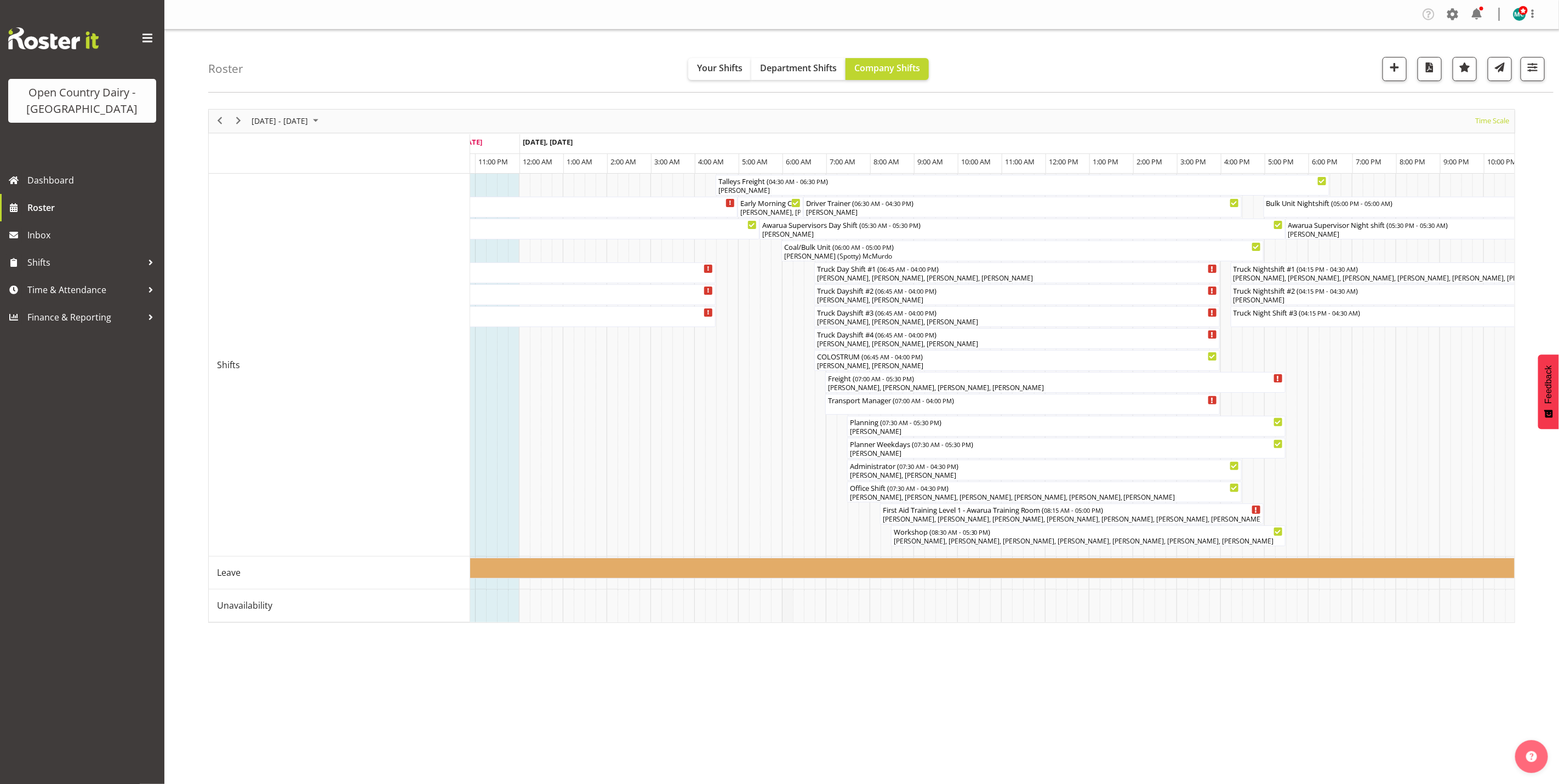
scroll to position [0, 2014]
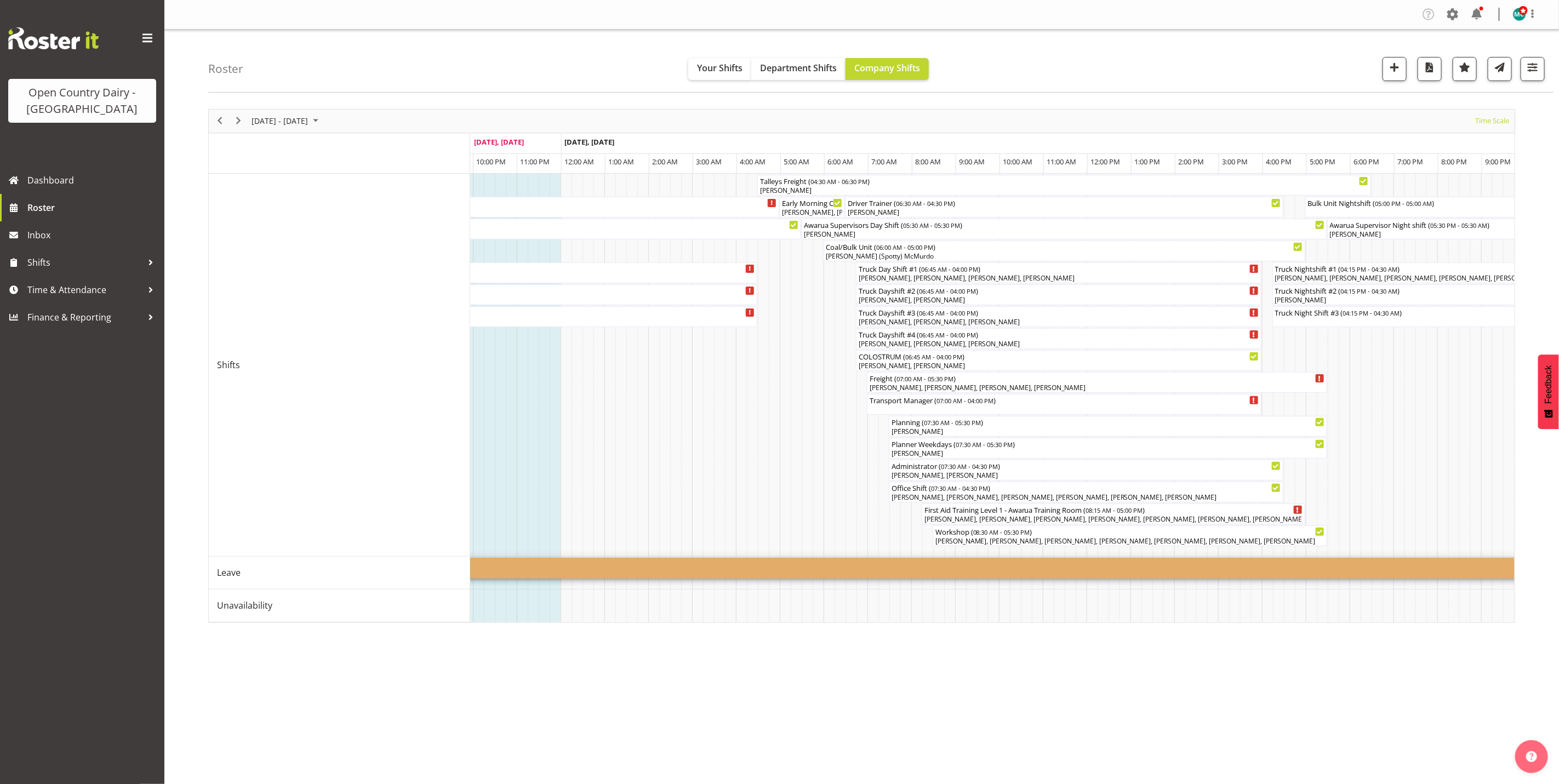
click at [831, 567] on div "Bereavement ( 04:00 PM - 05:30 AM )" at bounding box center [505, 563] width 2691 height 11
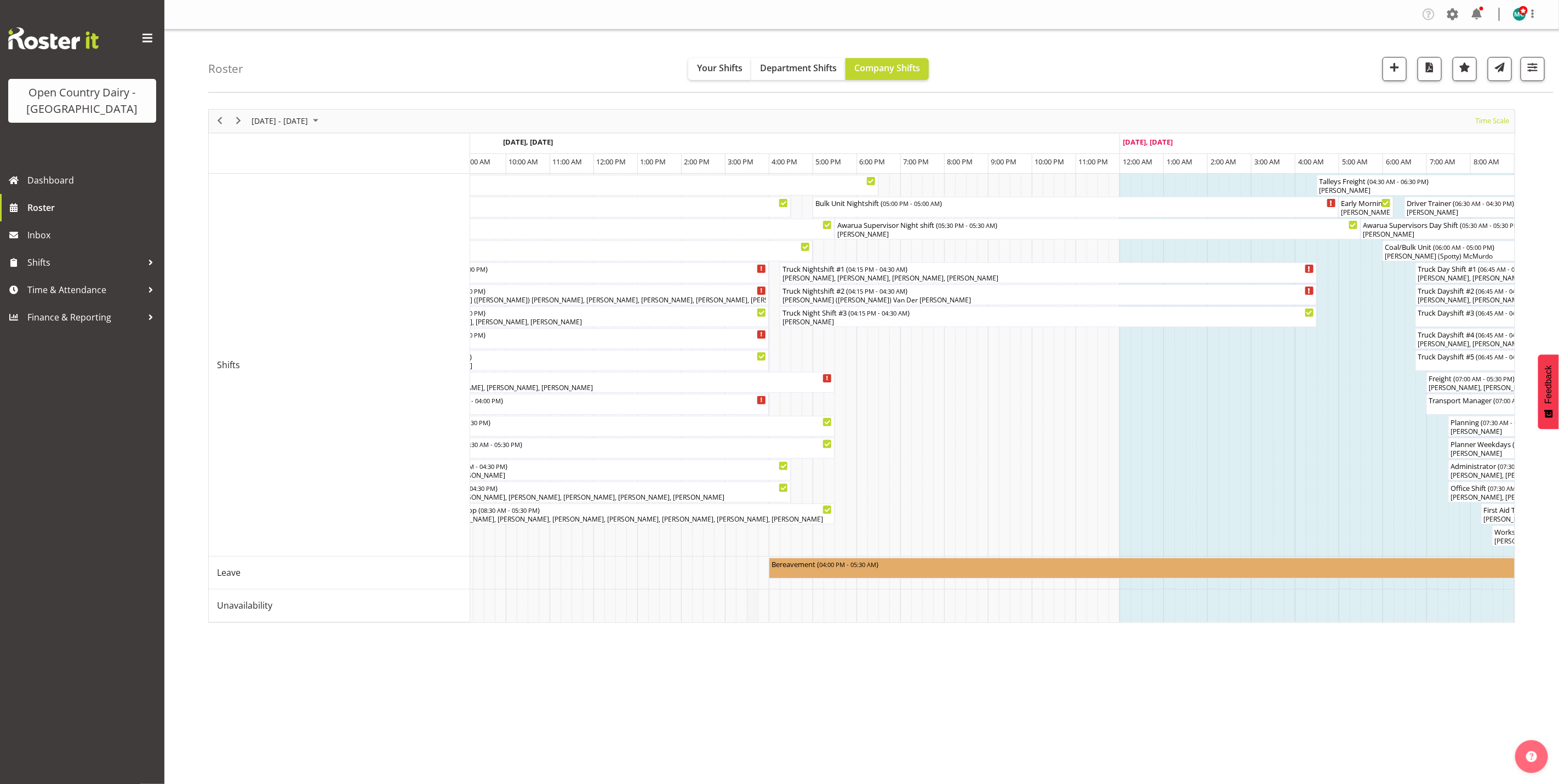
scroll to position [0, 433]
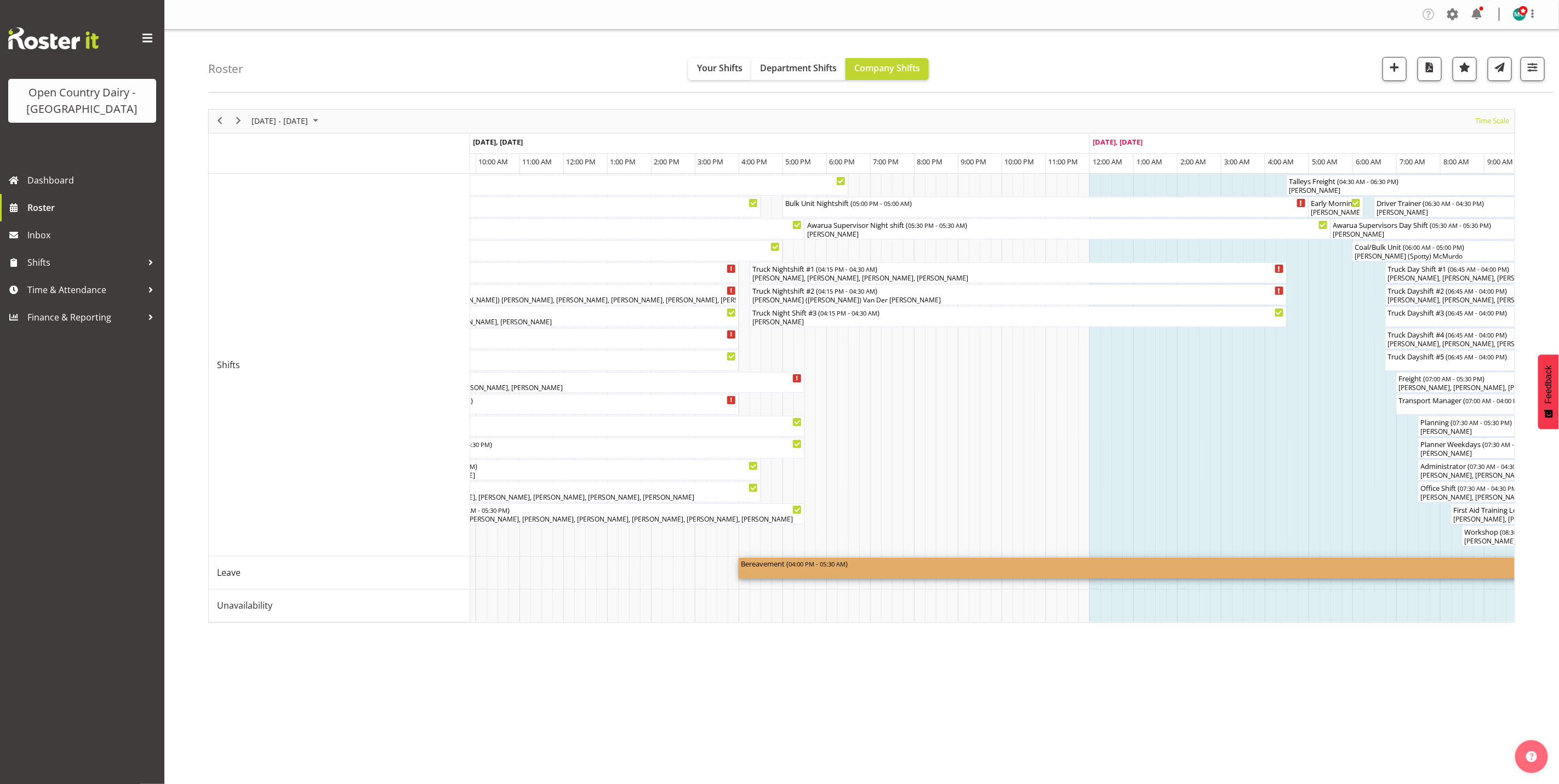
drag, startPoint x: 459, startPoint y: 585, endPoint x: 461, endPoint y: 579, distance: 6.3
click at [458, 582] on td "Leave" at bounding box center [339, 573] width 261 height 33
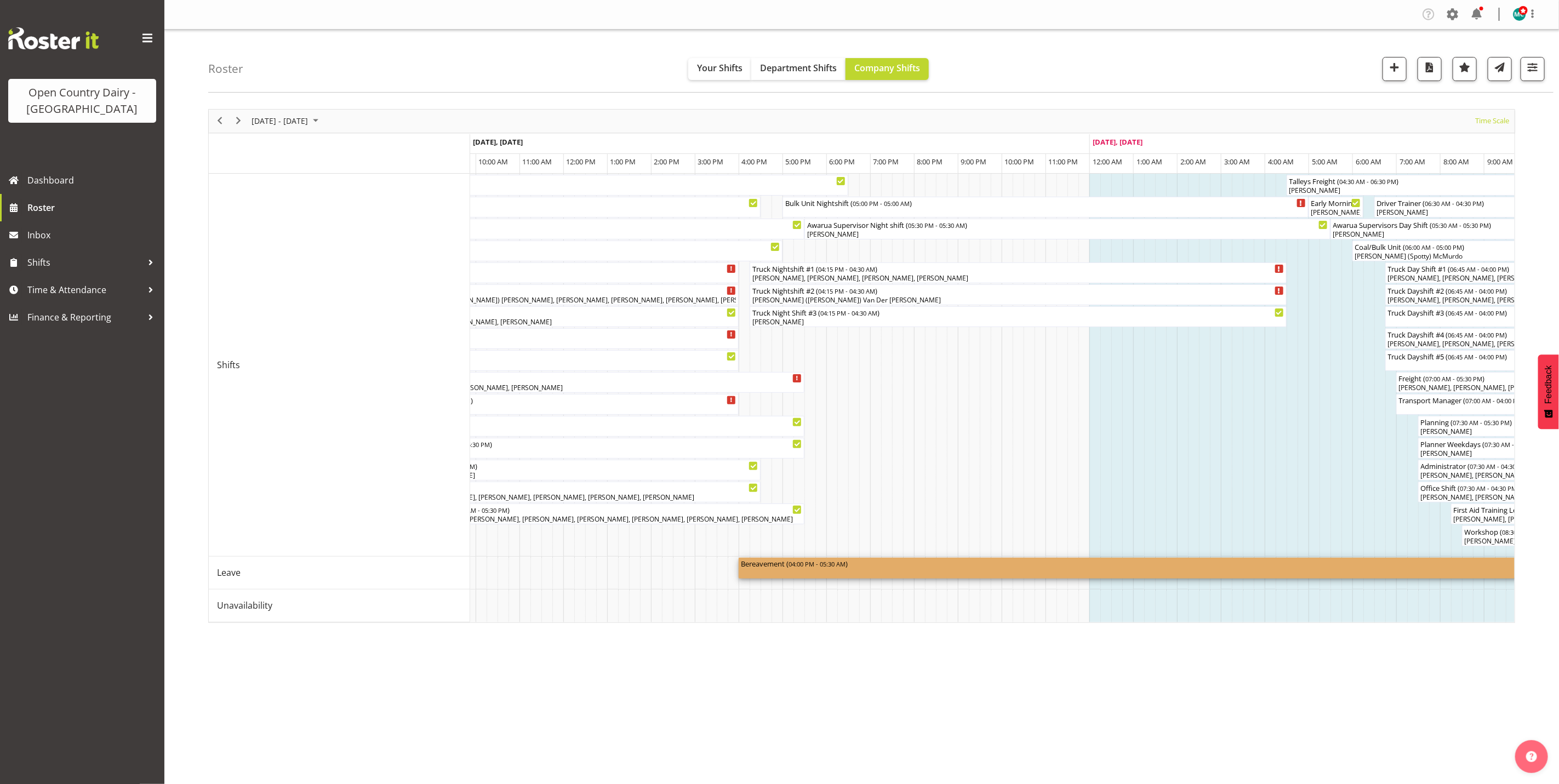
click at [829, 563] on span "04:00 PM - 05:30 AM" at bounding box center [817, 563] width 57 height 8
click at [814, 565] on span "04:00 PM - 05:30 AM" at bounding box center [817, 563] width 57 height 8
click at [805, 567] on span "04:00 PM - 05:30 AM" at bounding box center [817, 563] width 57 height 8
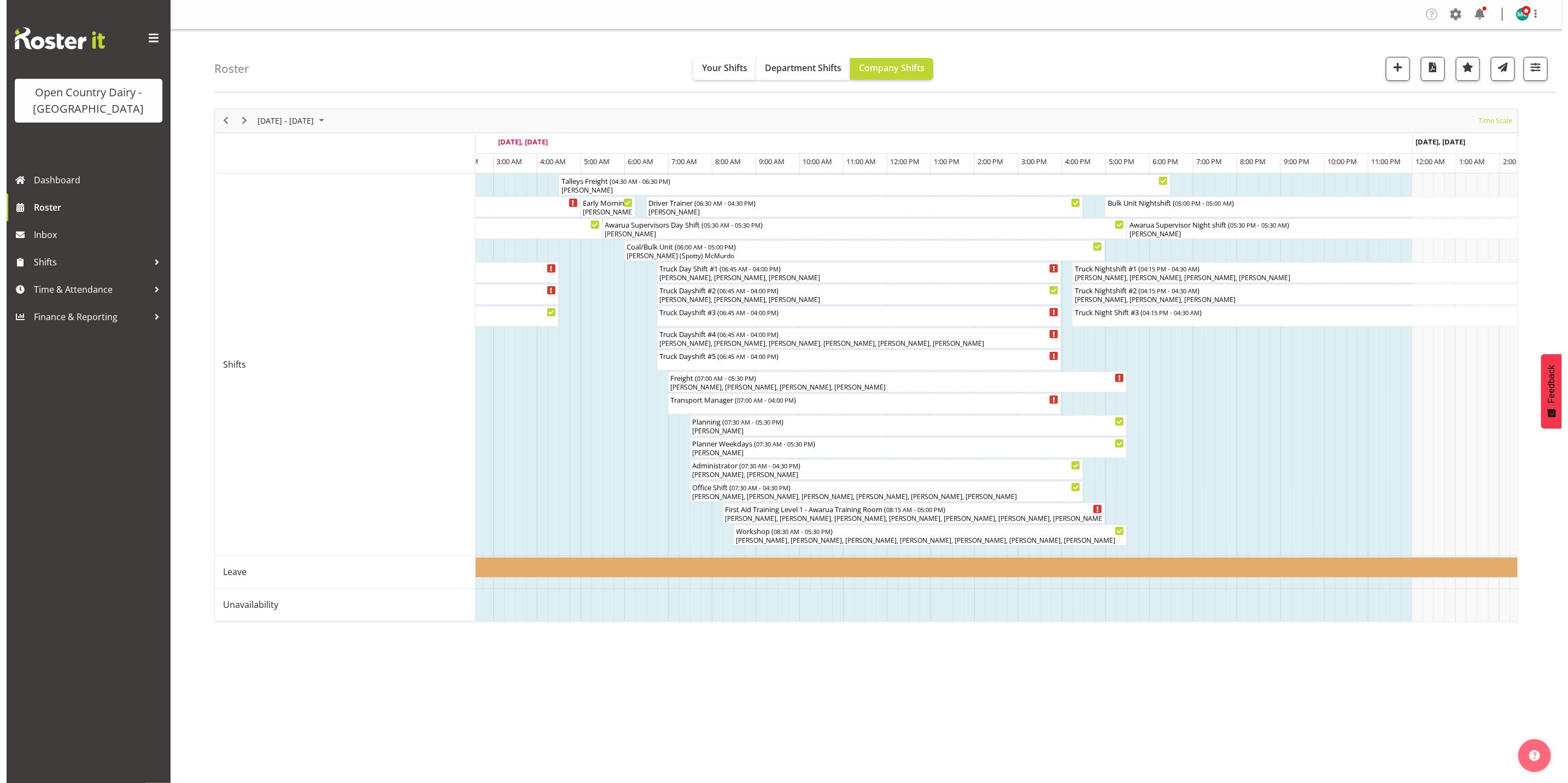
scroll to position [0, 1200]
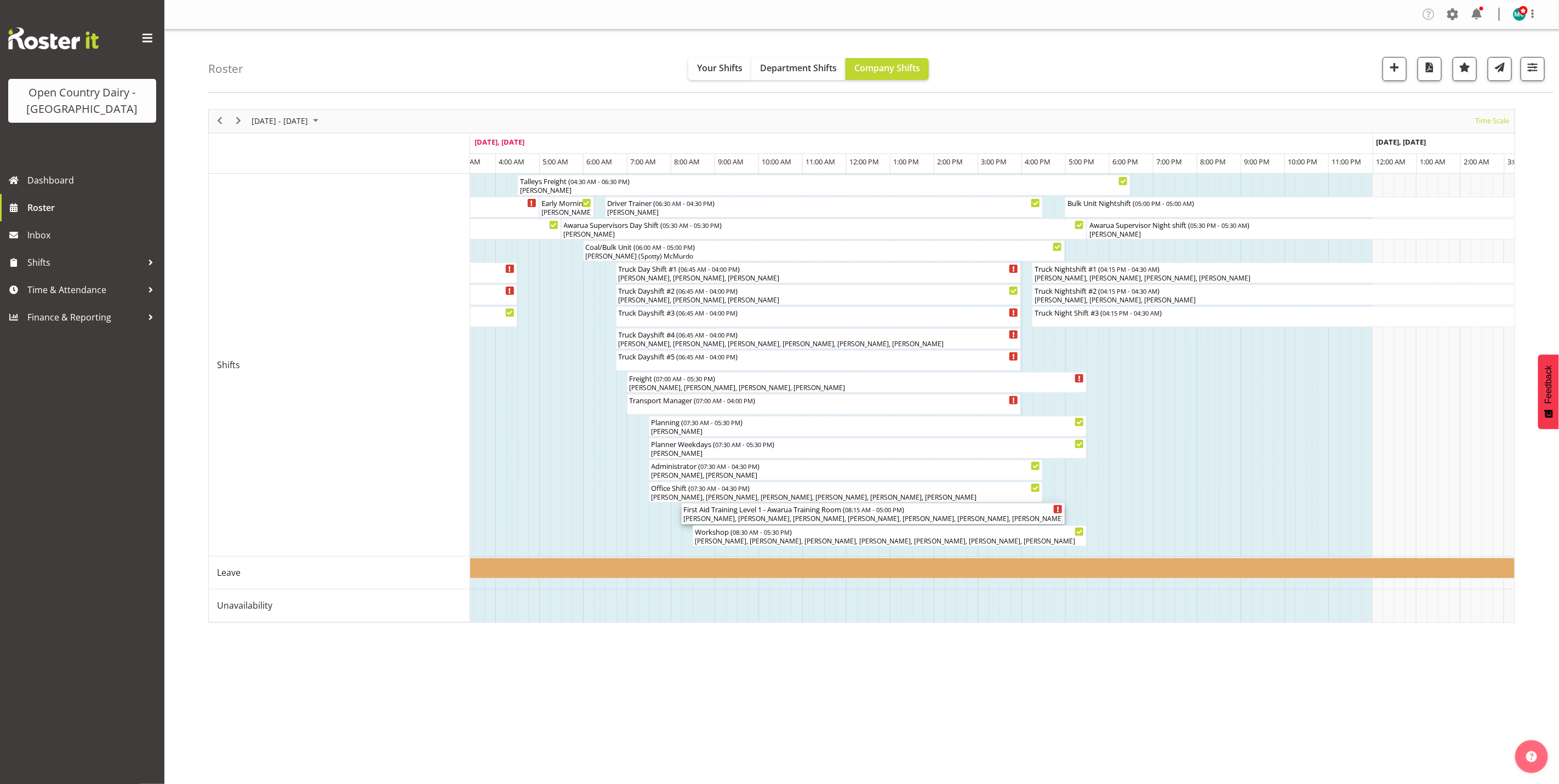
click at [764, 515] on div "First Aid Training Level 1 - Awarua Training Room ( 08:15 AM - 05:00 PM ) Andre…" at bounding box center [873, 514] width 379 height 21
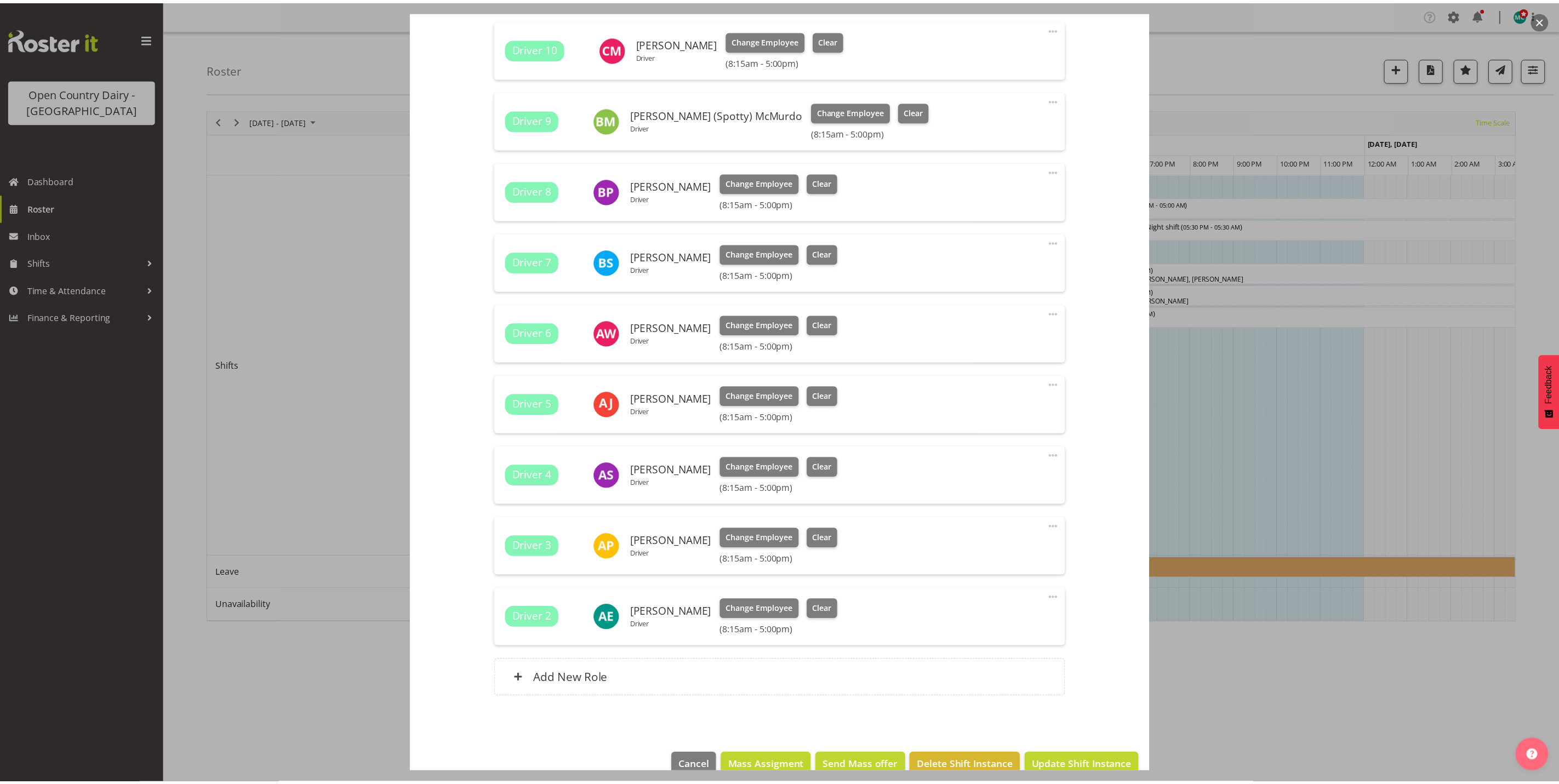
scroll to position [1475, 0]
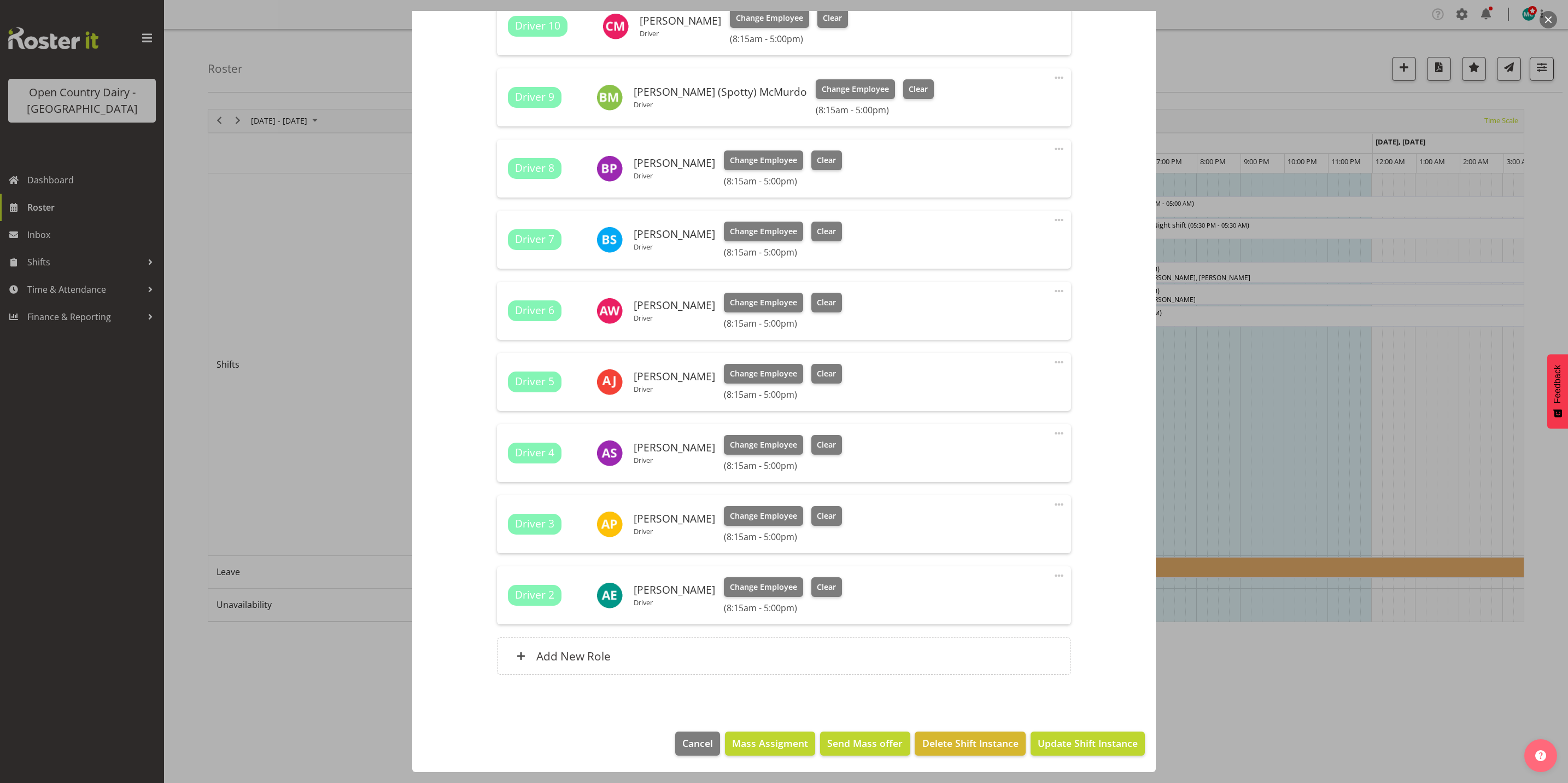
click at [1293, 693] on div at bounding box center [784, 391] width 1568 height 783
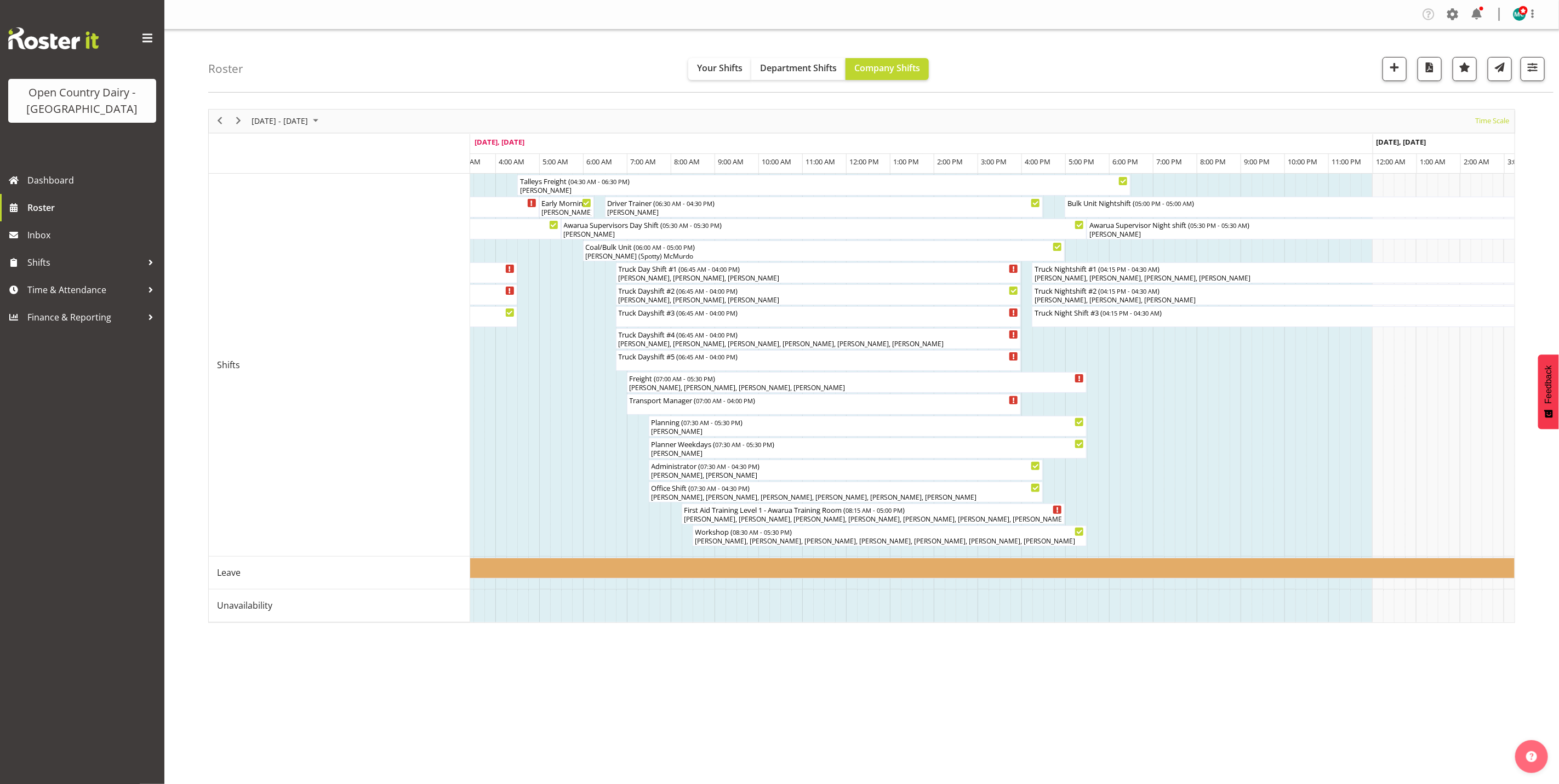
click at [239, 114] on div "next period" at bounding box center [239, 121] width 19 height 23
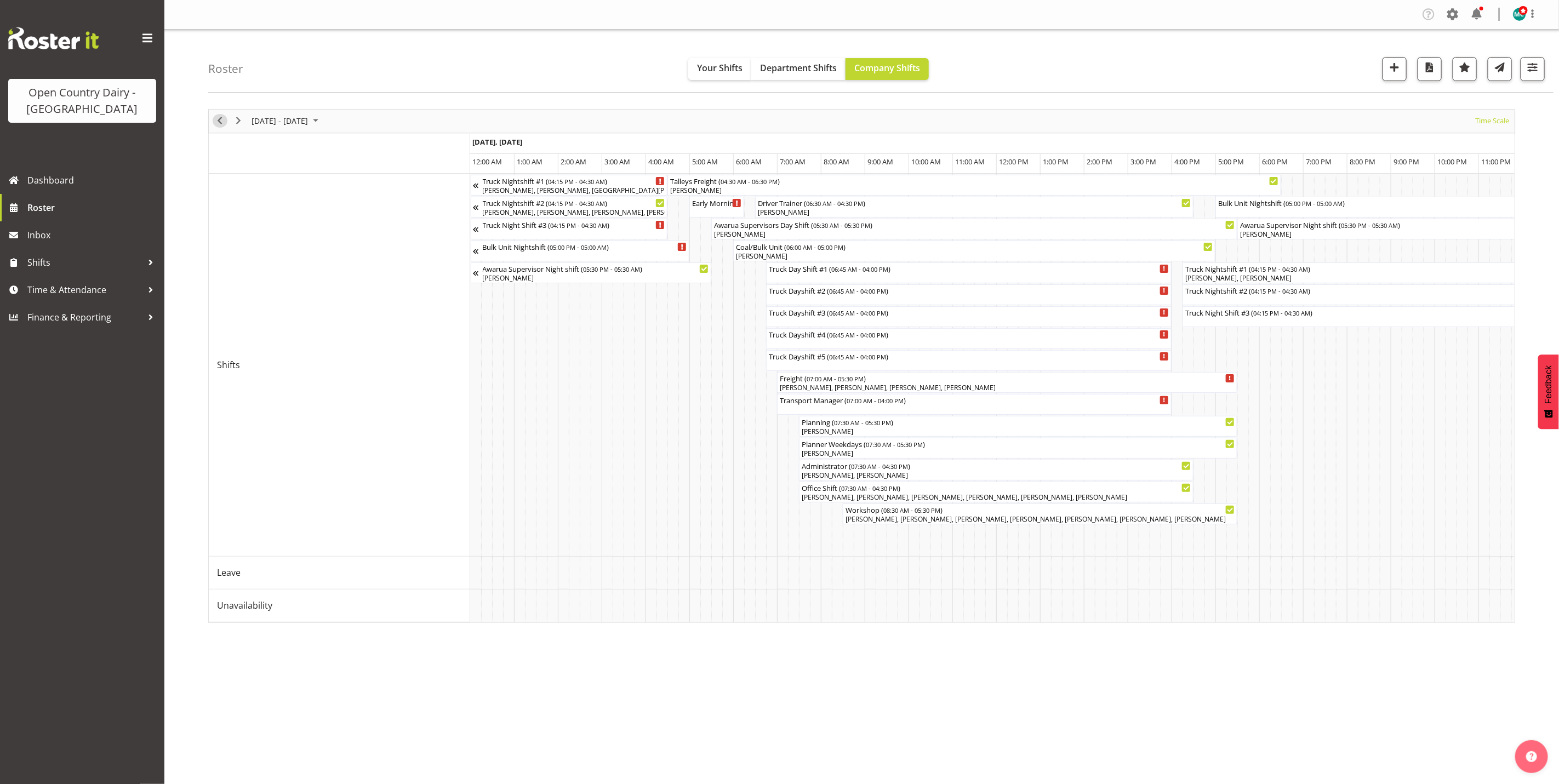
click at [217, 125] on span "Previous" at bounding box center [220, 120] width 13 height 14
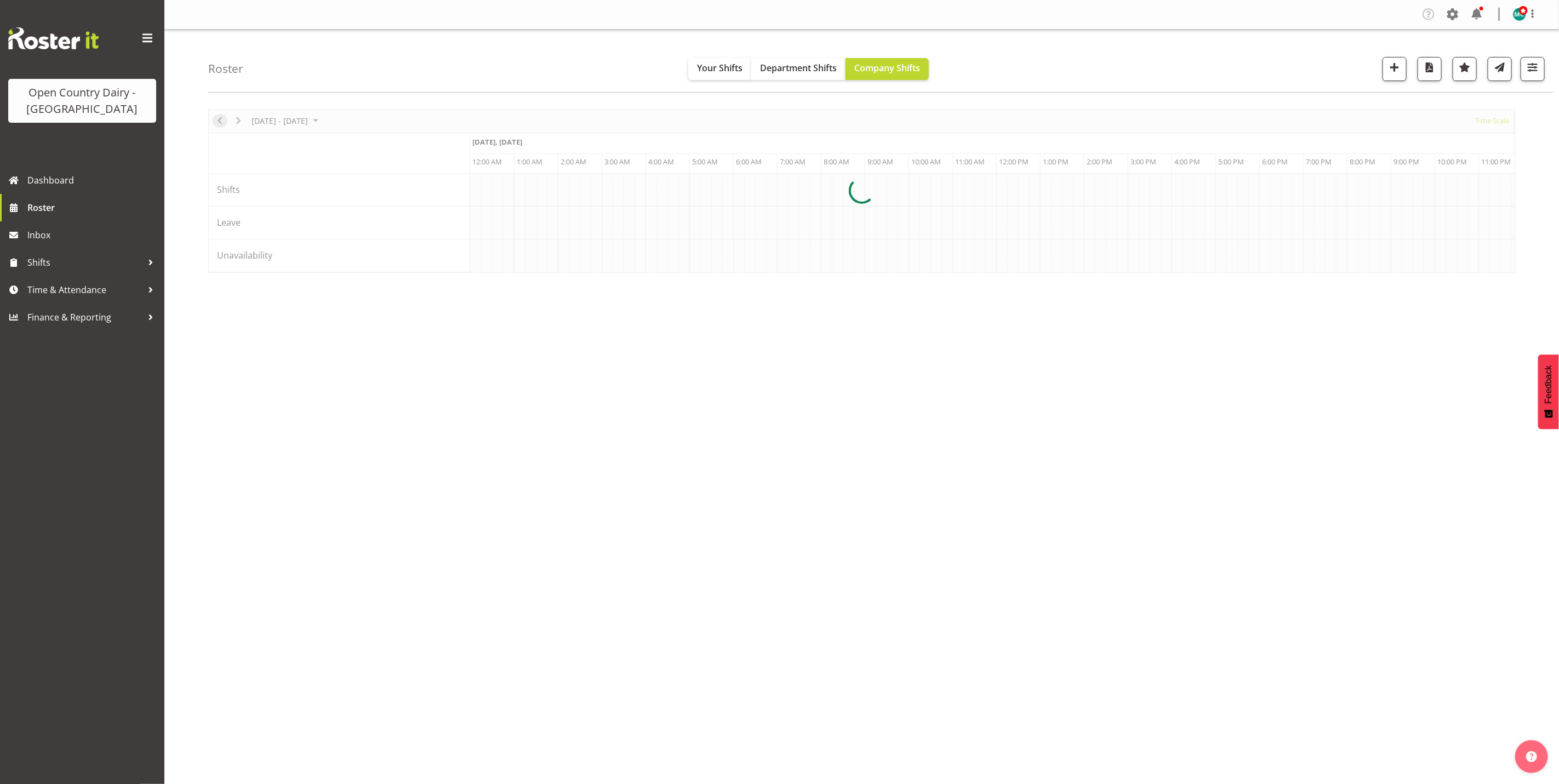
scroll to position [0, 1052]
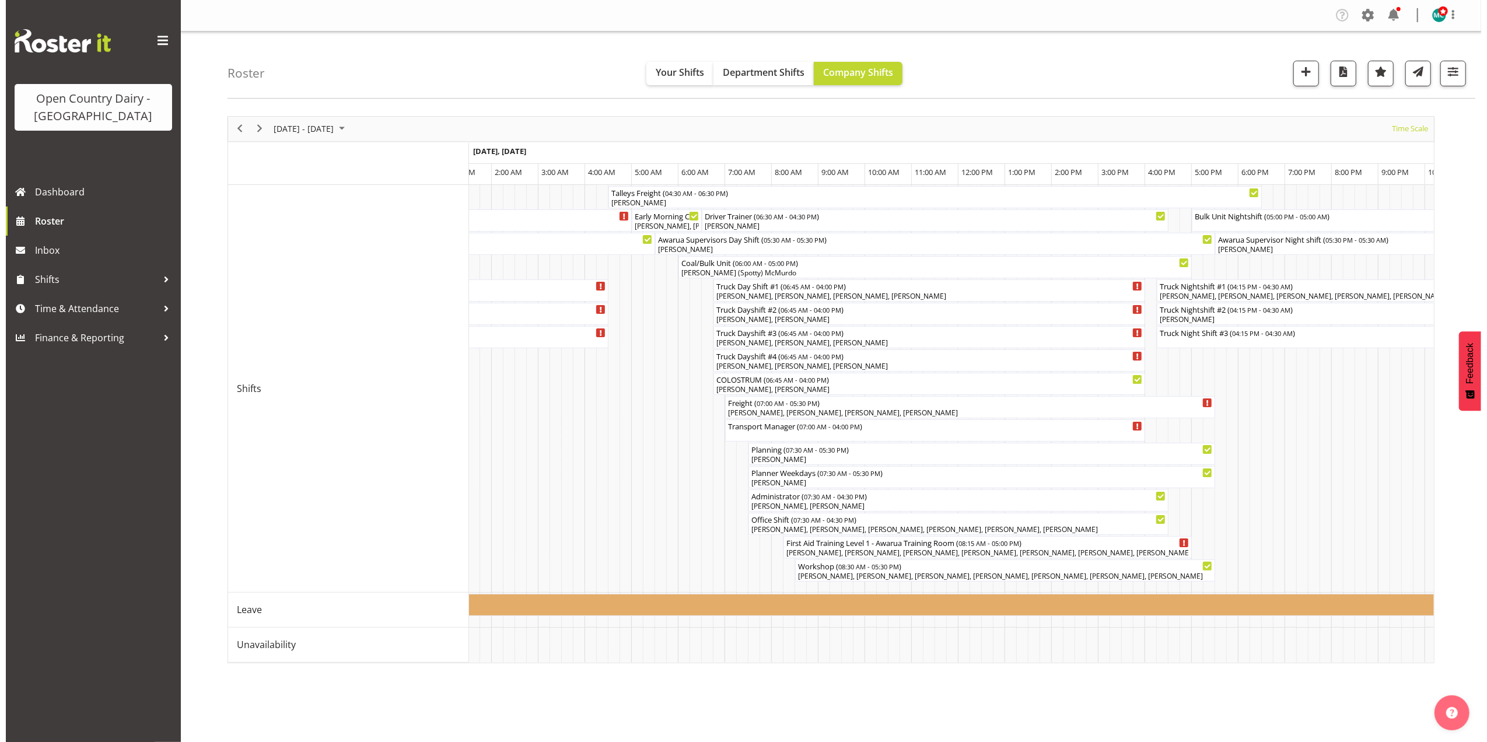
scroll to position [0, 2339]
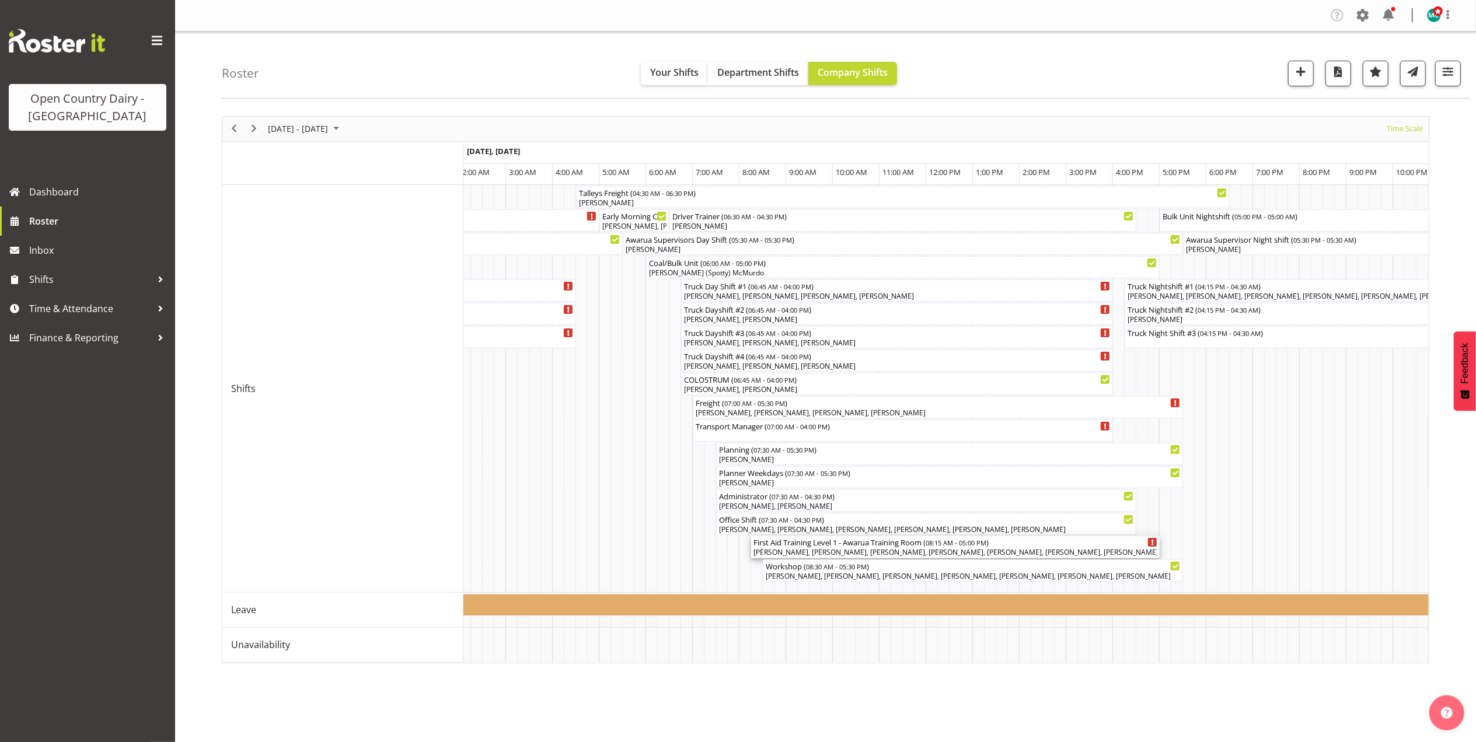
click at [813, 552] on div "[PERSON_NAME], [PERSON_NAME], [PERSON_NAME], [PERSON_NAME], [PERSON_NAME], [PER…" at bounding box center [955, 552] width 404 height 11
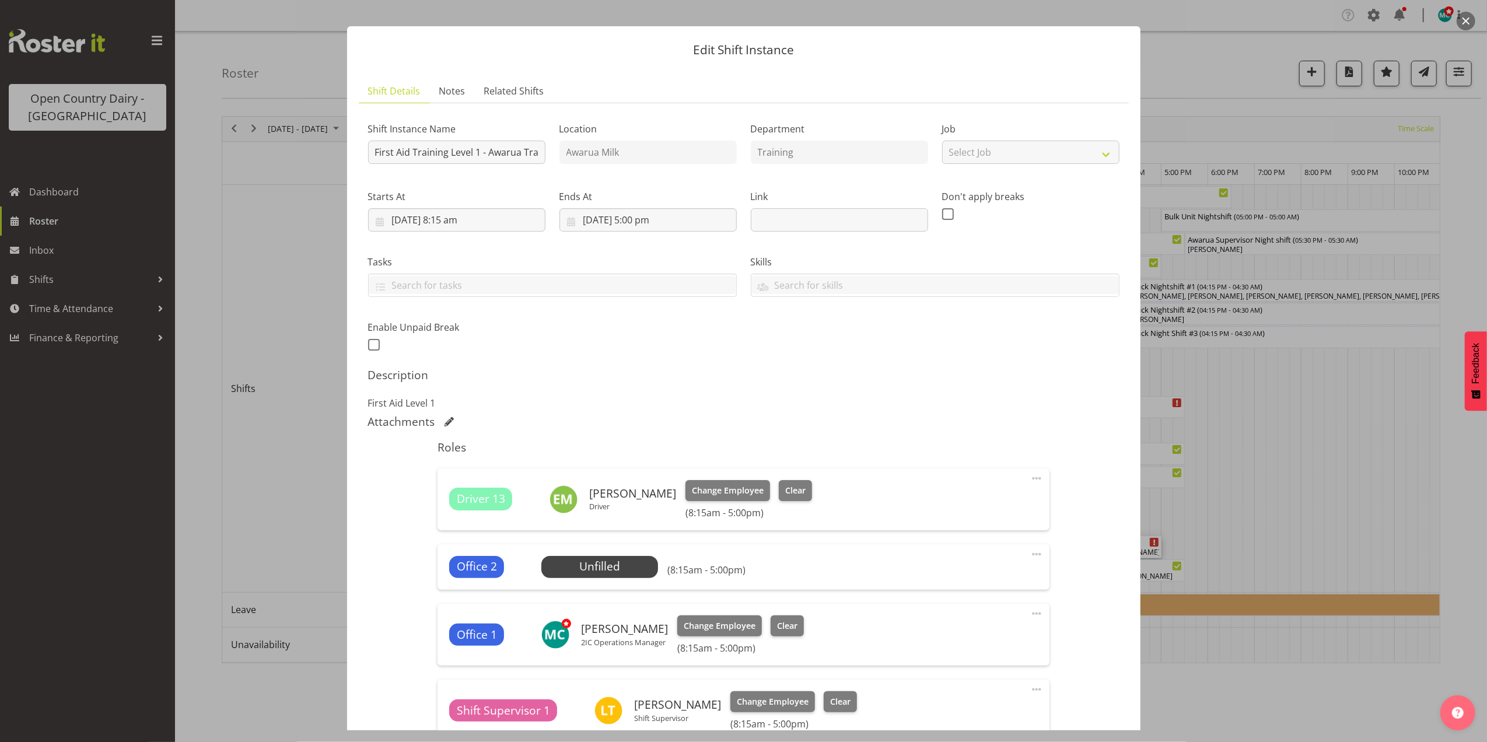
scroll to position [0, 0]
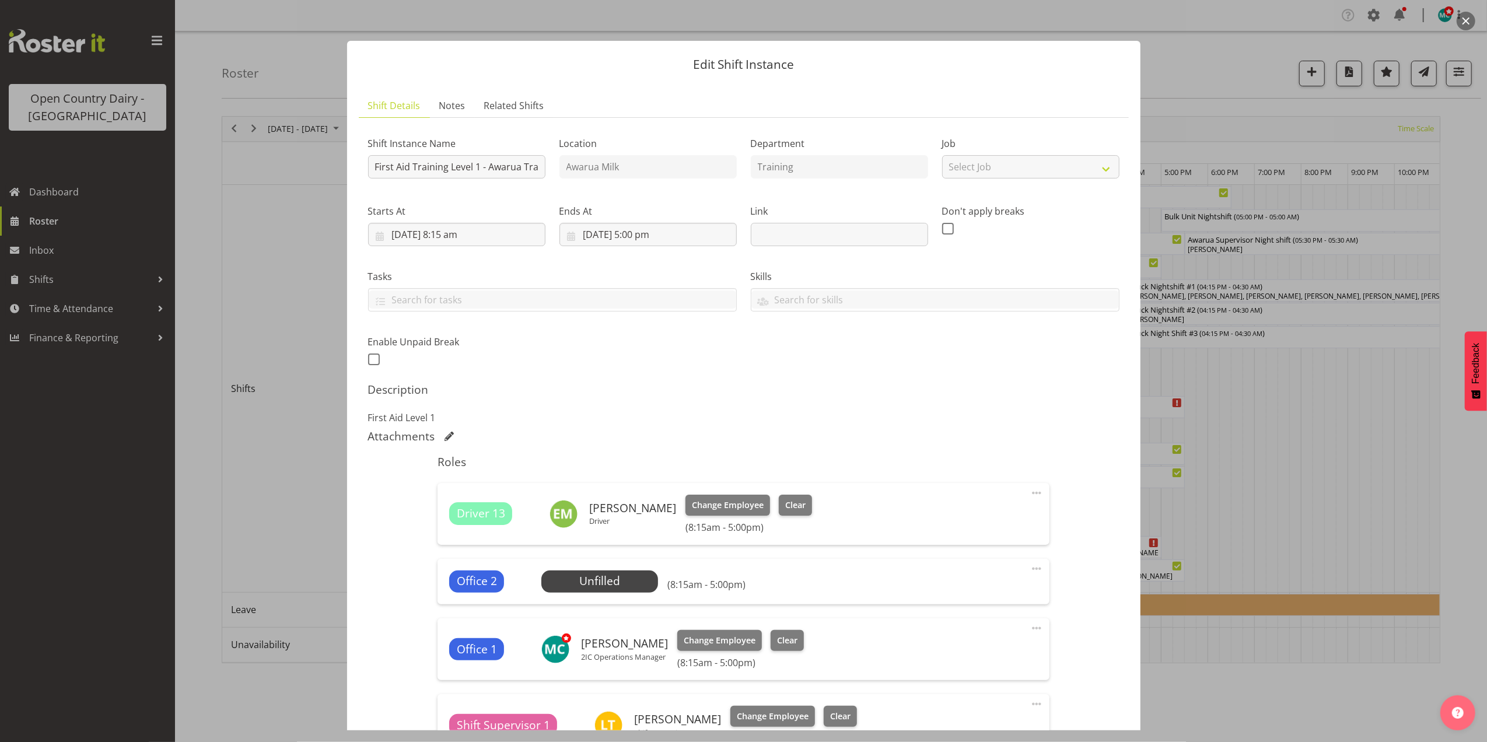
click at [1470, 22] on button "button" at bounding box center [1466, 21] width 19 height 19
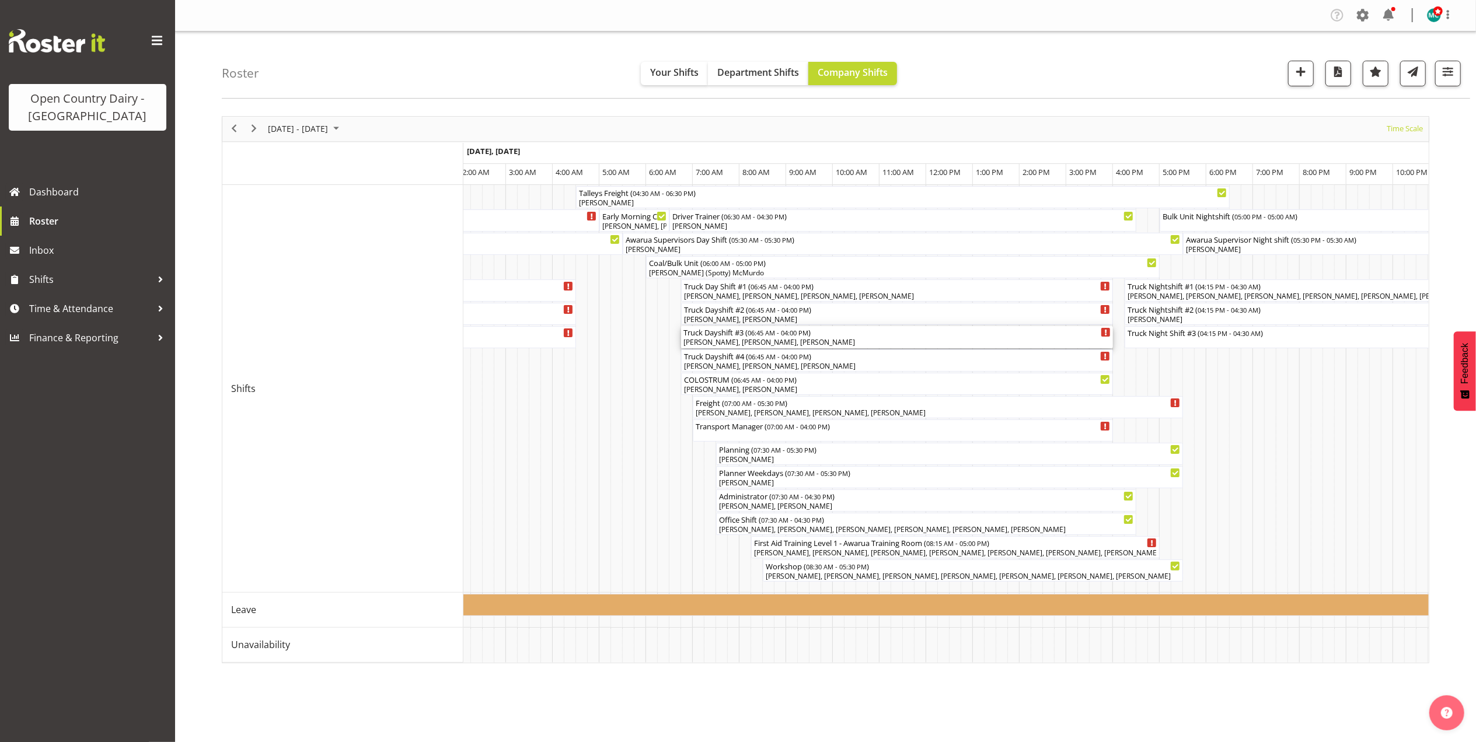
click at [713, 341] on div "Callum Wells, Colin Schwarz, Raymond George" at bounding box center [896, 342] width 427 height 11
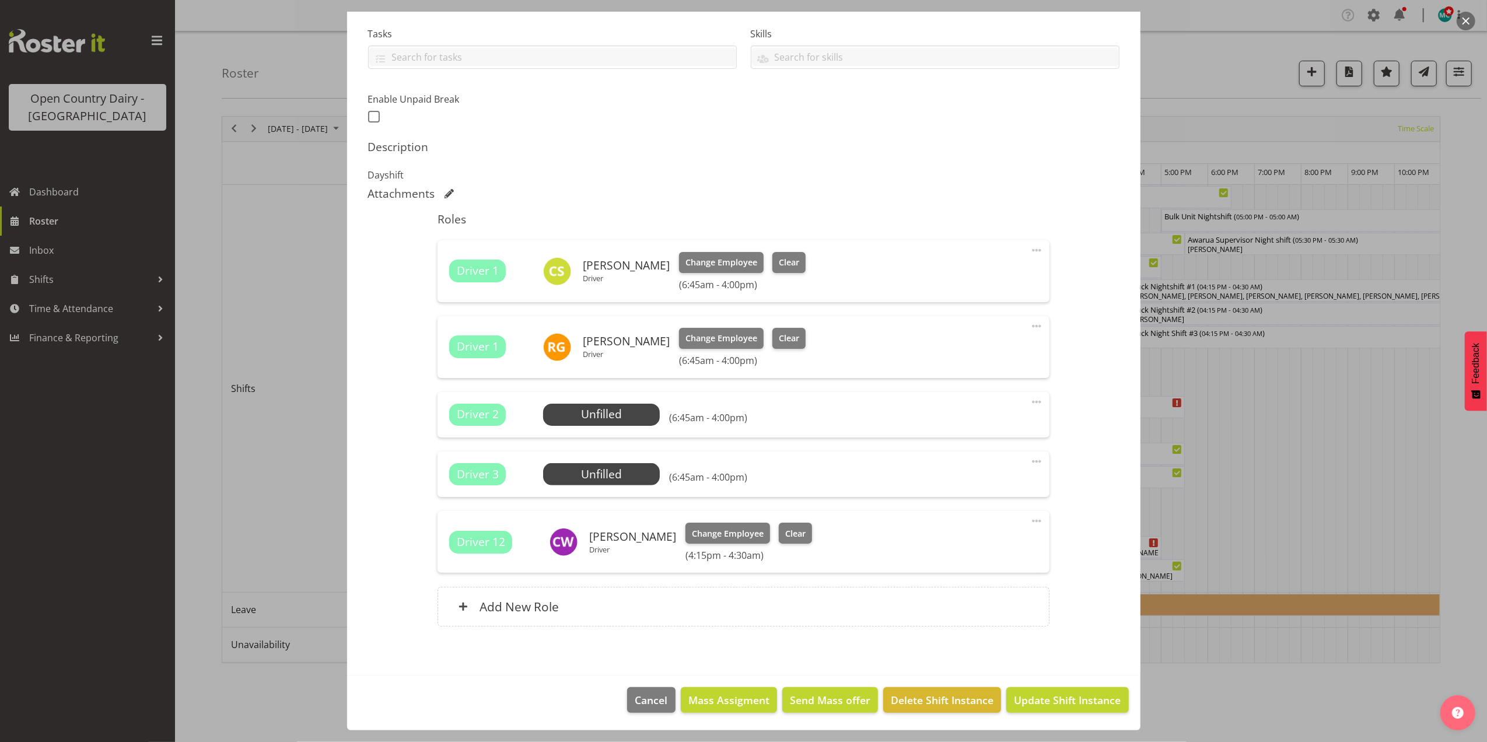
scroll to position [244, 0]
click at [1030, 520] on span at bounding box center [1037, 521] width 14 height 14
click at [964, 551] on link "Edit" at bounding box center [988, 546] width 112 height 21
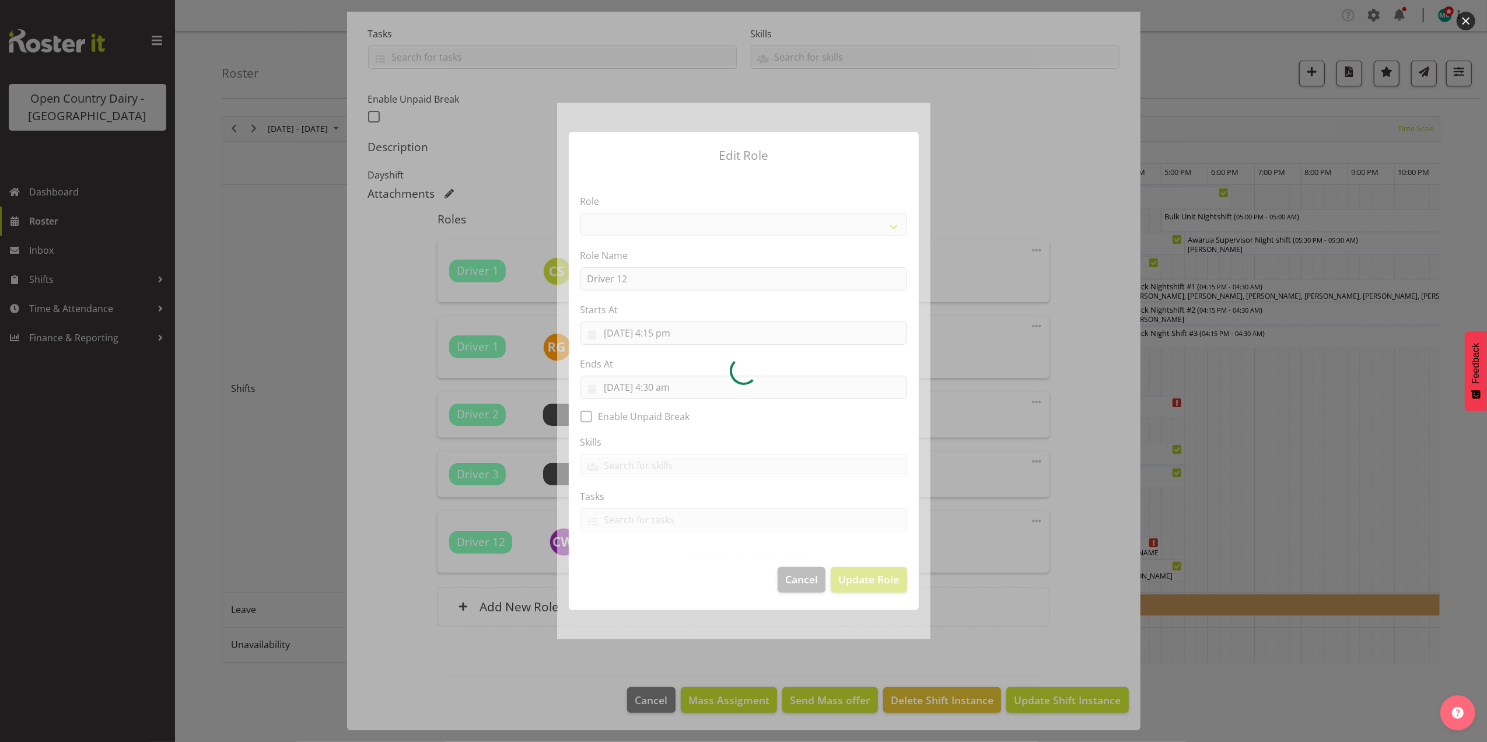
select select "1154"
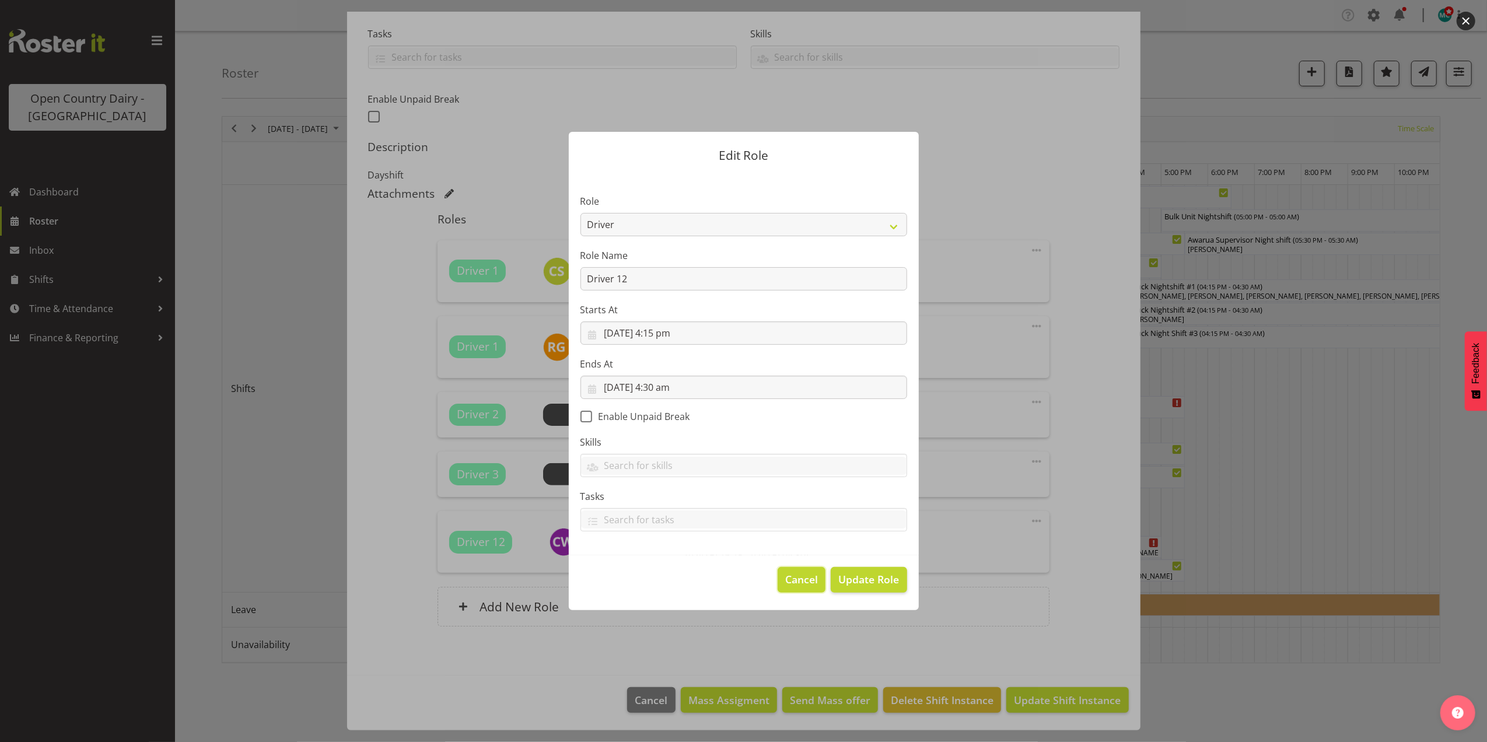
click at [797, 574] on span "Cancel" at bounding box center [801, 579] width 33 height 15
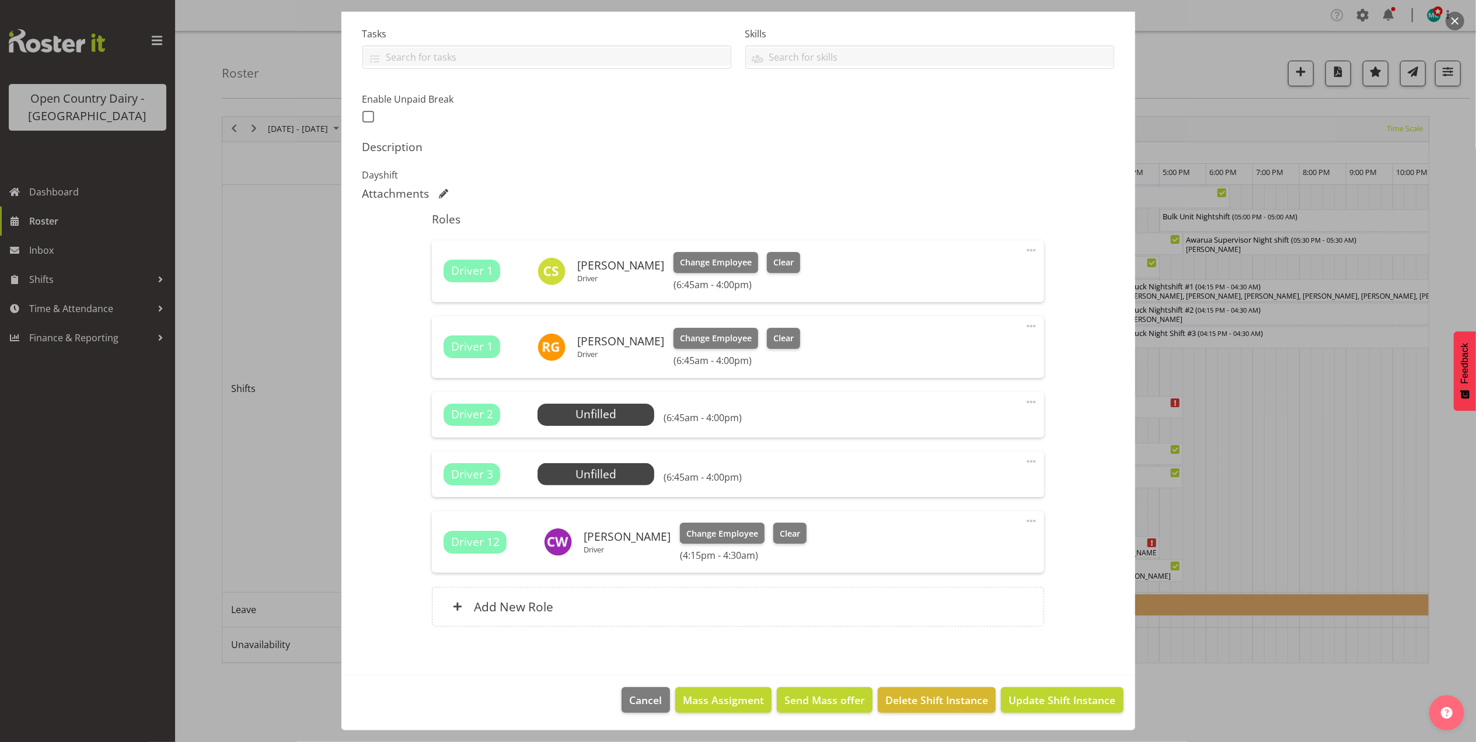
click at [1450, 12] on button "button" at bounding box center [1454, 21] width 19 height 19
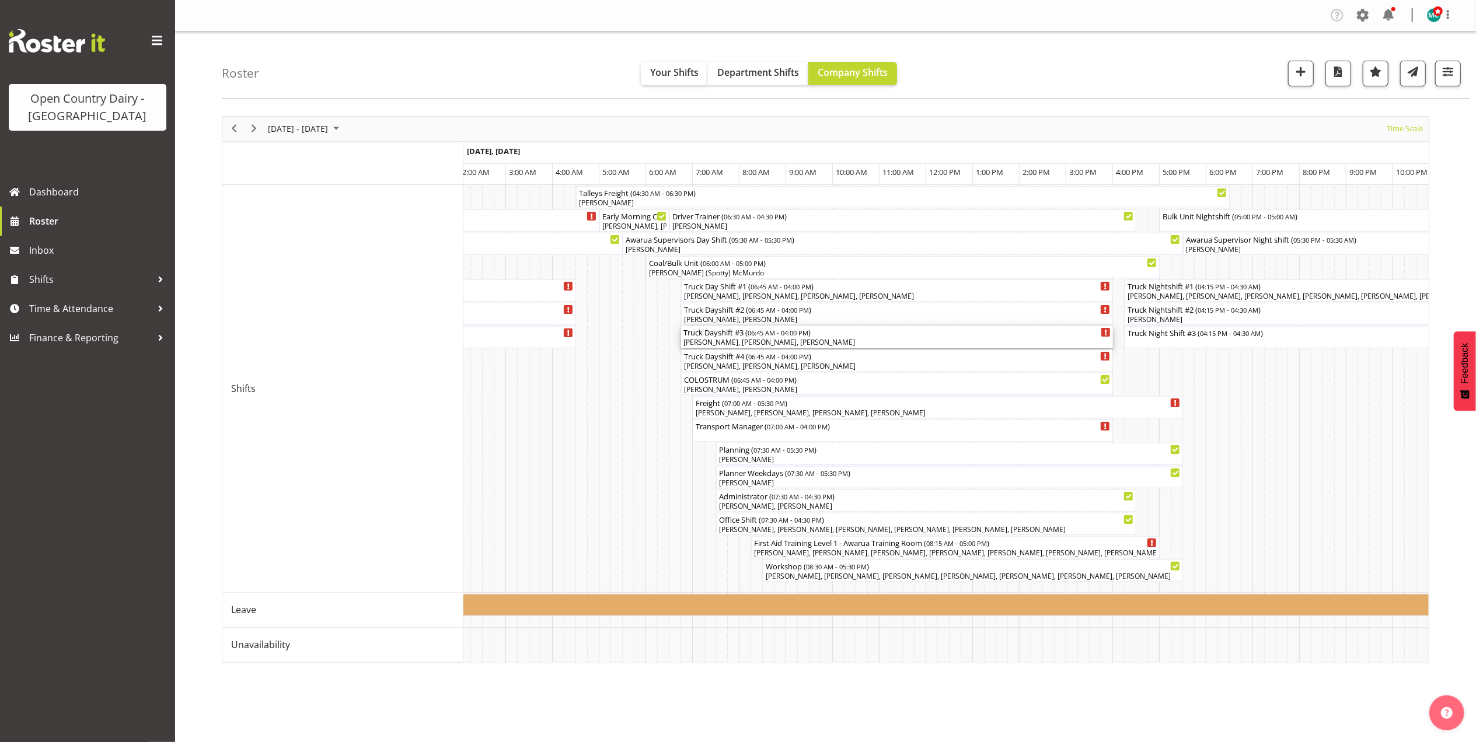
click at [726, 346] on div "Callum Wells, Colin Schwarz, Raymond George" at bounding box center [896, 342] width 427 height 11
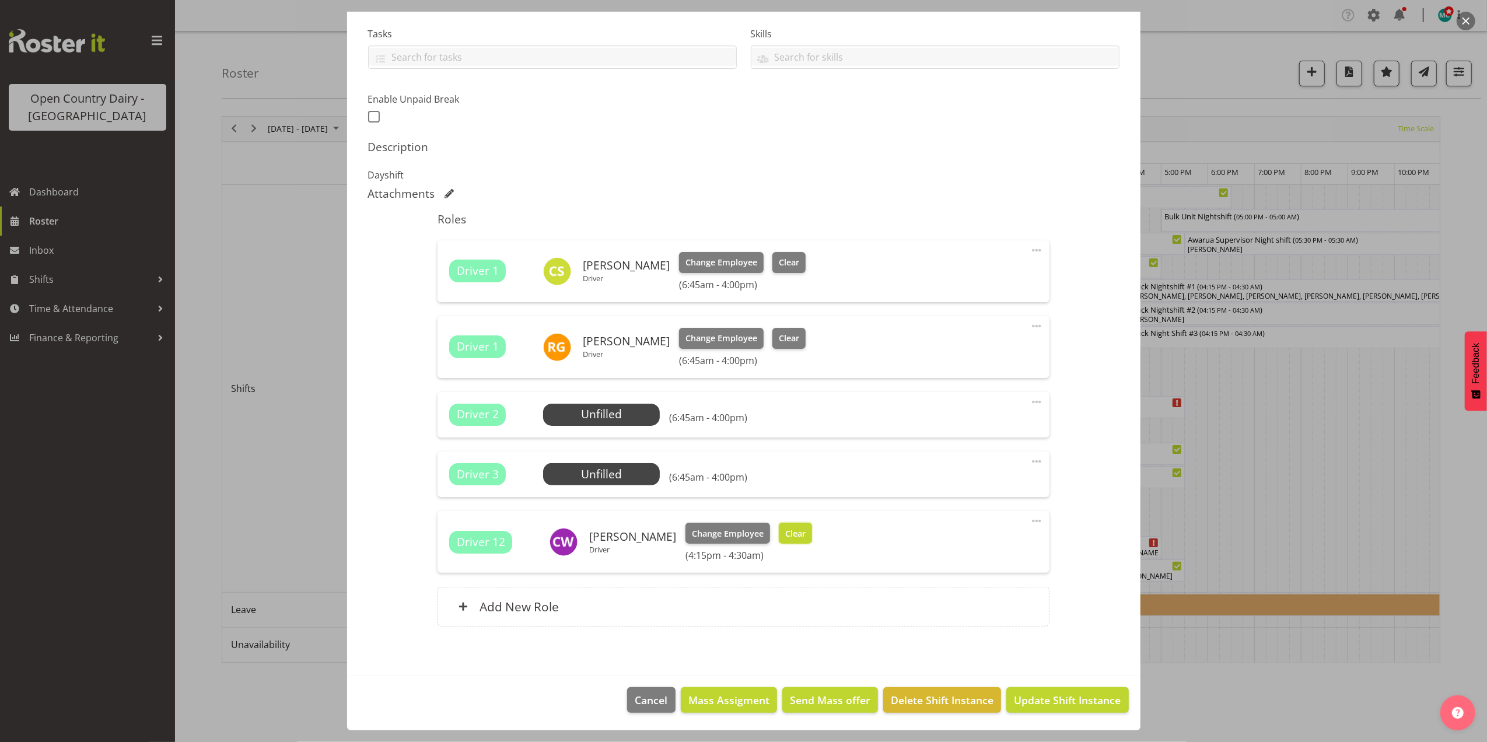
click at [785, 537] on span "Clear" at bounding box center [795, 533] width 20 height 13
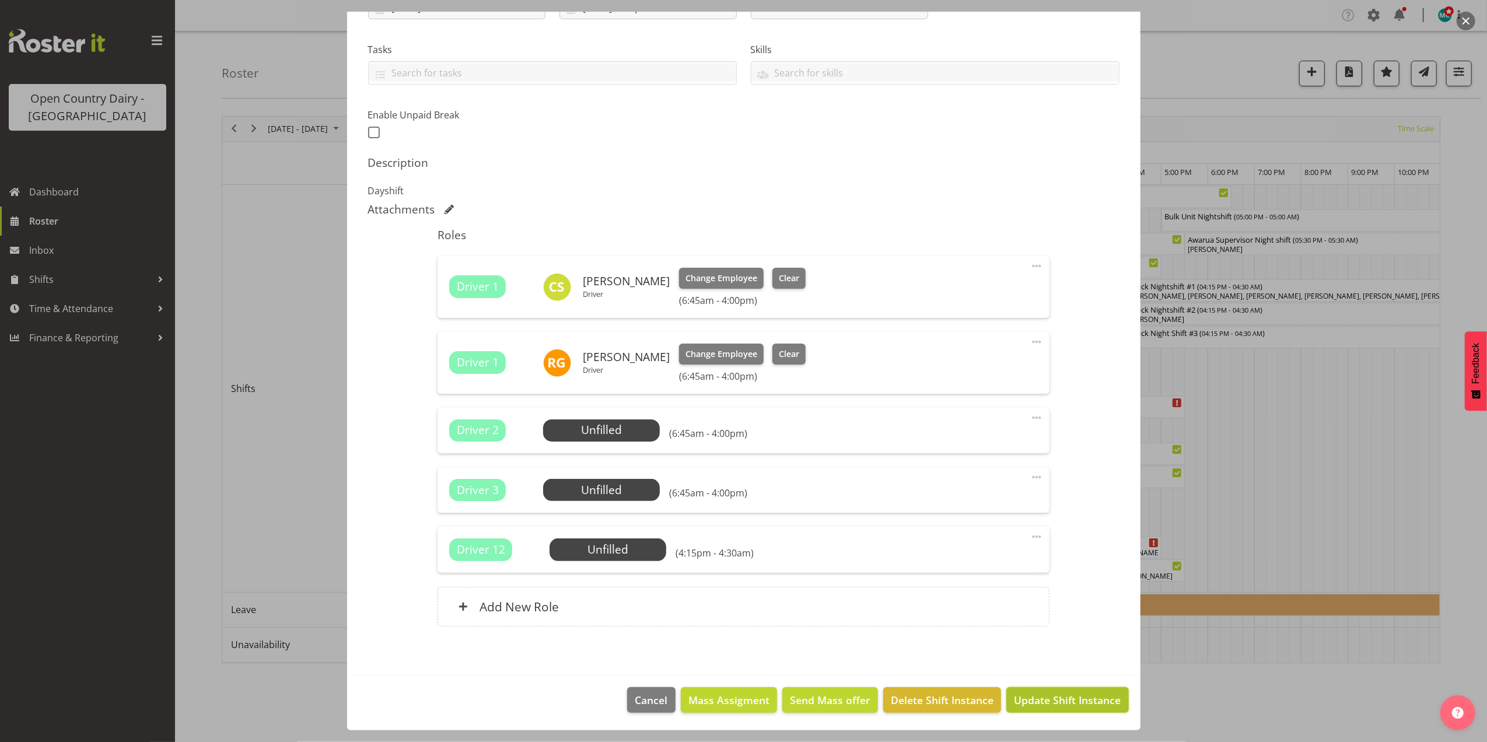
click at [1072, 705] on span "Update Shift Instance" at bounding box center [1067, 700] width 107 height 15
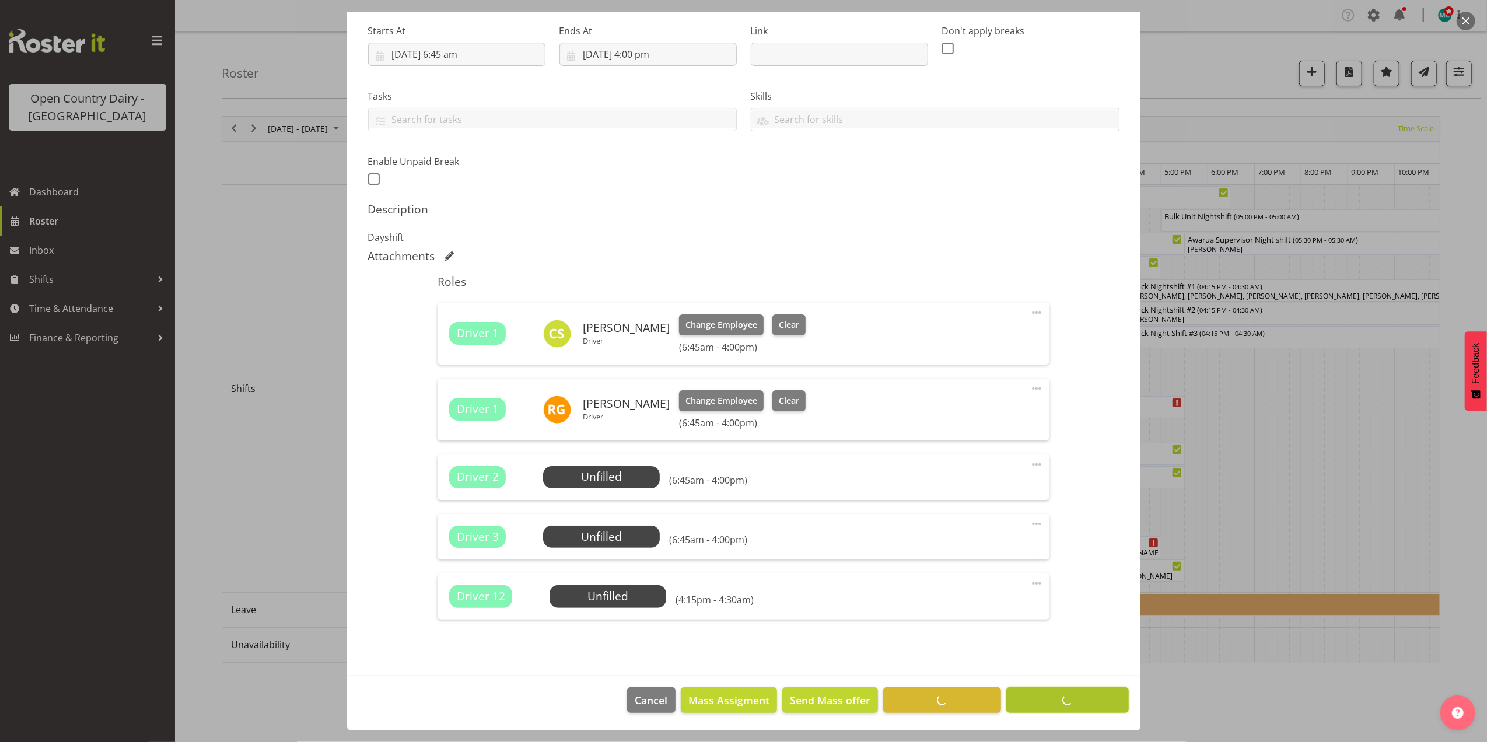
scroll to position [181, 0]
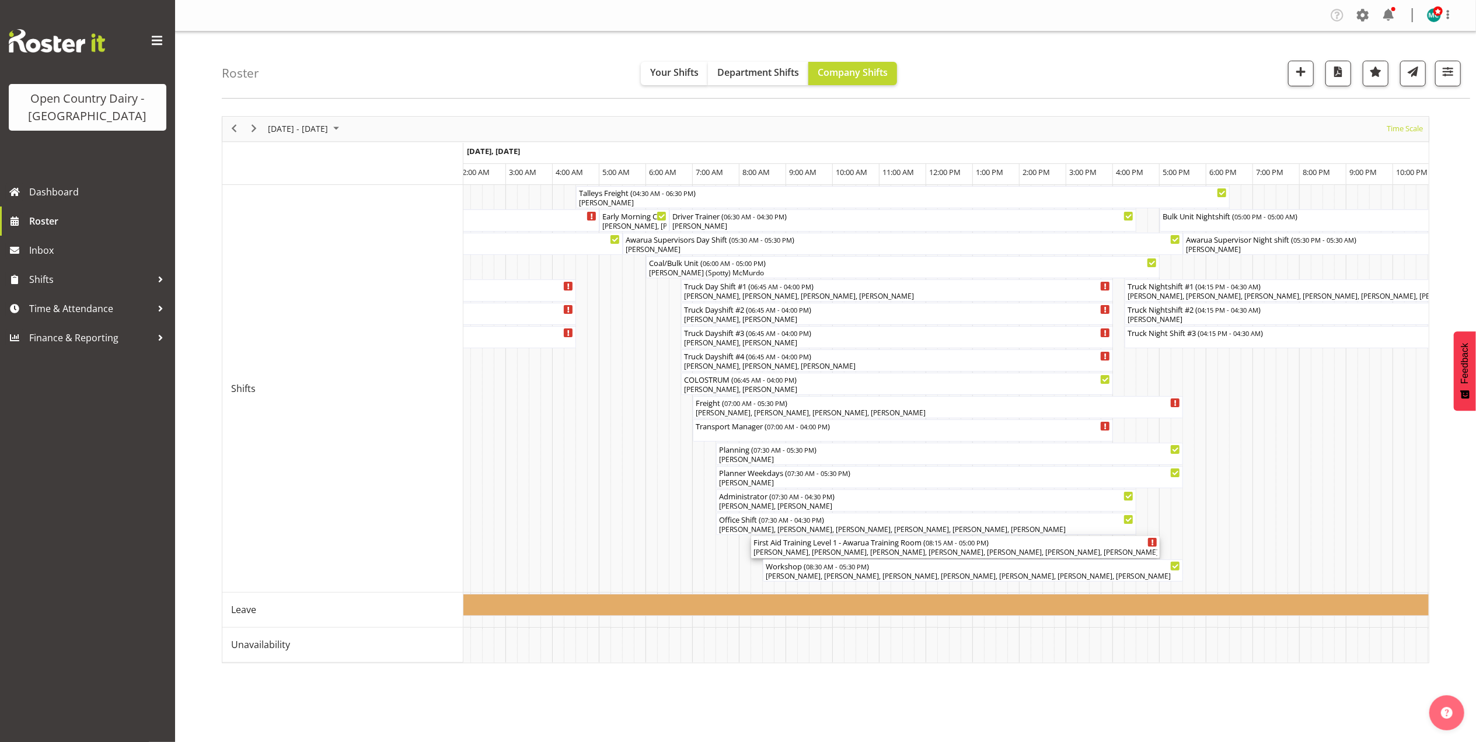
click at [1051, 556] on div "[PERSON_NAME], [PERSON_NAME], [PERSON_NAME], [PERSON_NAME], [PERSON_NAME], [PER…" at bounding box center [955, 552] width 404 height 11
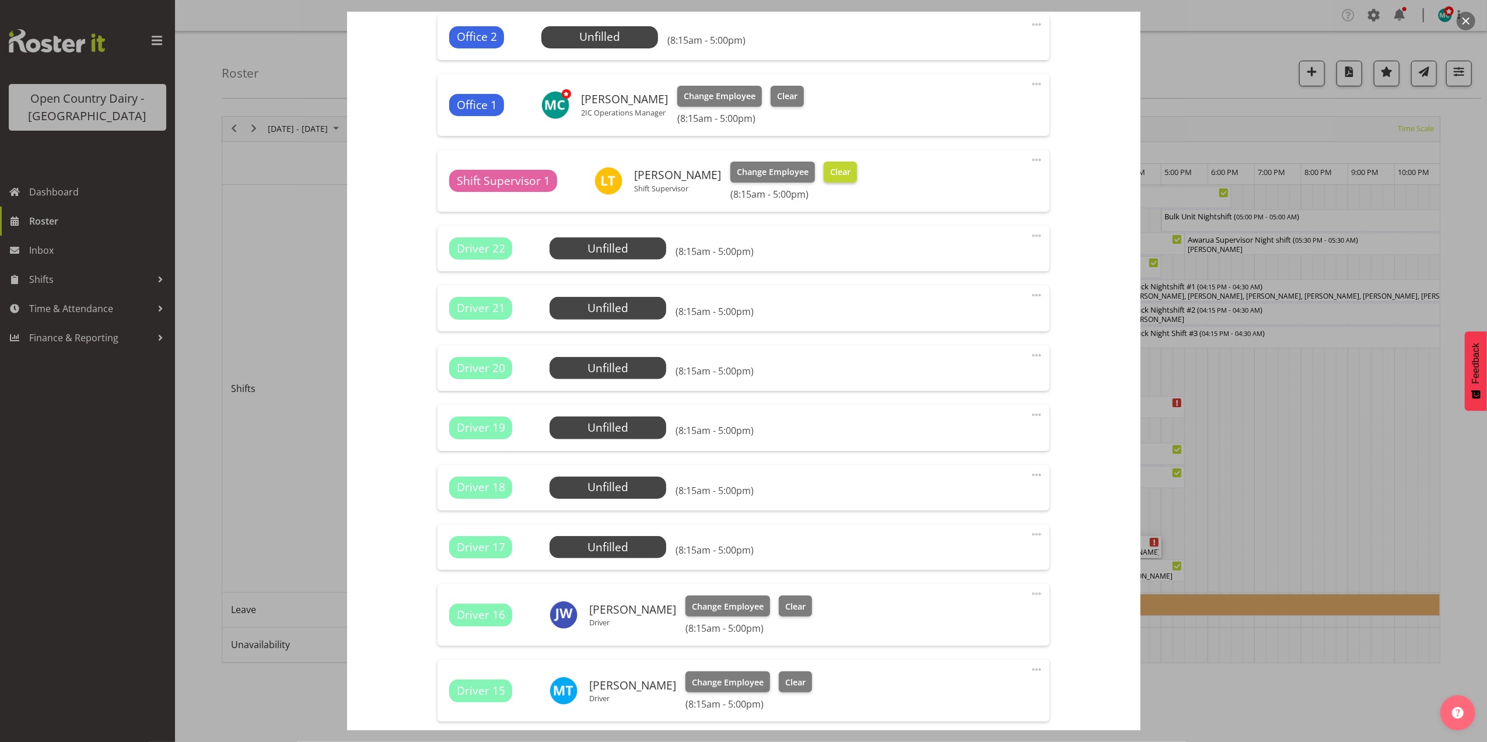
scroll to position [311, 0]
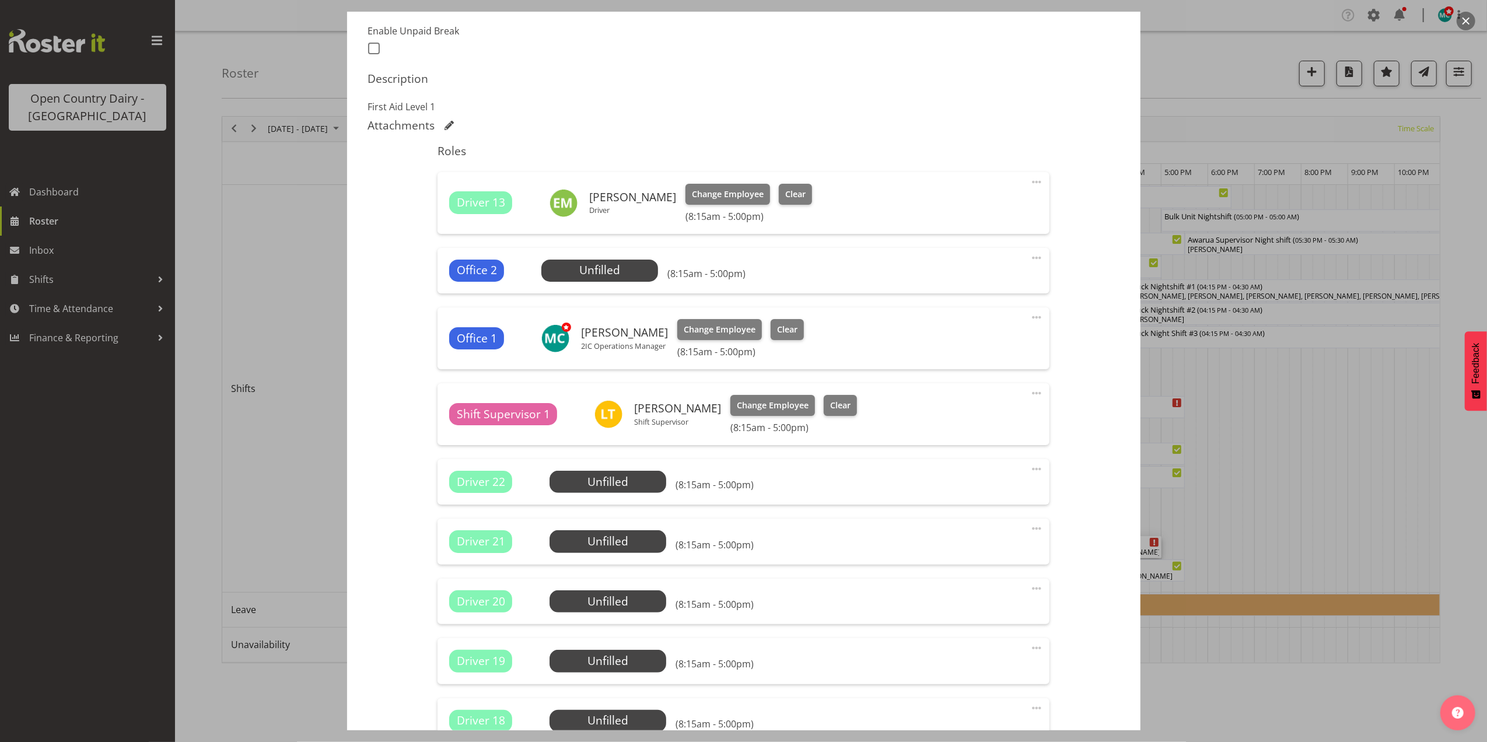
drag, startPoint x: 1462, startPoint y: 21, endPoint x: 1448, endPoint y: 25, distance: 15.0
click at [1463, 21] on button "button" at bounding box center [1466, 21] width 19 height 19
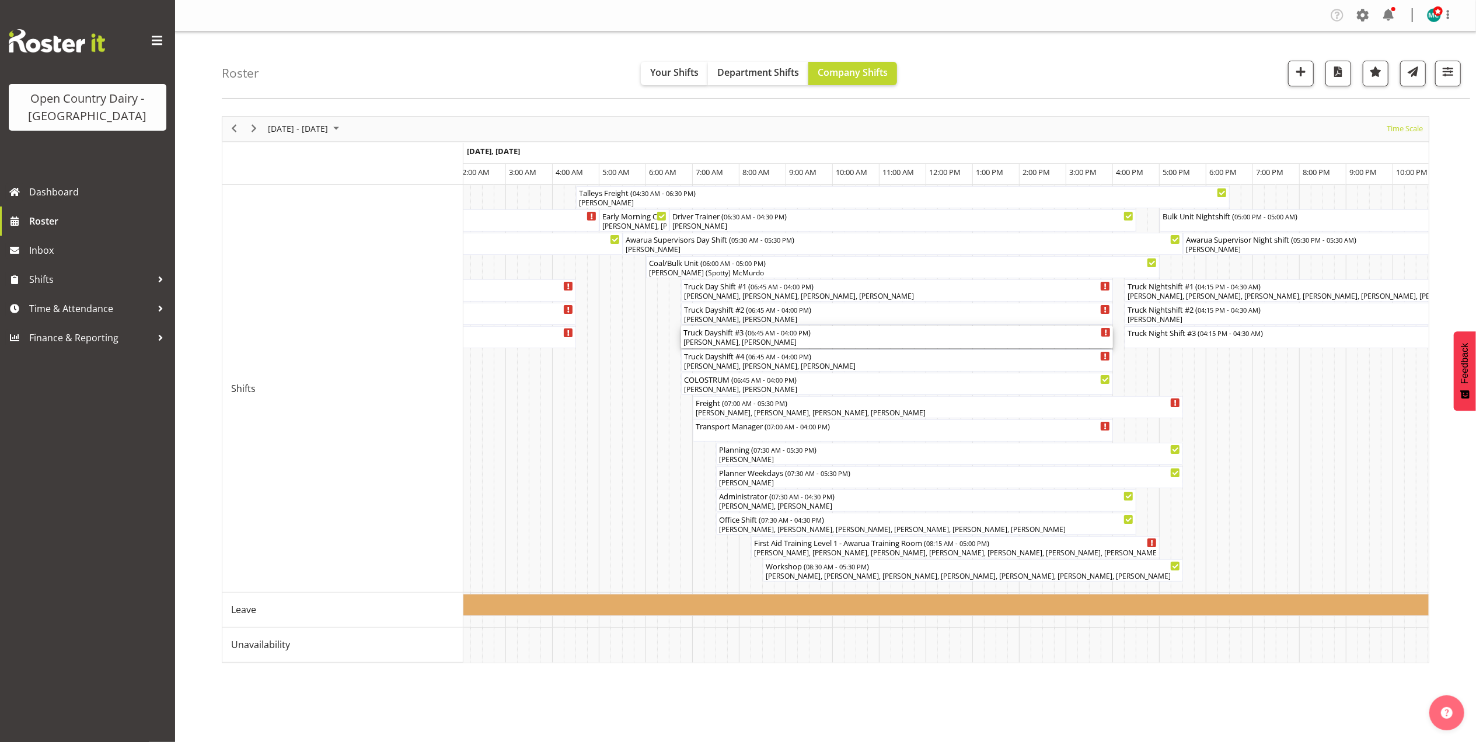
click at [731, 338] on div "Colin Schwarz, Raymond George" at bounding box center [896, 342] width 427 height 11
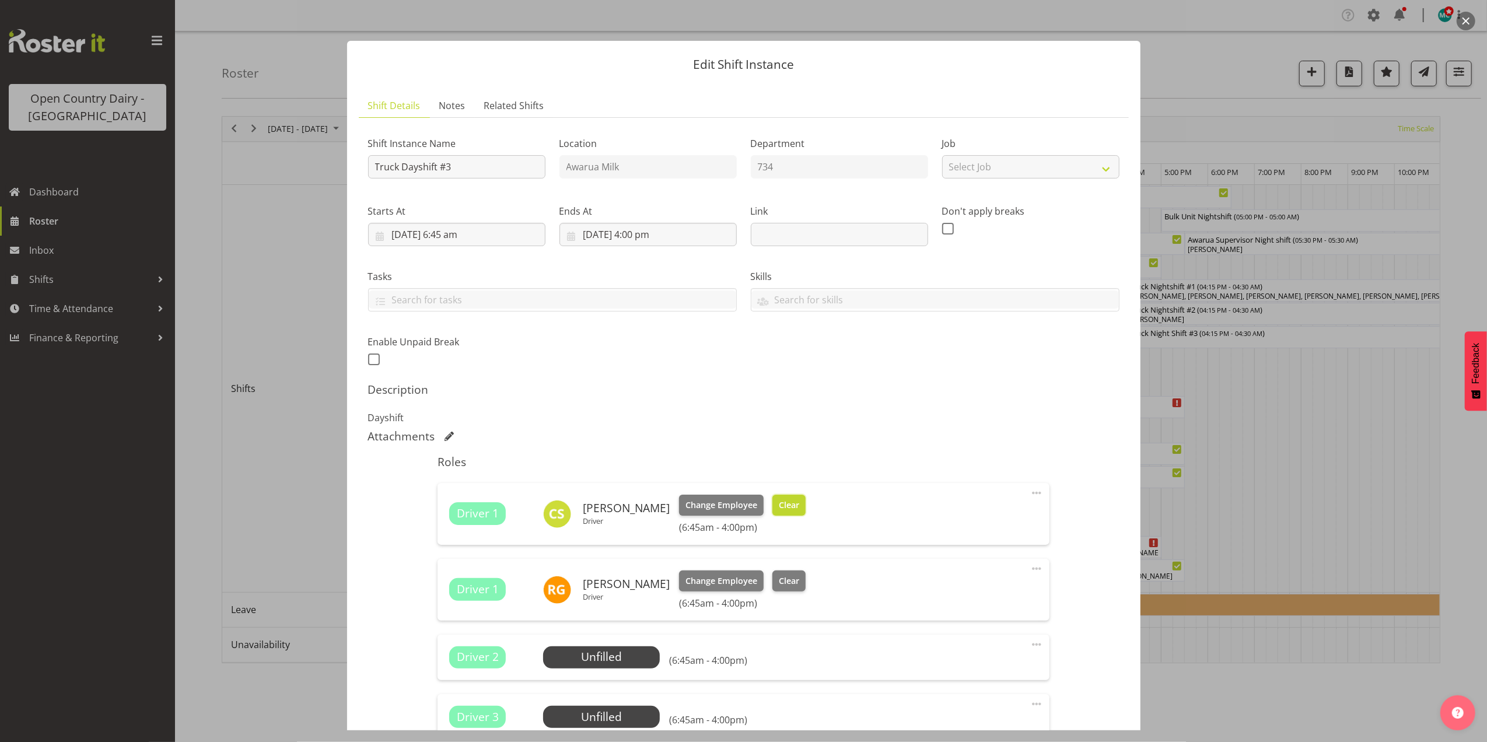
click at [782, 503] on span "Clear" at bounding box center [789, 505] width 20 height 13
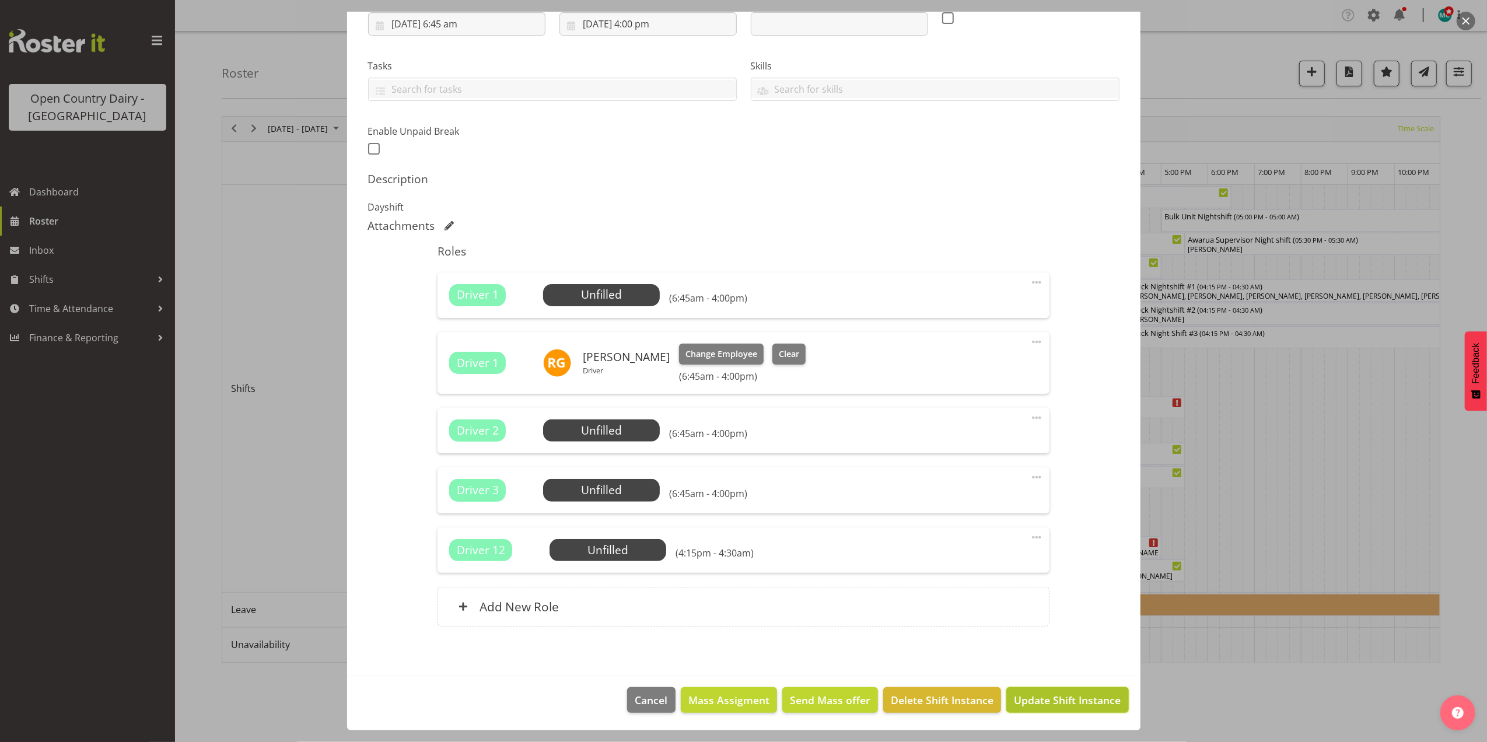
click at [1051, 697] on span "Update Shift Instance" at bounding box center [1067, 700] width 107 height 15
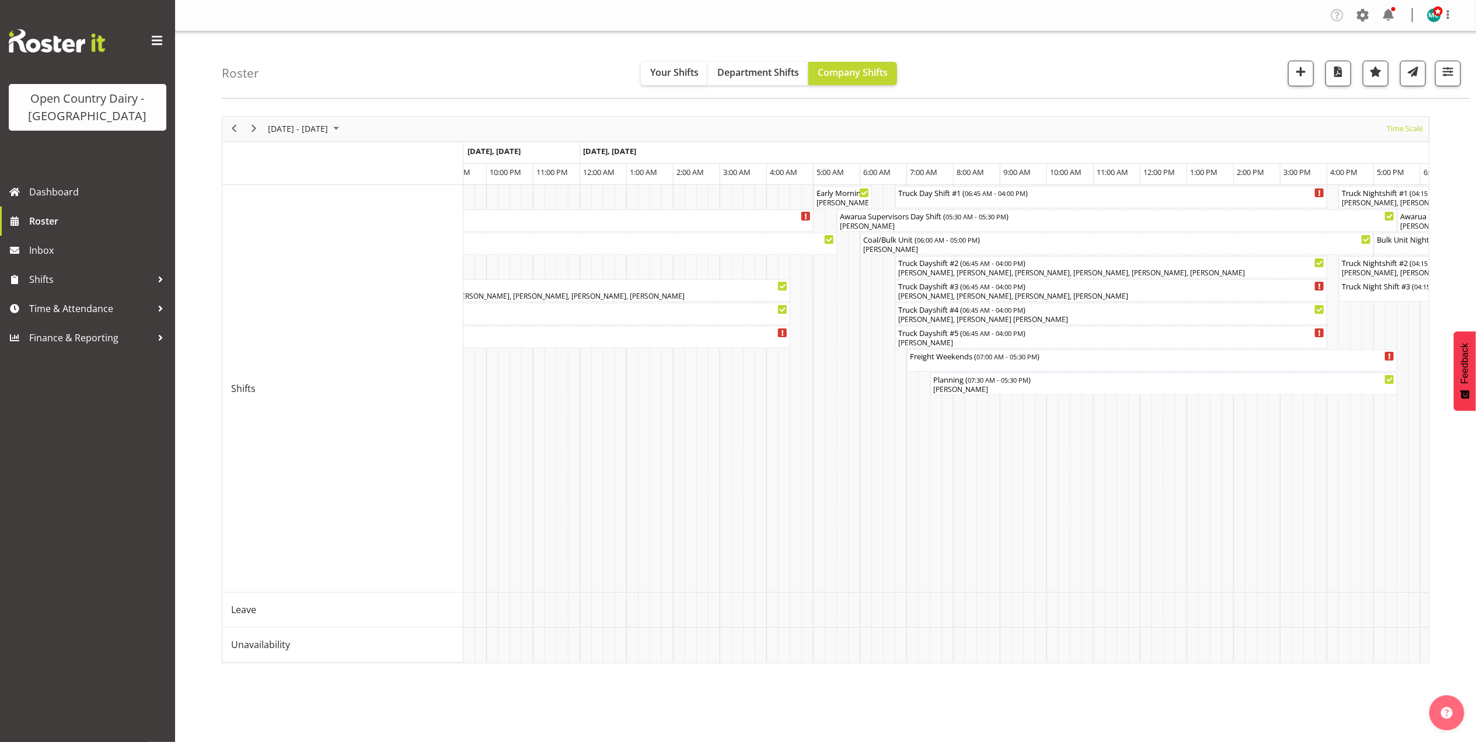
scroll to position [0, 5728]
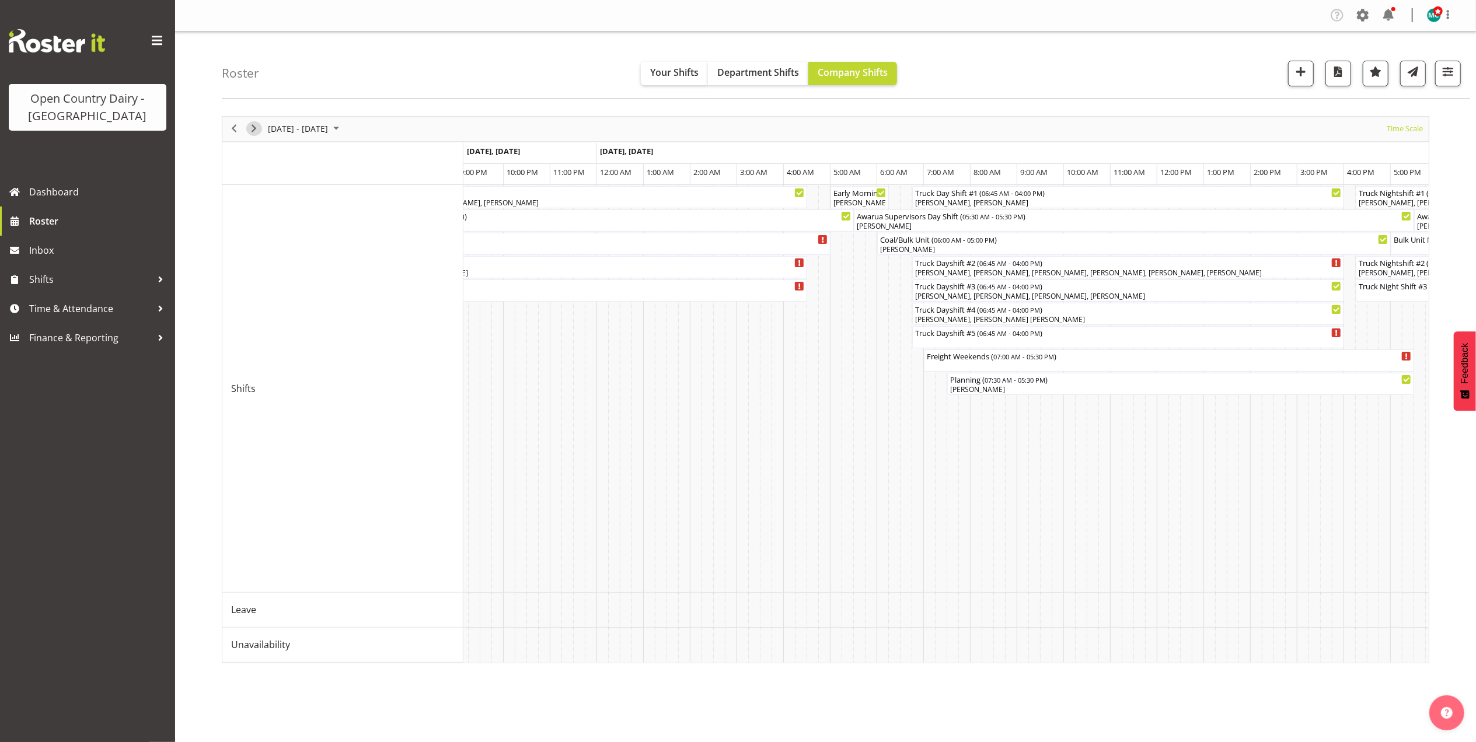
click at [251, 131] on span "Next" at bounding box center [254, 128] width 14 height 15
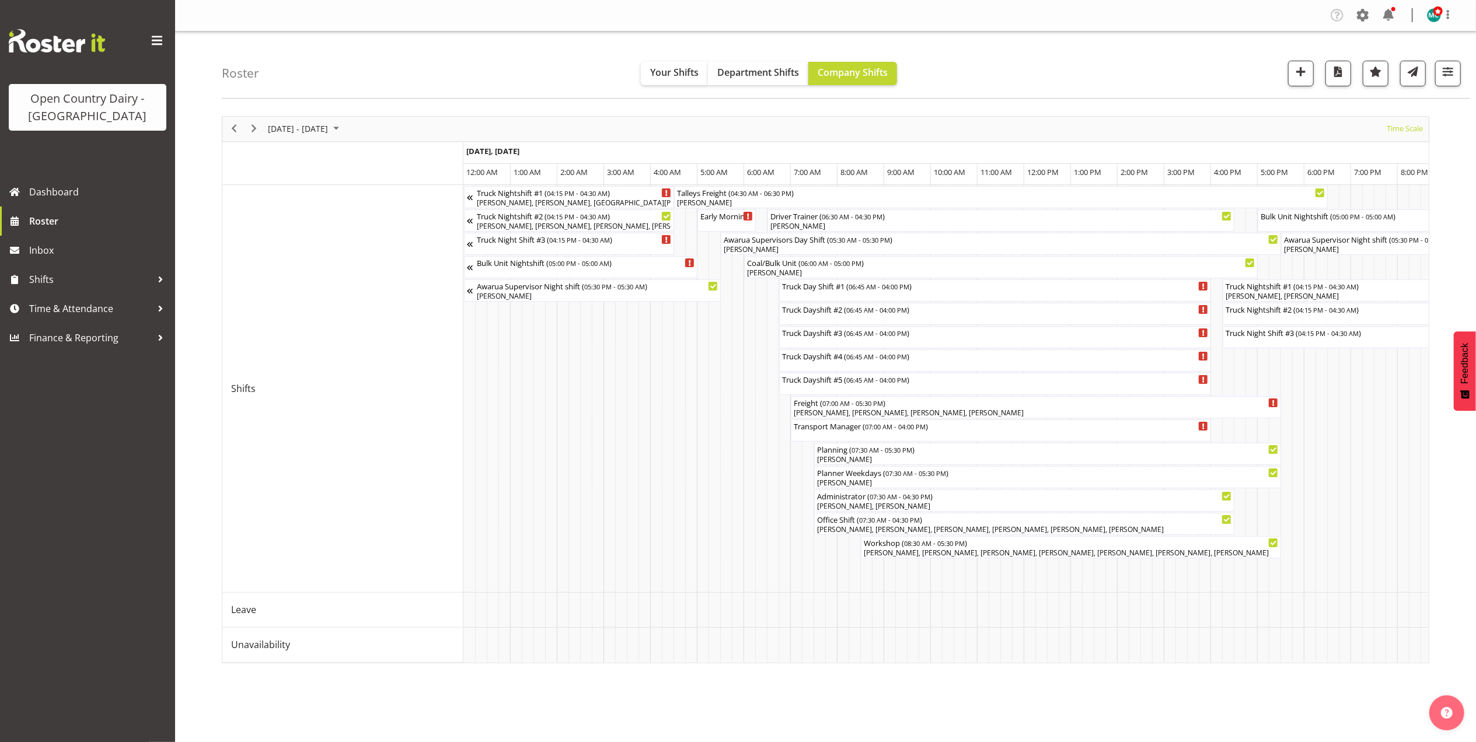
scroll to position [0, 6]
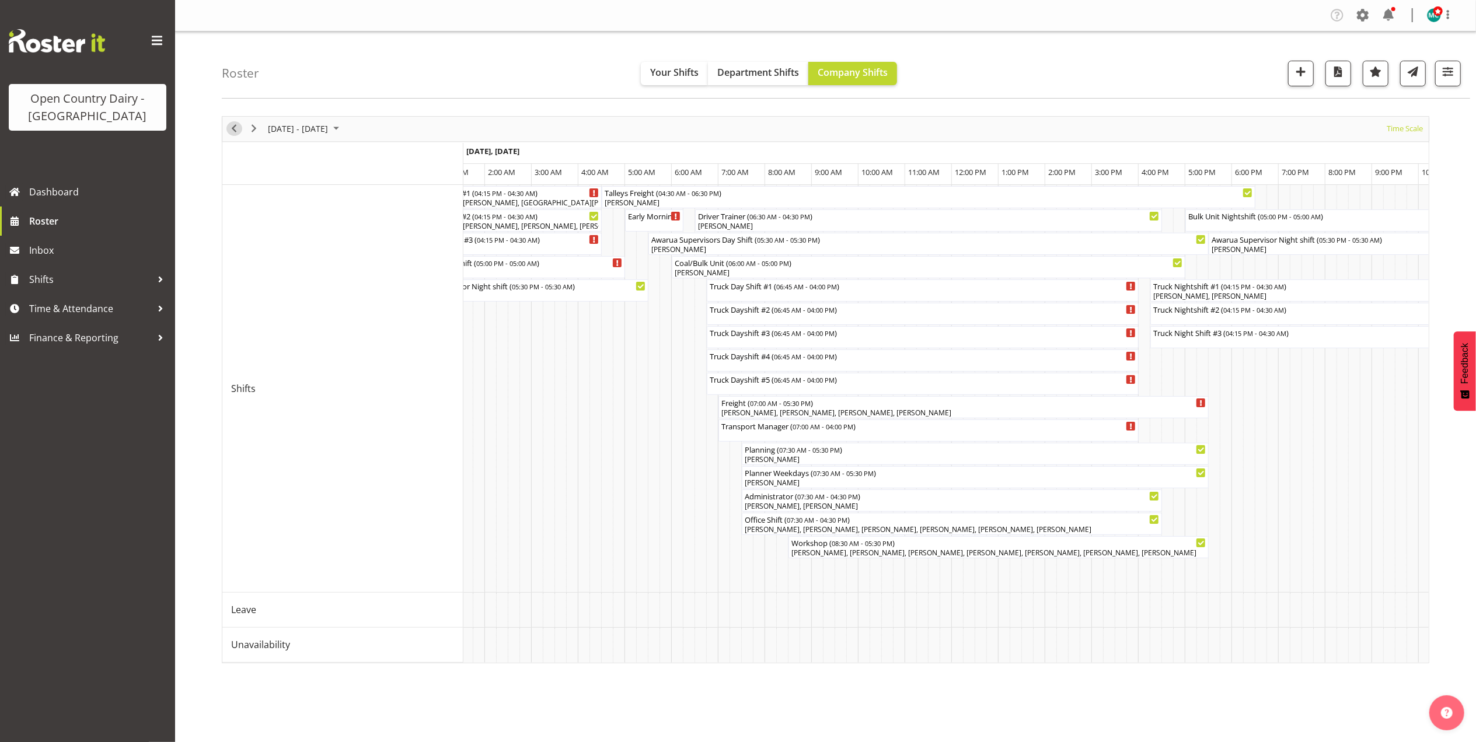
click at [232, 132] on span "Previous" at bounding box center [234, 128] width 14 height 15
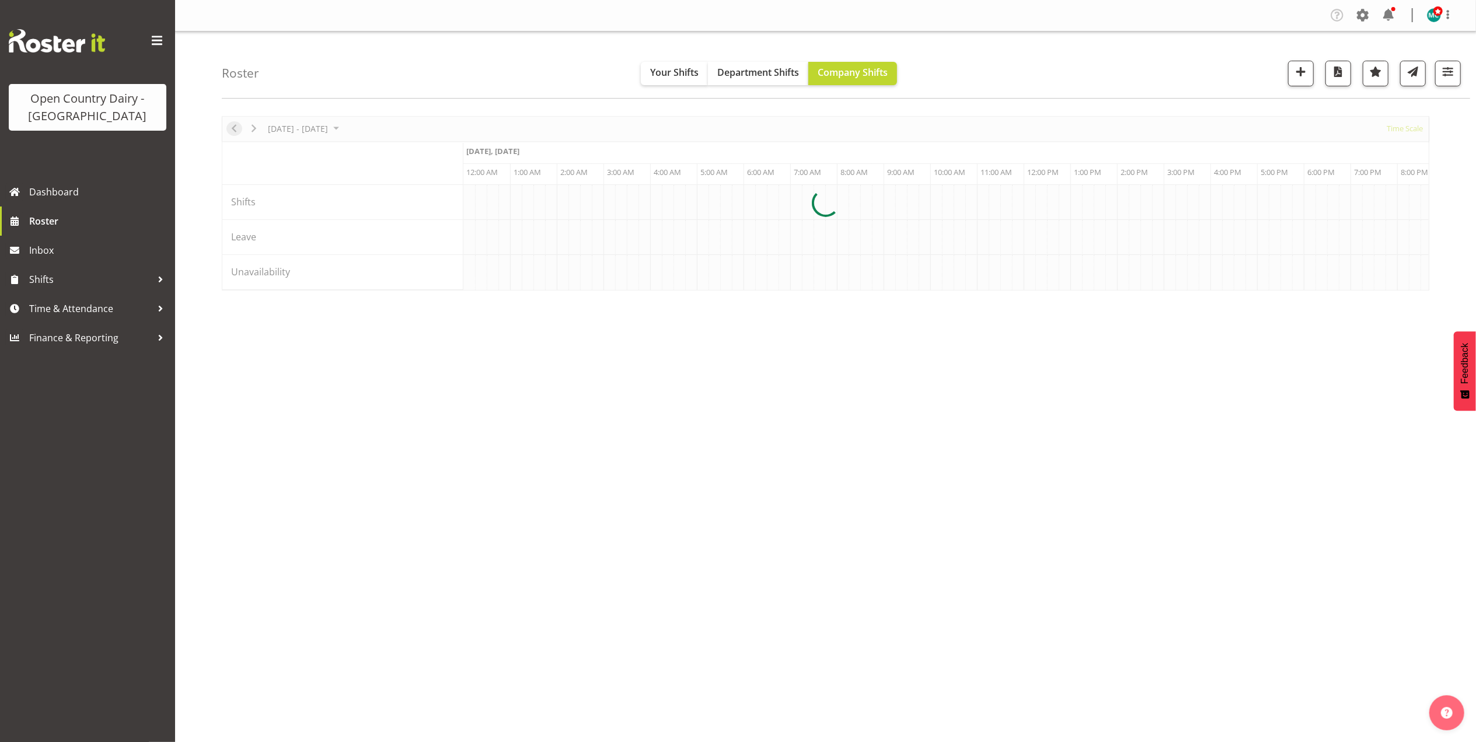
scroll to position [0, 1120]
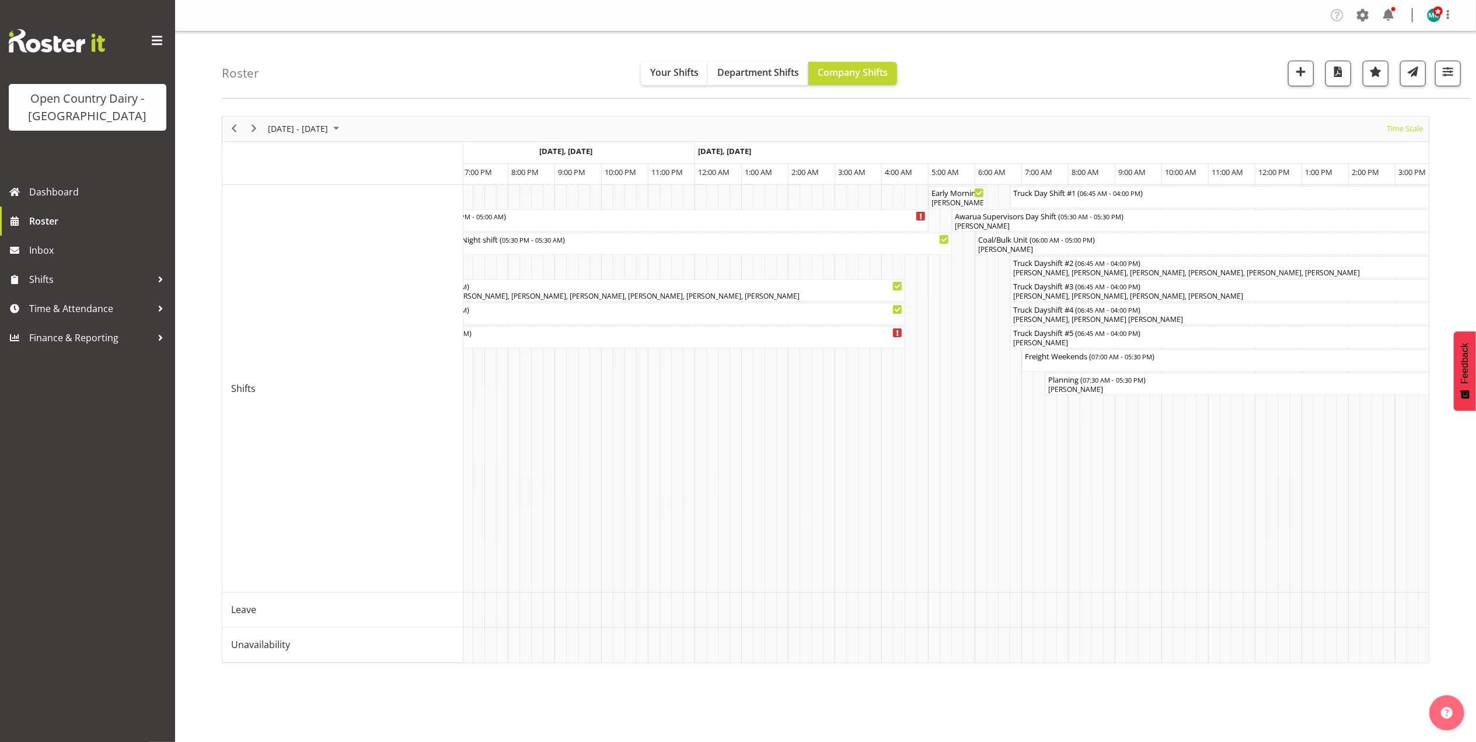
scroll to position [0, 5620]
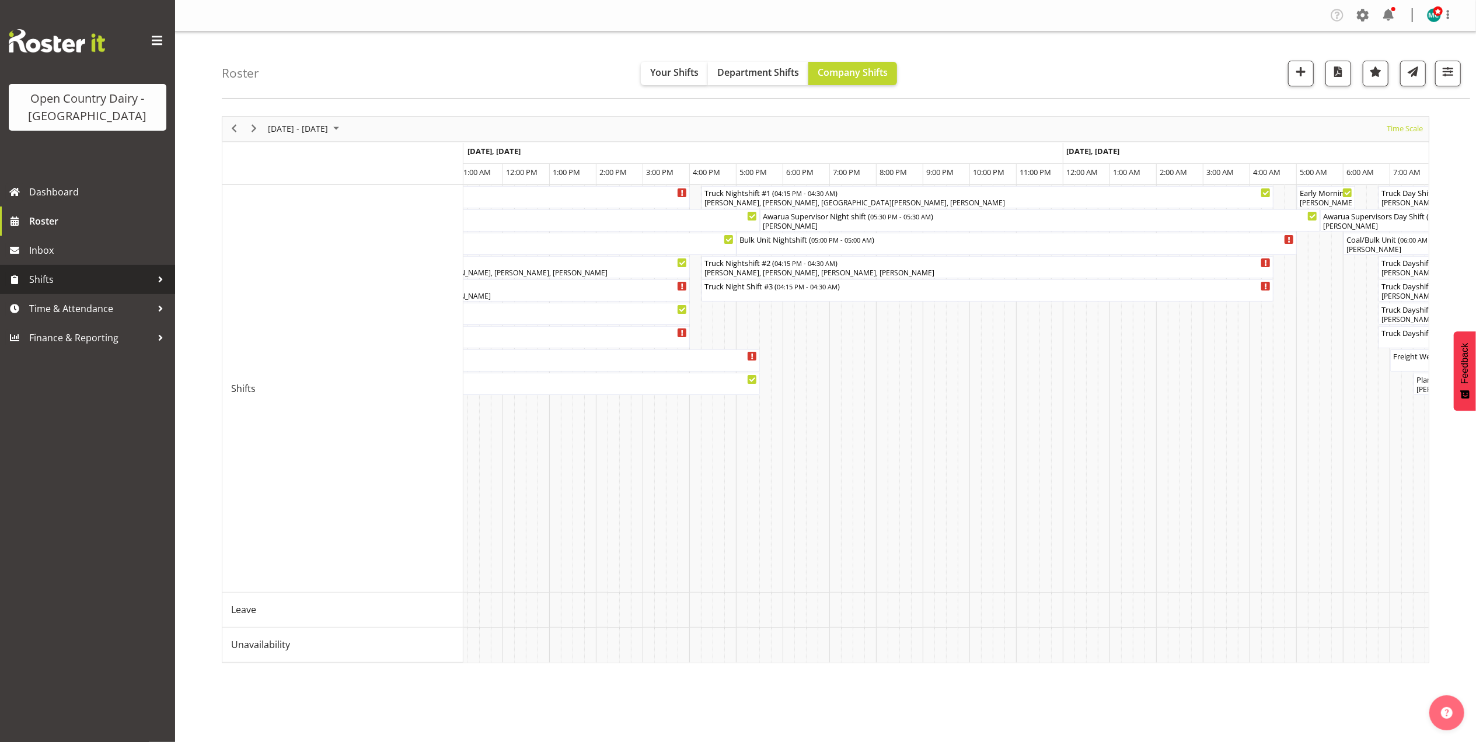
click at [59, 275] on span "Shifts" at bounding box center [90, 280] width 123 height 18
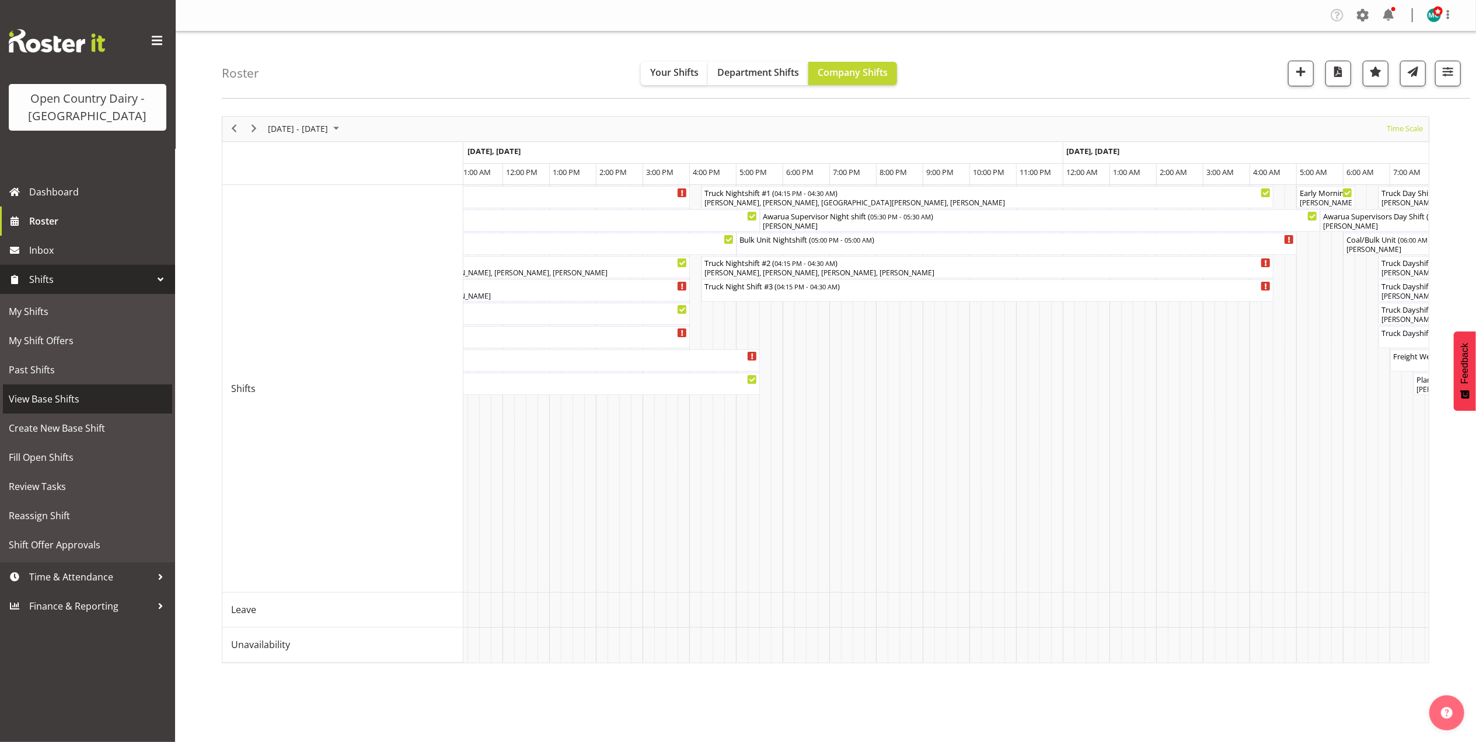
click at [45, 403] on span "View Base Shifts" at bounding box center [88, 399] width 158 height 18
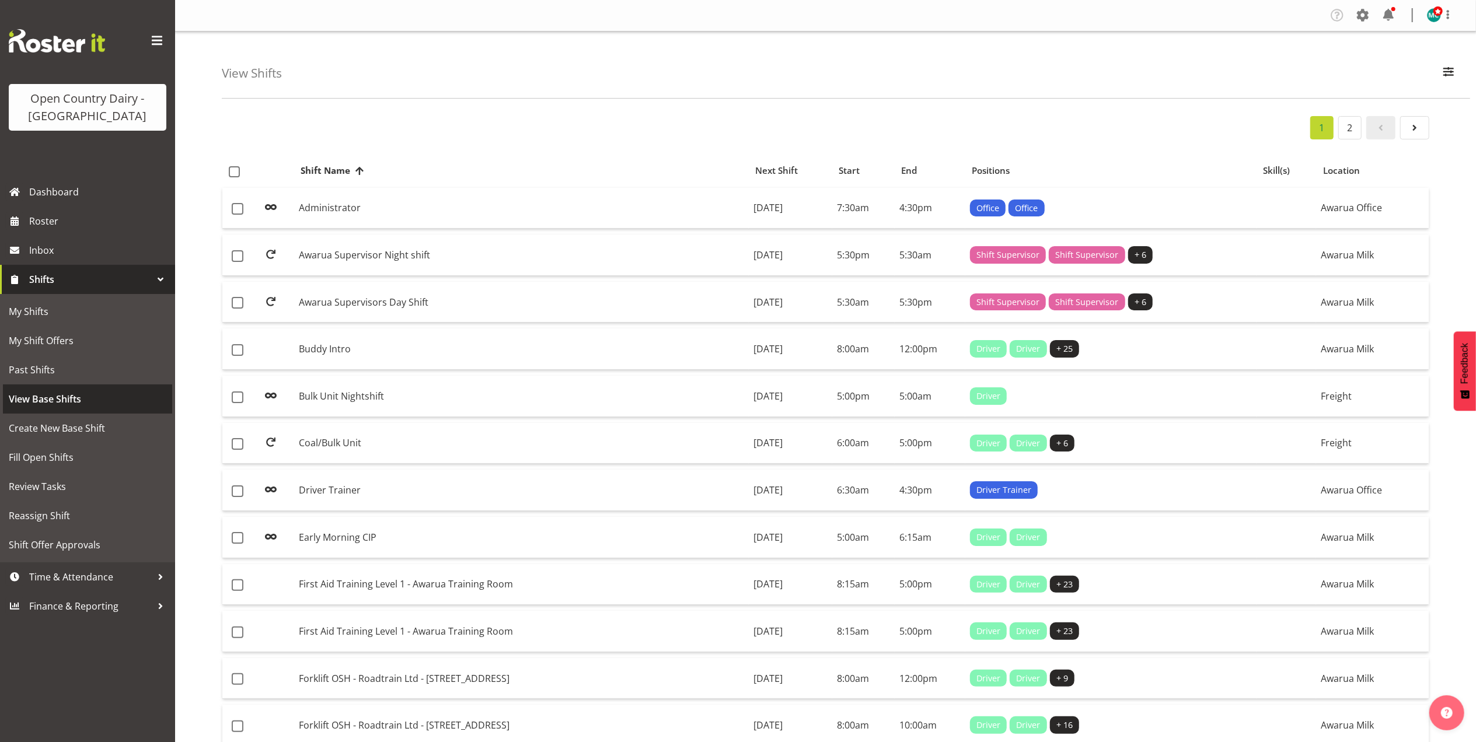
click at [36, 400] on span "View Base Shifts" at bounding box center [88, 399] width 158 height 18
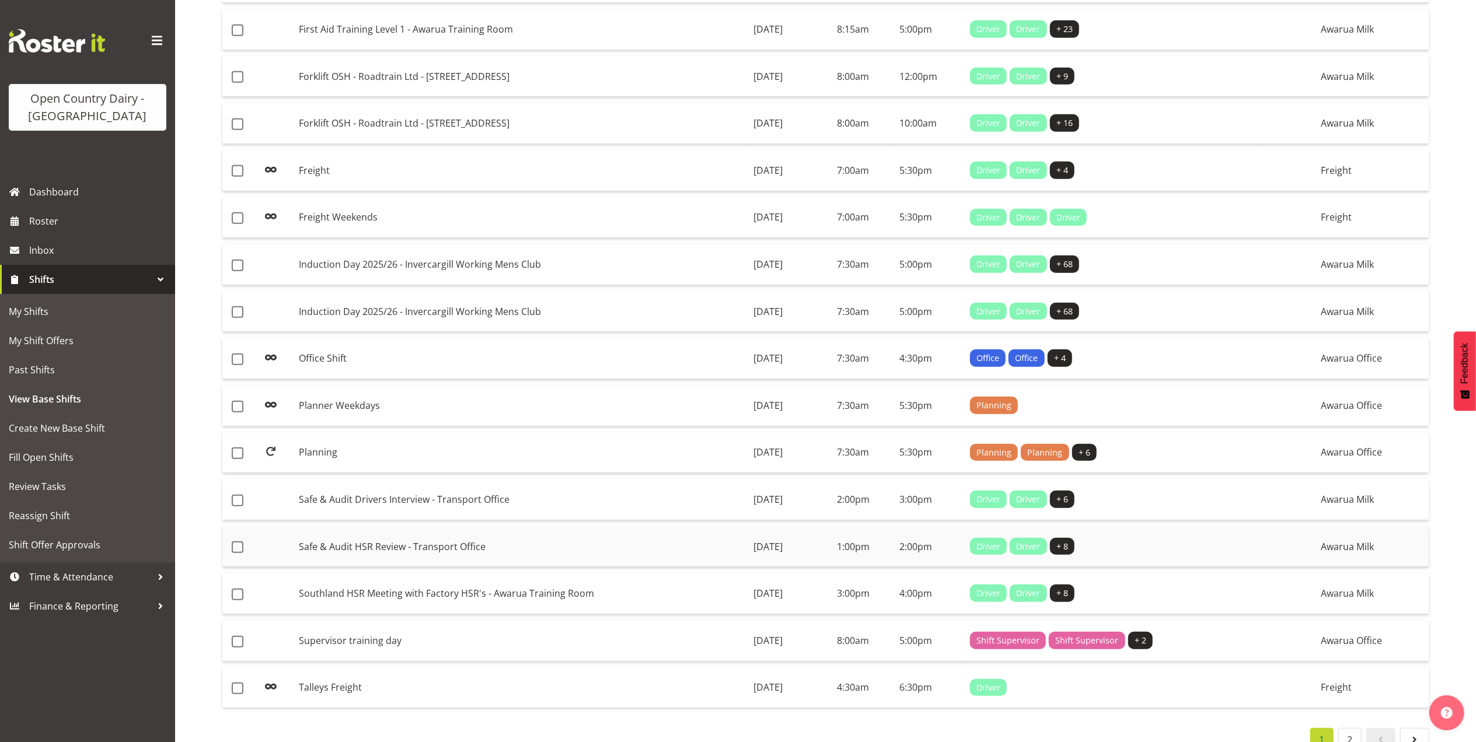
scroll to position [629, 0]
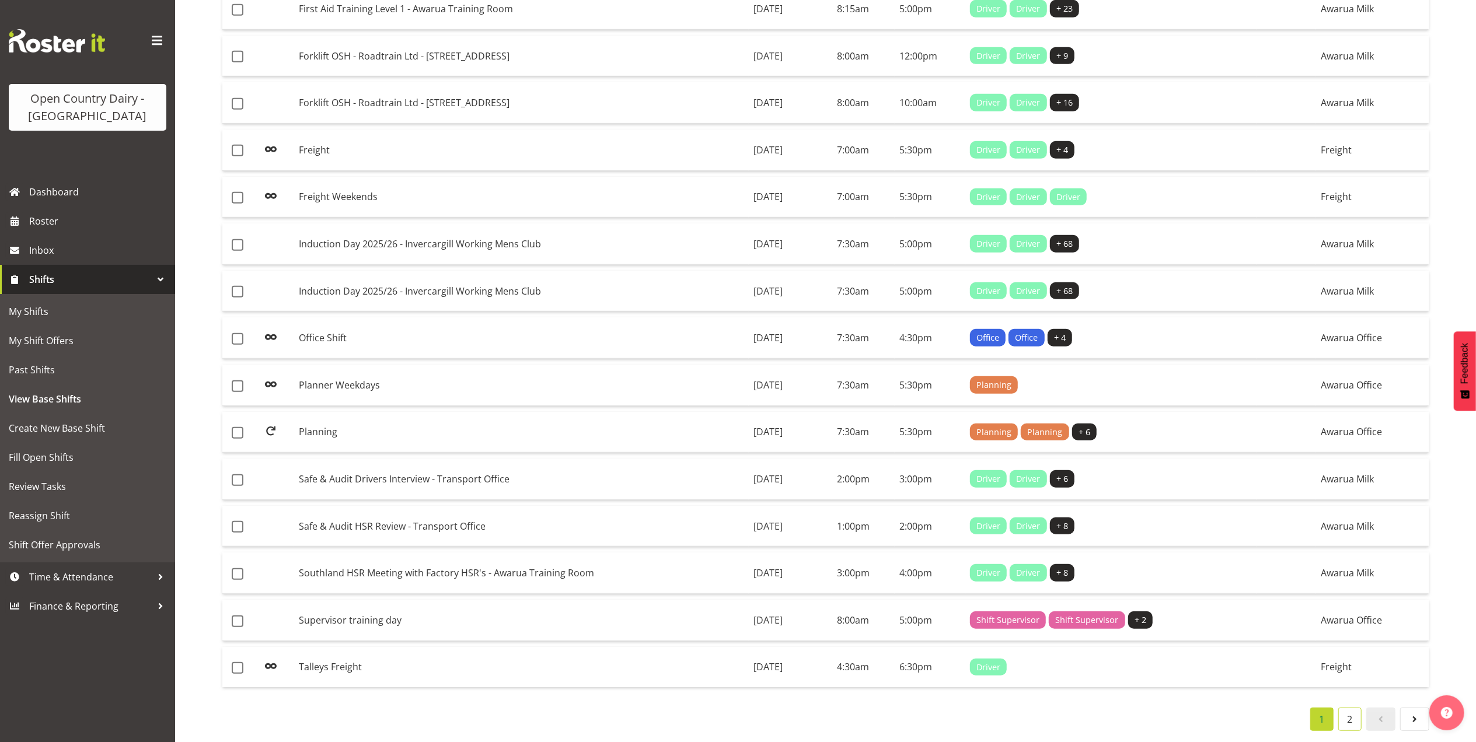
click at [1347, 708] on link "2" at bounding box center [1349, 719] width 23 height 23
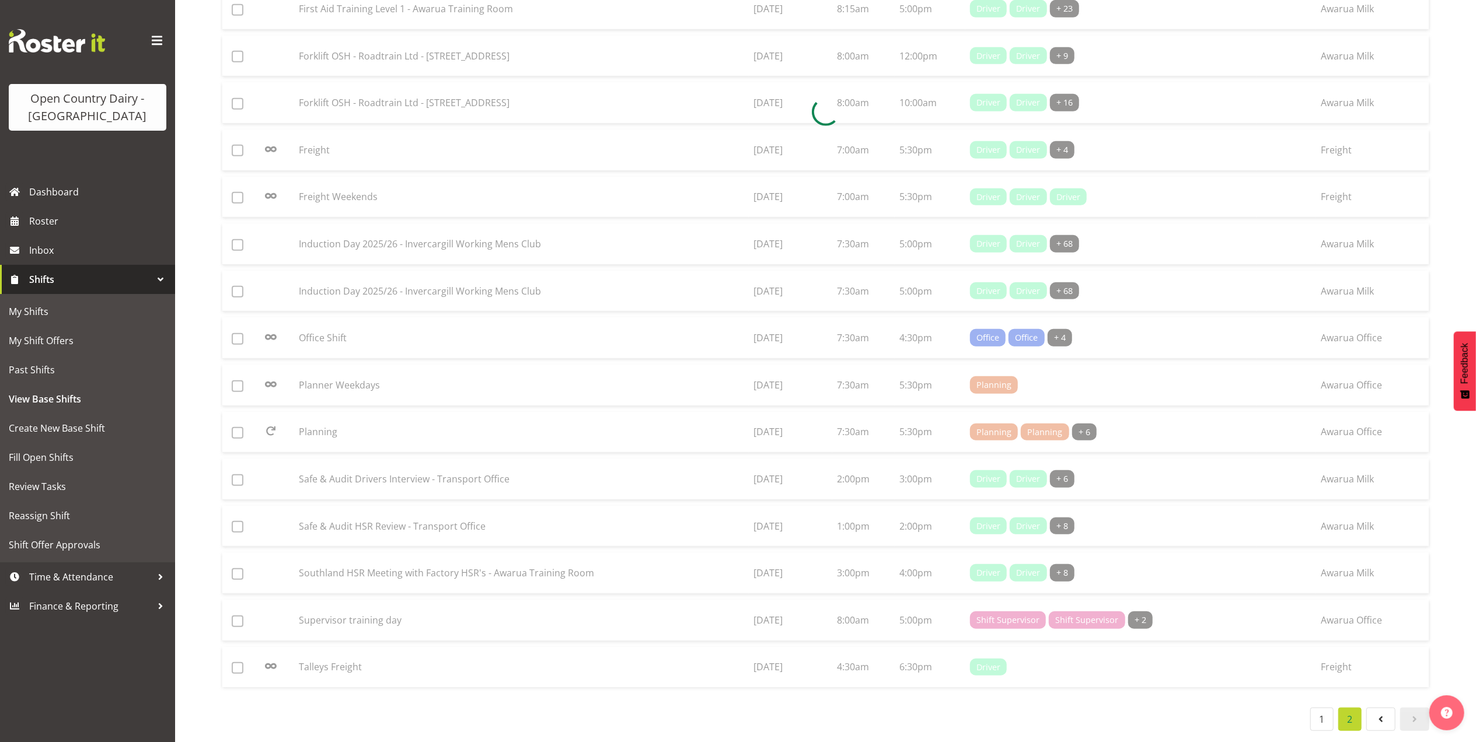
scroll to position [533, 0]
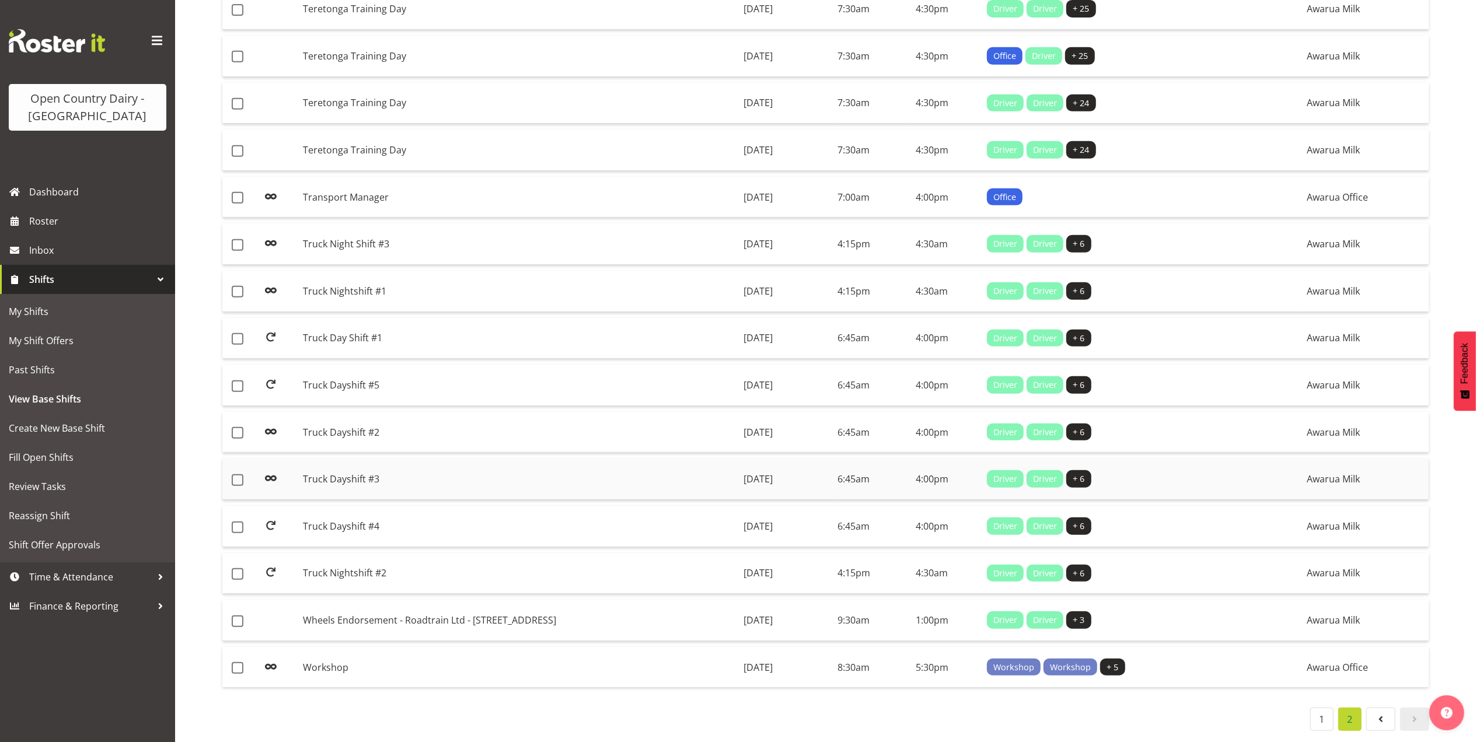
click at [557, 468] on td "Truck Dayshift #3" at bounding box center [518, 479] width 441 height 41
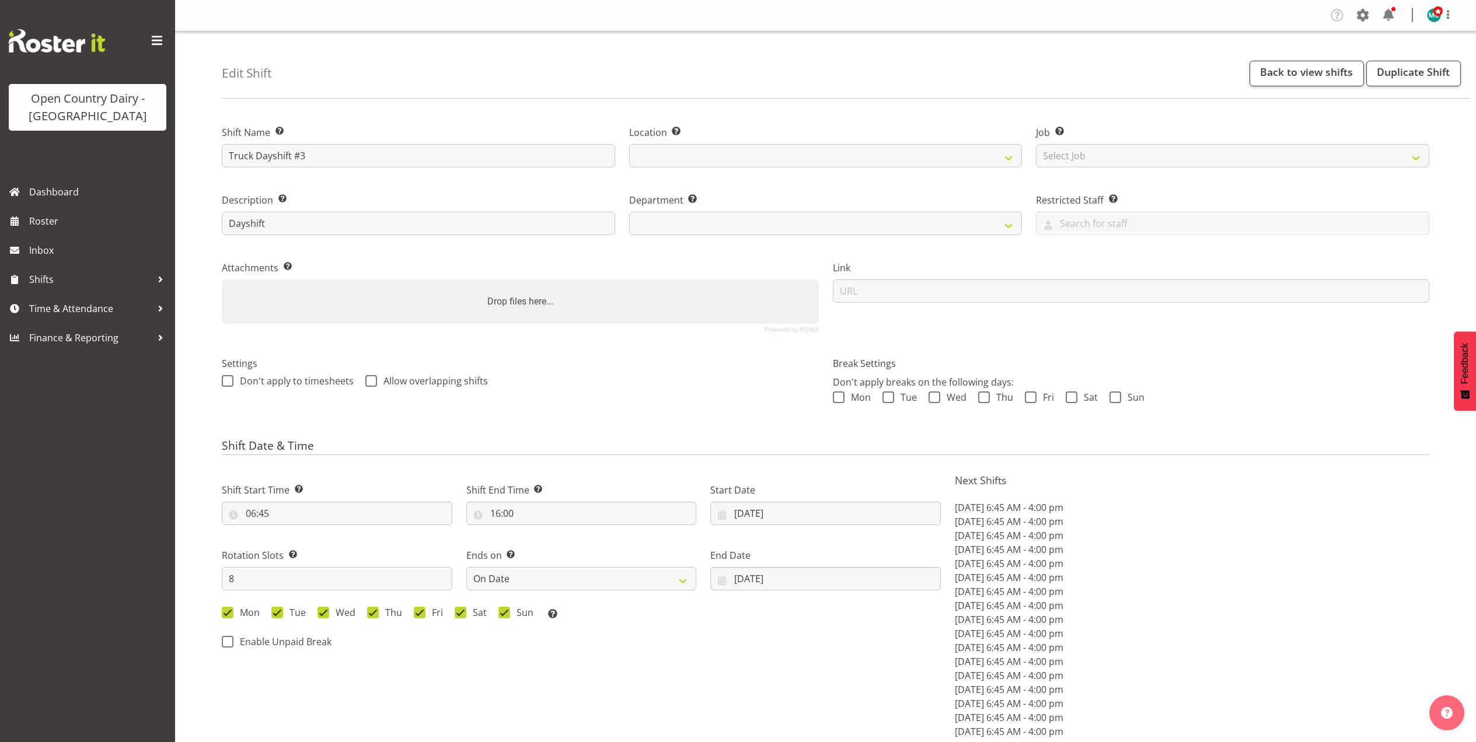
select select "date"
select select
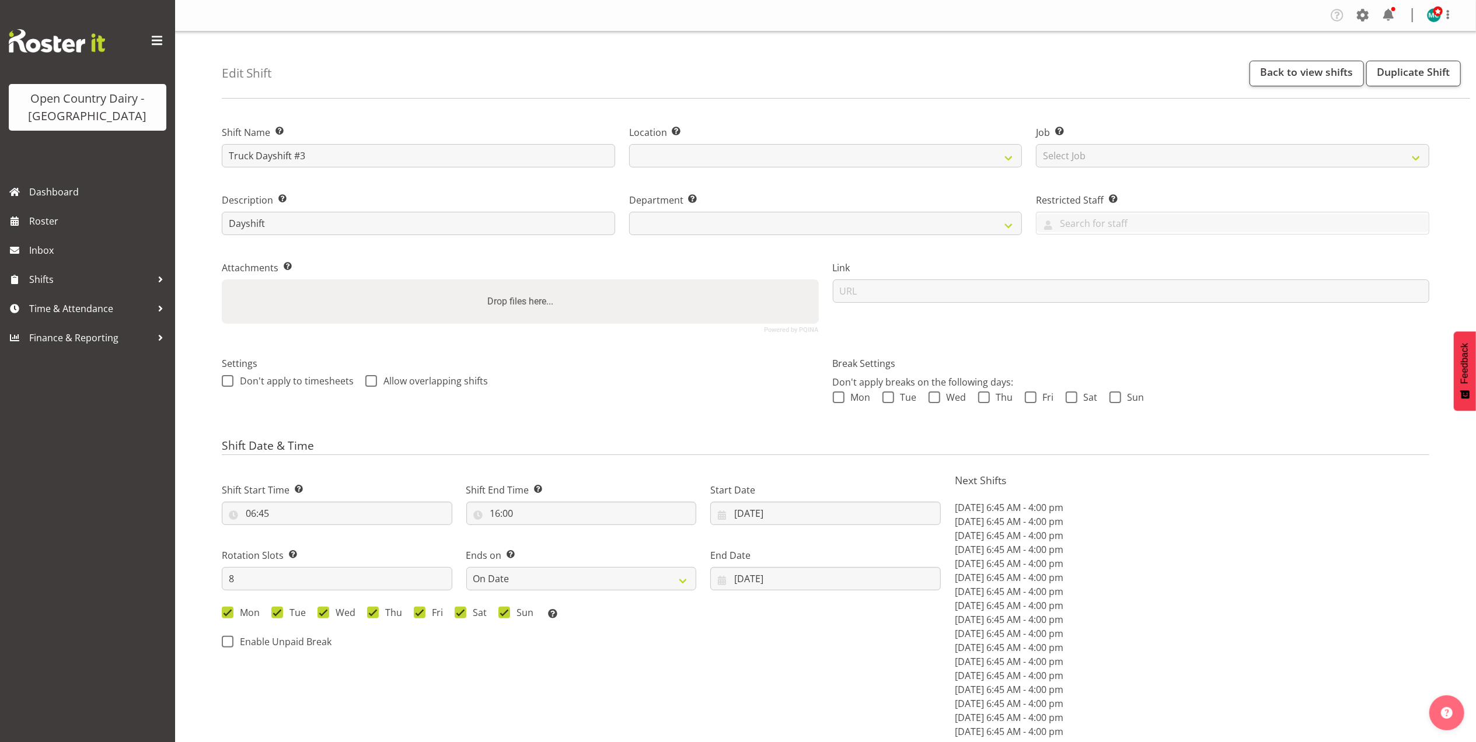
select select
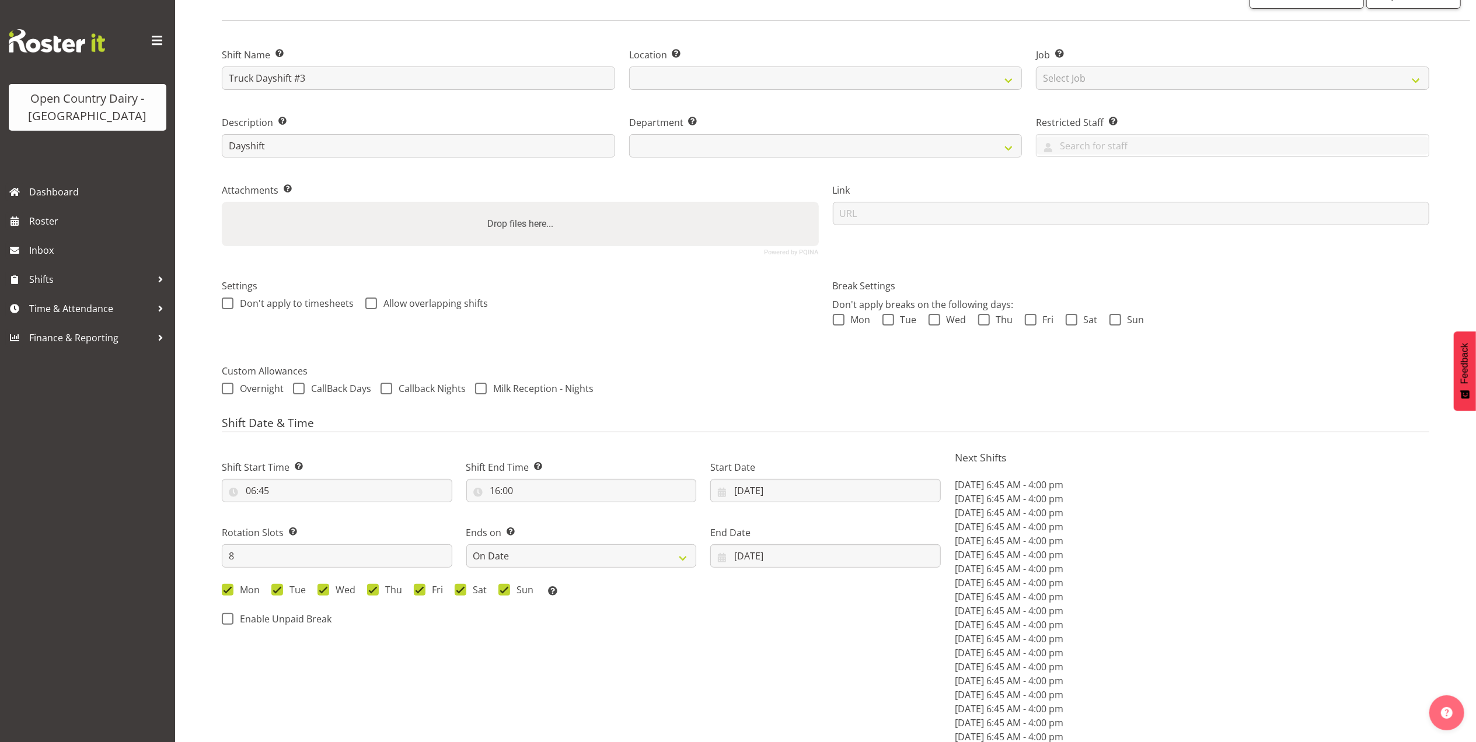
select select
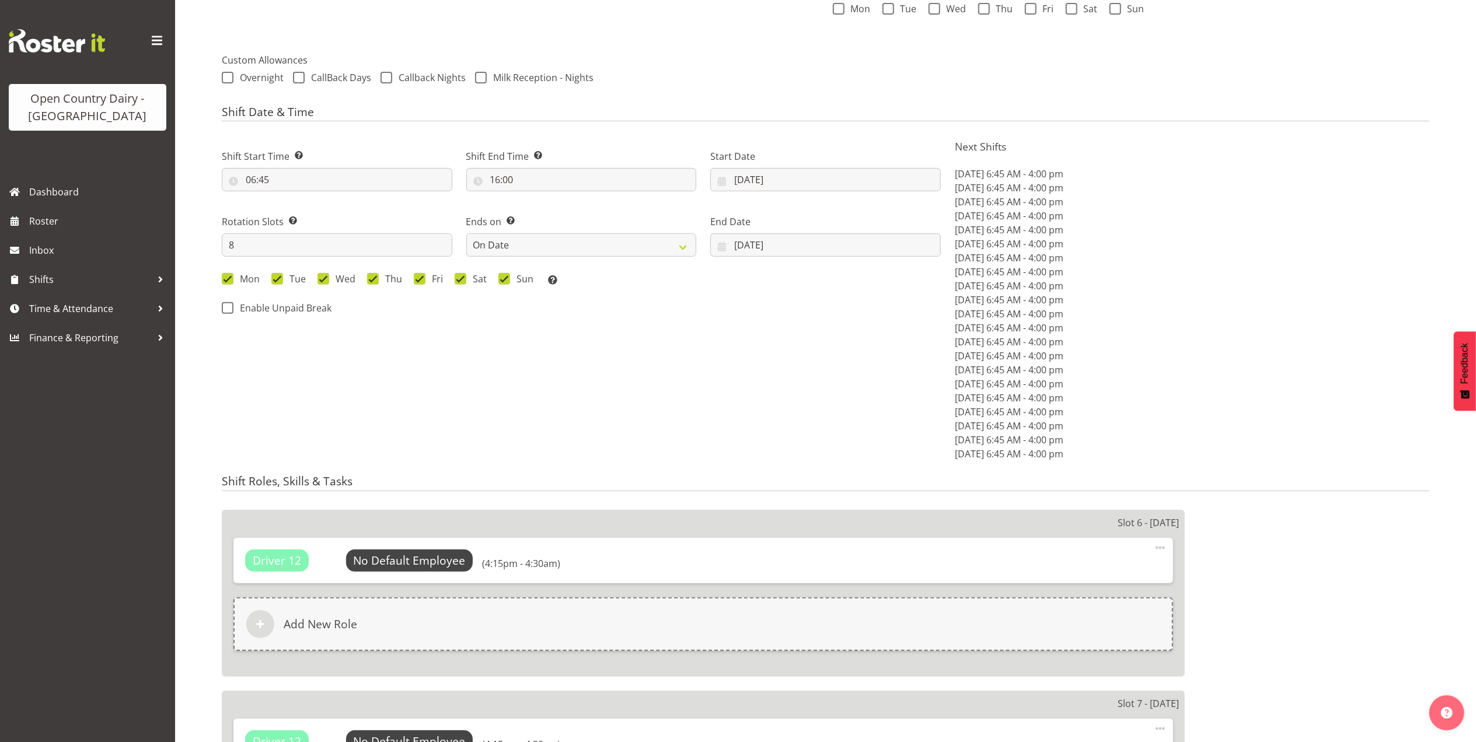
scroll to position [622, 0]
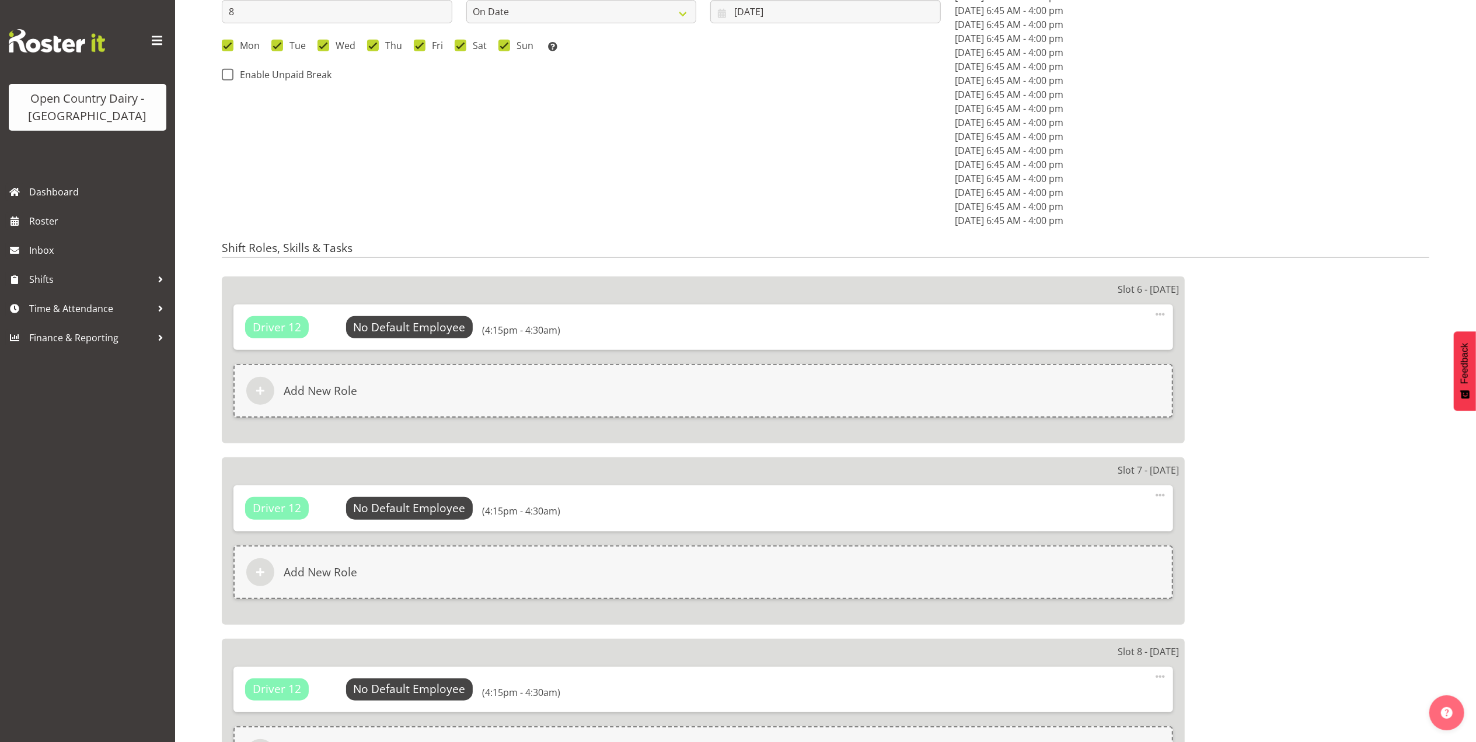
click at [1162, 317] on span at bounding box center [1160, 314] width 14 height 14
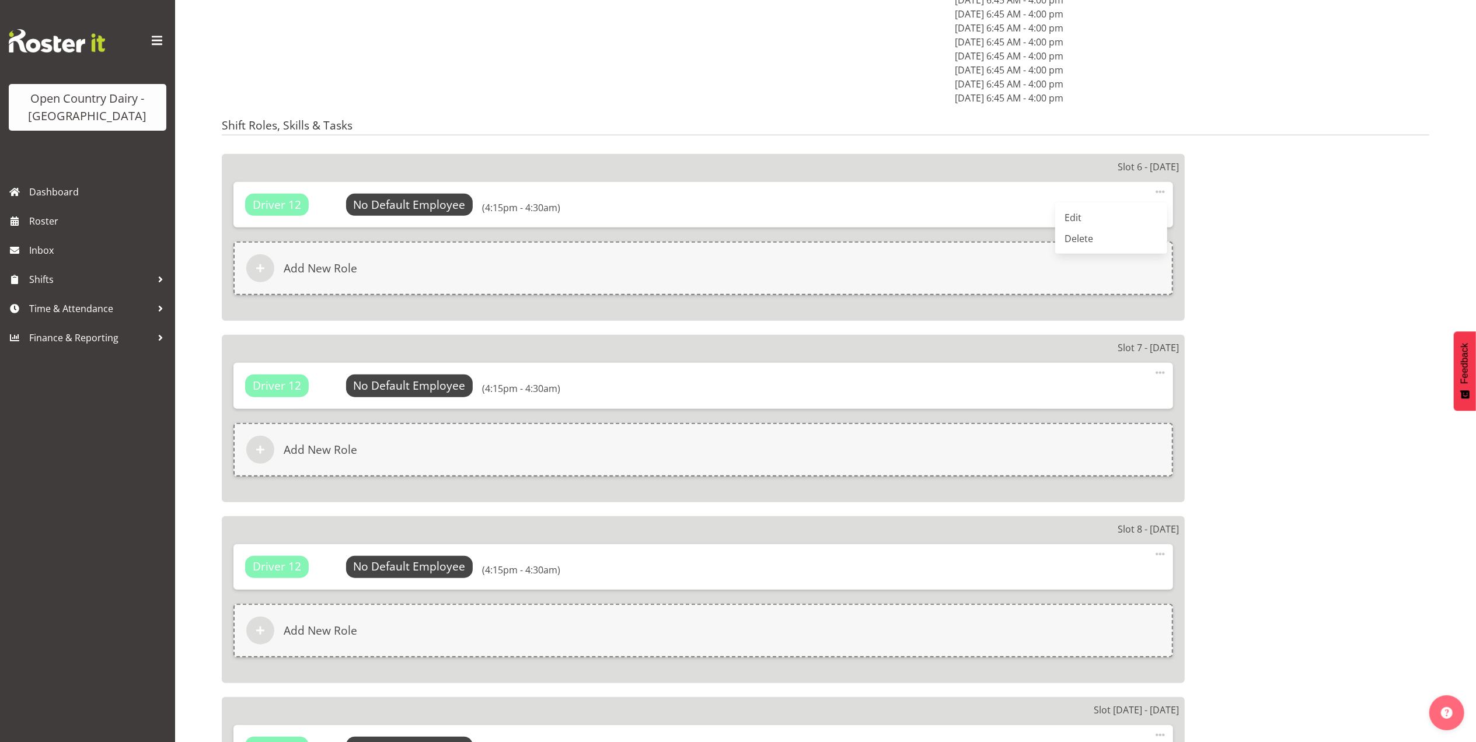
scroll to position [544, 0]
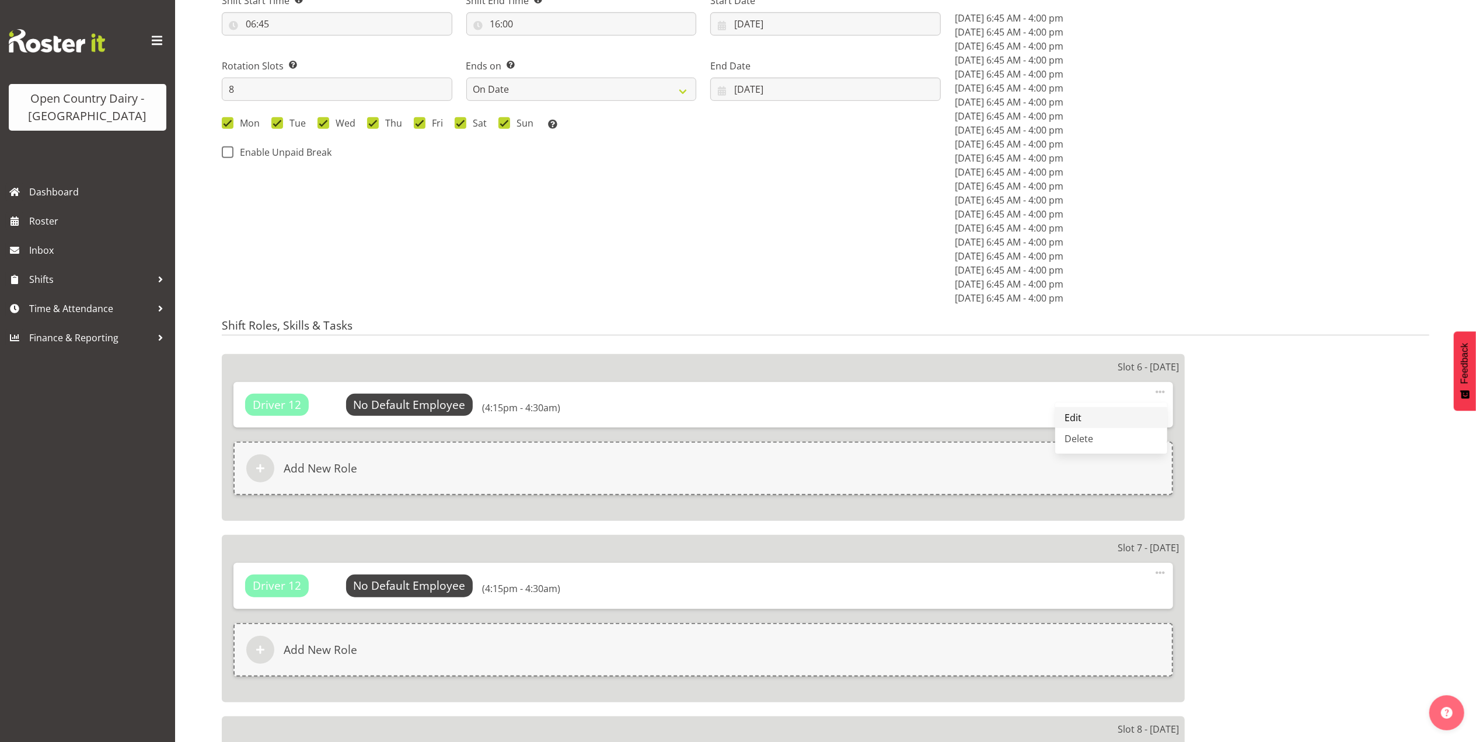
click at [1084, 423] on link "Edit" at bounding box center [1111, 417] width 112 height 21
select select "16"
select select "15"
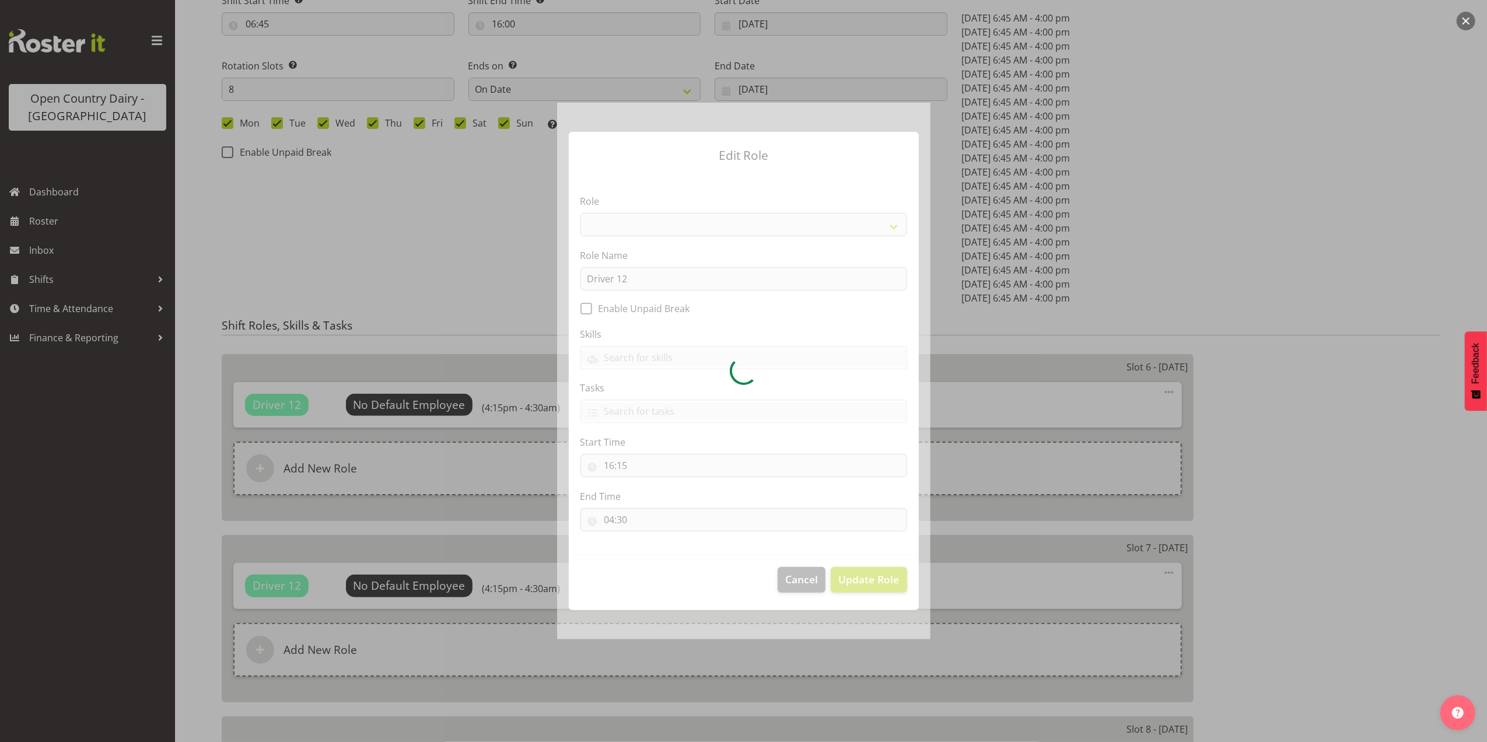
select select "1154"
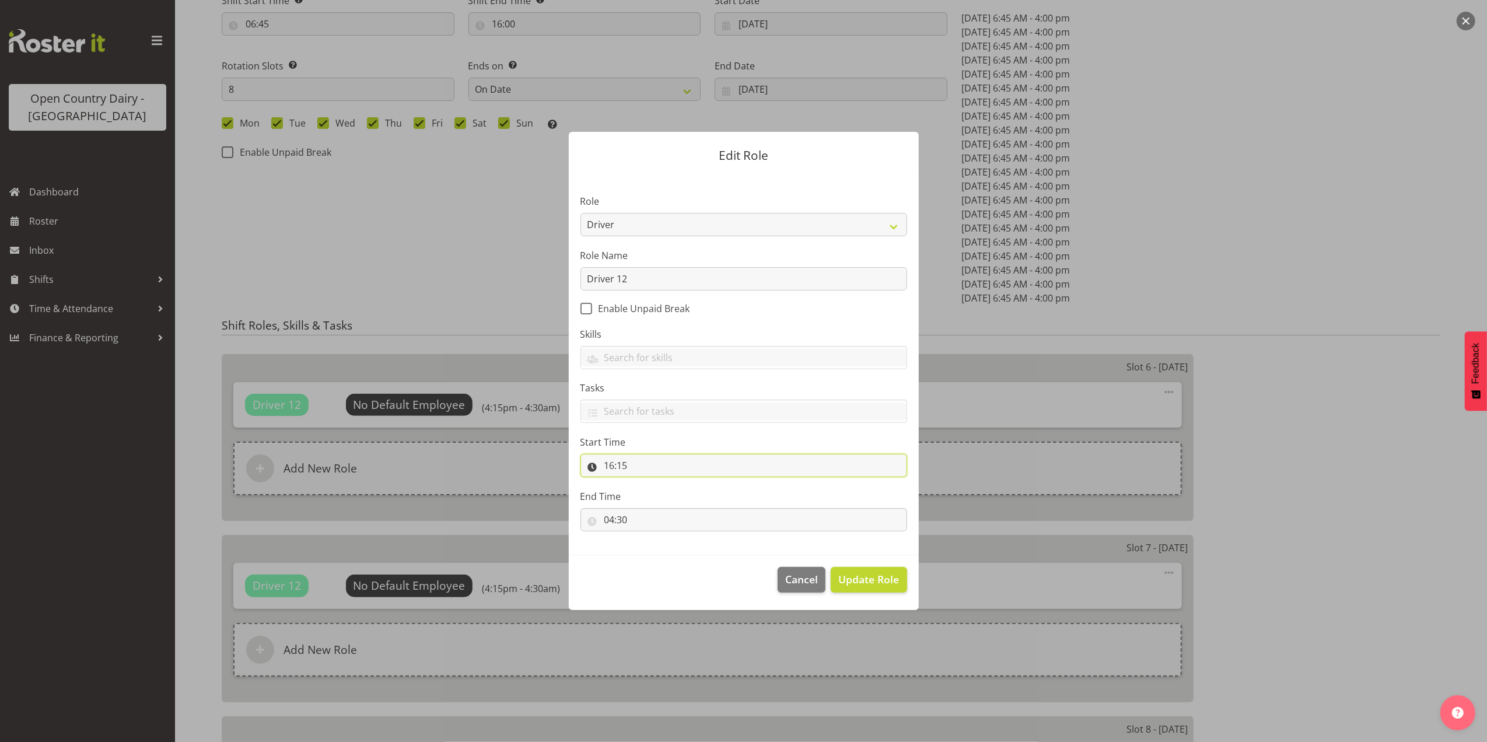
click at [630, 468] on input "16:15" at bounding box center [744, 465] width 327 height 23
click at [660, 498] on select "00 01 02 03 04 05 06 07 08 09 10 11 12 13 14 15 16 17 18 19 20 21 22 23" at bounding box center [660, 495] width 26 height 23
select select "6"
click at [647, 484] on select "00 01 02 03 04 05 06 07 08 09 10 11 12 13 14 15 16 17 18 19 20 21 22 23" at bounding box center [660, 495] width 26 height 23
click at [687, 498] on select "00 01 02 03 04 05 06 07 08 09 10 11 12 13 14 15 16 17 18 19 20 21 22 23 24 25 2…" at bounding box center [690, 495] width 26 height 23
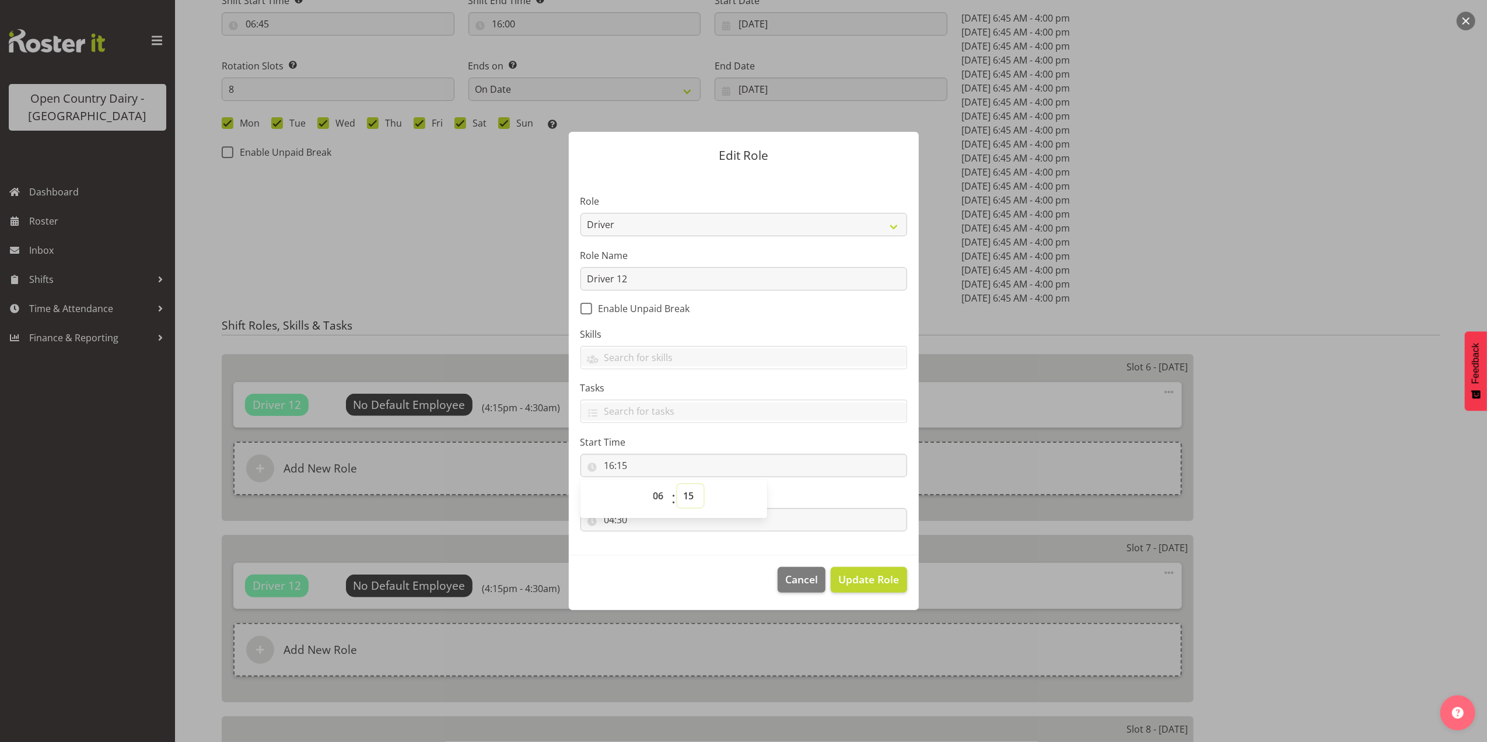
type input "06:15"
select select "45"
click at [677, 484] on select "00 01 02 03 04 05 06 07 08 09 10 11 12 13 14 15 16 17 18 19 20 21 22 23 24 25 2…" at bounding box center [690, 495] width 26 height 23
type input "06:45"
click at [790, 503] on label "End Time" at bounding box center [744, 497] width 327 height 14
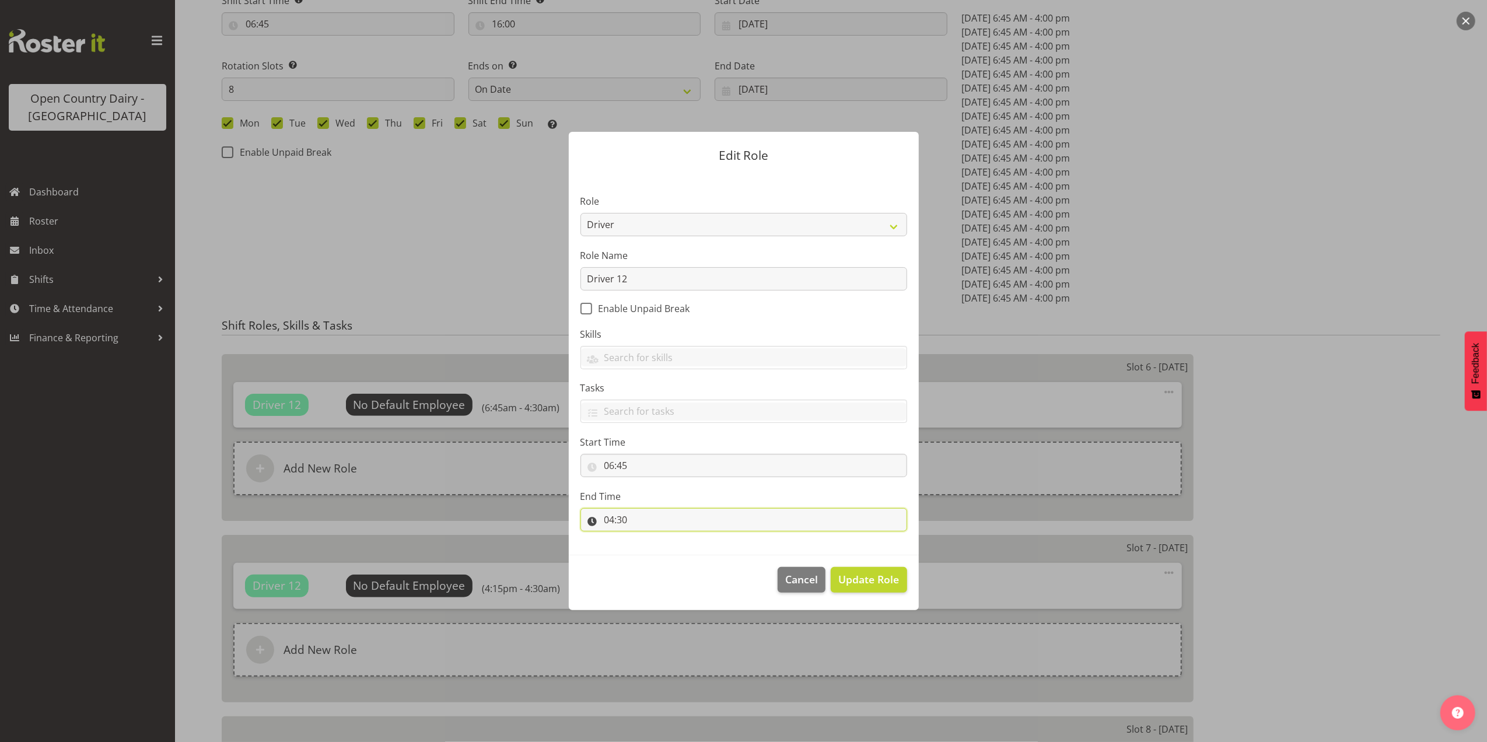
click at [622, 523] on input "04:30" at bounding box center [744, 519] width 327 height 23
click at [659, 546] on select "00 01 02 03 04 05 06 07 08 09 10 11 12 13 14 15 16 17 18 19 20 21 22 23" at bounding box center [660, 550] width 26 height 23
select select "16"
click at [647, 539] on select "00 01 02 03 04 05 06 07 08 09 10 11 12 13 14 15 16 17 18 19 20 21 22 23" at bounding box center [660, 550] width 26 height 23
click at [686, 548] on select "00 01 02 03 04 05 06 07 08 09 10 11 12 13 14 15 16 17 18 19 20 21 22 23 24 25 2…" at bounding box center [690, 550] width 26 height 23
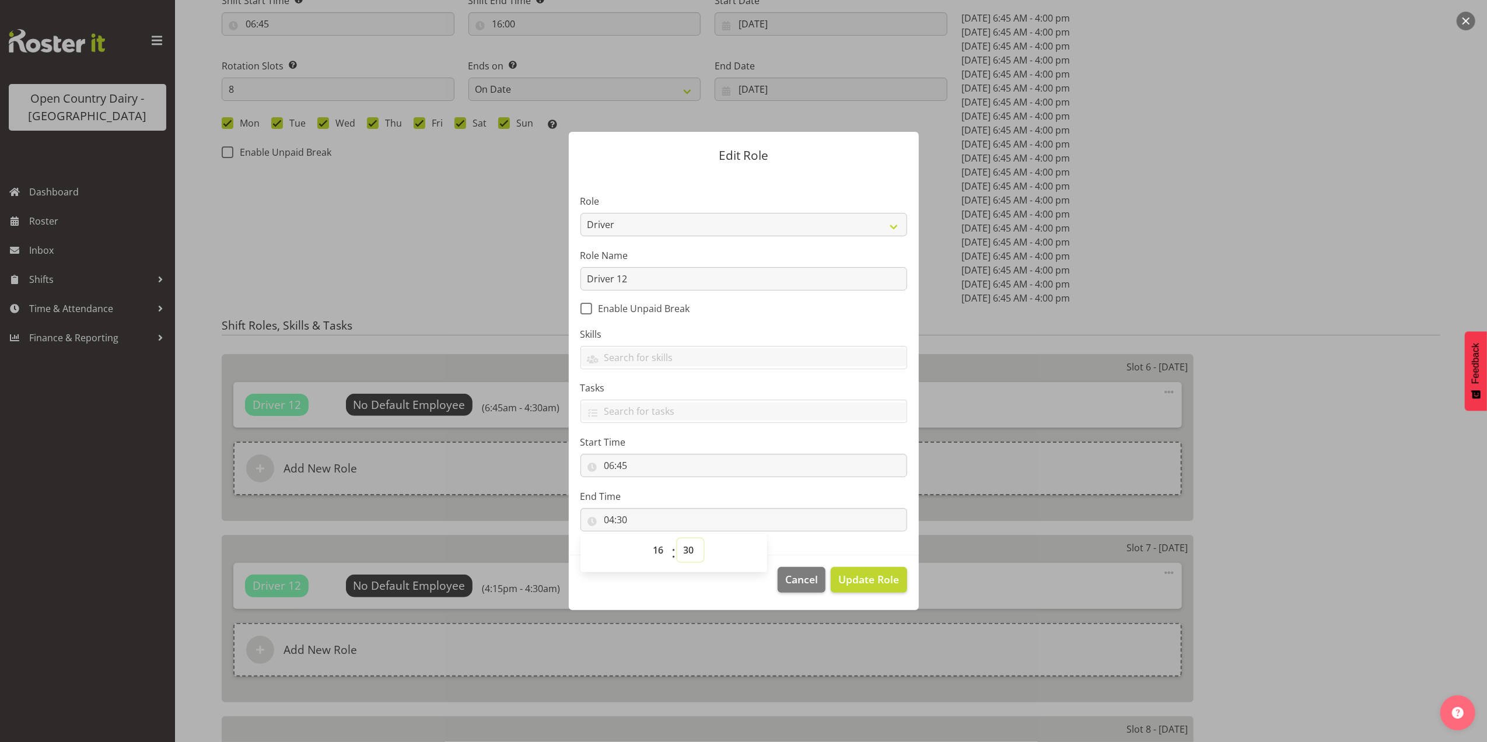
type input "16:30"
click at [677, 539] on select "00 01 02 03 04 05 06 07 08 09 10 11 12 13 14 15 16 17 18 19 20 21 22 23 24 25 2…" at bounding box center [690, 550] width 26 height 23
click at [865, 579] on span "Update Role" at bounding box center [868, 579] width 61 height 15
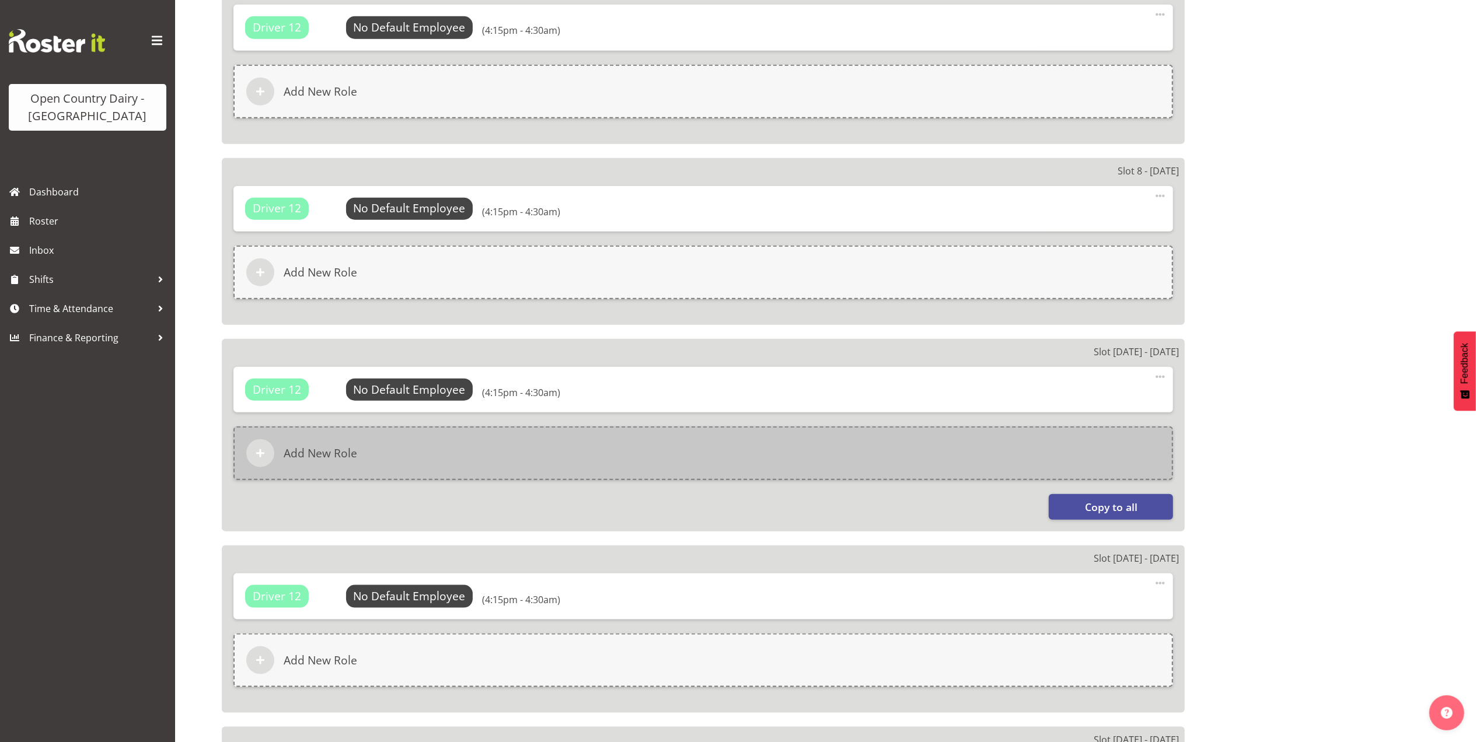
scroll to position [1089, 0]
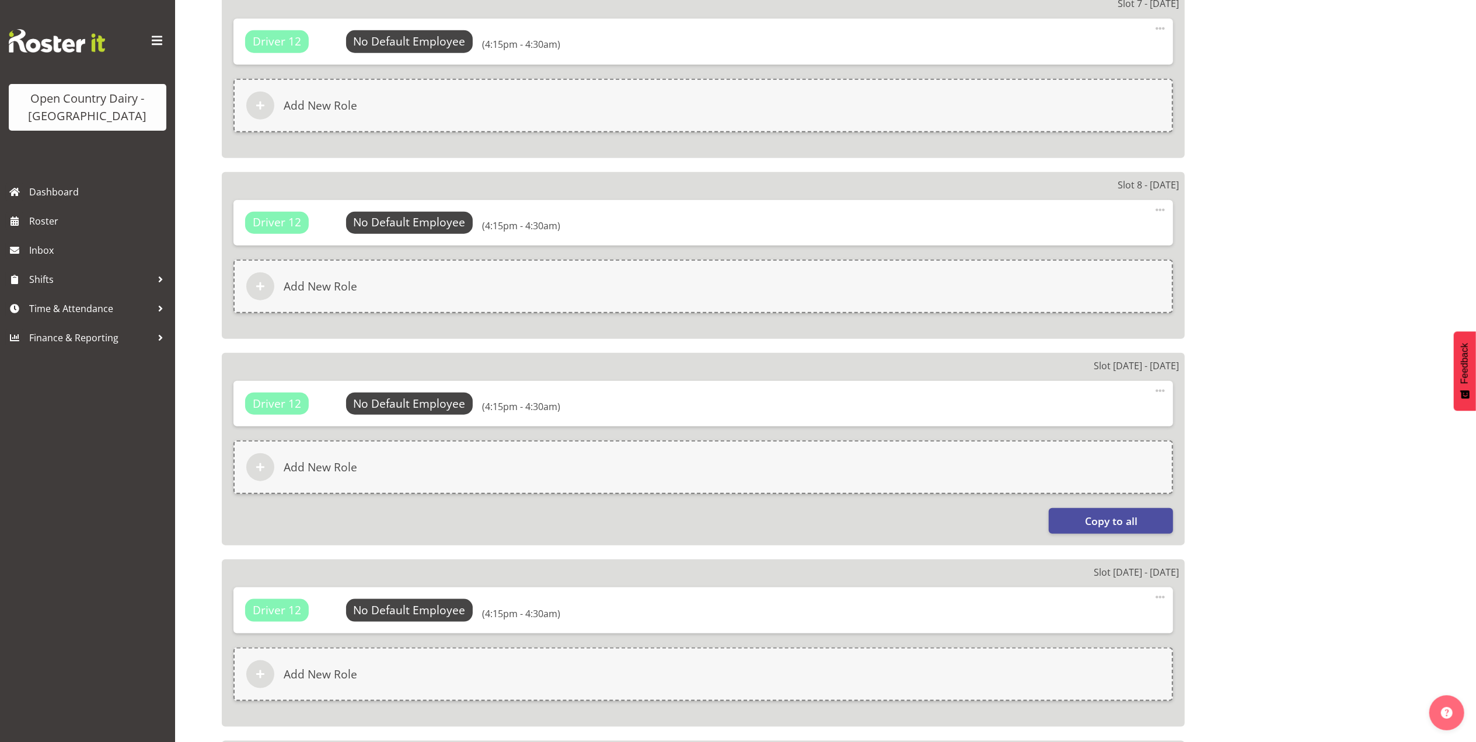
click at [1161, 386] on span at bounding box center [1160, 391] width 14 height 14
click at [1084, 414] on link "Edit" at bounding box center [1111, 416] width 112 height 21
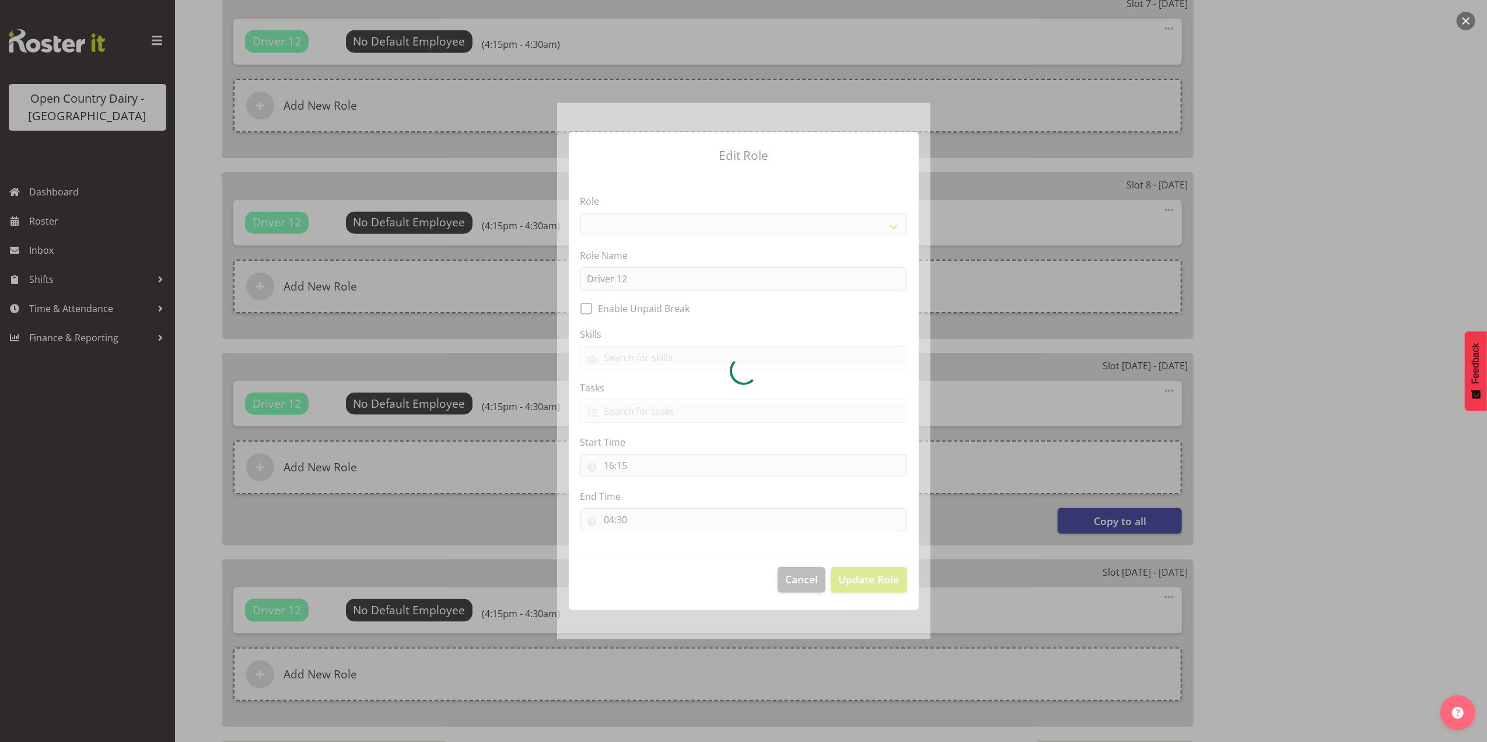
select select "1154"
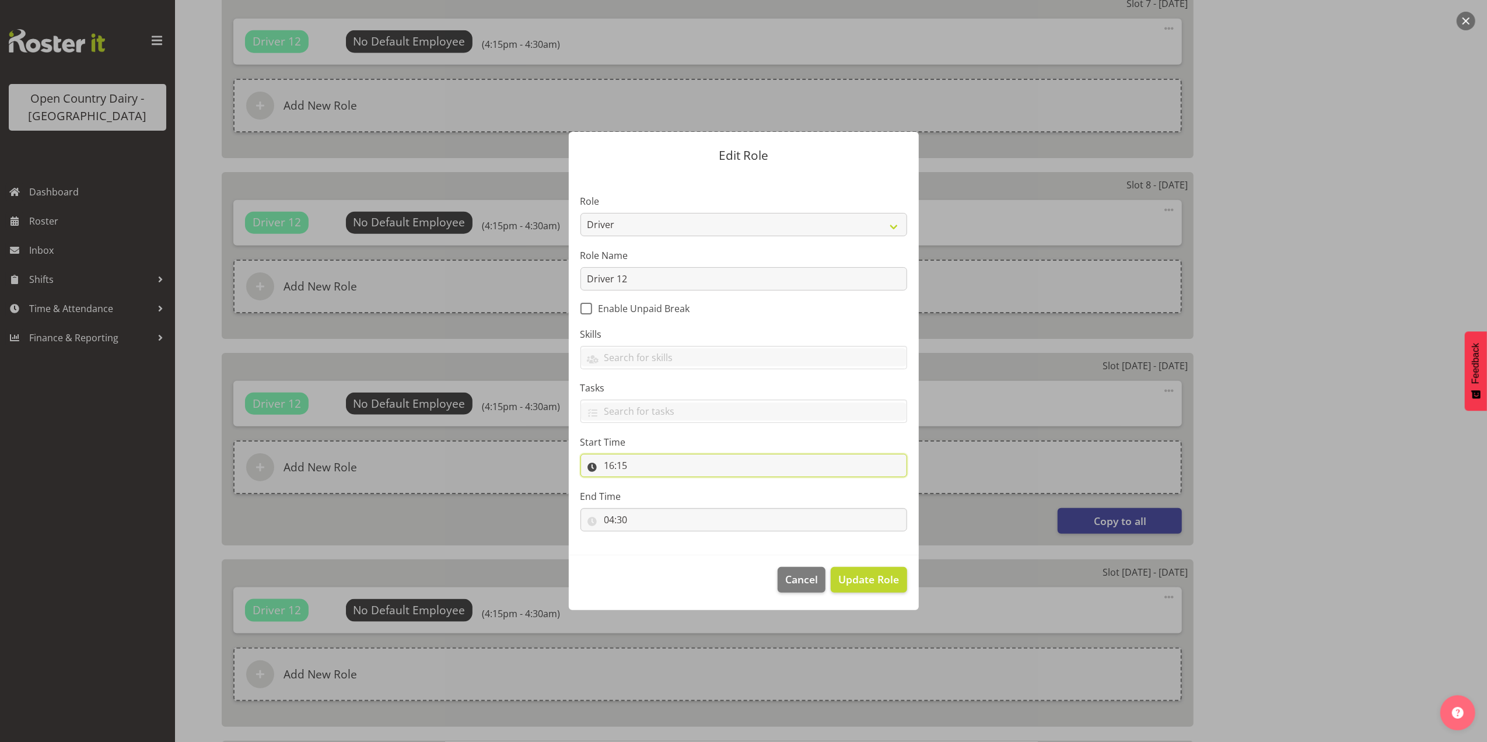
click at [630, 472] on input "16:15" at bounding box center [744, 465] width 327 height 23
click at [663, 491] on select "00 01 02 03 04 05 06 07 08 09 10 11 12 13 14 15 16 17 18 19 20 21 22 23" at bounding box center [660, 495] width 26 height 23
select select "6"
click at [647, 484] on select "00 01 02 03 04 05 06 07 08 09 10 11 12 13 14 15 16 17 18 19 20 21 22 23" at bounding box center [660, 495] width 26 height 23
click at [692, 498] on select "00 01 02 03 04 05 06 07 08 09 10 11 12 13 14 15 16 17 18 19 20 21 22 23 24 25 2…" at bounding box center [690, 495] width 26 height 23
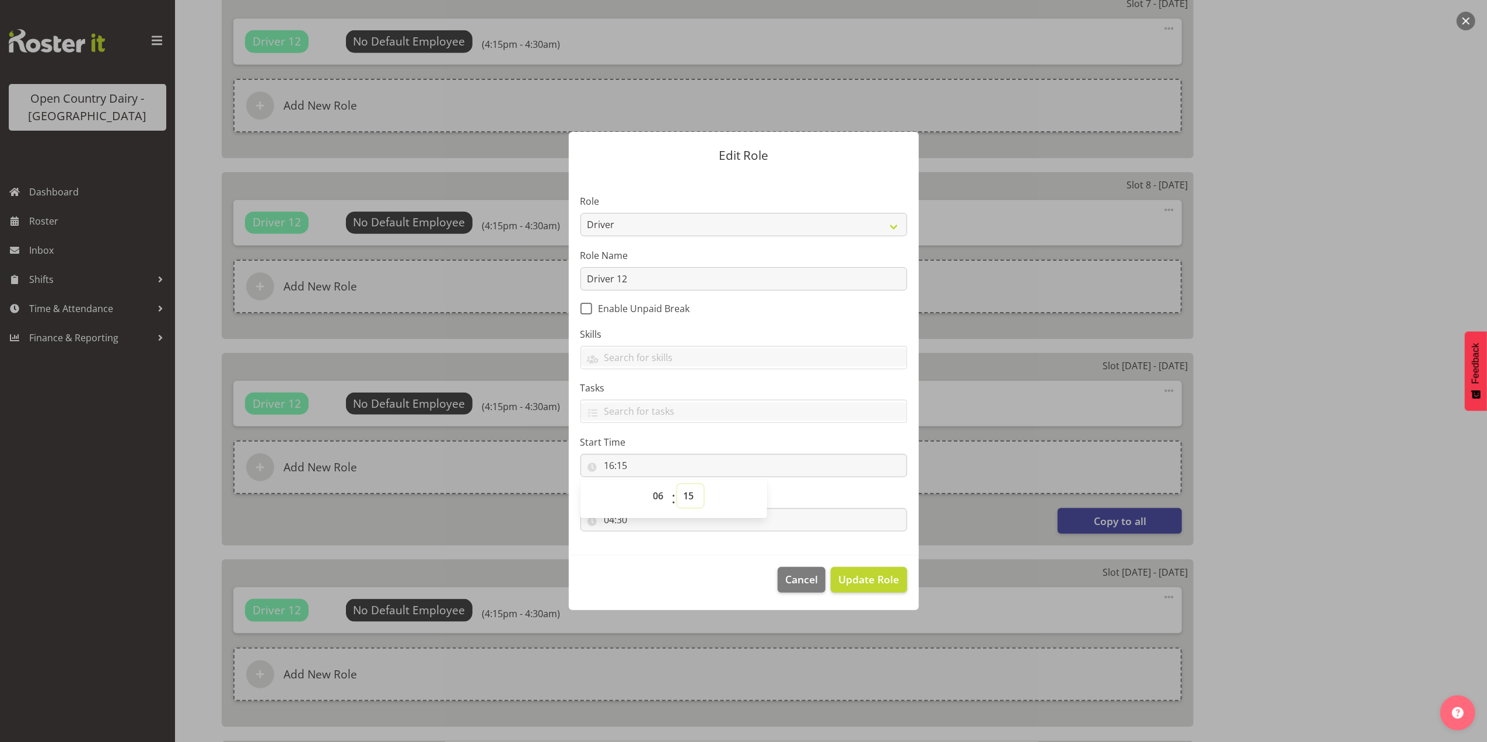
type input "06:15"
select select "45"
click at [677, 484] on select "00 01 02 03 04 05 06 07 08 09 10 11 12 13 14 15 16 17 18 19 20 21 22 23 24 25 2…" at bounding box center [690, 495] width 26 height 23
click at [785, 488] on section "Role Crew Leader Driver Driver Assessor Dayshift Driver Assessor Nightshift Dri…" at bounding box center [744, 364] width 350 height 382
type input "06:45"
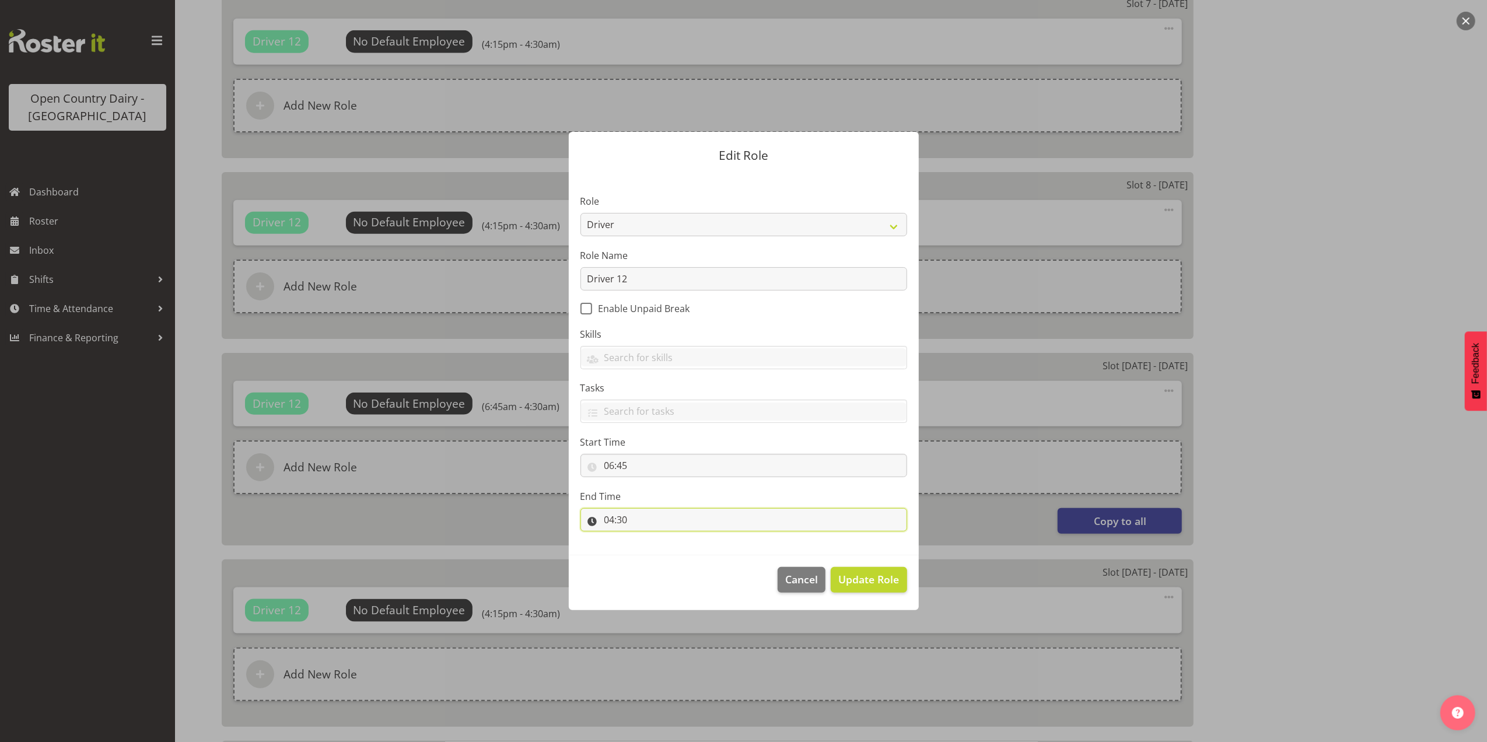
click at [621, 520] on input "04:30" at bounding box center [744, 519] width 327 height 23
click at [658, 554] on select "00 01 02 03 04 05 06 07 08 09 10 11 12 13 14 15 16 17 18 19 20 21 22 23" at bounding box center [660, 550] width 26 height 23
select select "16"
click at [647, 539] on select "00 01 02 03 04 05 06 07 08 09 10 11 12 13 14 15 16 17 18 19 20 21 22 23" at bounding box center [660, 550] width 26 height 23
type input "16:30"
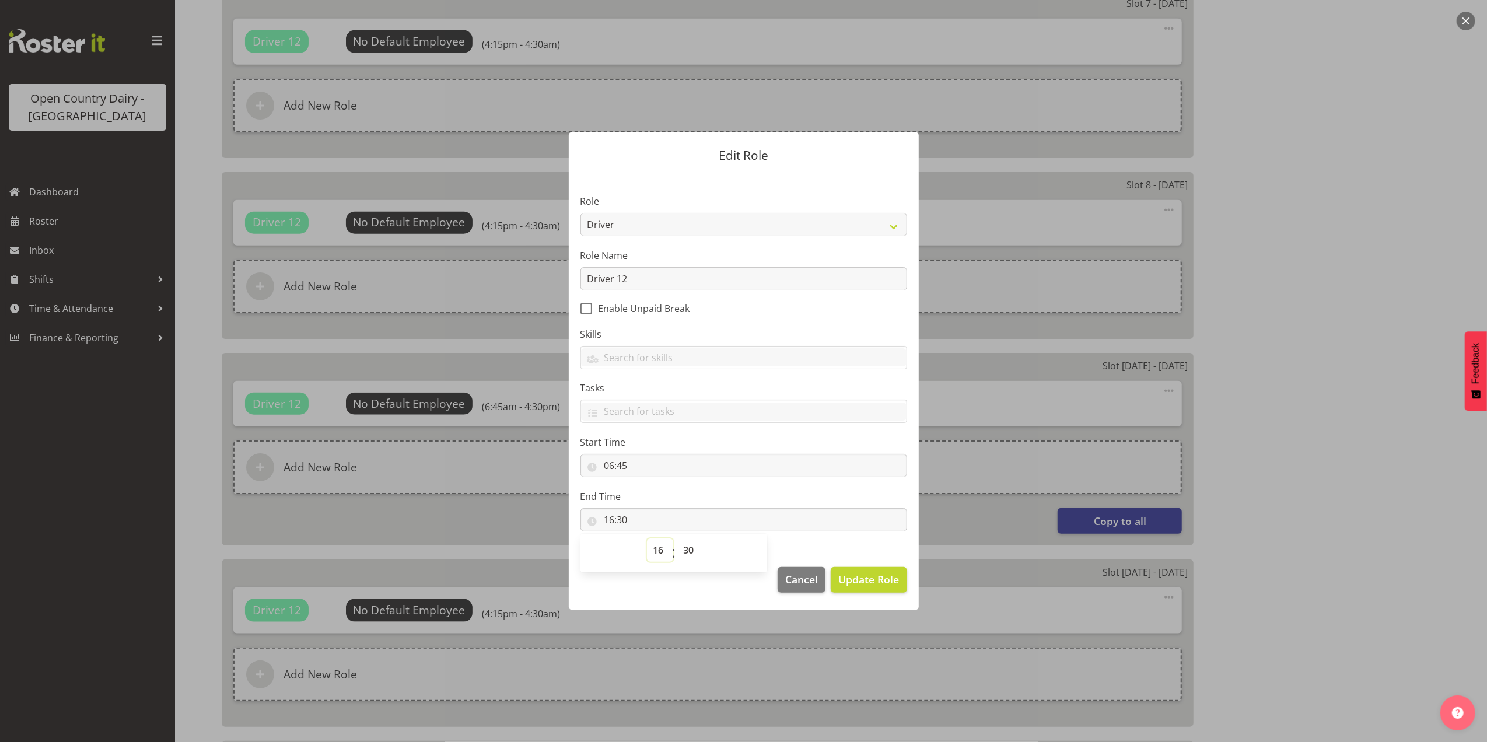
click at [655, 547] on select "00 01 02 03 04 05 06 07 08 09 10 11 12 13 14 15 16 17 18 19 20 21 22 23" at bounding box center [660, 550] width 26 height 23
drag, startPoint x: 660, startPoint y: 549, endPoint x: 638, endPoint y: 462, distance: 89.9
click at [660, 549] on select "00 01 02 03 04 05 06 07 08 09 10 11 12 13 14 15 16 17 18 19 20 21 22 23" at bounding box center [660, 550] width 26 height 23
drag, startPoint x: 858, startPoint y: 575, endPoint x: 885, endPoint y: 576, distance: 27.4
click at [859, 575] on span "Update Role" at bounding box center [868, 579] width 61 height 15
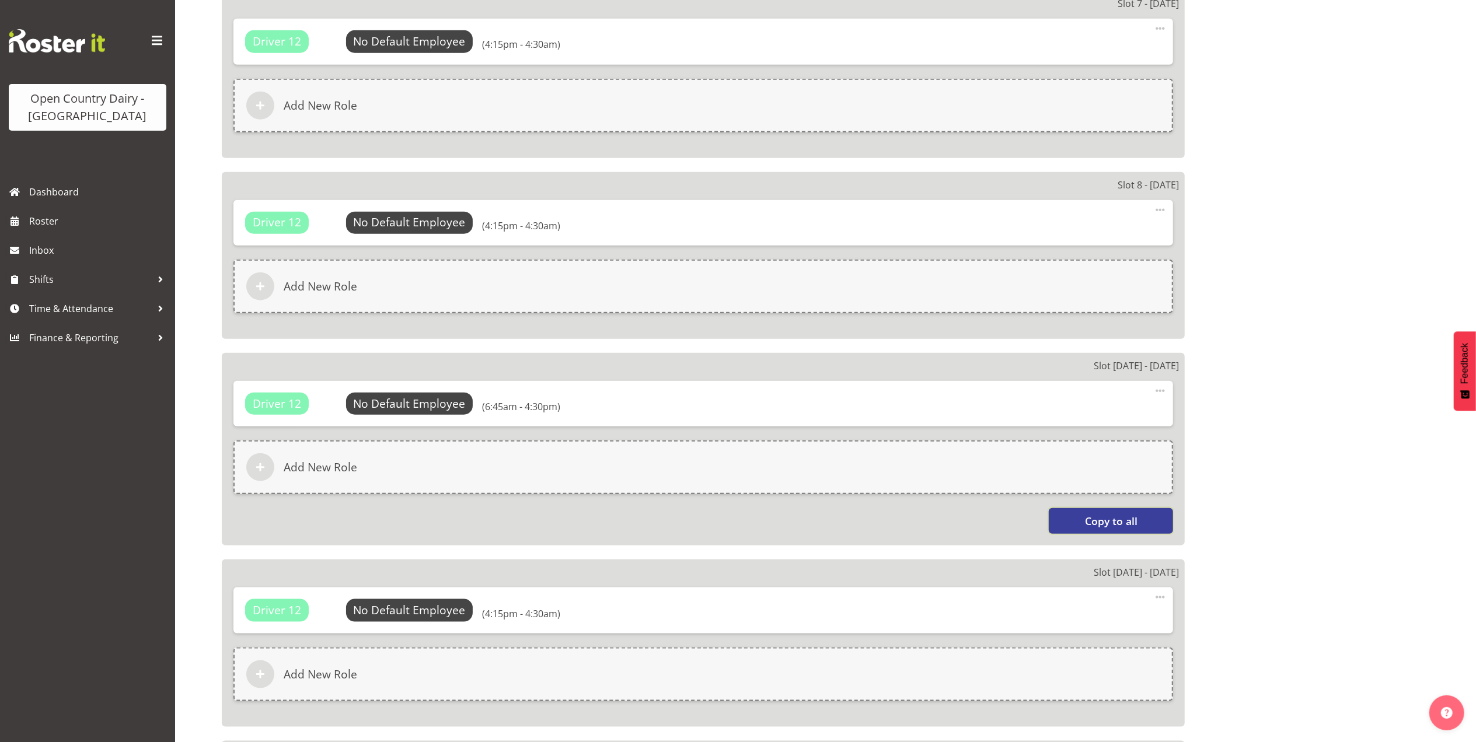
click at [1098, 519] on span "Copy to all" at bounding box center [1111, 520] width 53 height 15
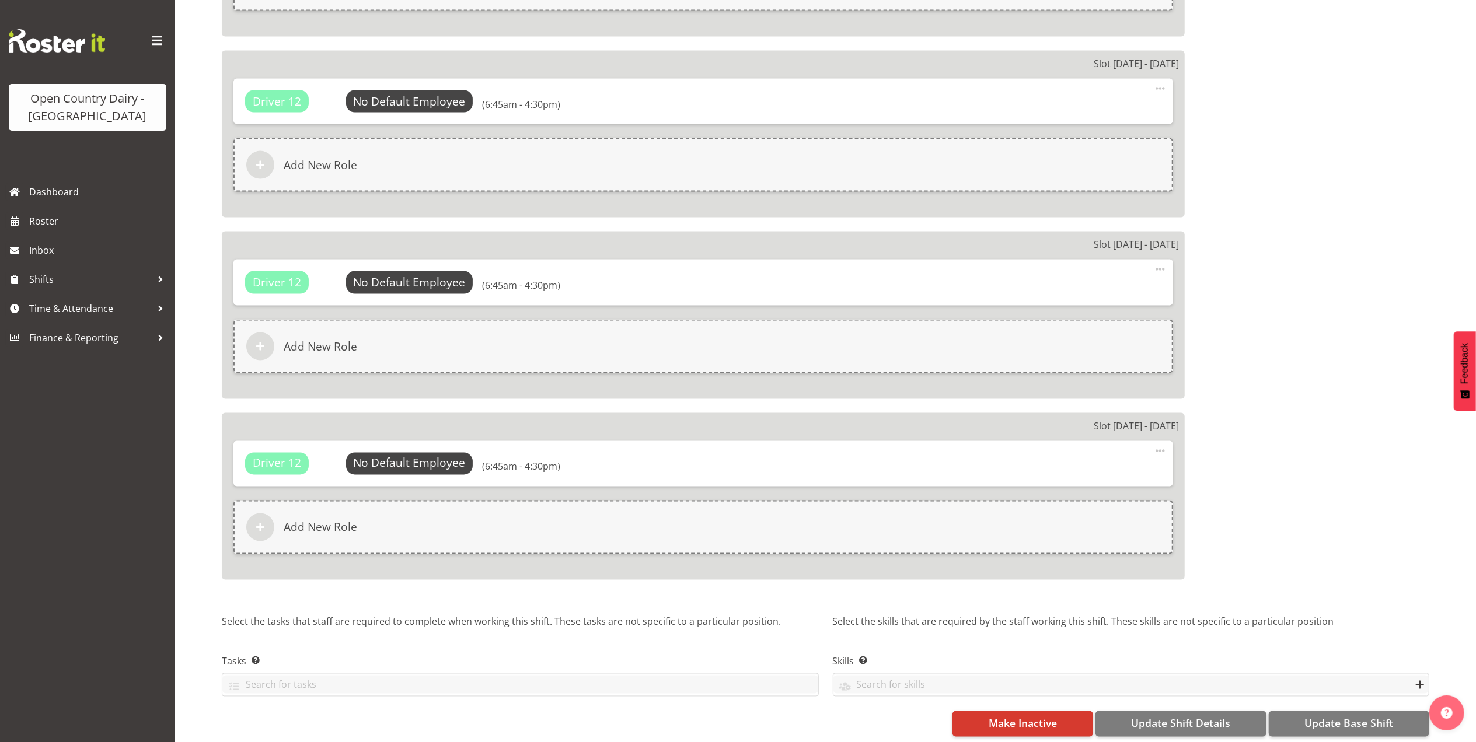
scroll to position [1790, 0]
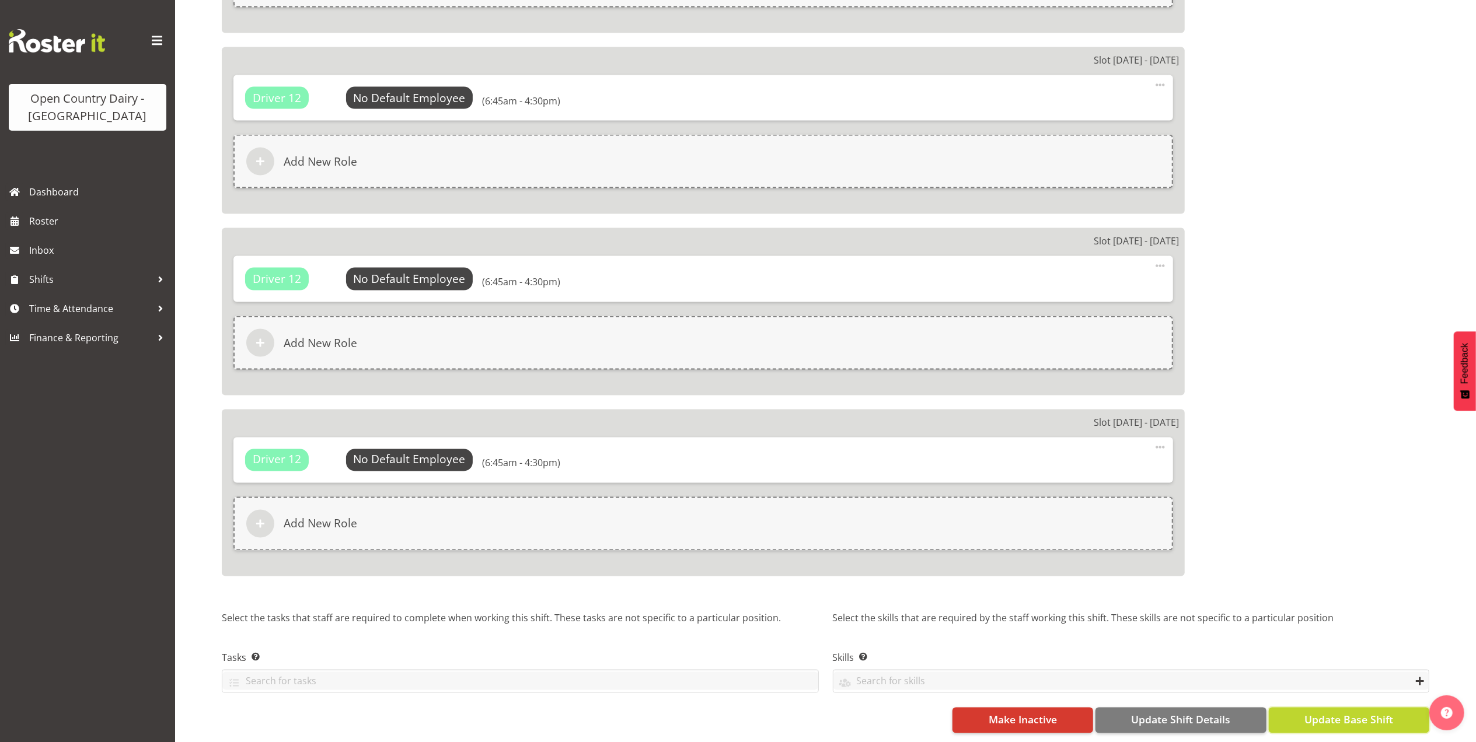
click at [1367, 712] on span "Update Base Shift" at bounding box center [1348, 719] width 89 height 15
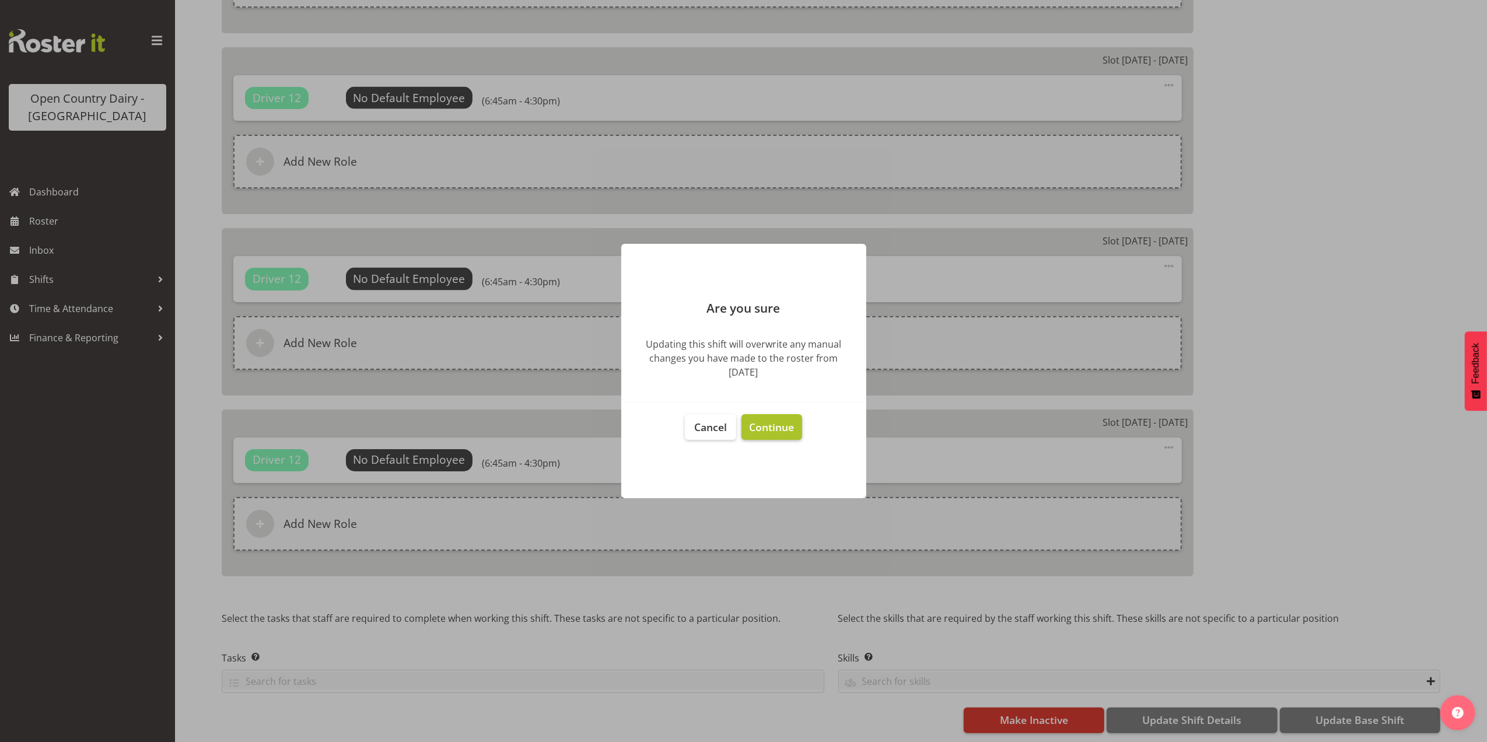
click at [755, 432] on span "Continue" at bounding box center [771, 427] width 45 height 14
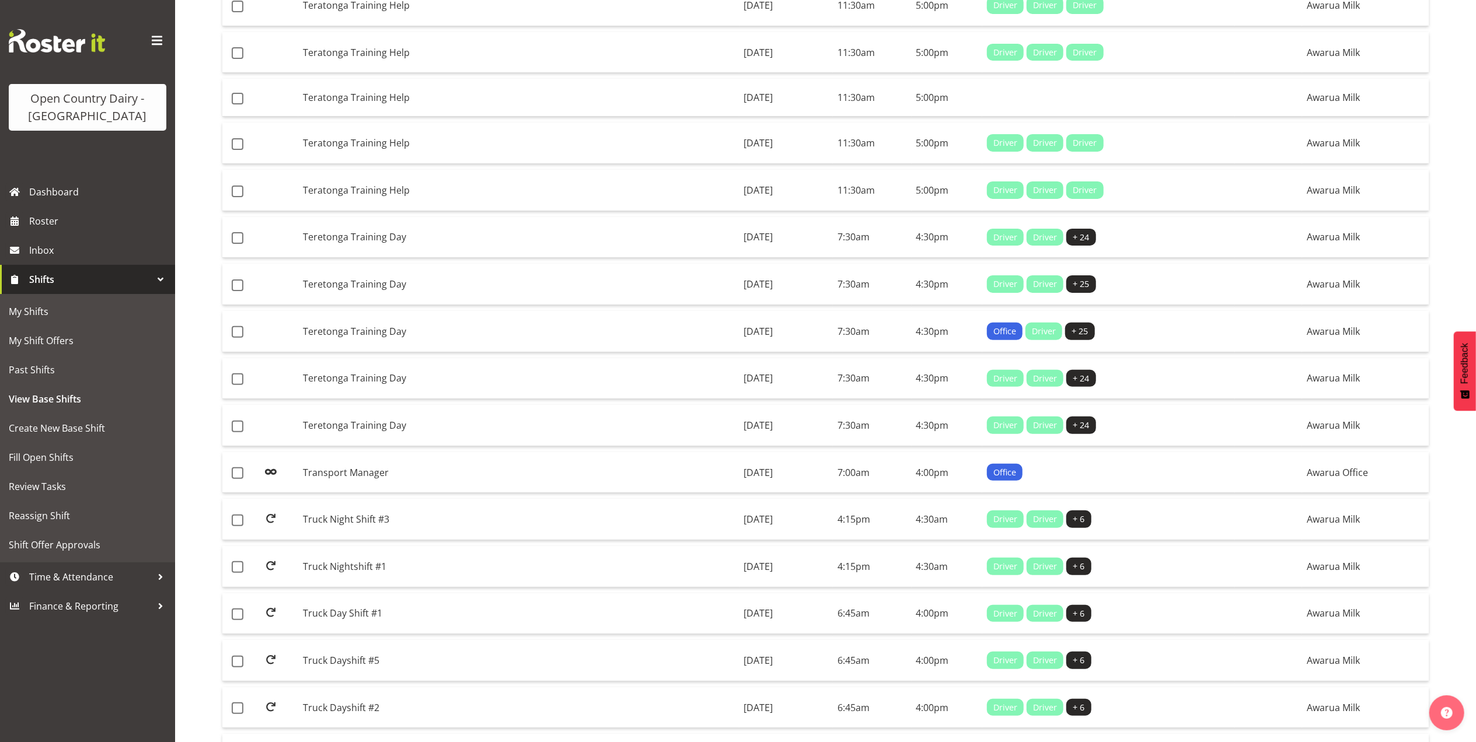
scroll to position [533, 0]
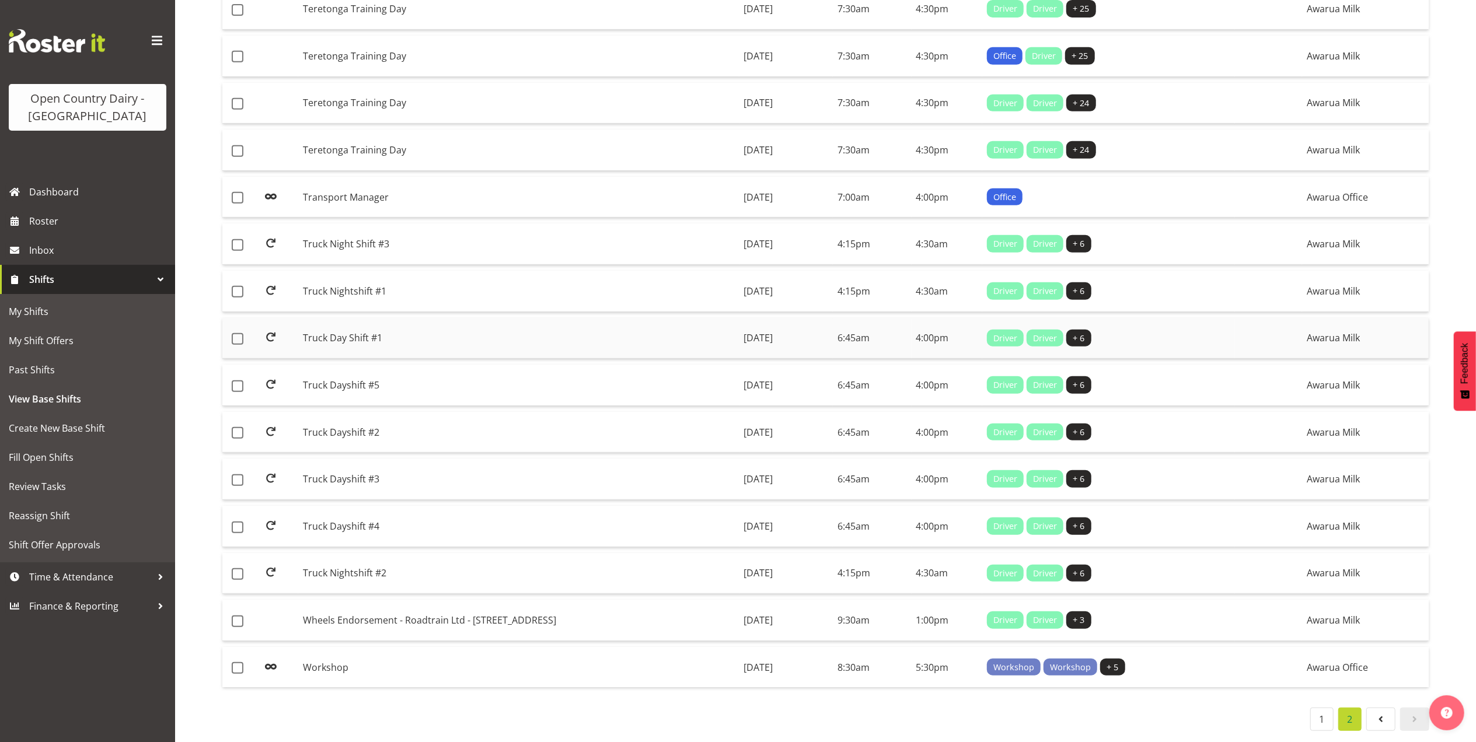
click at [362, 330] on td "Truck Day Shift #1" at bounding box center [518, 338] width 441 height 41
click at [340, 420] on td "Truck Dayshift #2" at bounding box center [518, 432] width 441 height 41
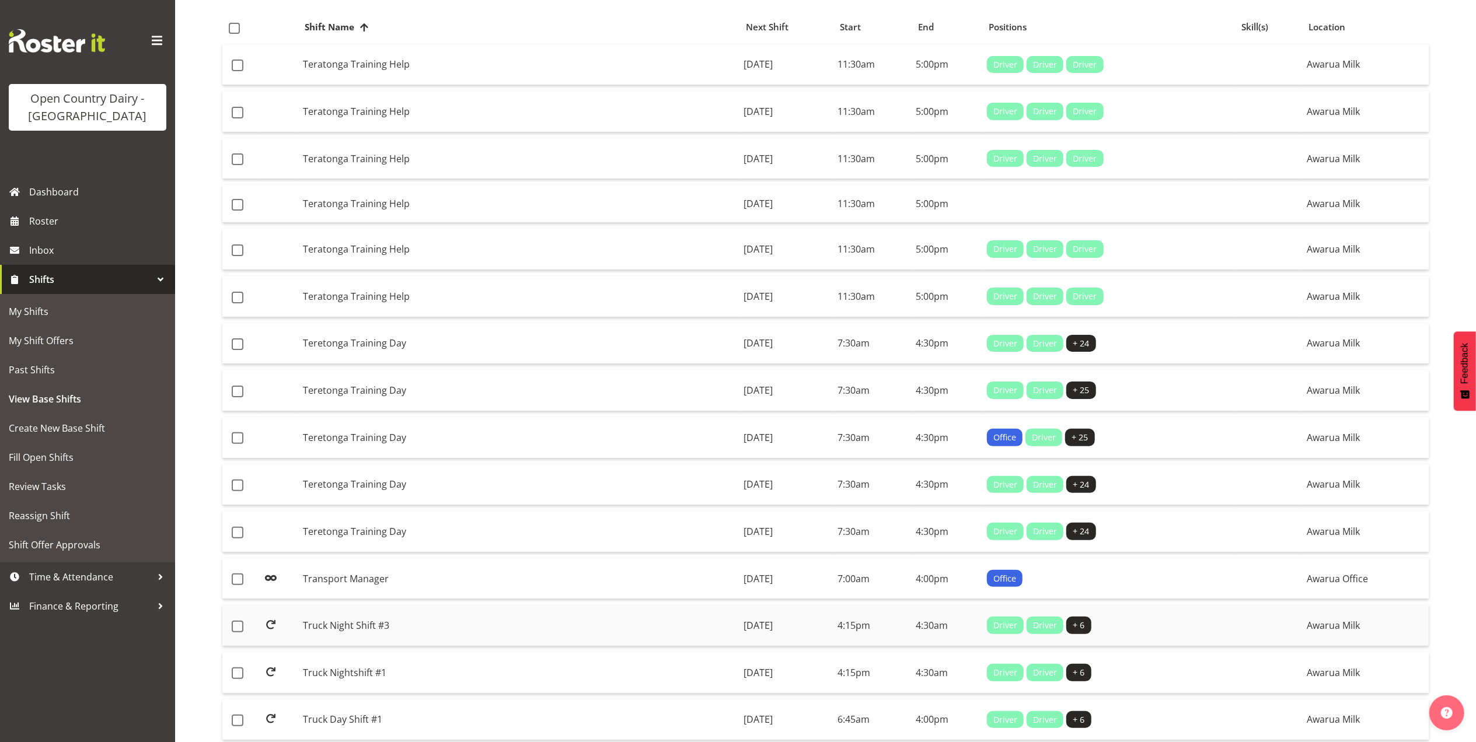
scroll to position [0, 0]
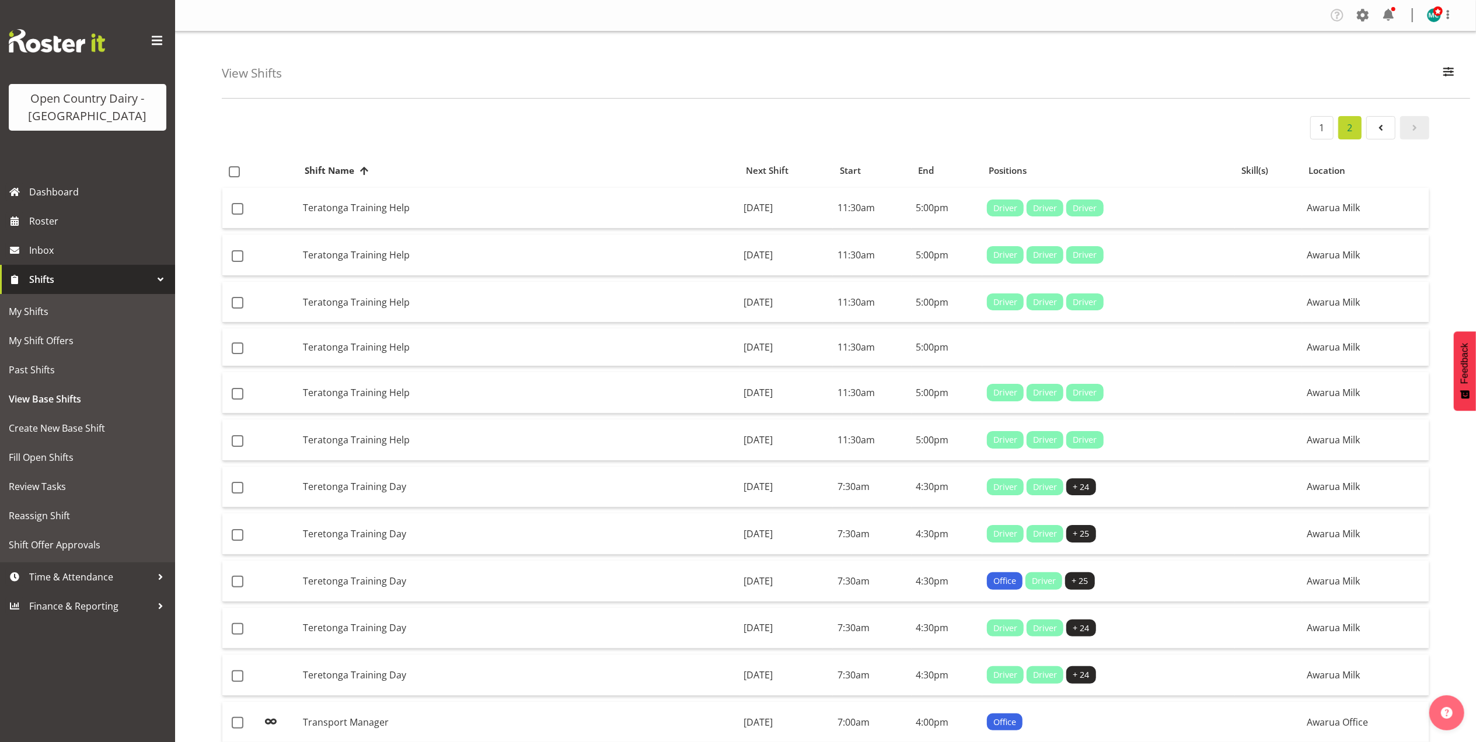
click at [61, 282] on span "Shifts" at bounding box center [90, 280] width 123 height 18
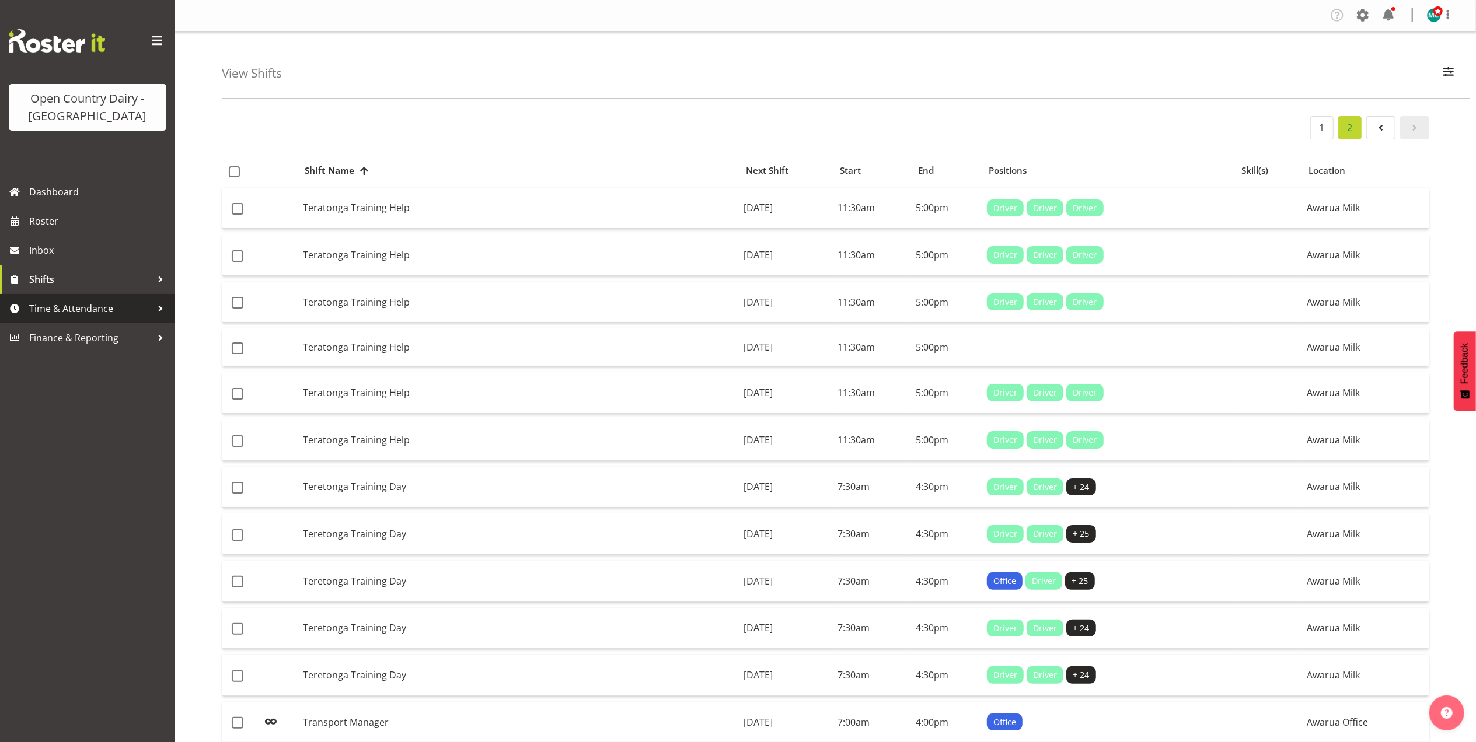
click at [61, 306] on span "Time & Attendance" at bounding box center [90, 309] width 123 height 18
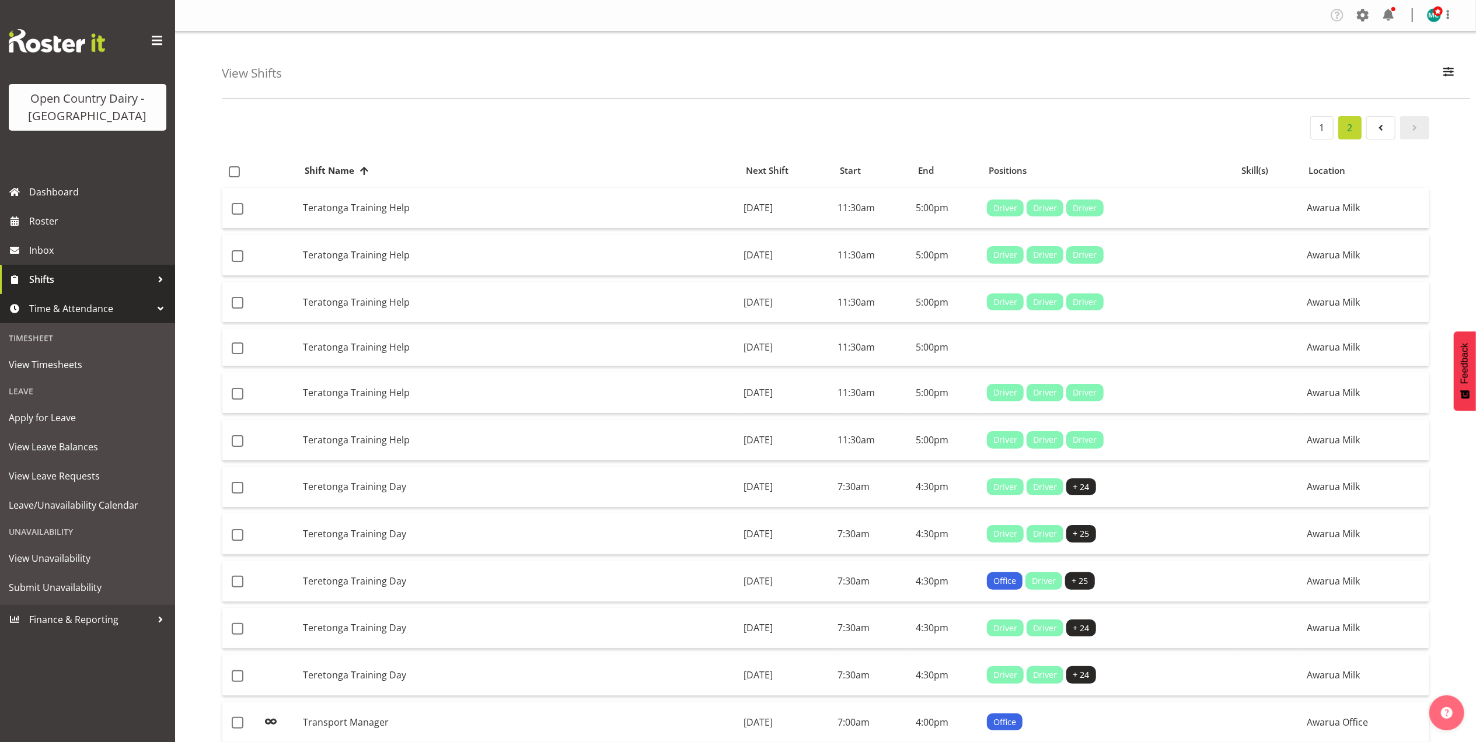
click at [61, 275] on span "Shifts" at bounding box center [90, 280] width 123 height 18
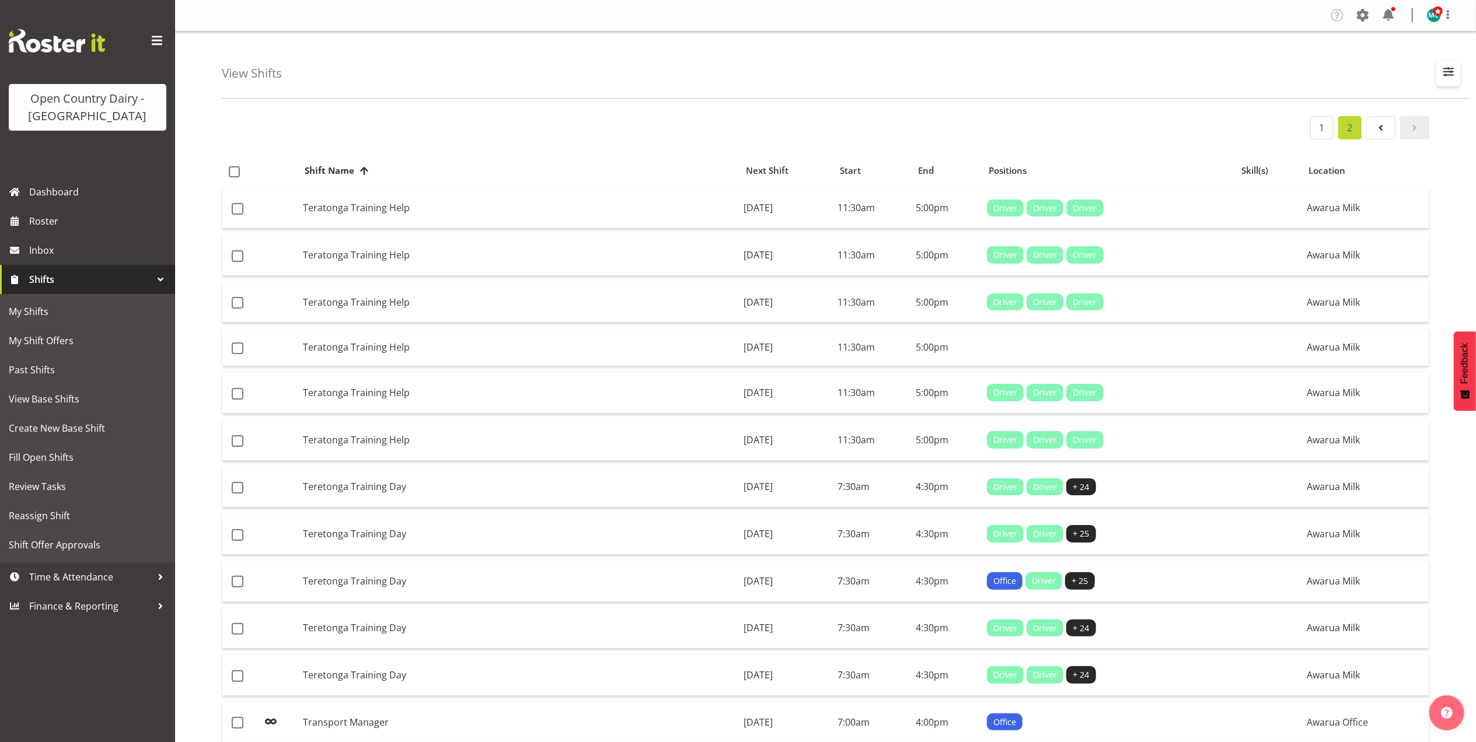
click at [1453, 75] on span "button" at bounding box center [1448, 71] width 15 height 15
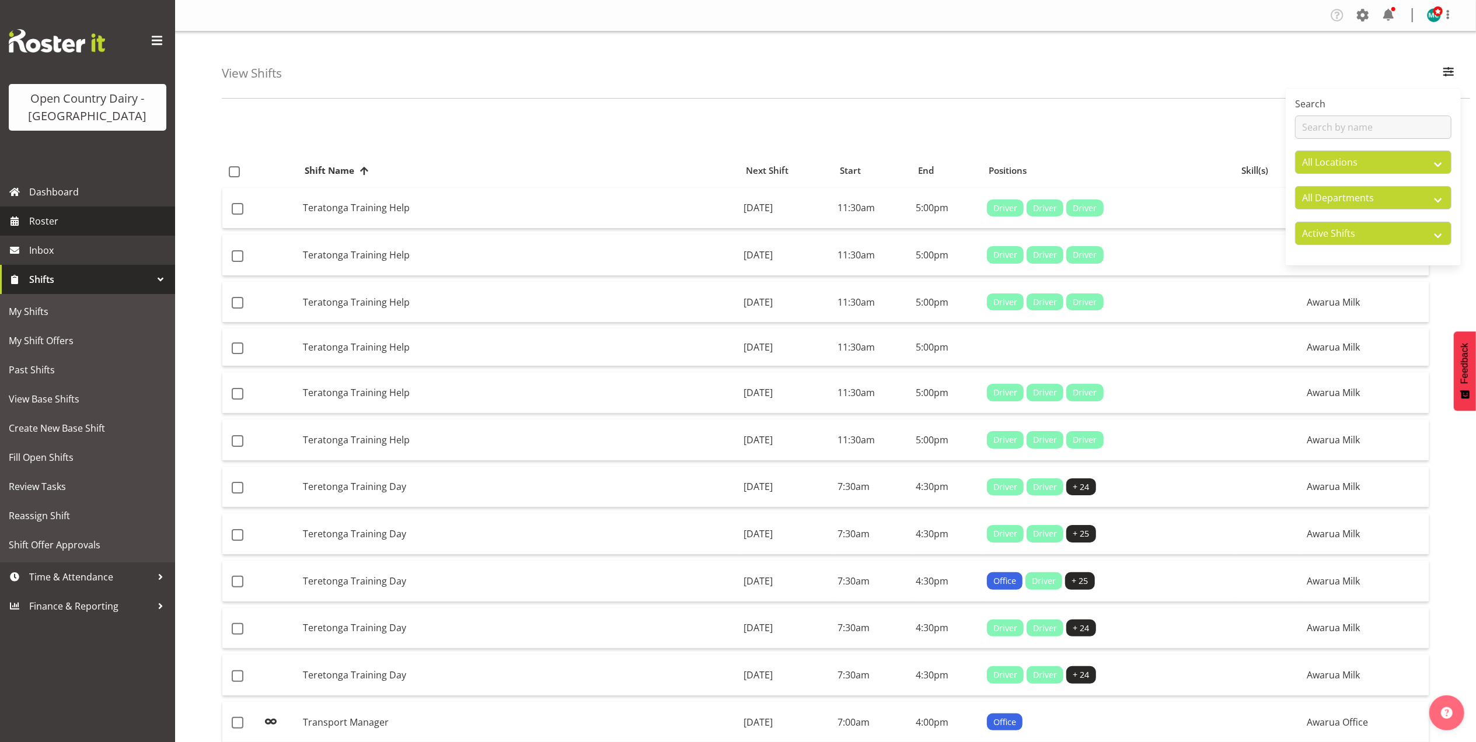
click at [48, 222] on span "Roster" at bounding box center [99, 221] width 140 height 18
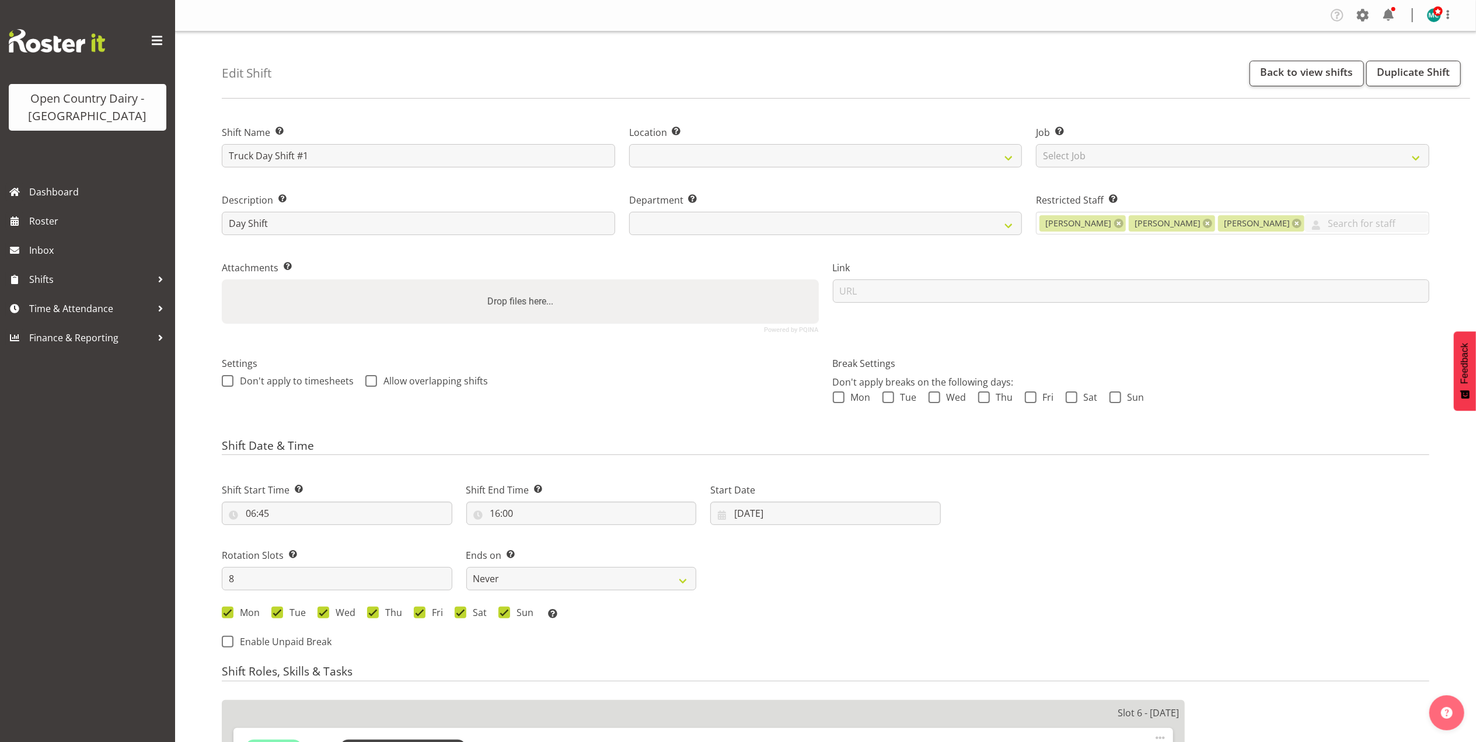
select select
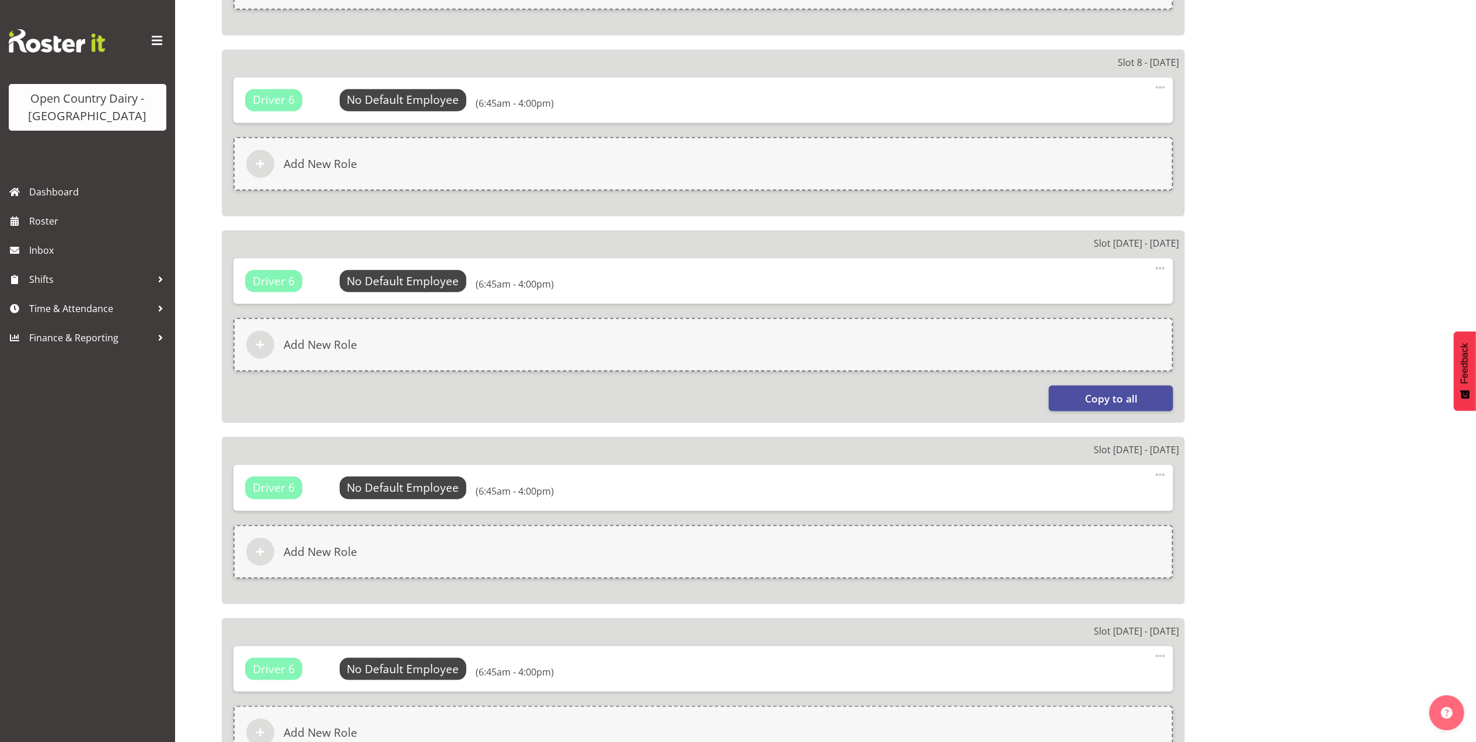
select select
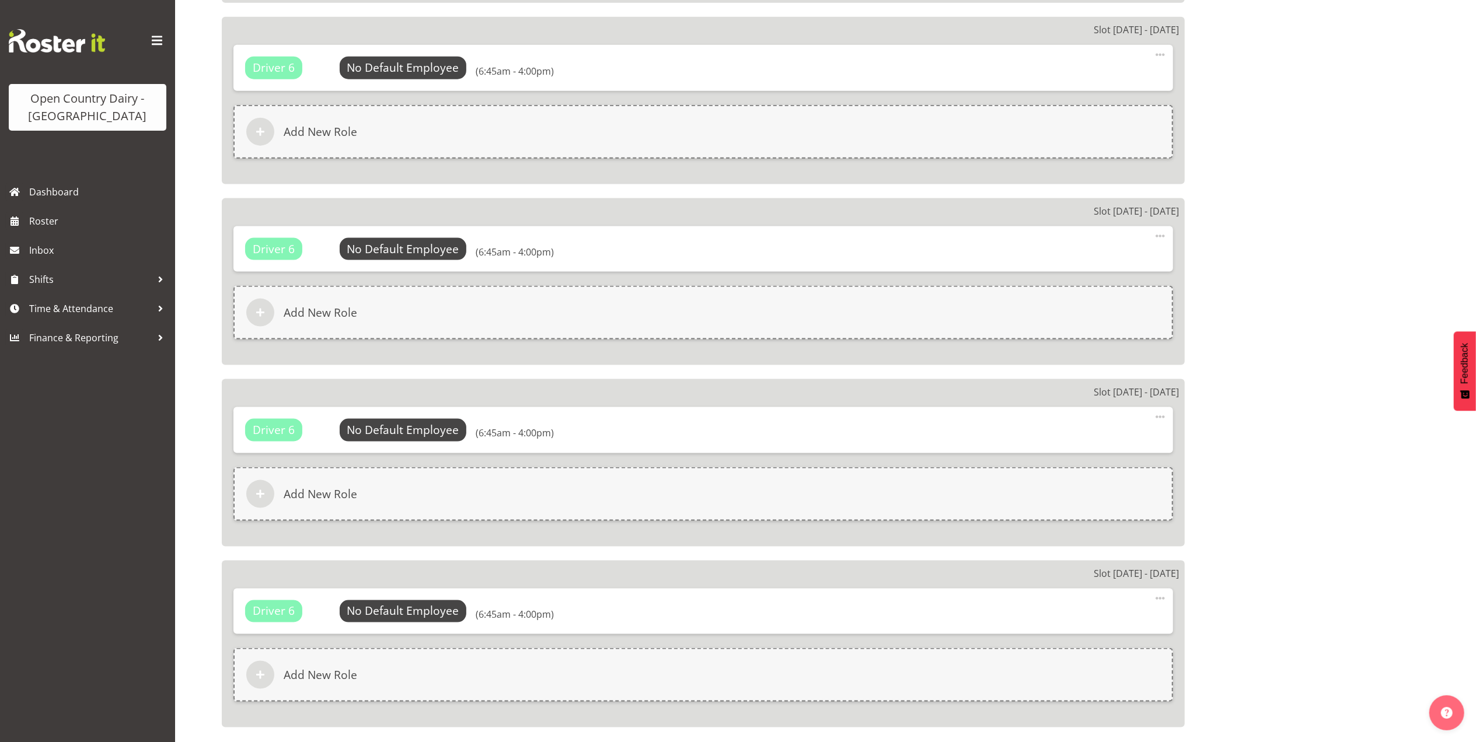
scroll to position [1336, 0]
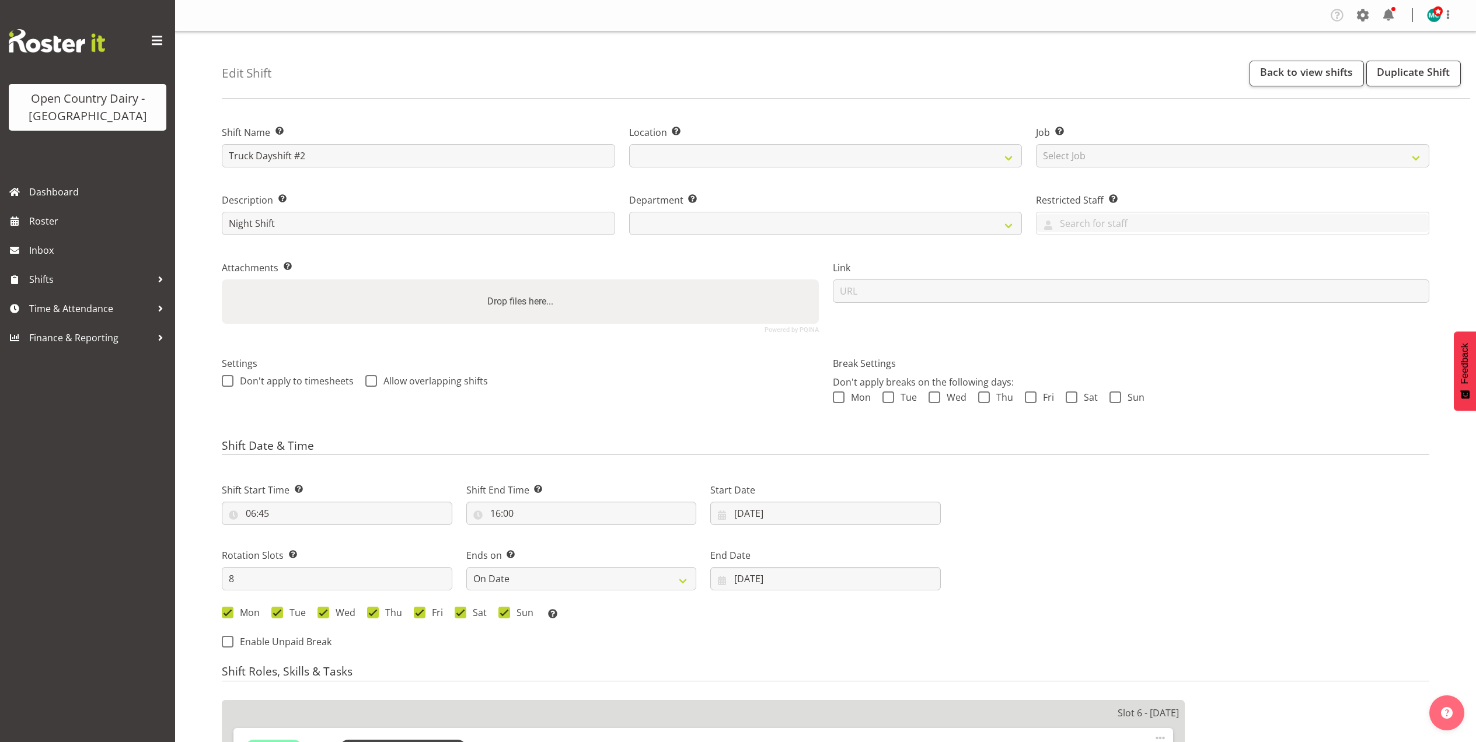
select select "date"
select select
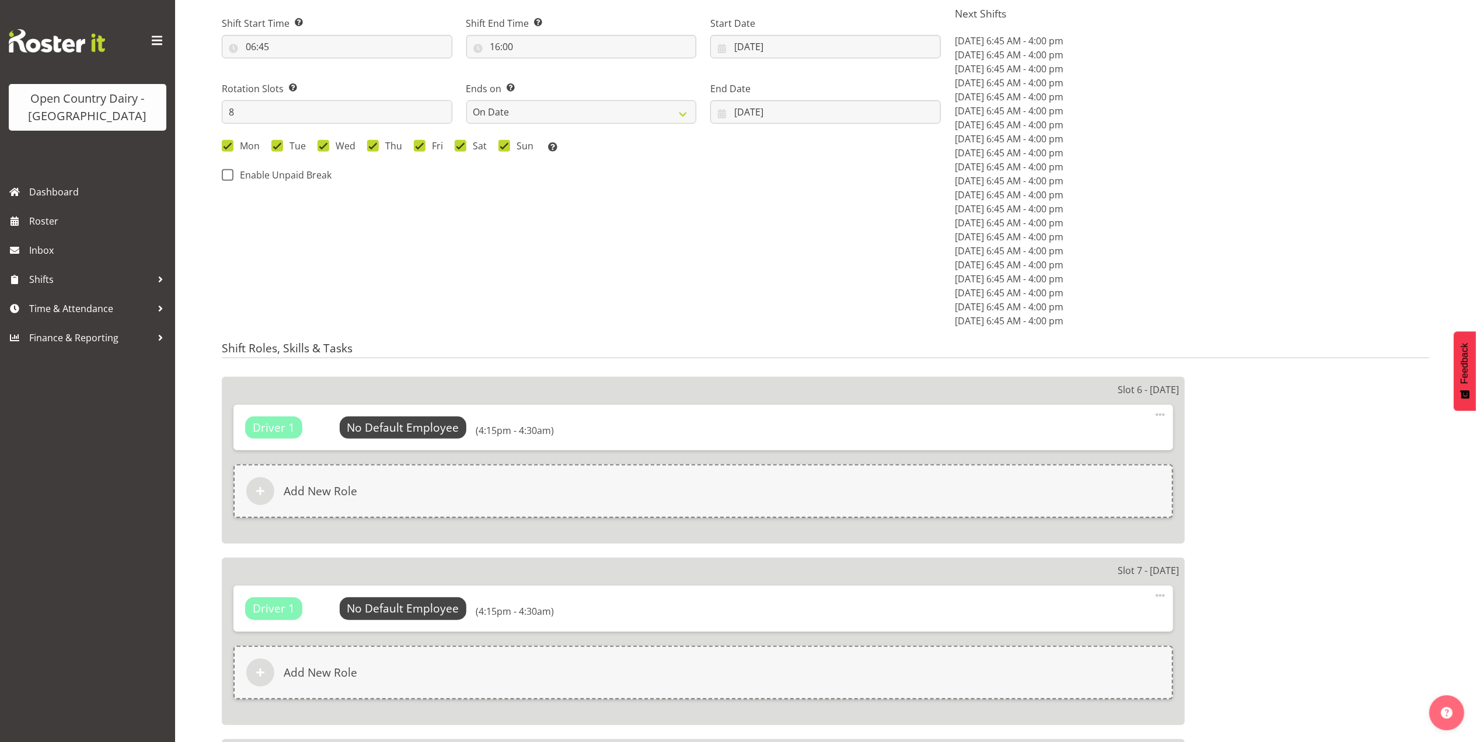
select select
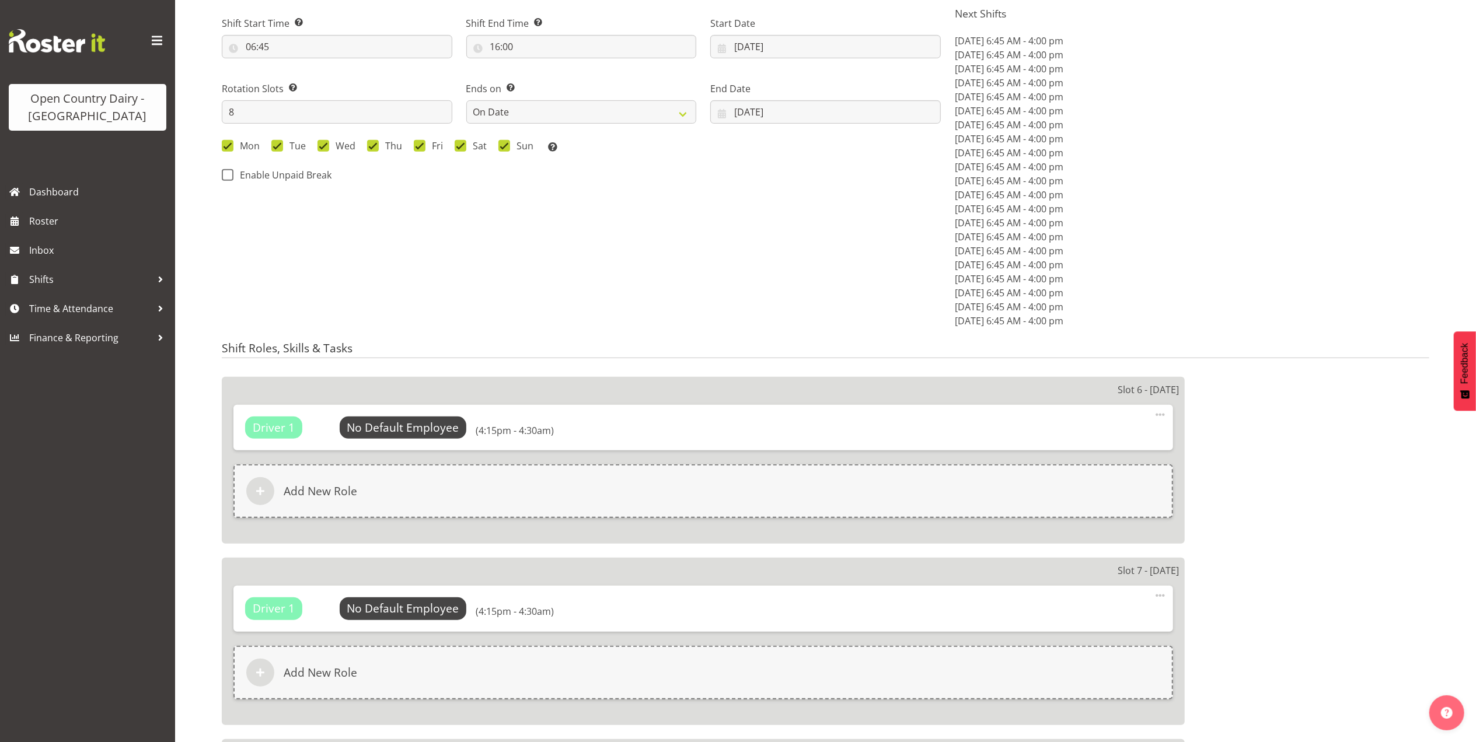
select select
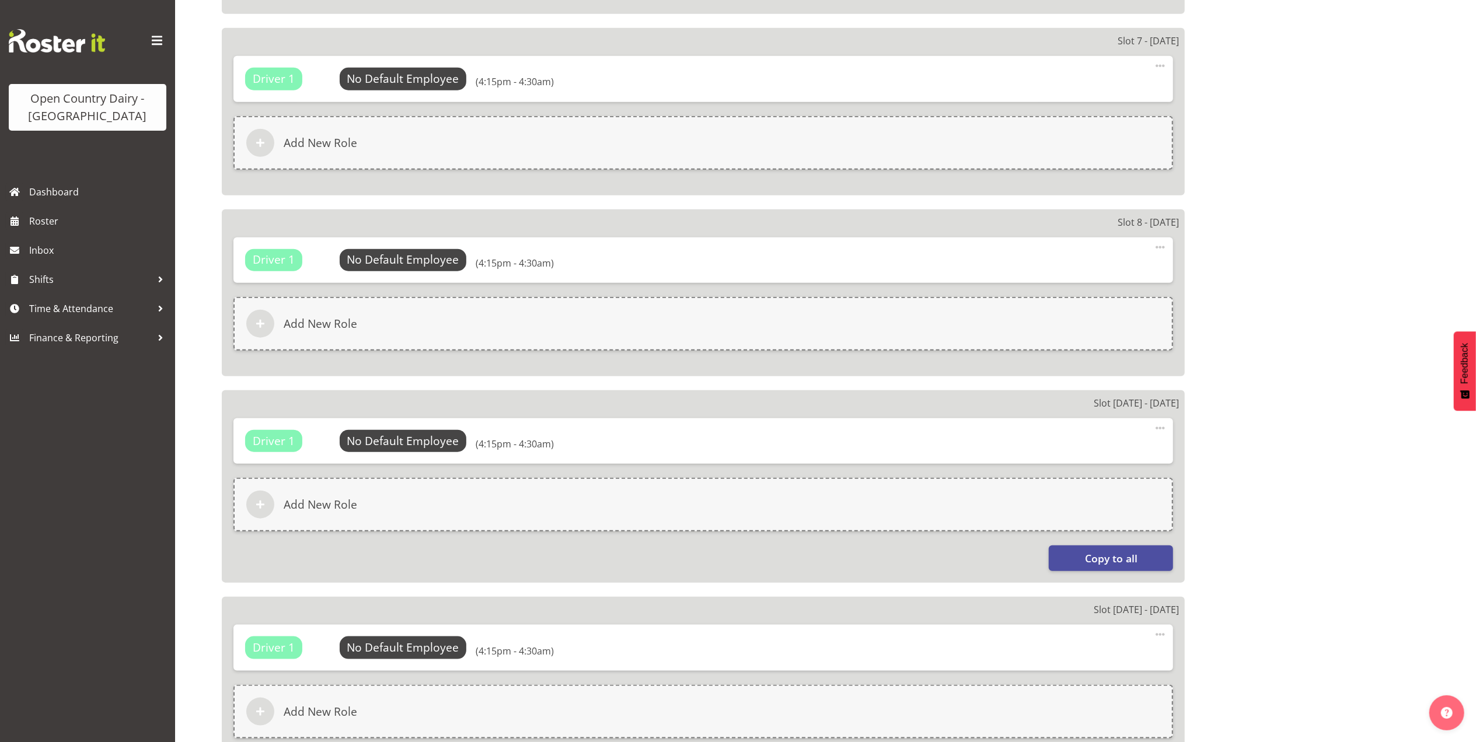
scroll to position [1067, 0]
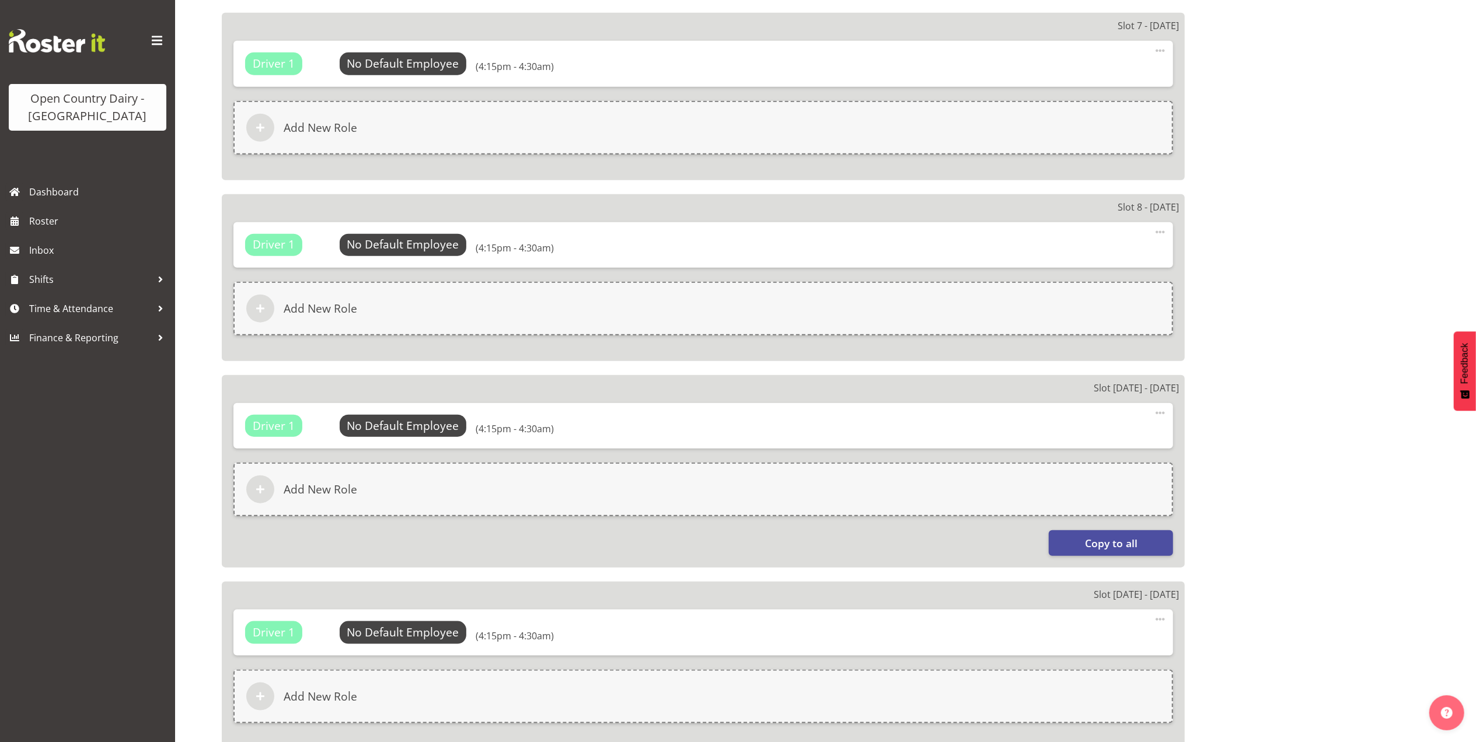
click at [1160, 410] on span at bounding box center [1160, 413] width 14 height 14
click at [1093, 436] on link "Edit" at bounding box center [1111, 438] width 112 height 21
select select "16"
select select "15"
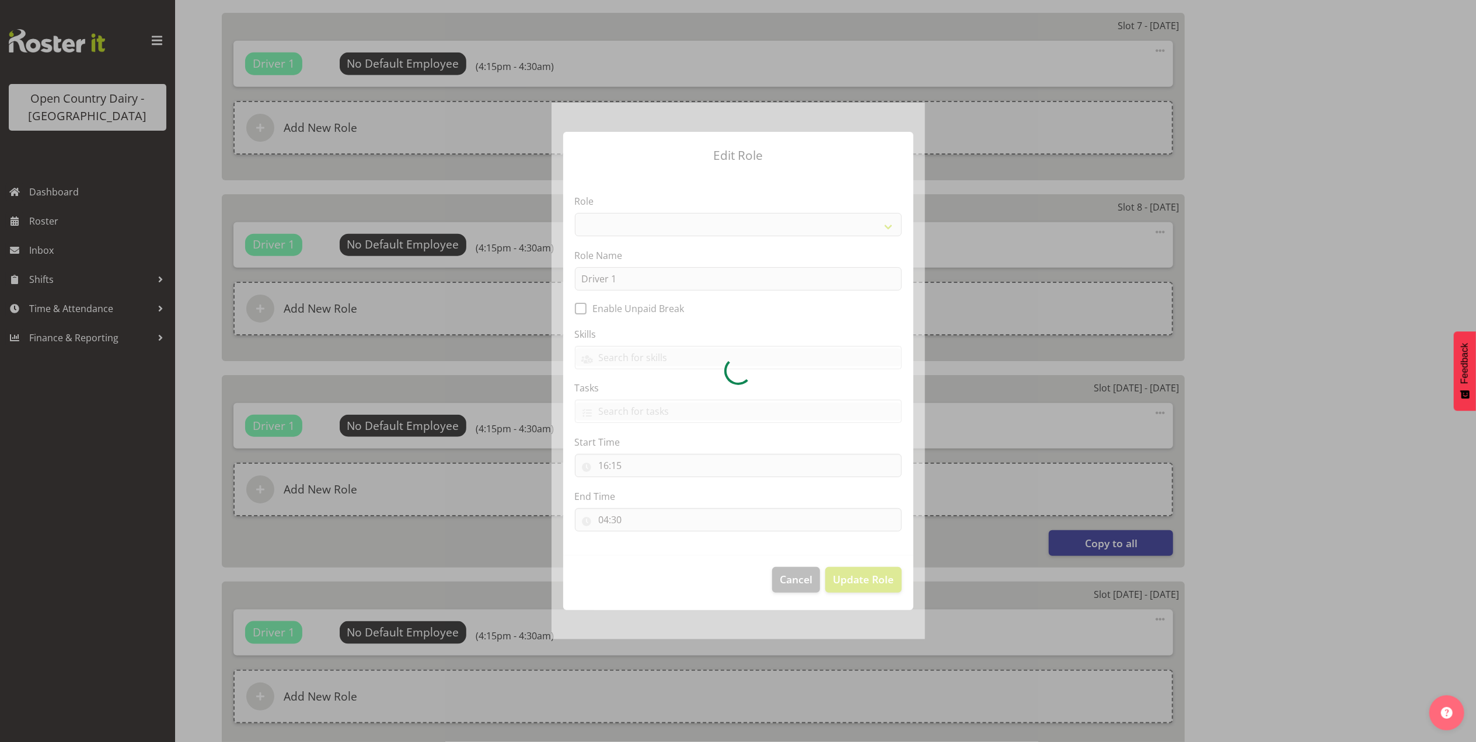
select select
select select "1154"
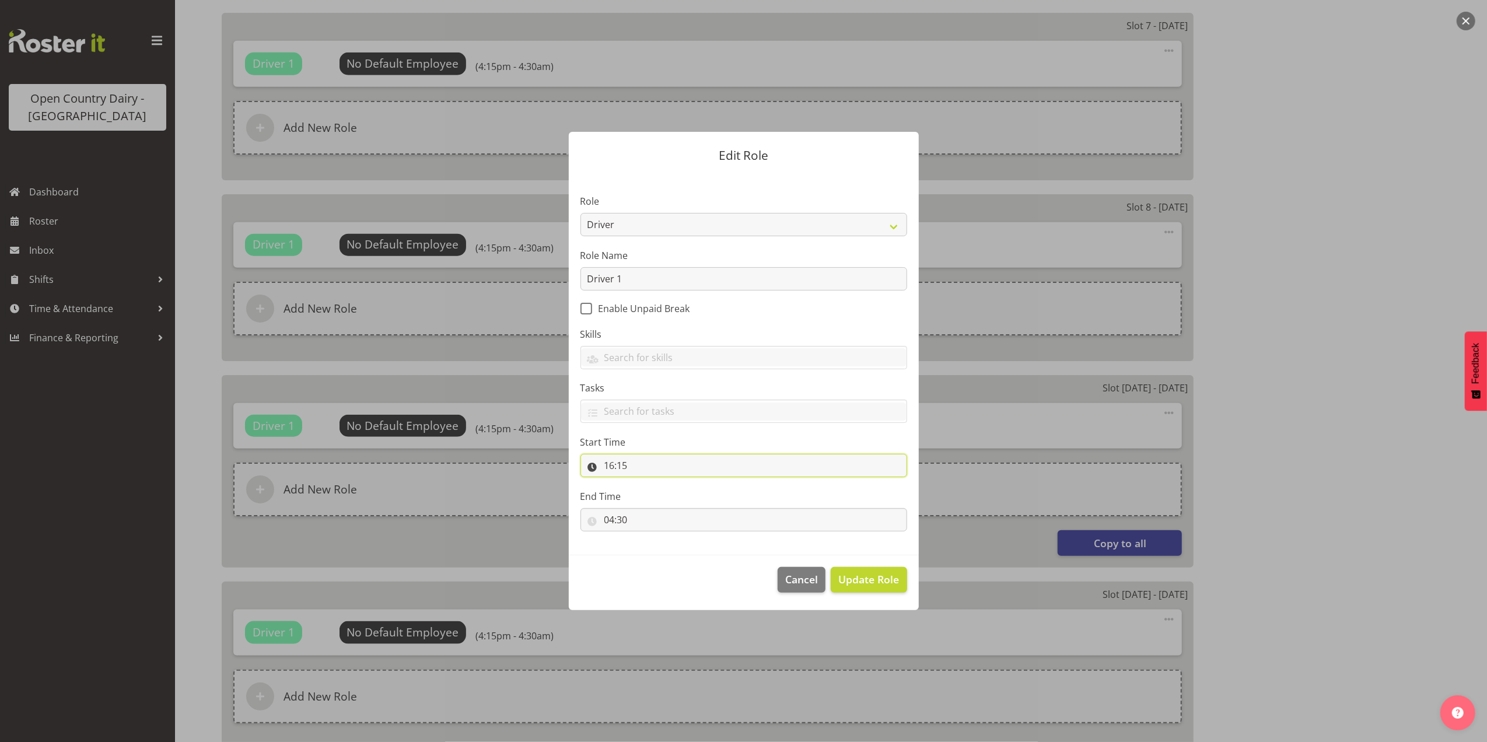
click at [619, 469] on input "16:15" at bounding box center [744, 465] width 327 height 23
click at [663, 498] on select "00 01 02 03 04 05 06 07 08 09 10 11 12 13 14 15 16 17 18 19 20 21 22 23" at bounding box center [660, 495] width 26 height 23
select select "6"
click at [647, 484] on select "00 01 02 03 04 05 06 07 08 09 10 11 12 13 14 15 16 17 18 19 20 21 22 23" at bounding box center [660, 495] width 26 height 23
click at [692, 499] on select "00 01 02 03 04 05 06 07 08 09 10 11 12 13 14 15 16 17 18 19 20 21 22 23 24 25 2…" at bounding box center [690, 495] width 26 height 23
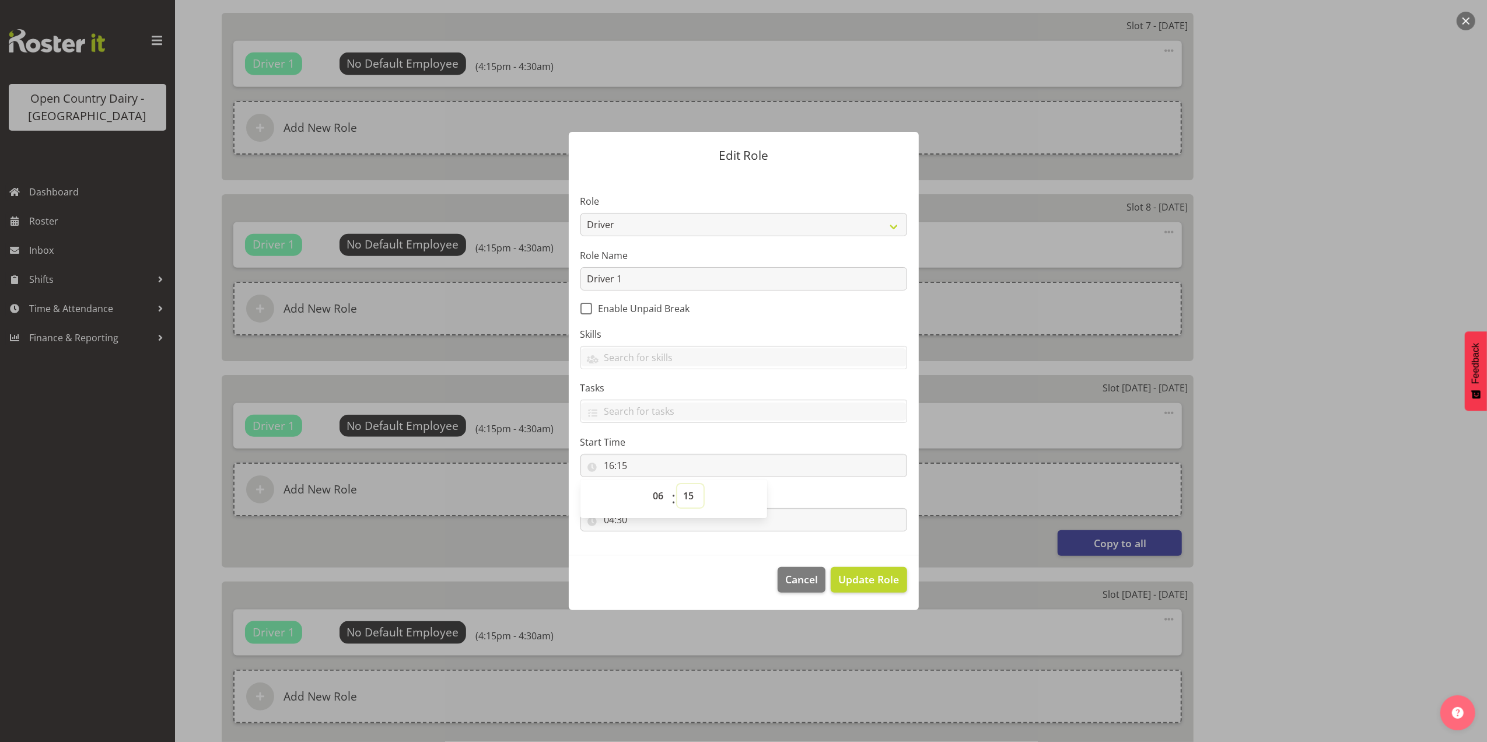
type input "06:15"
select select "30"
click at [677, 484] on select "00 01 02 03 04 05 06 07 08 09 10 11 12 13 14 15 16 17 18 19 20 21 22 23 24 25 2…" at bounding box center [690, 495] width 26 height 23
type input "06:30"
click at [685, 497] on select "00 01 02 03 04 05 06 07 08 09 10 11 12 13 14 15 16 17 18 19 20 21 22 23 24 25 2…" at bounding box center [690, 495] width 26 height 23
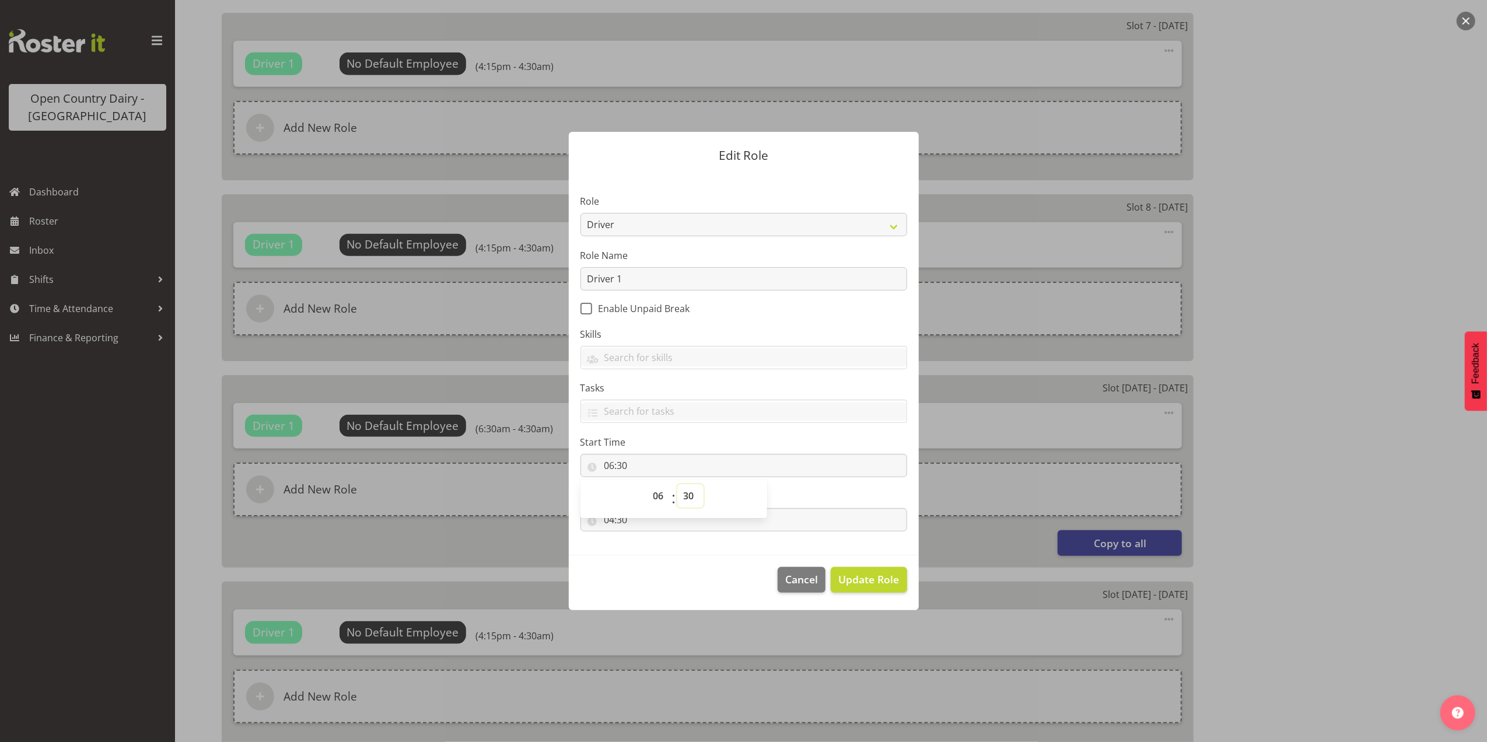
select select "806"
select select "45"
click at [677, 484] on select "00 01 02 03 04 05 06 07 08 09 10 11 12 13 14 15 16 17 18 19 20 21 22 23 24 25 2…" at bounding box center [690, 495] width 26 height 23
click at [780, 488] on section "Role Crew Leader Driver Driver Assessor Dayshift Driver Assessor Nightshift Dri…" at bounding box center [744, 364] width 350 height 382
type input "06:45"
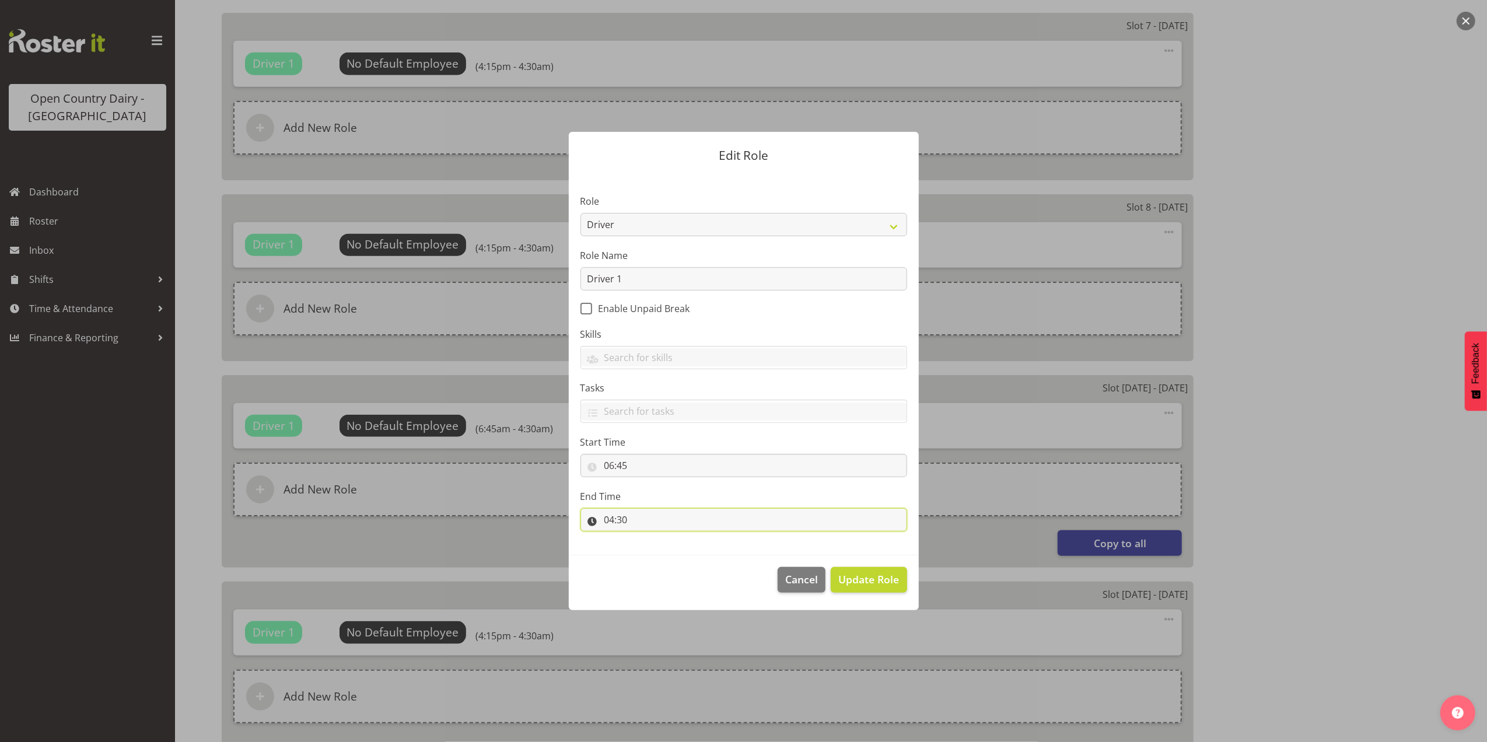
click at [624, 526] on input "04:30" at bounding box center [744, 519] width 327 height 23
click at [659, 548] on select "00 01 02 03 04 05 06 07 08 09 10 11 12 13 14 15 16 17 18 19 20 21 22 23" at bounding box center [660, 550] width 26 height 23
select select "16"
click at [647, 539] on select "00 01 02 03 04 05 06 07 08 09 10 11 12 13 14 15 16 17 18 19 20 21 22 23" at bounding box center [660, 550] width 26 height 23
type input "16:30"
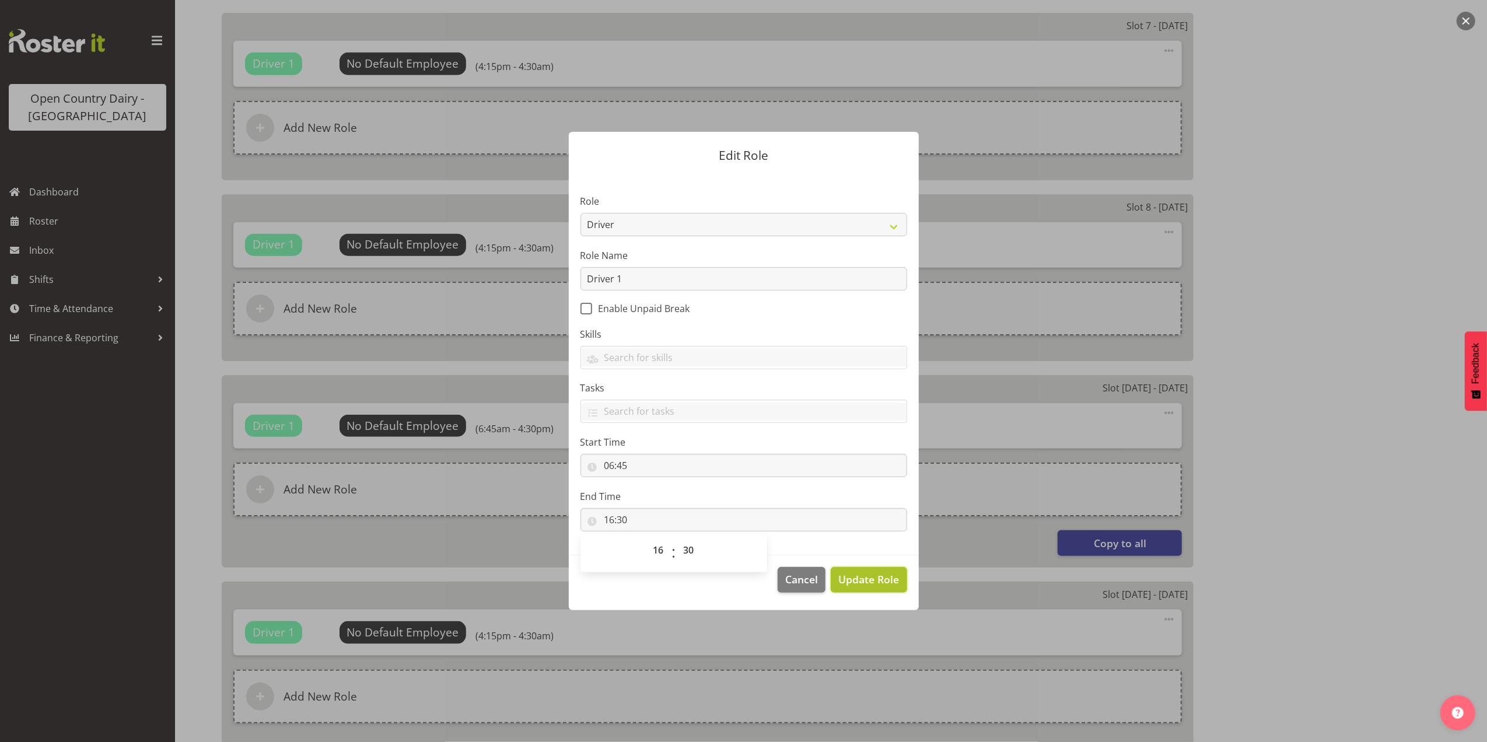
click at [885, 580] on span "Update Role" at bounding box center [868, 579] width 61 height 15
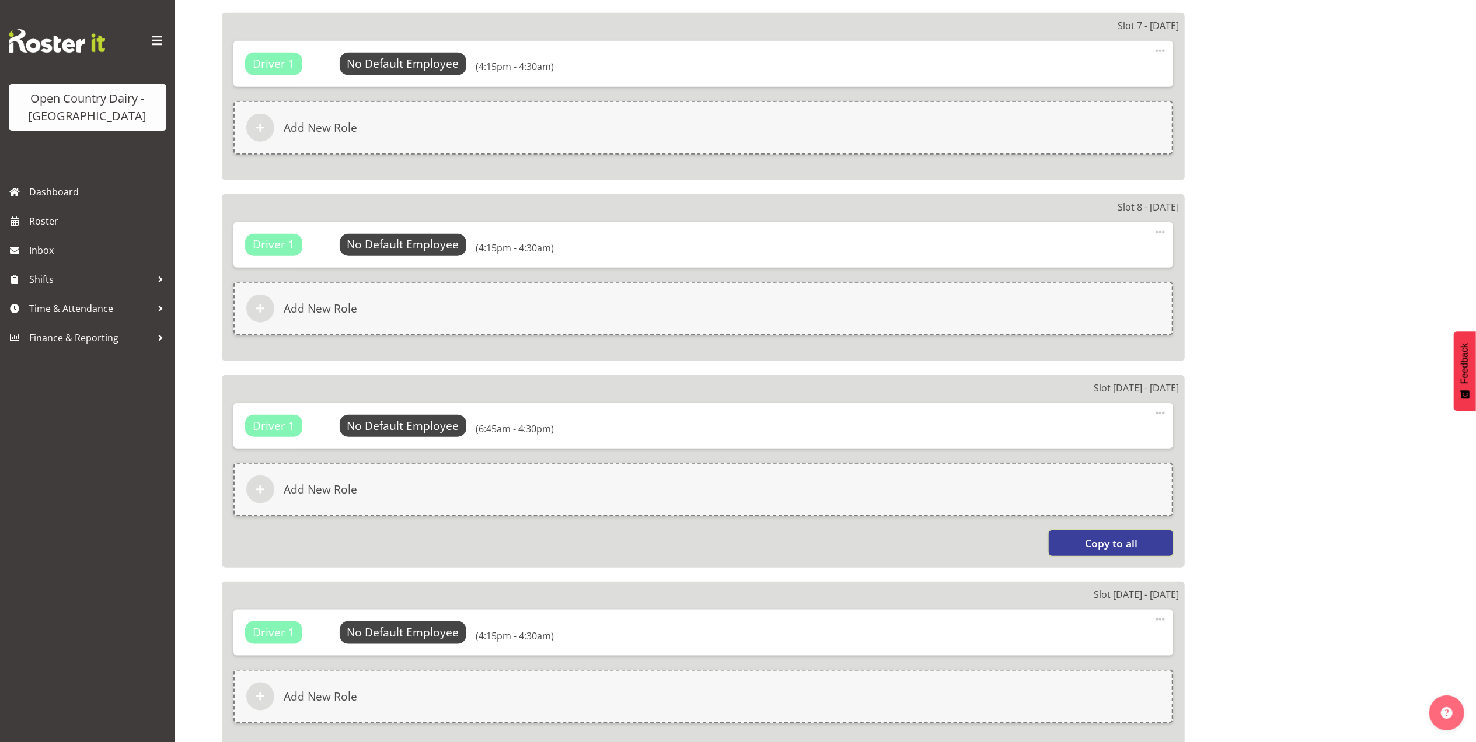
click at [1125, 544] on span "Copy to all" at bounding box center [1111, 543] width 53 height 15
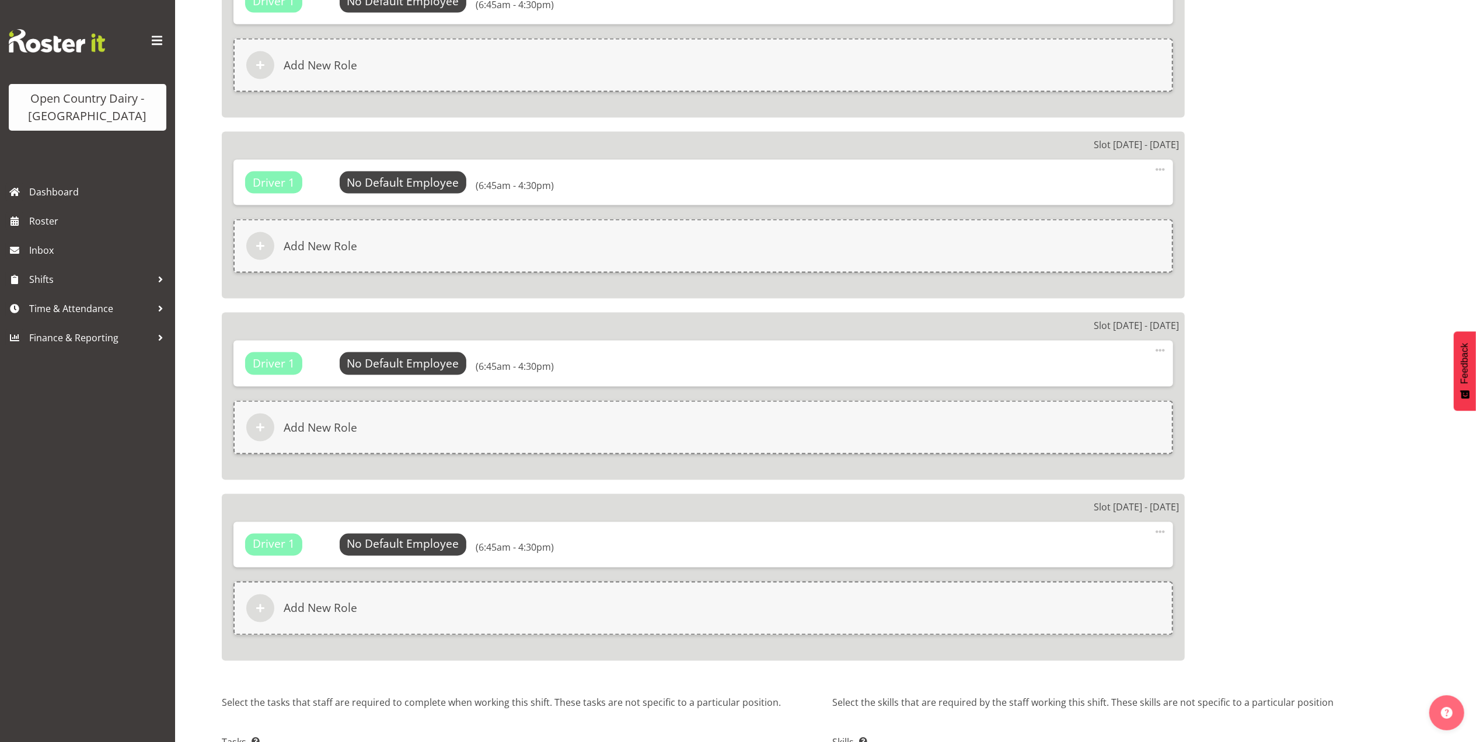
scroll to position [1790, 0]
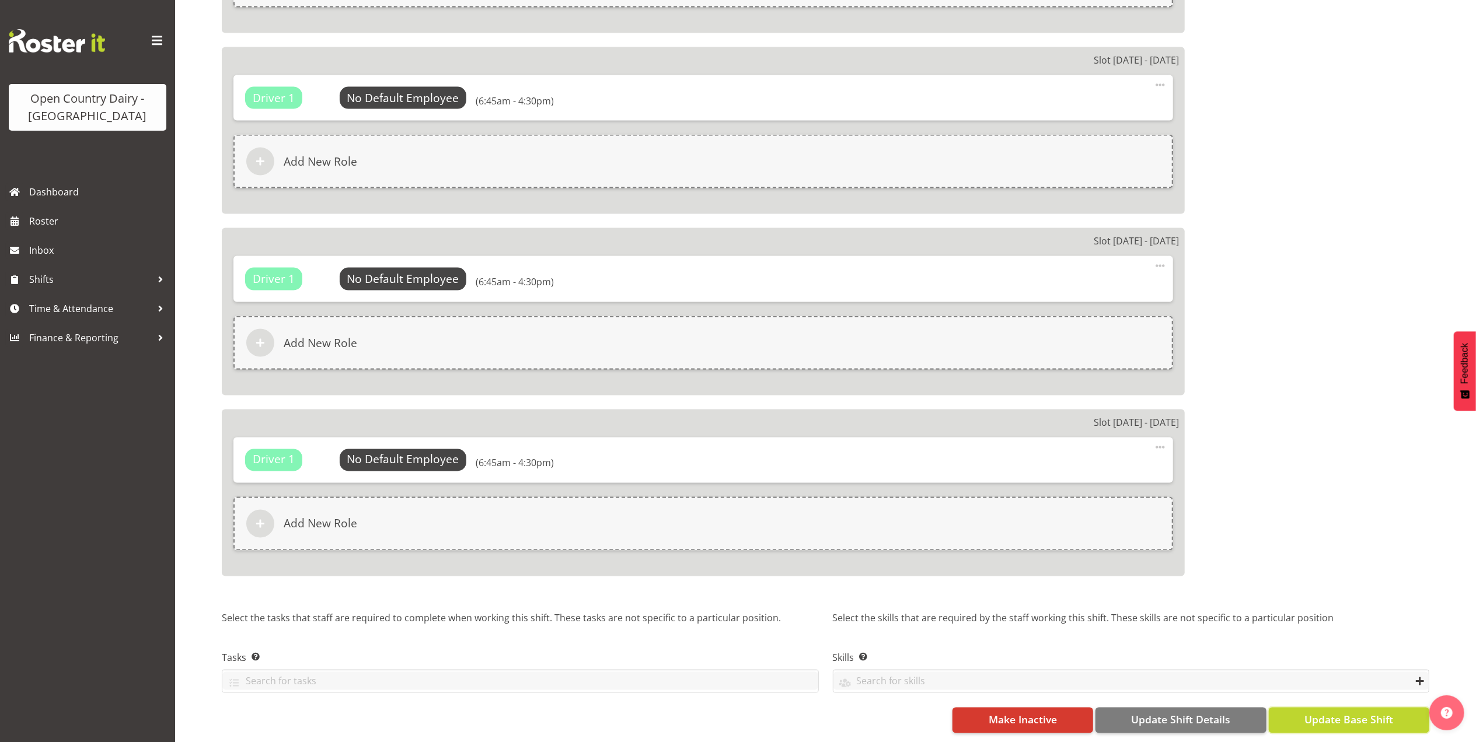
click at [1340, 712] on span "Update Base Shift" at bounding box center [1348, 719] width 89 height 15
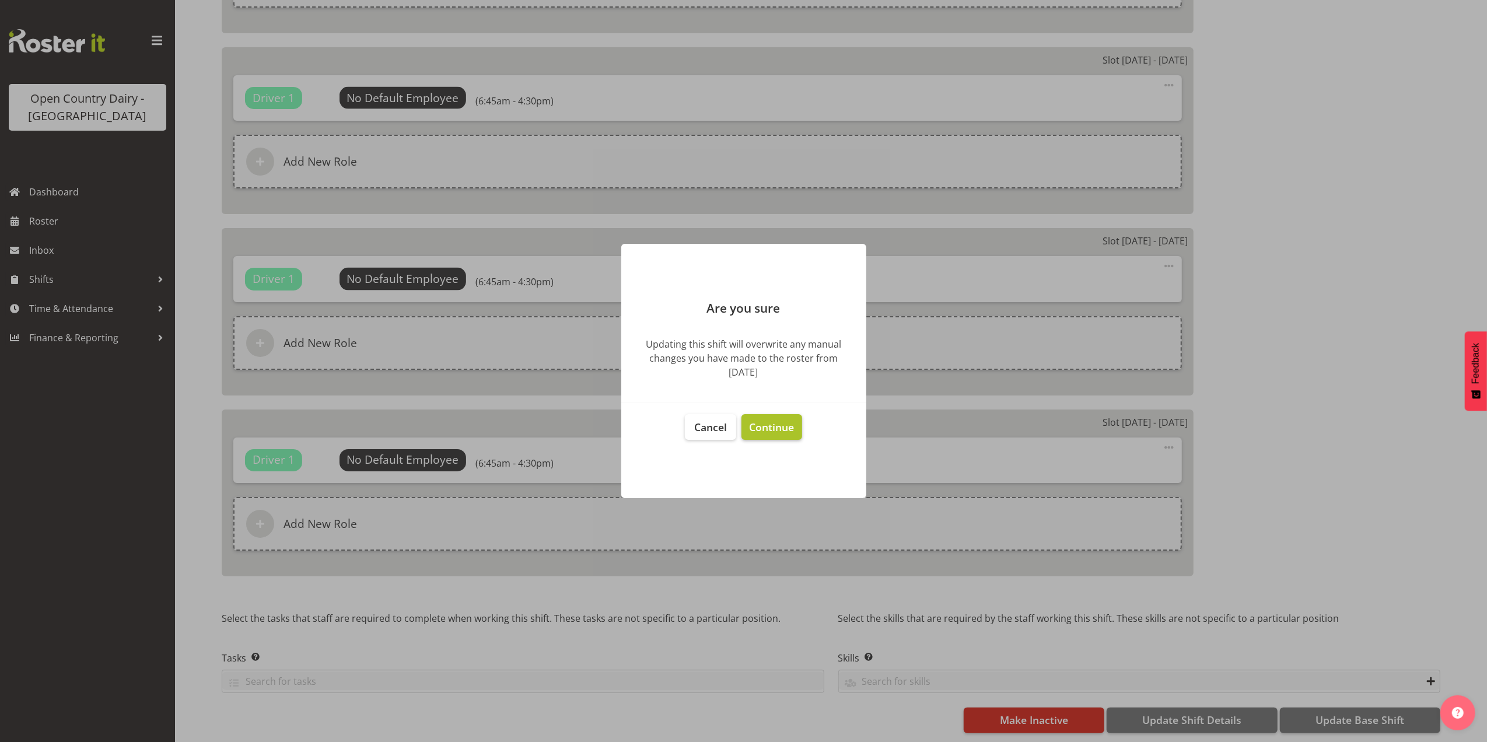
click at [780, 426] on span "Continue" at bounding box center [771, 427] width 45 height 14
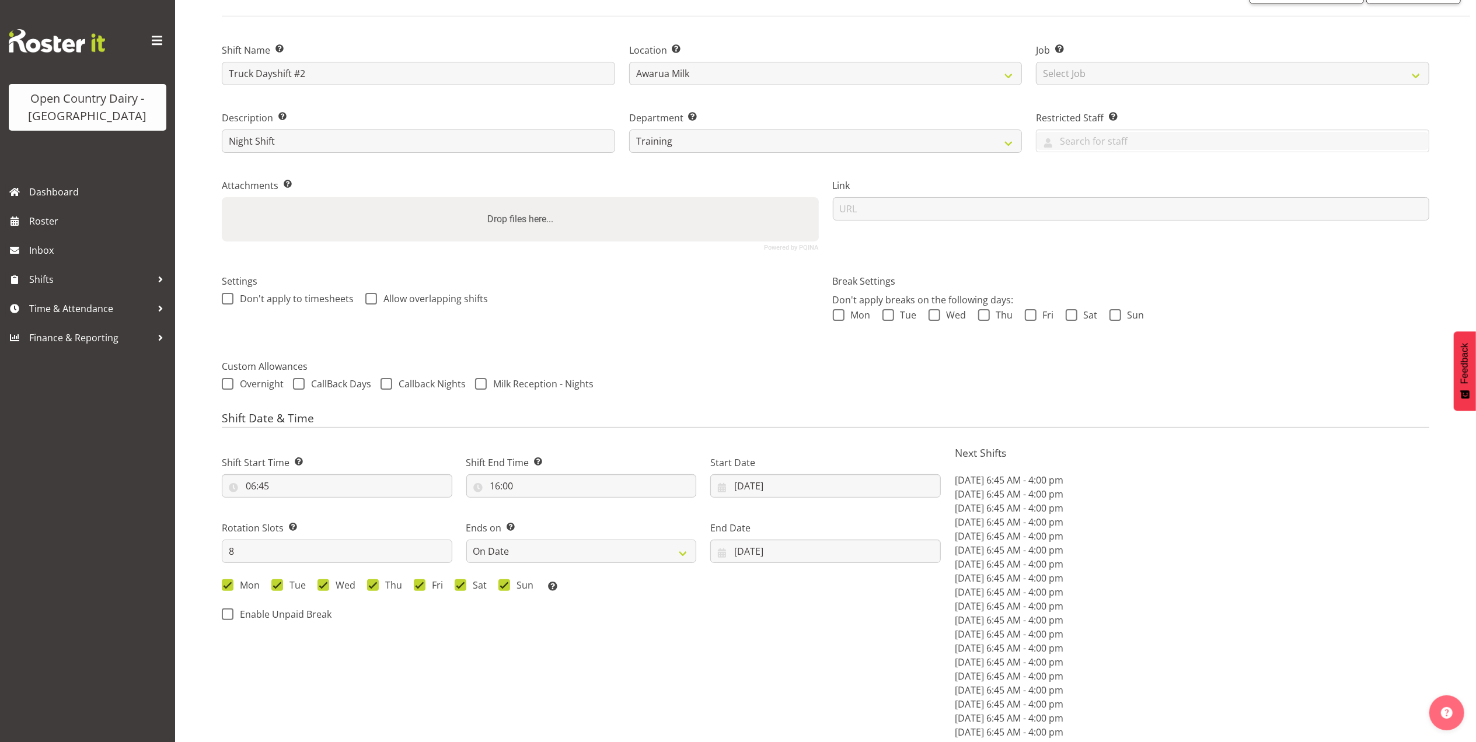
scroll to position [0, 0]
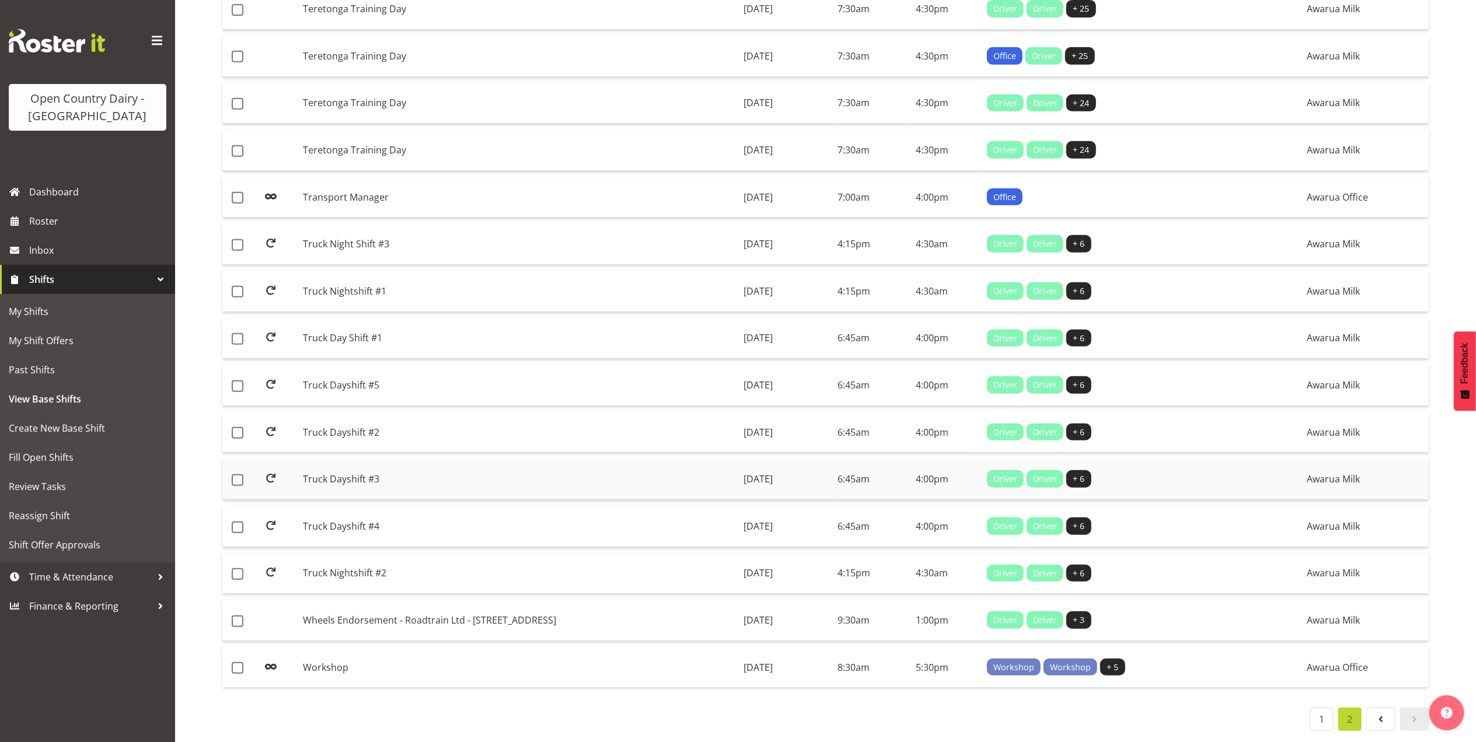
scroll to position [533, 0]
click at [341, 518] on td "Truck Dayshift #4" at bounding box center [518, 526] width 441 height 41
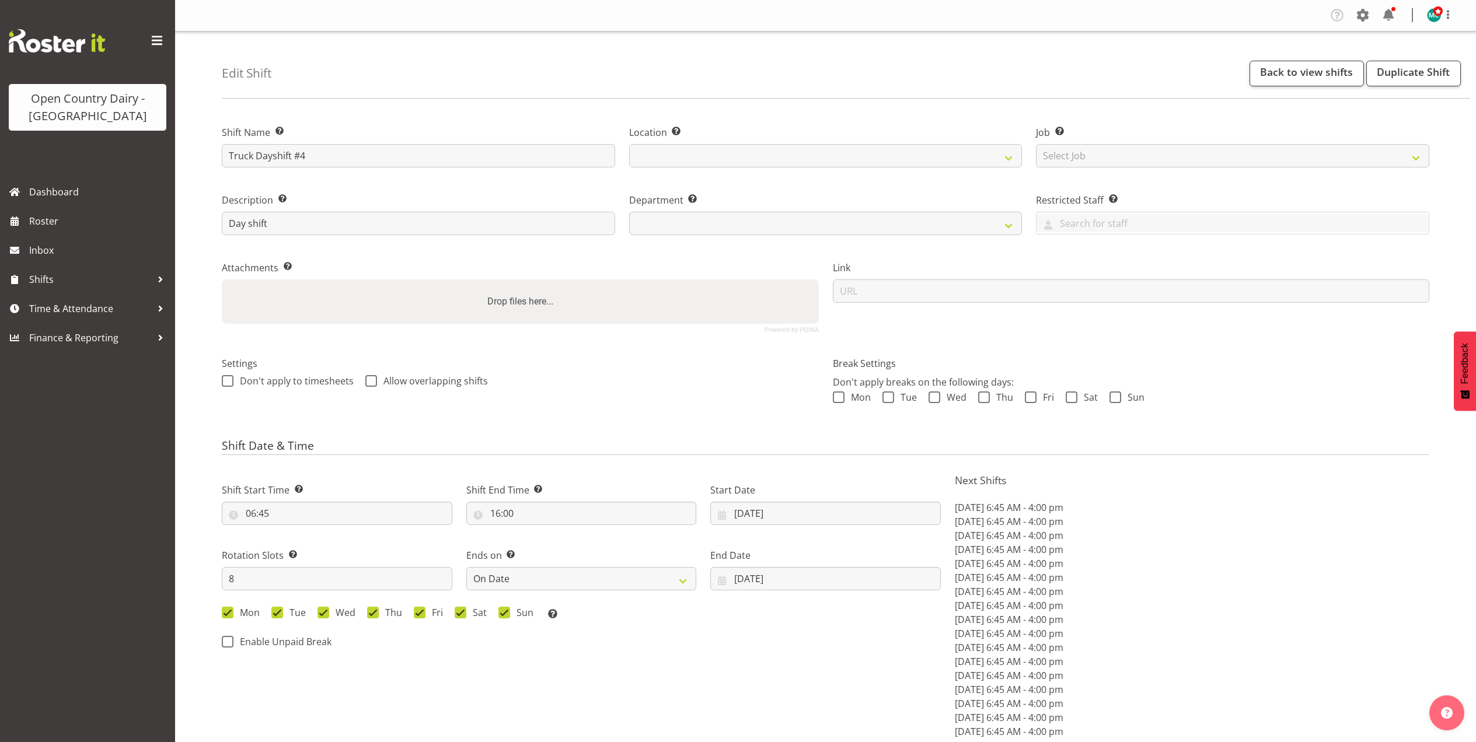
select select "date"
select select
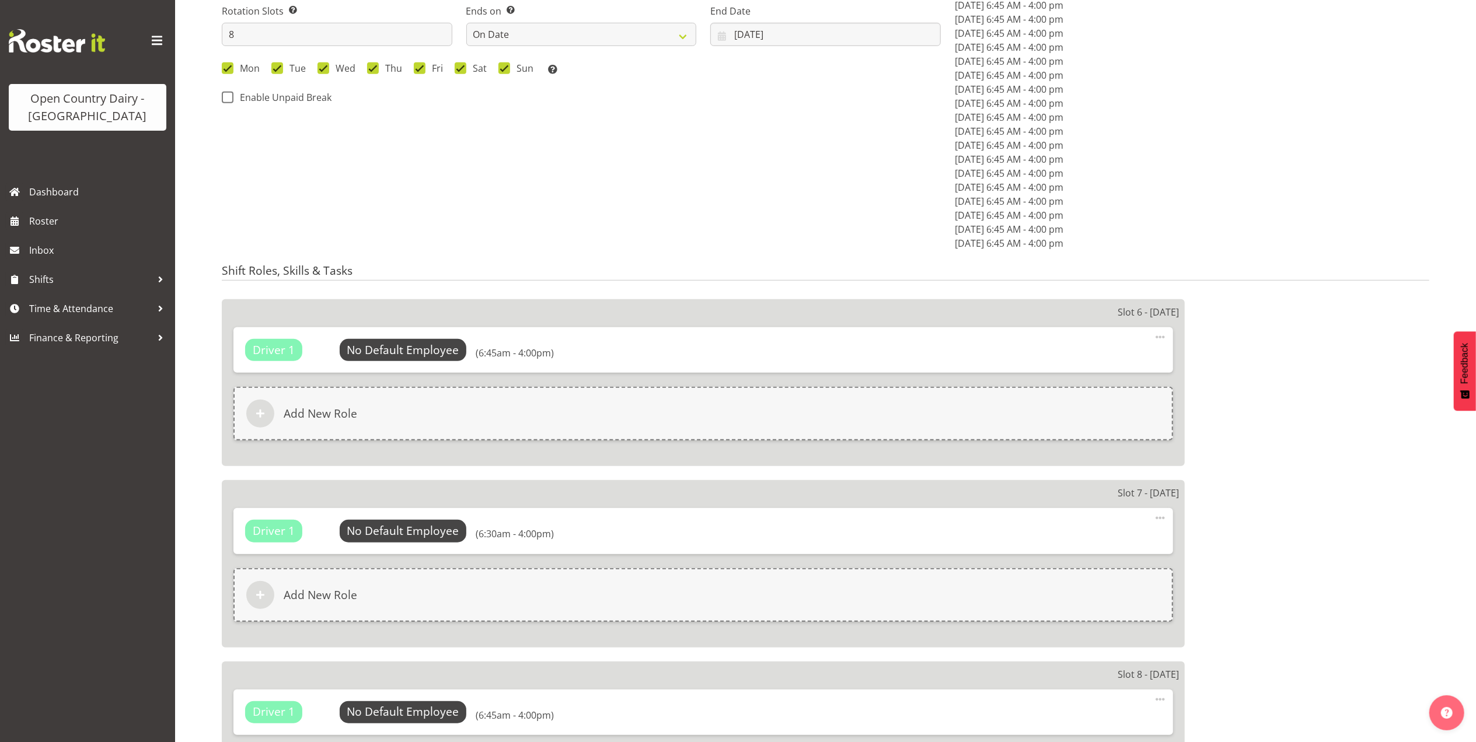
select select
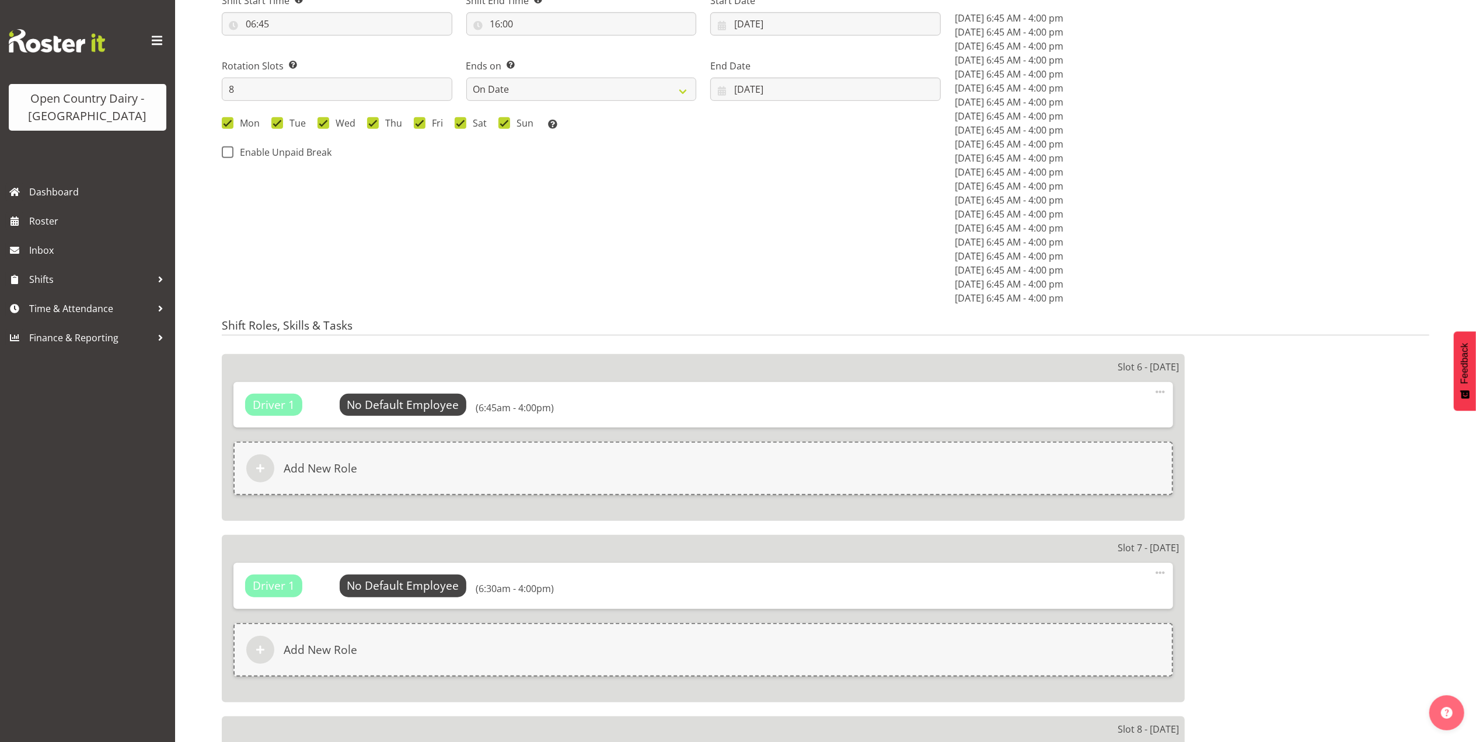
scroll to position [600, 0]
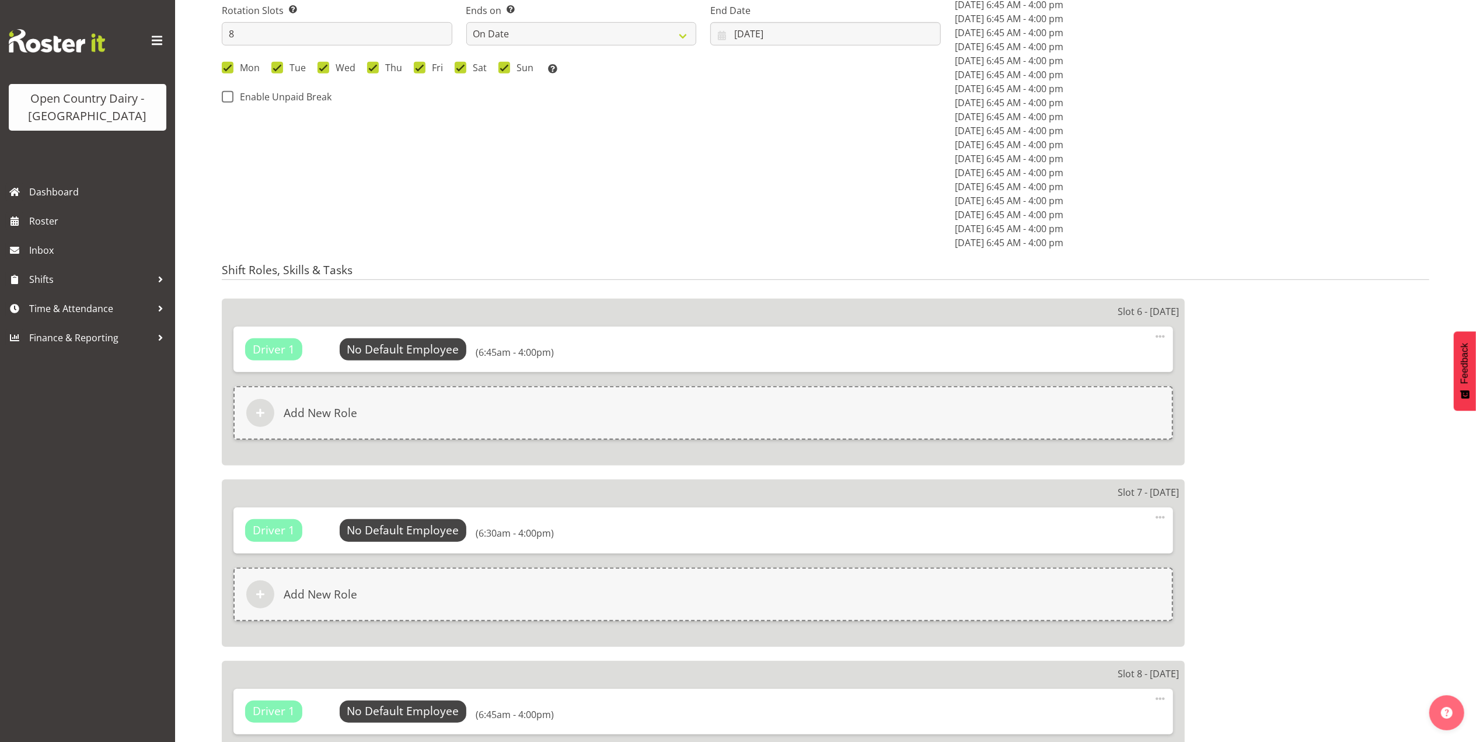
select select
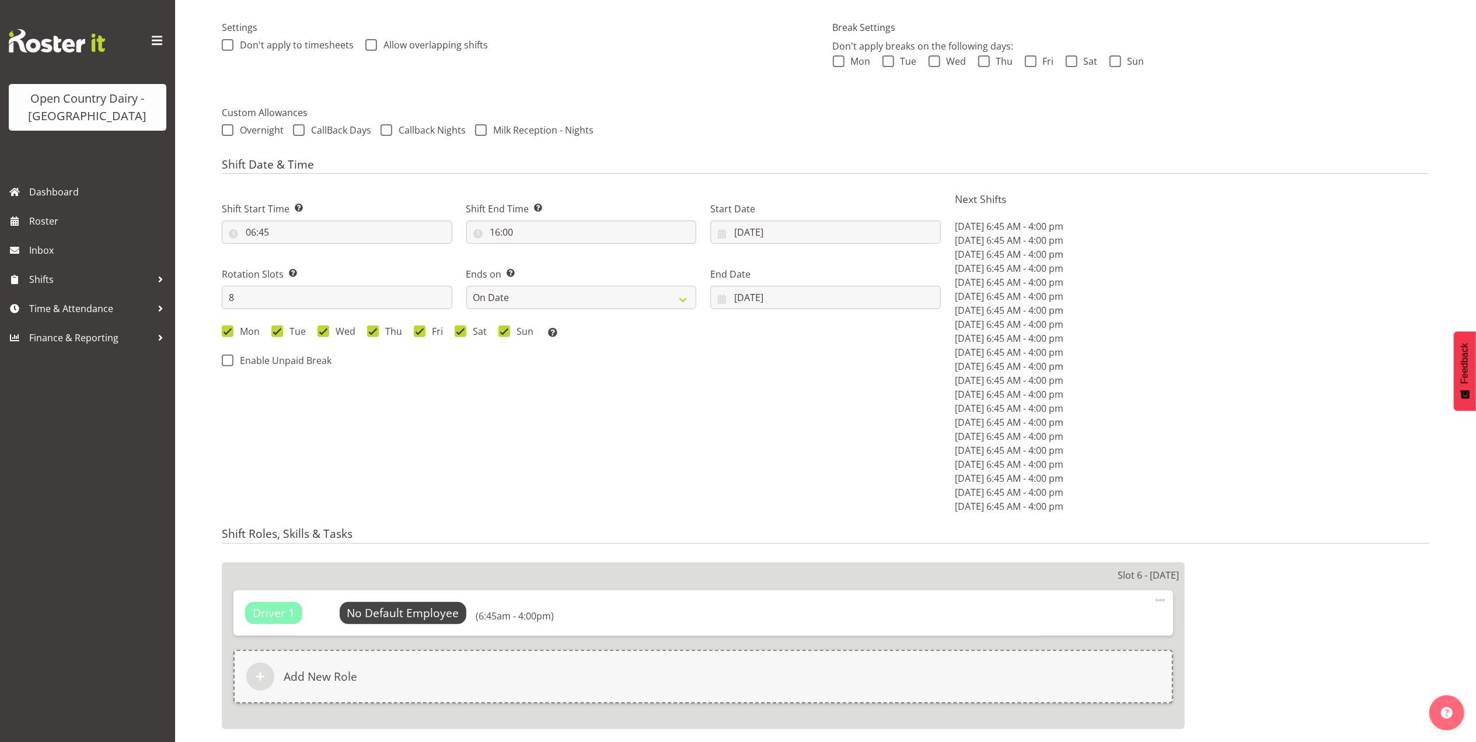
scroll to position [312, 0]
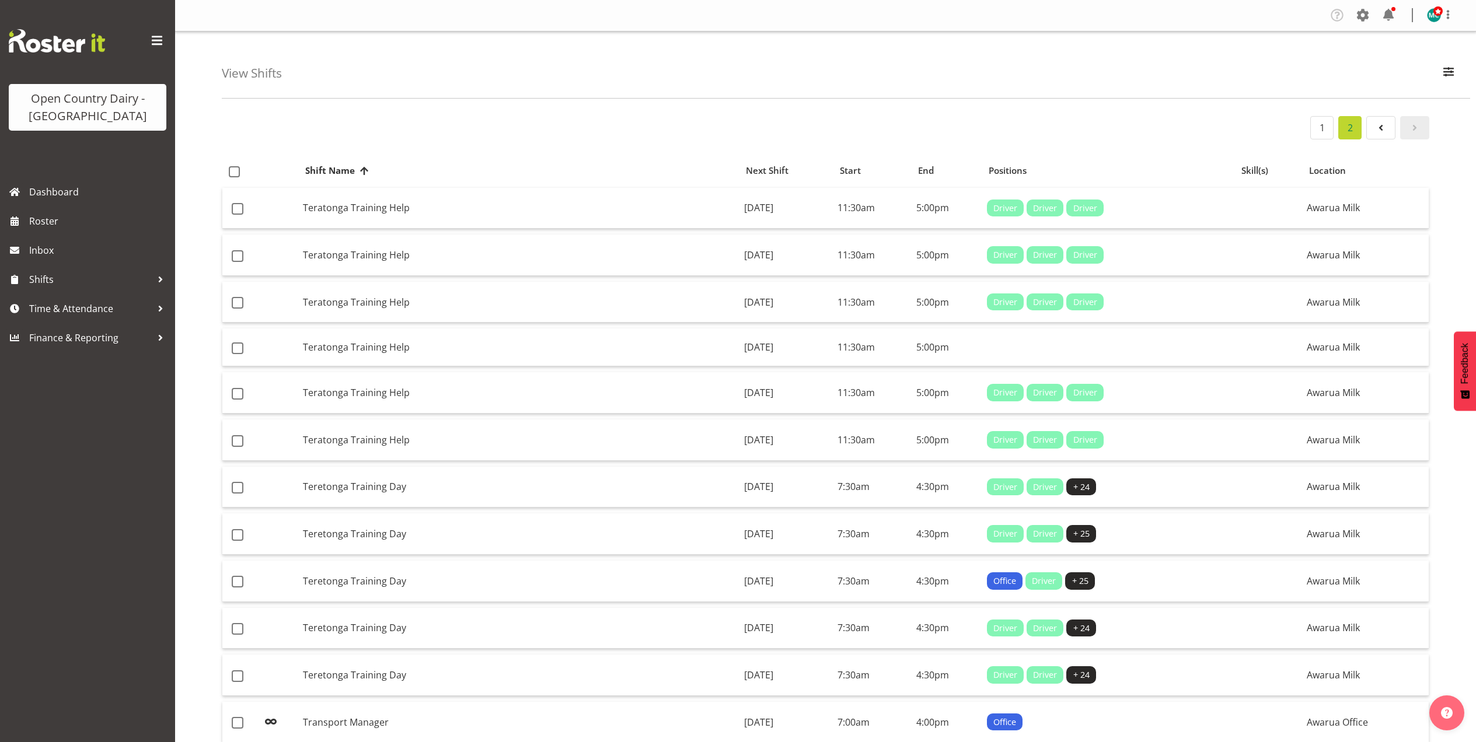
scroll to position [533, 0]
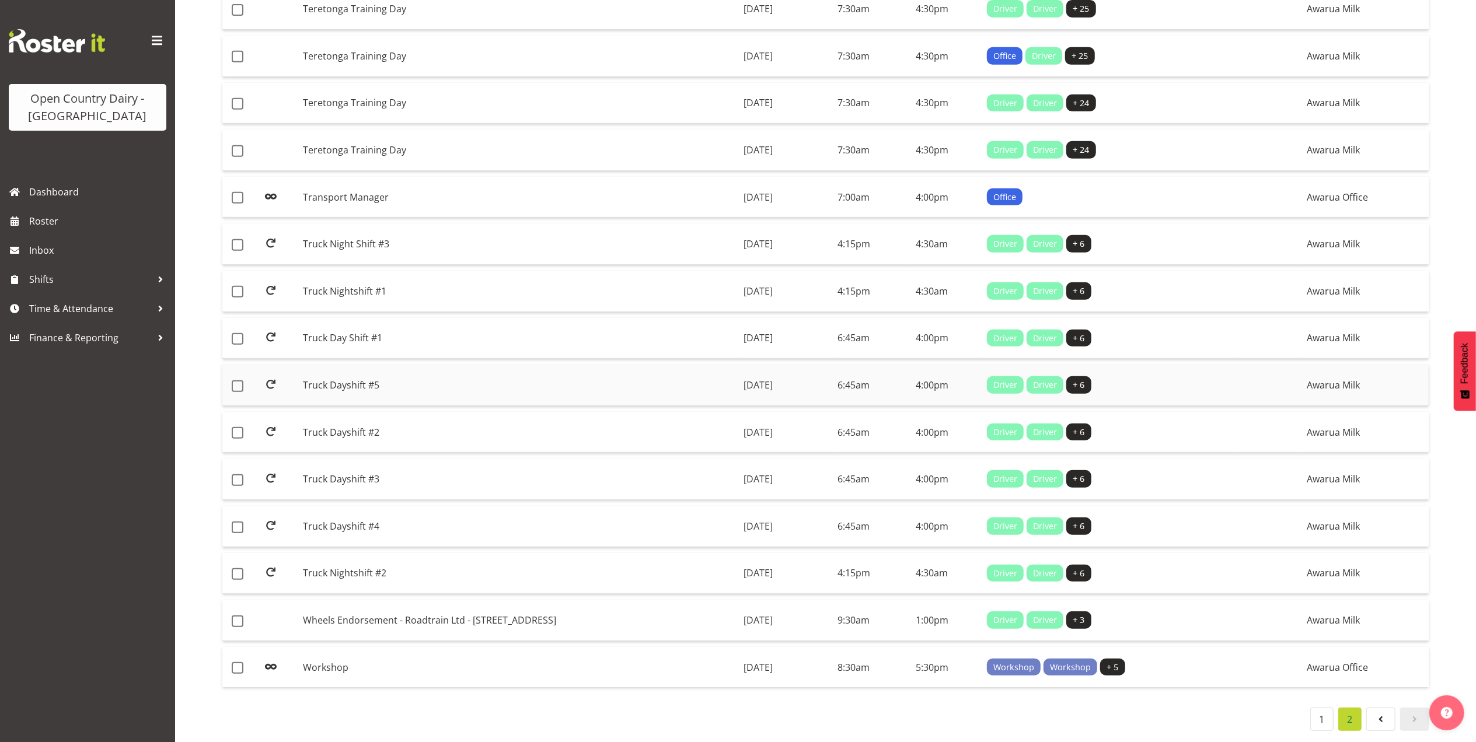
click at [343, 379] on td "Truck Dayshift #5" at bounding box center [518, 385] width 441 height 41
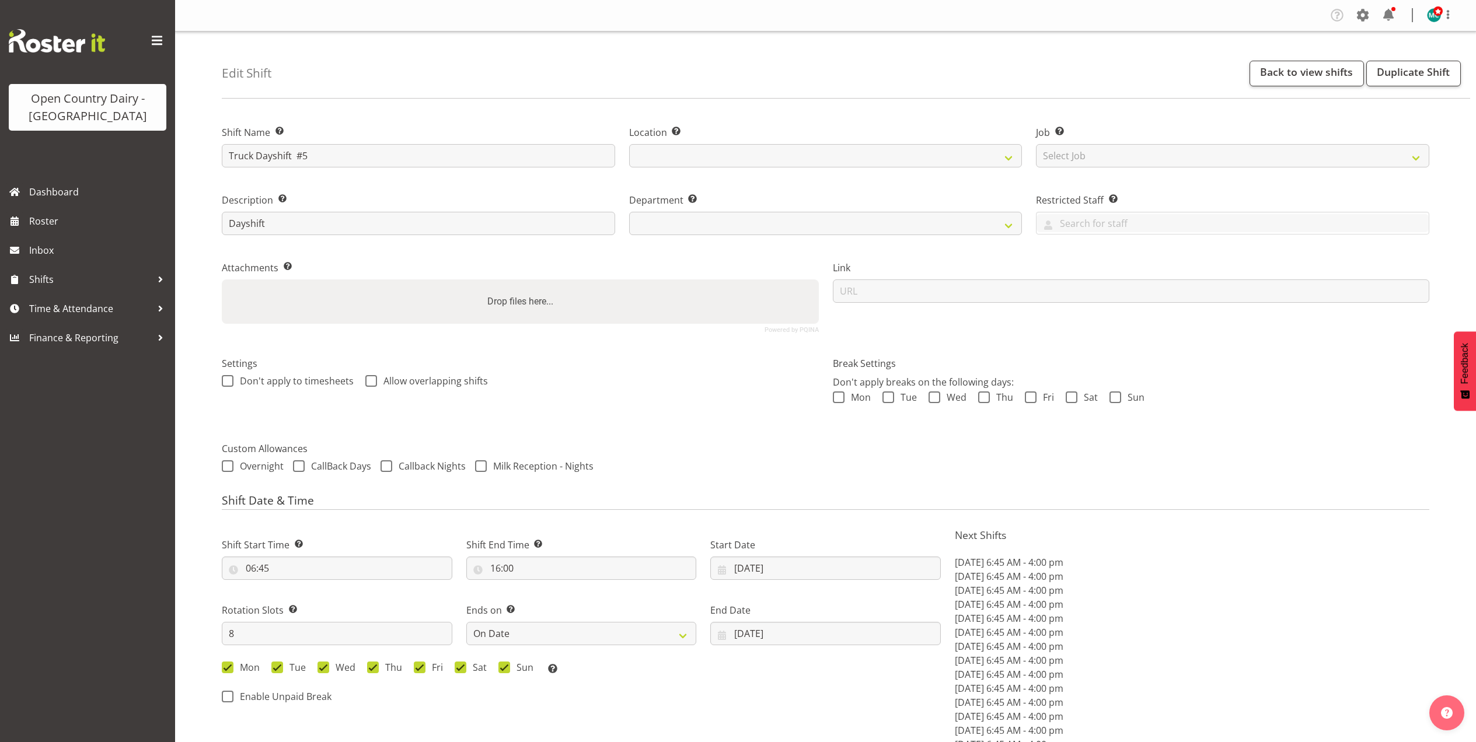
select select "date"
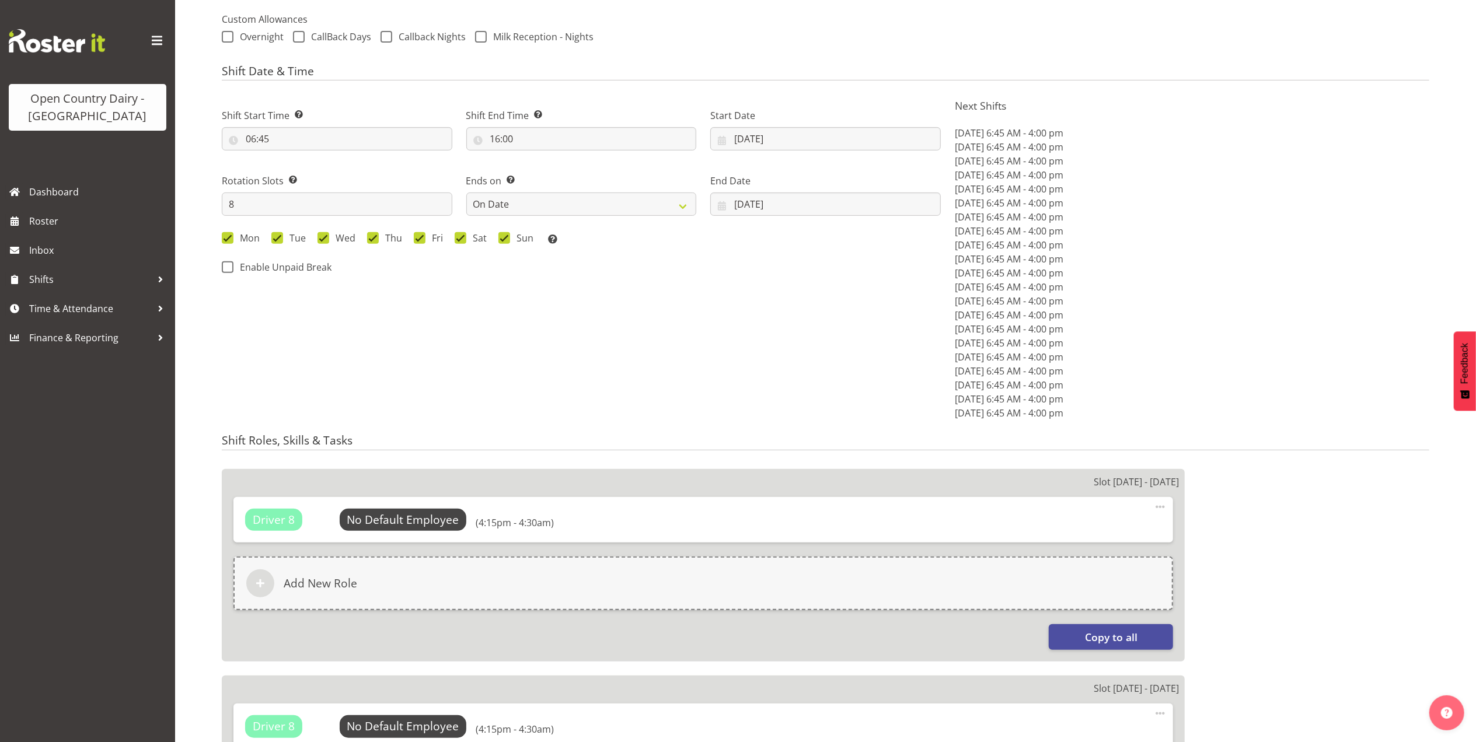
scroll to position [700, 0]
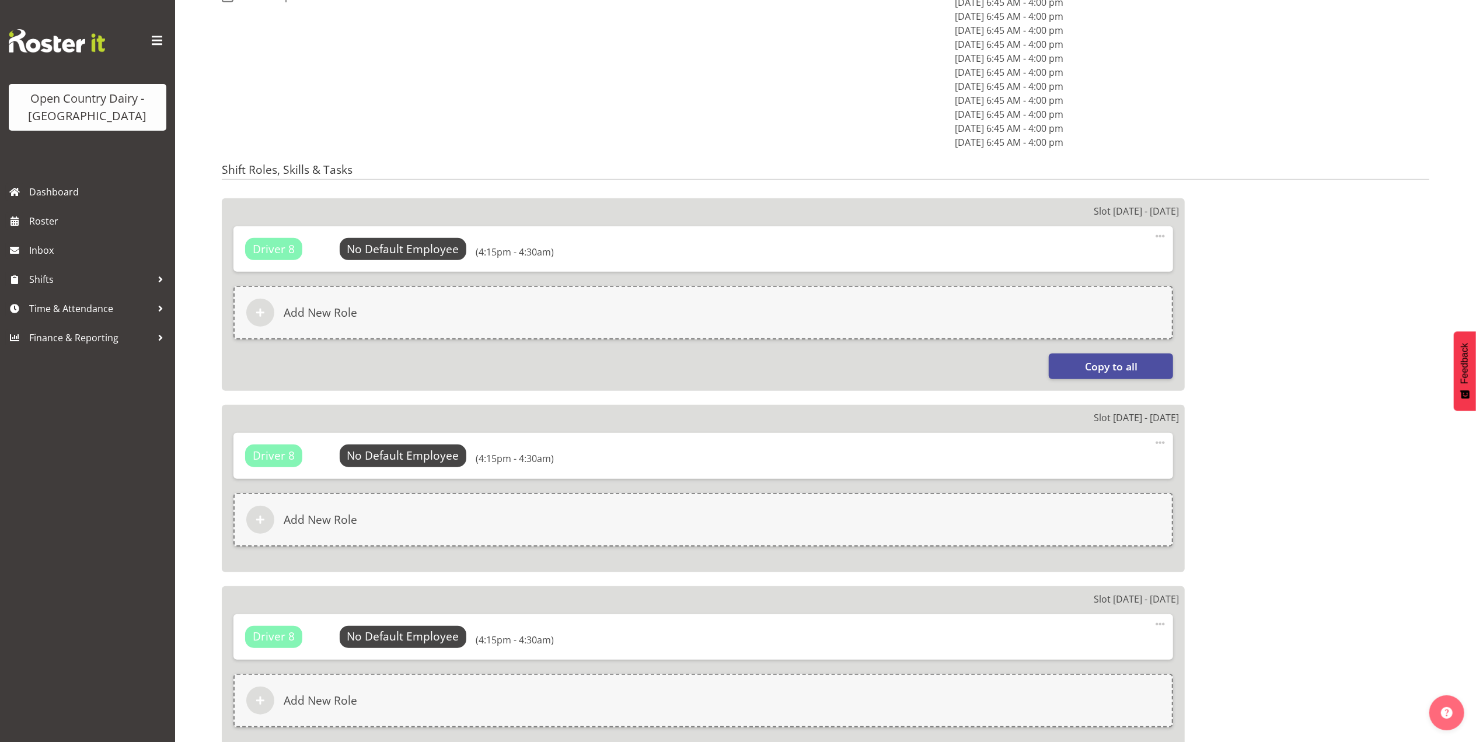
click at [1160, 240] on span at bounding box center [1160, 236] width 14 height 14
click at [1081, 260] on link "Edit" at bounding box center [1111, 261] width 112 height 21
select select
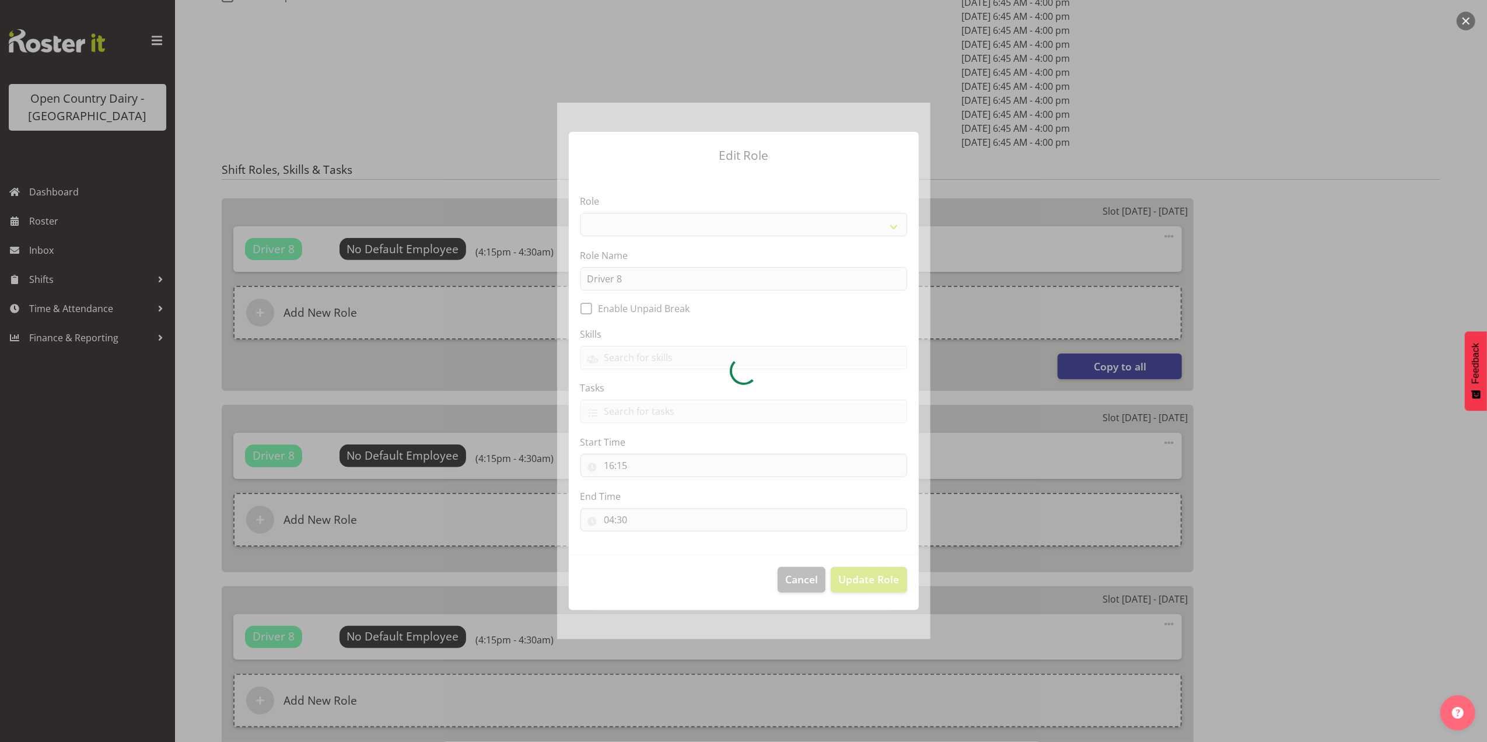
select select "1154"
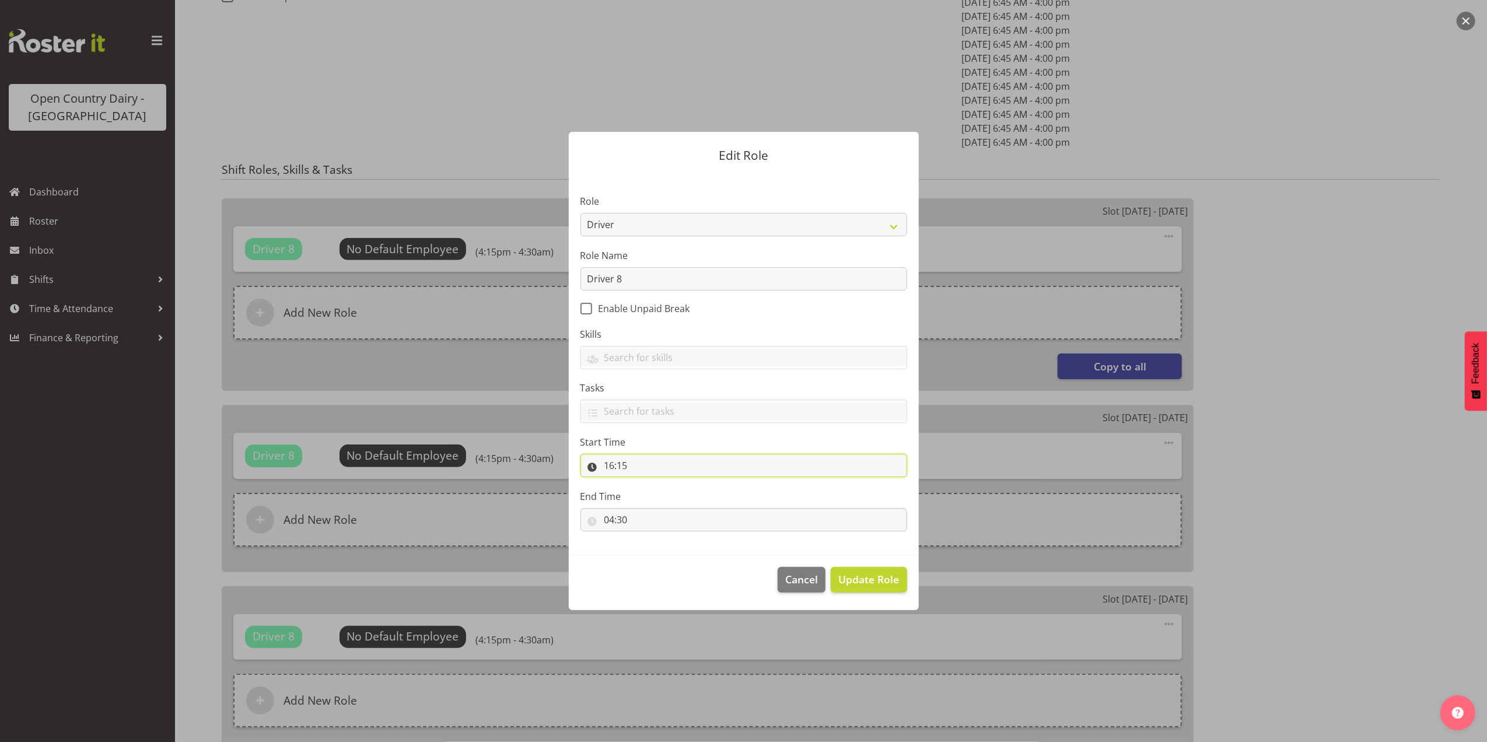
click at [624, 470] on input "16:15" at bounding box center [744, 465] width 327 height 23
click at [660, 497] on select "00 01 02 03 04 05 06 07 08 09 10 11 12 13 14 15 16 17 18 19 20 21 22 23" at bounding box center [660, 495] width 26 height 23
select select "6"
click at [647, 484] on select "00 01 02 03 04 05 06 07 08 09 10 11 12 13 14 15 16 17 18 19 20 21 22 23" at bounding box center [660, 495] width 26 height 23
type input "06:15"
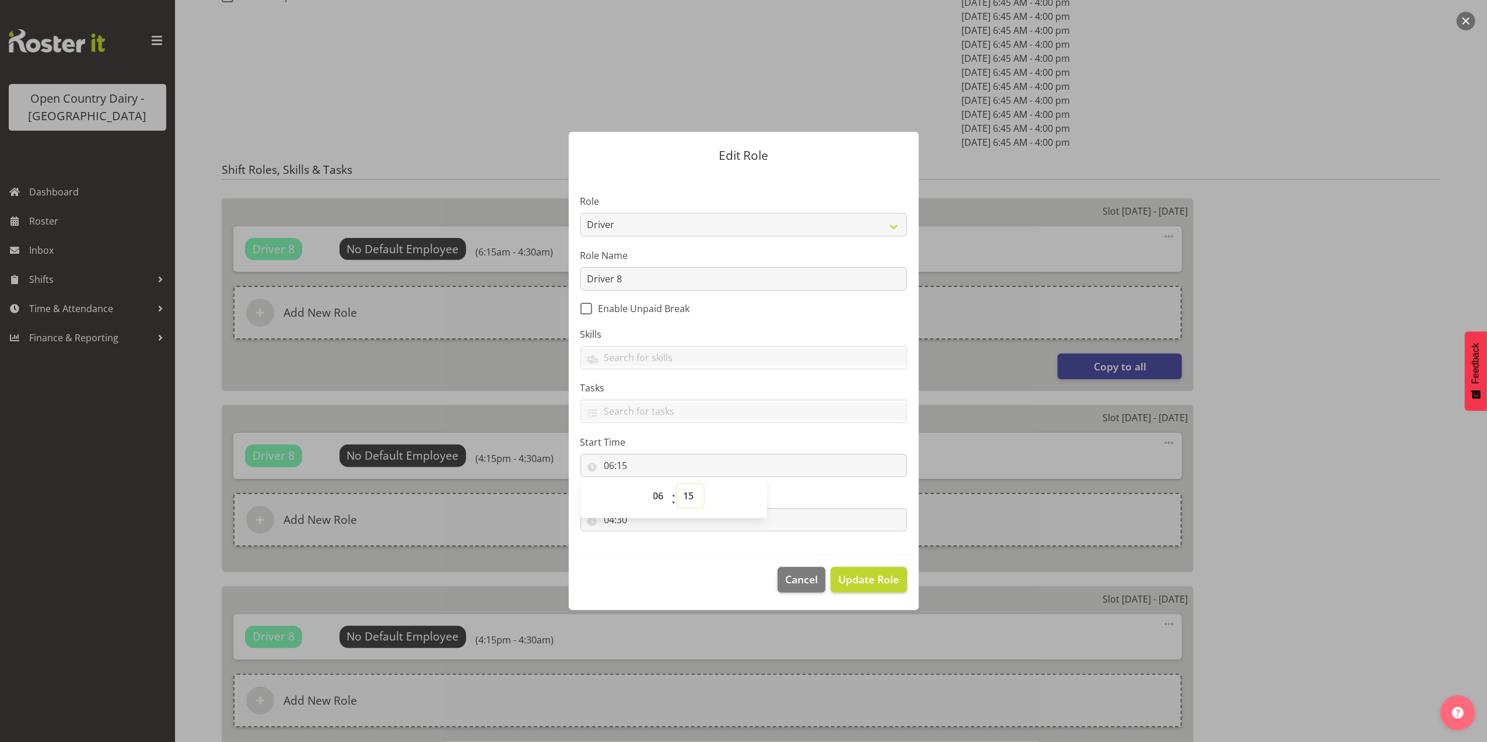
click at [694, 503] on select "00 01 02 03 04 05 06 07 08 09 10 11 12 13 14 15 16 17 18 19 20 21 22 23 24 25 2…" at bounding box center [690, 495] width 26 height 23
select select "30"
click at [677, 484] on select "00 01 02 03 04 05 06 07 08 09 10 11 12 13 14 15 16 17 18 19 20 21 22 23 24 25 2…" at bounding box center [690, 495] width 26 height 23
type input "06:30"
click at [792, 519] on input "04:30" at bounding box center [744, 519] width 327 height 23
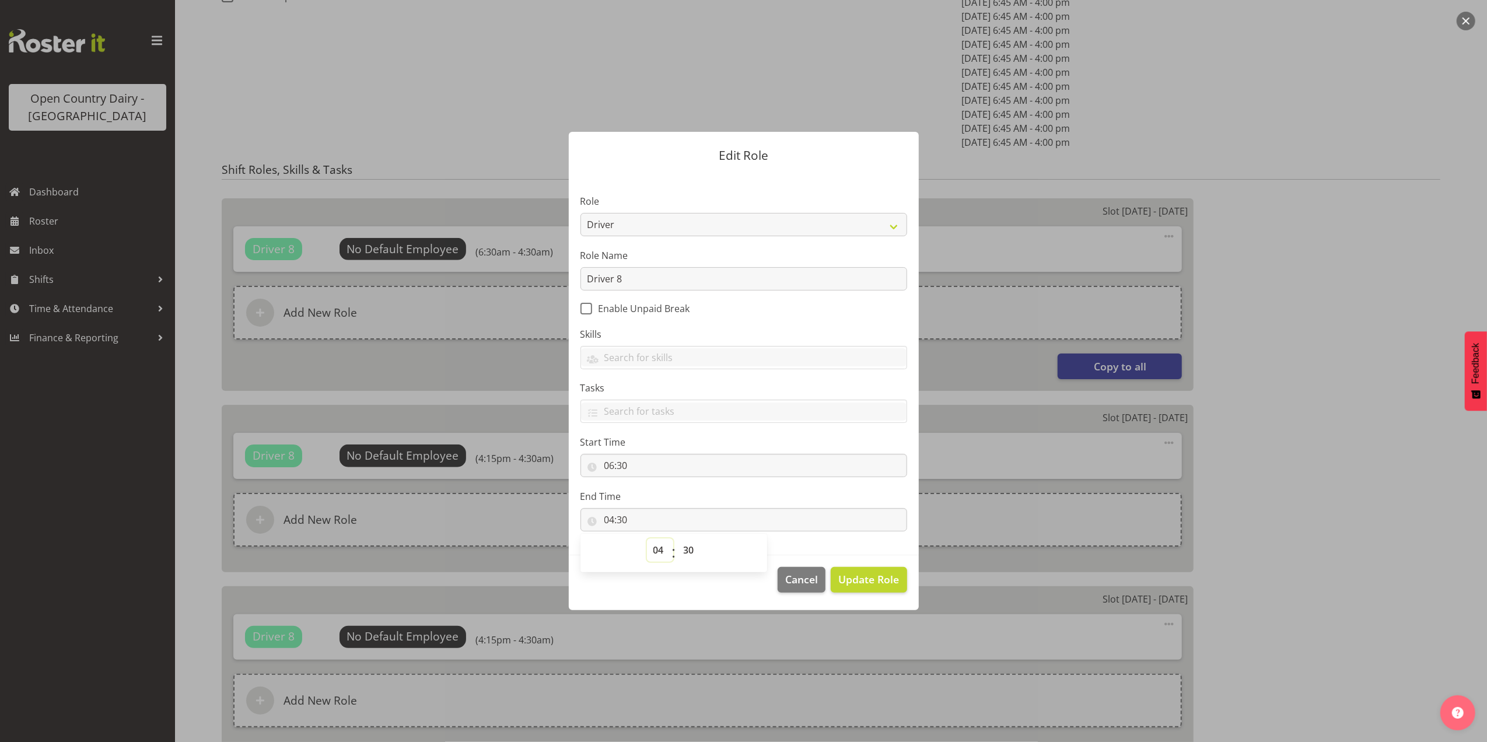
click at [660, 550] on select "00 01 02 03 04 05 06 07 08 09 10 11 12 13 14 15 16 17 18 19 20 21 22 23" at bounding box center [660, 550] width 26 height 23
select select "16"
click at [647, 539] on select "00 01 02 03 04 05 06 07 08 09 10 11 12 13 14 15 16 17 18 19 20 21 22 23" at bounding box center [660, 550] width 26 height 23
type input "16:30"
click at [689, 550] on select "00 01 02 03 04 05 06 07 08 09 10 11 12 13 14 15 16 17 18 19 20 21 22 23 24 25 2…" at bounding box center [690, 550] width 26 height 23
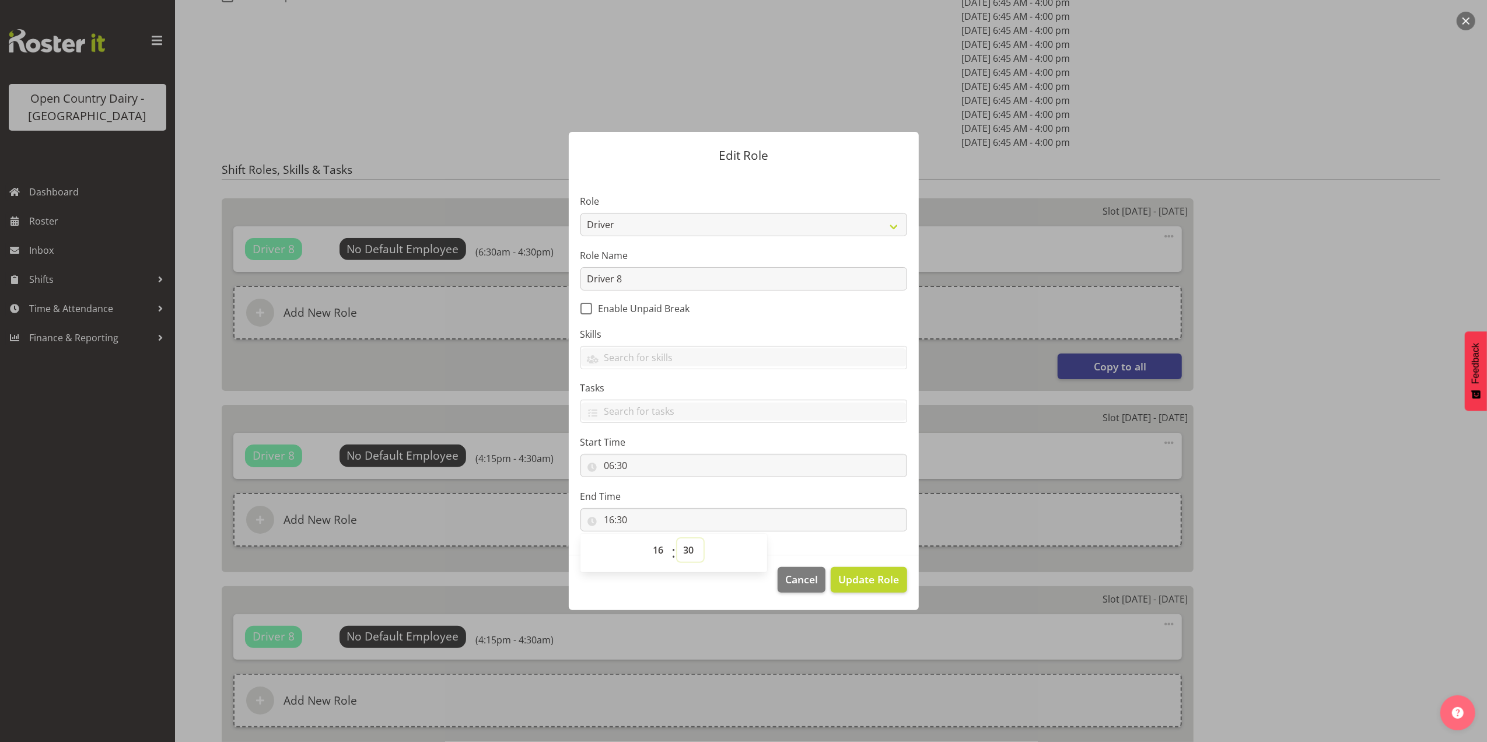
select select "0"
click at [677, 539] on select "00 01 02 03 04 05 06 07 08 09 10 11 12 13 14 15 16 17 18 19 20 21 22 23 24 25 2…" at bounding box center [690, 550] width 26 height 23
type input "16:00"
click at [868, 579] on span "Update Role" at bounding box center [868, 579] width 61 height 15
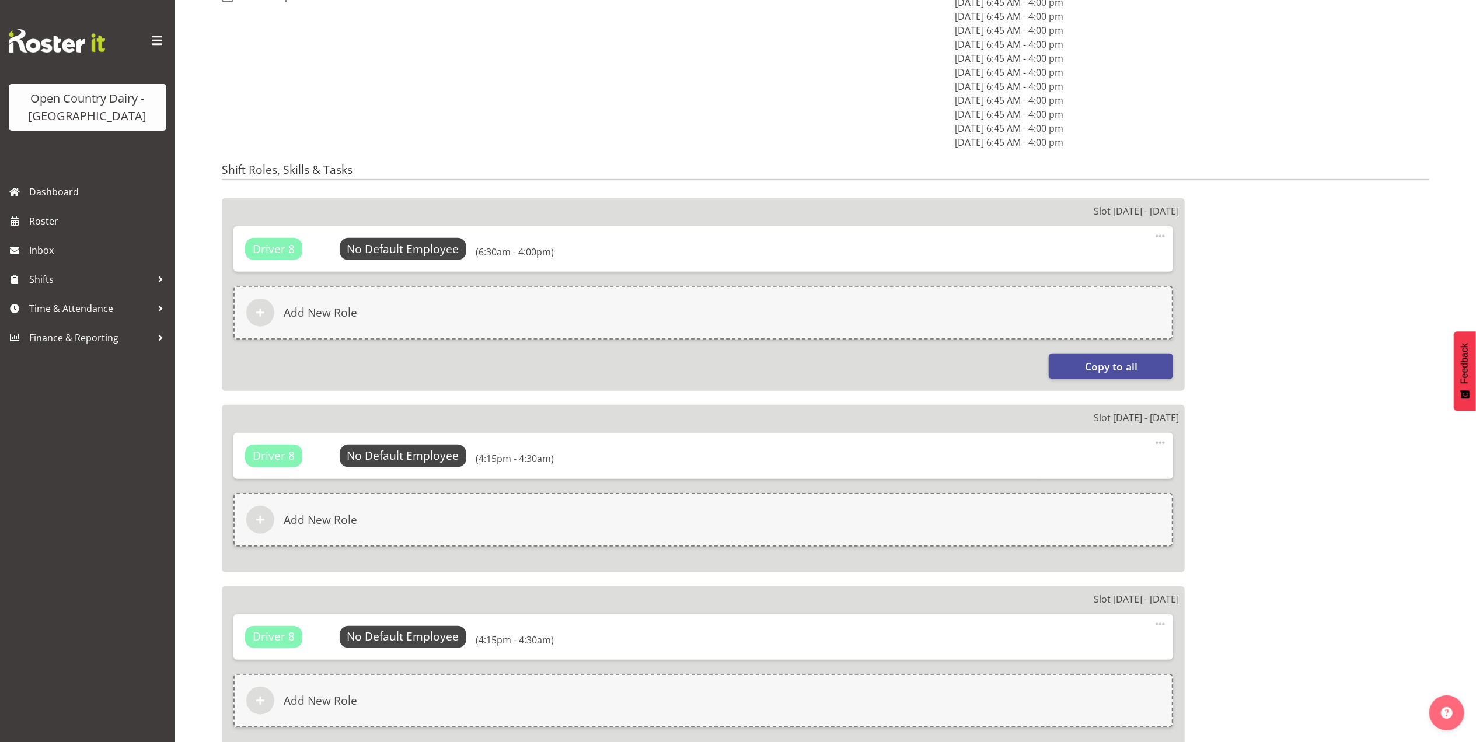
select select "838"
click at [1100, 368] on span "Copy to all" at bounding box center [1111, 366] width 53 height 15
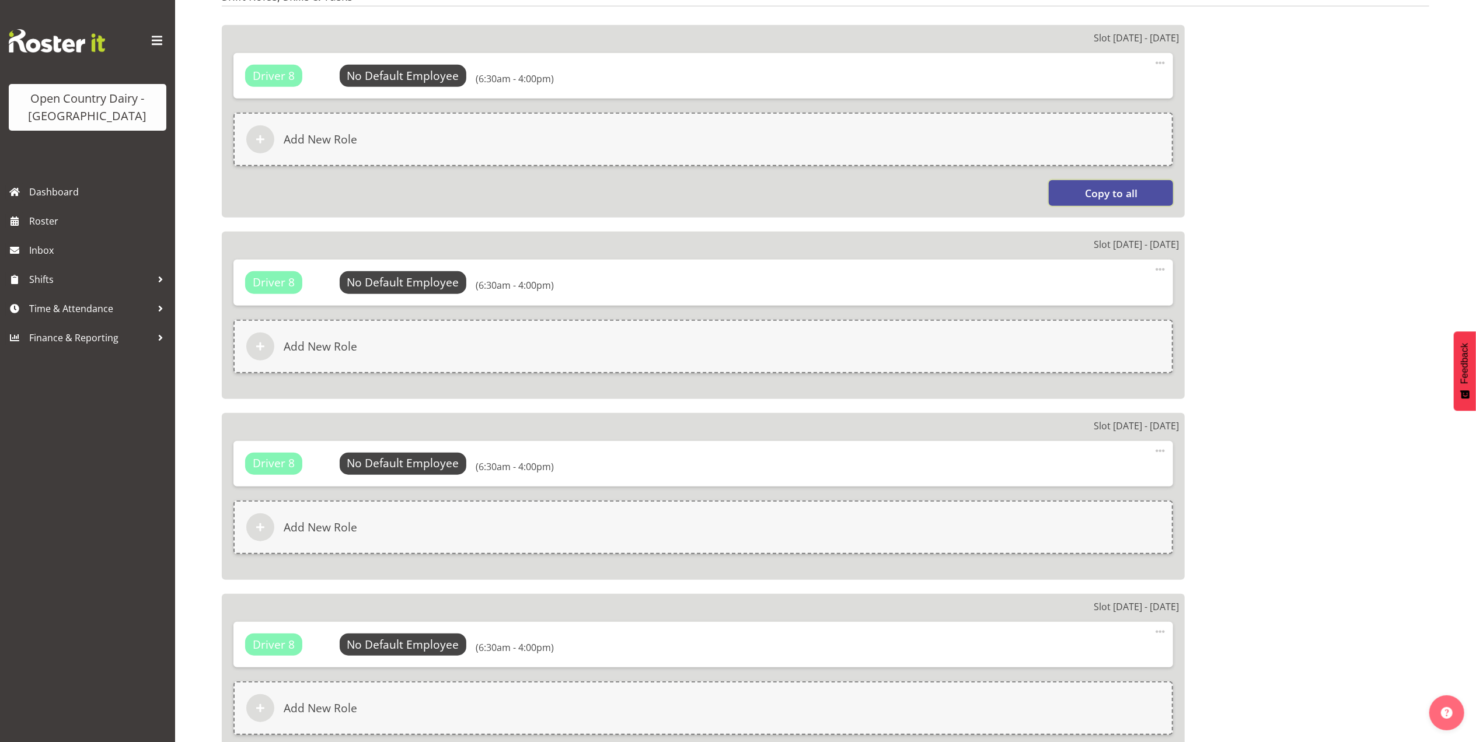
scroll to position [855, 0]
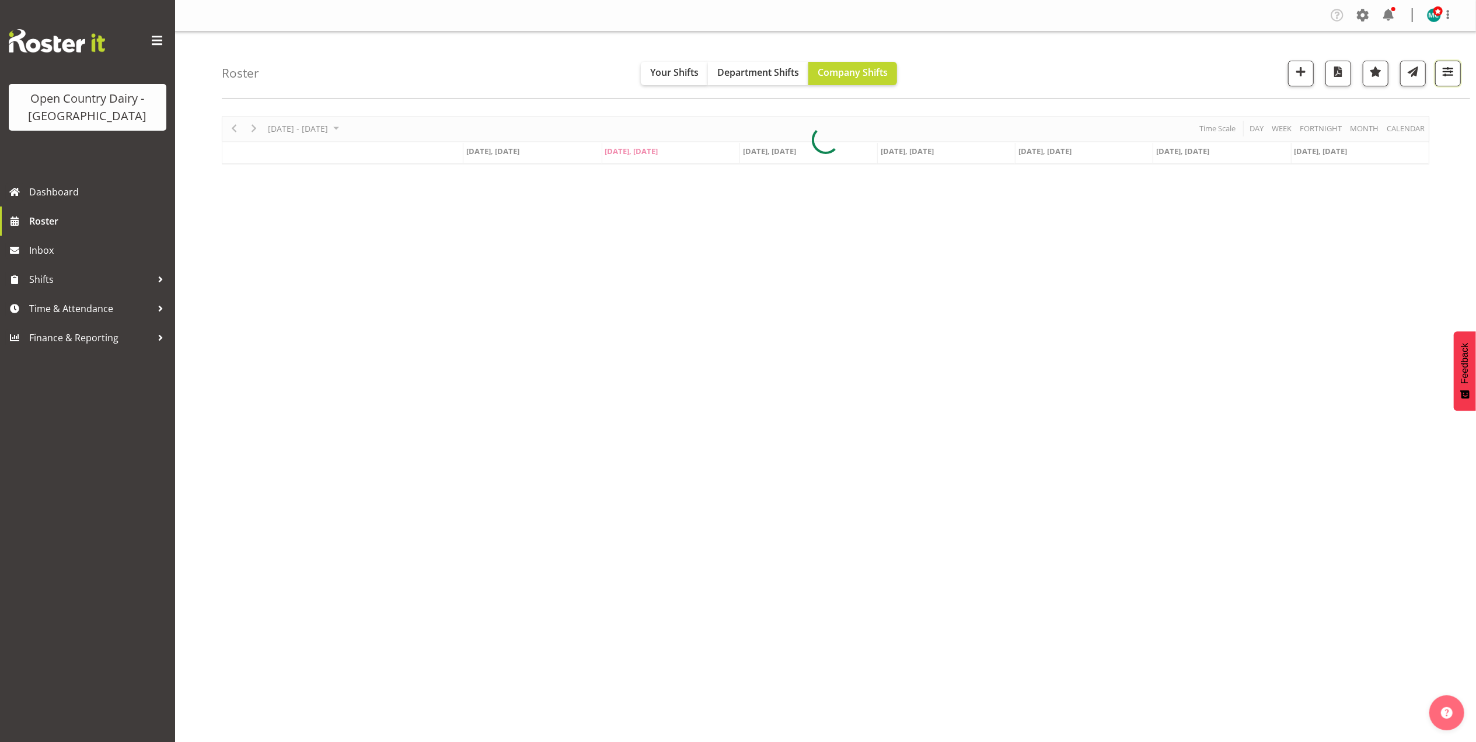
click at [1450, 78] on span "button" at bounding box center [1447, 71] width 15 height 15
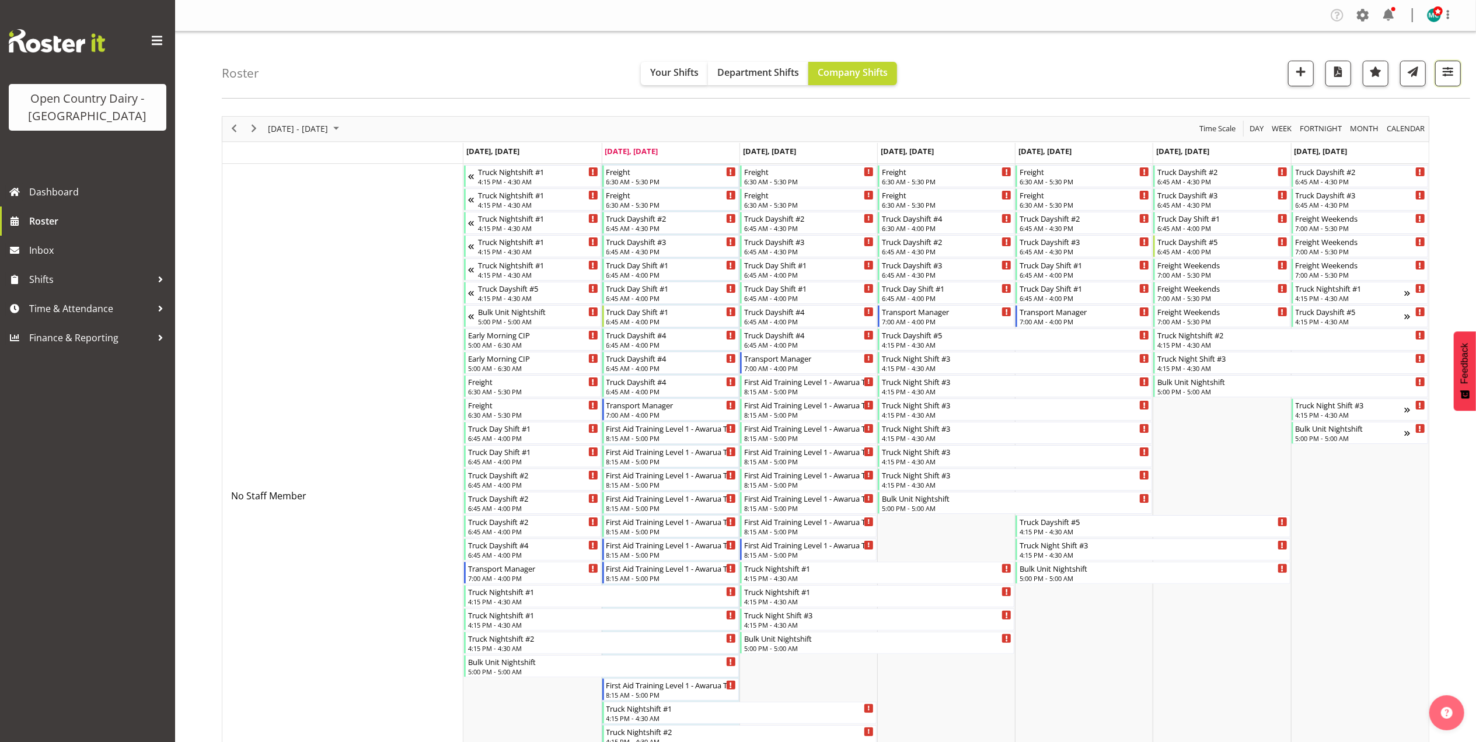
click at [1451, 73] on span "button" at bounding box center [1447, 71] width 15 height 15
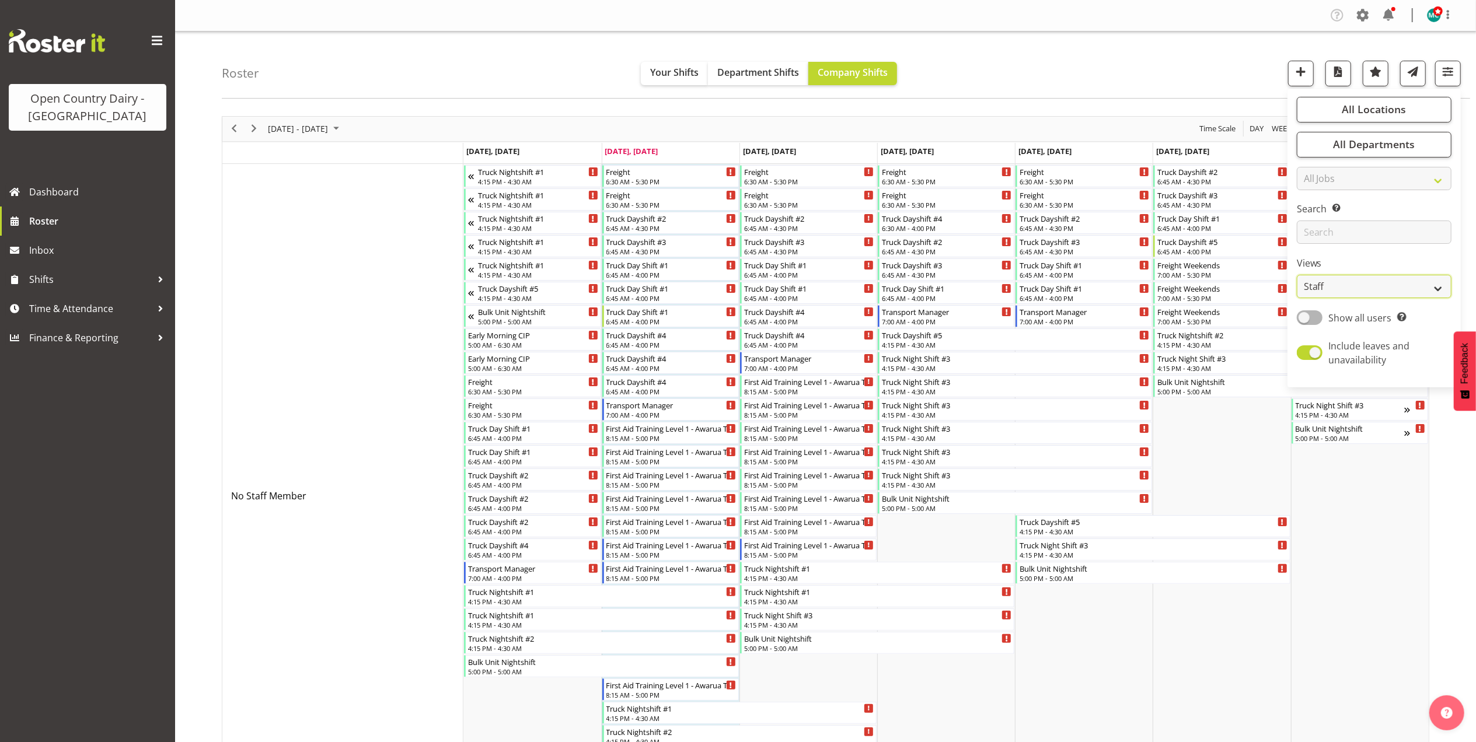
click at [1361, 287] on select "Staff Role Shift - Horizontal Shift - Vertical Staff - Location" at bounding box center [1373, 286] width 155 height 23
select select "shiftH"
click at [1297, 275] on select "Staff Role Shift - Horizontal Shift - Vertical Staff - Location" at bounding box center [1373, 286] width 155 height 23
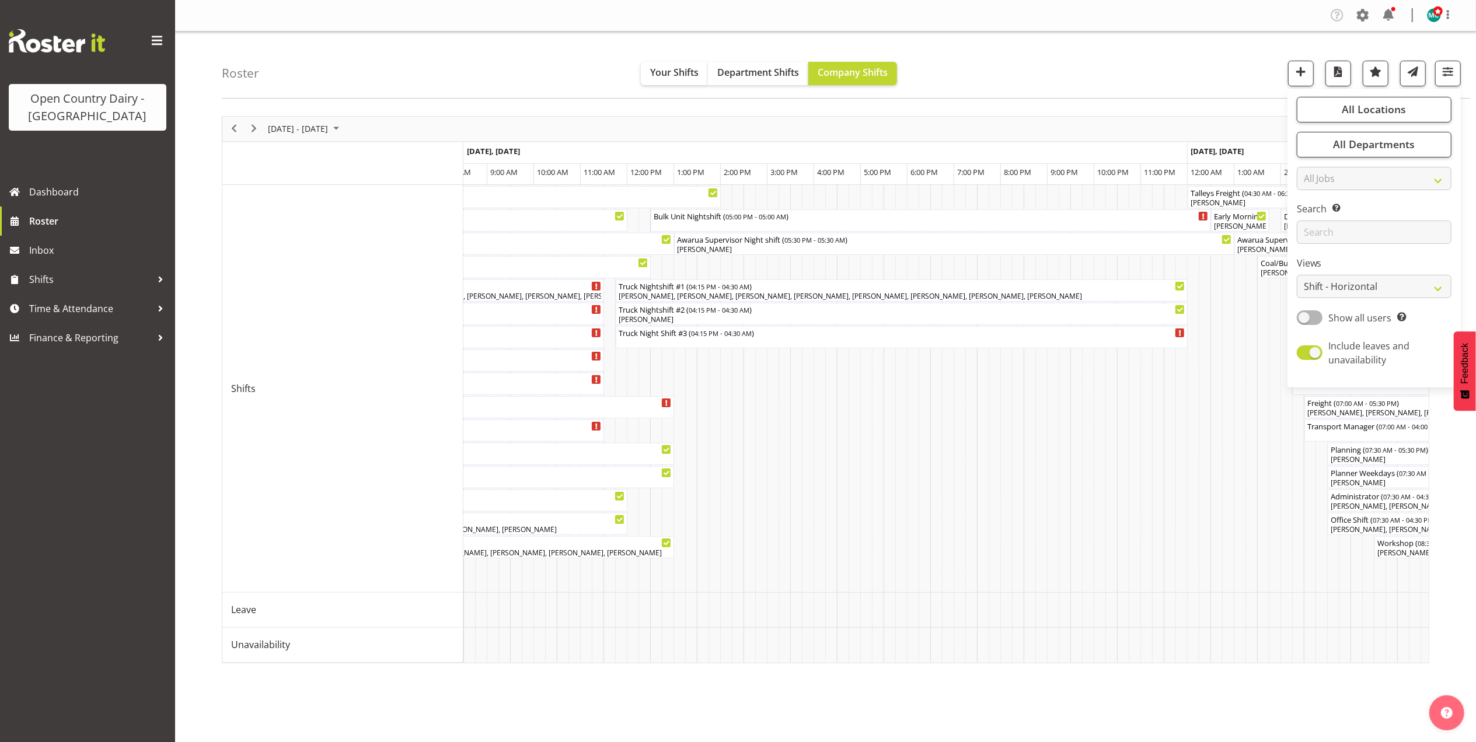
scroll to position [0, 3968]
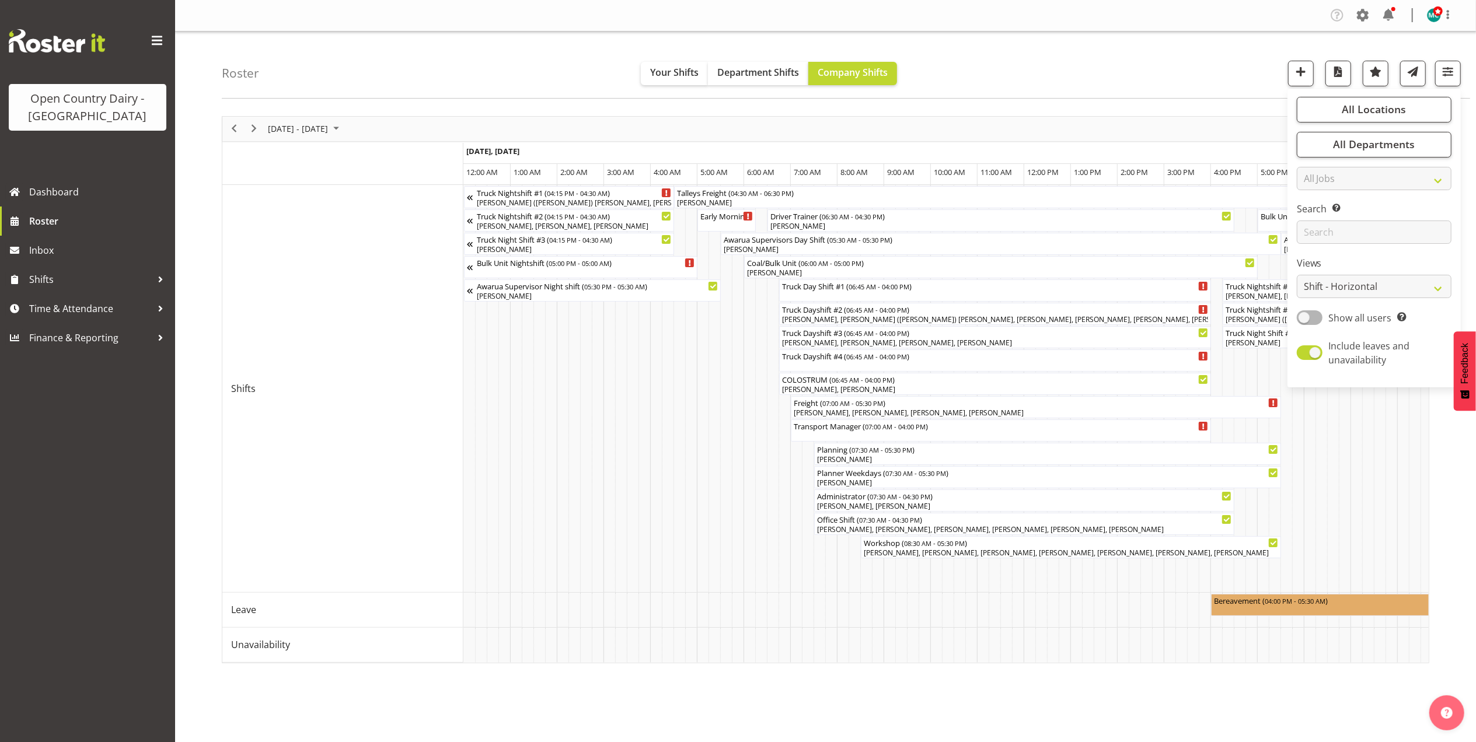
click at [1162, 57] on div "Roster Your Shifts Department Shifts Company Shifts All Locations Clear Awarua …" at bounding box center [846, 65] width 1248 height 67
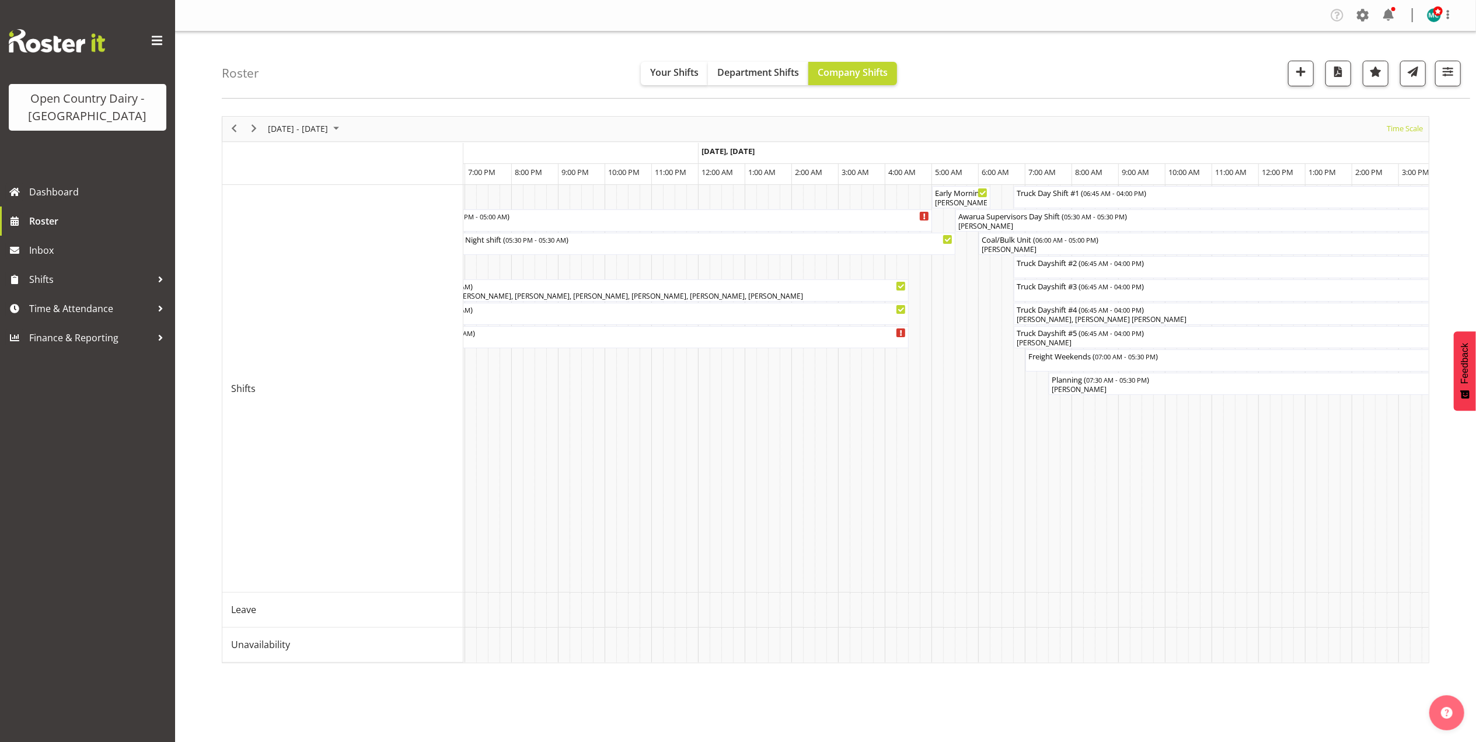
scroll to position [0, 5012]
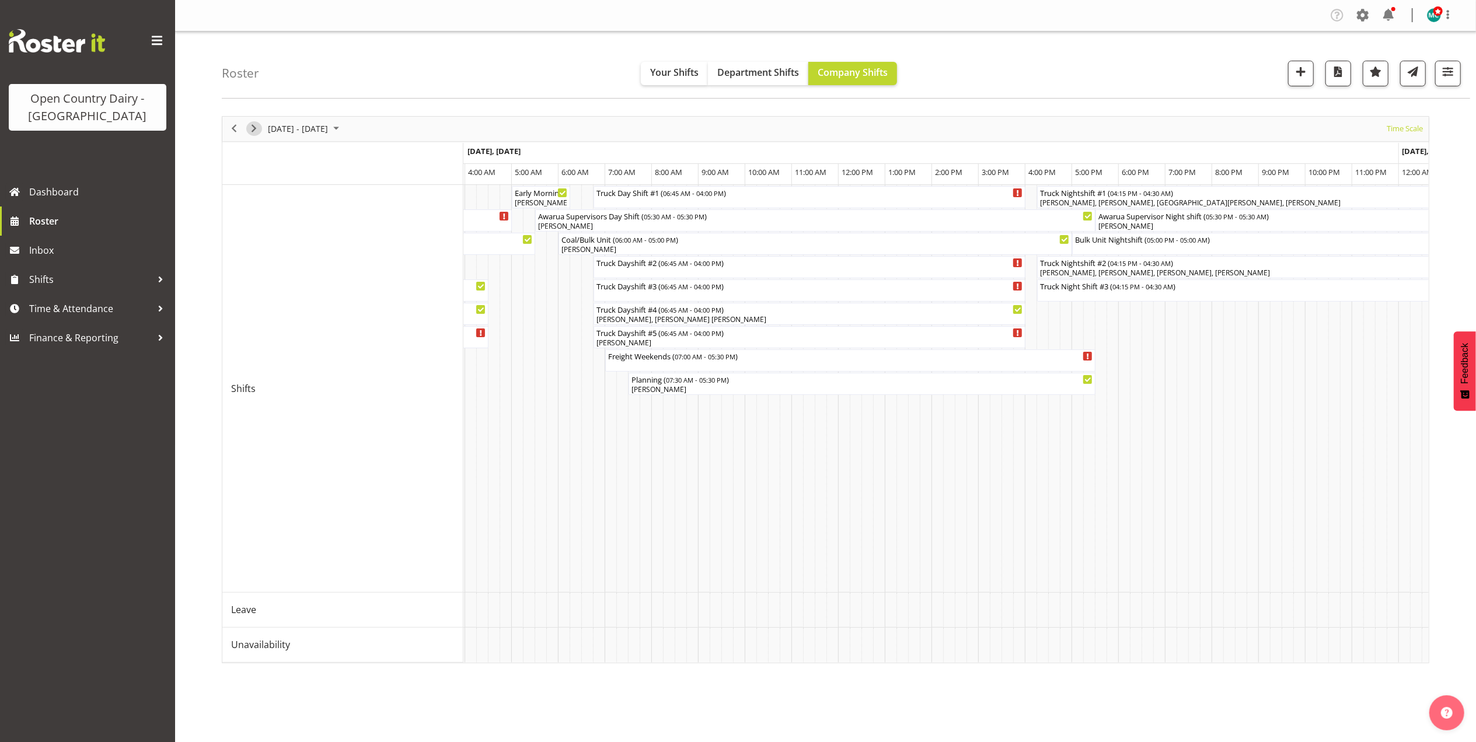
drag, startPoint x: 253, startPoint y: 128, endPoint x: 419, endPoint y: 193, distance: 177.7
click at [253, 128] on span "Next" at bounding box center [254, 128] width 14 height 15
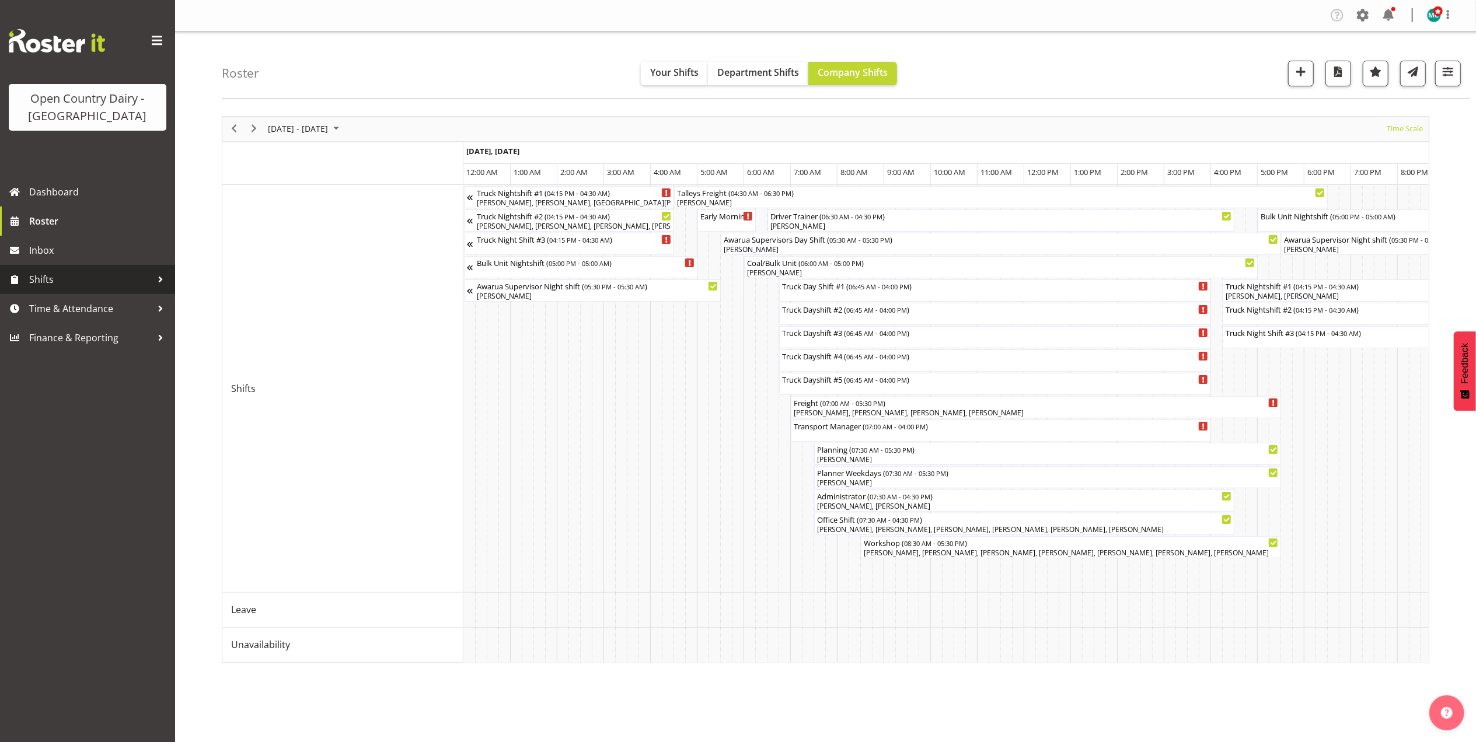
click at [51, 283] on span "Shifts" at bounding box center [90, 280] width 123 height 18
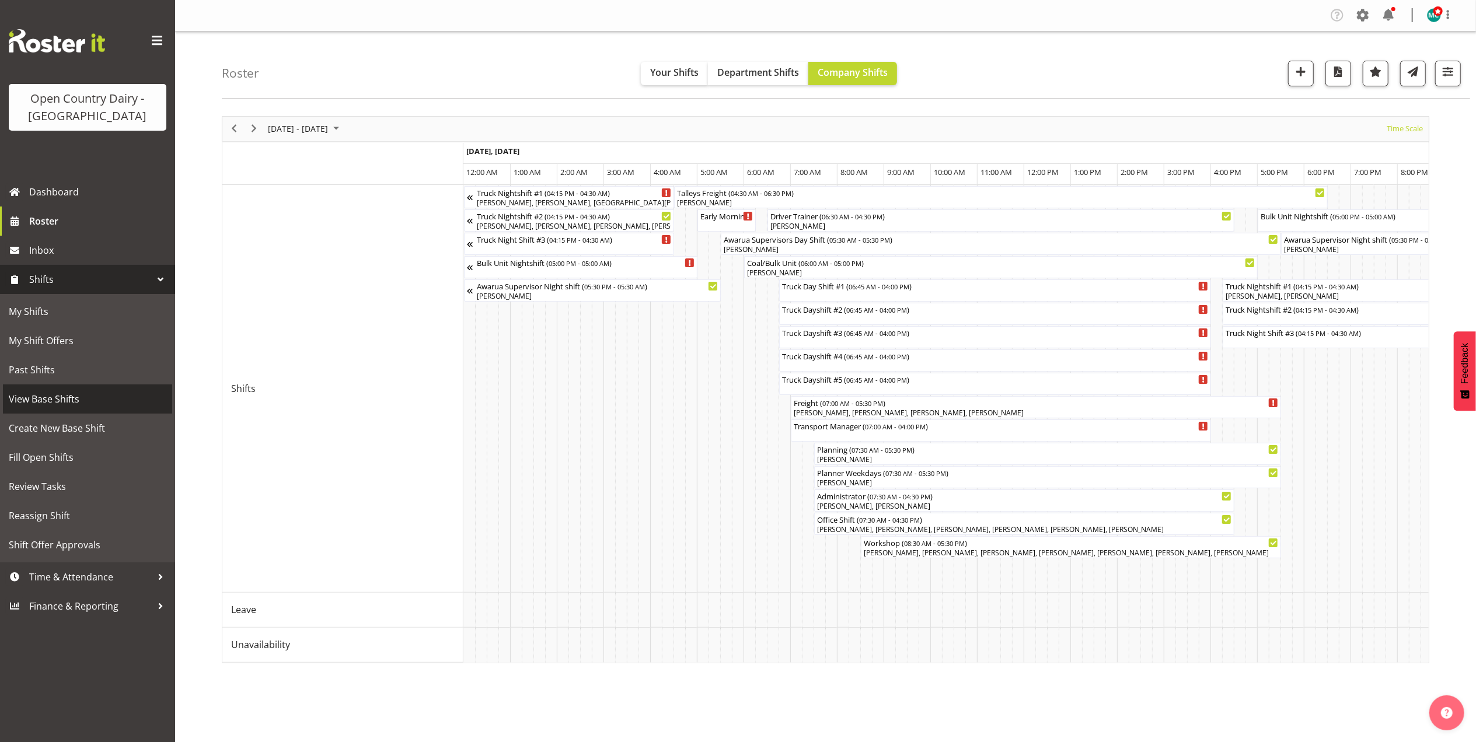
click at [51, 401] on span "View Base Shifts" at bounding box center [88, 399] width 158 height 18
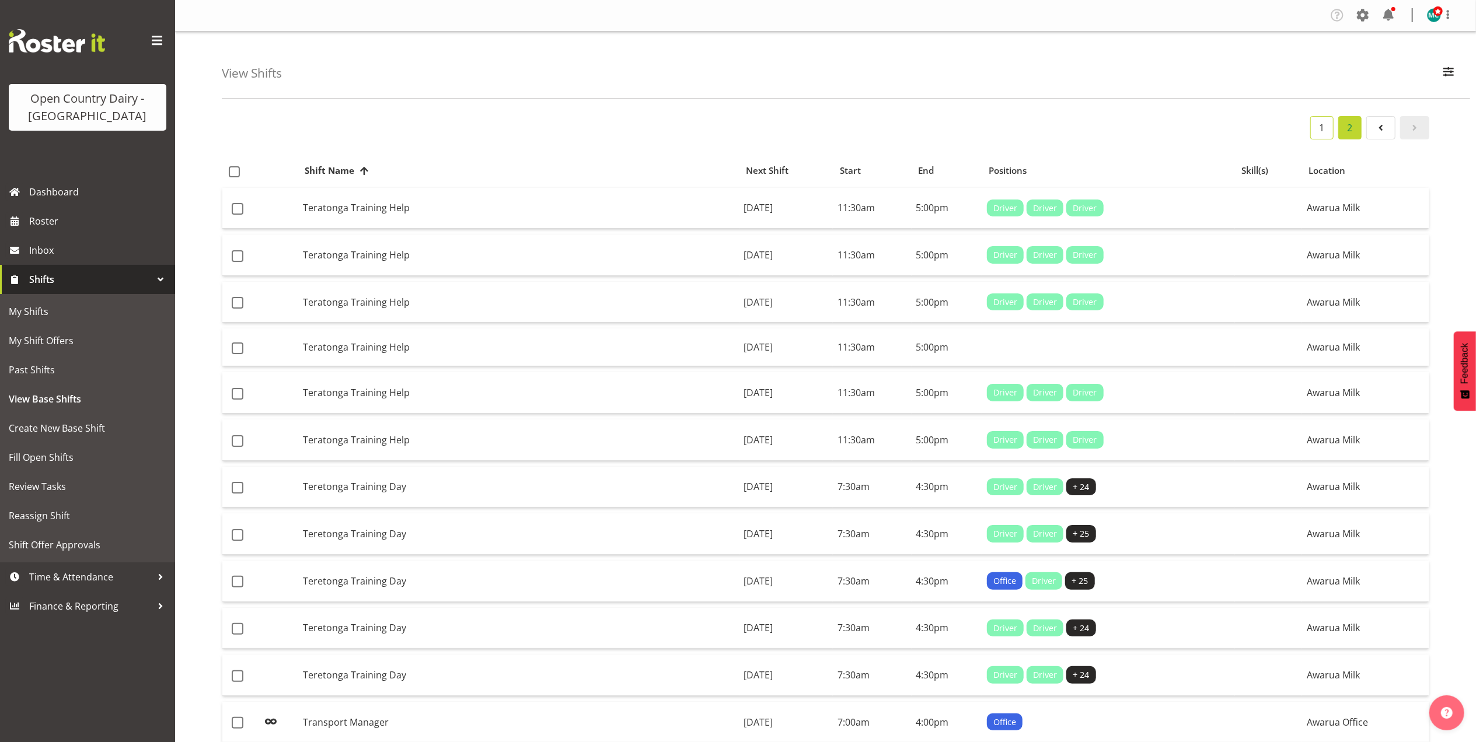
click at [1322, 130] on link "1" at bounding box center [1321, 127] width 23 height 23
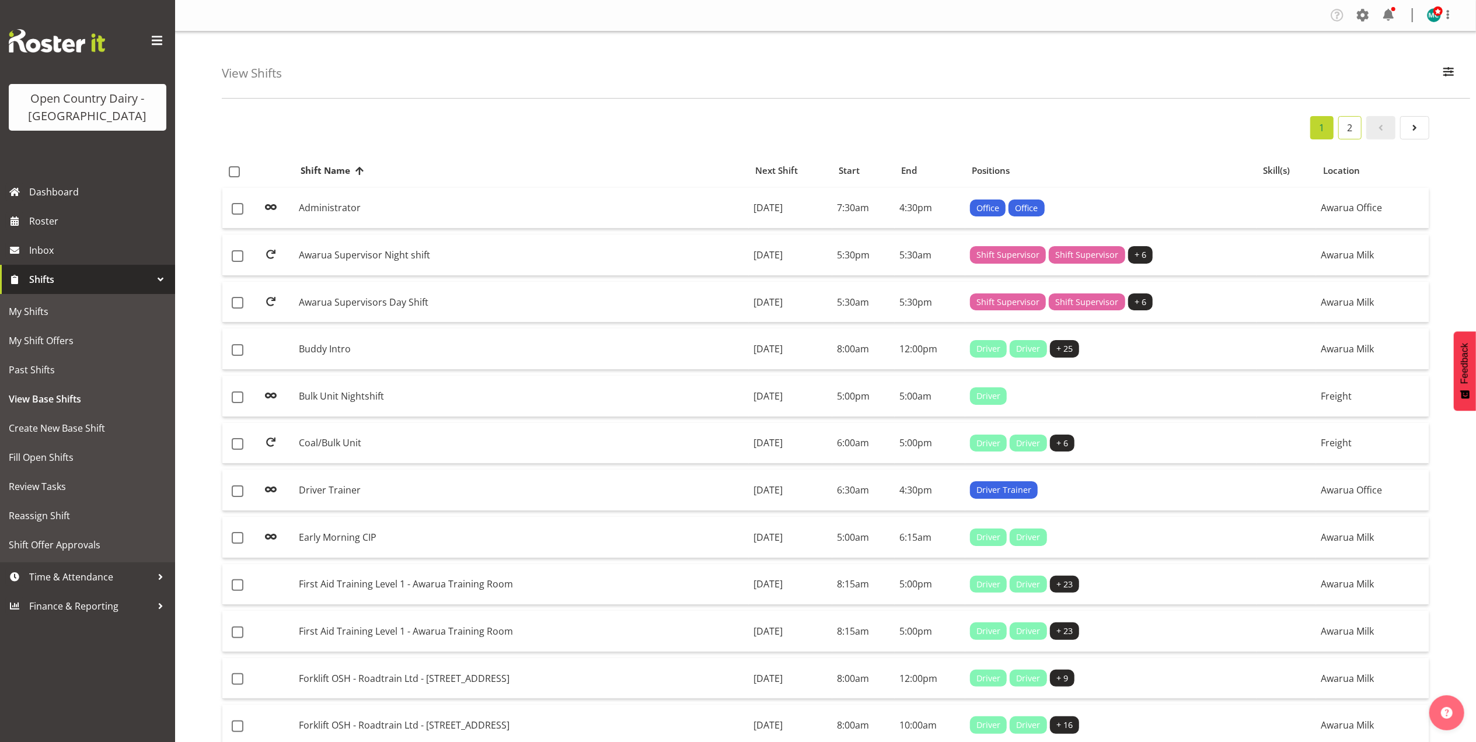
click at [1350, 127] on link "2" at bounding box center [1349, 127] width 23 height 23
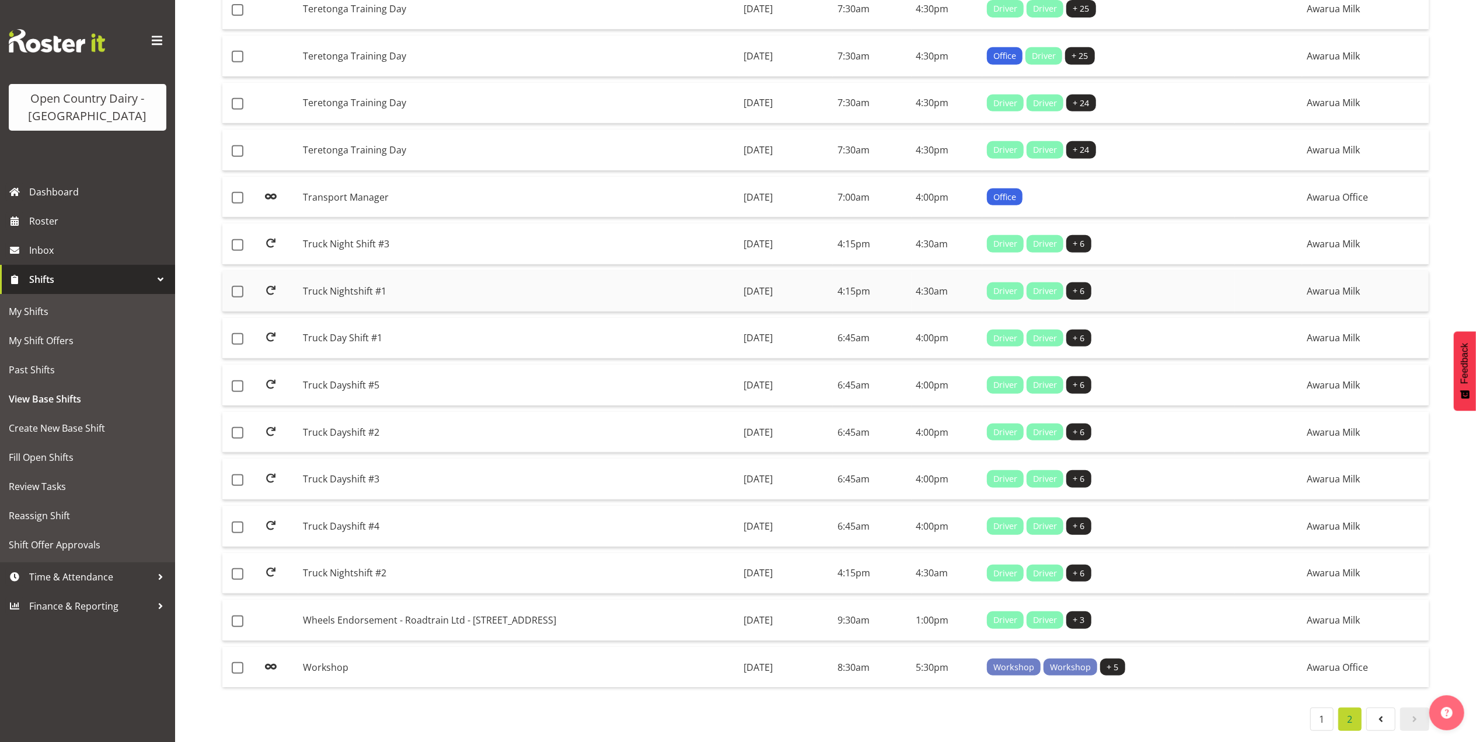
scroll to position [533, 0]
click at [1317, 708] on link "1" at bounding box center [1321, 719] width 23 height 23
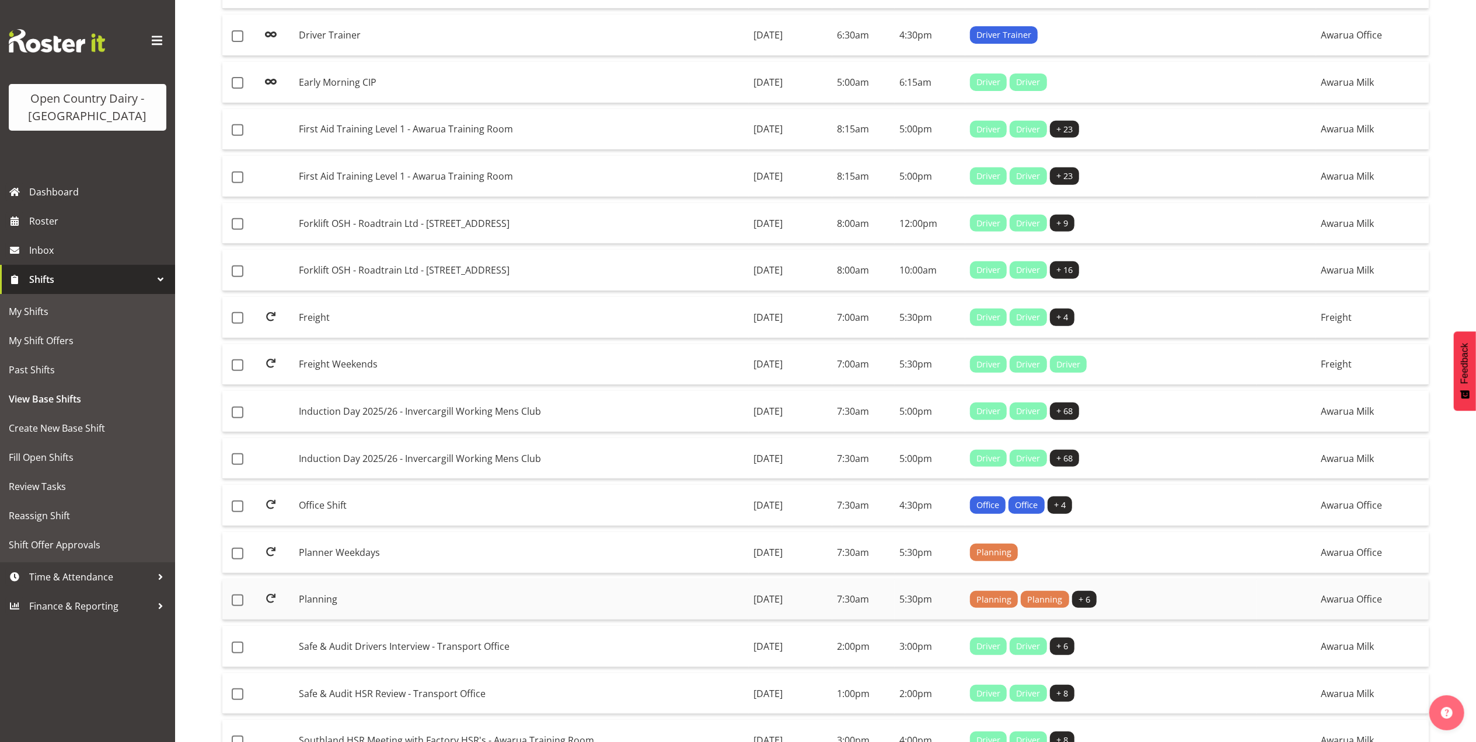
scroll to position [544, 0]
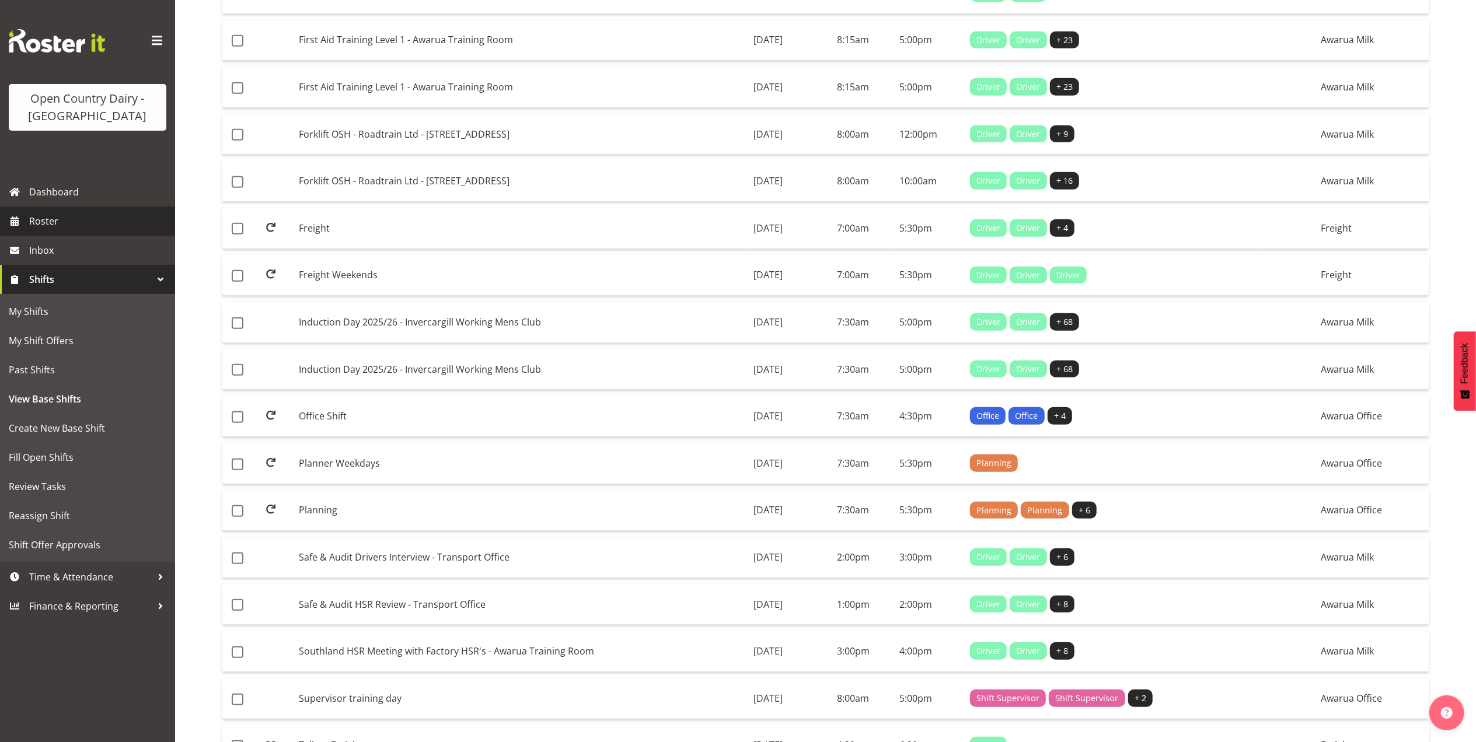
click at [45, 221] on span "Roster" at bounding box center [99, 221] width 140 height 18
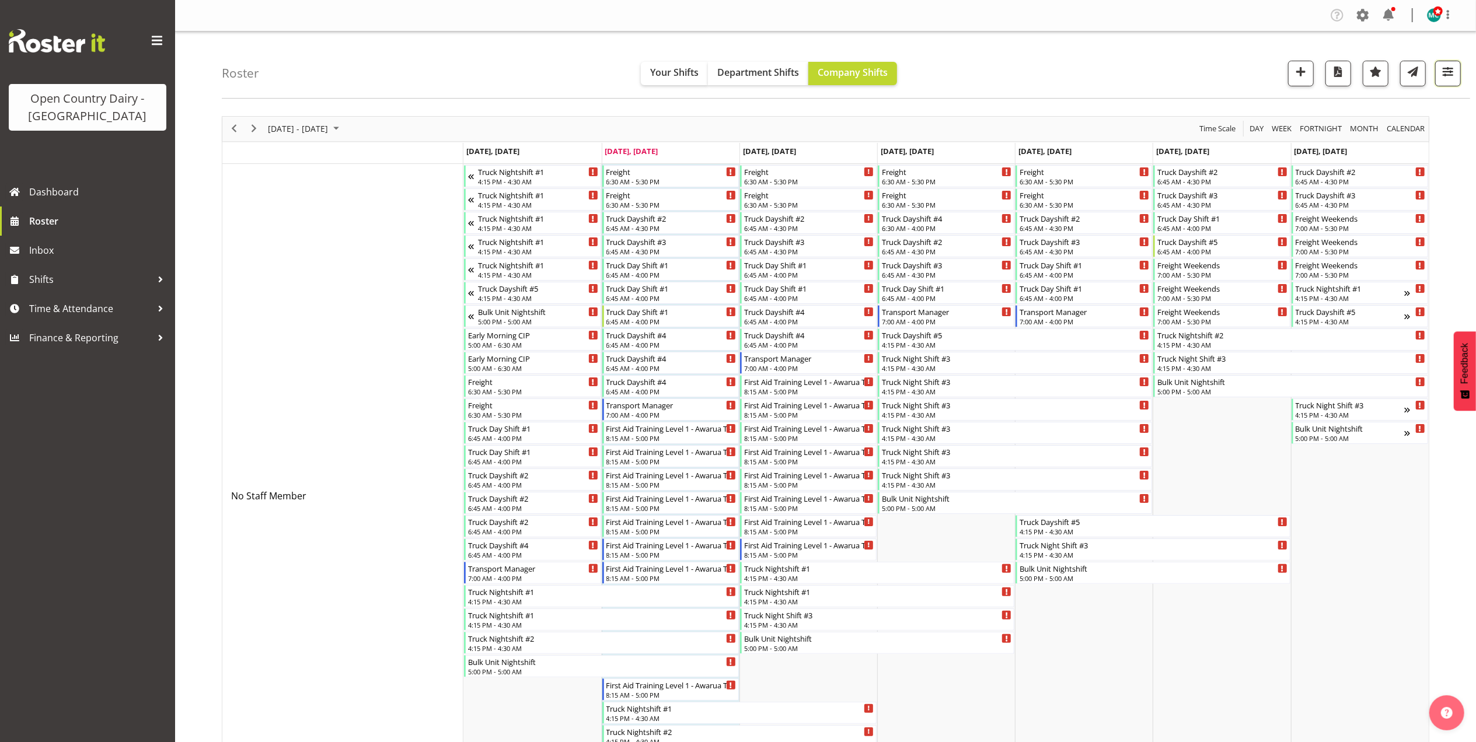
click at [1453, 78] on span "button" at bounding box center [1447, 71] width 15 height 15
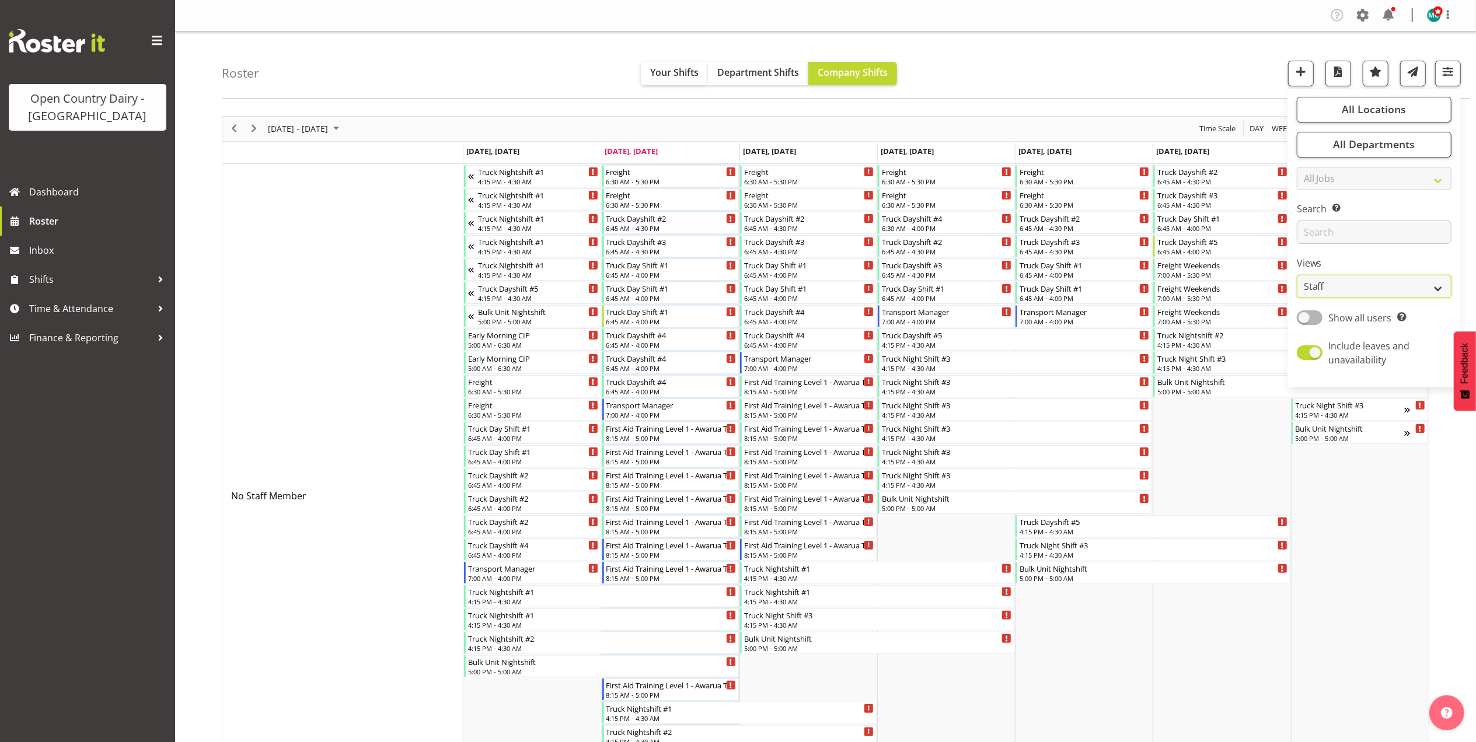
click at [1361, 292] on select "Staff Role Shift - Horizontal Shift - Vertical Staff - Location" at bounding box center [1373, 286] width 155 height 23
select select "shiftH"
click at [1297, 275] on select "Staff Role Shift - Horizontal Shift - Vertical Staff - Location" at bounding box center [1373, 286] width 155 height 23
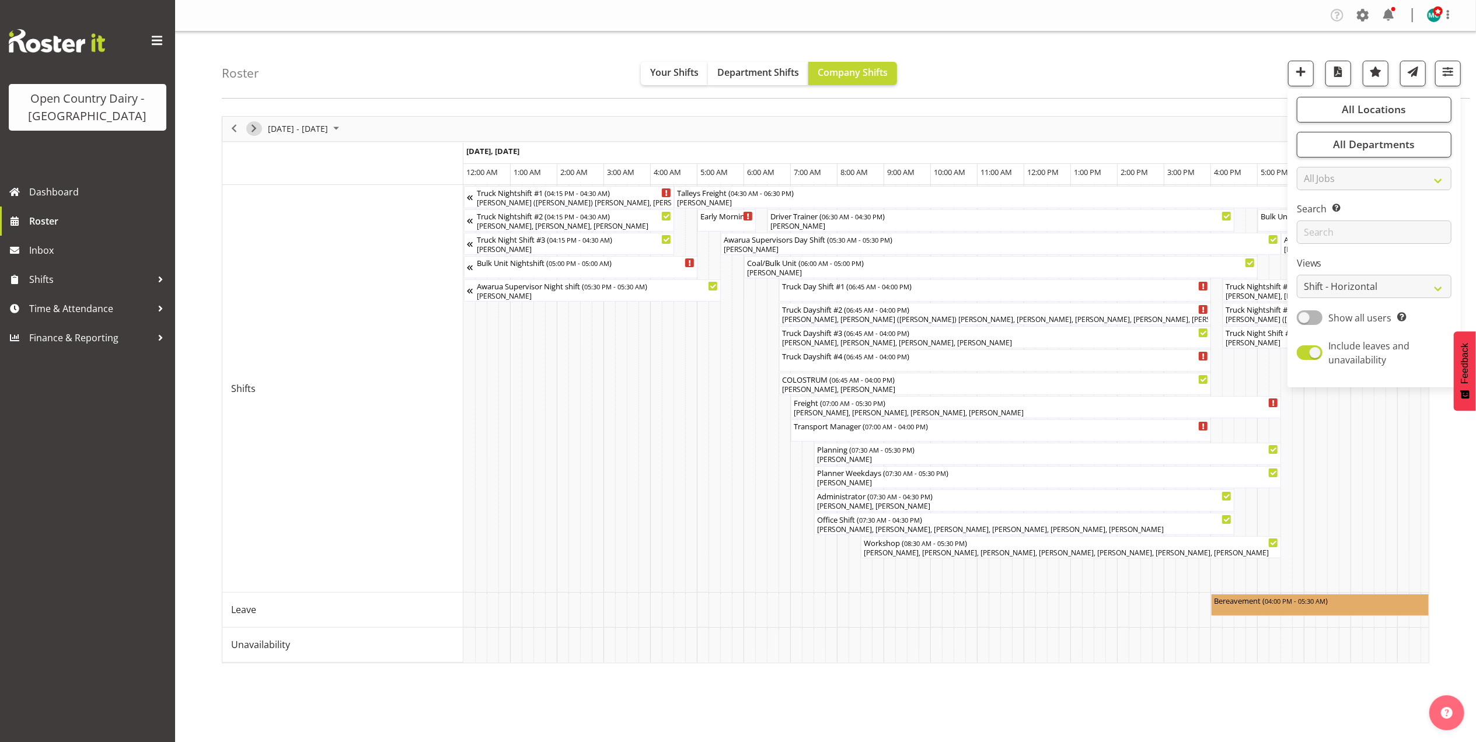
click at [258, 129] on span "Next" at bounding box center [254, 128] width 14 height 15
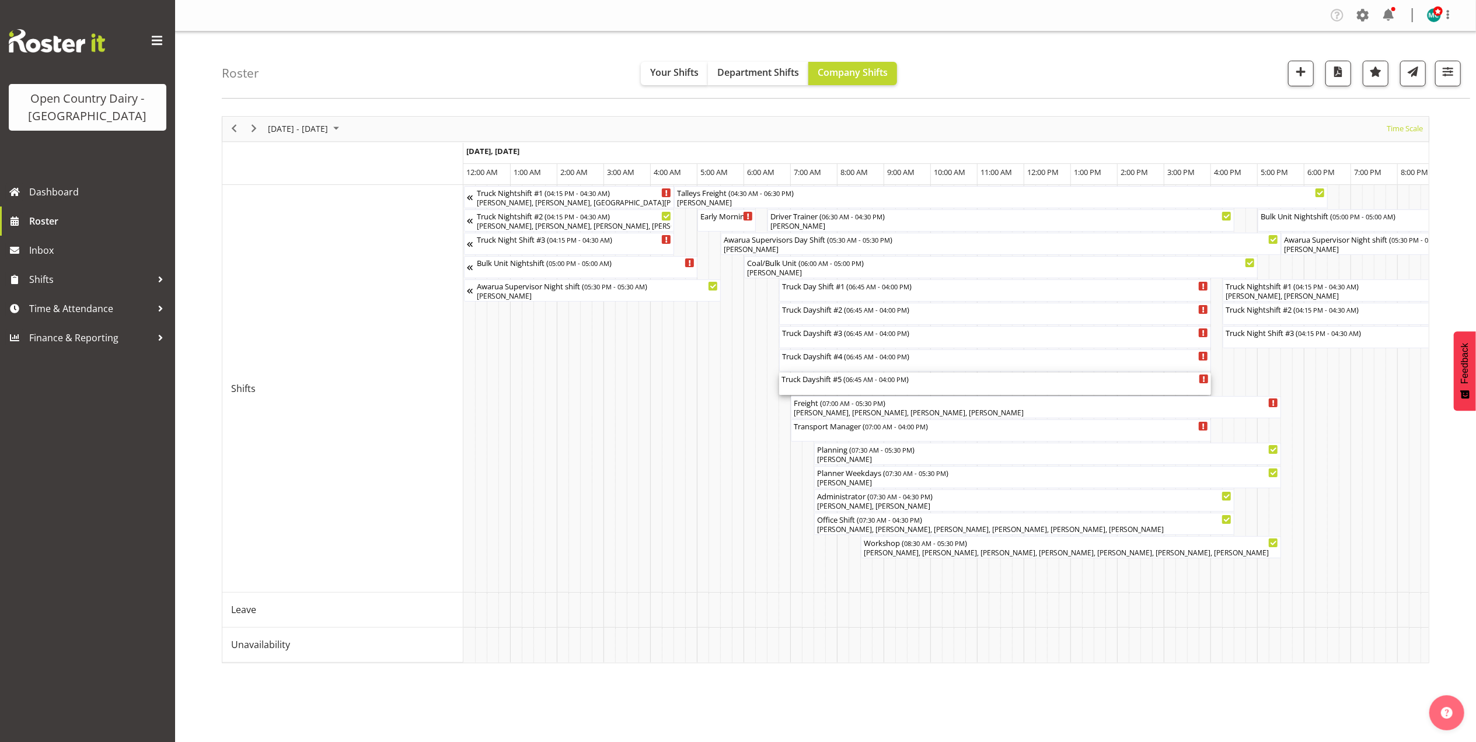
click at [831, 383] on div "Truck Dayshift #5 ( 06:45 AM - 04:00 PM )" at bounding box center [994, 379] width 427 height 12
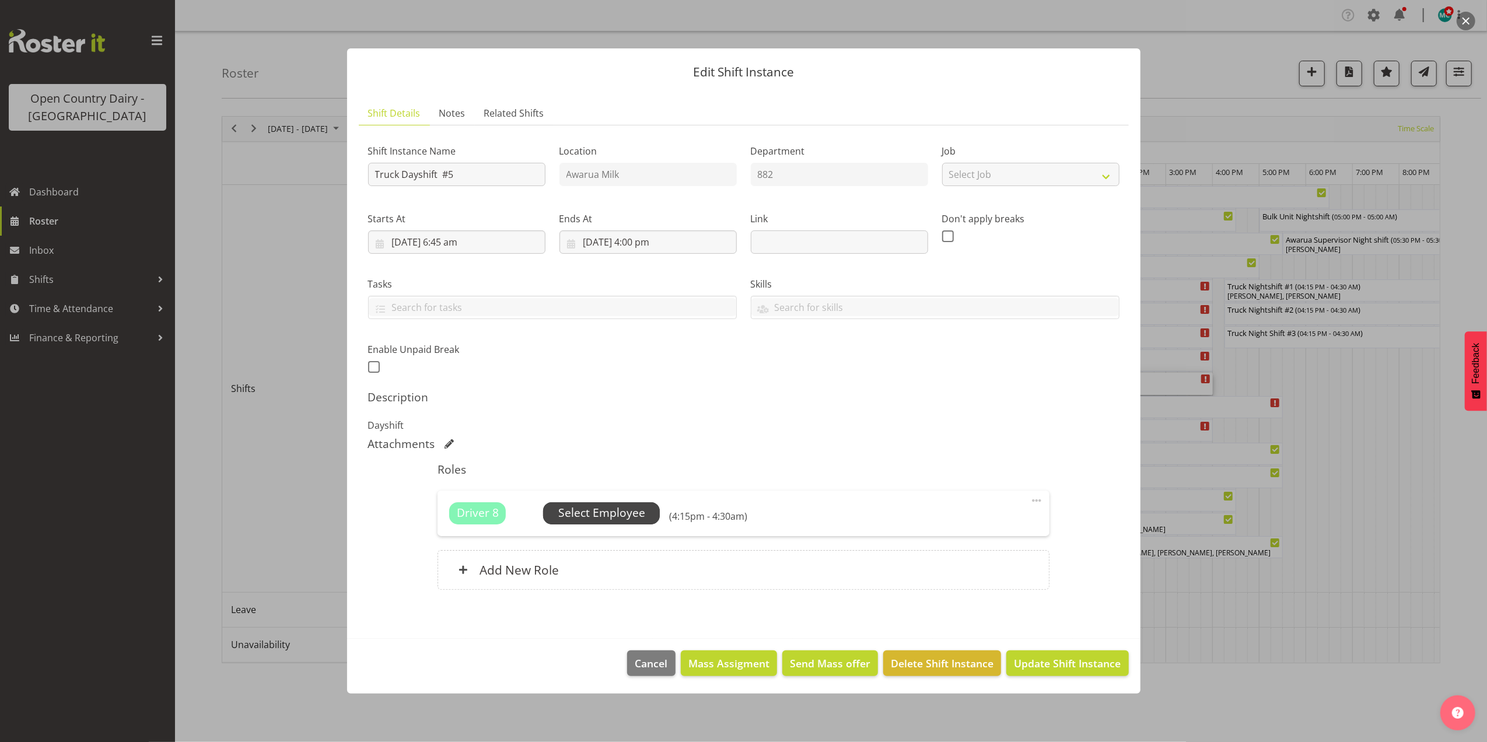
click at [601, 514] on span "Select Employee" at bounding box center [601, 513] width 87 height 17
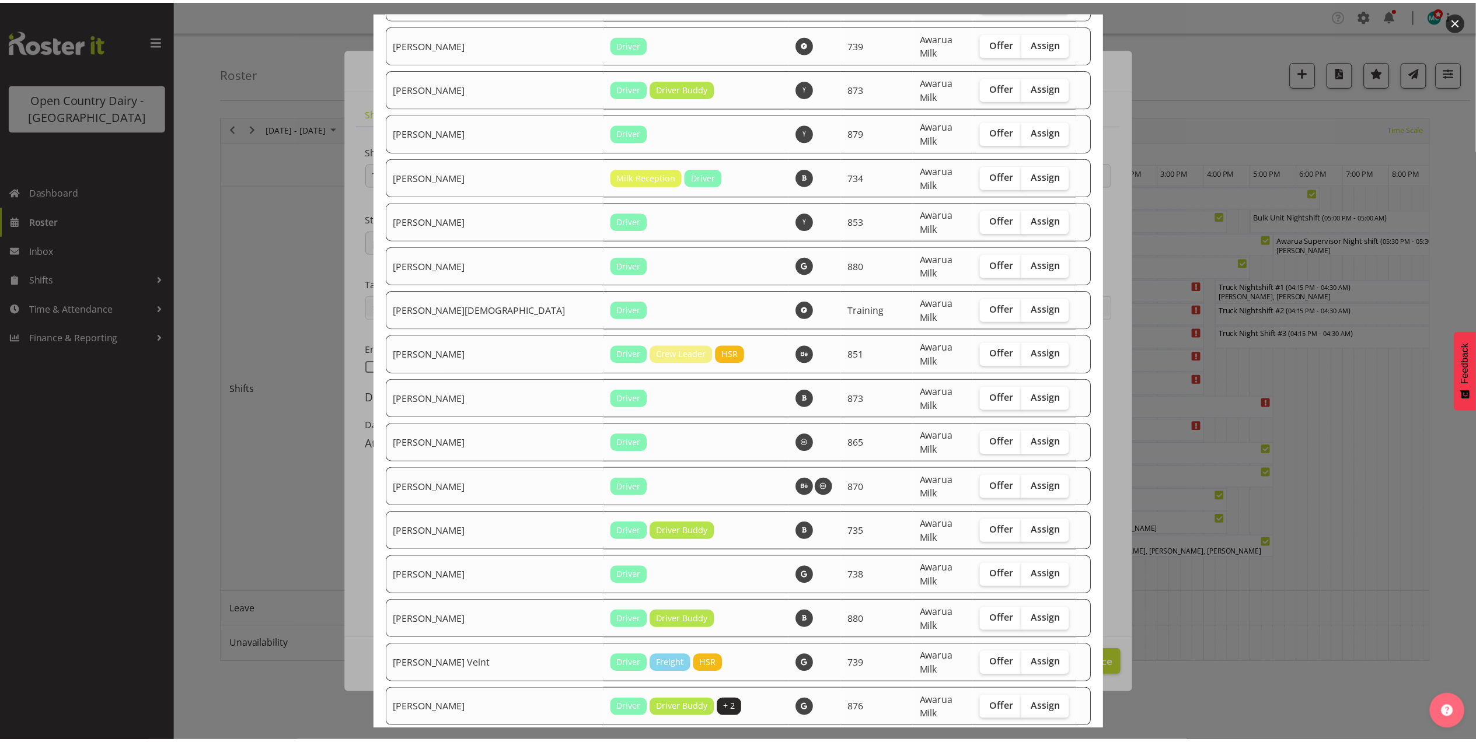
scroll to position [3514, 0]
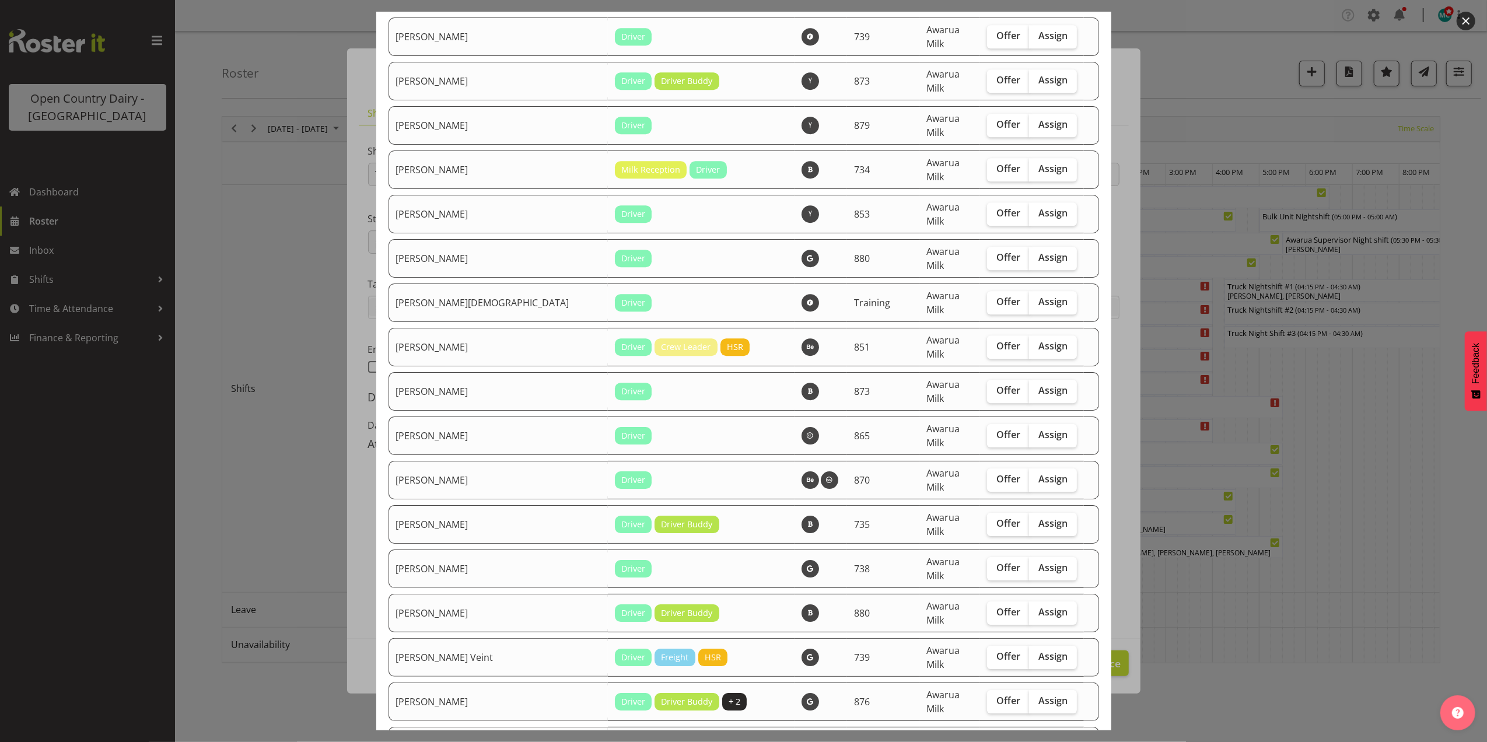
checkbox input "true"
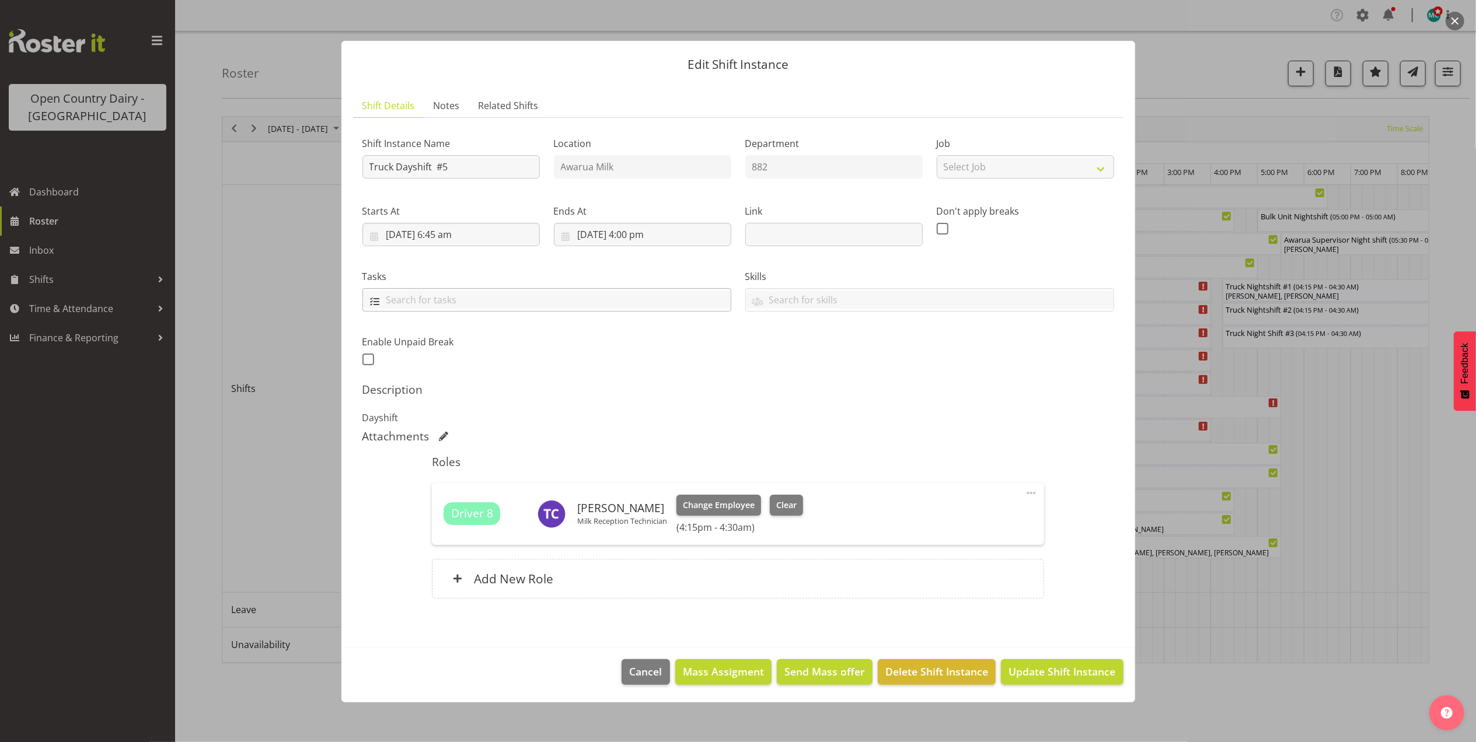
click at [504, 299] on input "text" at bounding box center [547, 300] width 368 height 18
type input "Corey Sign Off"
click at [1074, 675] on span "Update Shift Instance" at bounding box center [1061, 671] width 107 height 15
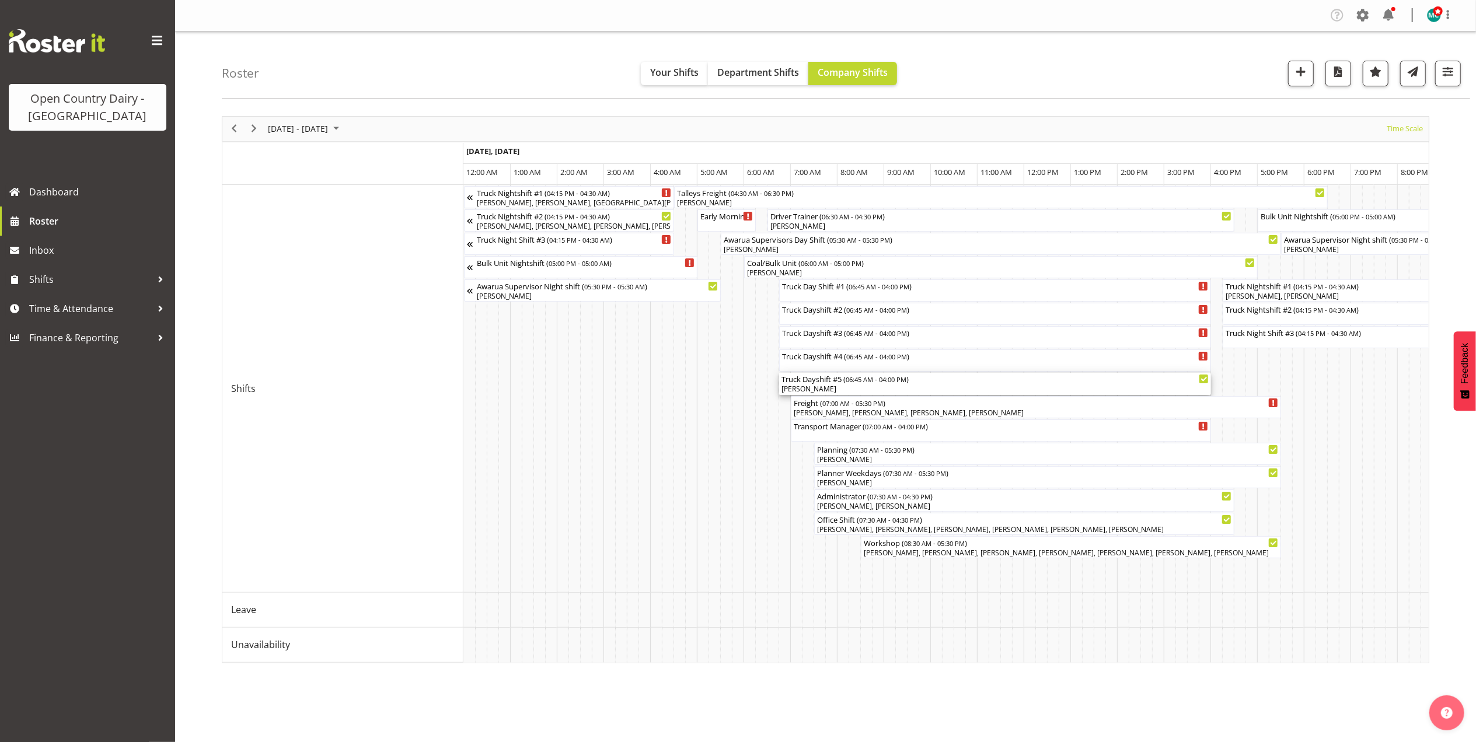
click at [864, 390] on div "[PERSON_NAME]" at bounding box center [994, 389] width 427 height 11
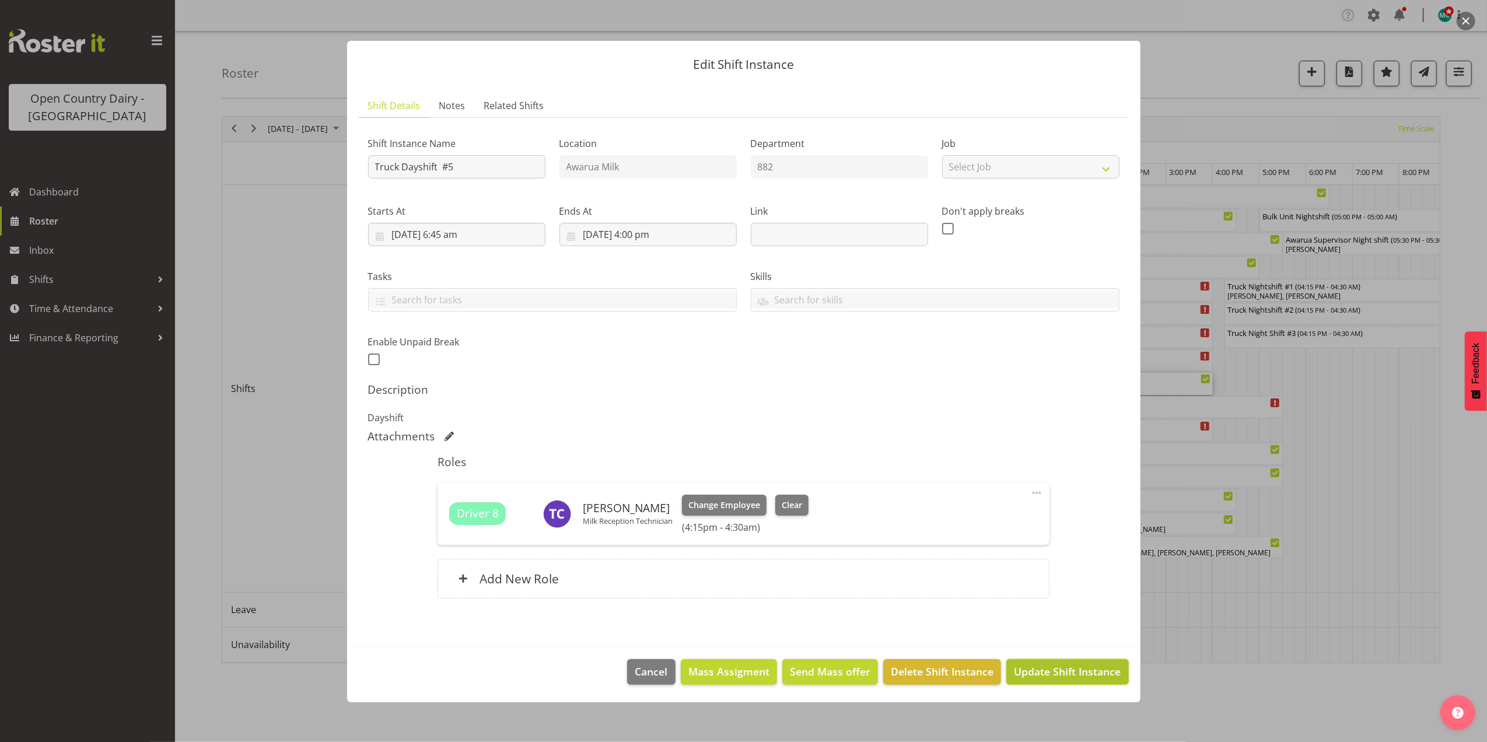
click at [1060, 669] on span "Update Shift Instance" at bounding box center [1067, 671] width 107 height 15
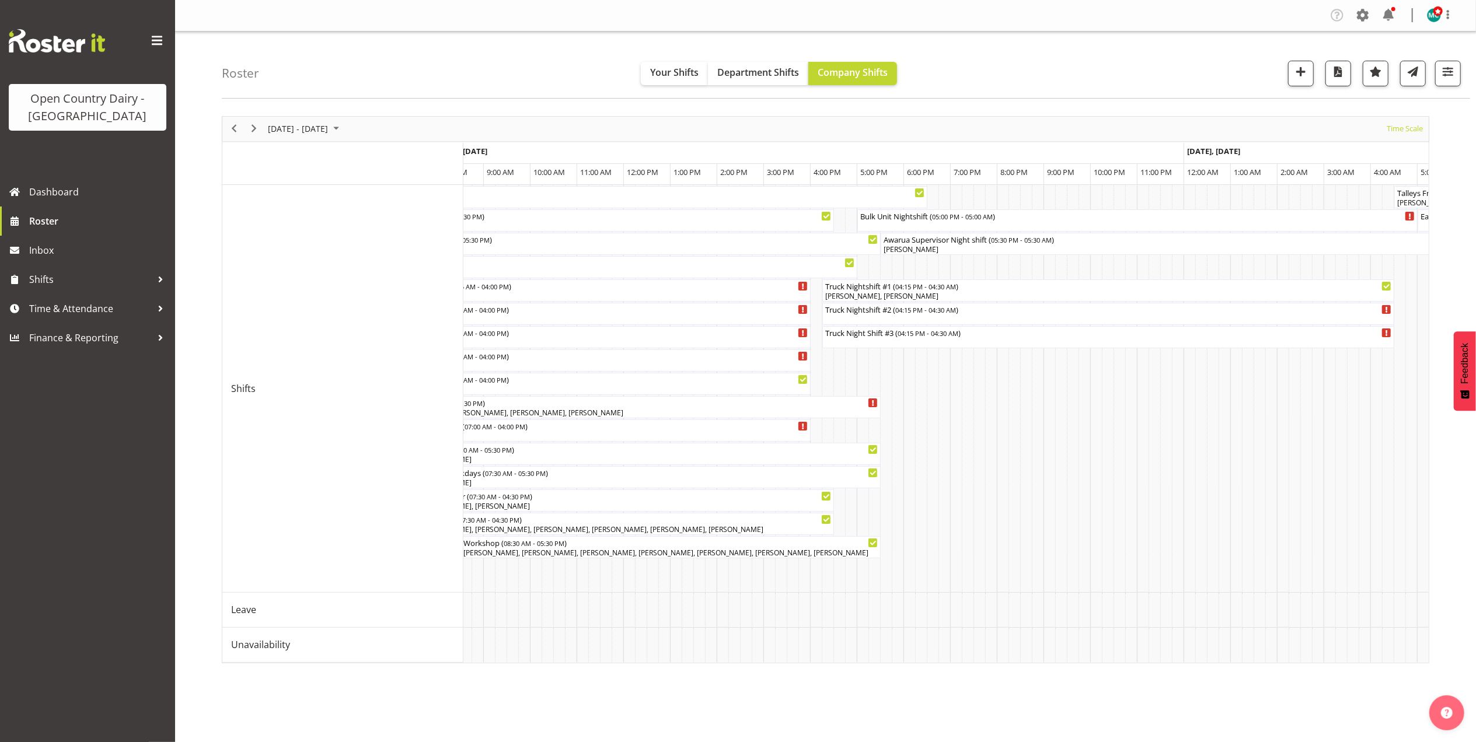
scroll to position [0, 335]
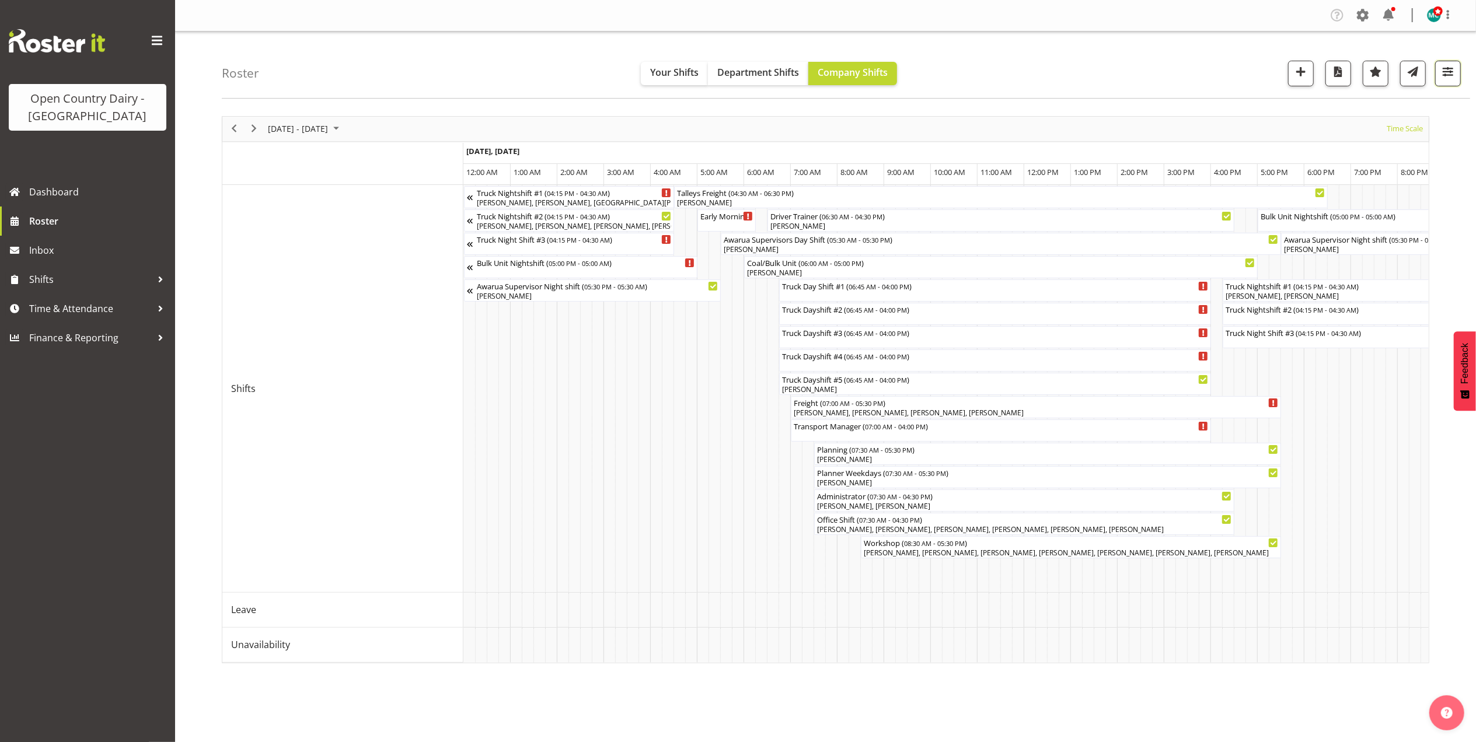
click at [1441, 78] on span "button" at bounding box center [1447, 71] width 15 height 15
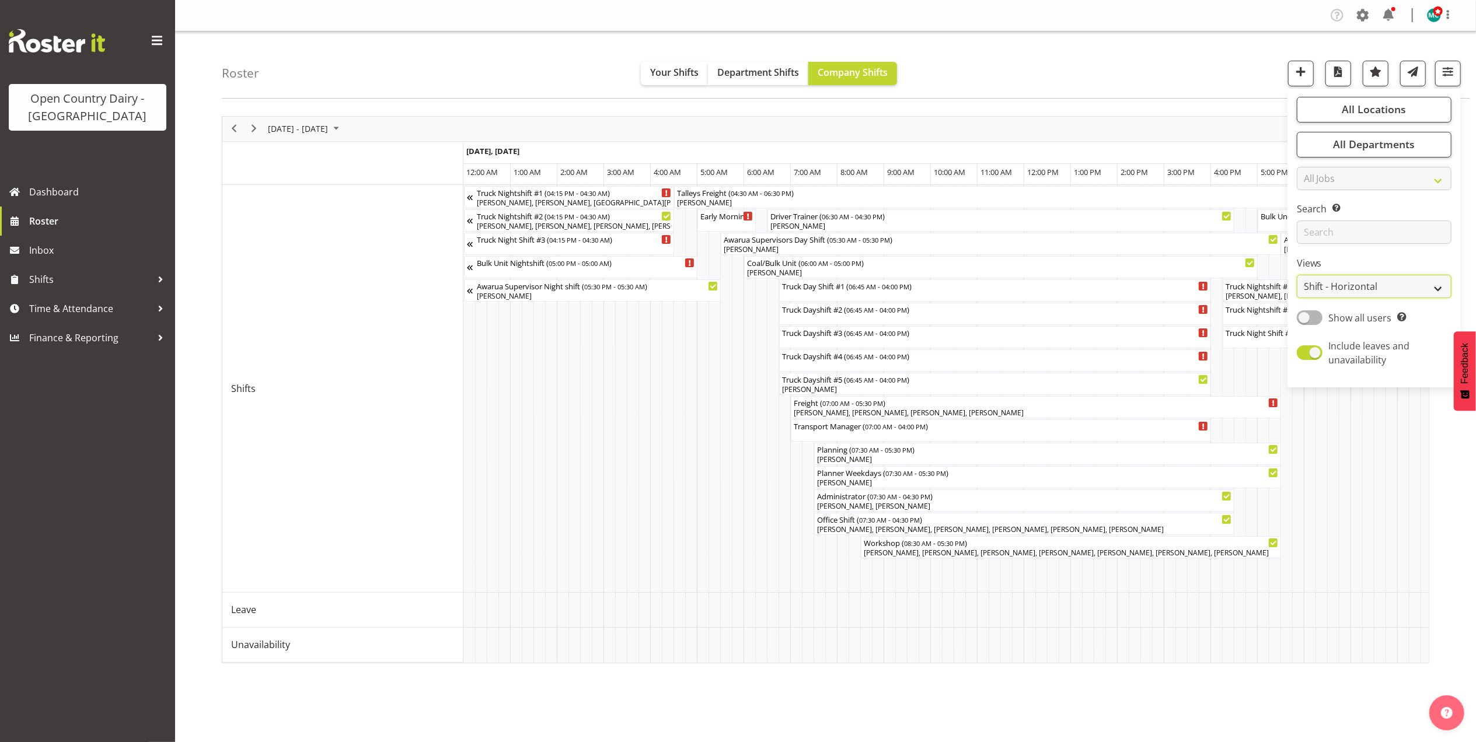
click at [1366, 292] on select "Staff Role Shift - Horizontal Shift - Vertical Staff - Location" at bounding box center [1373, 286] width 155 height 23
click at [1297, 275] on select "Staff Role Shift - Horizontal Shift - Vertical Staff - Location" at bounding box center [1373, 286] width 155 height 23
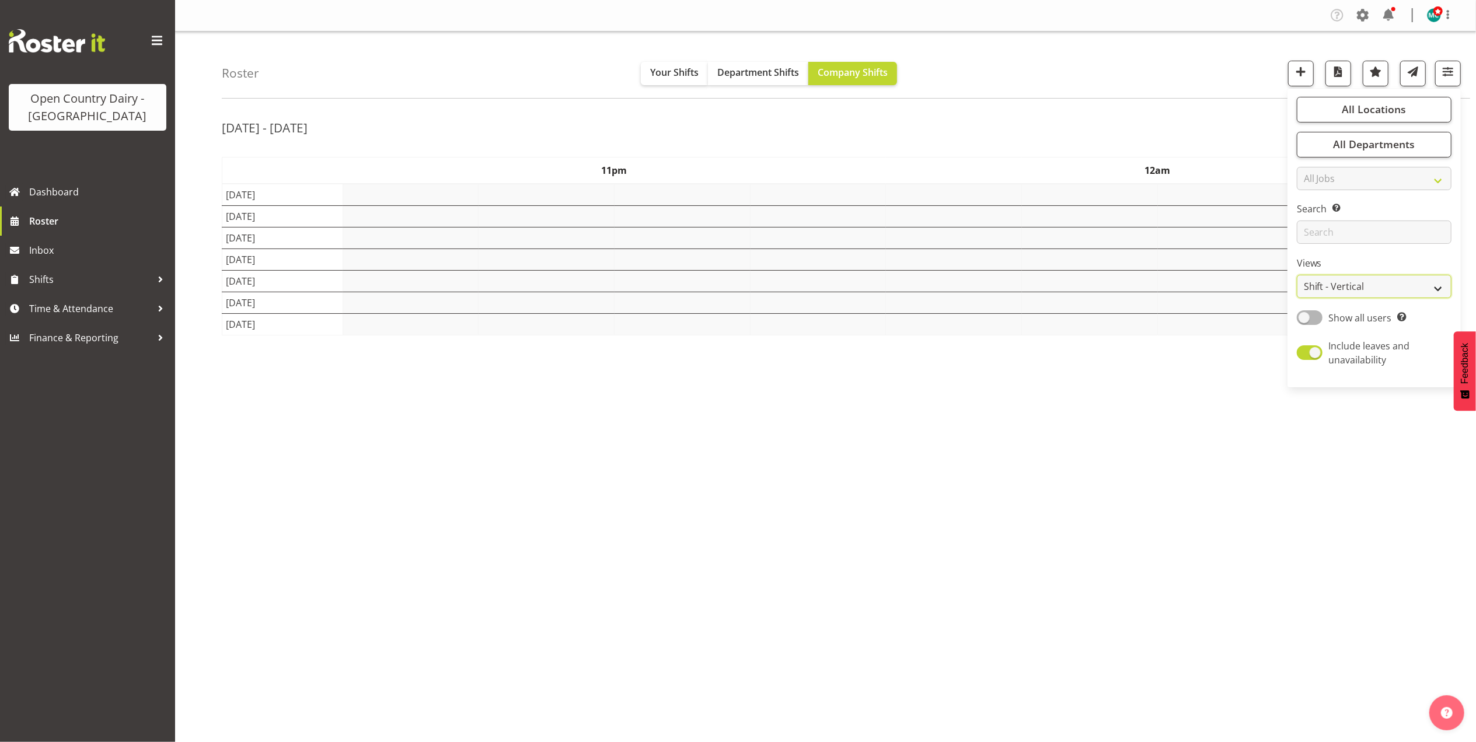
click at [1378, 288] on select "Staff Role Shift - Horizontal Shift - Vertical Staff - Location" at bounding box center [1373, 286] width 155 height 23
select select "staff"
click at [1297, 275] on select "Staff Role Shift - Horizontal Shift - Vertical Staff - Location" at bounding box center [1373, 286] width 155 height 23
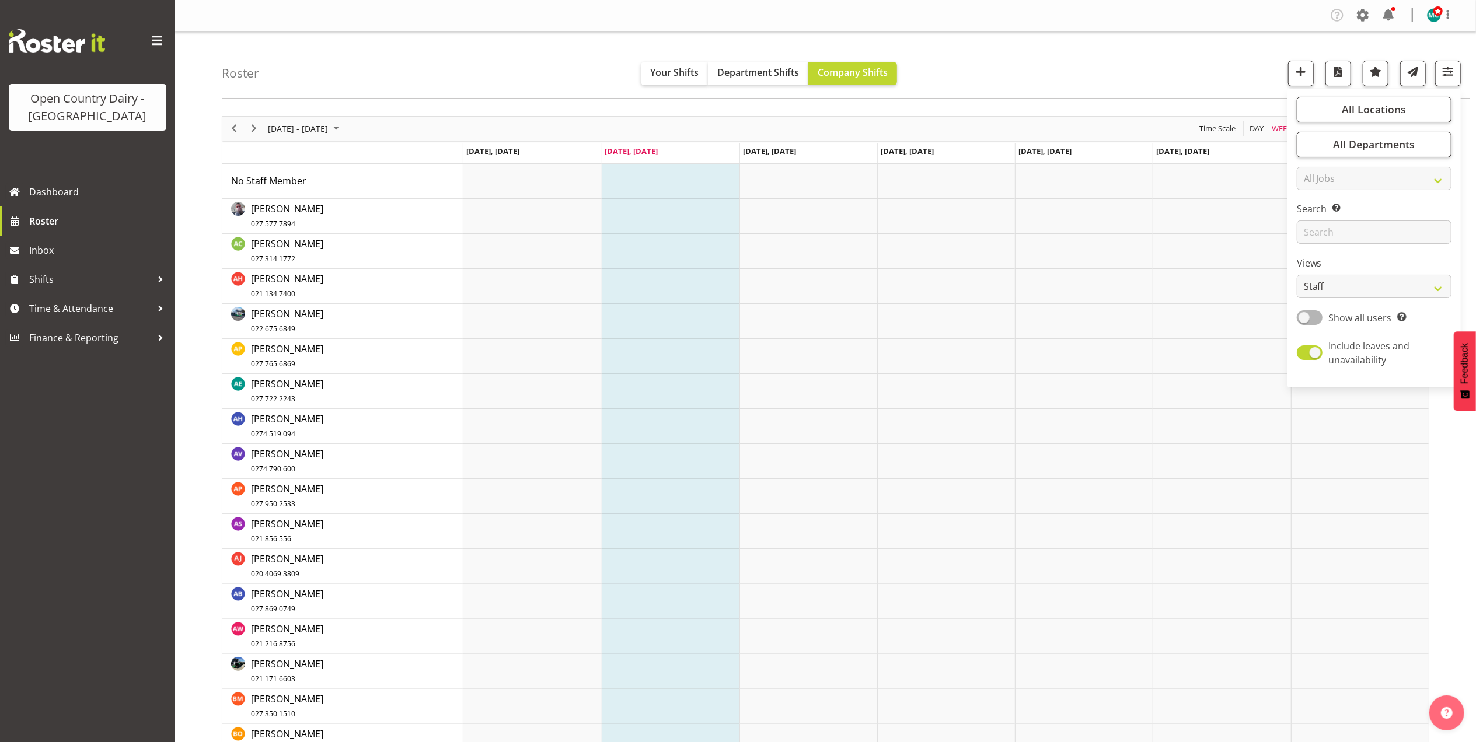
click at [1018, 66] on div "Roster Your Shifts Department Shifts Company Shifts All Locations Clear Awarua …" at bounding box center [846, 65] width 1248 height 67
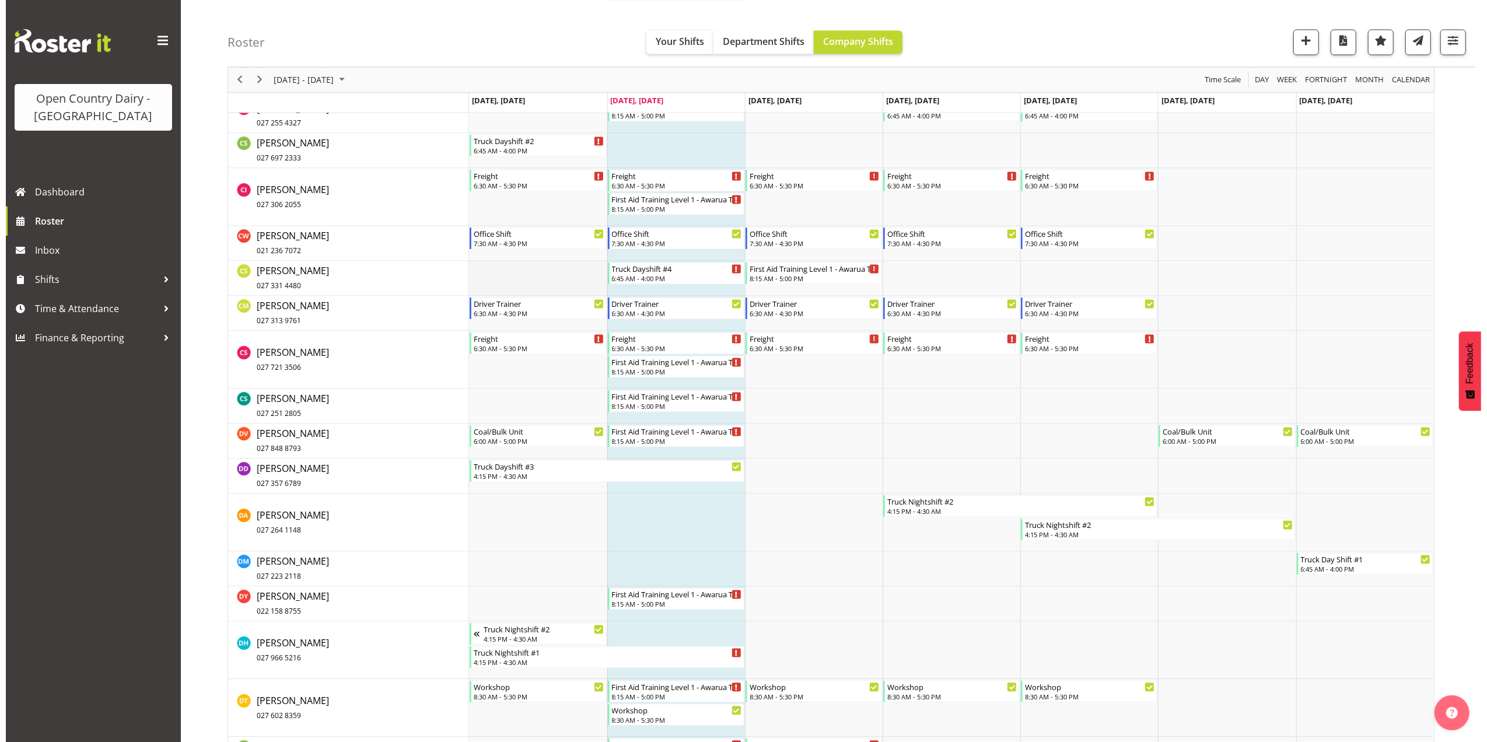
scroll to position [2178, 0]
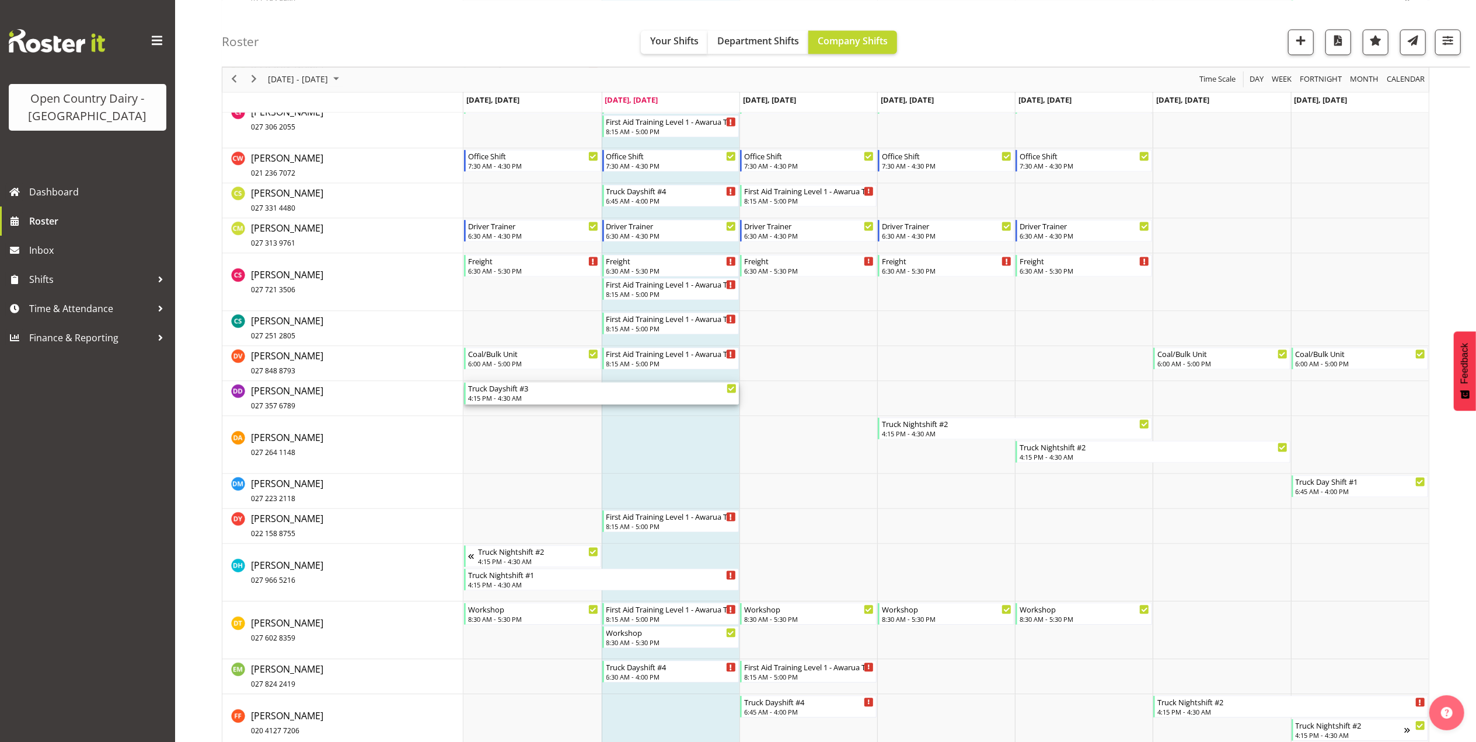
click at [511, 397] on div "4:15 PM - 4:30 AM" at bounding box center [602, 398] width 268 height 9
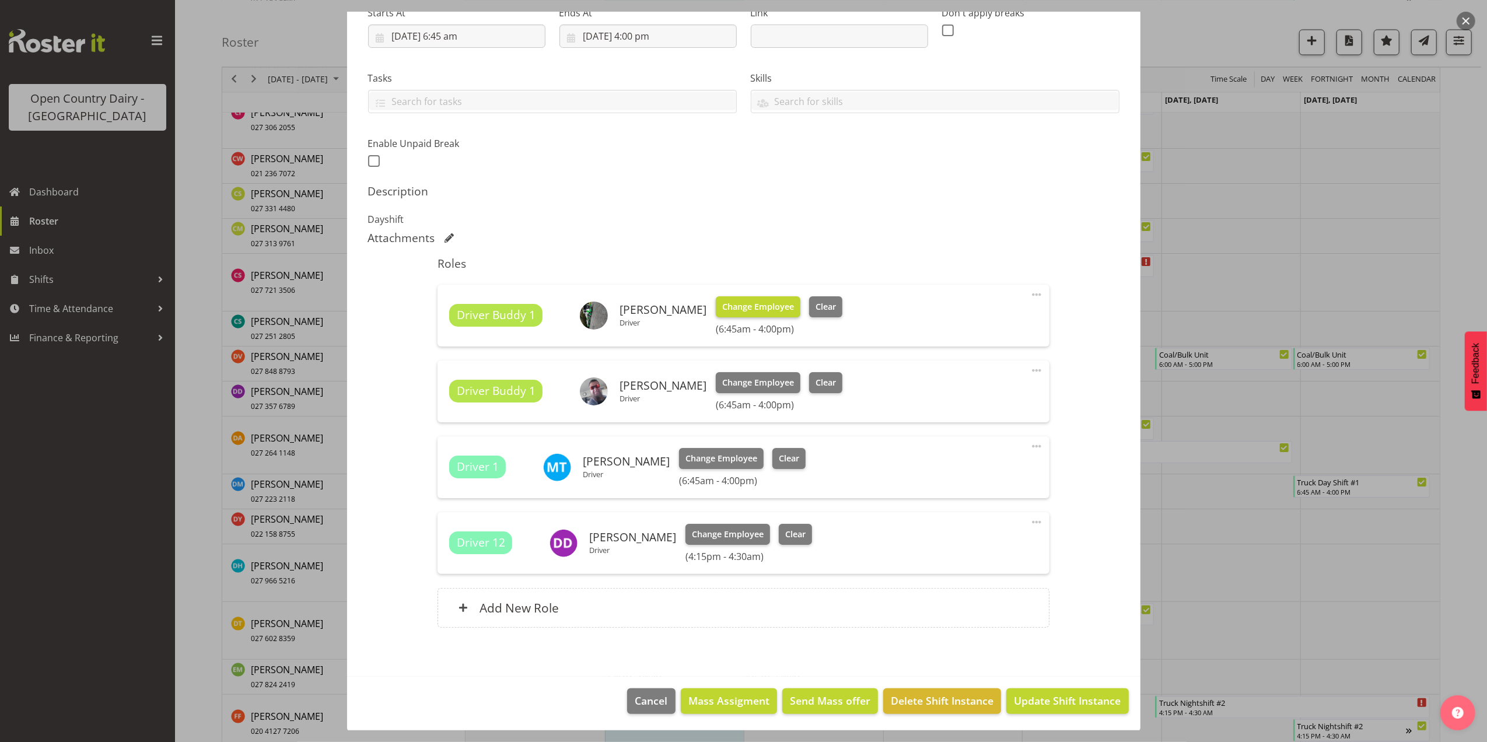
scroll to position [201, 0]
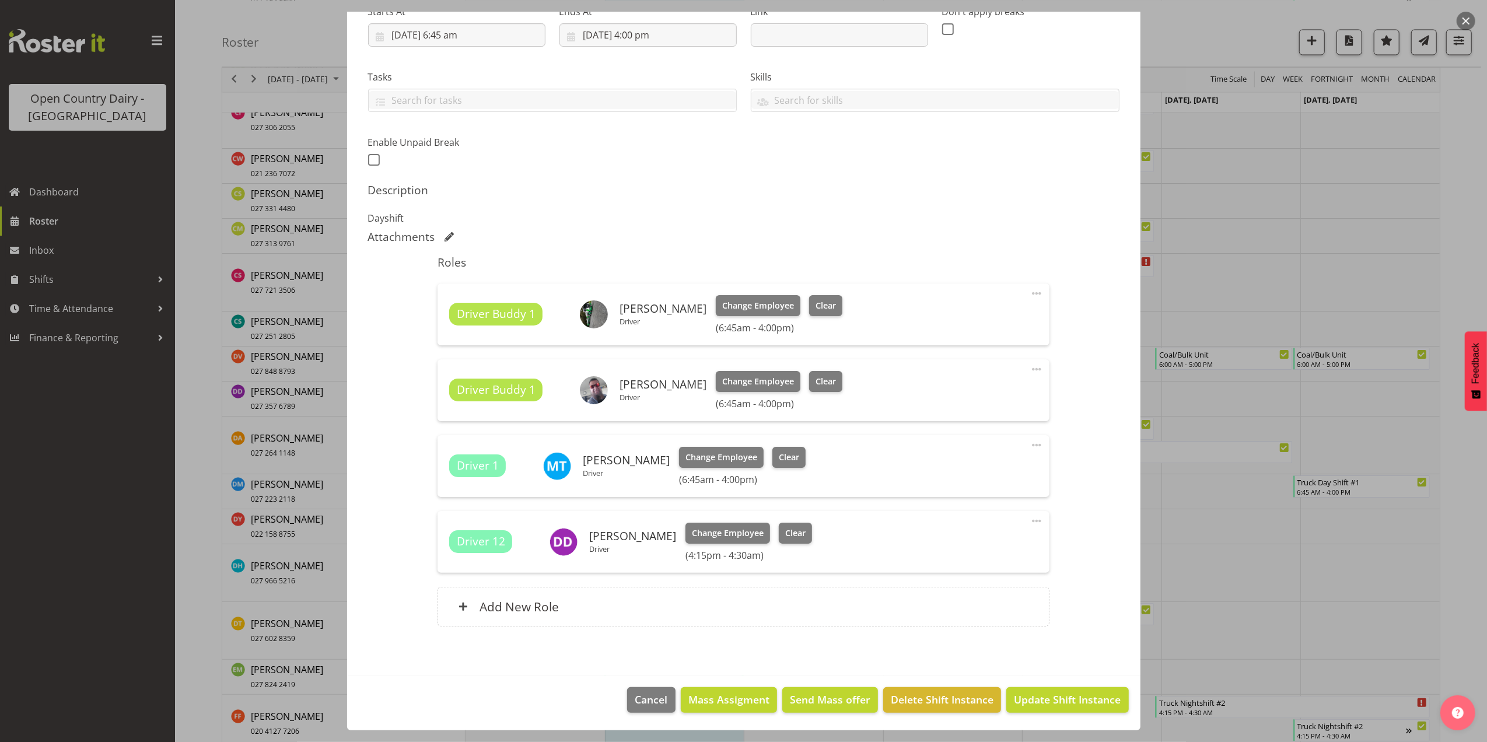
click at [1030, 521] on span at bounding box center [1037, 521] width 14 height 14
click at [953, 544] on link "Edit" at bounding box center [988, 546] width 112 height 21
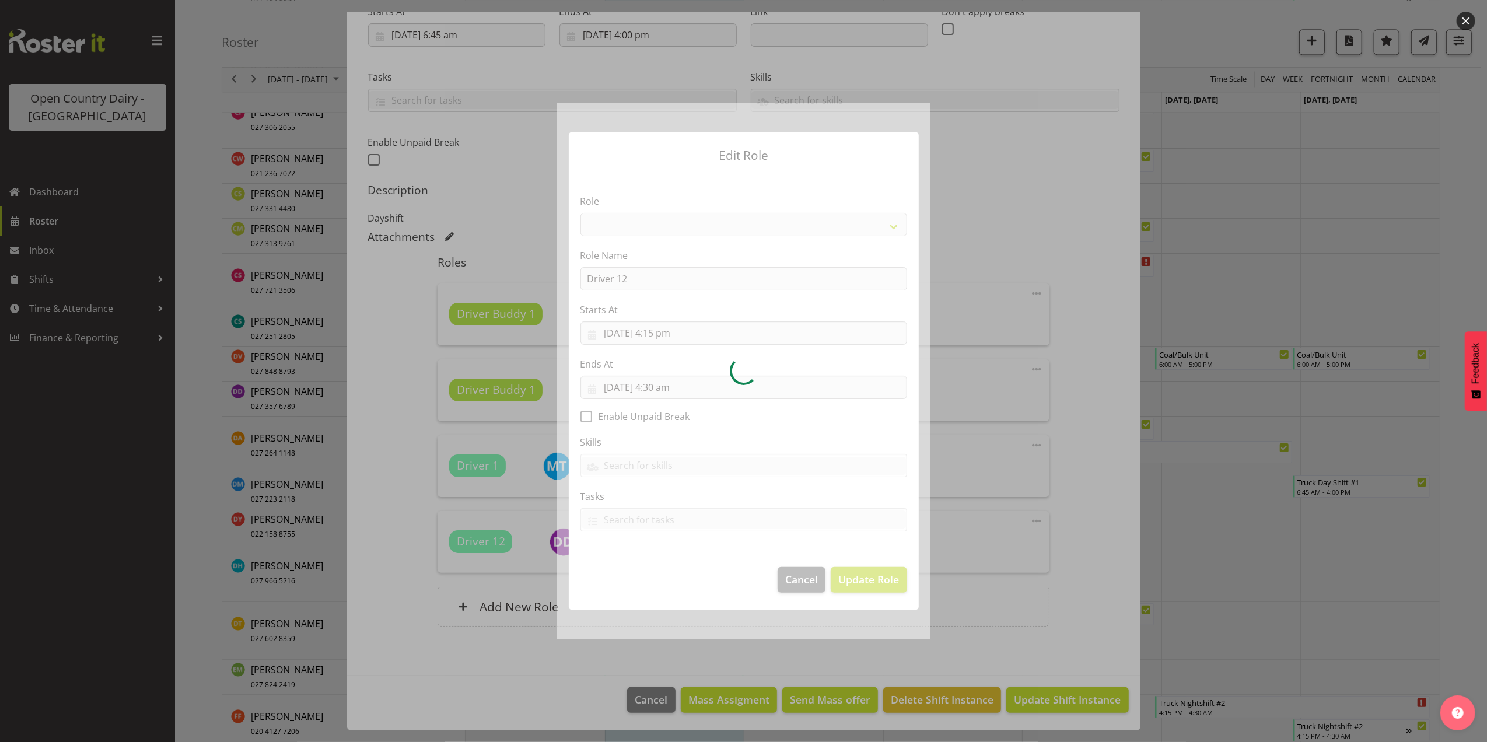
select select "1154"
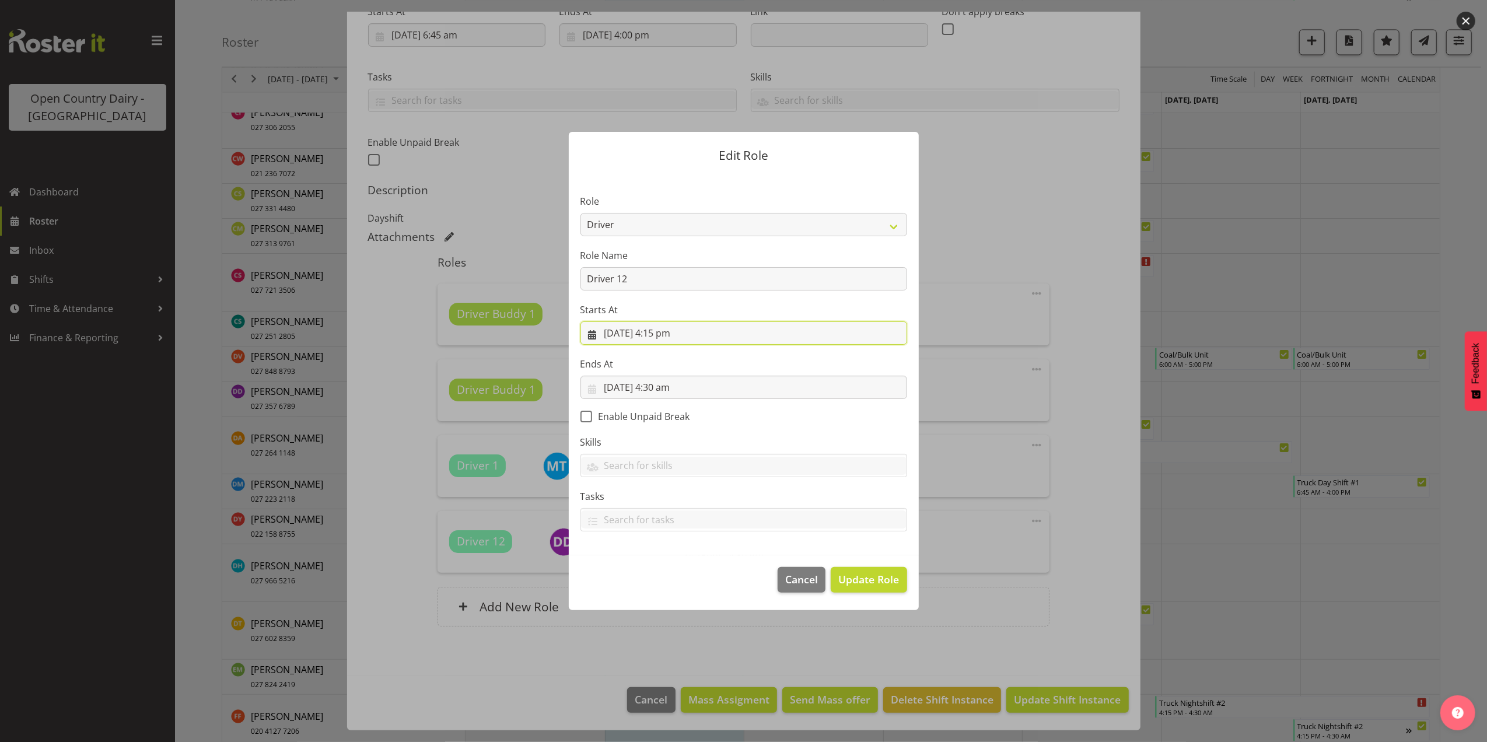
click at [698, 333] on input "11/08/2025, 4:15 pm" at bounding box center [744, 332] width 327 height 23
click at [671, 583] on select "00 01 02 03 04 05 06 07 08 09 10 11 12 13 14 15 16 17 18 19 20 21 22 23" at bounding box center [673, 580] width 26 height 23
select select "6"
click at [660, 569] on select "00 01 02 03 04 05 06 07 08 09 10 11 12 13 14 15 16 17 18 19 20 21 22 23" at bounding box center [673, 580] width 26 height 23
type input "11/08/2025, 6:15 am"
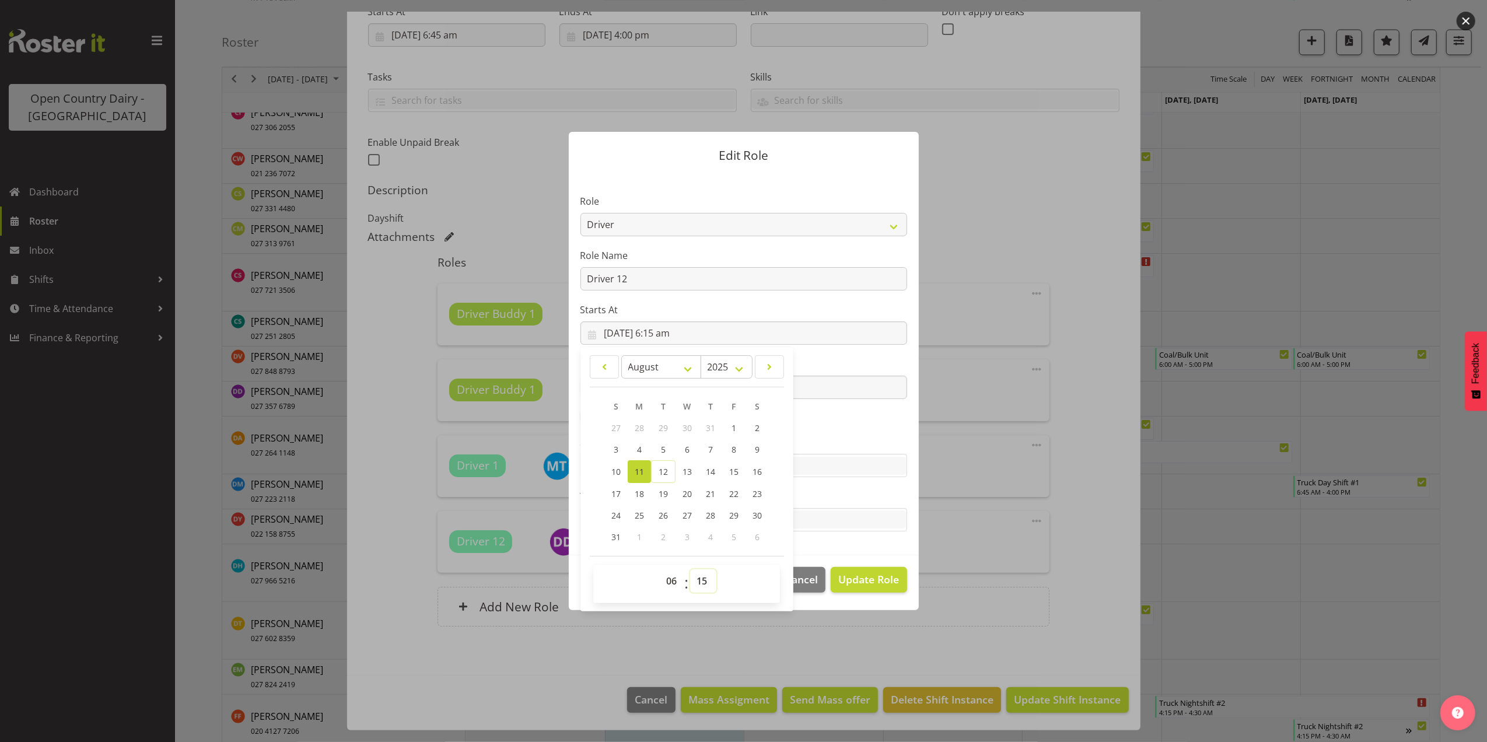
click at [706, 578] on select "00 01 02 03 04 05 06 07 08 09 10 11 12 13 14 15 16 17 18 19 20 21 22 23 24 25 2…" at bounding box center [703, 580] width 26 height 23
click at [708, 582] on select "00 01 02 03 04 05 06 07 08 09 10 11 12 13 14 15 16 17 18 19 20 21 22 23 24 25 2…" at bounding box center [703, 580] width 26 height 23
select select "30"
click at [691, 569] on select "00 01 02 03 04 05 06 07 08 09 10 11 12 13 14 15 16 17 18 19 20 21 22 23 24 25 2…" at bounding box center [703, 580] width 26 height 23
type input "11/08/2025, 6:30 am"
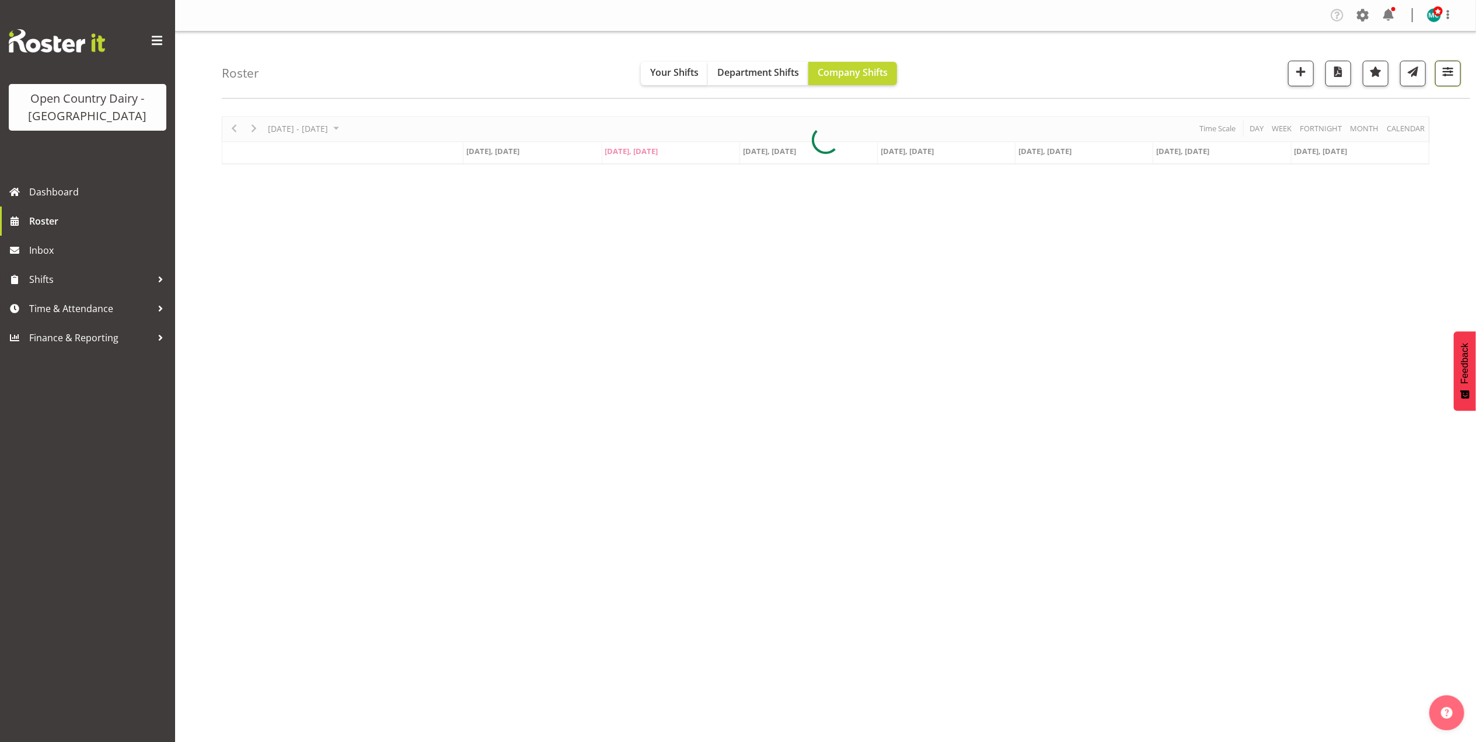
click at [1445, 65] on span "button" at bounding box center [1447, 71] width 15 height 15
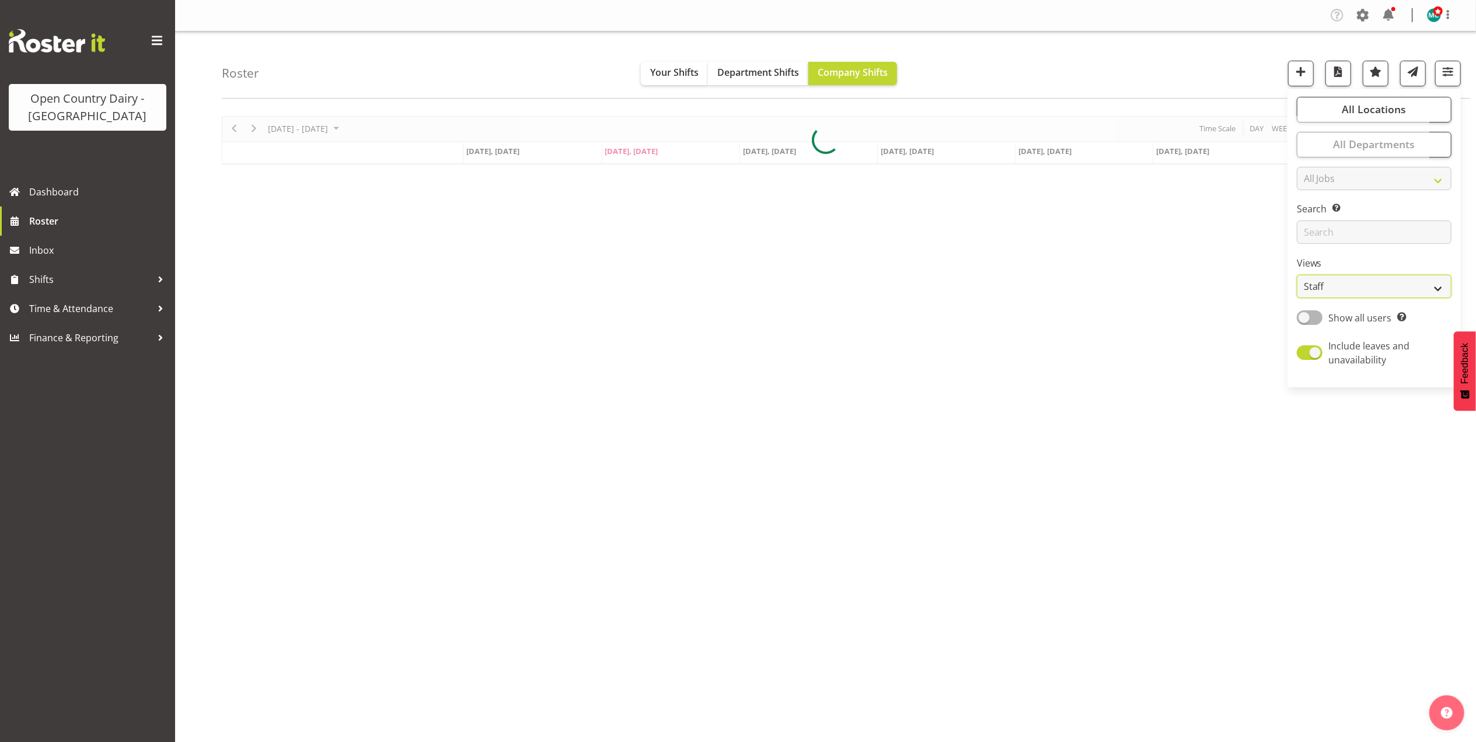
click at [1367, 289] on select "Staff Role Shift - Horizontal Shift - Vertical Staff - Location" at bounding box center [1373, 286] width 155 height 23
select select "shiftH"
click at [1297, 275] on select "Staff Role Shift - Horizontal Shift - Vertical Staff - Location" at bounding box center [1373, 286] width 155 height 23
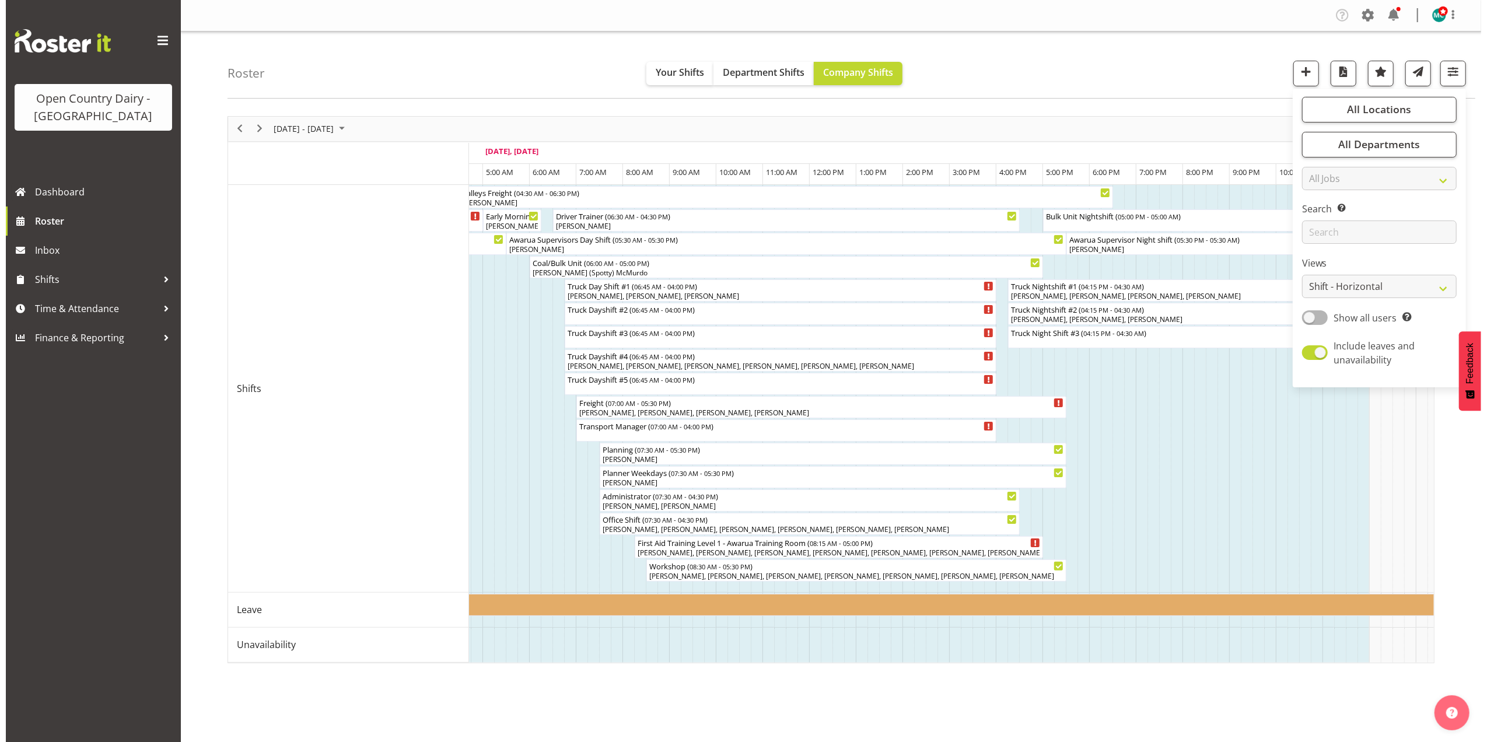
scroll to position [0, 1294]
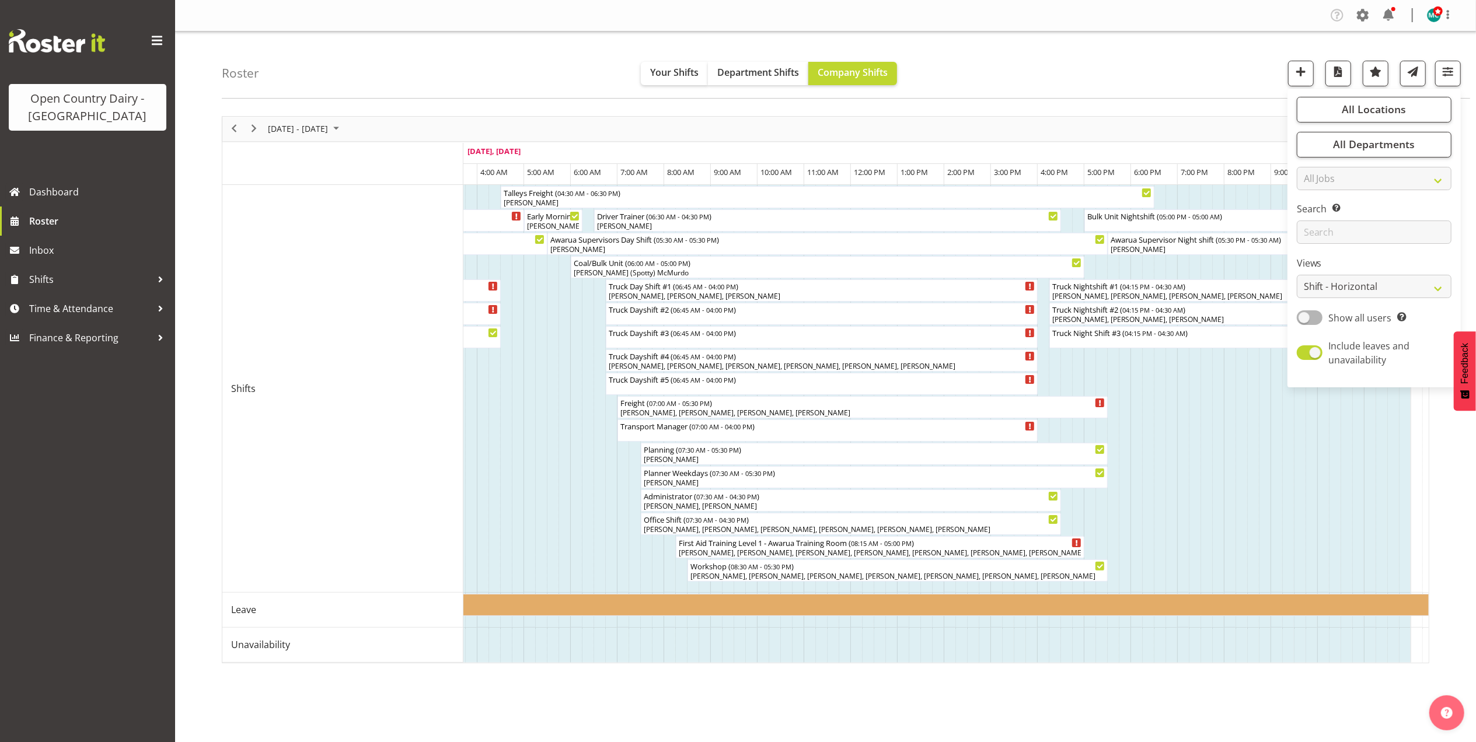
click at [1207, 64] on div "Roster Your Shifts Department Shifts Company Shifts All Locations Clear Awarua …" at bounding box center [846, 65] width 1248 height 67
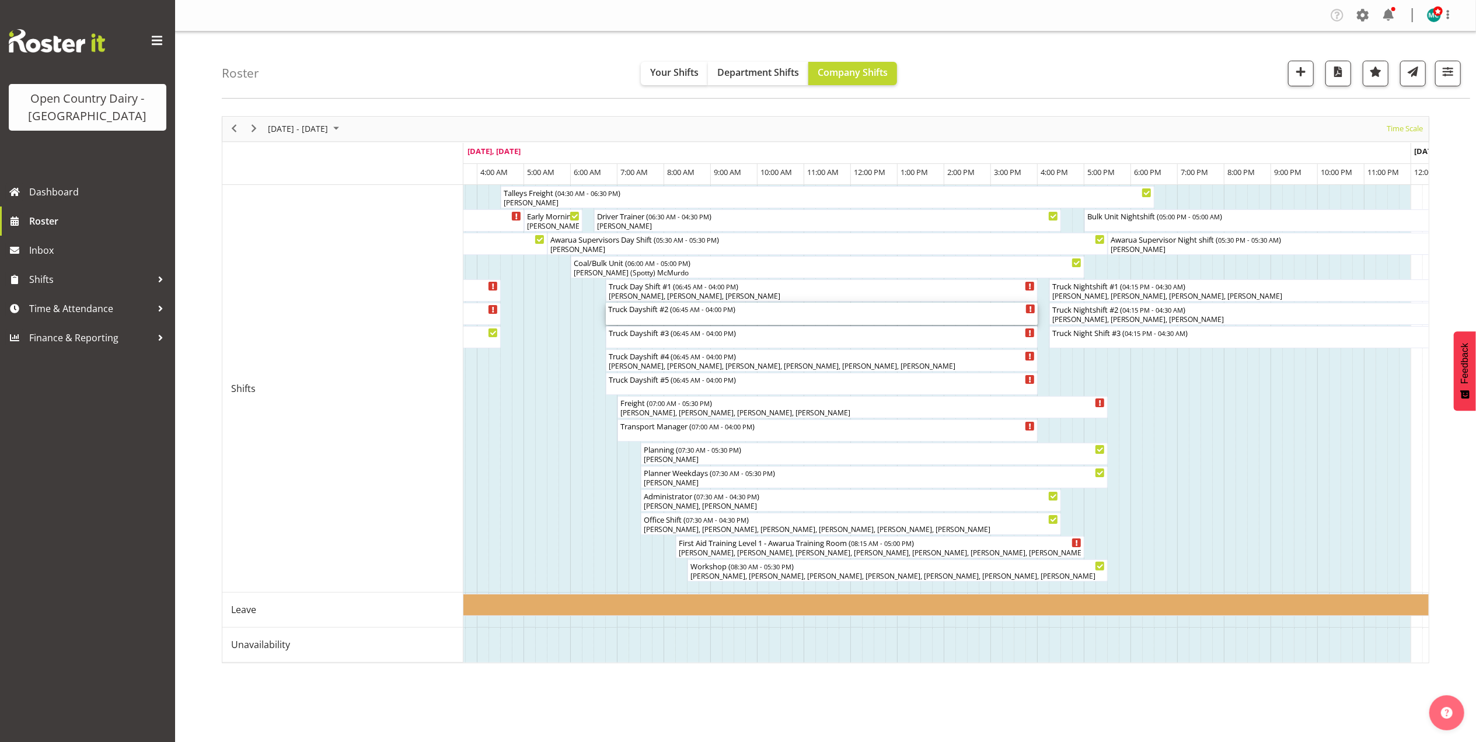
click at [659, 316] on div "Truck Dayshift #2 ( 06:45 AM - 04:00 PM )" at bounding box center [821, 314] width 427 height 22
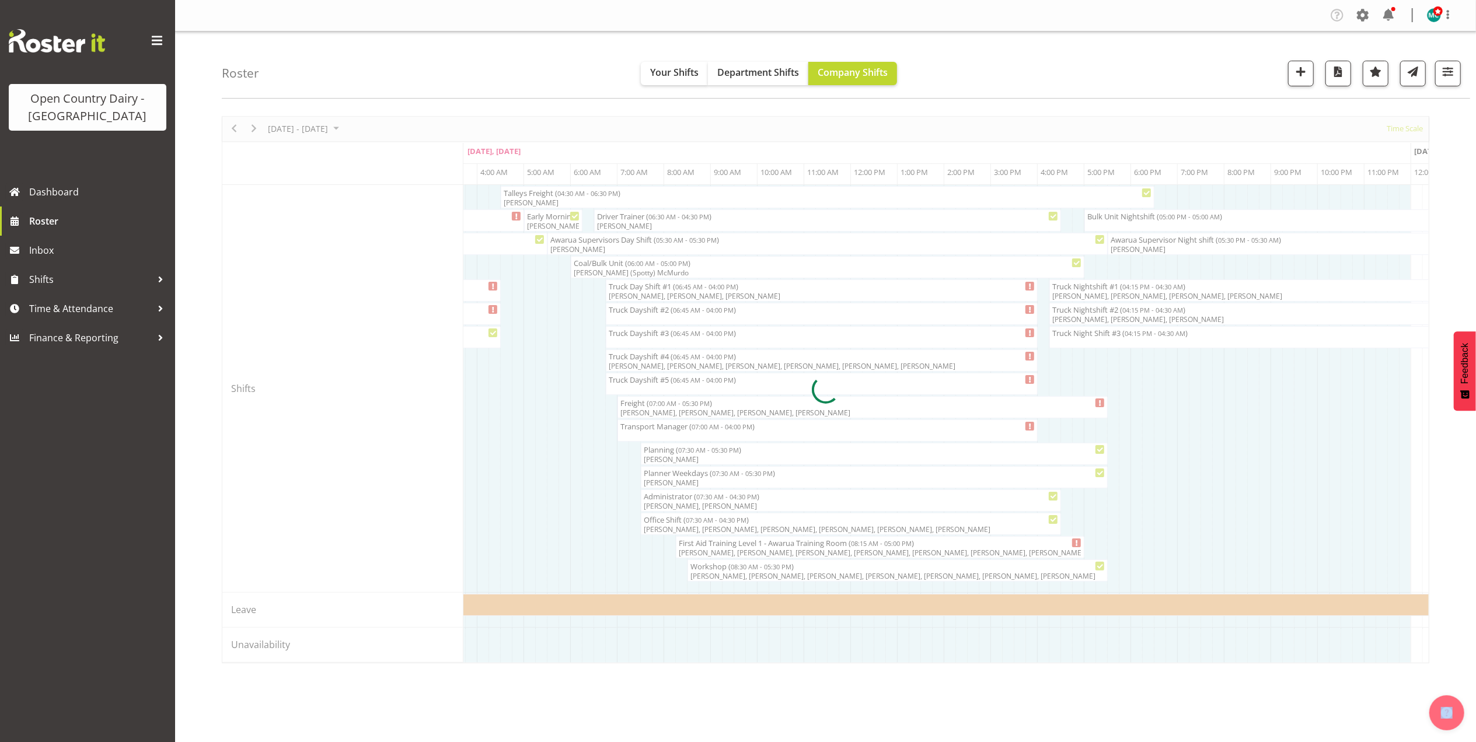
click at [659, 316] on div at bounding box center [825, 389] width 1207 height 547
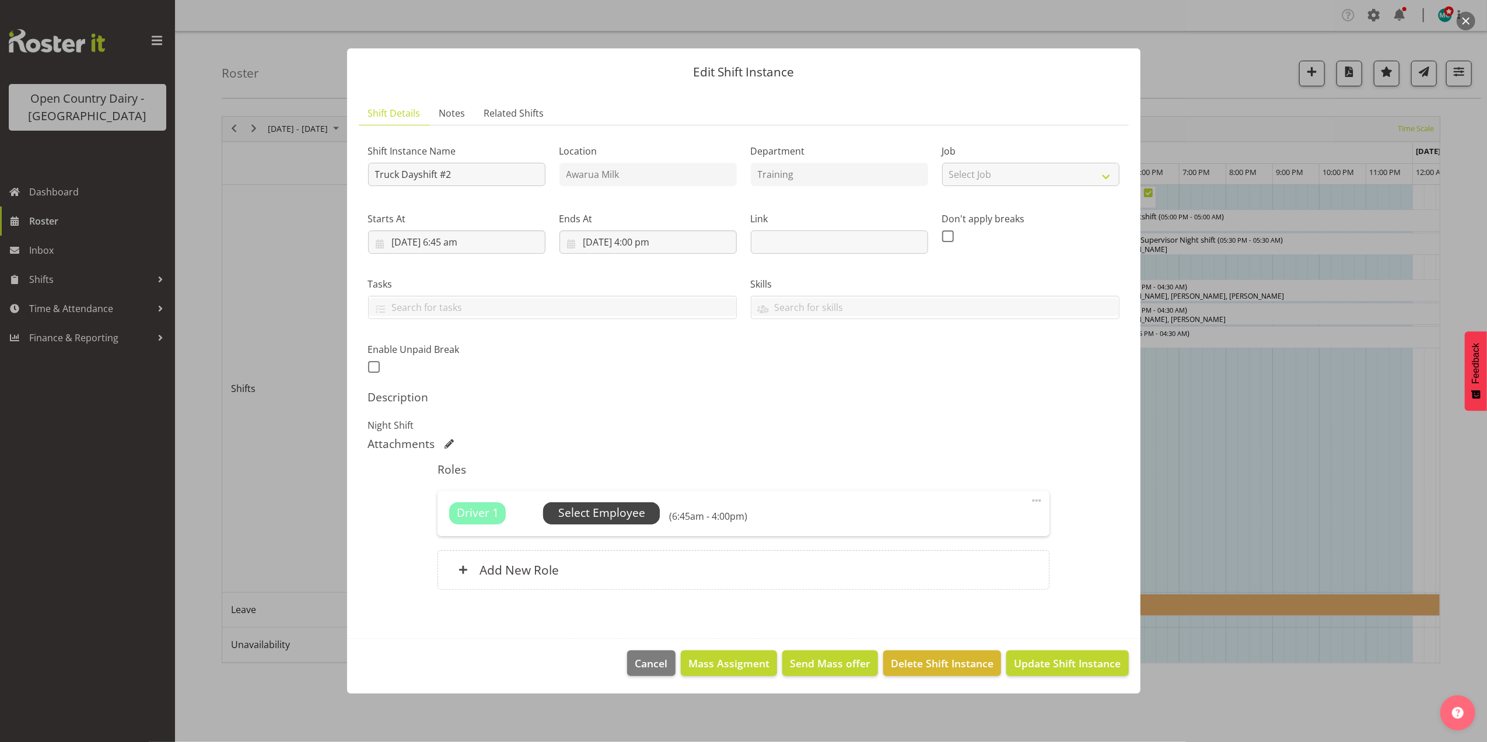
click at [607, 514] on span "Select Employee" at bounding box center [601, 513] width 87 height 17
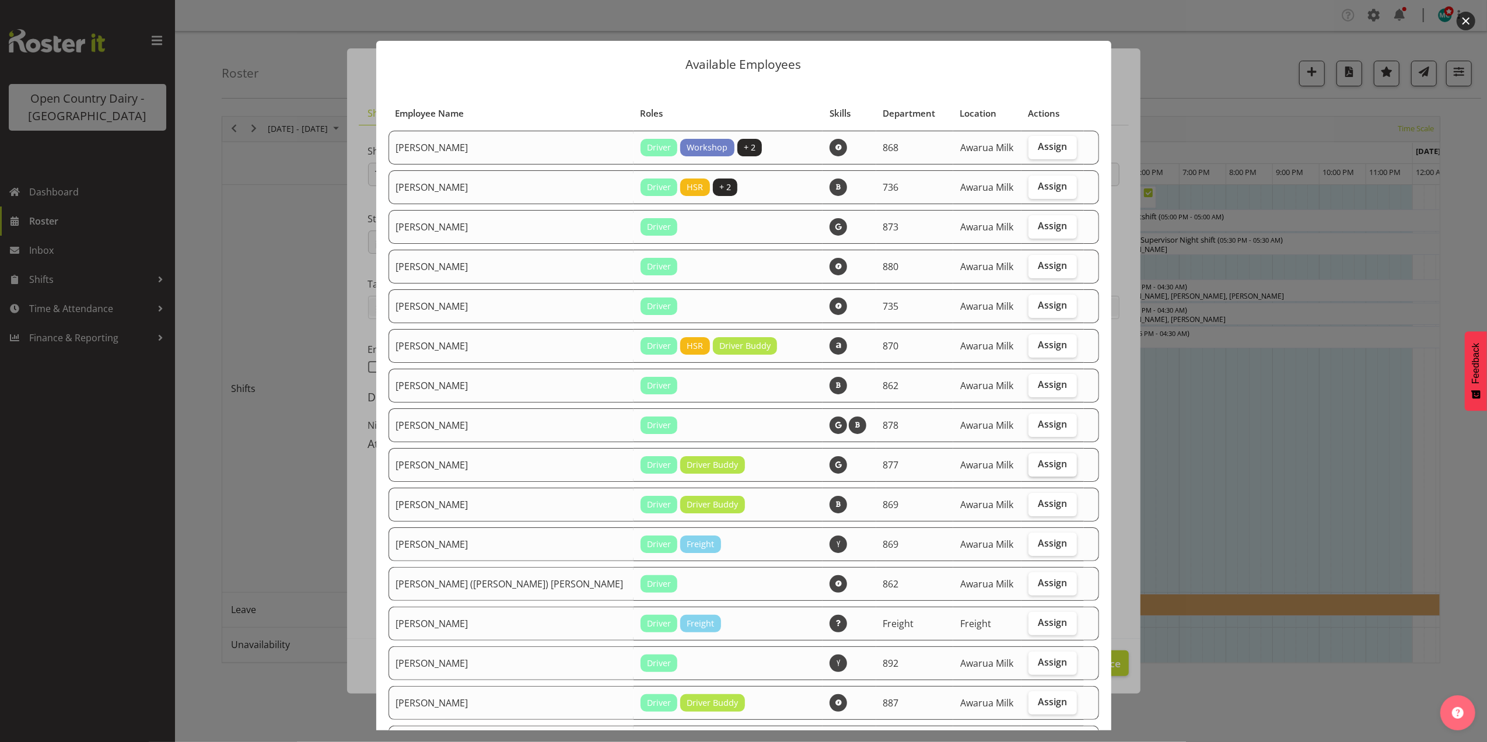
click at [1038, 463] on span "Assign" at bounding box center [1052, 464] width 29 height 12
click at [1032, 463] on input "Assign" at bounding box center [1033, 464] width 8 height 8
checkbox input "true"
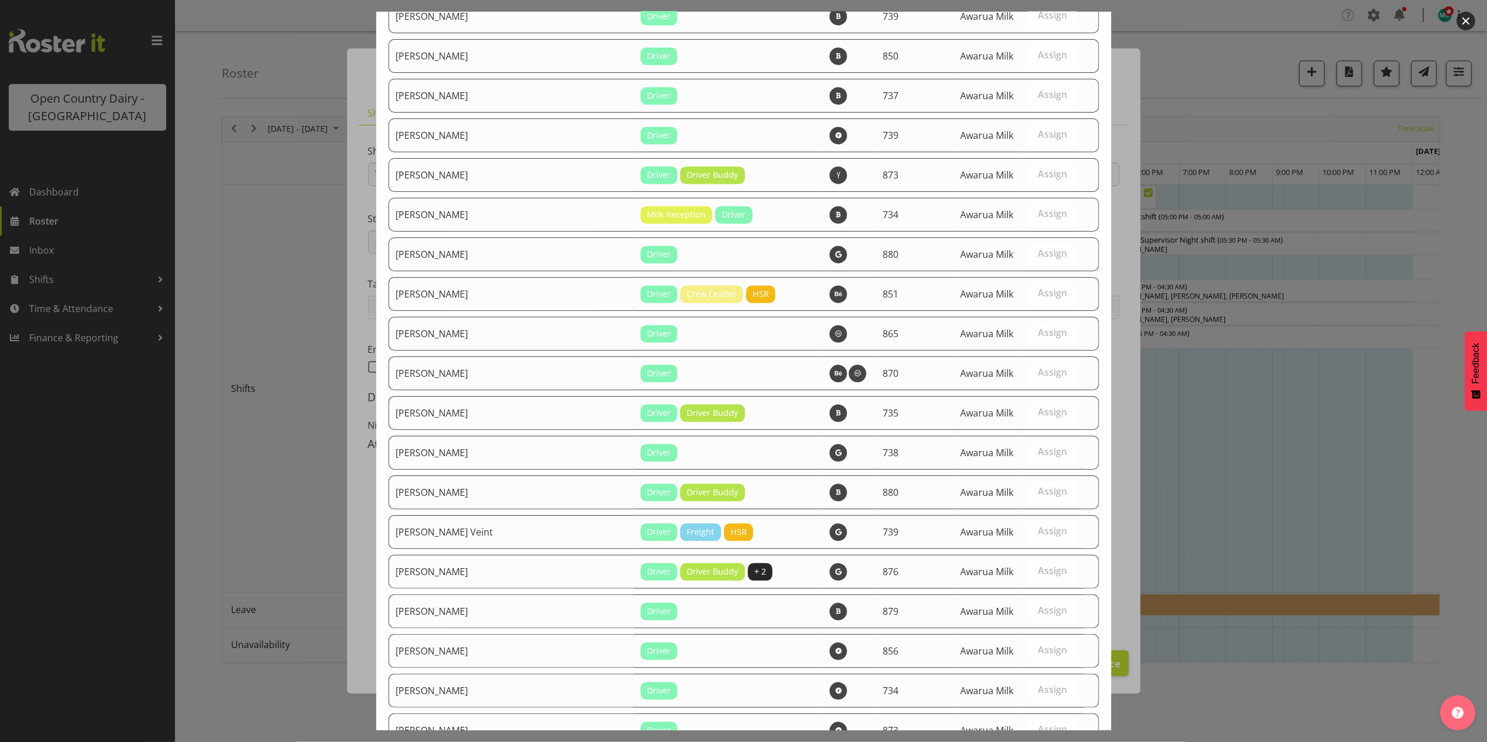
scroll to position [2681, 0]
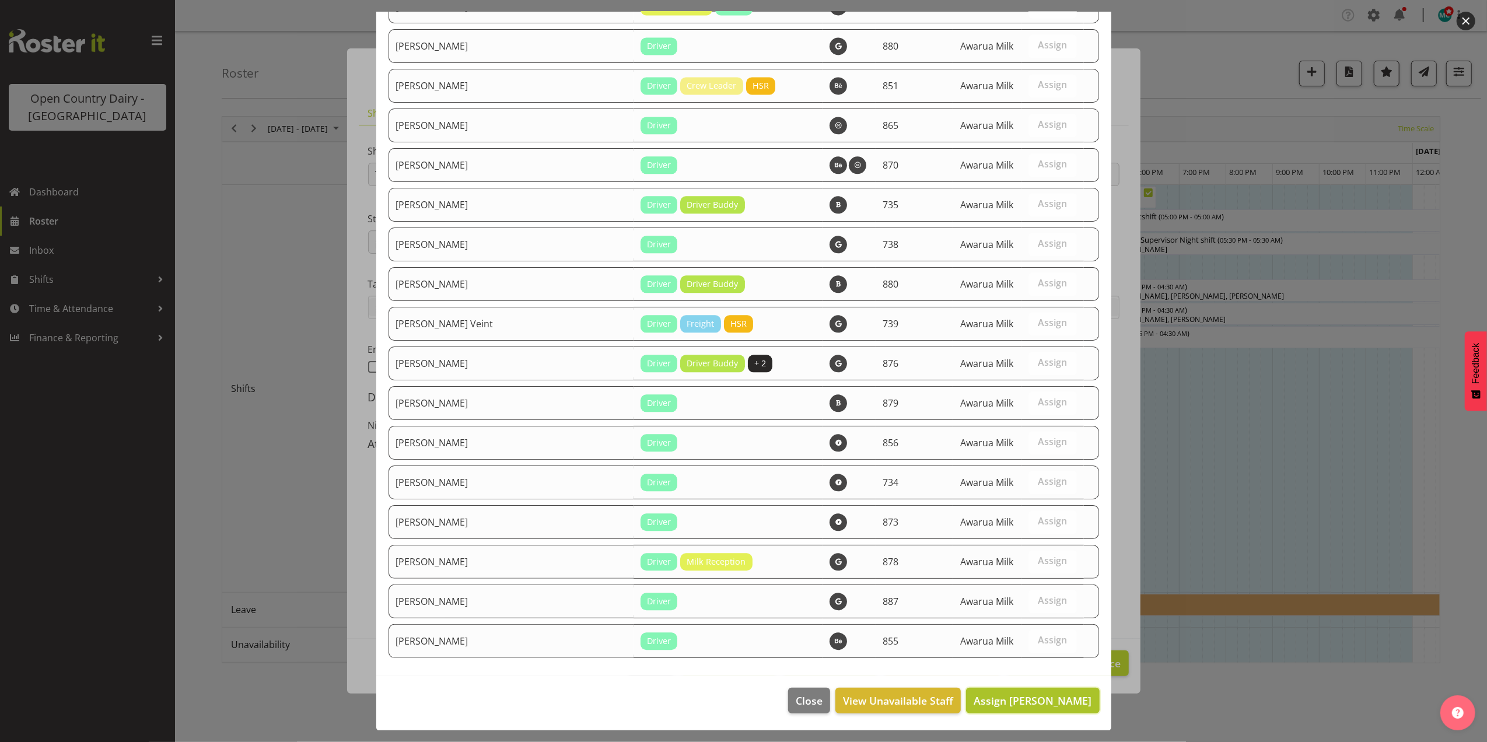
click at [1034, 708] on button "Assign Barry Shields" at bounding box center [1032, 701] width 133 height 26
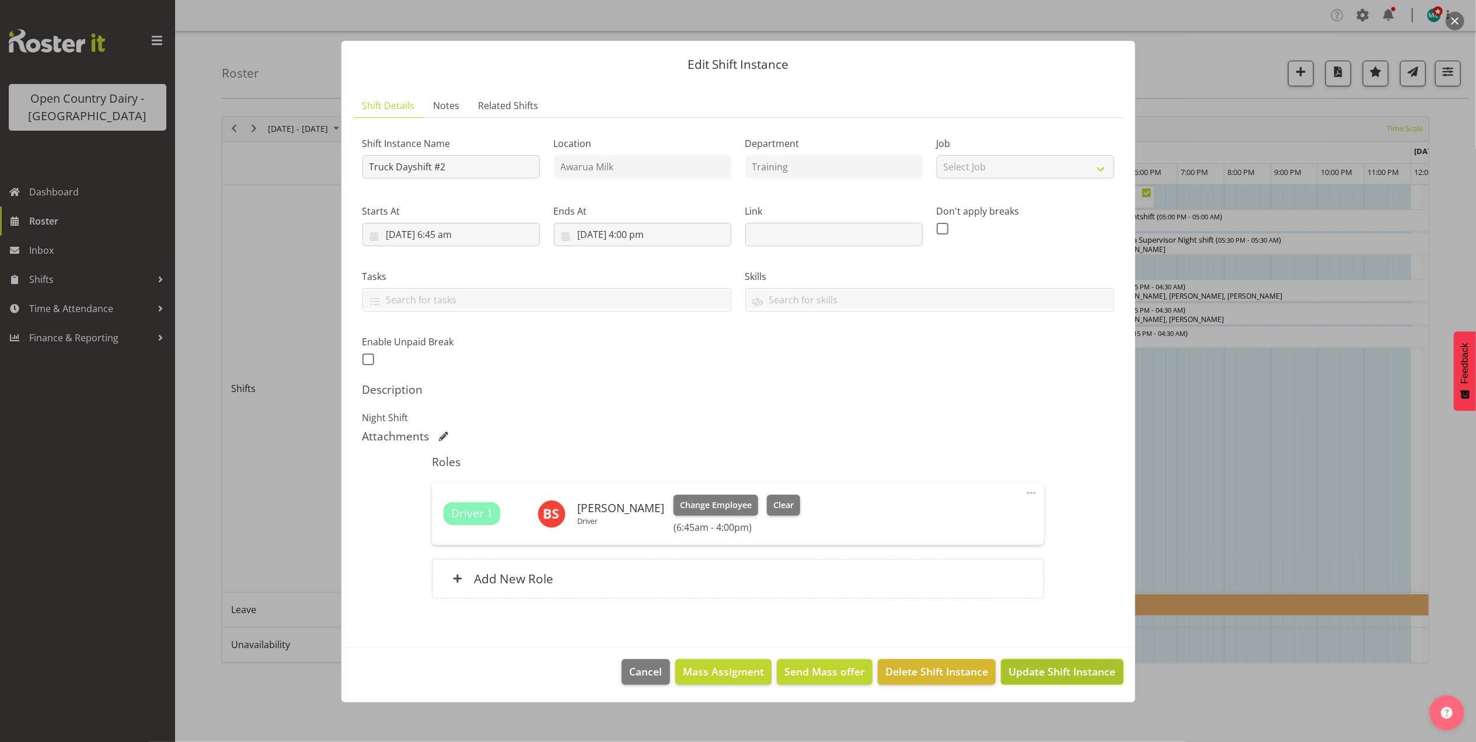
click at [1060, 672] on span "Update Shift Instance" at bounding box center [1061, 671] width 107 height 15
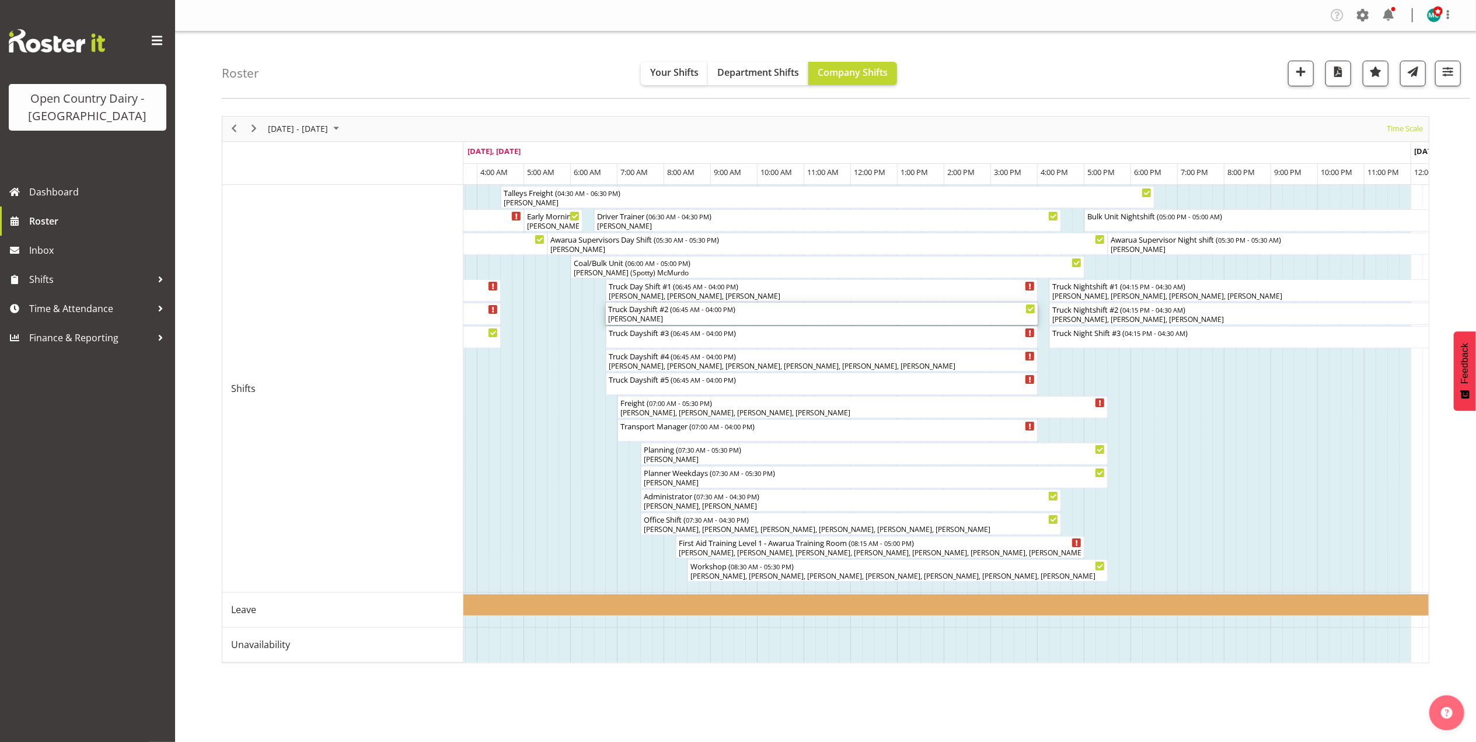
click at [677, 314] on div "Truck Dayshift #2 ( 06:45 AM - 04:00 PM )" at bounding box center [821, 309] width 427 height 12
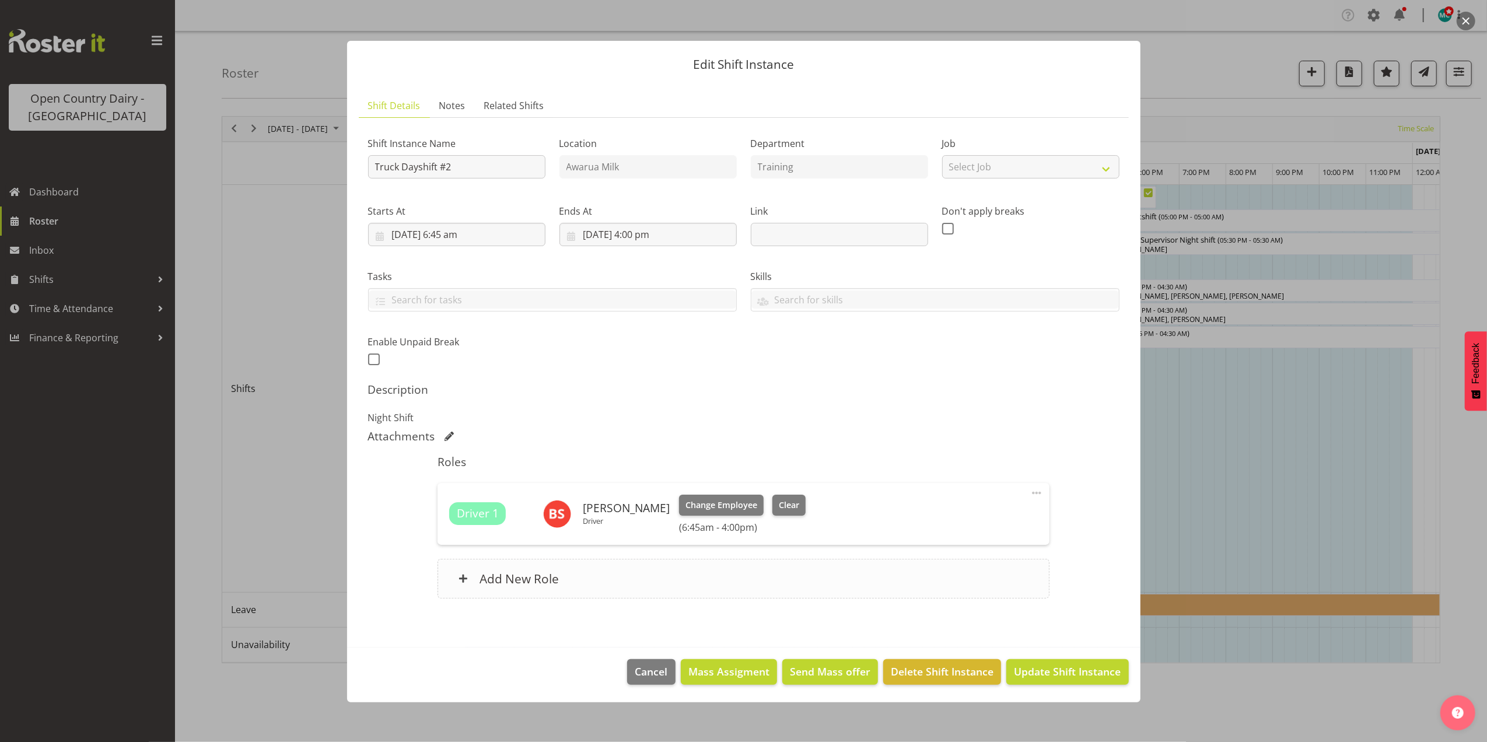
click at [547, 580] on h6 "Add New Role" at bounding box center [519, 578] width 79 height 15
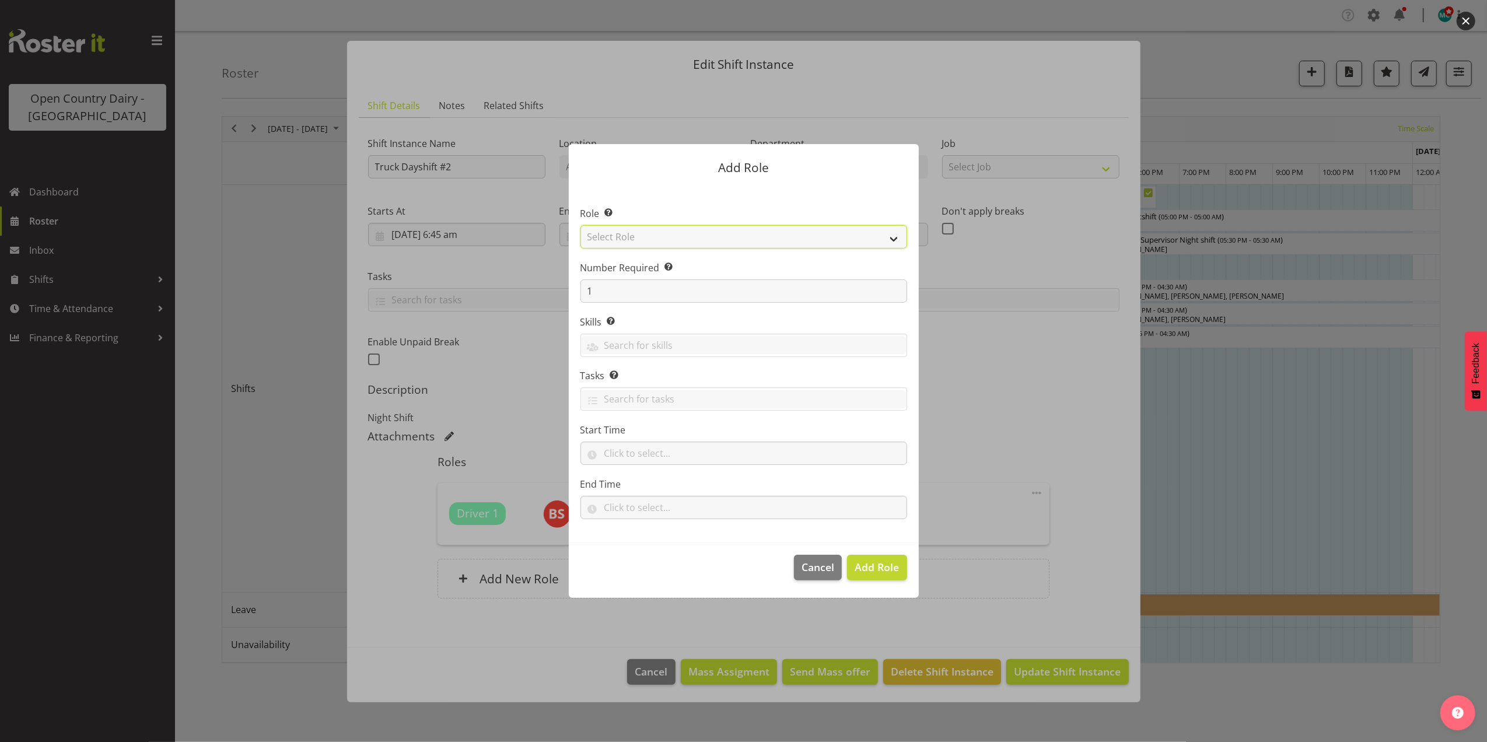
click at [673, 232] on select "Select Role Crew Leader Driver Driver Assessor Dayshift Driver Assessor Nightsh…" at bounding box center [744, 236] width 327 height 23
select select "1154"
click at [581, 225] on select "Select Role Crew Leader Driver Driver Assessor Dayshift Driver Assessor Nightsh…" at bounding box center [744, 236] width 327 height 23
click at [638, 290] on input "1" at bounding box center [744, 290] width 327 height 23
type input "4"
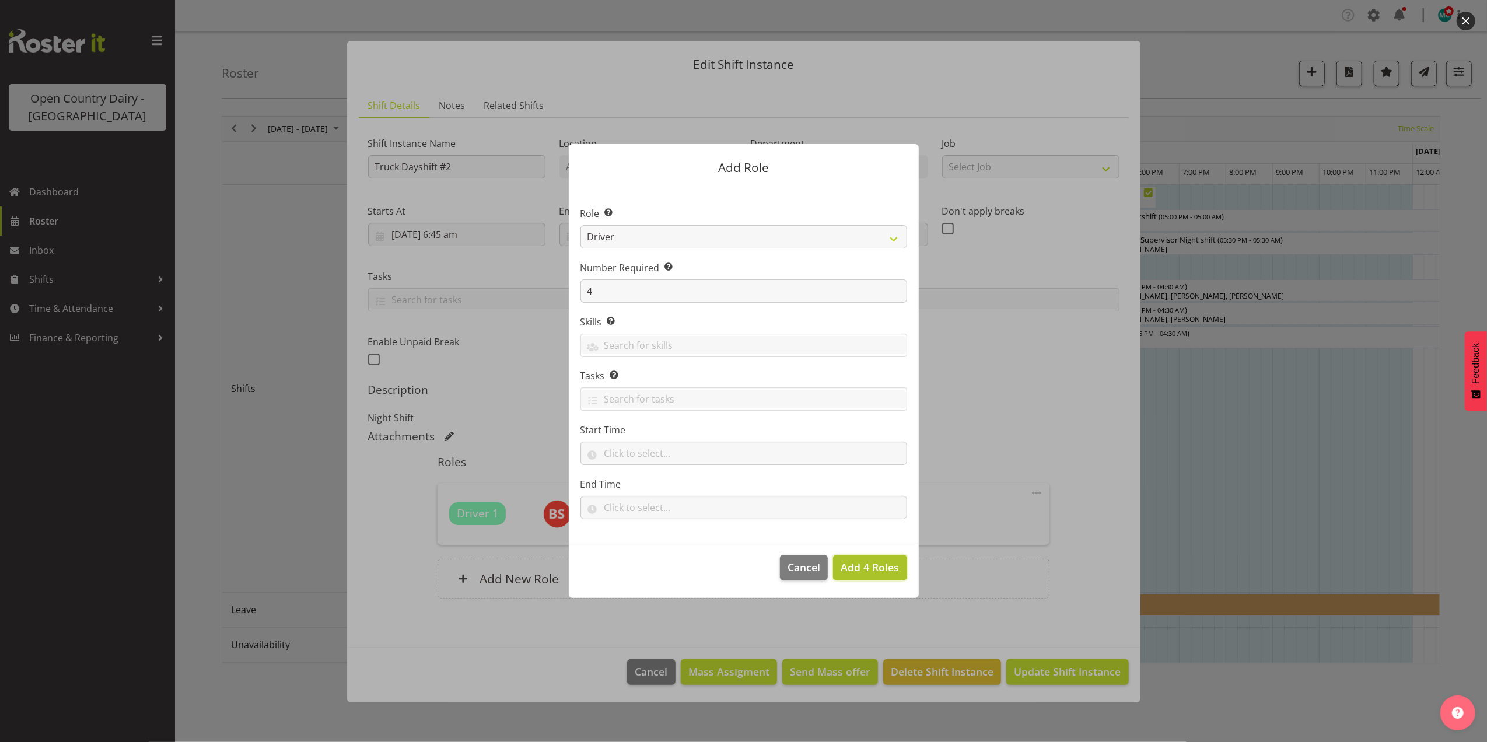
click at [865, 565] on span "Add 4 Roles" at bounding box center [870, 567] width 58 height 14
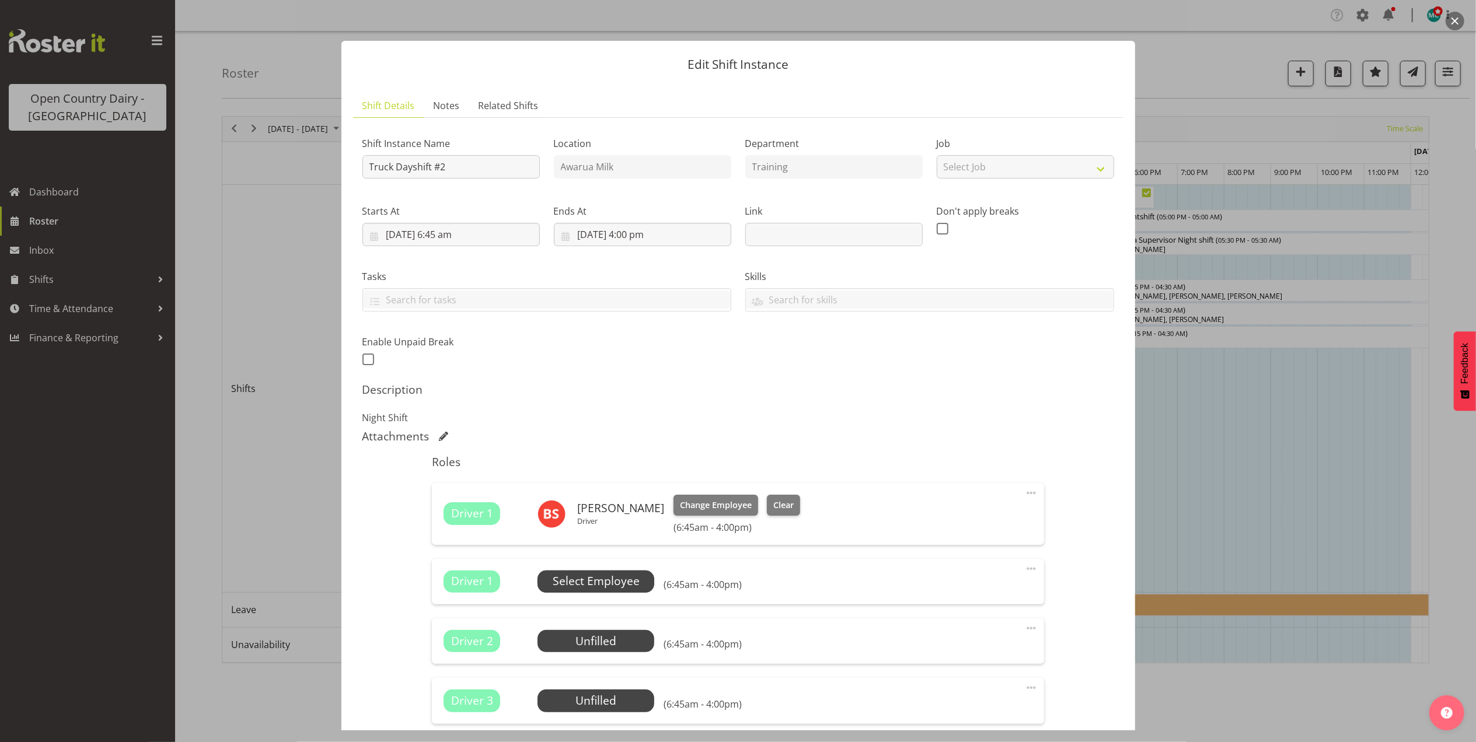
click at [603, 577] on span "Select Employee" at bounding box center [596, 581] width 87 height 17
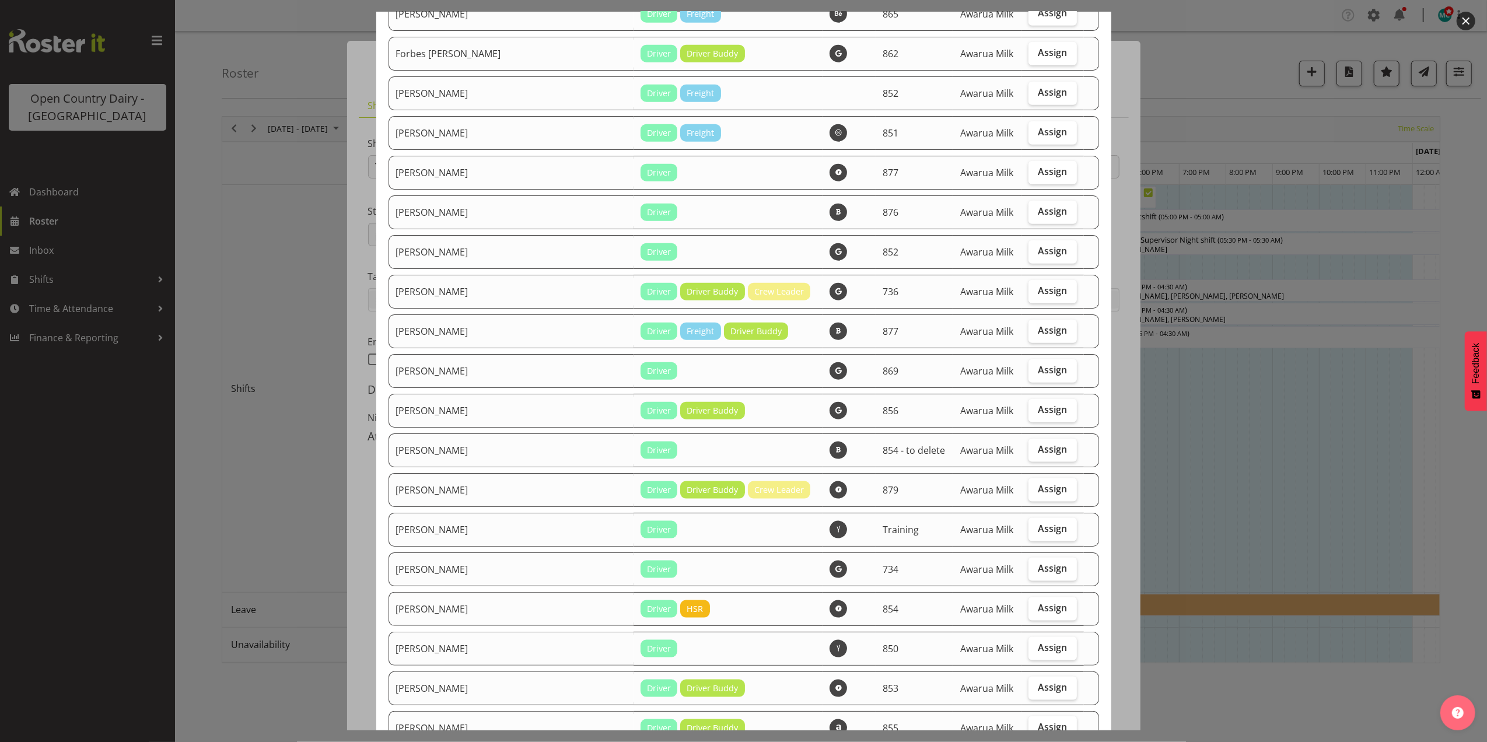
scroll to position [1322, 0]
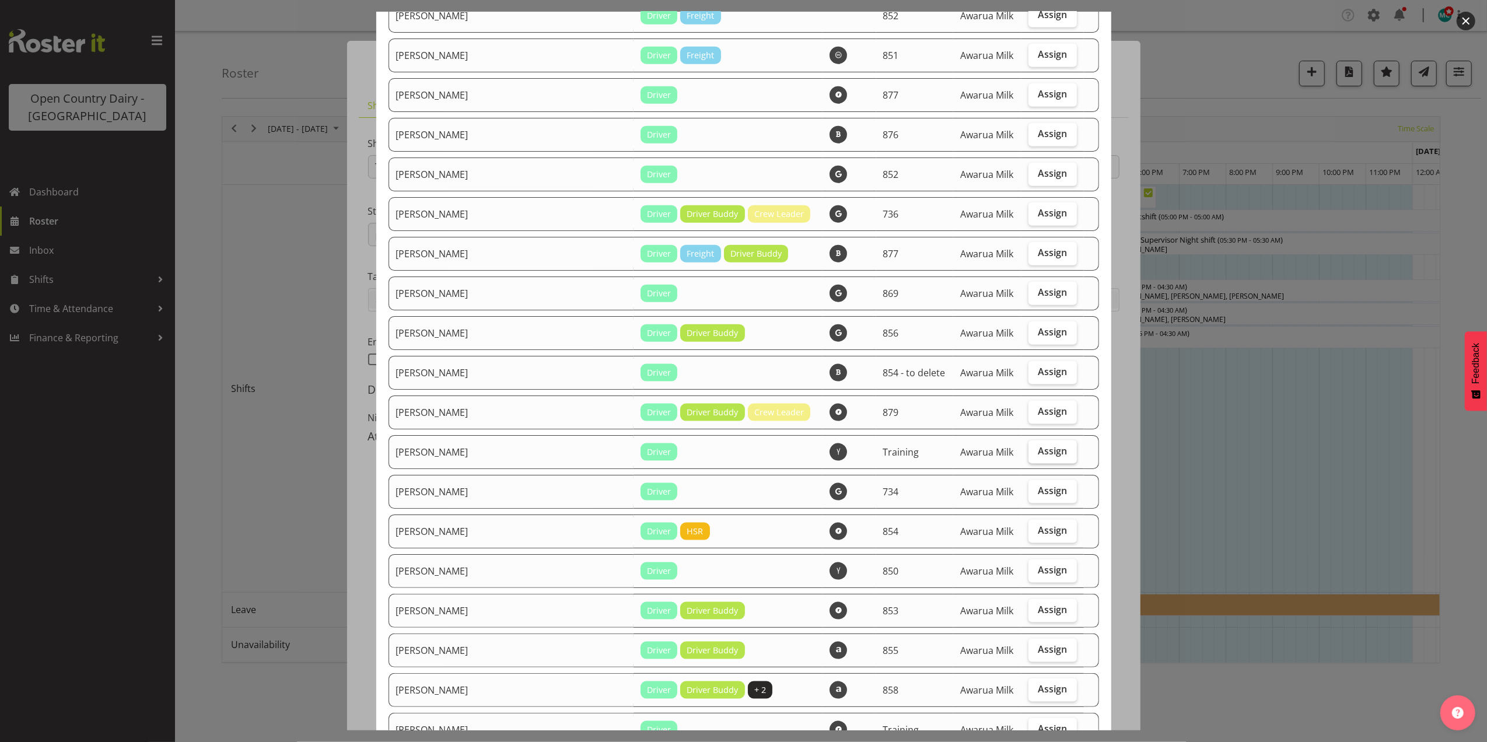
click at [1038, 455] on span "Assign" at bounding box center [1052, 451] width 29 height 12
click at [1029, 455] on input "Assign" at bounding box center [1033, 452] width 8 height 8
checkbox input "true"
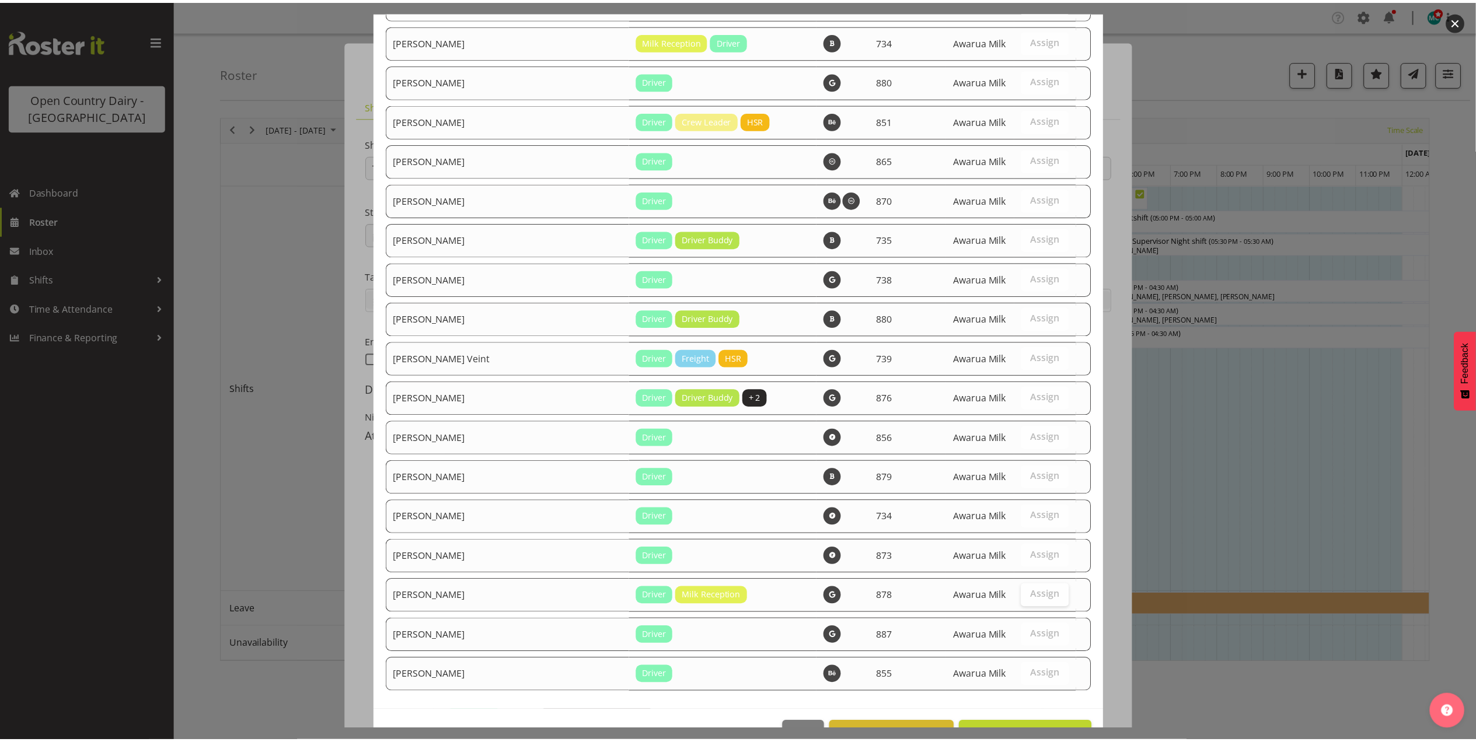
scroll to position [2641, 0]
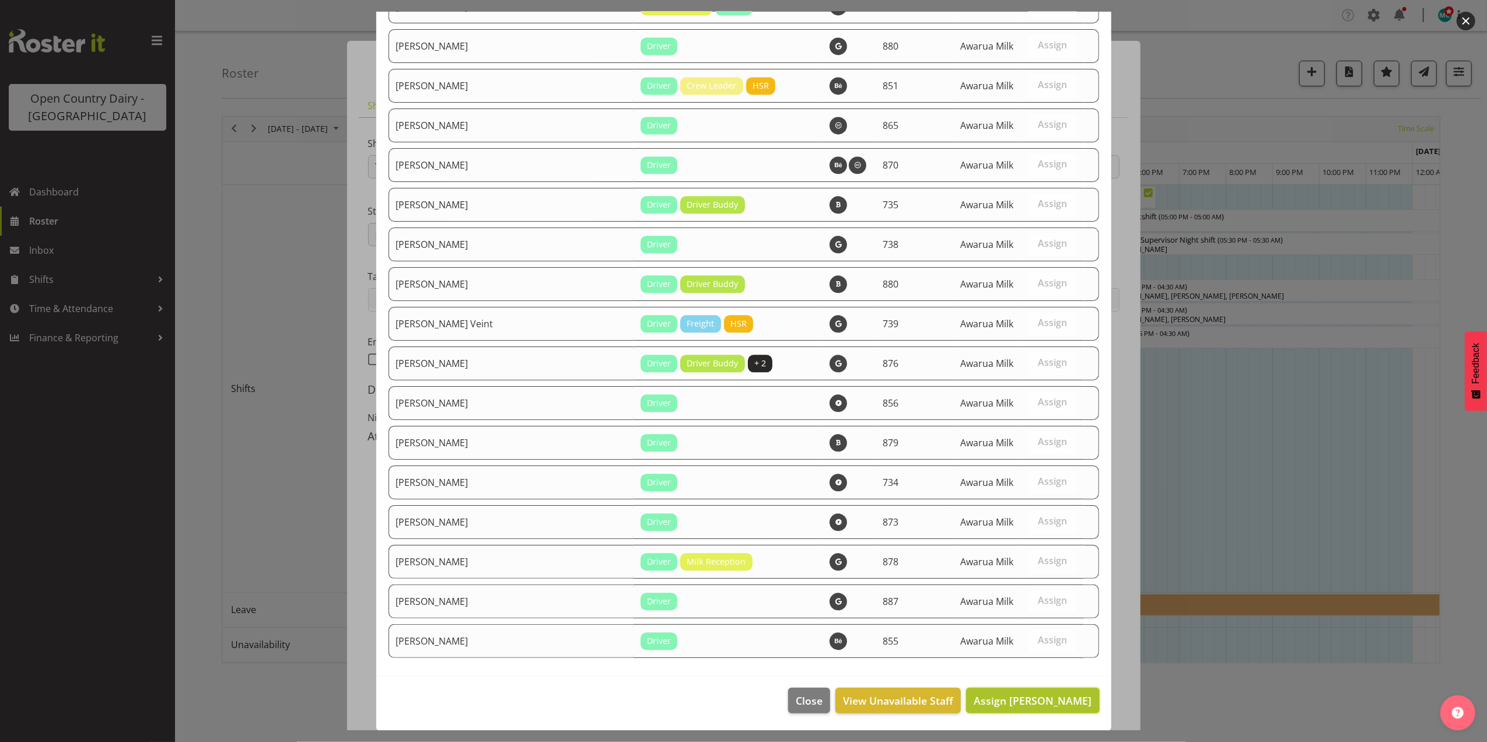
click at [1039, 704] on span "Assign Josh Winship" at bounding box center [1033, 701] width 118 height 14
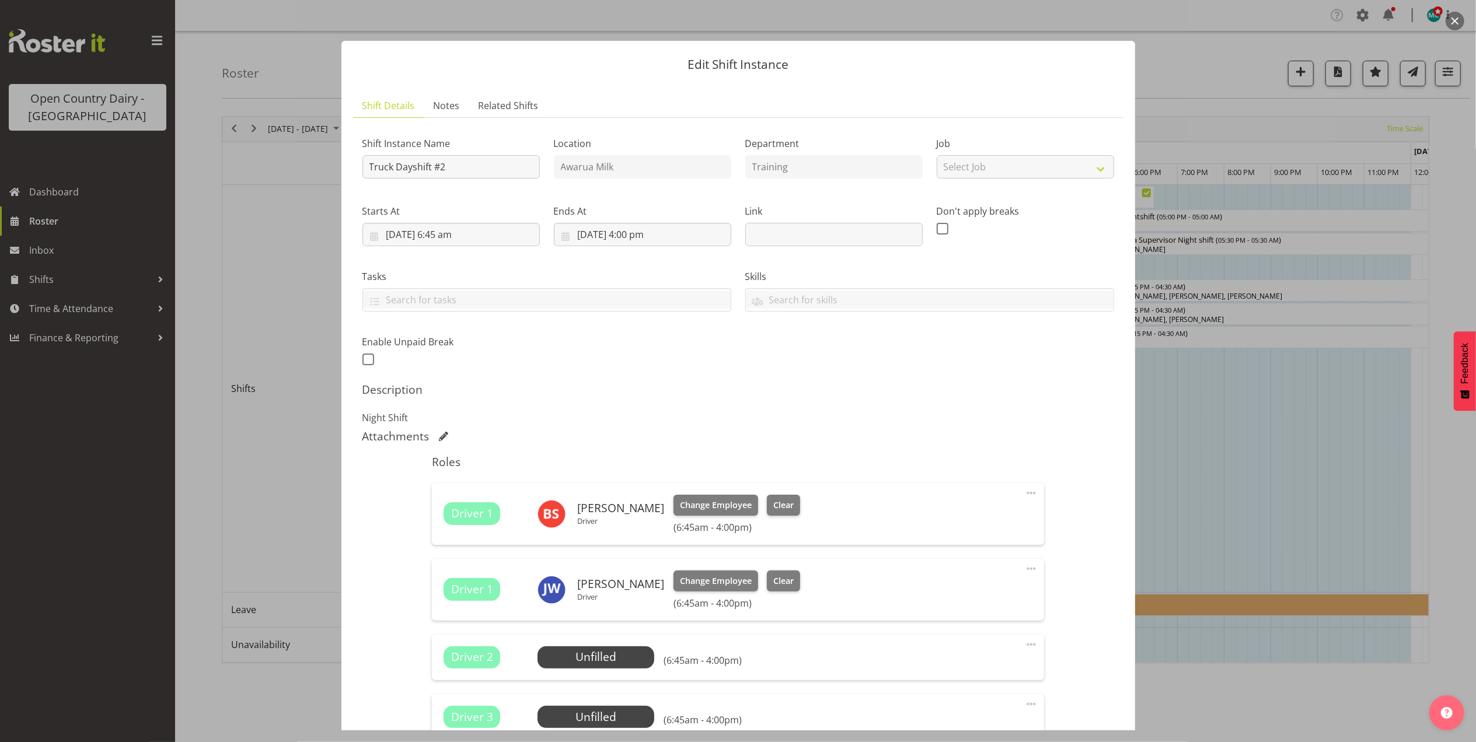
scroll to position [229, 0]
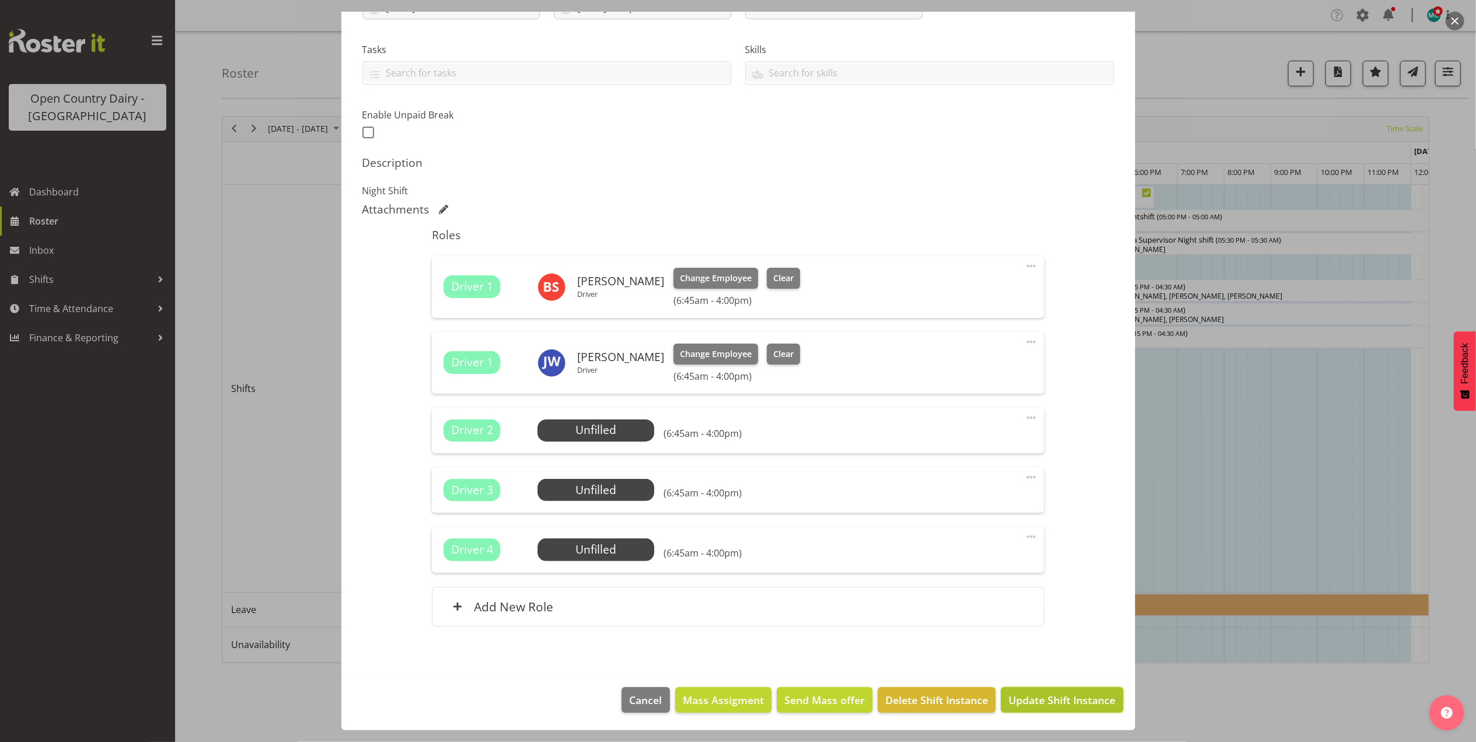
click at [1065, 700] on span "Update Shift Instance" at bounding box center [1061, 700] width 107 height 15
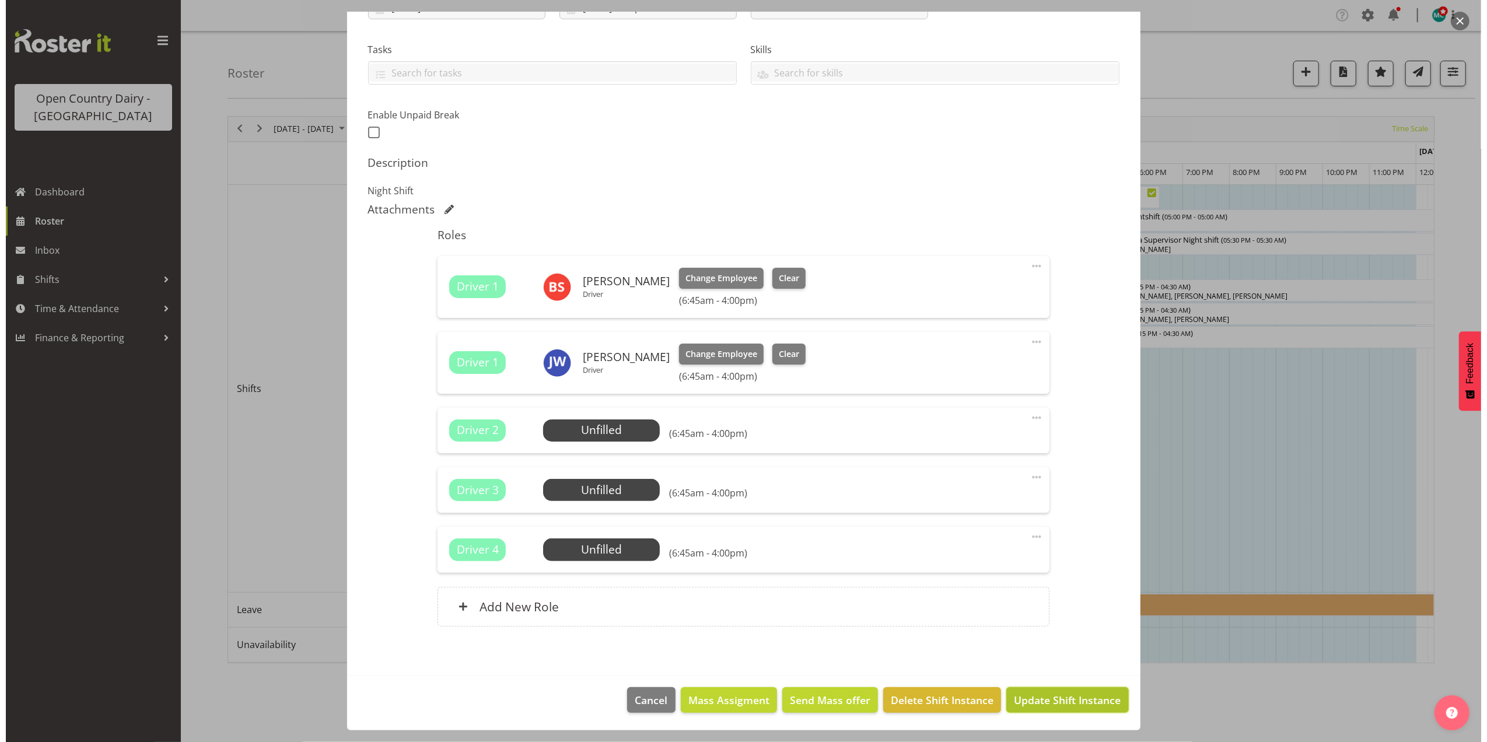
scroll to position [181, 0]
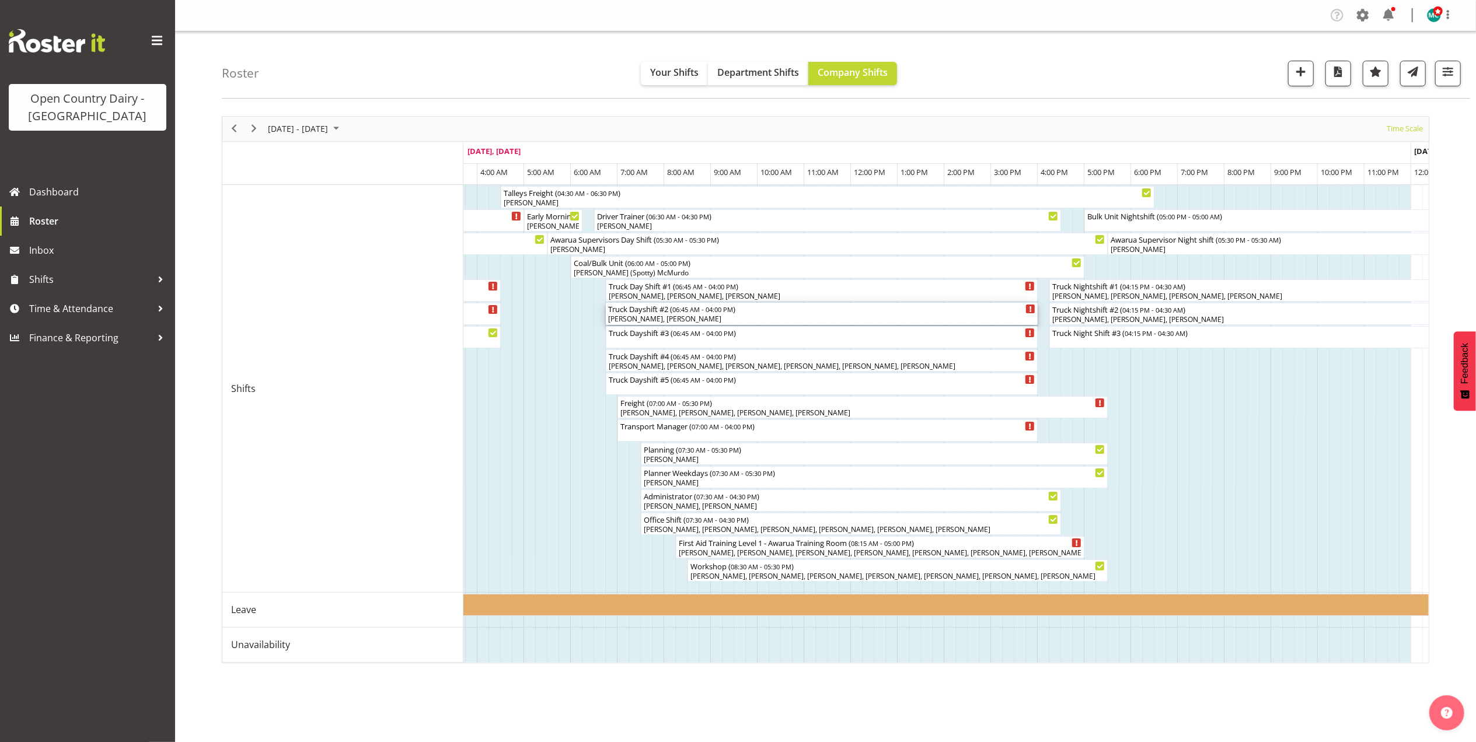
click at [731, 312] on span "06:45 AM - 04:00 PM" at bounding box center [702, 309] width 61 height 9
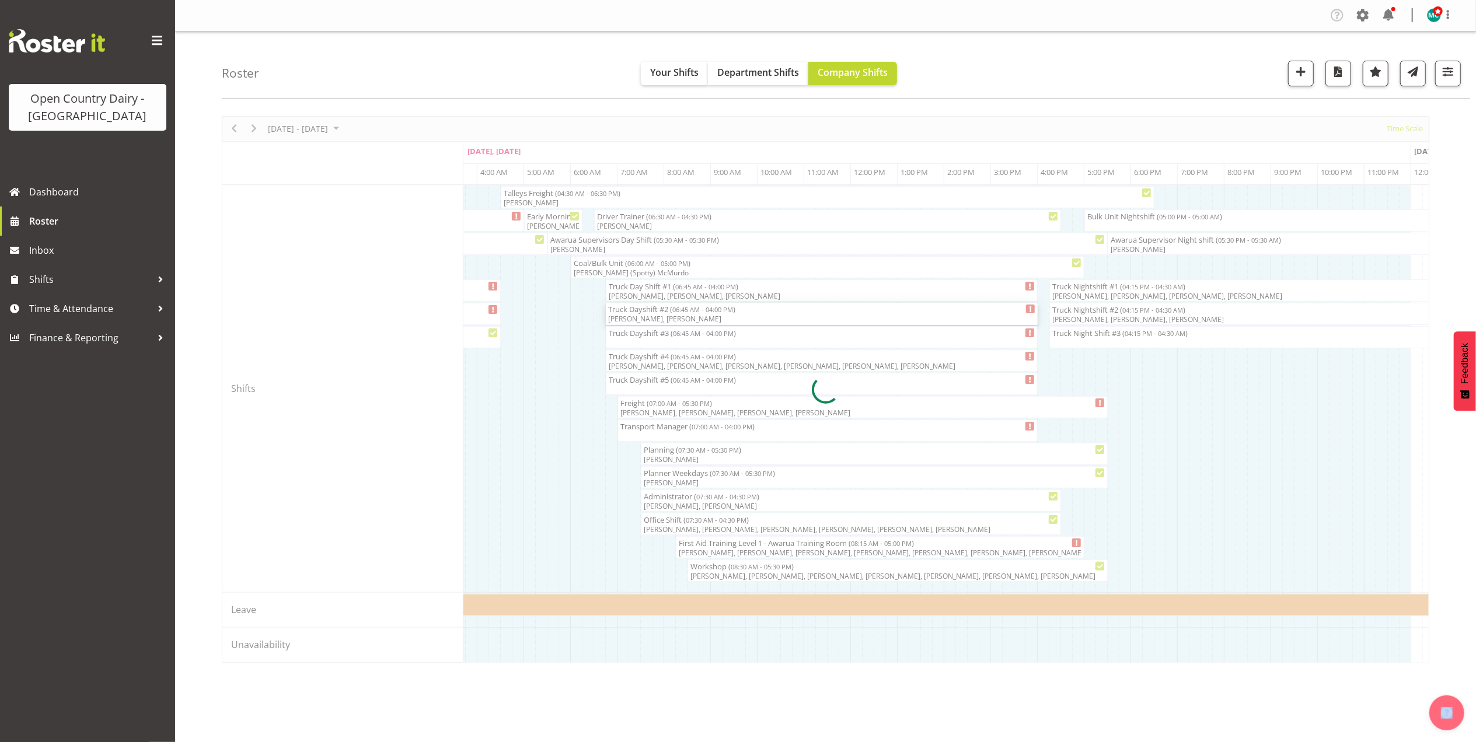
click at [731, 312] on div at bounding box center [825, 389] width 1207 height 547
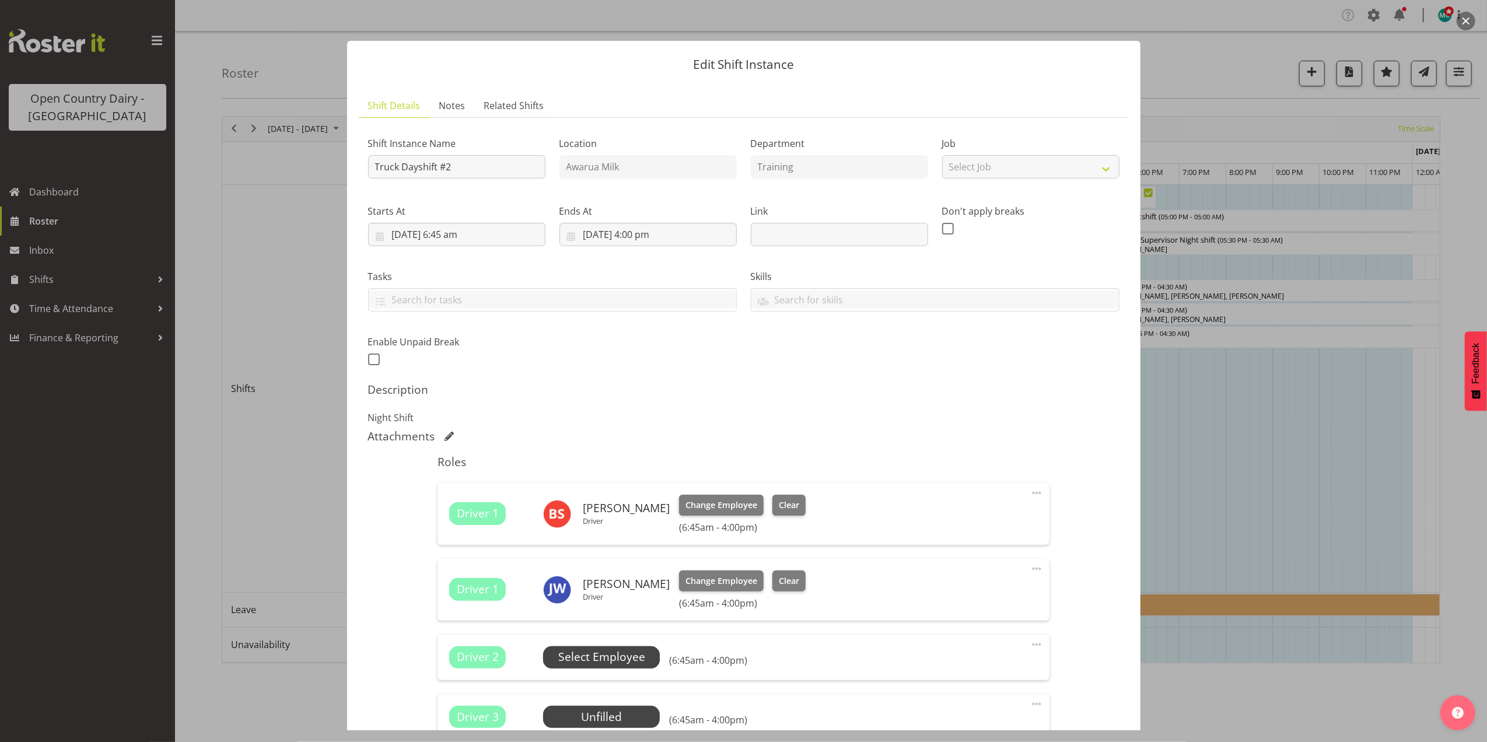
click at [606, 652] on span "Select Employee" at bounding box center [601, 657] width 87 height 17
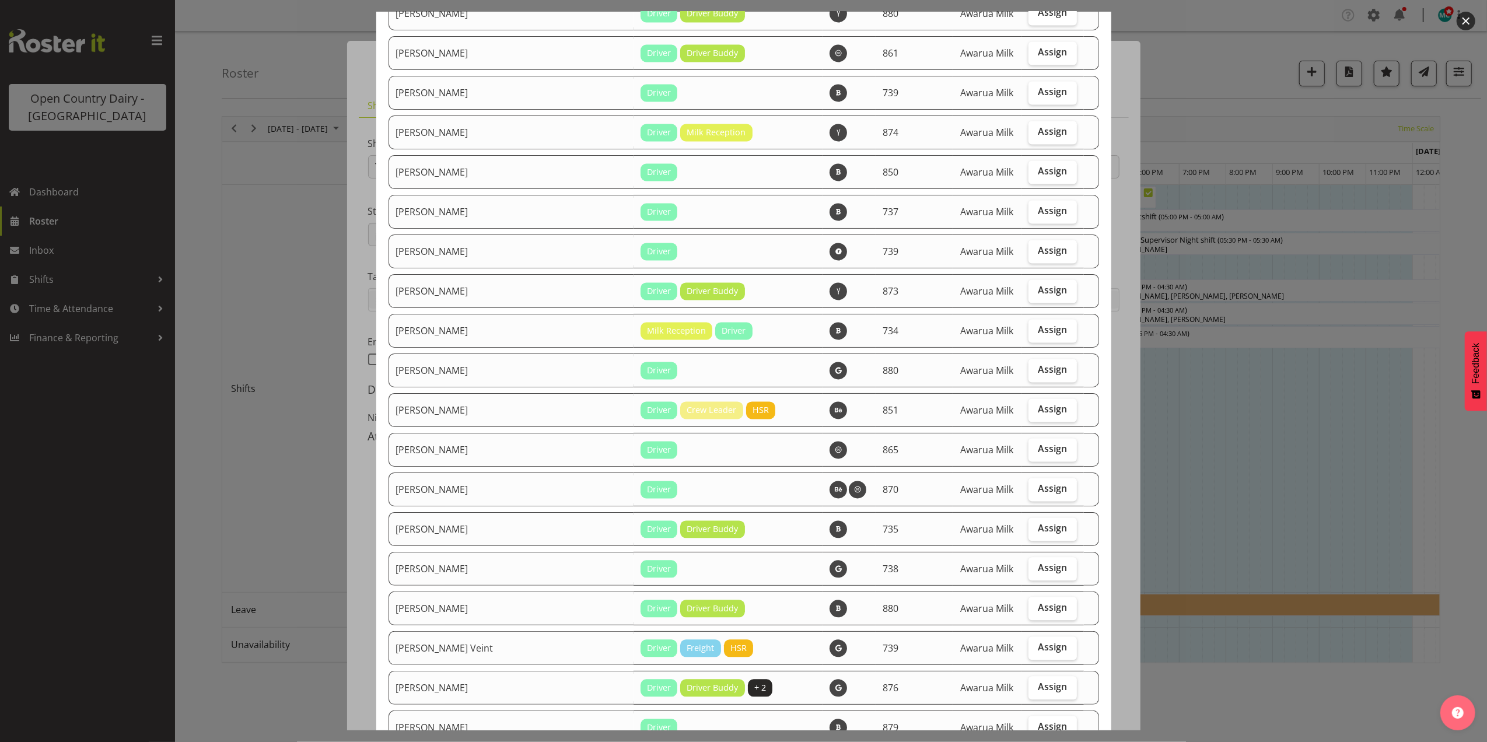
scroll to position [2178, 0]
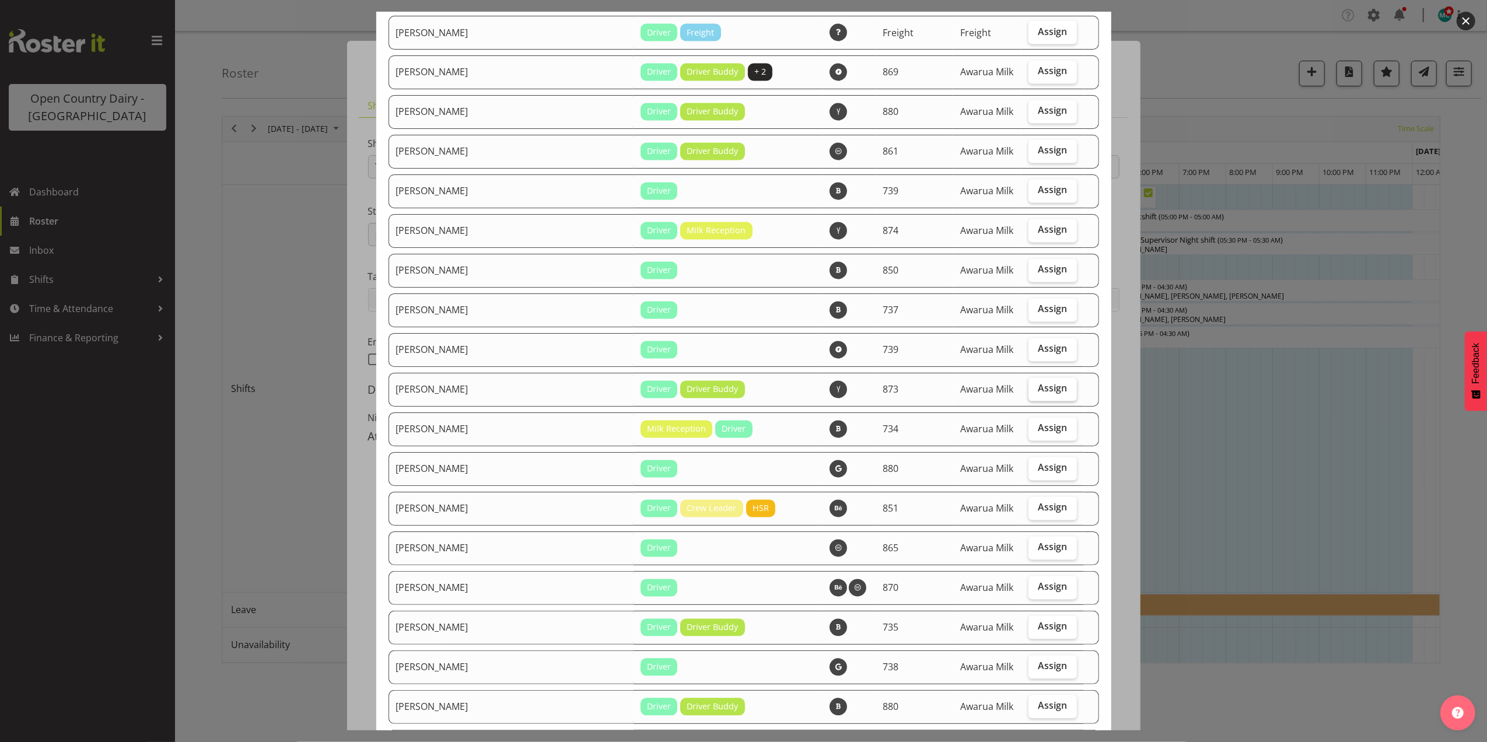
click at [1038, 389] on span "Assign" at bounding box center [1052, 389] width 29 height 12
click at [1033, 389] on input "Assign" at bounding box center [1033, 389] width 8 height 8
checkbox input "true"
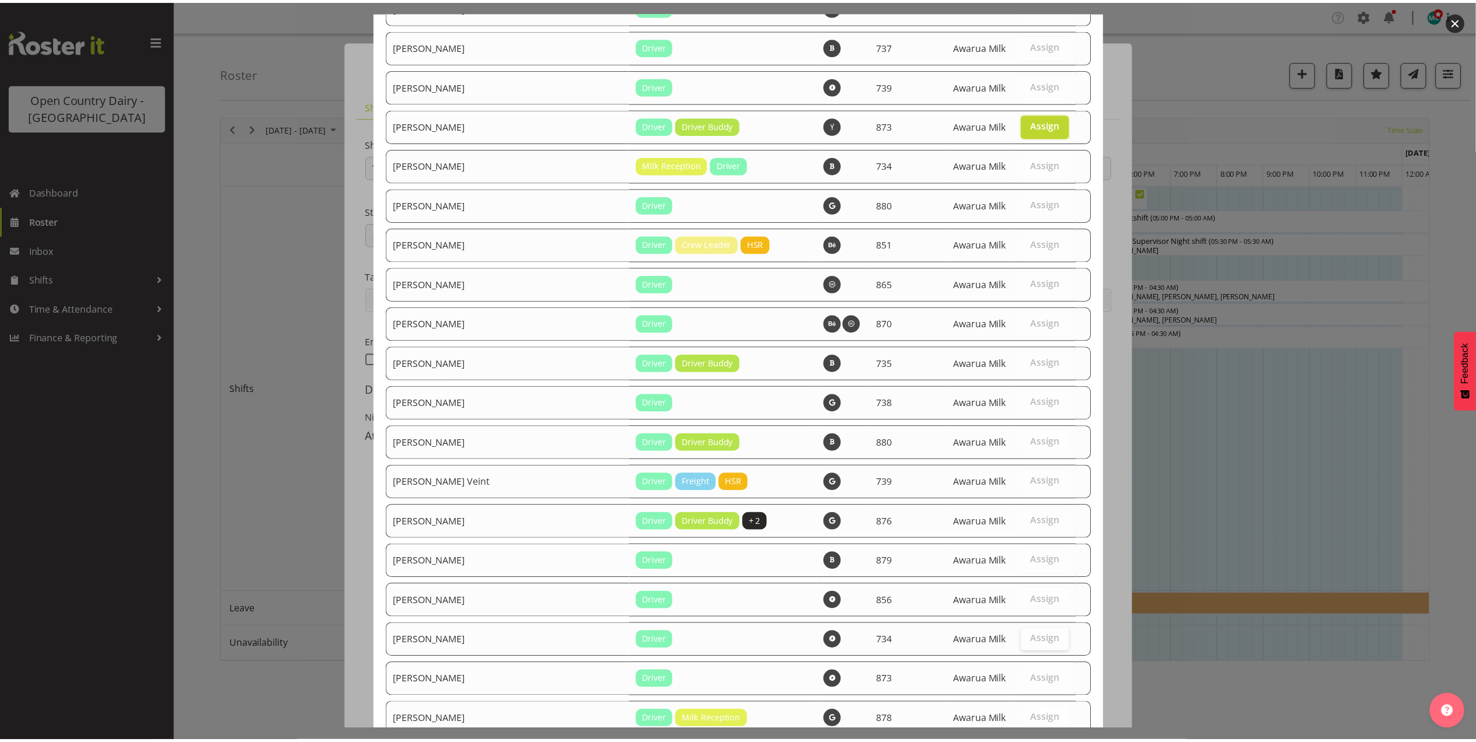
scroll to position [2601, 0]
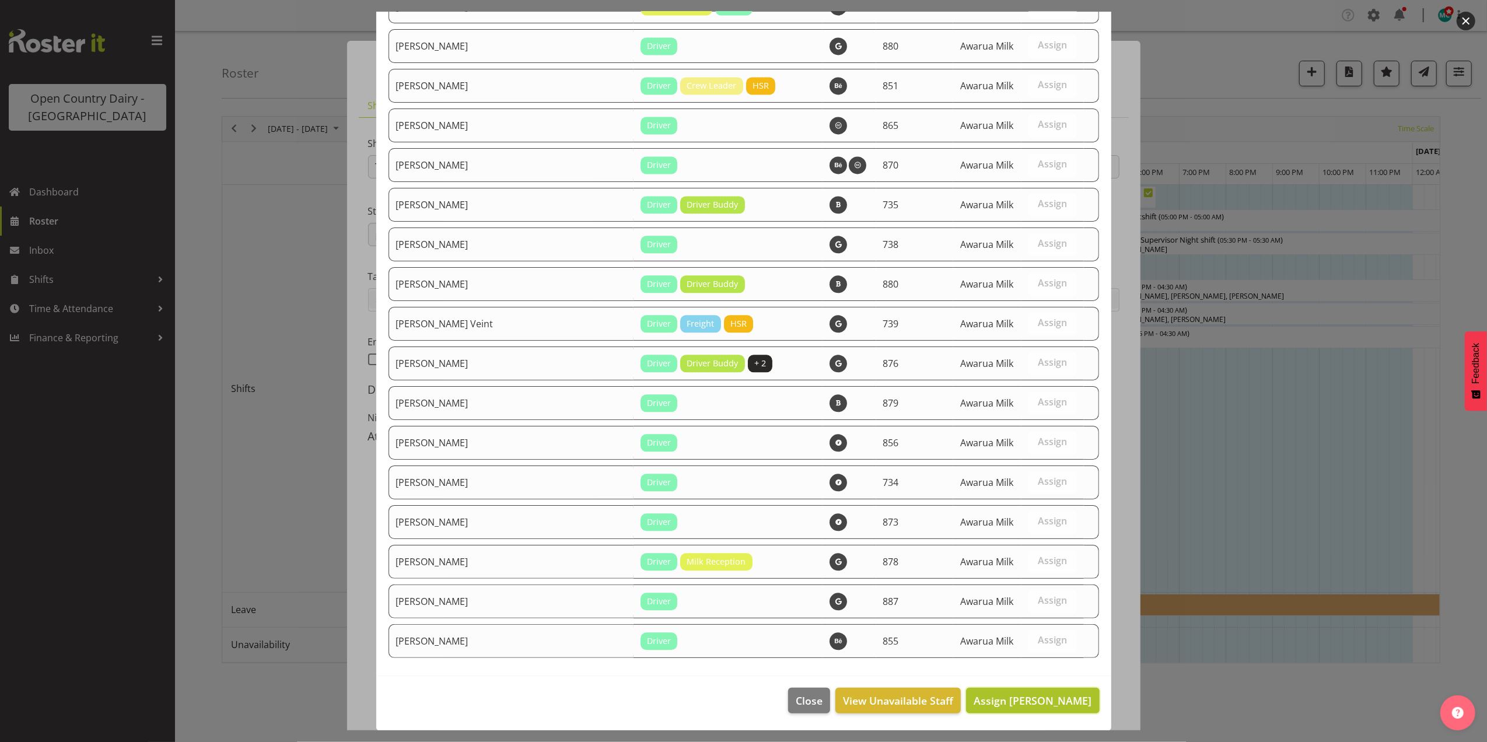
click at [1035, 705] on span "Assign Ricky Popham" at bounding box center [1033, 701] width 118 height 14
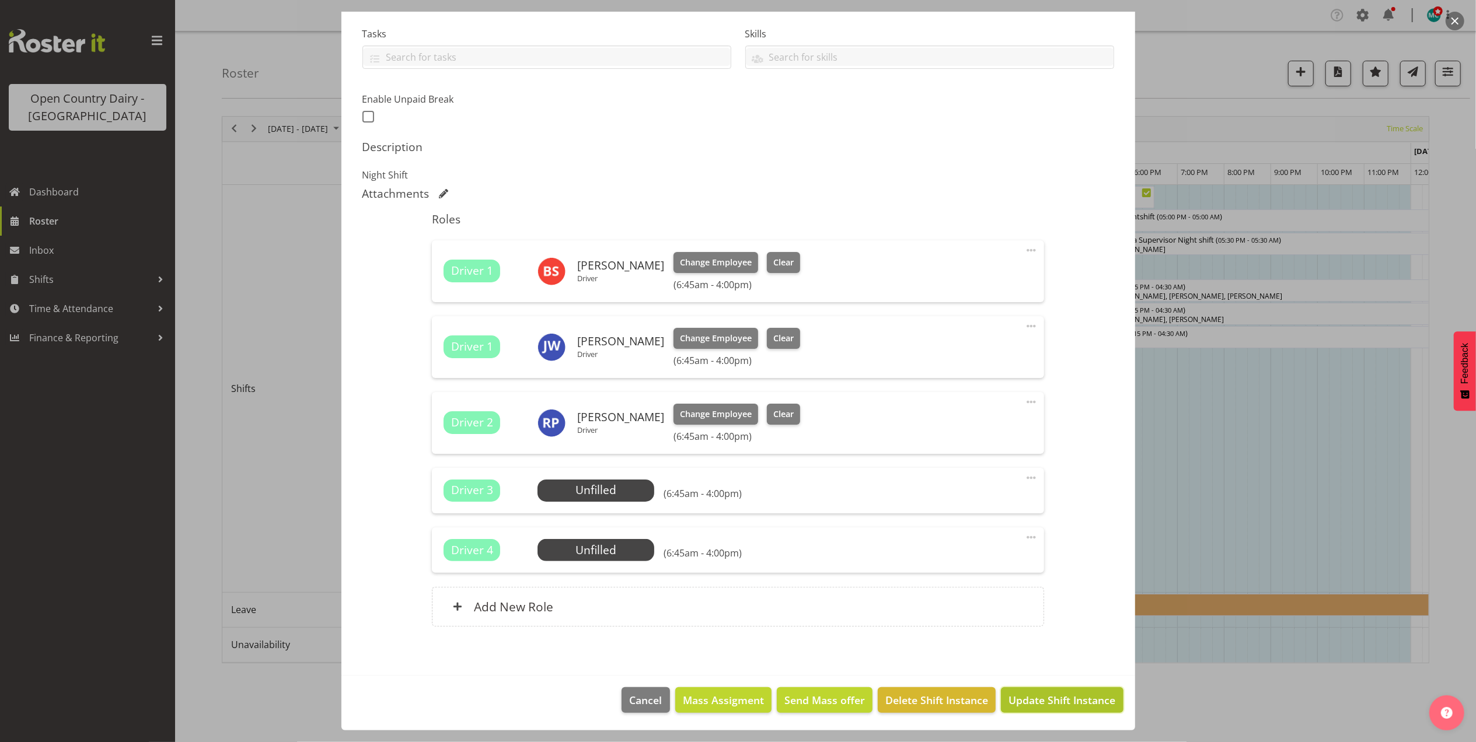
click at [1069, 696] on span "Update Shift Instance" at bounding box center [1061, 700] width 107 height 15
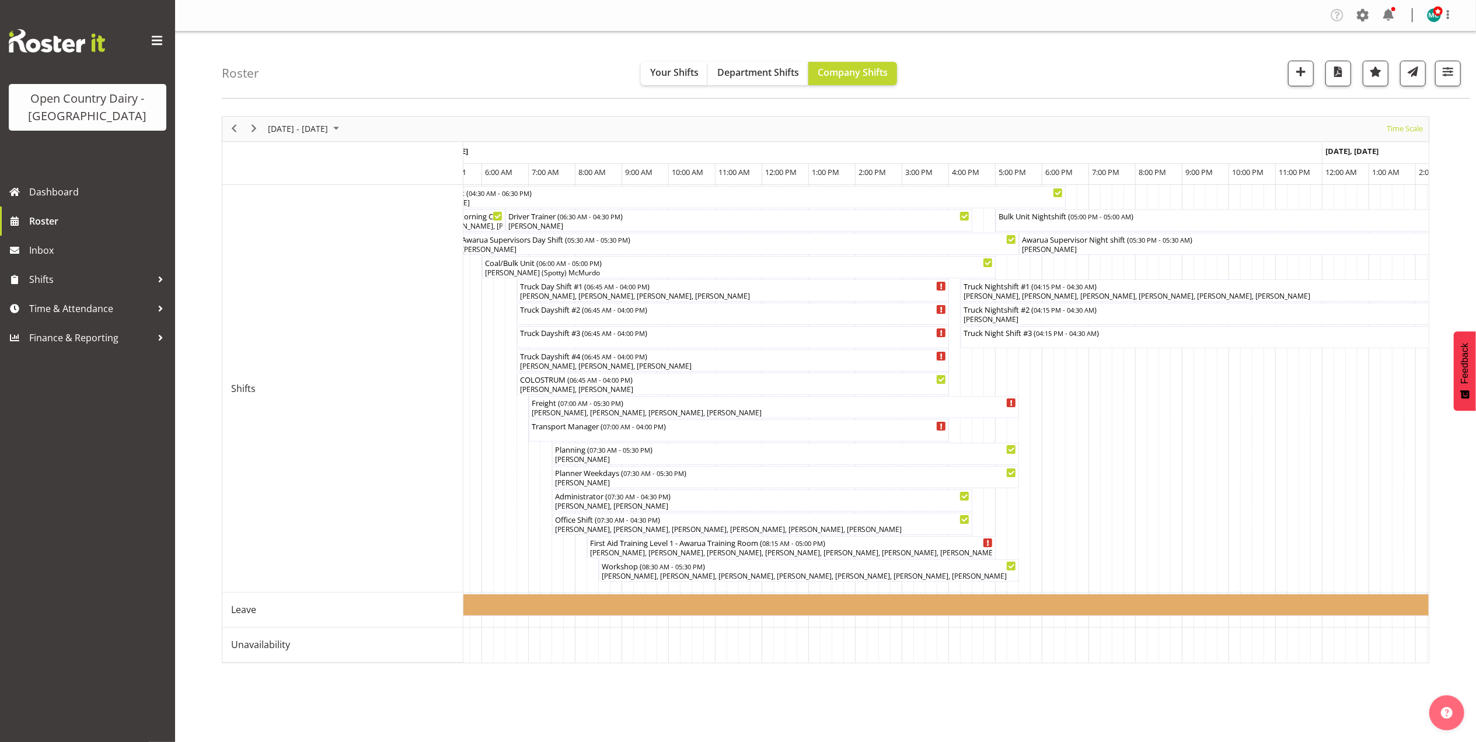
scroll to position [0, 0]
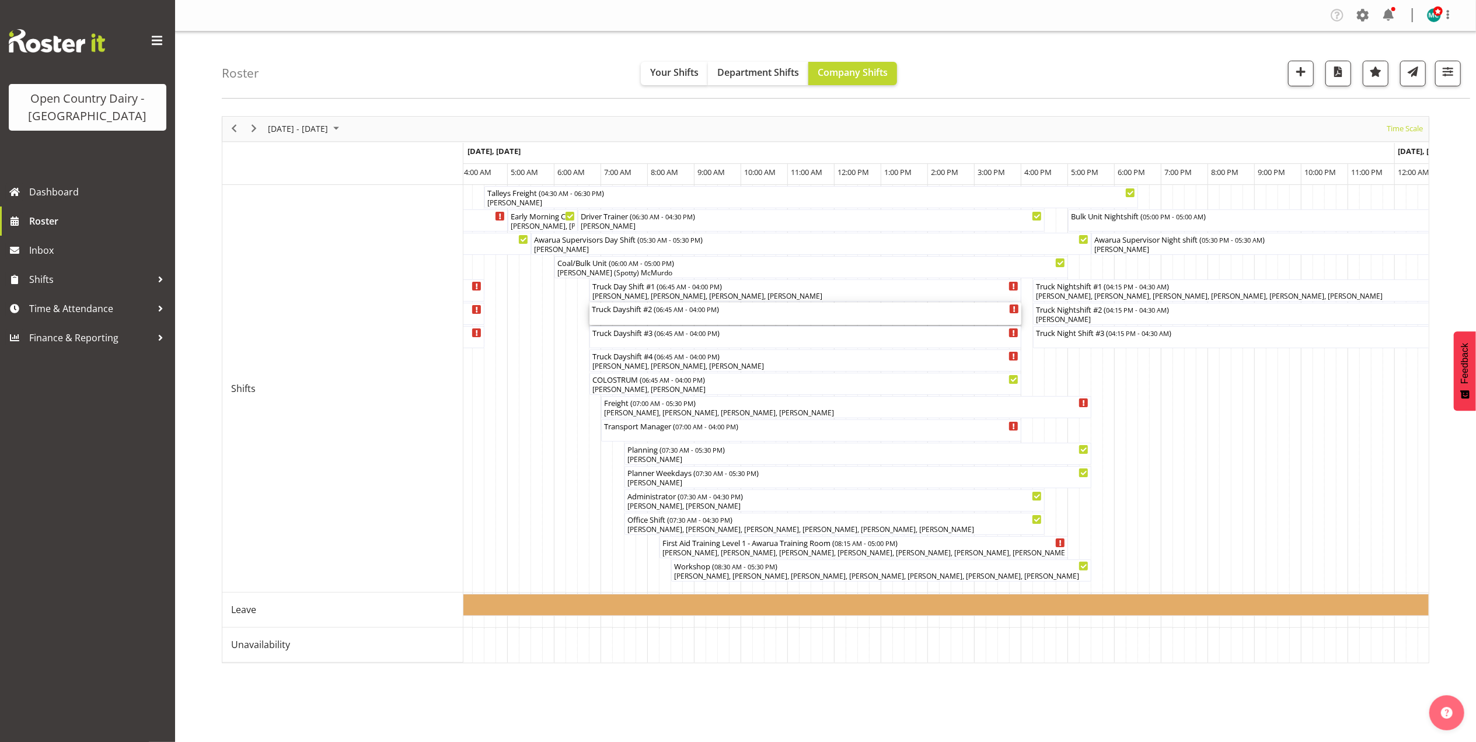
click at [664, 316] on div "Truck Dayshift #2 ( 06:45 AM - 04:00 PM )" at bounding box center [805, 314] width 427 height 22
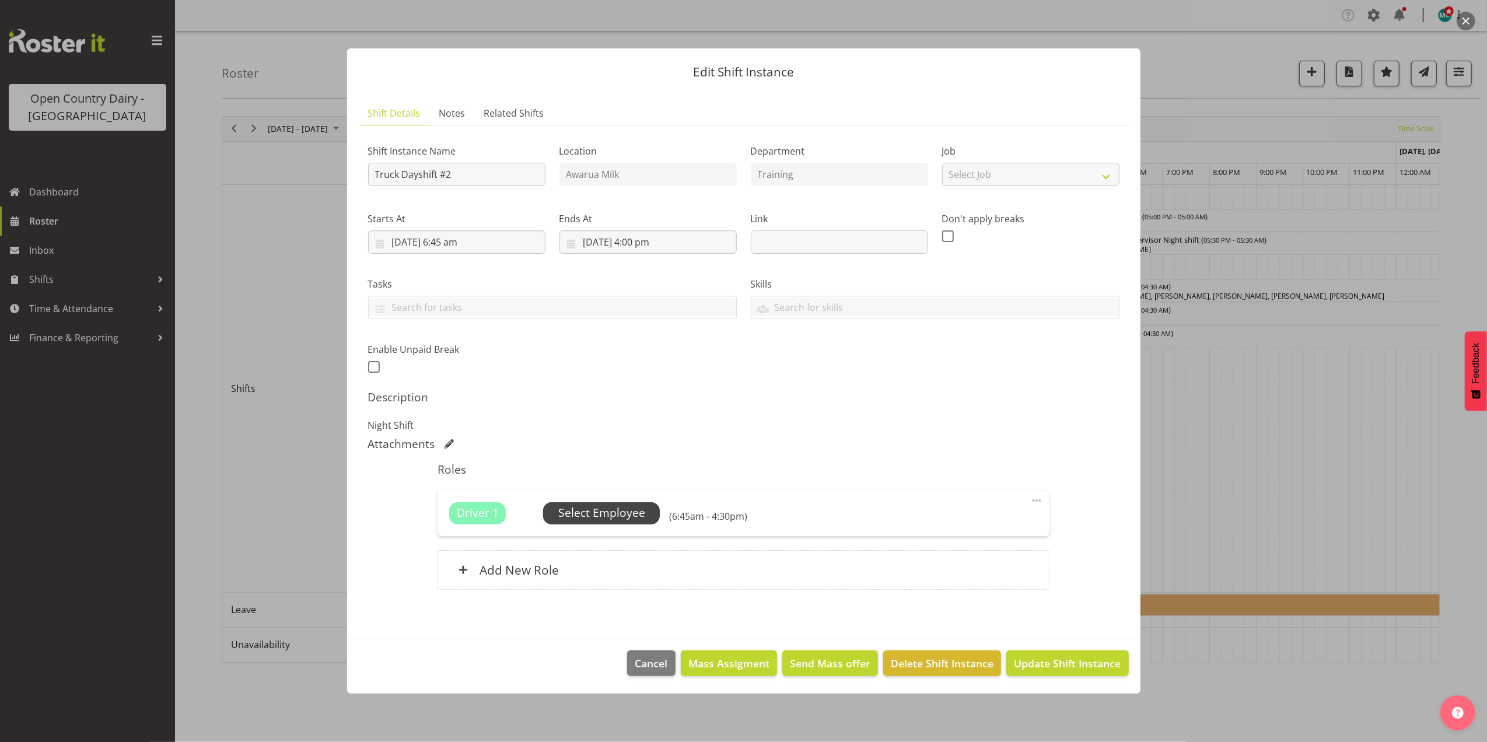
click at [623, 517] on span "Select Employee" at bounding box center [601, 513] width 87 height 17
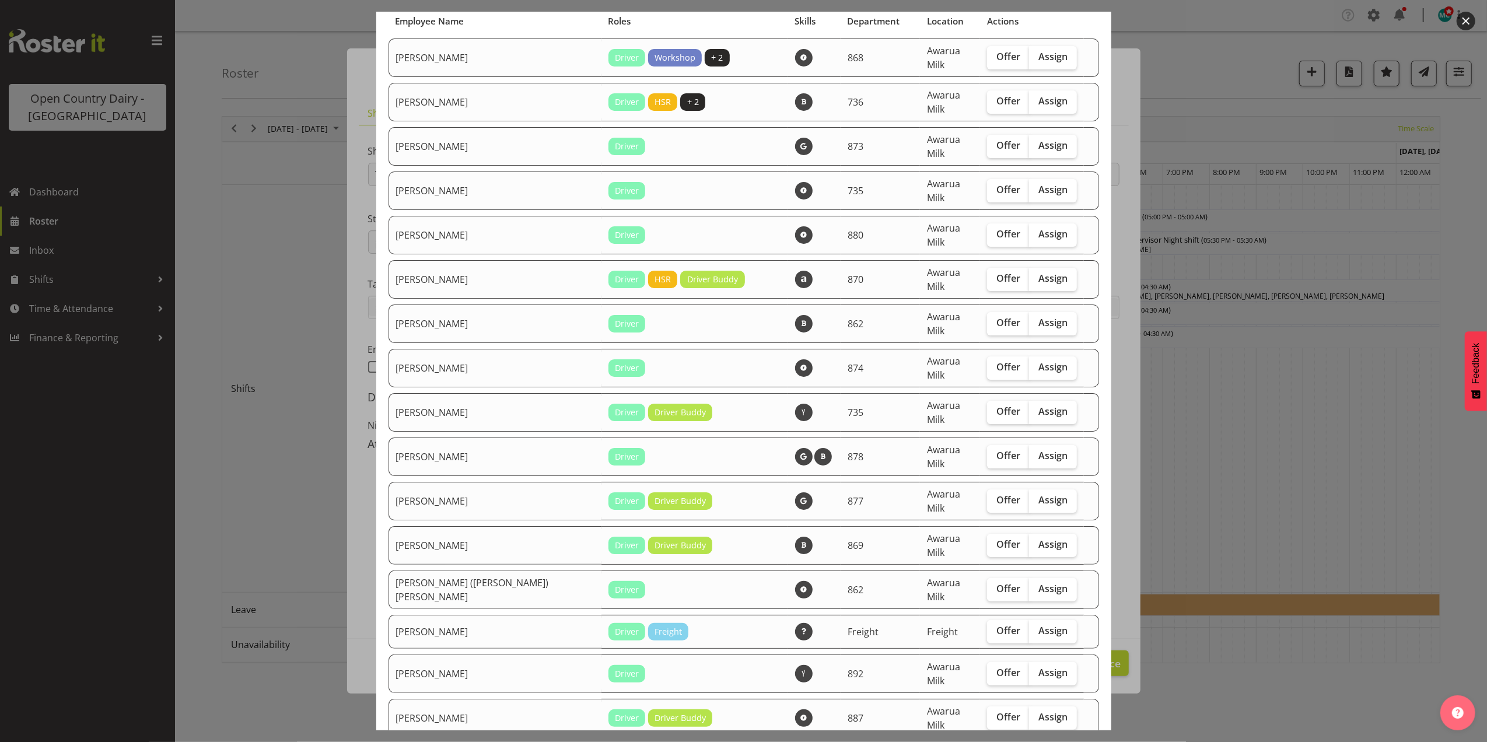
scroll to position [233, 0]
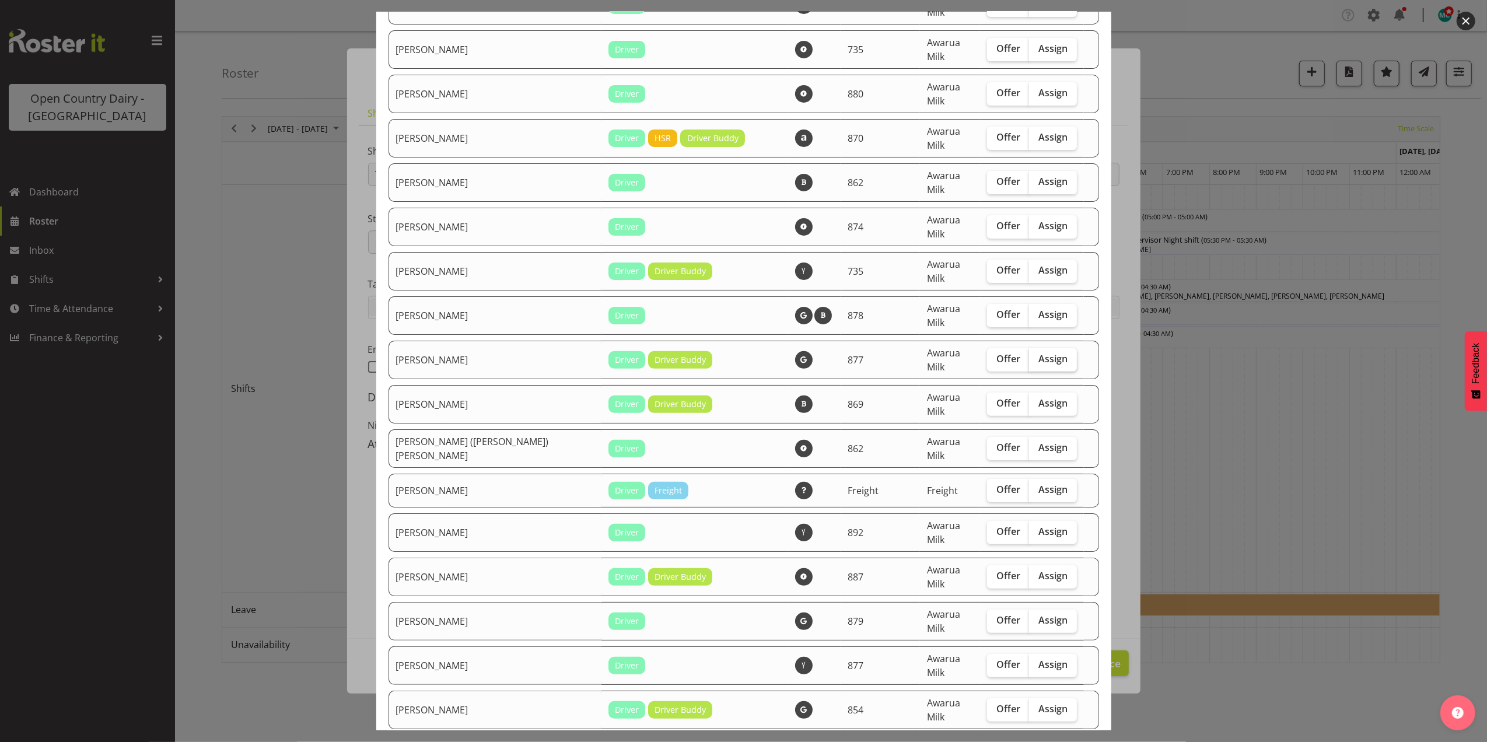
click at [1039, 353] on span "Assign" at bounding box center [1053, 359] width 29 height 12
click at [1029, 355] on input "Assign" at bounding box center [1033, 359] width 8 height 8
checkbox input "true"
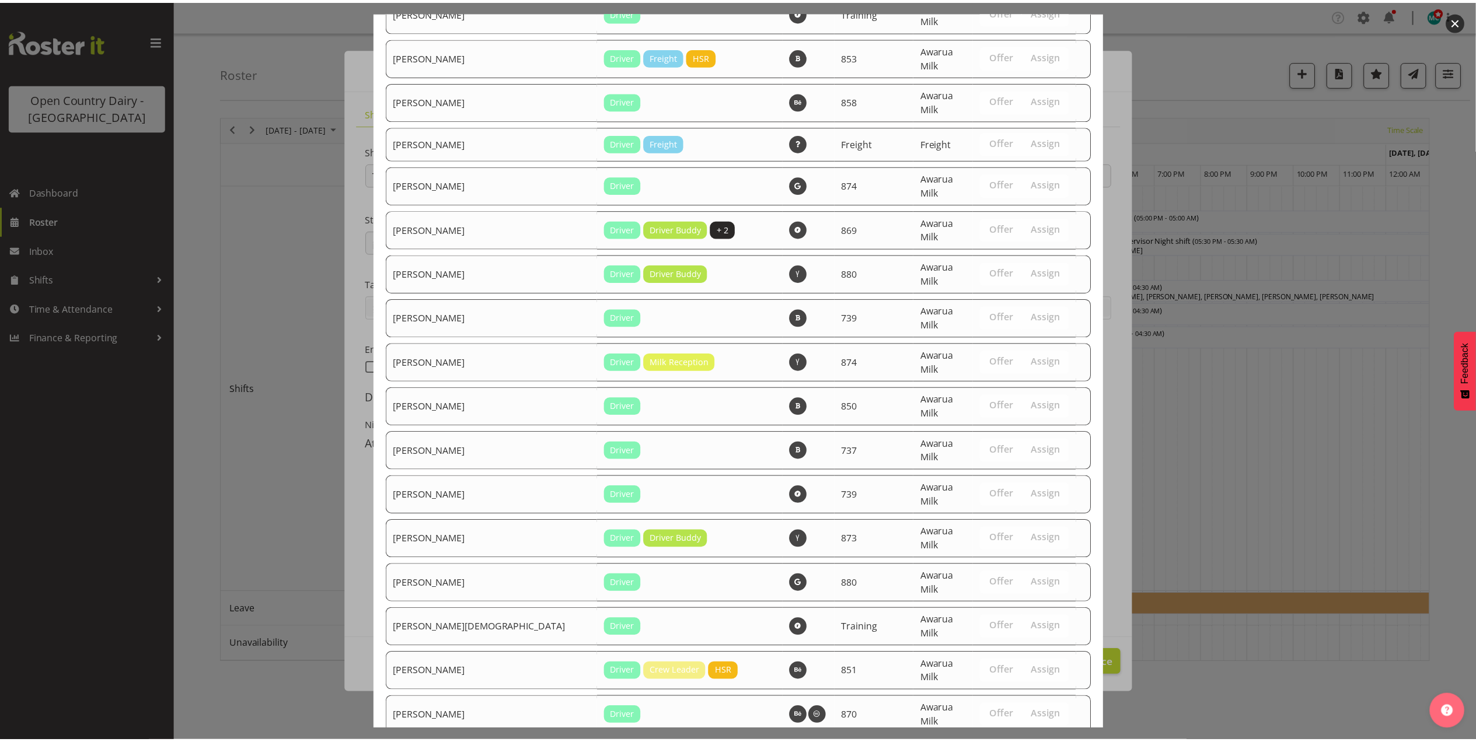
scroll to position [2800, 0]
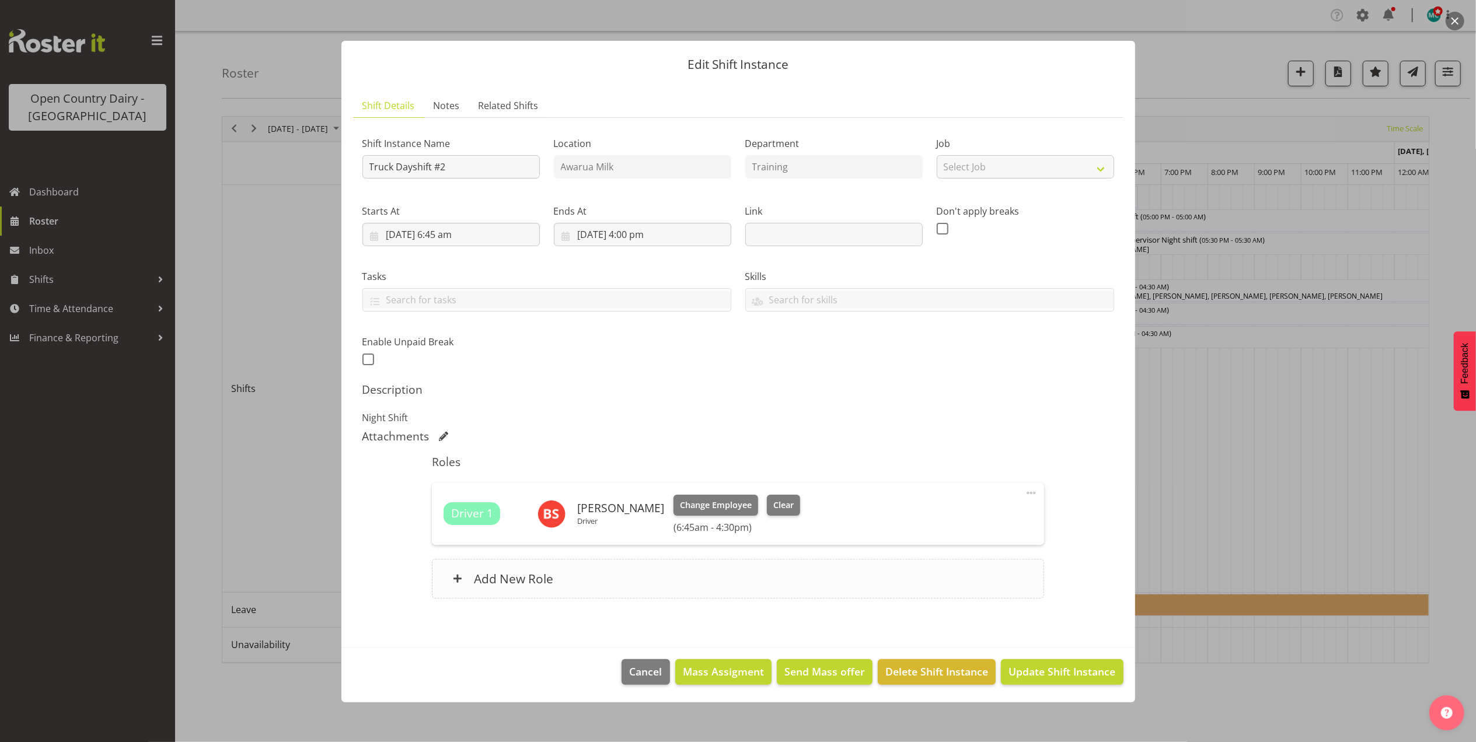
click at [570, 577] on div "Add New Role" at bounding box center [738, 579] width 612 height 40
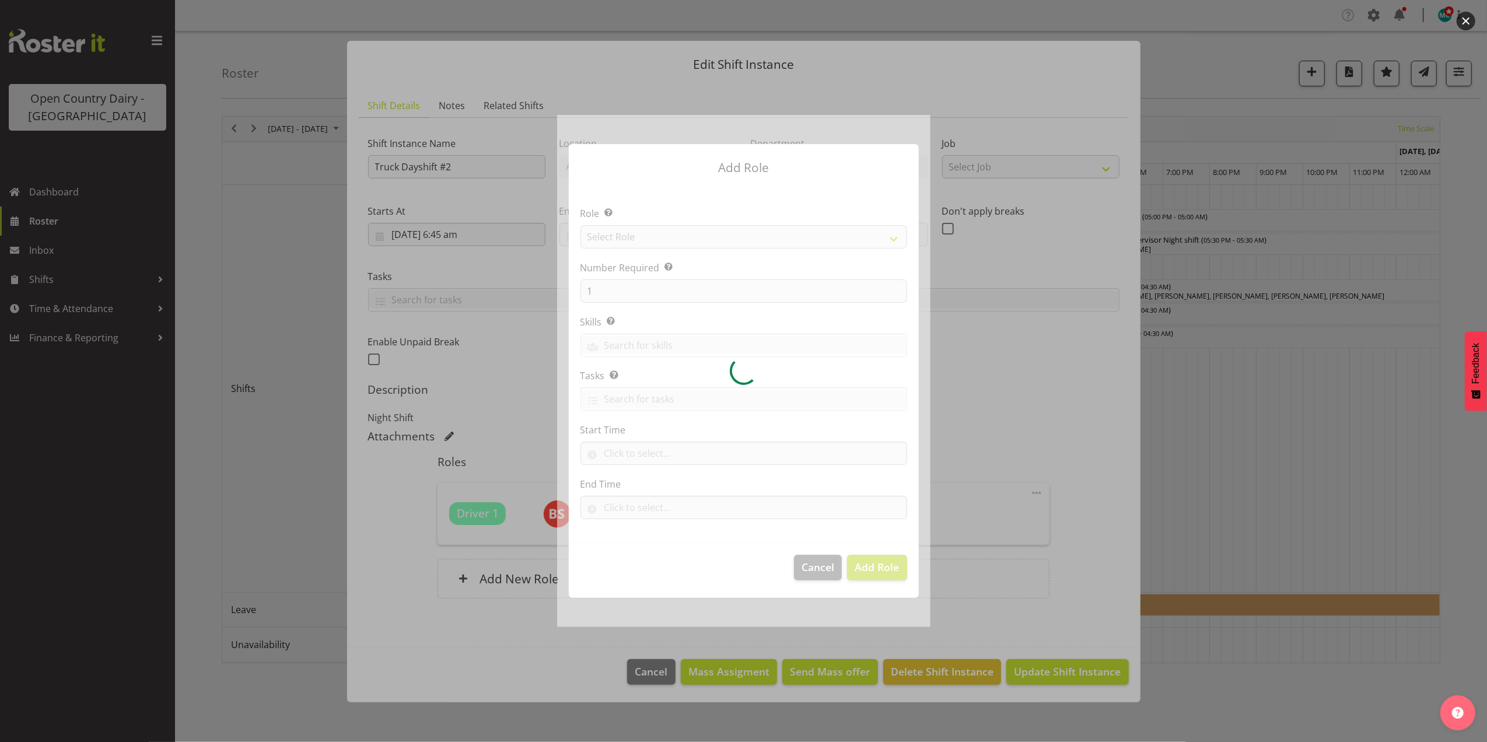
click at [640, 236] on div at bounding box center [743, 371] width 373 height 512
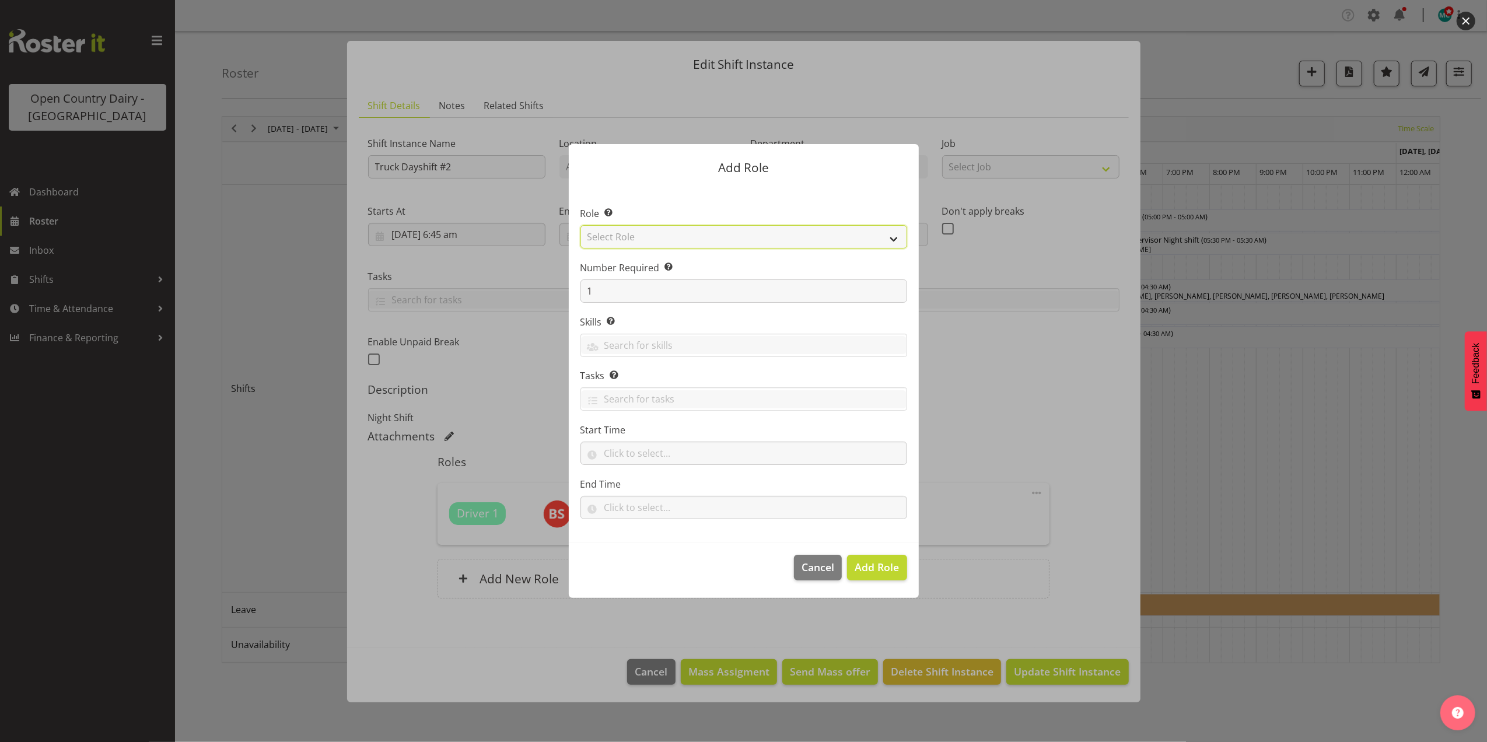
click at [640, 236] on select "Select Role Crew Leader Driver Driver Assessor Dayshift Driver Assessor Nightsh…" at bounding box center [744, 236] width 327 height 23
select select "1154"
click at [581, 225] on select "Select Role Crew Leader Driver Driver Assessor Dayshift Driver Assessor Nightsh…" at bounding box center [744, 236] width 327 height 23
click at [634, 282] on input "1" at bounding box center [744, 290] width 327 height 23
type input "4"
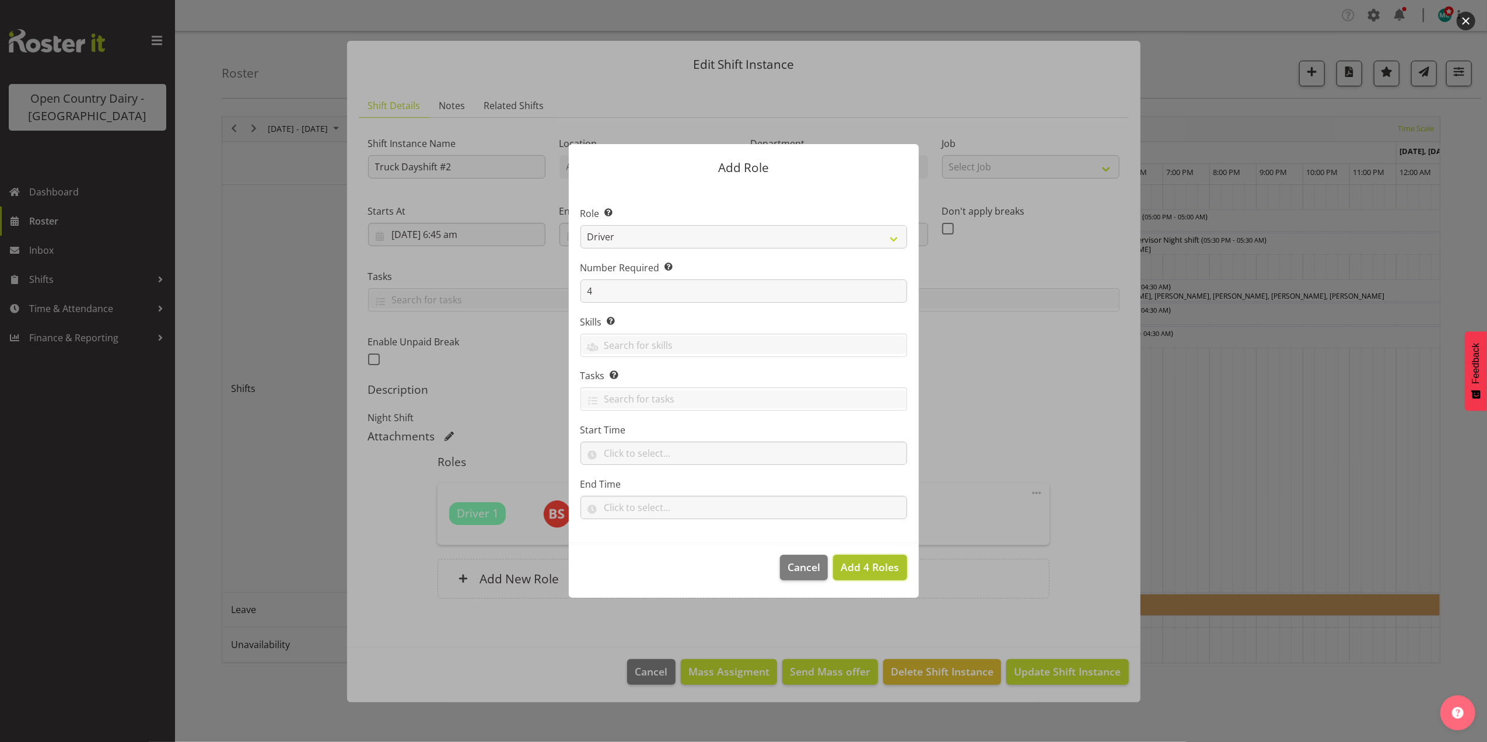
click at [872, 572] on span "Add 4 Roles" at bounding box center [870, 567] width 58 height 14
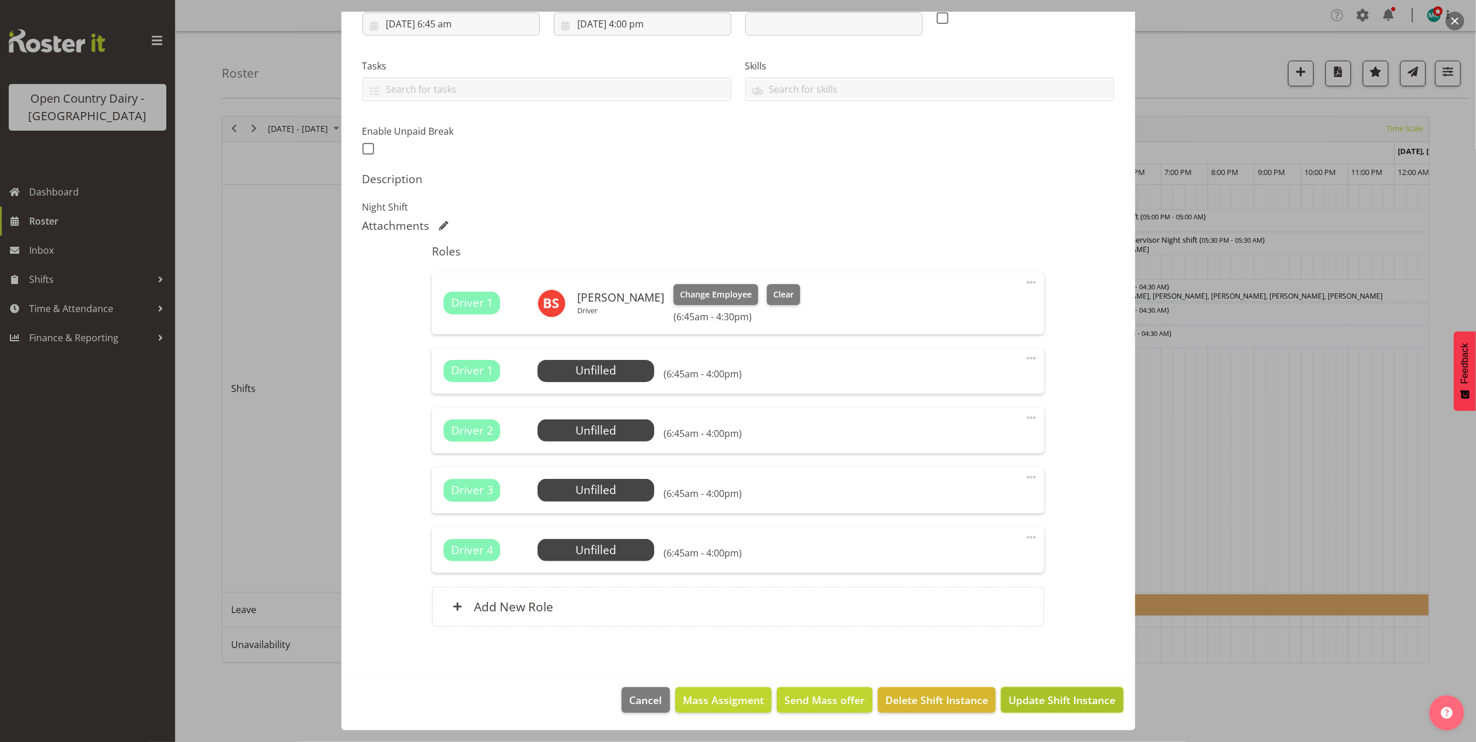
click at [1042, 696] on span "Update Shift Instance" at bounding box center [1061, 700] width 107 height 15
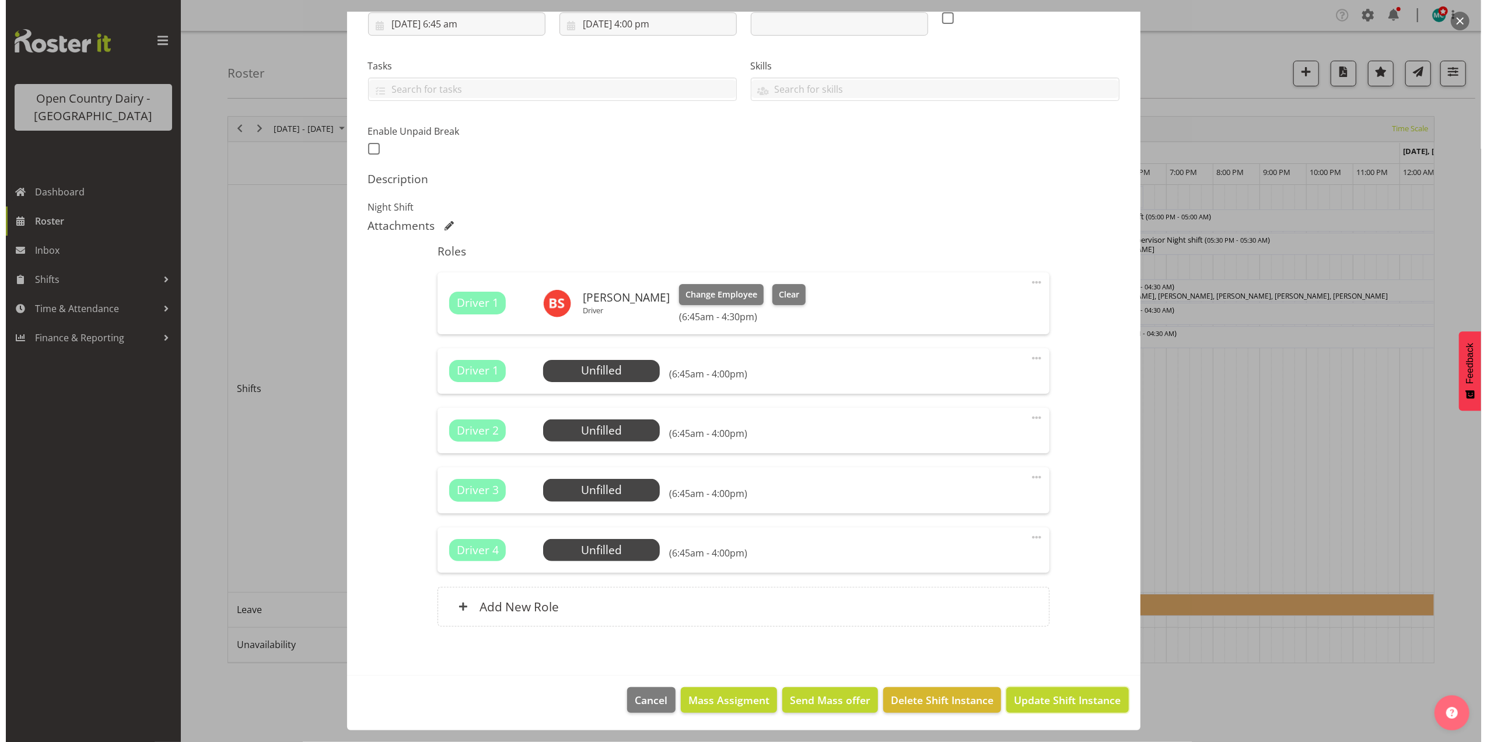
scroll to position [165, 0]
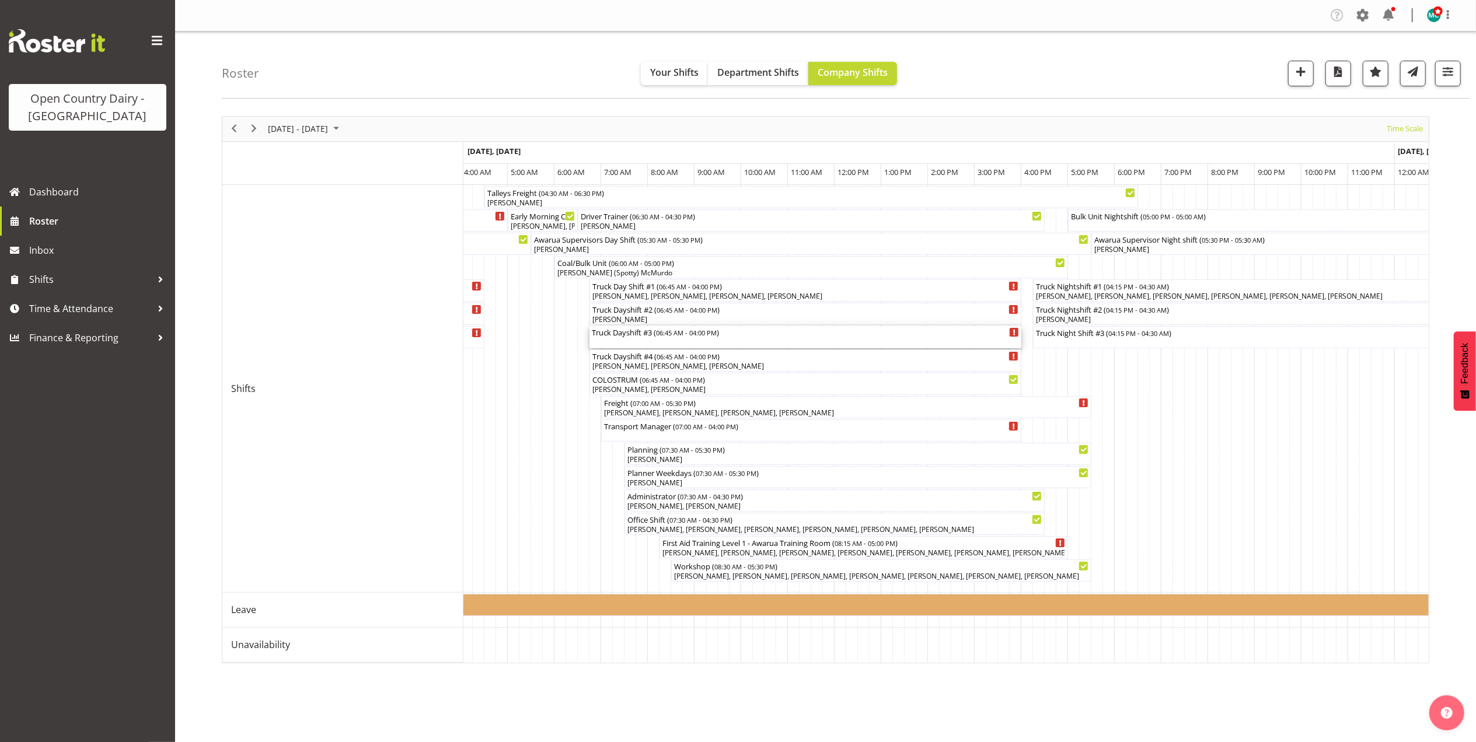
click at [652, 341] on div "Truck Dayshift #3 ( 06:45 AM - 04:00 PM )" at bounding box center [805, 337] width 427 height 22
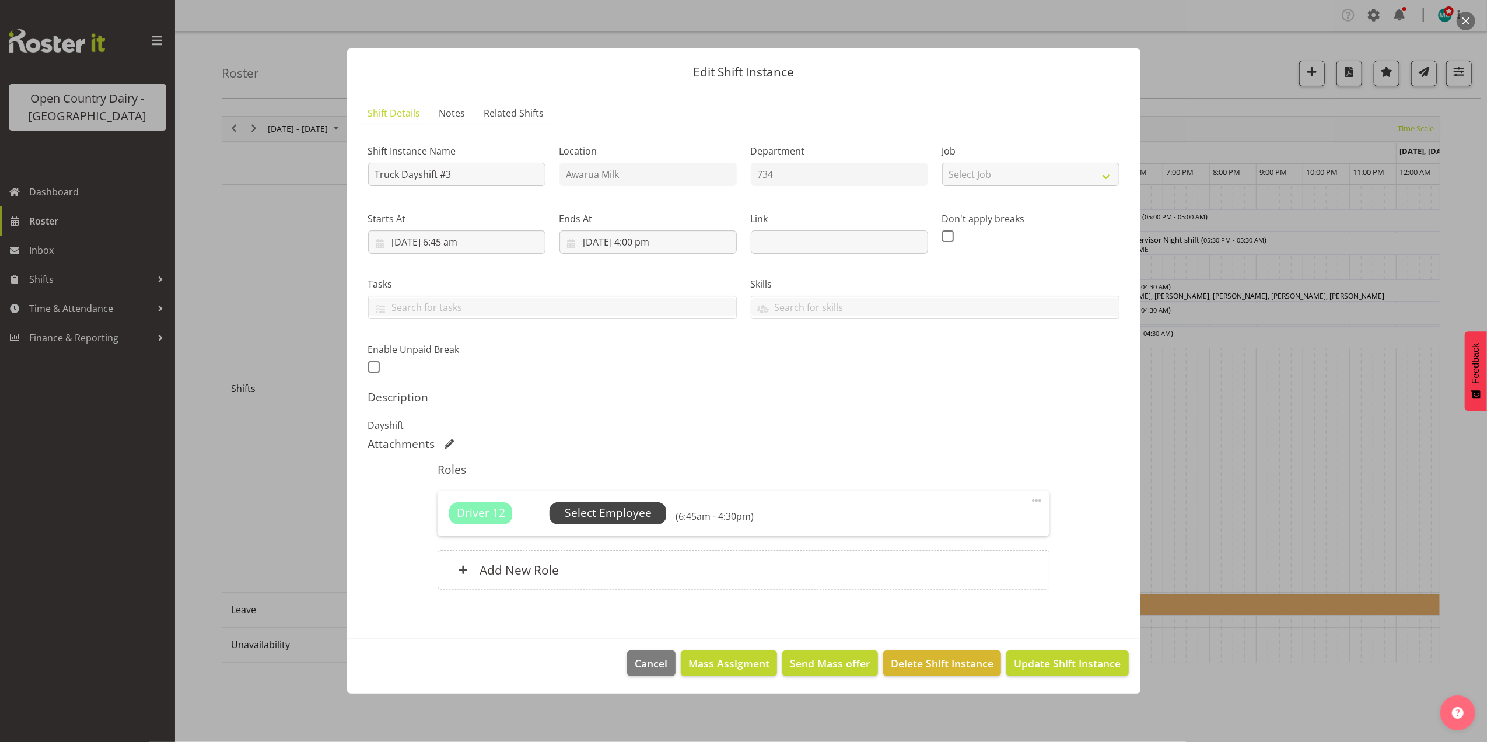
click at [614, 508] on span "Select Employee" at bounding box center [608, 513] width 87 height 17
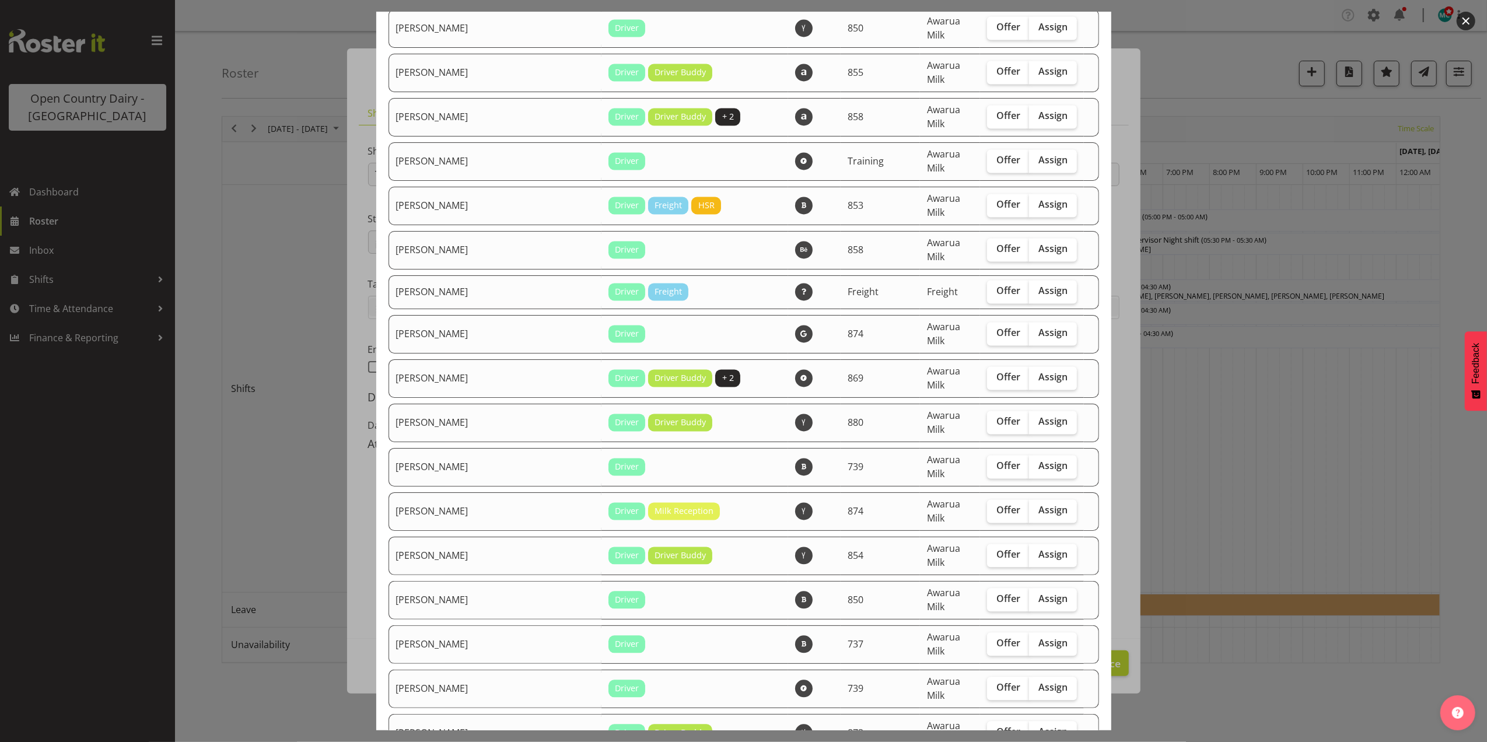
scroll to position [2215, 0]
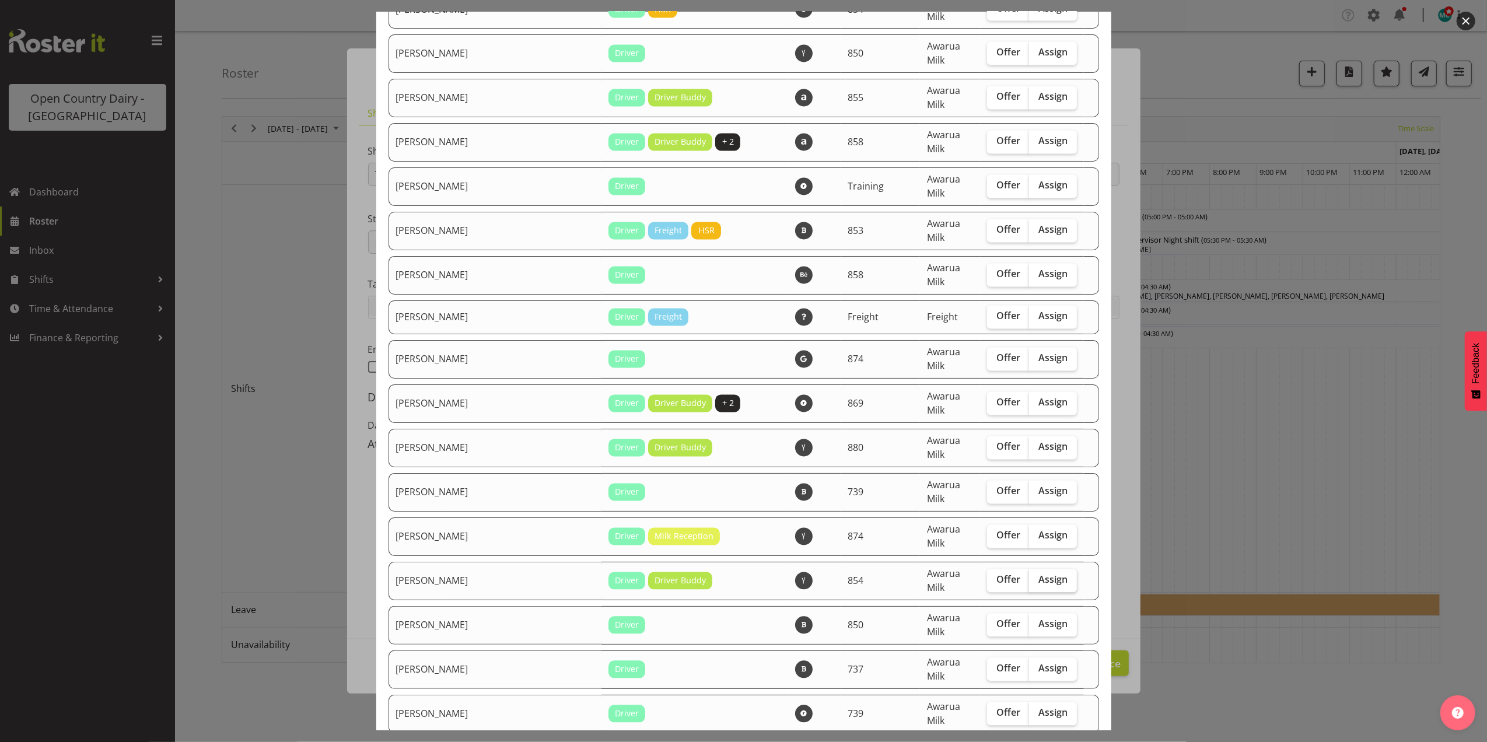
click at [1039, 574] on span "Assign" at bounding box center [1053, 580] width 29 height 12
click at [1032, 576] on input "Assign" at bounding box center [1033, 580] width 8 height 8
checkbox input "true"
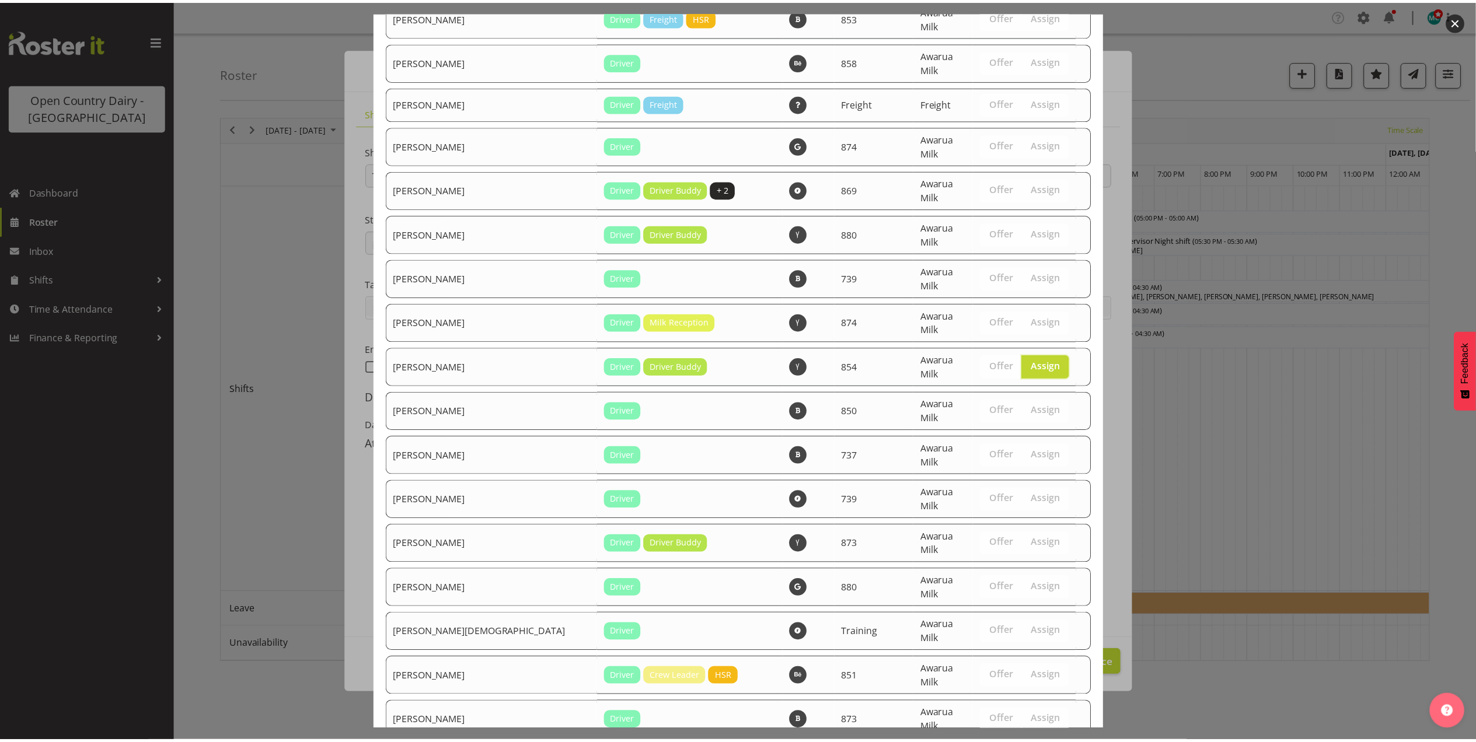
scroll to position [2760, 0]
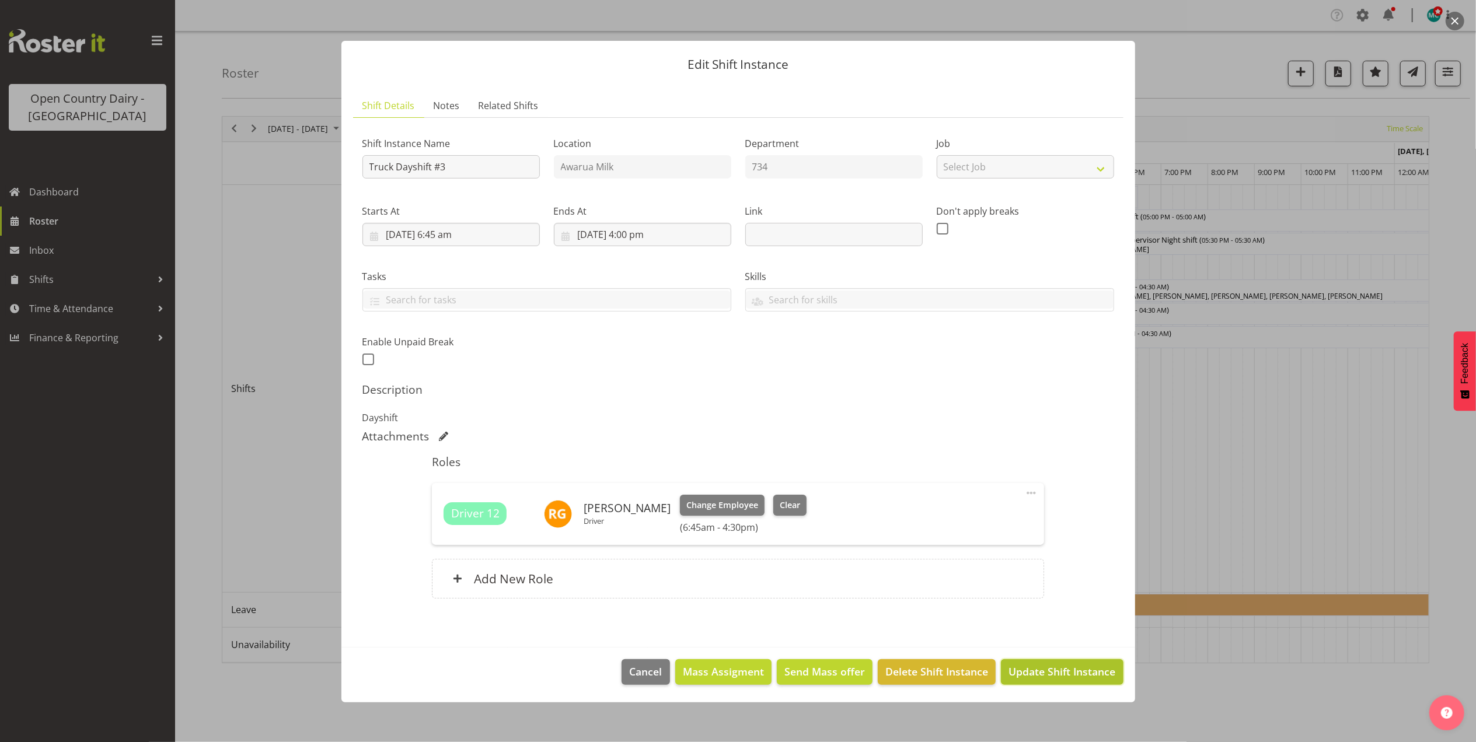
click at [1049, 668] on span "Update Shift Instance" at bounding box center [1061, 671] width 107 height 15
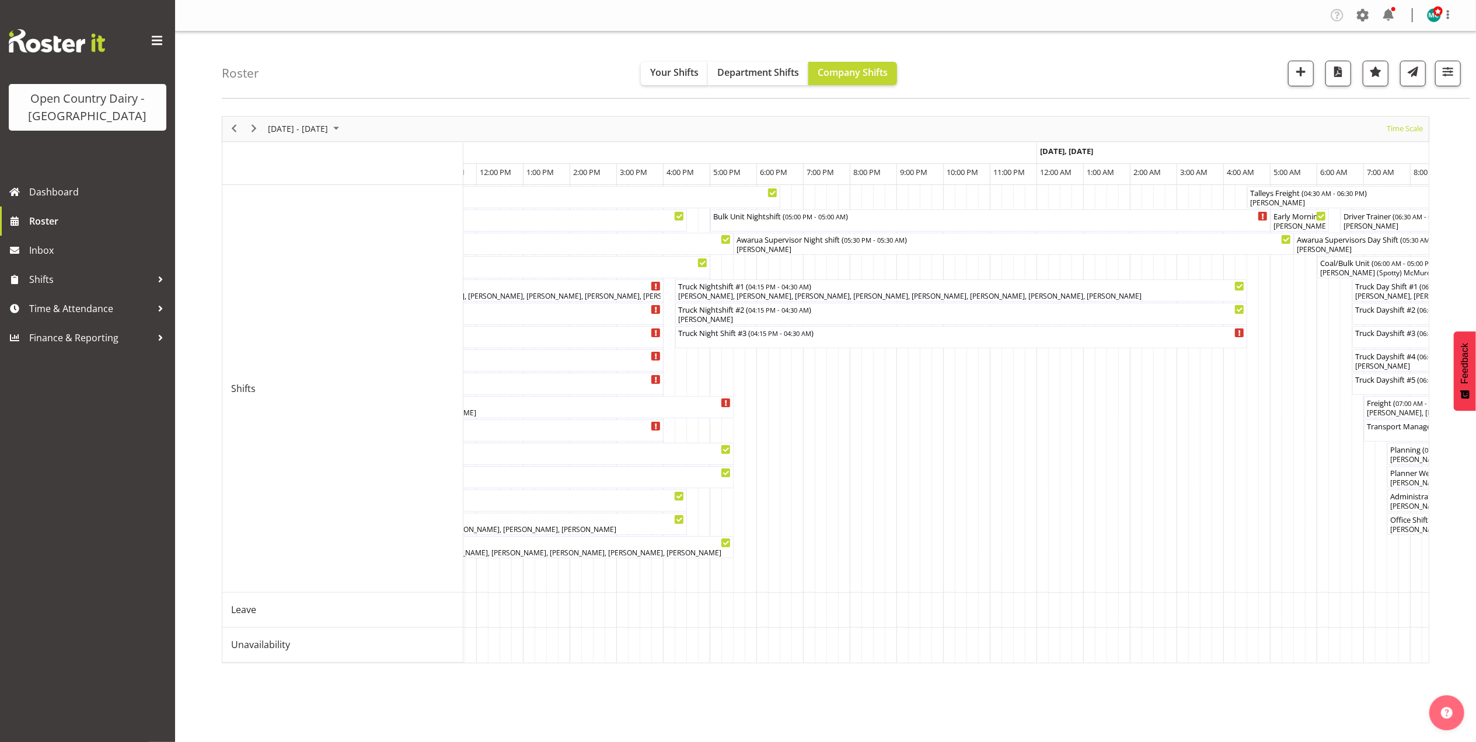
scroll to position [0, 4059]
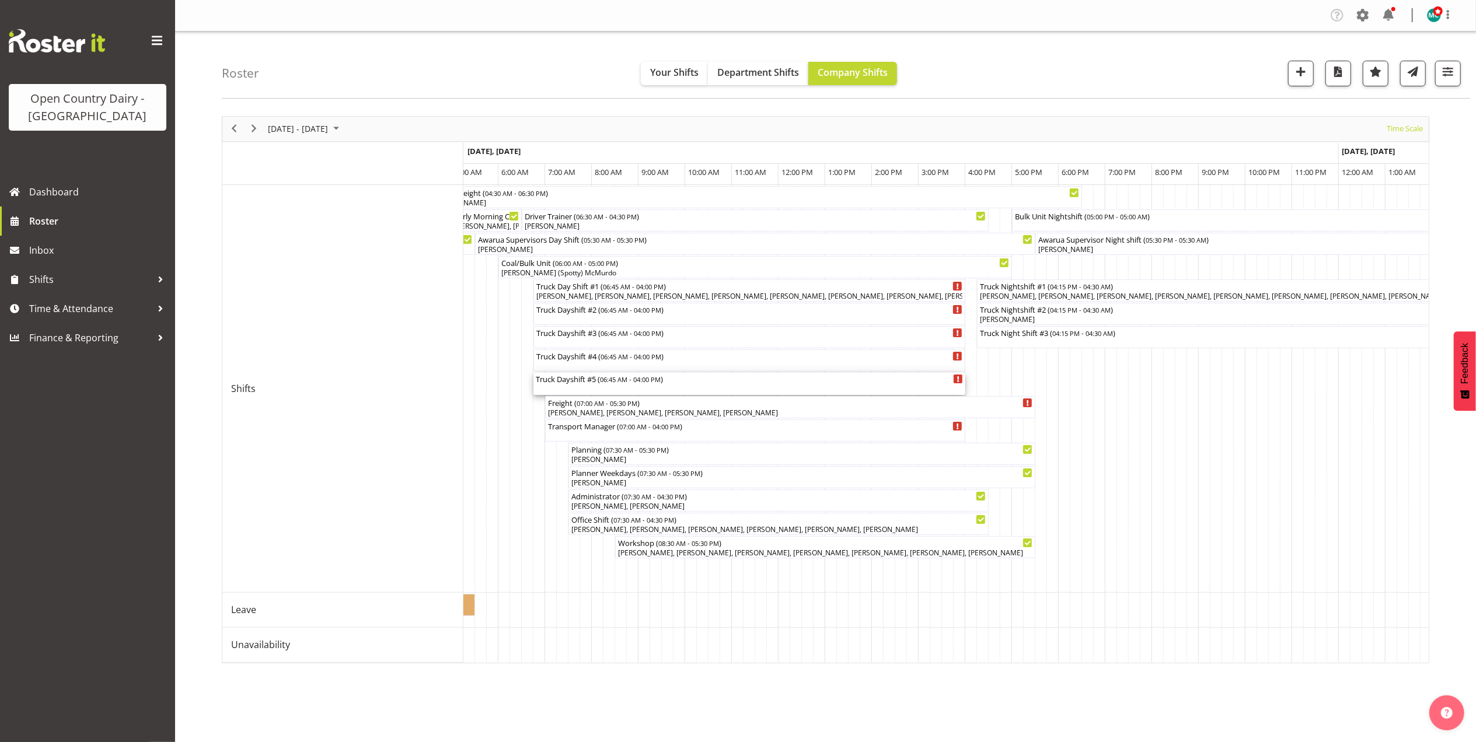
click at [564, 387] on div "Truck Dayshift #5 ( 06:45 AM - 04:00 PM )" at bounding box center [749, 384] width 427 height 22
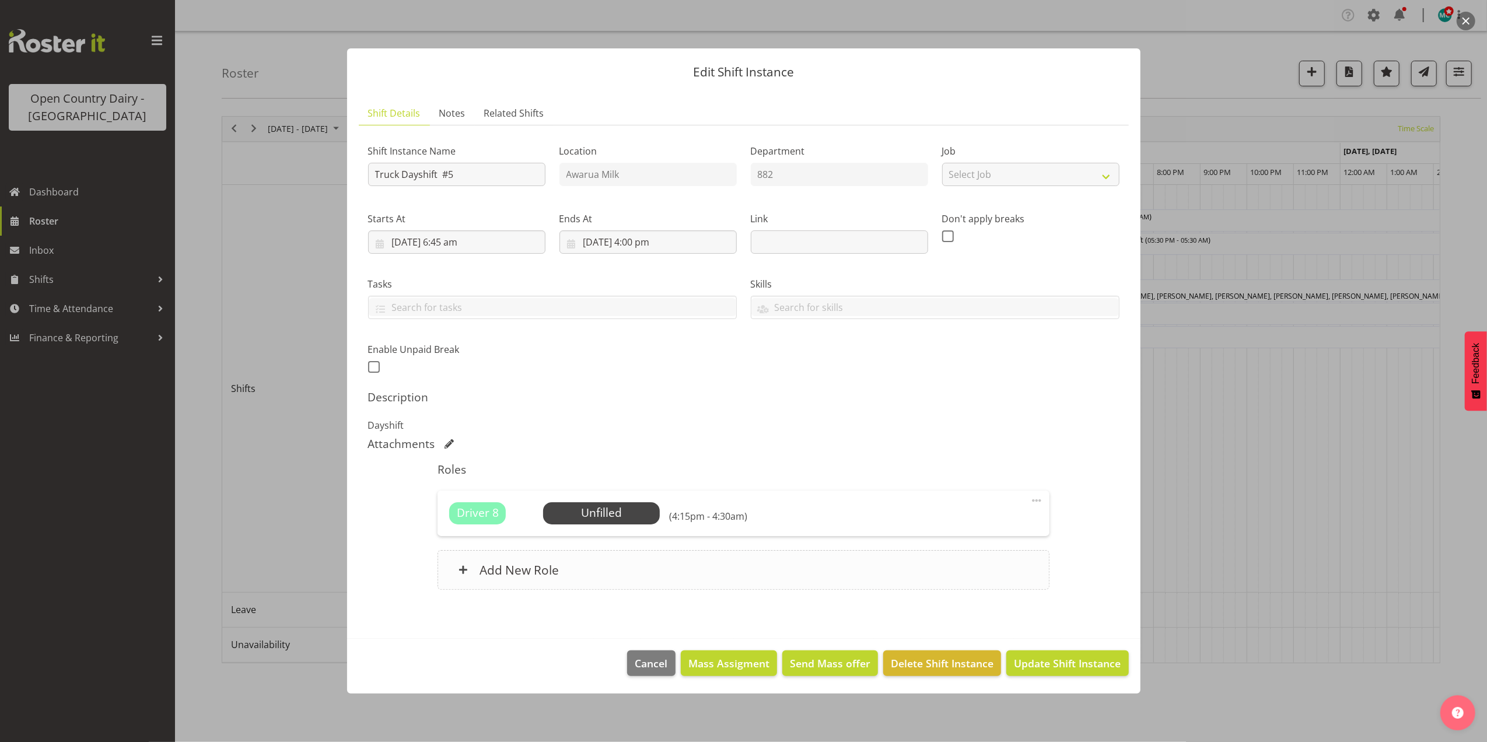
click at [574, 572] on div "Add New Role" at bounding box center [744, 570] width 612 height 40
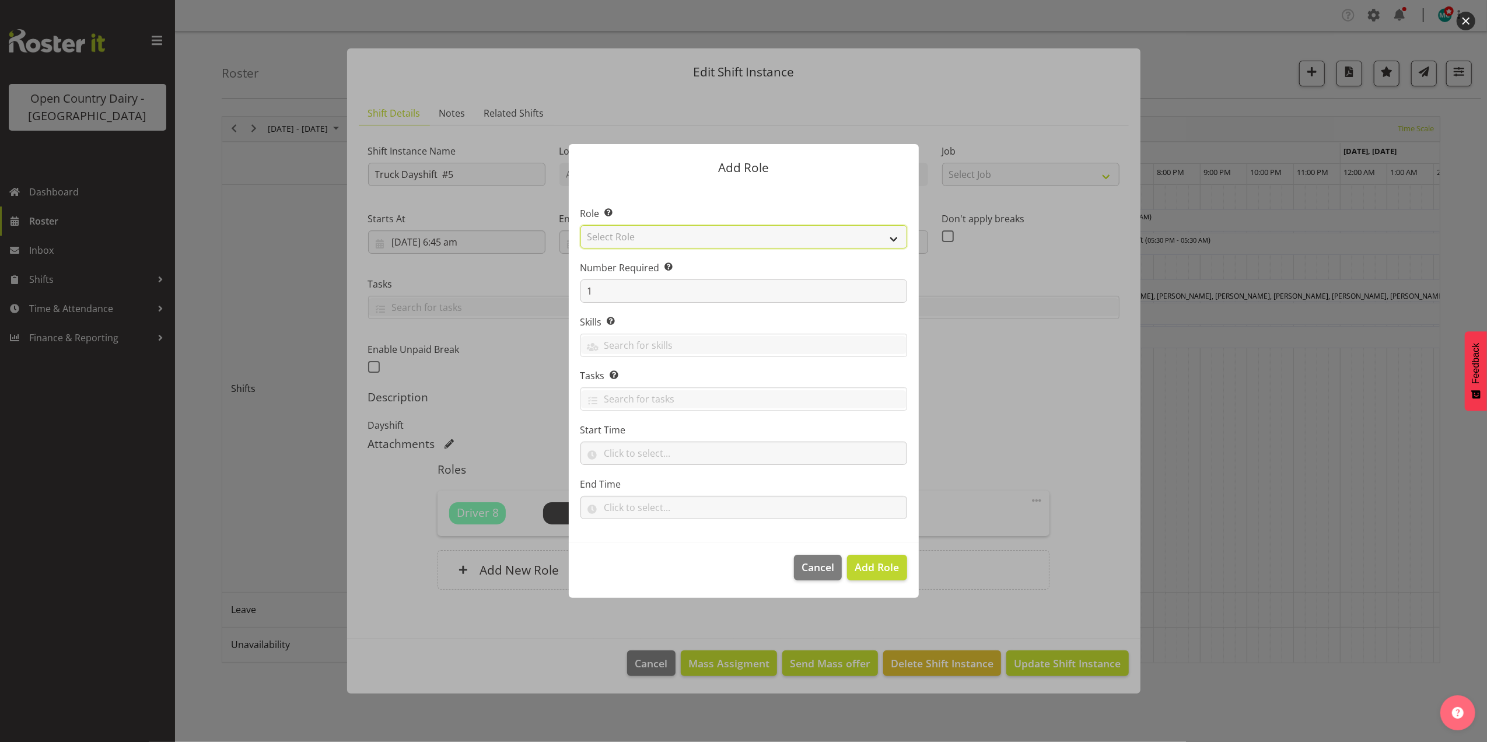
click at [624, 237] on select "Select Role Crew Leader Driver Driver Assessor Dayshift Driver Assessor Nightsh…" at bounding box center [744, 236] width 327 height 23
select select "1437"
click at [581, 225] on select "Select Role Crew Leader Driver Driver Assessor Dayshift Driver Assessor Nightsh…" at bounding box center [744, 236] width 327 height 23
click at [892, 570] on span "Add Role" at bounding box center [877, 567] width 44 height 14
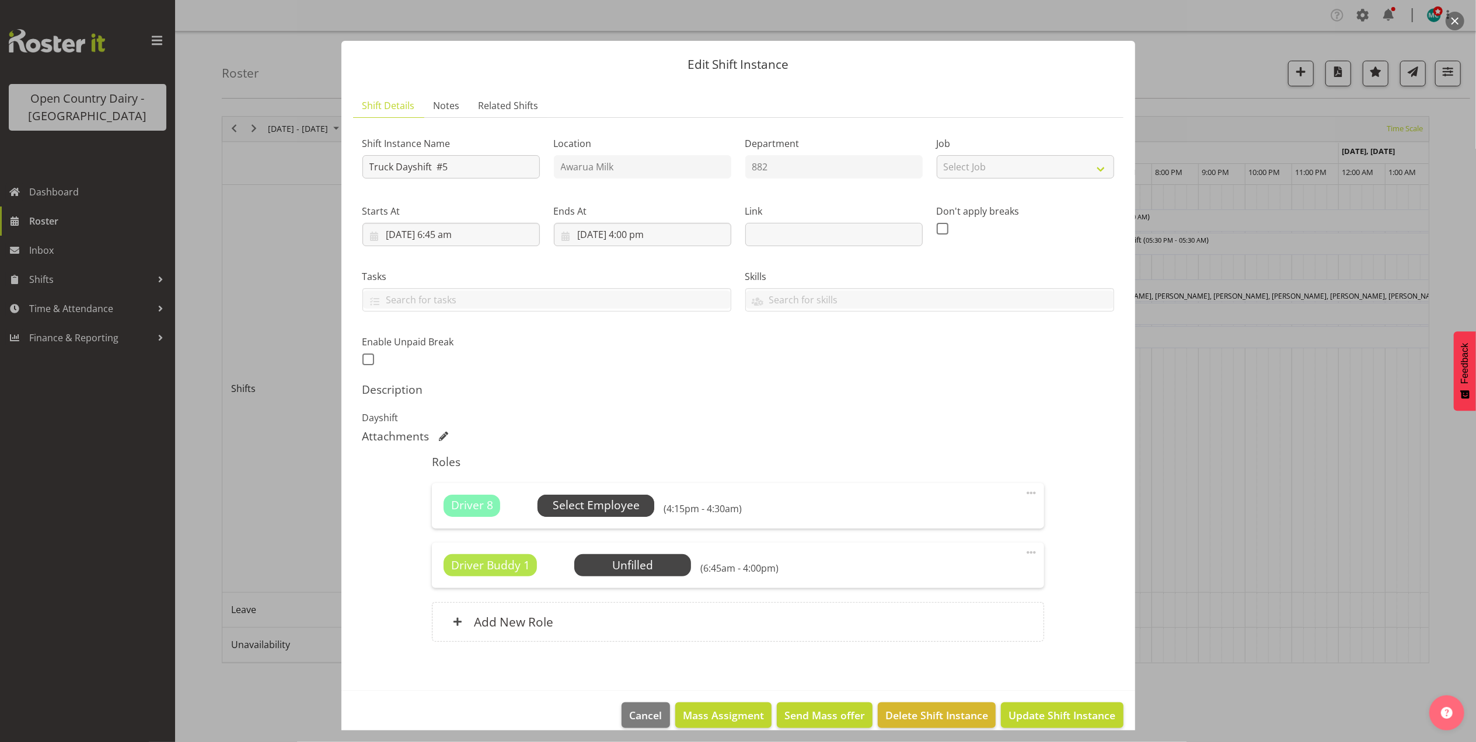
click at [610, 503] on span "Select Employee" at bounding box center [596, 505] width 87 height 17
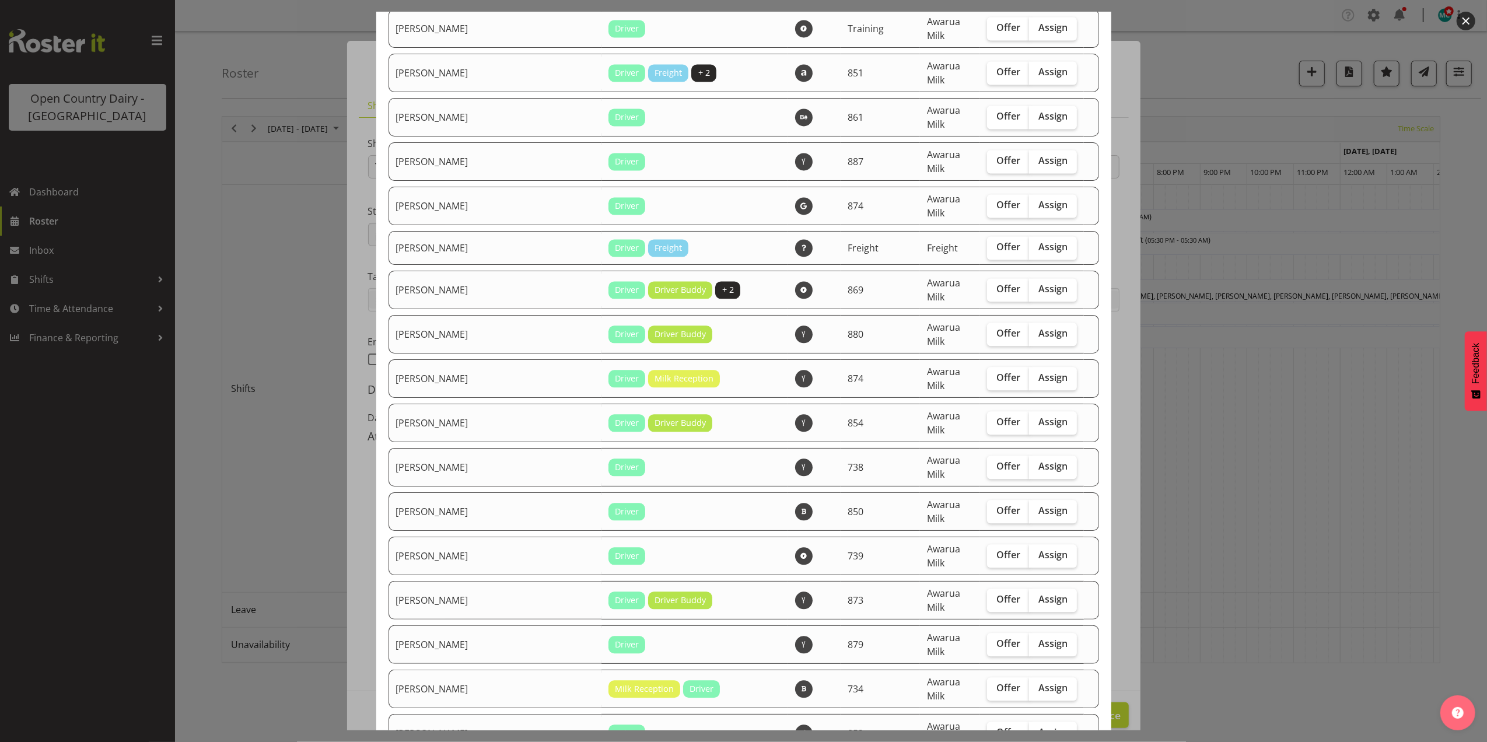
scroll to position [2374, 0]
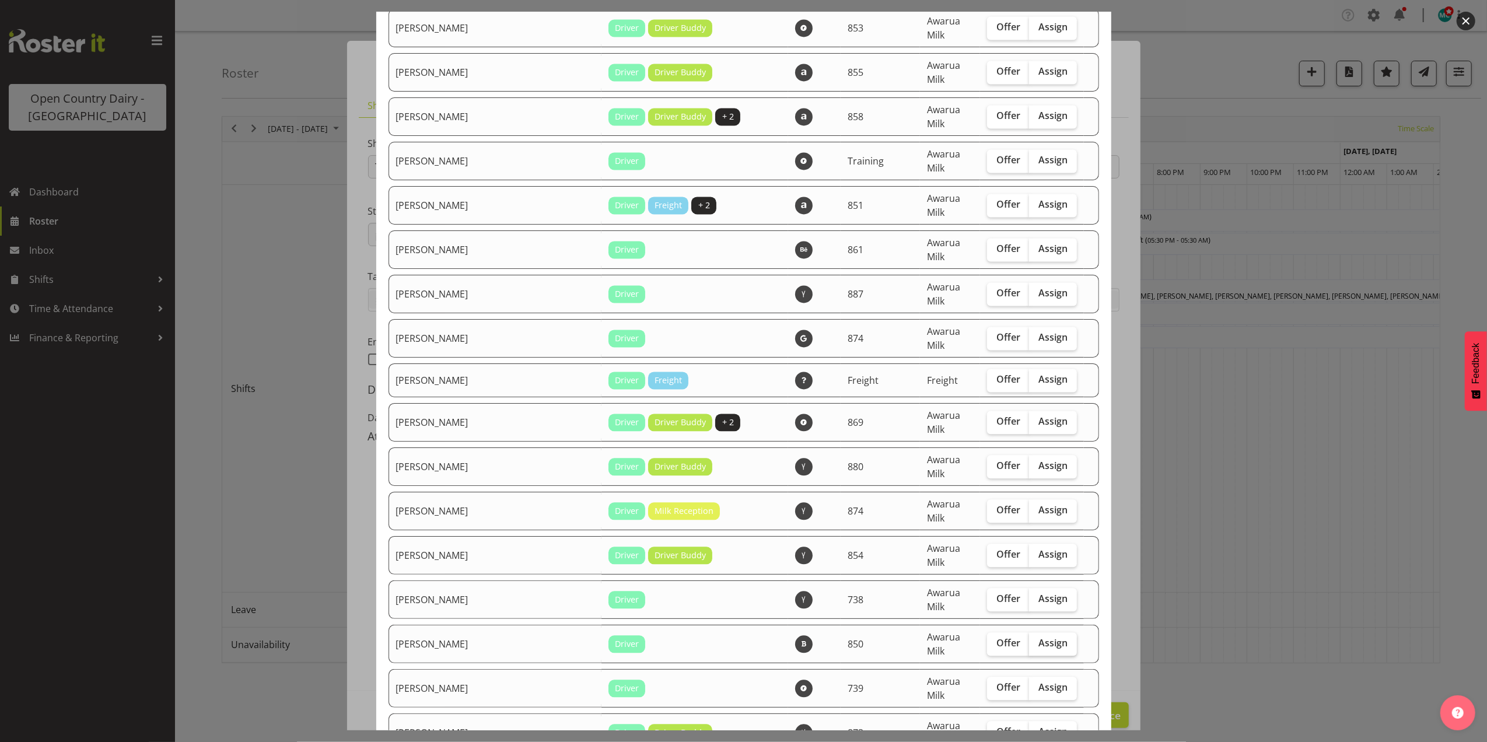
click at [1039, 637] on span "Assign" at bounding box center [1053, 643] width 29 height 12
click at [1036, 639] on input "Assign" at bounding box center [1033, 643] width 8 height 8
checkbox input "true"
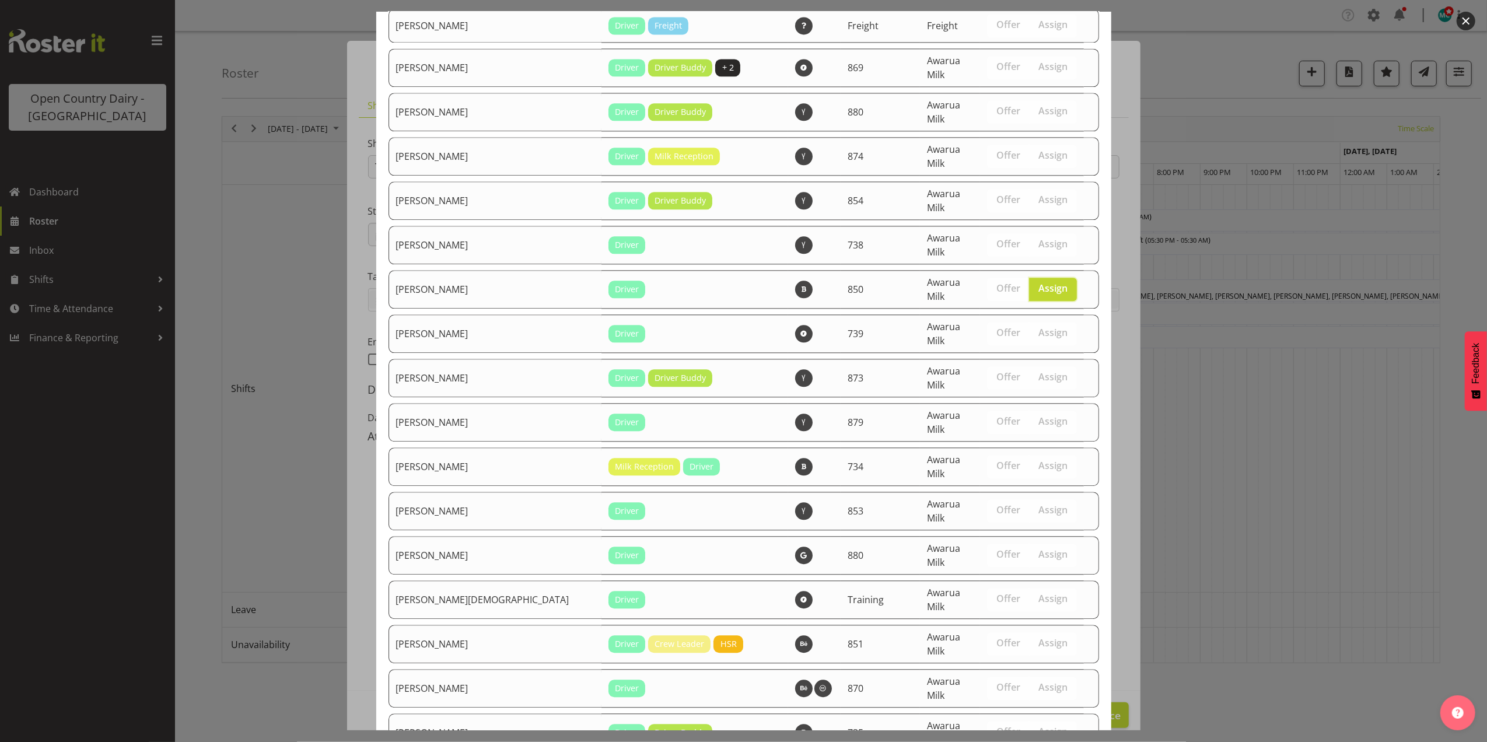
scroll to position [2919, 0]
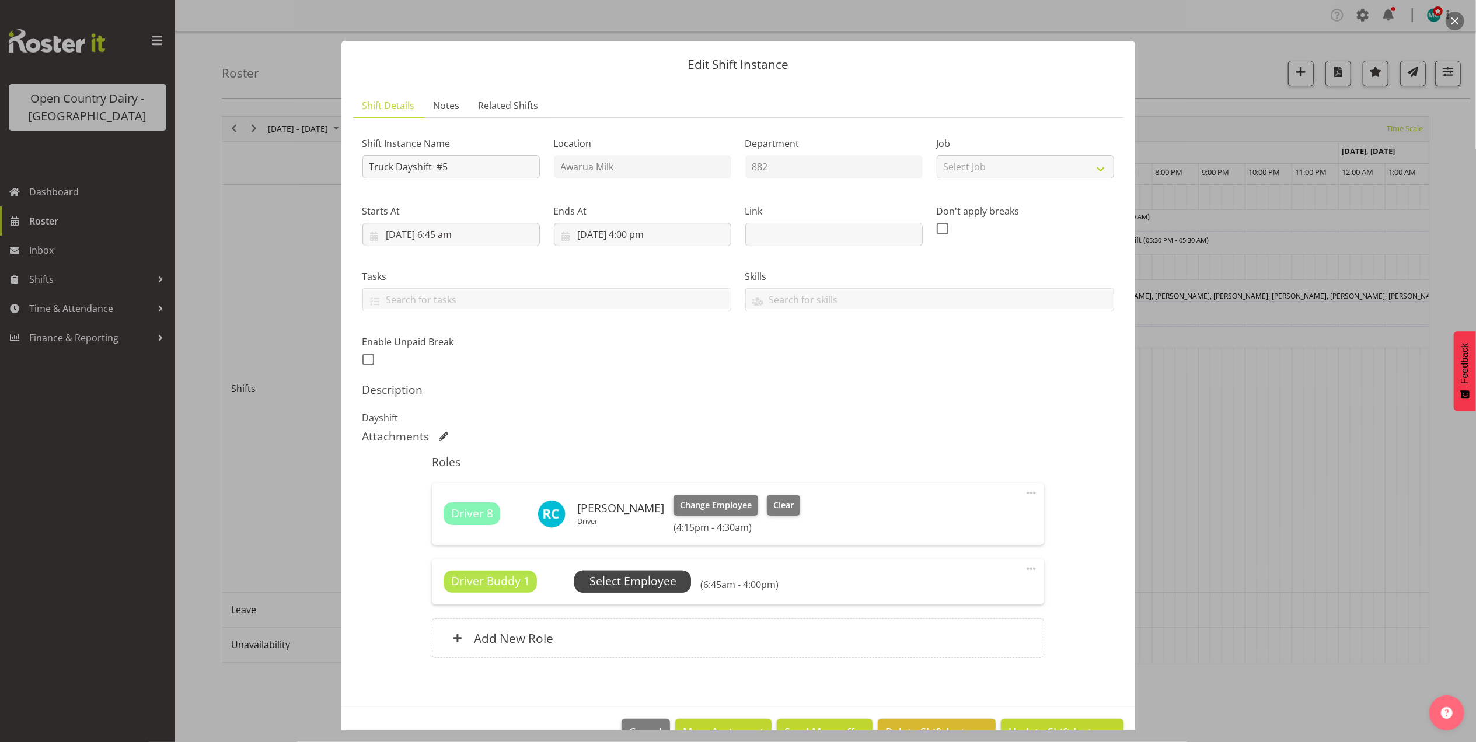
click at [624, 583] on span "Select Employee" at bounding box center [632, 581] width 87 height 17
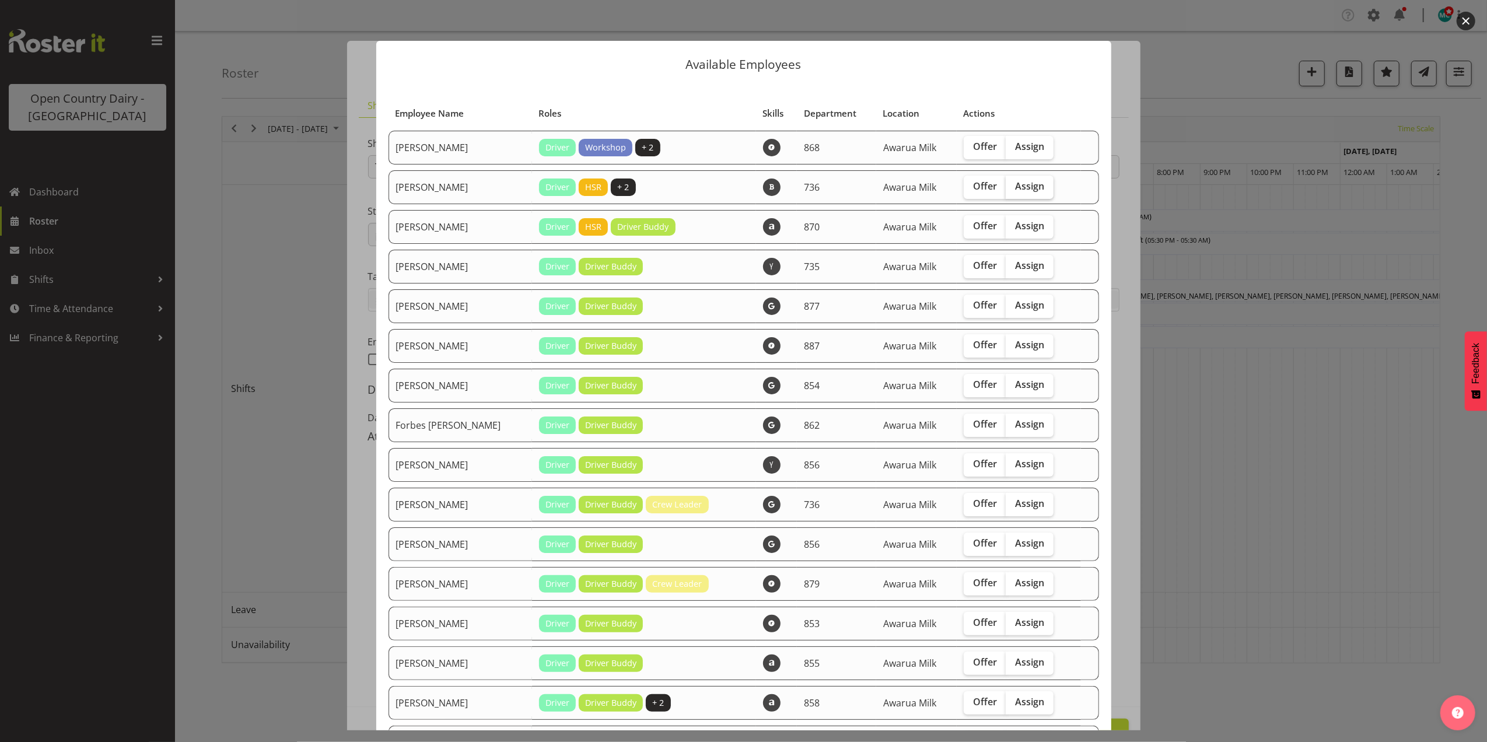
click at [1016, 182] on span "Assign" at bounding box center [1029, 186] width 29 height 12
click at [1014, 183] on input "Assign" at bounding box center [1010, 187] width 8 height 8
checkbox input "true"
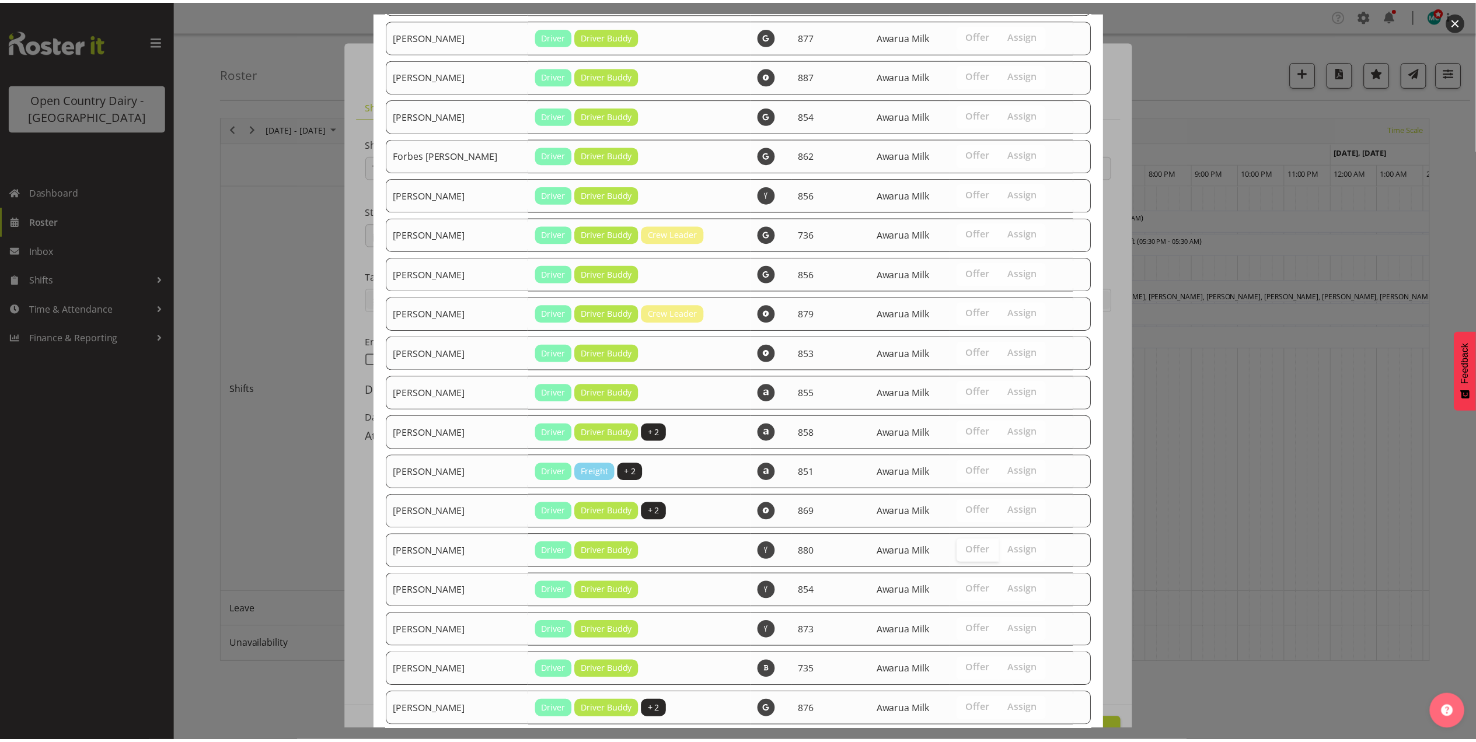
scroll to position [340, 0]
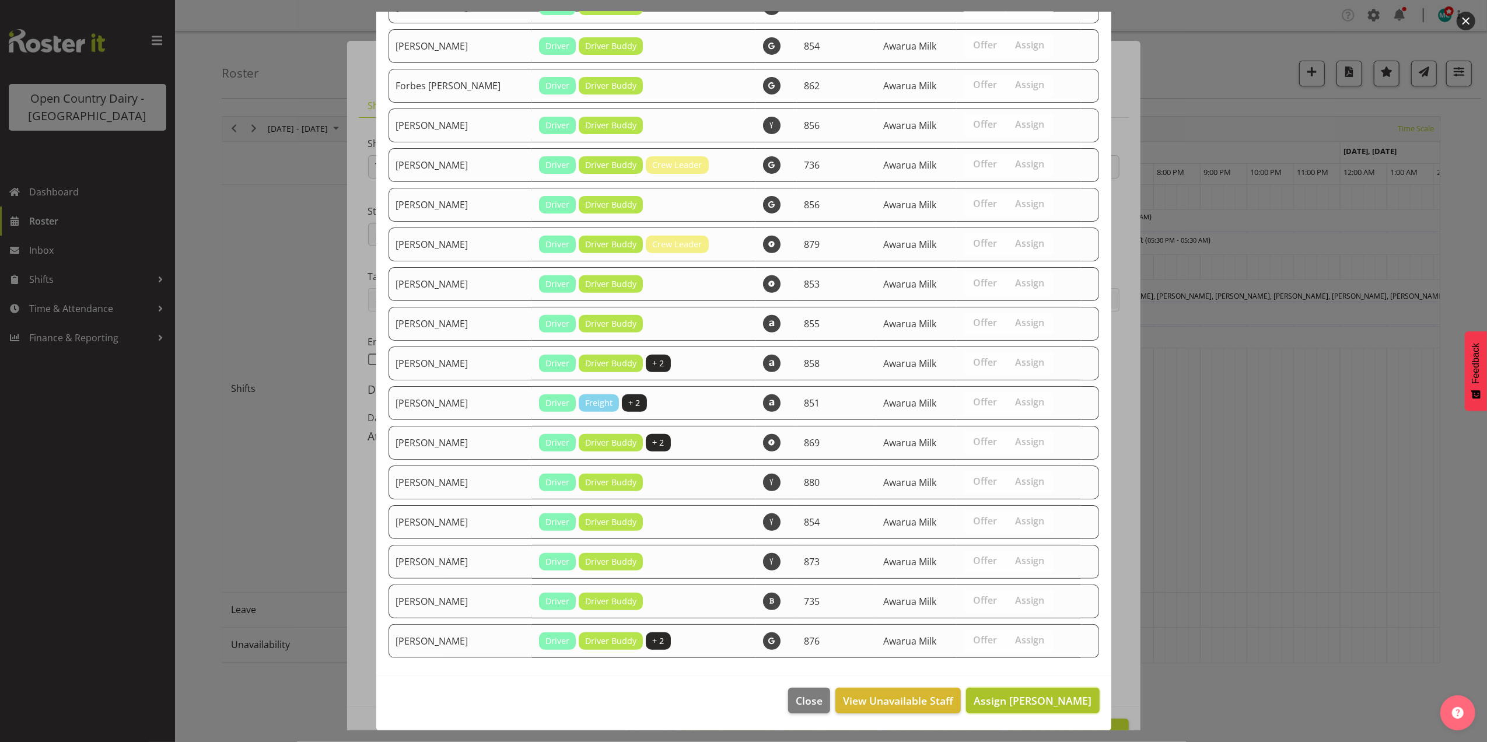
click at [1023, 712] on button "Assign Andrew Muir" at bounding box center [1032, 701] width 133 height 26
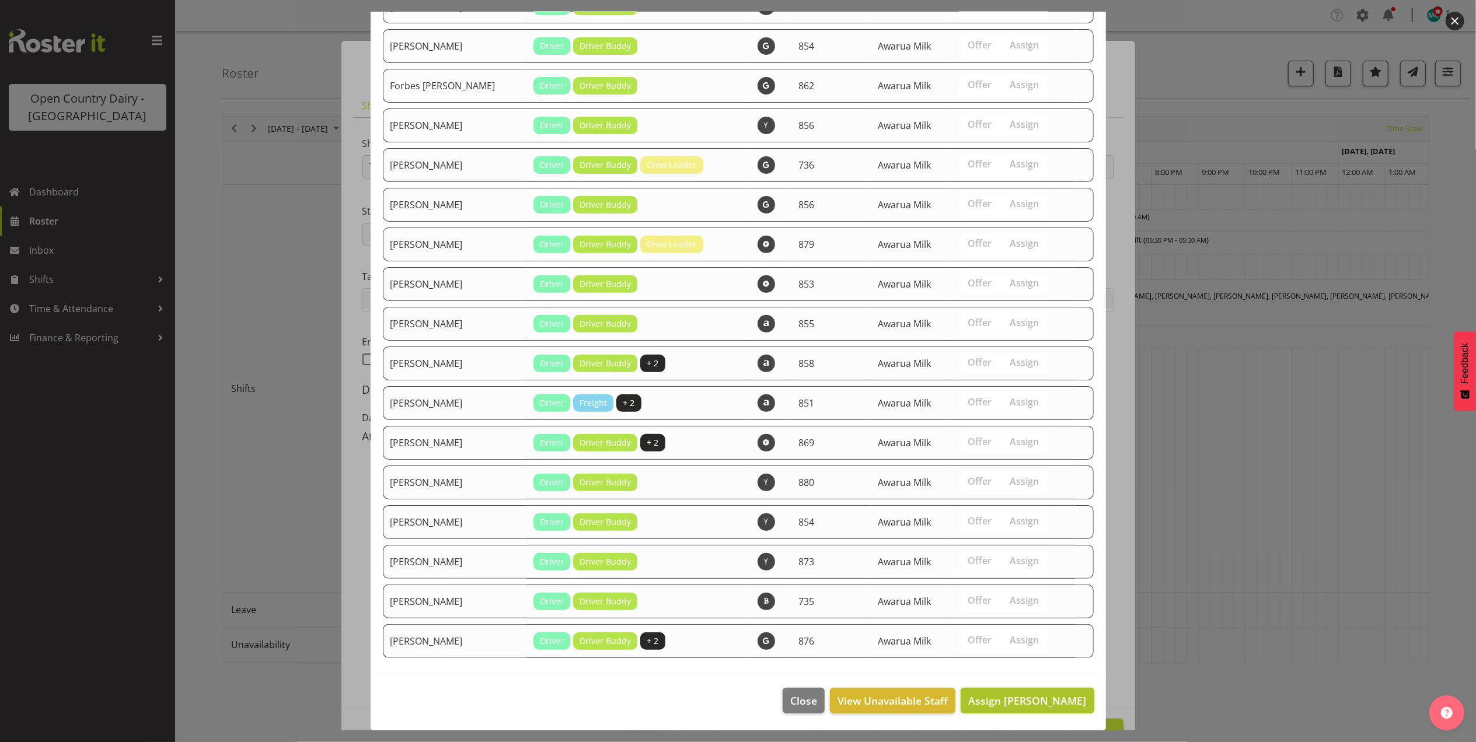
click at [1023, 707] on span "Assign Andrew Muir" at bounding box center [1027, 701] width 118 height 14
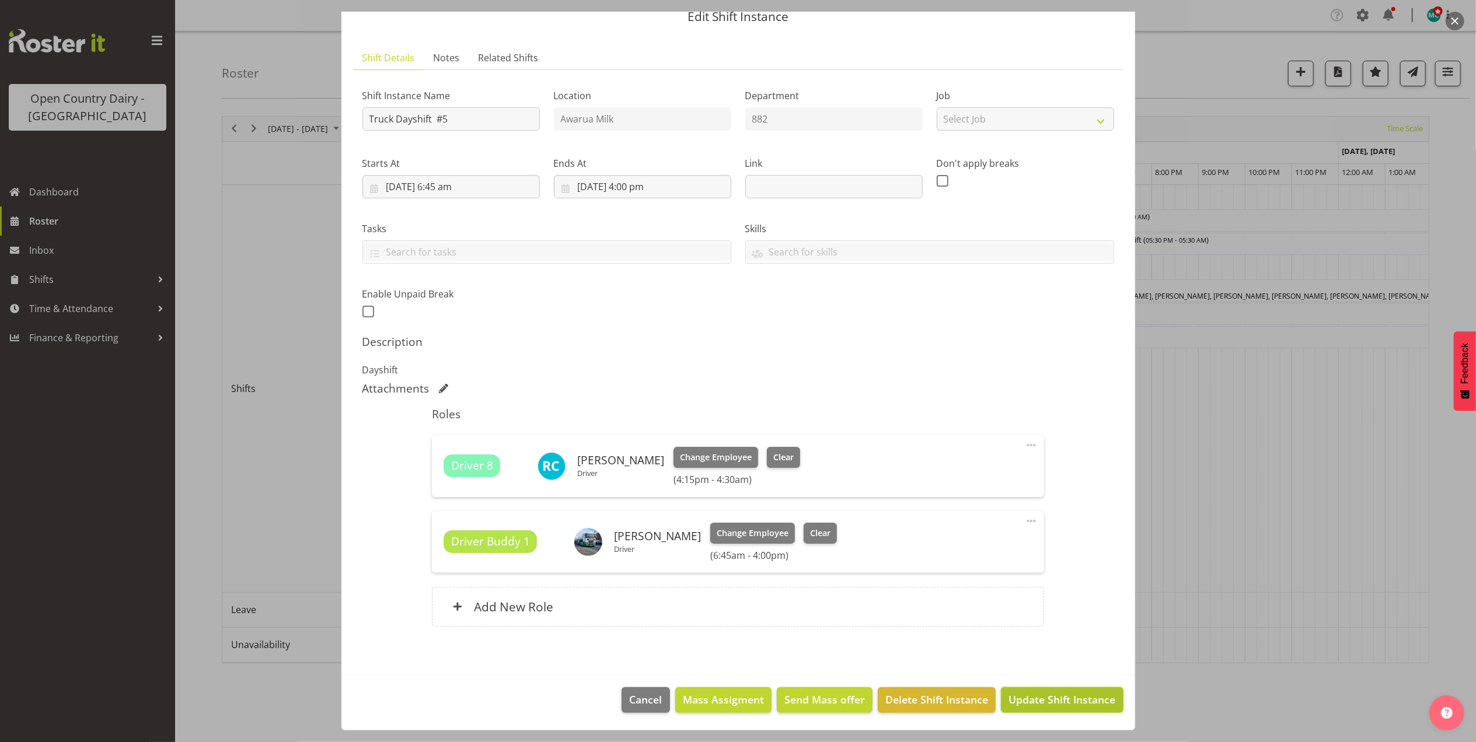
click at [1039, 700] on span "Update Shift Instance" at bounding box center [1061, 699] width 107 height 15
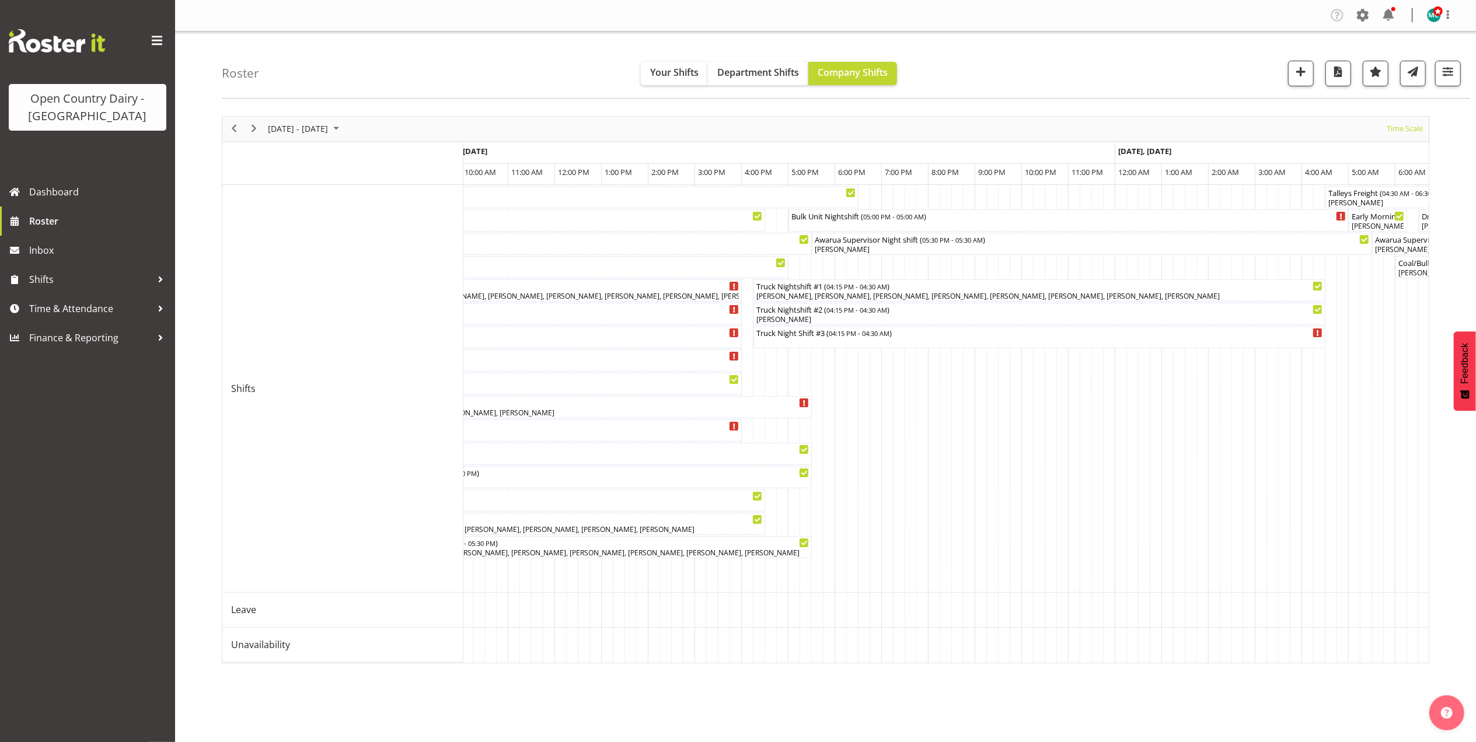
scroll to position [0, 3994]
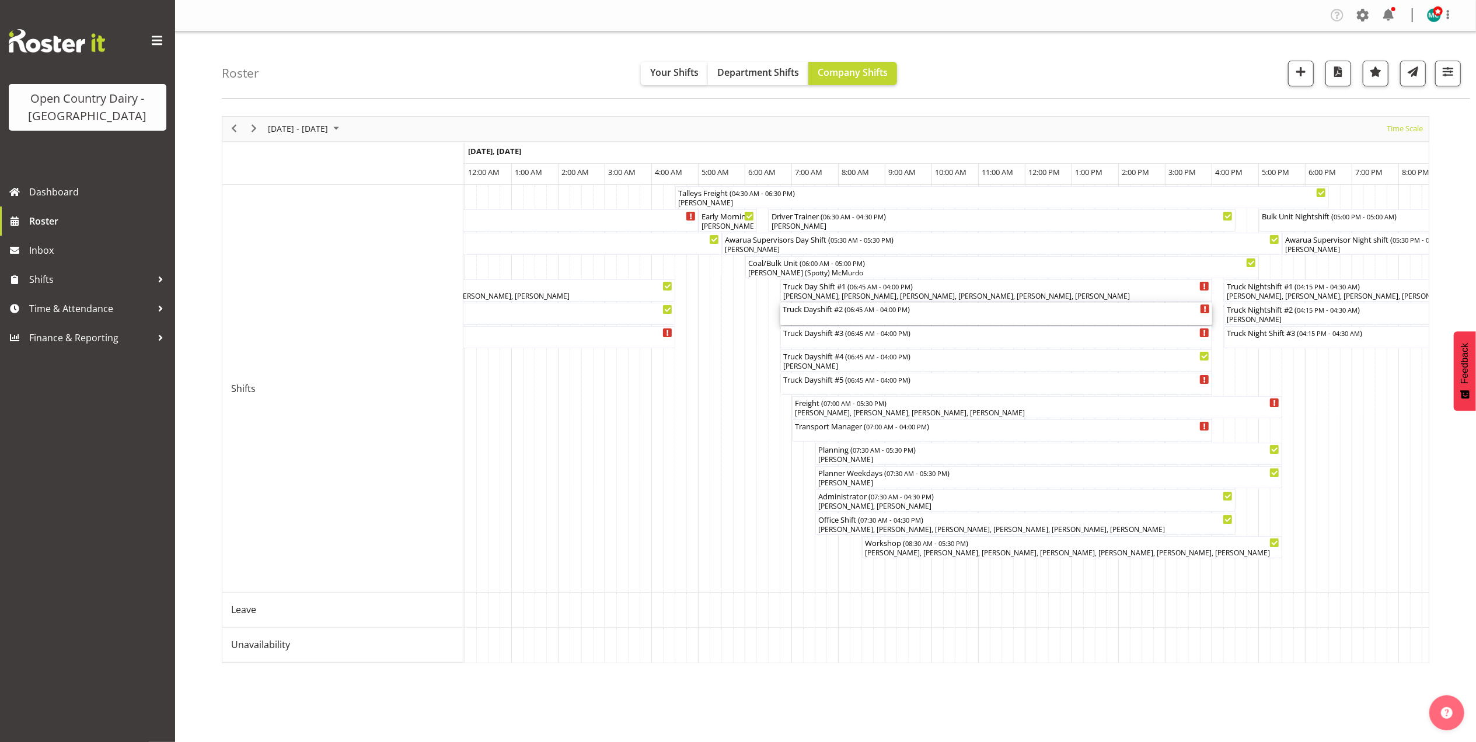
click at [834, 318] on div "Truck Dayshift #2 ( 06:45 AM - 04:00 PM )" at bounding box center [995, 314] width 427 height 22
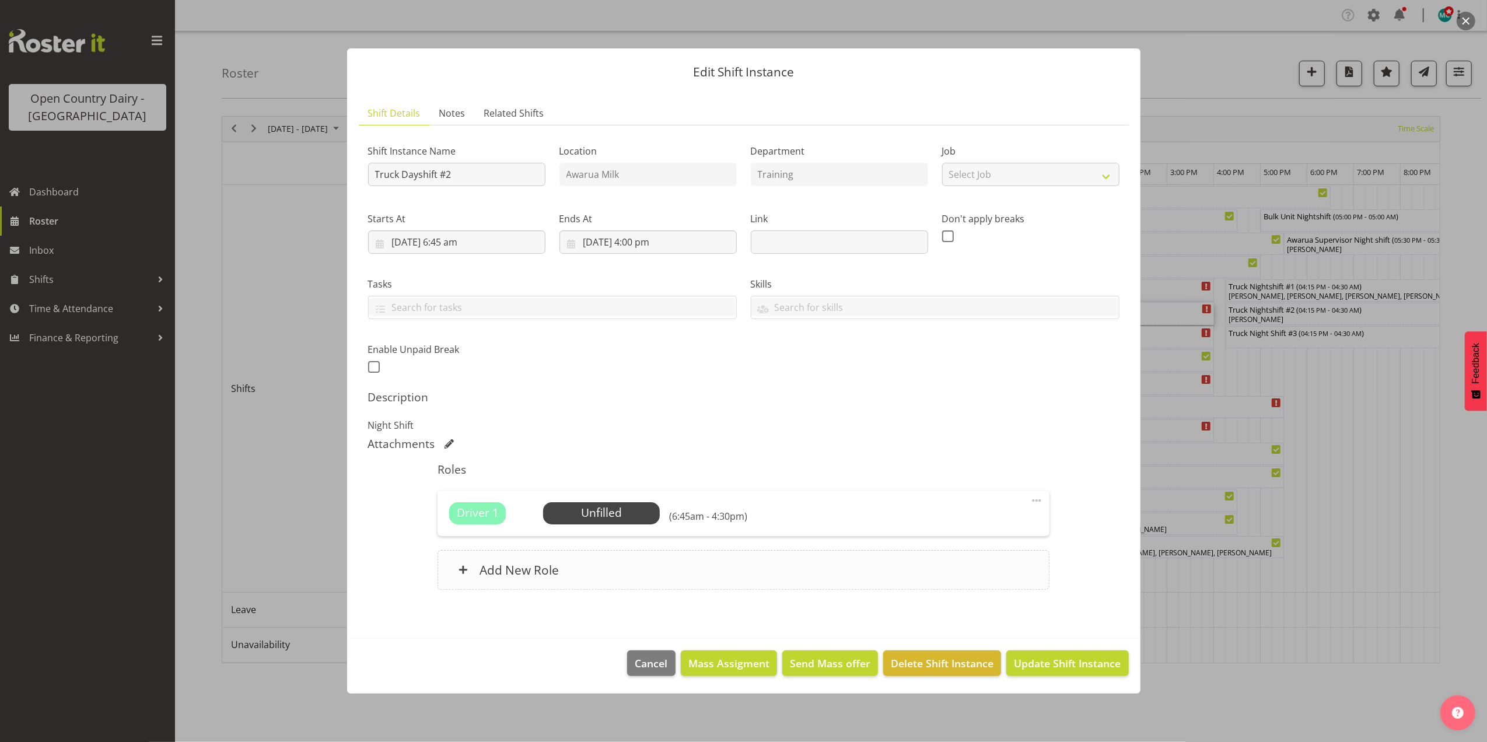
click at [531, 562] on h6 "Add New Role" at bounding box center [519, 569] width 79 height 15
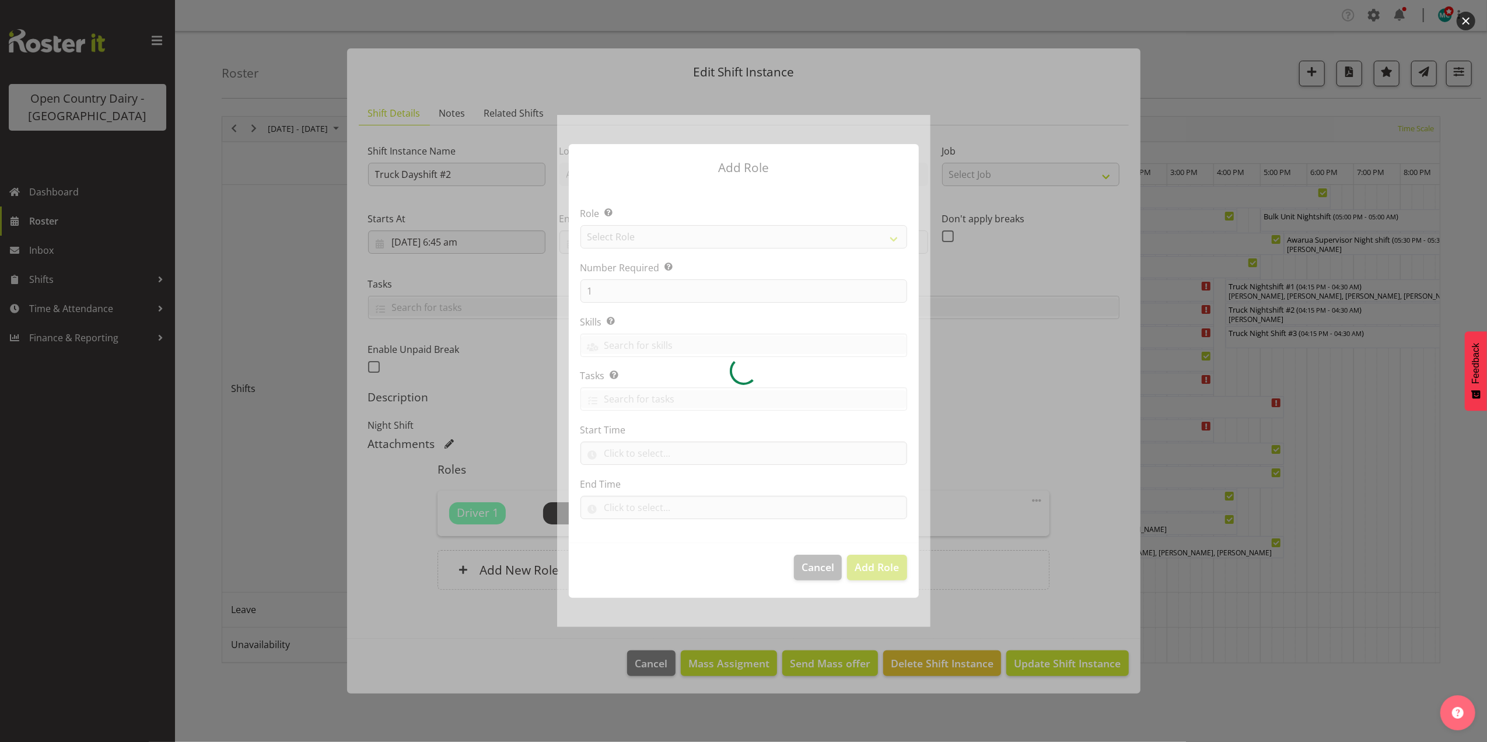
click at [640, 233] on div at bounding box center [743, 371] width 373 height 512
click at [638, 236] on div at bounding box center [743, 371] width 373 height 512
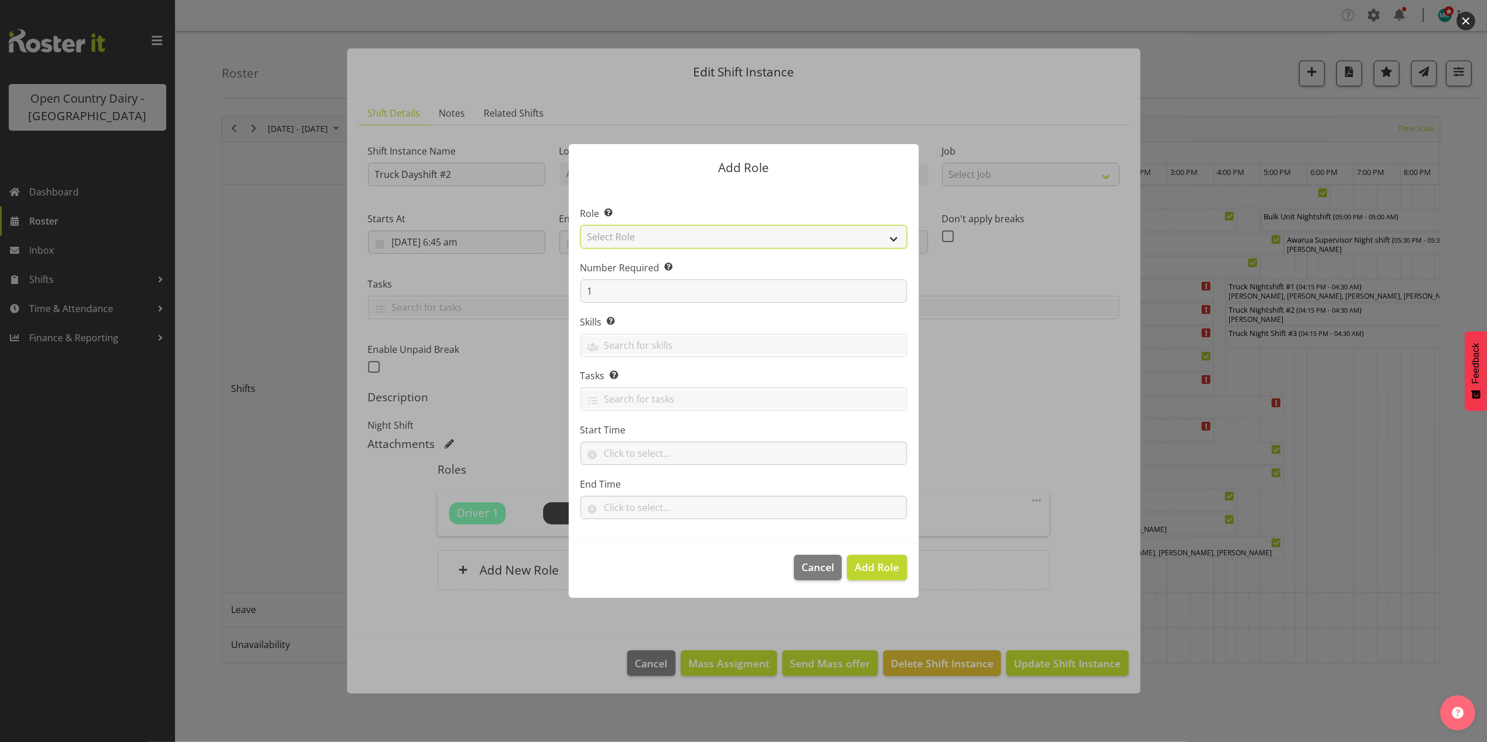
click at [645, 237] on select "Select Role Crew Leader Driver Driver Assessor Dayshift Driver Assessor Nightsh…" at bounding box center [744, 236] width 327 height 23
select select "1437"
click at [581, 225] on select "Select Role Crew Leader Driver Driver Assessor Dayshift Driver Assessor Nightsh…" at bounding box center [744, 236] width 327 height 23
click at [876, 575] on span "Add Role" at bounding box center [877, 567] width 44 height 15
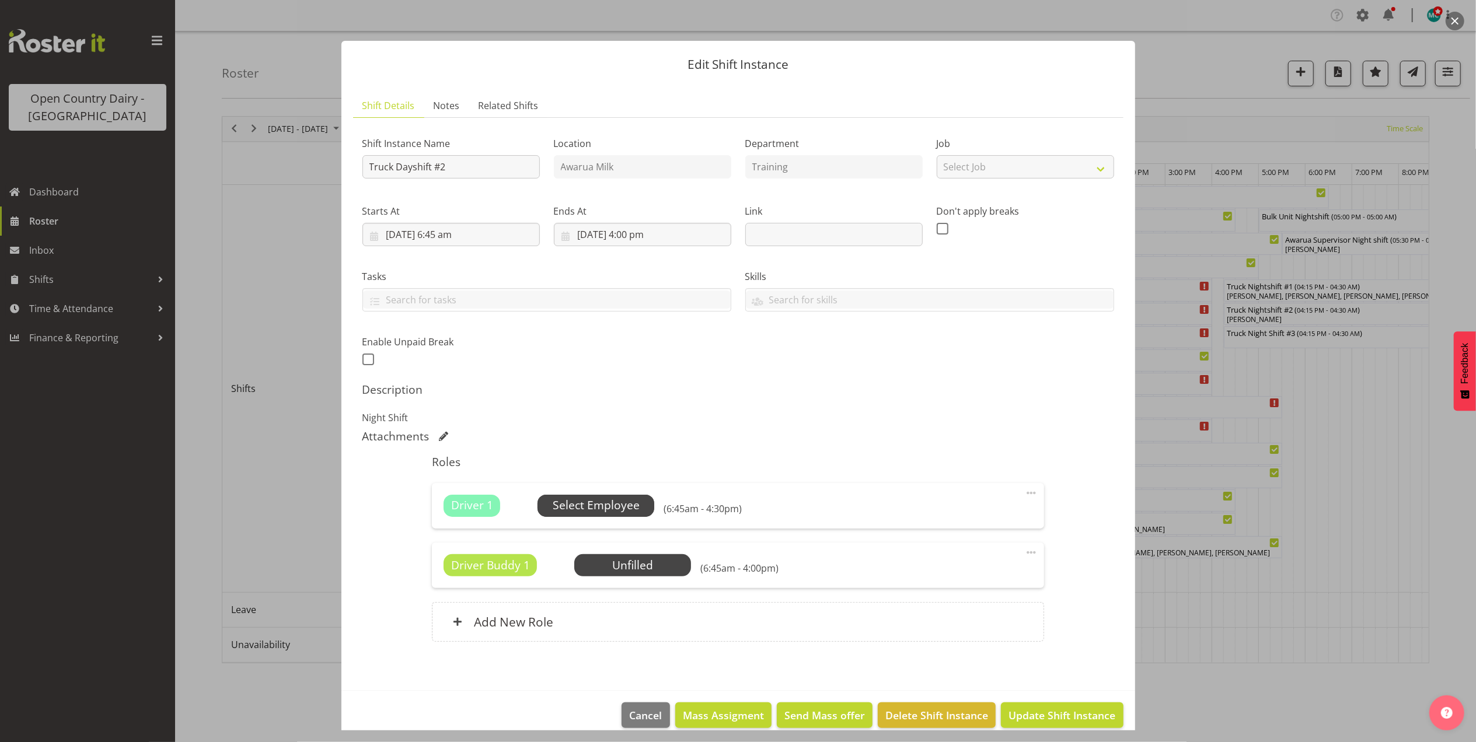
click at [598, 502] on span "Select Employee" at bounding box center [596, 505] width 87 height 17
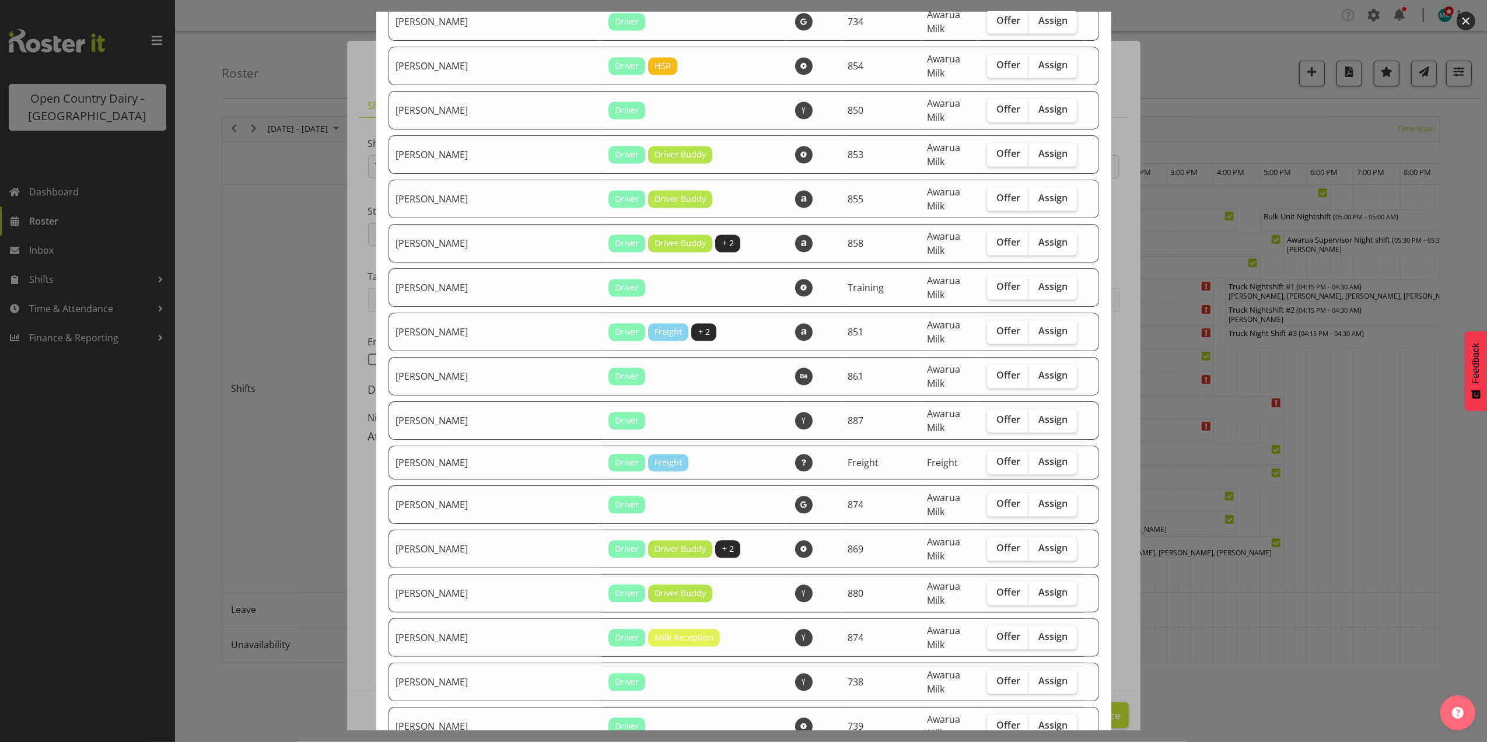
scroll to position [2297, 0]
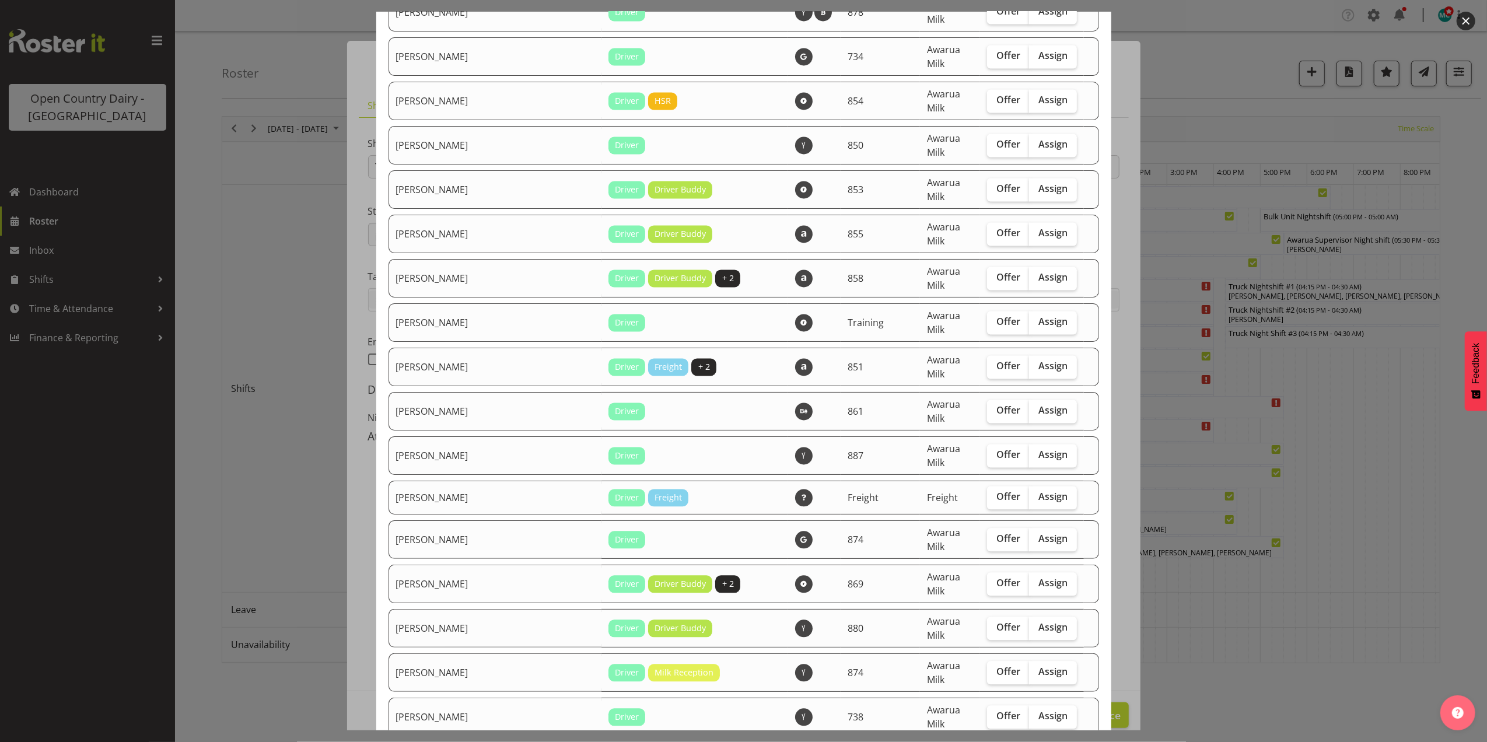
click at [1471, 21] on button "button" at bounding box center [1466, 21] width 19 height 19
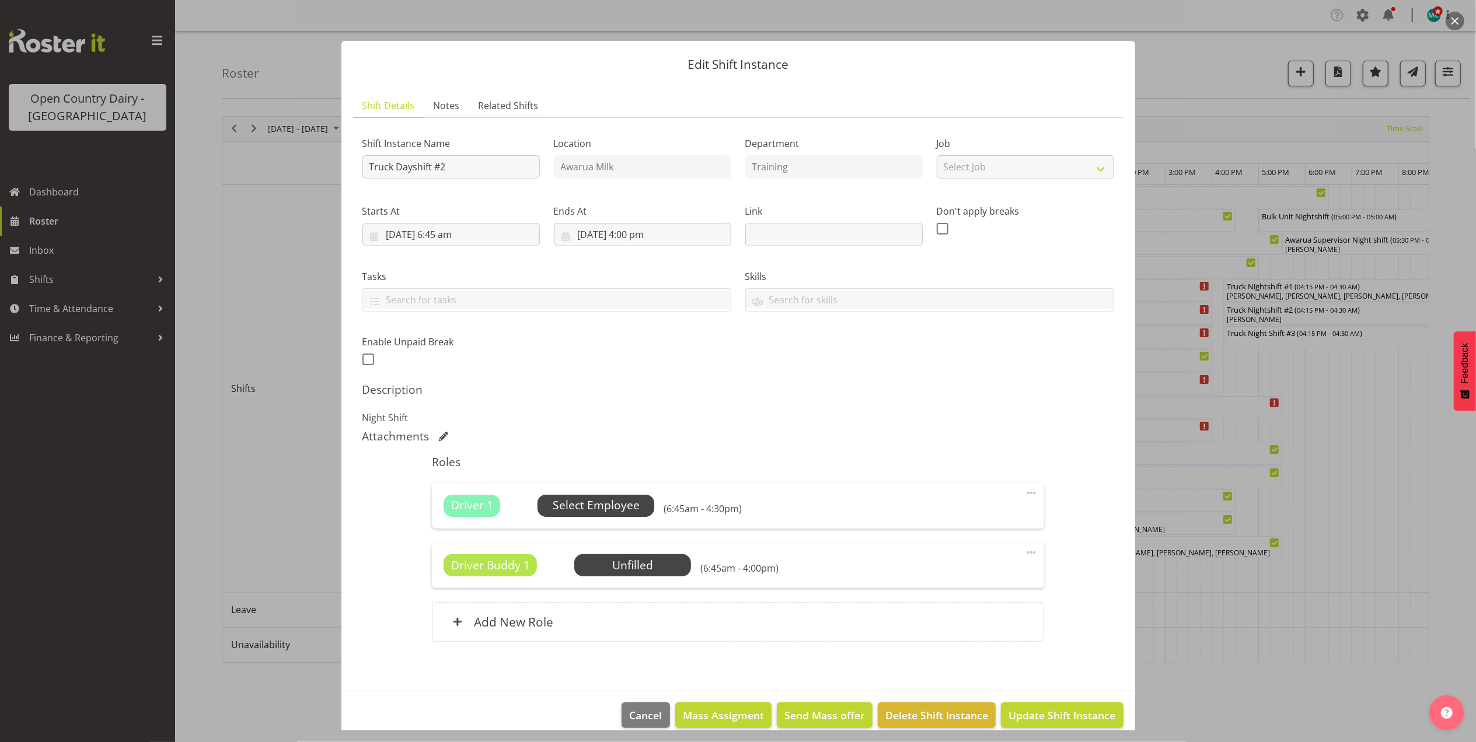
click at [602, 512] on span "Select Employee" at bounding box center [596, 505] width 87 height 17
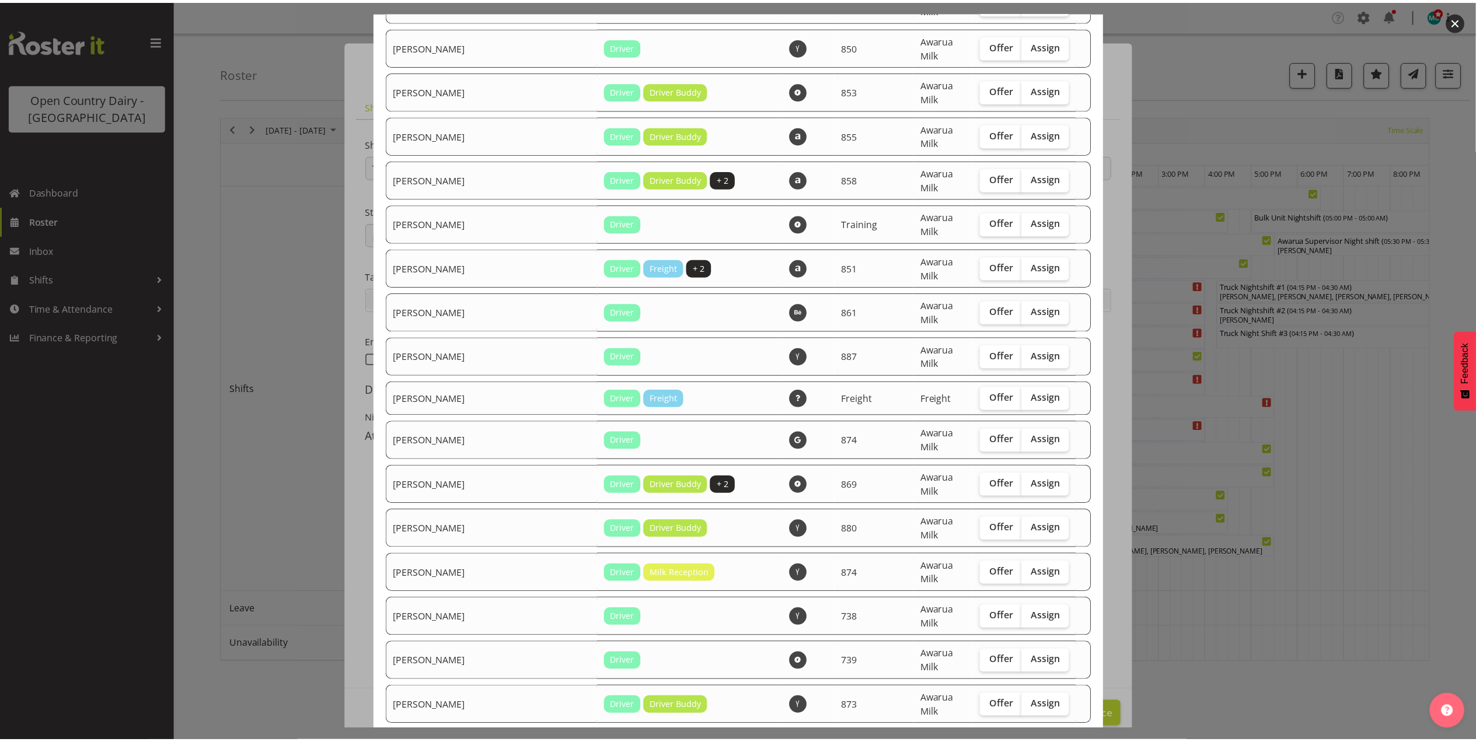
scroll to position [2412, 0]
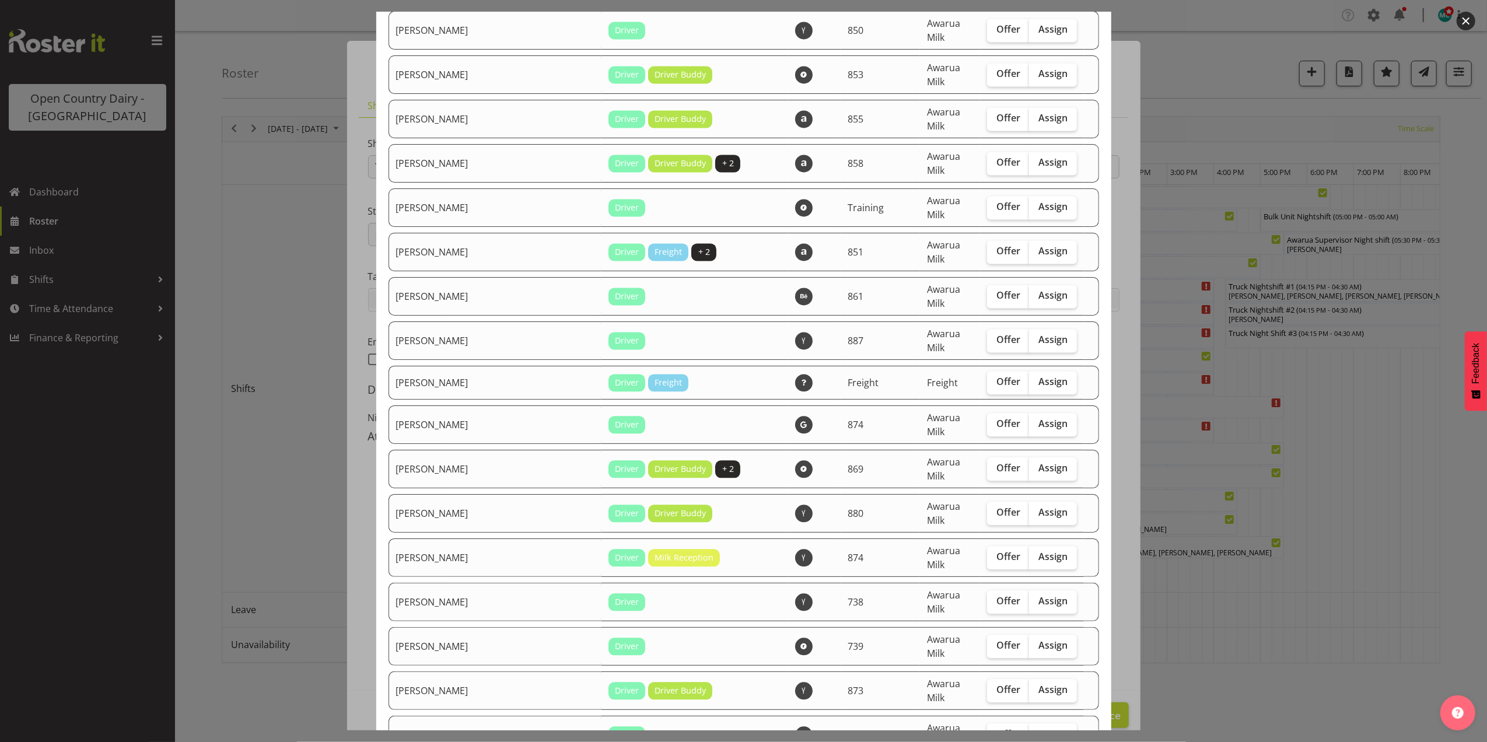
click at [1469, 19] on button "button" at bounding box center [1466, 21] width 19 height 19
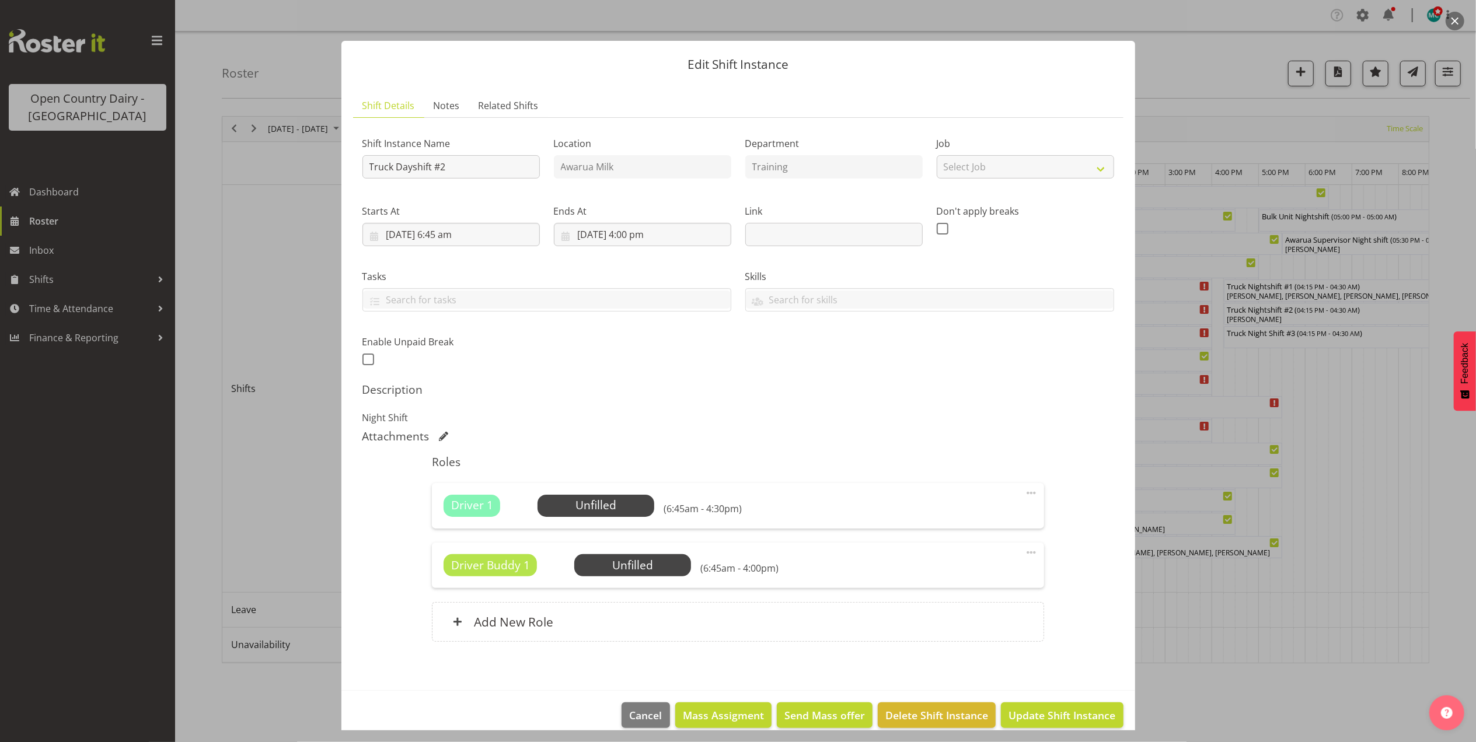
click at [1454, 15] on button "button" at bounding box center [1454, 21] width 19 height 19
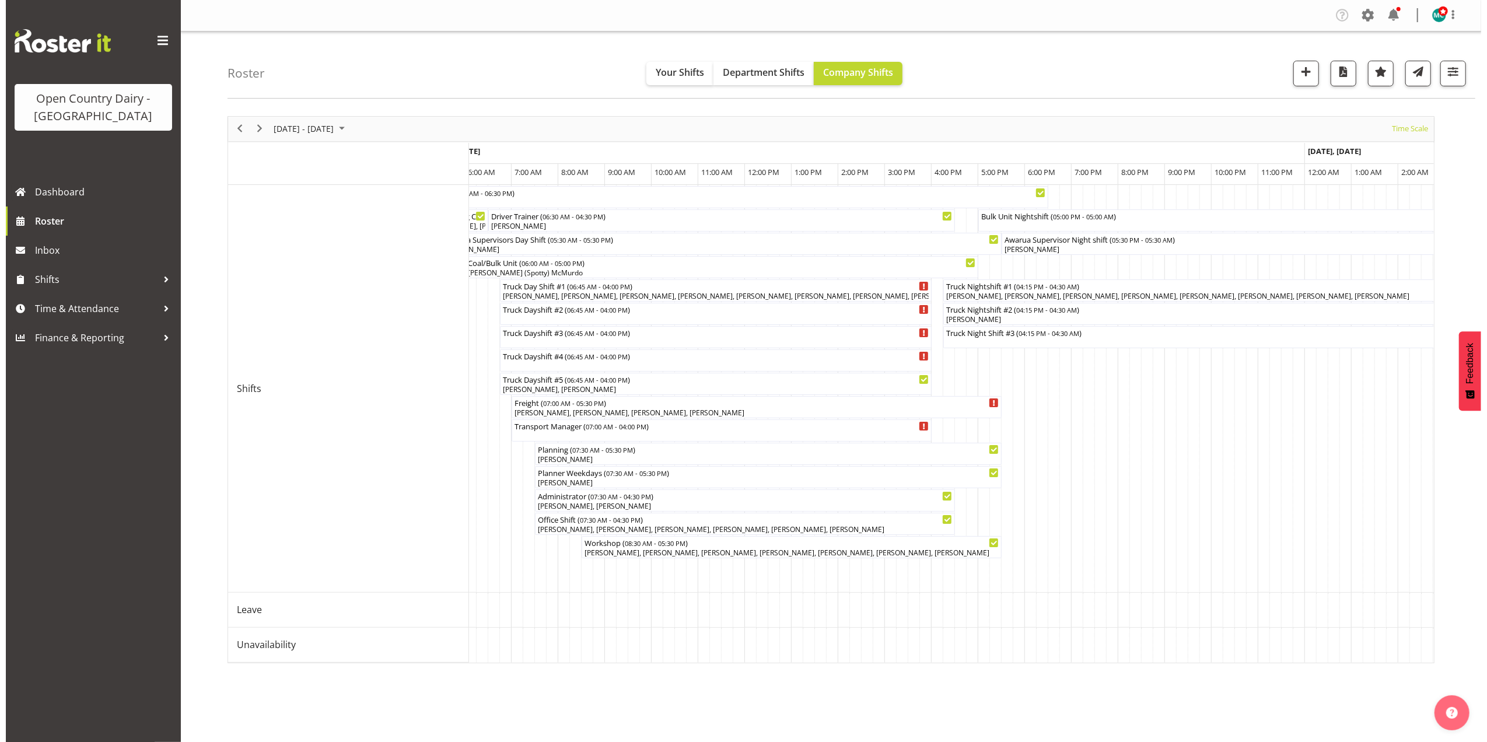
scroll to position [0, 3586]
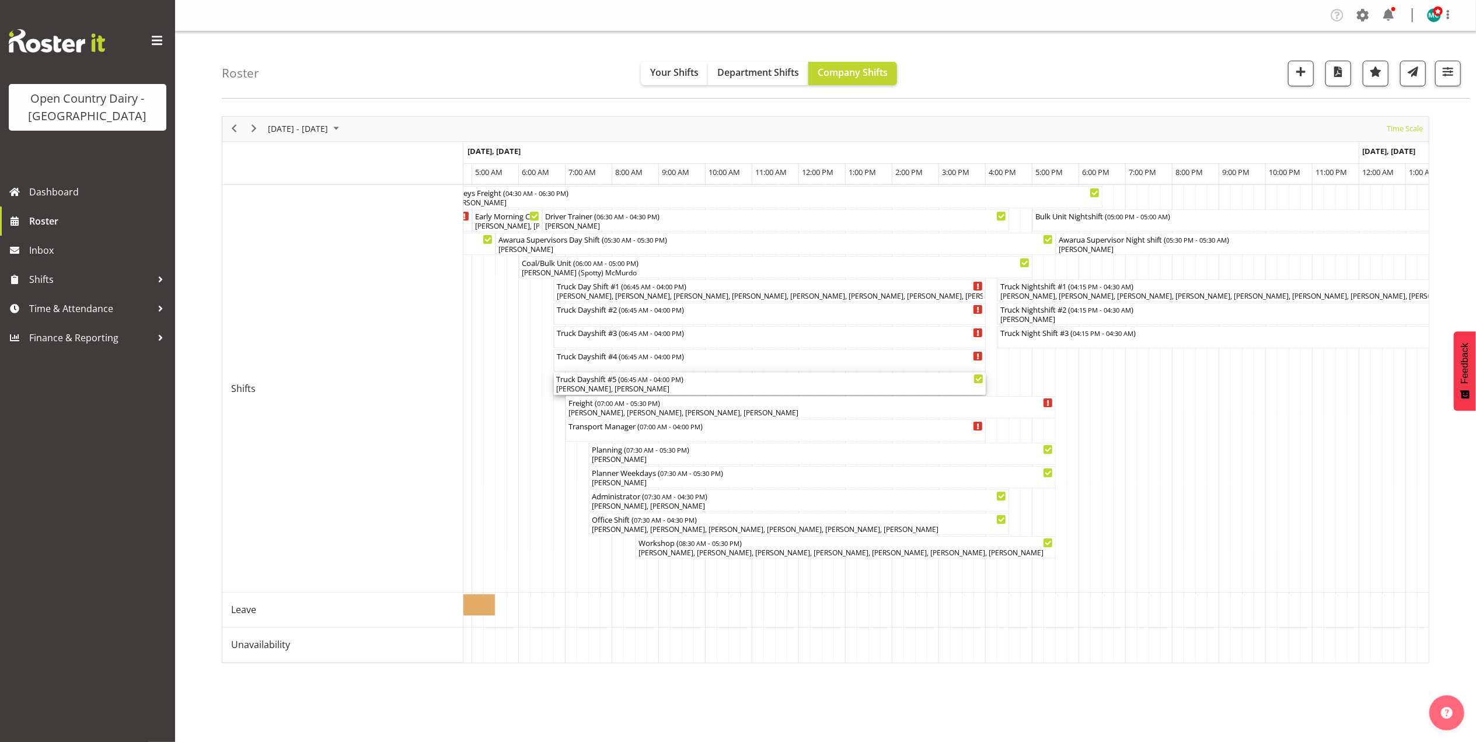
click at [663, 383] on span "06:45 AM - 04:00 PM" at bounding box center [650, 379] width 61 height 9
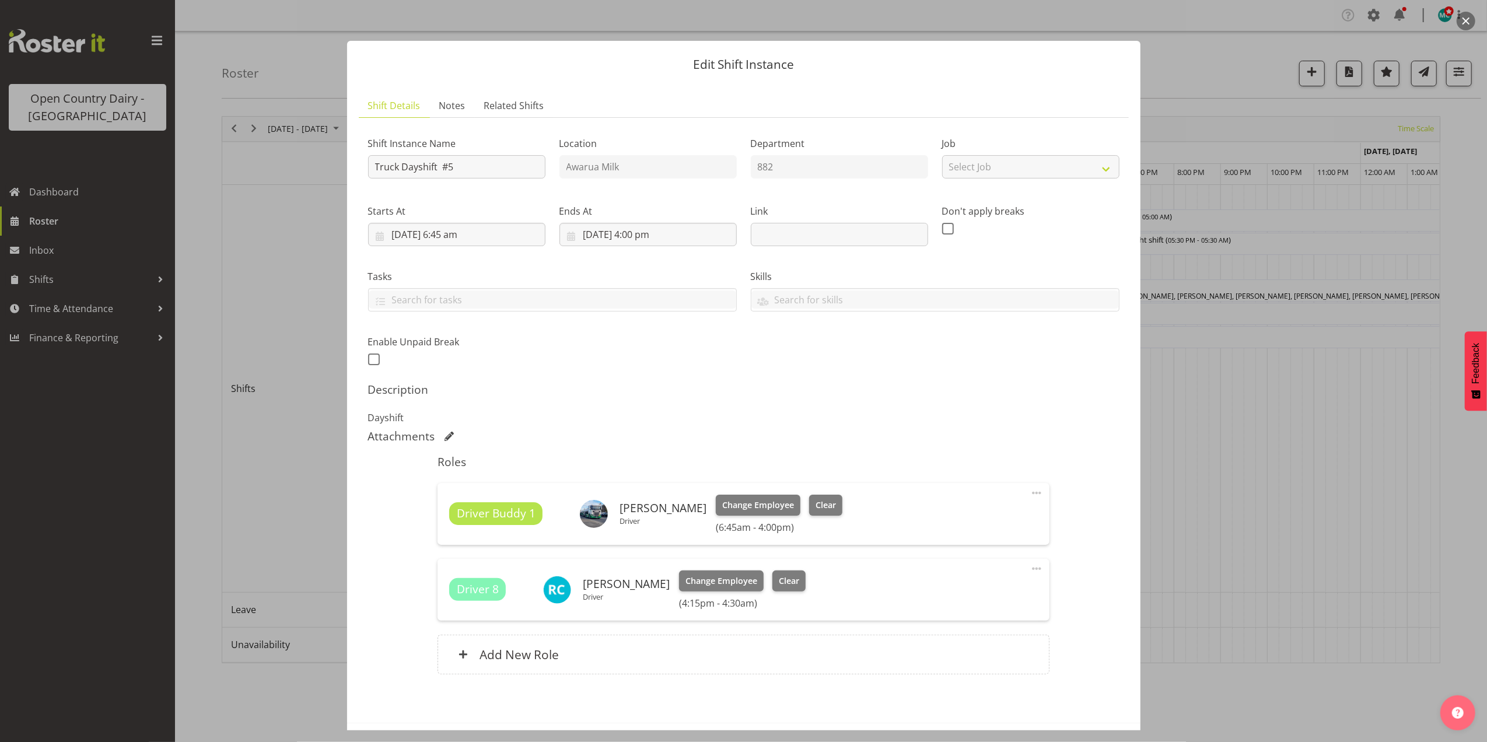
click at [1030, 568] on span at bounding box center [1037, 569] width 14 height 14
click at [957, 603] on link "Edit" at bounding box center [988, 594] width 112 height 21
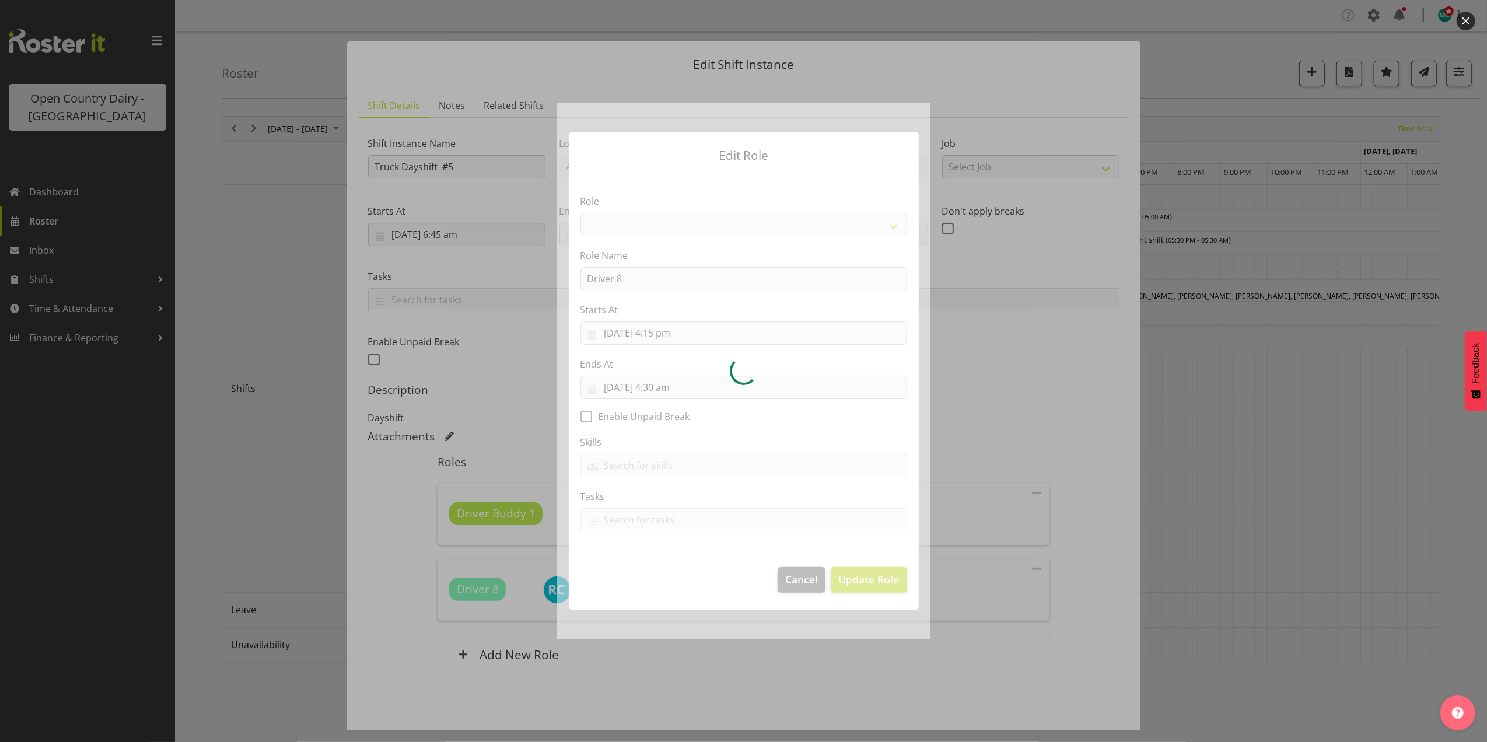
select select "1154"
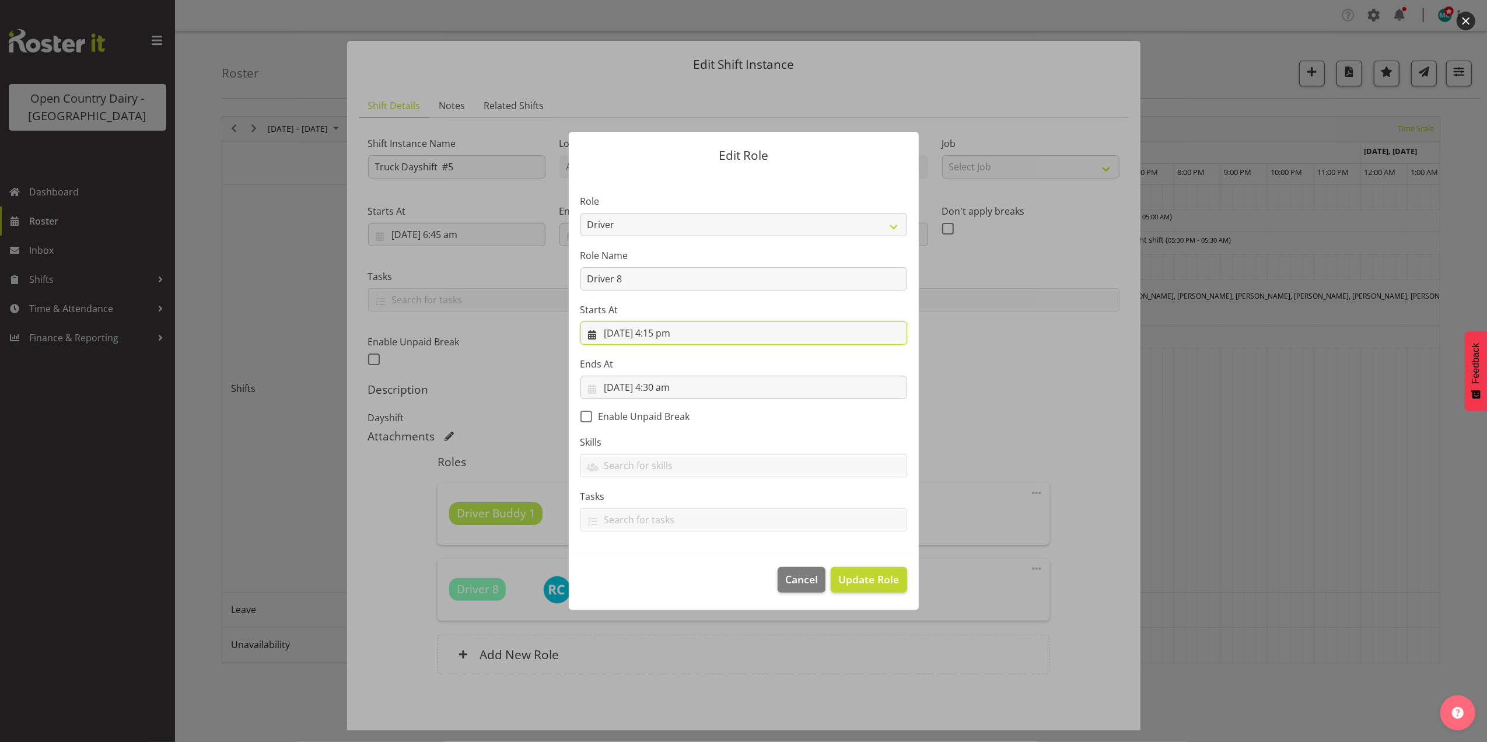
click at [680, 330] on input "14/08/2025, 4:15 pm" at bounding box center [744, 332] width 327 height 23
click at [671, 583] on select "00 01 02 03 04 05 06 07 08 09 10 11 12 13 14 15 16 17 18 19 20 21 22 23" at bounding box center [673, 580] width 26 height 23
select select "6"
click at [660, 569] on select "00 01 02 03 04 05 06 07 08 09 10 11 12 13 14 15 16 17 18 19 20 21 22 23" at bounding box center [673, 580] width 26 height 23
type input "14/08/2025, 6:15 am"
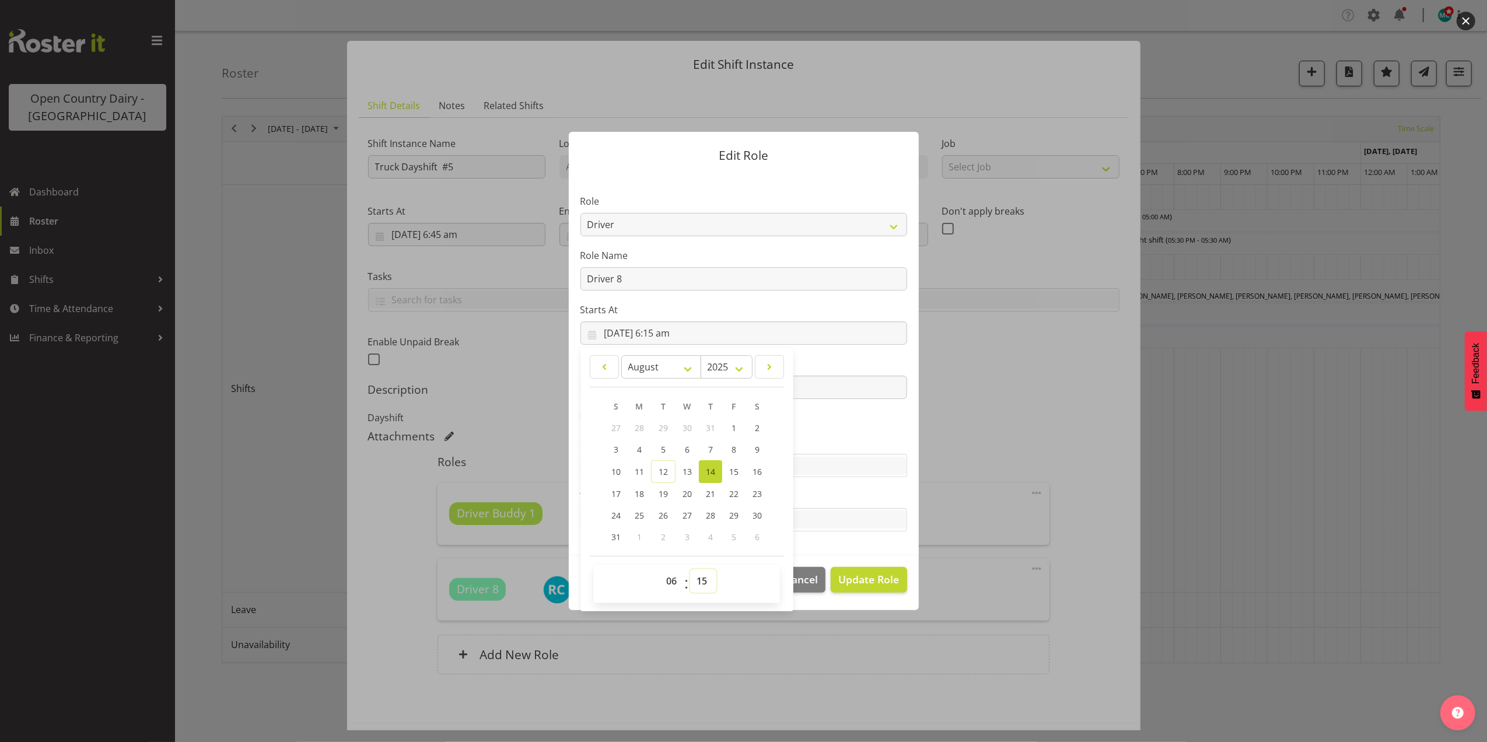
click at [708, 585] on select "00 01 02 03 04 05 06 07 08 09 10 11 12 13 14 15 16 17 18 19 20 21 22 23 24 25 2…" at bounding box center [703, 580] width 26 height 23
select select "30"
click at [691, 569] on select "00 01 02 03 04 05 06 07 08 09 10 11 12 13 14 15 16 17 18 19 20 21 22 23 24 25 2…" at bounding box center [703, 580] width 26 height 23
type input "[DATE] 6:30 am"
click at [847, 418] on section "Role Crew Leader Driver Driver Assessor Dayshift Driver Assessor Nightshift Dri…" at bounding box center [744, 364] width 350 height 382
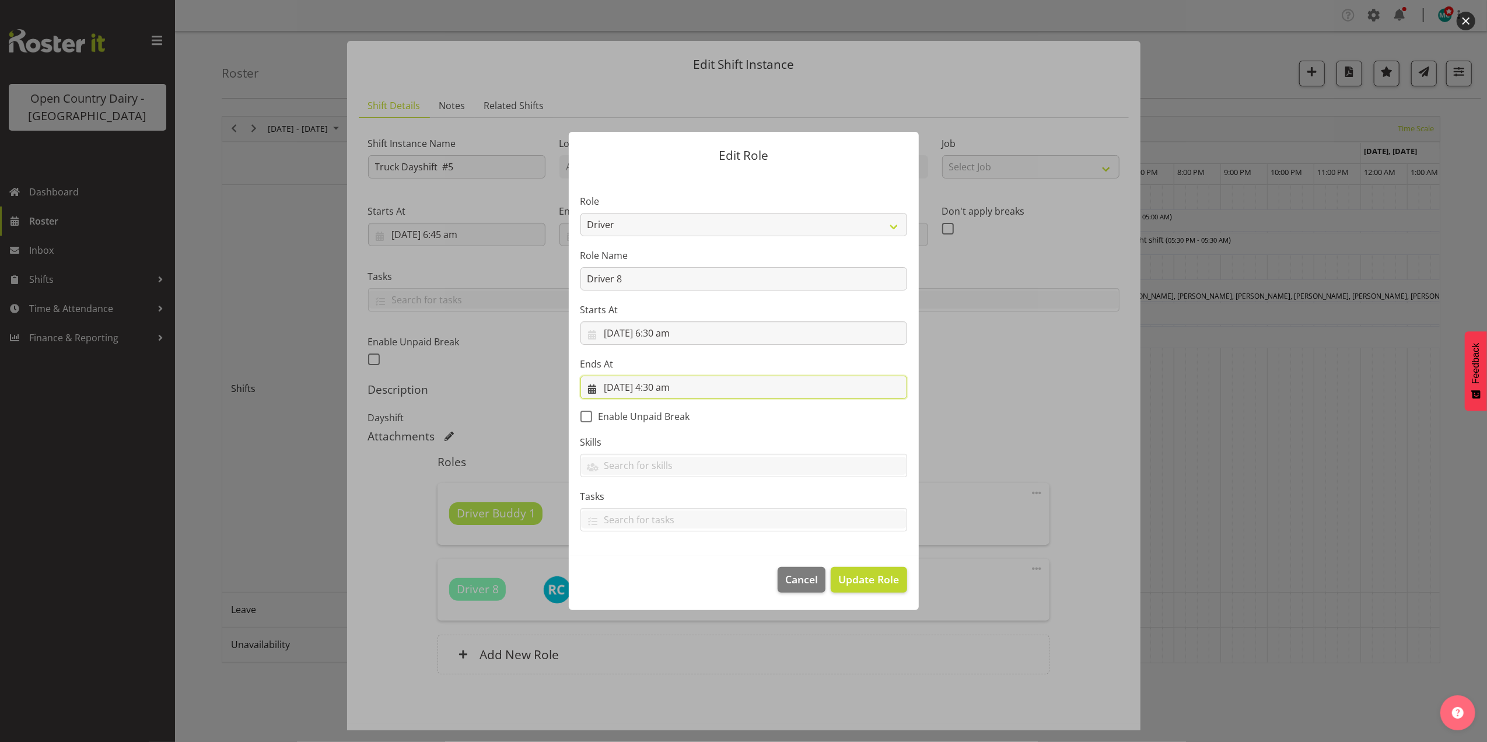
click at [611, 390] on input "15/08/2025, 4:30 am" at bounding box center [744, 387] width 327 height 23
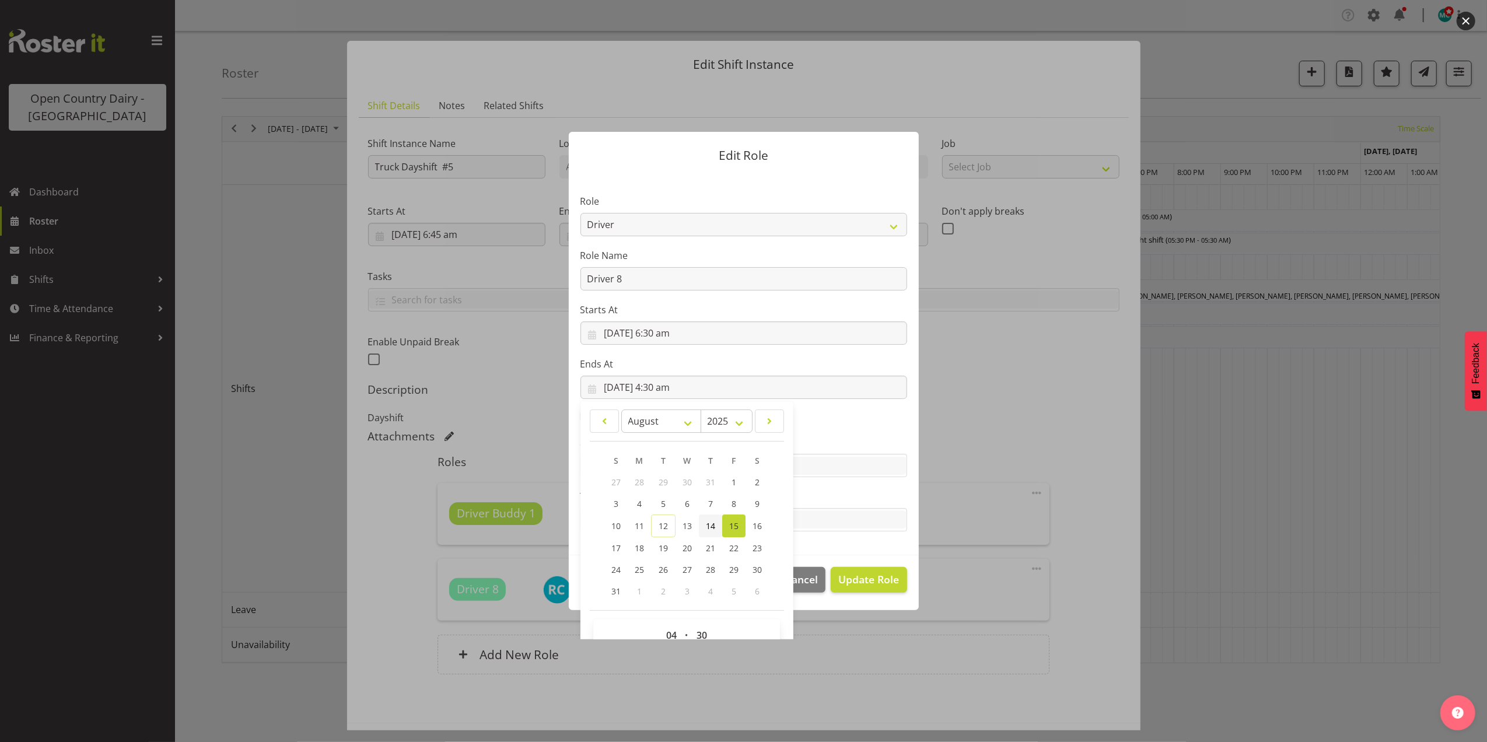
click at [710, 526] on span "14" at bounding box center [710, 525] width 9 height 11
type input "14/08/2025, 4:30 am"
click at [663, 630] on select "00 01 02 03 04 05 06 07 08 09 10 11 12 13 14 15 16 17 18 19 20 21 22 23" at bounding box center [673, 635] width 26 height 23
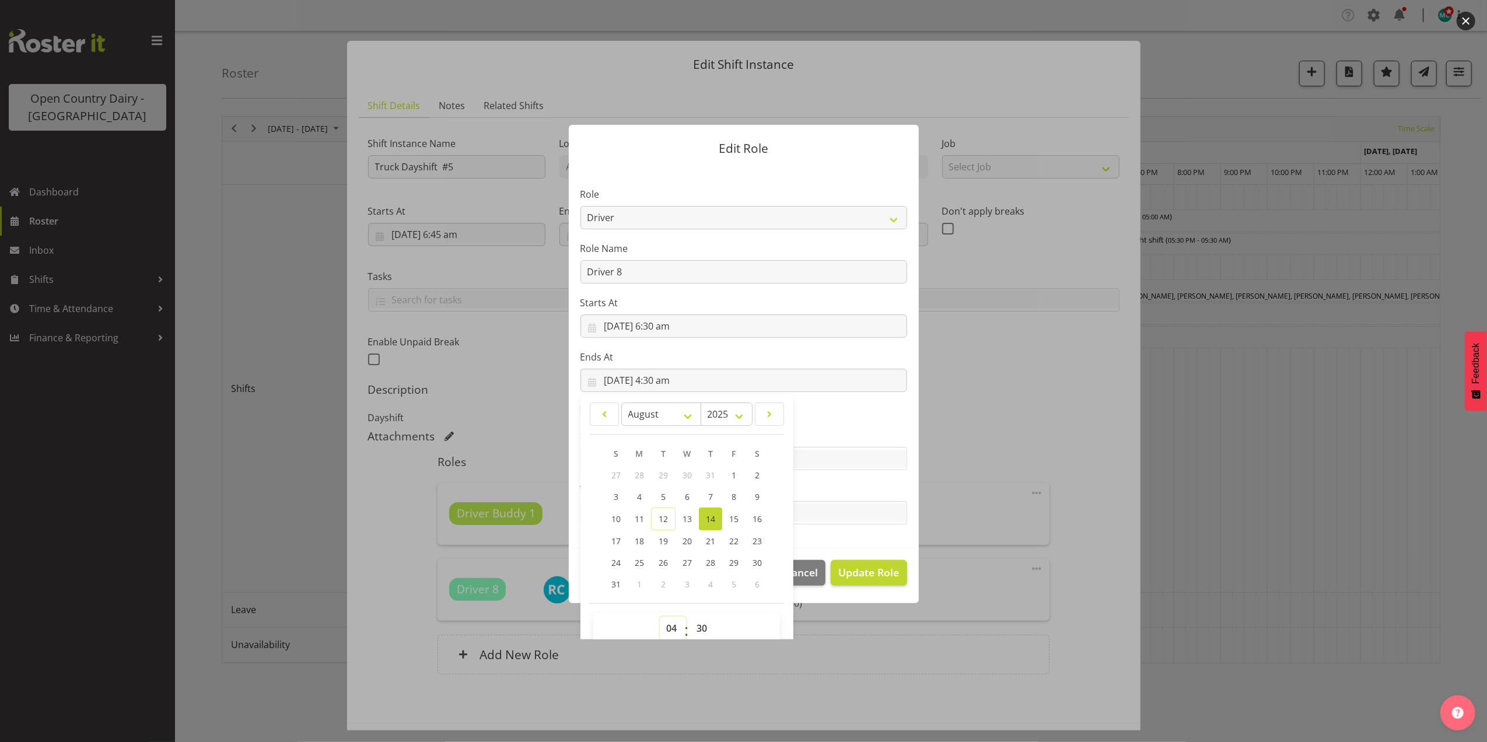
select select "16"
click at [660, 617] on select "00 01 02 03 04 05 06 07 08 09 10 11 12 13 14 15 16 17 18 19 20 21 22 23" at bounding box center [673, 628] width 26 height 23
type input "14/08/2025, 4:30 pm"
drag, startPoint x: 697, startPoint y: 628, endPoint x: 698, endPoint y: 615, distance: 13.0
click at [698, 628] on select "00 01 02 03 04 05 06 07 08 09 10 11 12 13 14 15 16 17 18 19 20 21 22 23 24 25 2…" at bounding box center [703, 628] width 26 height 23
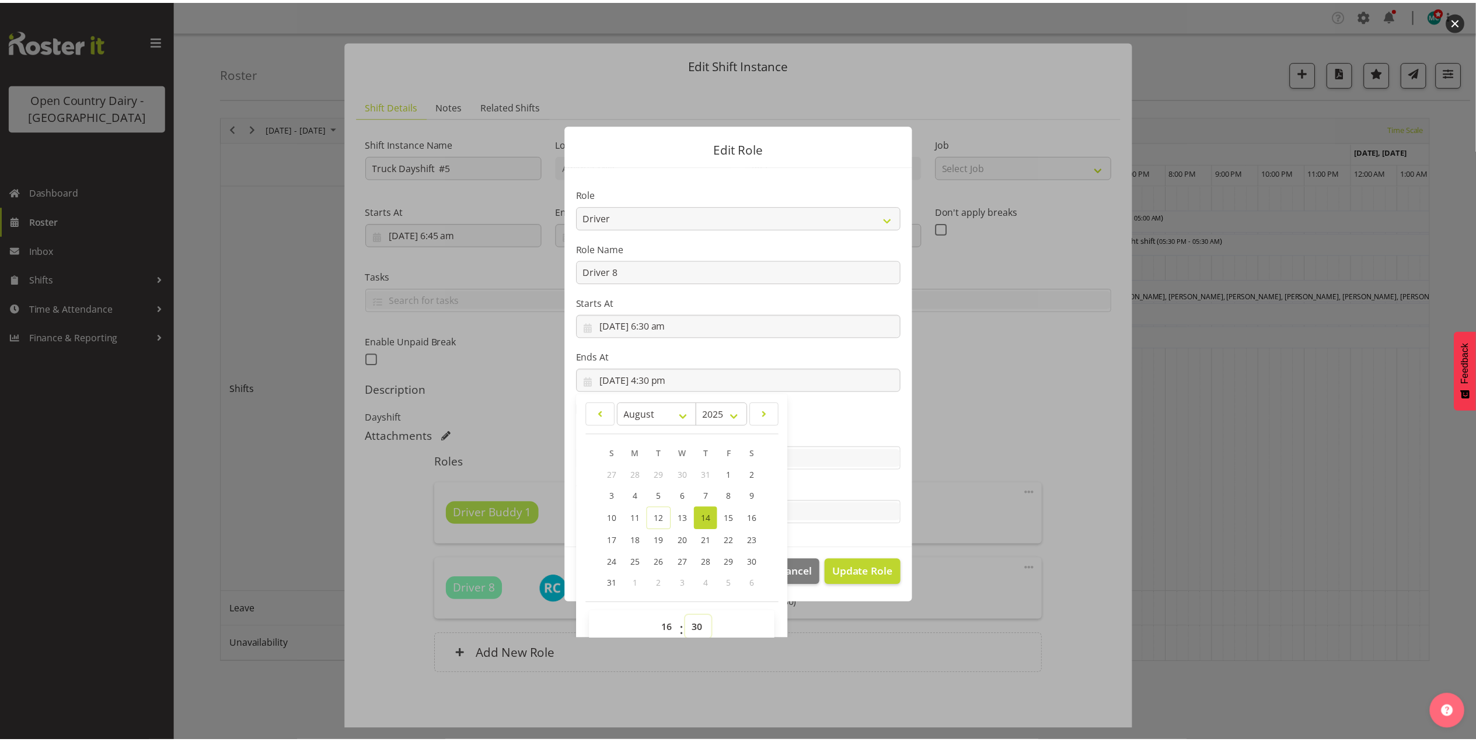
scroll to position [0, 0]
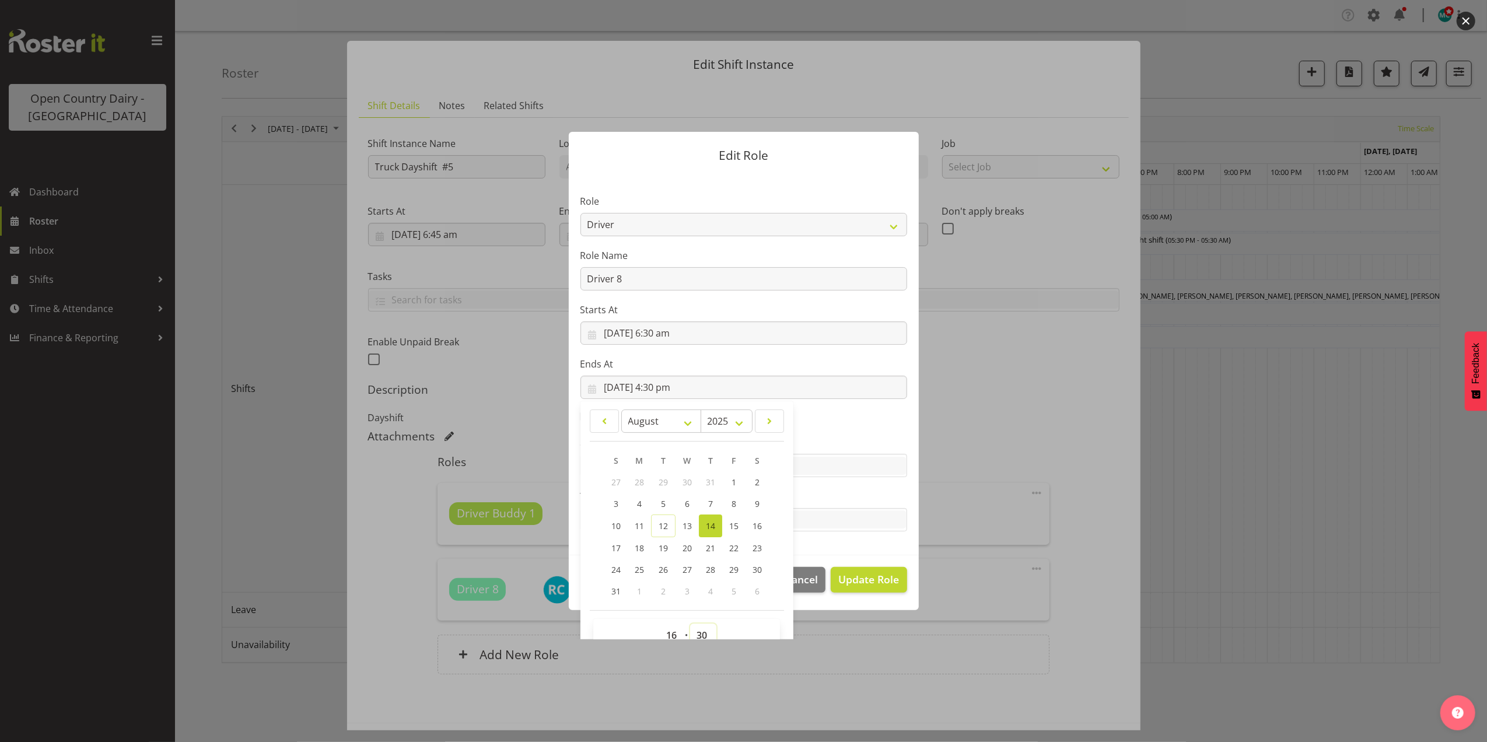
click at [698, 629] on select "00 01 02 03 04 05 06 07 08 09 10 11 12 13 14 15 16 17 18 19 20 21 22 23 24 25 2…" at bounding box center [703, 635] width 26 height 23
select select "0"
click at [690, 624] on select "00 01 02 03 04 05 06 07 08 09 10 11 12 13 14 15 16 17 18 19 20 21 22 23 24 25 2…" at bounding box center [703, 635] width 26 height 23
type input "14/08/2025, 4:00 pm"
click at [852, 582] on span "Update Role" at bounding box center [868, 579] width 61 height 15
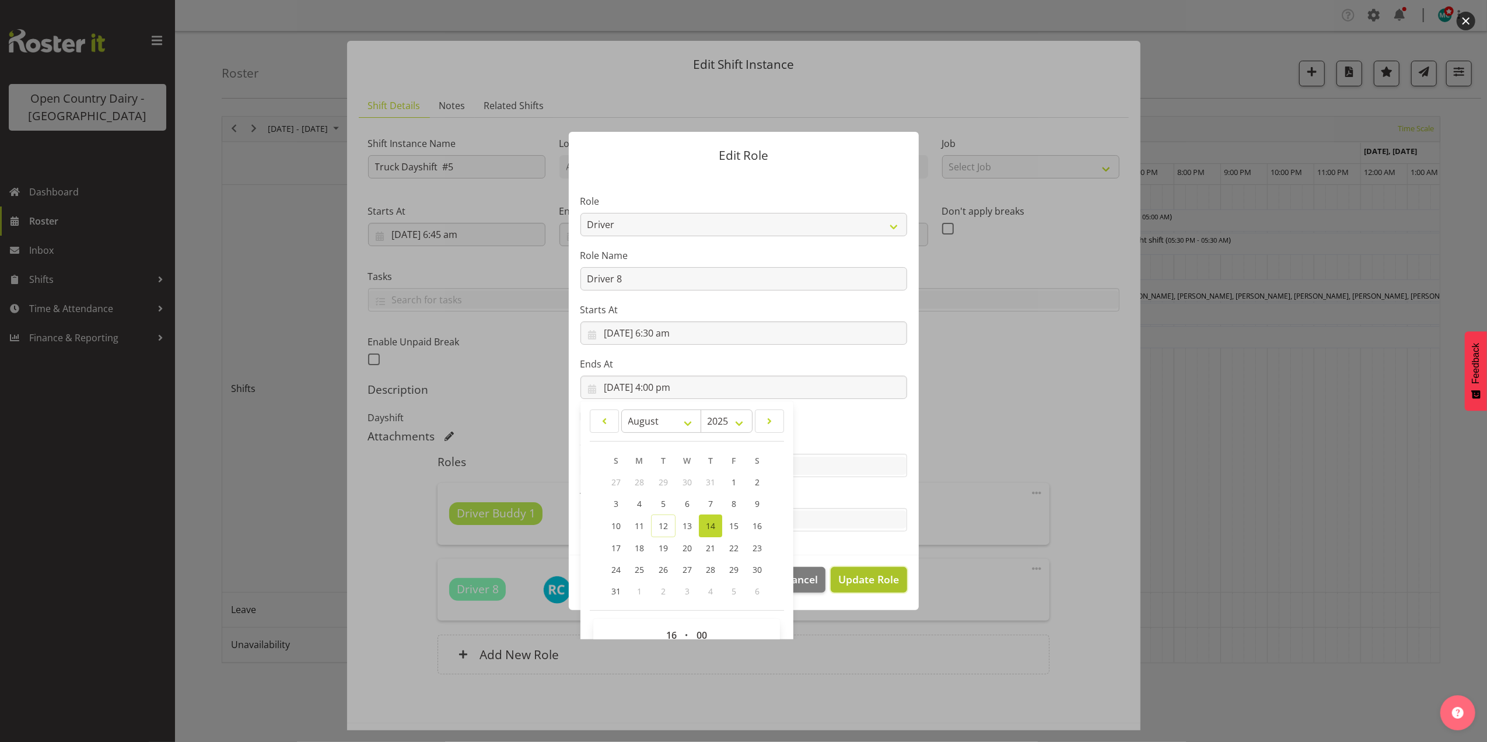
select select
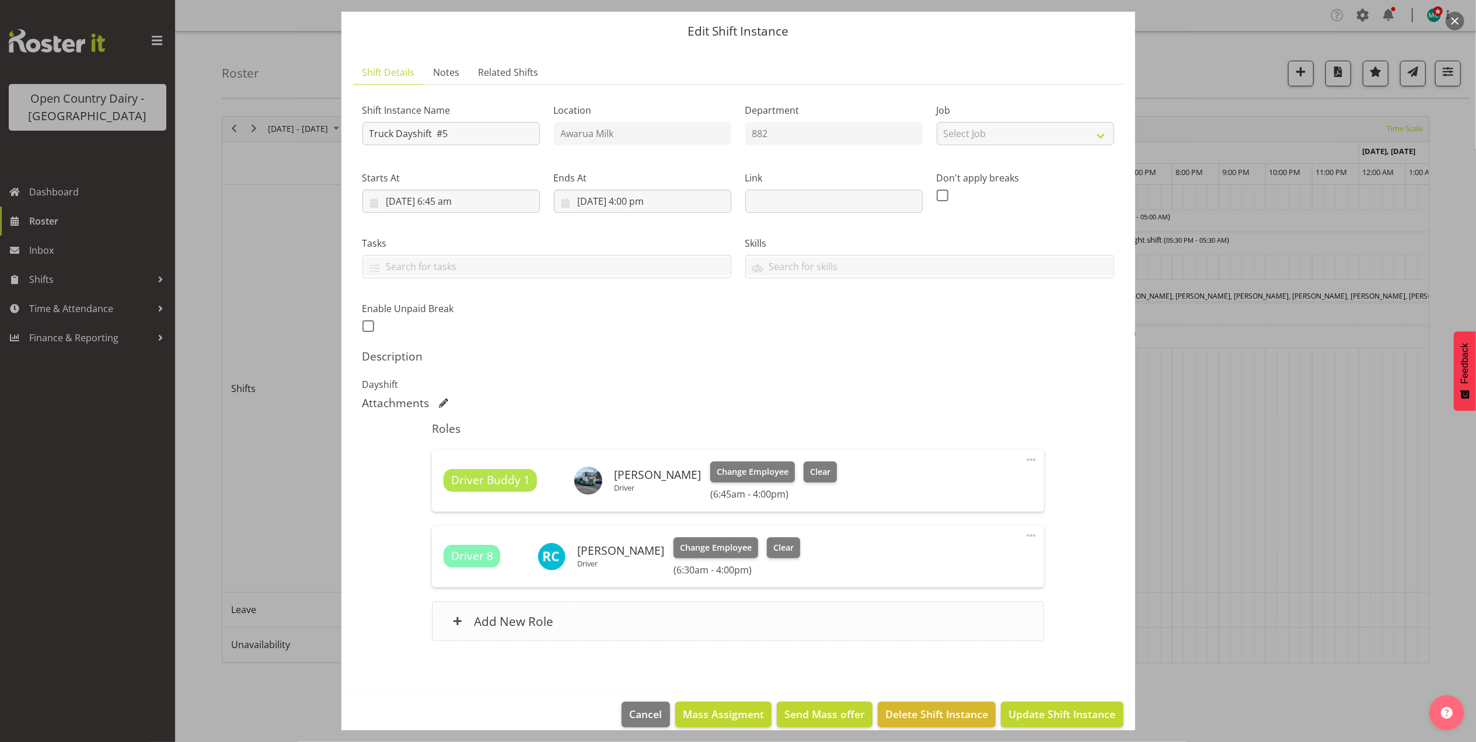
scroll to position [49, 0]
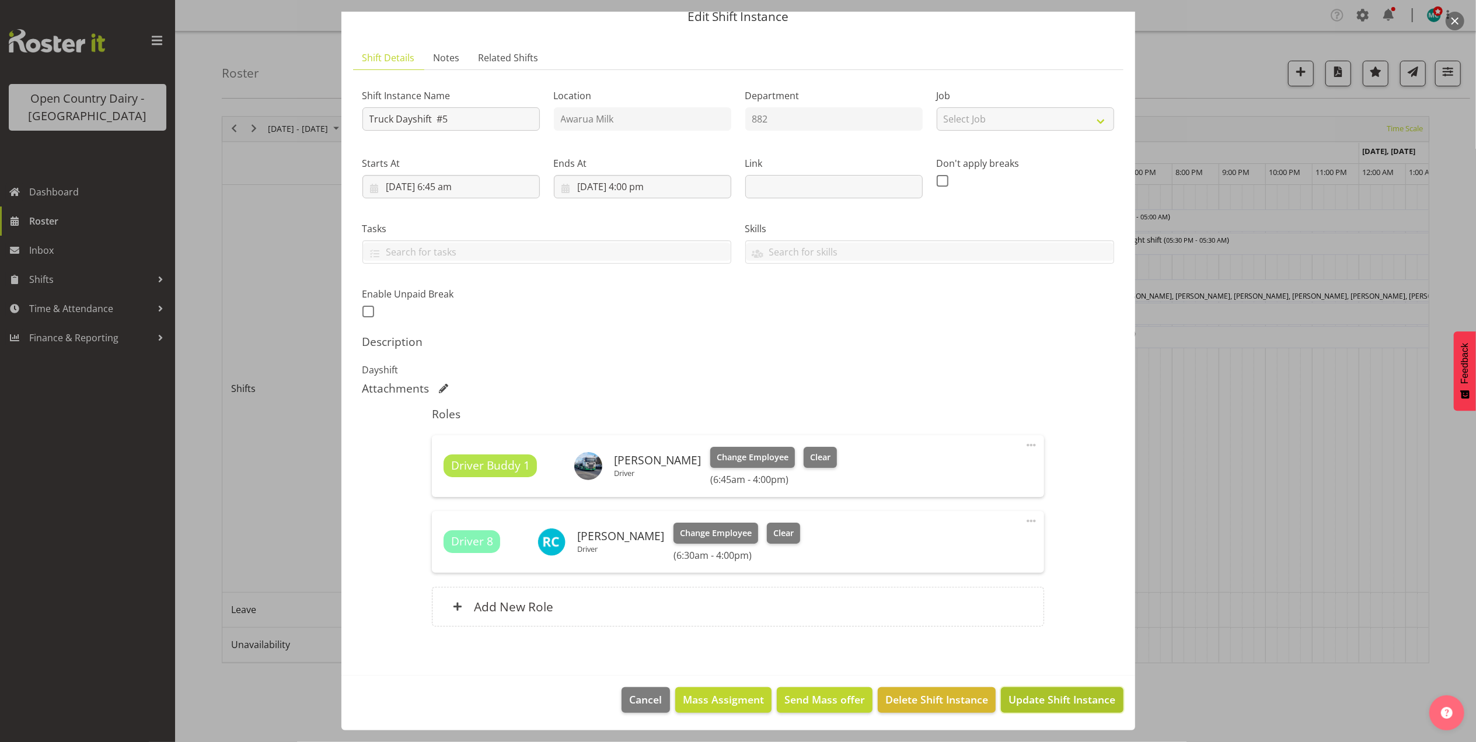
click at [1053, 701] on span "Update Shift Instance" at bounding box center [1061, 699] width 107 height 15
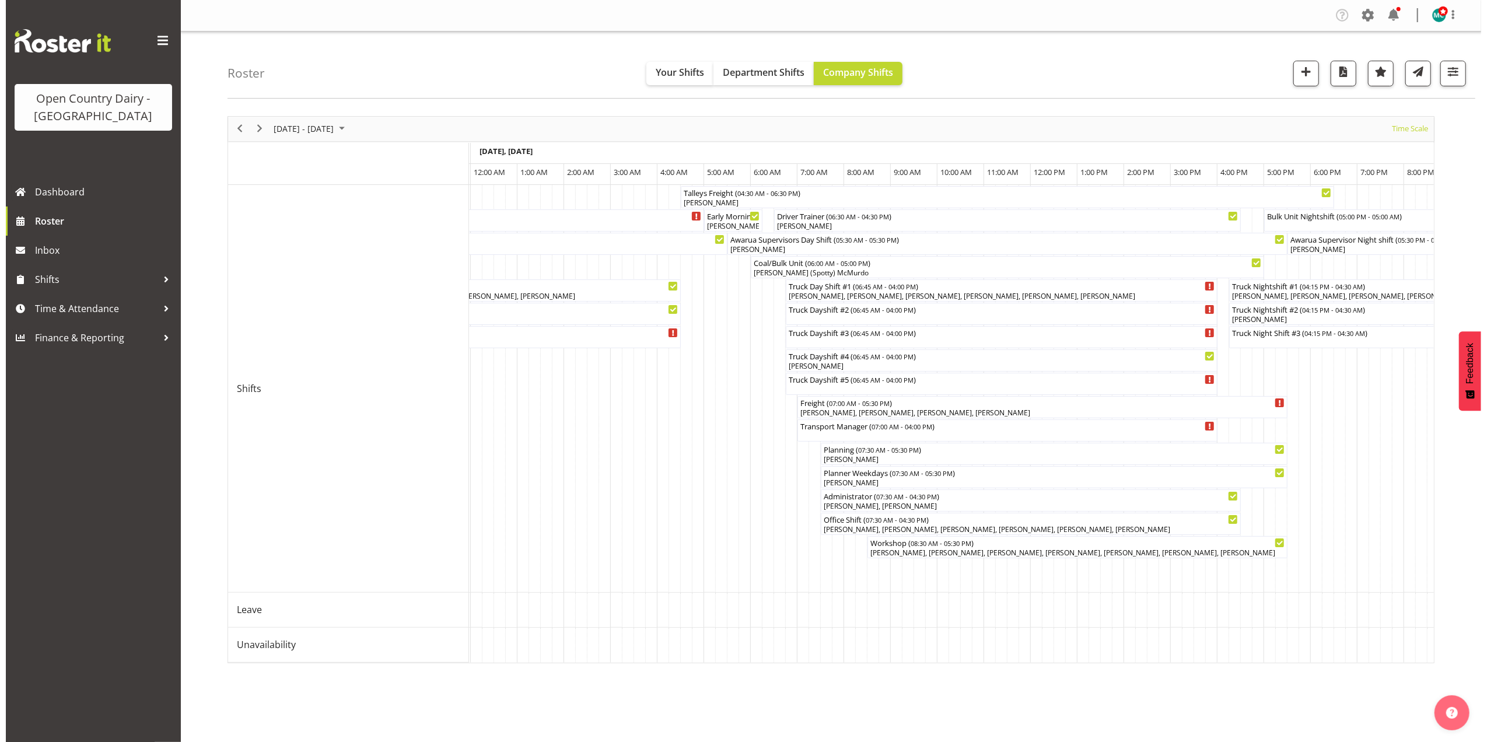
scroll to position [0, 4486]
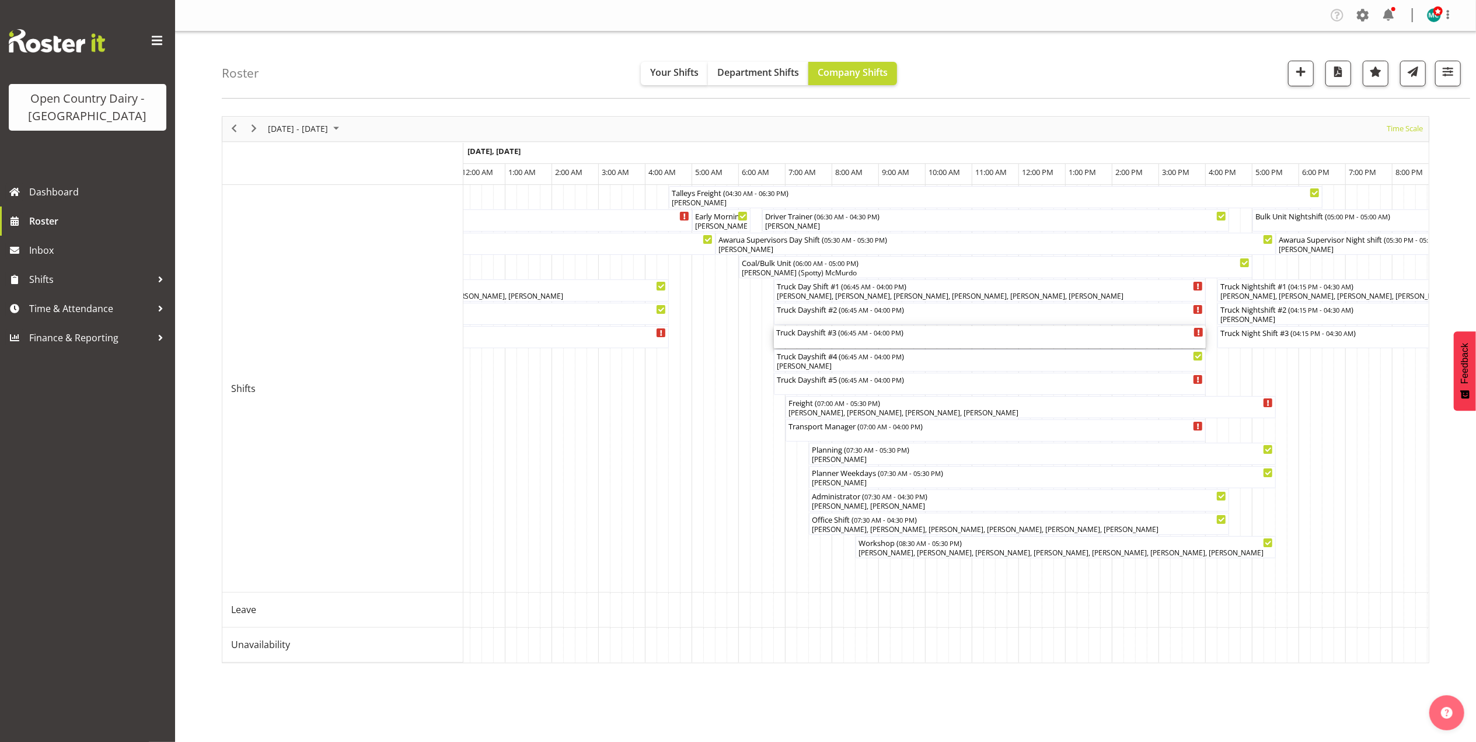
click at [831, 338] on div "Truck Dayshift #3 ( 06:45 AM - 04:00 PM )" at bounding box center [989, 337] width 427 height 22
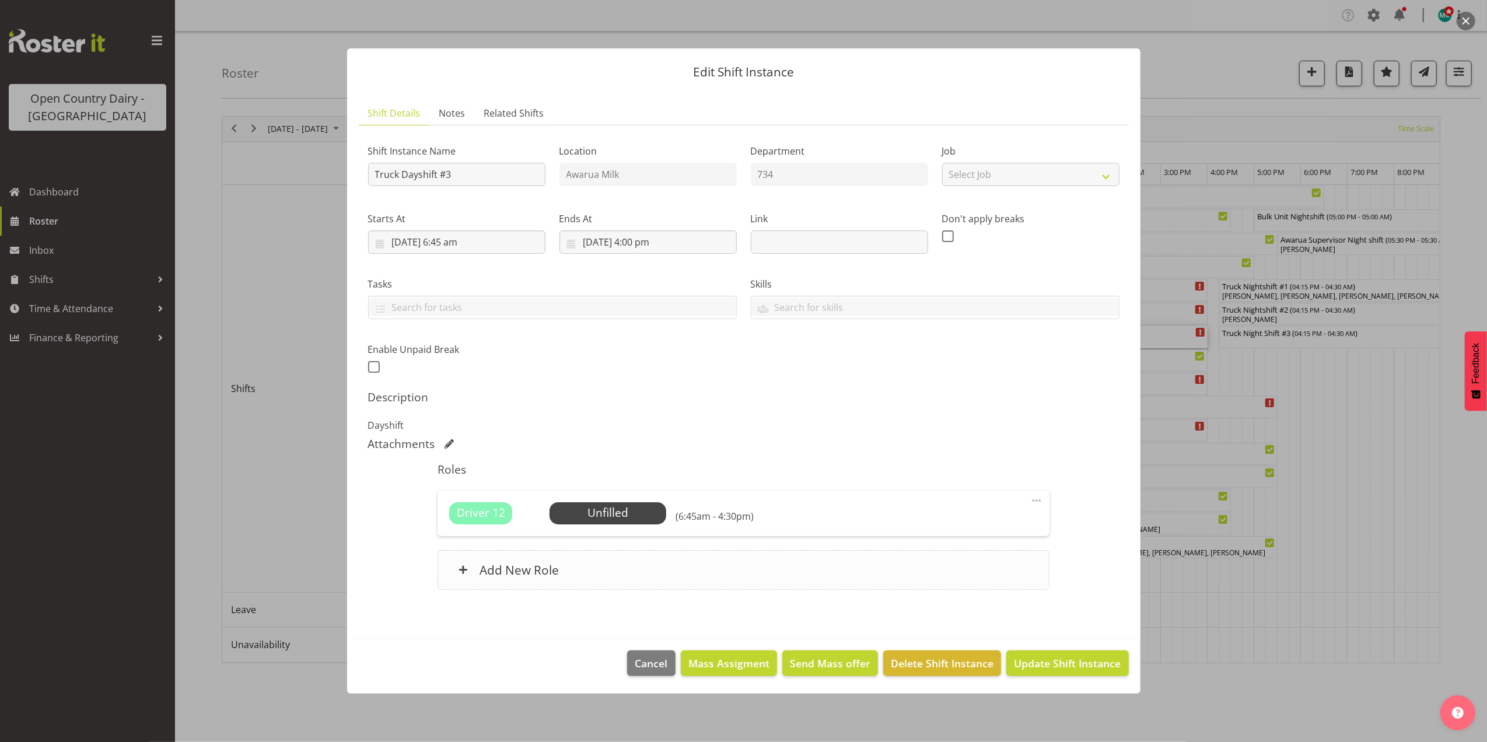
click at [552, 572] on h6 "Add New Role" at bounding box center [519, 569] width 79 height 15
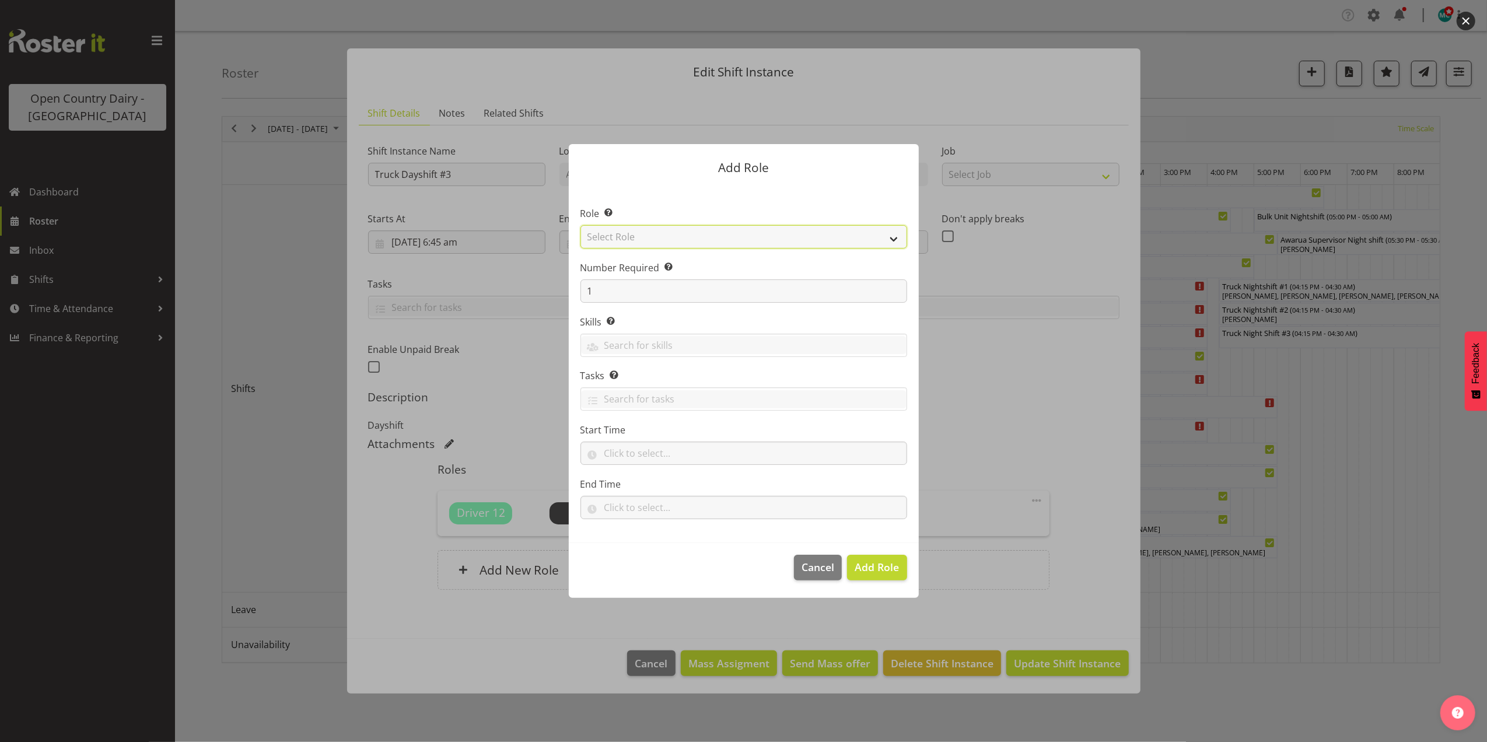
click at [663, 238] on select "Select Role Crew Leader Driver Driver Assessor Dayshift Driver Assessor Nightsh…" at bounding box center [744, 236] width 327 height 23
select select "1437"
click at [581, 225] on select "Select Role Crew Leader Driver Driver Assessor Dayshift Driver Assessor Nightsh…" at bounding box center [744, 236] width 327 height 23
click at [883, 561] on span "Add Role" at bounding box center [877, 567] width 44 height 14
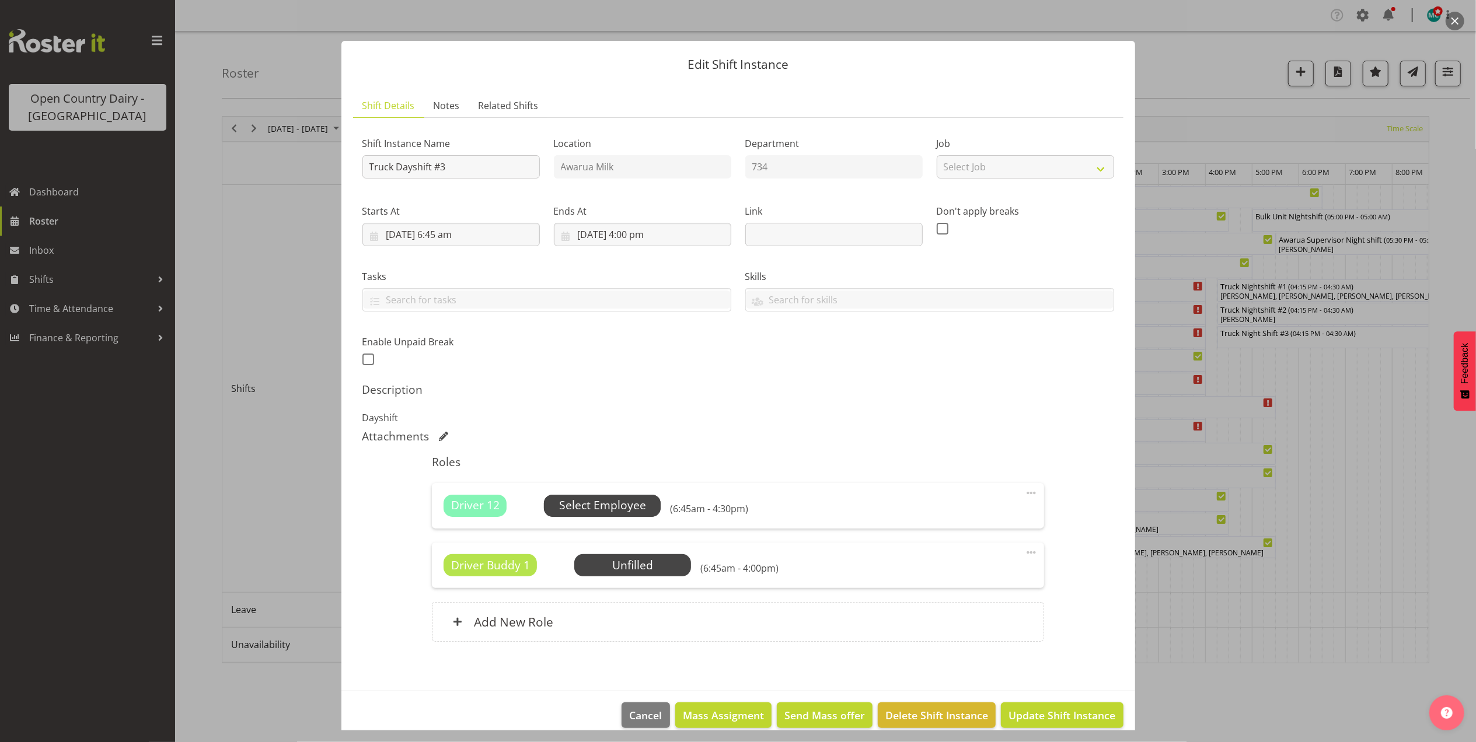
click at [615, 510] on span "Select Employee" at bounding box center [602, 505] width 87 height 17
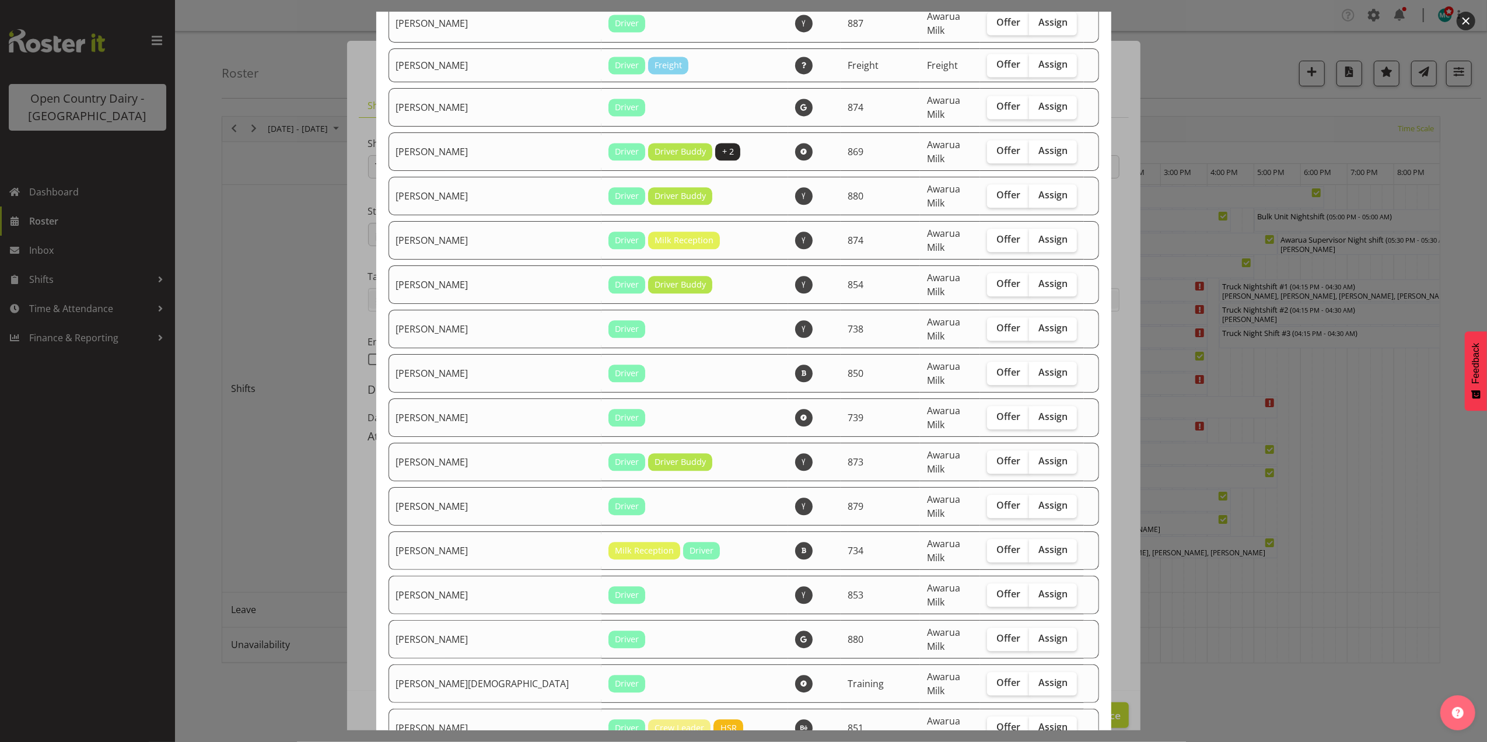
scroll to position [2489, 0]
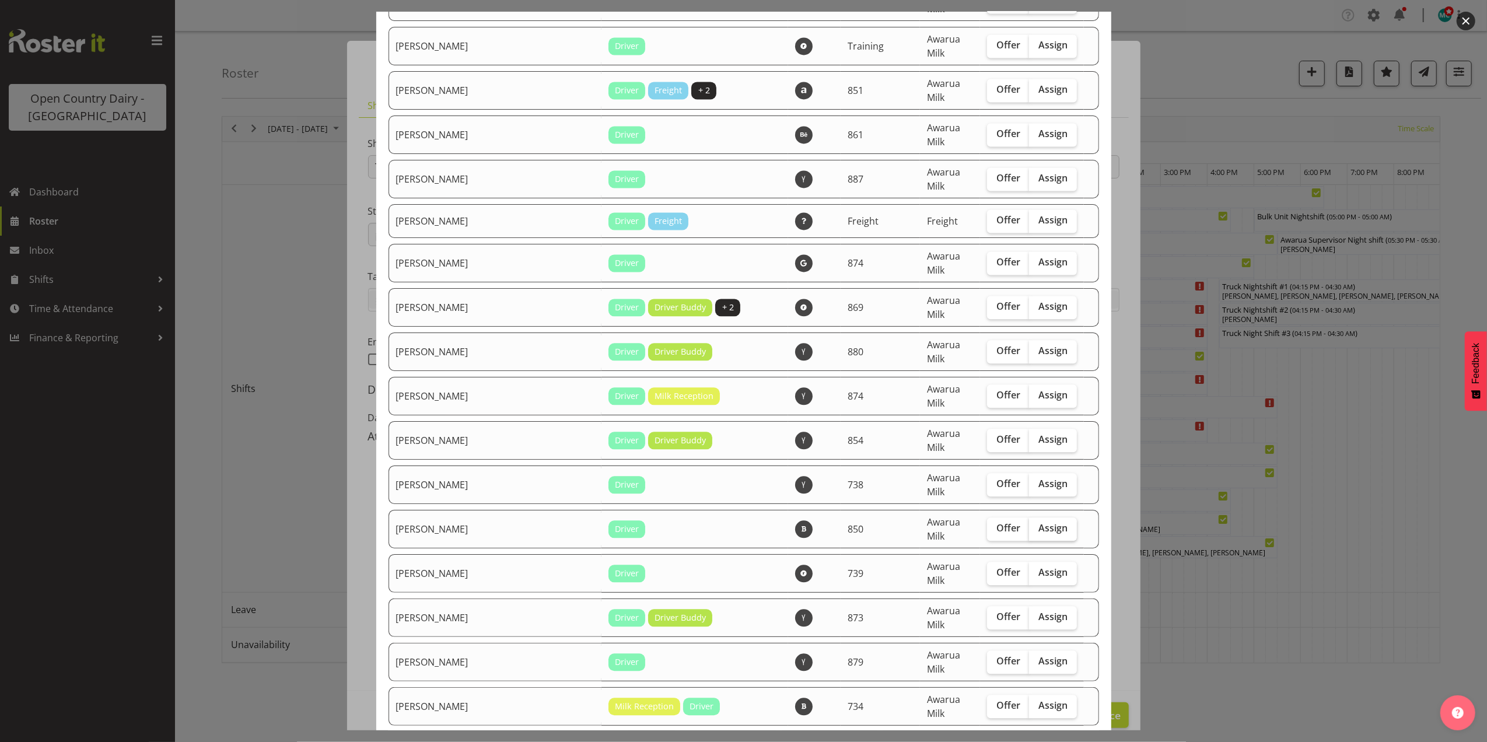
click at [1039, 522] on span "Assign" at bounding box center [1053, 528] width 29 height 12
click at [1037, 525] on input "Assign" at bounding box center [1033, 529] width 8 height 8
checkbox input "true"
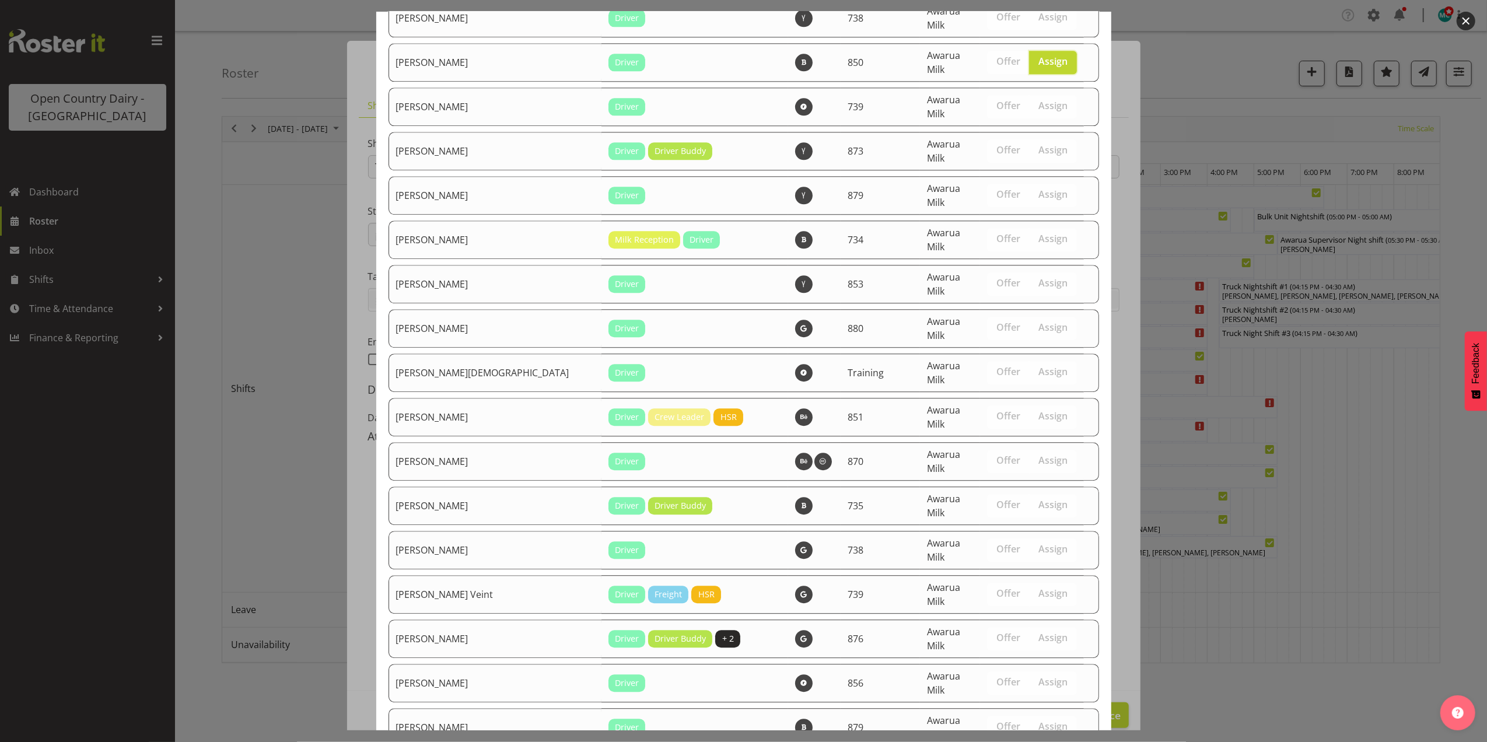
scroll to position [2958, 0]
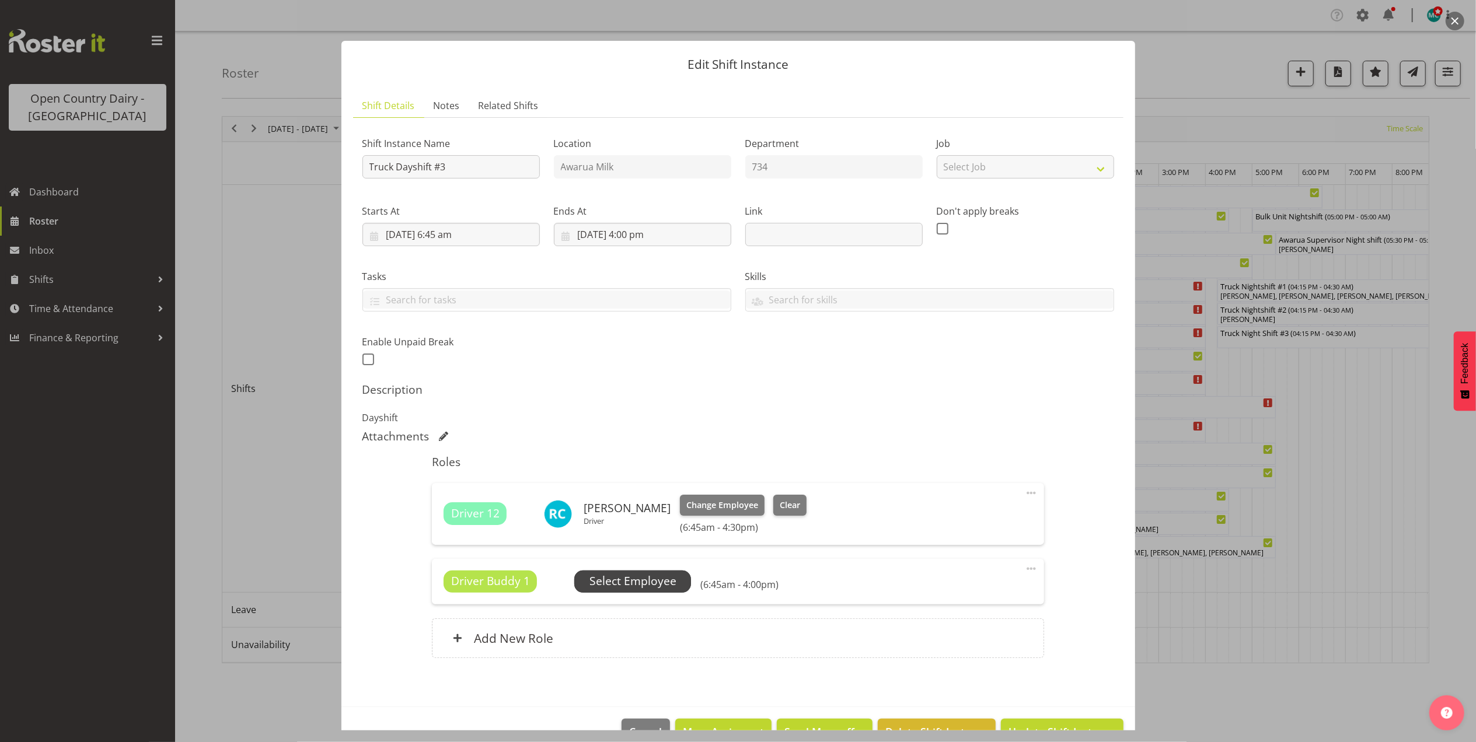
click at [620, 575] on span "Select Employee" at bounding box center [632, 581] width 87 height 17
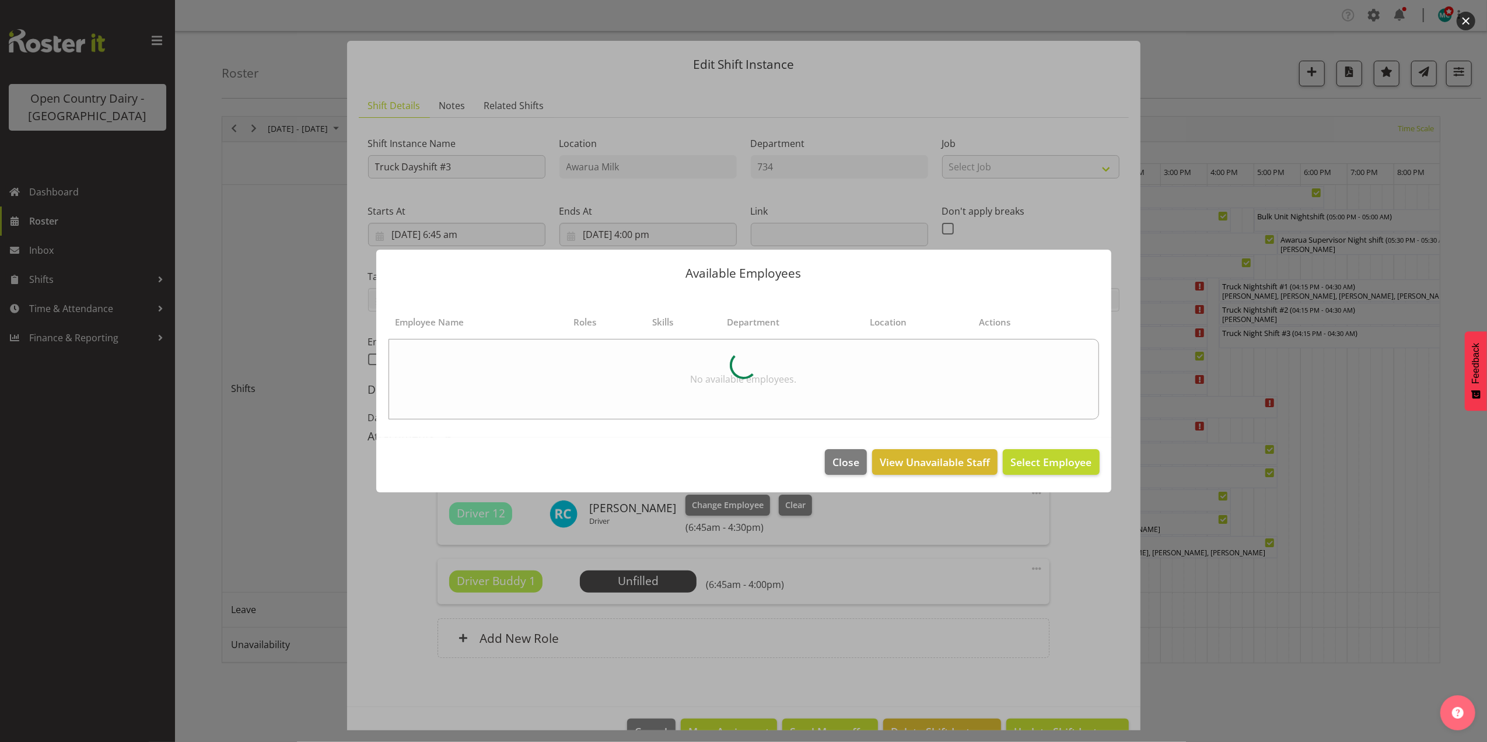
drag, startPoint x: 620, startPoint y: 575, endPoint x: 983, endPoint y: 555, distance: 364.0
click at [983, 555] on div at bounding box center [743, 371] width 1487 height 742
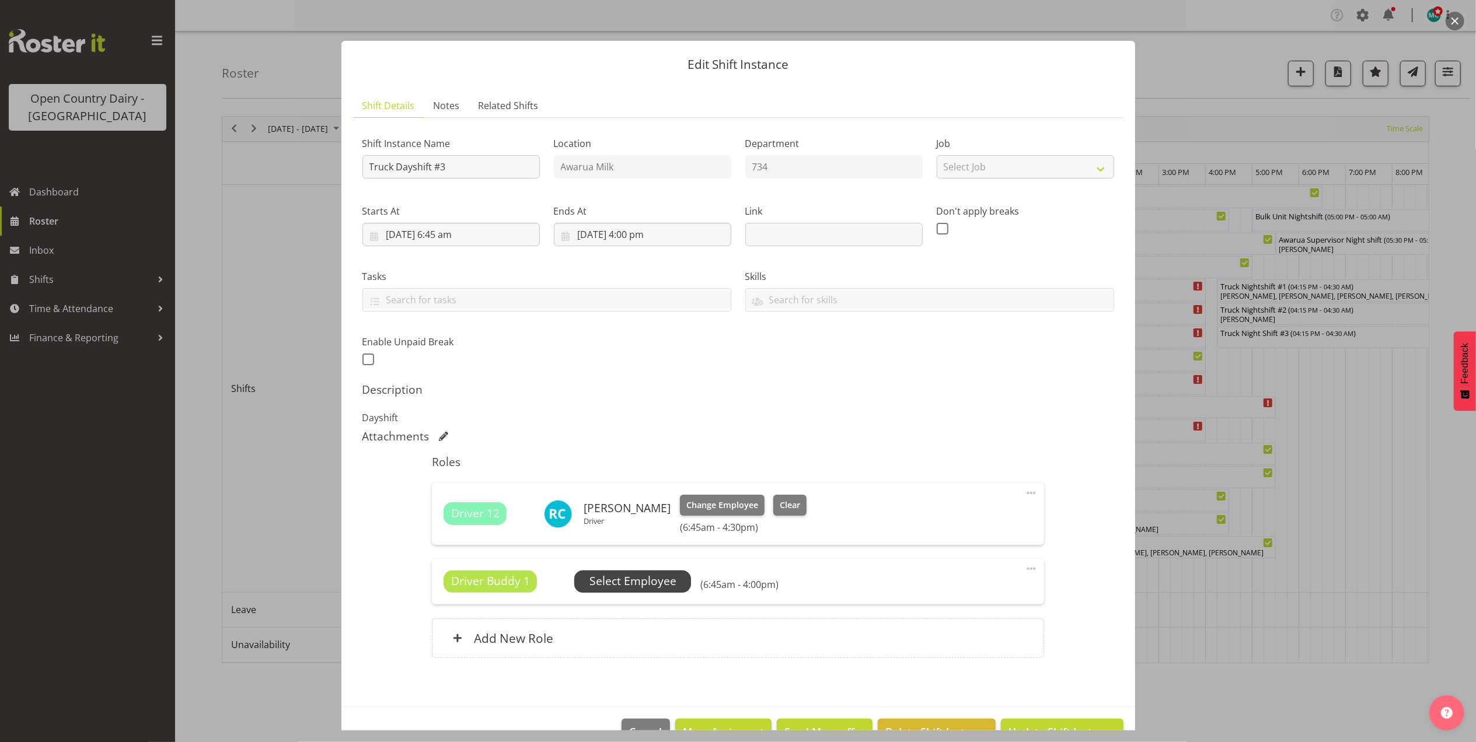
click at [621, 580] on span "Select Employee" at bounding box center [632, 581] width 87 height 17
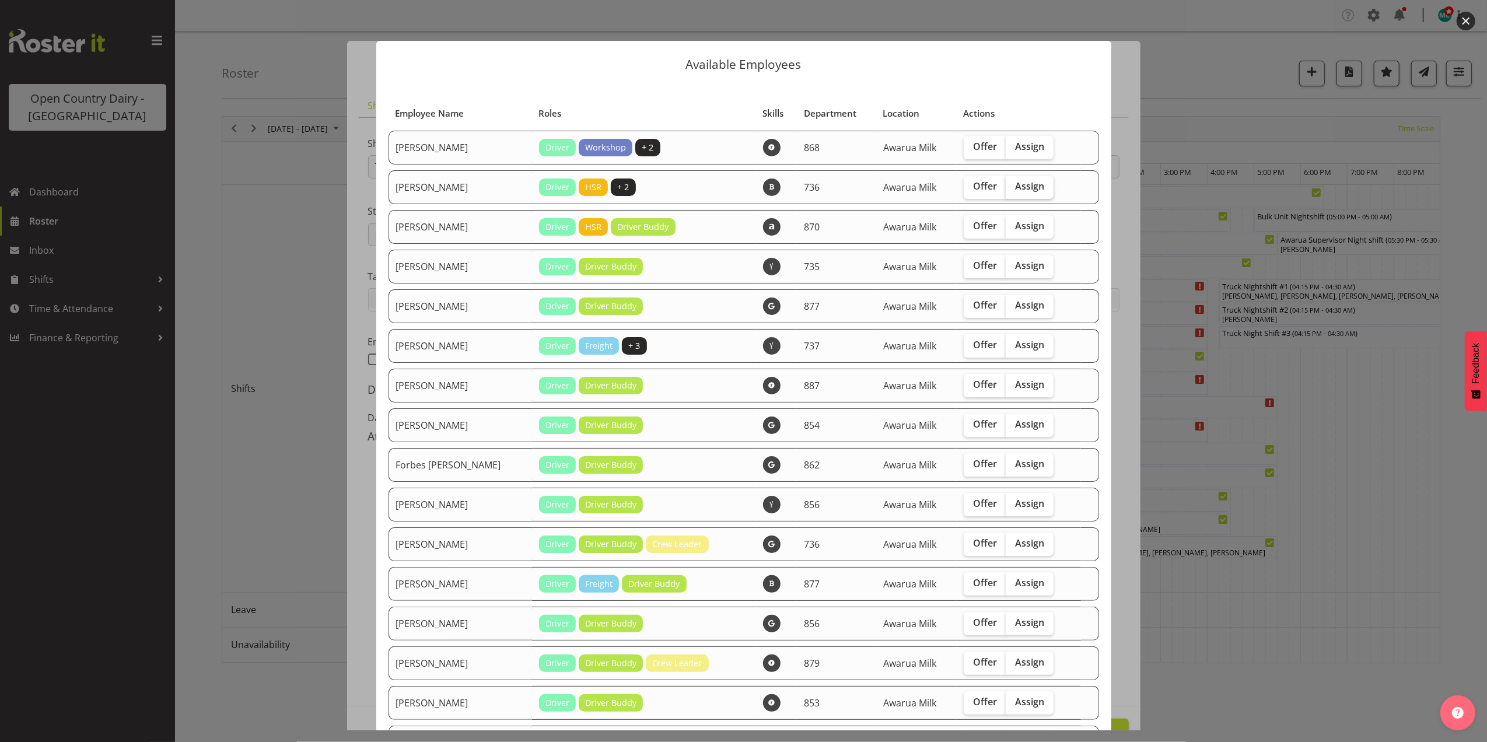
click at [1012, 178] on label "Assign" at bounding box center [1030, 187] width 48 height 23
click at [1012, 183] on input "Assign" at bounding box center [1010, 187] width 8 height 8
checkbox input "true"
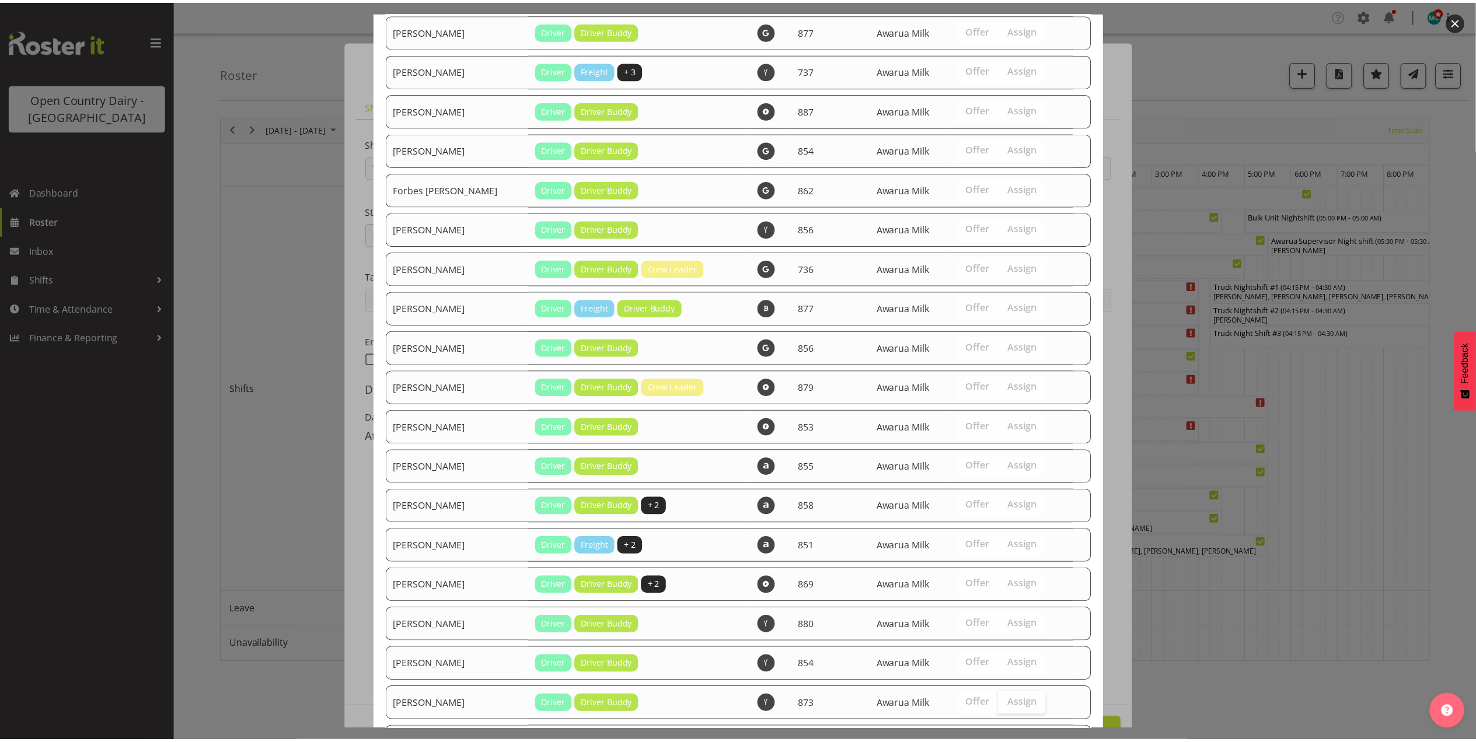
scroll to position [419, 0]
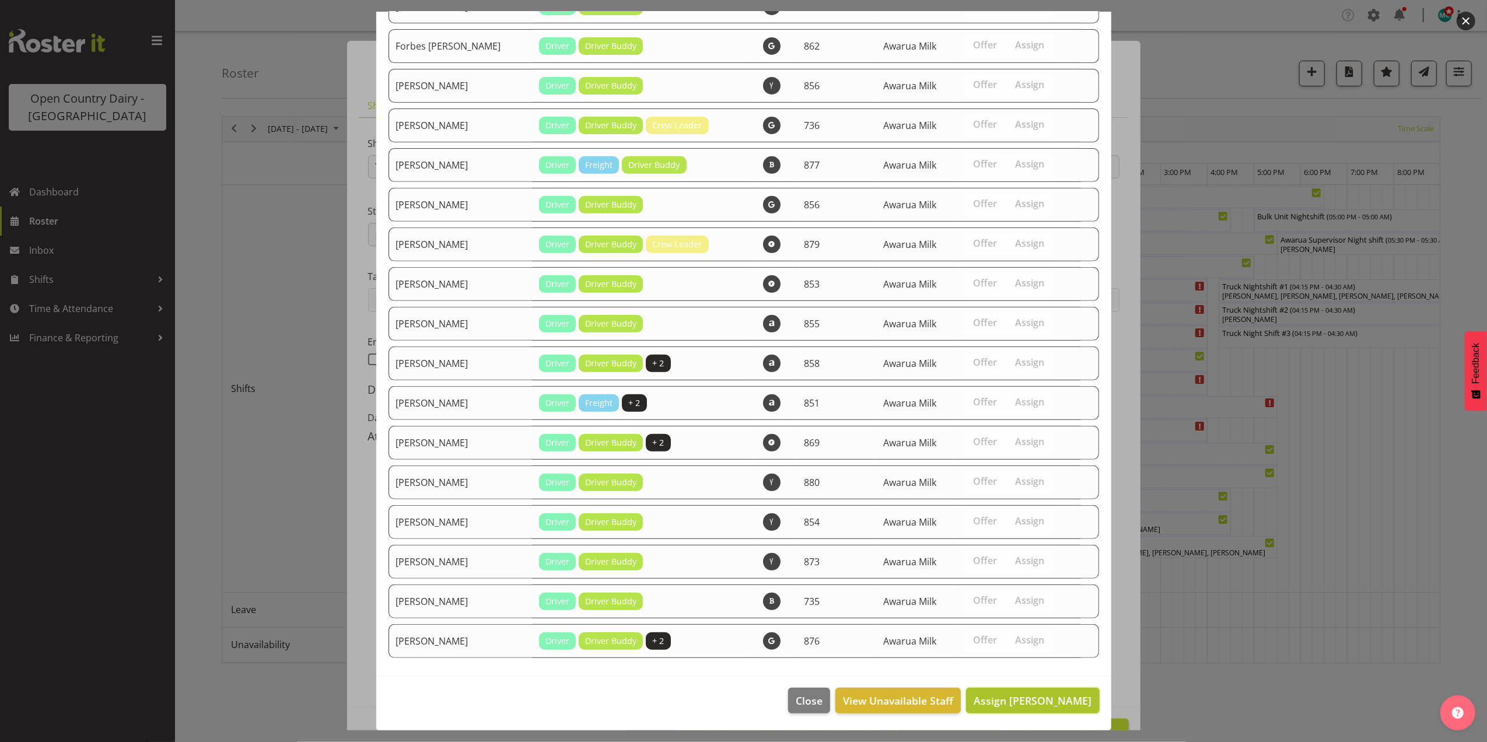
click at [1026, 698] on span "Assign Andrew Muir" at bounding box center [1033, 701] width 118 height 14
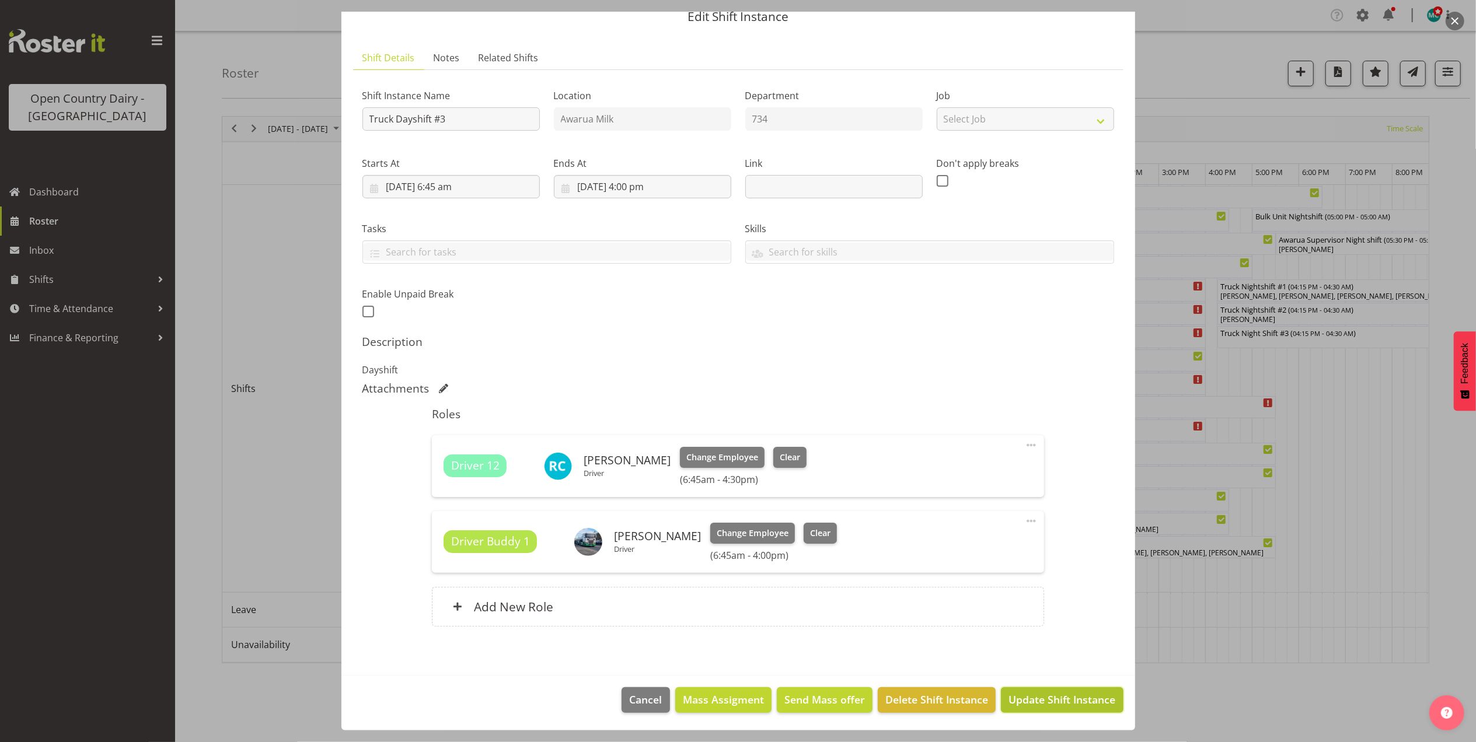
click at [1025, 701] on span "Update Shift Instance" at bounding box center [1061, 699] width 107 height 15
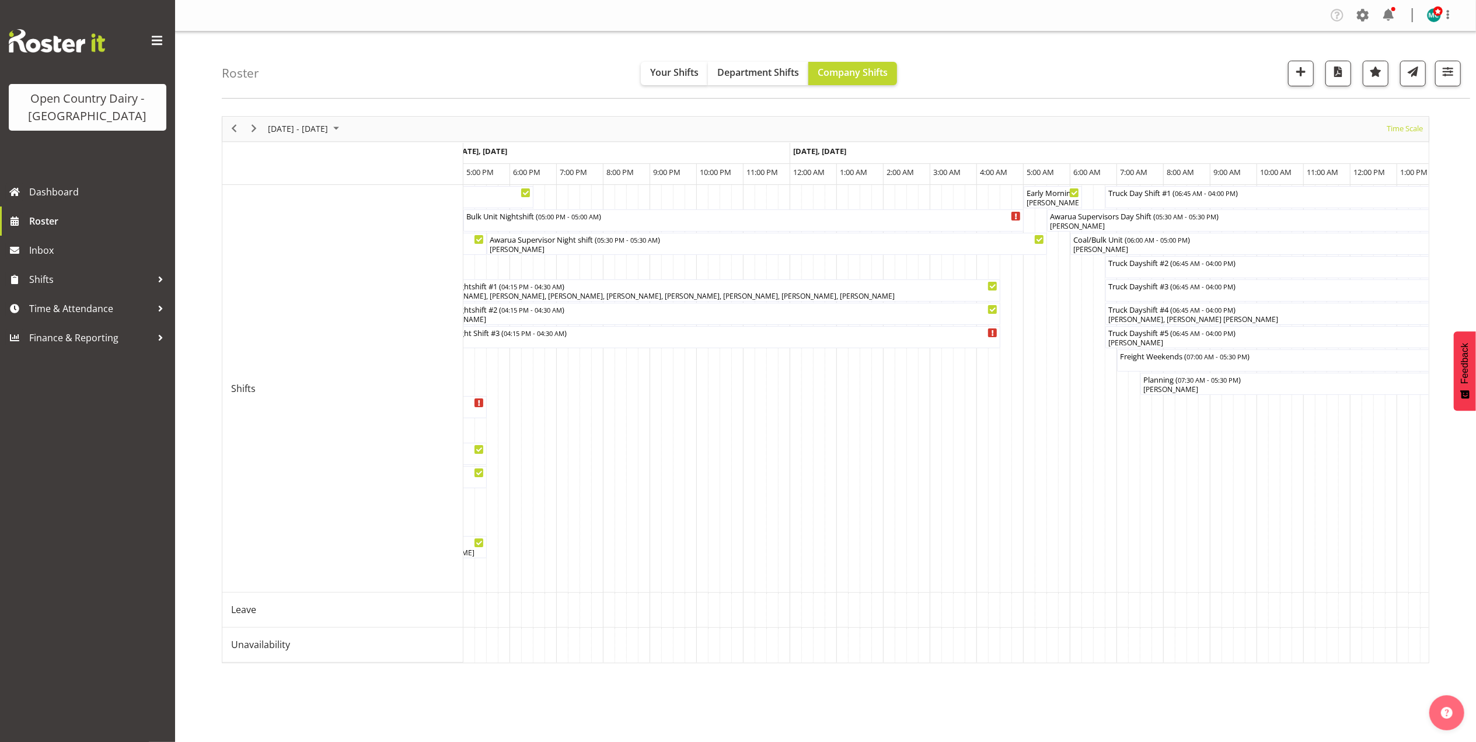
scroll to position [0, 5413]
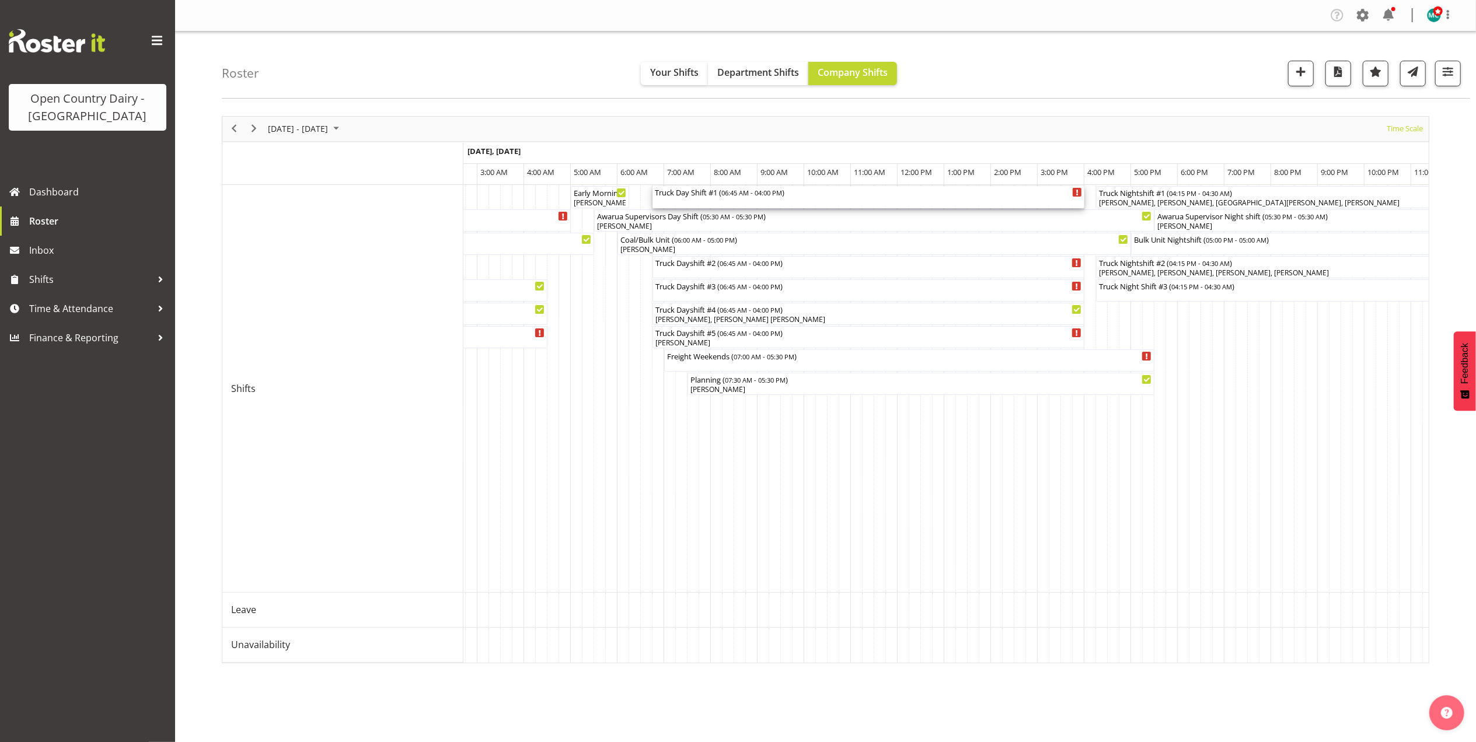
click at [698, 197] on div "Truck Day Shift #1 ( 06:45 AM - 04:00 PM )" at bounding box center [868, 192] width 427 height 12
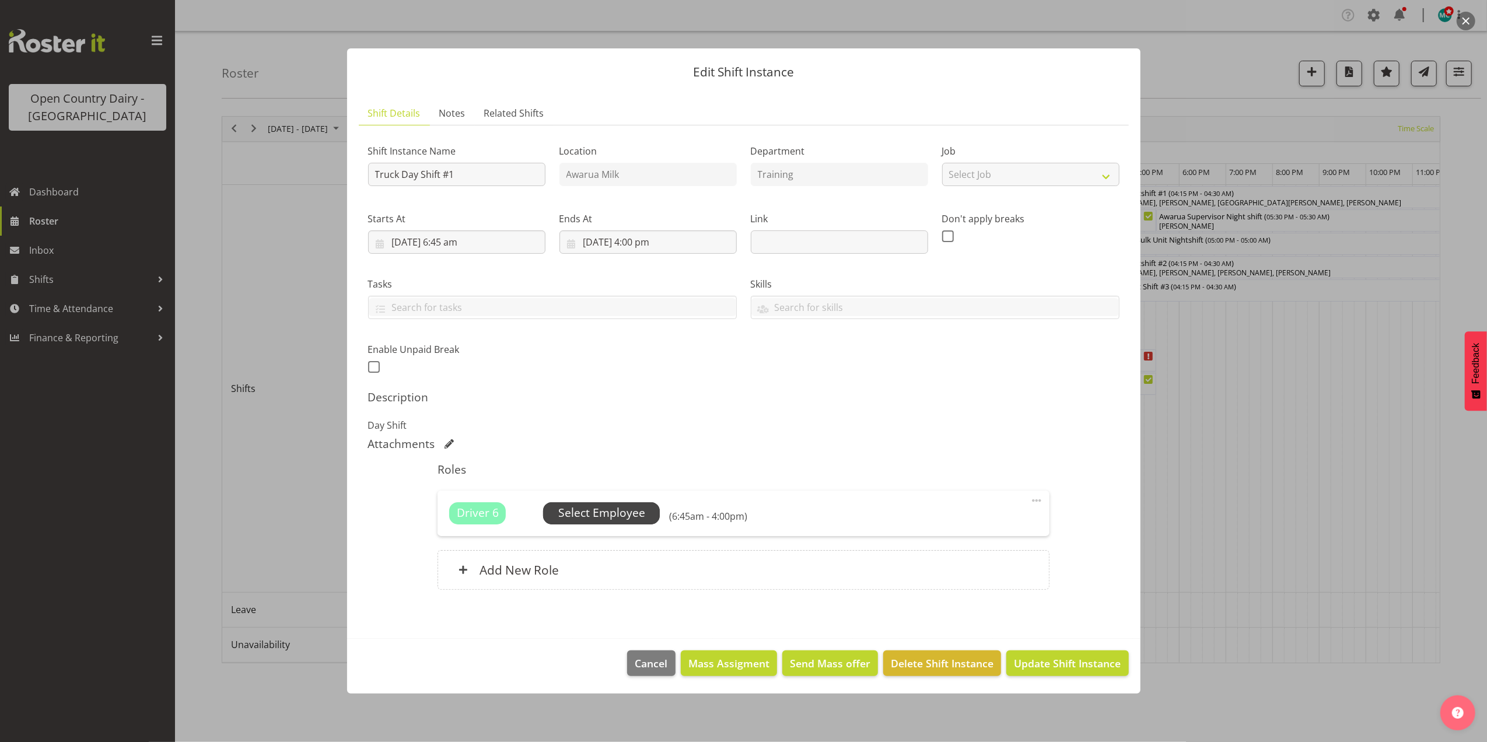
click at [596, 516] on span "Select Employee" at bounding box center [601, 513] width 87 height 17
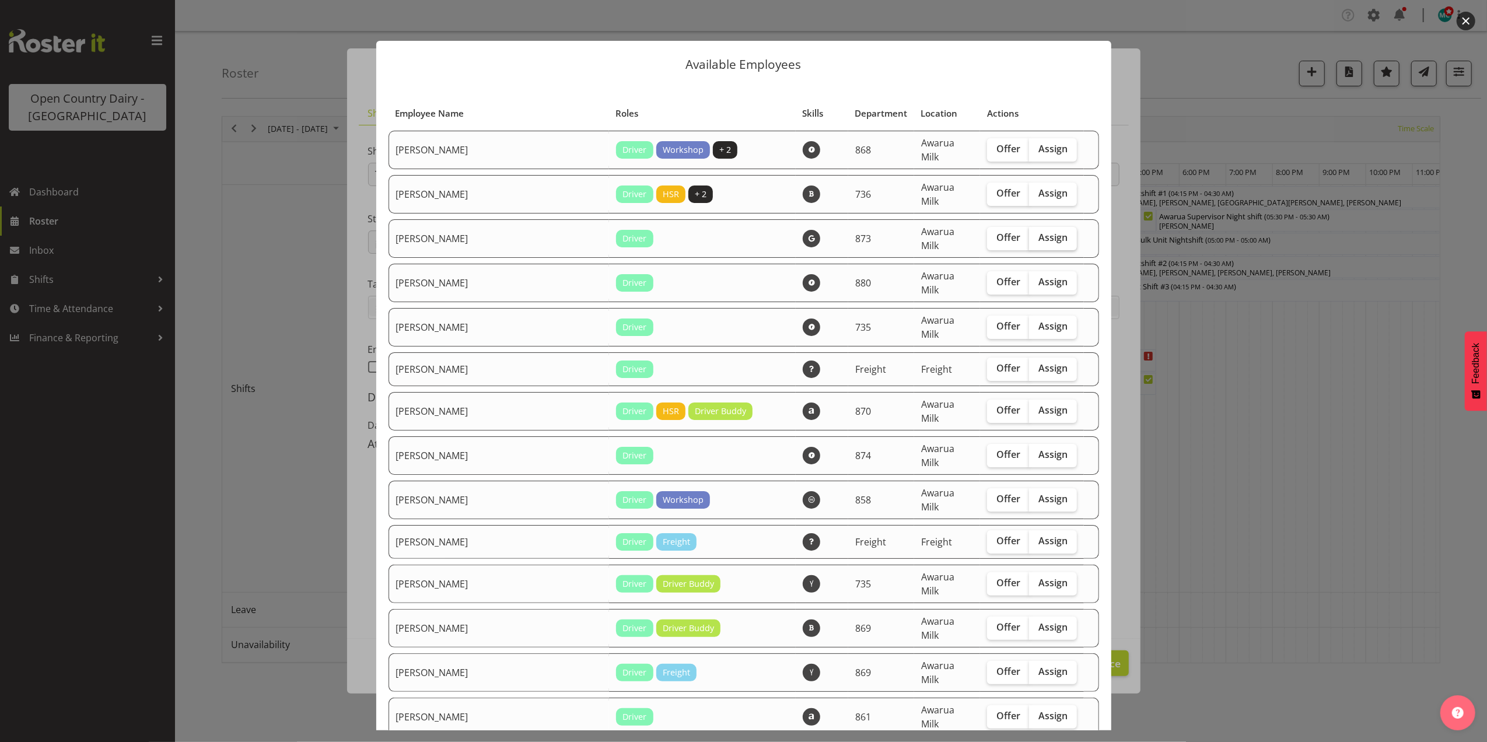
click at [1039, 232] on span "Assign" at bounding box center [1053, 238] width 29 height 12
click at [1029, 234] on input "Assign" at bounding box center [1033, 238] width 8 height 8
checkbox input "true"
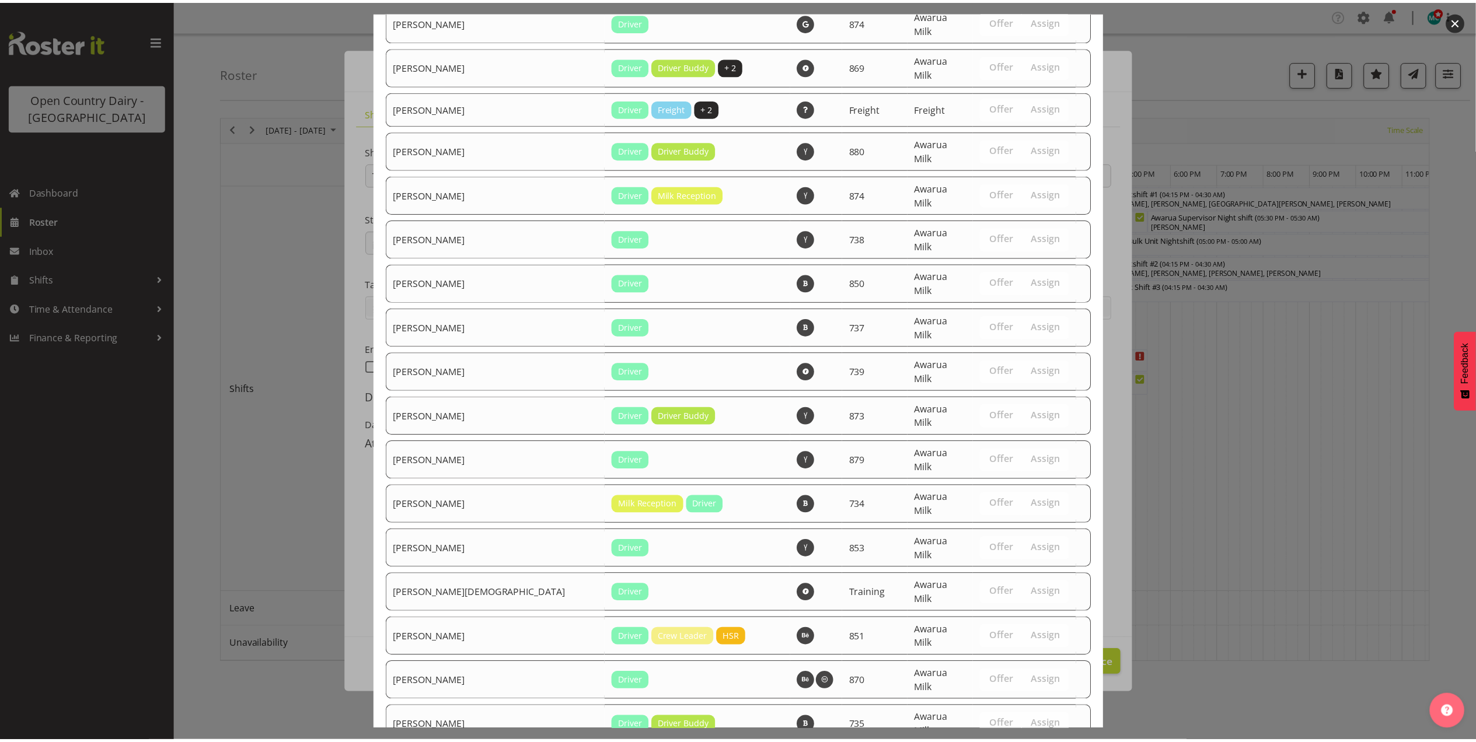
scroll to position [3077, 0]
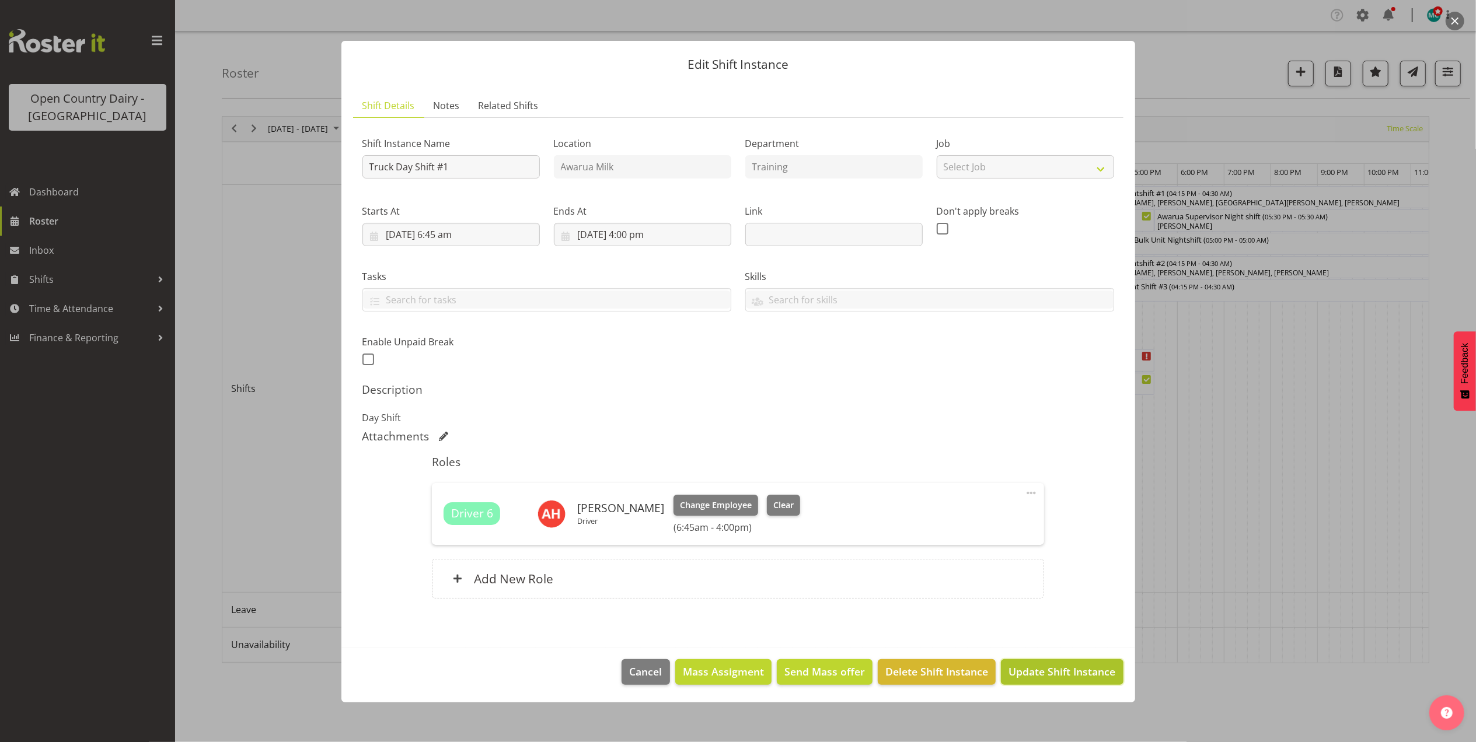
click at [1049, 679] on span "Update Shift Instance" at bounding box center [1061, 671] width 107 height 15
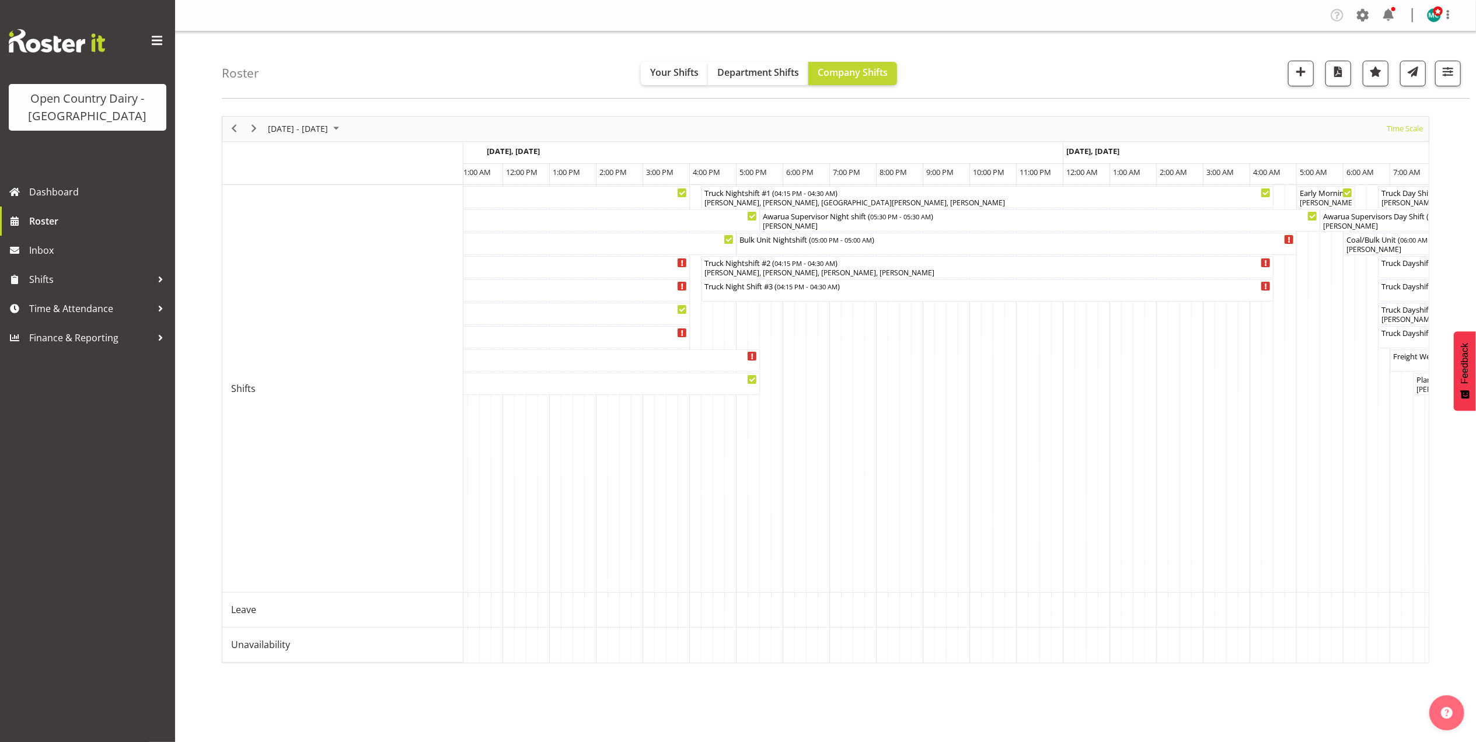
scroll to position [0, 6352]
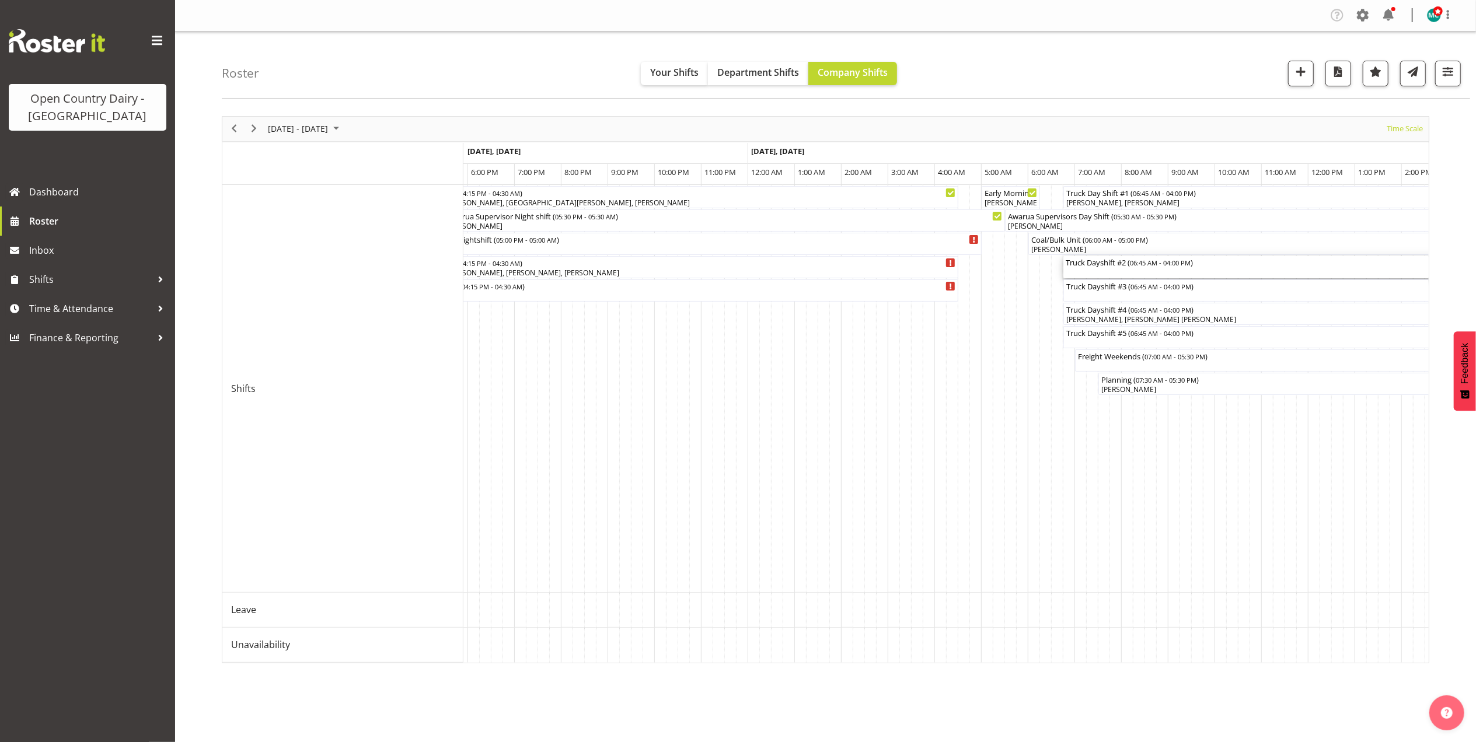
click at [1121, 270] on div "Truck Dayshift #2 ( 06:45 AM - 04:00 PM )" at bounding box center [1278, 267] width 427 height 22
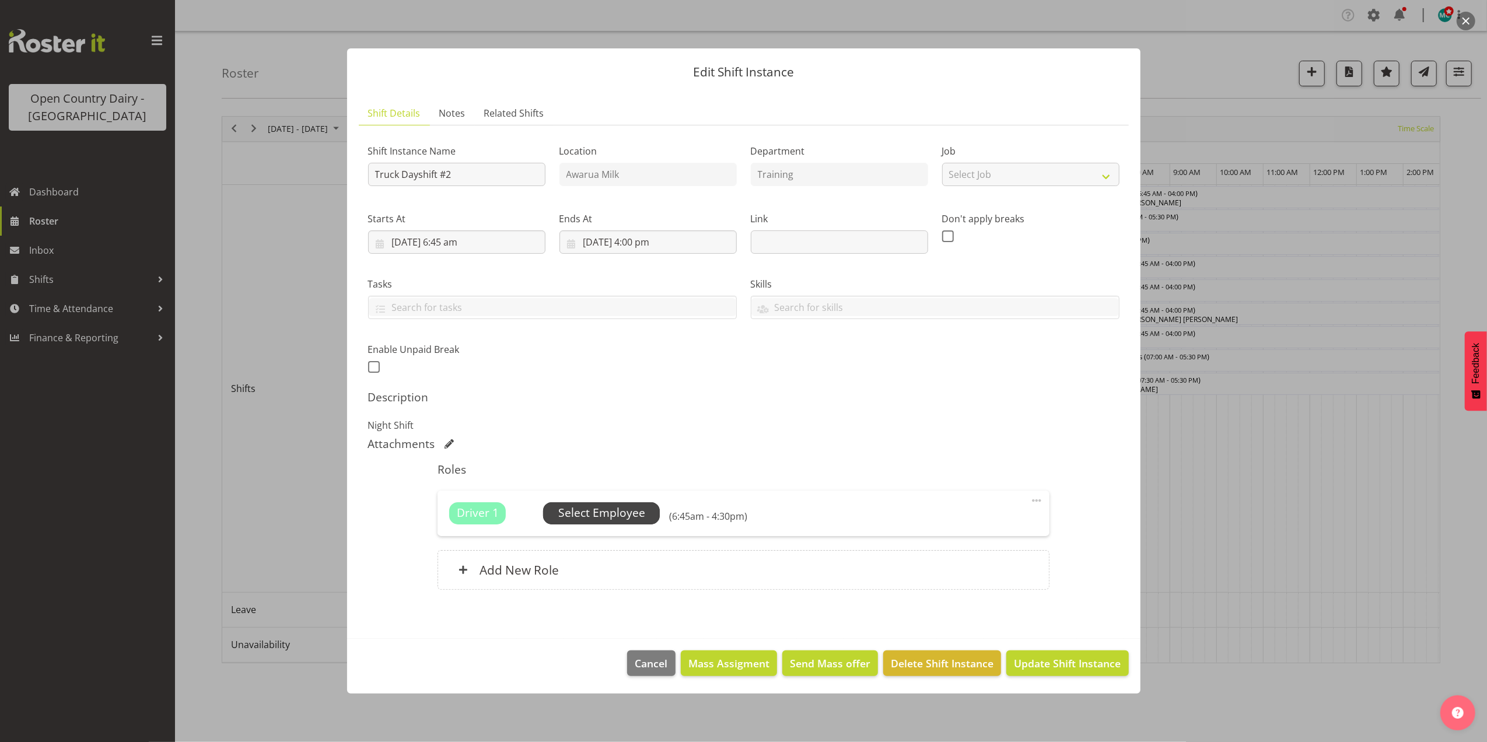
click at [625, 516] on span "Select Employee" at bounding box center [601, 513] width 87 height 17
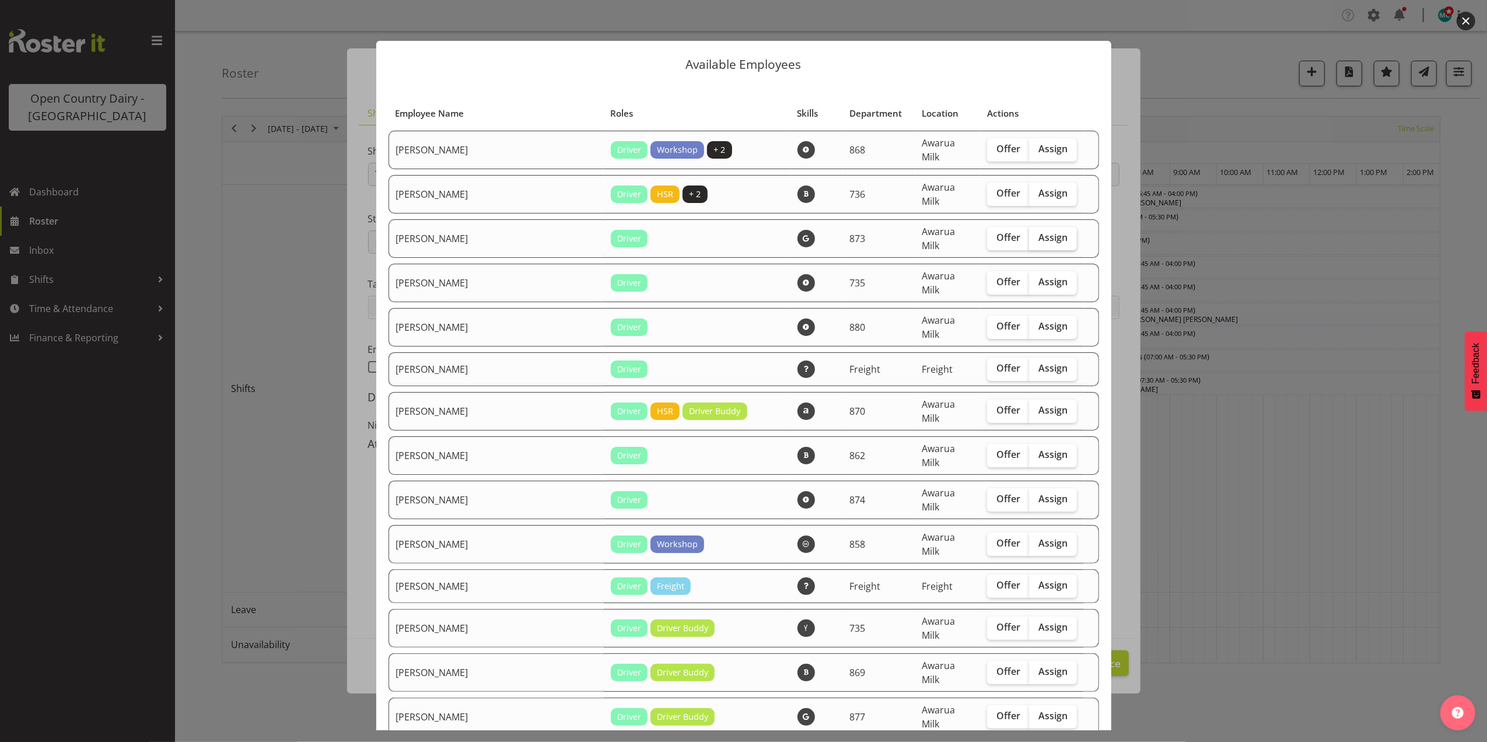
click at [1040, 232] on span "Assign" at bounding box center [1053, 238] width 29 height 12
click at [1037, 234] on input "Assign" at bounding box center [1033, 238] width 8 height 8
checkbox input "true"
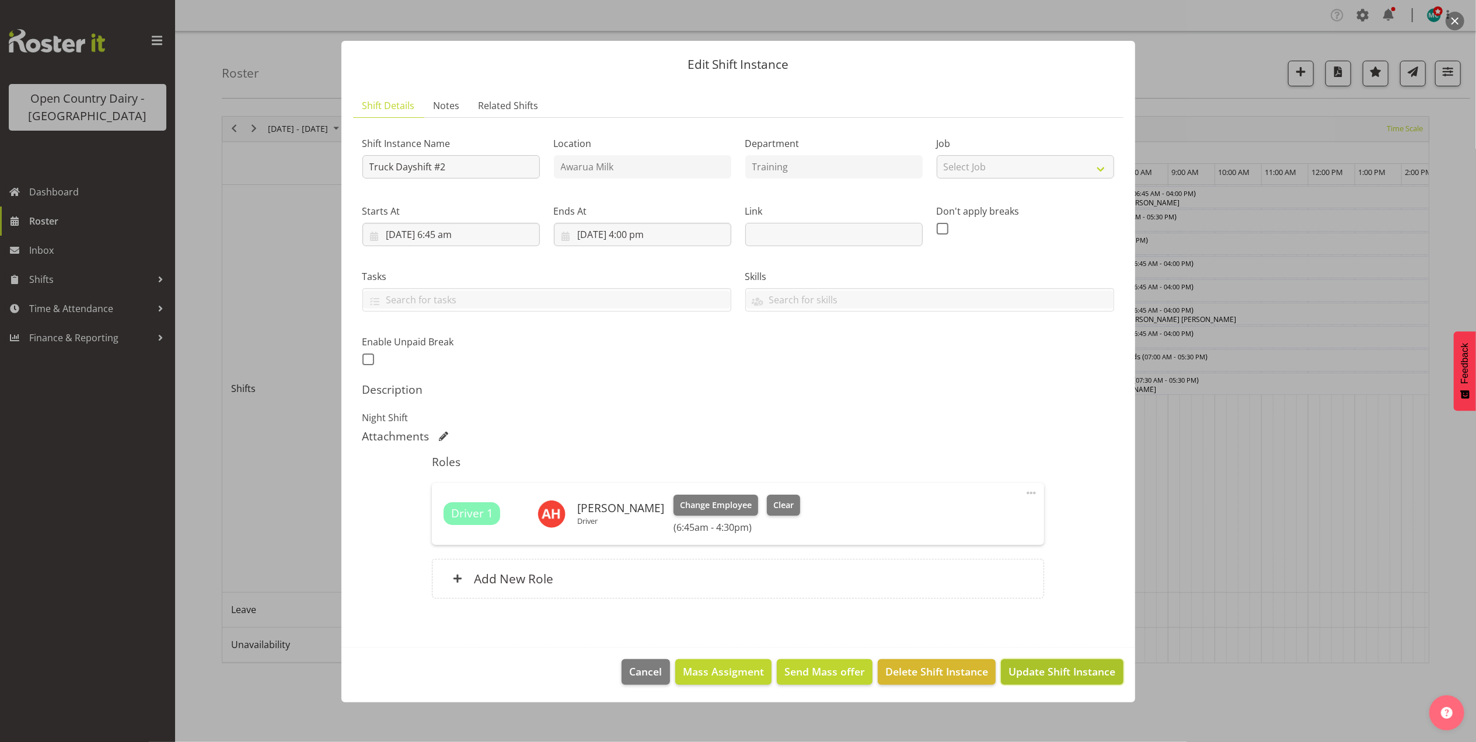
click at [1049, 673] on span "Update Shift Instance" at bounding box center [1061, 671] width 107 height 15
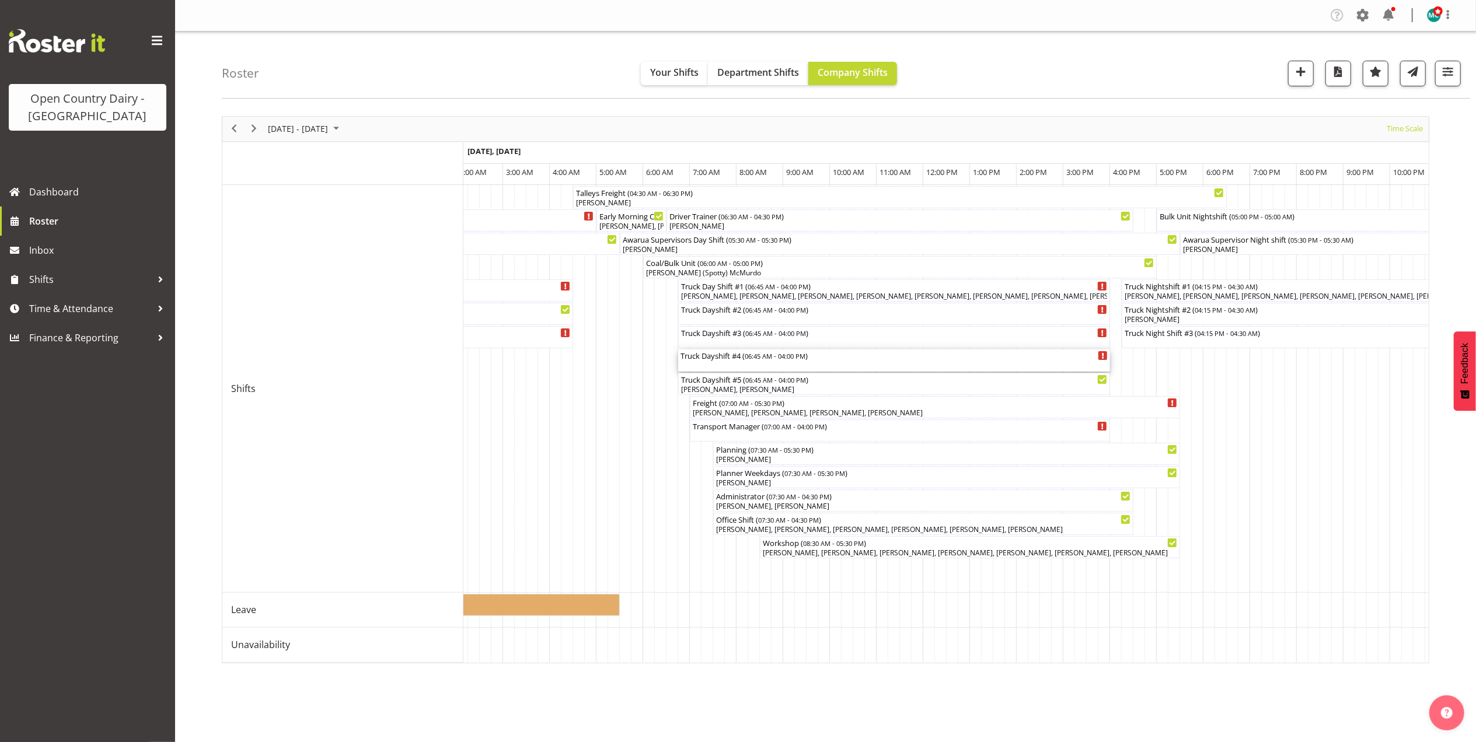
click at [719, 365] on div "Truck Dayshift #4 ( 06:45 AM - 04:00 PM )" at bounding box center [893, 361] width 427 height 22
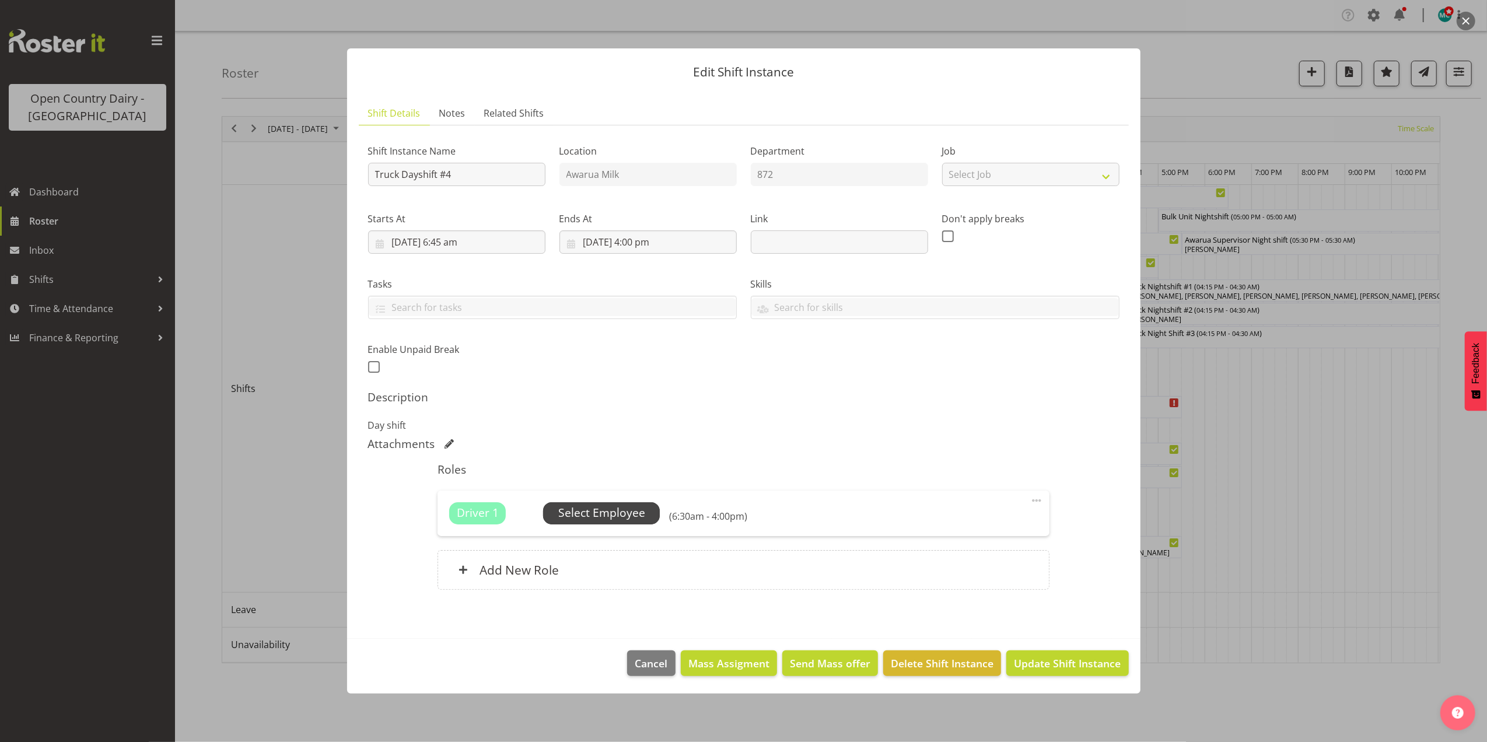
click at [628, 516] on span "Select Employee" at bounding box center [601, 513] width 87 height 17
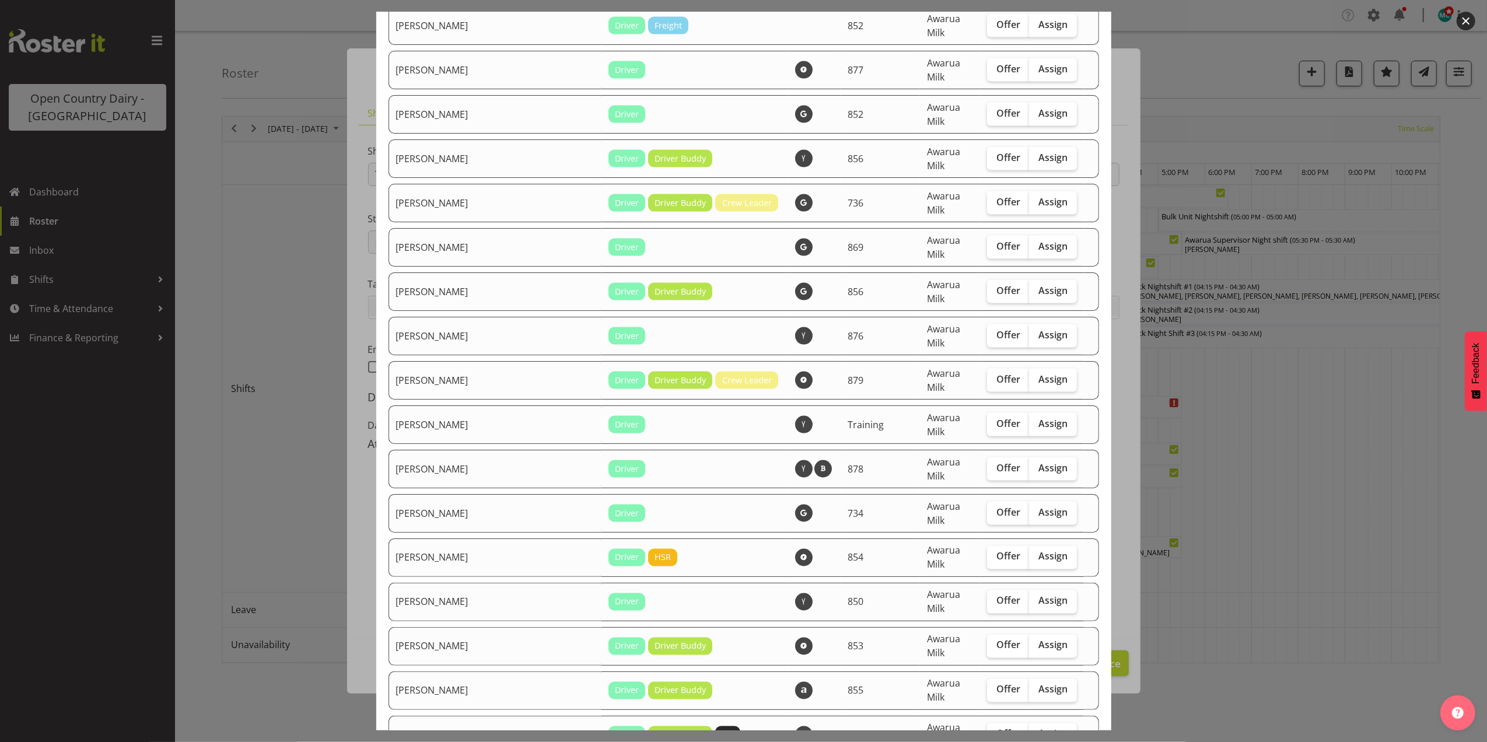
scroll to position [1945, 0]
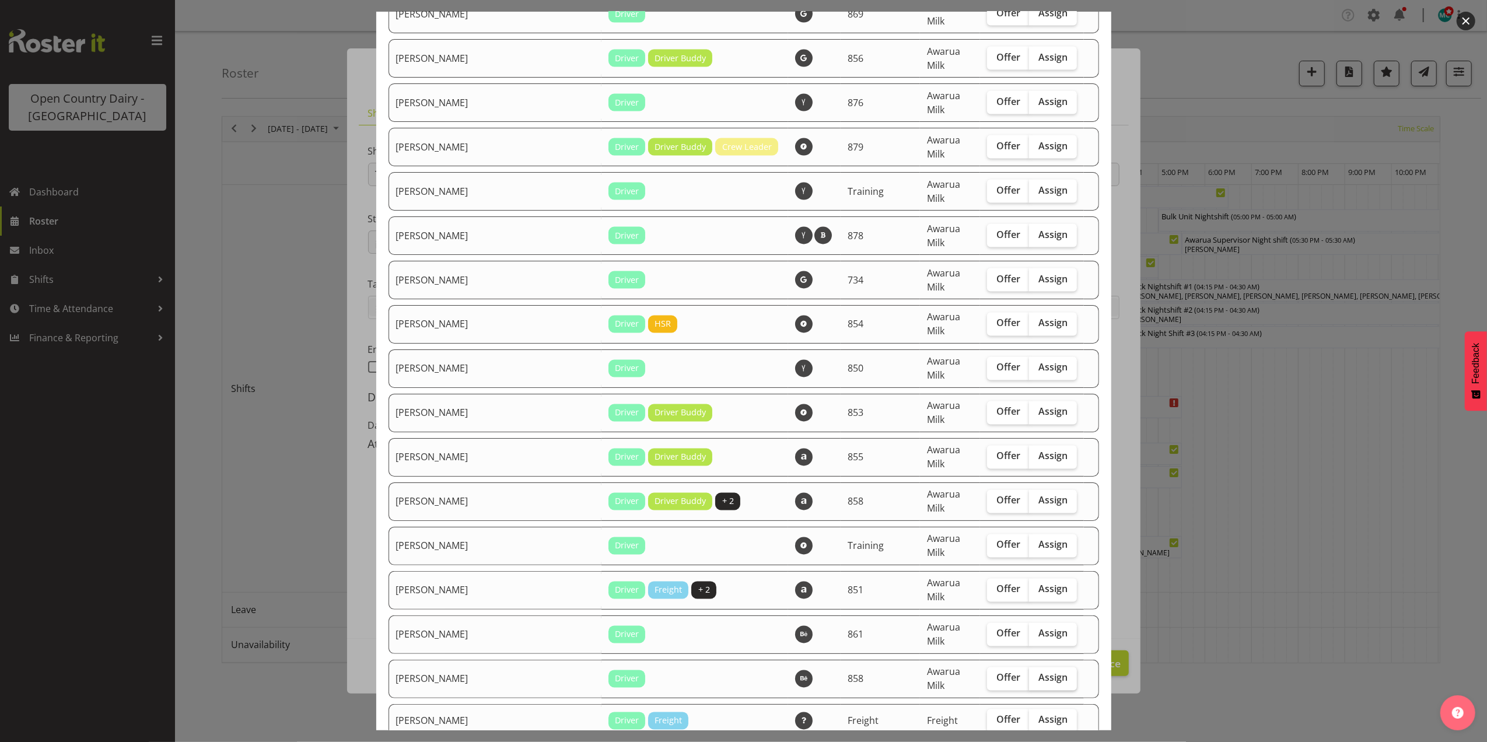
click at [1039, 672] on span "Assign" at bounding box center [1053, 678] width 29 height 12
click at [1037, 675] on input "Assign" at bounding box center [1033, 679] width 8 height 8
checkbox input "true"
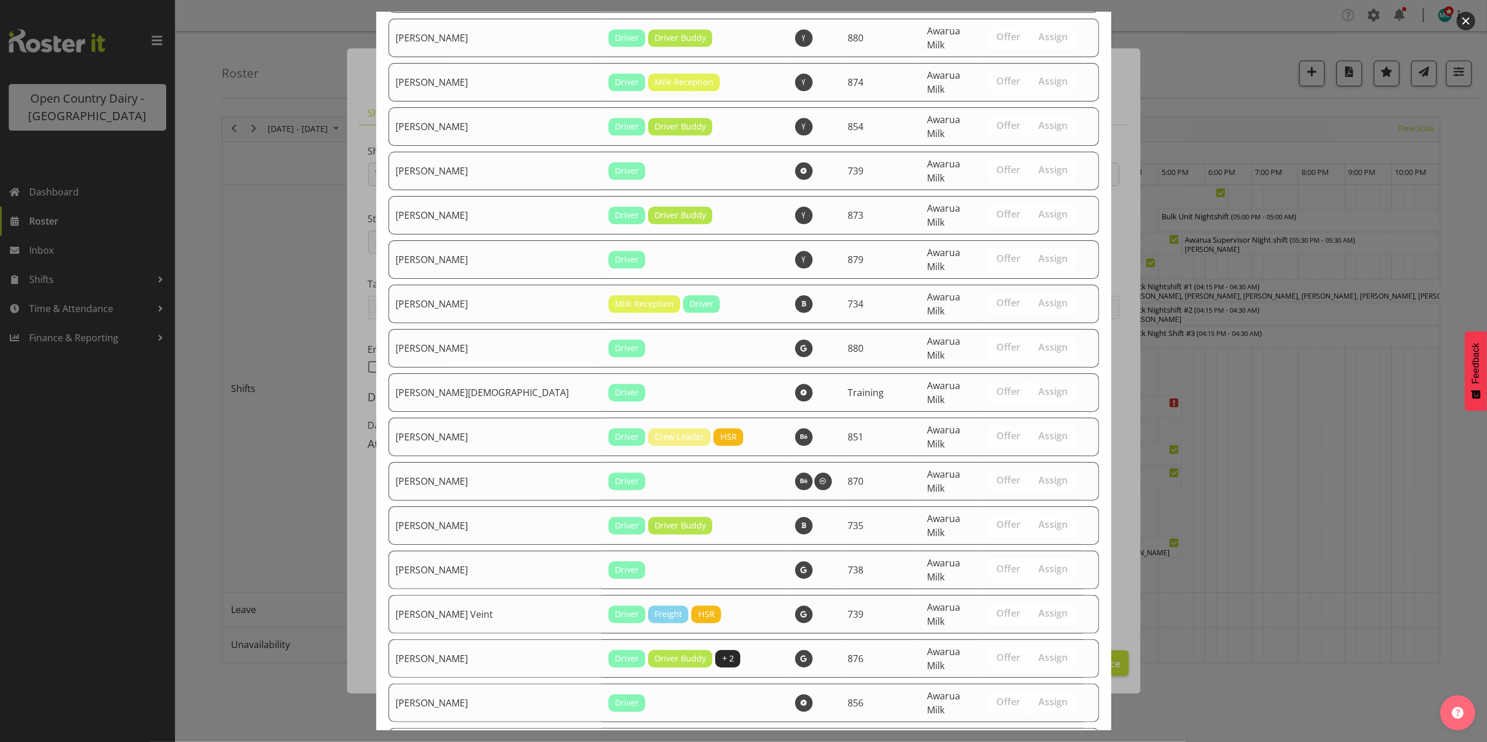
scroll to position [2760, 0]
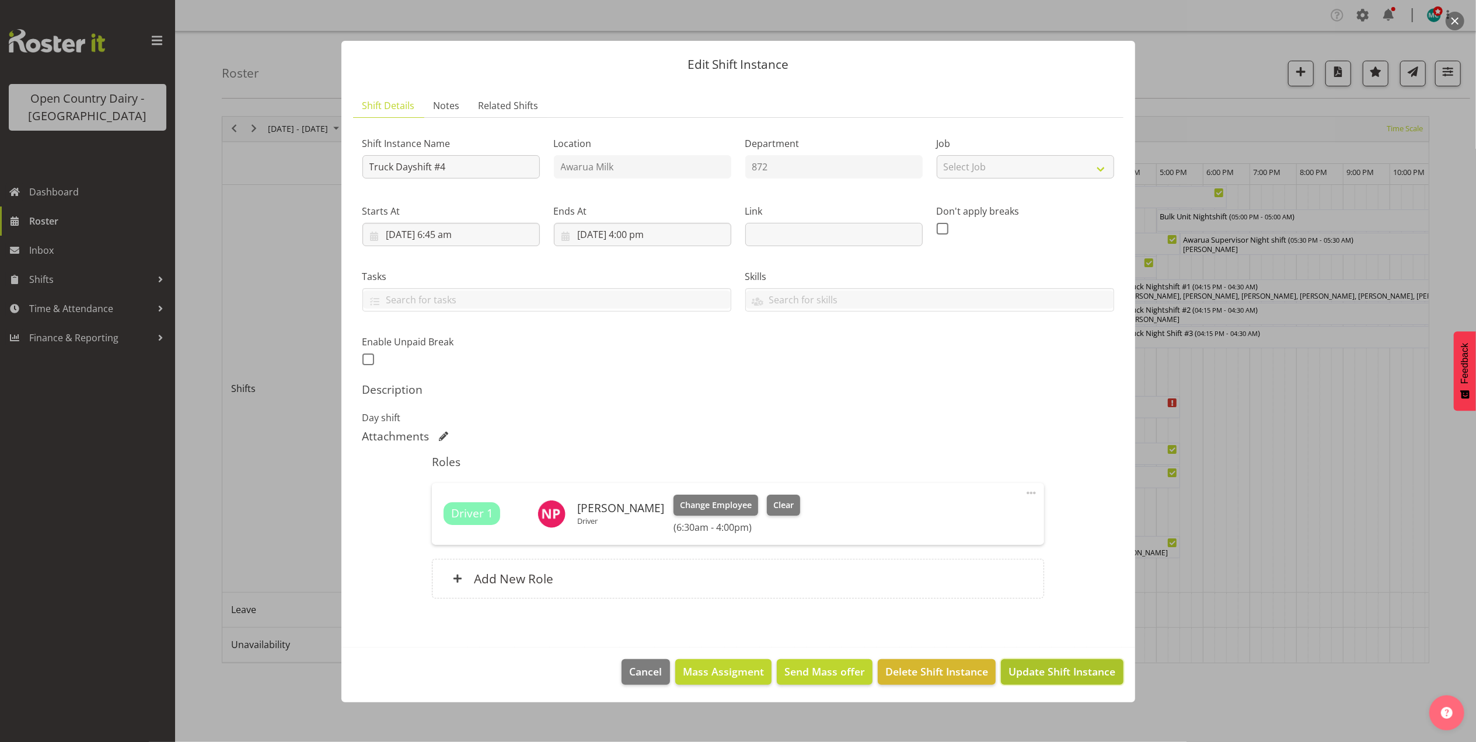
click at [1083, 670] on span "Update Shift Instance" at bounding box center [1061, 671] width 107 height 15
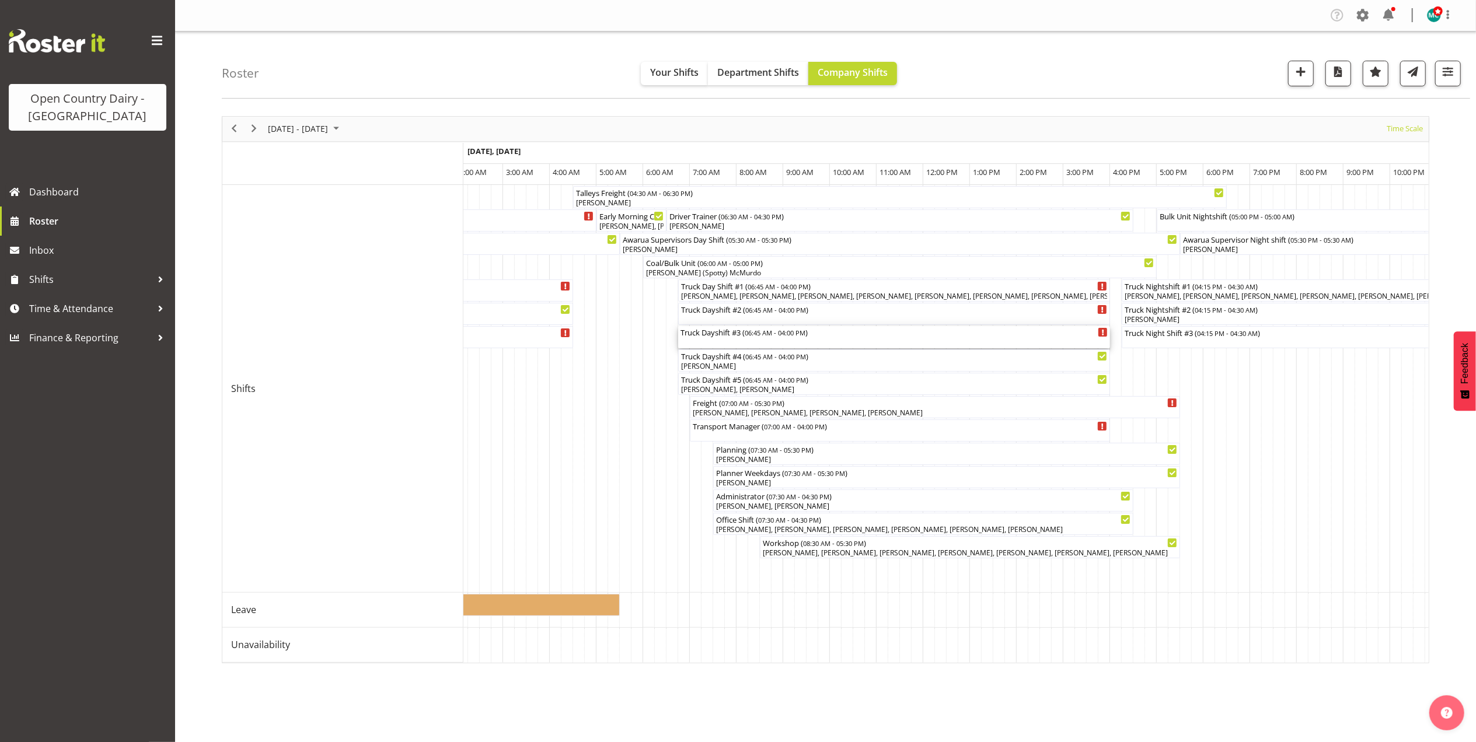
click at [738, 334] on div "Truck Dayshift #3 ( 06:45 AM - 04:00 PM )" at bounding box center [893, 332] width 427 height 12
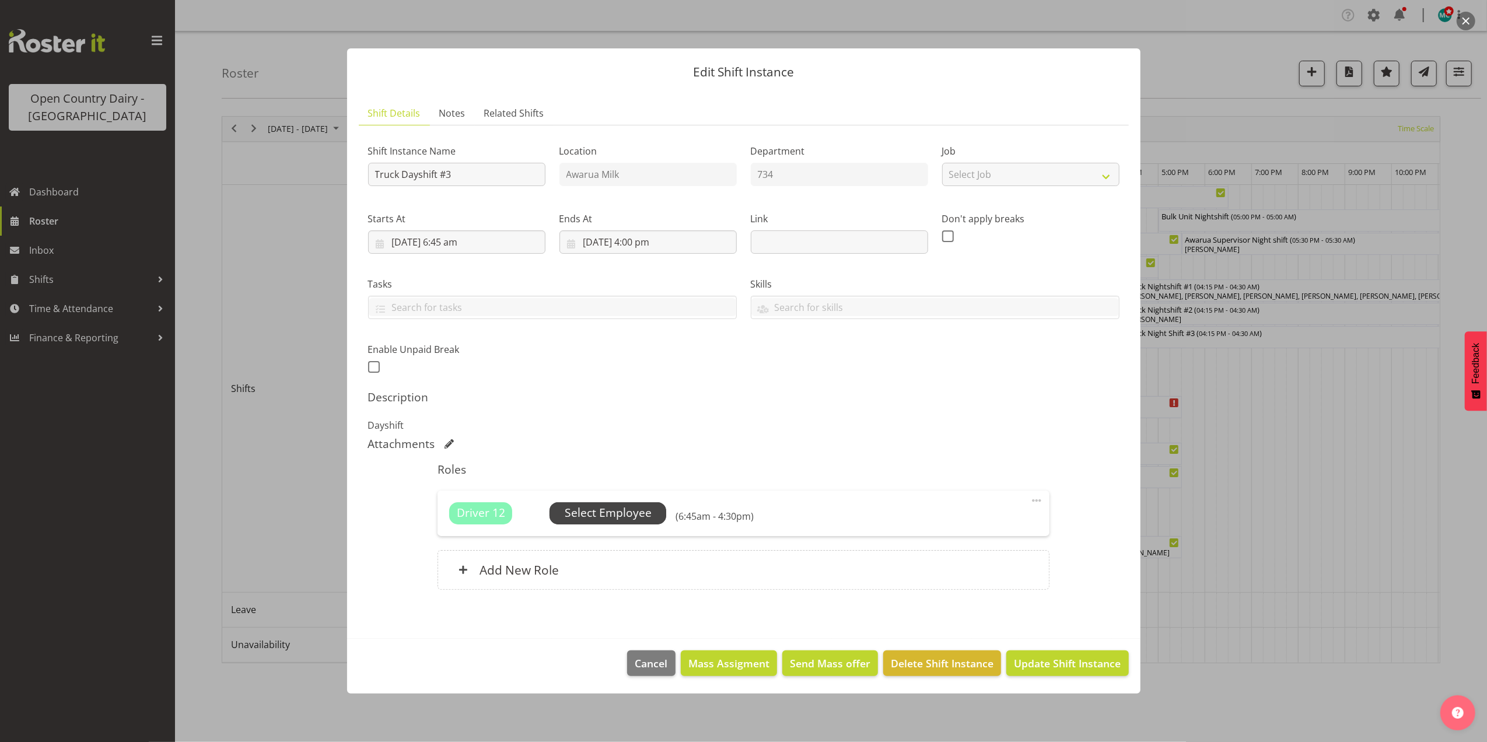
click at [616, 516] on span "Select Employee" at bounding box center [608, 513] width 87 height 17
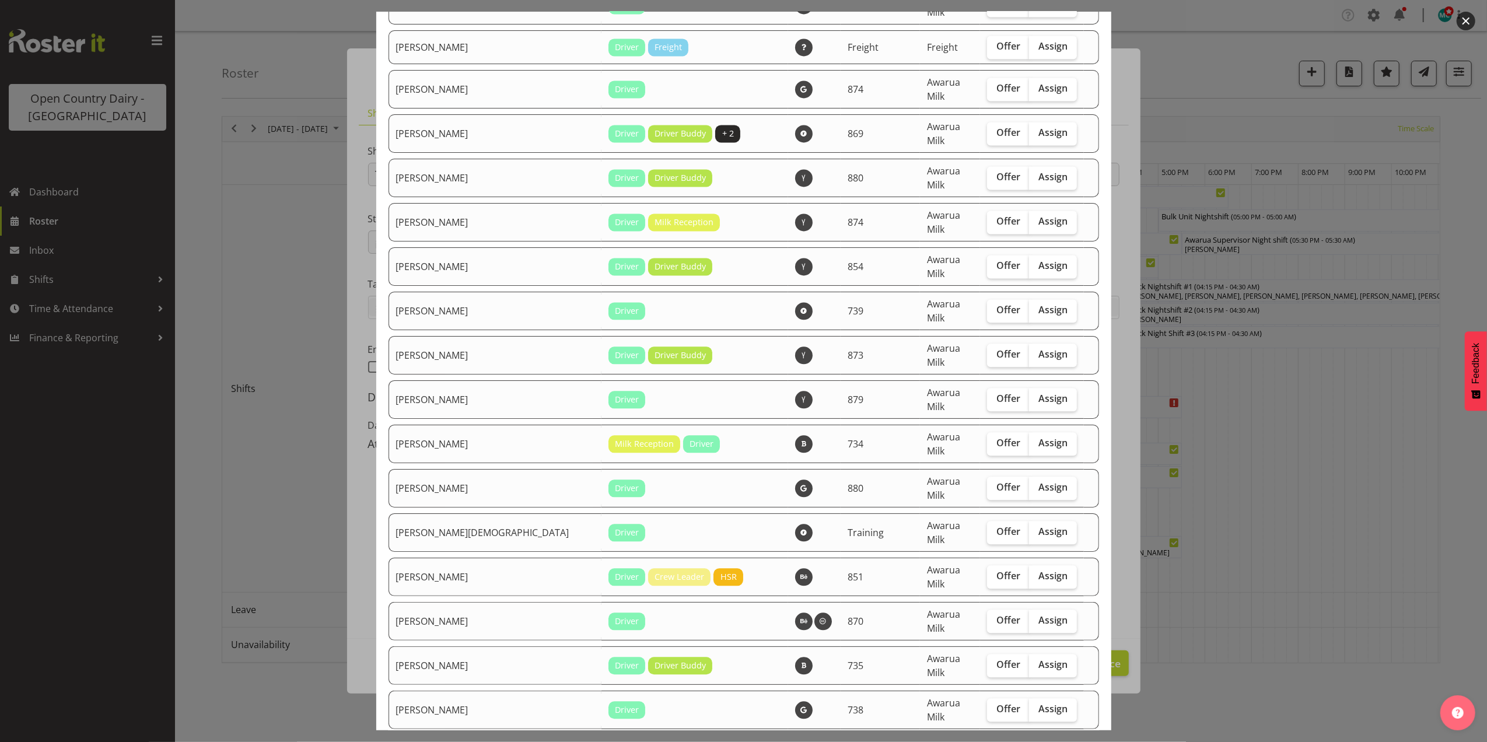
scroll to position [2407, 0]
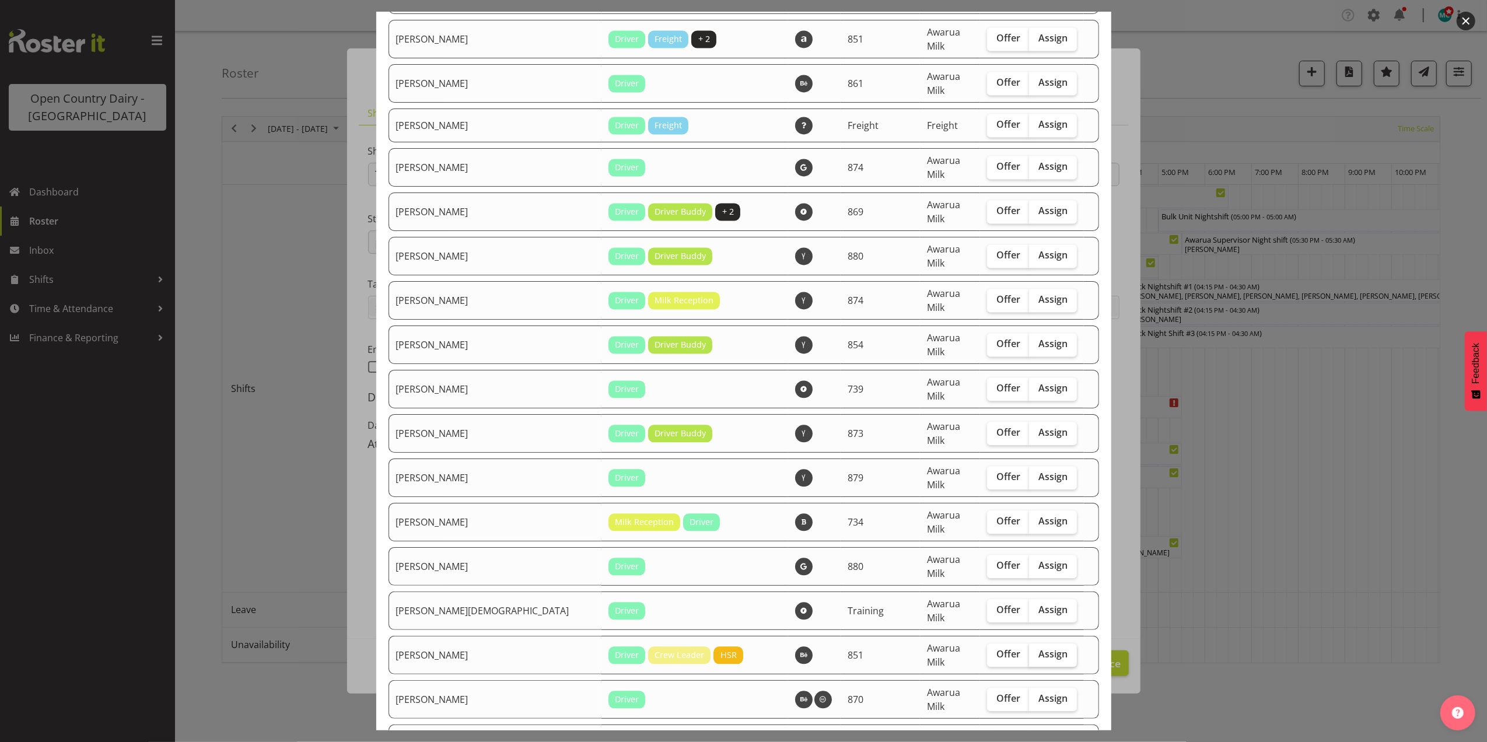
click at [1039, 648] on span "Assign" at bounding box center [1053, 654] width 29 height 12
click at [1036, 651] on input "Assign" at bounding box center [1033, 655] width 8 height 8
checkbox input "true"
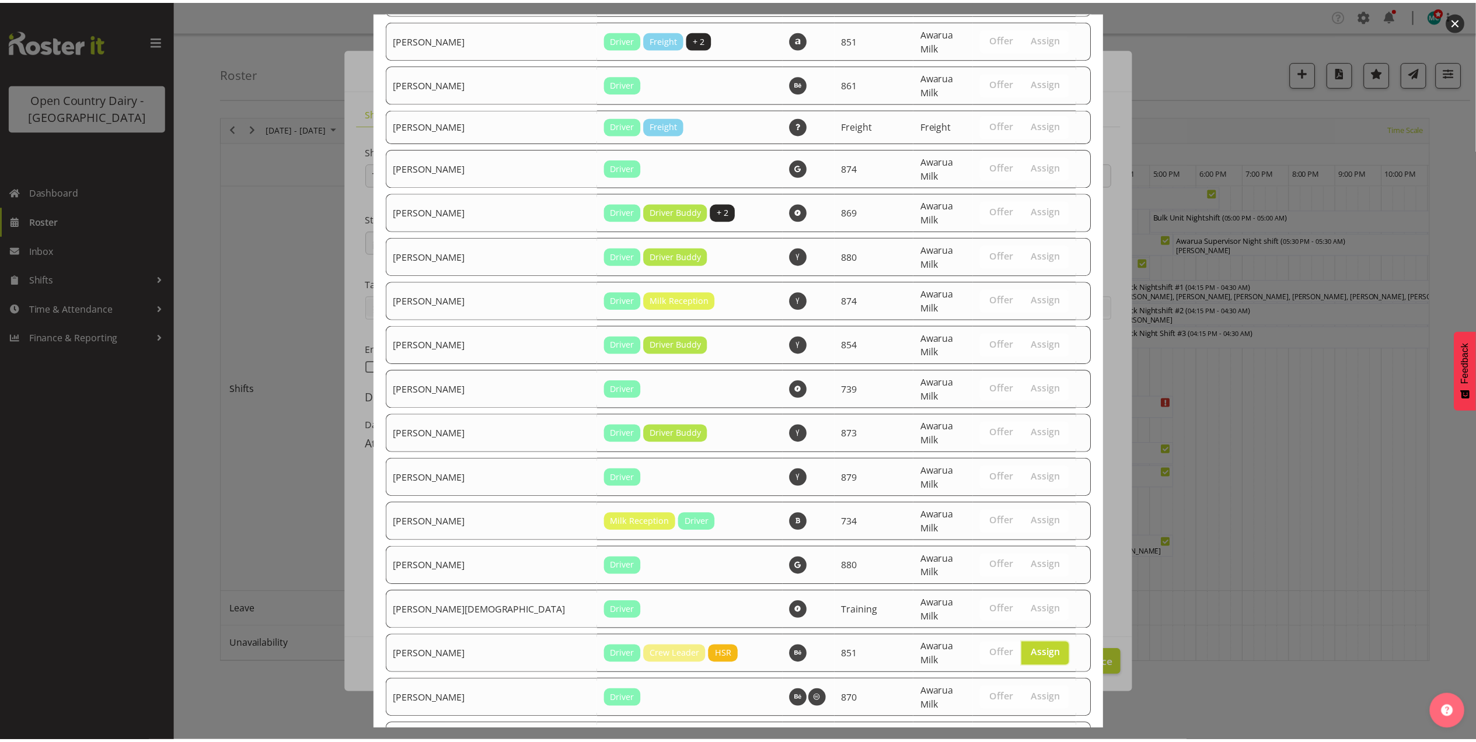
scroll to position [2641, 0]
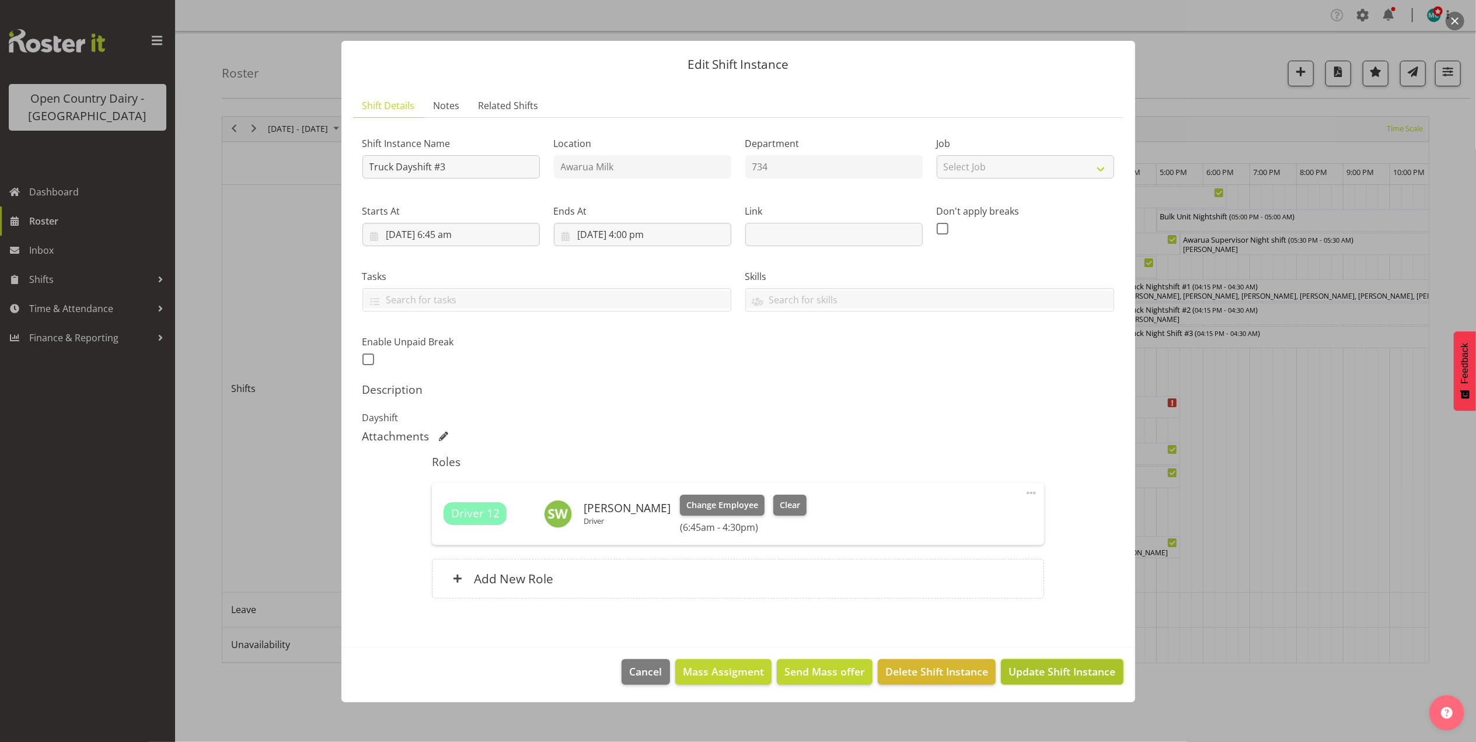
click at [1039, 669] on span "Update Shift Instance" at bounding box center [1061, 671] width 107 height 15
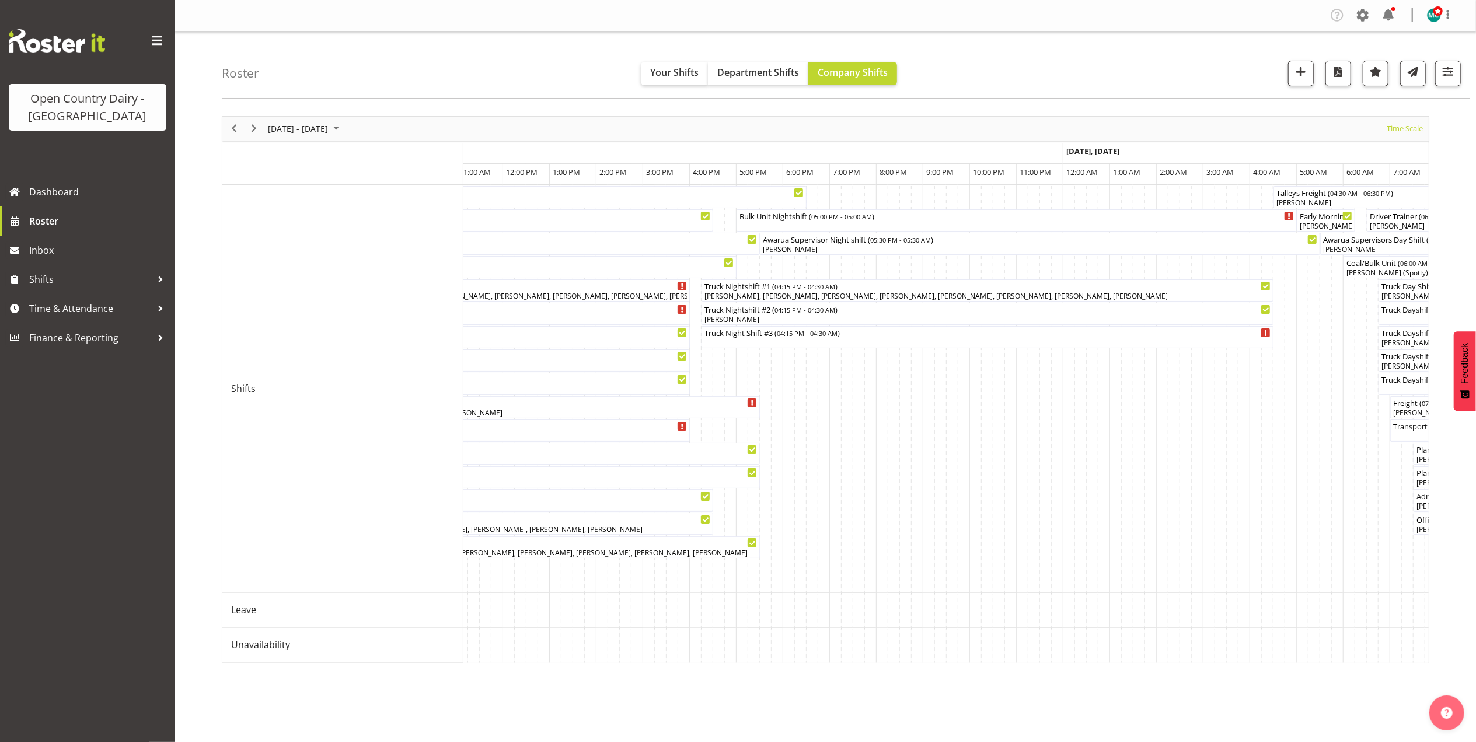
scroll to position [0, 4086]
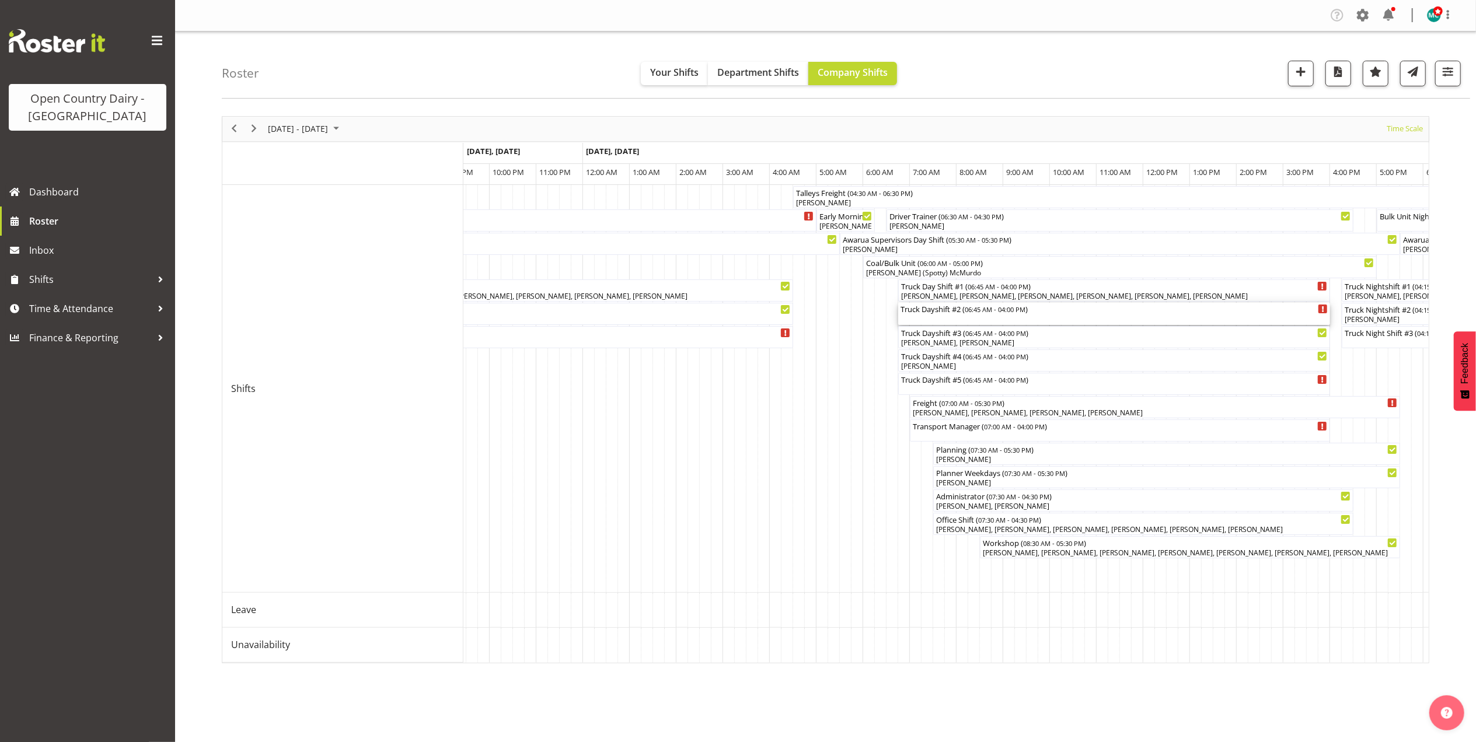
click at [941, 309] on div "Truck Dayshift #2 ( 06:45 AM - 04:00 PM )" at bounding box center [1113, 309] width 427 height 12
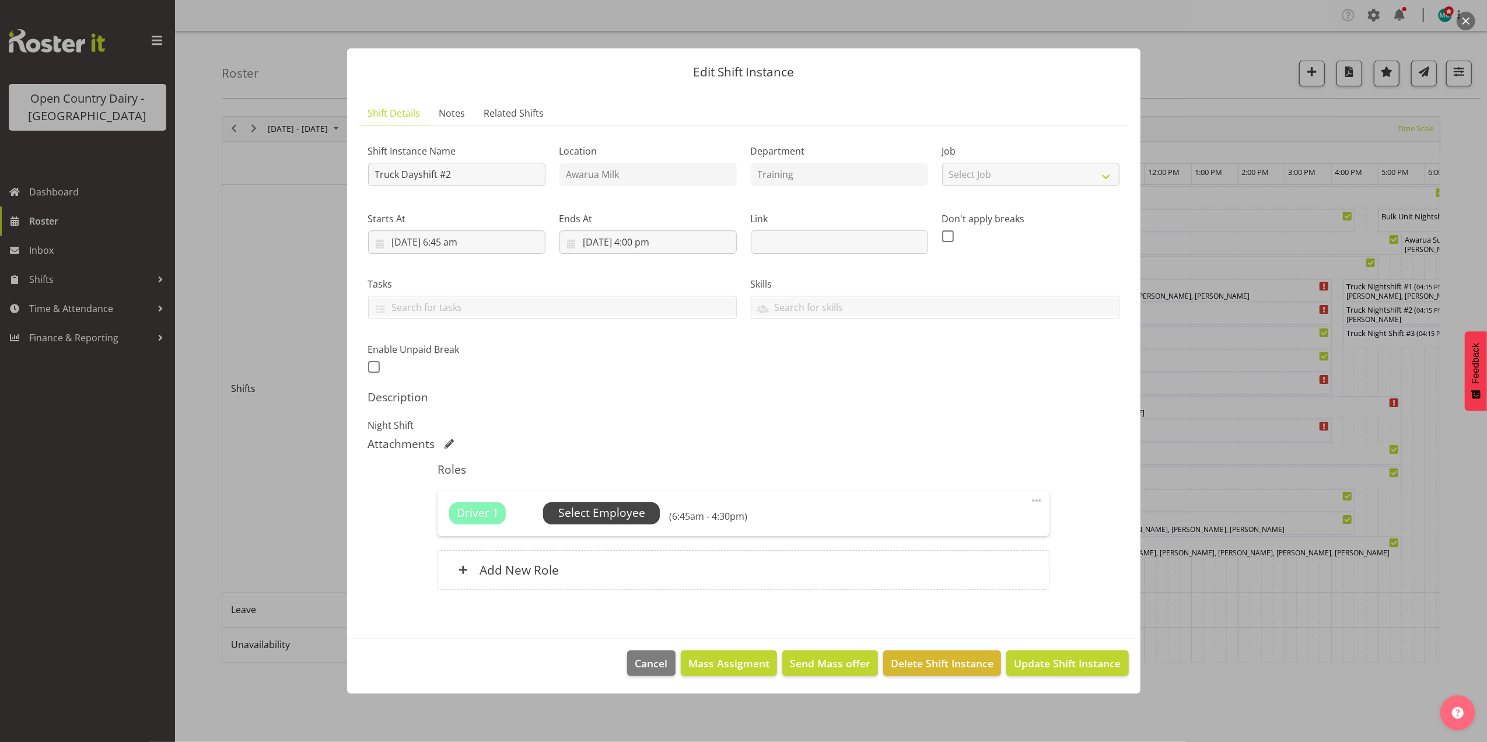
click at [628, 512] on span "Select Employee" at bounding box center [601, 513] width 87 height 17
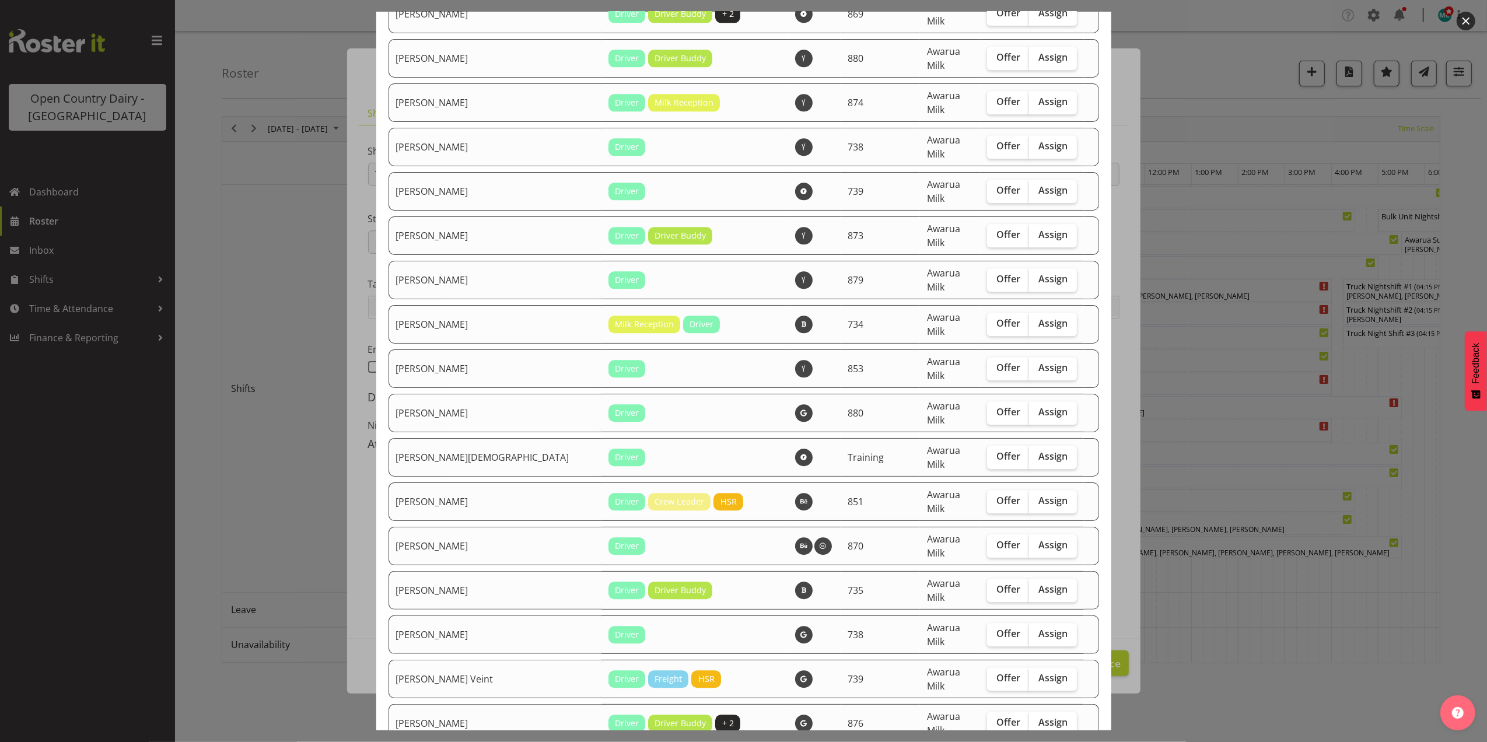
scroll to position [2801, 0]
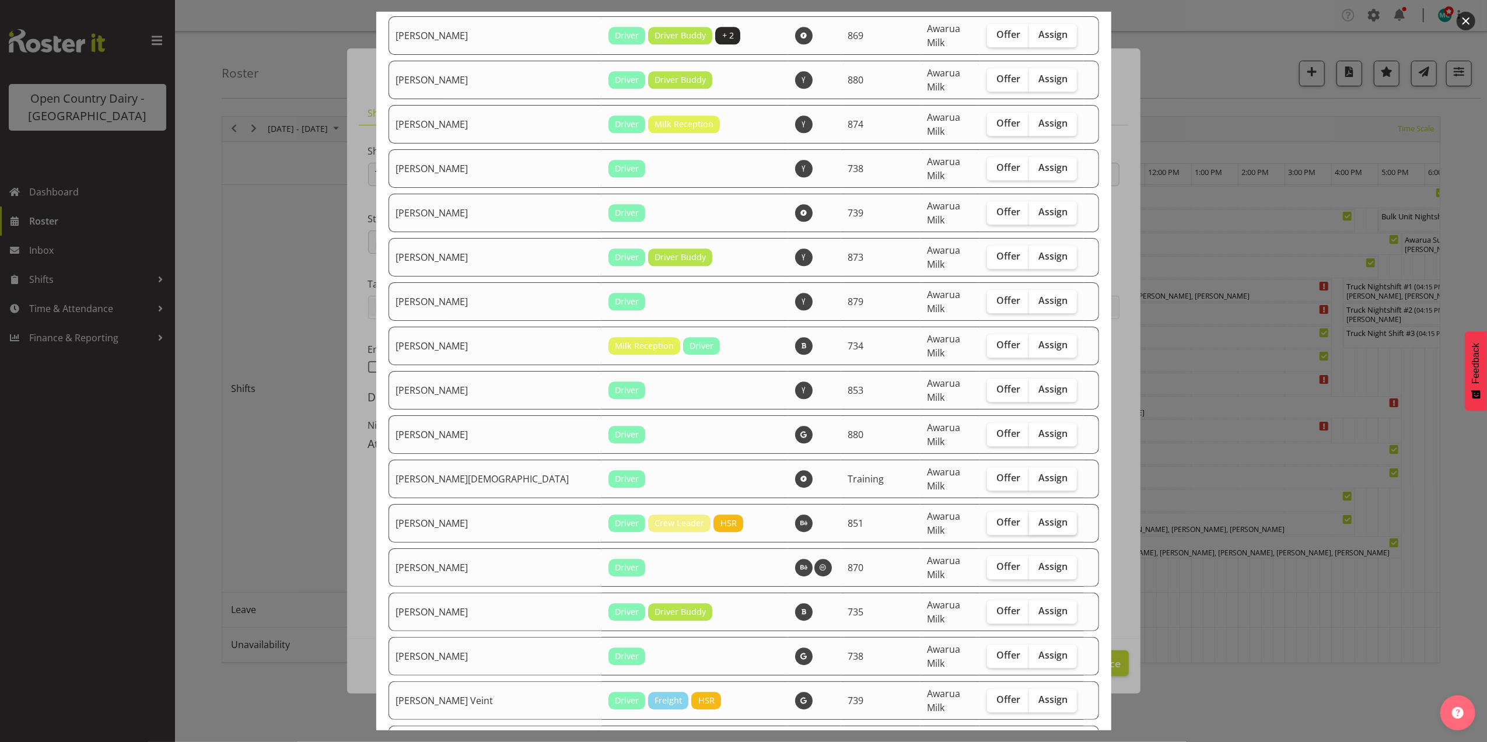
click at [1039, 516] on span "Assign" at bounding box center [1053, 522] width 29 height 12
click at [1029, 519] on input "Assign" at bounding box center [1033, 523] width 8 height 8
checkbox input "true"
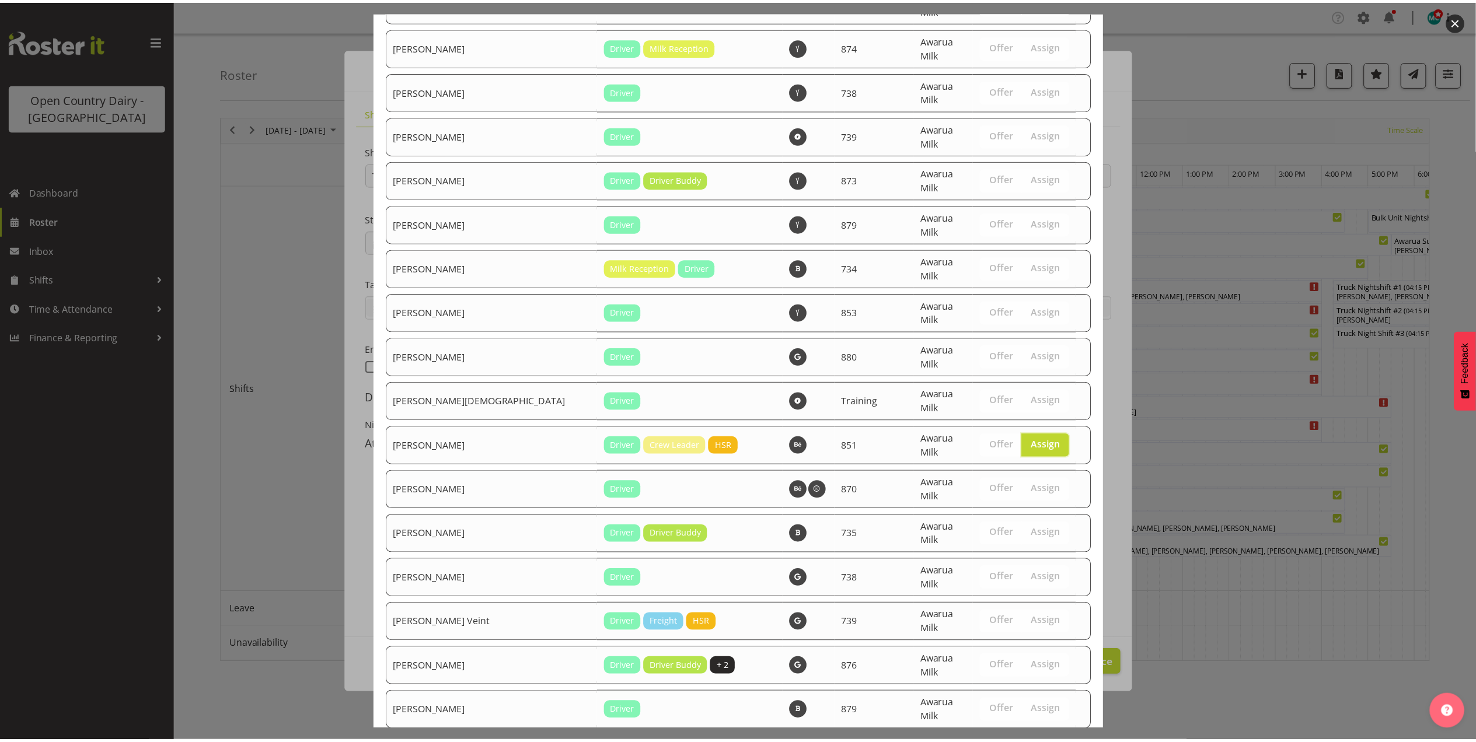
scroll to position [2879, 0]
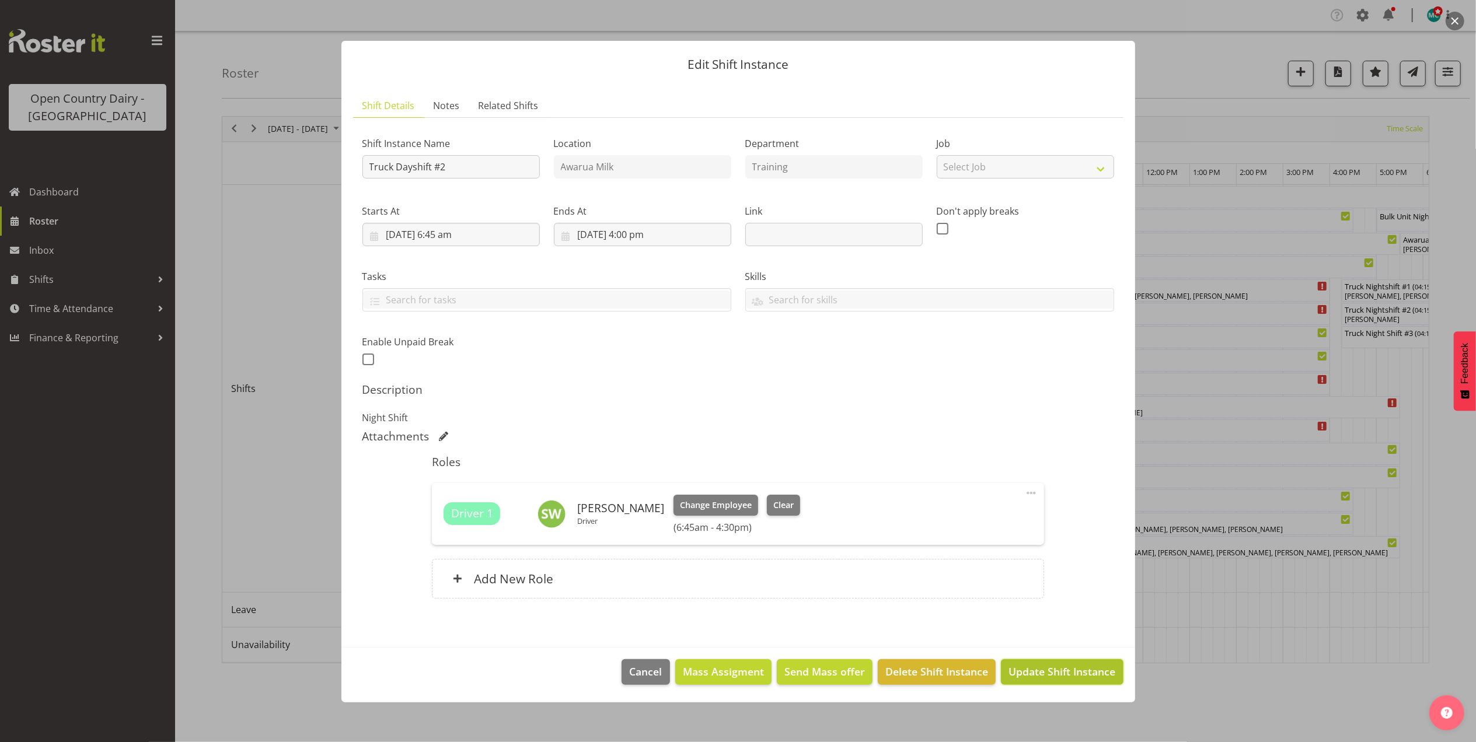
click at [1051, 677] on span "Update Shift Instance" at bounding box center [1061, 671] width 107 height 15
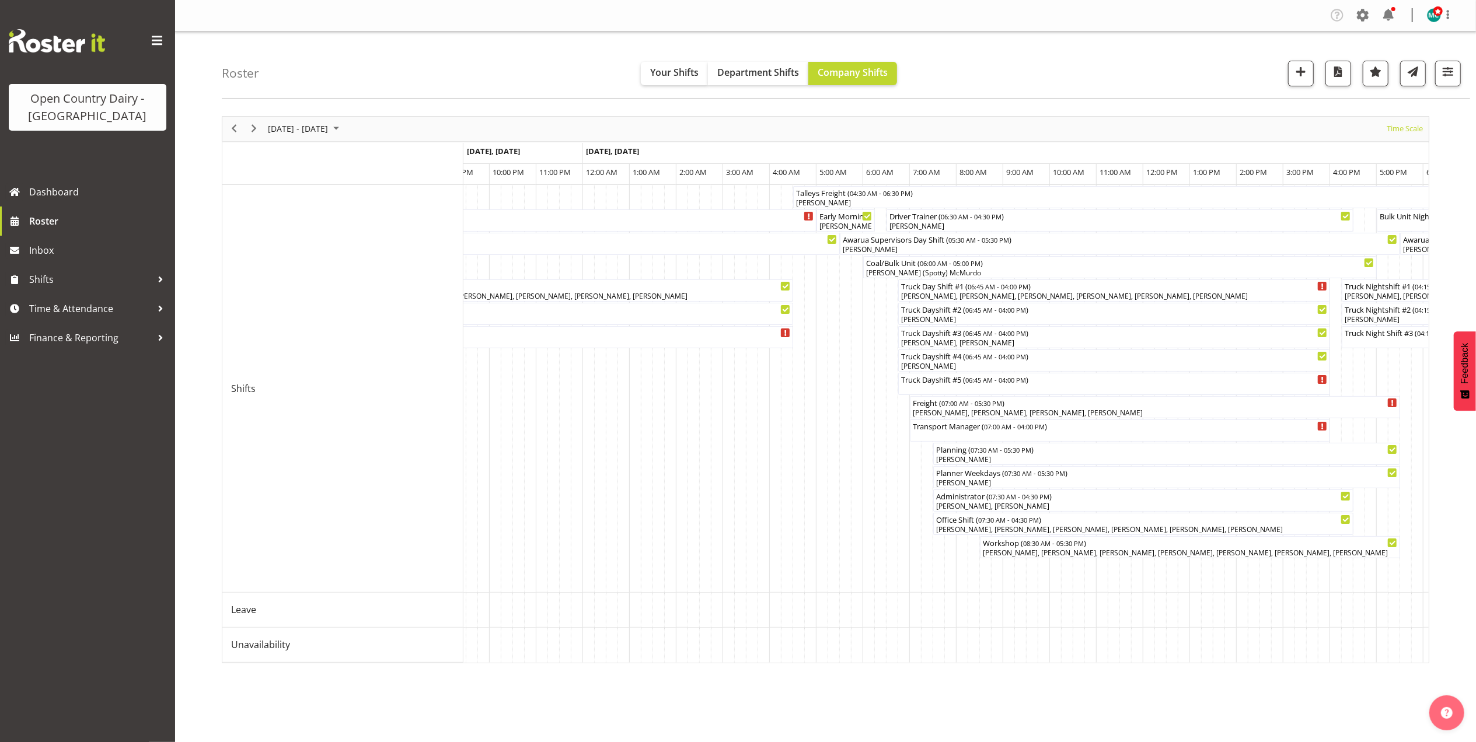
drag, startPoint x: 1056, startPoint y: 662, endPoint x: 1019, endPoint y: 670, distance: 38.4
click at [1011, 663] on div "Truck Nightshift #1 ( 04:15 PM - 04:30 AM ) Gert (Gerry) Van Der Berg, Annette …" at bounding box center [945, 424] width 965 height 478
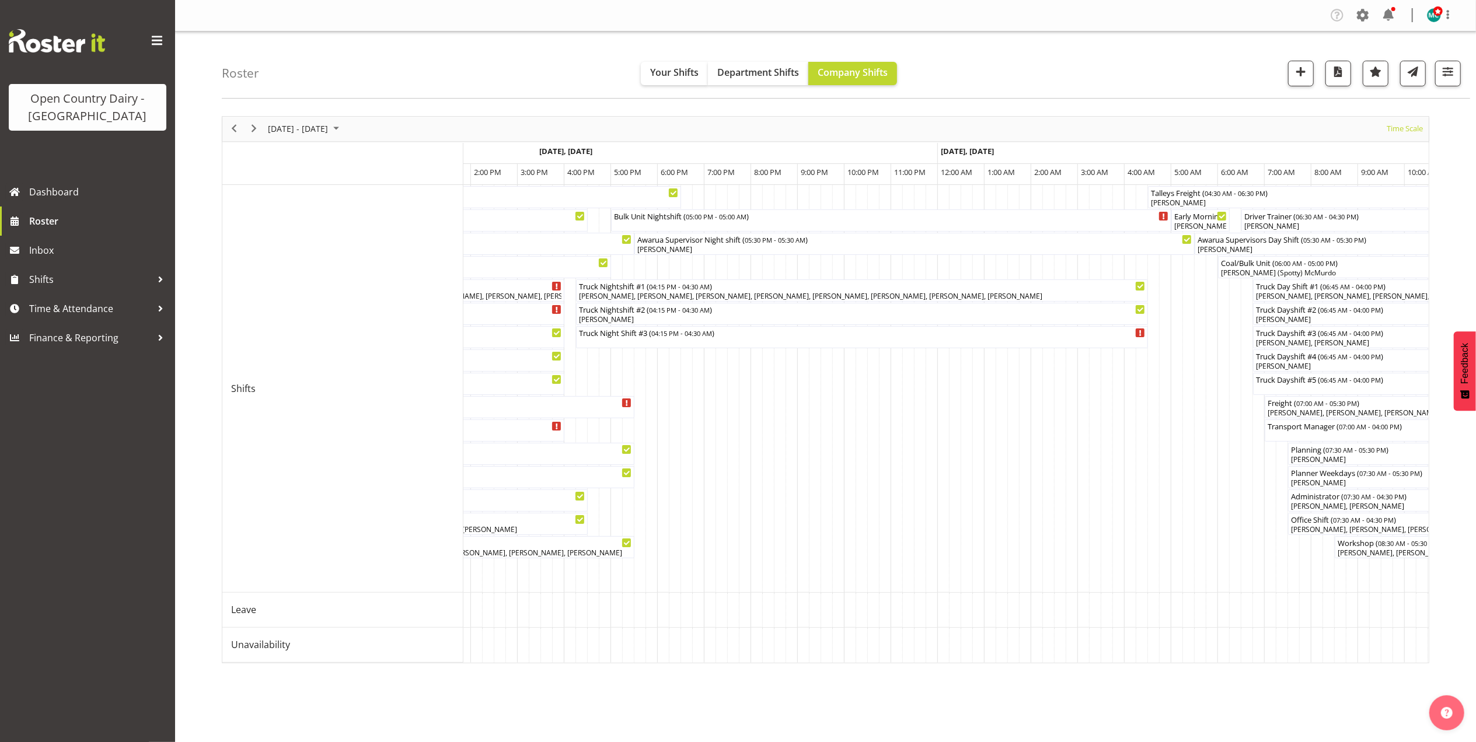
scroll to position [0, 3830]
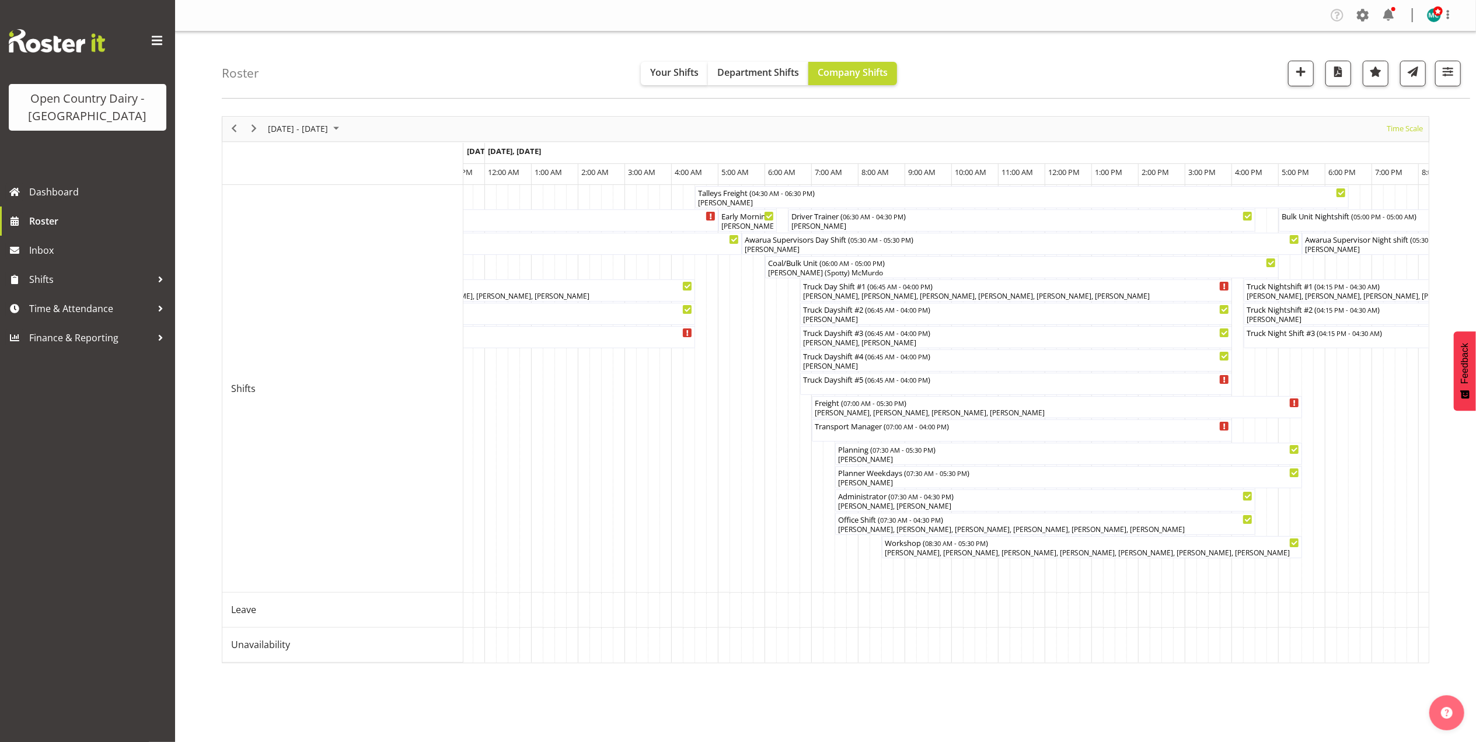
click at [854, 386] on td "Timeline Week of August 12, 2025" at bounding box center [852, 389] width 12 height 408
click at [833, 389] on div "Truck Dayshift #5 ( 06:45 AM - 04:00 PM )" at bounding box center [1015, 384] width 427 height 22
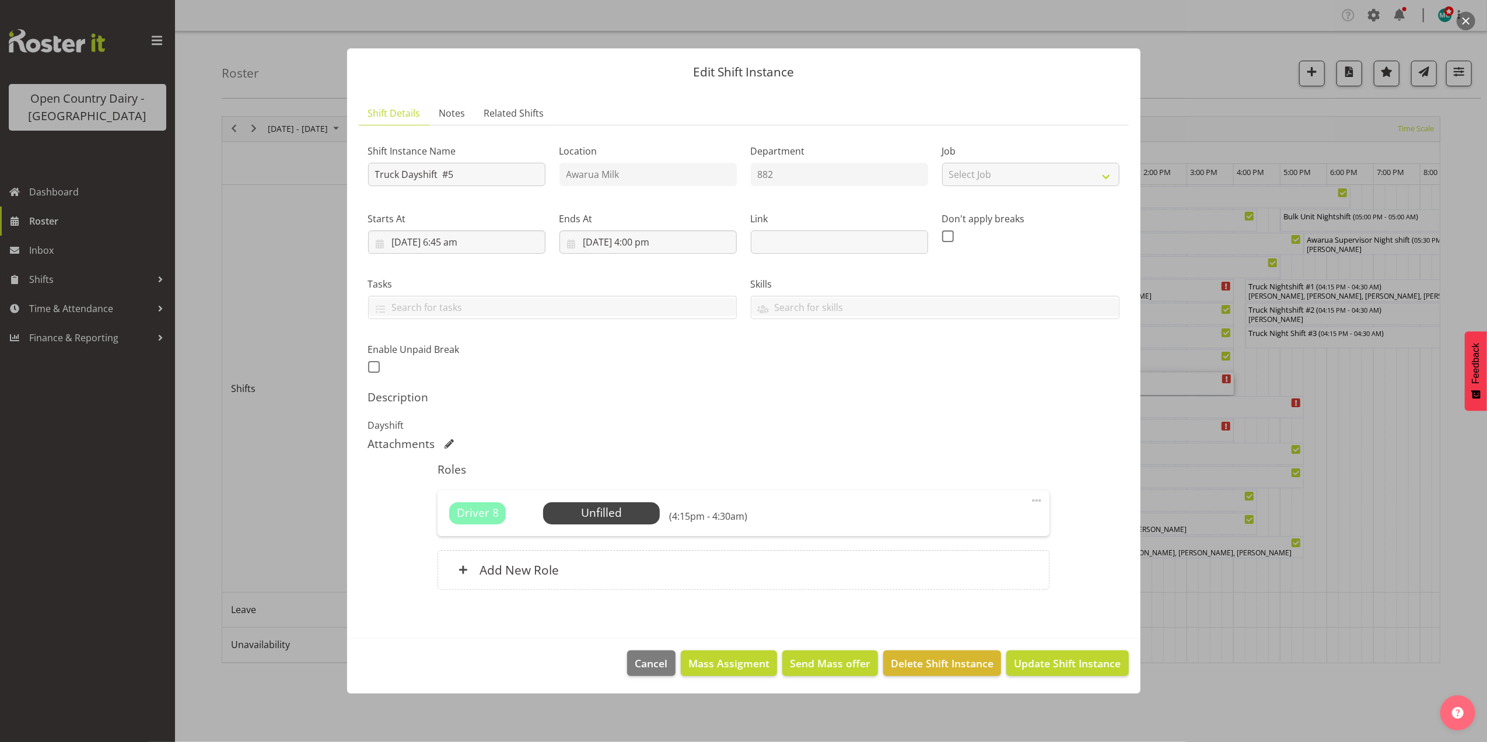
click at [612, 528] on div "Driver 8 Unfilled Select Employee (4:15pm - 4:30am) Edit Cover Role Delete" at bounding box center [744, 514] width 612 height 46
click at [612, 518] on span "Select Employee" at bounding box center [601, 513] width 87 height 17
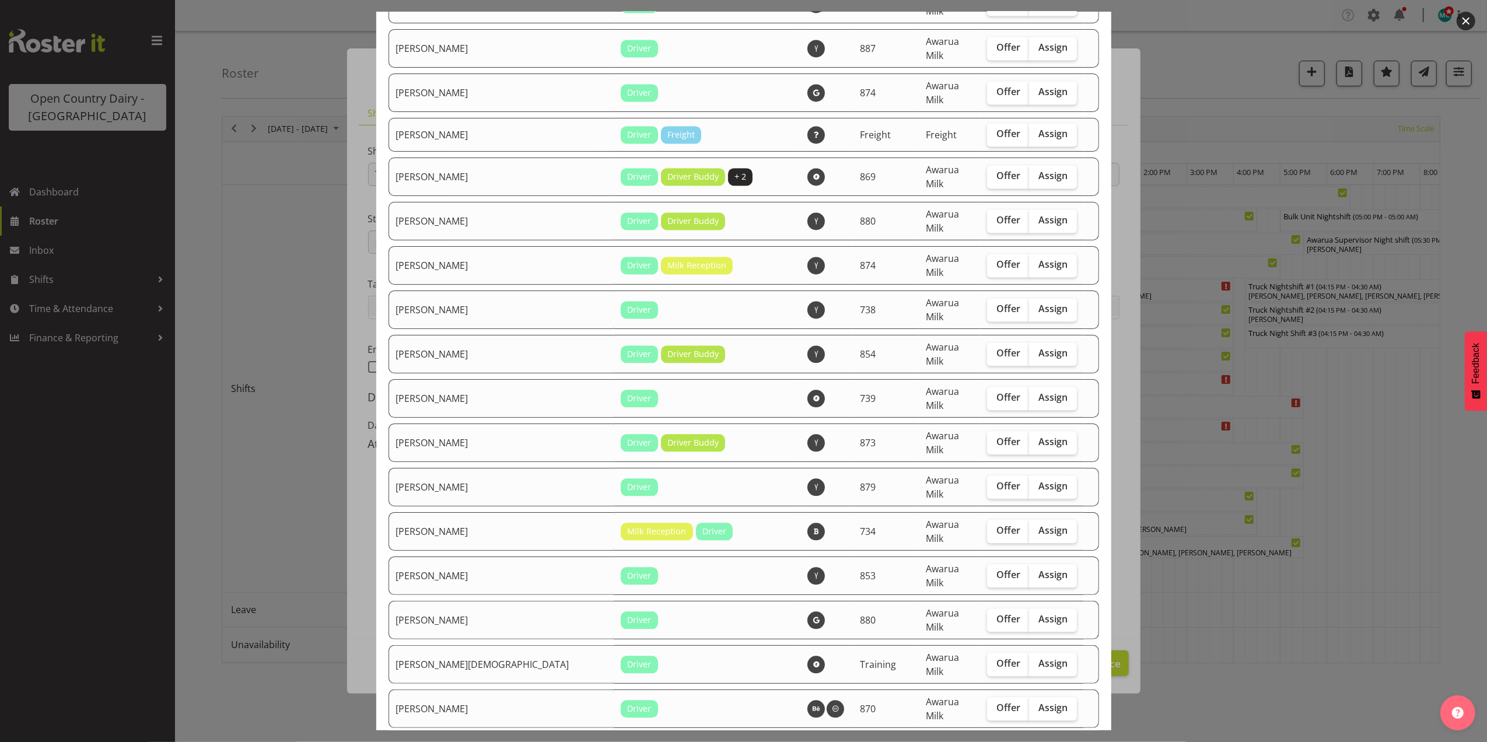
checkbox input "true"
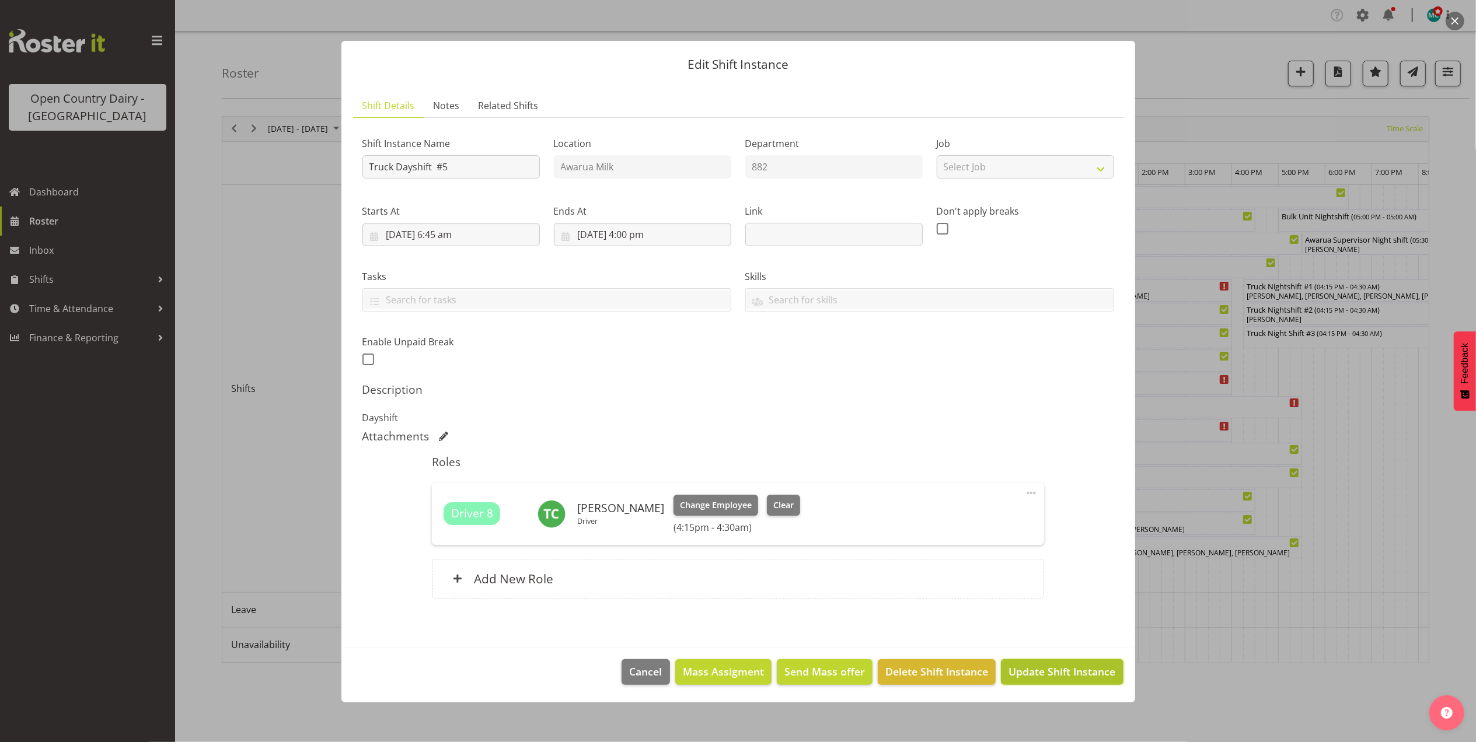
click at [1046, 671] on span "Update Shift Instance" at bounding box center [1061, 671] width 107 height 15
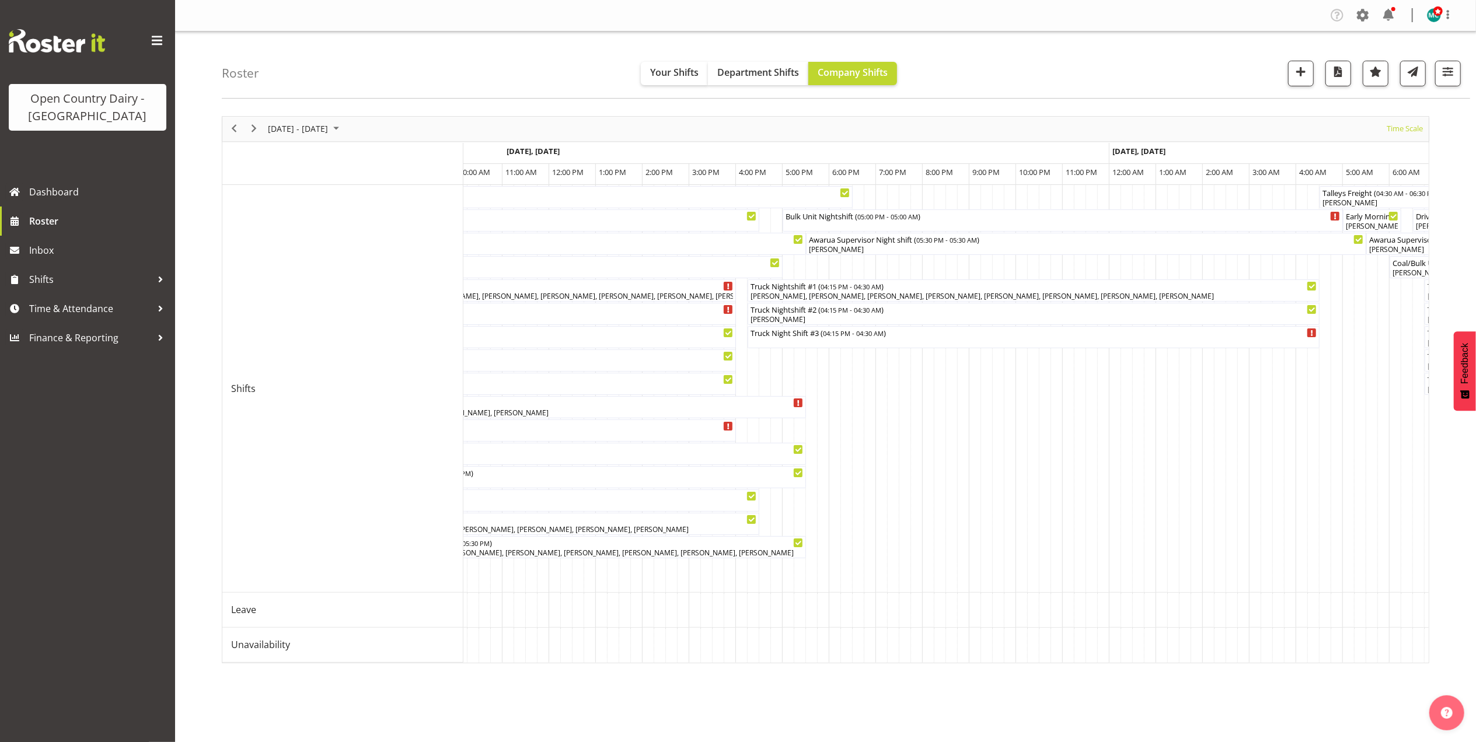
scroll to position [0, 3810]
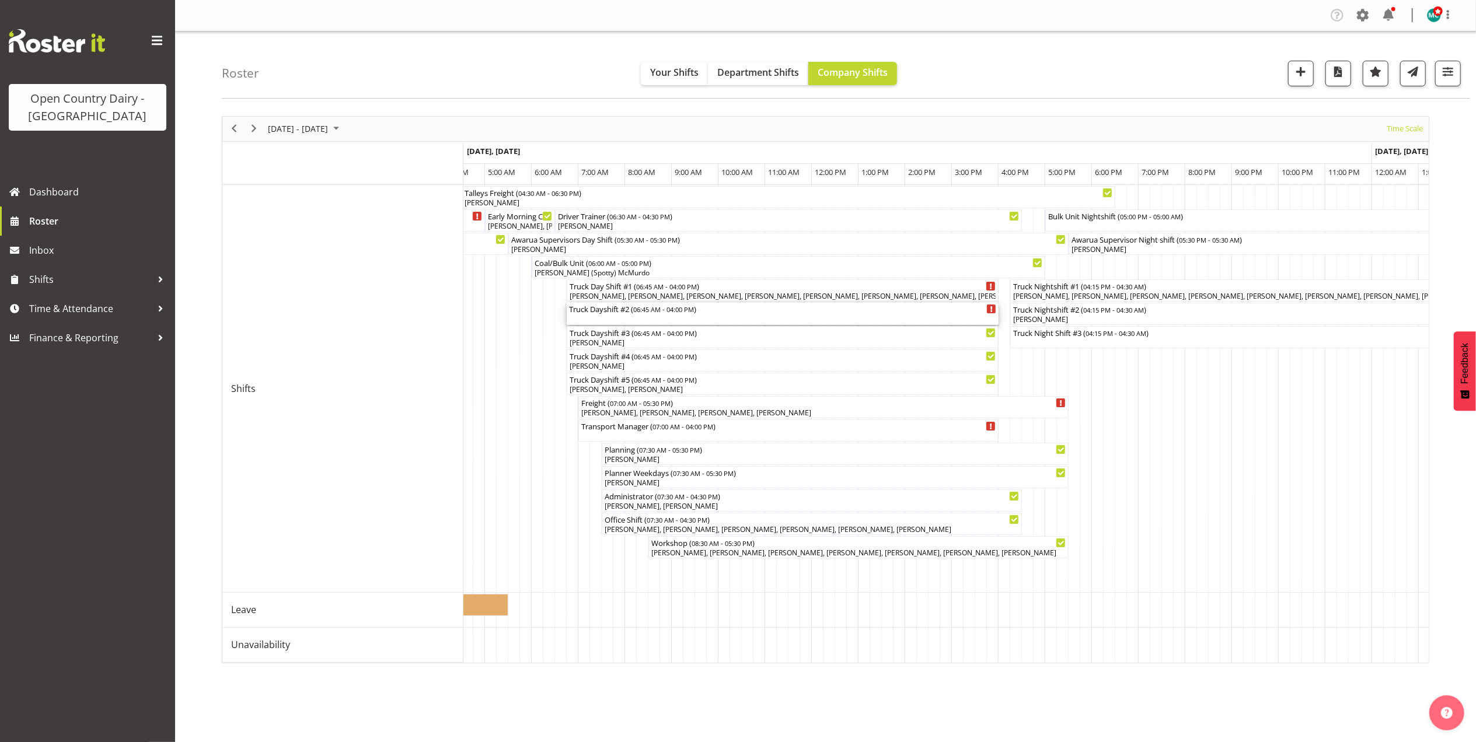
click at [631, 320] on div "Truck Dayshift #2 ( 06:45 AM - 04:00 PM )" at bounding box center [782, 314] width 427 height 22
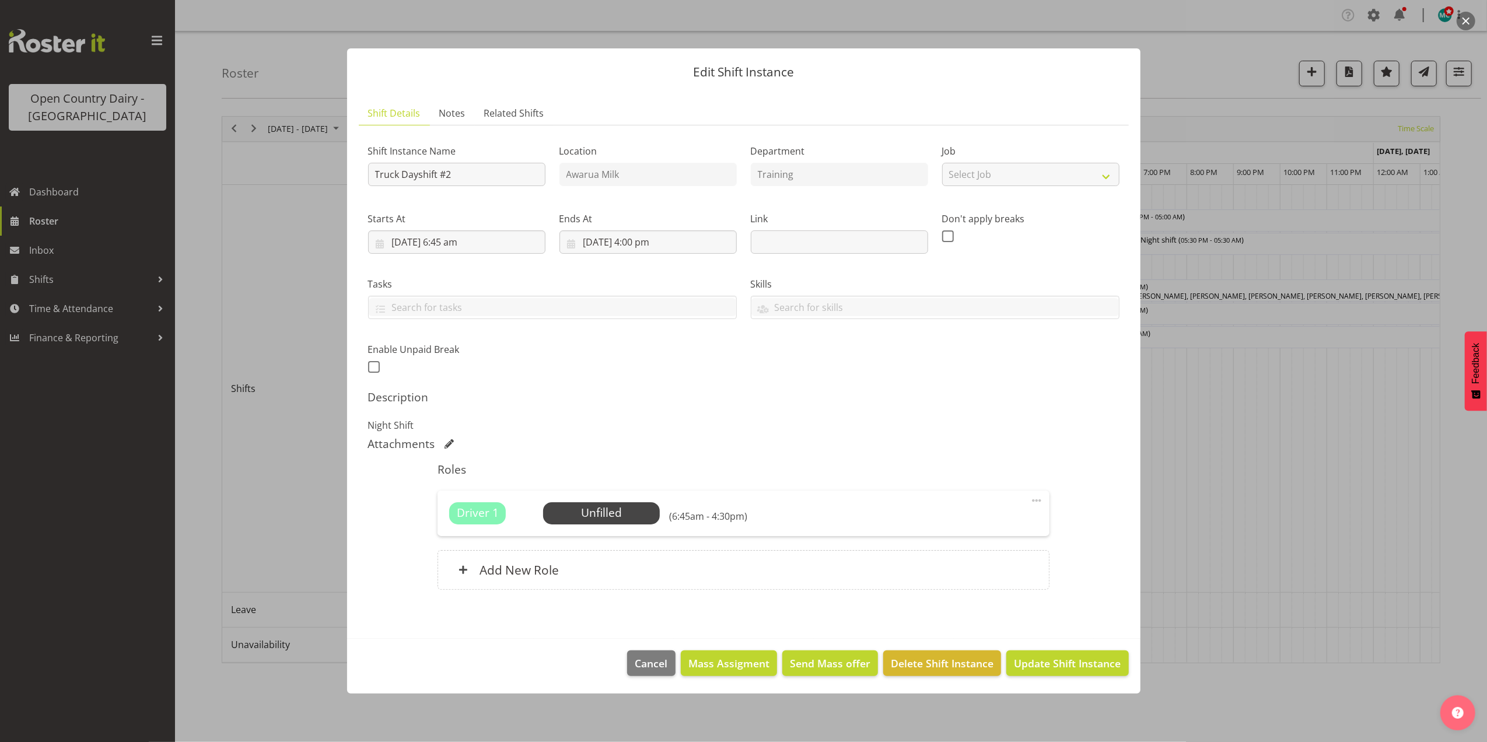
click at [1464, 22] on button "button" at bounding box center [1466, 21] width 19 height 19
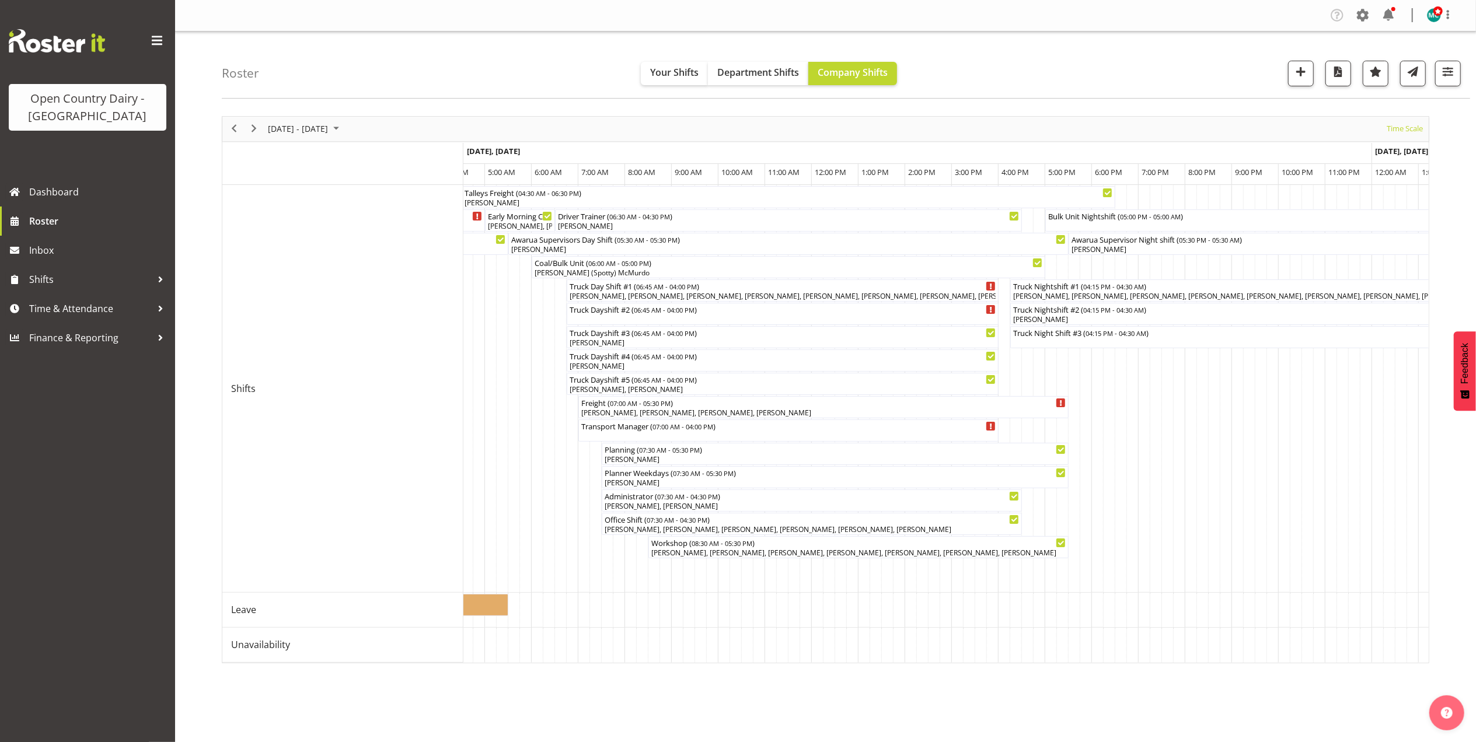
scroll to position [0, 3836]
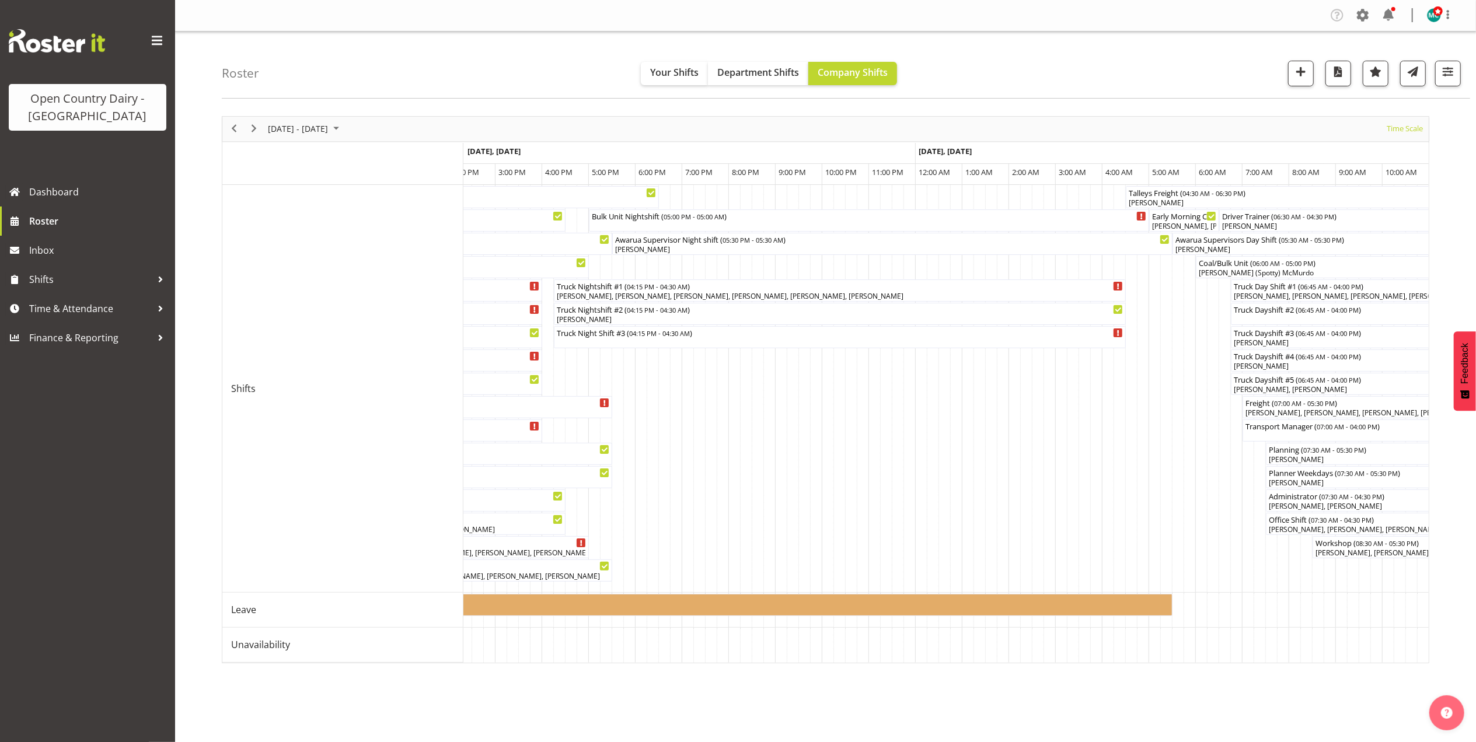
drag, startPoint x: 885, startPoint y: 675, endPoint x: 956, endPoint y: 665, distance: 71.9
click at [964, 663] on div "August 11 - 17, 2025 Today Timeline Day Timeline Week Timeline Fortnight Timeli…" at bounding box center [825, 389] width 1207 height 547
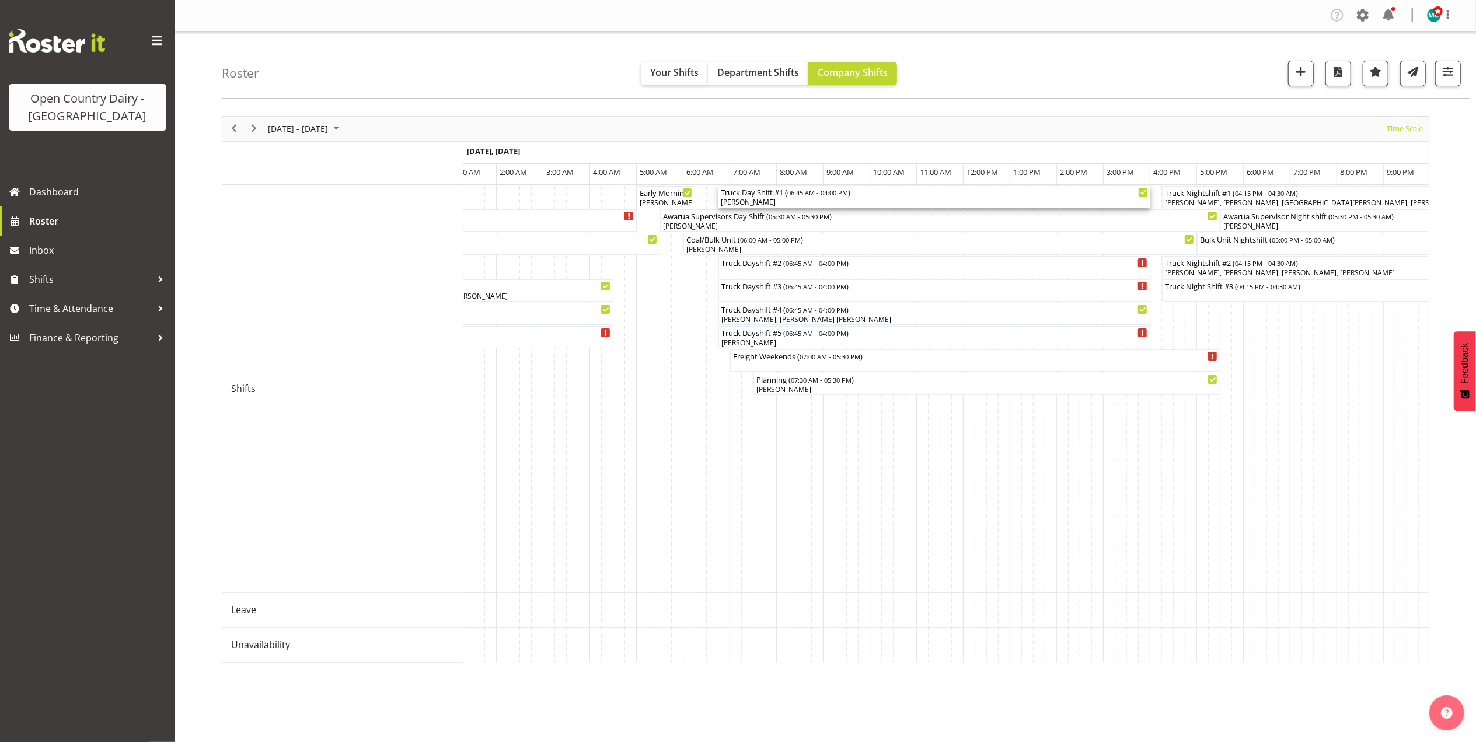
click at [820, 201] on div "[PERSON_NAME]" at bounding box center [934, 202] width 427 height 11
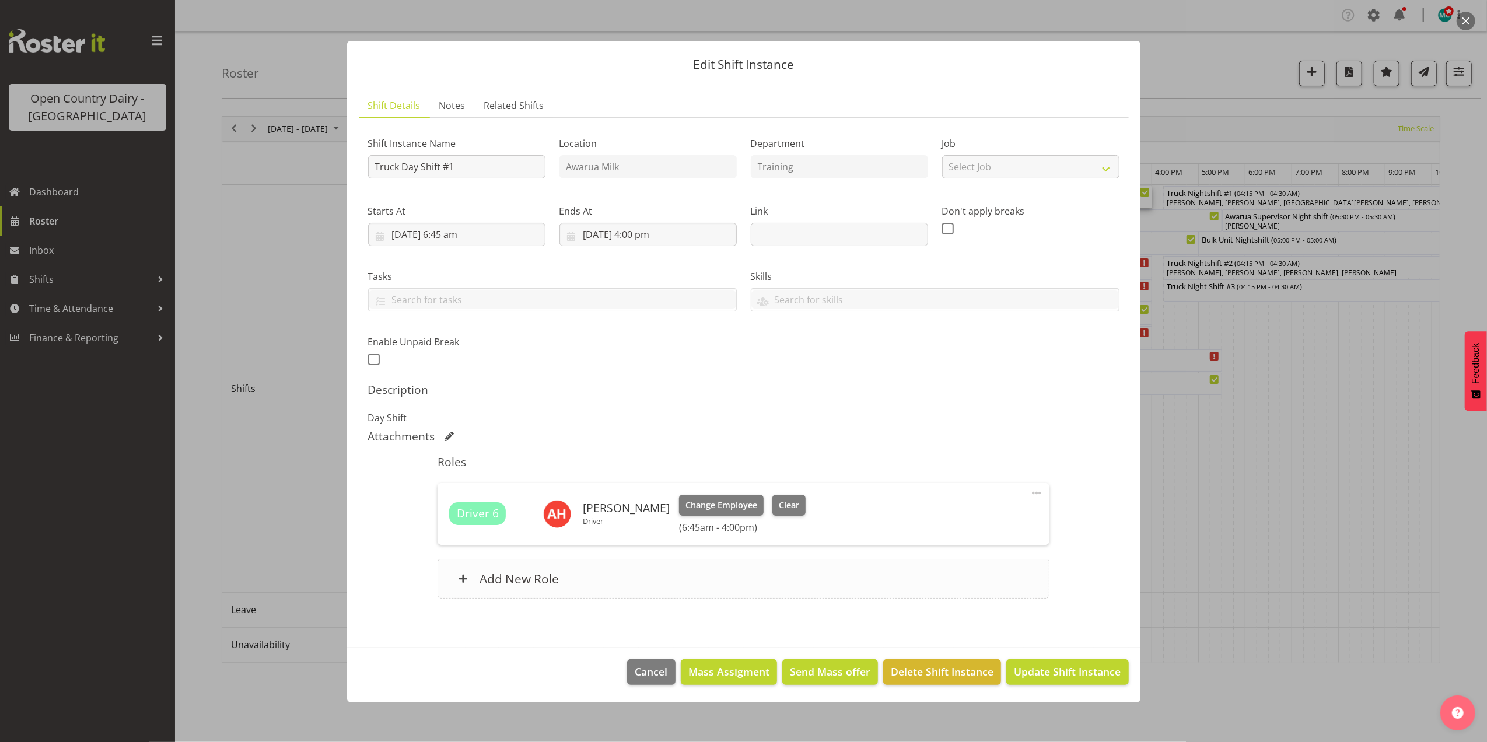
click at [589, 589] on div "Add New Role" at bounding box center [744, 579] width 612 height 40
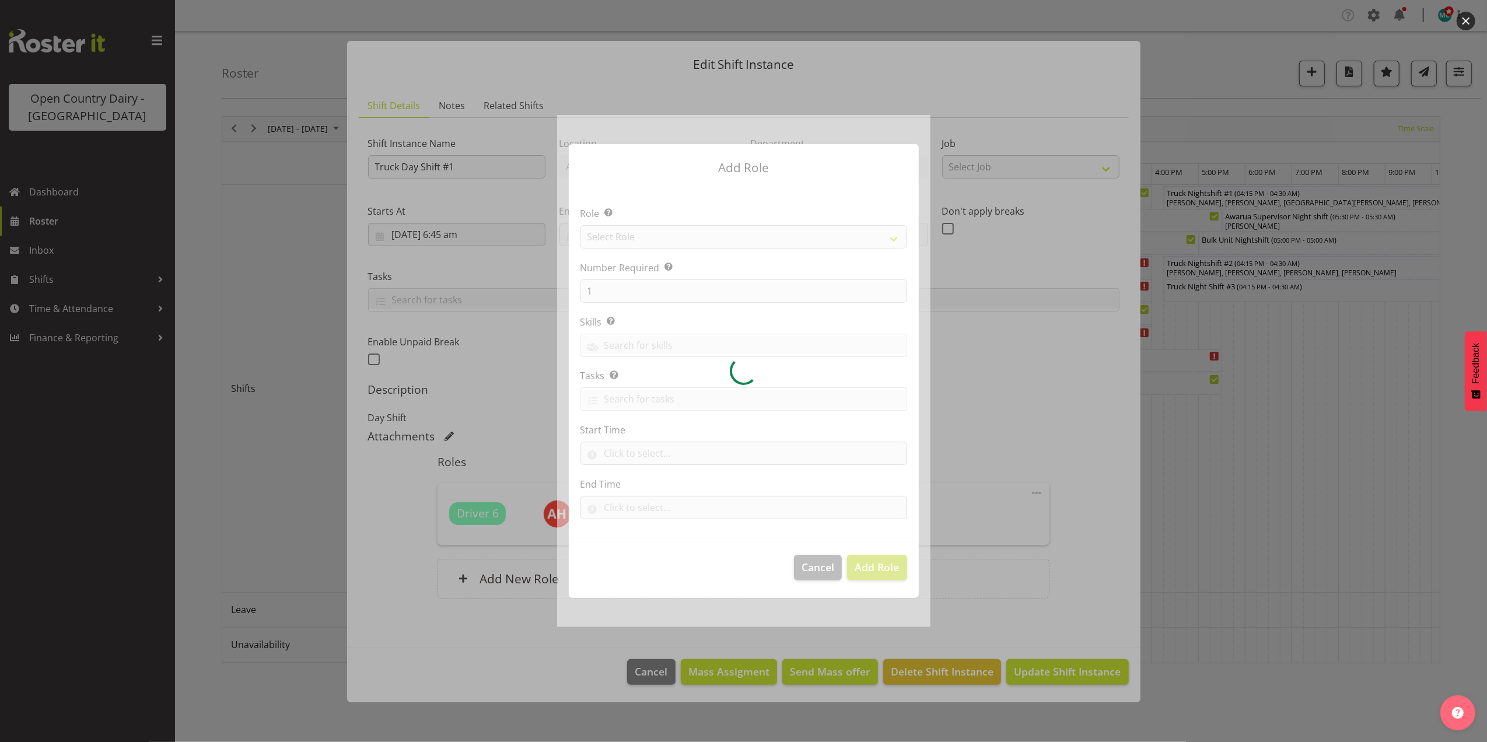
click at [633, 239] on div at bounding box center [743, 371] width 373 height 512
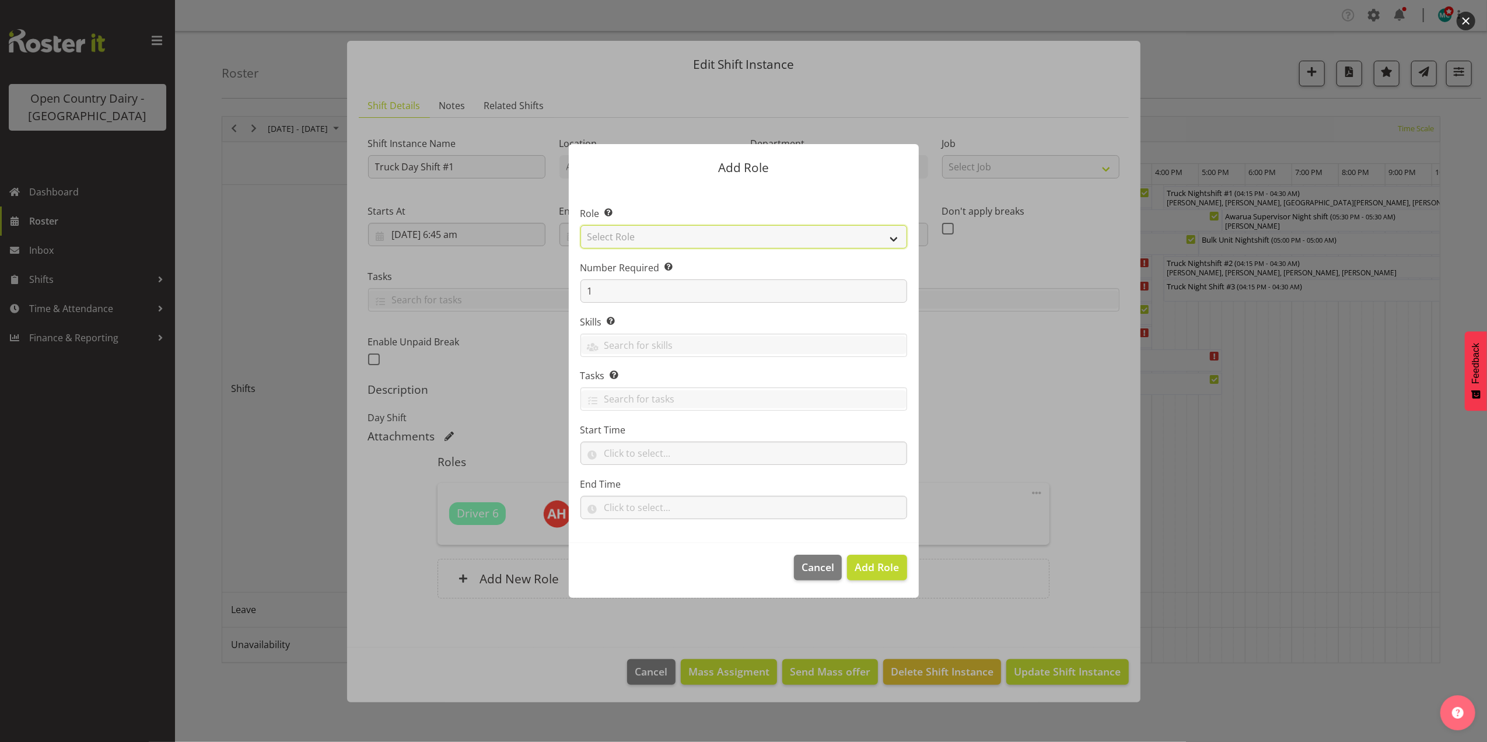
click at [633, 239] on select "Select Role Crew Leader Driver Driver Assessor Dayshift Driver Assessor Nightsh…" at bounding box center [744, 236] width 327 height 23
select select "1154"
click at [581, 225] on select "Select Role Crew Leader Driver Driver Assessor Dayshift Driver Assessor Nightsh…" at bounding box center [744, 236] width 327 height 23
click at [621, 286] on input "1" at bounding box center [744, 290] width 327 height 23
type input "5"
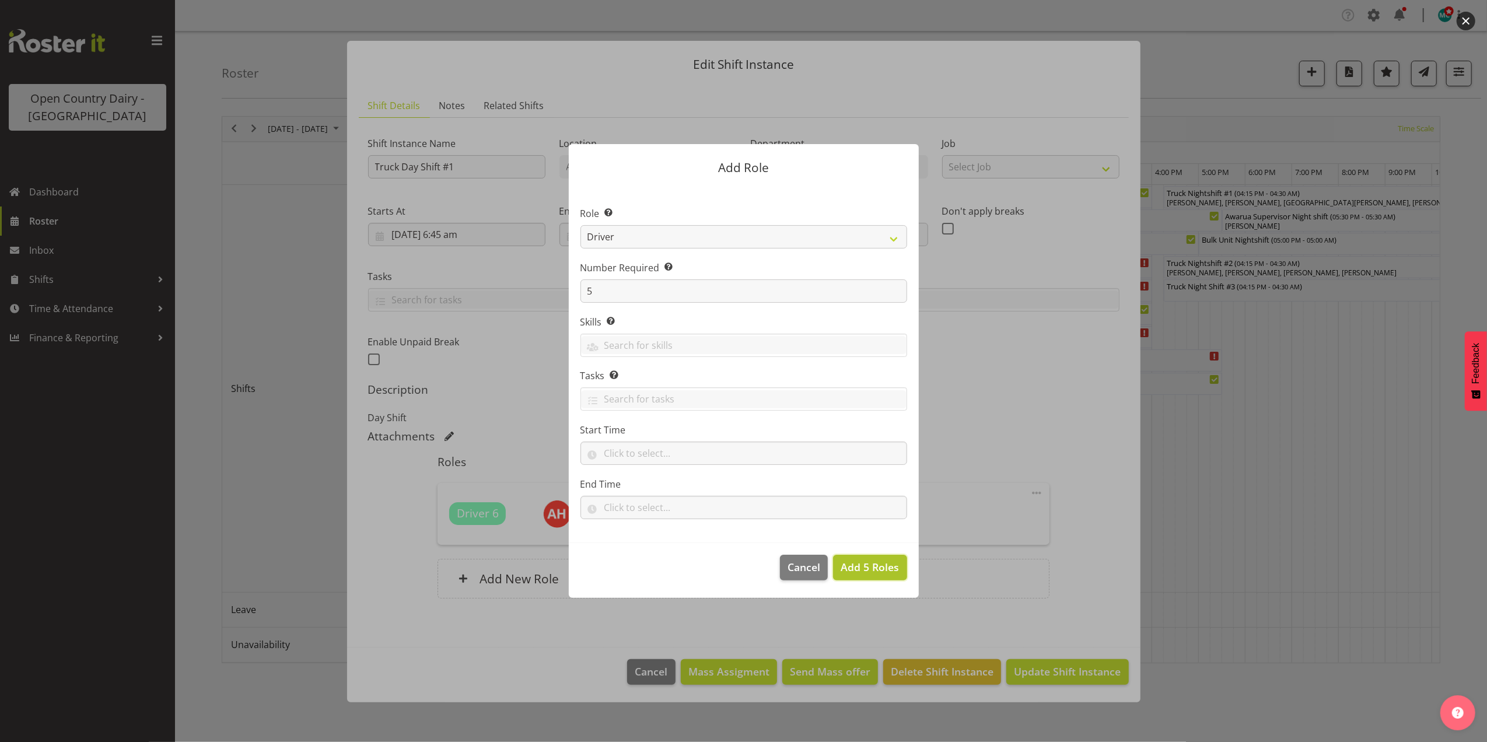
click at [868, 564] on span "Add 5 Roles" at bounding box center [870, 567] width 58 height 14
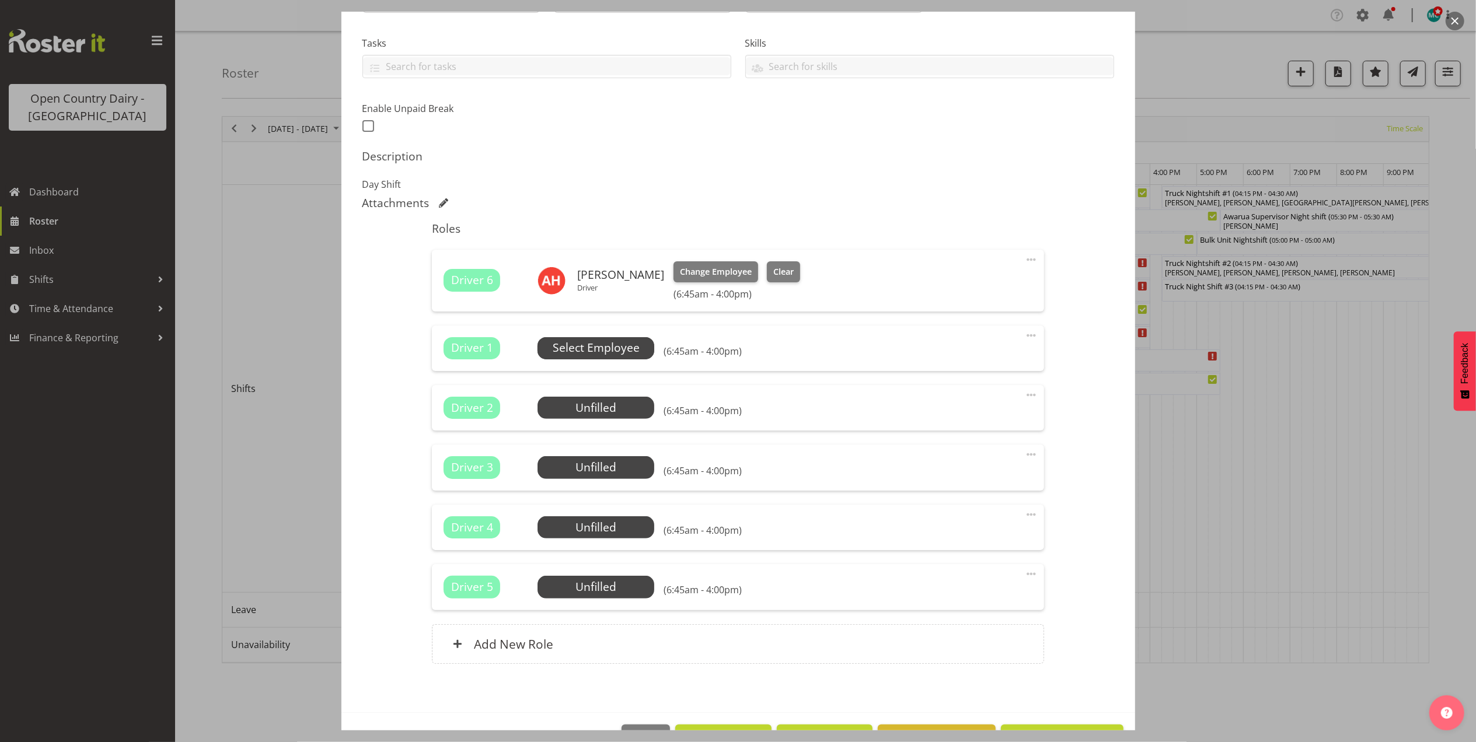
click at [610, 348] on span "Select Employee" at bounding box center [596, 348] width 87 height 17
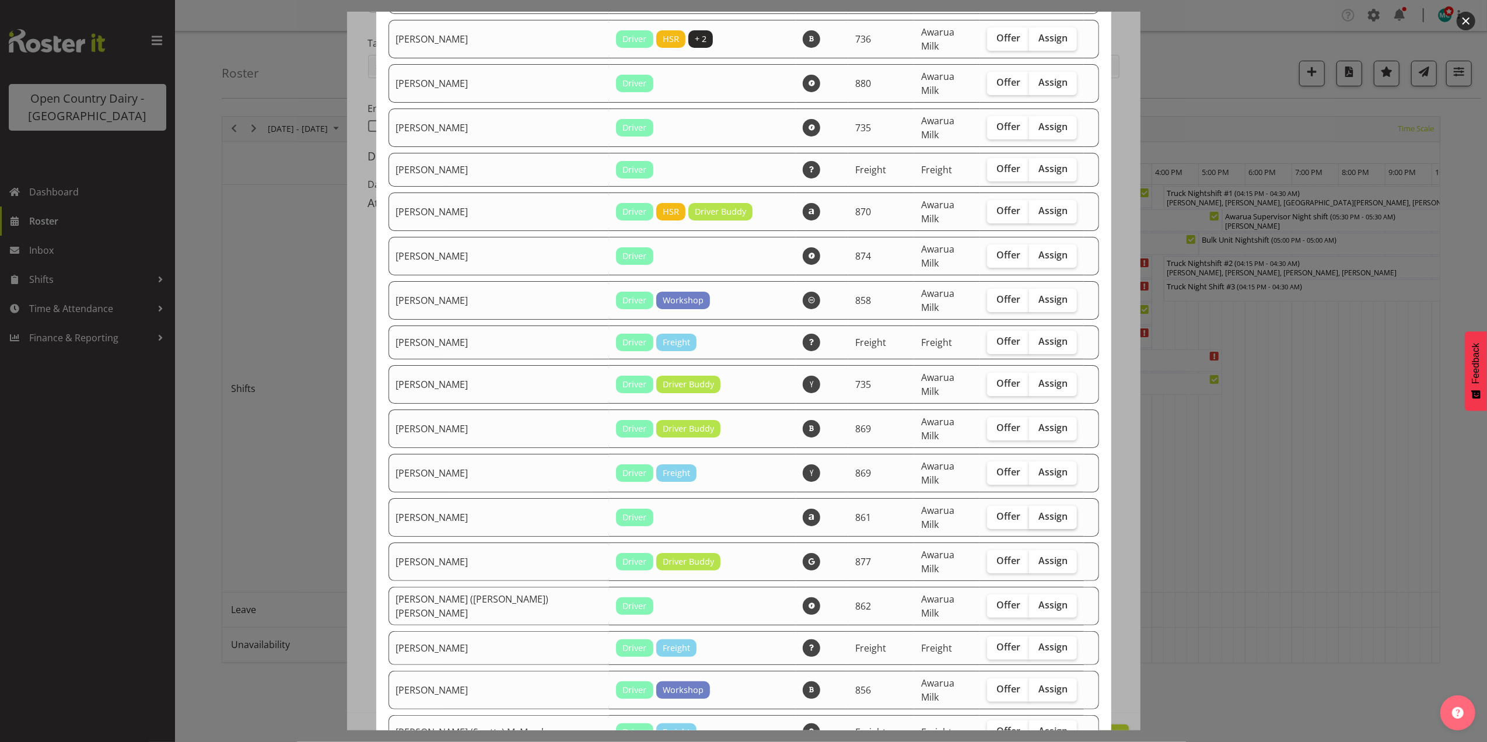
click at [1039, 511] on span "Assign" at bounding box center [1053, 517] width 29 height 12
click at [1029, 513] on input "Assign" at bounding box center [1033, 517] width 8 height 8
checkbox input "true"
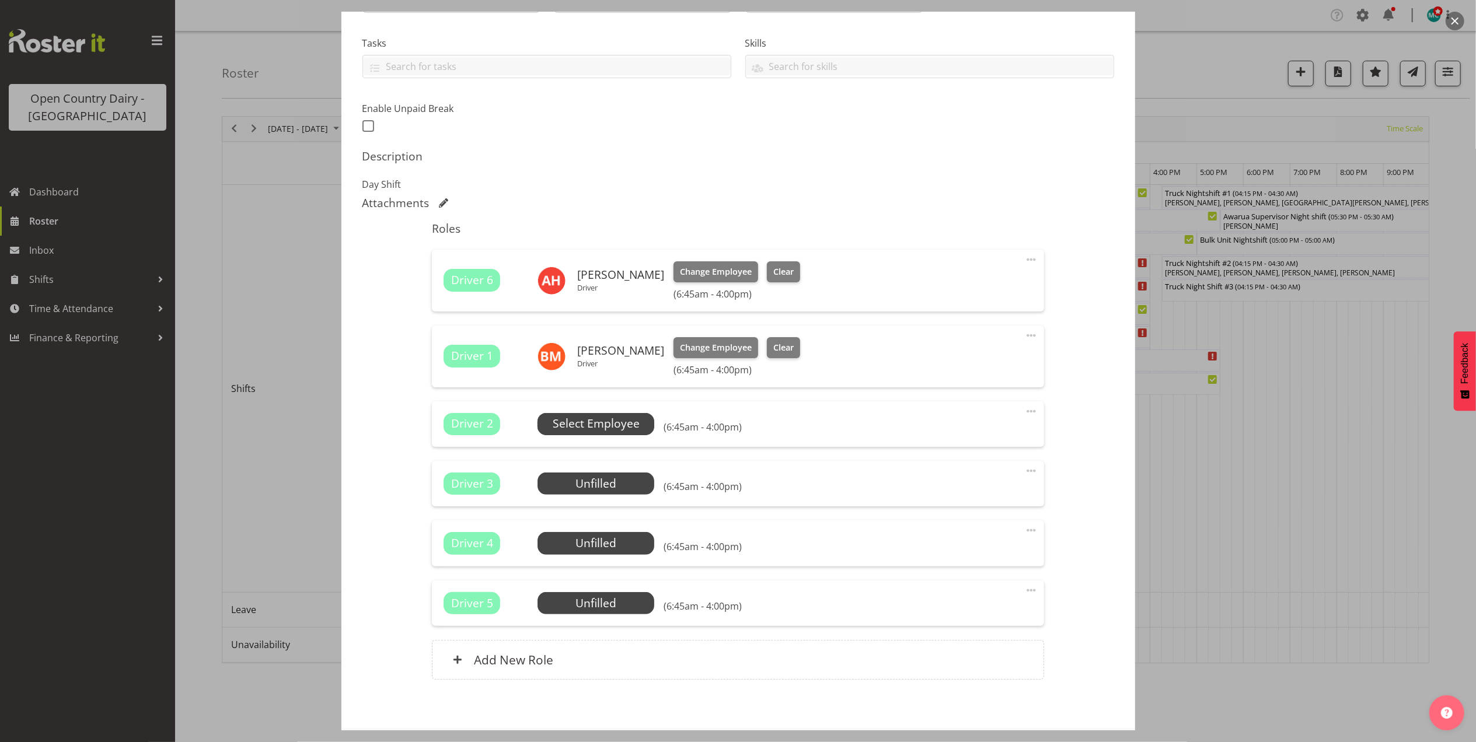
click at [602, 428] on span "Select Employee" at bounding box center [596, 423] width 87 height 17
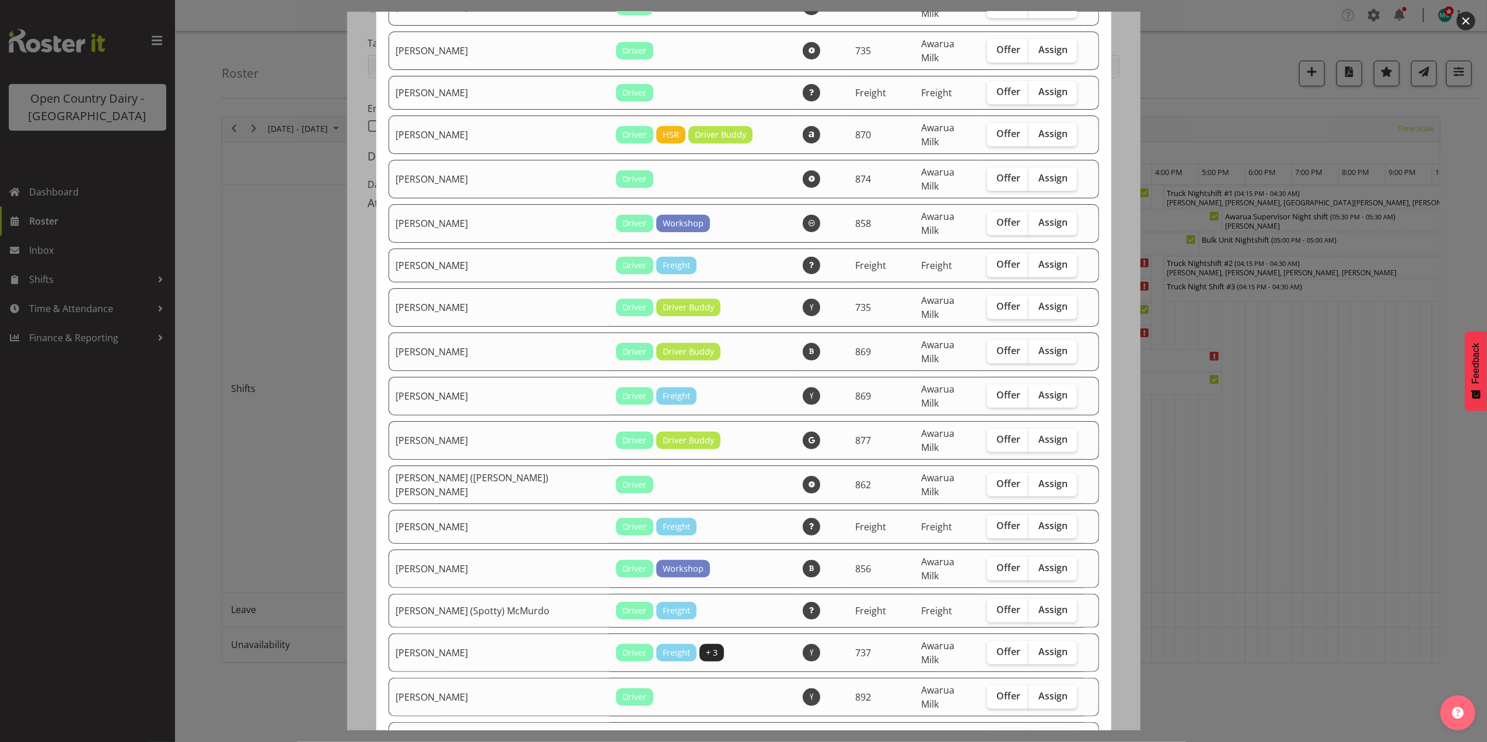
scroll to position [233, 0]
click at [1039, 432] on span "Assign" at bounding box center [1053, 438] width 29 height 12
click at [1029, 435] on input "Assign" at bounding box center [1033, 439] width 8 height 8
checkbox input "true"
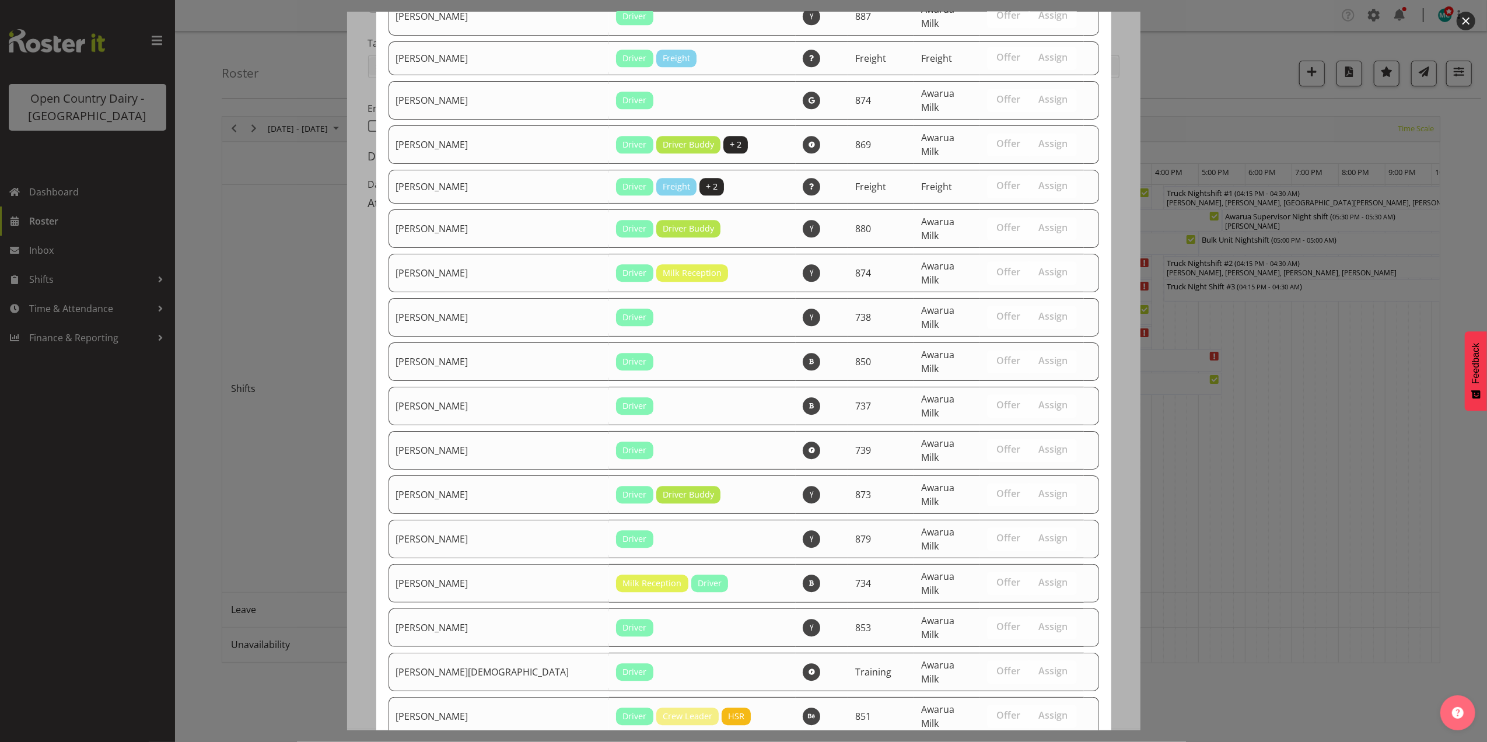
scroll to position [2958, 0]
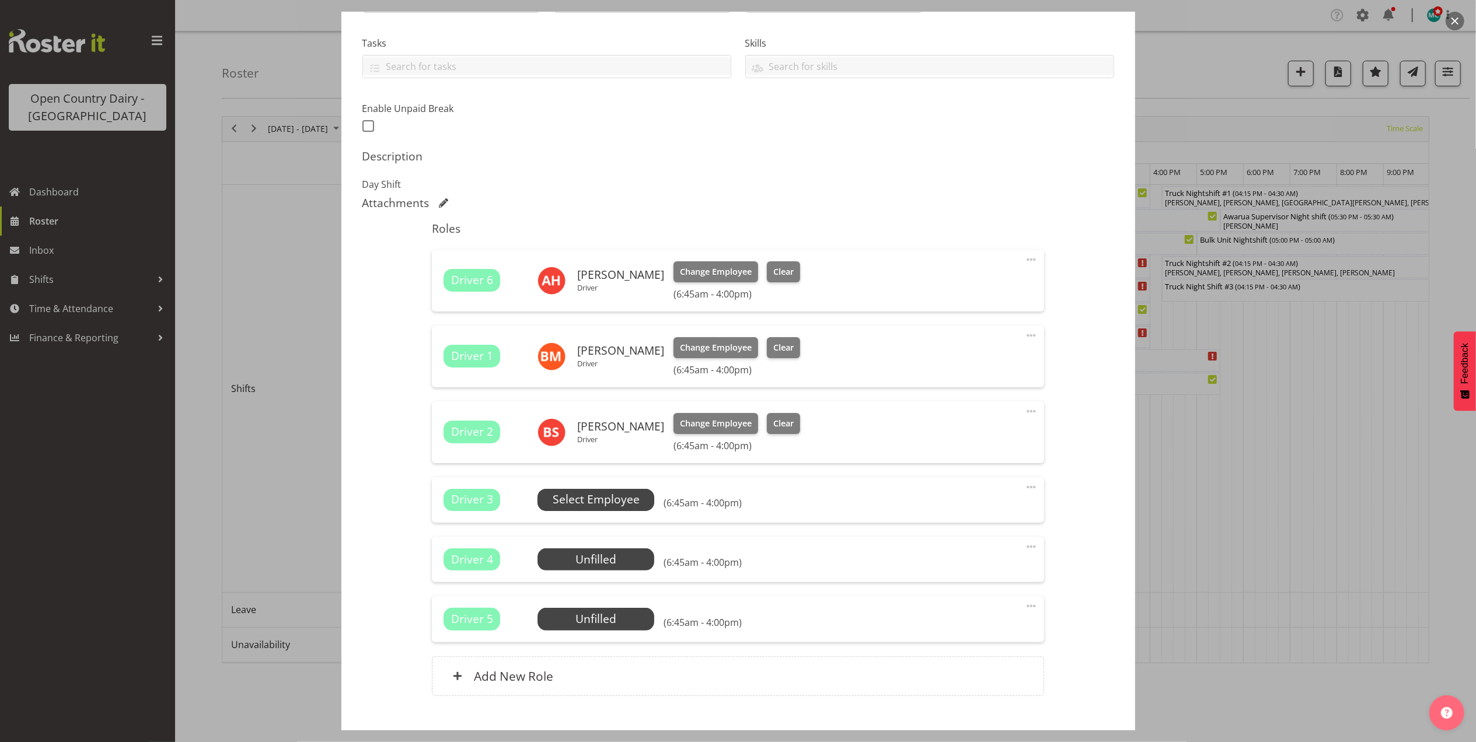
click at [598, 501] on span "Select Employee" at bounding box center [596, 499] width 87 height 17
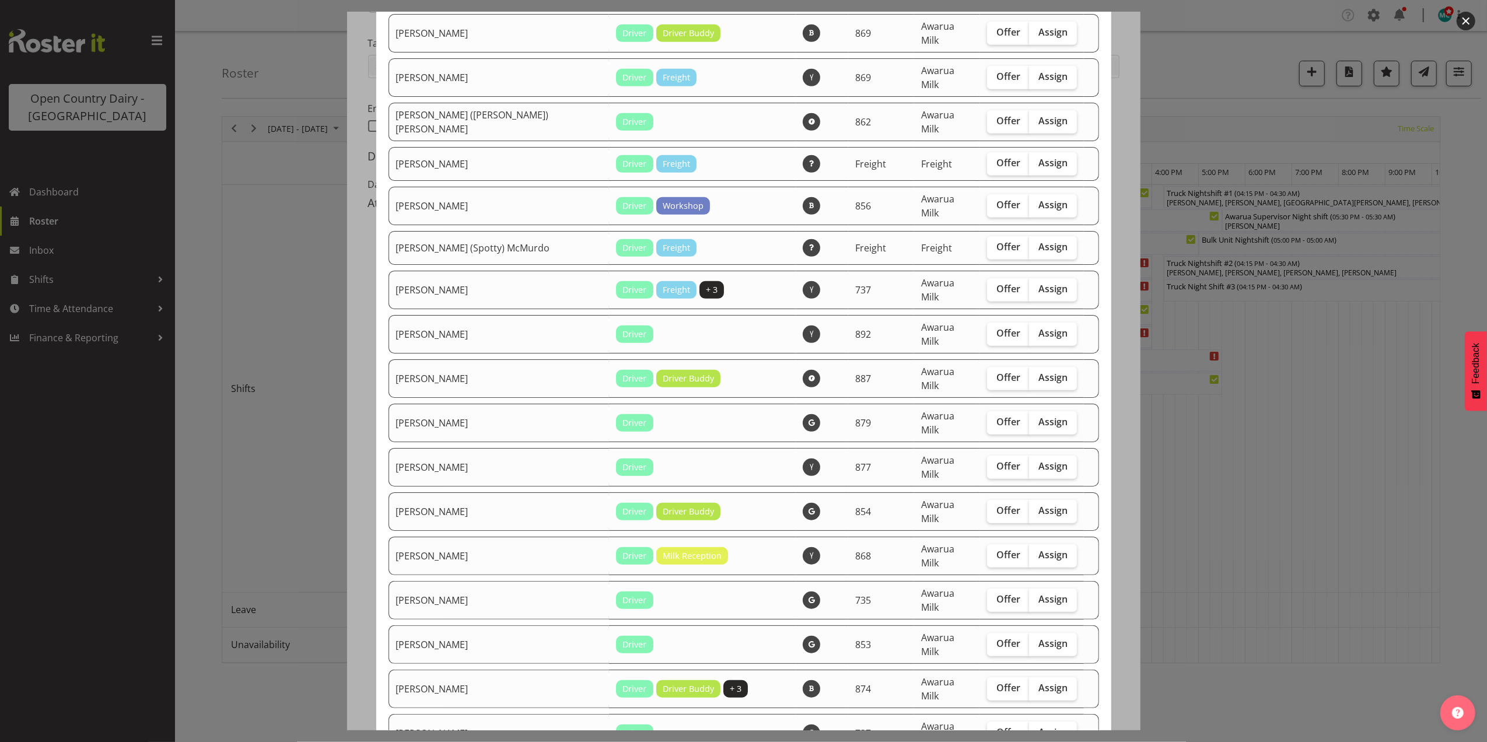
scroll to position [544, 0]
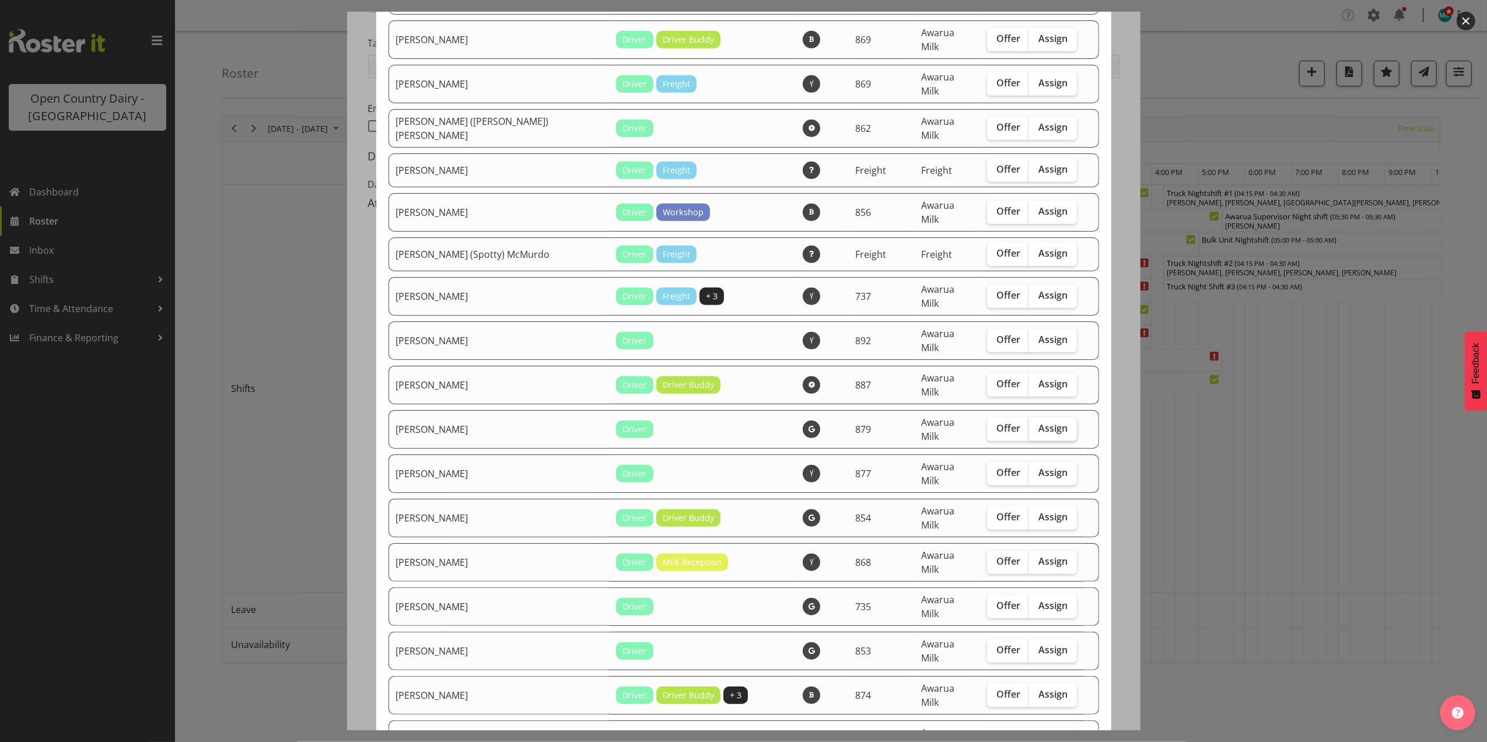
click at [1039, 422] on span "Assign" at bounding box center [1053, 428] width 29 height 12
click at [1035, 425] on input "Assign" at bounding box center [1033, 429] width 8 height 8
checkbox input "true"
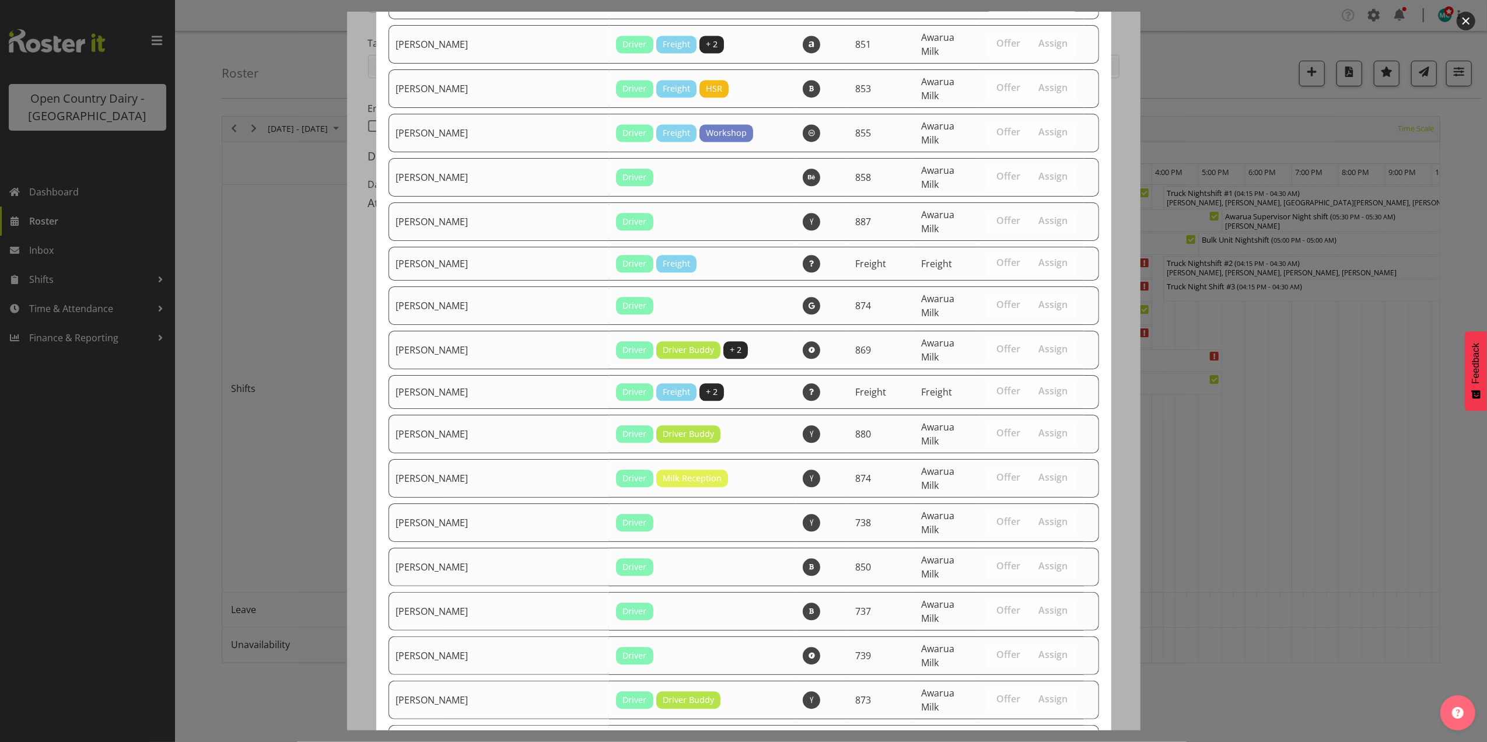
scroll to position [2919, 0]
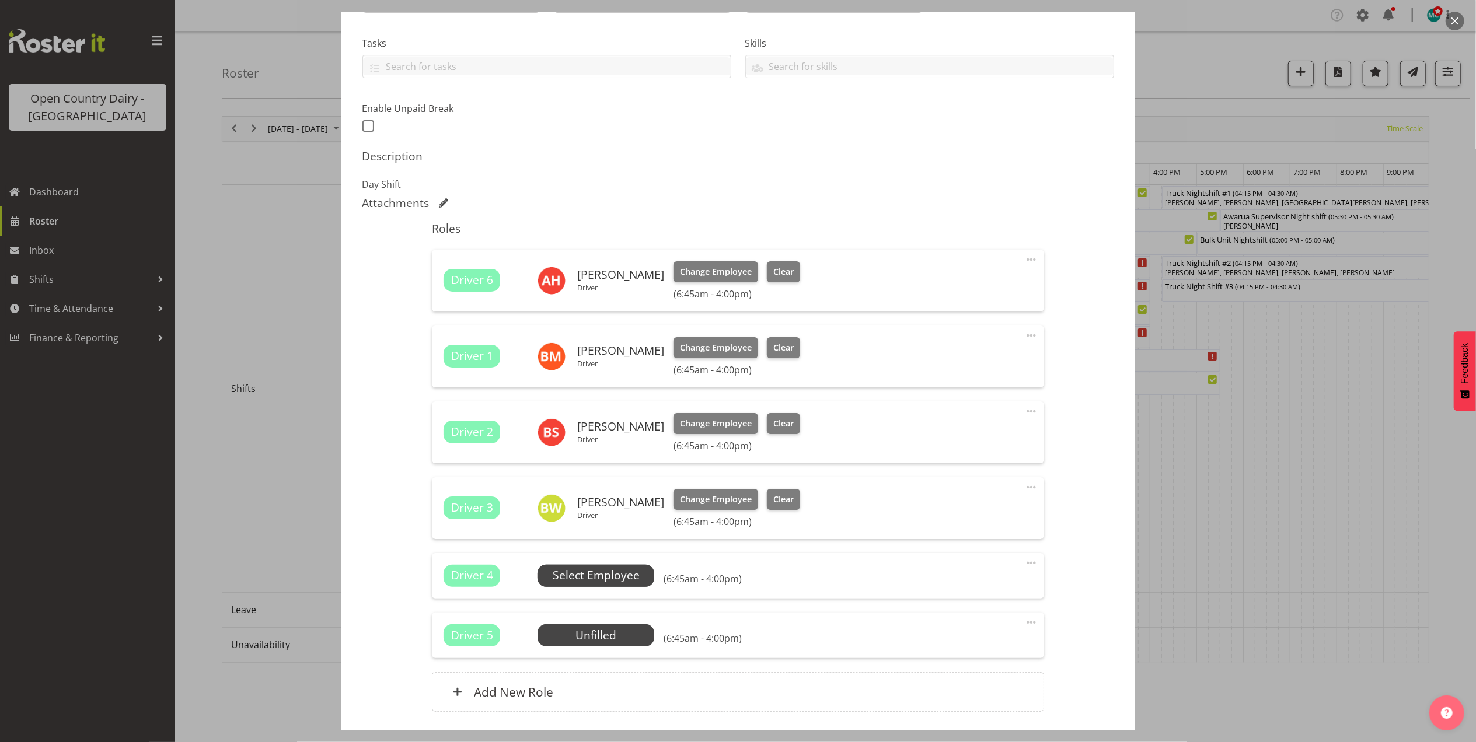
click at [596, 572] on span "Select Employee" at bounding box center [596, 575] width 87 height 17
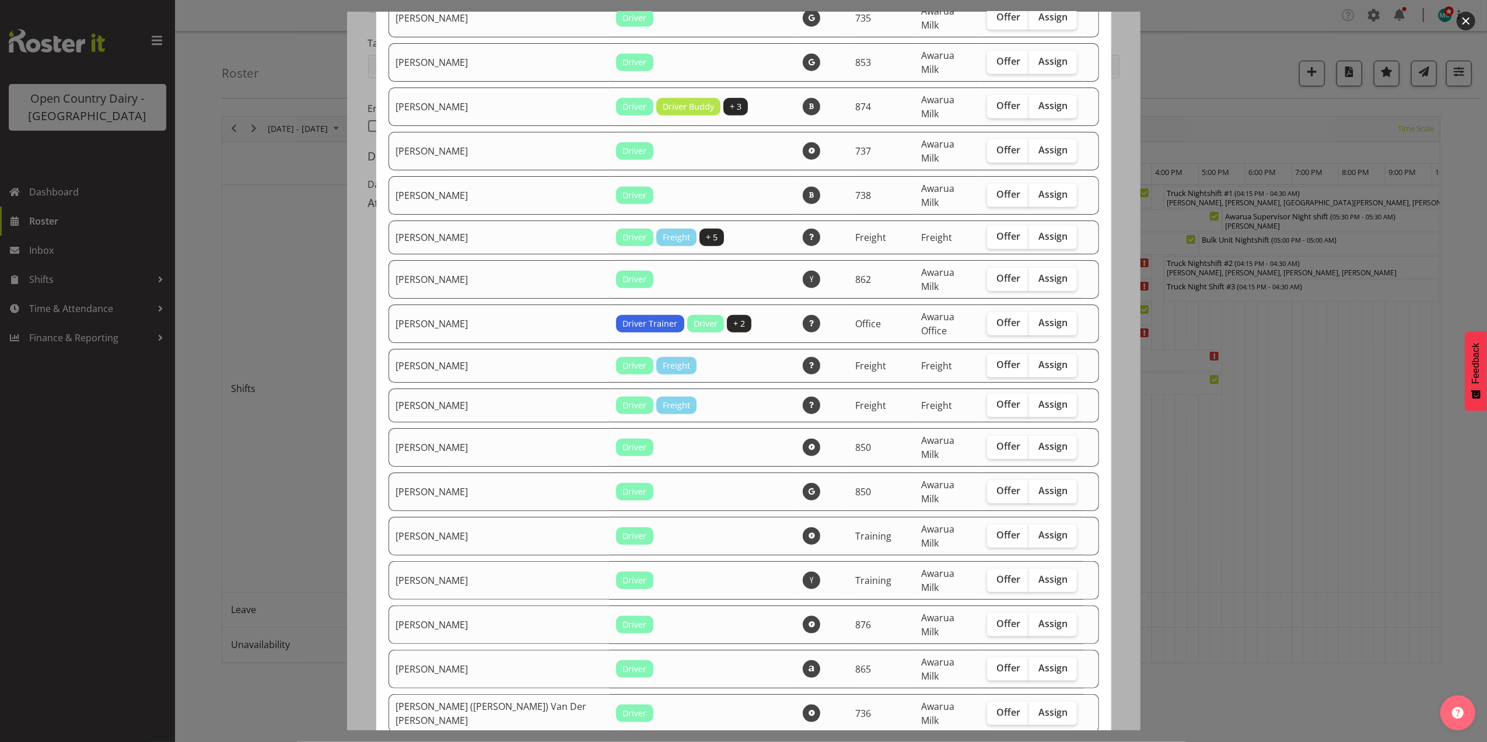
scroll to position [1167, 0]
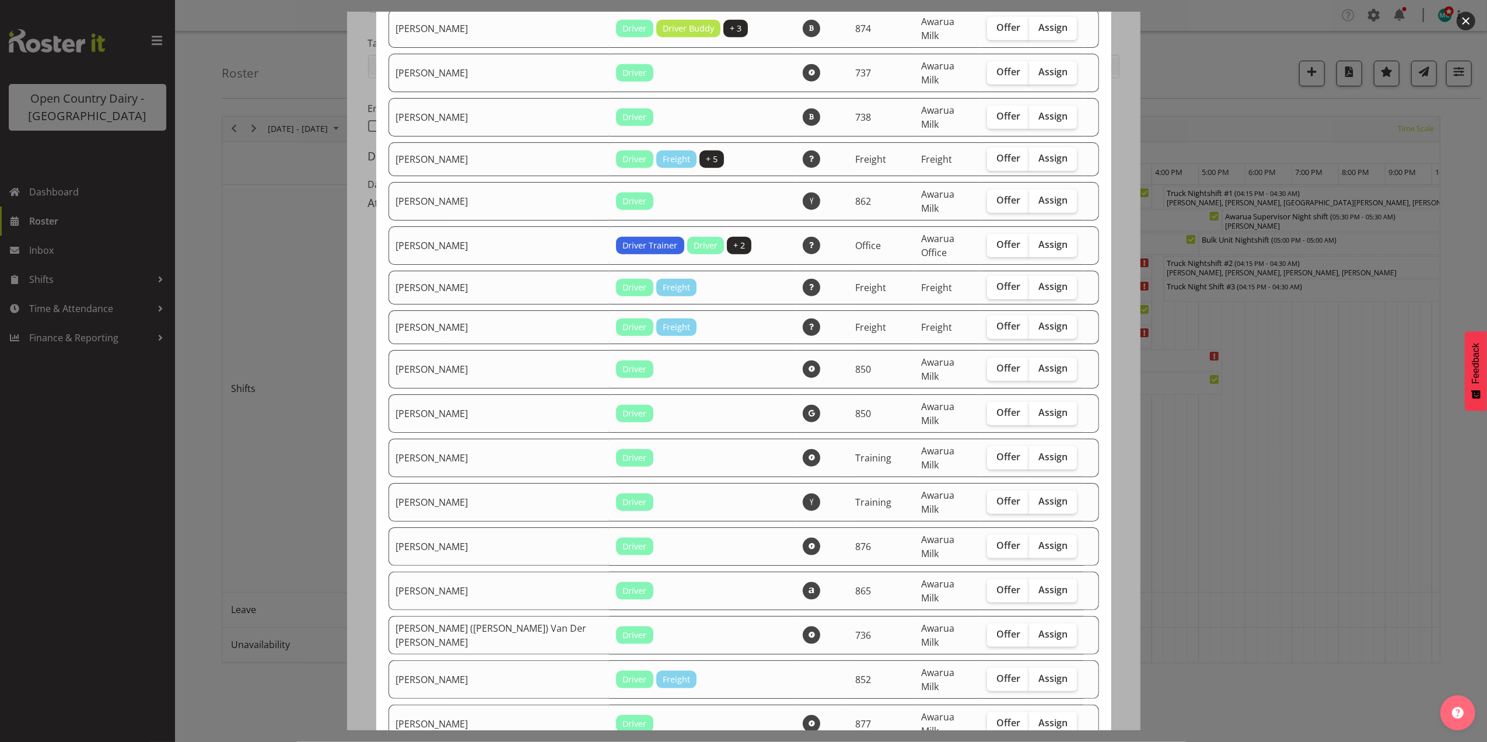
click at [1470, 22] on button "button" at bounding box center [1466, 21] width 19 height 19
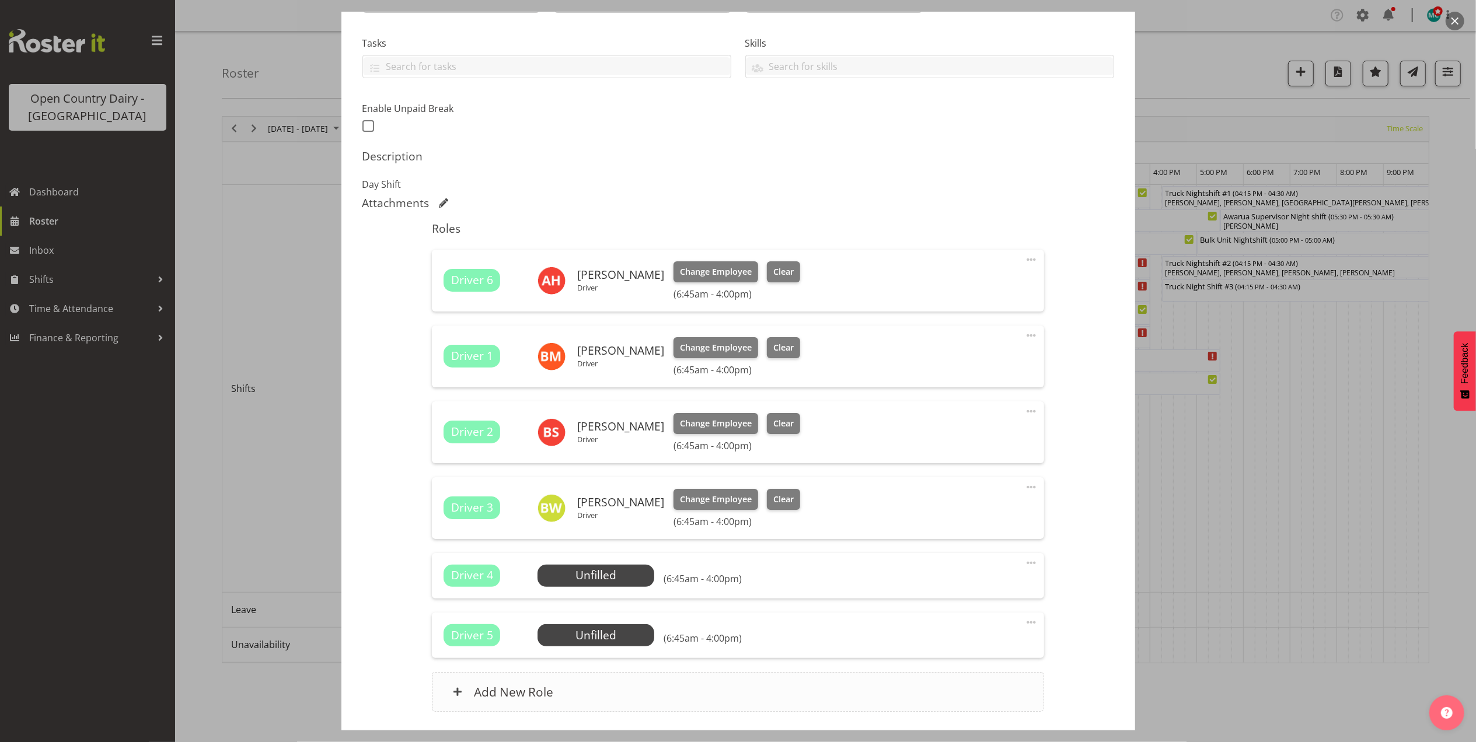
click at [525, 696] on h6 "Add New Role" at bounding box center [513, 691] width 79 height 15
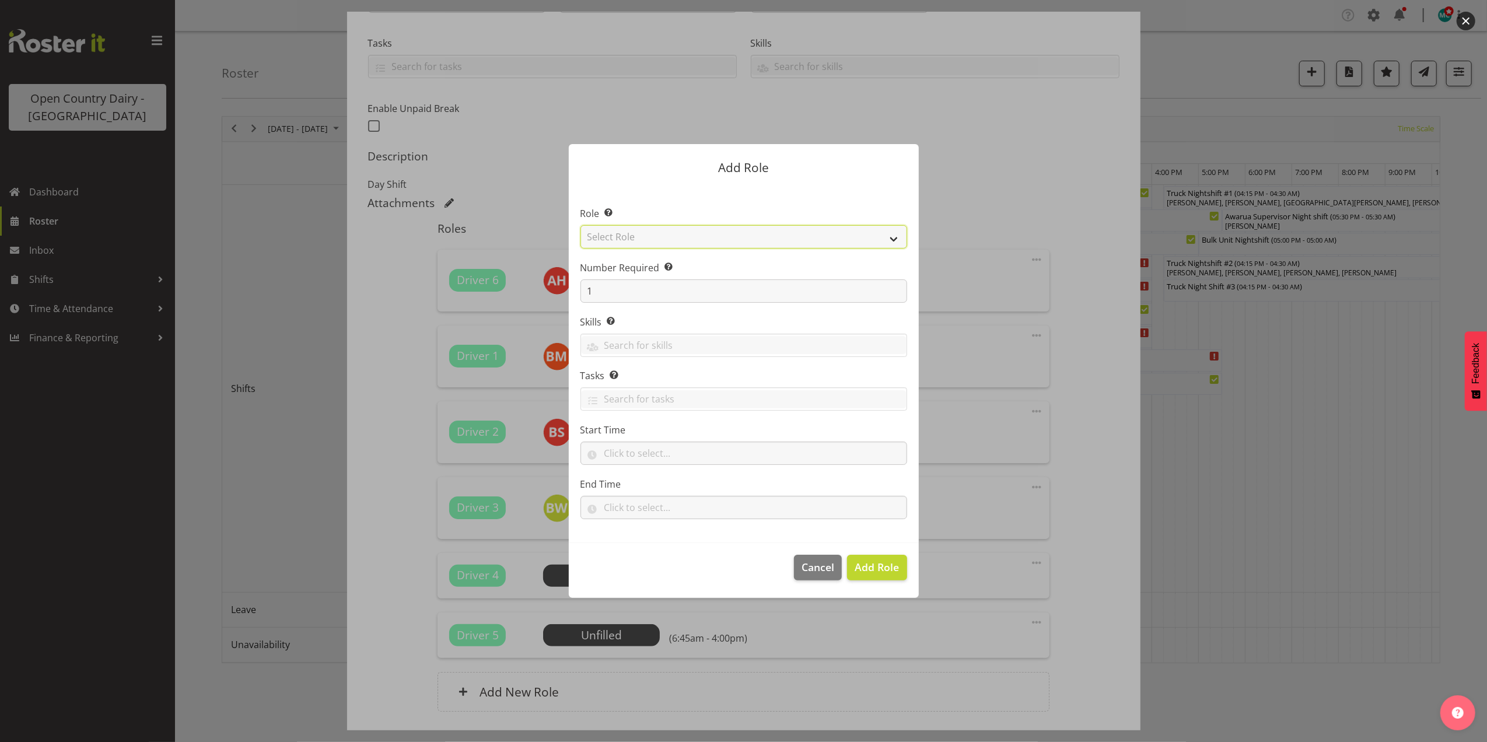
click at [631, 235] on select "Select Role Crew Leader Driver Driver Assessor Dayshift Driver Assessor Nightsh…" at bounding box center [744, 236] width 327 height 23
select select "1437"
click at [581, 225] on select "Select Role Crew Leader Driver Driver Assessor Dayshift Driver Assessor Nightsh…" at bounding box center [744, 236] width 327 height 23
click at [879, 572] on span "Add Role" at bounding box center [877, 567] width 44 height 14
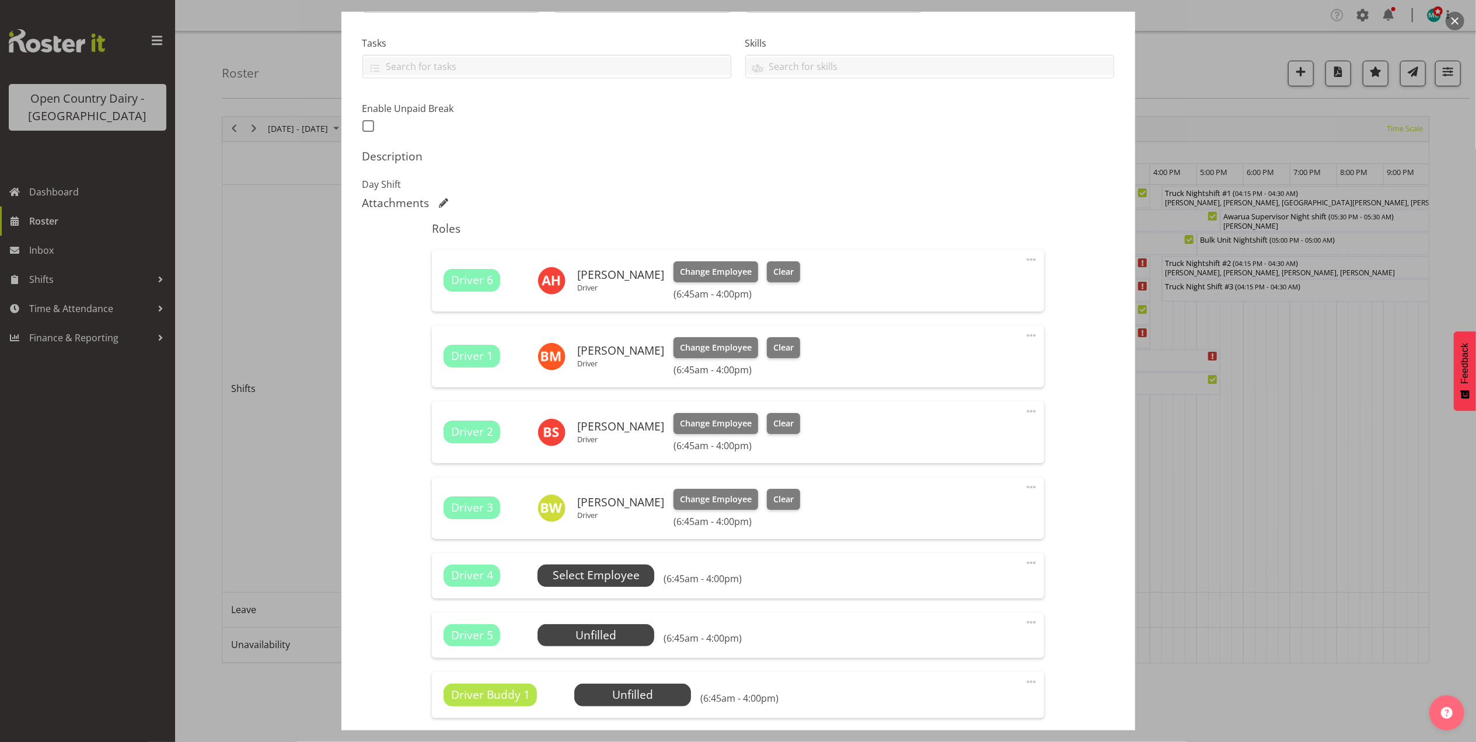
click at [607, 579] on span "Select Employee" at bounding box center [596, 575] width 87 height 17
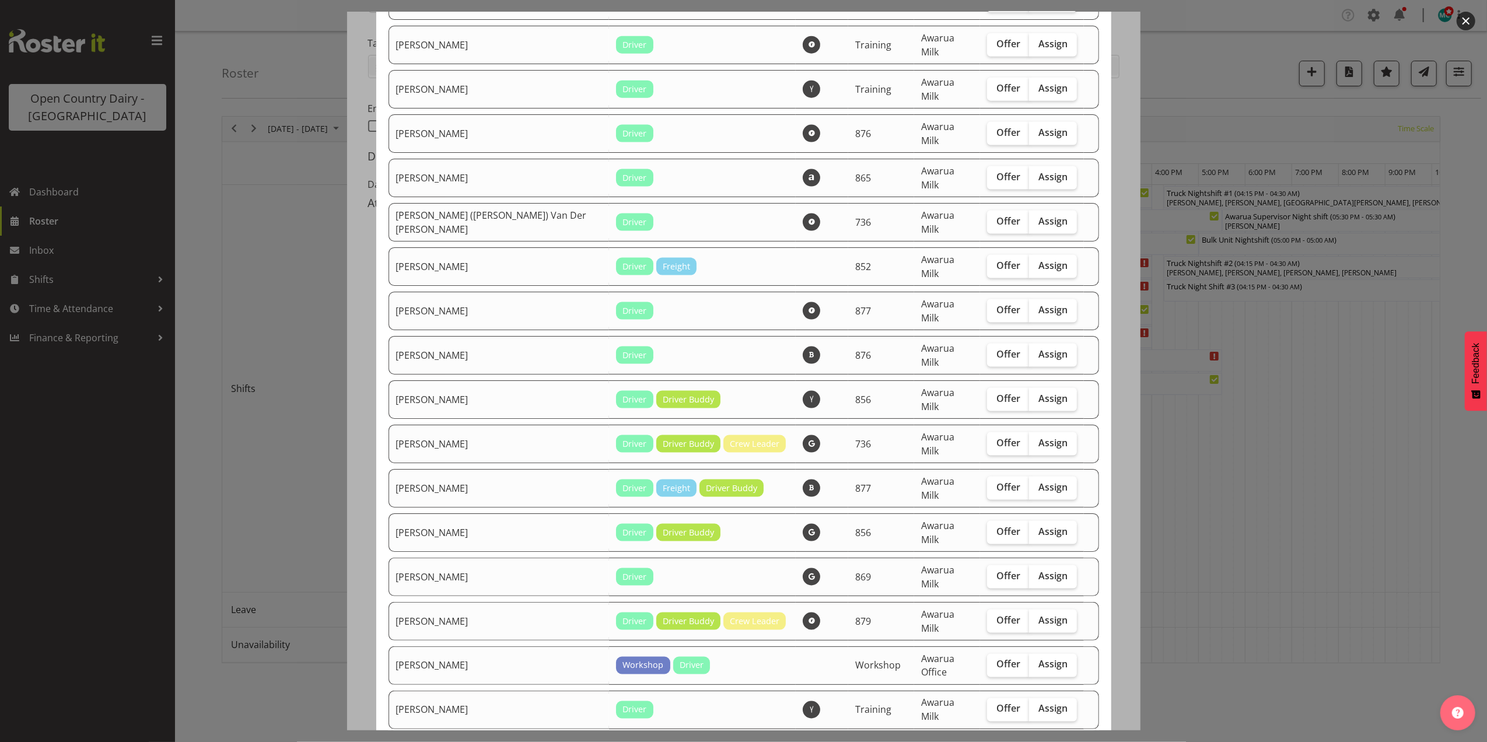
scroll to position [1556, 0]
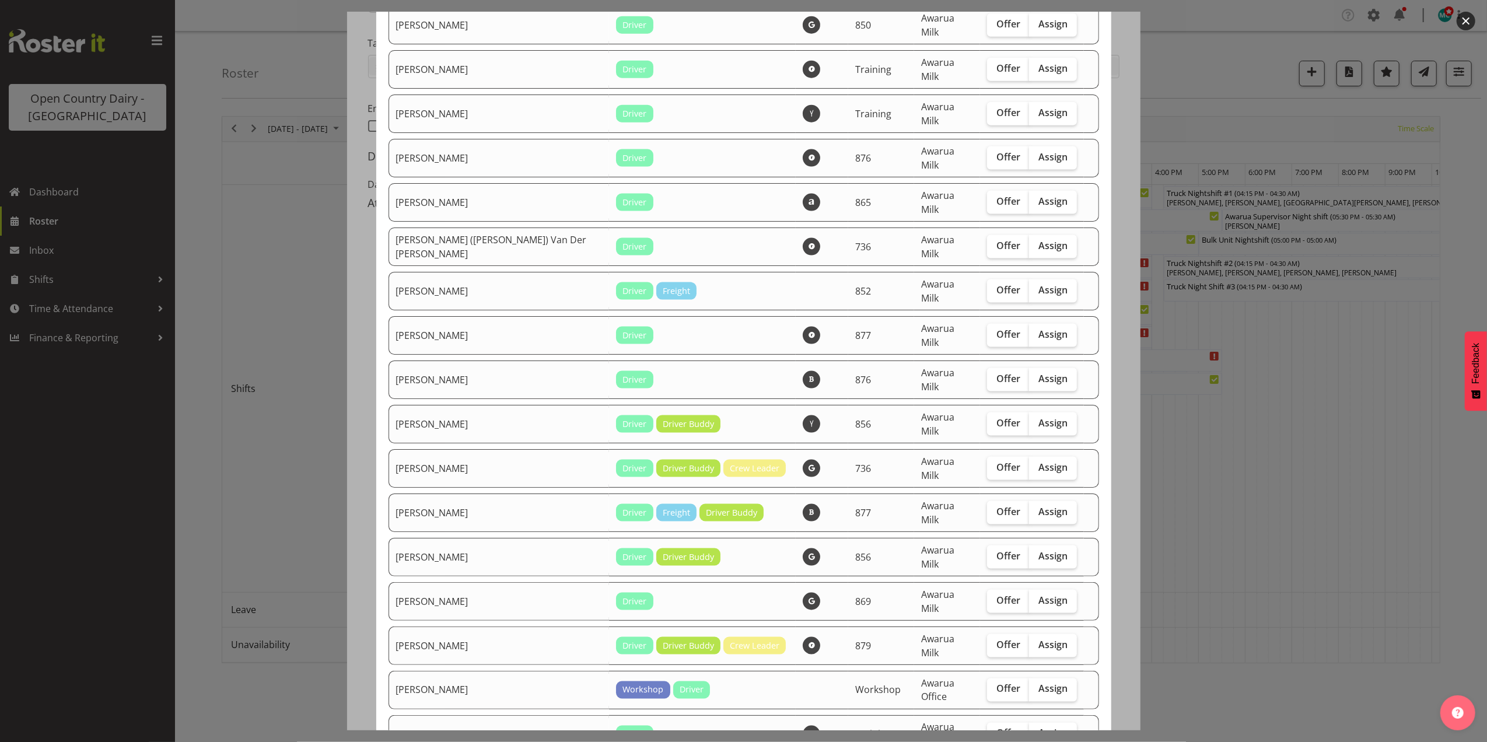
click at [1470, 23] on button "button" at bounding box center [1466, 21] width 19 height 19
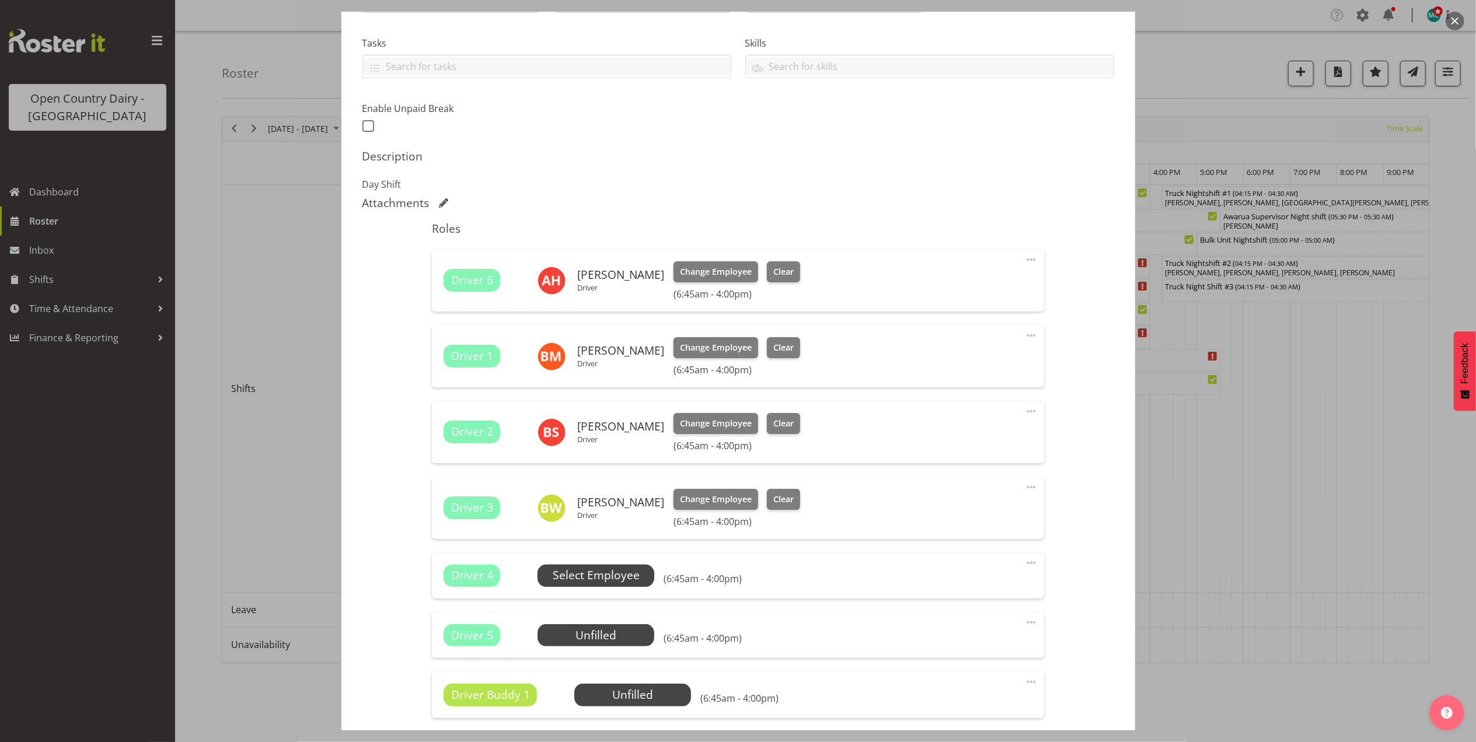
click at [587, 579] on span "Select Employee" at bounding box center [596, 575] width 87 height 17
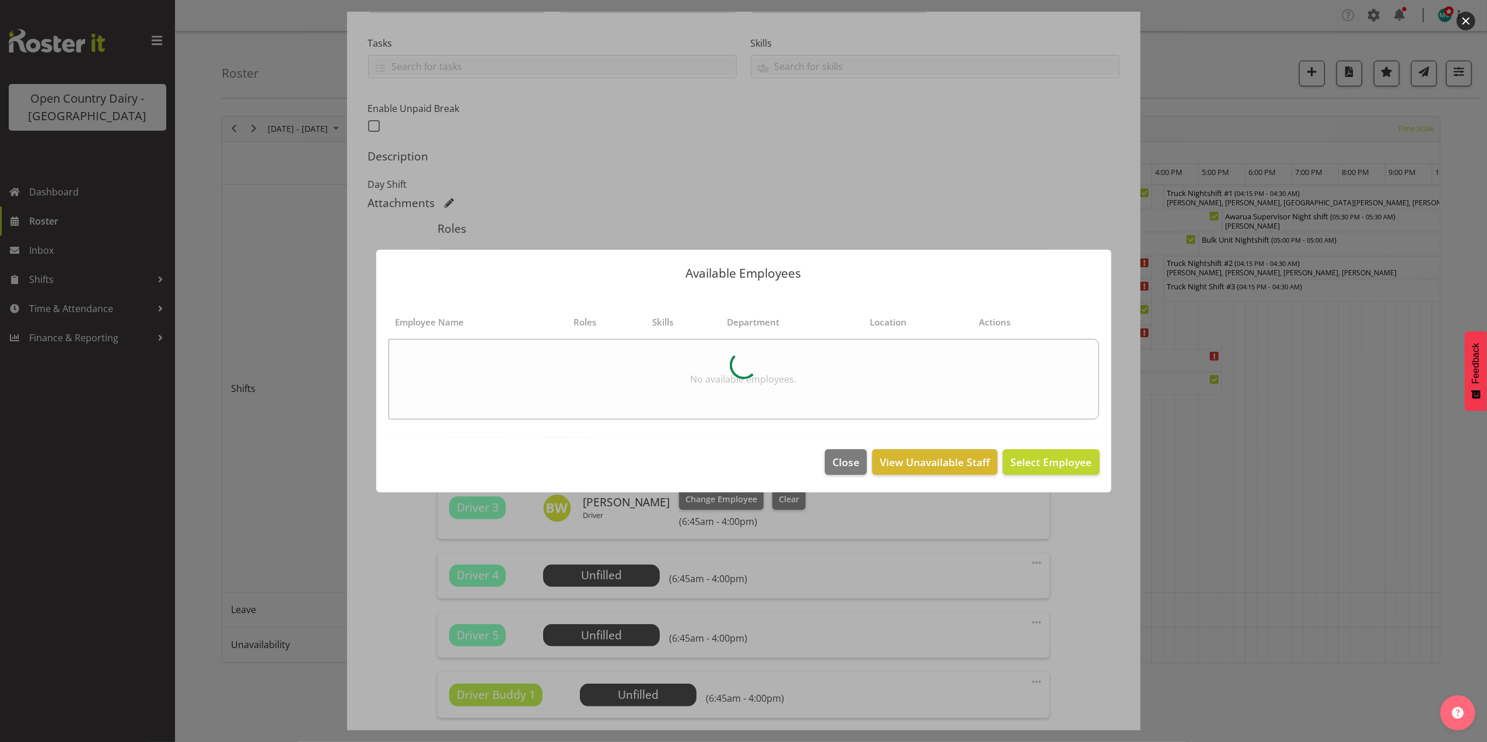
click at [652, 696] on div at bounding box center [743, 371] width 1487 height 742
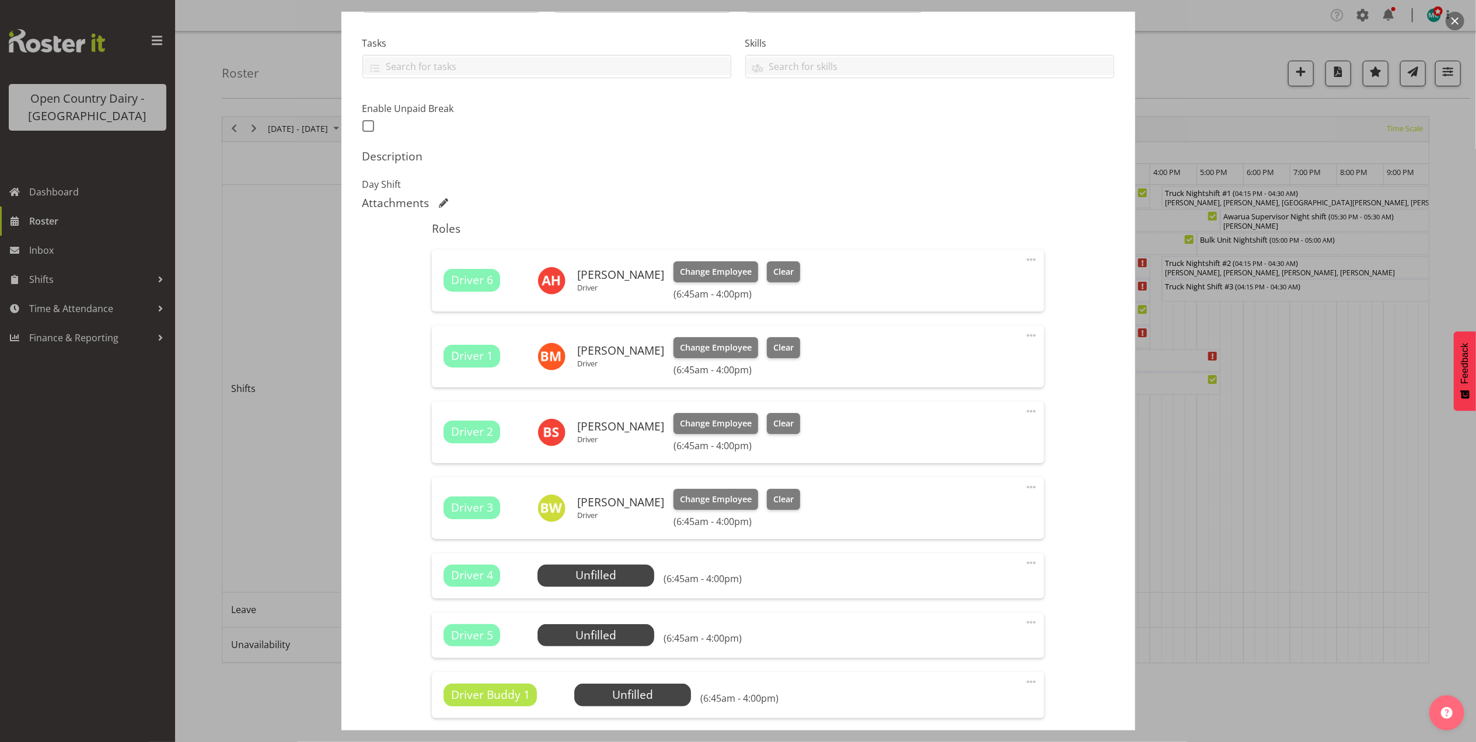
click at [0, 0] on span "Select Employee" at bounding box center [0, 0] width 0 height 0
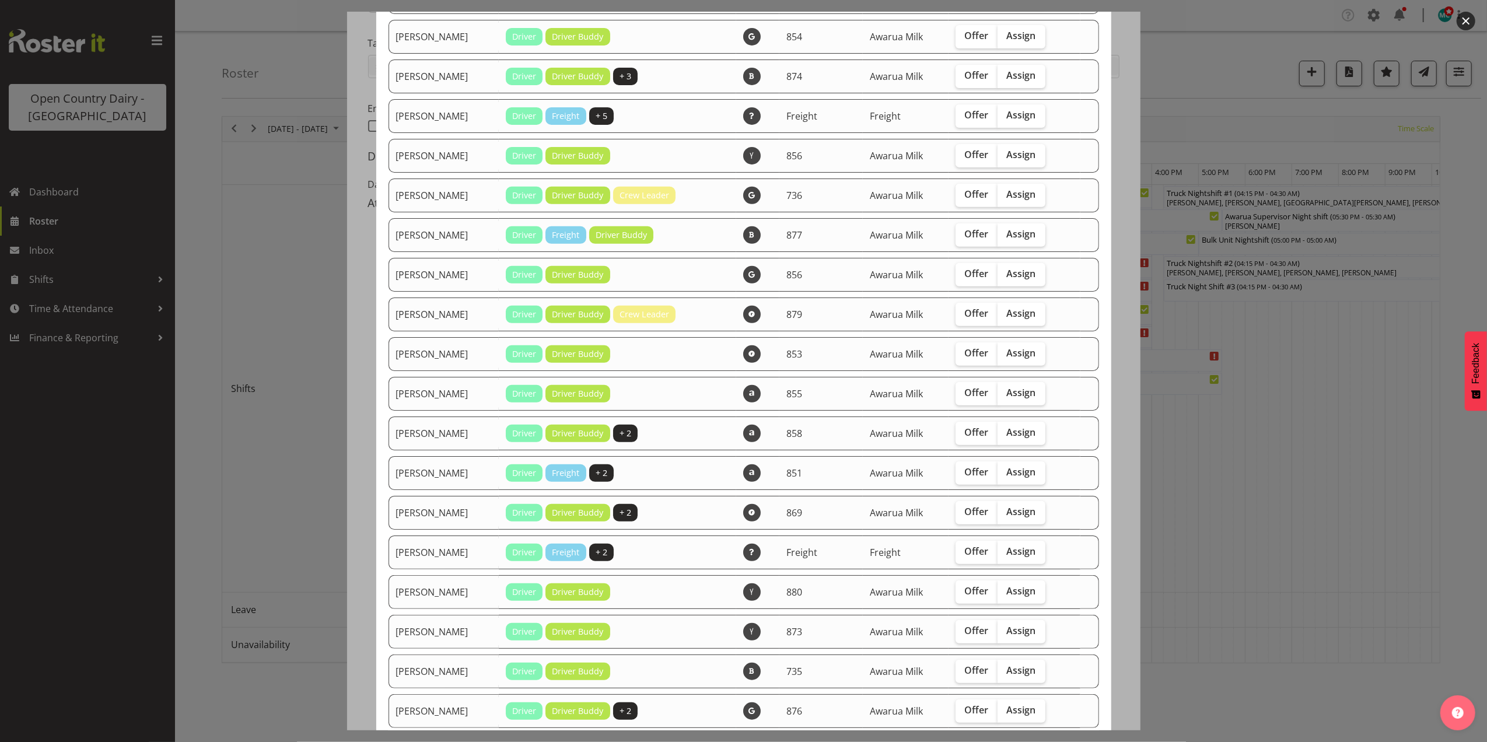
scroll to position [459, 0]
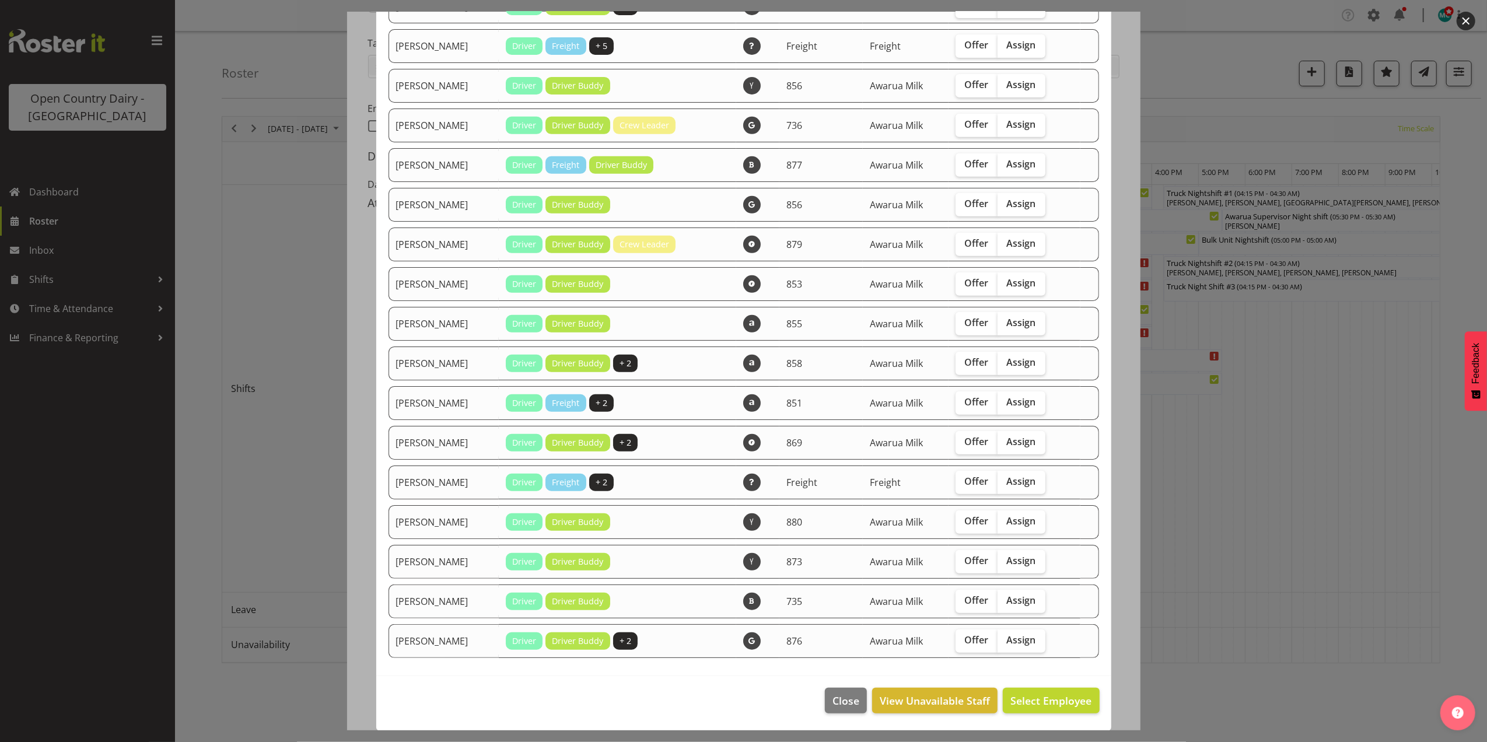
click at [1468, 15] on button "button" at bounding box center [1466, 21] width 19 height 19
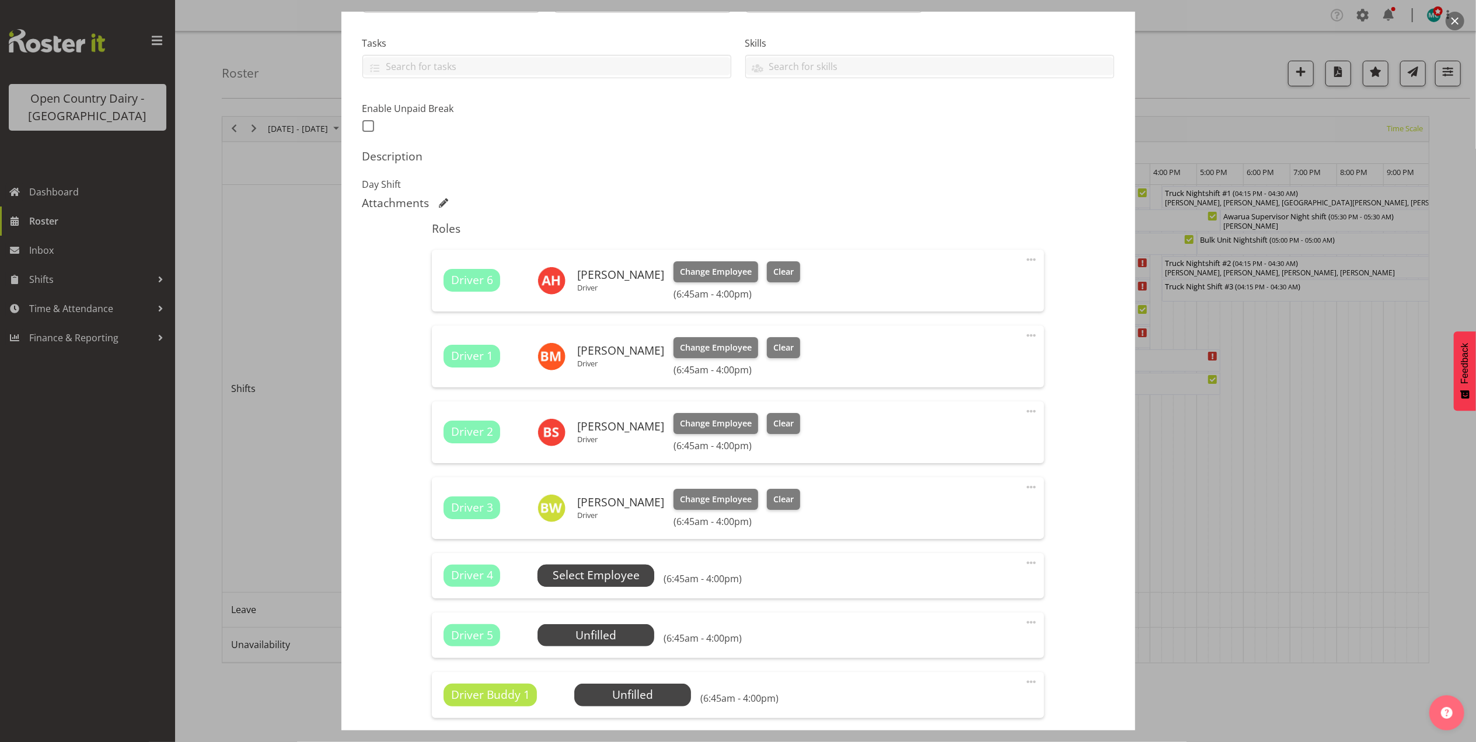
click at [584, 576] on span "Select Employee" at bounding box center [596, 575] width 87 height 17
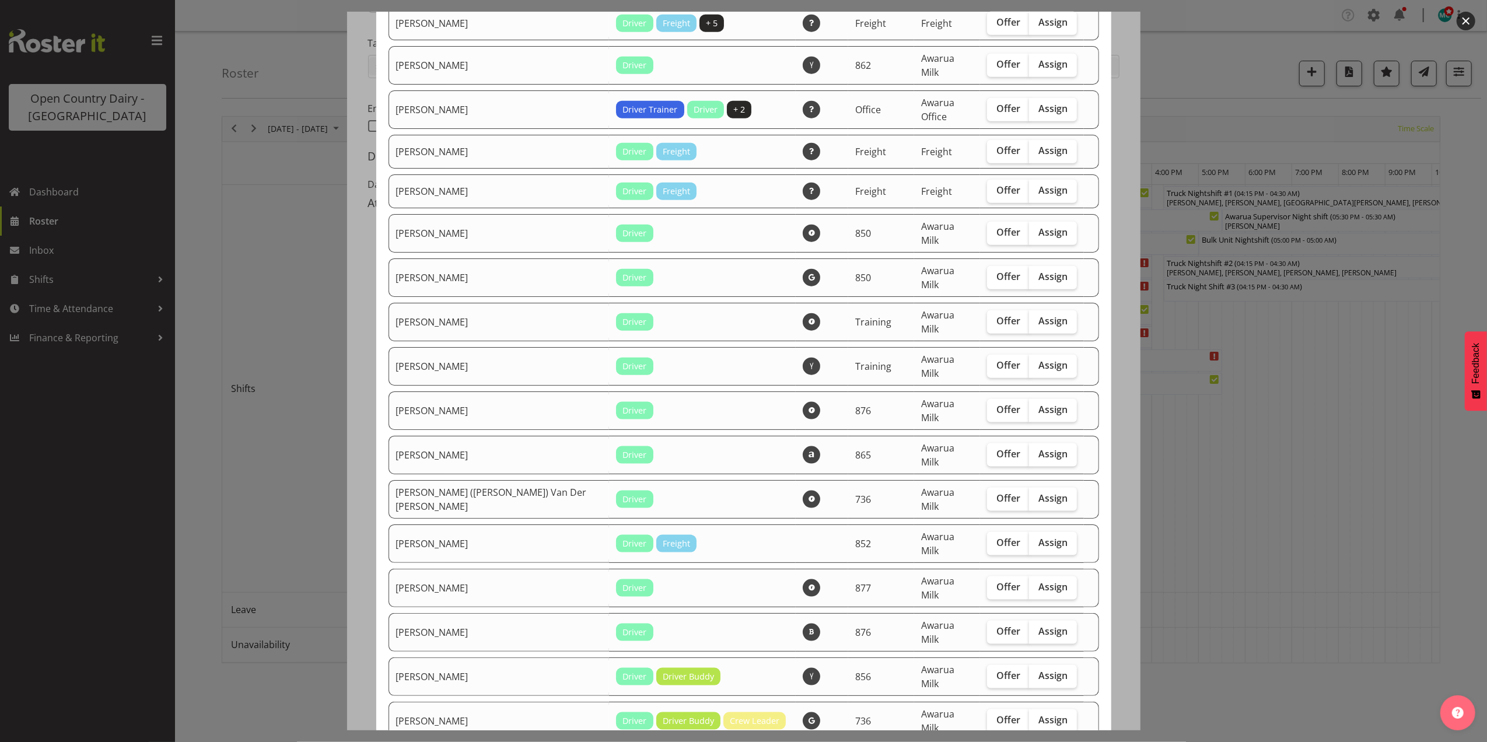
scroll to position [1322, 0]
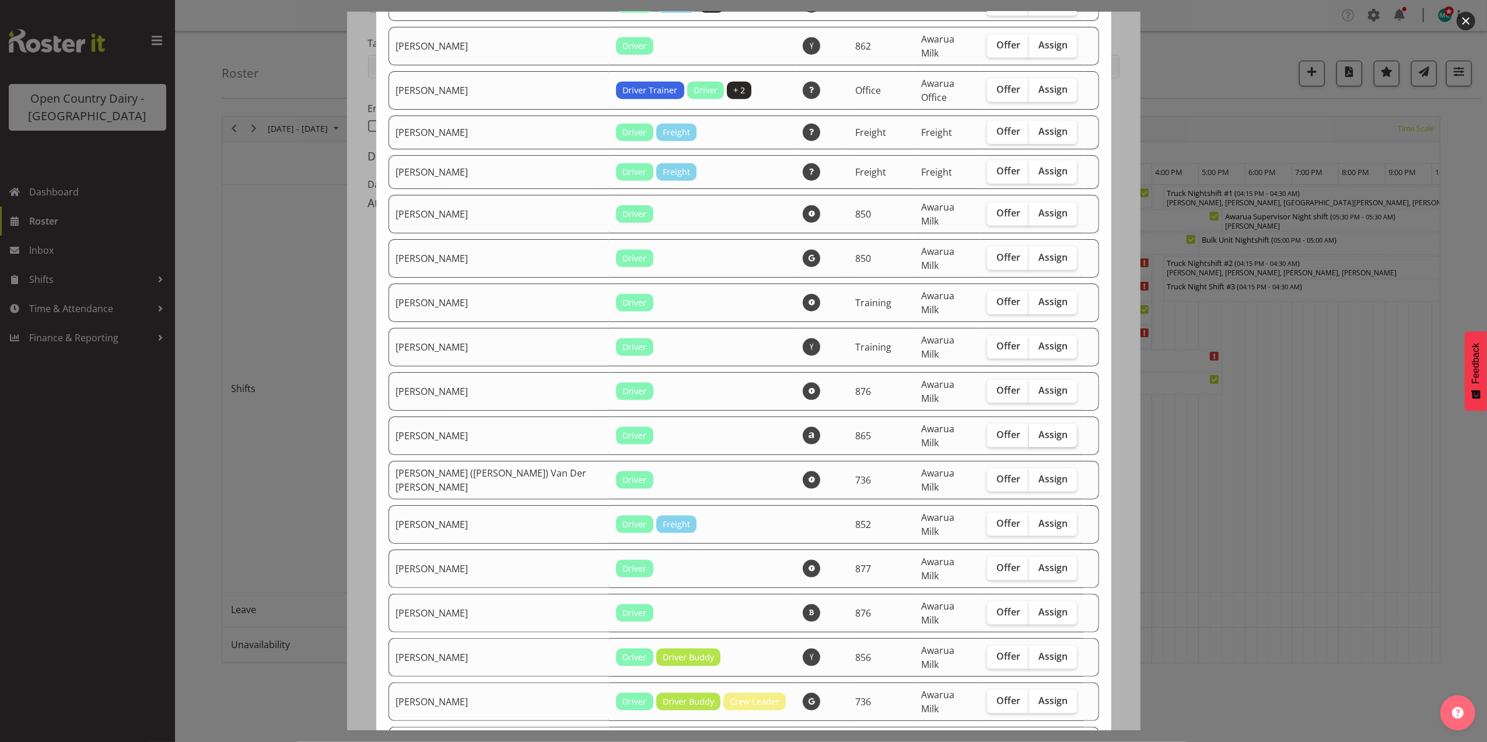
click at [1039, 429] on span "Assign" at bounding box center [1053, 435] width 29 height 12
click at [1029, 431] on input "Assign" at bounding box center [1033, 435] width 8 height 8
checkbox input "true"
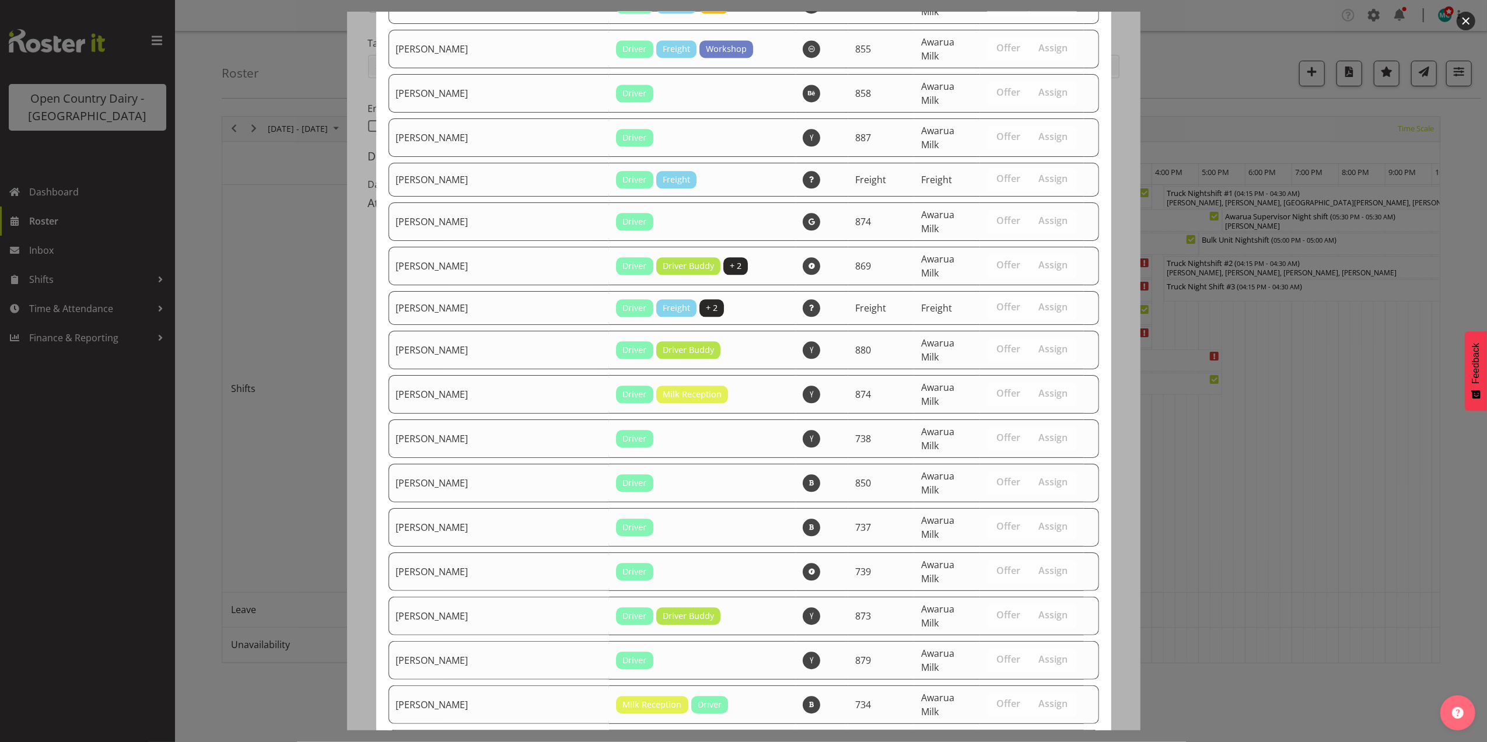
scroll to position [2879, 0]
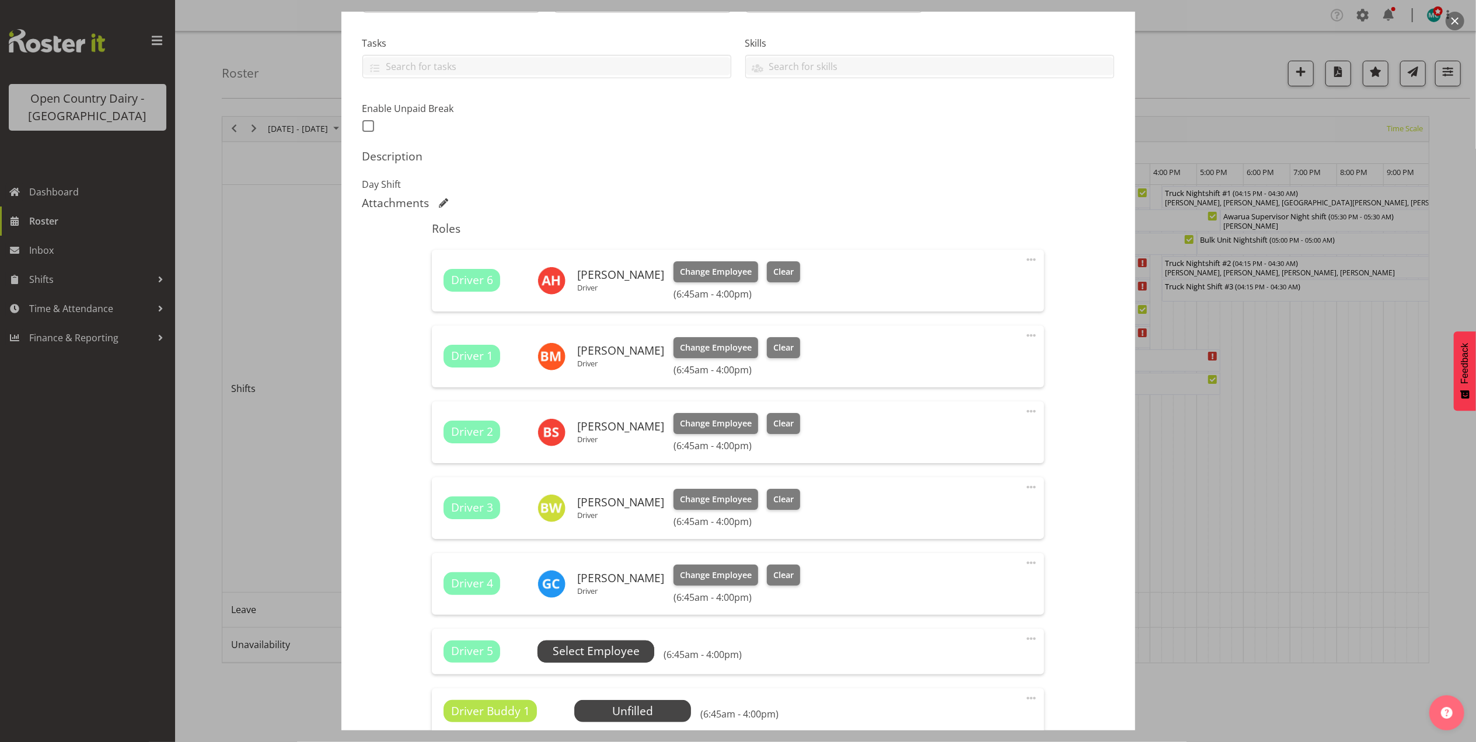
click at [607, 652] on span "Select Employee" at bounding box center [596, 651] width 87 height 17
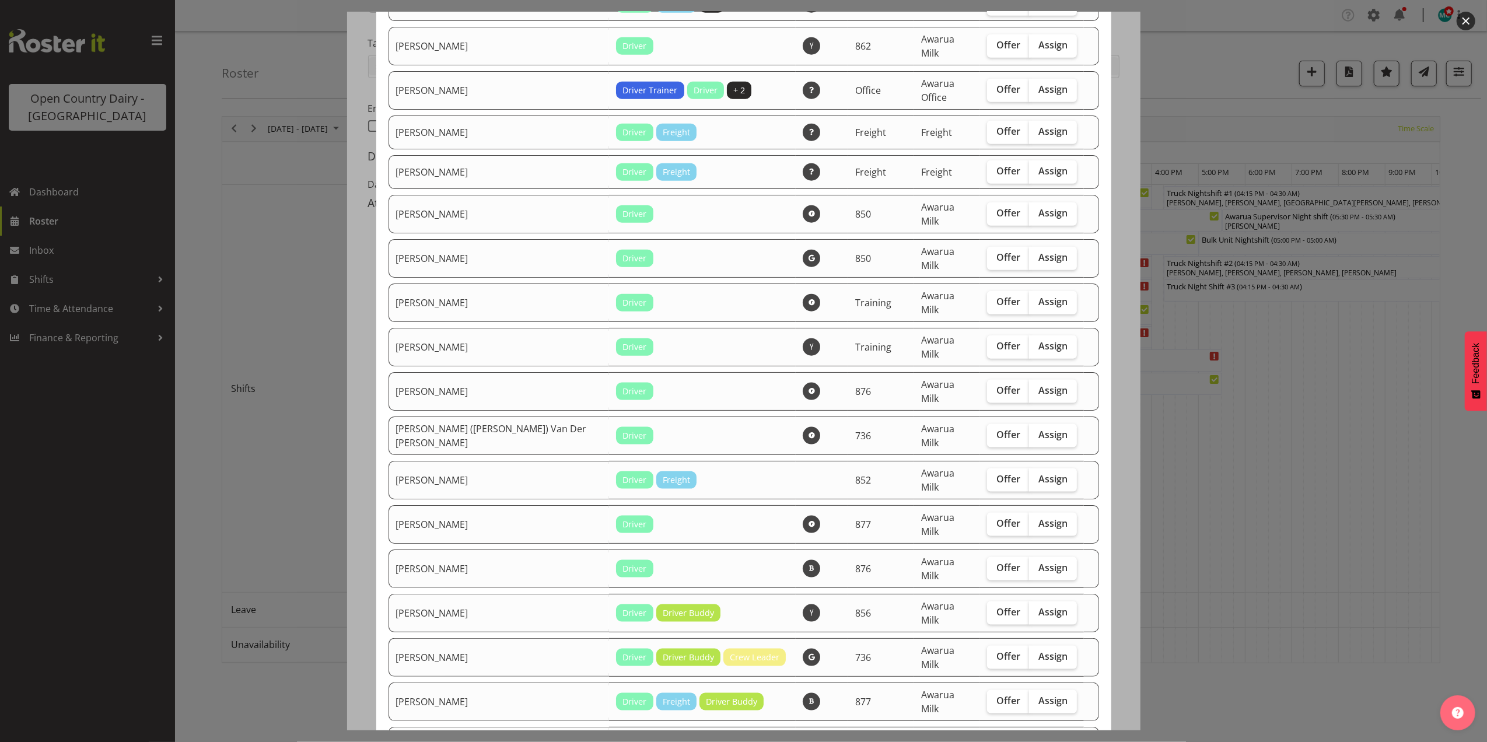
scroll to position [1400, 0]
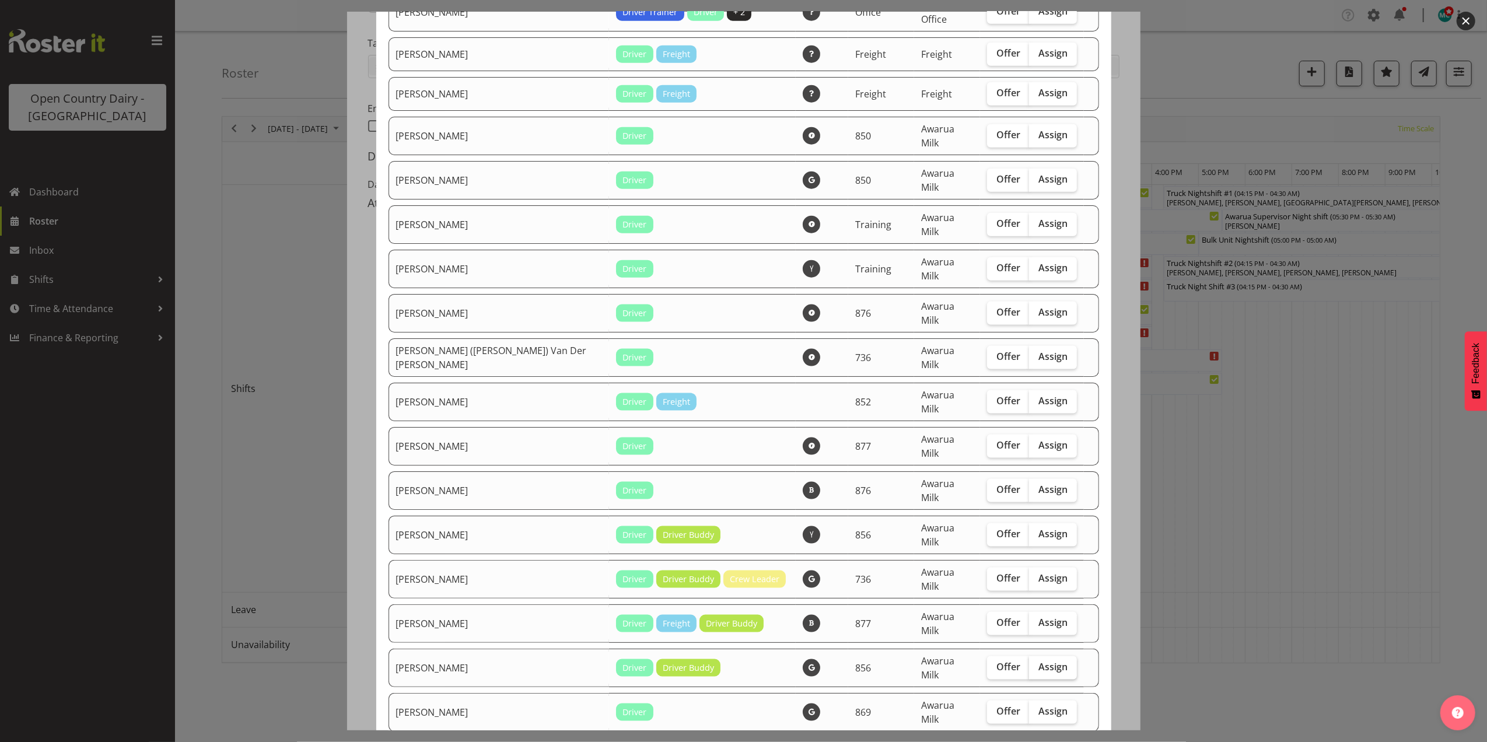
click at [1039, 661] on span "Assign" at bounding box center [1053, 667] width 29 height 12
click at [1037, 663] on input "Assign" at bounding box center [1033, 667] width 8 height 8
checkbox input "true"
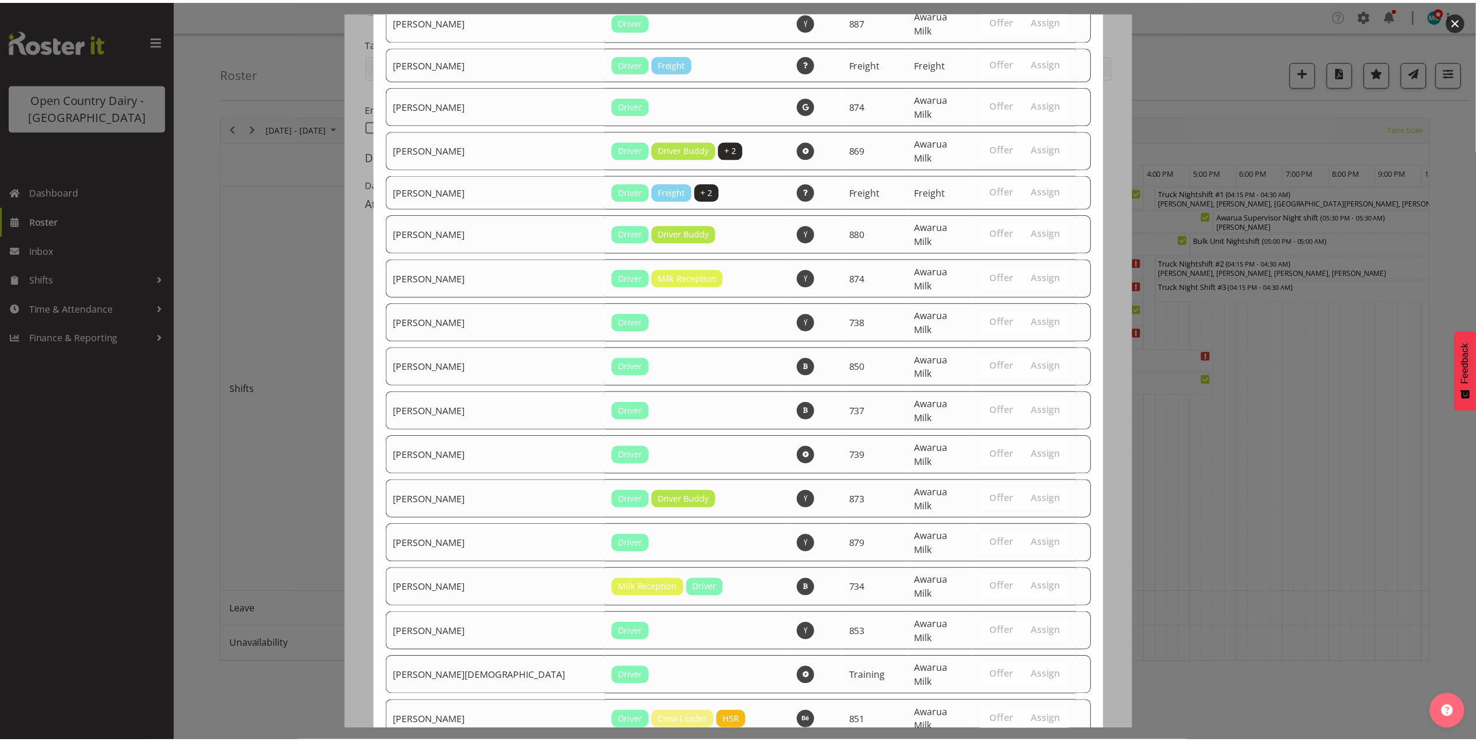
scroll to position [2839, 0]
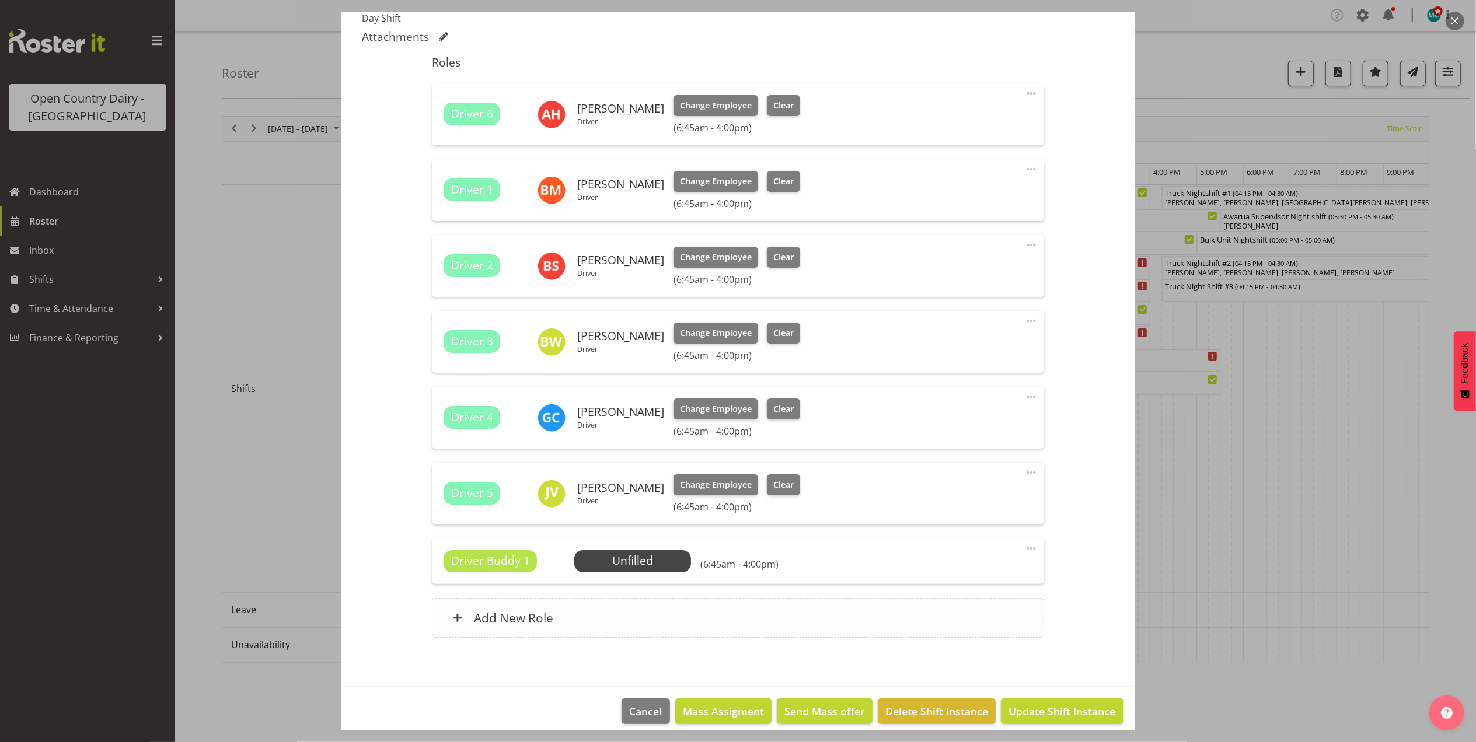
scroll to position [412, 0]
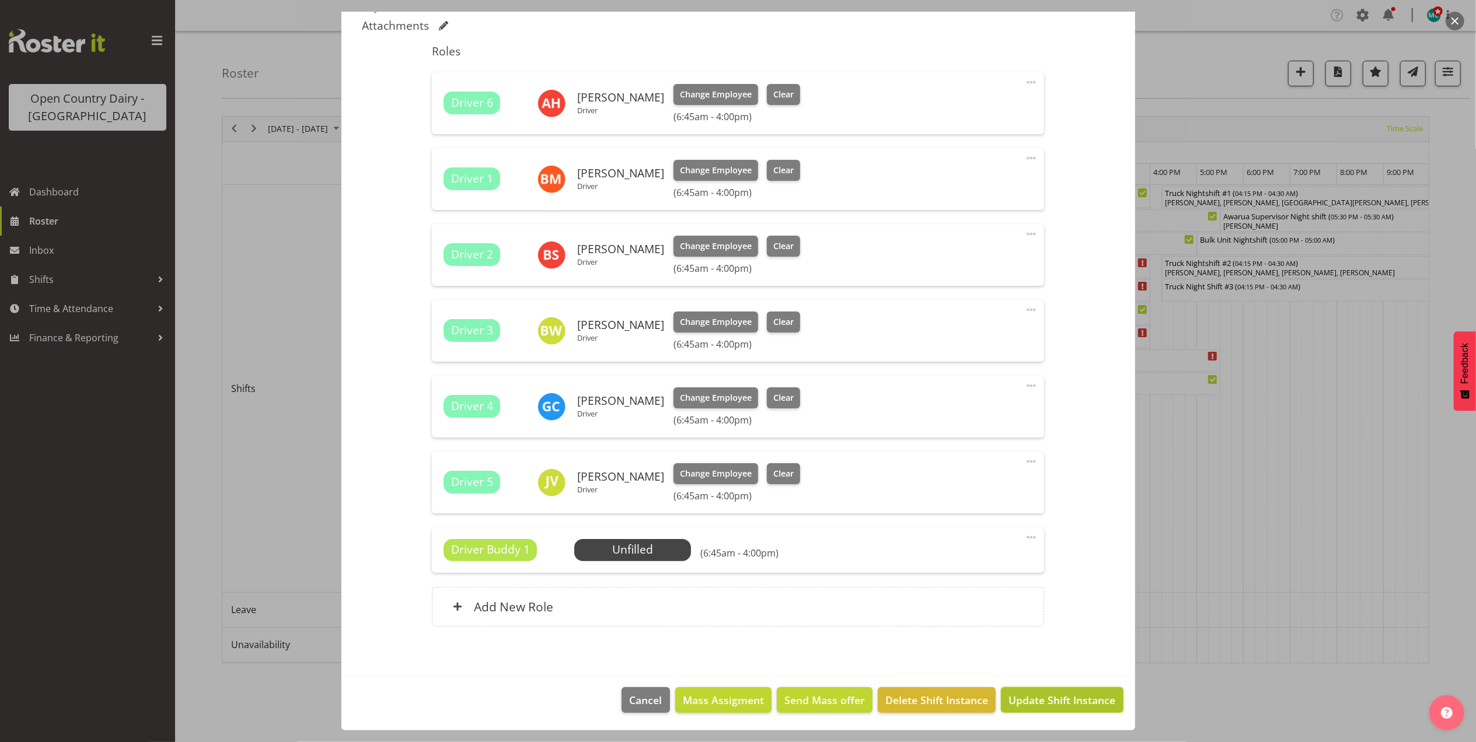
click at [1067, 701] on span "Update Shift Instance" at bounding box center [1061, 700] width 107 height 15
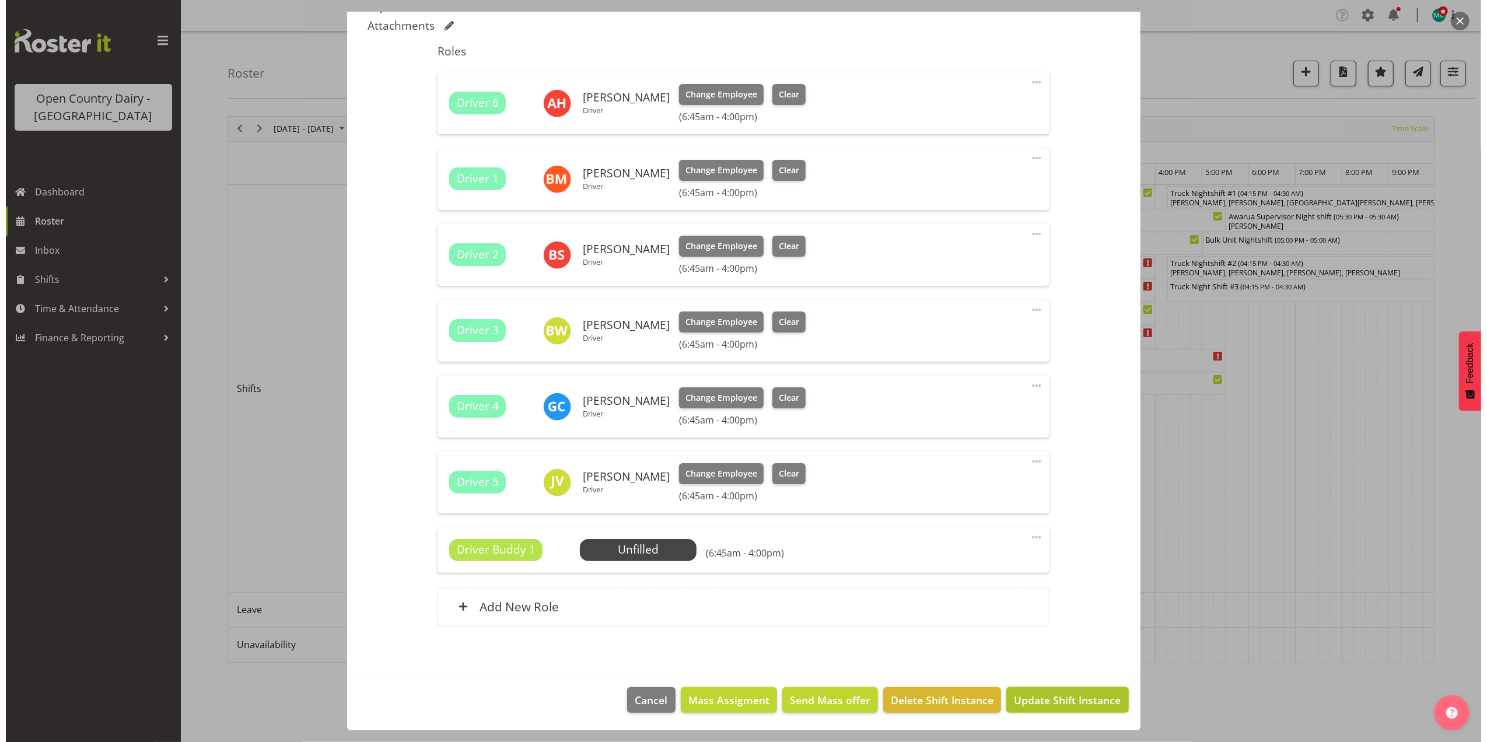
scroll to position [365, 0]
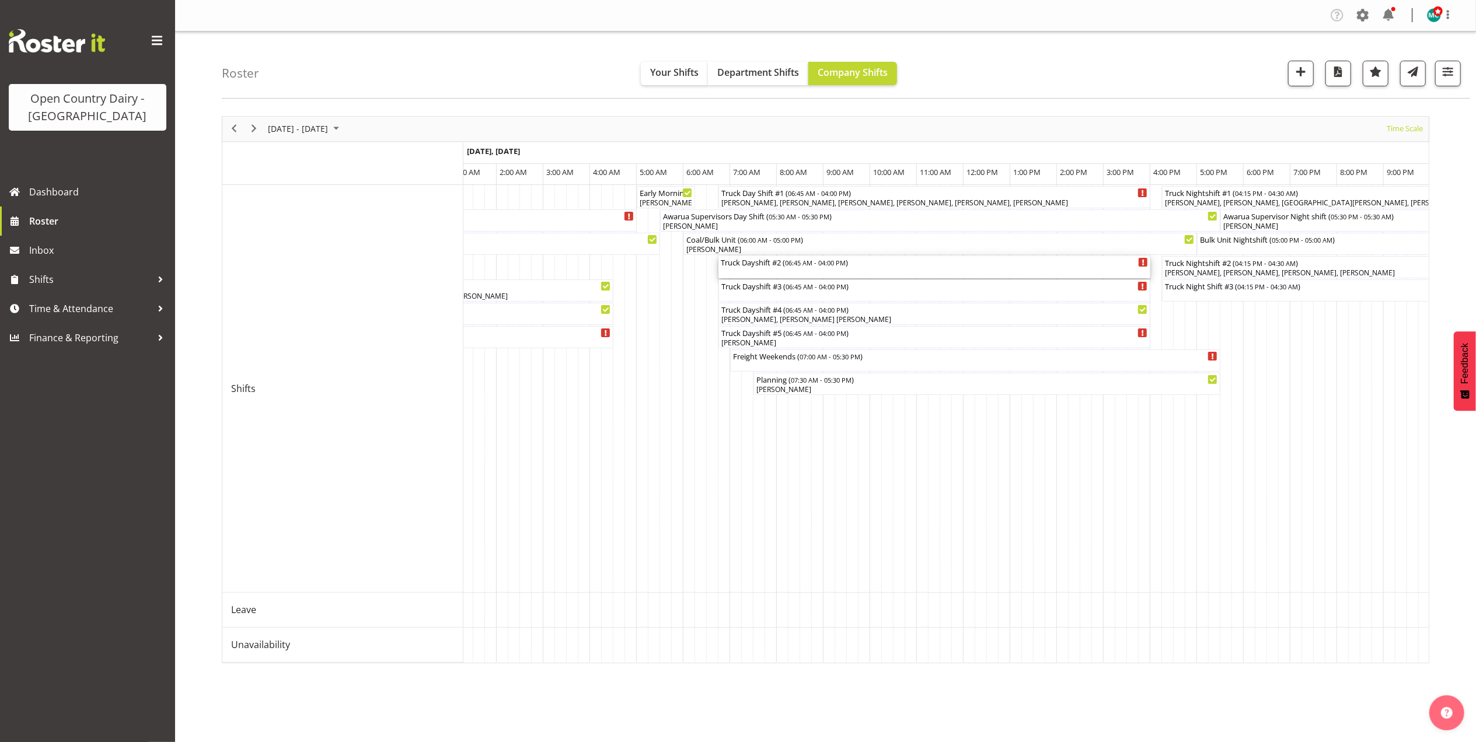
click at [773, 271] on div "Truck Dayshift #2 ( 06:45 AM - 04:00 PM )" at bounding box center [934, 267] width 427 height 22
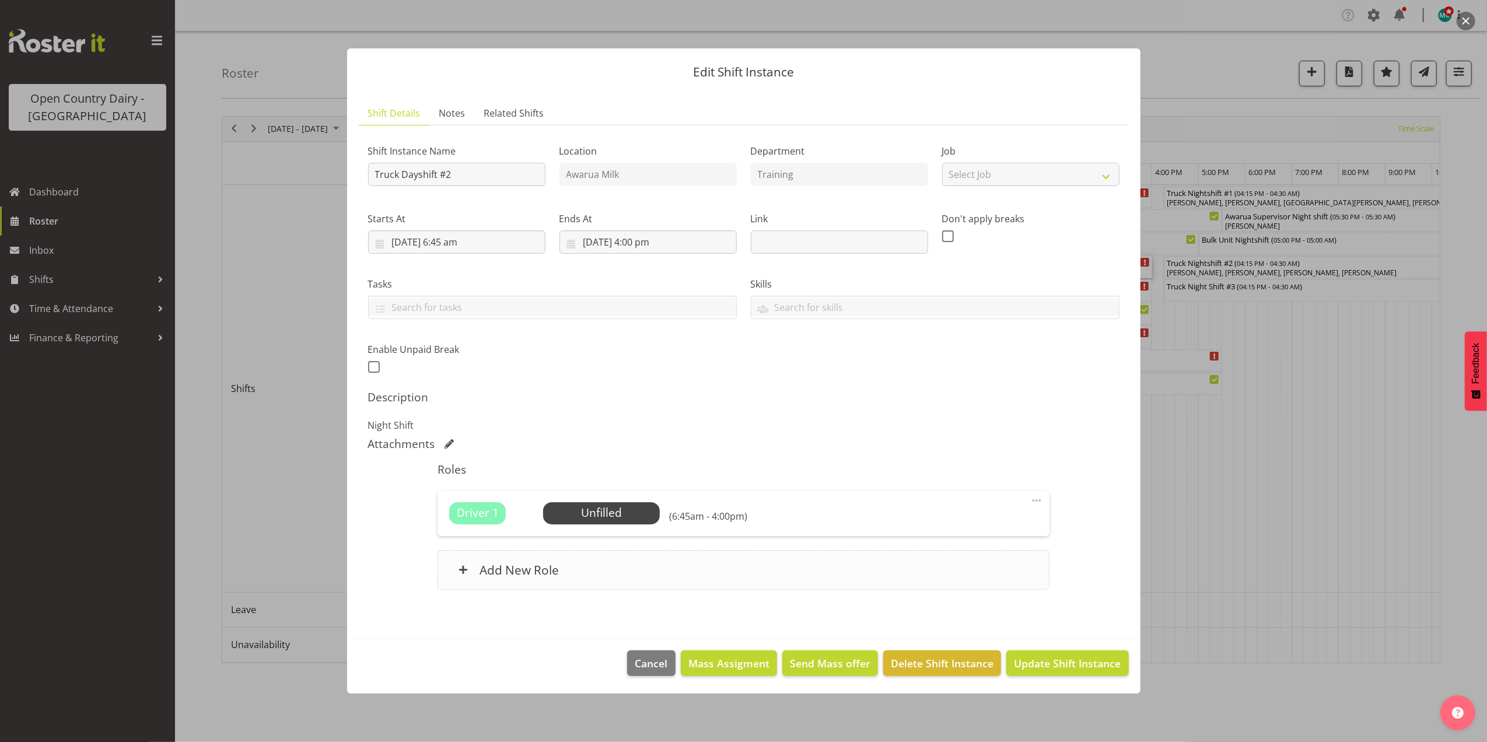
click at [568, 578] on div "Add New Role" at bounding box center [744, 570] width 612 height 40
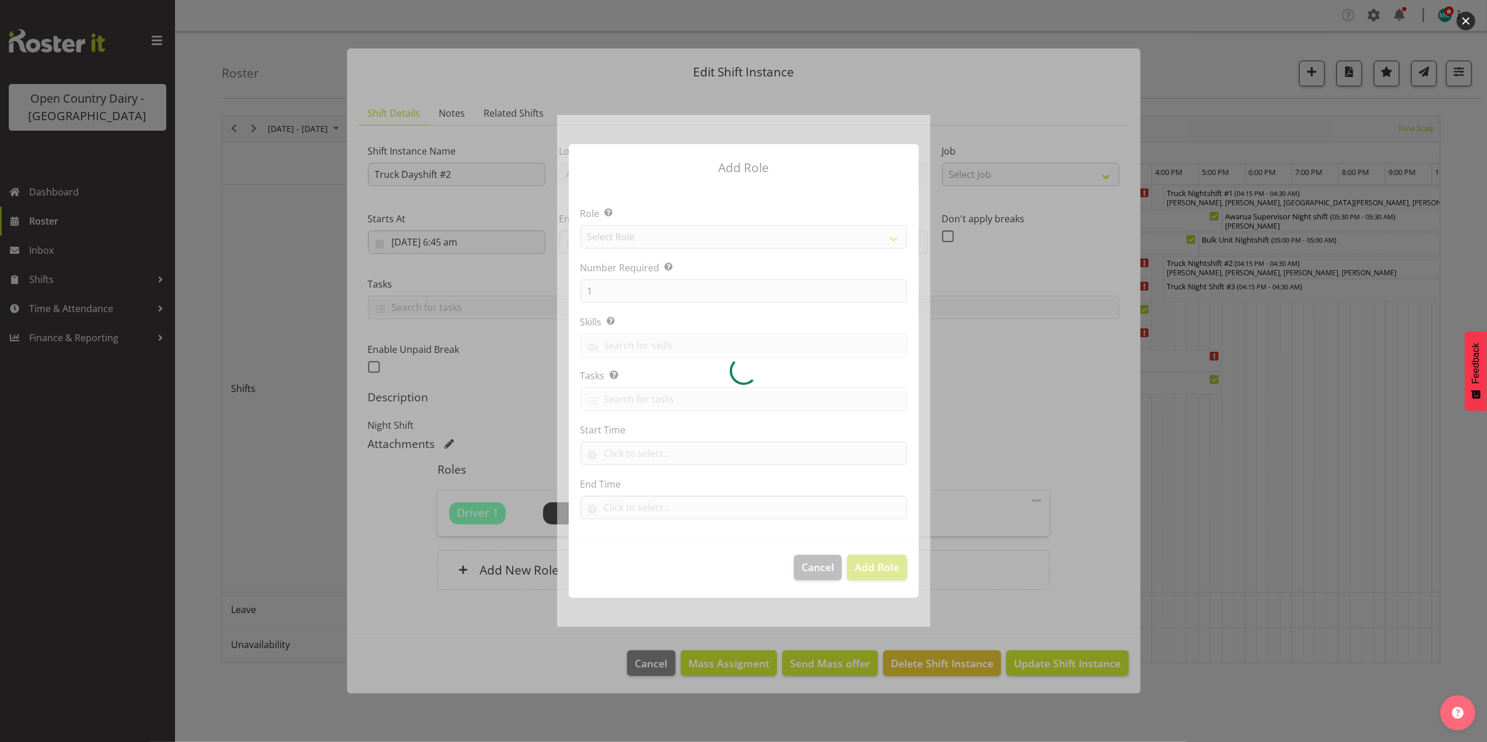
click at [625, 237] on div at bounding box center [743, 371] width 373 height 512
click at [625, 237] on section "Role Select the role you wish to add to the shift. Select Role Number Required …" at bounding box center [744, 364] width 350 height 357
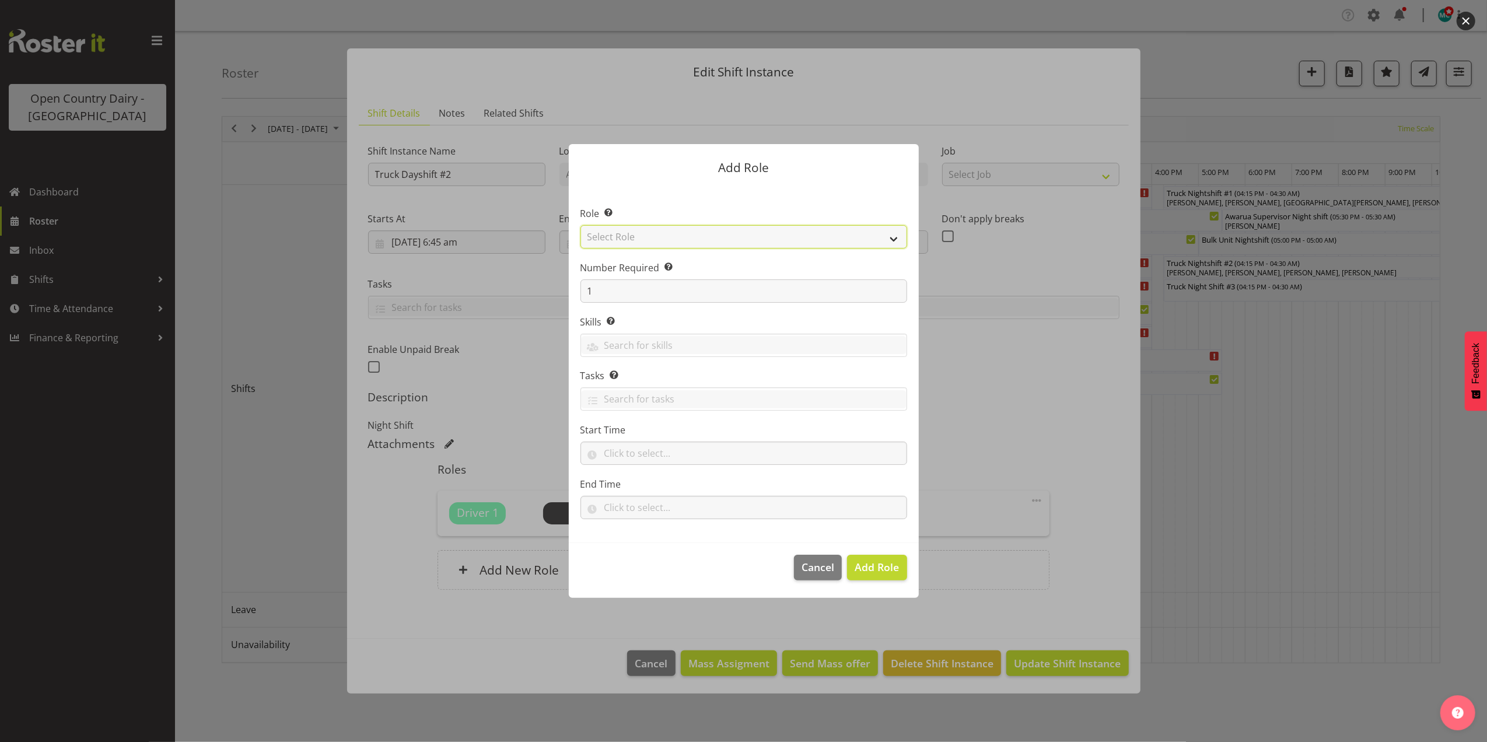
click at [625, 237] on select "Select Role Crew Leader Driver Driver Assessor Dayshift Driver Assessor Nightsh…" at bounding box center [744, 236] width 327 height 23
select select "1154"
click at [581, 225] on select "Select Role Crew Leader Driver Driver Assessor Dayshift Driver Assessor Nightsh…" at bounding box center [744, 236] width 327 height 23
click at [618, 296] on input "1" at bounding box center [744, 290] width 327 height 23
type input "4"
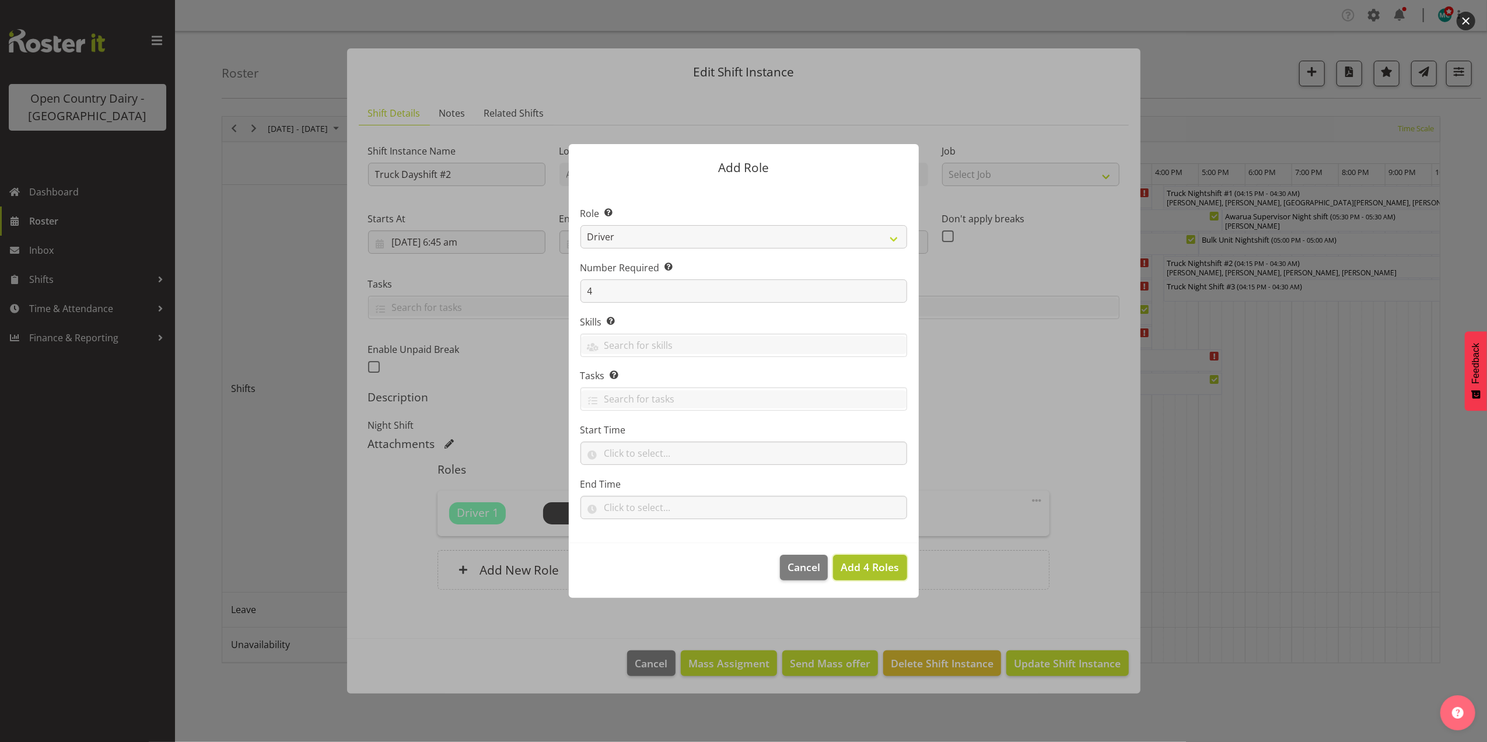
click at [872, 575] on span "Add 4 Roles" at bounding box center [870, 567] width 58 height 15
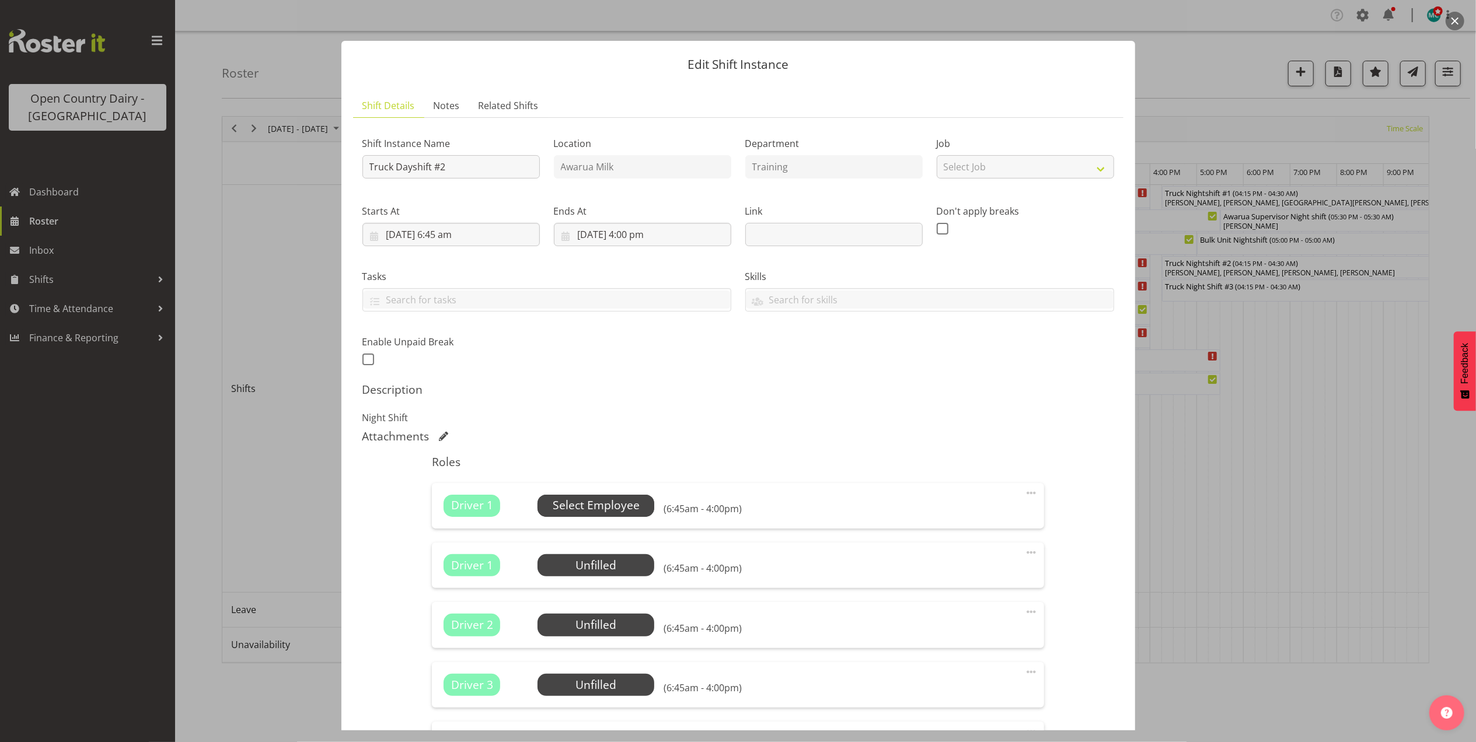
click at [587, 505] on span "Select Employee" at bounding box center [596, 505] width 87 height 17
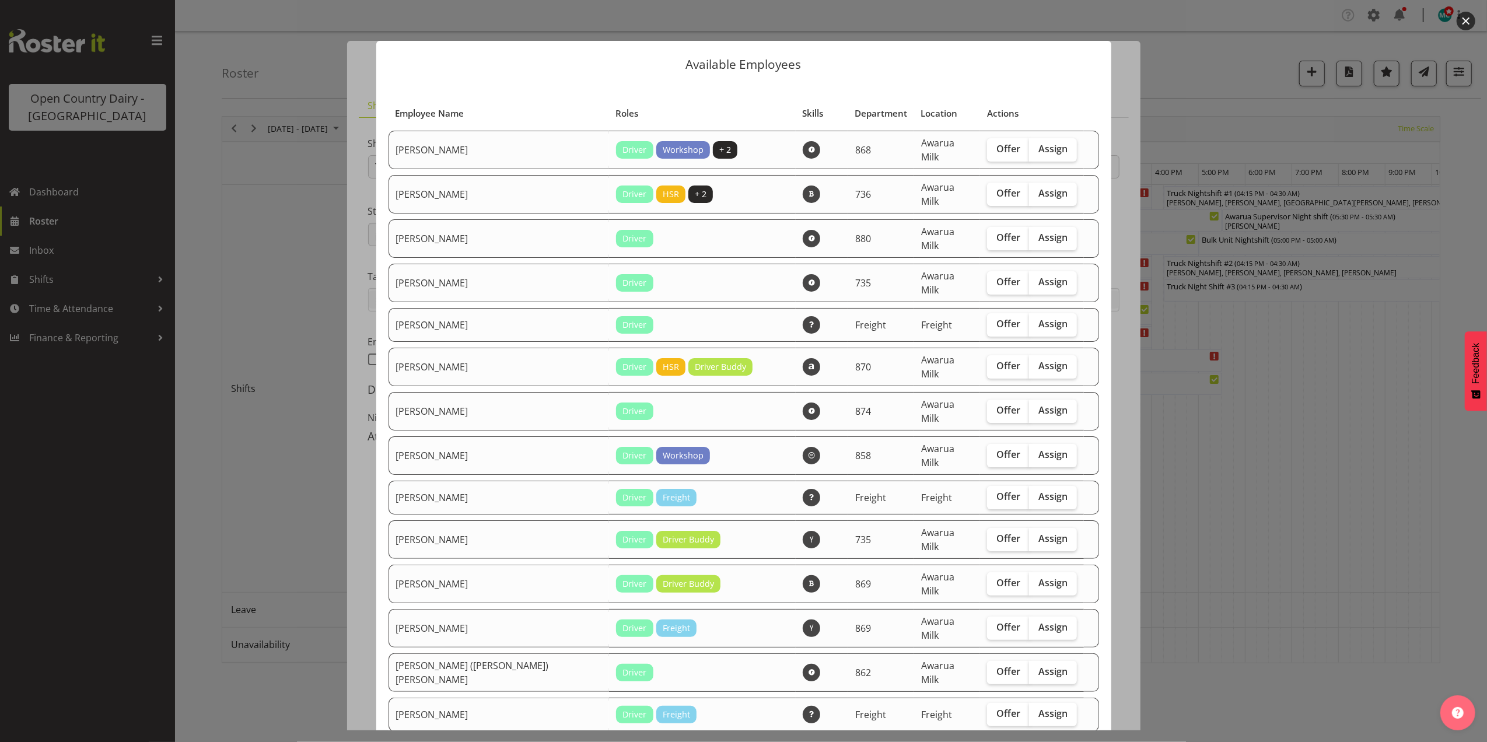
click at [1468, 22] on button "button" at bounding box center [1466, 21] width 19 height 19
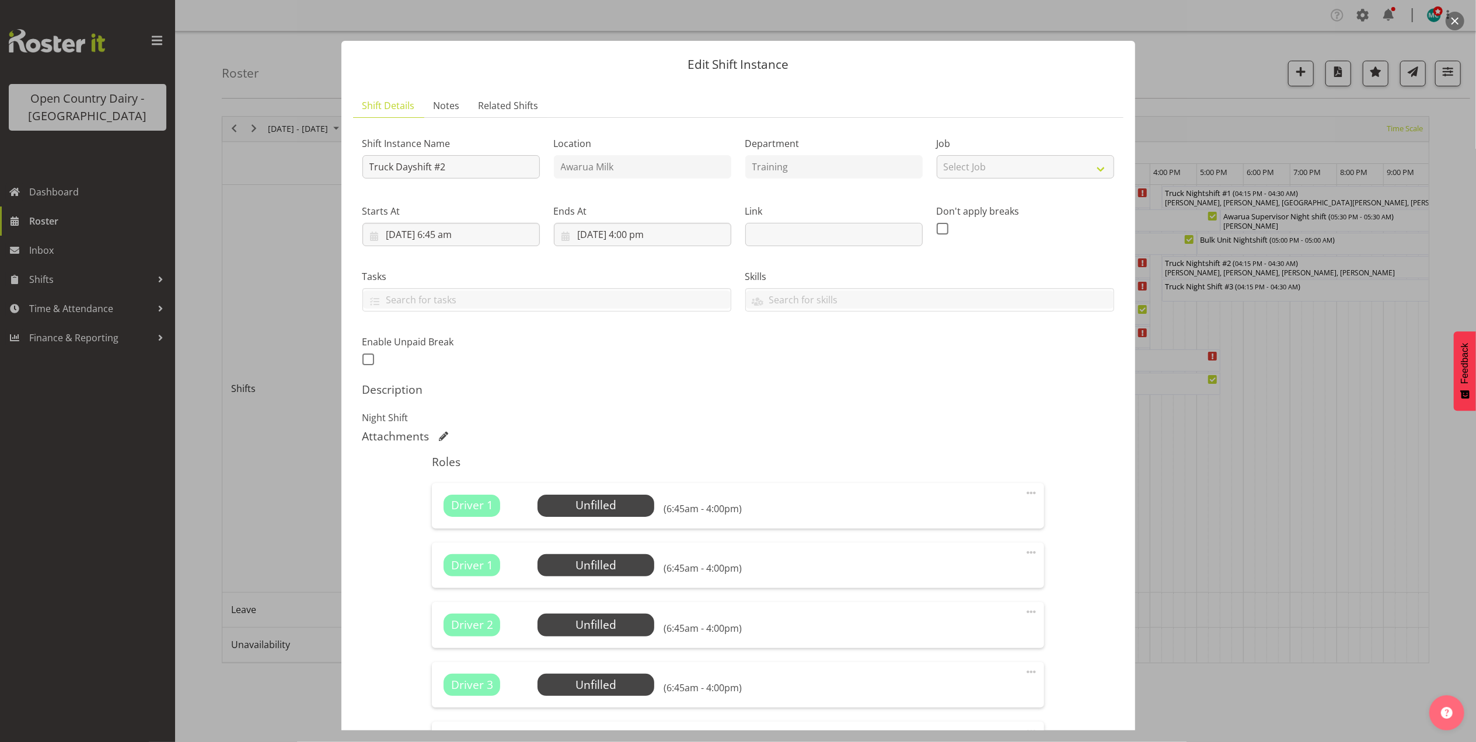
click at [1447, 24] on button "button" at bounding box center [1454, 21] width 19 height 19
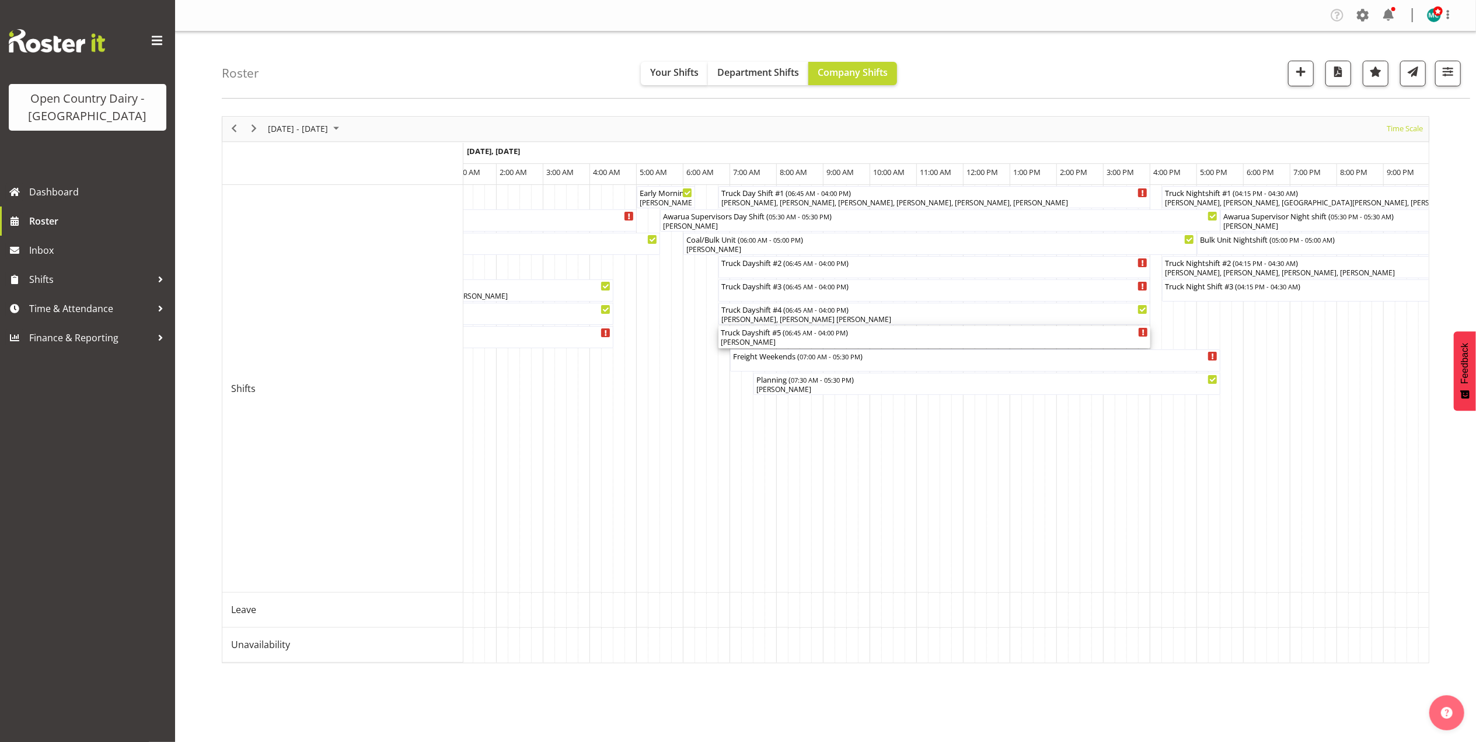
click at [768, 340] on div "Justin Spicer" at bounding box center [934, 342] width 427 height 11
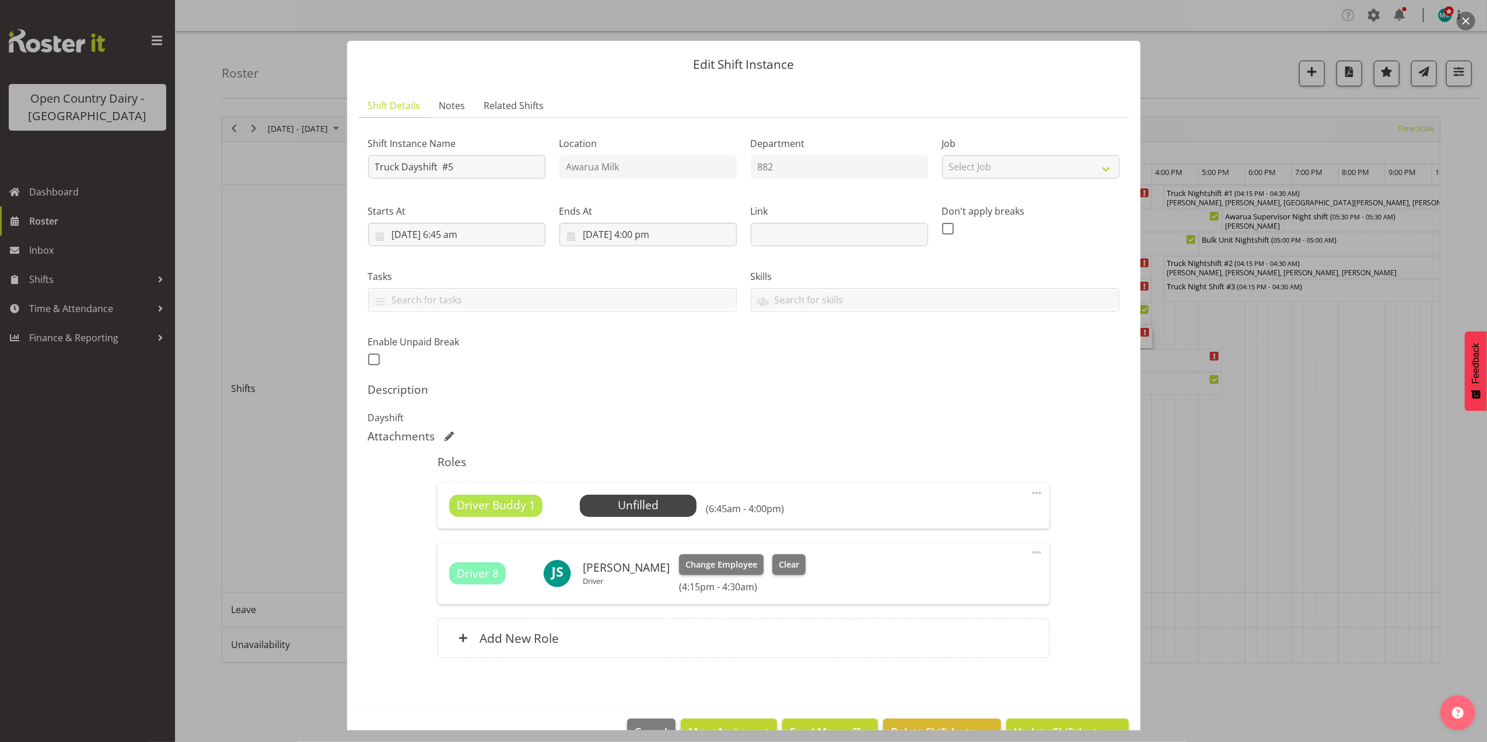
scroll to position [33, 0]
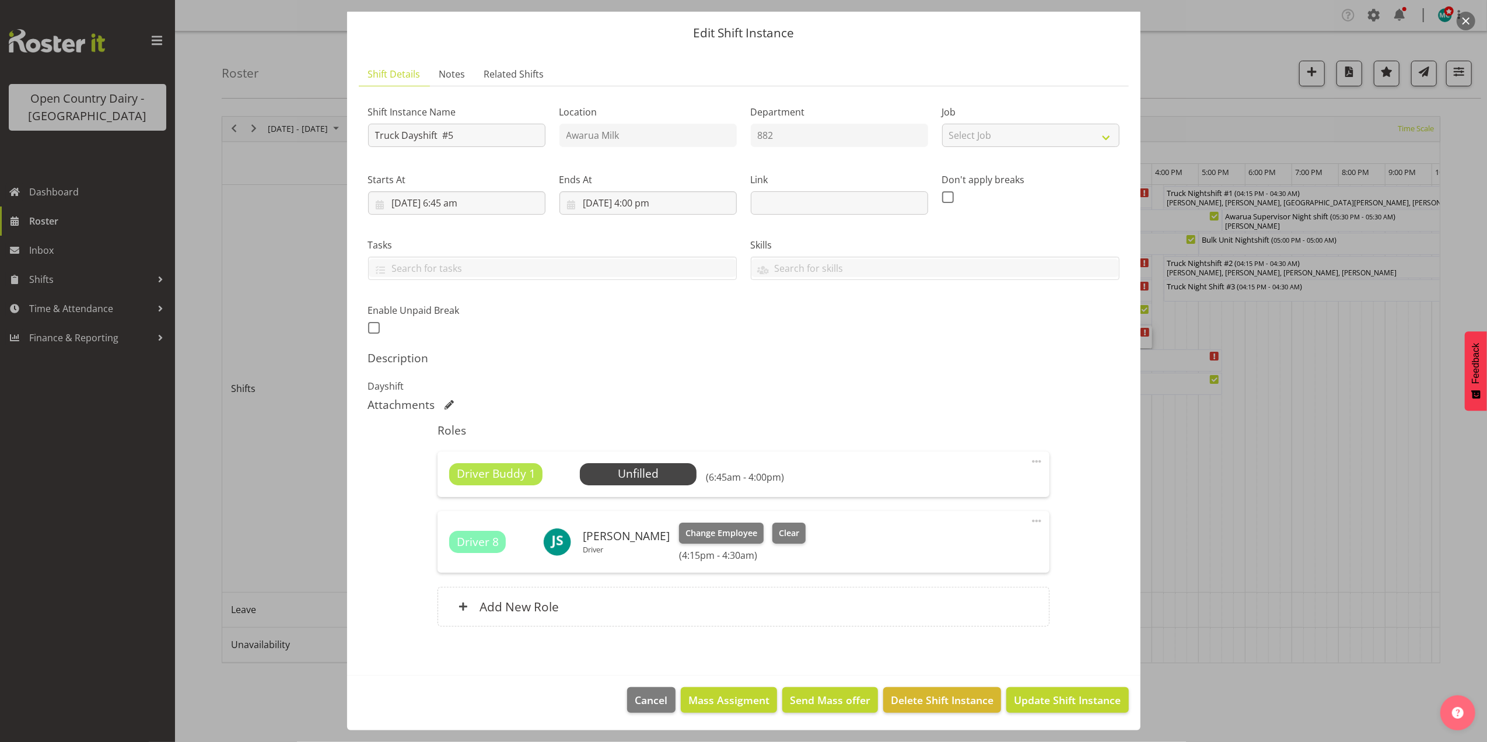
click at [1030, 522] on span at bounding box center [1037, 521] width 14 height 14
click at [952, 547] on link "Edit" at bounding box center [988, 546] width 112 height 21
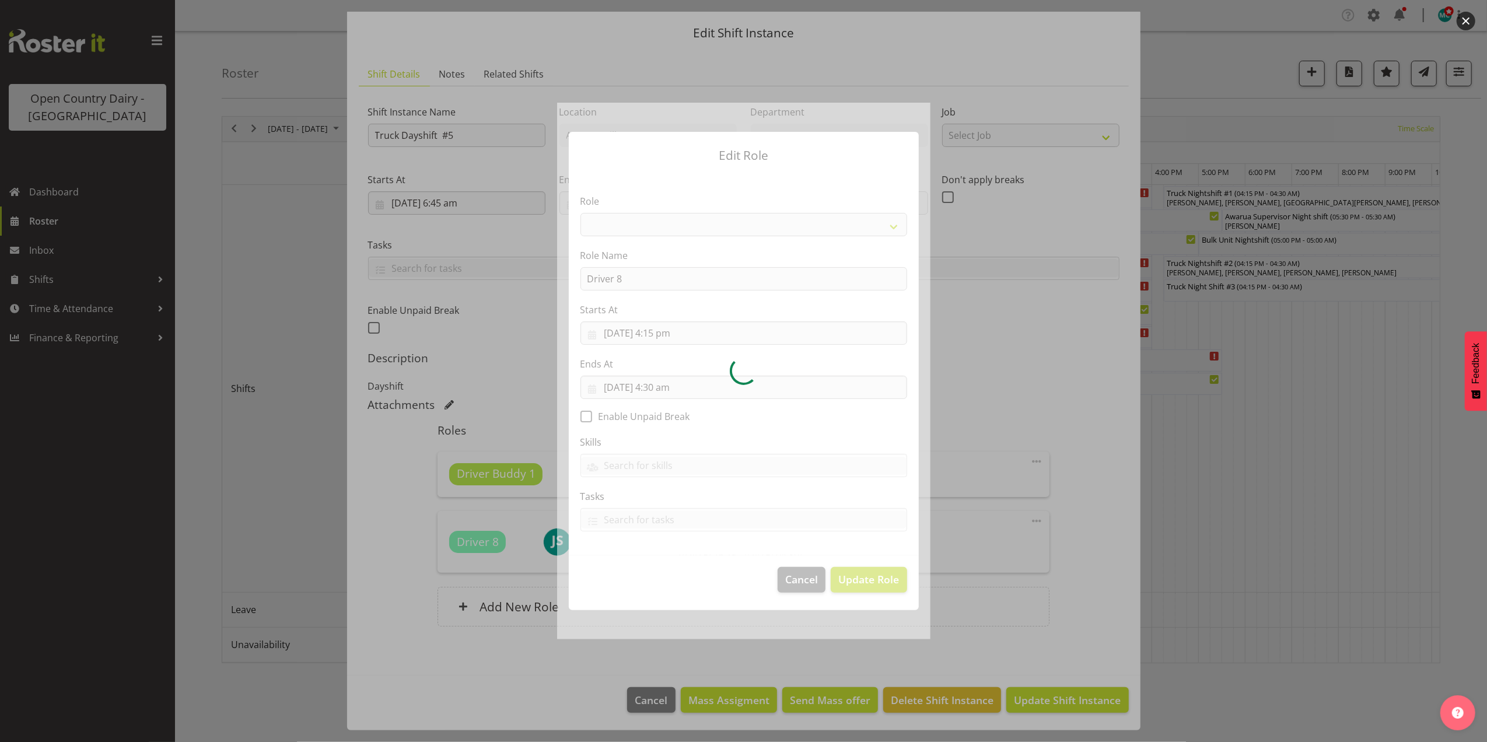
select select "1154"
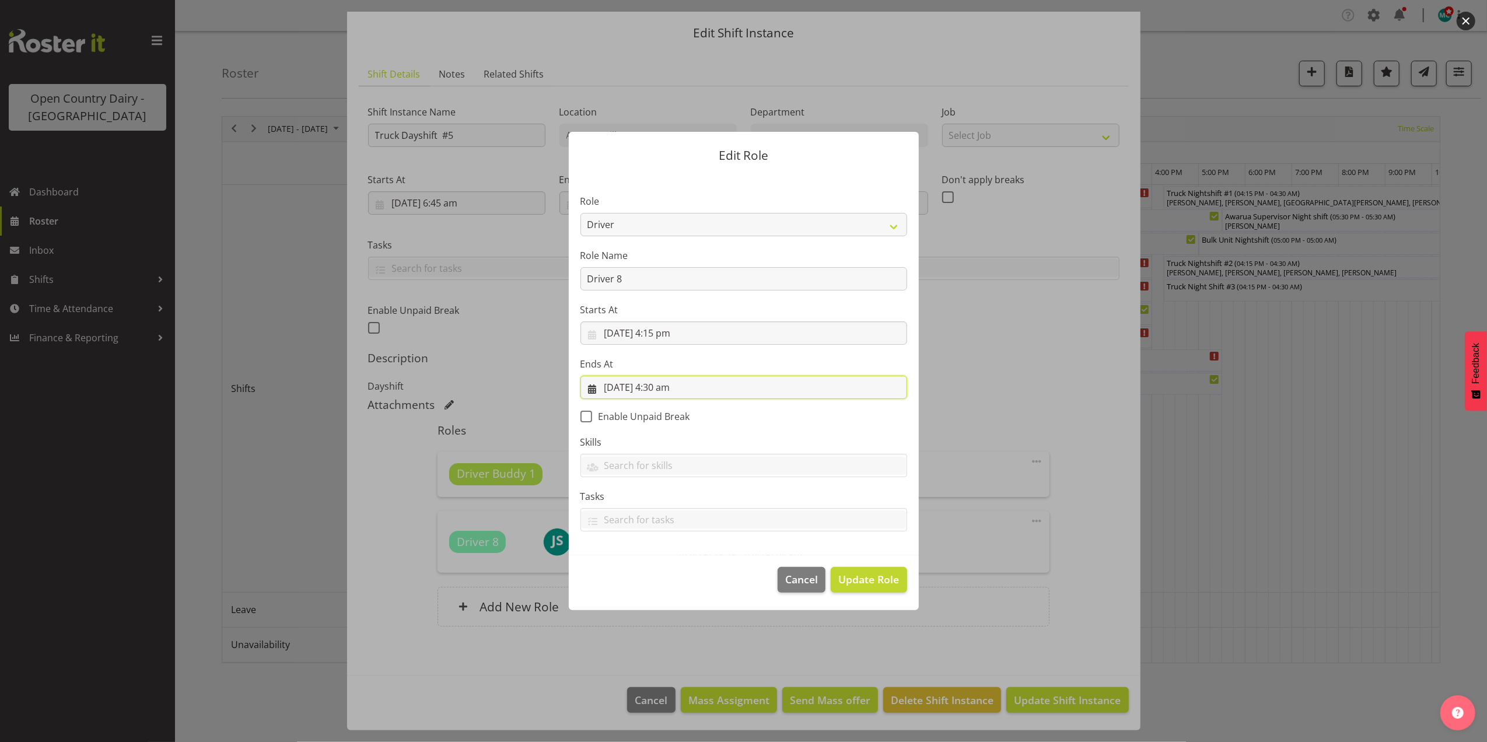
click at [607, 390] on input "17/08/2025, 4:30 am" at bounding box center [744, 387] width 327 height 23
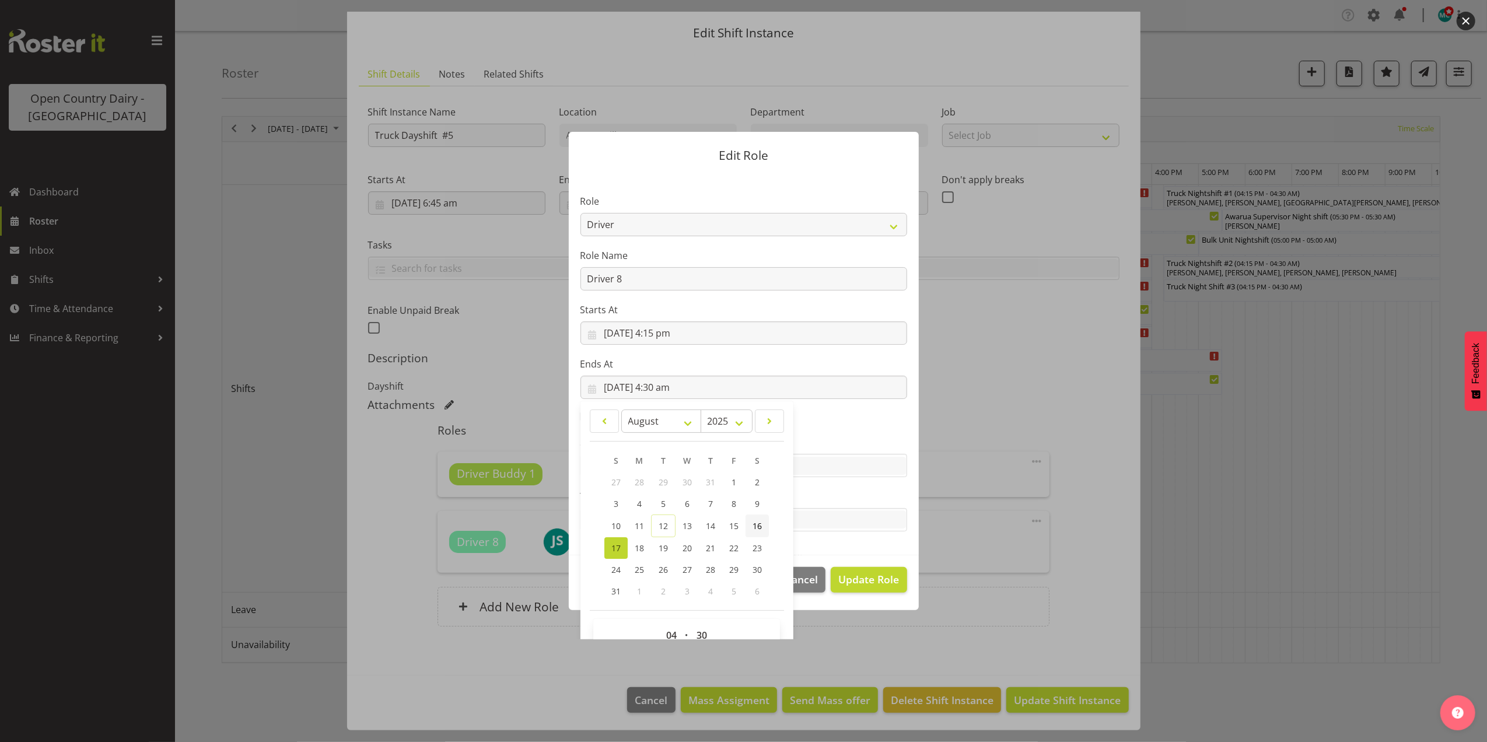
click at [757, 528] on span "16" at bounding box center [757, 525] width 9 height 11
type input "16/08/2025, 4:30 am"
click at [675, 333] on input "16/08/2025, 4:15 pm" at bounding box center [744, 332] width 327 height 23
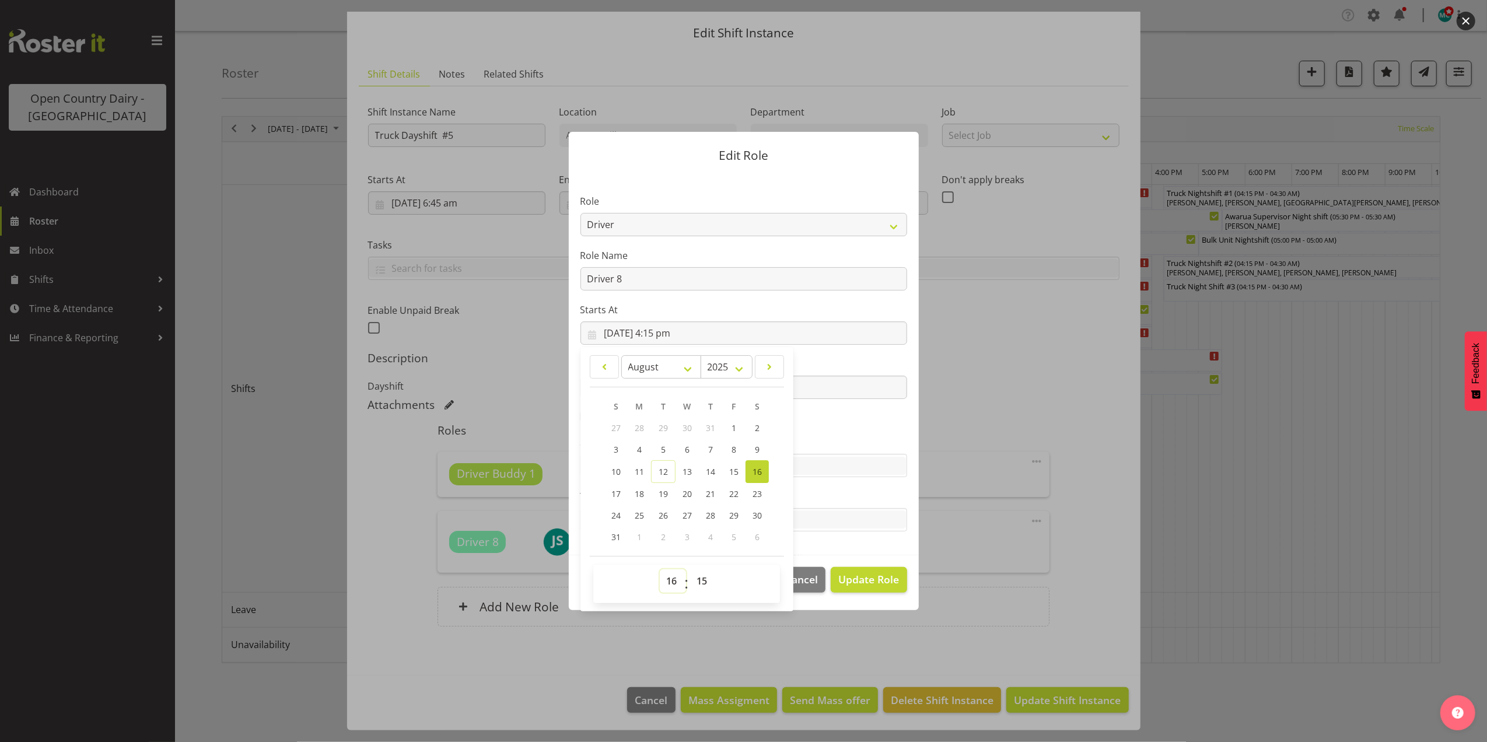
click at [670, 580] on select "00 01 02 03 04 05 06 07 08 09 10 11 12 13 14 15 16 17 18 19 20 21 22 23" at bounding box center [673, 580] width 26 height 23
select select "6"
click at [660, 569] on select "00 01 02 03 04 05 06 07 08 09 10 11 12 13 14 15 16 17 18 19 20 21 22 23" at bounding box center [673, 580] width 26 height 23
type input "16/08/2025, 6:15 am"
drag, startPoint x: 700, startPoint y: 584, endPoint x: 701, endPoint y: 573, distance: 11.1
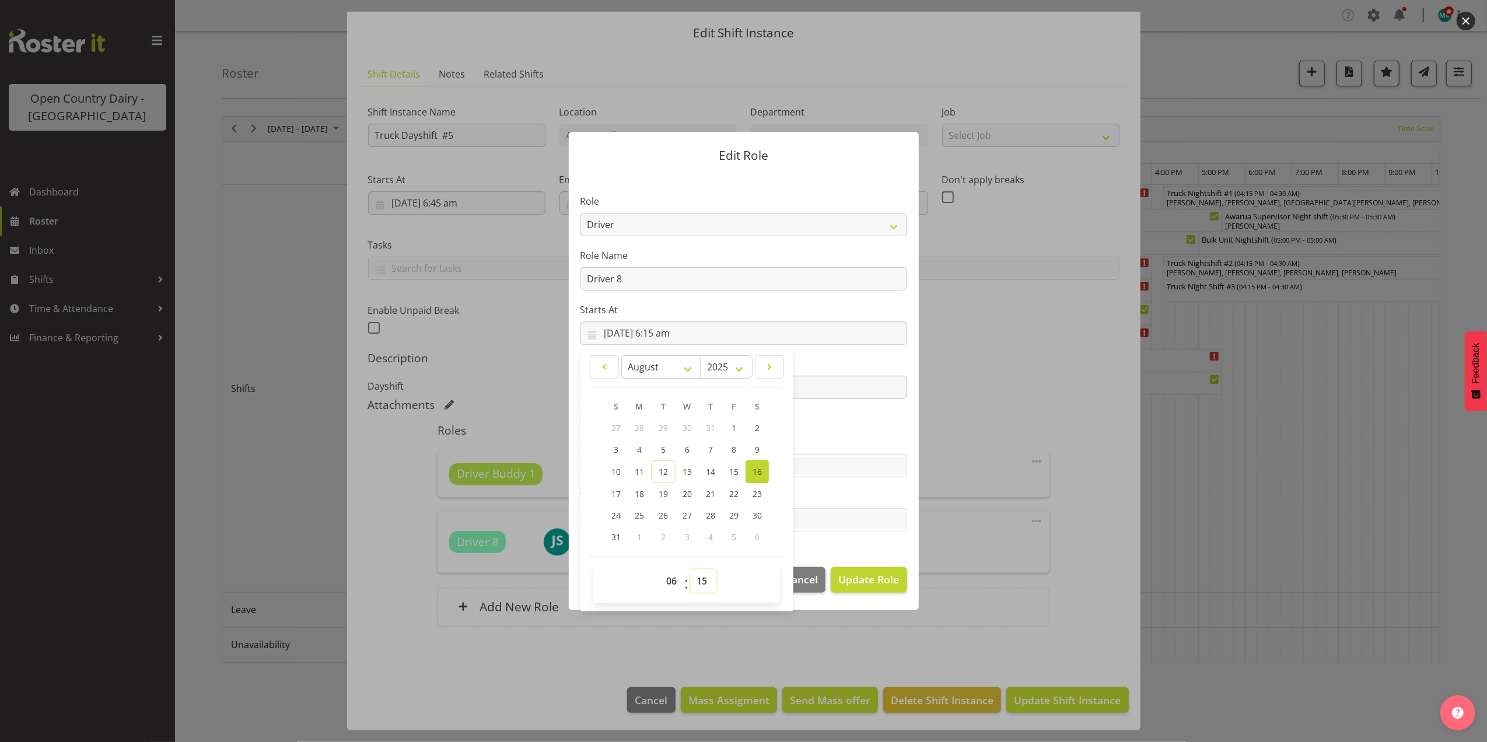
click at [700, 584] on select "00 01 02 03 04 05 06 07 08 09 10 11 12 13 14 15 16 17 18 19 20 21 22 23 24 25 2…" at bounding box center [703, 580] width 26 height 23
select select "0"
click at [691, 569] on select "00 01 02 03 04 05 06 07 08 09 10 11 12 13 14 15 16 17 18 19 20 21 22 23 24 25 2…" at bounding box center [703, 580] width 26 height 23
type input "16/08/2025, 6:00 am"
click at [846, 420] on section "Role Crew Leader Driver Driver Assessor Dayshift Driver Assessor Nightshift Dri…" at bounding box center [744, 364] width 350 height 382
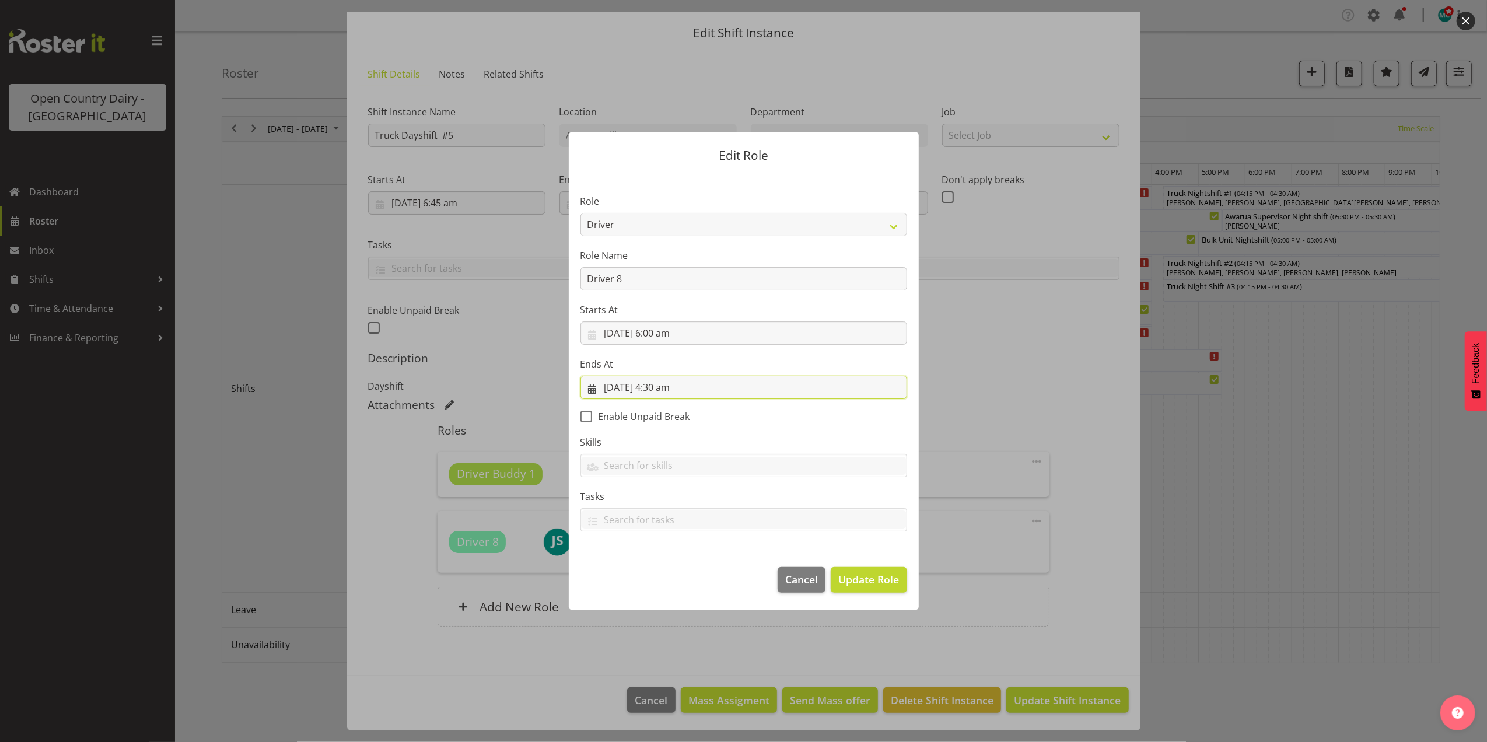
click at [672, 383] on input "16/08/2025, 4:30 am" at bounding box center [744, 387] width 327 height 23
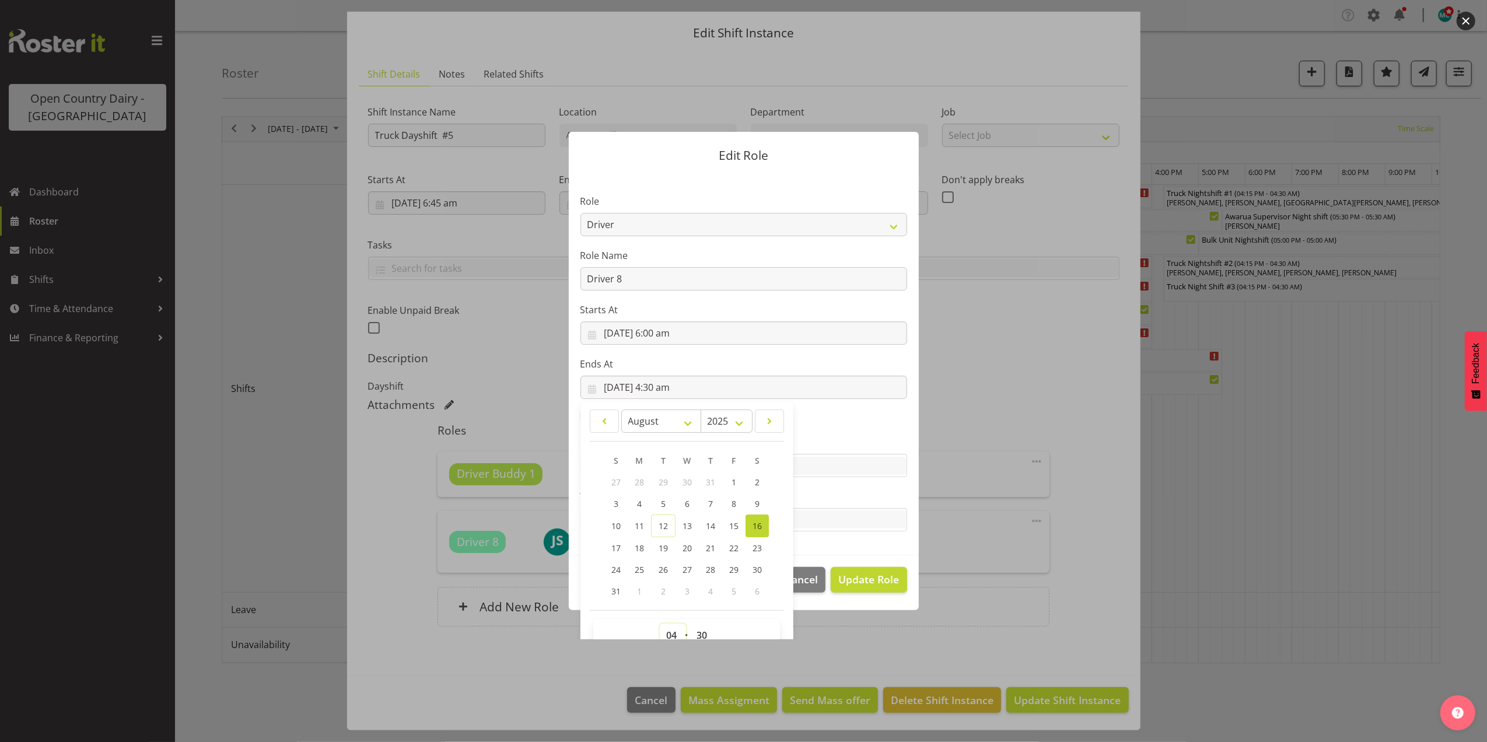
click at [663, 633] on select "00 01 02 03 04 05 06 07 08 09 10 11 12 13 14 15 16 17 18 19 20 21 22 23" at bounding box center [673, 635] width 26 height 23
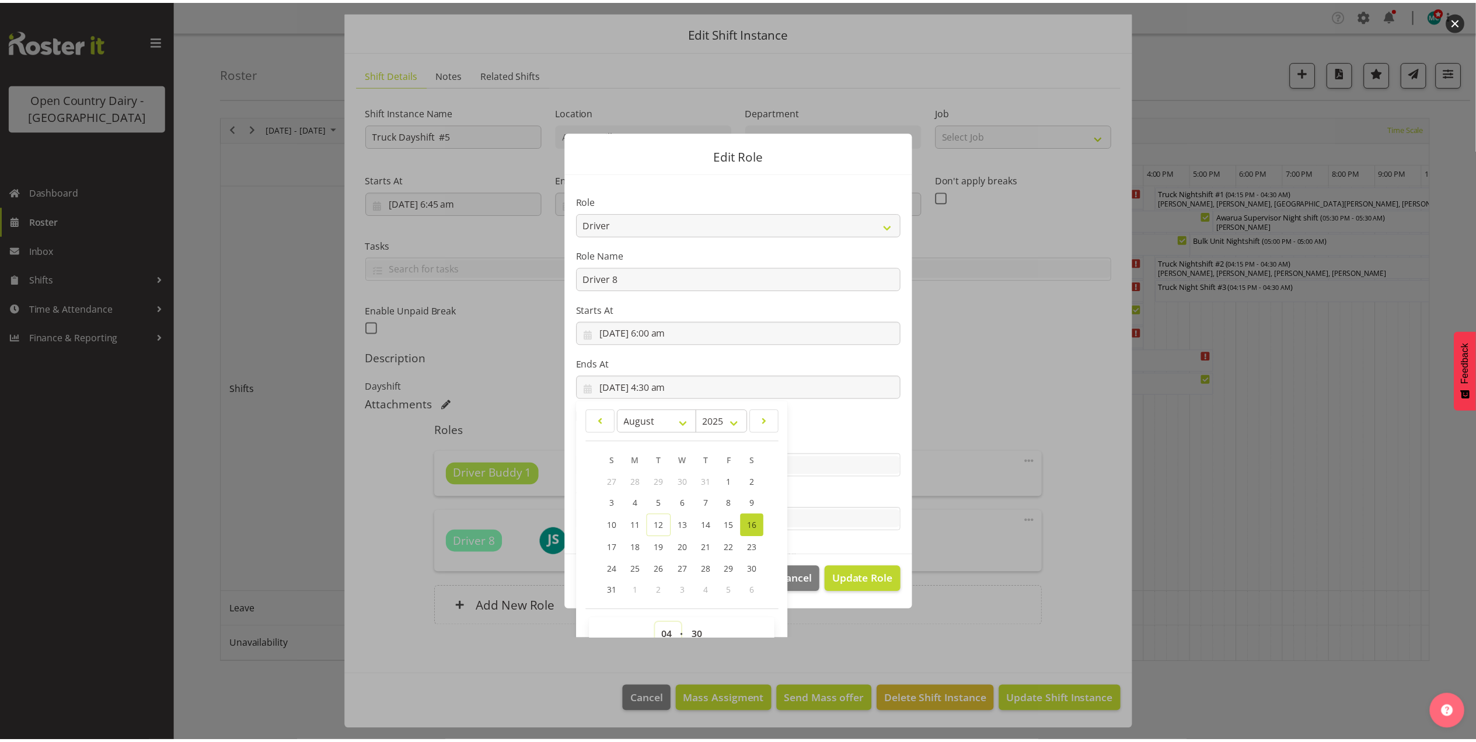
scroll to position [7, 0]
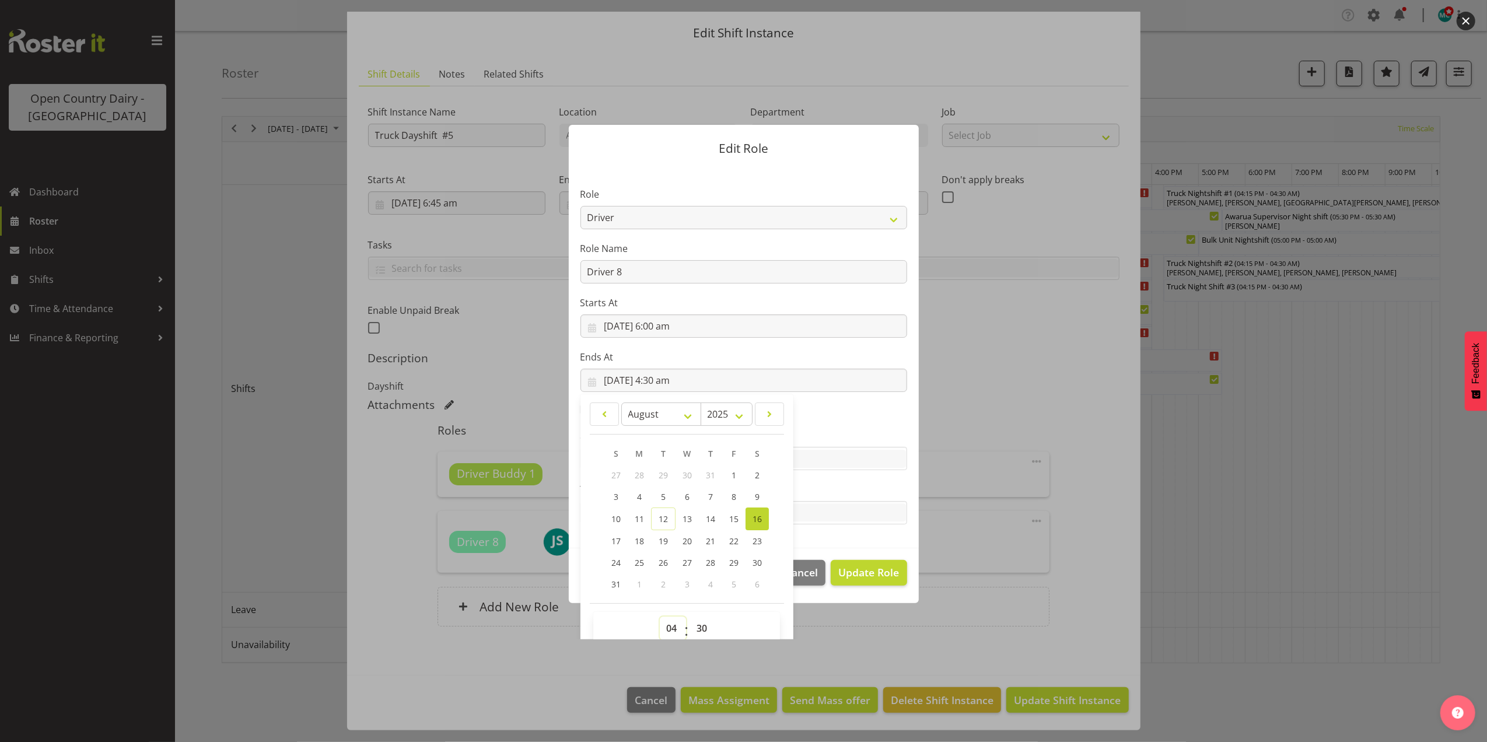
select select "16"
click at [660, 617] on select "00 01 02 03 04 05 06 07 08 09 10 11 12 13 14 15 16 17 18 19 20 21 22 23" at bounding box center [673, 628] width 26 height 23
type input "16/08/2025, 4:30 pm"
drag, startPoint x: 696, startPoint y: 628, endPoint x: 698, endPoint y: 614, distance: 14.2
click at [696, 627] on select "00 01 02 03 04 05 06 07 08 09 10 11 12 13 14 15 16 17 18 19 20 21 22 23 24 25 2…" at bounding box center [703, 628] width 26 height 23
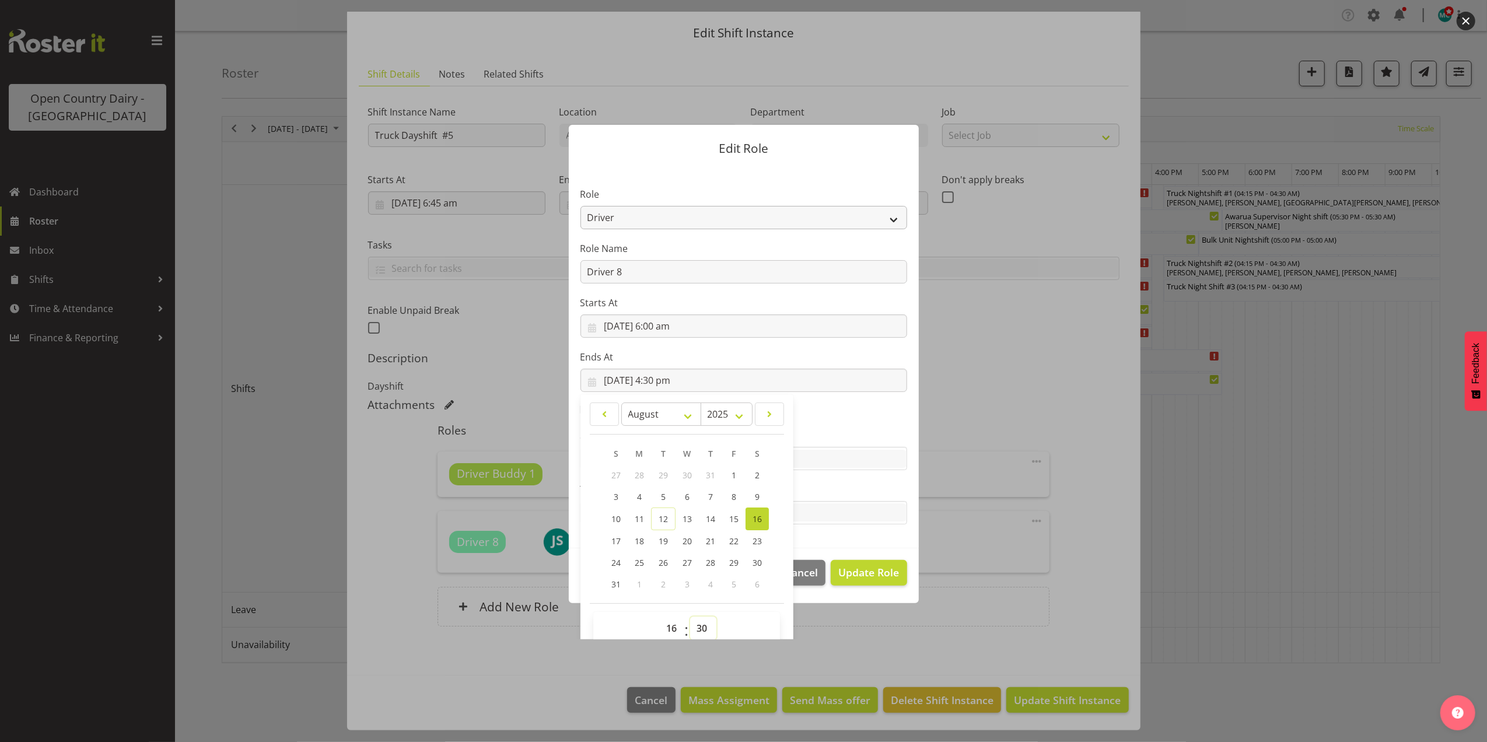
select select "0"
click at [690, 617] on select "00 01 02 03 04 05 06 07 08 09 10 11 12 13 14 15 16 17 18 19 20 21 22 23 24 25 2…" at bounding box center [703, 628] width 26 height 23
type input "16/08/2025, 4:00 pm"
click at [859, 577] on span "Update Role" at bounding box center [868, 572] width 61 height 15
select select
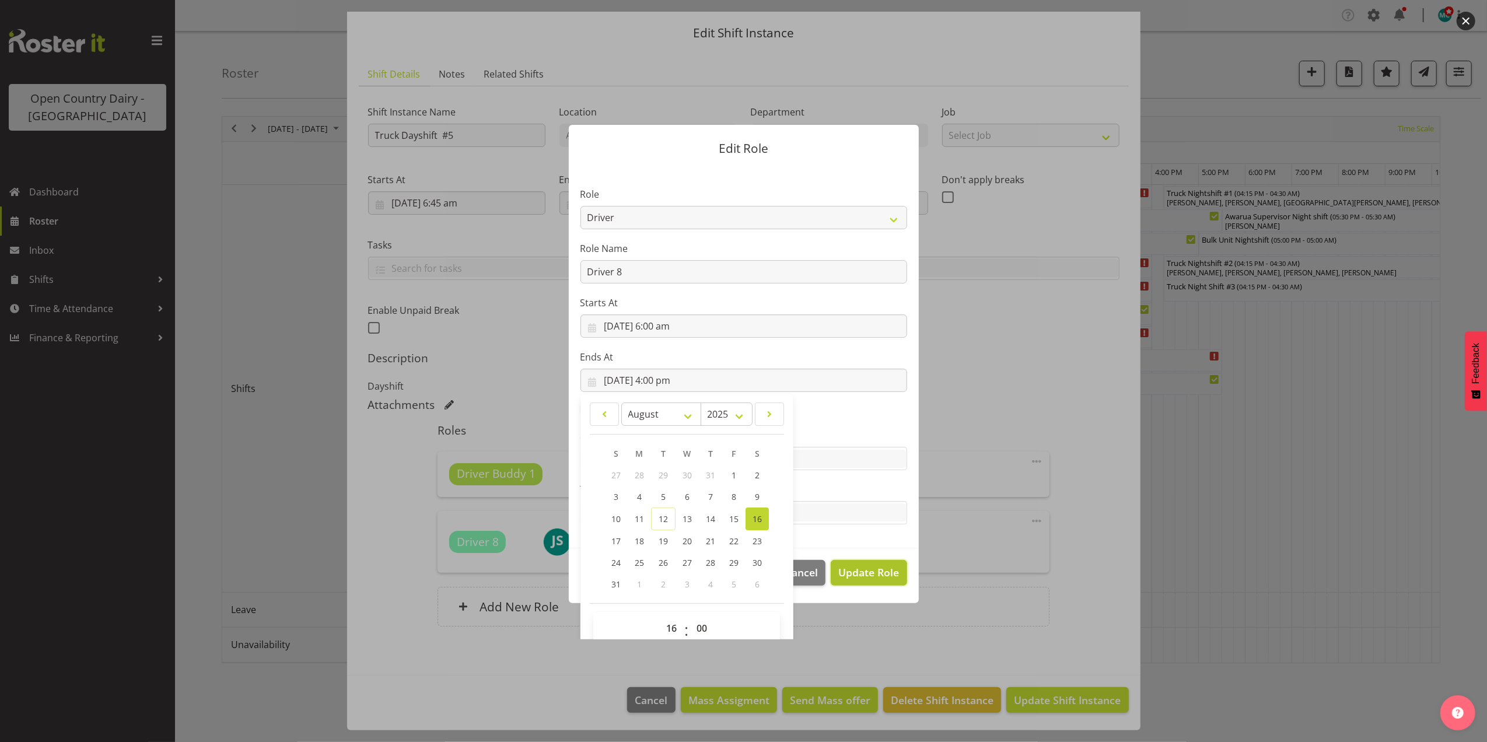
select select
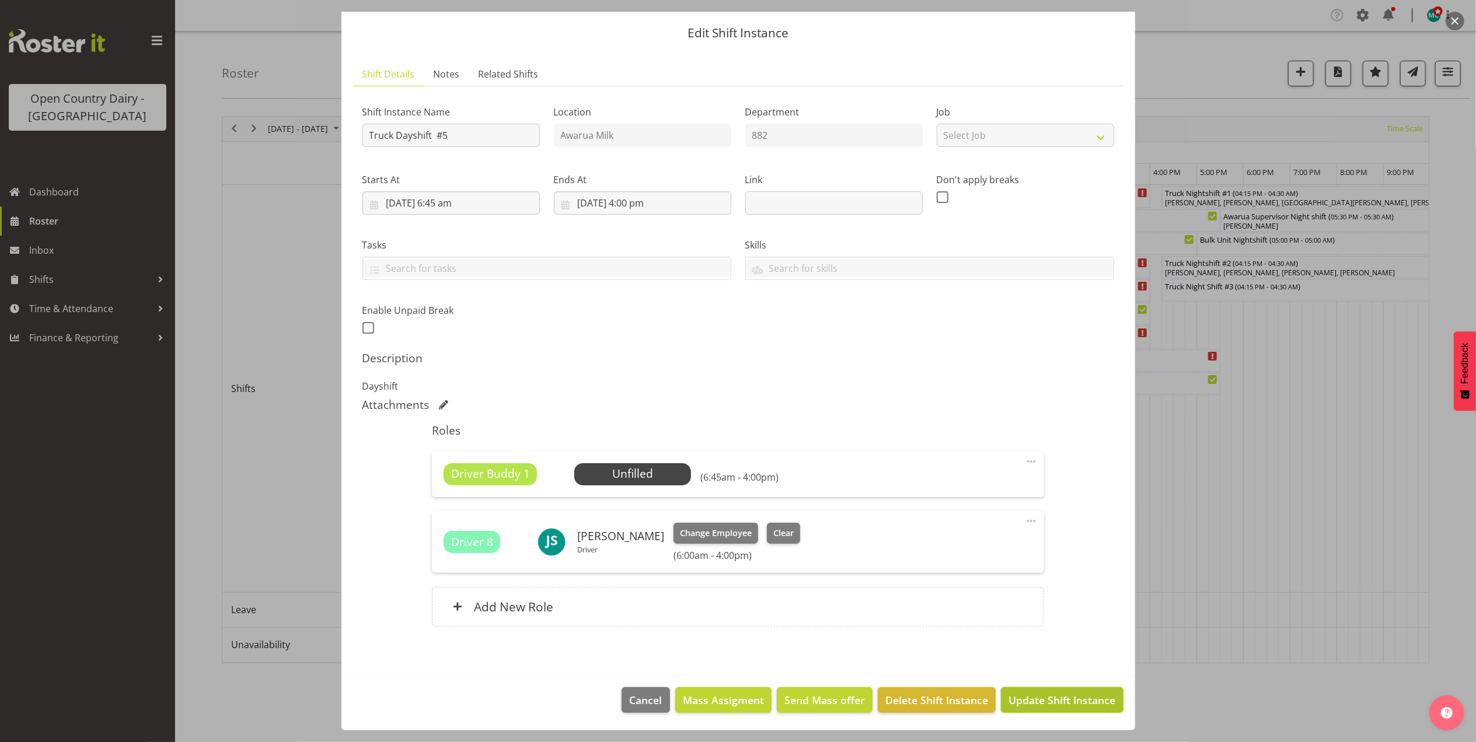
click at [1056, 700] on span "Update Shift Instance" at bounding box center [1061, 700] width 107 height 15
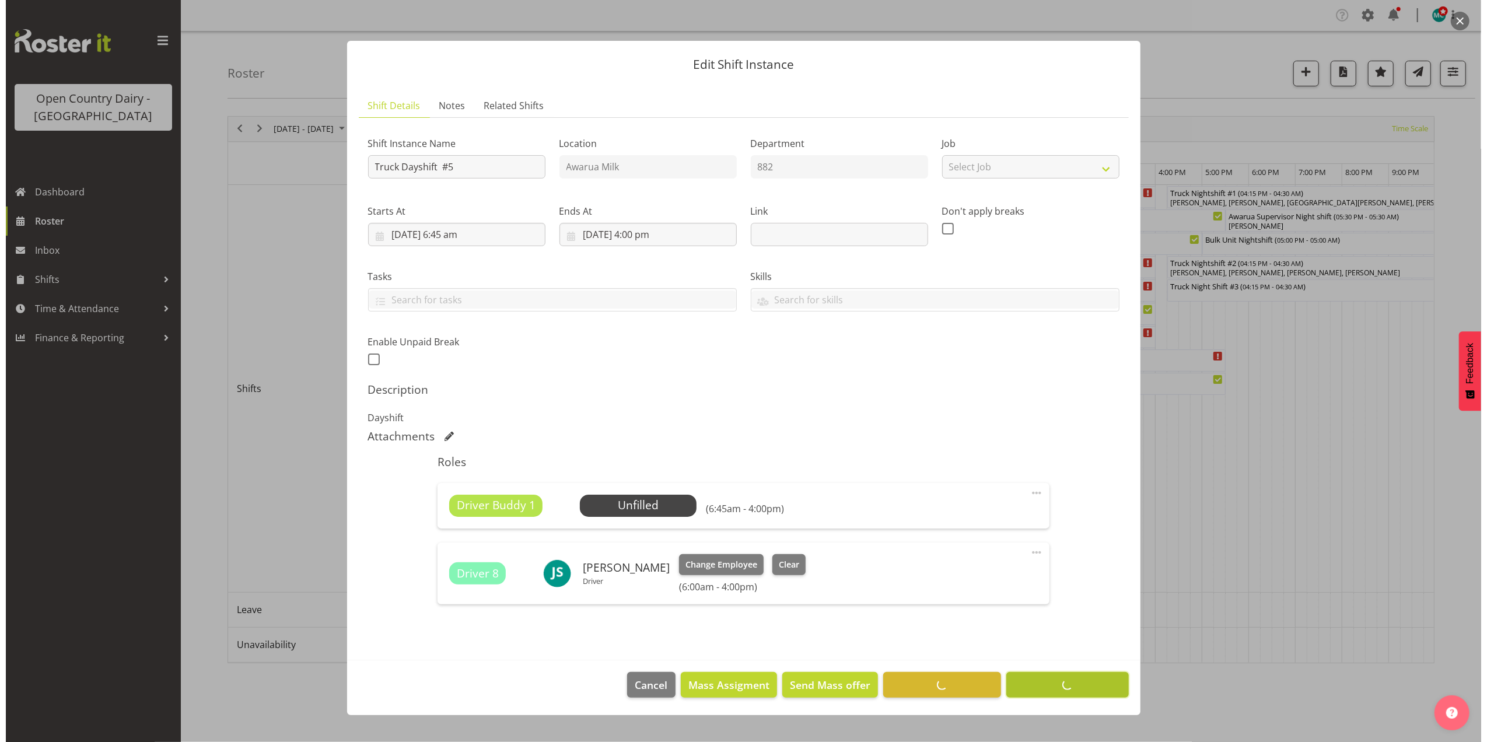
scroll to position [0, 0]
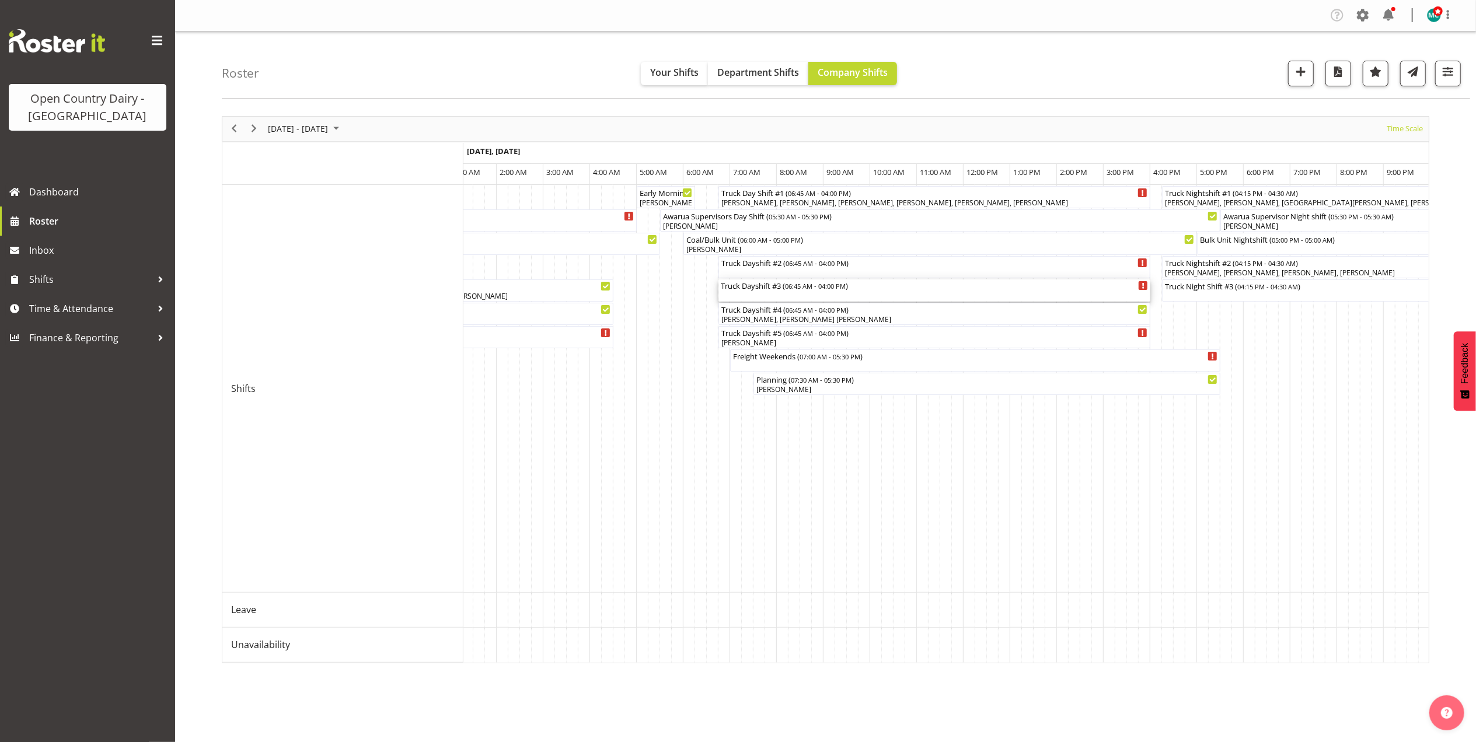
click at [760, 292] on div "Truck Dayshift #3 ( 06:45 AM - 04:00 PM )" at bounding box center [934, 290] width 427 height 22
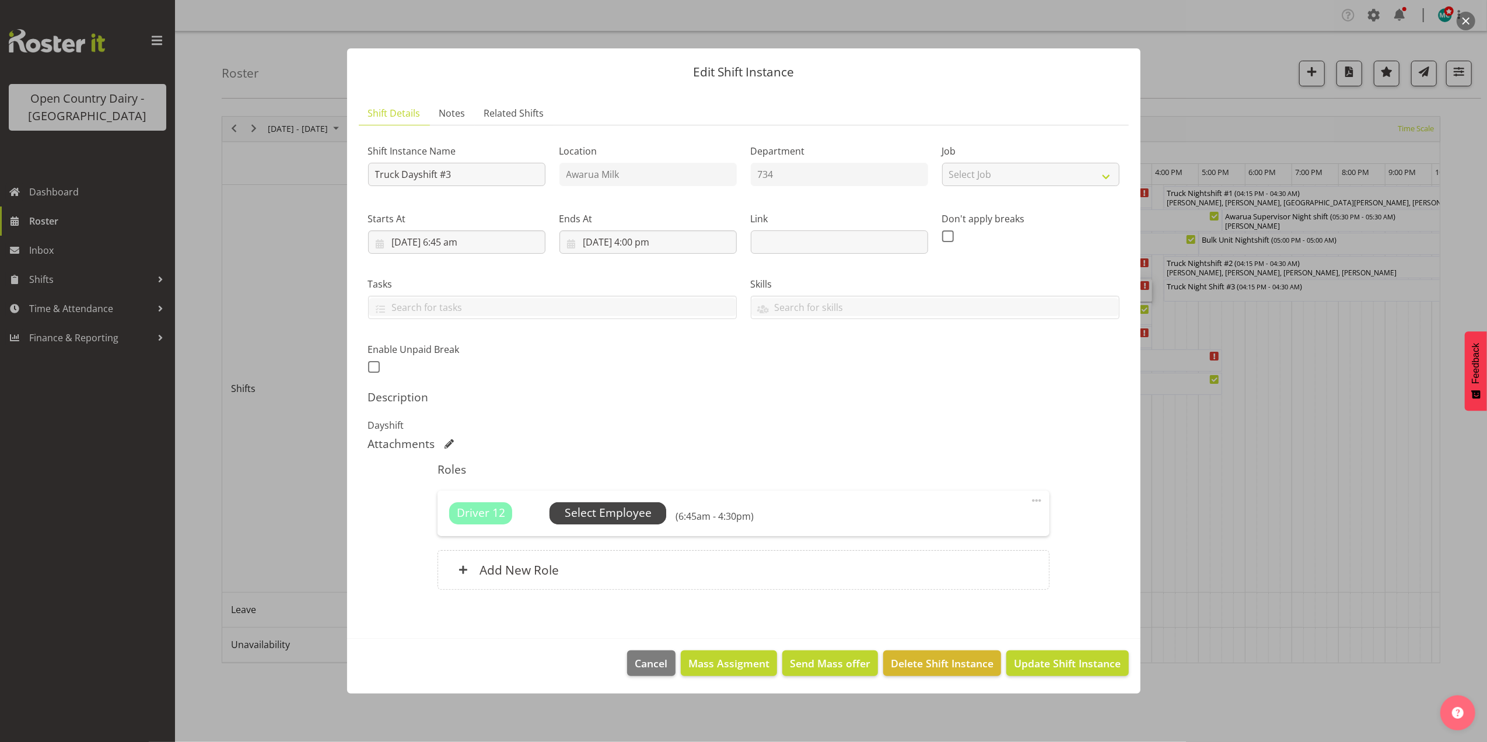
click at [609, 507] on span "Select Employee" at bounding box center [608, 513] width 87 height 17
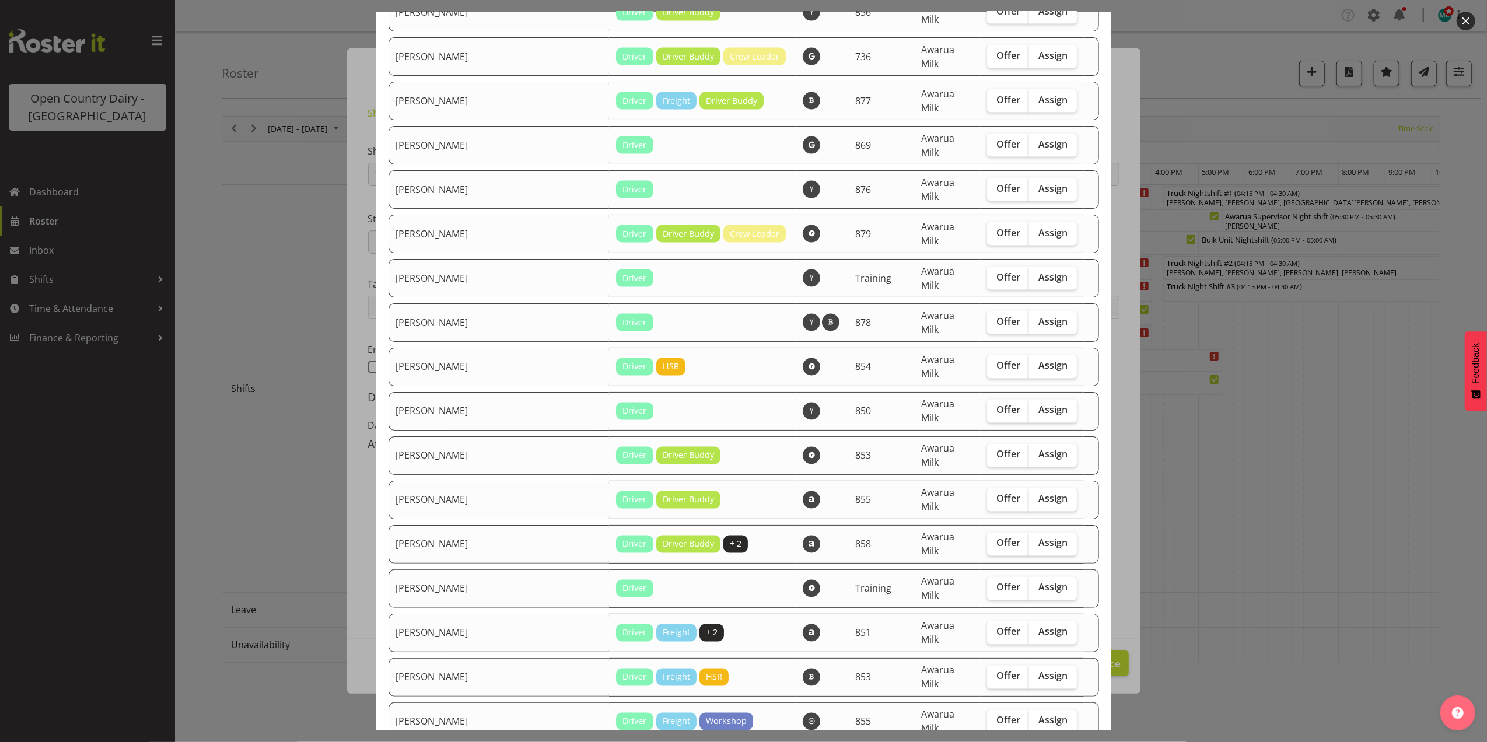
scroll to position [1867, 0]
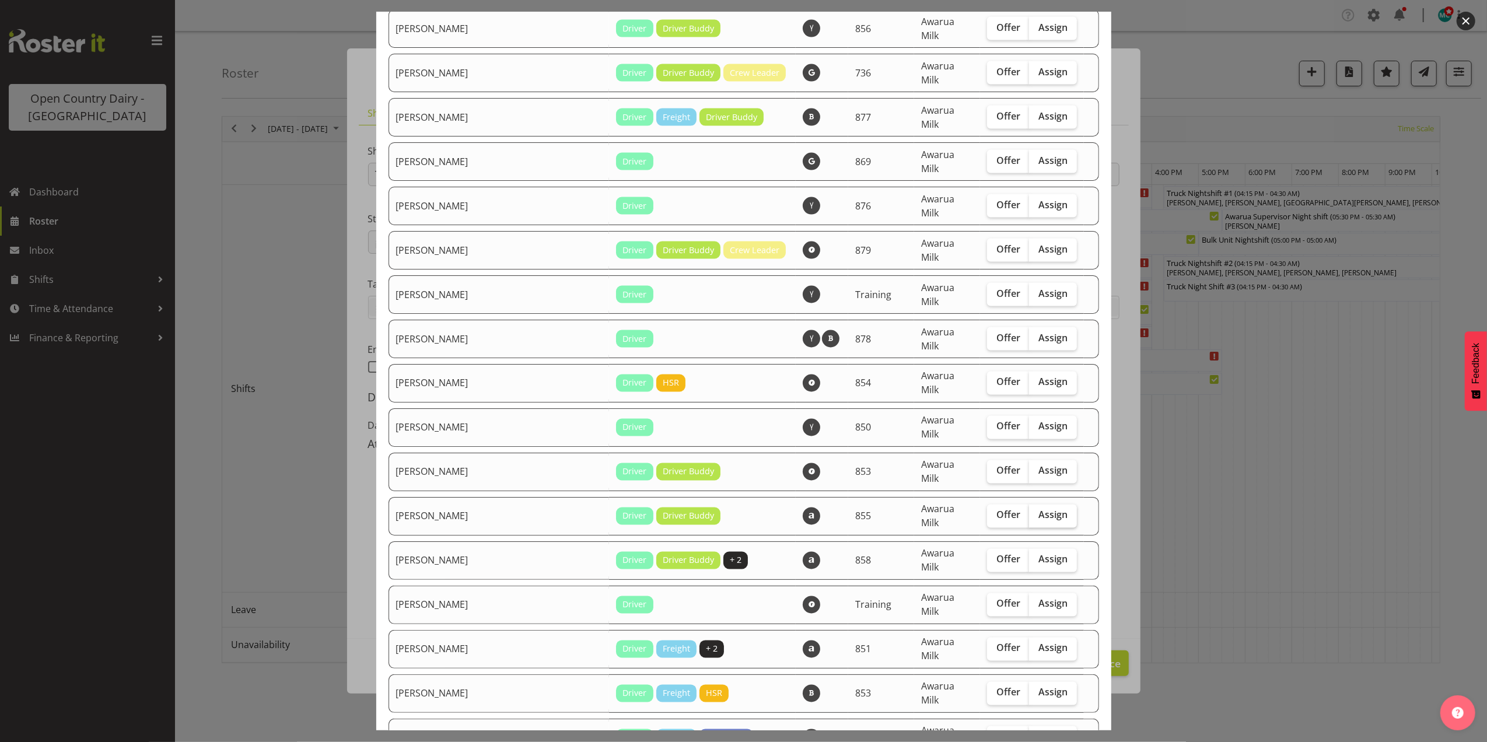
click at [1039, 509] on span "Assign" at bounding box center [1053, 515] width 29 height 12
click at [1035, 512] on input "Assign" at bounding box center [1033, 516] width 8 height 8
checkbox input "true"
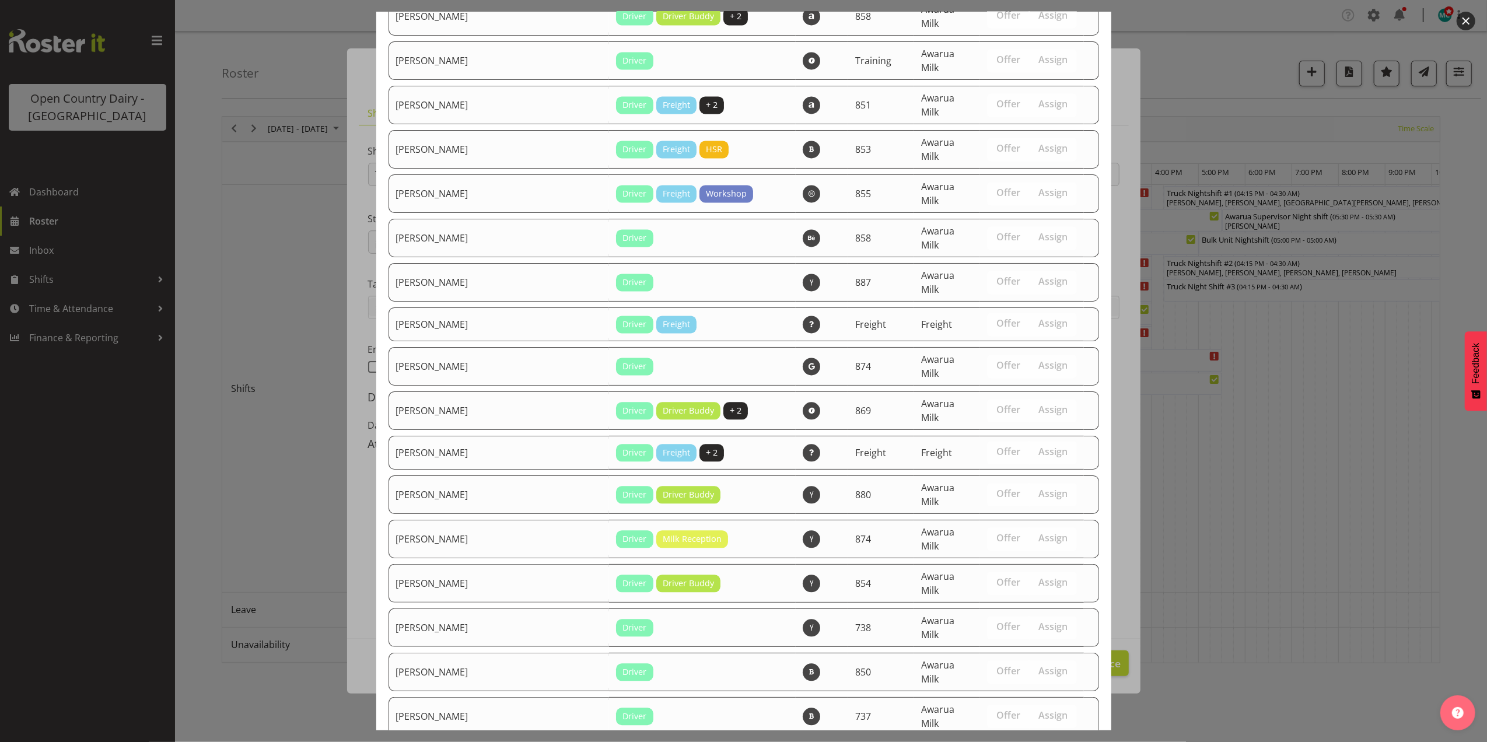
scroll to position [2839, 0]
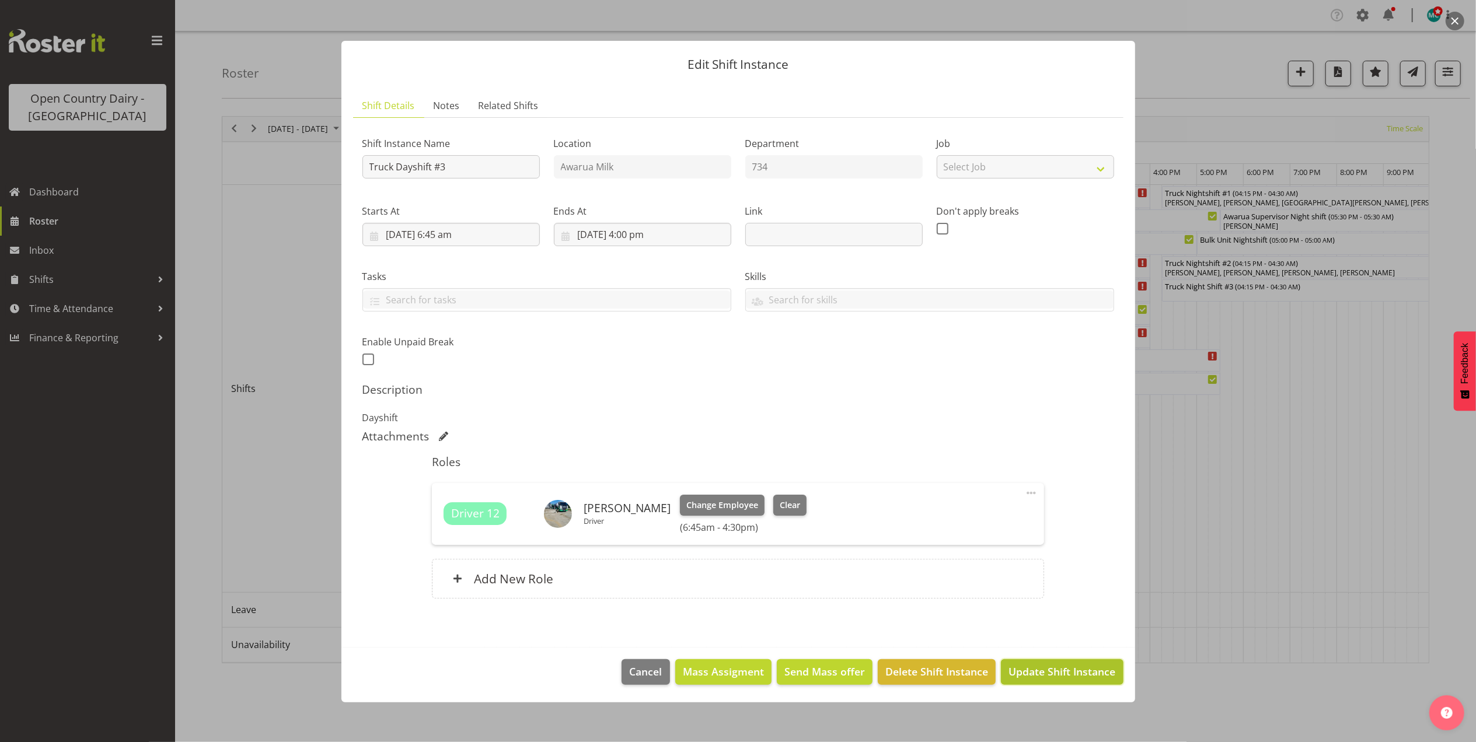
click at [1058, 668] on span "Update Shift Instance" at bounding box center [1061, 671] width 107 height 15
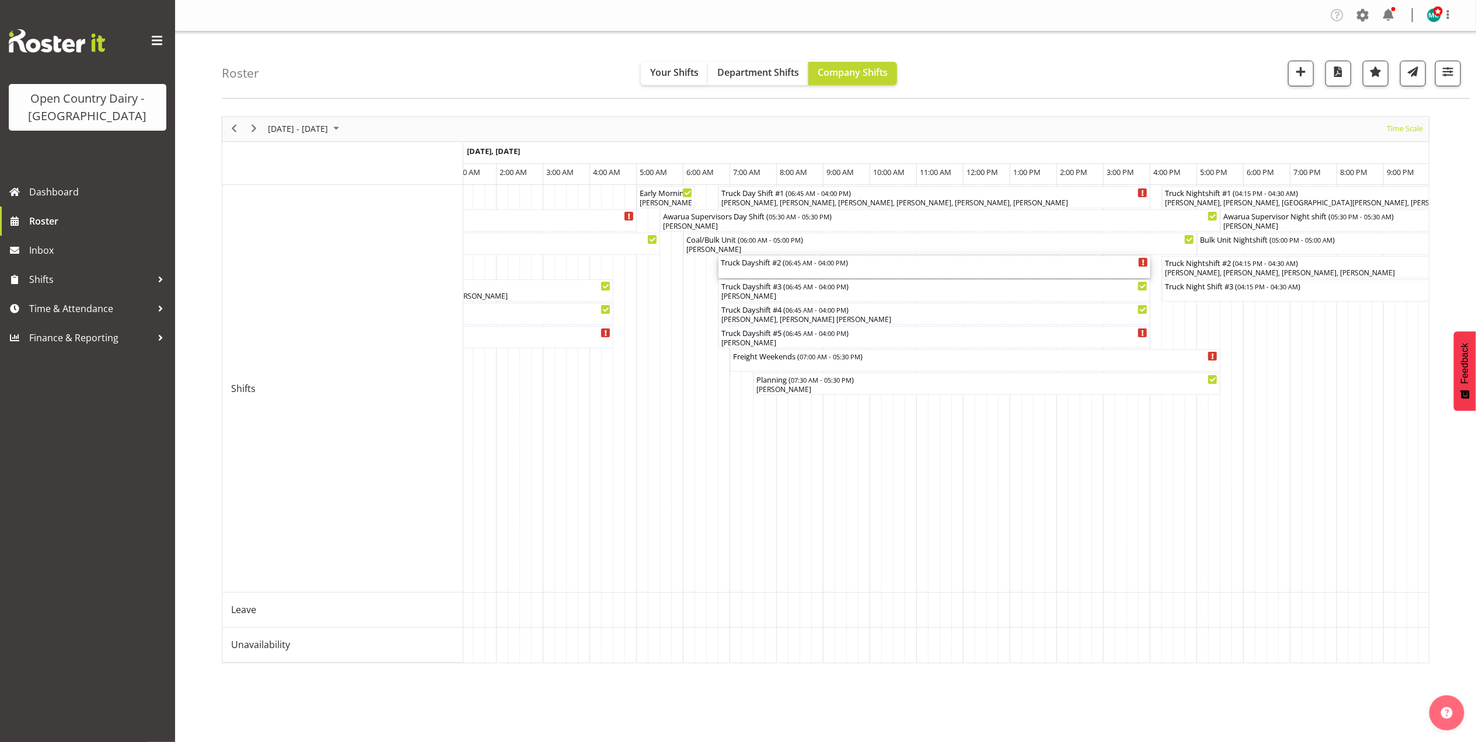
click at [775, 269] on div "Truck Dayshift #2 ( 06:45 AM - 04:00 PM )" at bounding box center [934, 267] width 427 height 22
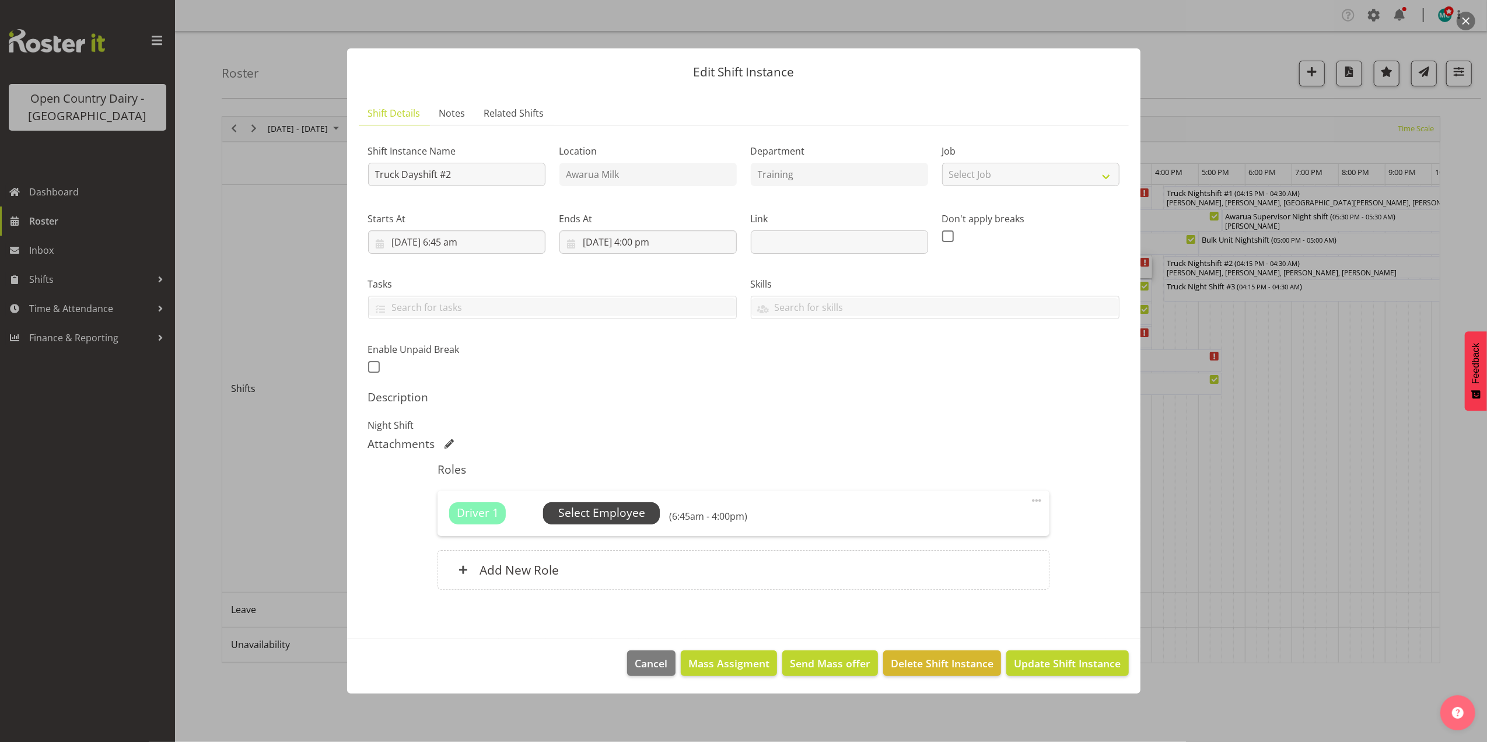
click at [594, 512] on span "Select Employee" at bounding box center [601, 513] width 87 height 17
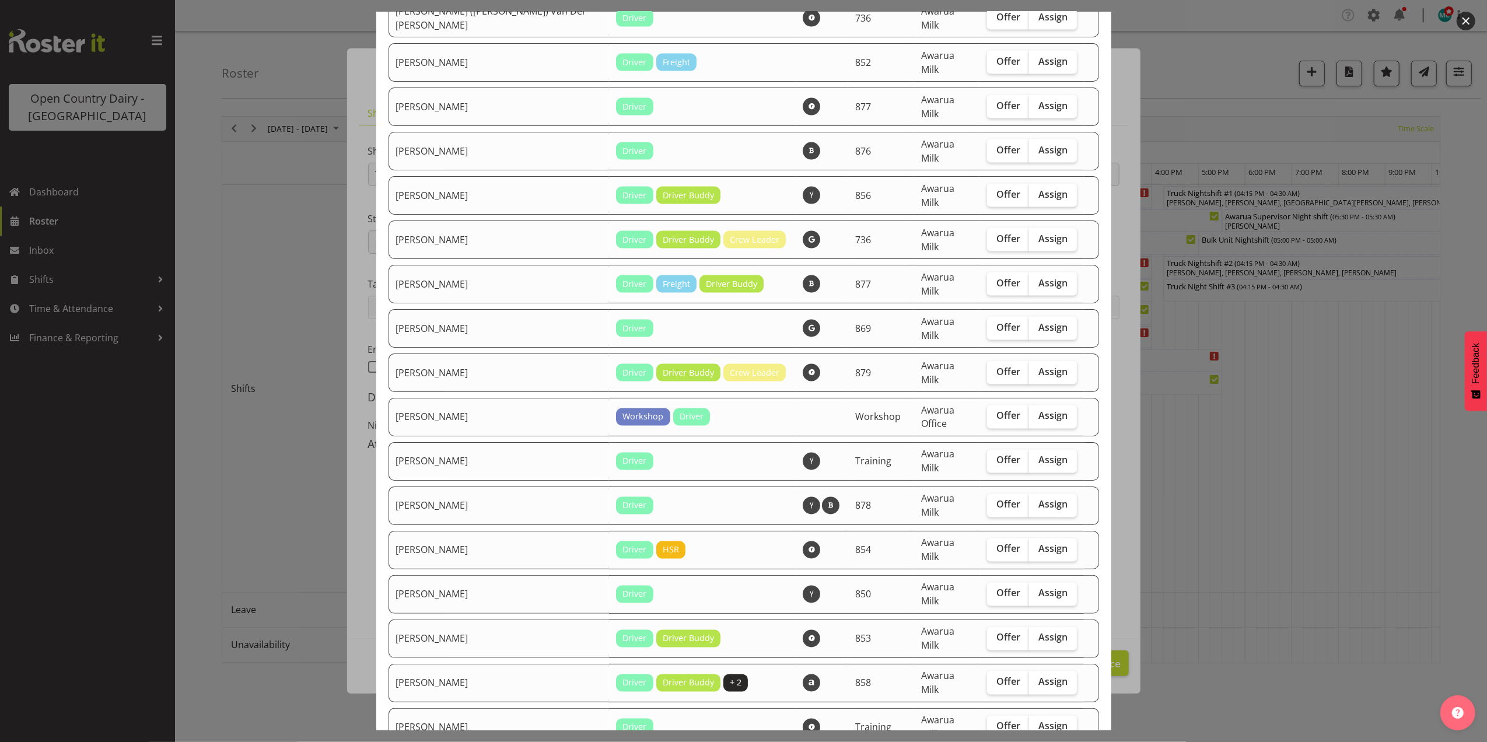
scroll to position [1828, 0]
checkbox input "true"
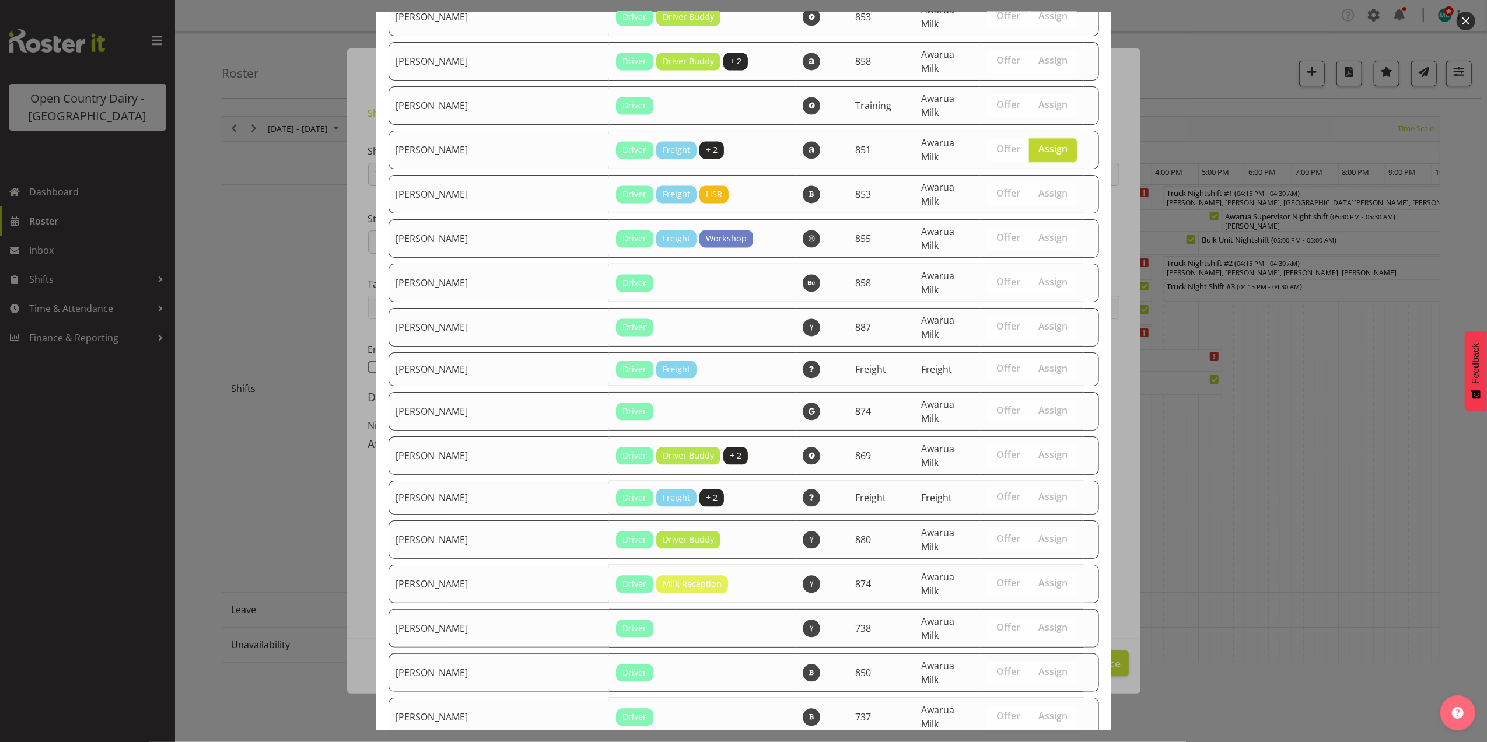
scroll to position [2839, 0]
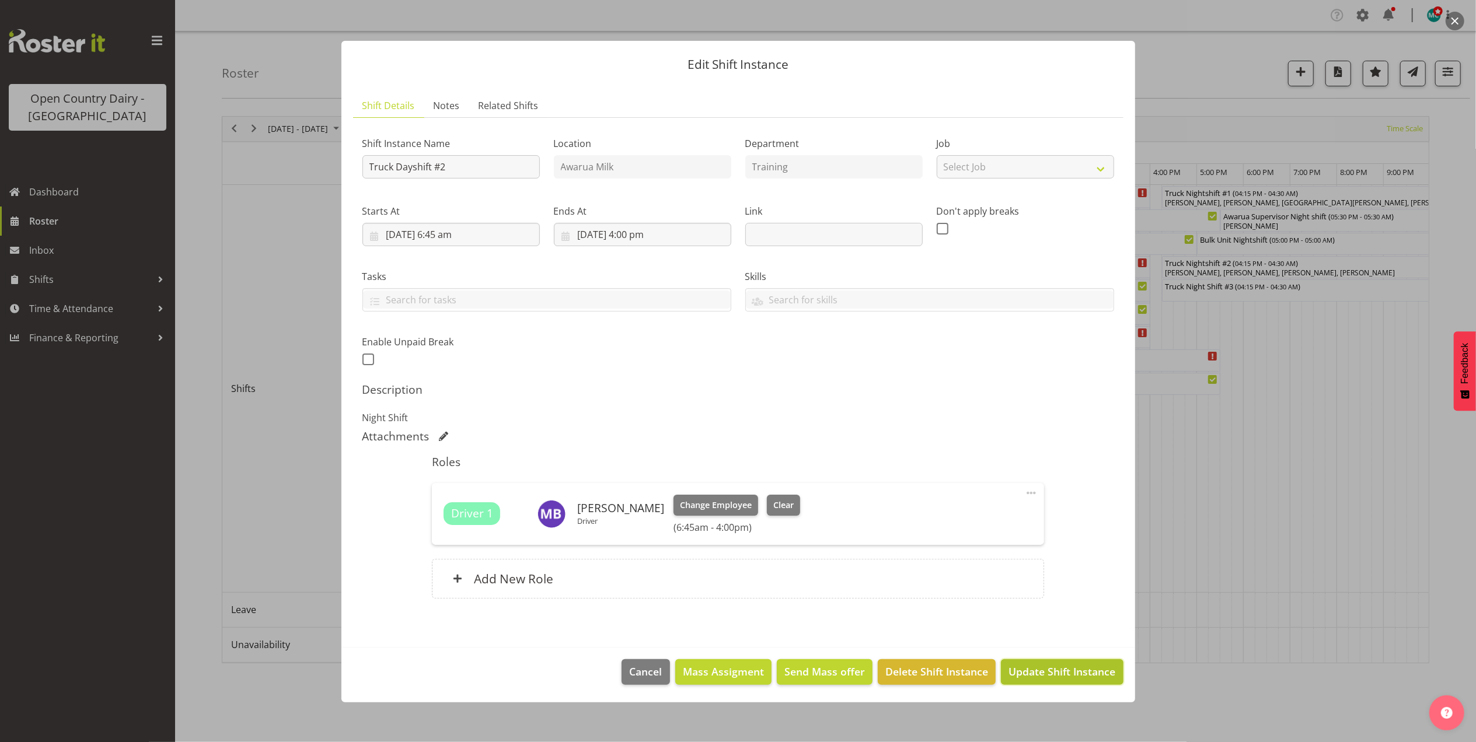
click at [1069, 670] on span "Update Shift Instance" at bounding box center [1061, 671] width 107 height 15
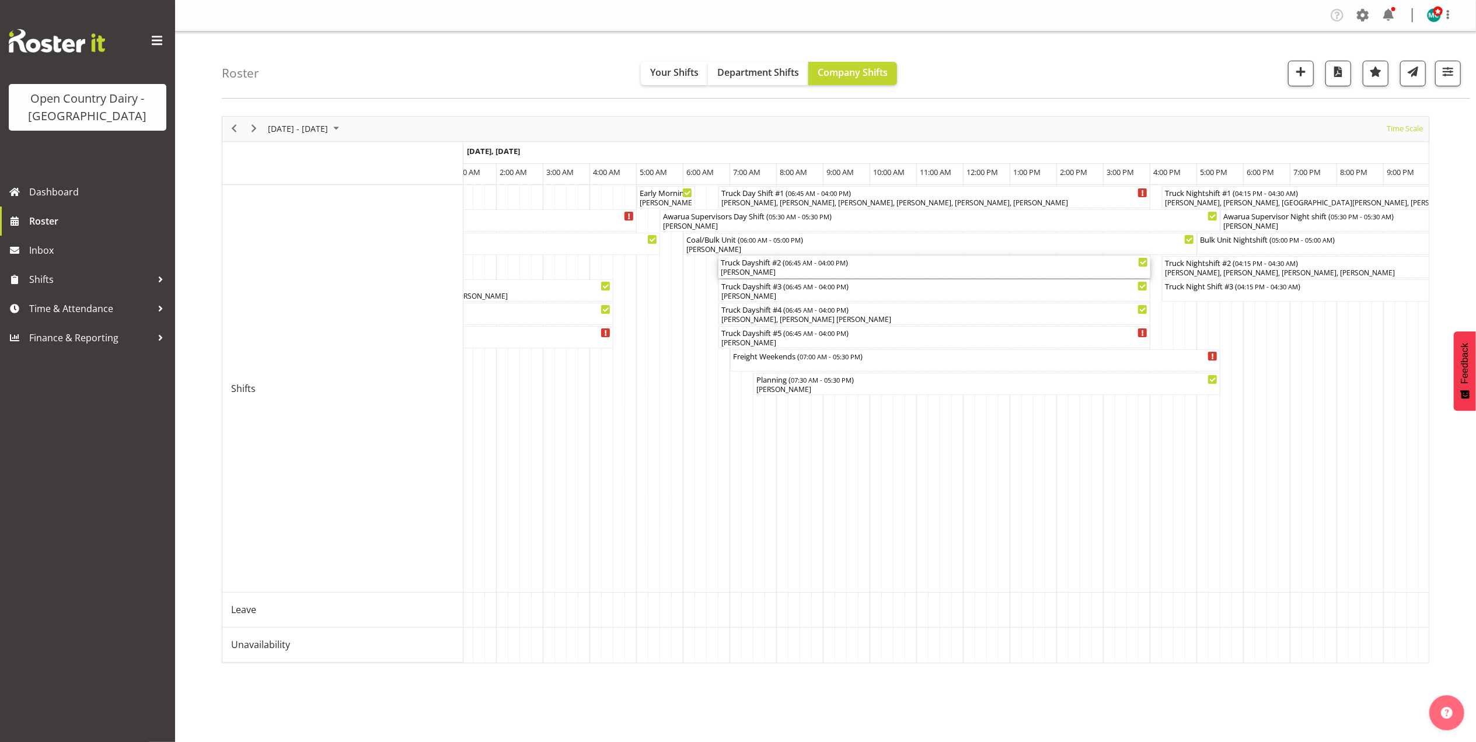
click at [788, 267] on div "Truck Dayshift #2 ( 06:45 AM - 04:00 PM )" at bounding box center [934, 262] width 427 height 12
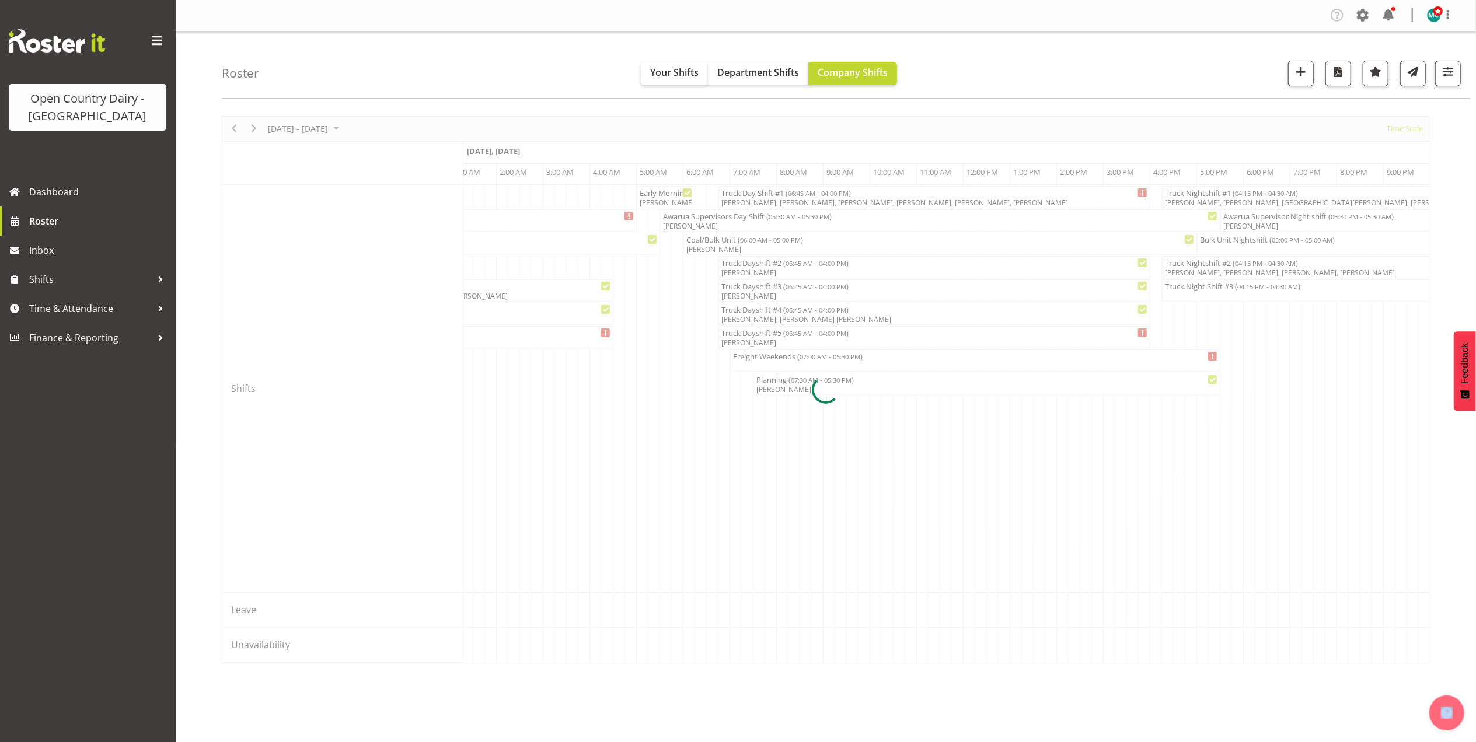
click at [788, 267] on div at bounding box center [825, 389] width 1207 height 547
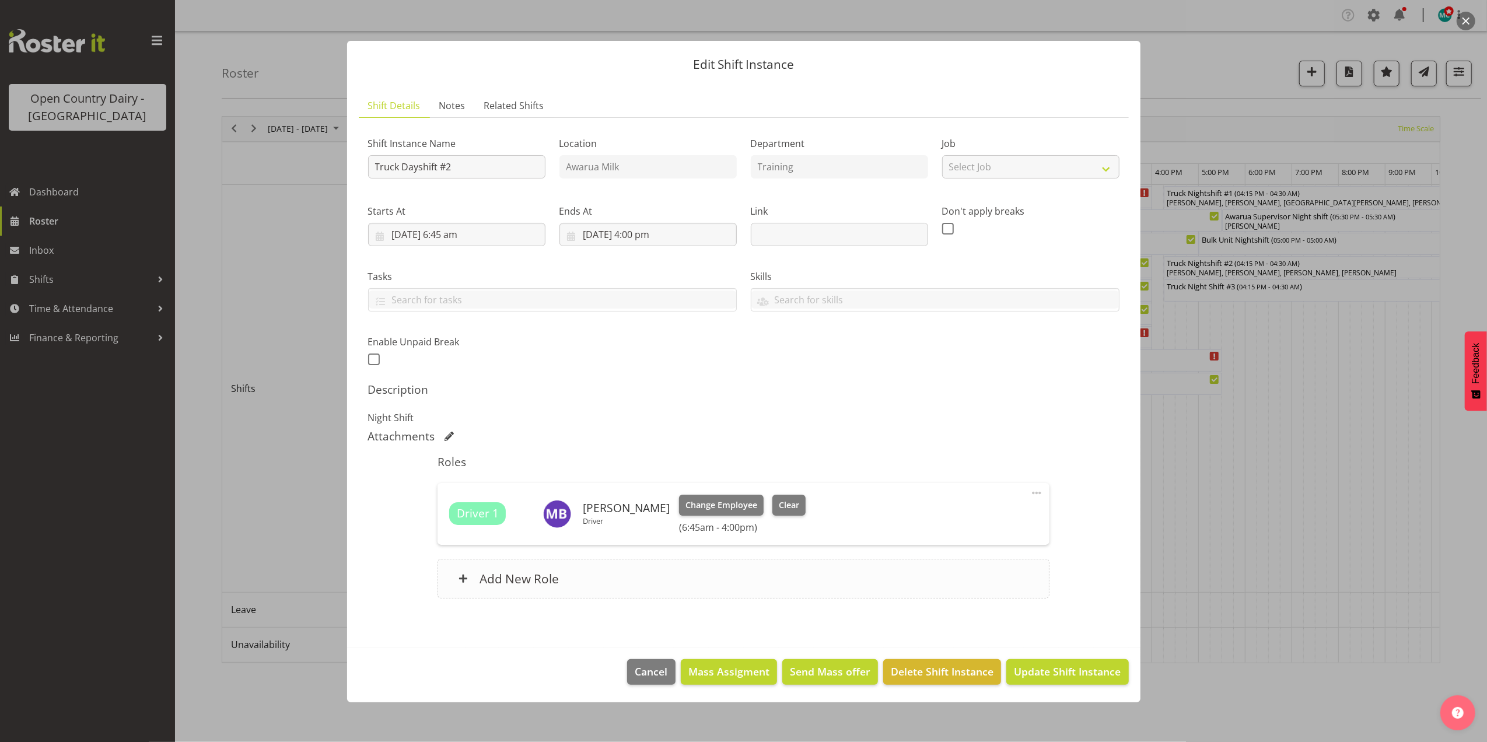
click at [551, 576] on h6 "Add New Role" at bounding box center [519, 578] width 79 height 15
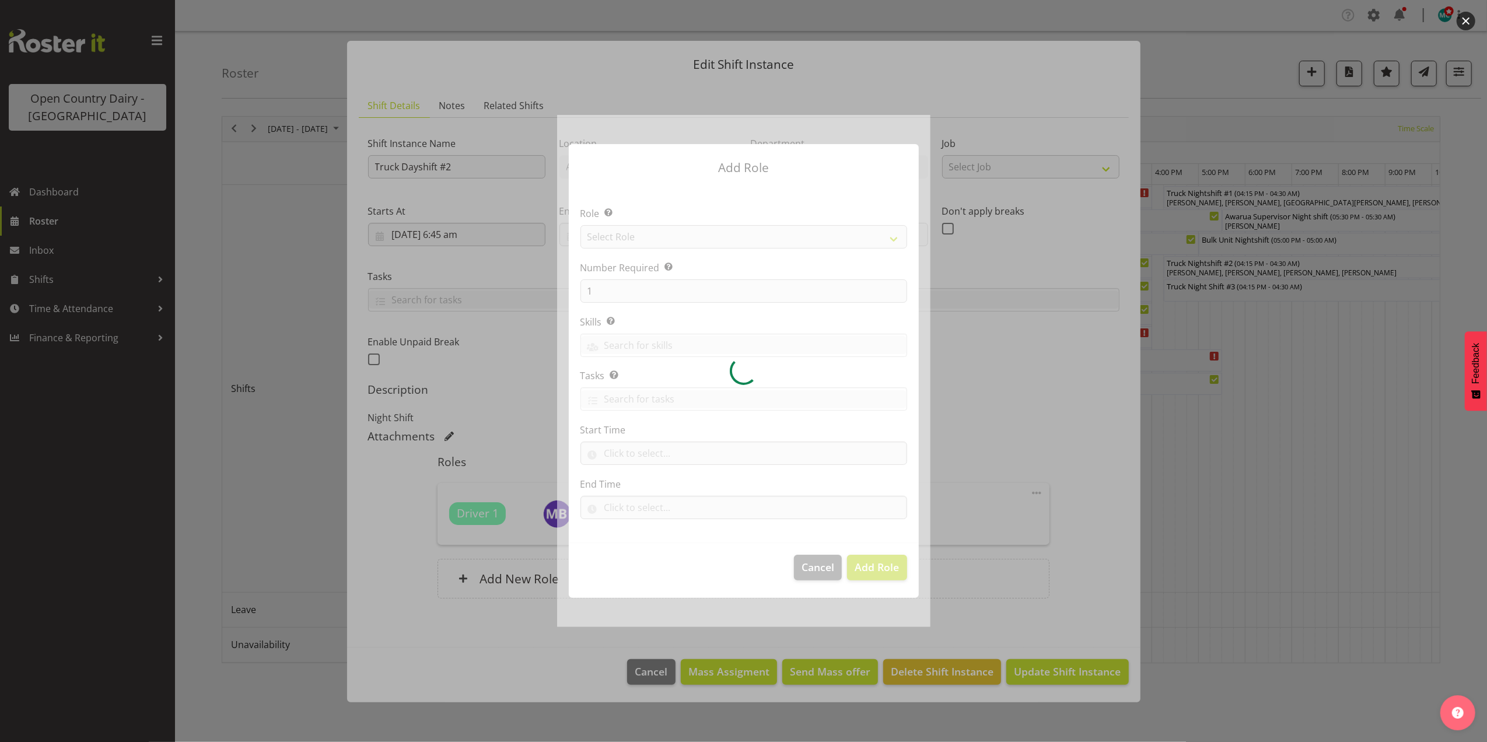
click at [632, 237] on div at bounding box center [743, 371] width 373 height 512
click at [633, 237] on div at bounding box center [743, 371] width 373 height 512
click at [646, 238] on div at bounding box center [743, 371] width 373 height 512
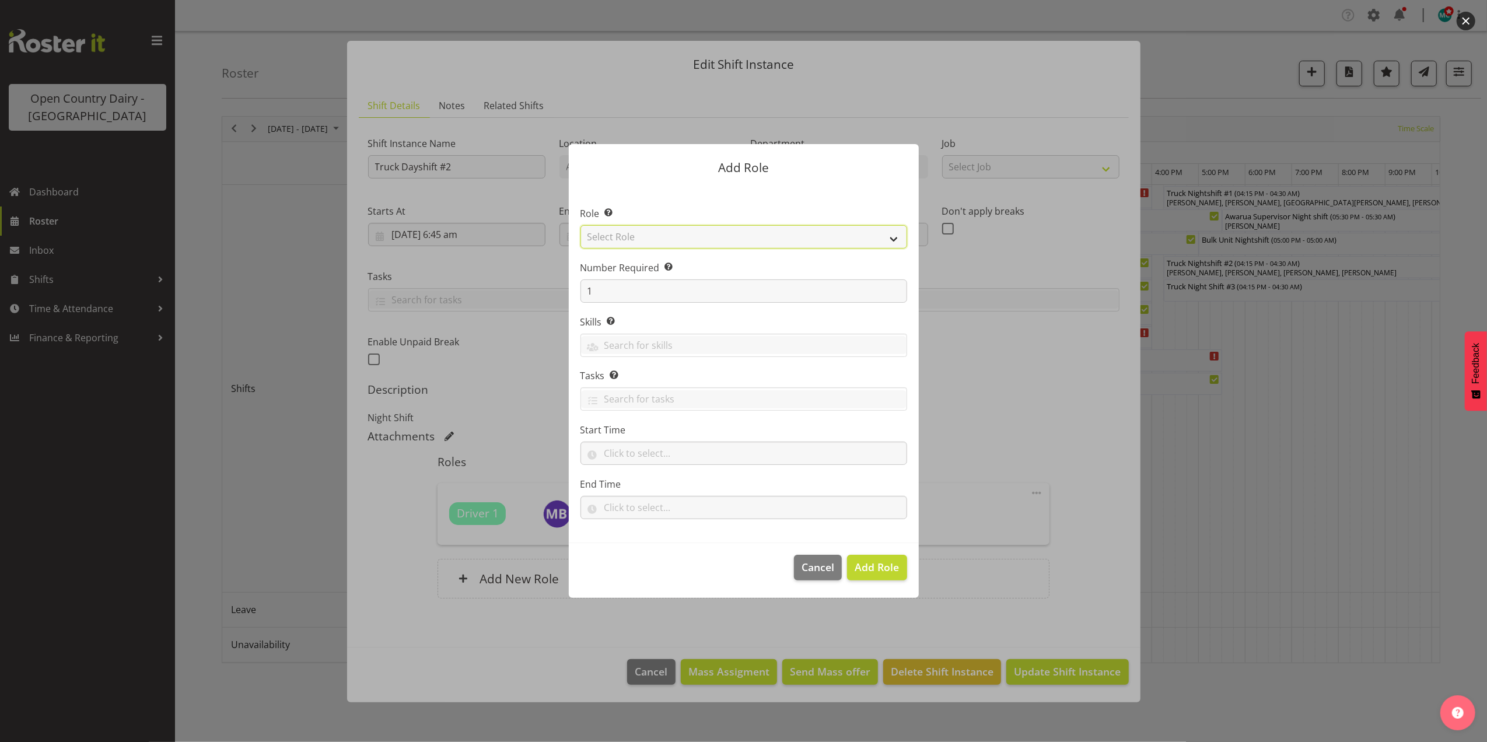
click at [718, 241] on select "Select Role Crew Leader Driver Driver Assessor Dayshift Driver Assessor Nightsh…" at bounding box center [744, 236] width 327 height 23
select select "1154"
click at [581, 225] on select "Select Role Crew Leader Driver Driver Assessor Dayshift Driver Assessor Nightsh…" at bounding box center [744, 236] width 327 height 23
click at [621, 284] on input "1" at bounding box center [744, 290] width 327 height 23
type input "2"
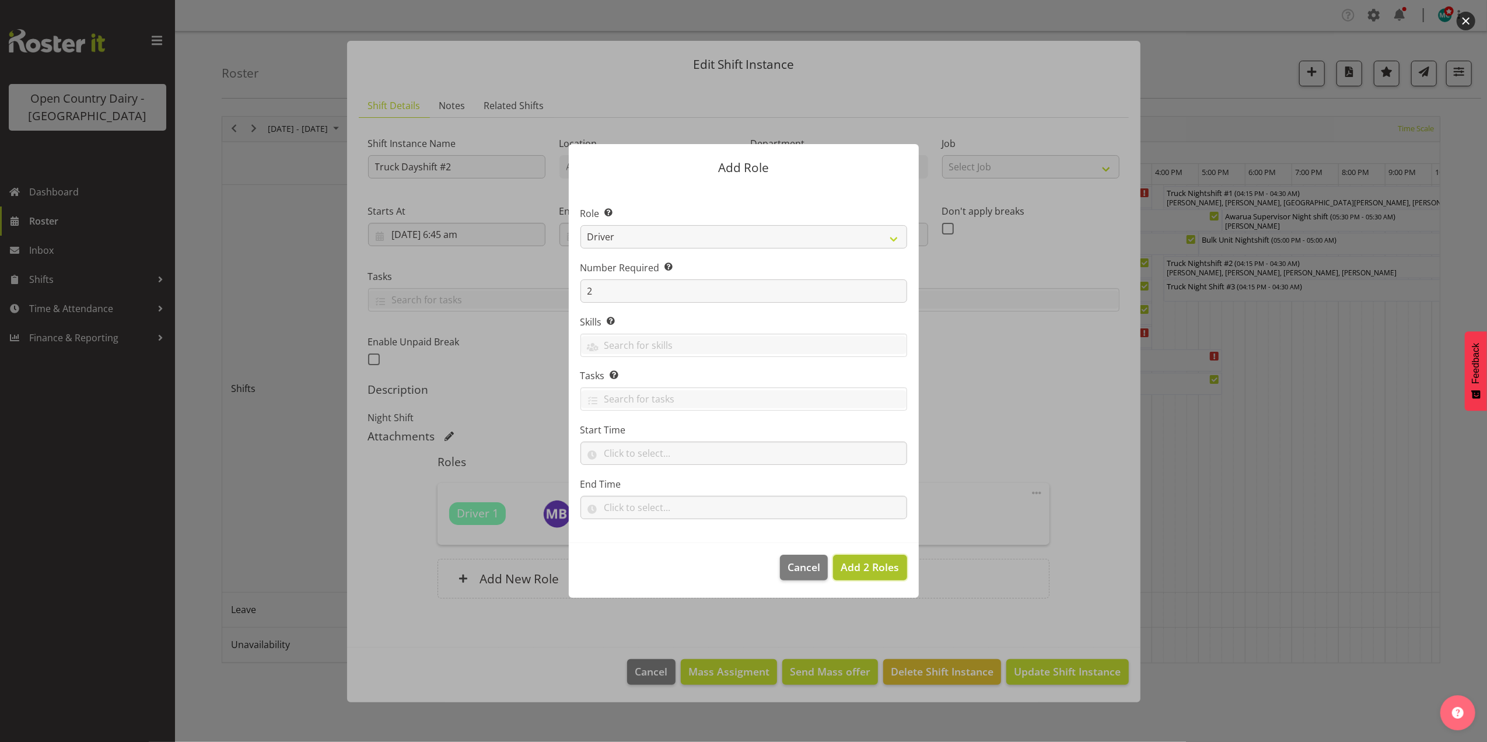
click at [874, 566] on span "Add 2 Roles" at bounding box center [870, 567] width 58 height 14
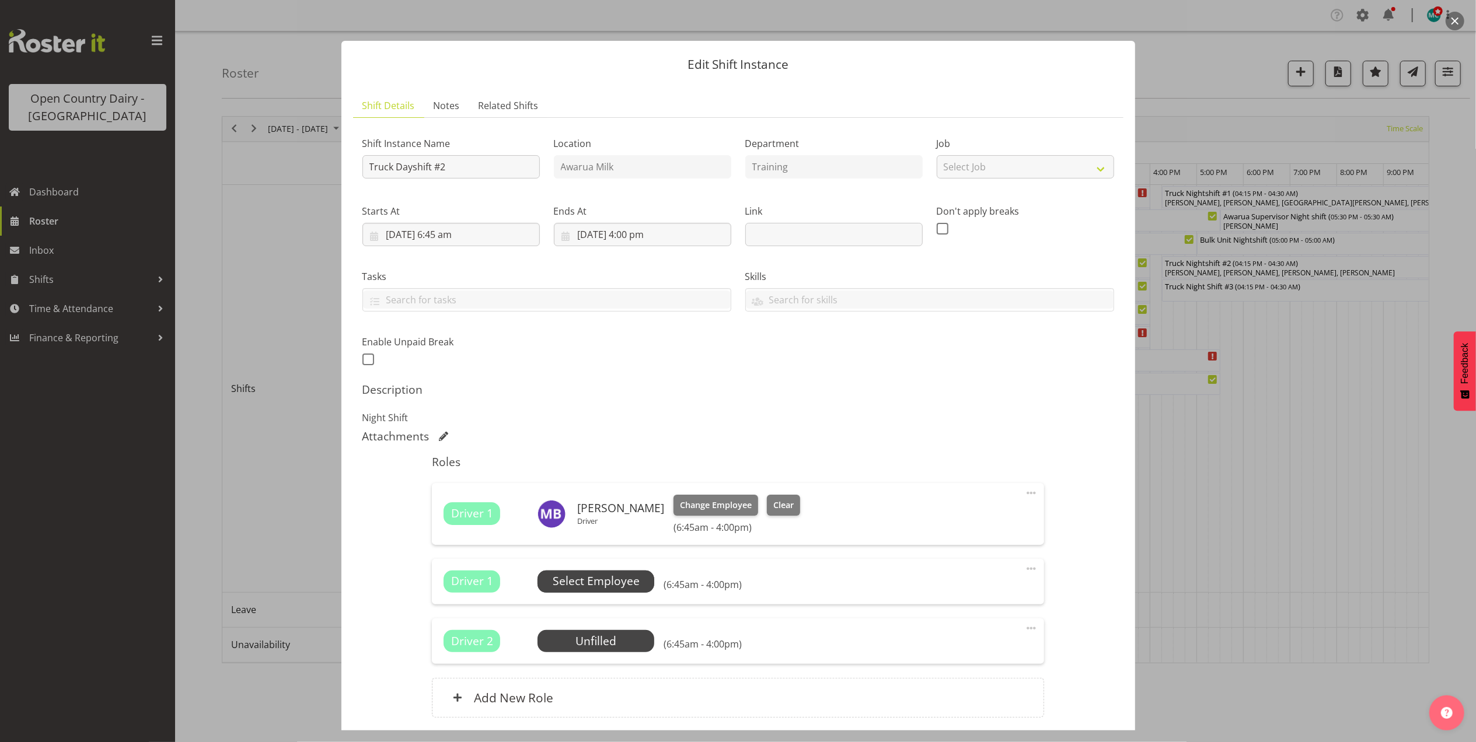
click at [603, 577] on span "Select Employee" at bounding box center [596, 581] width 87 height 17
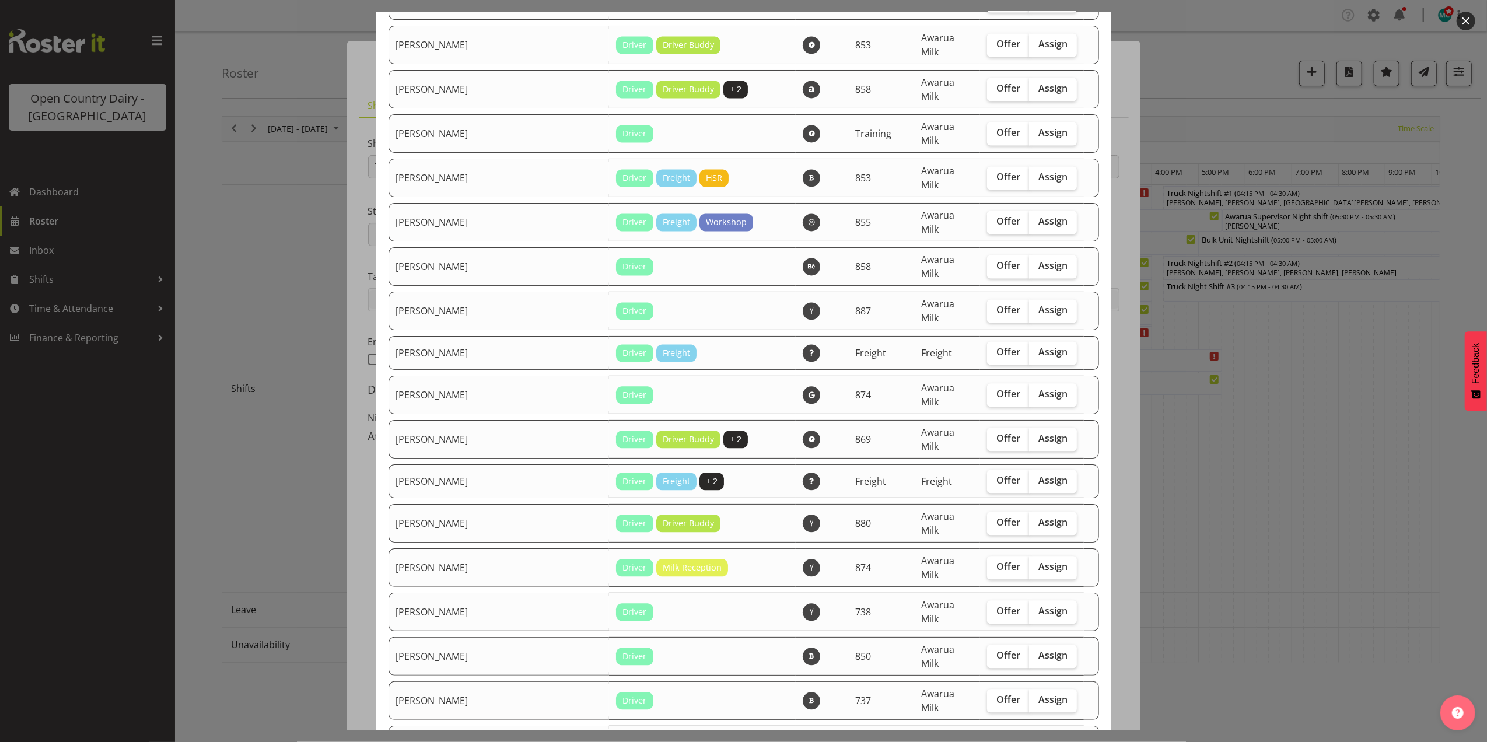
scroll to position [2411, 0]
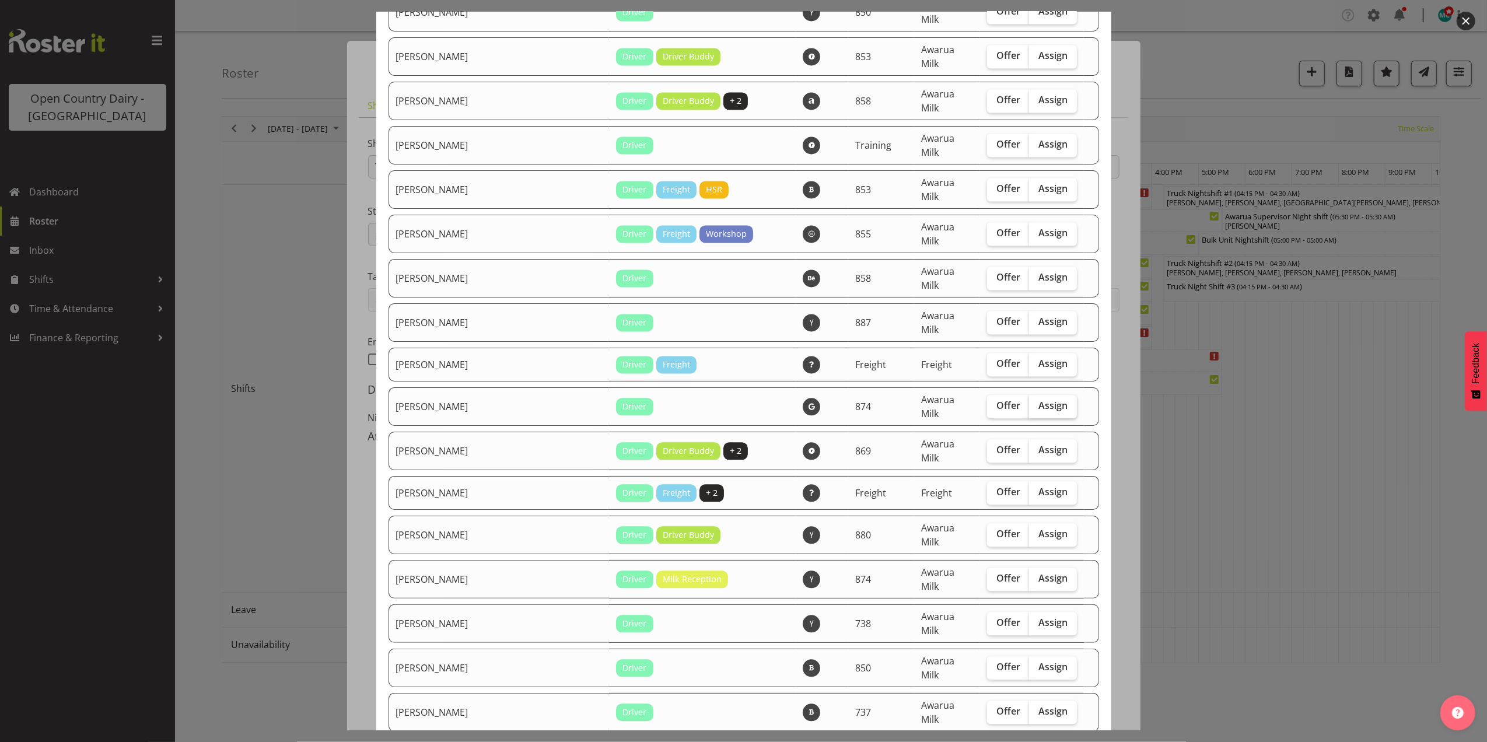
click at [1039, 400] on span "Assign" at bounding box center [1053, 406] width 29 height 12
click at [1029, 402] on input "Assign" at bounding box center [1033, 406] width 8 height 8
checkbox input "true"
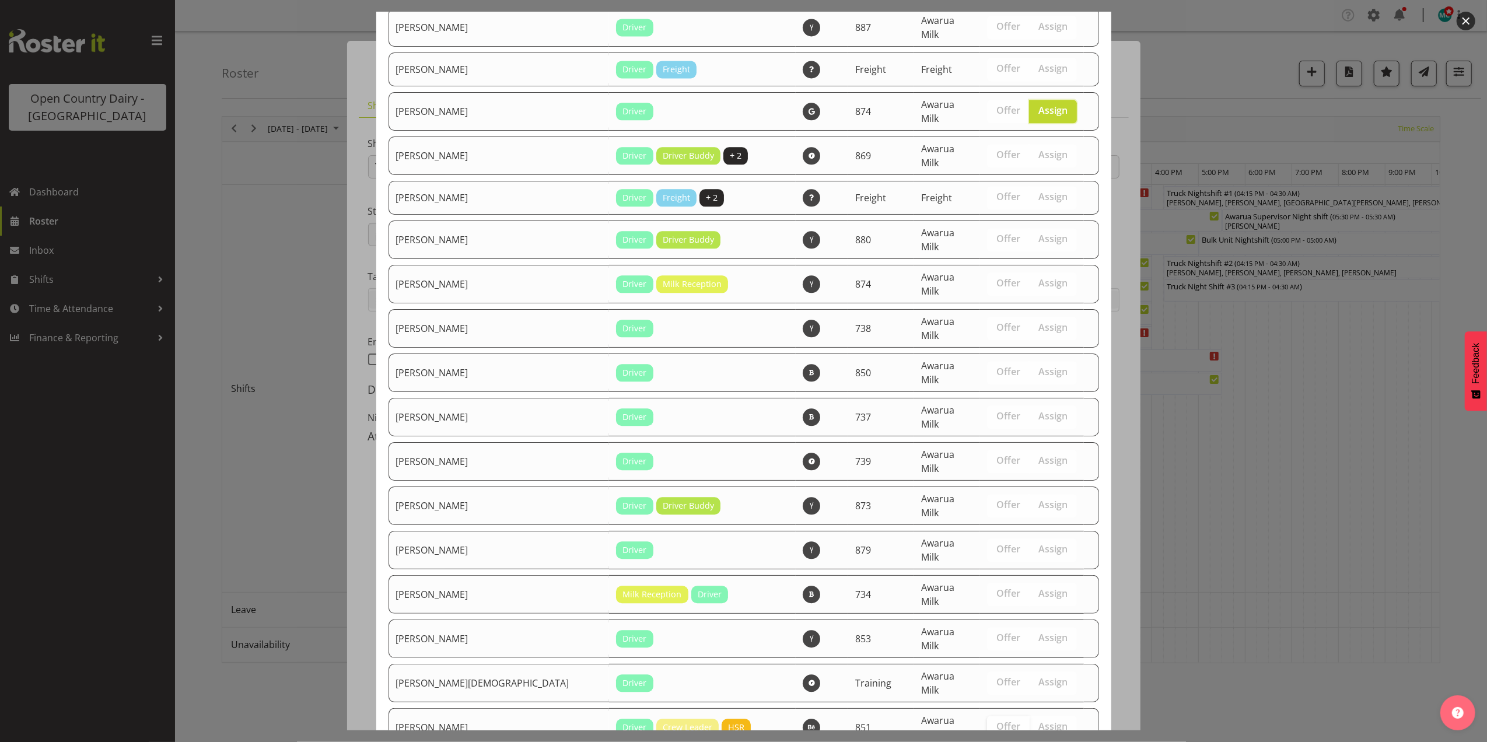
scroll to position [2800, 0]
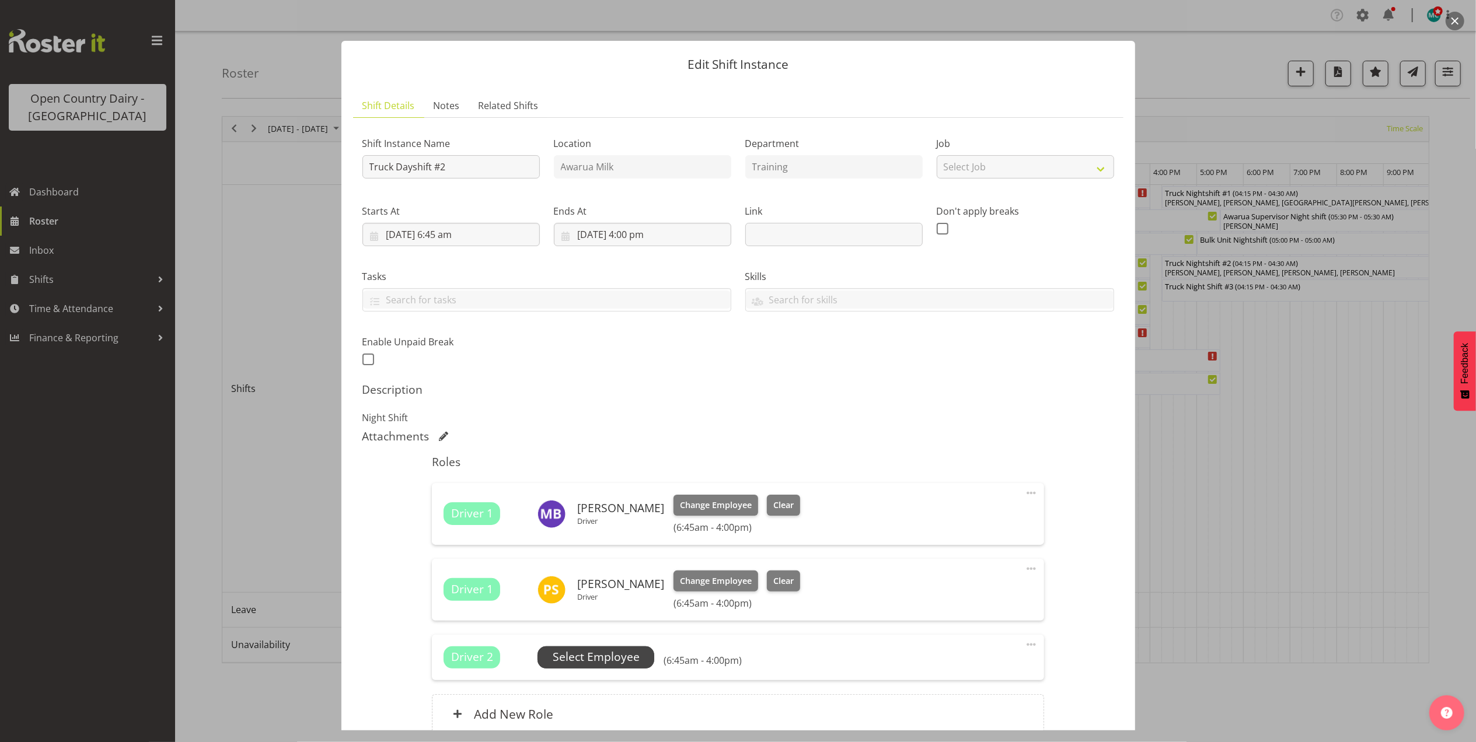
click at [603, 658] on span "Select Employee" at bounding box center [596, 657] width 87 height 17
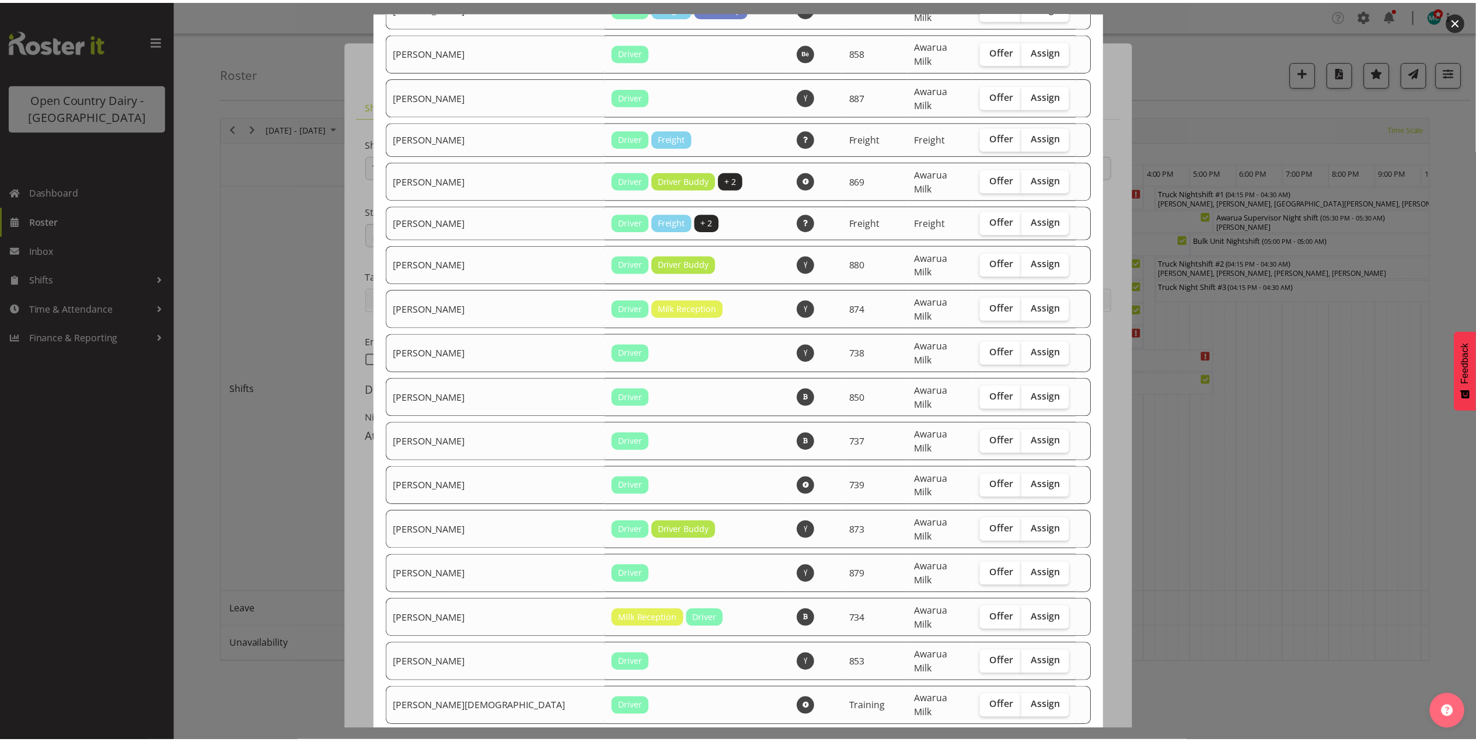
scroll to position [2760, 0]
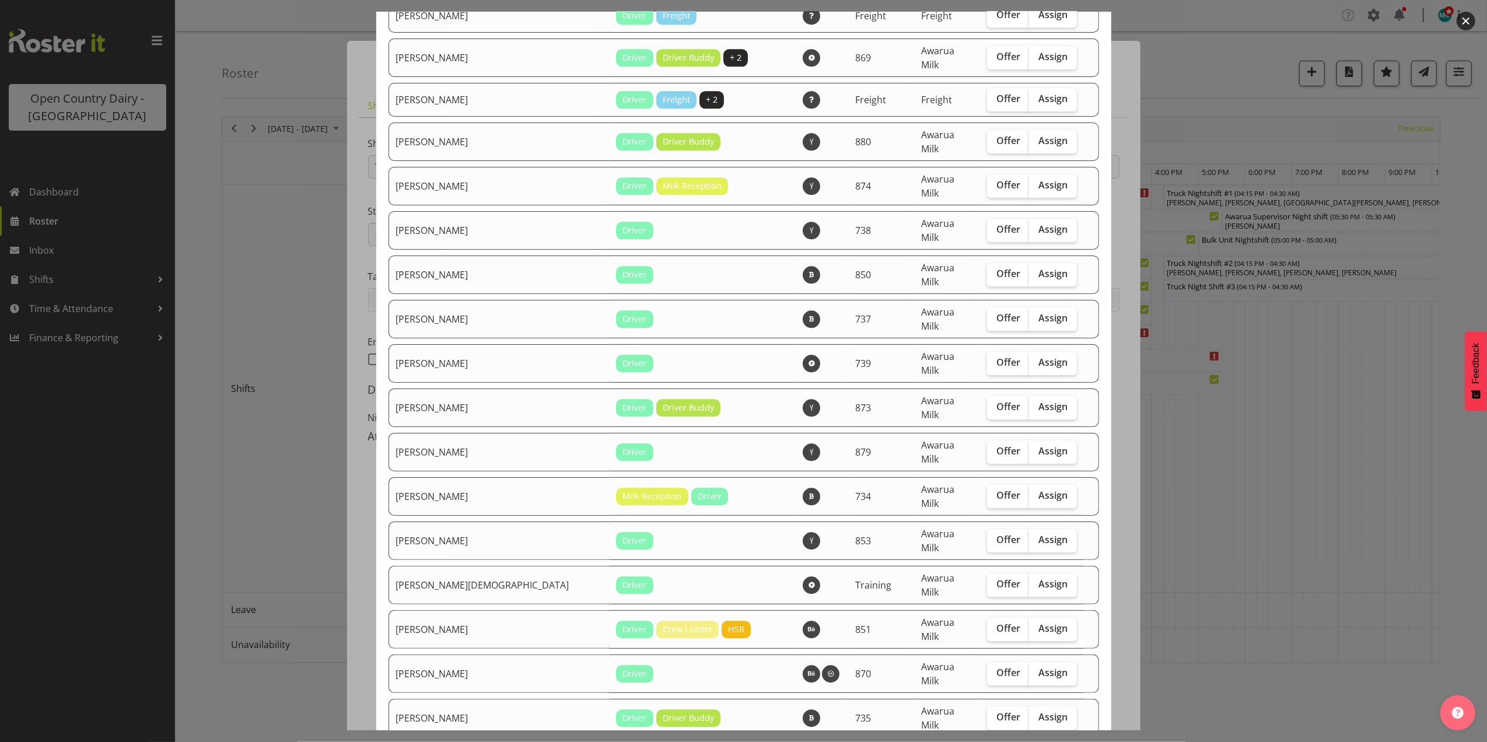
checkbox input "true"
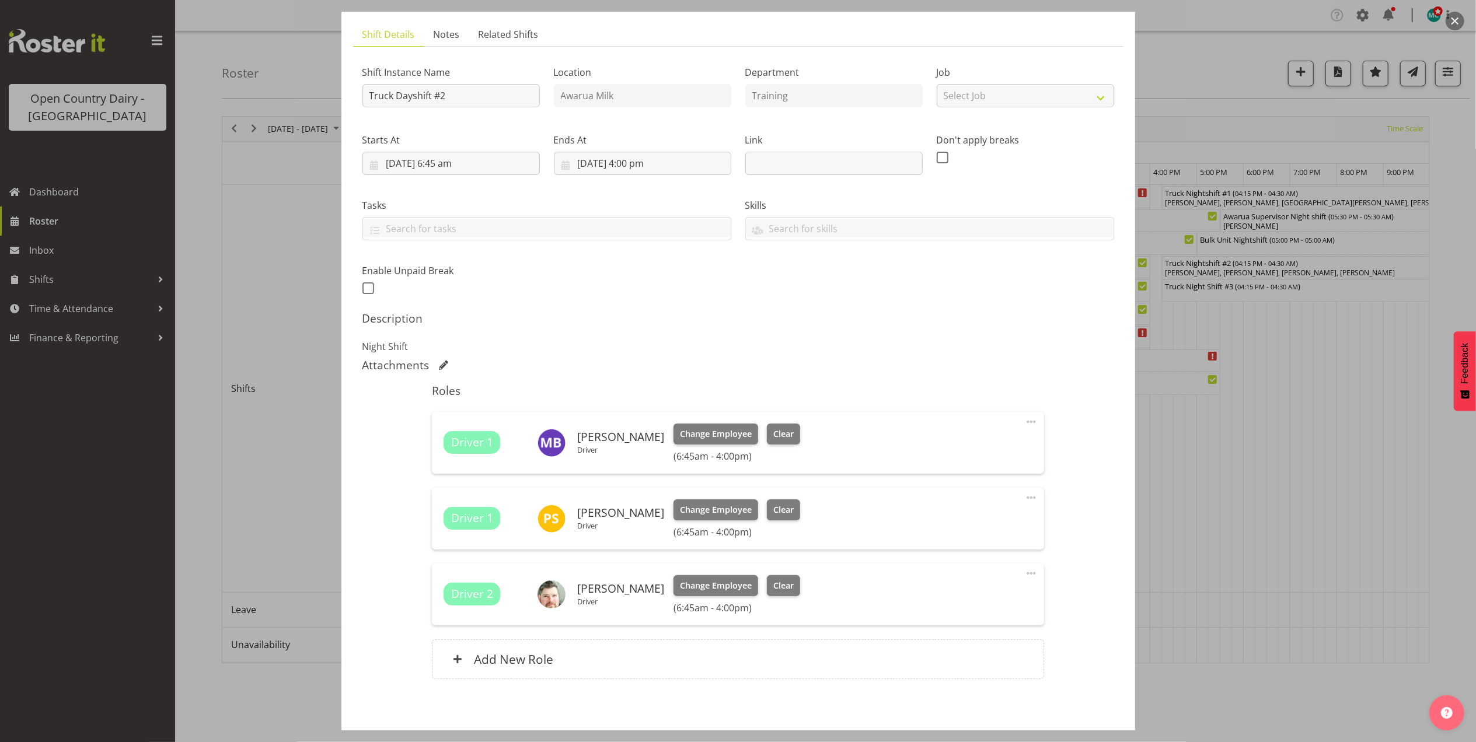
scroll to position [125, 0]
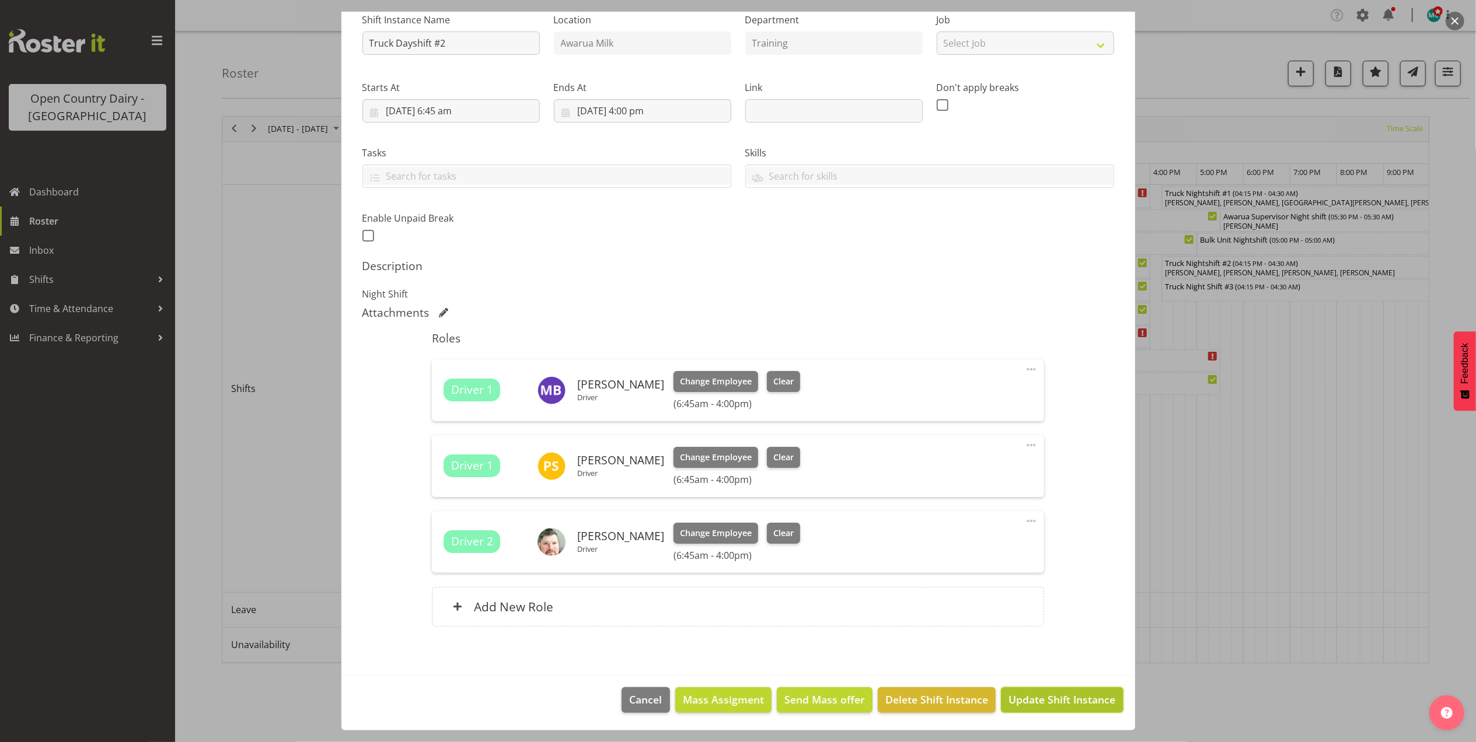
click at [1039, 701] on span "Update Shift Instance" at bounding box center [1061, 699] width 107 height 15
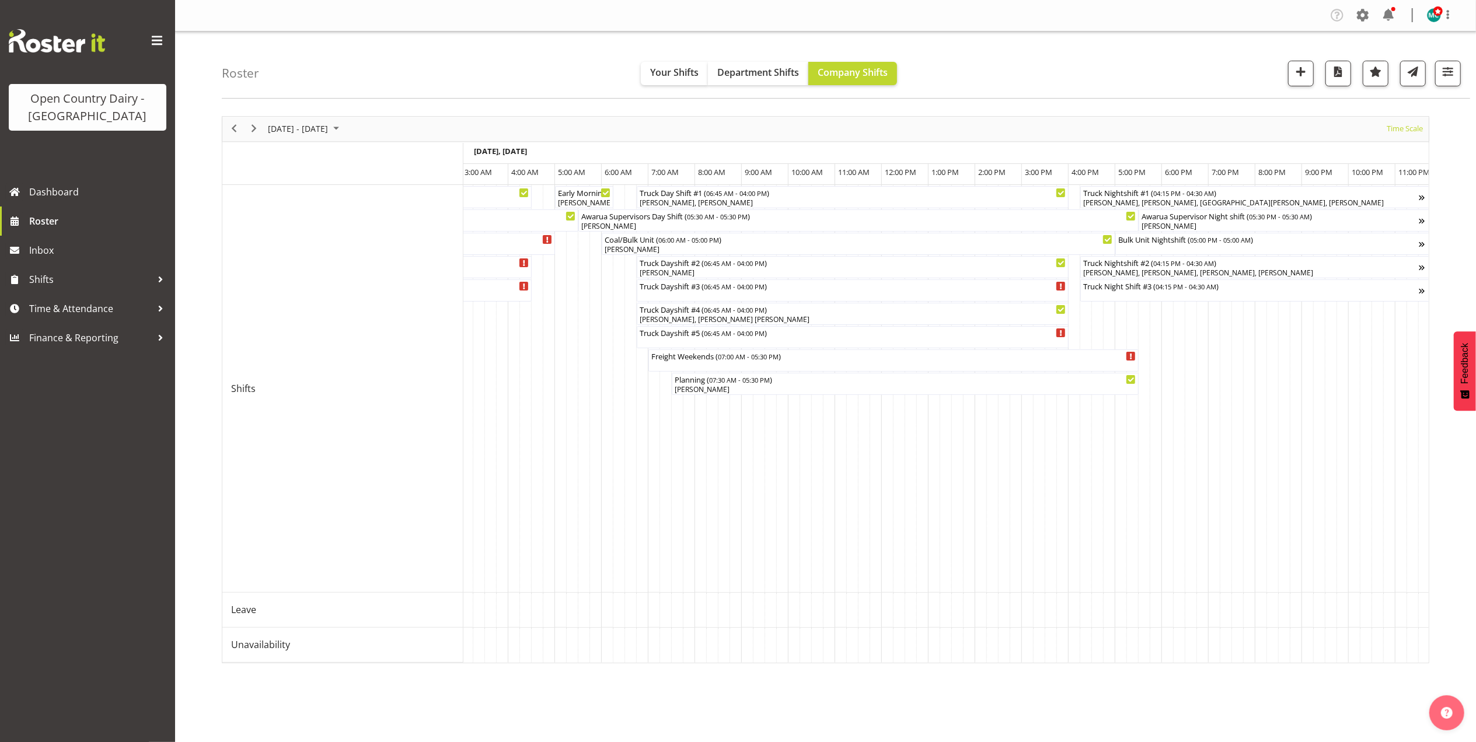
scroll to position [0, 6877]
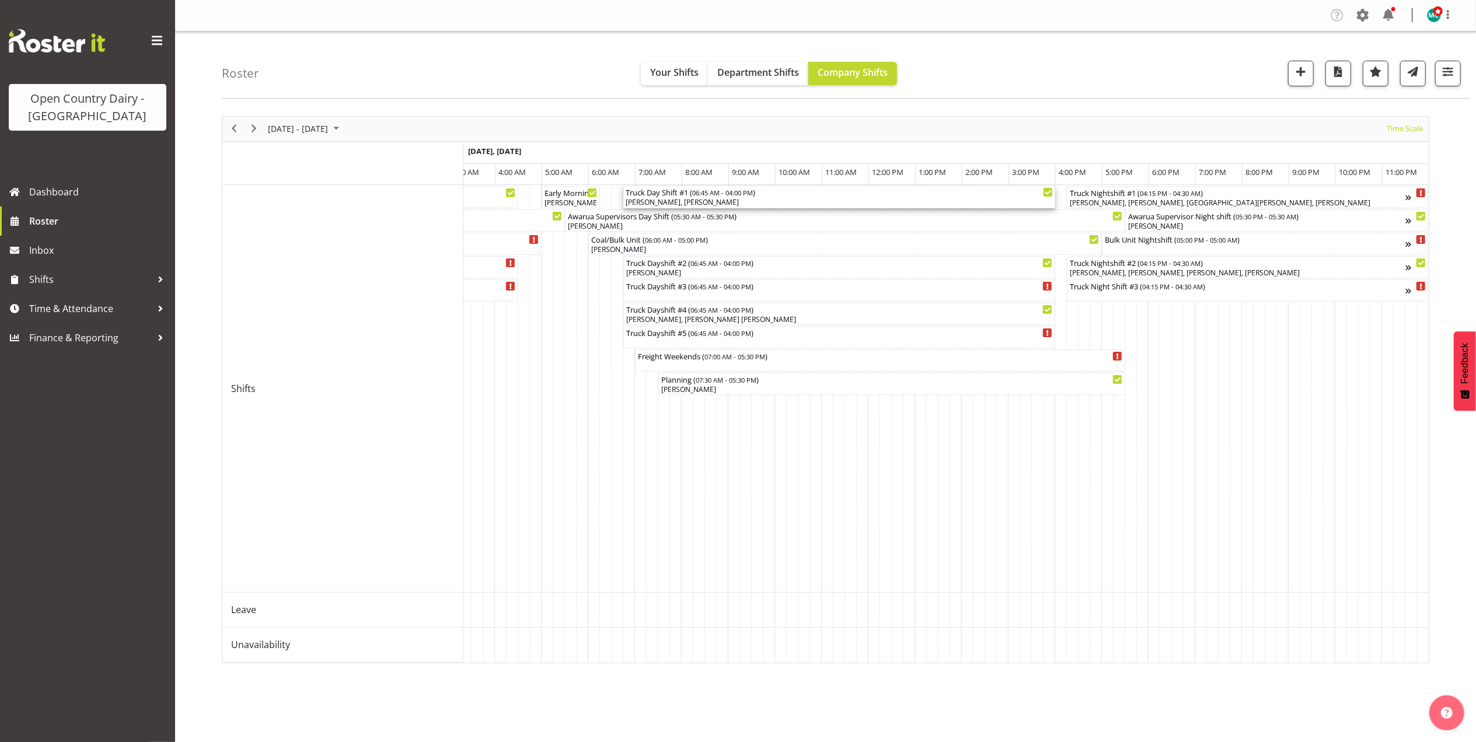
click at [773, 197] on div "Truck Day Shift #1 ( 06:45 AM - 04:00 PM ) David McKenzie, Jamie Seaton" at bounding box center [838, 197] width 427 height 22
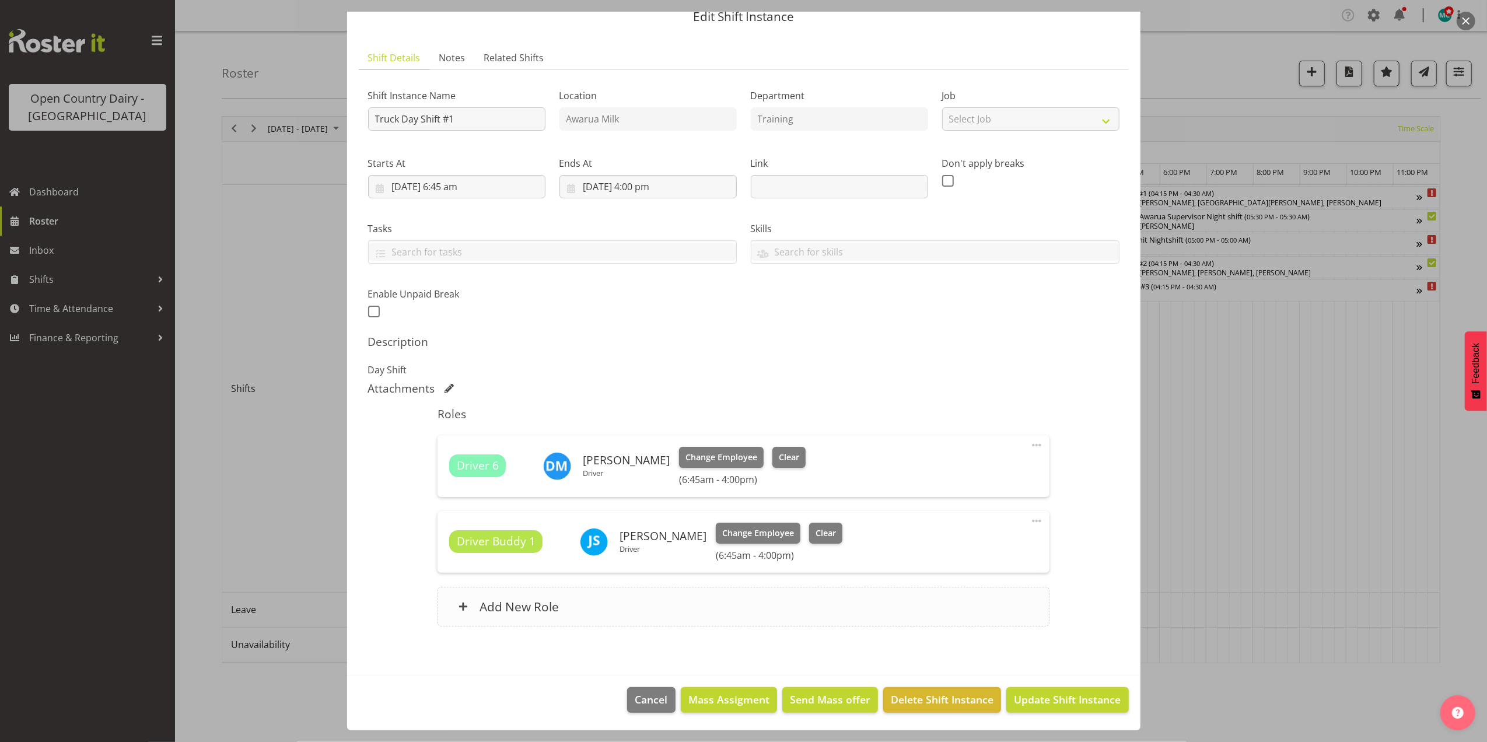
click at [540, 613] on h6 "Add New Role" at bounding box center [519, 606] width 79 height 15
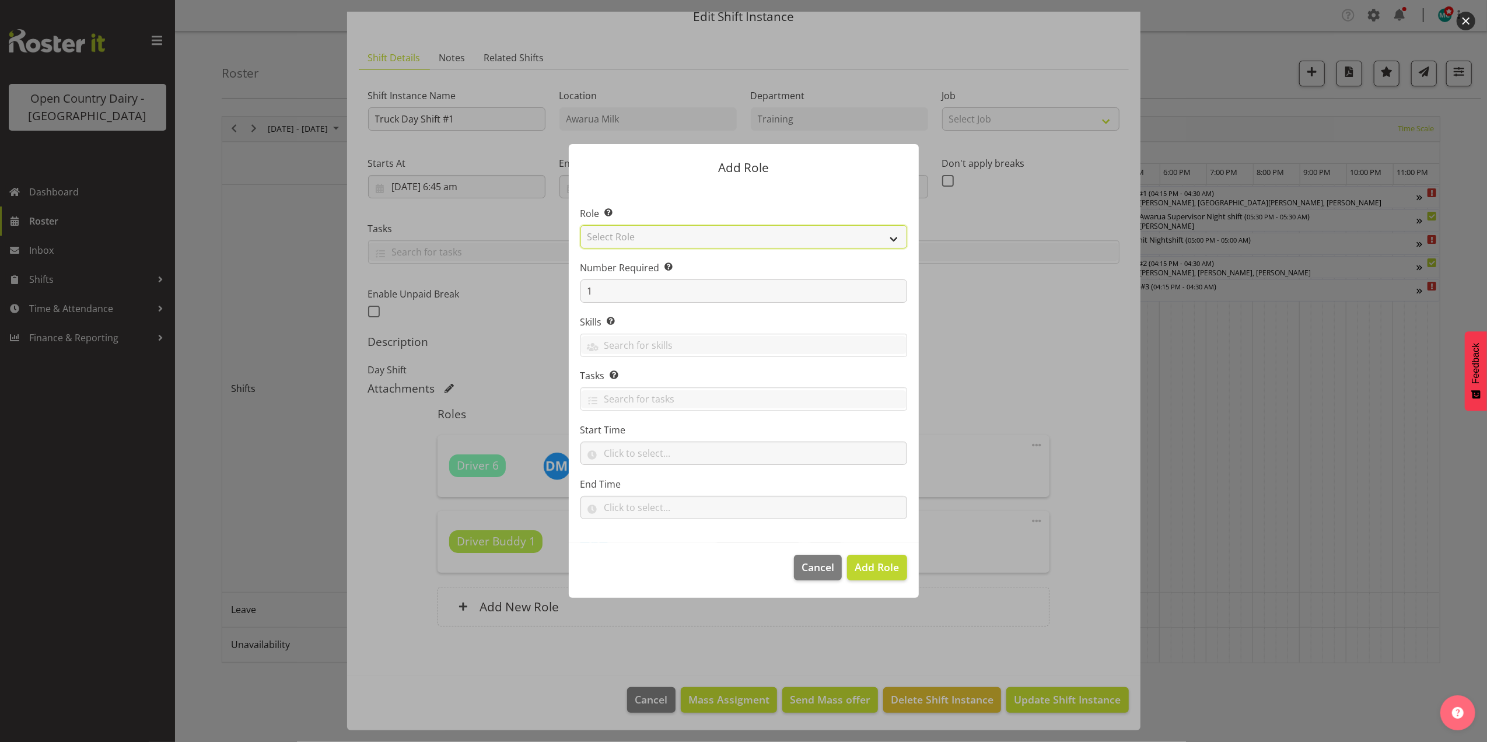
click at [652, 243] on select "Select Role Crew Leader Driver Driver Assessor Dayshift Driver Assessor Nightsh…" at bounding box center [744, 236] width 327 height 23
select select "1154"
click at [581, 225] on select "Select Role Crew Leader Driver Driver Assessor Dayshift Driver Assessor Nightsh…" at bounding box center [744, 236] width 327 height 23
click at [631, 298] on input "1" at bounding box center [744, 290] width 327 height 23
type input "6"
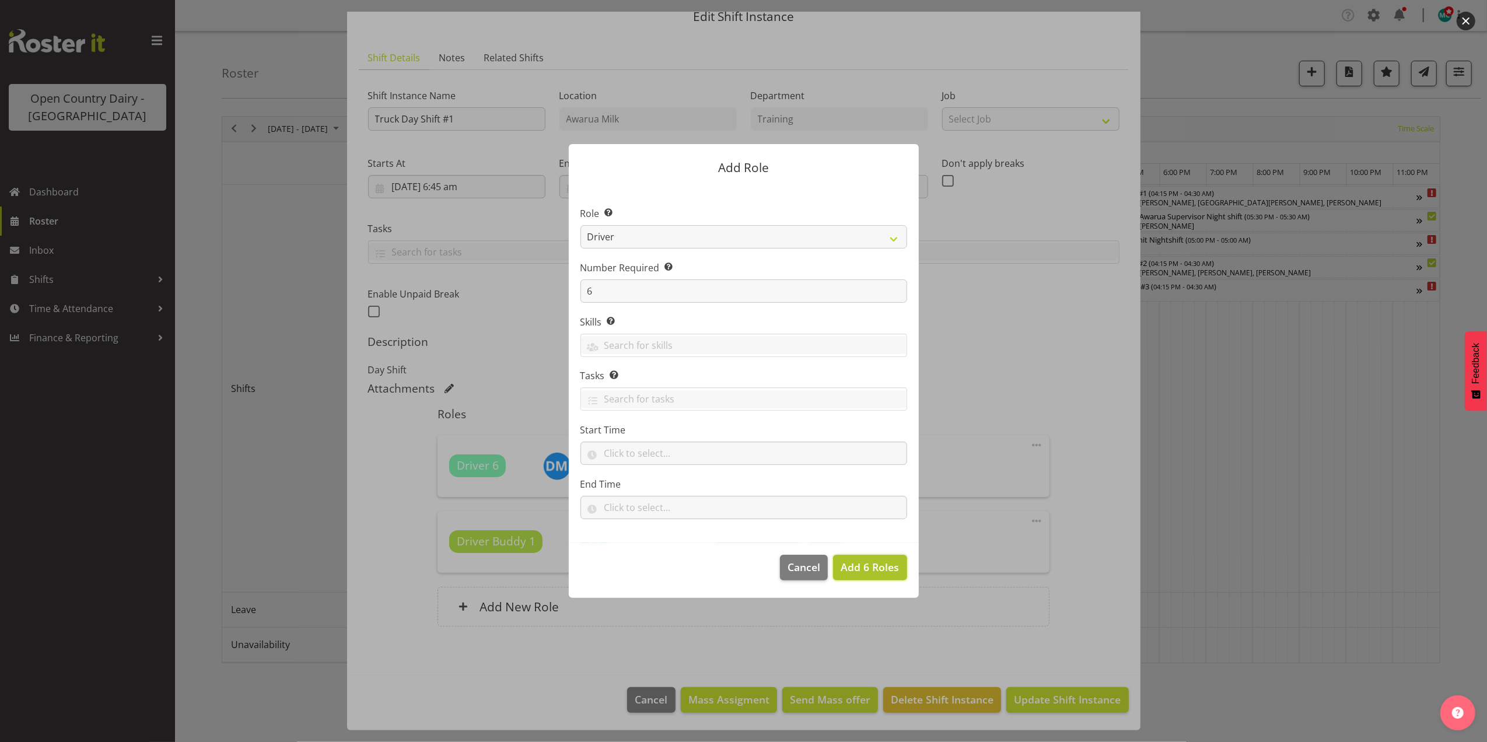
click at [871, 571] on span "Add 6 Roles" at bounding box center [870, 567] width 58 height 14
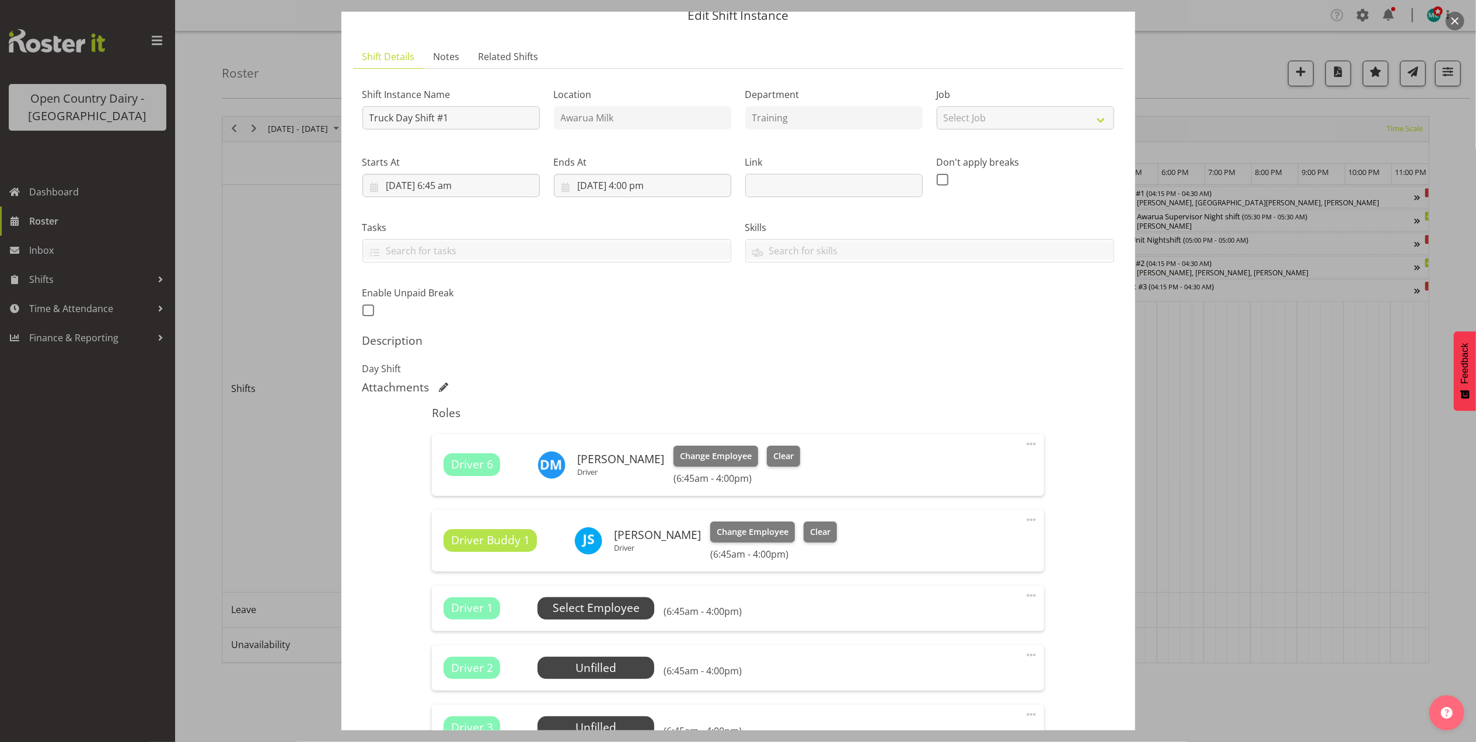
click at [599, 606] on span "Select Employee" at bounding box center [596, 608] width 87 height 17
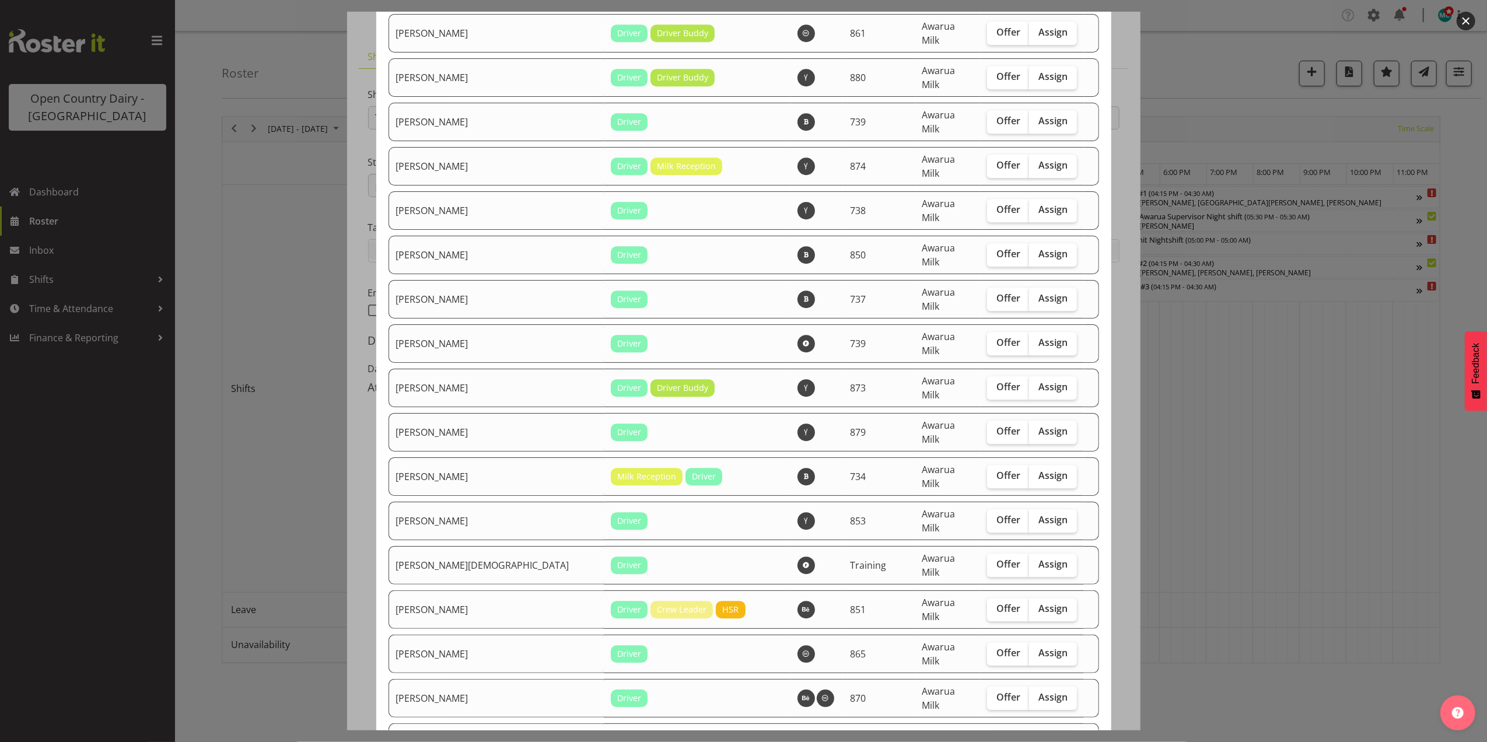
checkbox input "true"
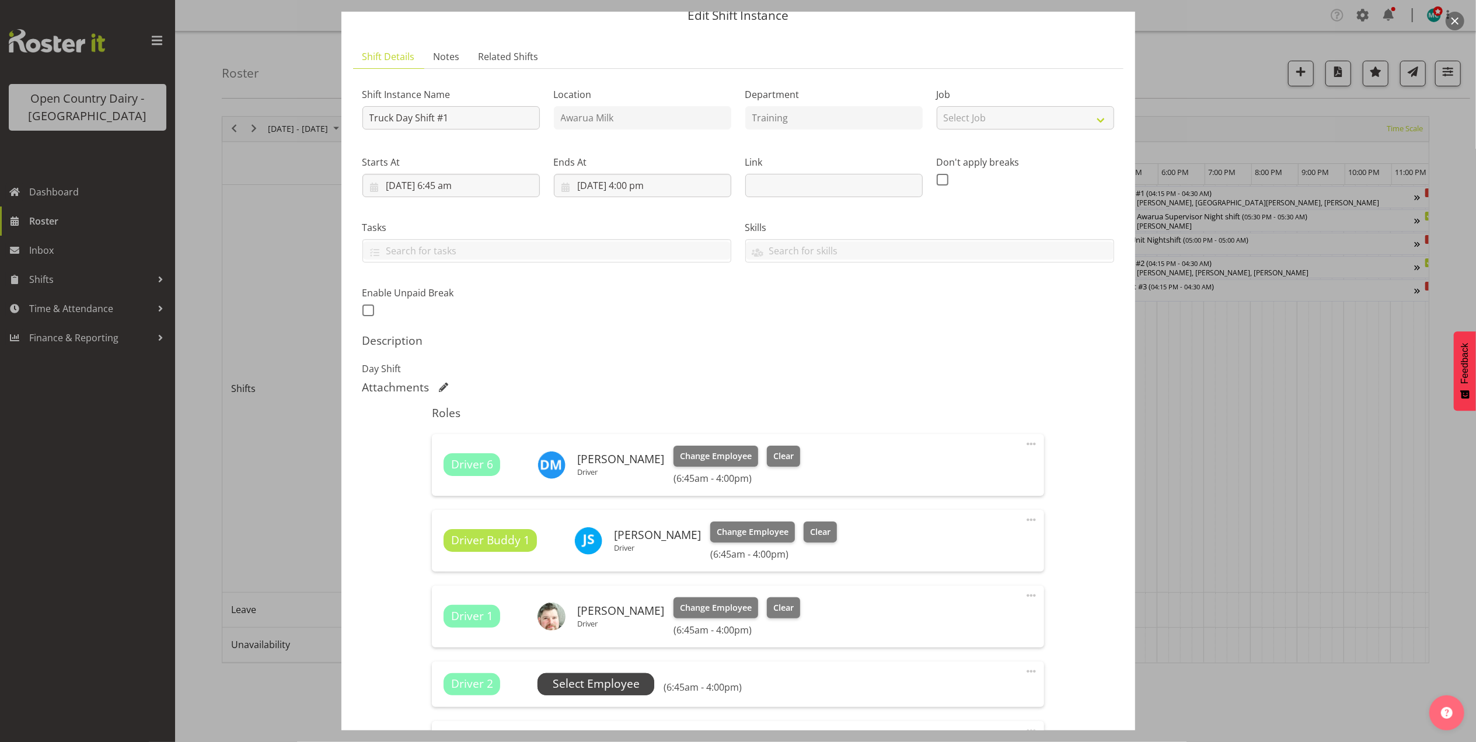
click at [629, 687] on span "Select Employee" at bounding box center [596, 684] width 87 height 17
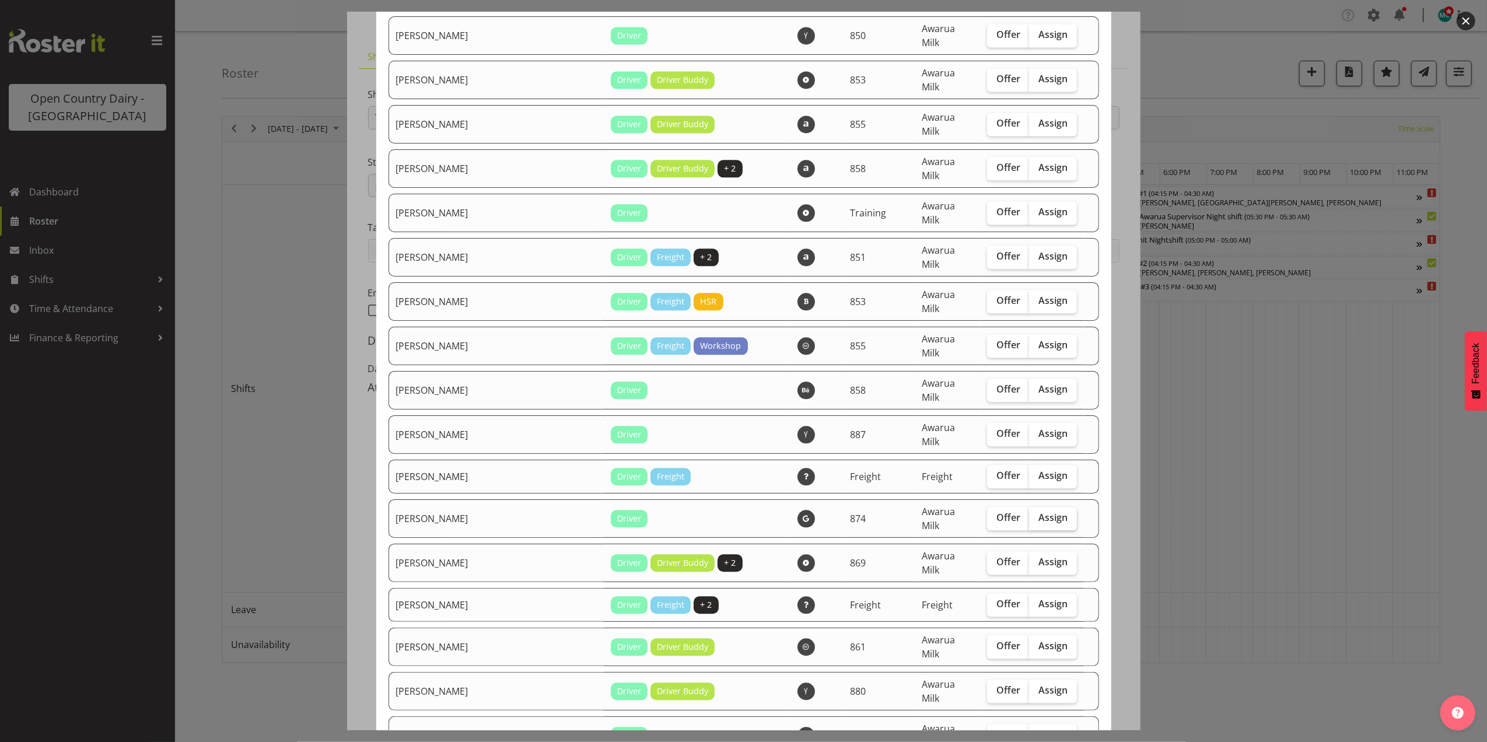
click at [1032, 507] on label "Assign" at bounding box center [1053, 518] width 48 height 23
click at [1032, 514] on input "Assign" at bounding box center [1033, 518] width 8 height 8
checkbox input "true"
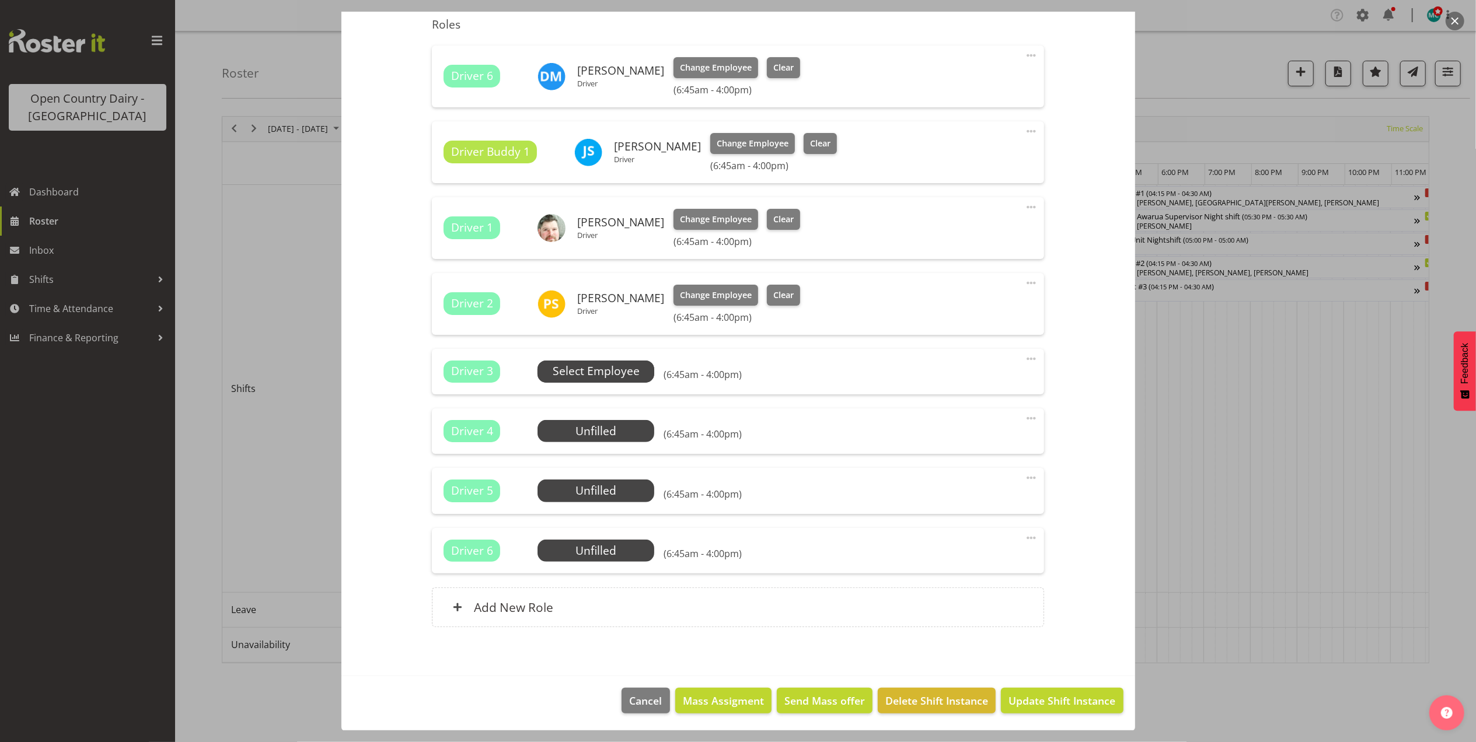
click at [613, 372] on span "Select Employee" at bounding box center [596, 371] width 87 height 17
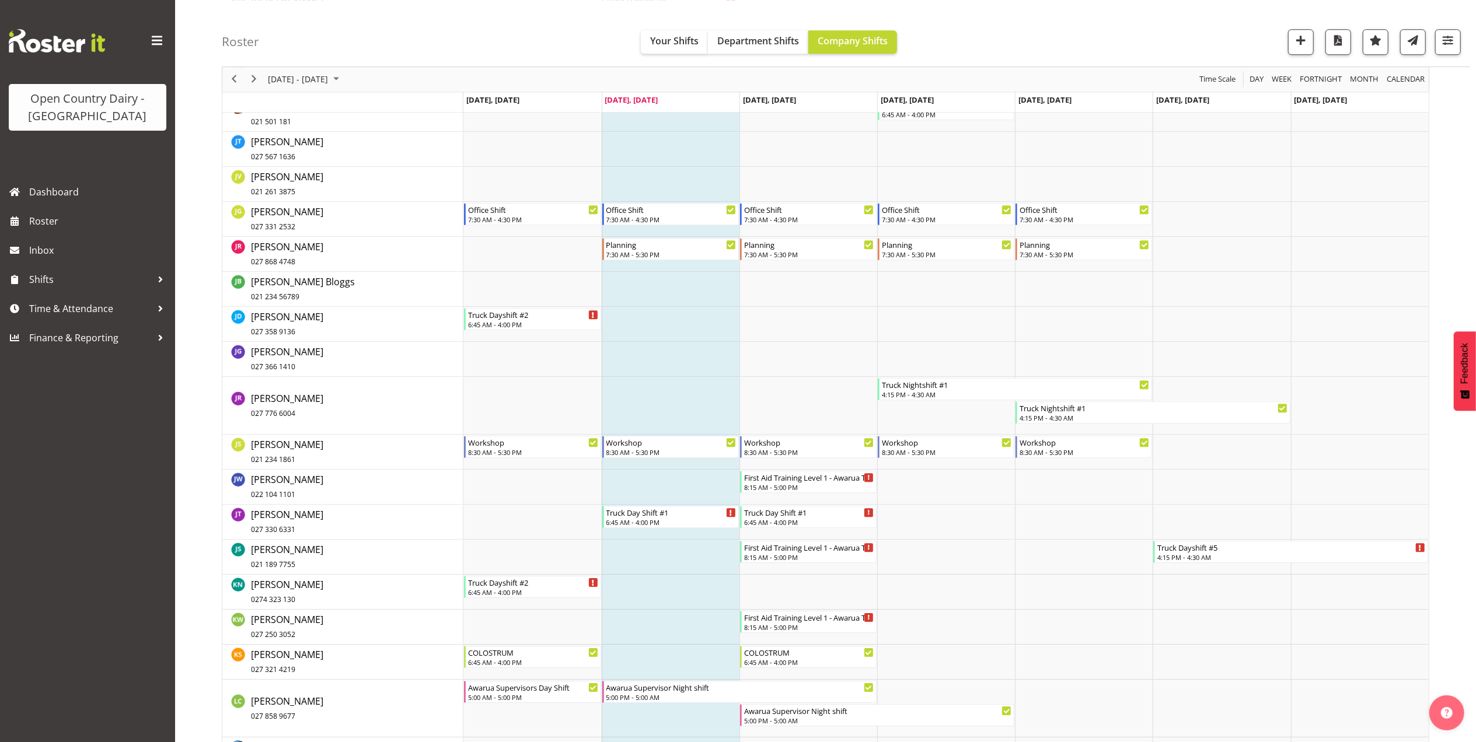
scroll to position [3345, 0]
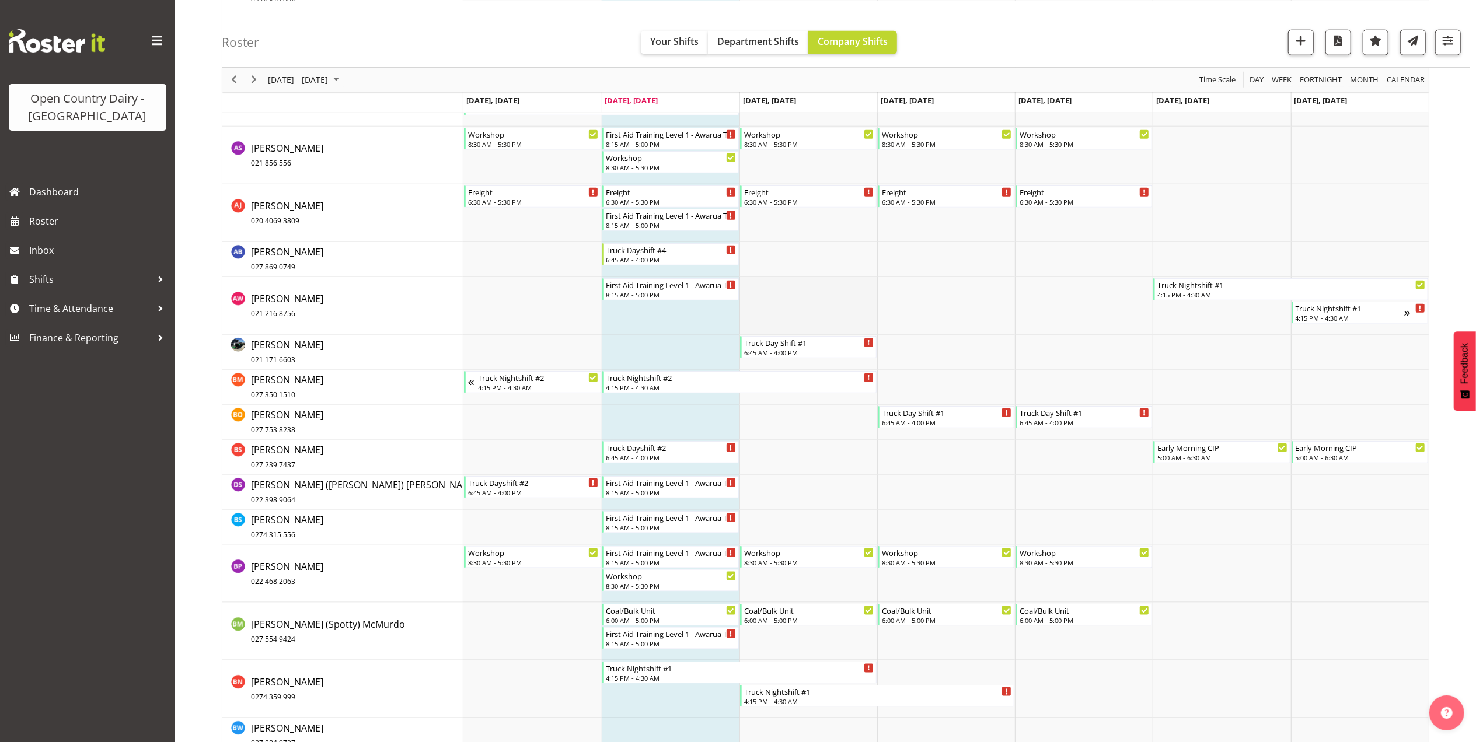
scroll to position [1170, 0]
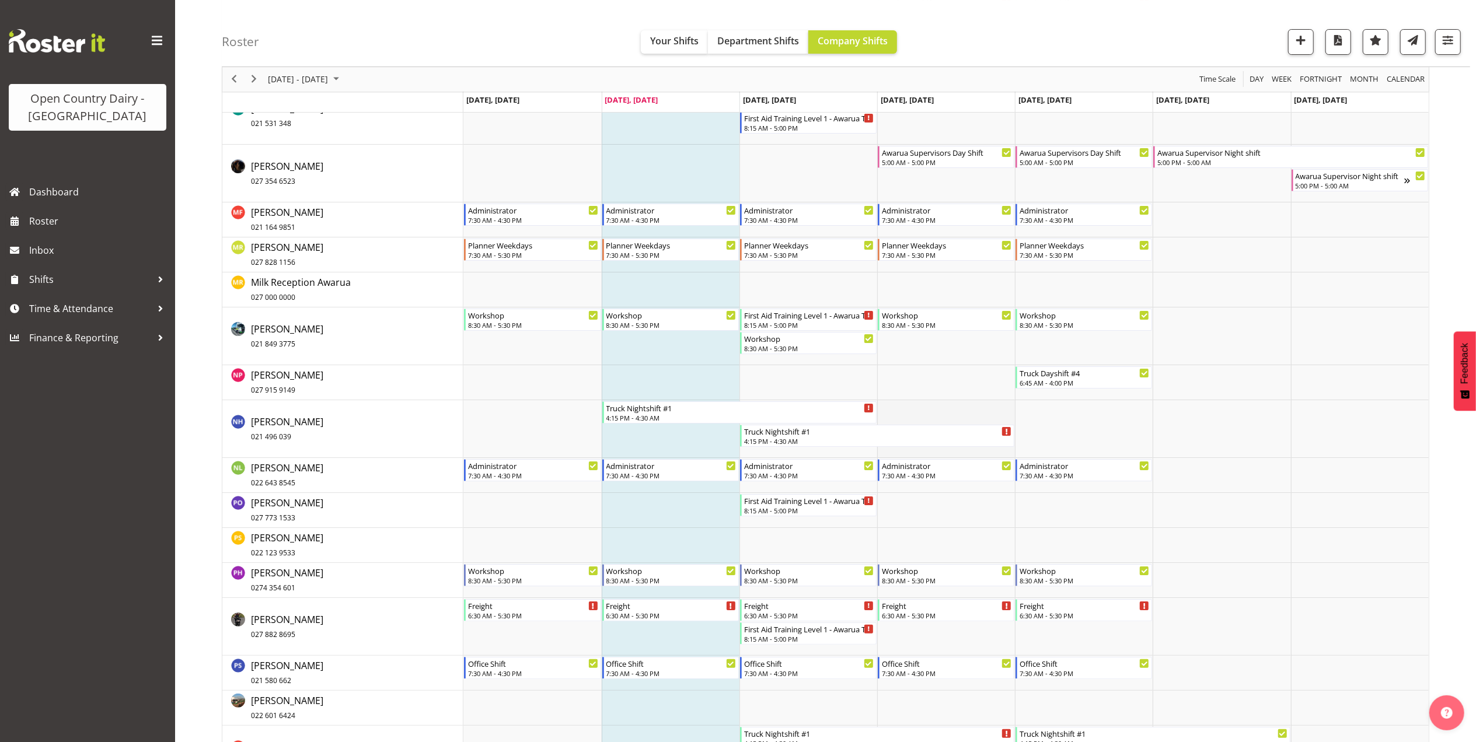
scroll to position [4414, 0]
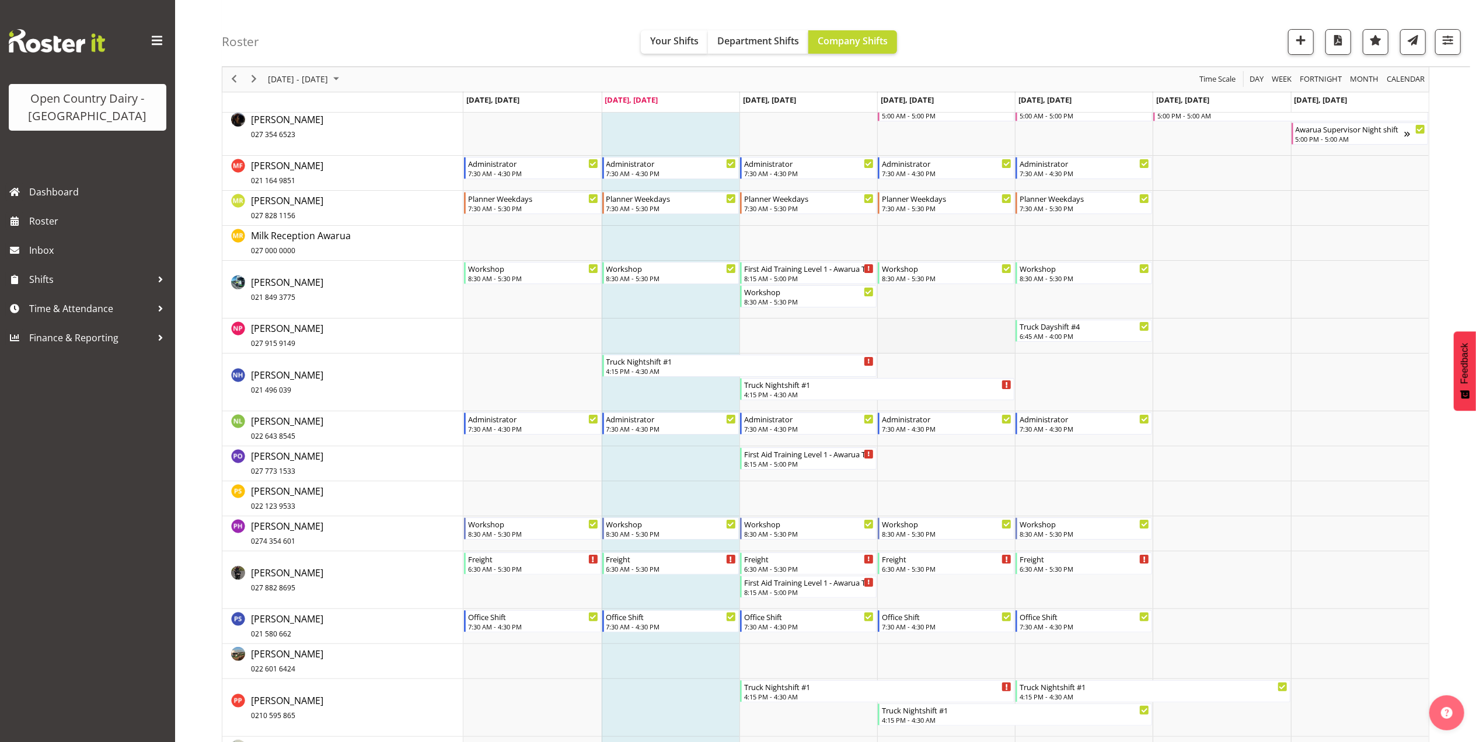
click at [970, 337] on td "Timeline Week of August 12, 2025" at bounding box center [946, 336] width 138 height 35
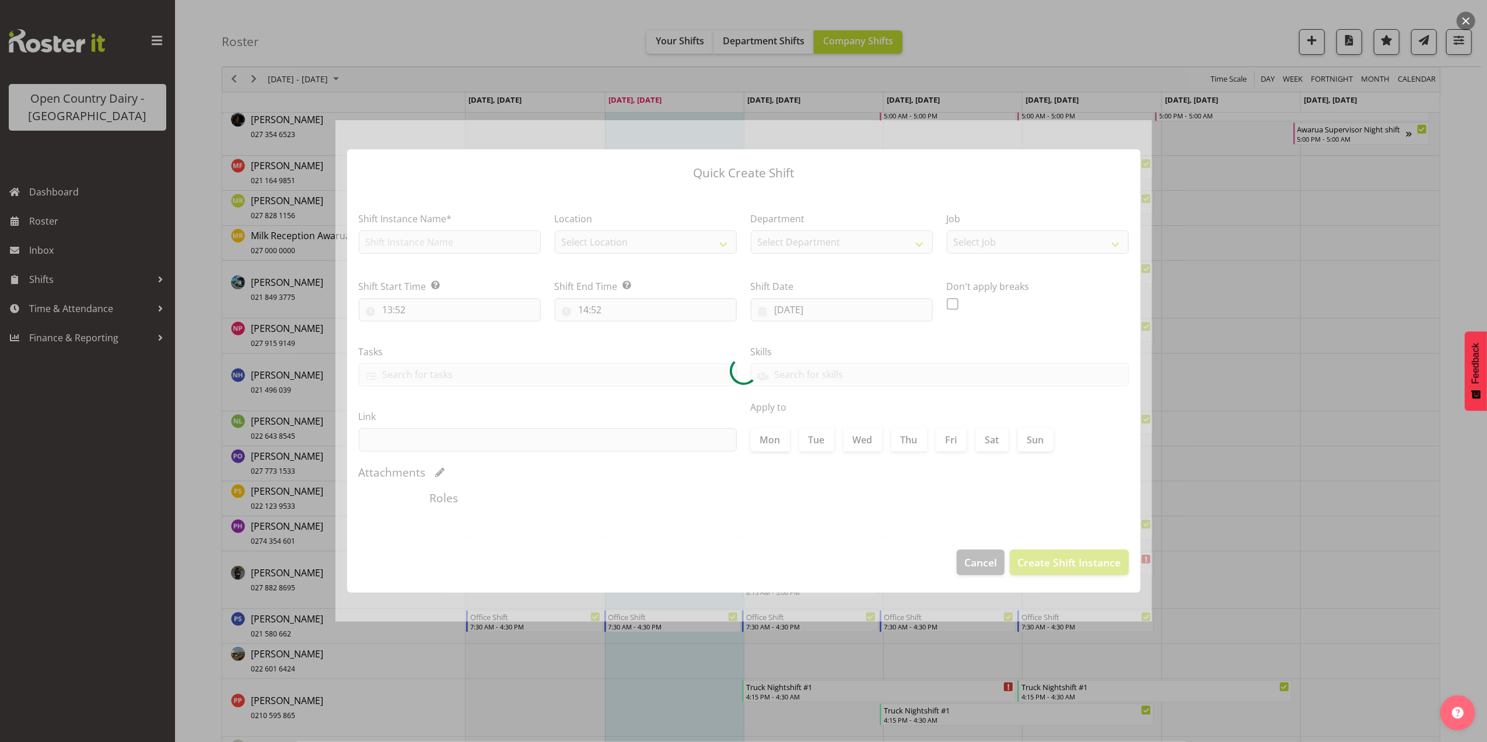
type input "[DATE]"
checkbox input "true"
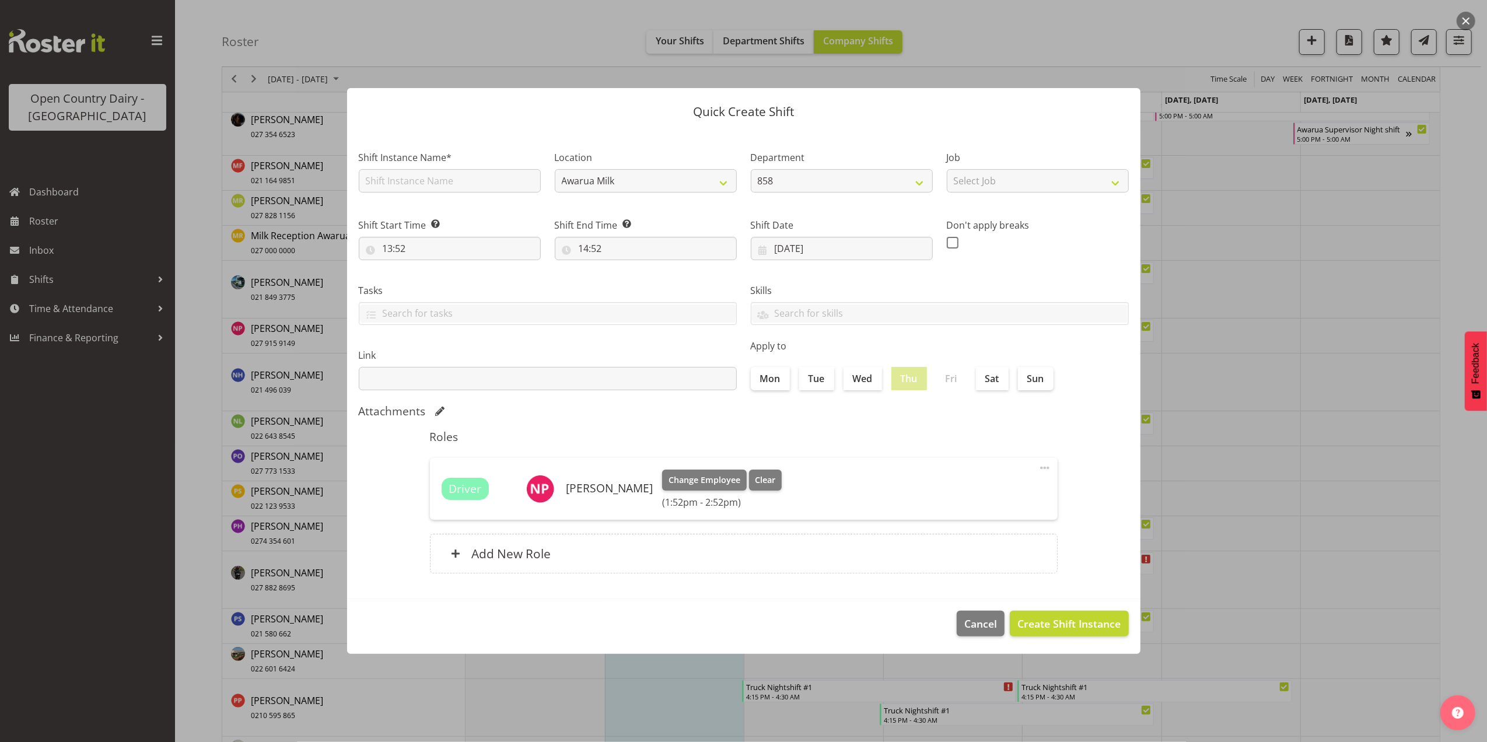
click at [1470, 16] on button "button" at bounding box center [1466, 21] width 19 height 19
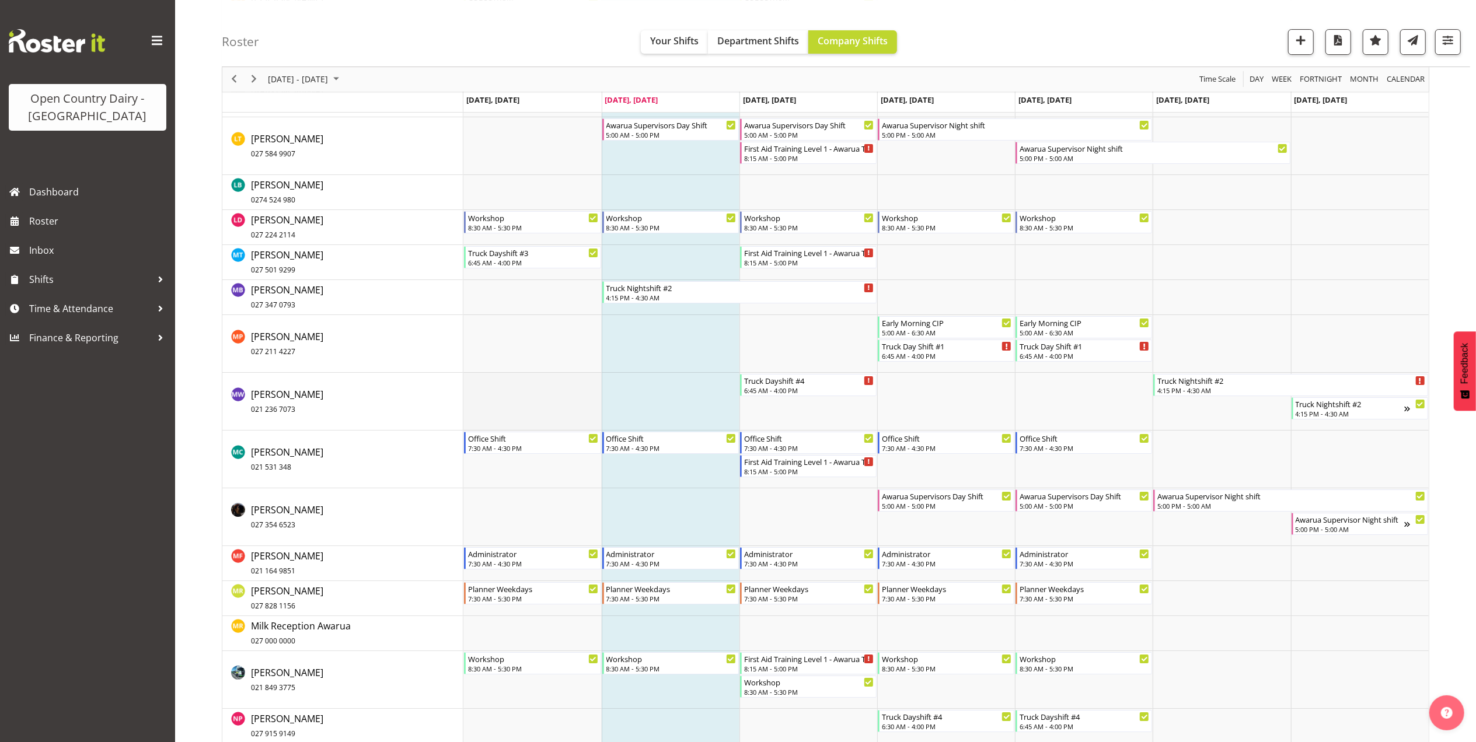
scroll to position [4045, 0]
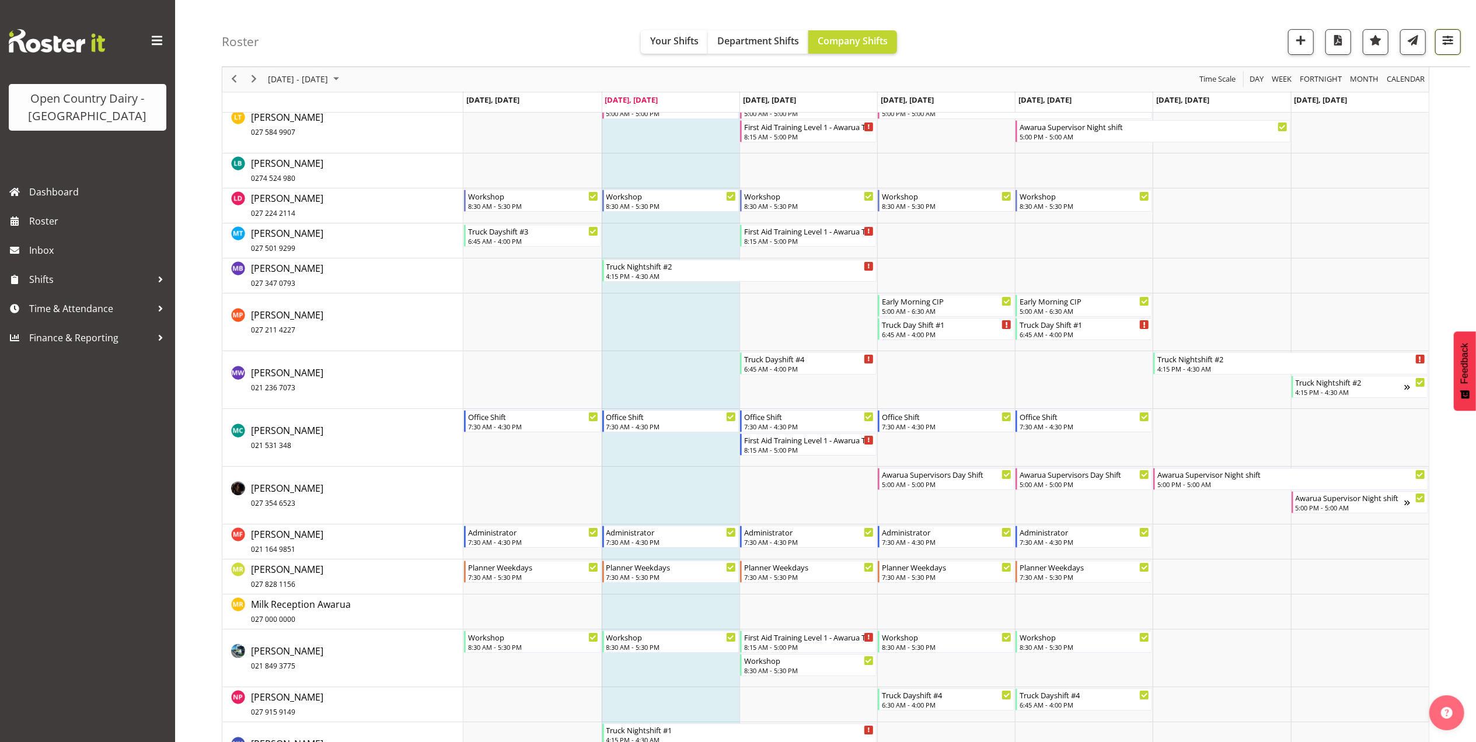
click at [1457, 43] on button "button" at bounding box center [1448, 42] width 26 height 26
drag, startPoint x: 1357, startPoint y: 261, endPoint x: 1358, endPoint y: 269, distance: 7.8
click at [1357, 261] on select "Staff Role Shift - Horizontal Shift - Vertical Staff - Location" at bounding box center [1373, 255] width 155 height 23
select select "shiftH"
click at [1297, 267] on select "Staff Role Shift - Horizontal Shift - Vertical Staff - Location" at bounding box center [1373, 255] width 155 height 23
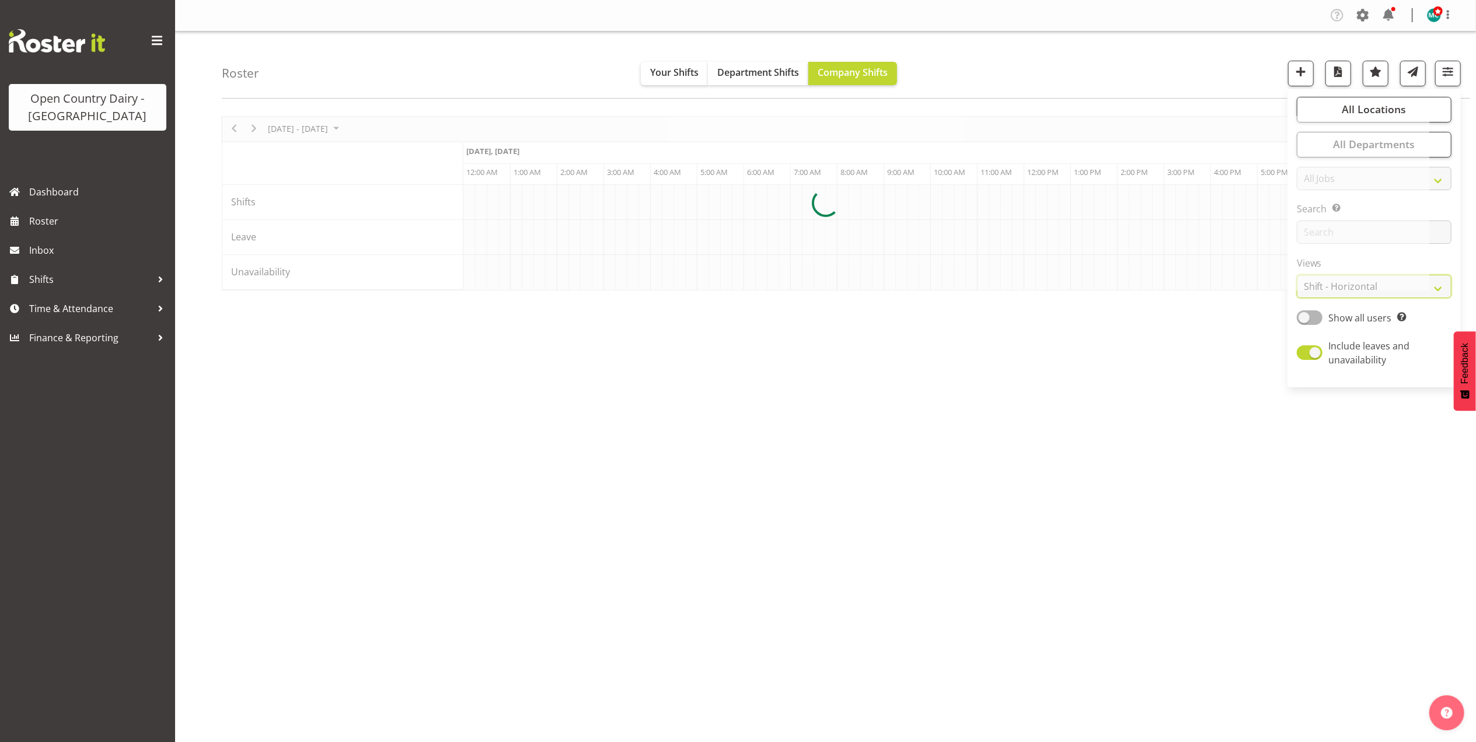
scroll to position [0, 0]
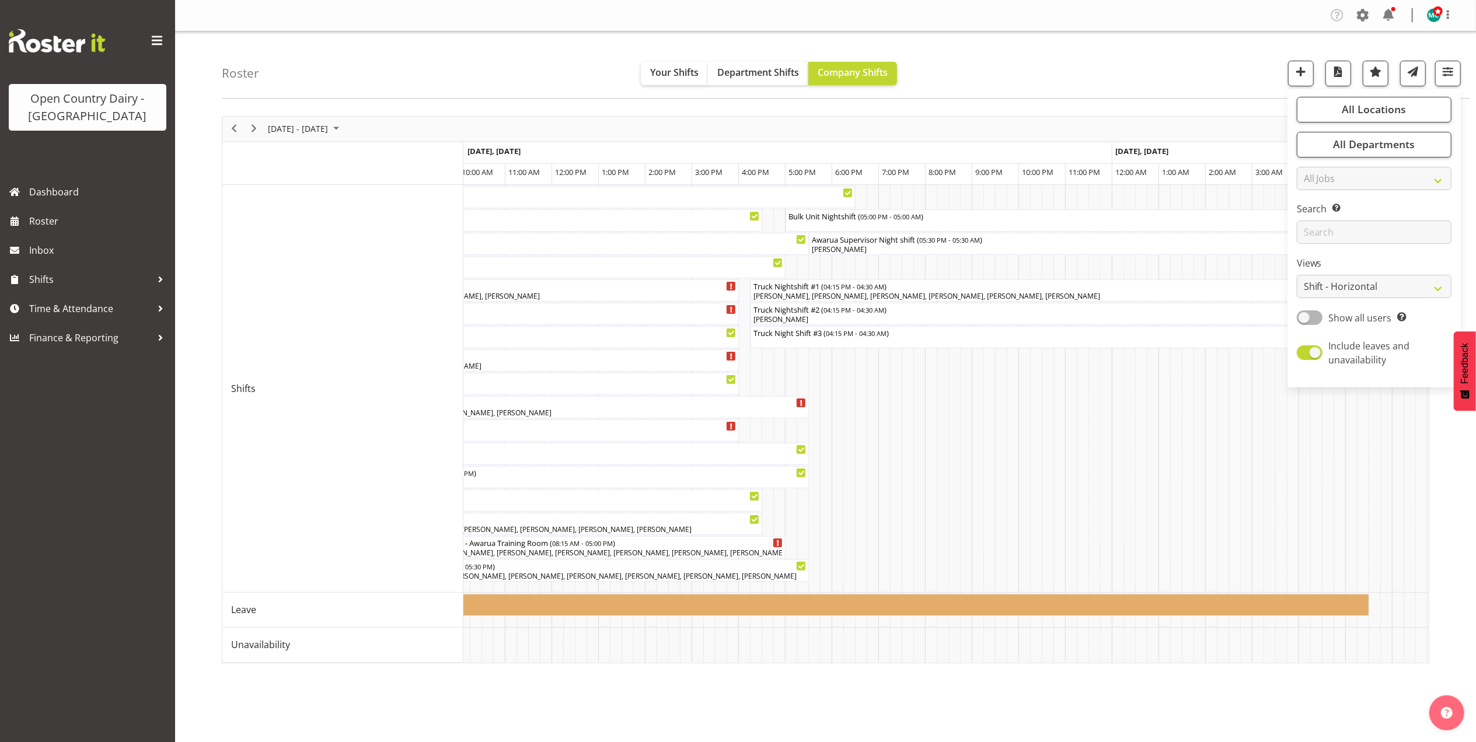
scroll to position [0, 2759]
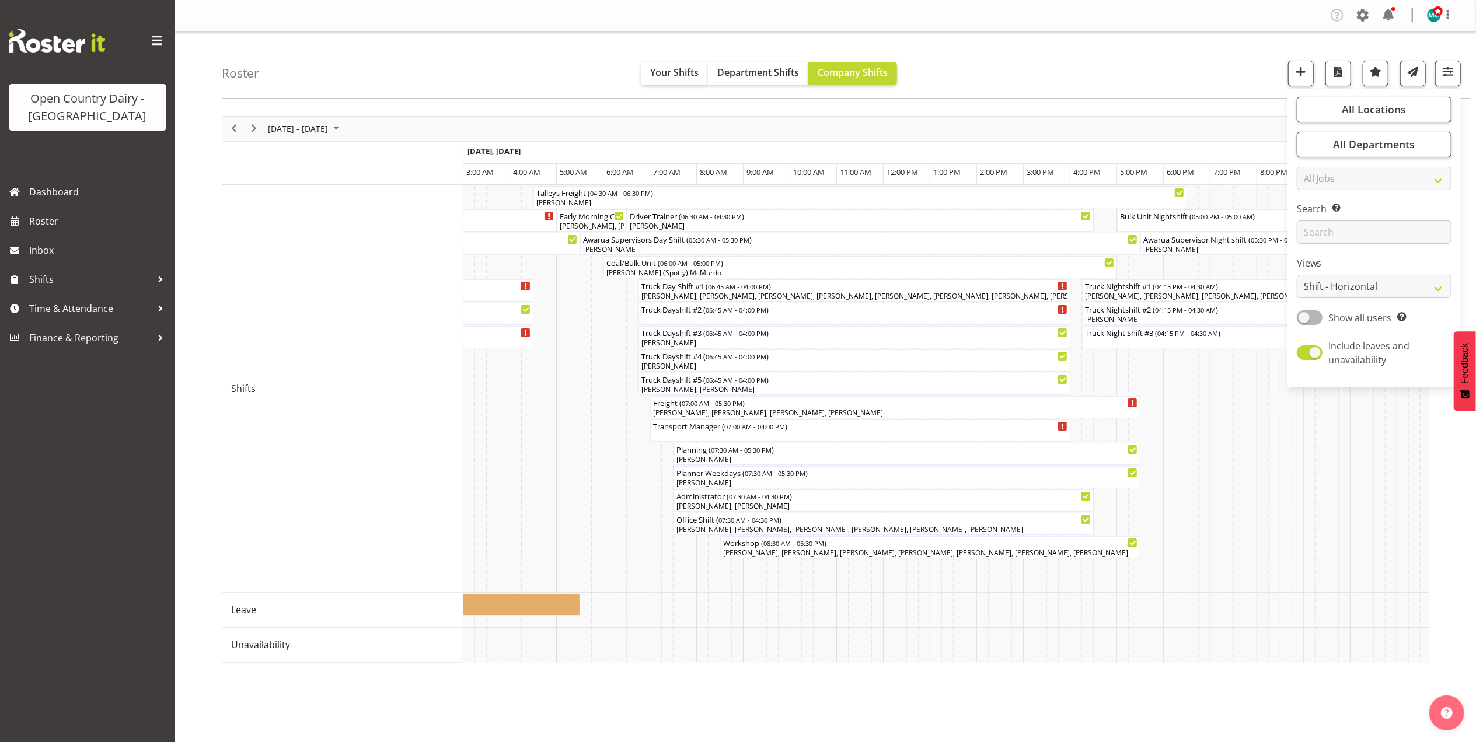
click at [1125, 67] on div "Roster Your Shifts Department Shifts Company Shifts All Locations Clear Awarua …" at bounding box center [846, 65] width 1248 height 67
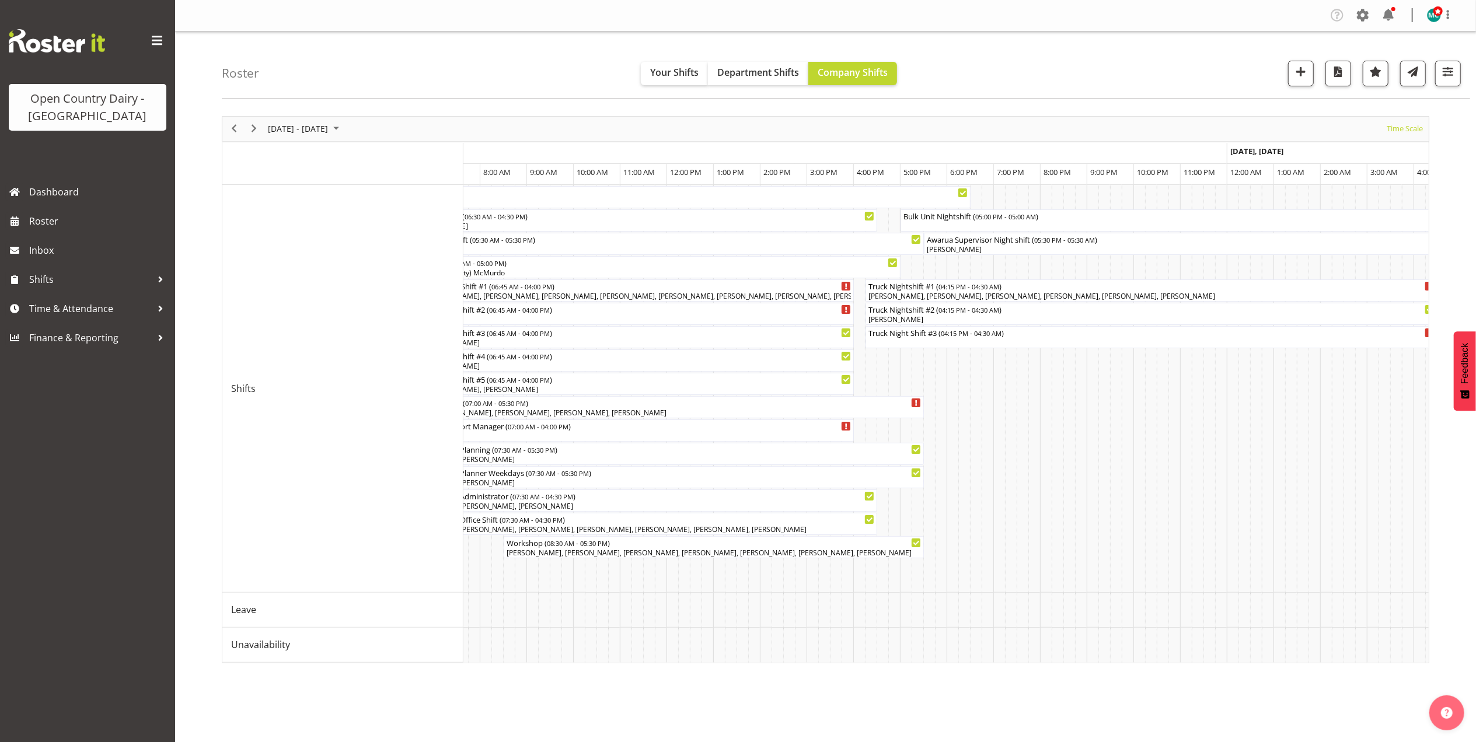
scroll to position [0, 3599]
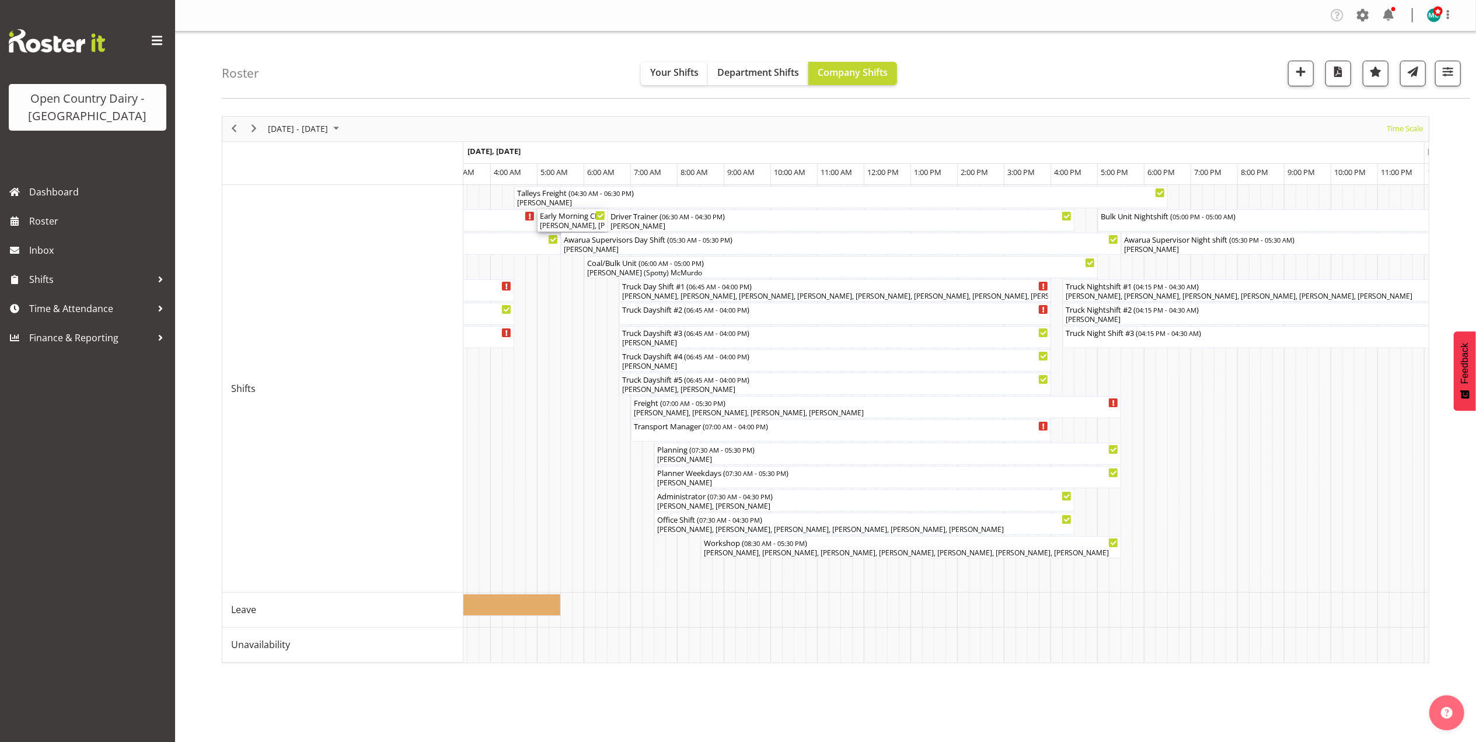
click at [574, 223] on div "[PERSON_NAME], [PERSON_NAME]" at bounding box center [572, 226] width 65 height 11
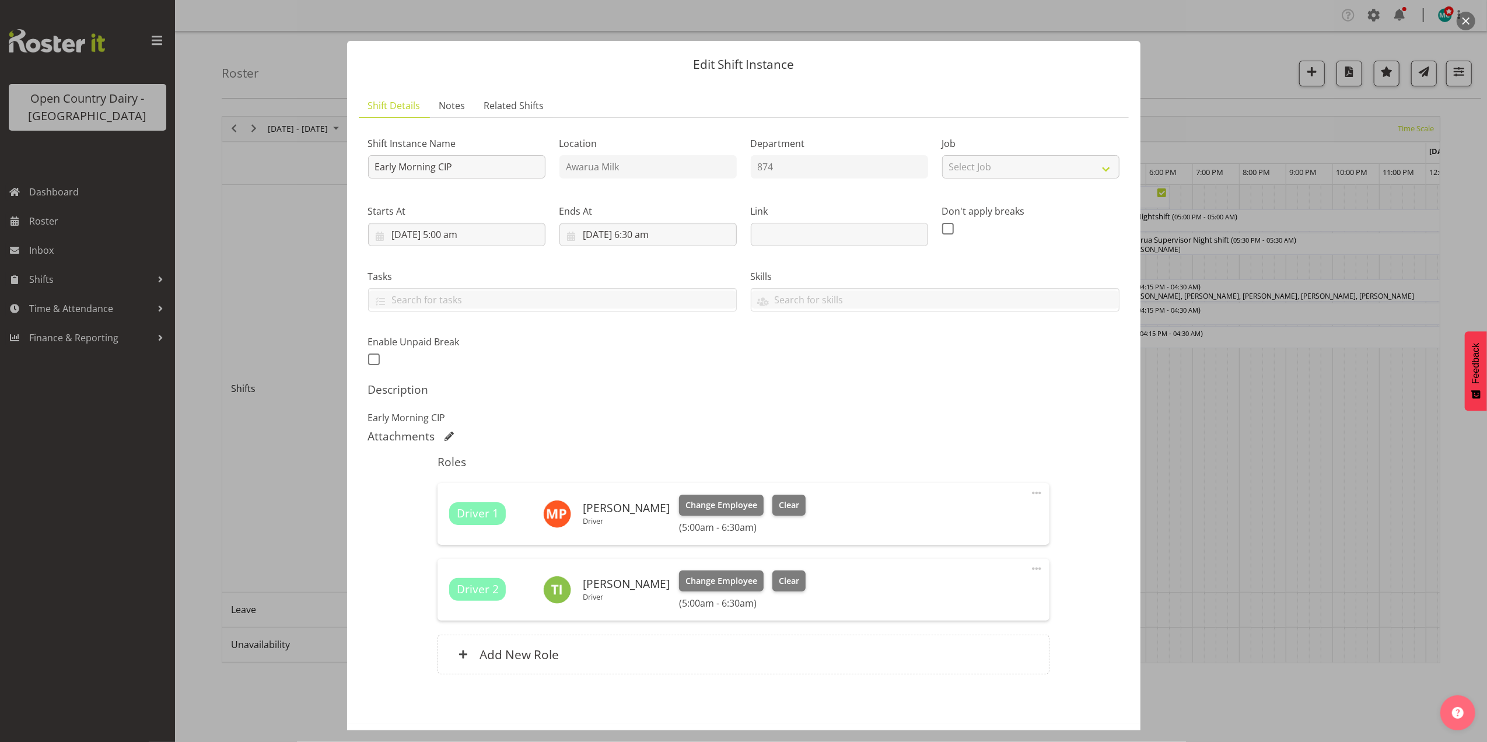
click at [1465, 20] on button "button" at bounding box center [1466, 21] width 19 height 19
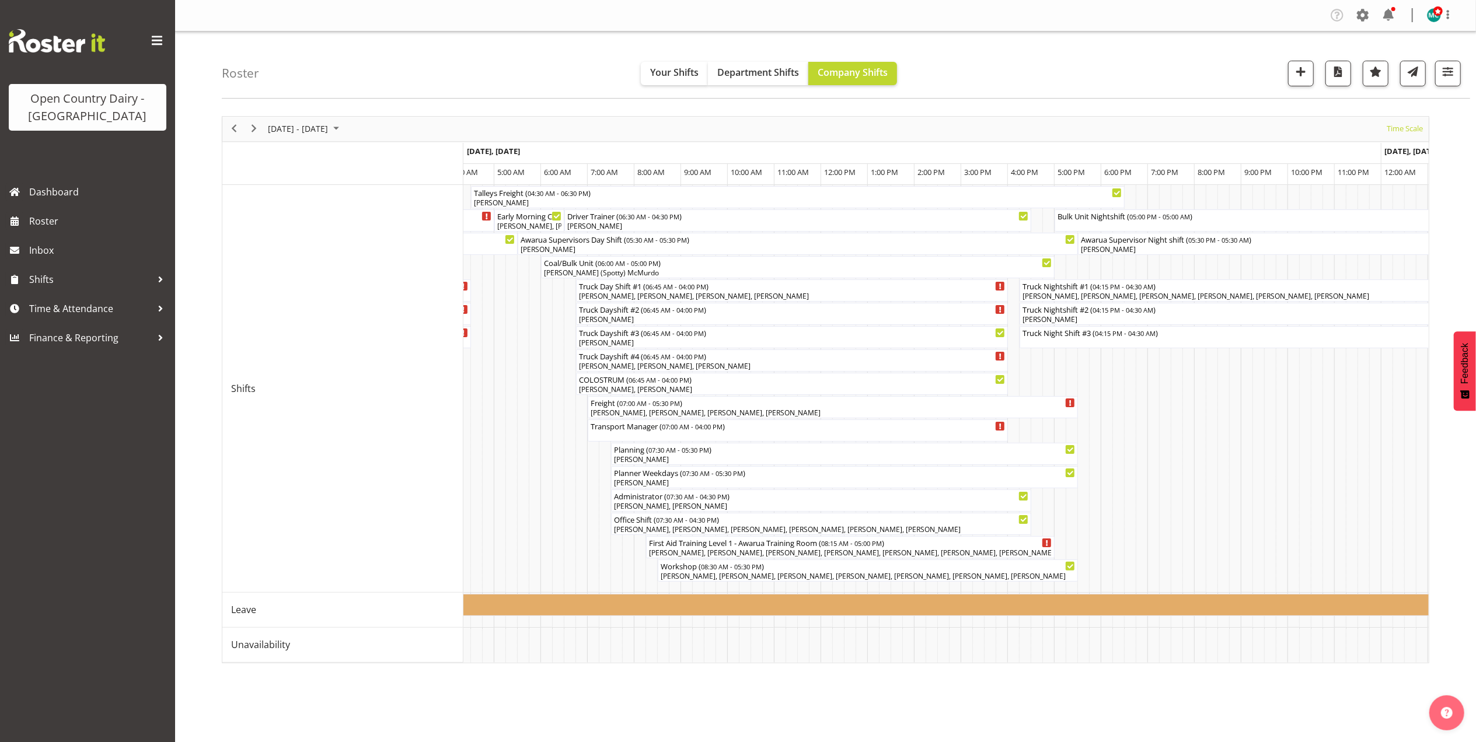
scroll to position [0, 2417]
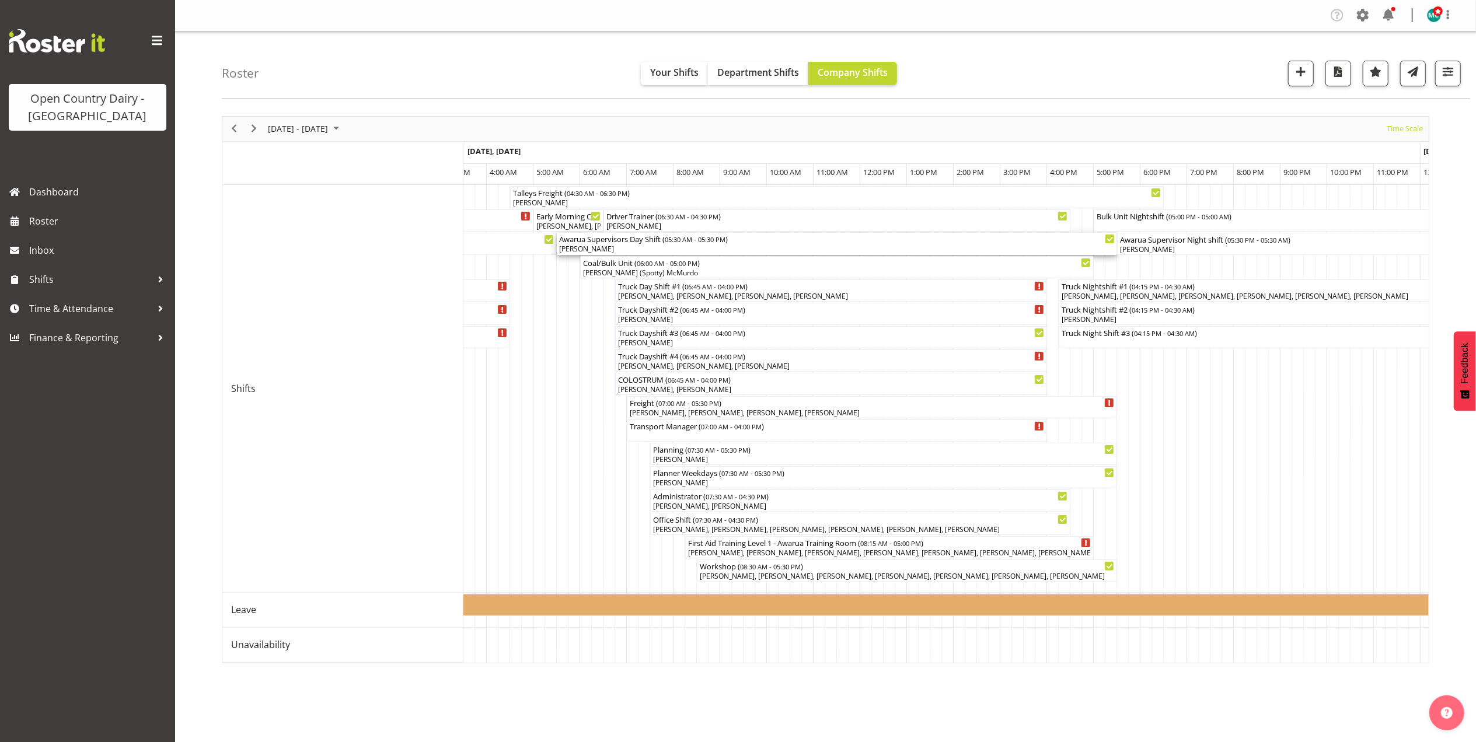
click at [601, 247] on div "[PERSON_NAME]" at bounding box center [836, 249] width 555 height 11
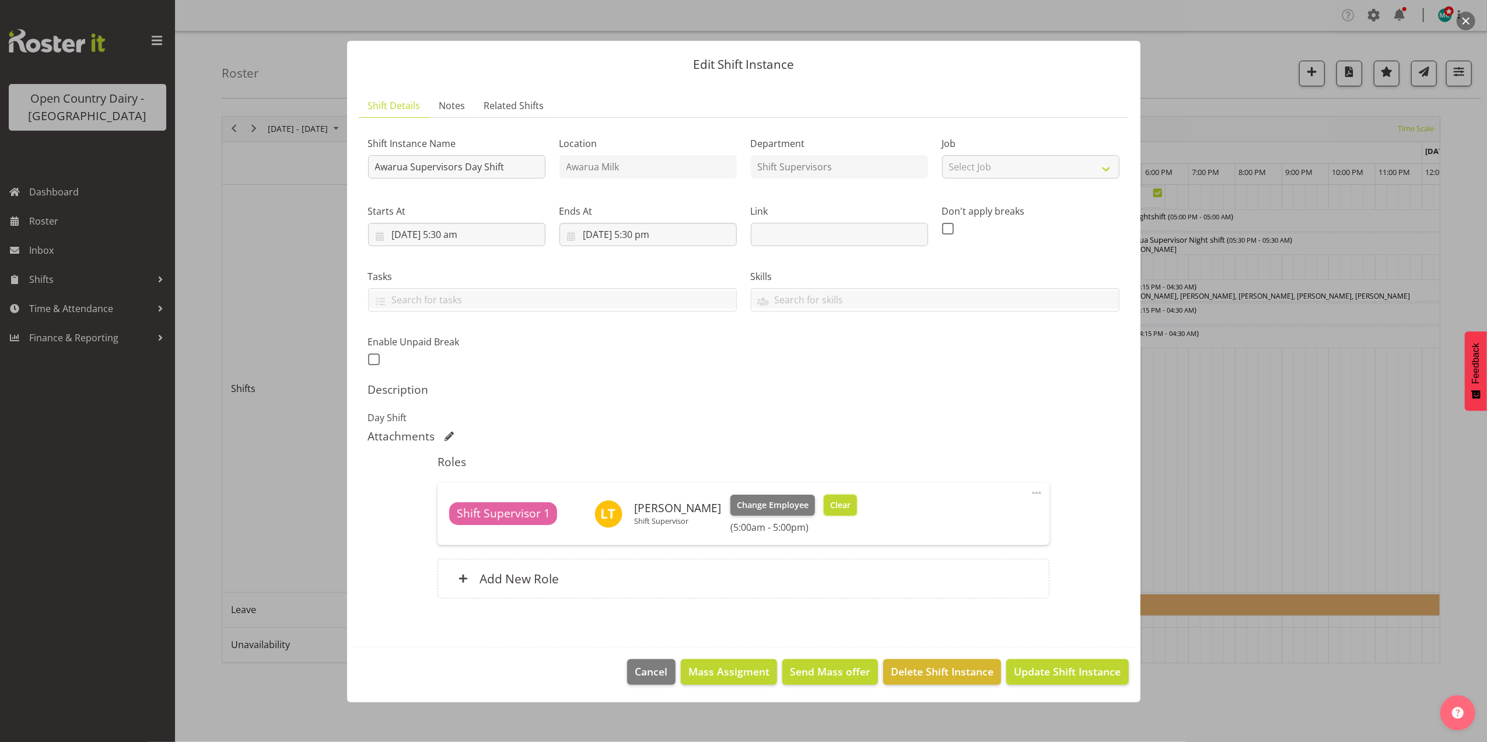
click at [830, 507] on span "Clear" at bounding box center [840, 505] width 20 height 13
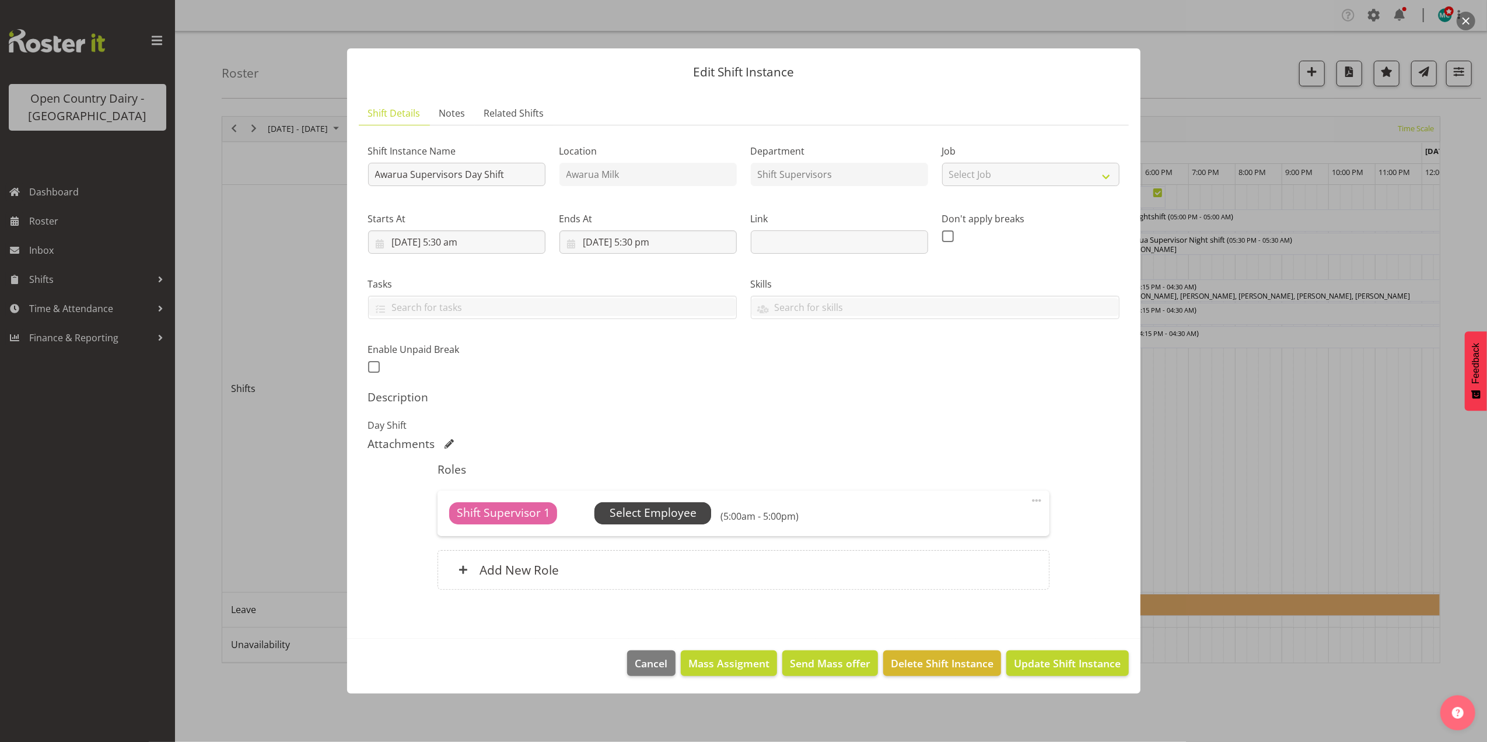
click at [640, 516] on span "Select Employee" at bounding box center [653, 513] width 87 height 17
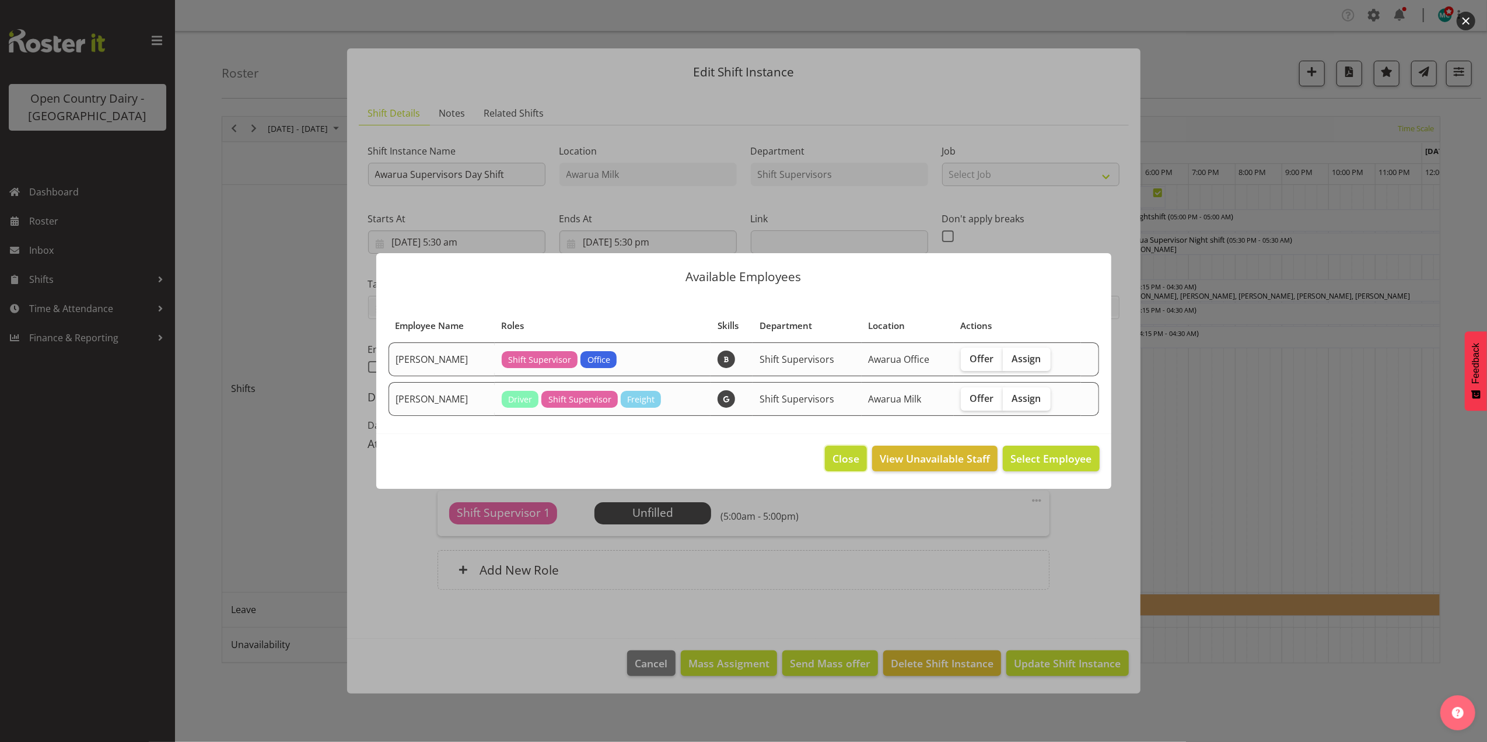
click at [853, 460] on span "Close" at bounding box center [846, 458] width 27 height 15
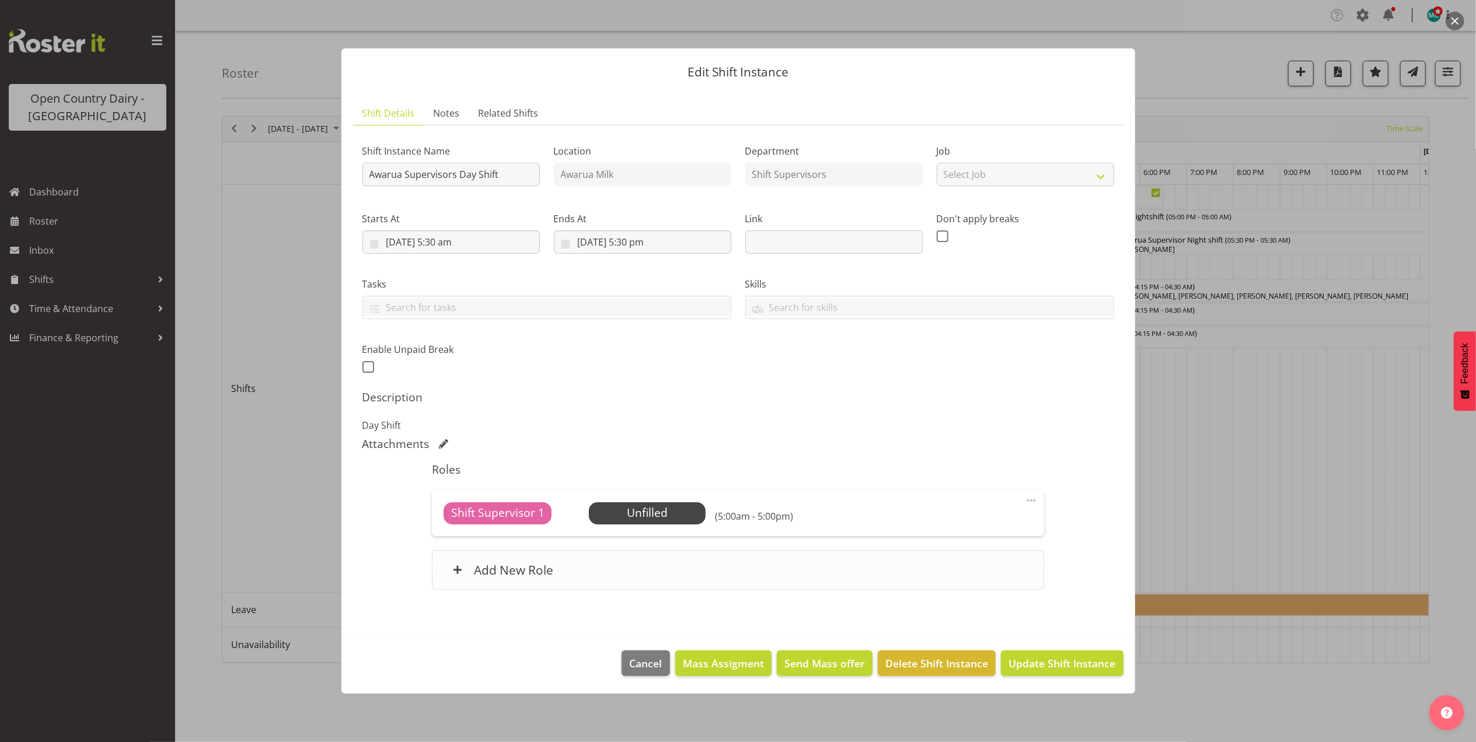
click at [526, 578] on h6 "Add New Role" at bounding box center [513, 569] width 79 height 15
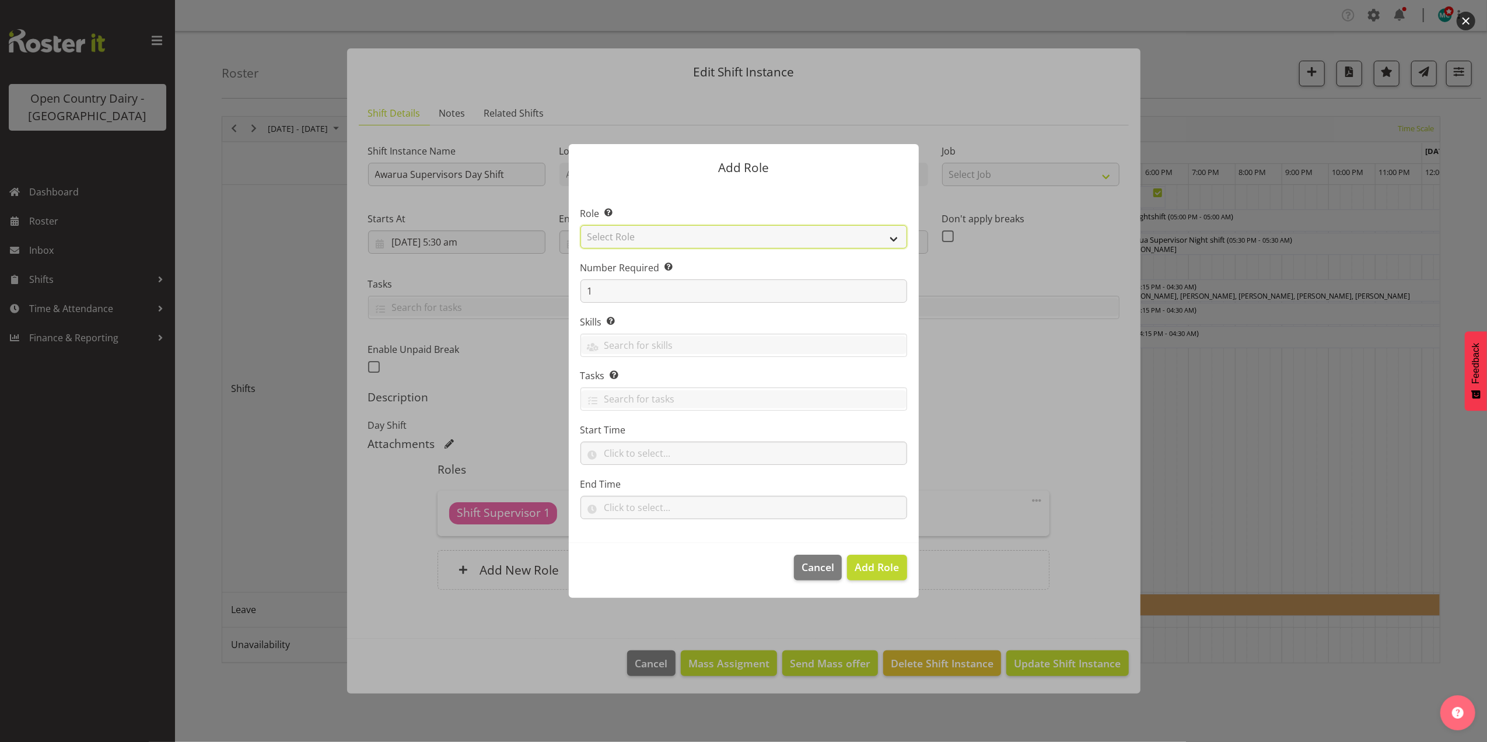
click at [643, 240] on select "Select Role Crew Leader Driver Driver Assessor Dayshift Driver Assessor Nightsh…" at bounding box center [744, 236] width 327 height 23
select select "1156"
click at [581, 225] on select "Select Role Crew Leader Driver Driver Assessor Dayshift Driver Assessor Nightsh…" at bounding box center [744, 236] width 327 height 23
click at [880, 575] on span "Add Role" at bounding box center [877, 567] width 44 height 15
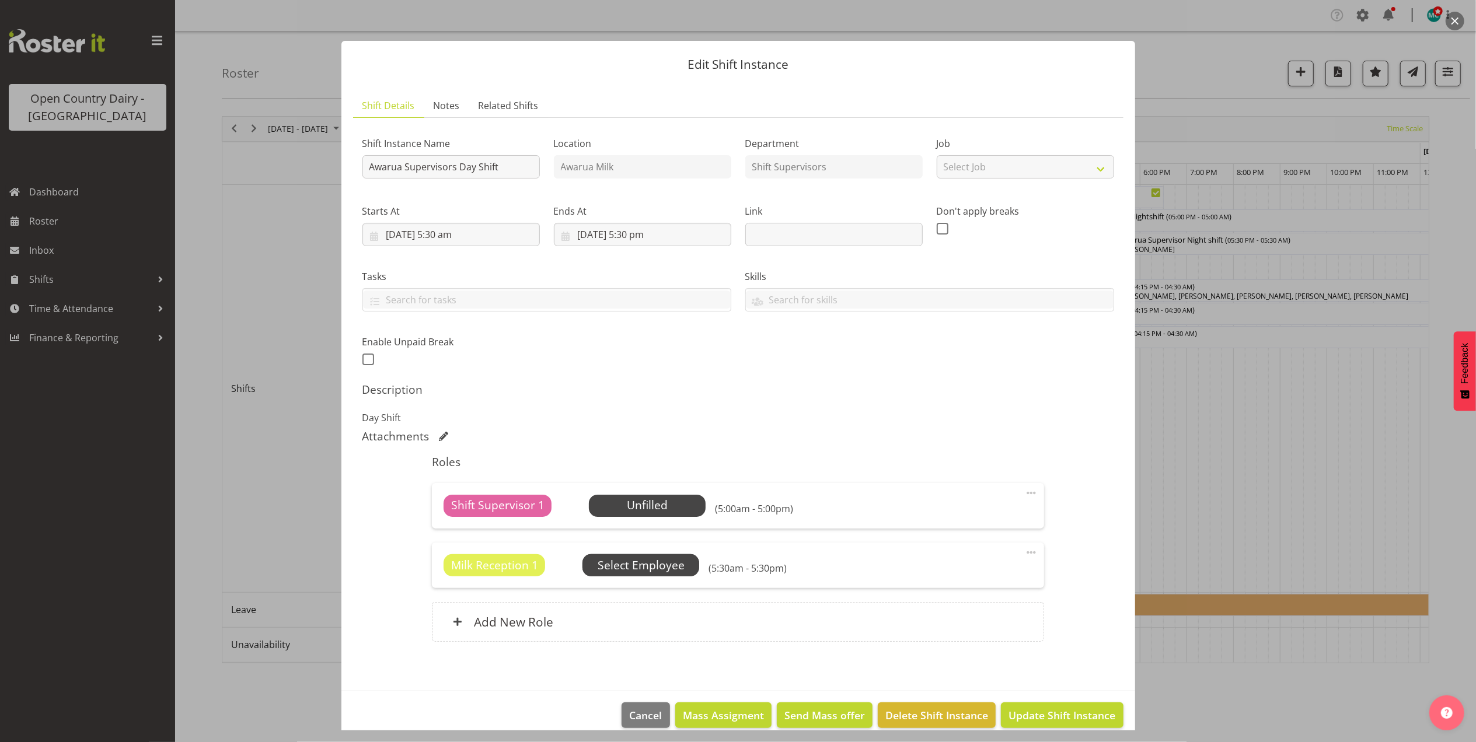
click at [0, 0] on span "Select Employee" at bounding box center [0, 0] width 0 height 0
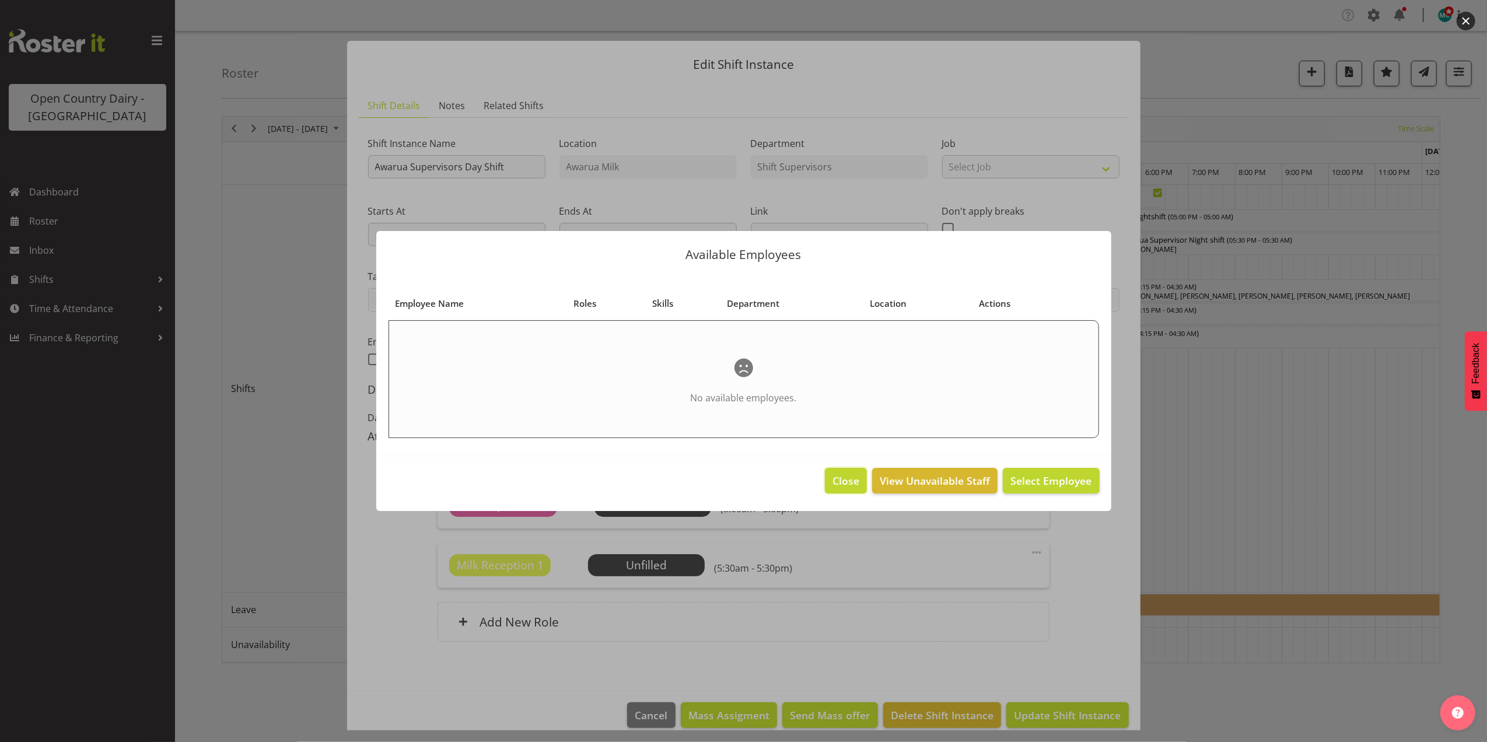
click at [838, 478] on span "Close" at bounding box center [846, 480] width 27 height 15
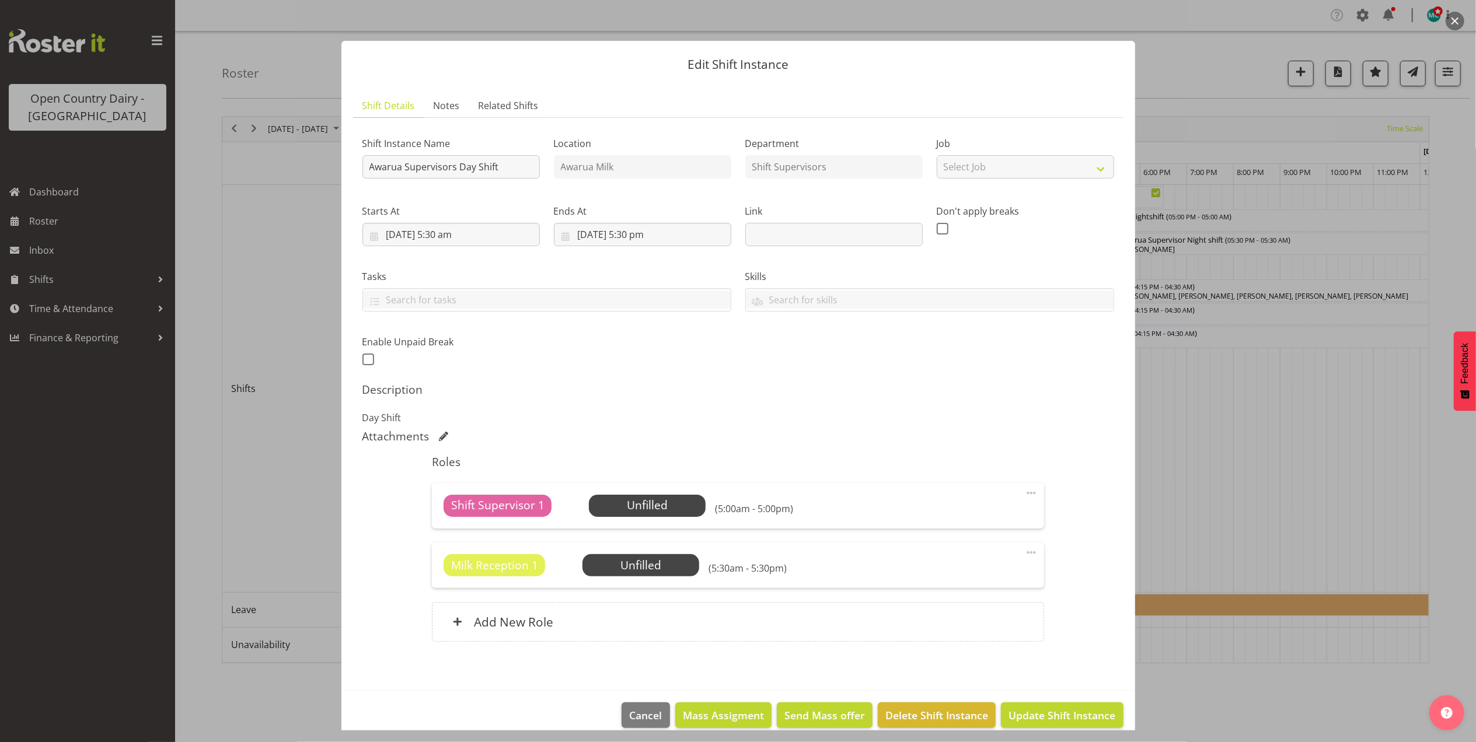
click at [1024, 554] on span at bounding box center [1031, 553] width 14 height 14
click at [955, 620] on link "Delete" at bounding box center [982, 620] width 112 height 21
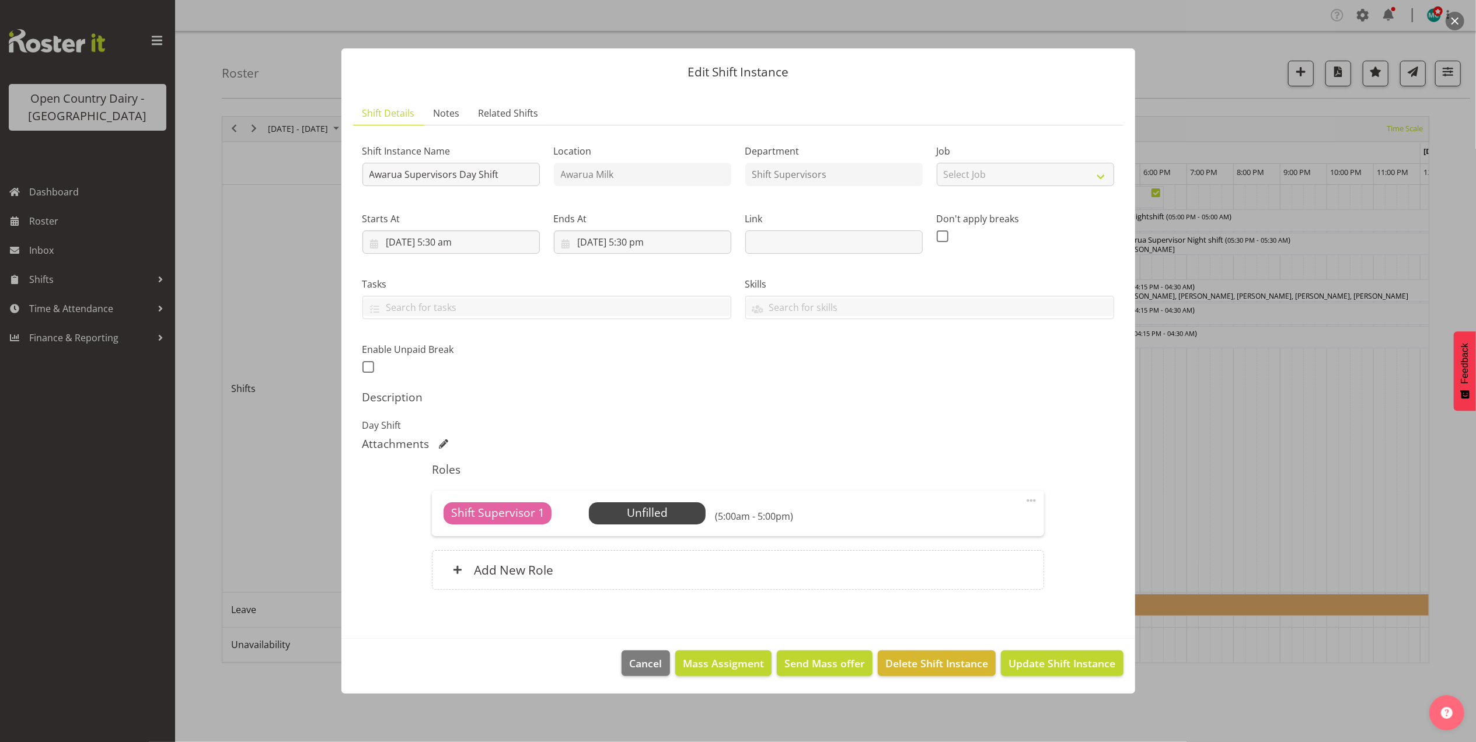
click at [505, 513] on span "Shift Supervisor 1" at bounding box center [497, 513] width 93 height 17
click at [659, 659] on span "Cancel" at bounding box center [646, 663] width 33 height 15
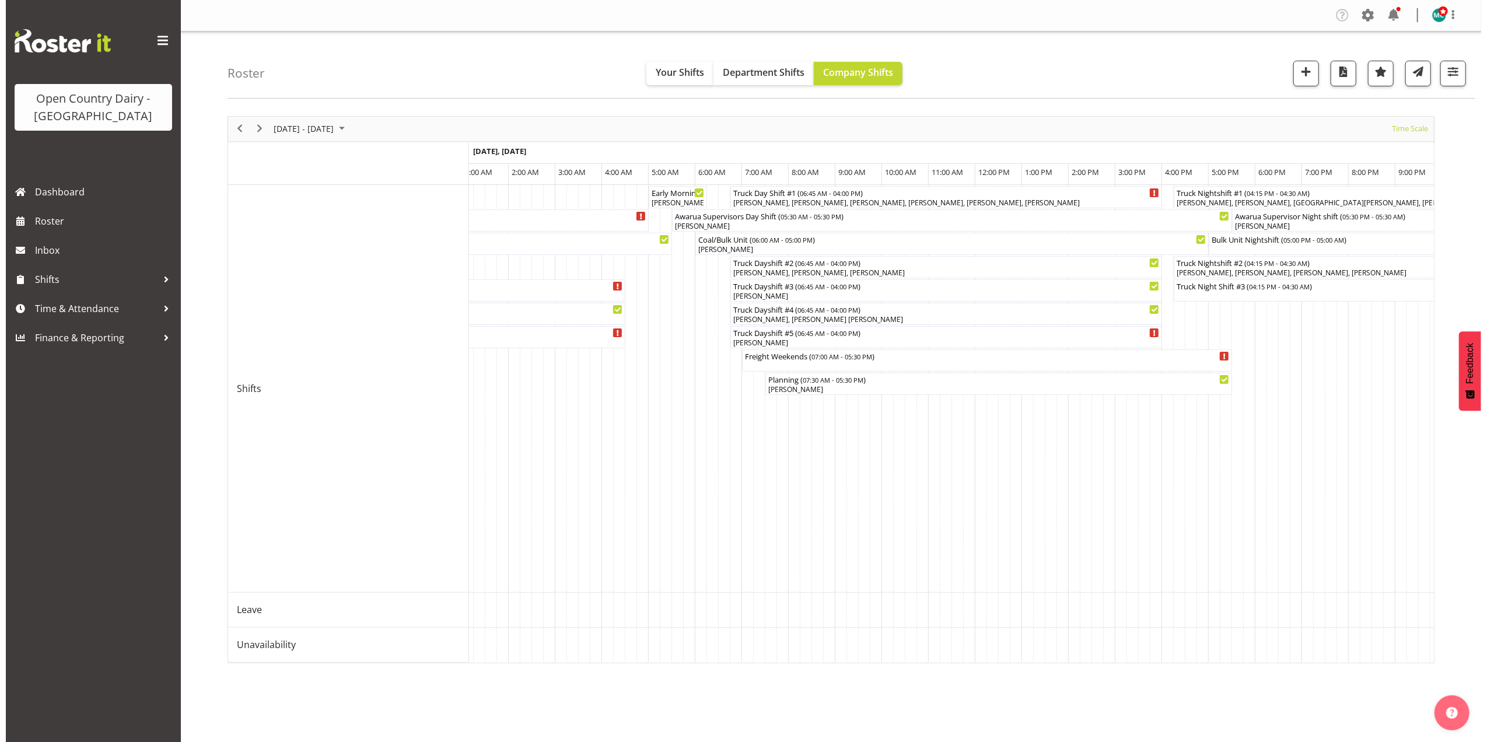
scroll to position [0, 5741]
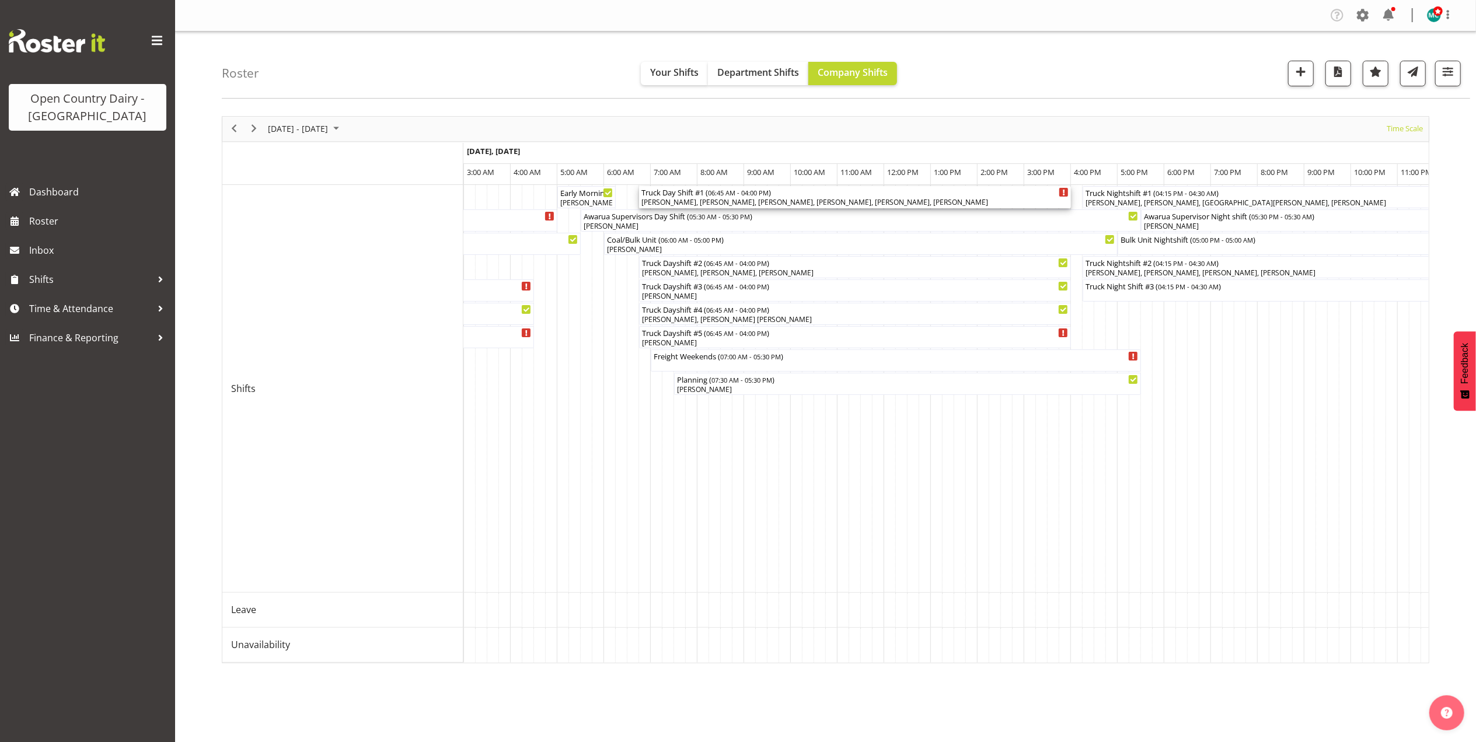
click at [682, 204] on div "[PERSON_NAME], [PERSON_NAME], [PERSON_NAME], [PERSON_NAME], [PERSON_NAME], [PER…" at bounding box center [854, 202] width 427 height 11
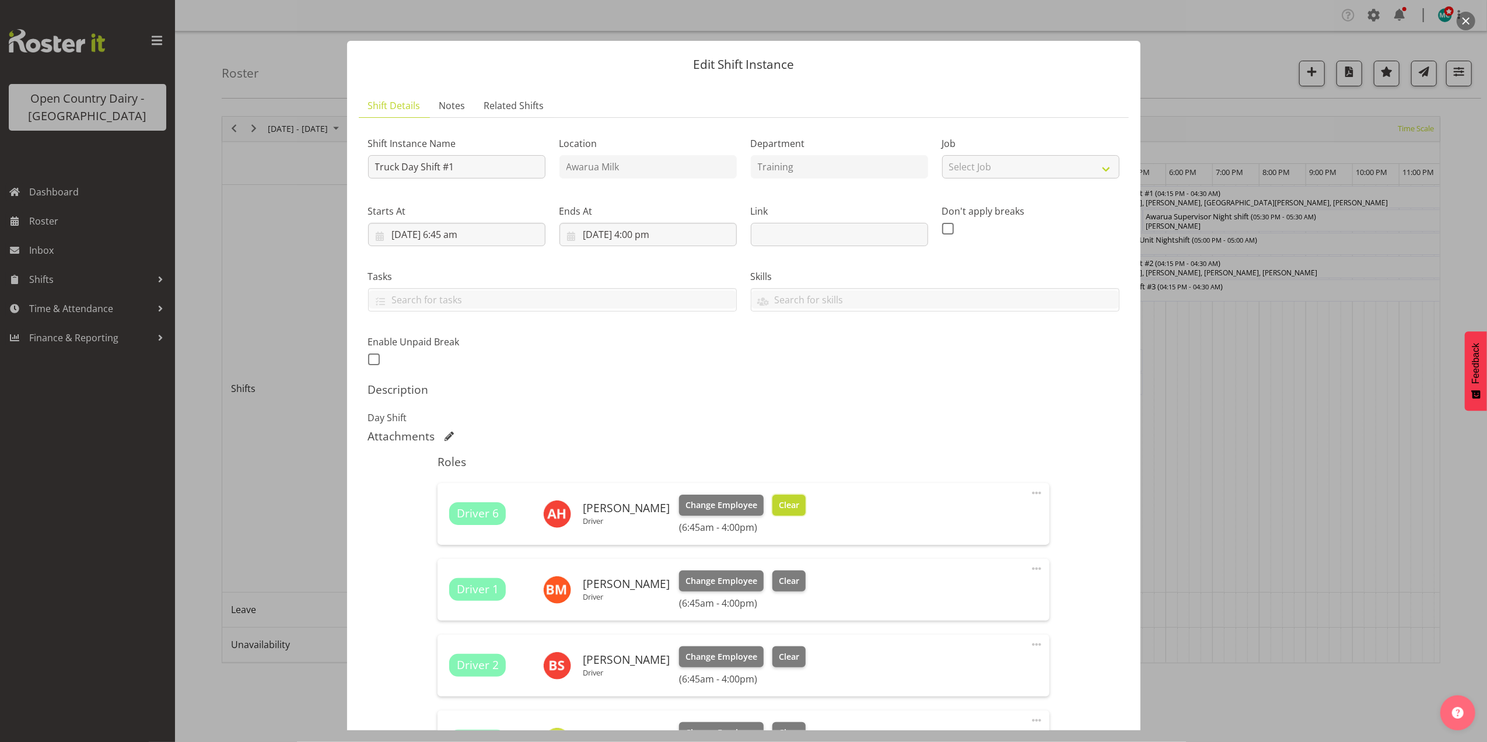
click at [799, 504] on span "Clear" at bounding box center [789, 505] width 20 height 13
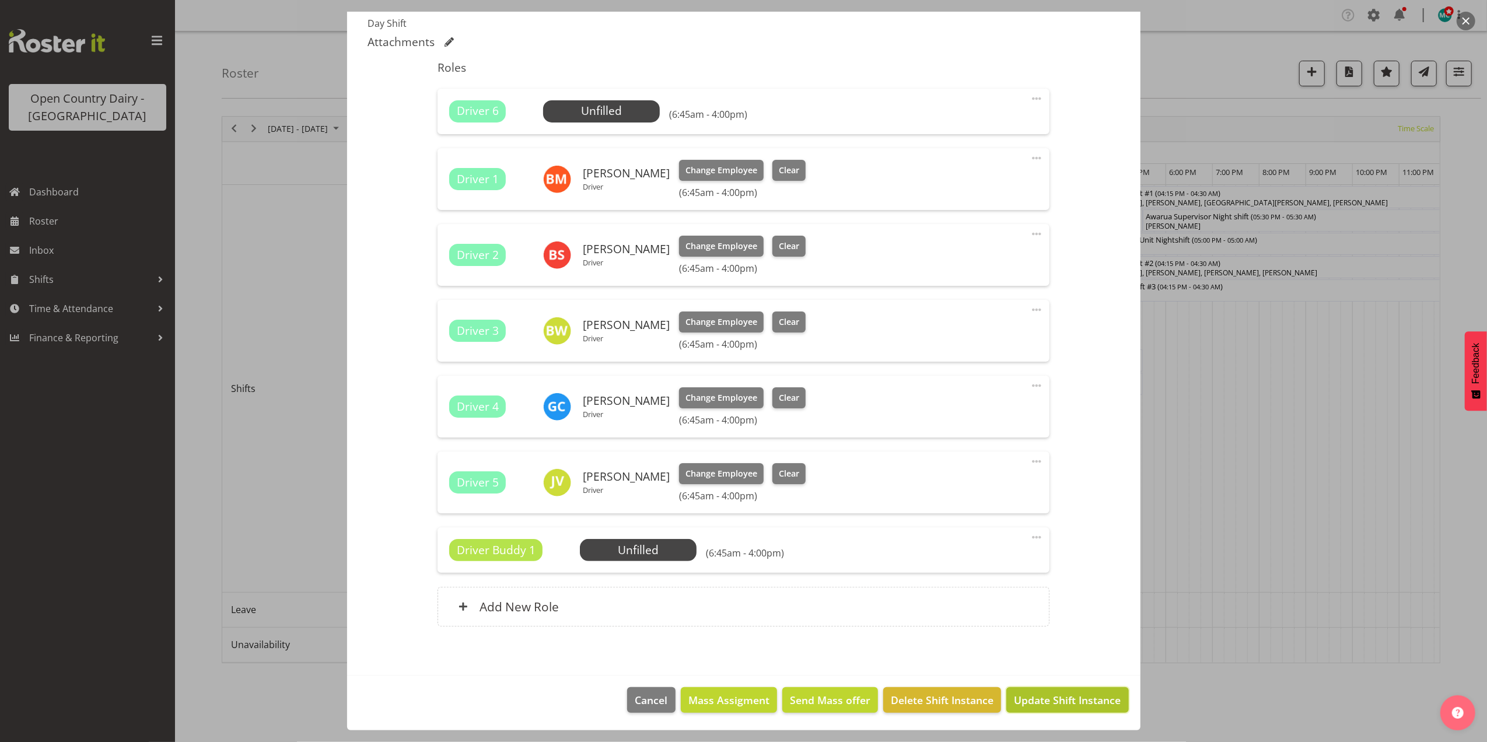
click at [1056, 700] on span "Update Shift Instance" at bounding box center [1067, 700] width 107 height 15
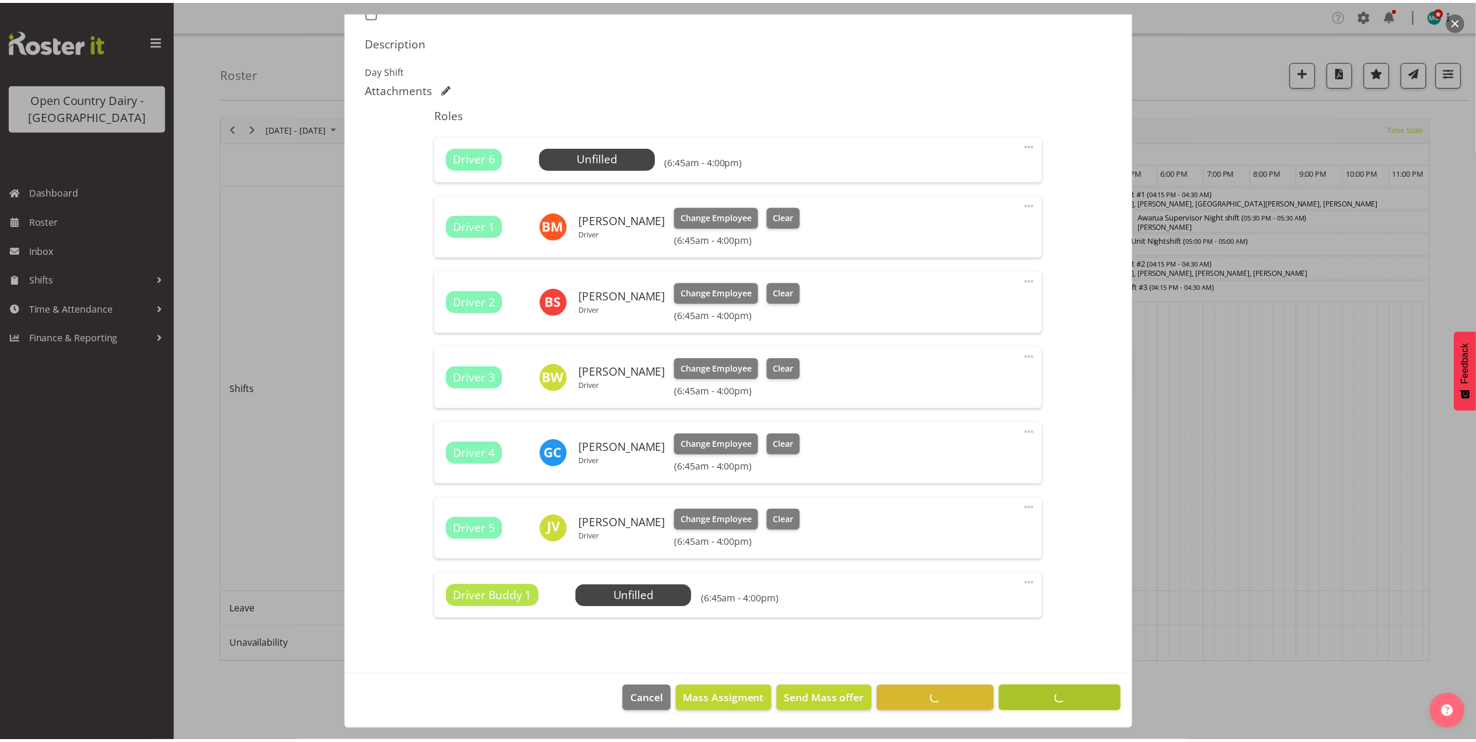
scroll to position [349, 0]
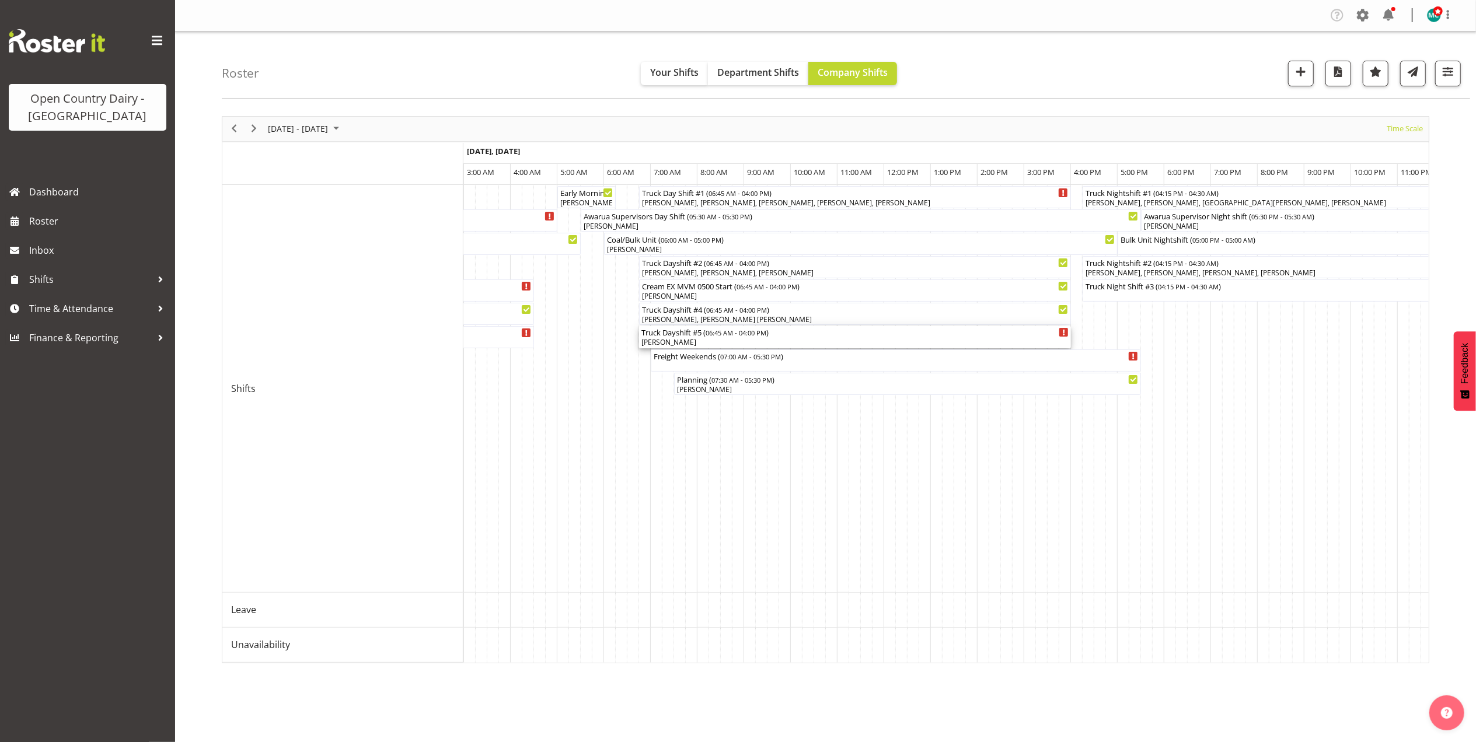
click at [685, 343] on div "[PERSON_NAME]" at bounding box center [854, 342] width 427 height 11
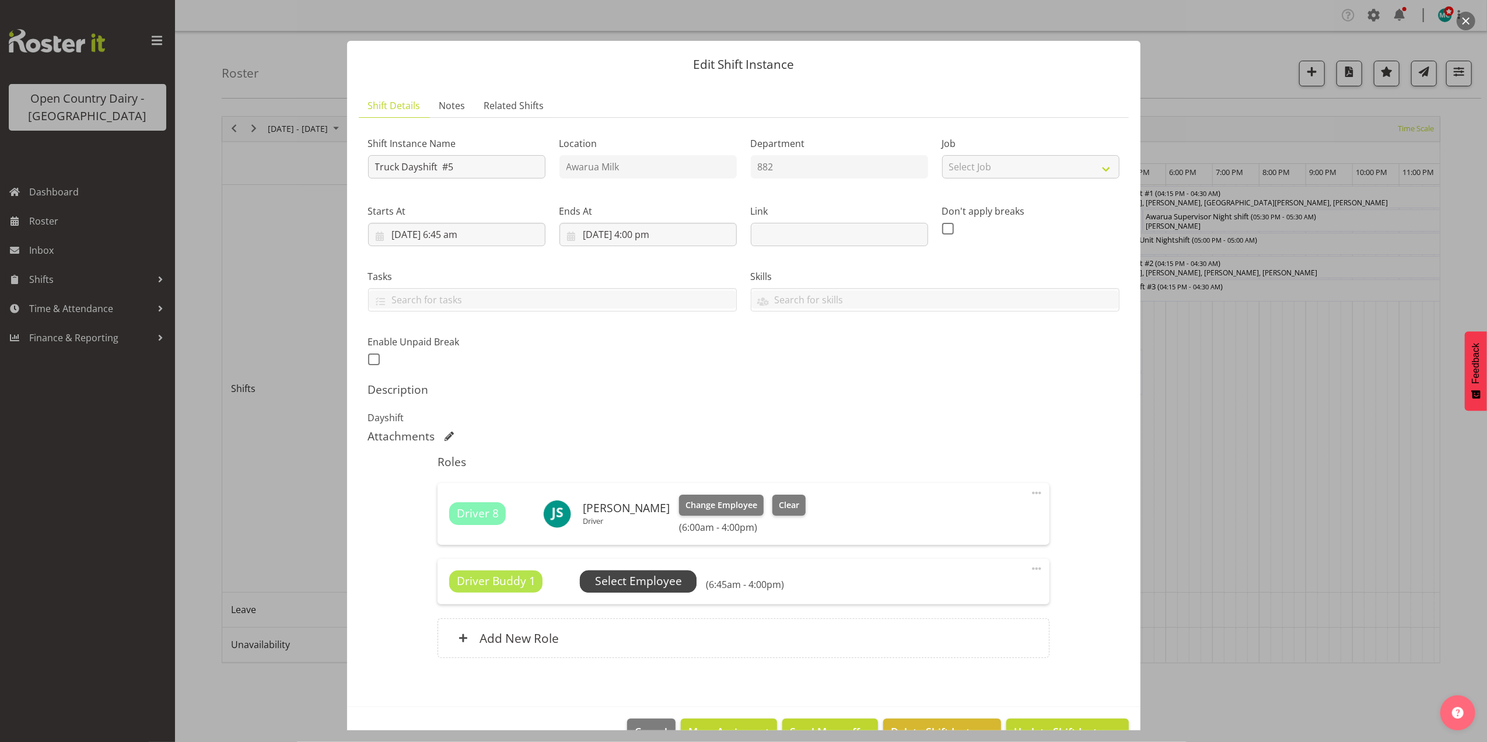
click at [656, 583] on span "Select Employee" at bounding box center [638, 581] width 87 height 17
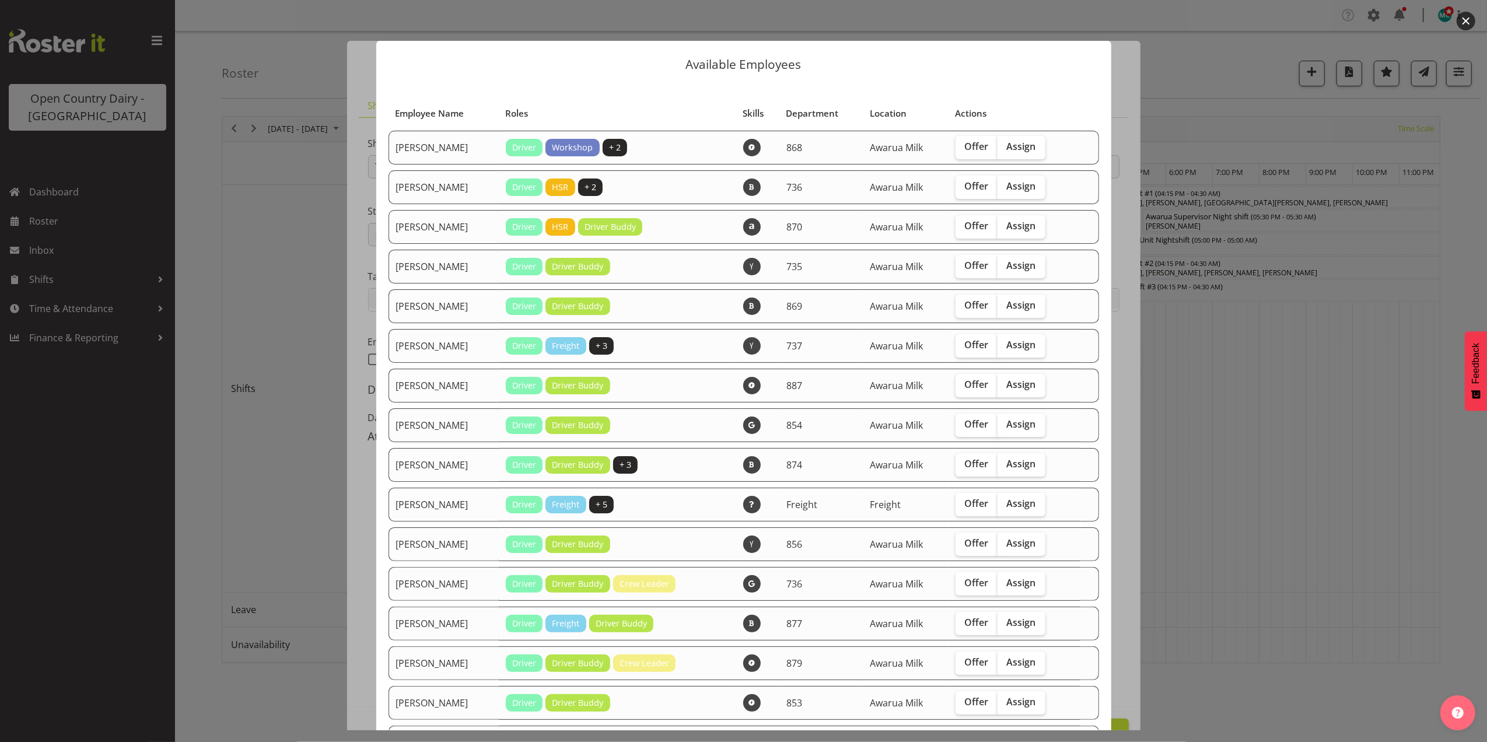
click at [1226, 384] on div at bounding box center [743, 371] width 1487 height 742
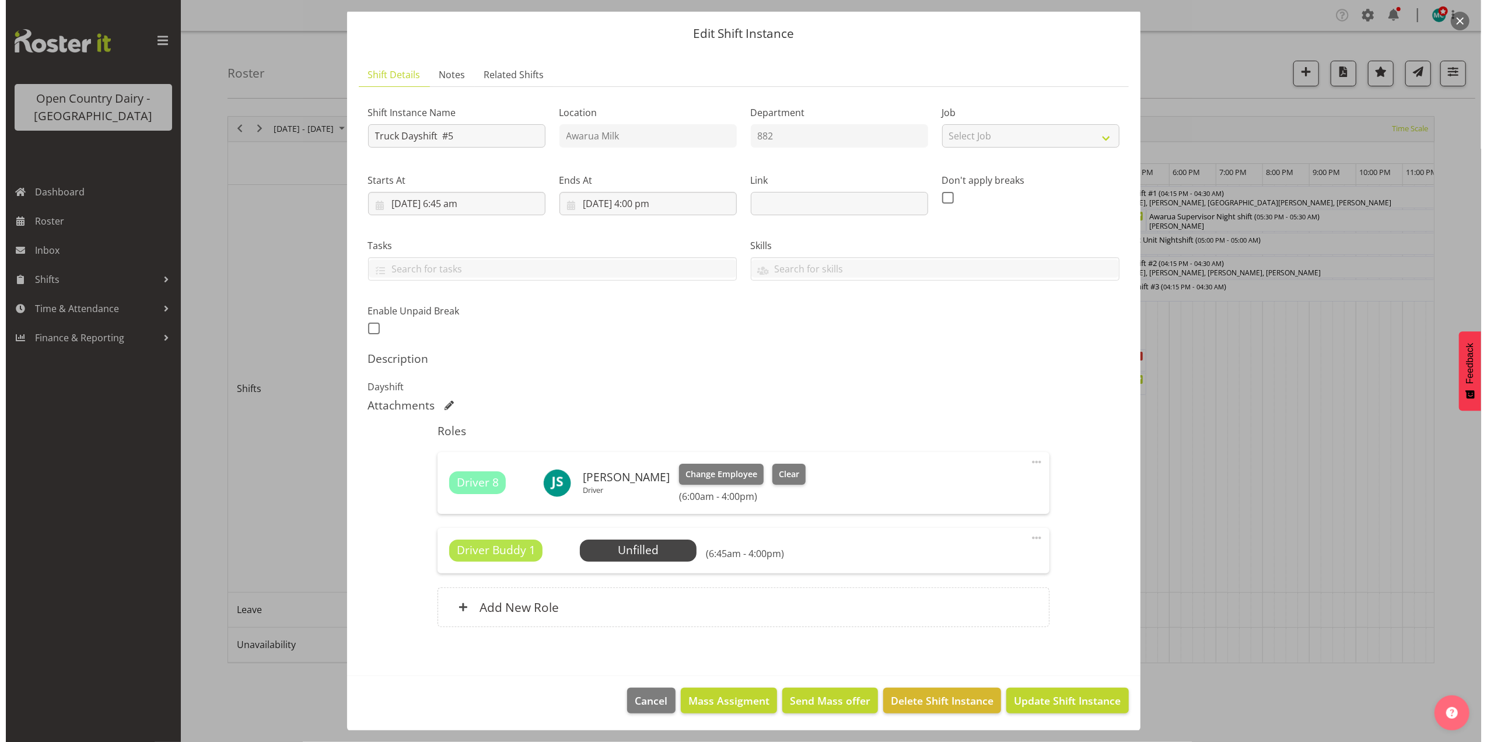
scroll to position [33, 0]
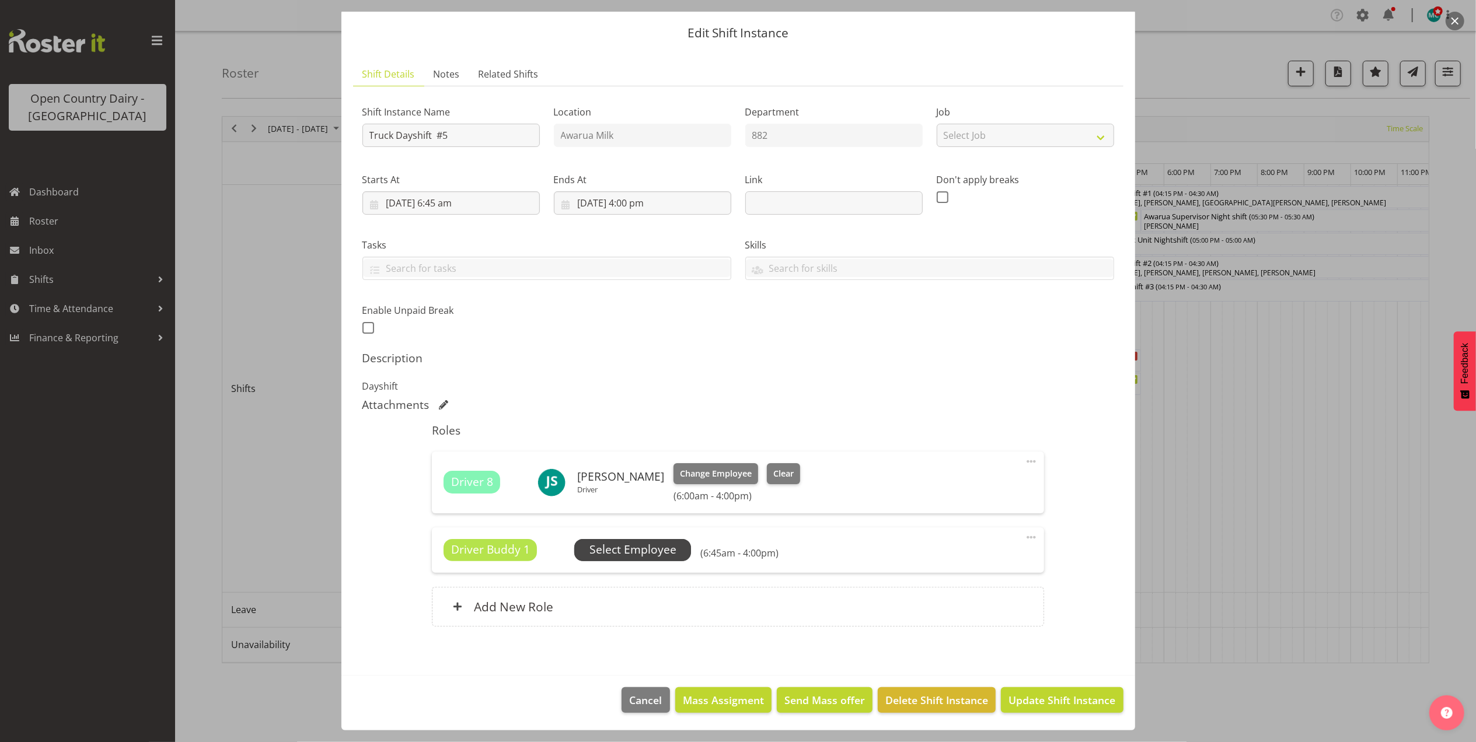
click at [615, 556] on span "Select Employee" at bounding box center [632, 549] width 87 height 17
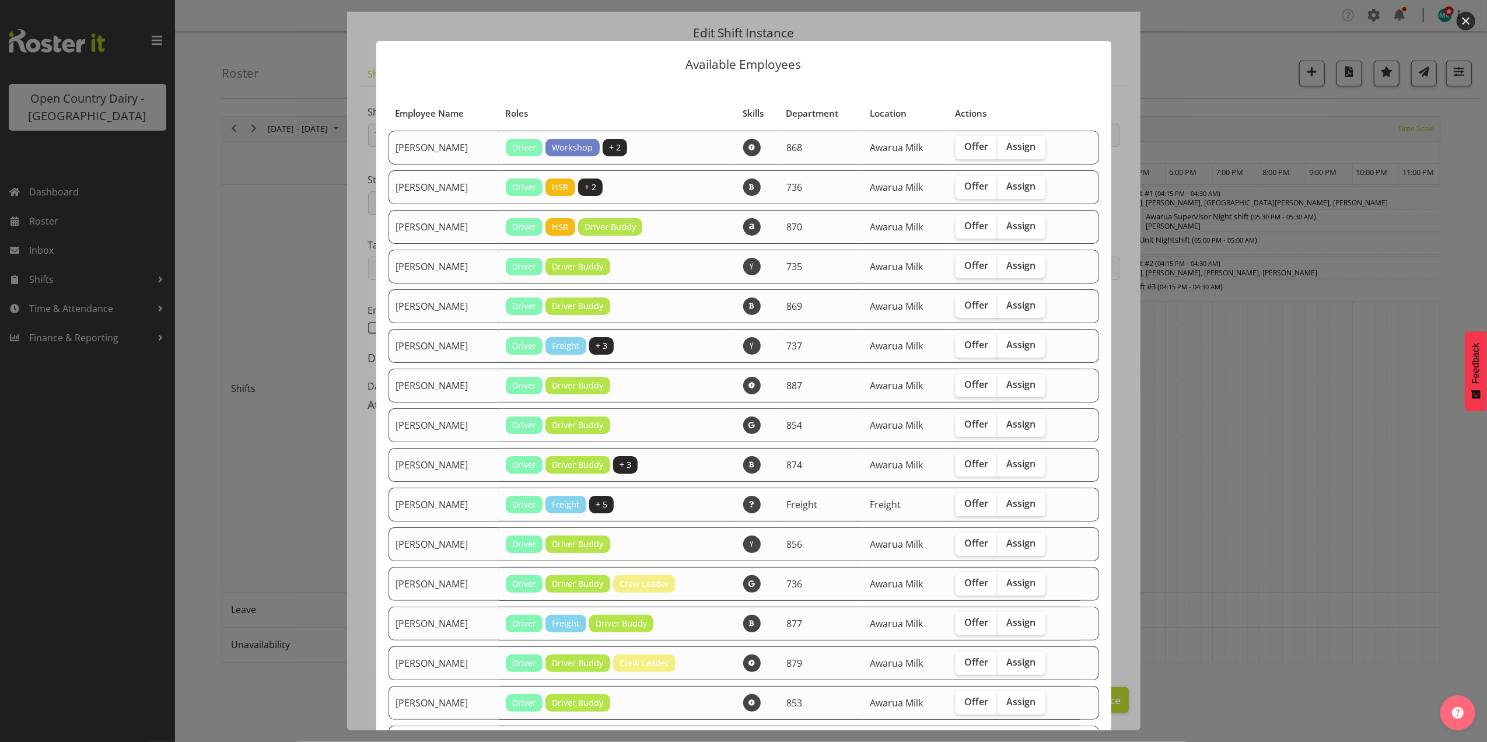
click at [1461, 20] on button "button" at bounding box center [1466, 21] width 19 height 19
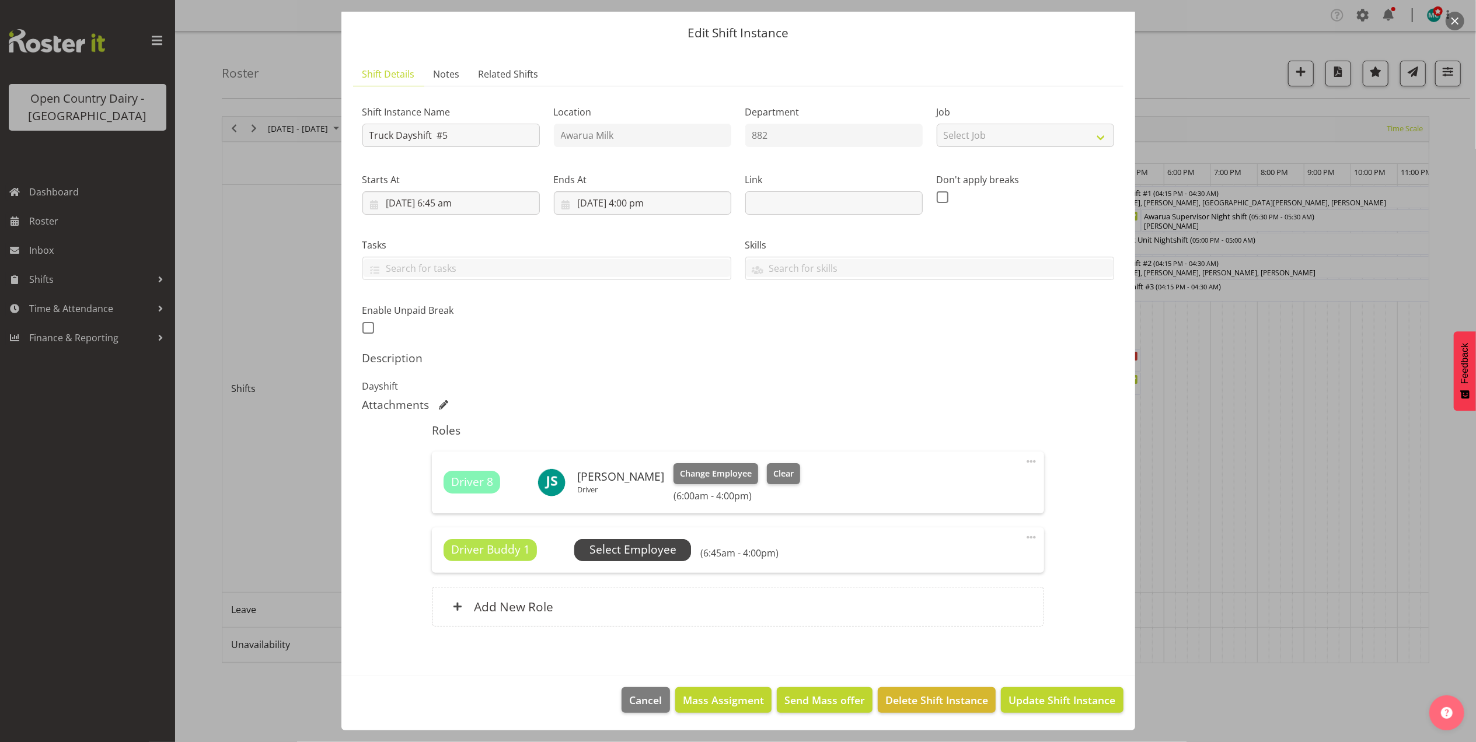
click at [639, 552] on span "Select Employee" at bounding box center [632, 549] width 87 height 17
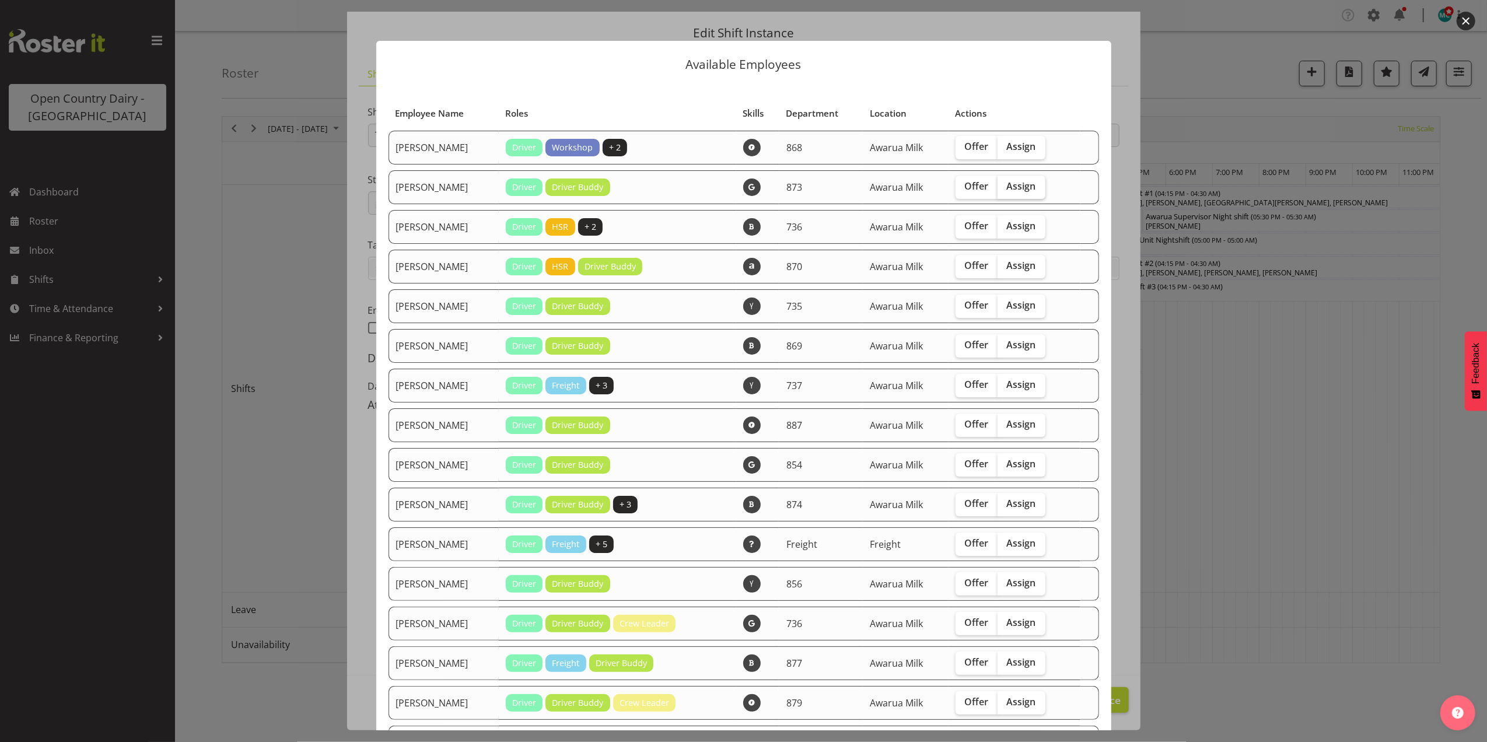
click at [1015, 185] on span "Assign" at bounding box center [1021, 186] width 29 height 12
click at [1005, 185] on input "Assign" at bounding box center [1002, 187] width 8 height 8
checkbox input "true"
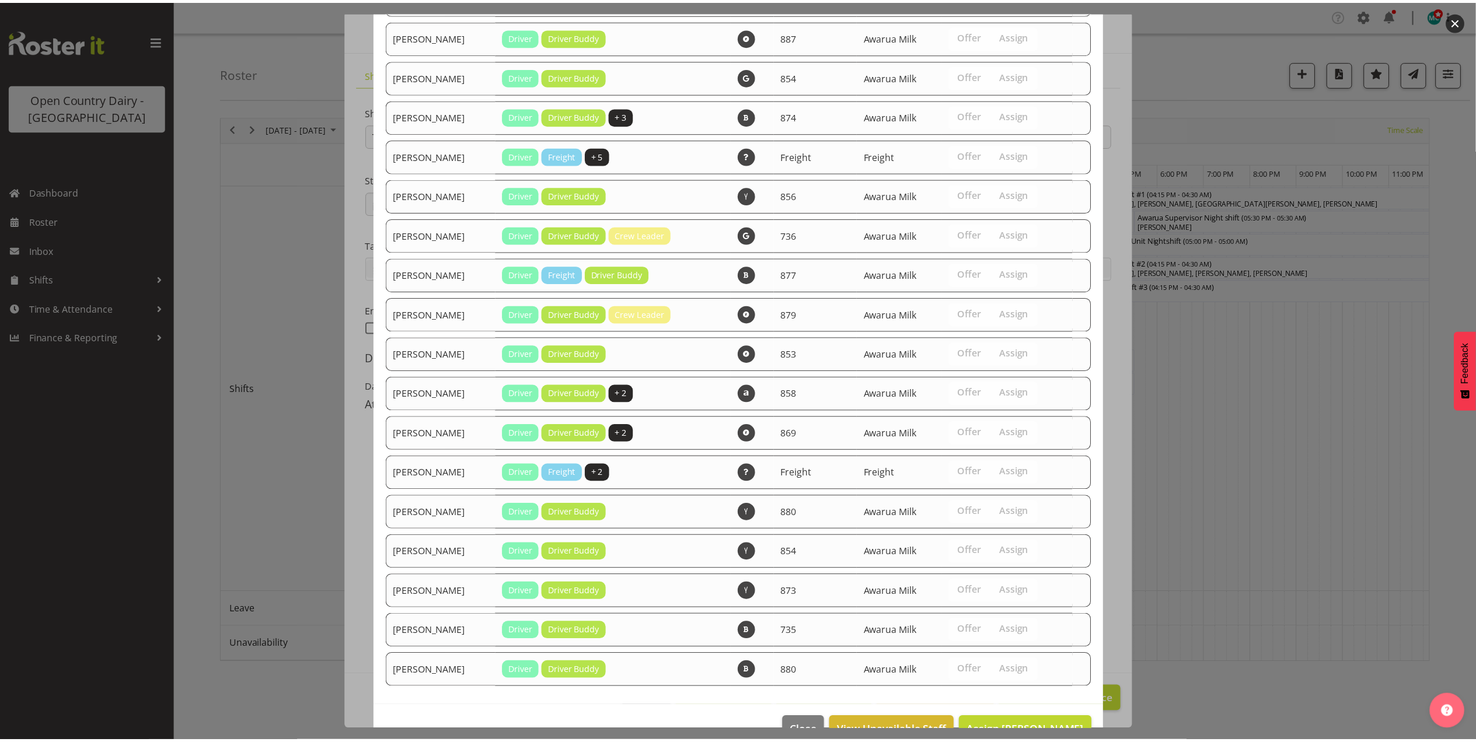
scroll to position [419, 0]
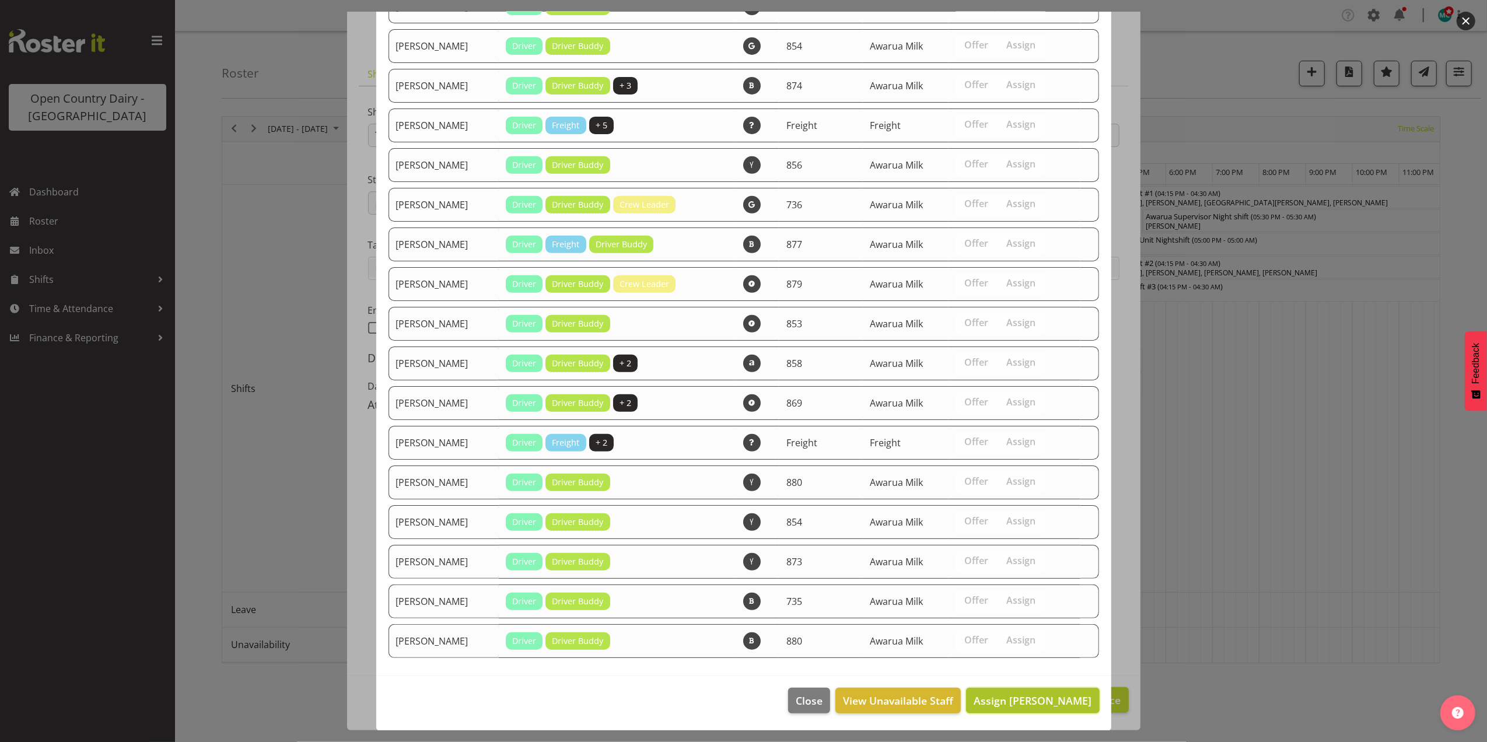
click at [990, 694] on span "Assign [PERSON_NAME]" at bounding box center [1033, 701] width 118 height 14
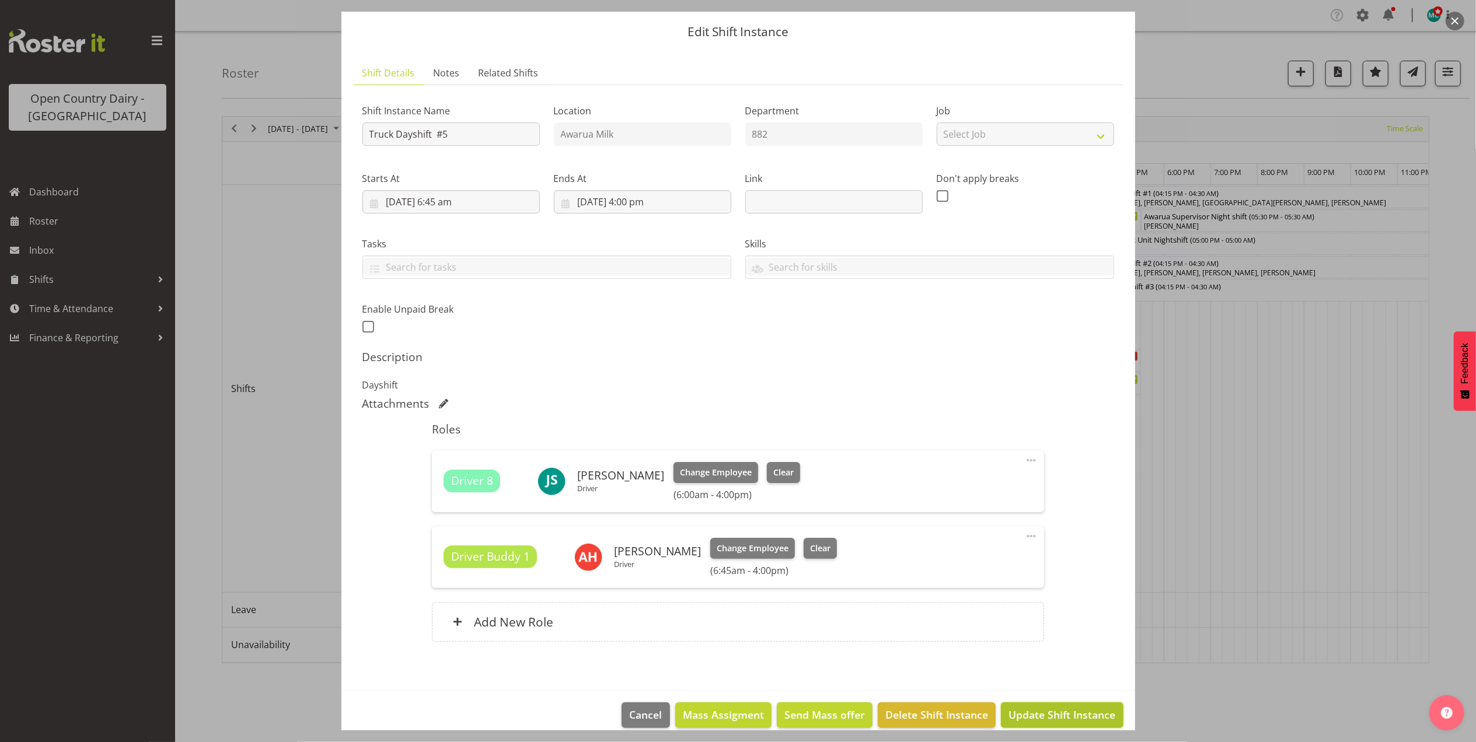
click at [1042, 714] on span "Update Shift Instance" at bounding box center [1061, 714] width 107 height 15
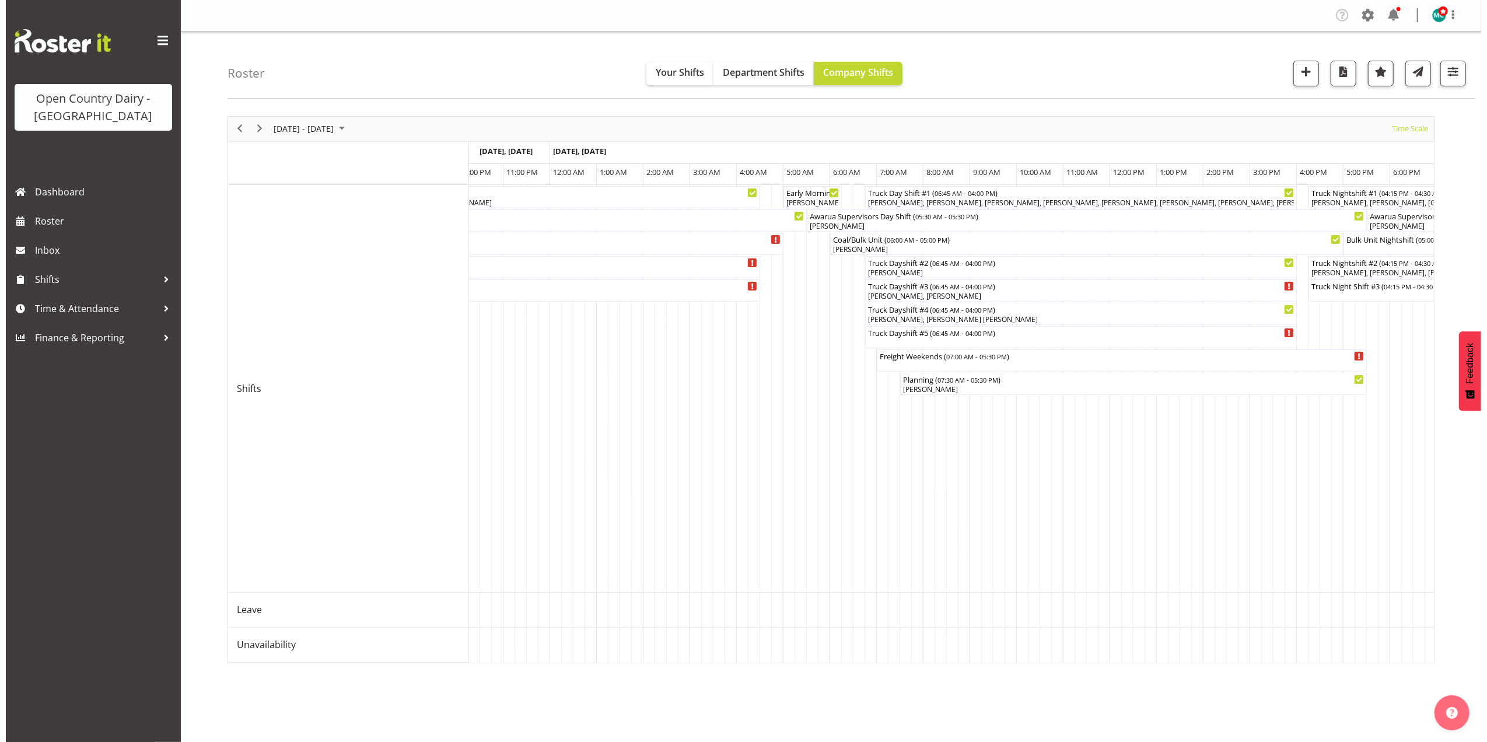
scroll to position [0, 6648]
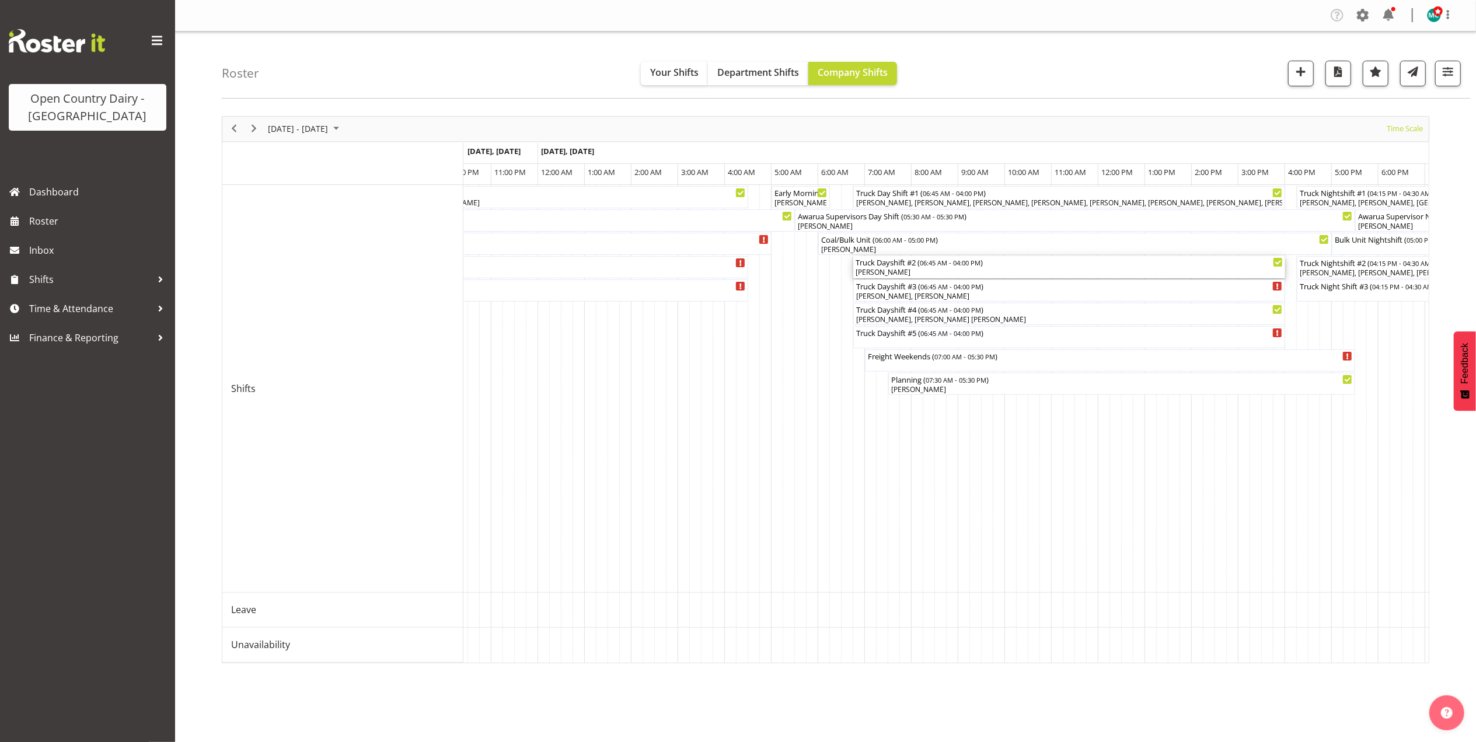
click at [939, 271] on div "[PERSON_NAME]" at bounding box center [1068, 272] width 427 height 11
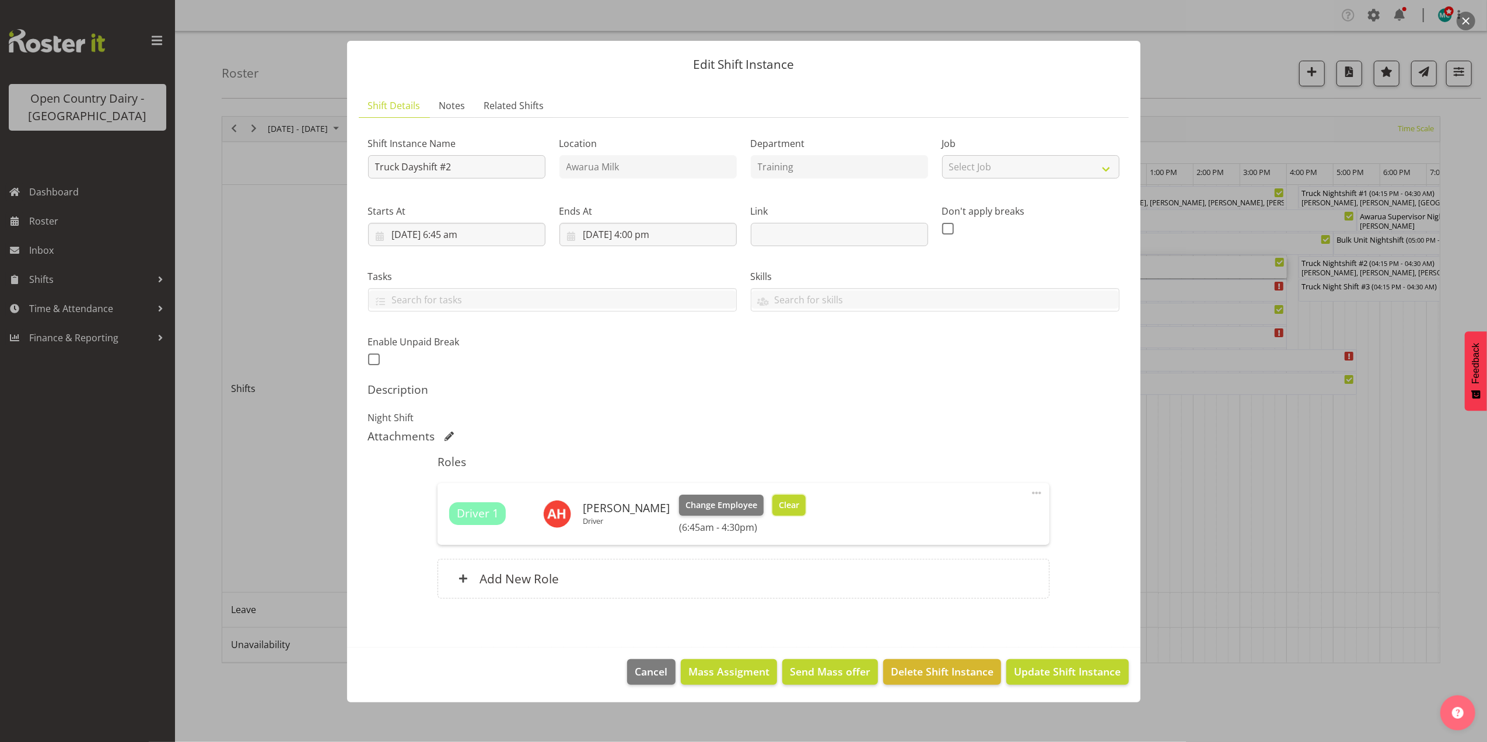
click at [806, 505] on button "Clear" at bounding box center [789, 505] width 33 height 21
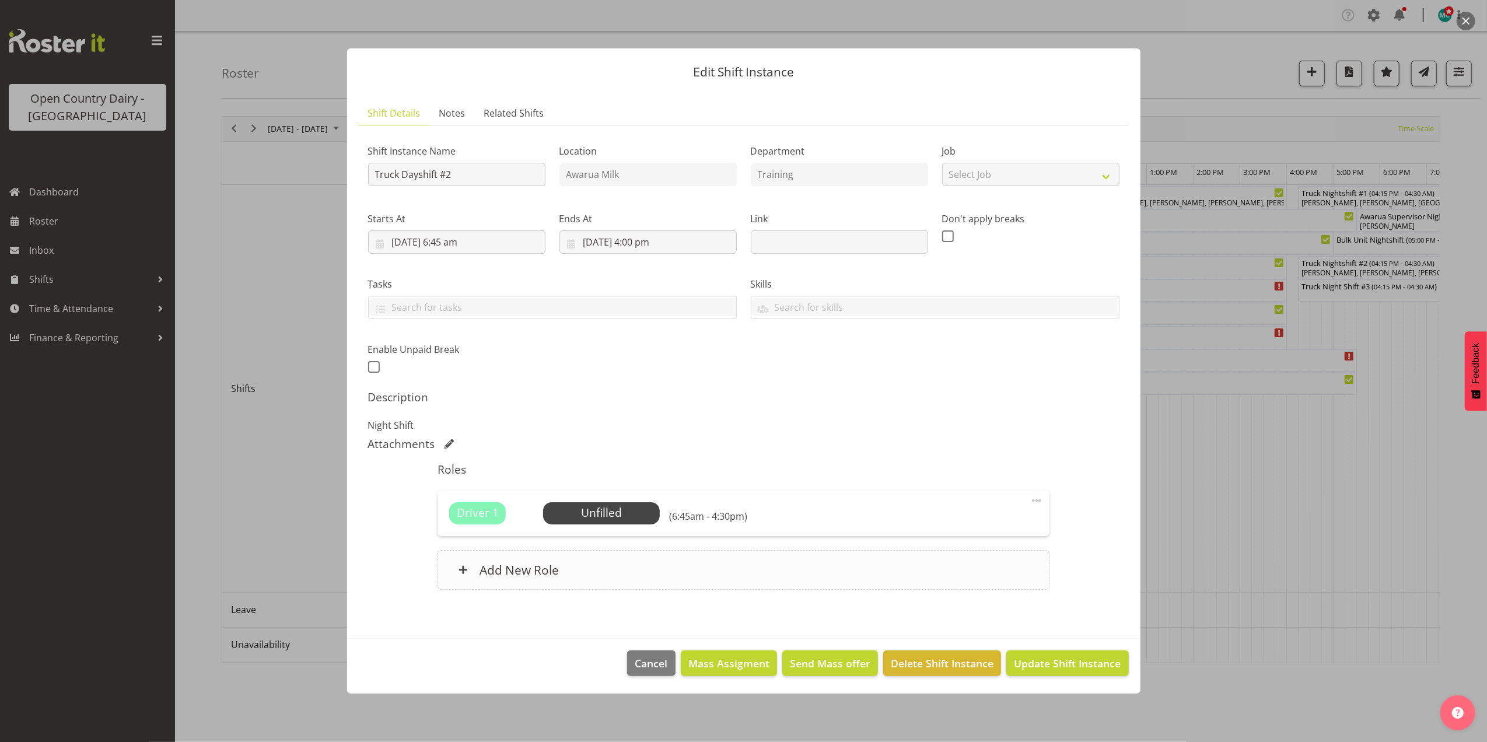
click at [523, 570] on h6 "Add New Role" at bounding box center [519, 569] width 79 height 15
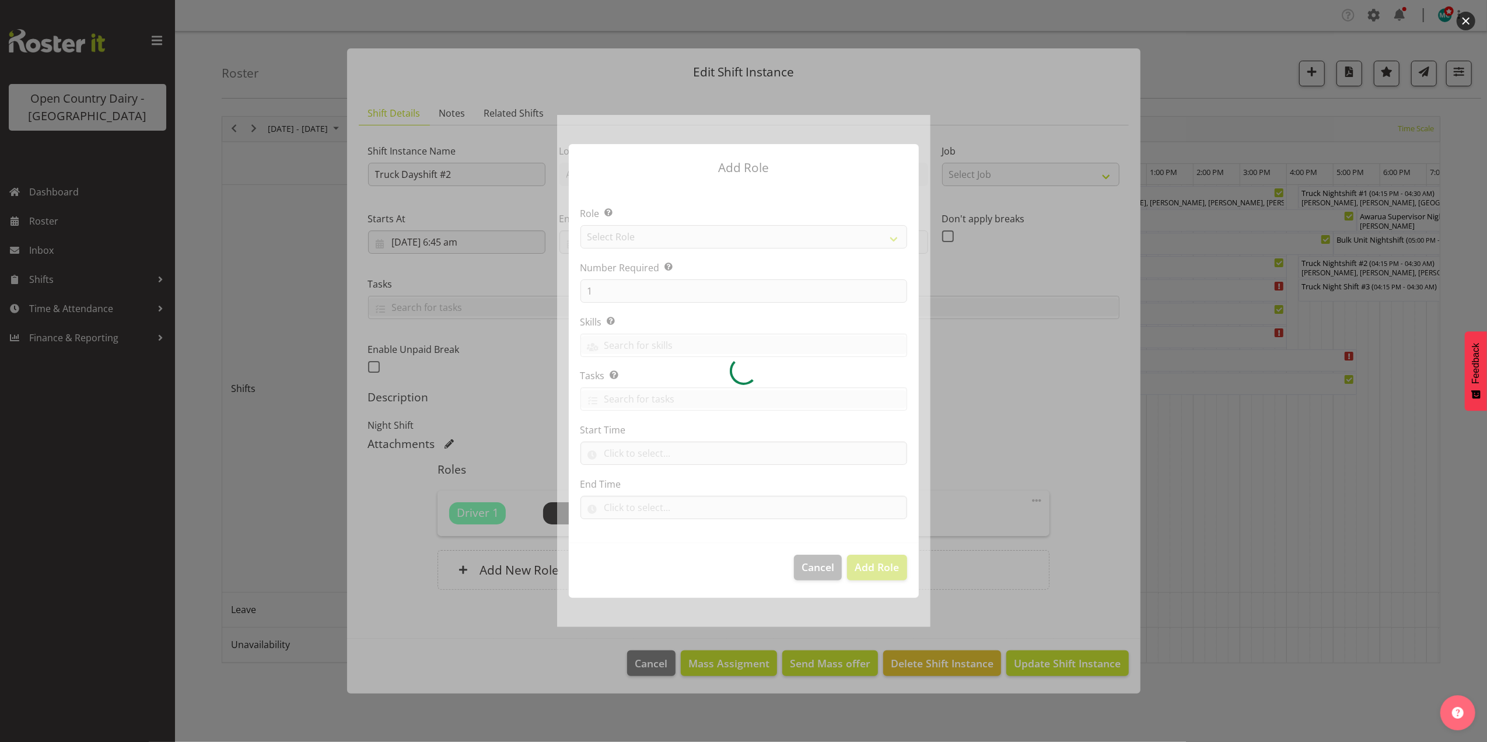
click at [703, 236] on div at bounding box center [743, 371] width 373 height 512
click at [717, 234] on div at bounding box center [743, 371] width 373 height 512
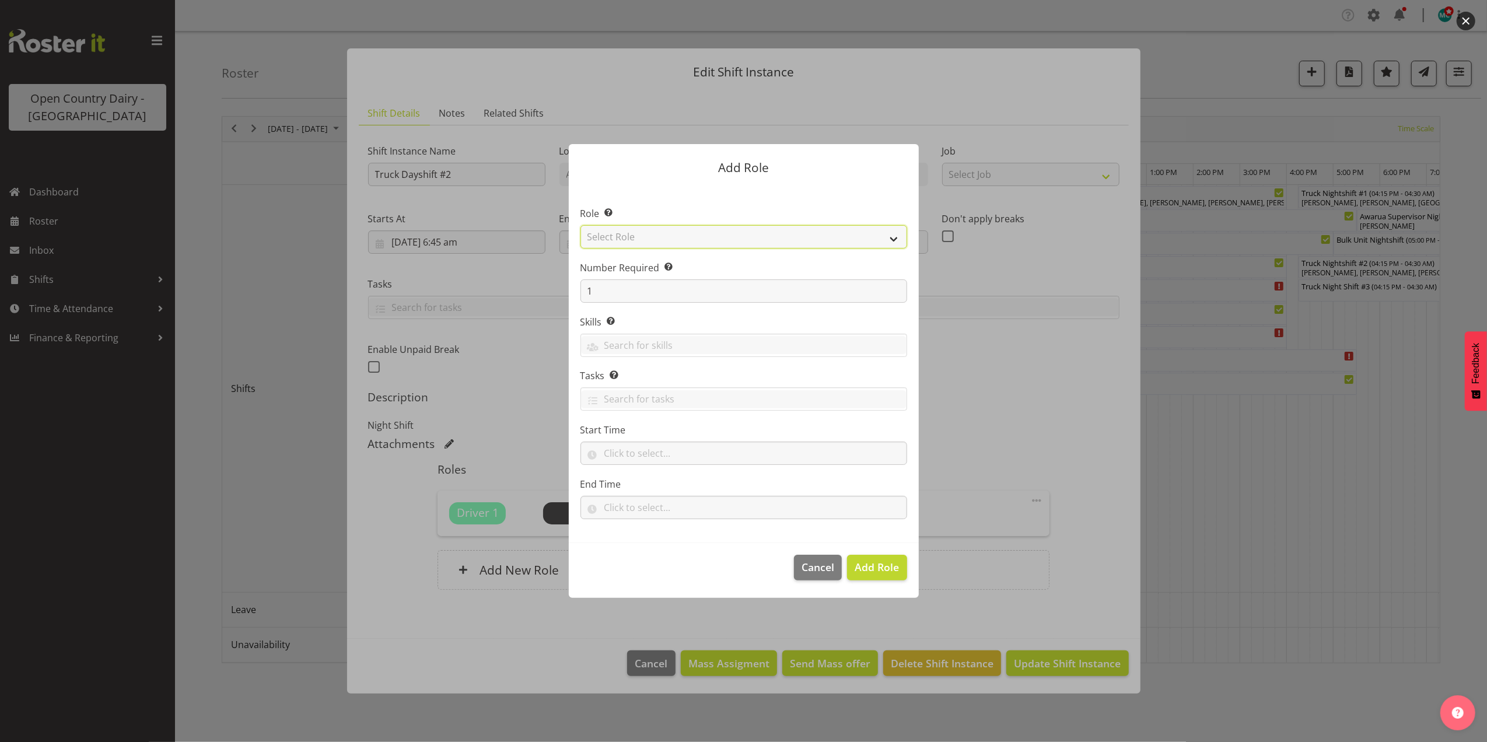
click at [754, 233] on select "Select Role Crew Leader Driver Driver Assessor Dayshift Driver Assessor Nightsh…" at bounding box center [744, 236] width 327 height 23
select select "1437"
click at [581, 225] on select "Select Role Crew Leader Driver Driver Assessor Dayshift Driver Assessor Nightsh…" at bounding box center [744, 236] width 327 height 23
click at [873, 569] on span "Add Role" at bounding box center [877, 567] width 44 height 14
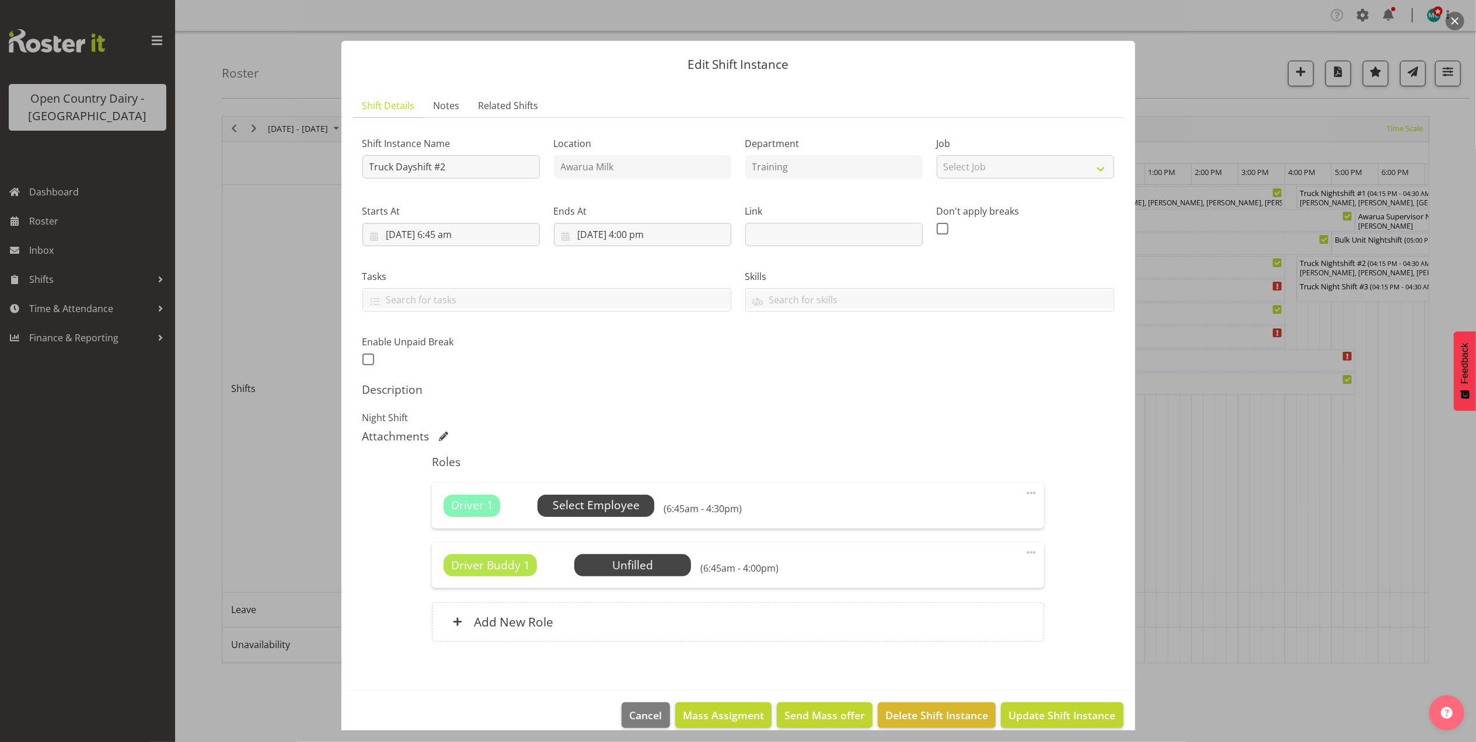
click at [632, 510] on span "Select Employee" at bounding box center [596, 505] width 87 height 17
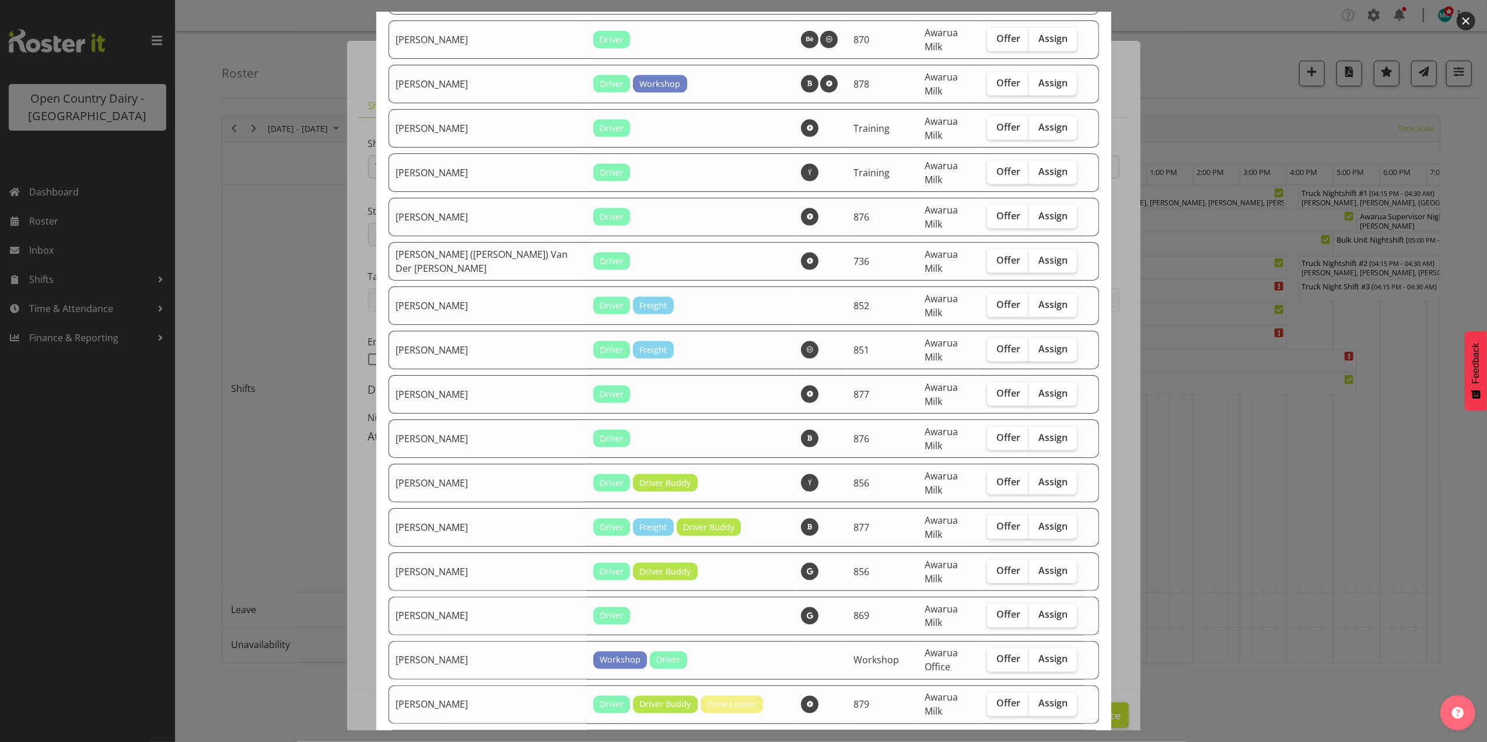
scroll to position [1634, 0]
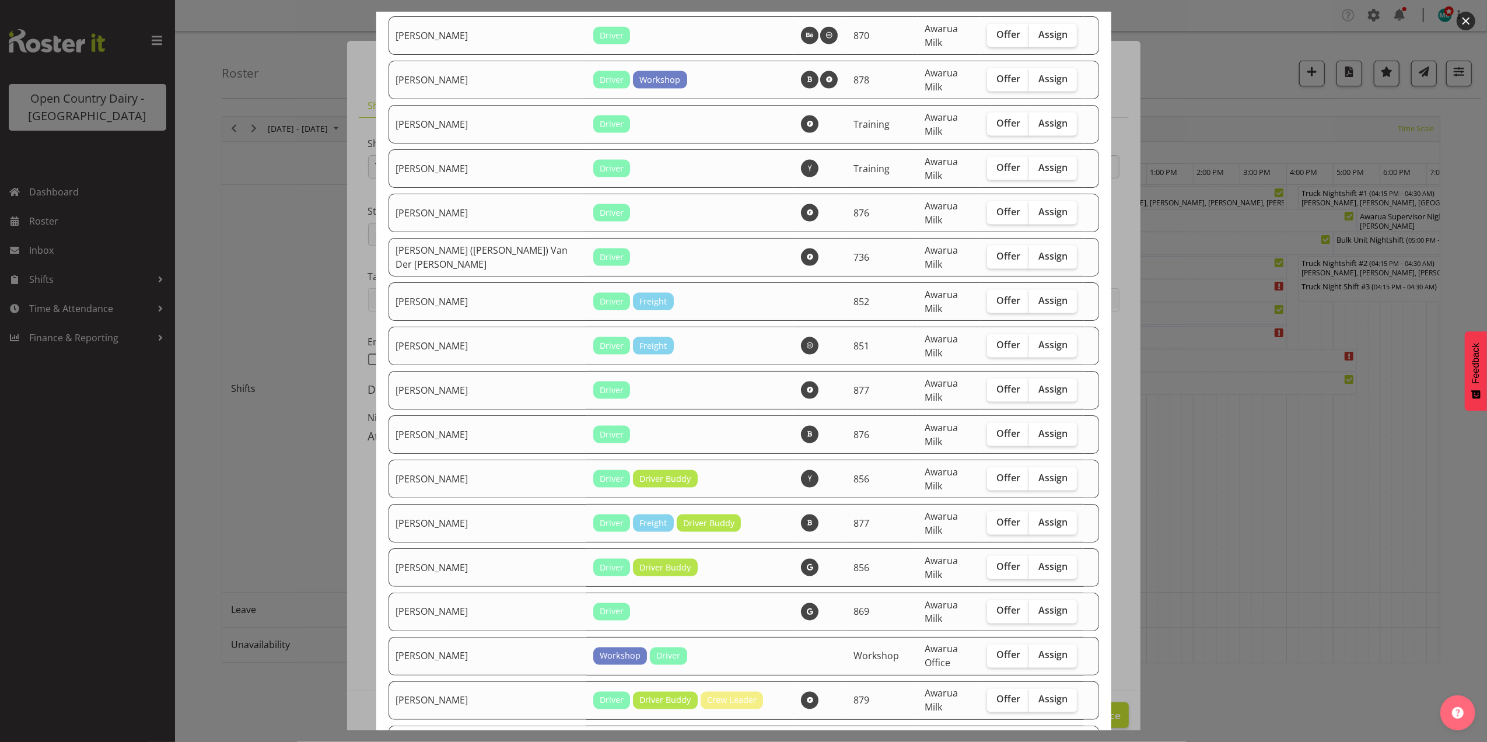
checkbox input "true"
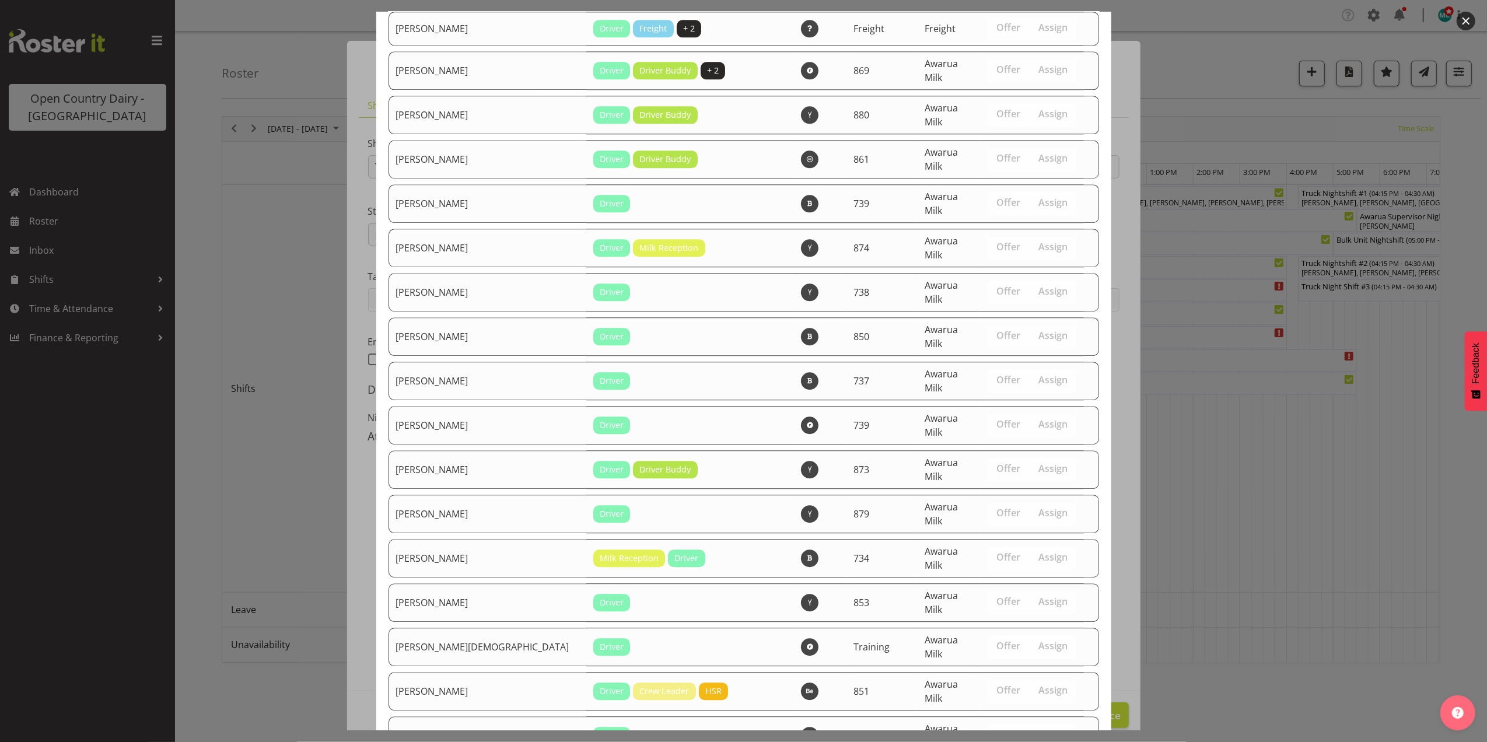
scroll to position [3077, 0]
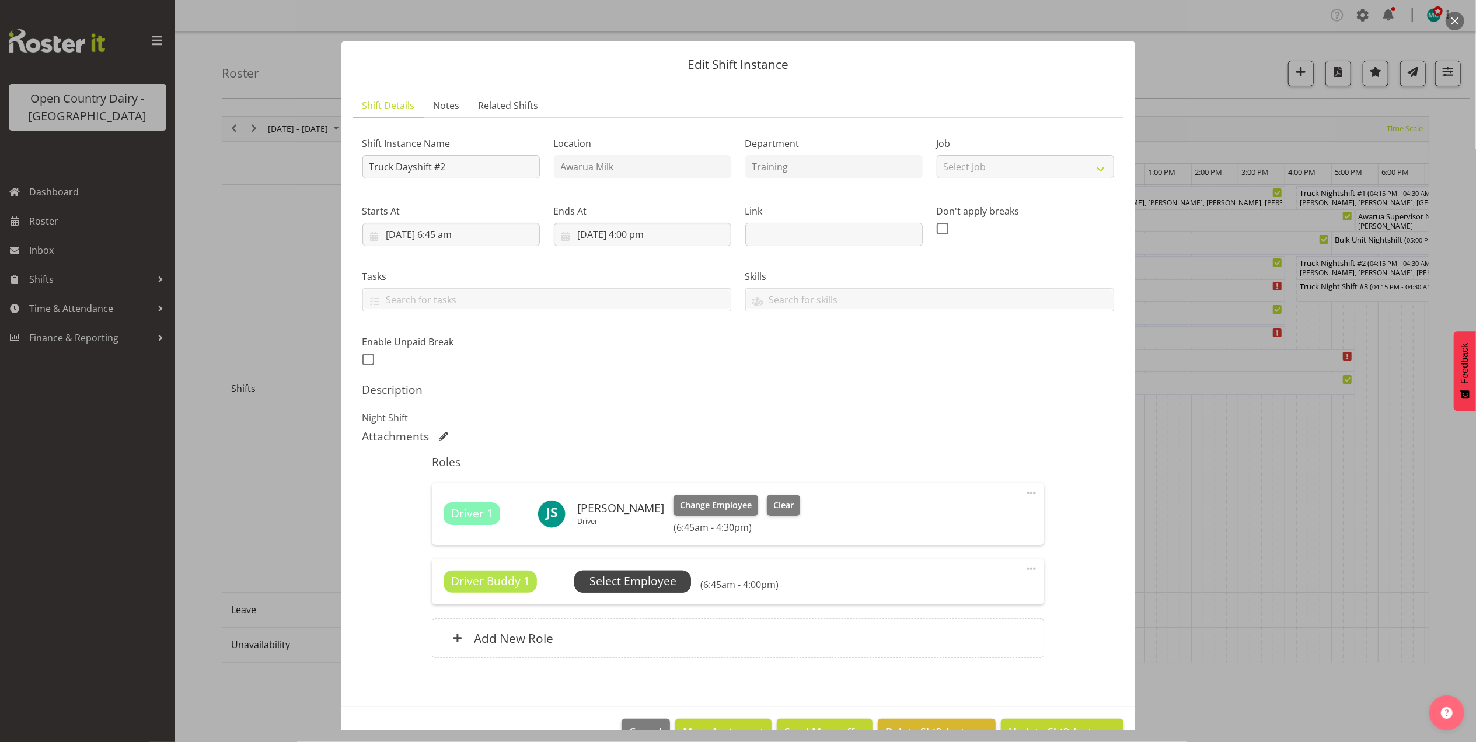
click at [627, 580] on span "Select Employee" at bounding box center [632, 581] width 87 height 17
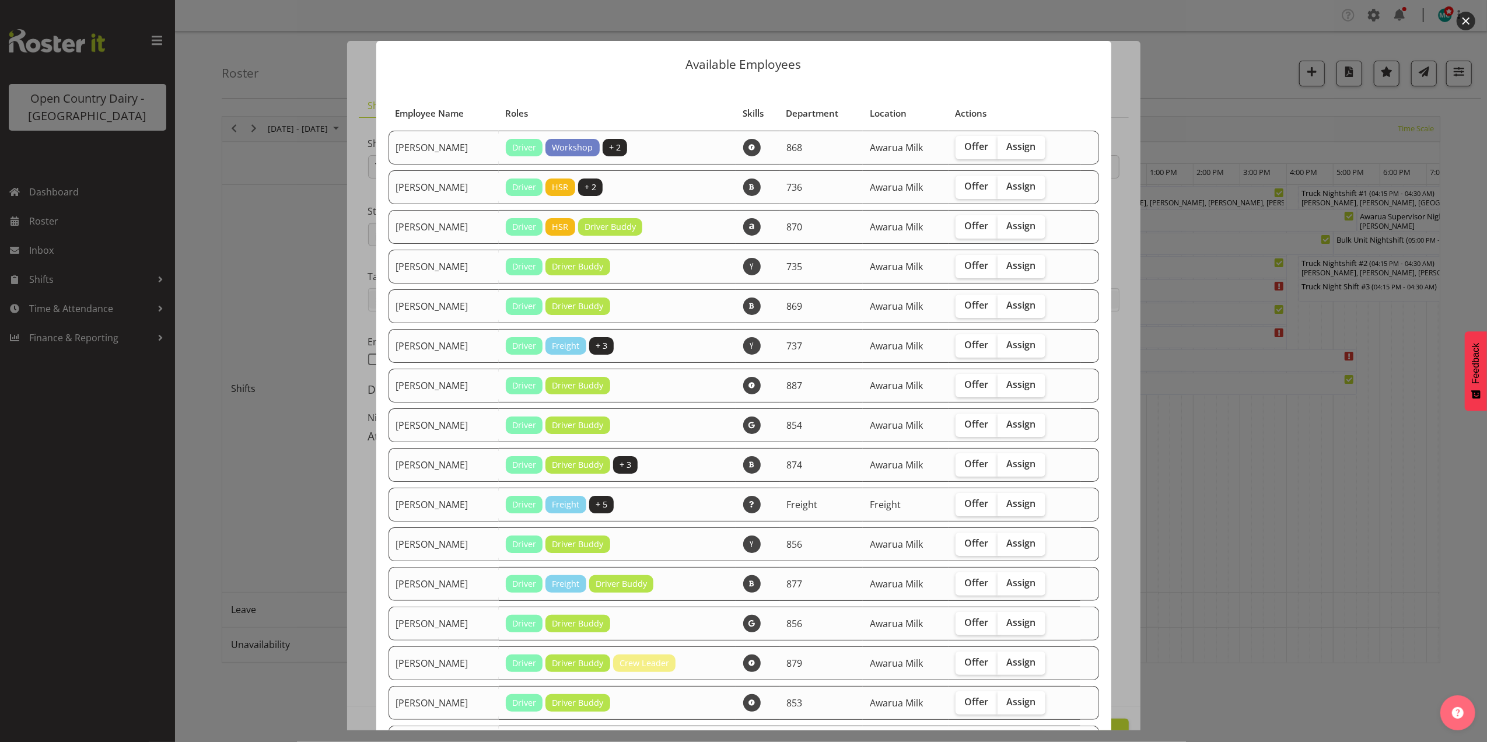
click at [1461, 20] on button "button" at bounding box center [1466, 21] width 19 height 19
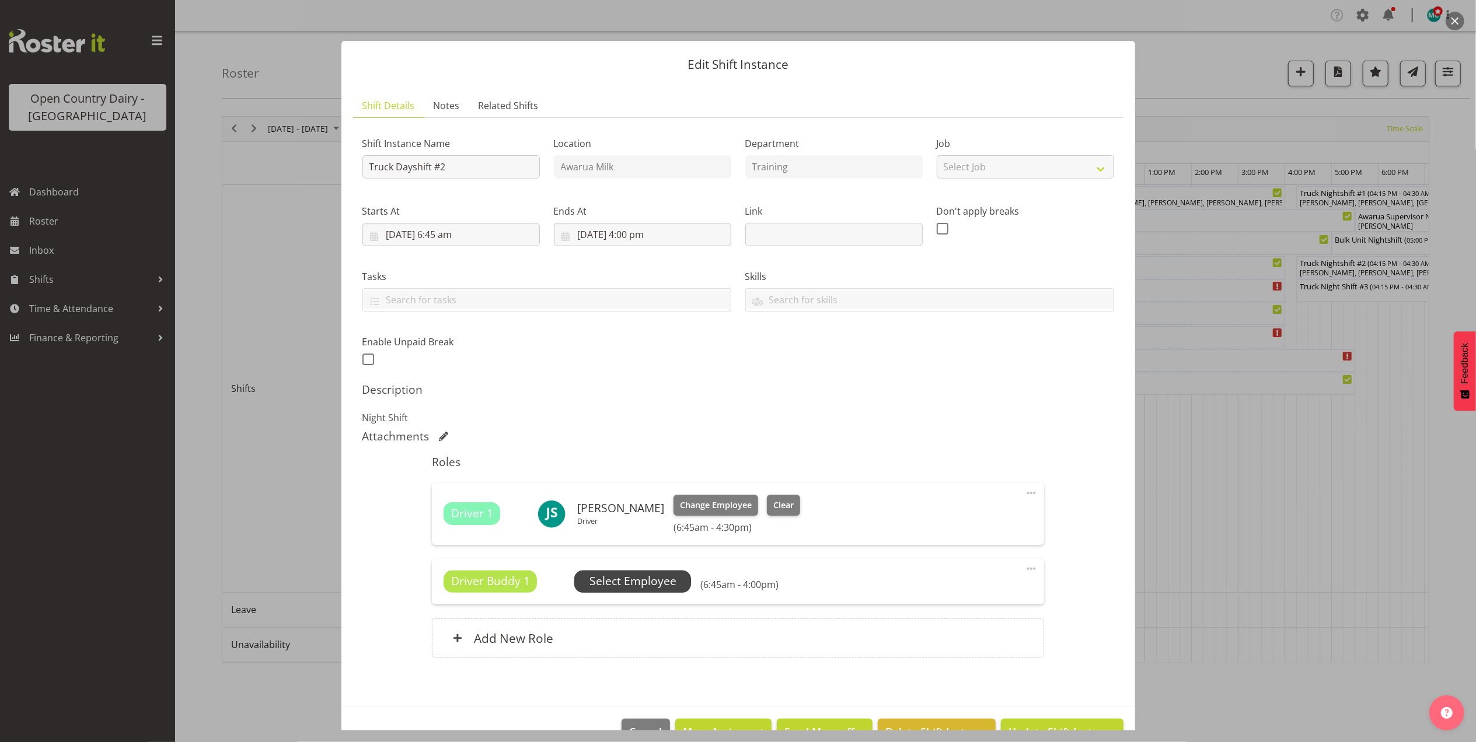
click at [648, 582] on span "Select Employee" at bounding box center [632, 581] width 87 height 17
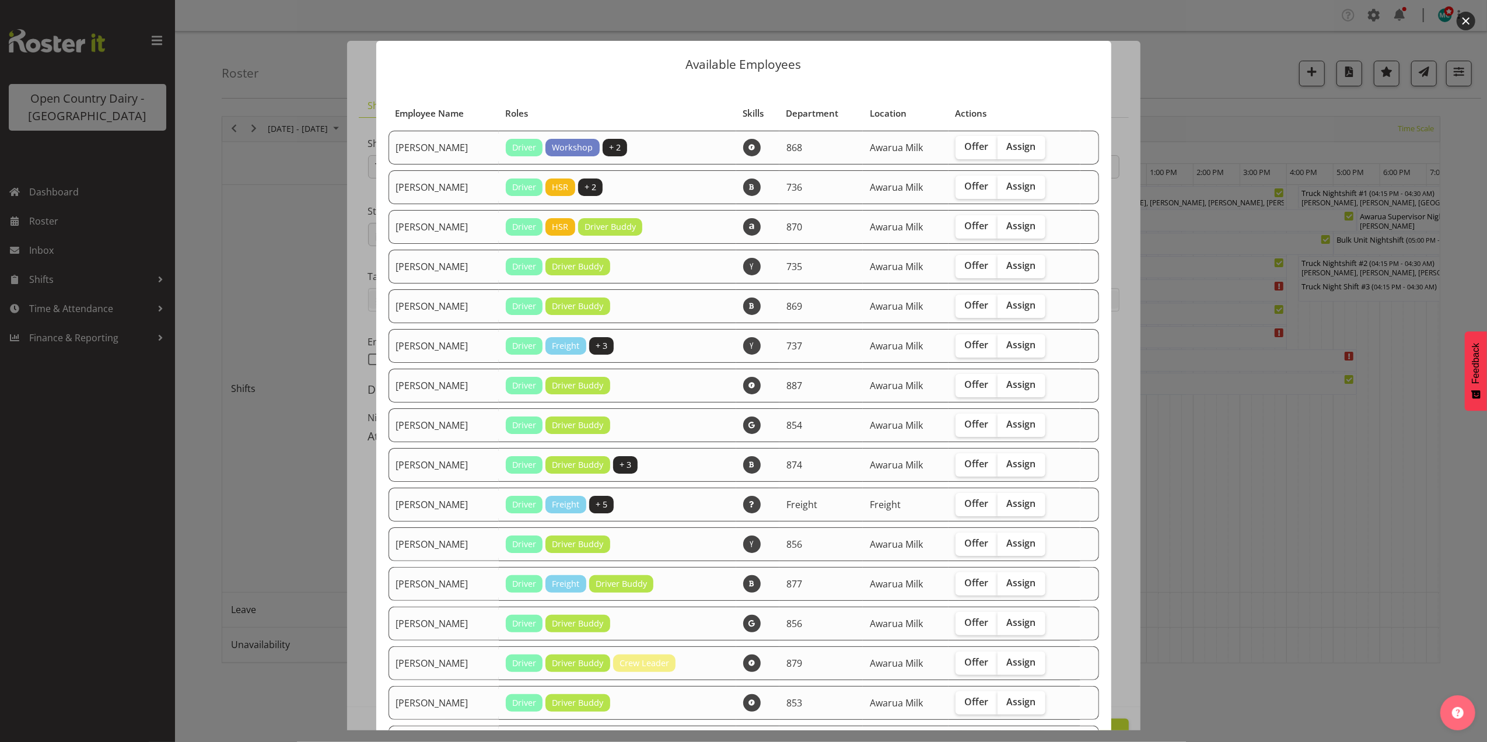
click at [1464, 19] on button "button" at bounding box center [1466, 21] width 19 height 19
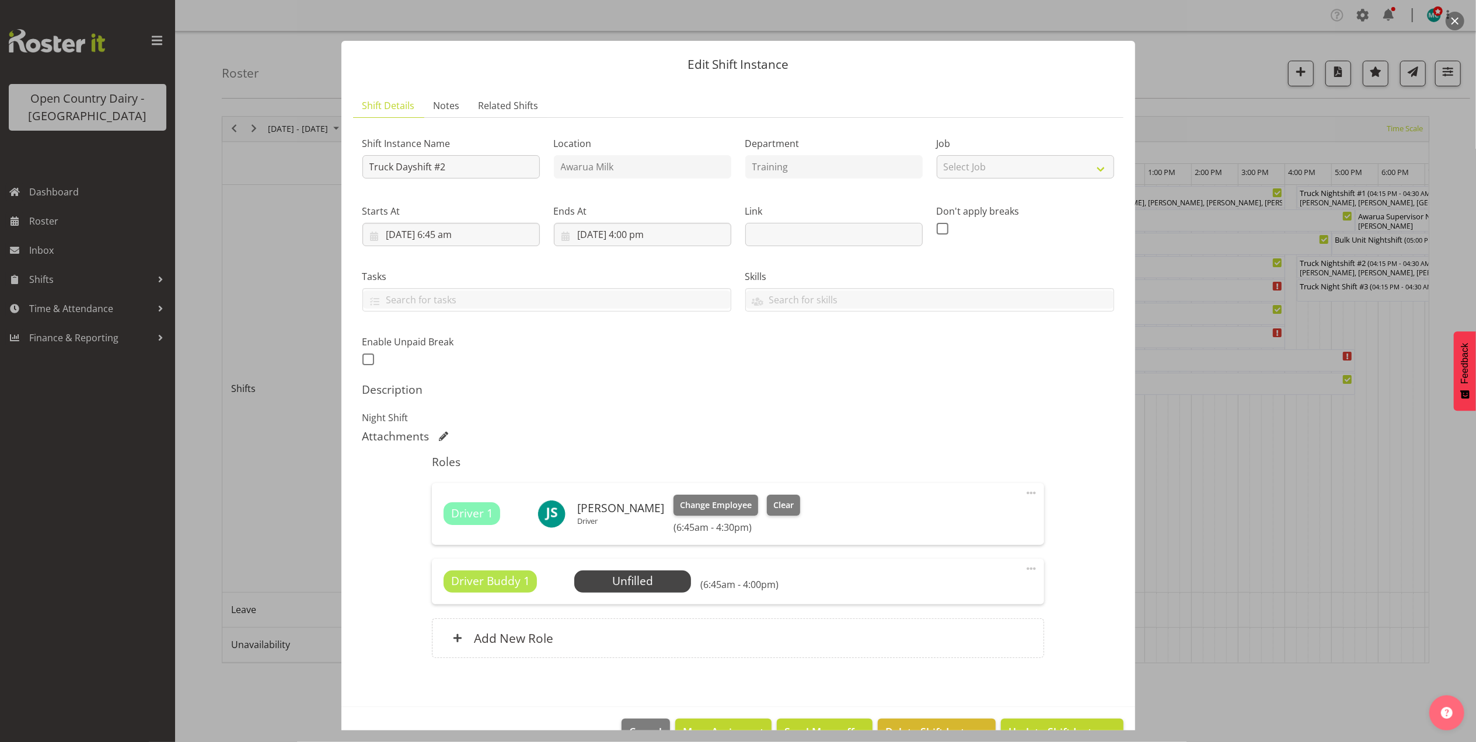
click at [1459, 14] on button "button" at bounding box center [1454, 21] width 19 height 19
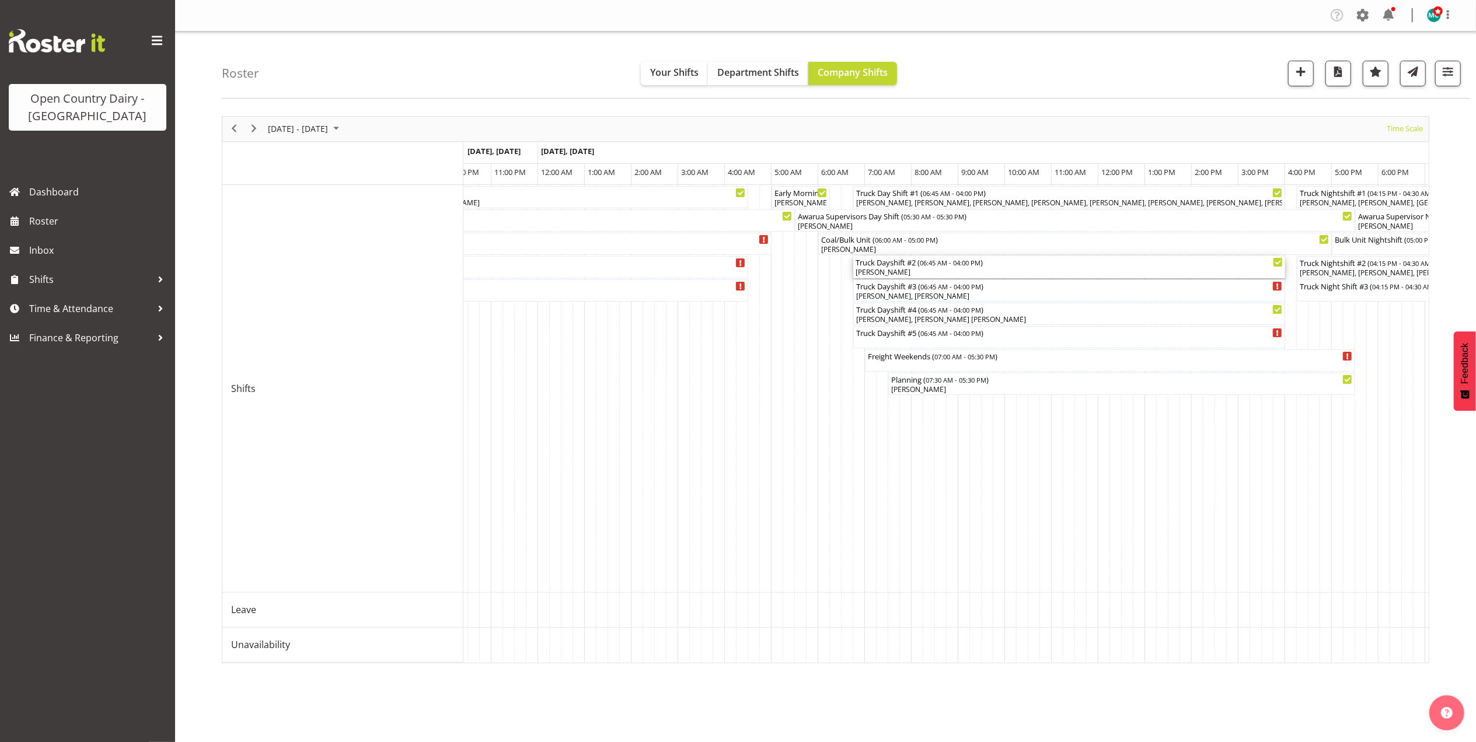
click at [934, 275] on div "[PERSON_NAME]" at bounding box center [1068, 272] width 427 height 11
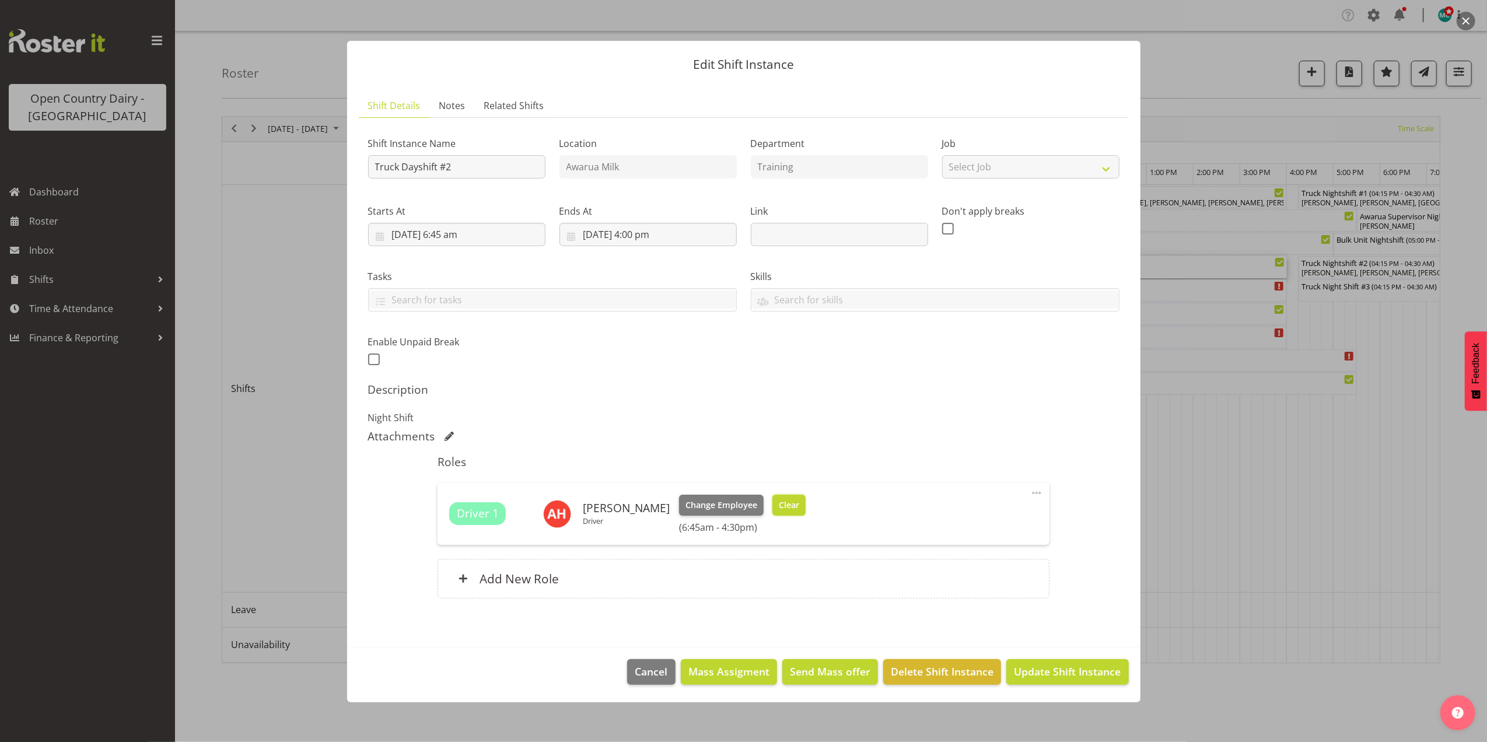
click at [799, 508] on span "Clear" at bounding box center [789, 505] width 20 height 13
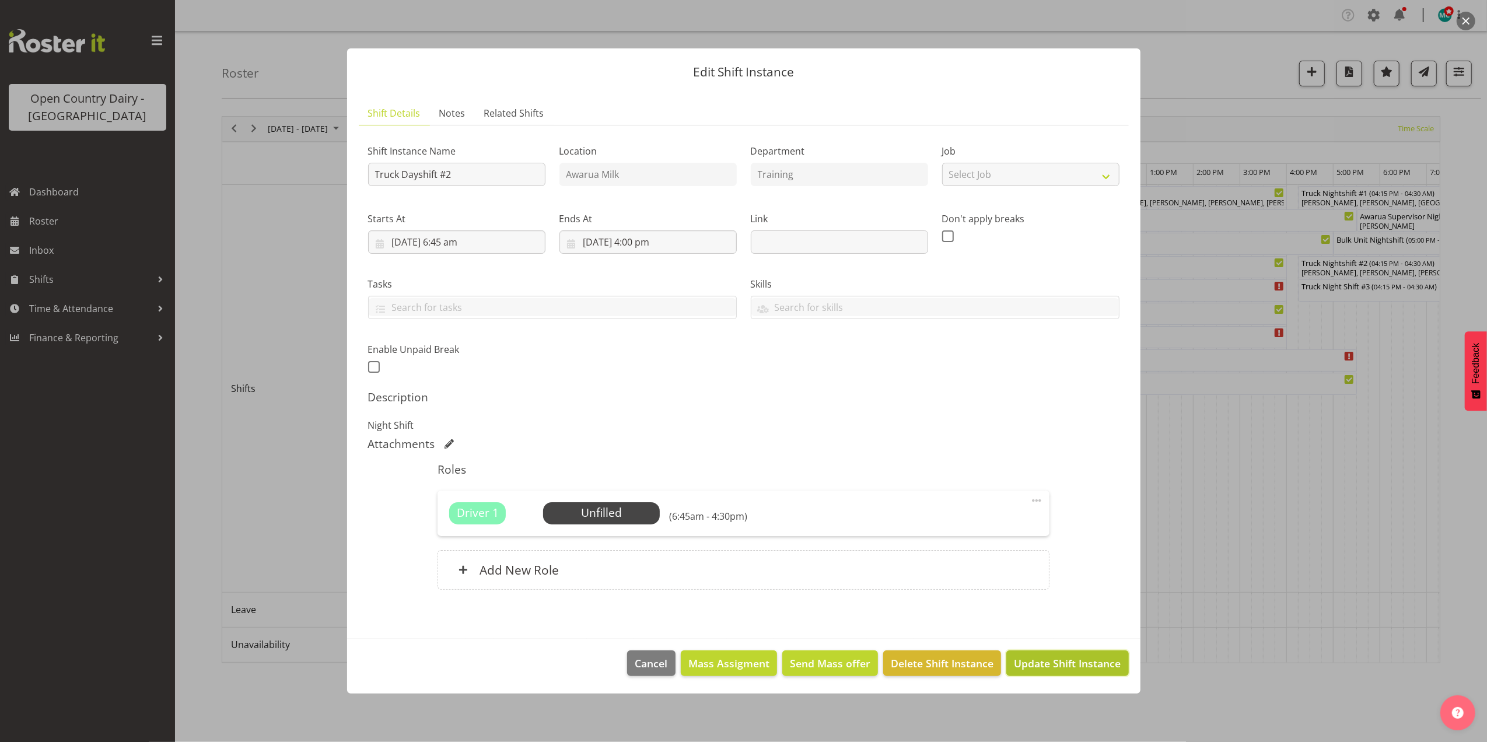
click at [1053, 671] on span "Update Shift Instance" at bounding box center [1067, 663] width 107 height 15
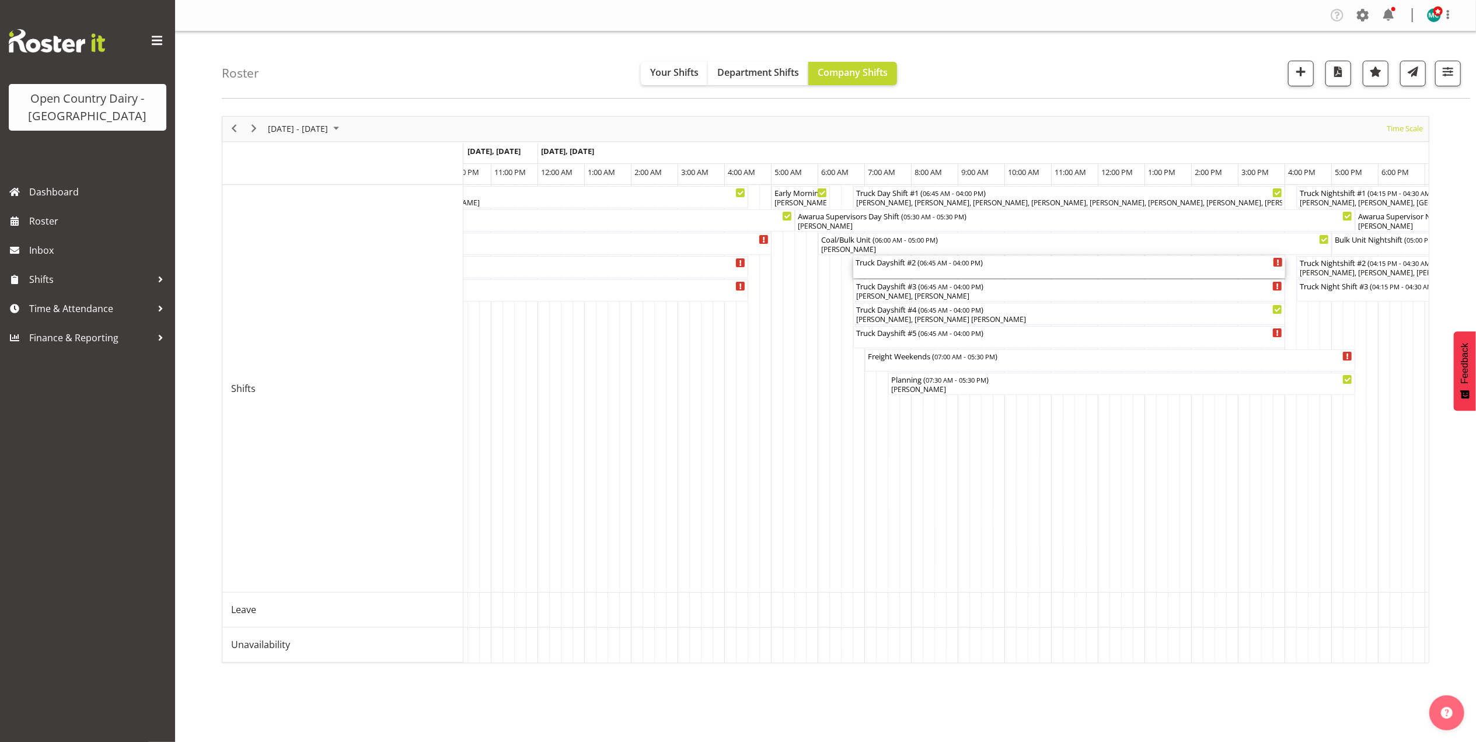
click at [911, 268] on div "Truck Dayshift #2 ( 06:45 AM - 04:00 PM )" at bounding box center [1068, 267] width 427 height 22
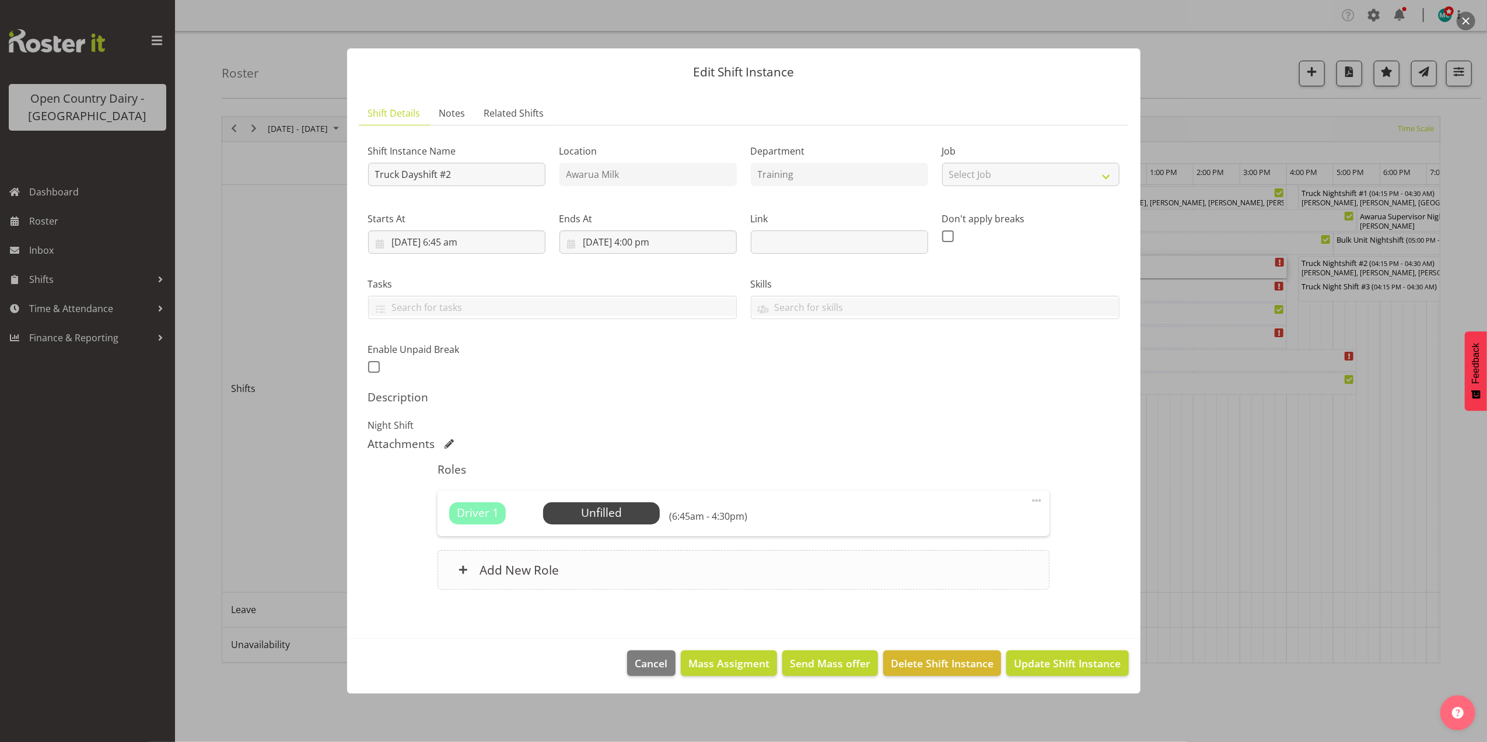
click at [547, 568] on h6 "Add New Role" at bounding box center [519, 569] width 79 height 15
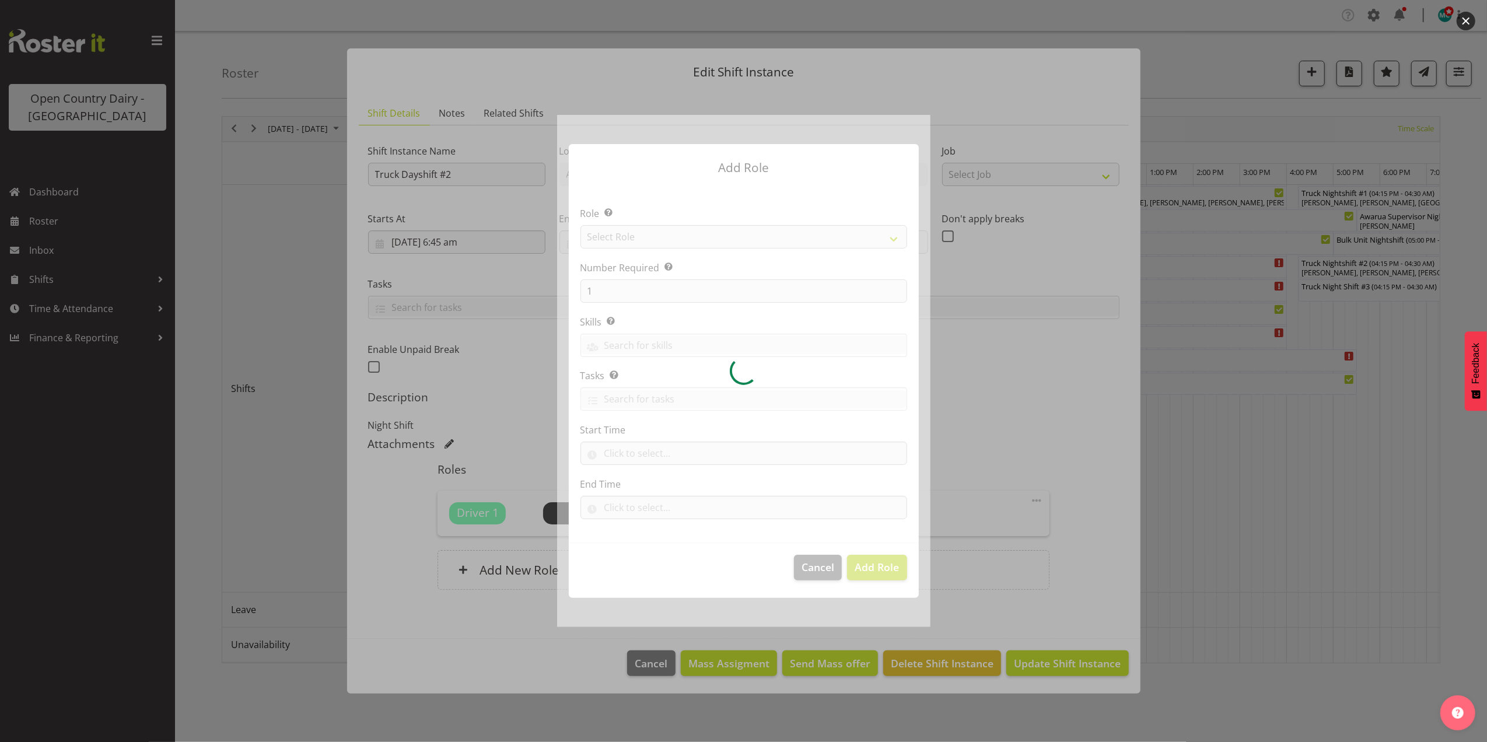
click at [663, 231] on div at bounding box center [743, 371] width 373 height 512
click at [668, 234] on div at bounding box center [743, 371] width 373 height 512
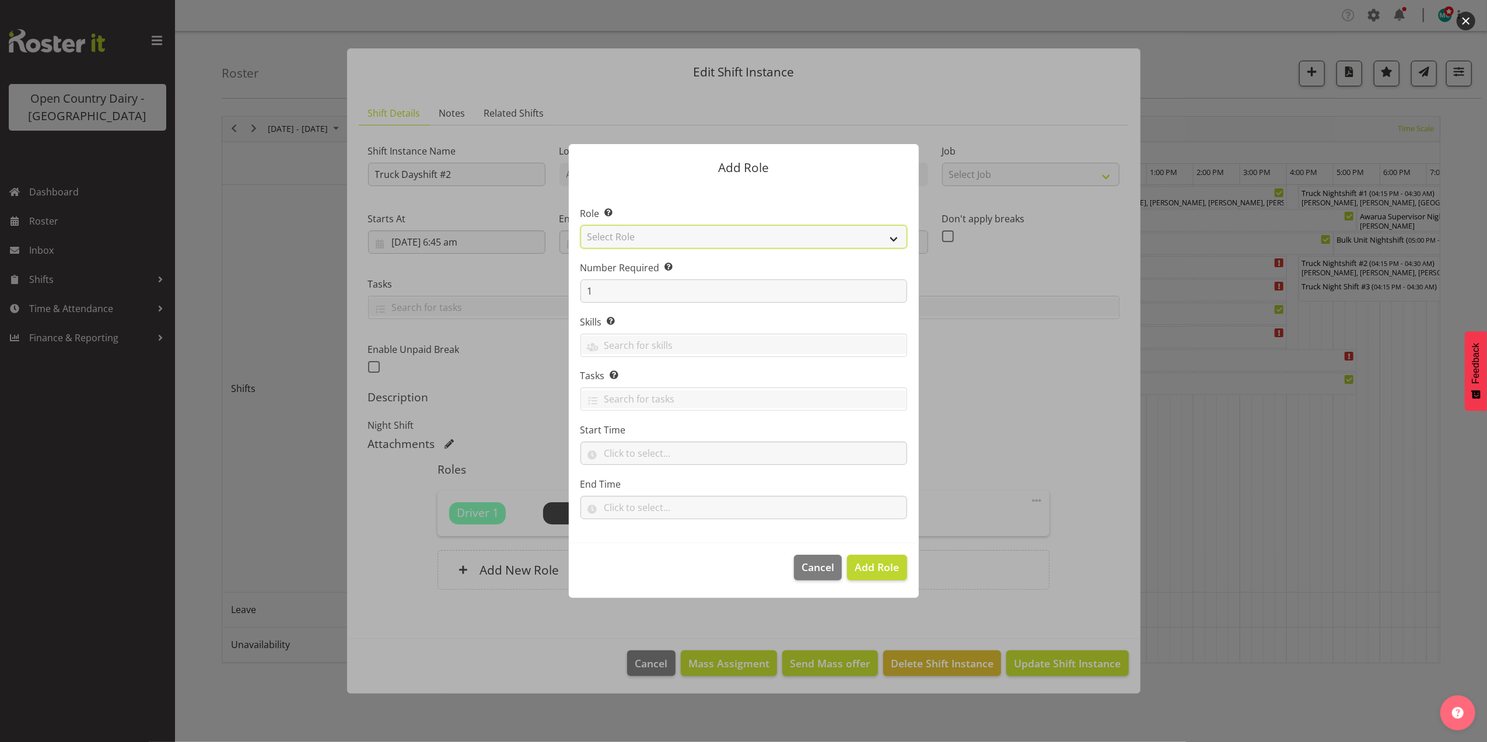
click at [670, 236] on select "Select Role Crew Leader Driver Driver Assessor Dayshift Driver Assessor Nightsh…" at bounding box center [744, 236] width 327 height 23
select select "1437"
click at [581, 225] on select "Select Role Crew Leader Driver Driver Assessor Dayshift Driver Assessor Nightsh…" at bounding box center [744, 236] width 327 height 23
click at [880, 578] on button "Add Role" at bounding box center [877, 568] width 60 height 26
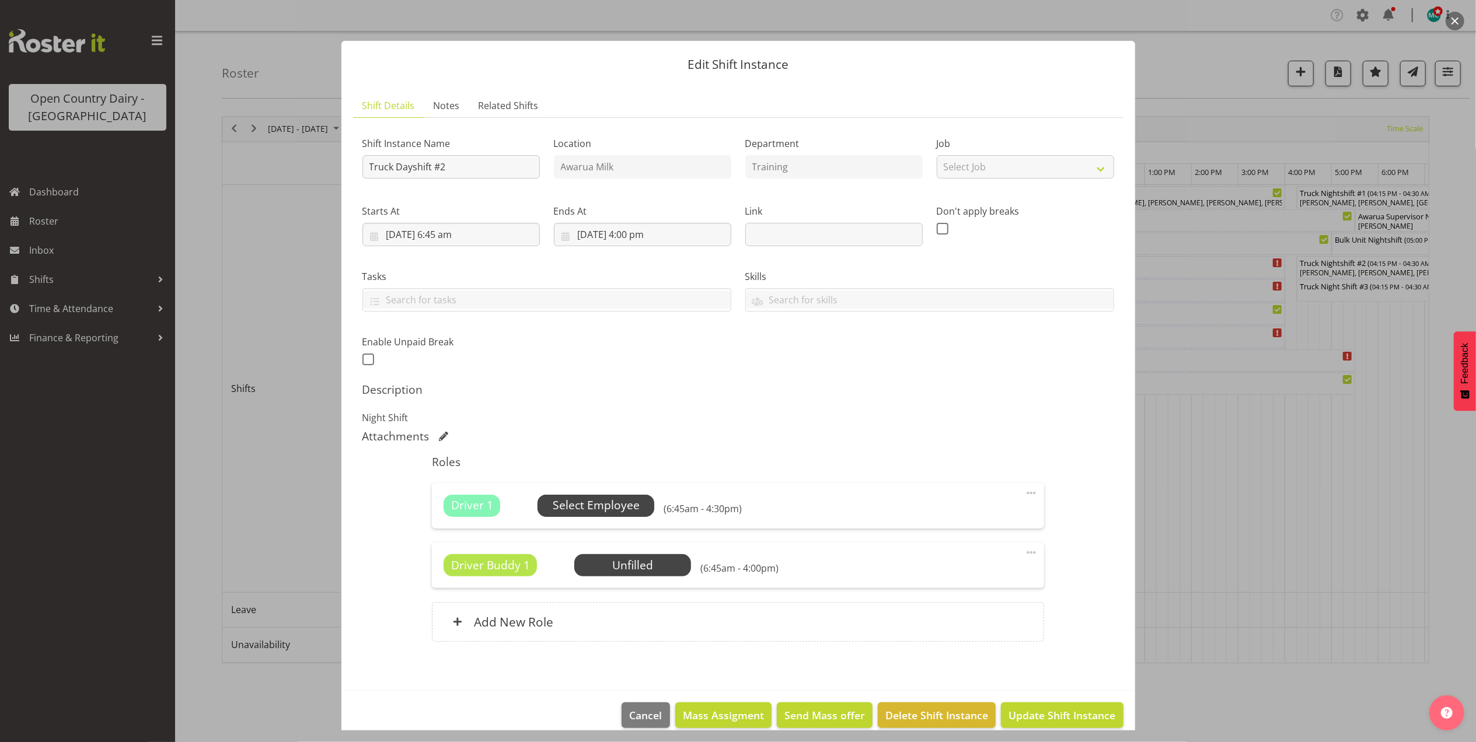
click at [608, 505] on span "Select Employee" at bounding box center [596, 505] width 87 height 17
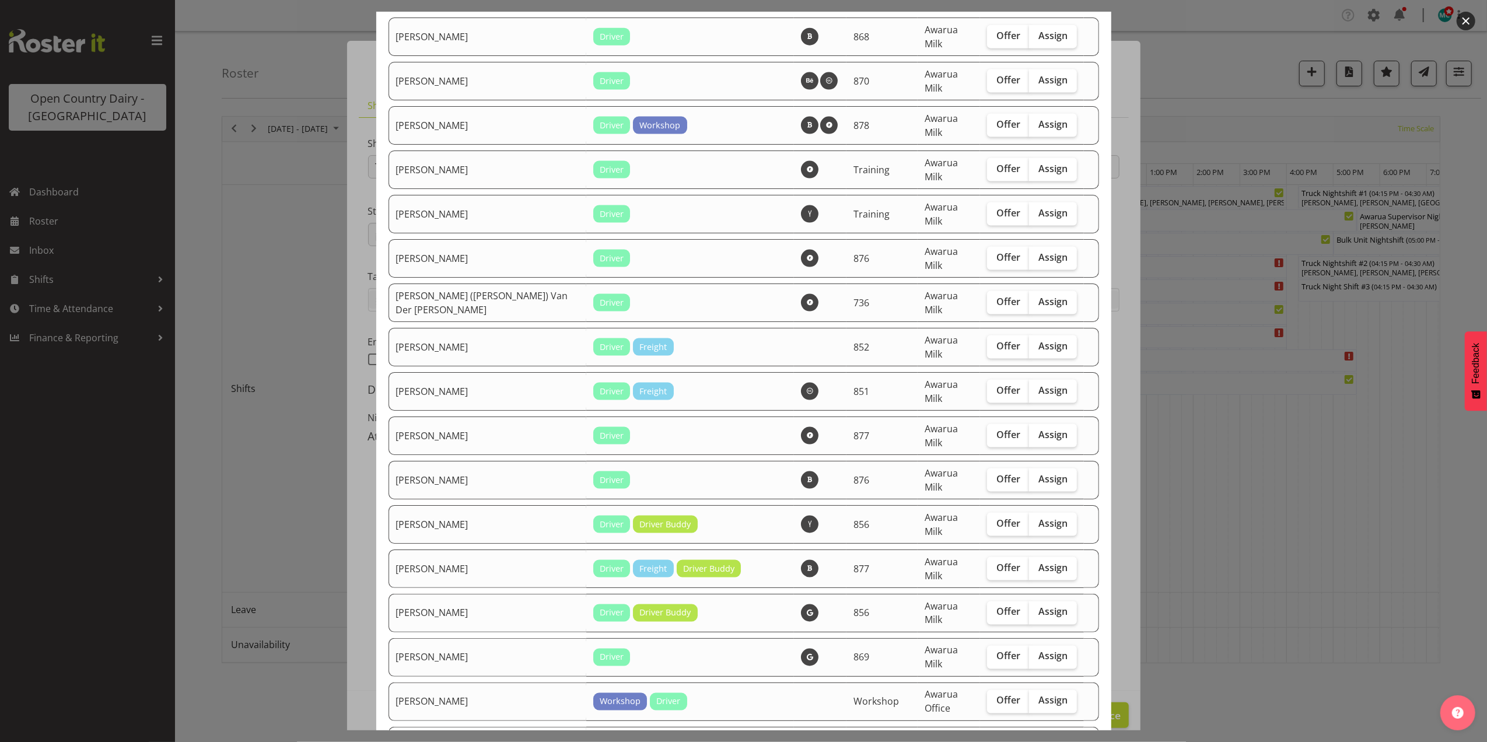
scroll to position [1634, 0]
checkbox input "true"
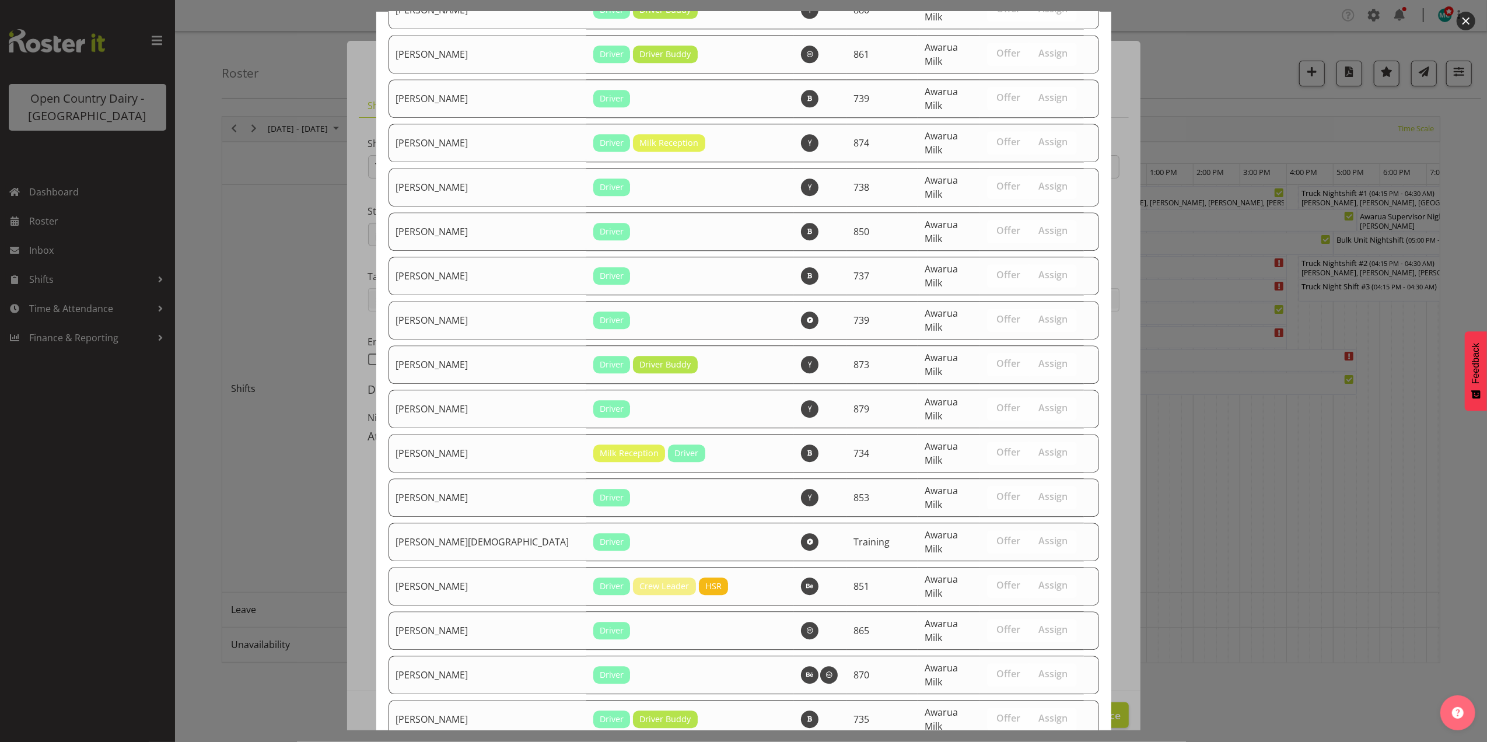
scroll to position [3117, 0]
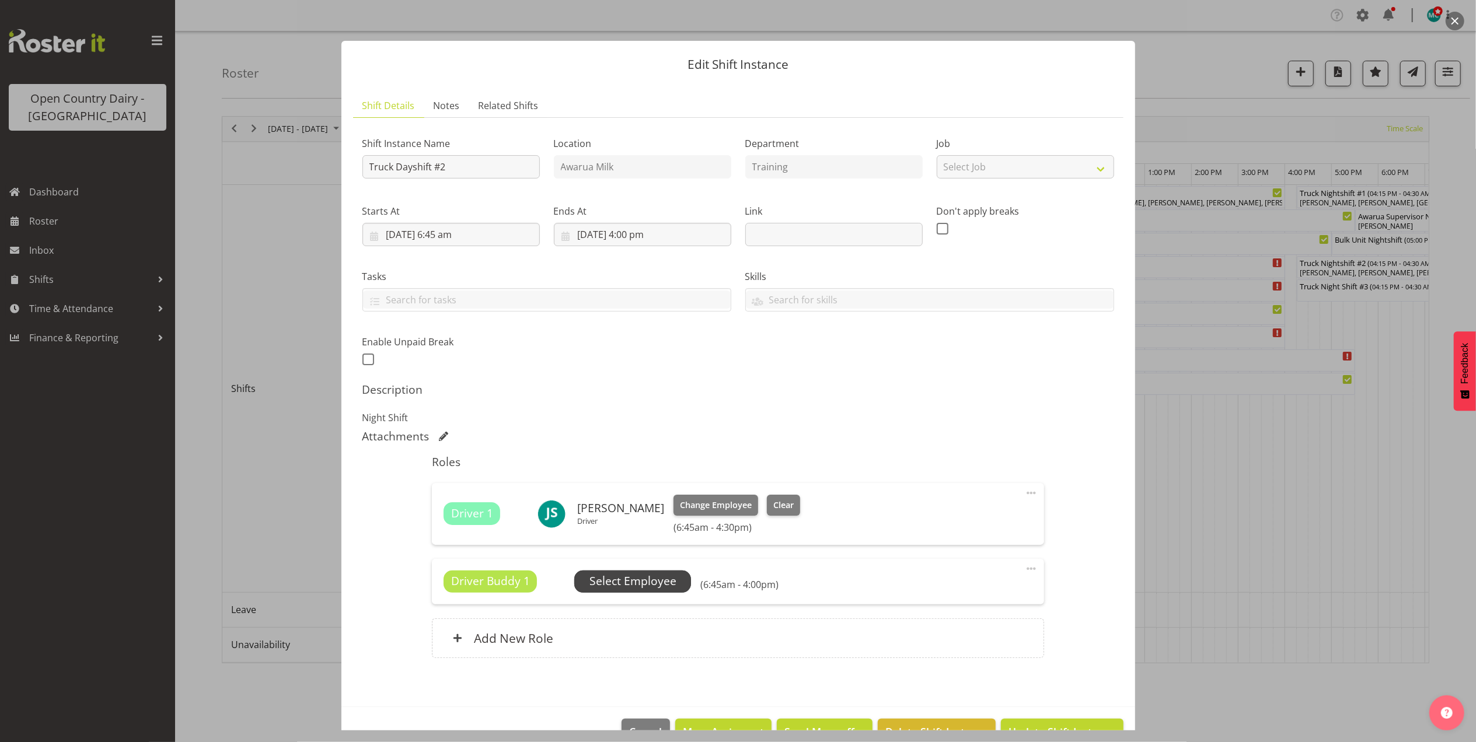
click at [638, 585] on span "Select Employee" at bounding box center [632, 581] width 87 height 17
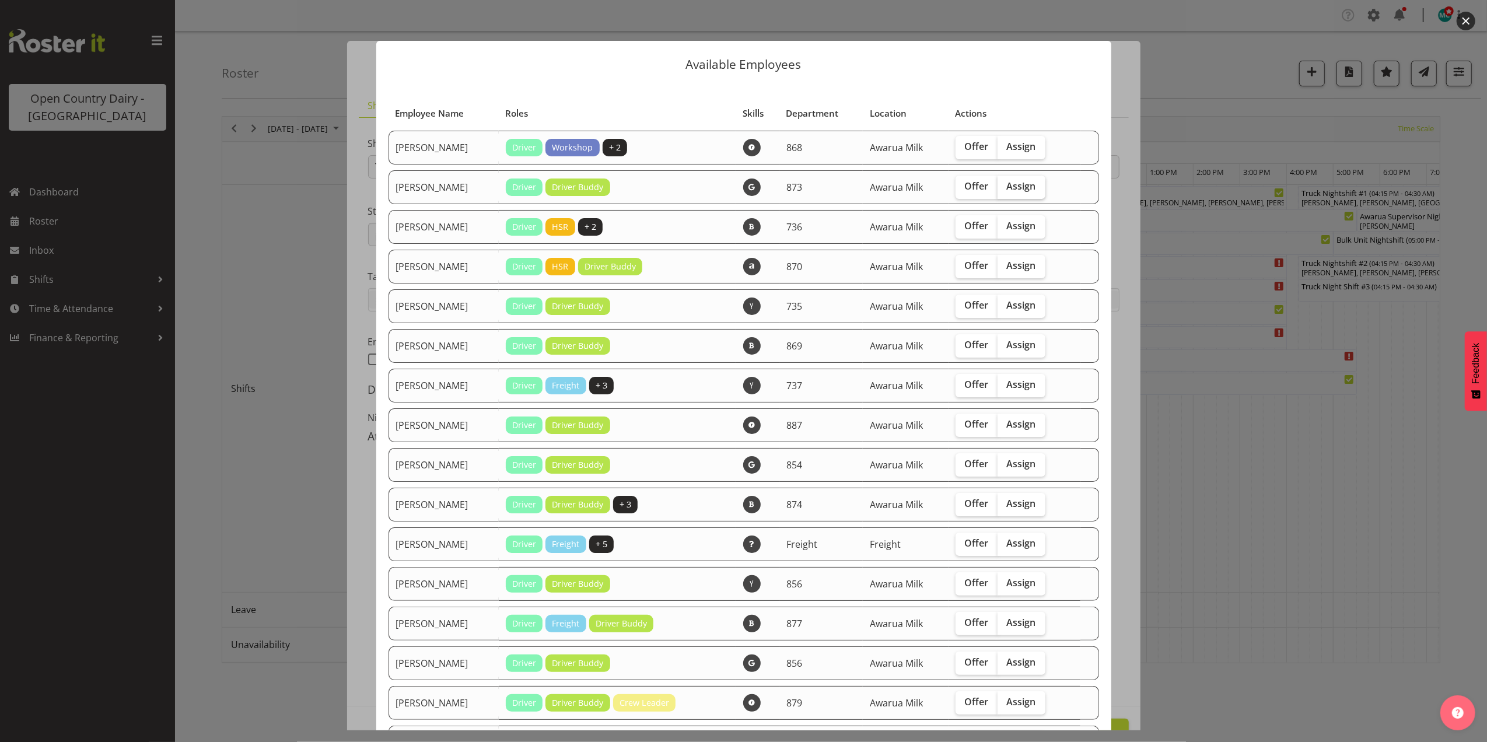
click at [1026, 182] on span "Assign" at bounding box center [1021, 186] width 29 height 12
click at [1005, 183] on input "Assign" at bounding box center [1002, 187] width 8 height 8
checkbox input "true"
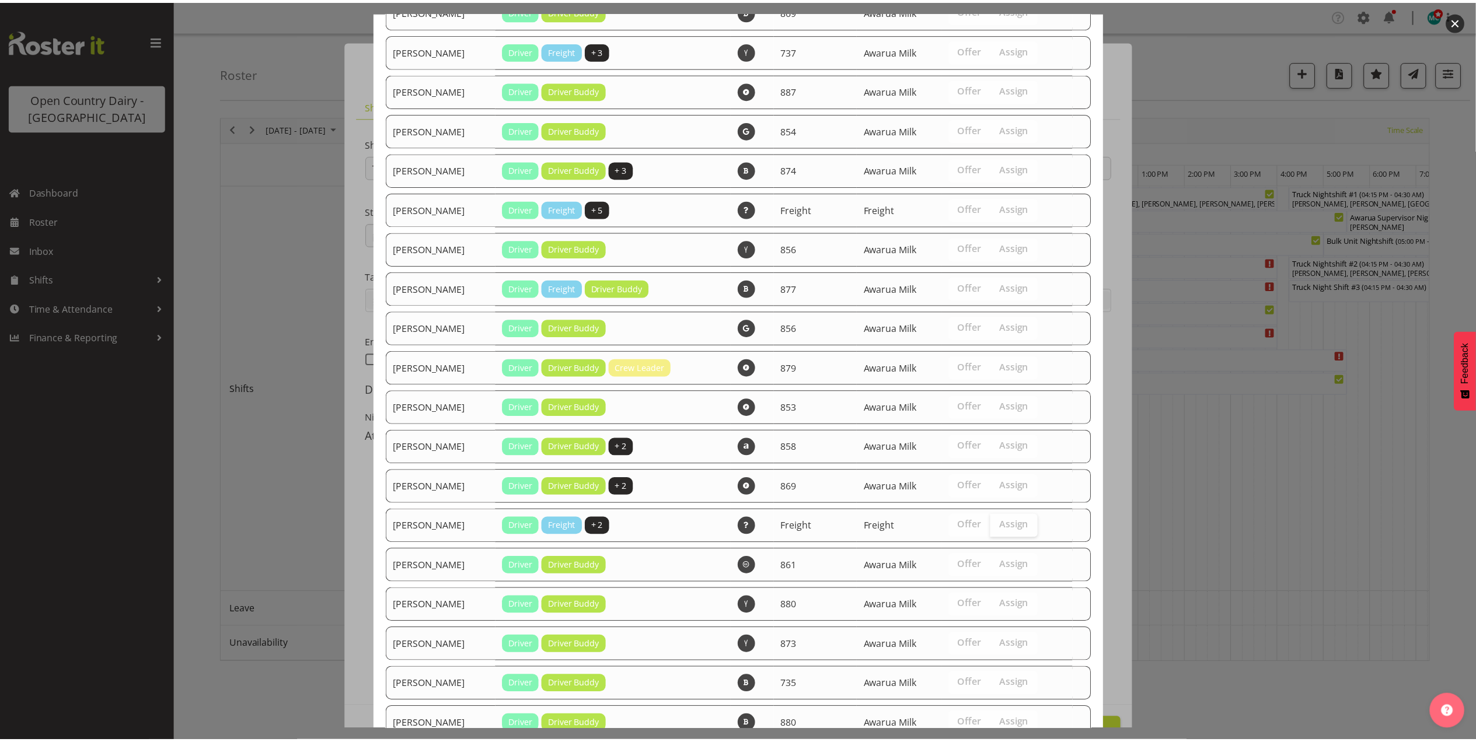
scroll to position [419, 0]
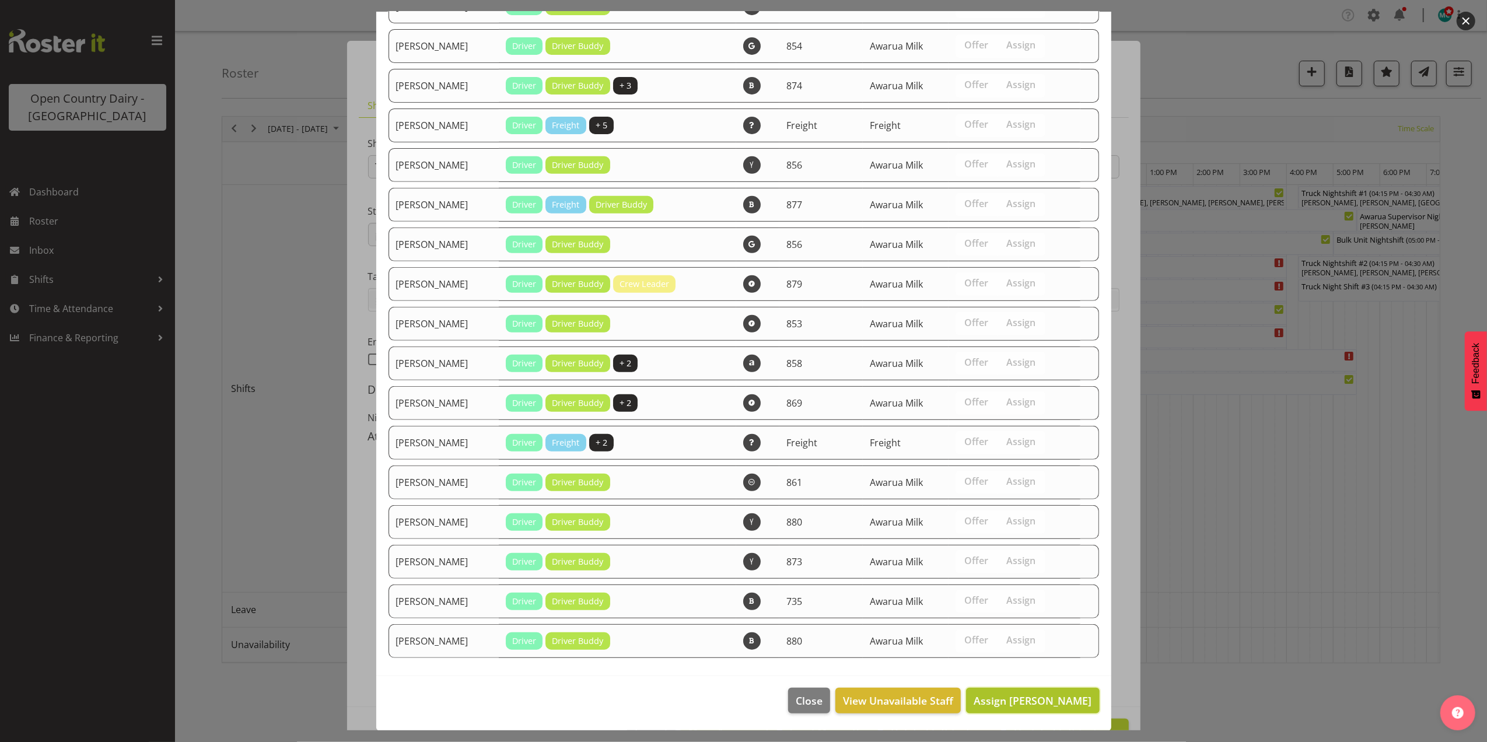
click at [1009, 699] on span "Assign [PERSON_NAME]" at bounding box center [1033, 701] width 118 height 14
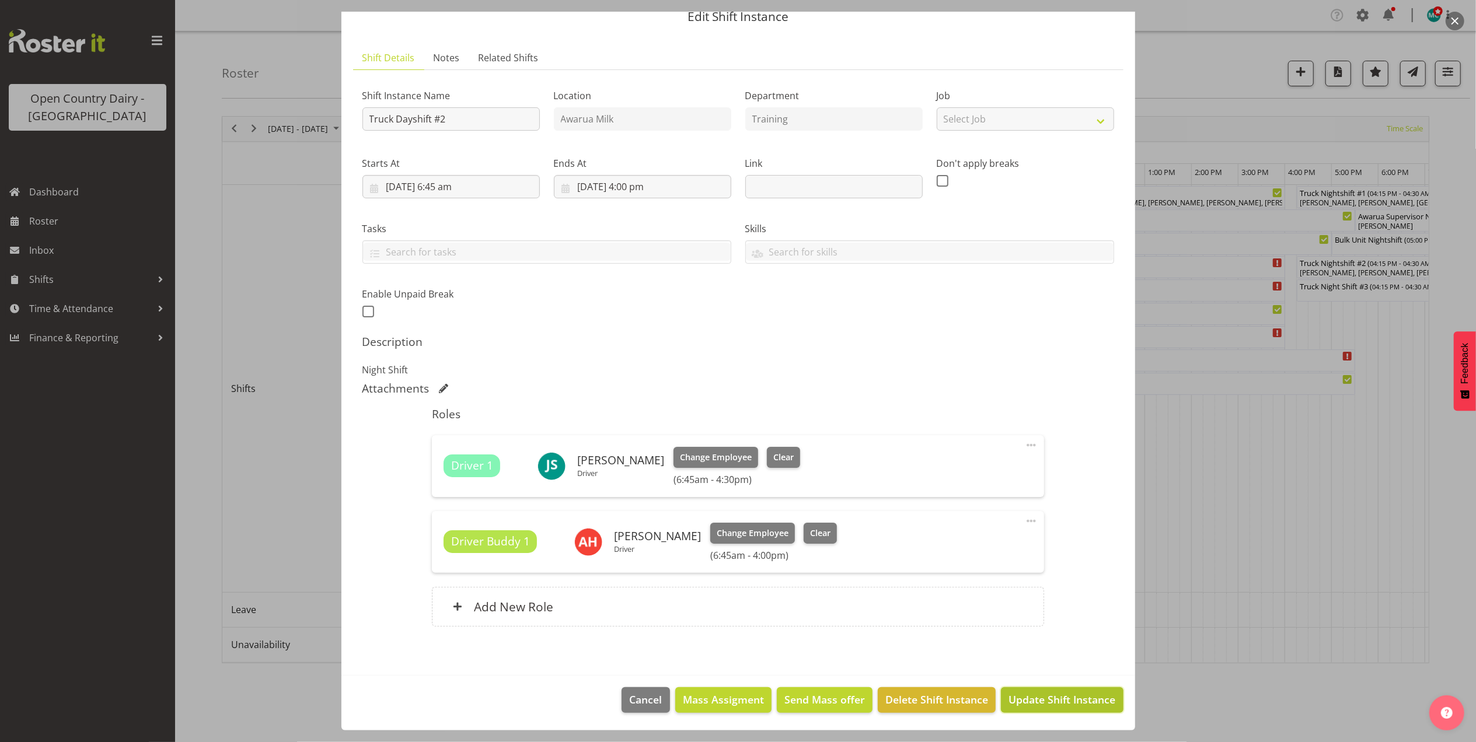
click at [1030, 699] on span "Update Shift Instance" at bounding box center [1061, 699] width 107 height 15
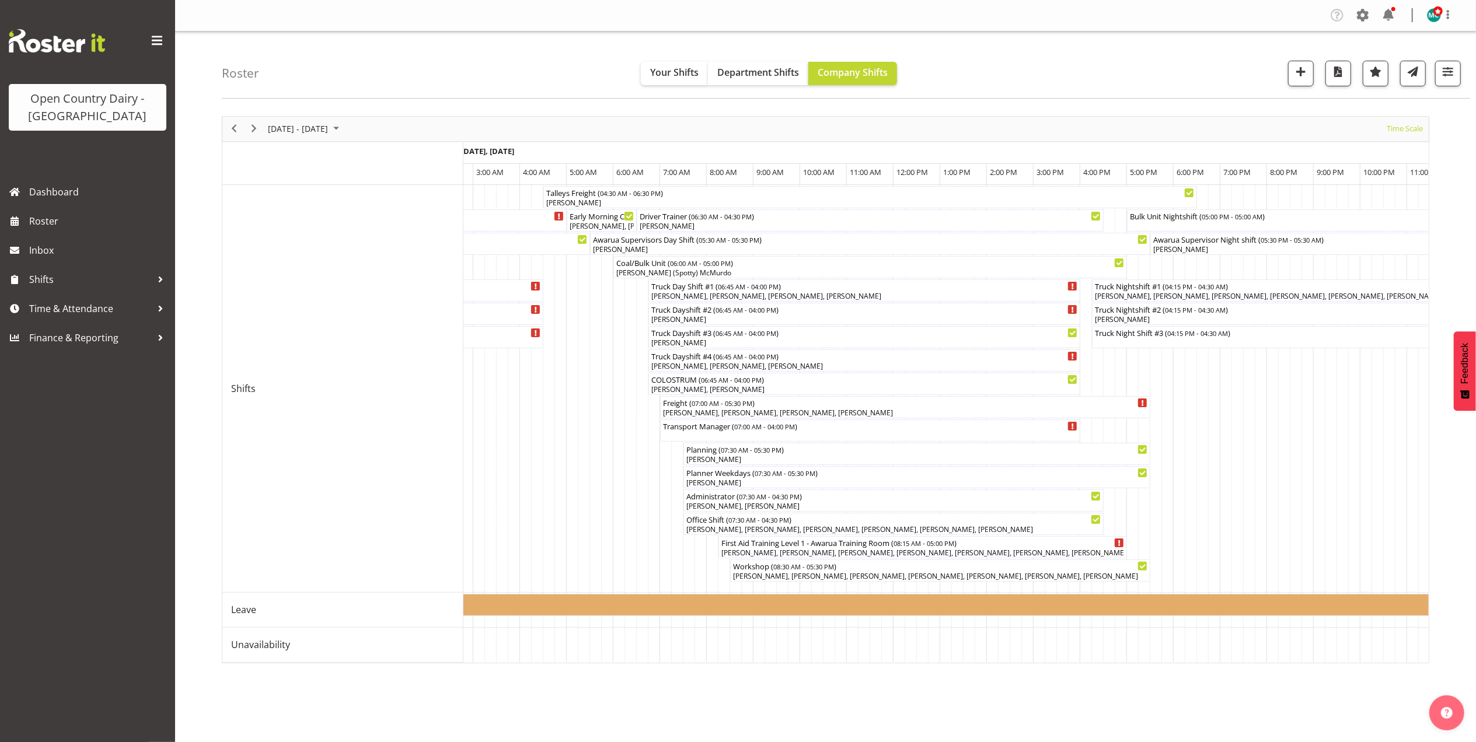
scroll to position [0, 2306]
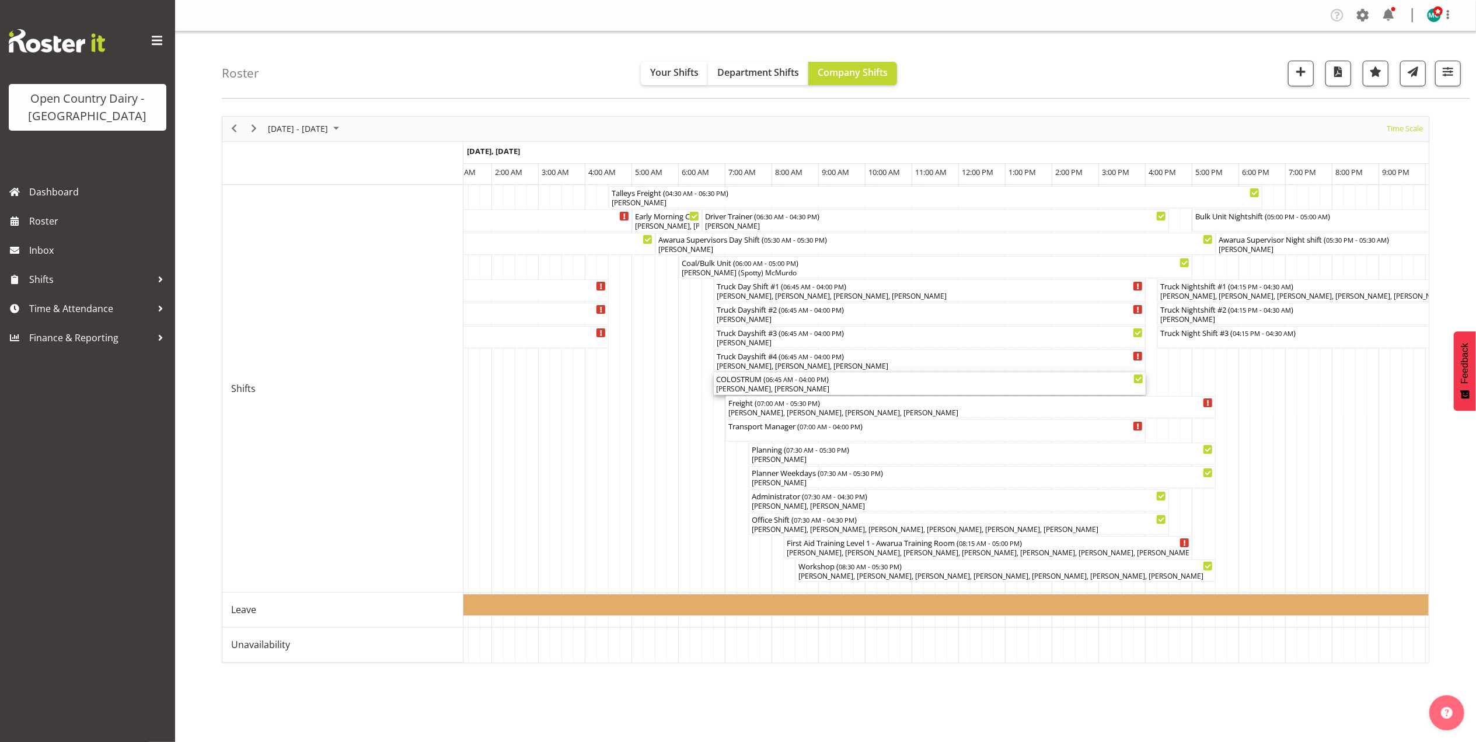
click at [810, 386] on div "[PERSON_NAME], [PERSON_NAME]" at bounding box center [929, 389] width 427 height 11
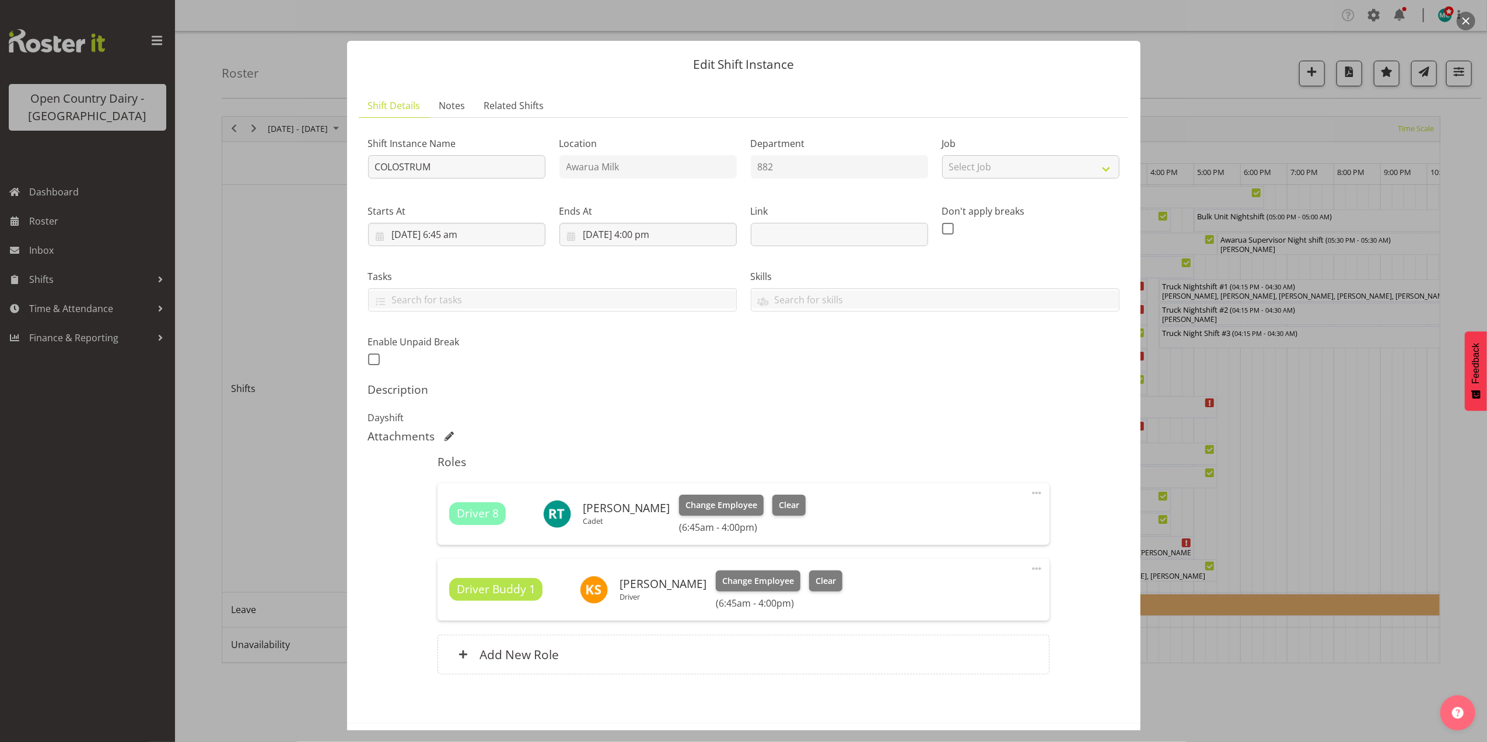
click at [1238, 277] on div at bounding box center [743, 371] width 1487 height 742
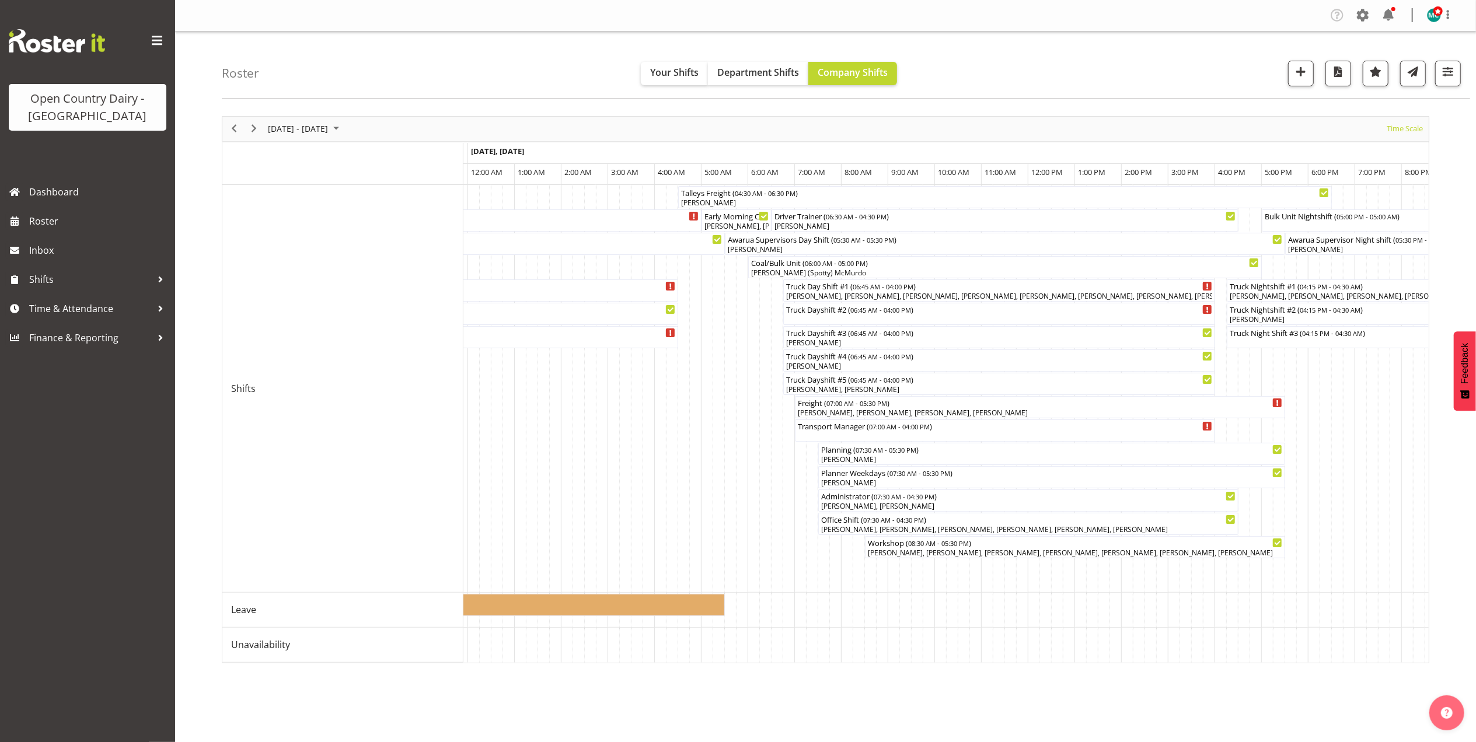
scroll to position [0, 3738]
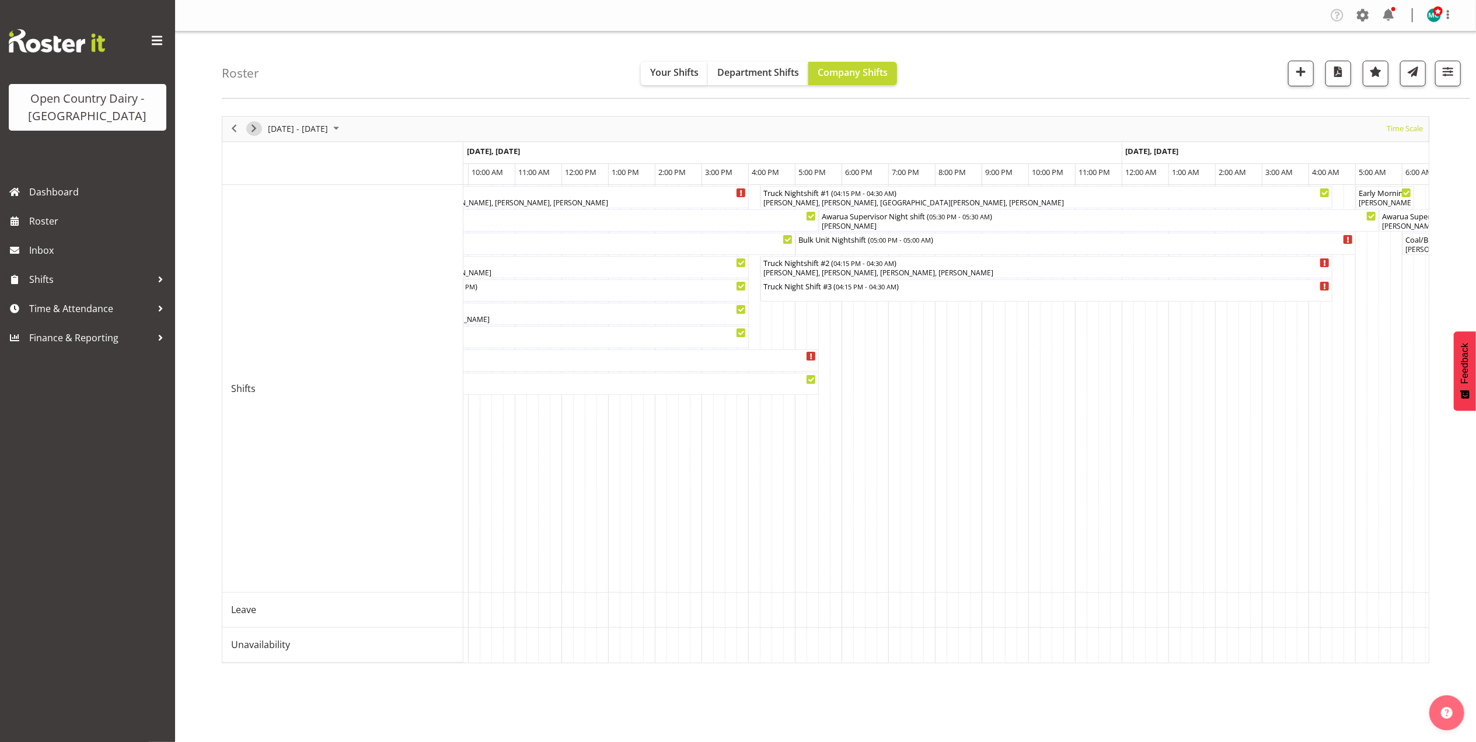
click at [257, 131] on span "Next" at bounding box center [254, 128] width 14 height 15
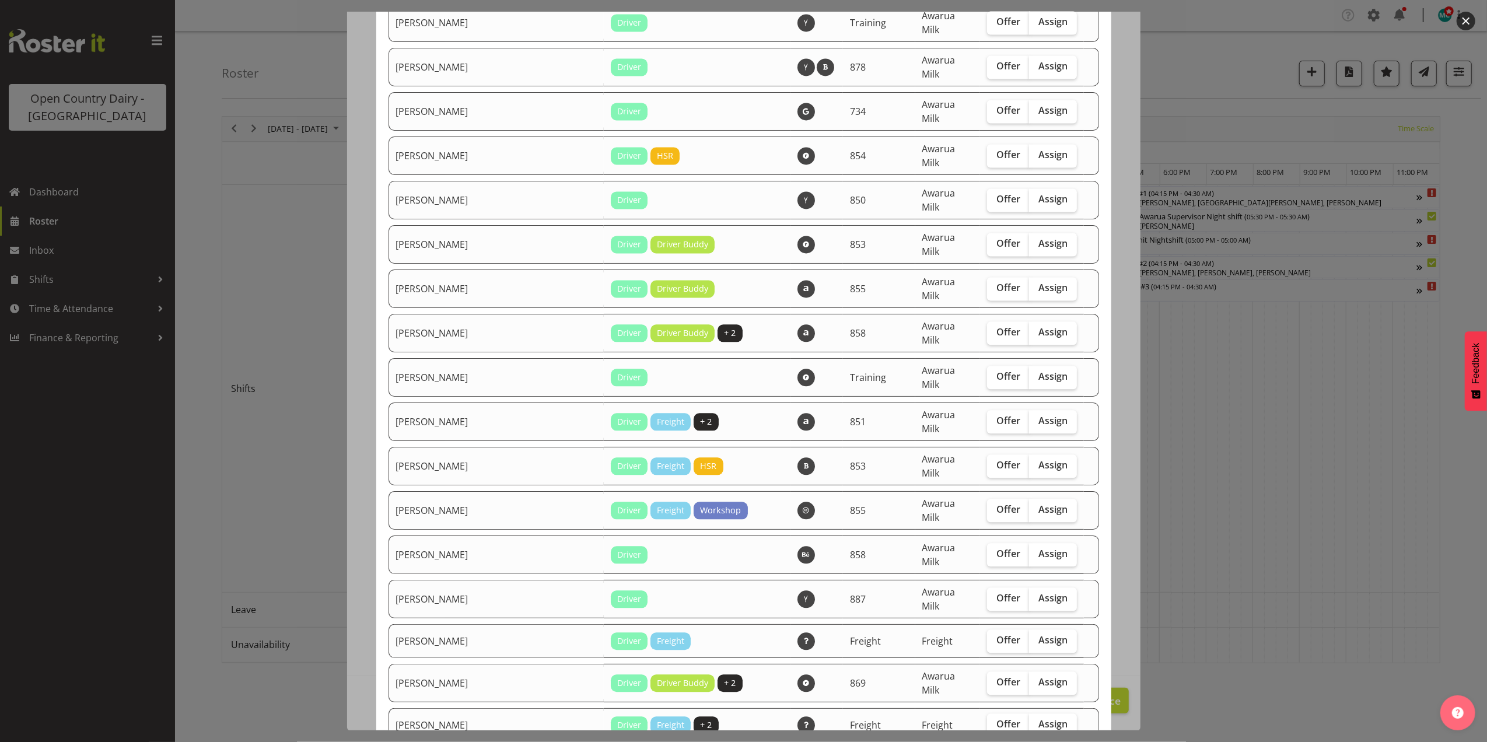
scroll to position [2178, 0]
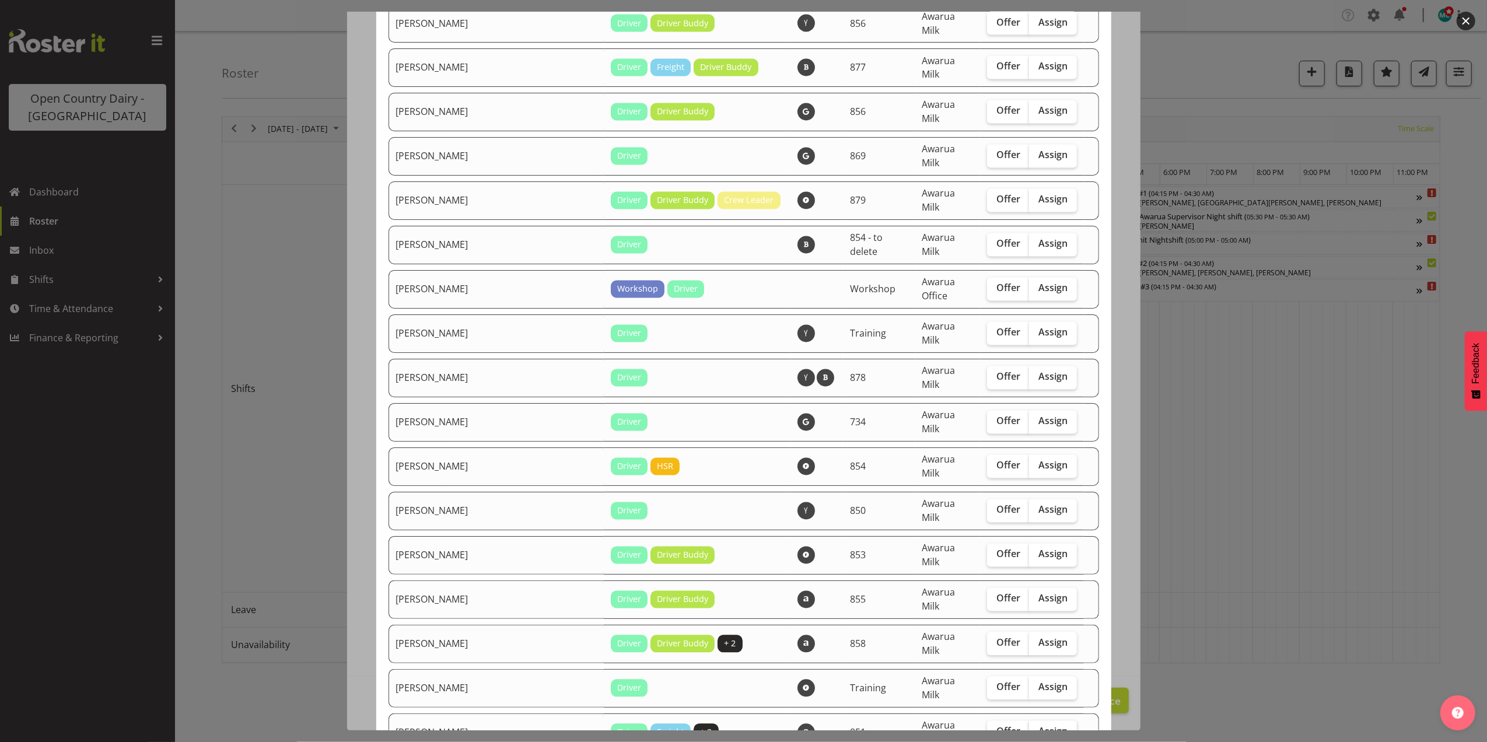
click at [1039, 726] on span "Assign" at bounding box center [1053, 732] width 29 height 12
click at [1032, 728] on input "Assign" at bounding box center [1033, 732] width 8 height 8
checkbox input "true"
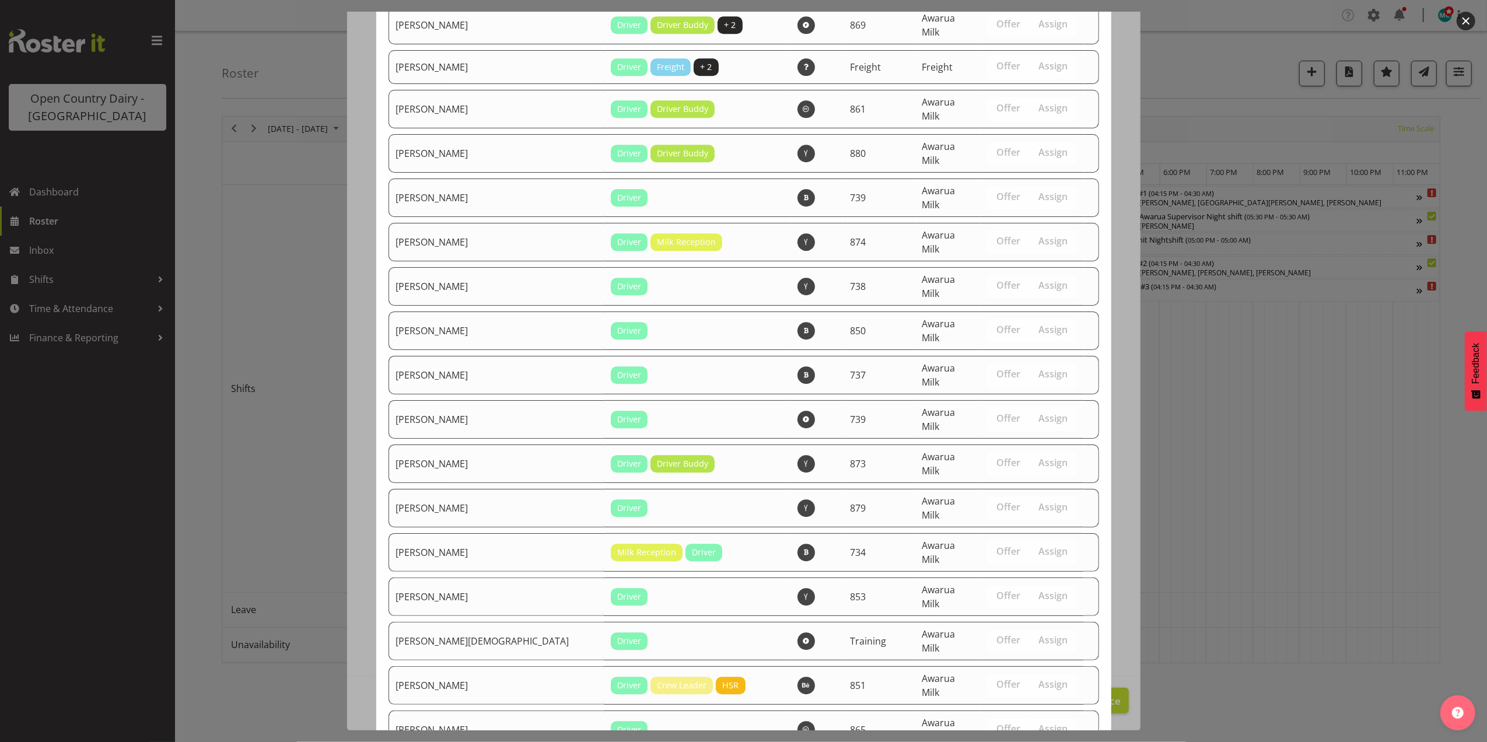
scroll to position [3236, 0]
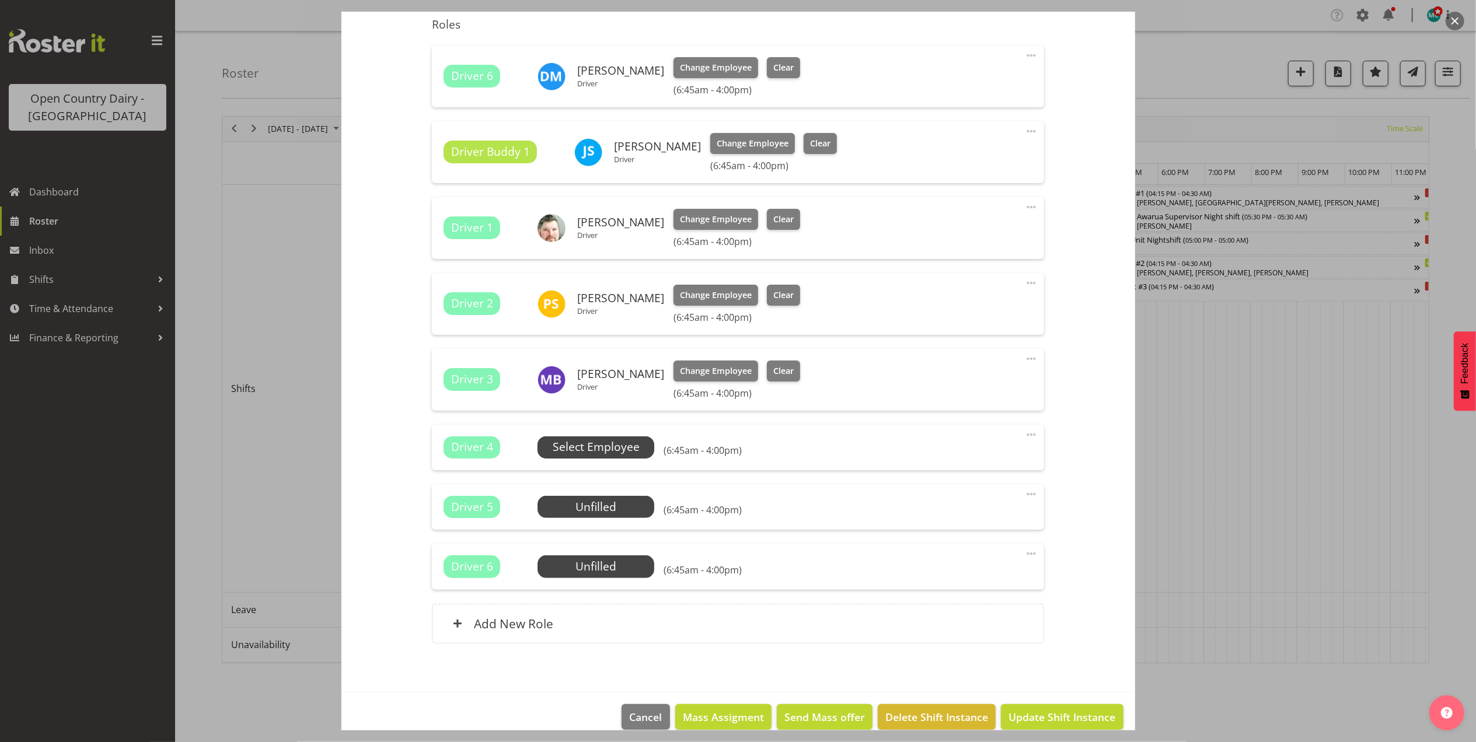
click at [579, 448] on span "Select Employee" at bounding box center [596, 447] width 87 height 17
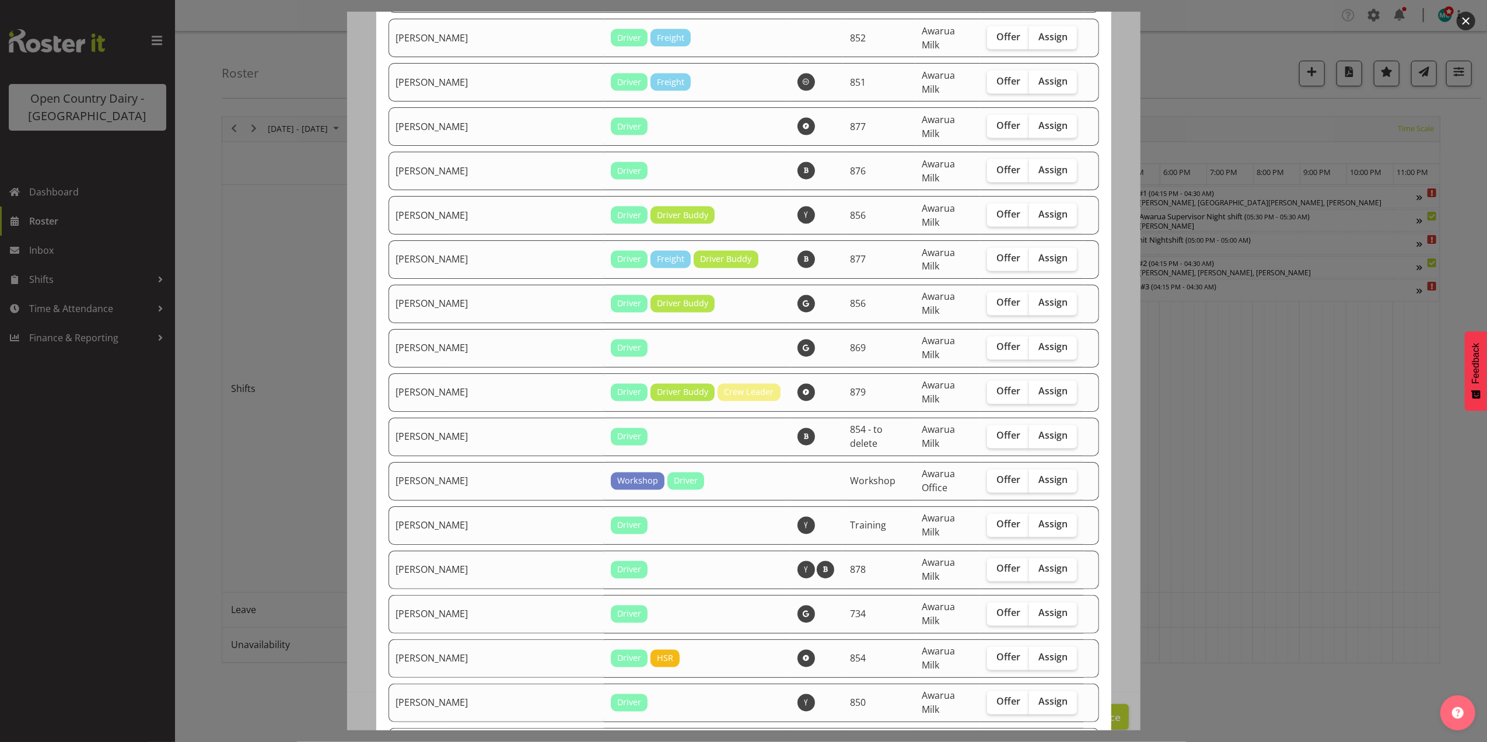
scroll to position [2022, 0]
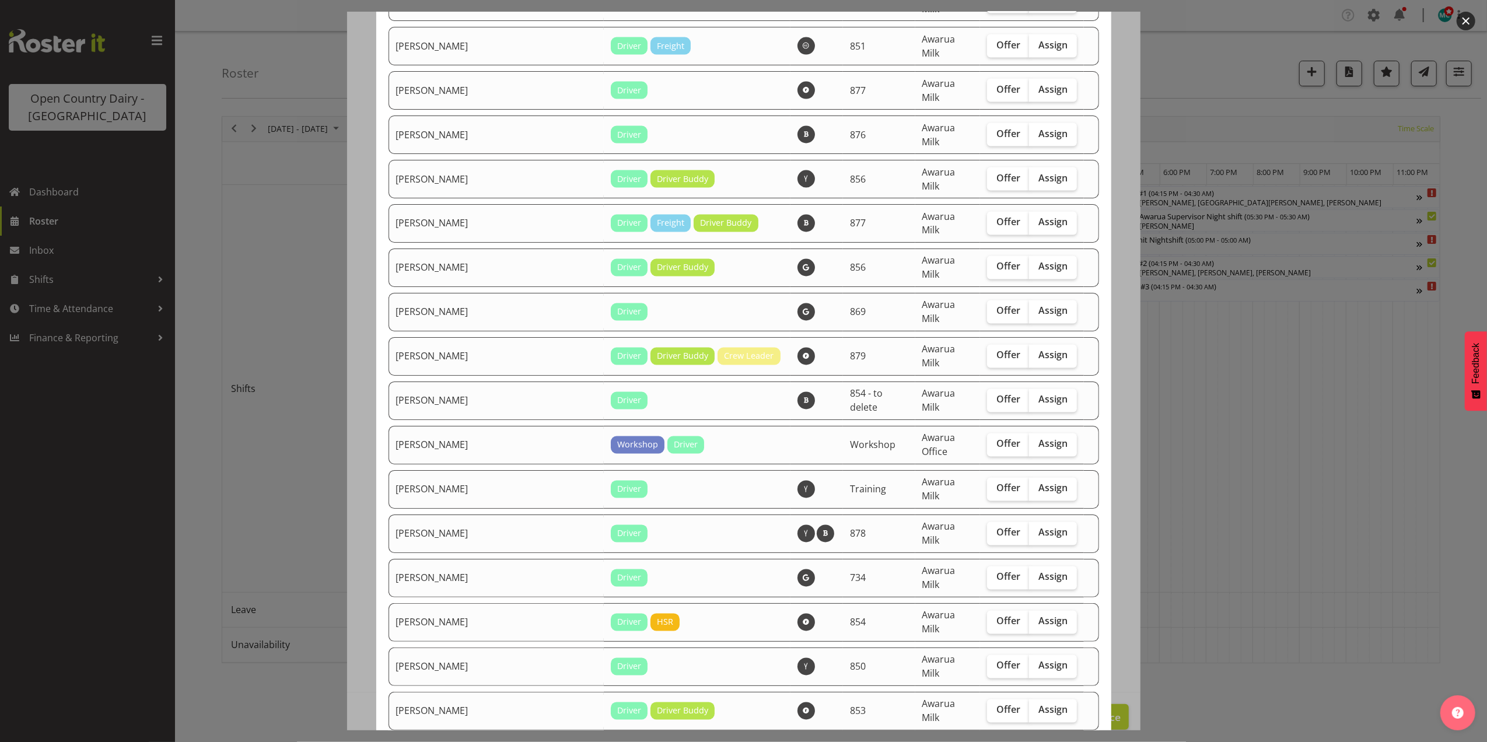
click at [1039, 742] on span "Assign" at bounding box center [1053, 755] width 29 height 12
click at [1029, 742] on input "Assign" at bounding box center [1033, 755] width 8 height 8
checkbox input "true"
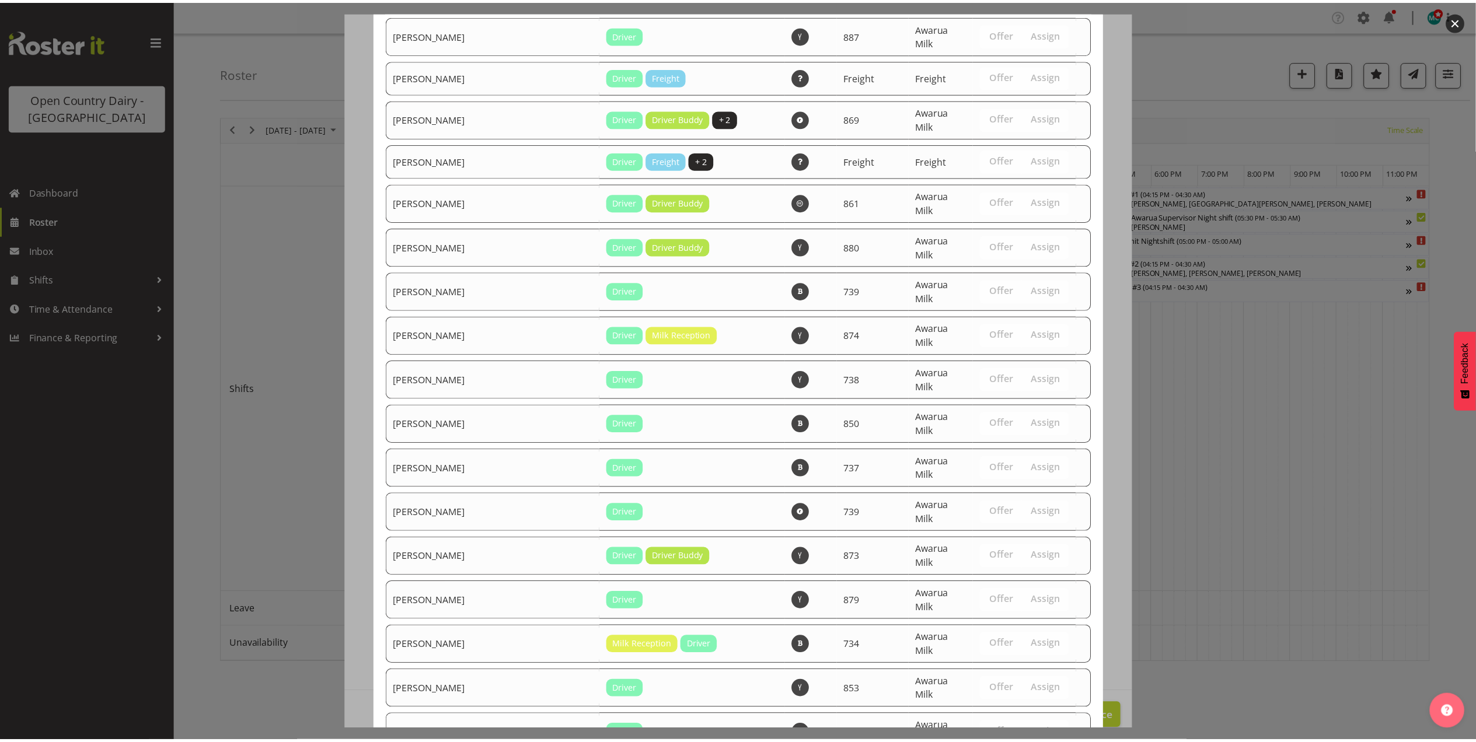
scroll to position [3196, 0]
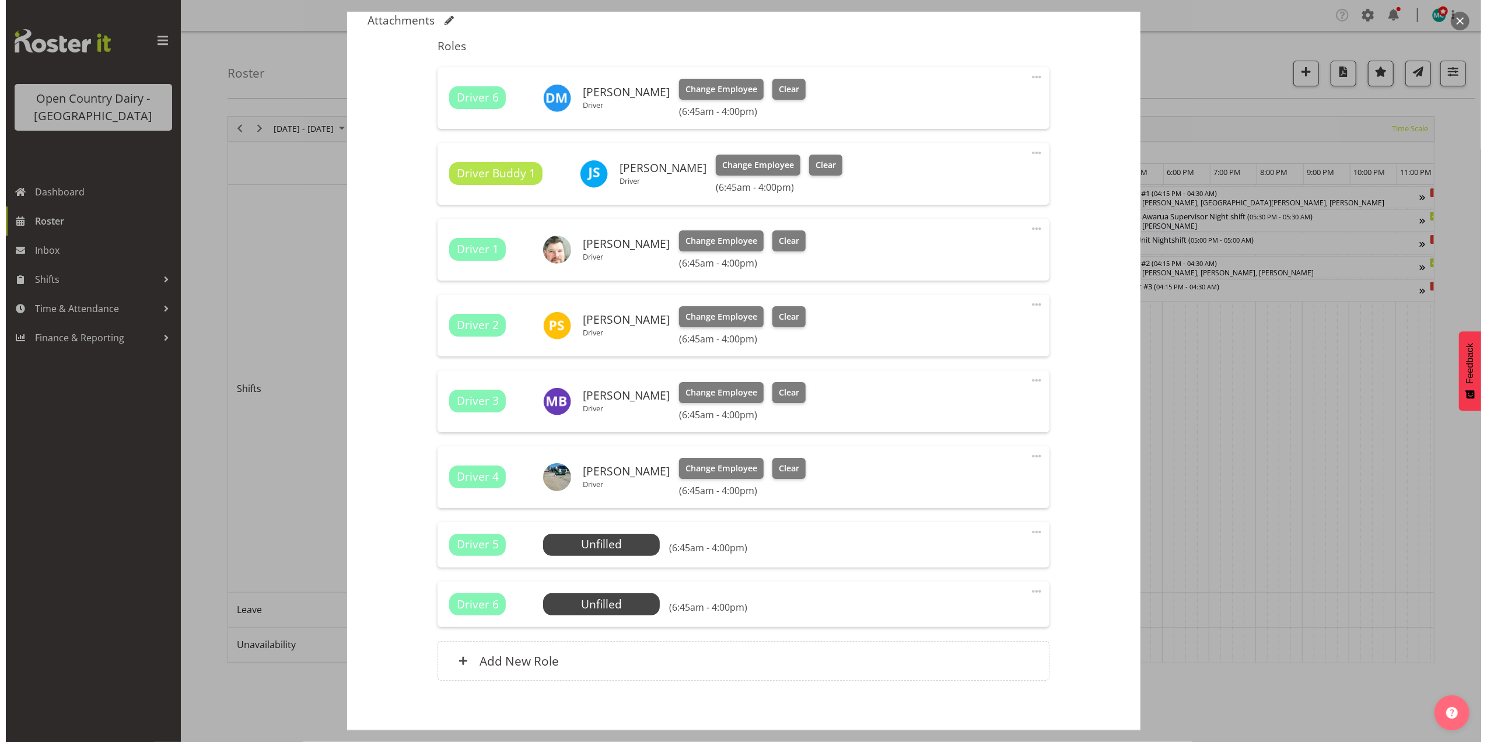
scroll to position [394, 0]
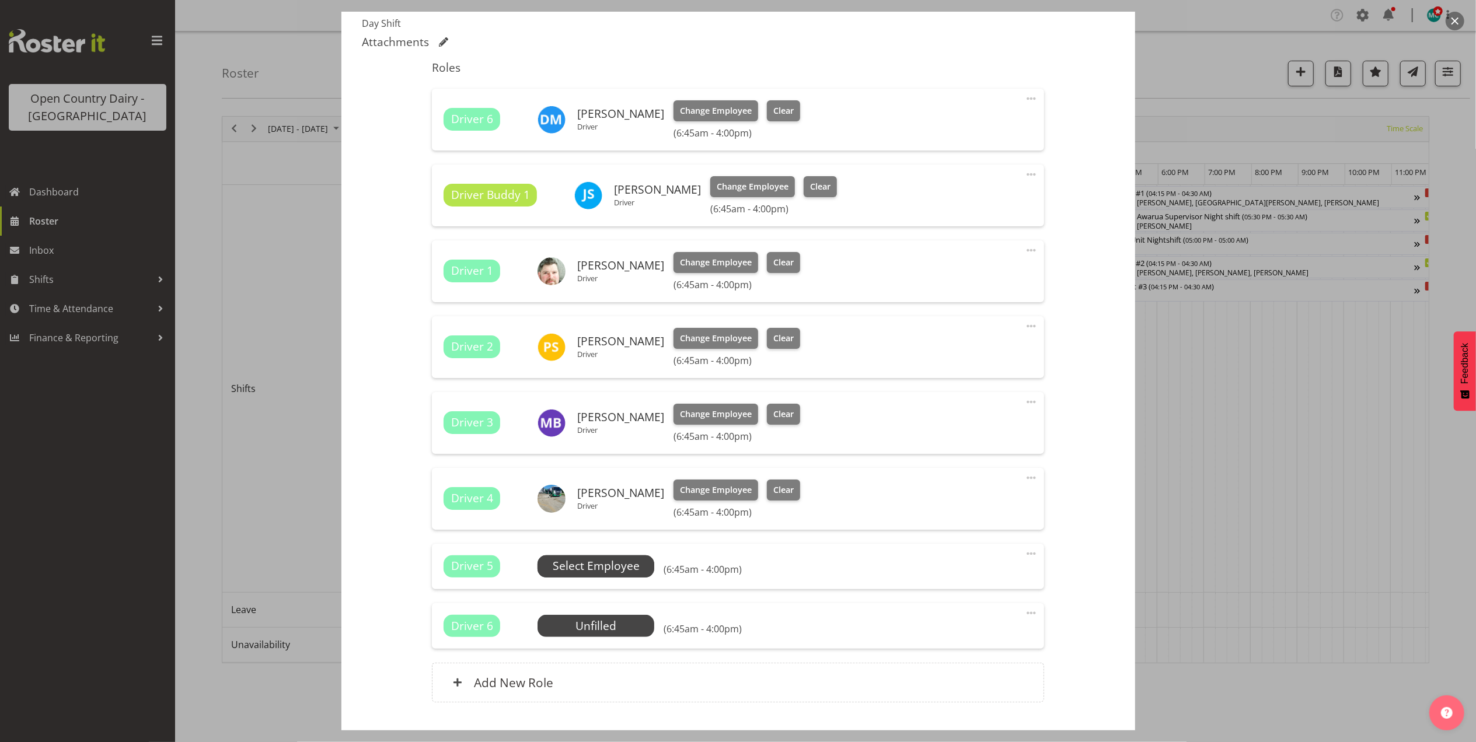
click at [594, 570] on span "Select Employee" at bounding box center [596, 566] width 87 height 17
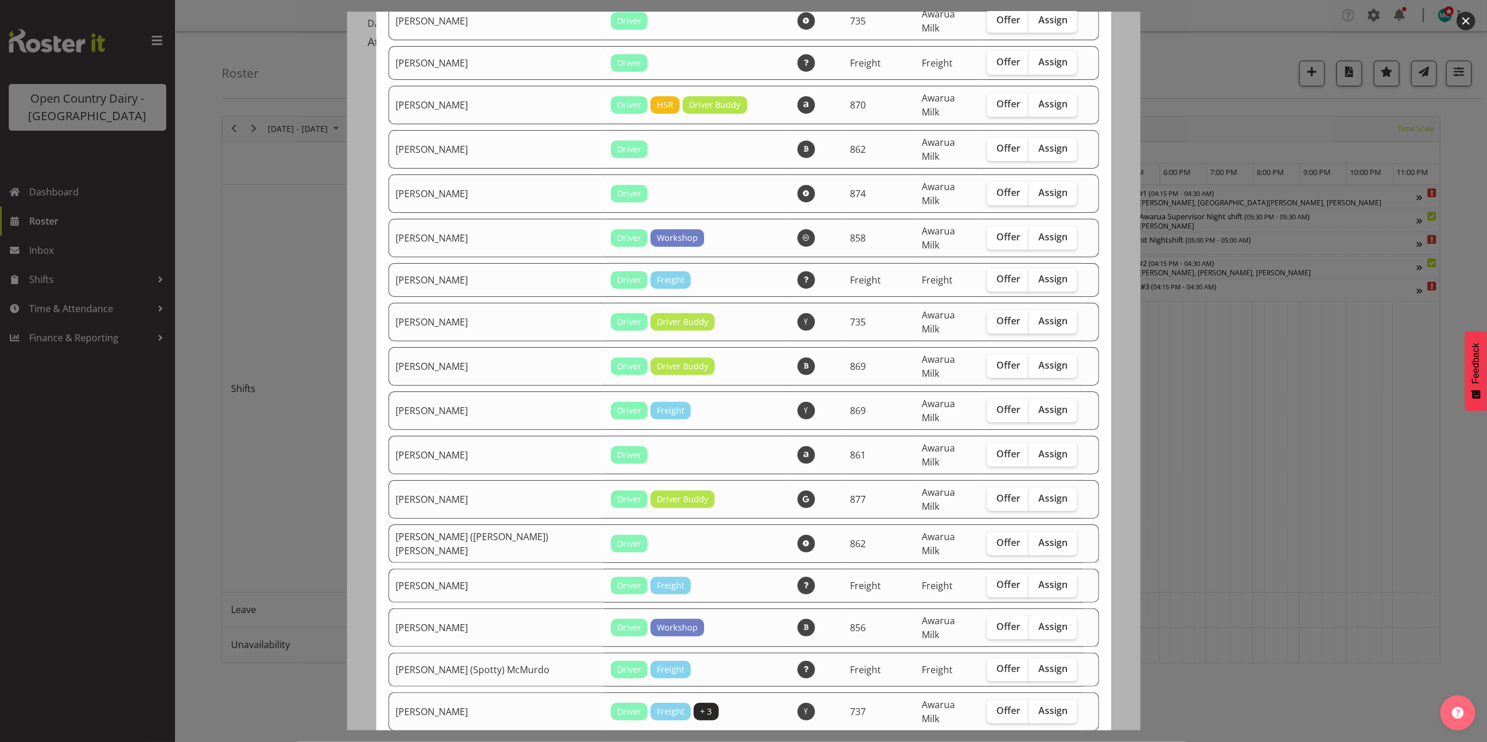
scroll to position [233, 0]
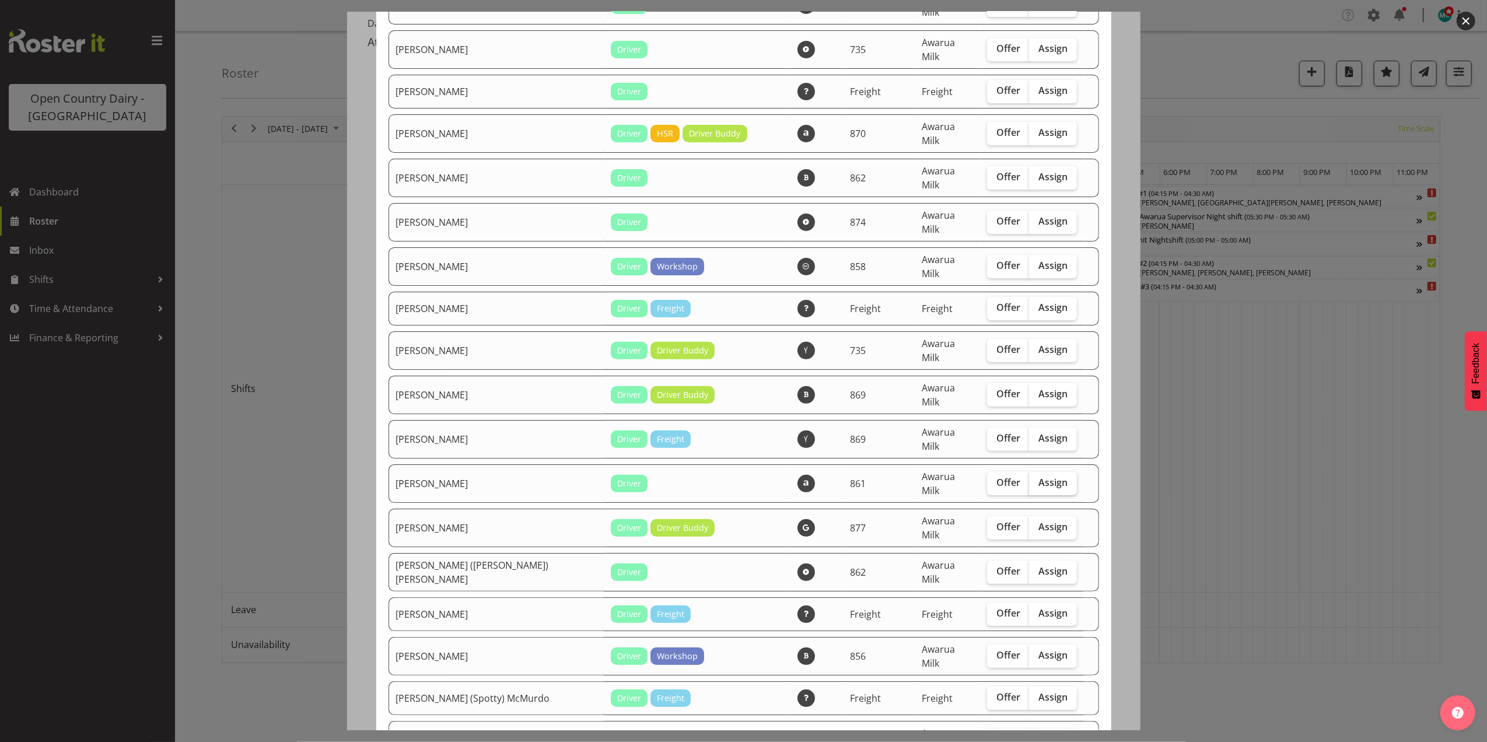
click at [1039, 477] on span "Assign" at bounding box center [1053, 483] width 29 height 12
click at [1032, 479] on input "Assign" at bounding box center [1033, 483] width 8 height 8
checkbox input "true"
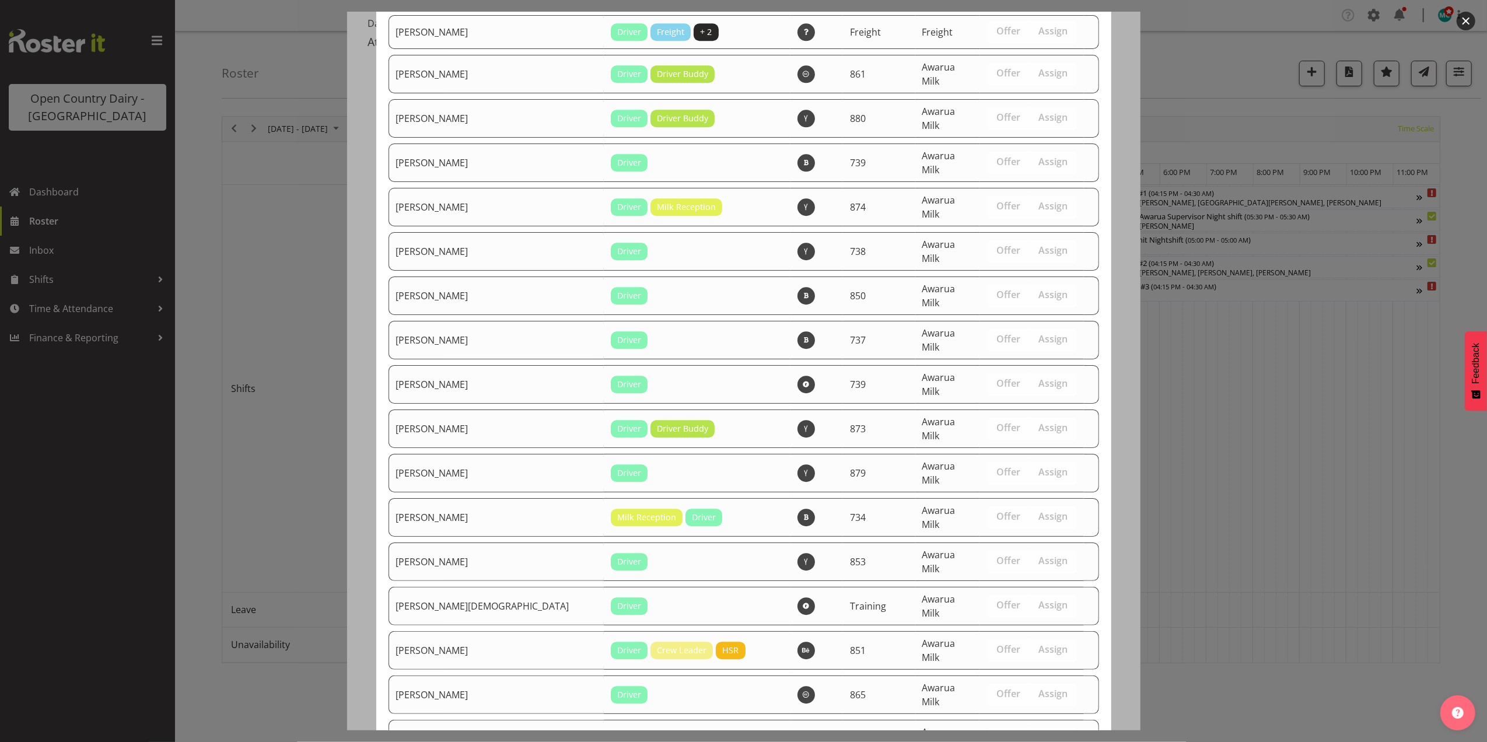
scroll to position [3157, 0]
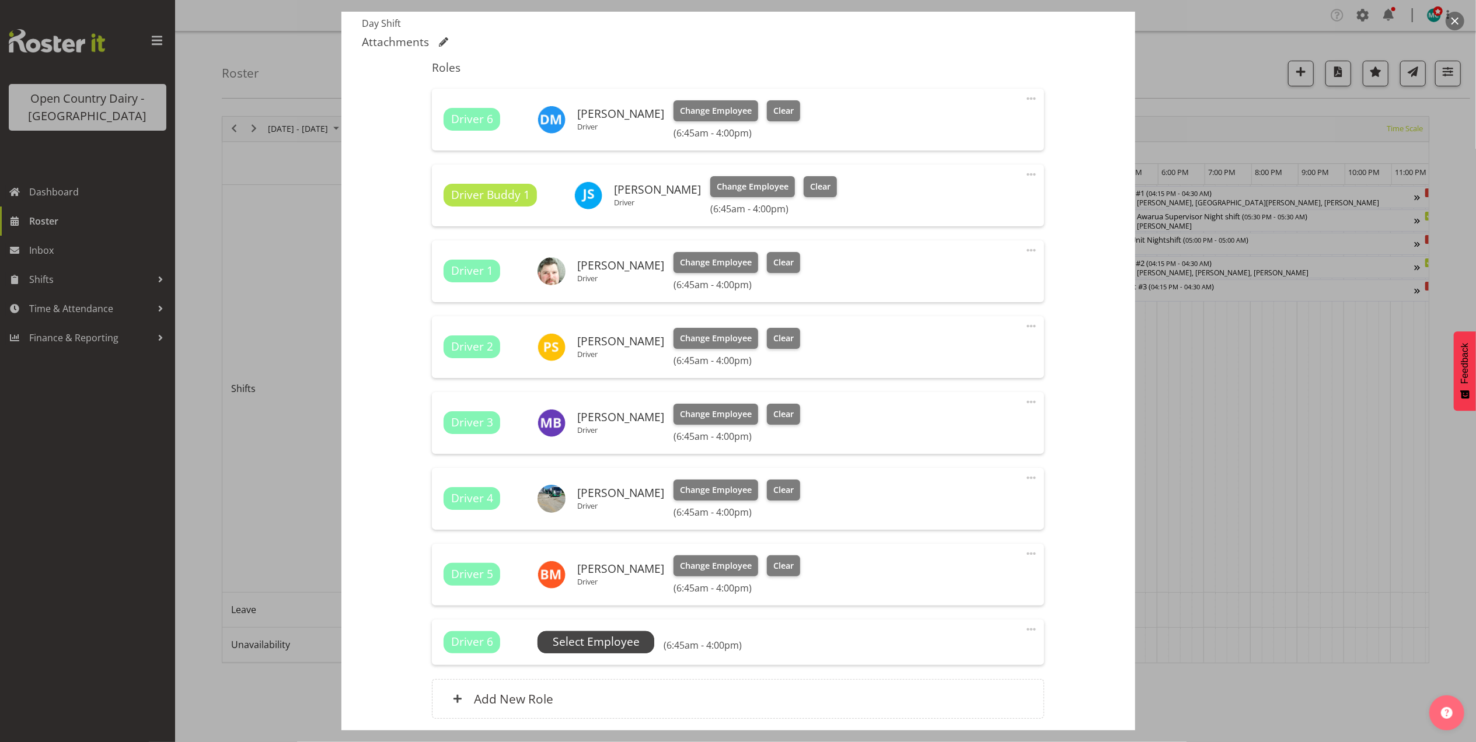
click at [596, 646] on span "Select Employee" at bounding box center [596, 642] width 87 height 17
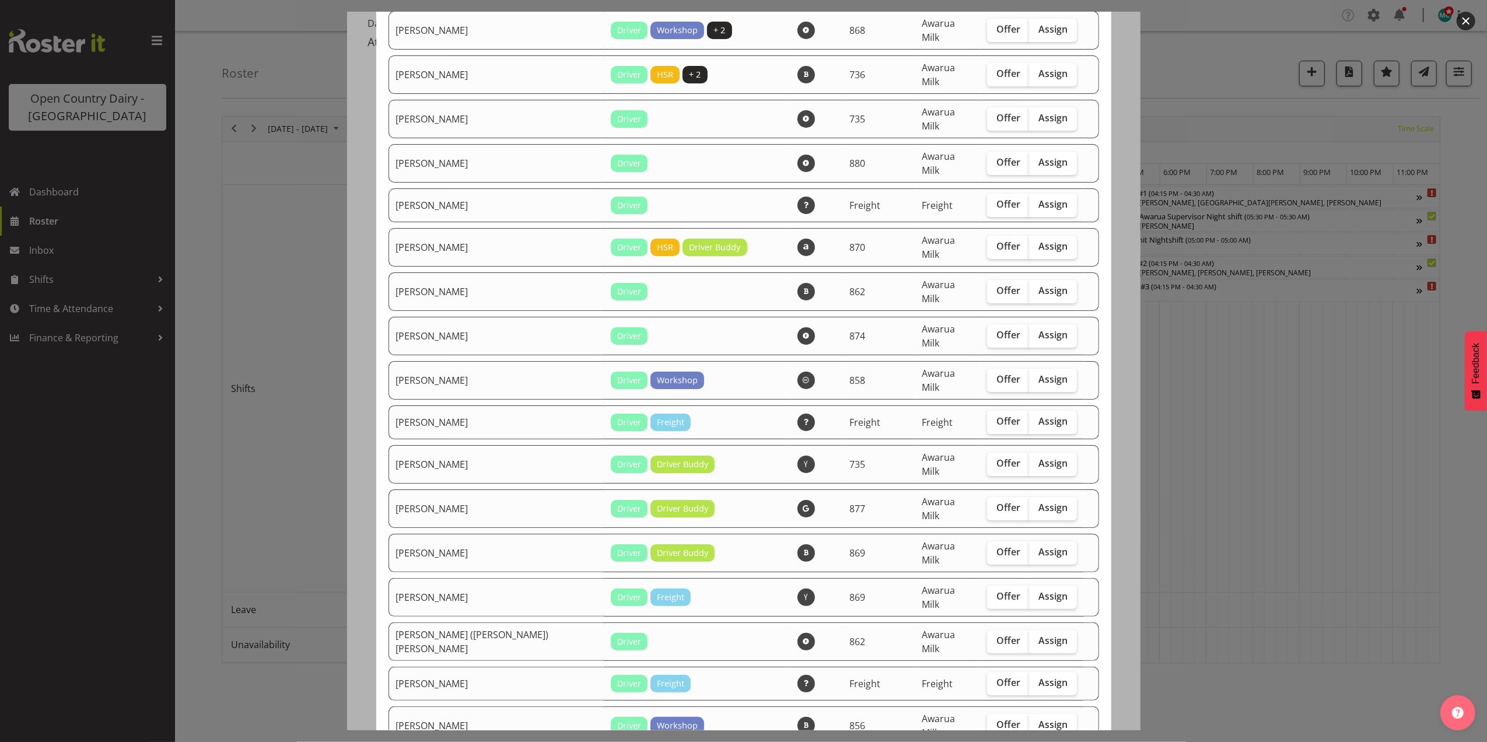
scroll to position [155, 0]
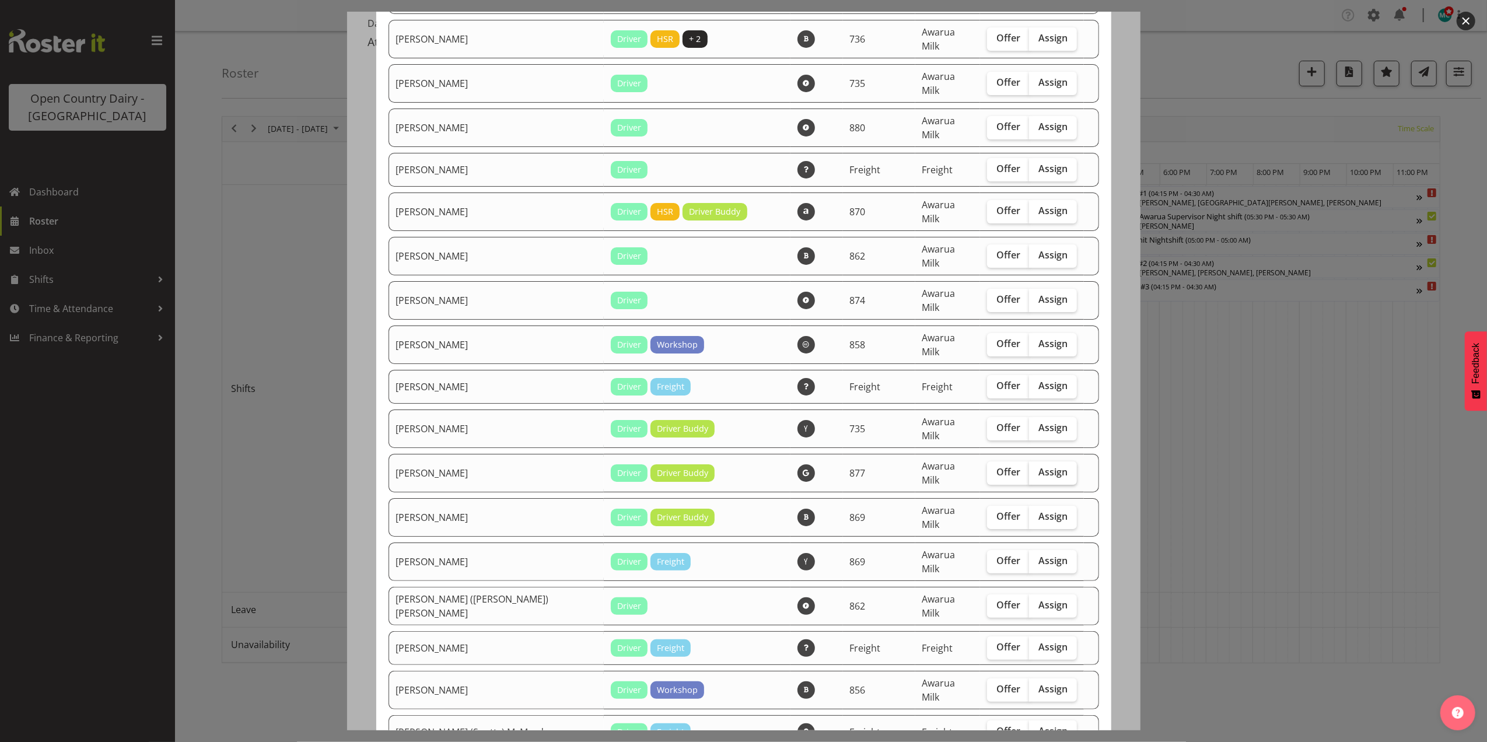
click at [1039, 466] on span "Assign" at bounding box center [1053, 472] width 29 height 12
click at [1029, 469] on input "Assign" at bounding box center [1033, 473] width 8 height 8
checkbox input "true"
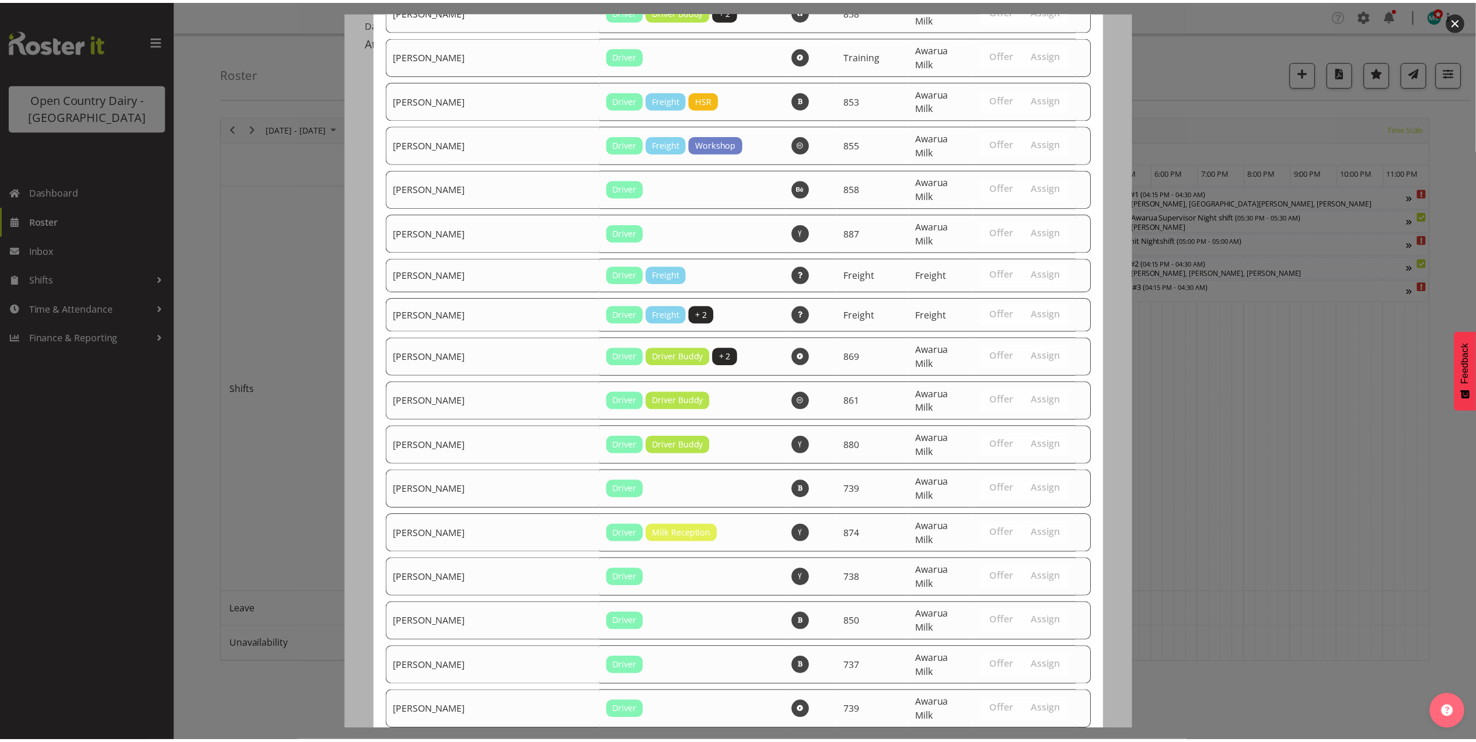
scroll to position [3117, 0]
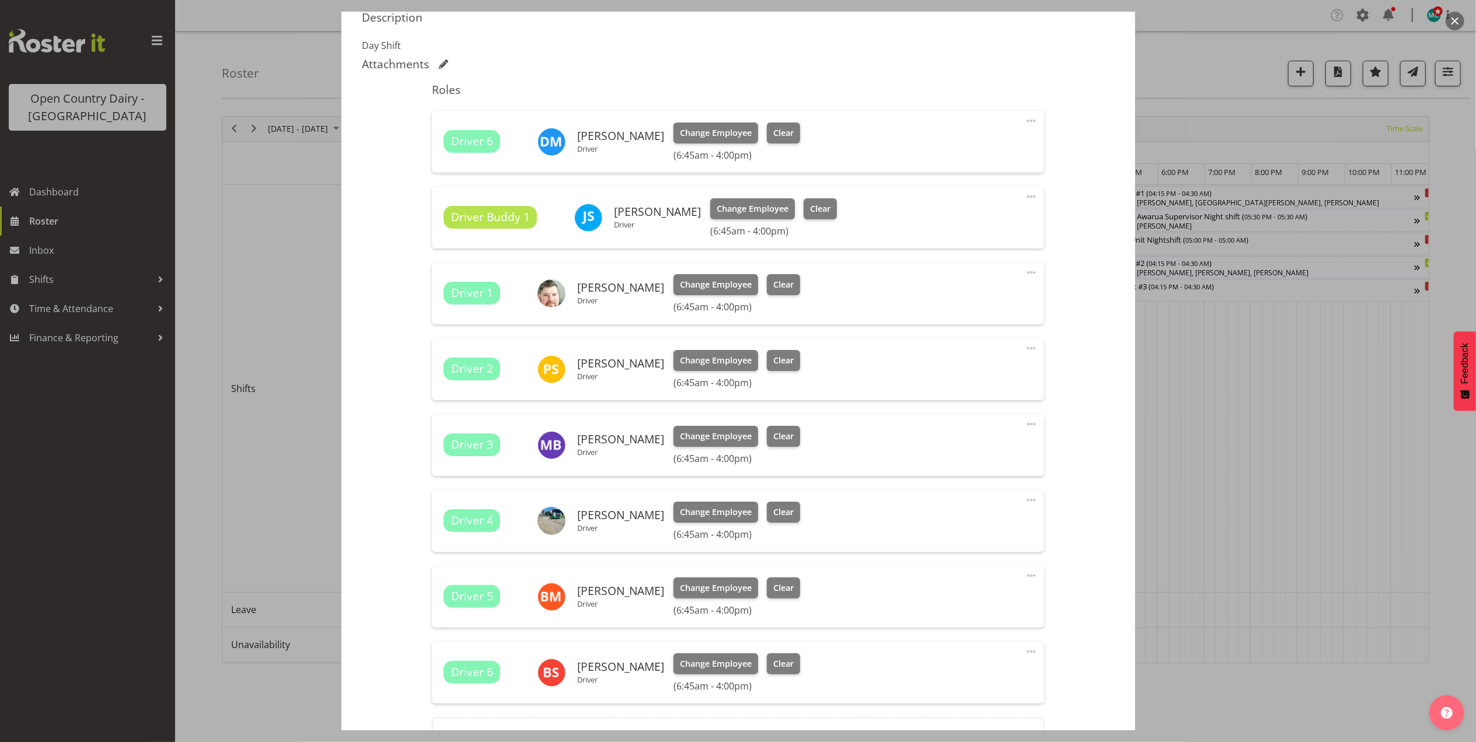
scroll to position [394, 0]
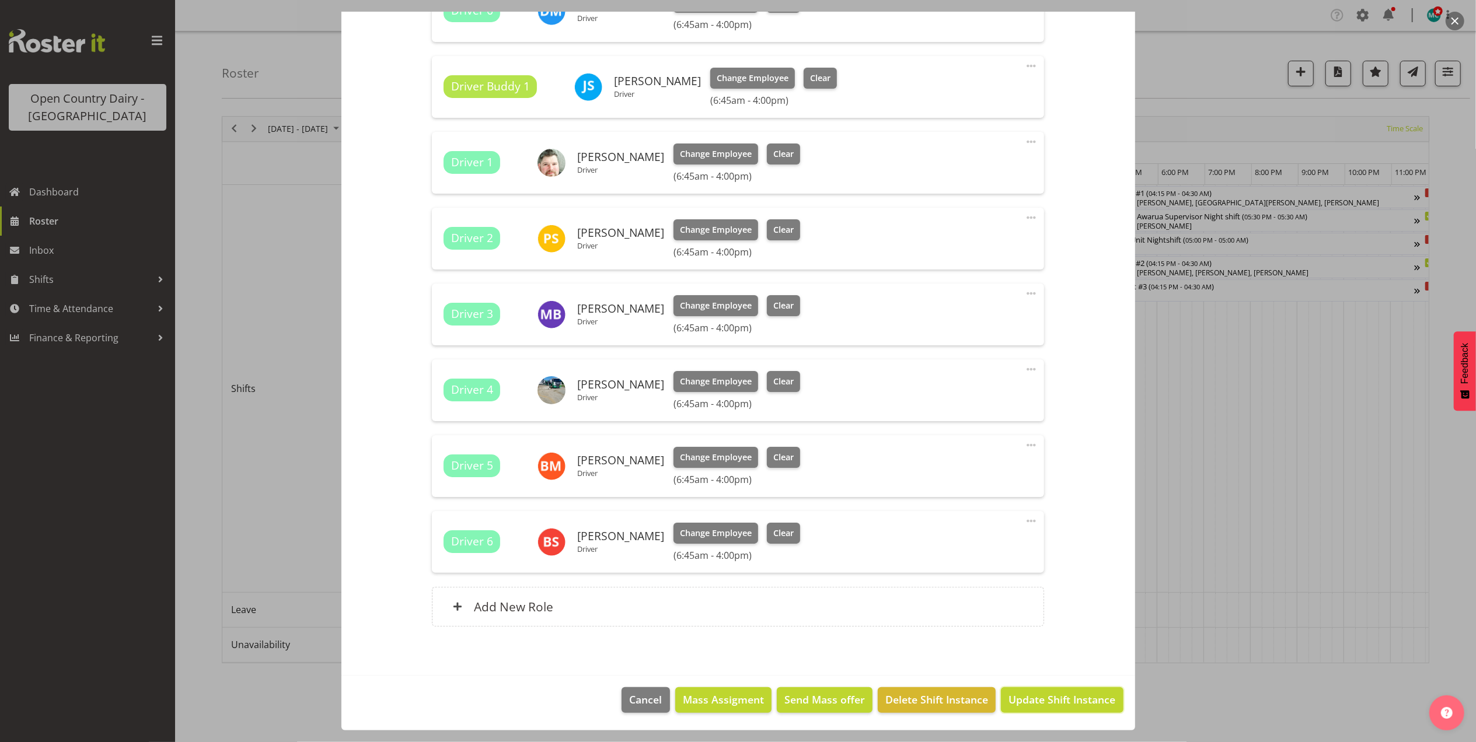
click at [1039, 698] on span "Update Shift Instance" at bounding box center [1061, 699] width 107 height 15
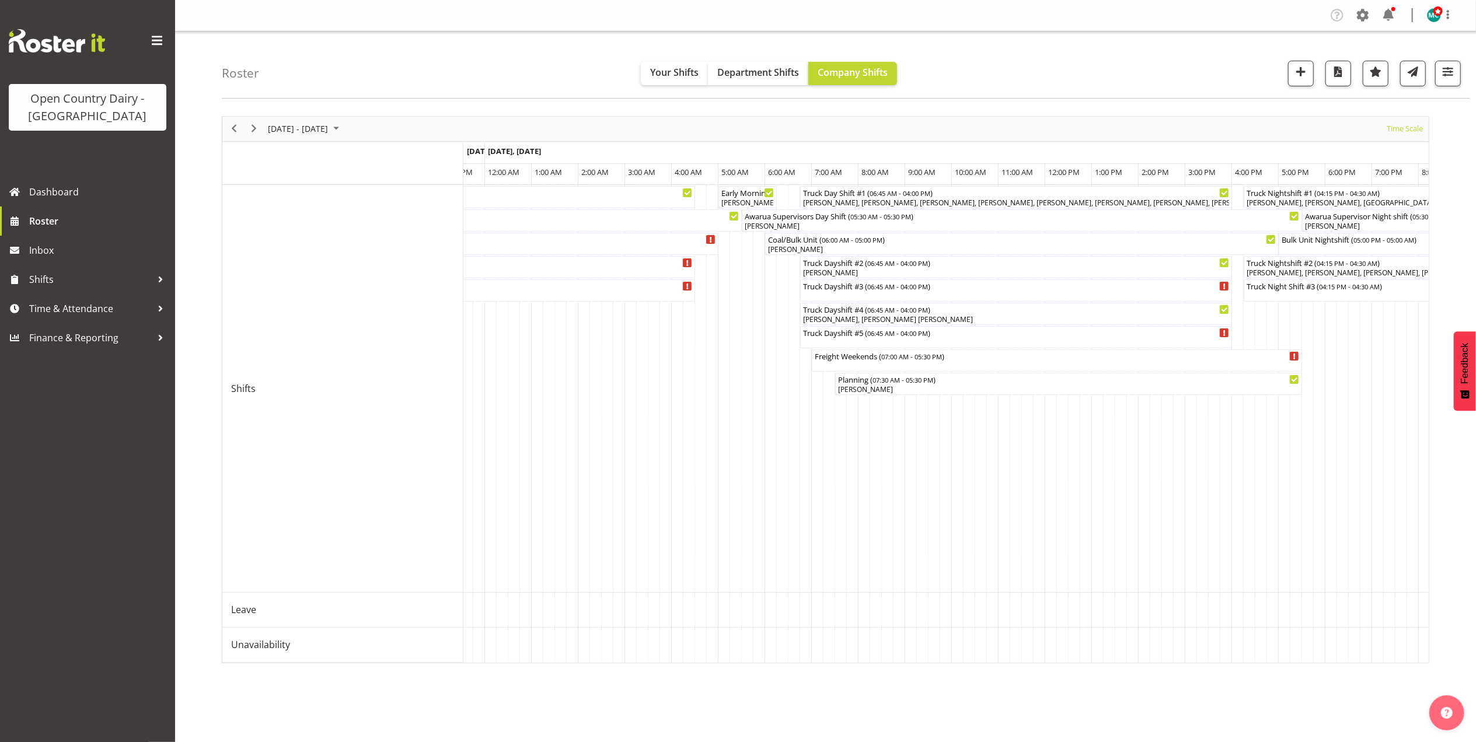
scroll to position [0, 0]
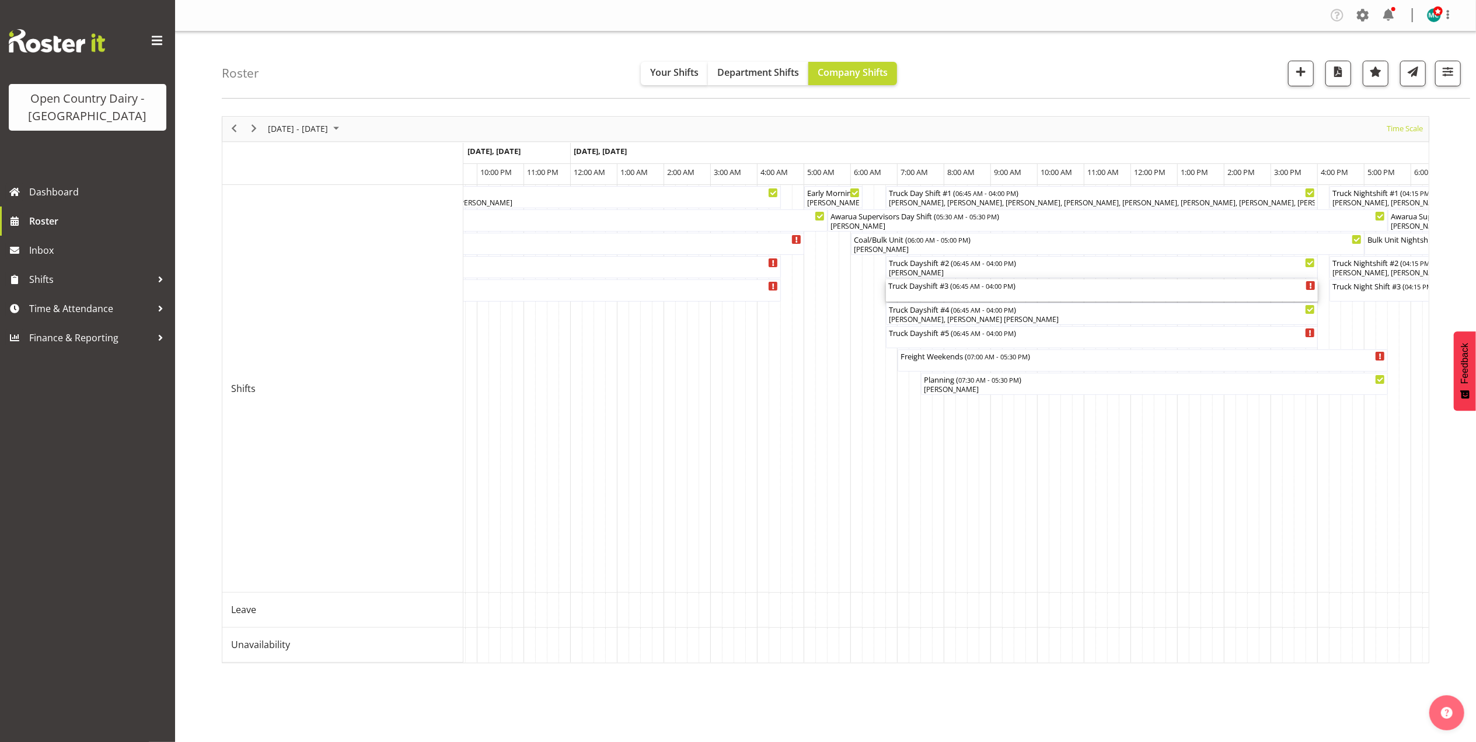
click at [962, 294] on div "Truck Dayshift #3 ( 06:45 AM - 04:00 PM )" at bounding box center [1101, 290] width 427 height 22
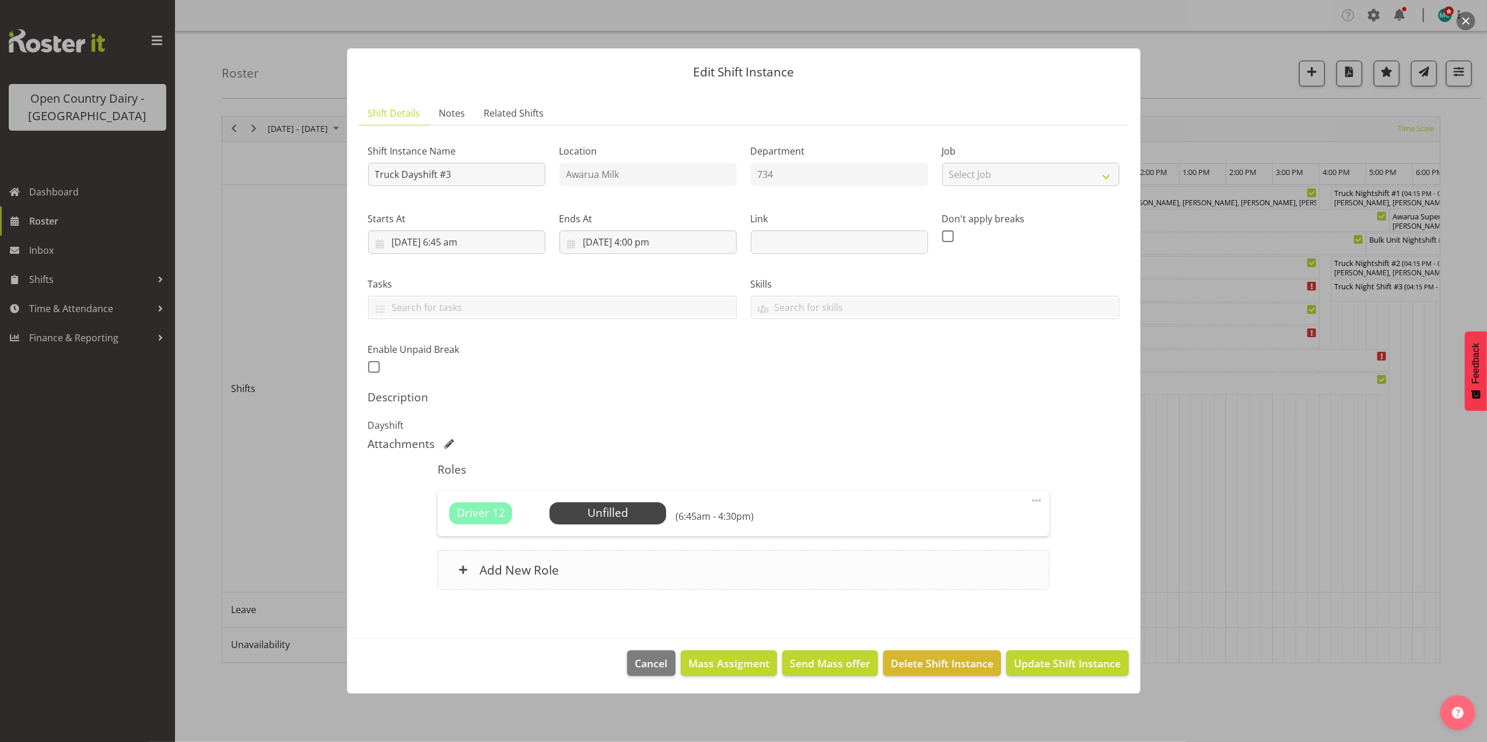
click at [552, 577] on h6 "Add New Role" at bounding box center [519, 569] width 79 height 15
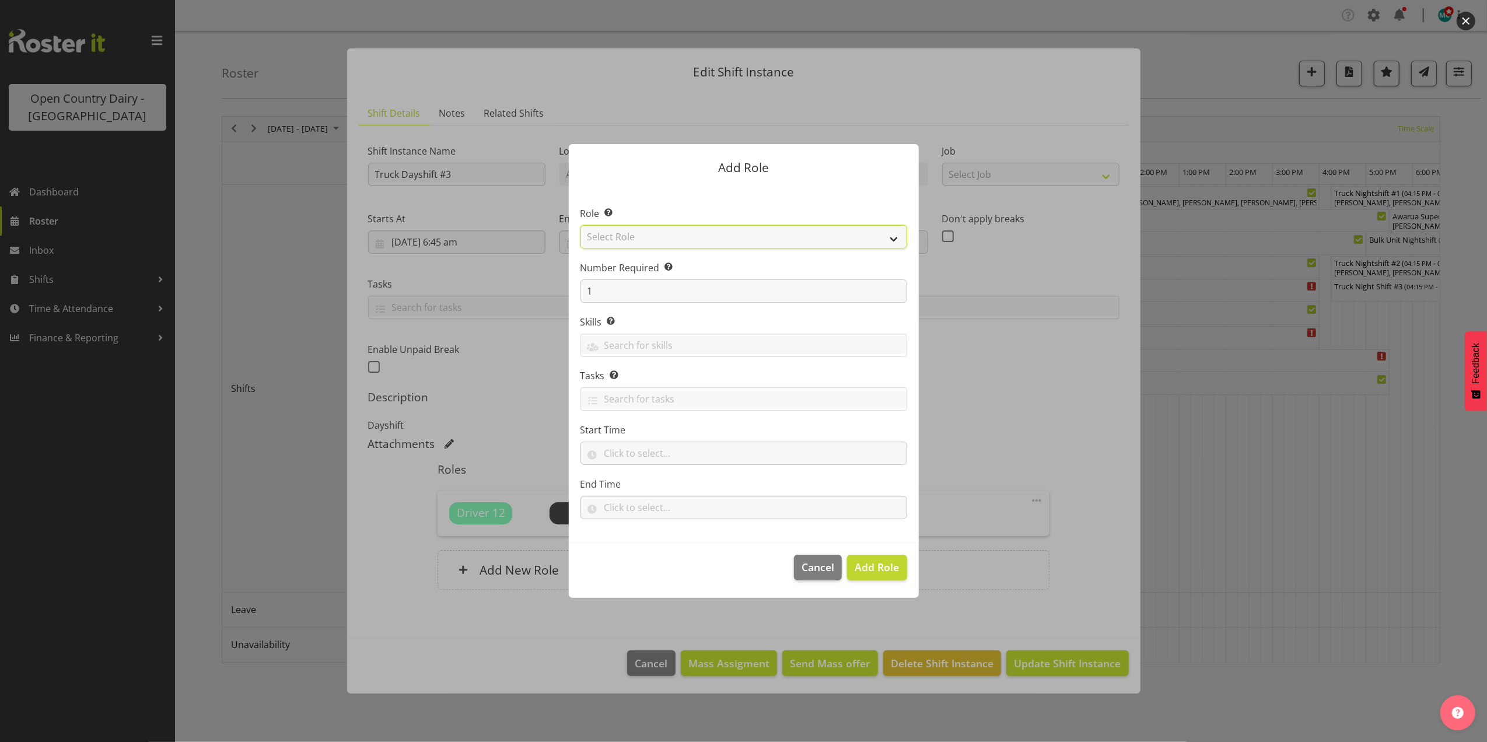
click at [646, 235] on select "Select Role Crew Leader Driver Driver Assessor Dayshift Driver Assessor Nightsh…" at bounding box center [744, 236] width 327 height 23
select select "1154"
click at [581, 225] on select "Select Role Crew Leader Driver Driver Assessor Dayshift Driver Assessor Nightsh…" at bounding box center [744, 236] width 327 height 23
click at [627, 299] on input "1" at bounding box center [744, 290] width 327 height 23
type input "2"
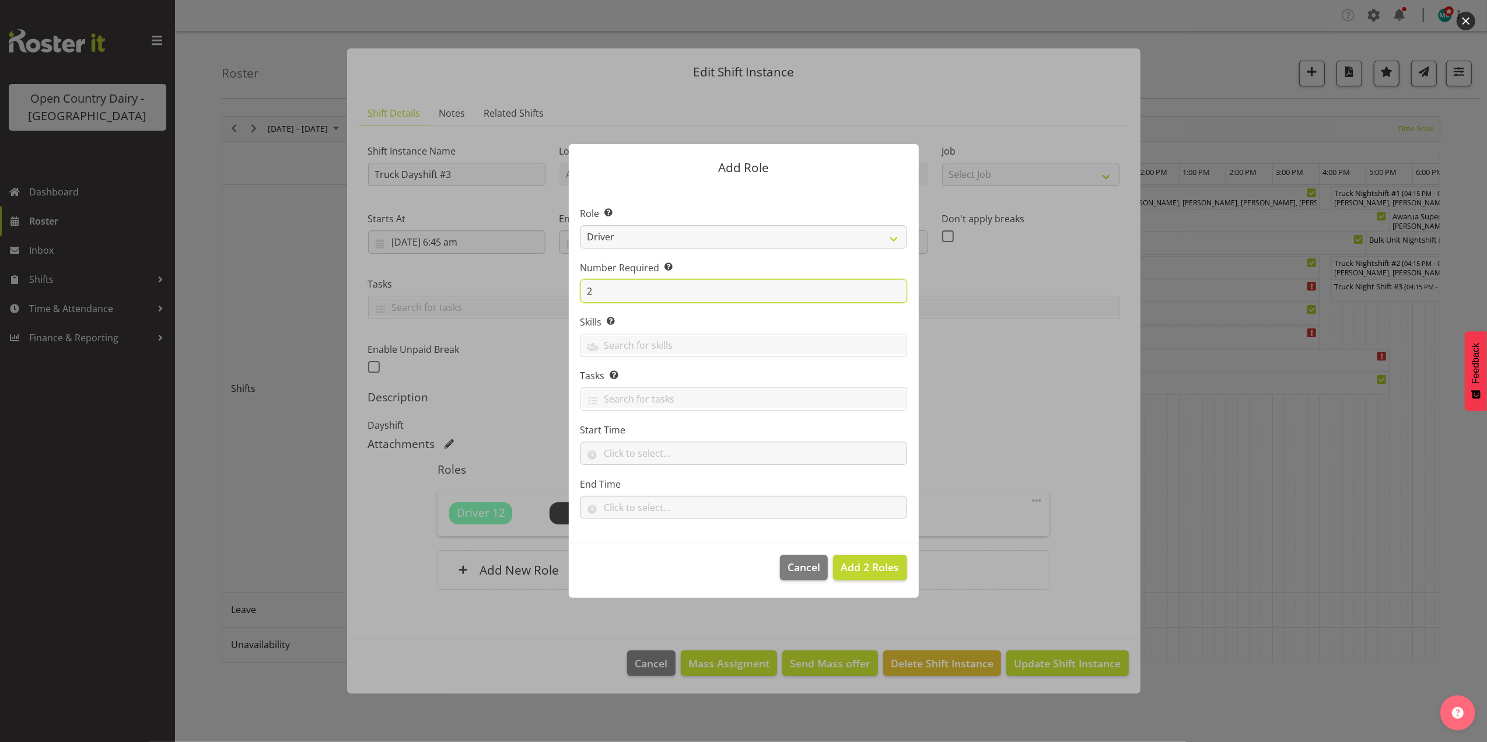
click at [833, 555] on button "Add 2 Roles" at bounding box center [870, 568] width 74 height 26
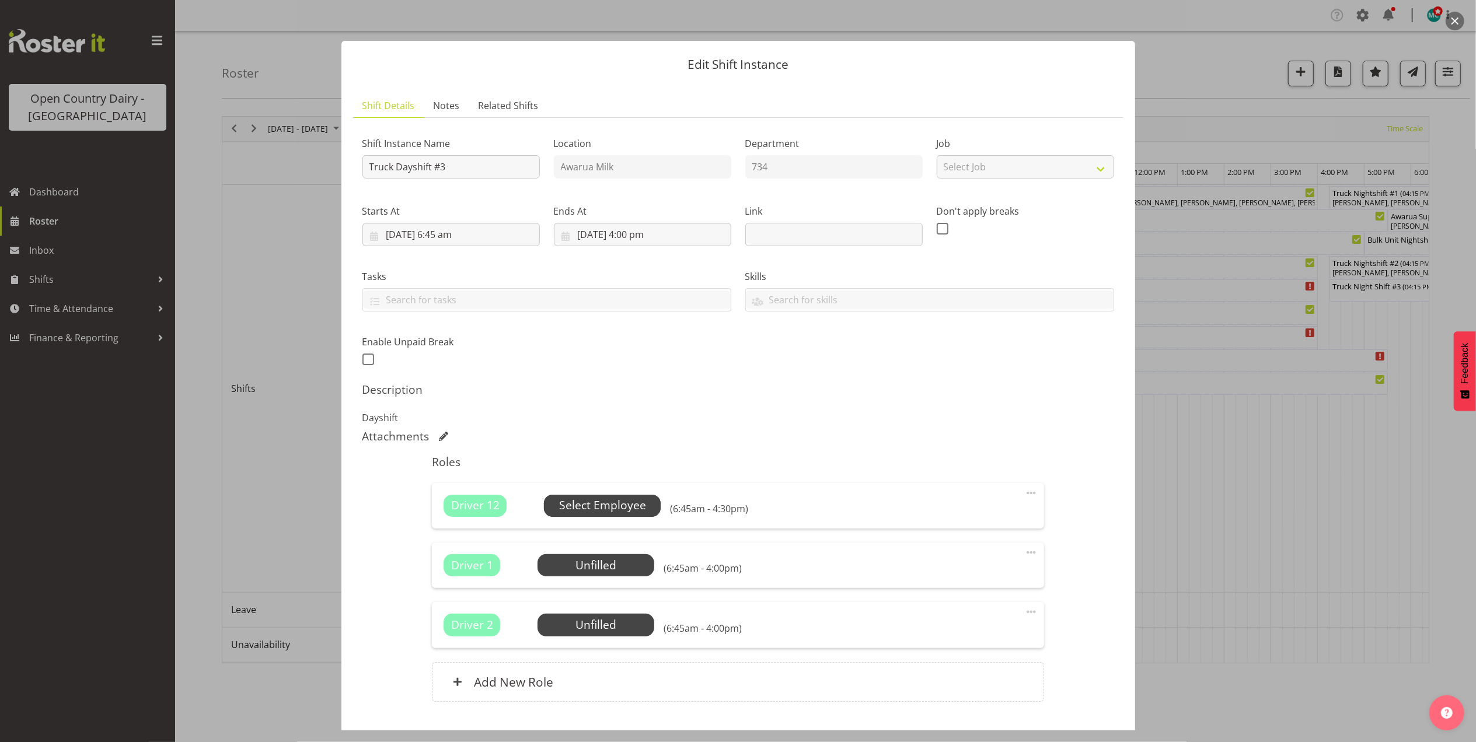
click at [603, 514] on span "Select Employee" at bounding box center [602, 505] width 87 height 17
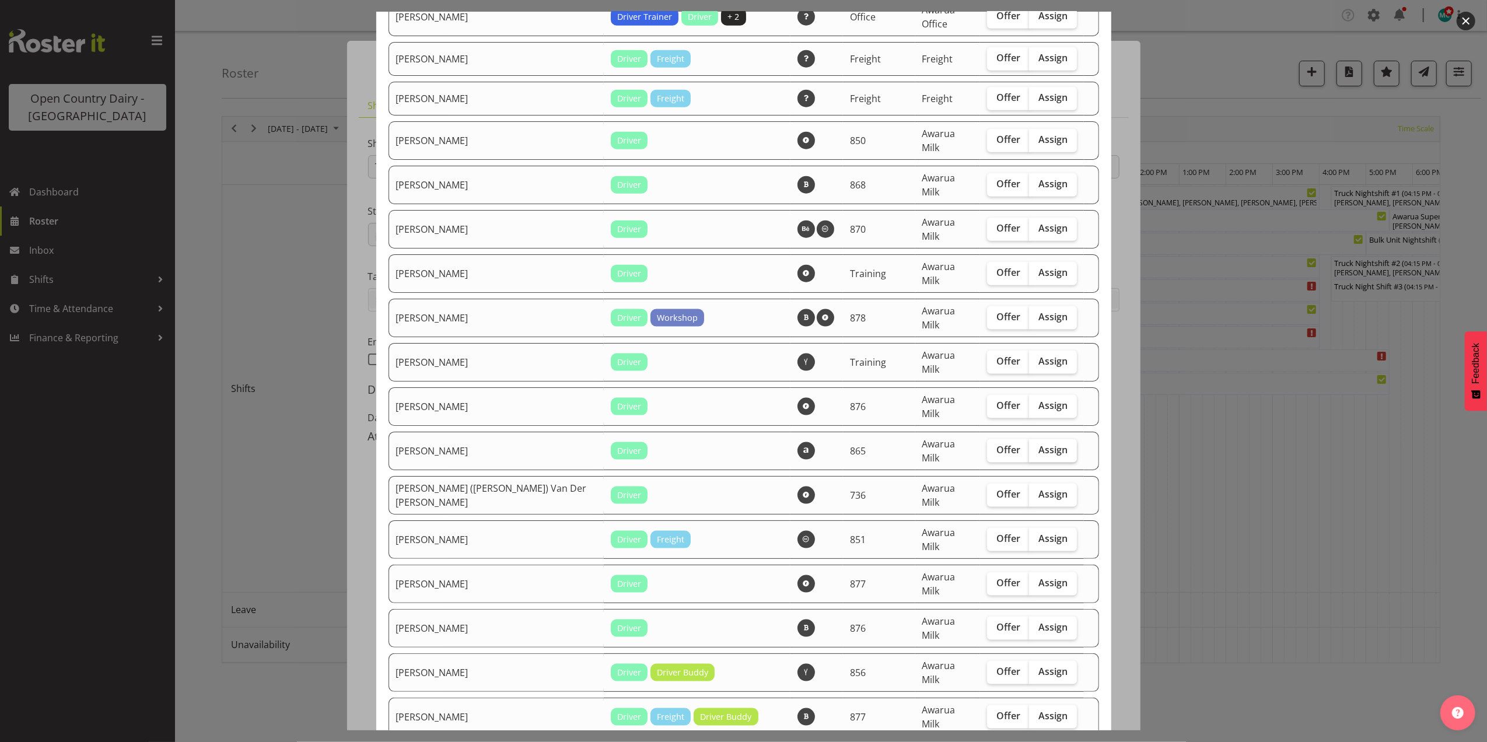
click at [1040, 444] on span "Assign" at bounding box center [1053, 450] width 29 height 12
click at [1037, 446] on input "Assign" at bounding box center [1033, 450] width 8 height 8
checkbox input "true"
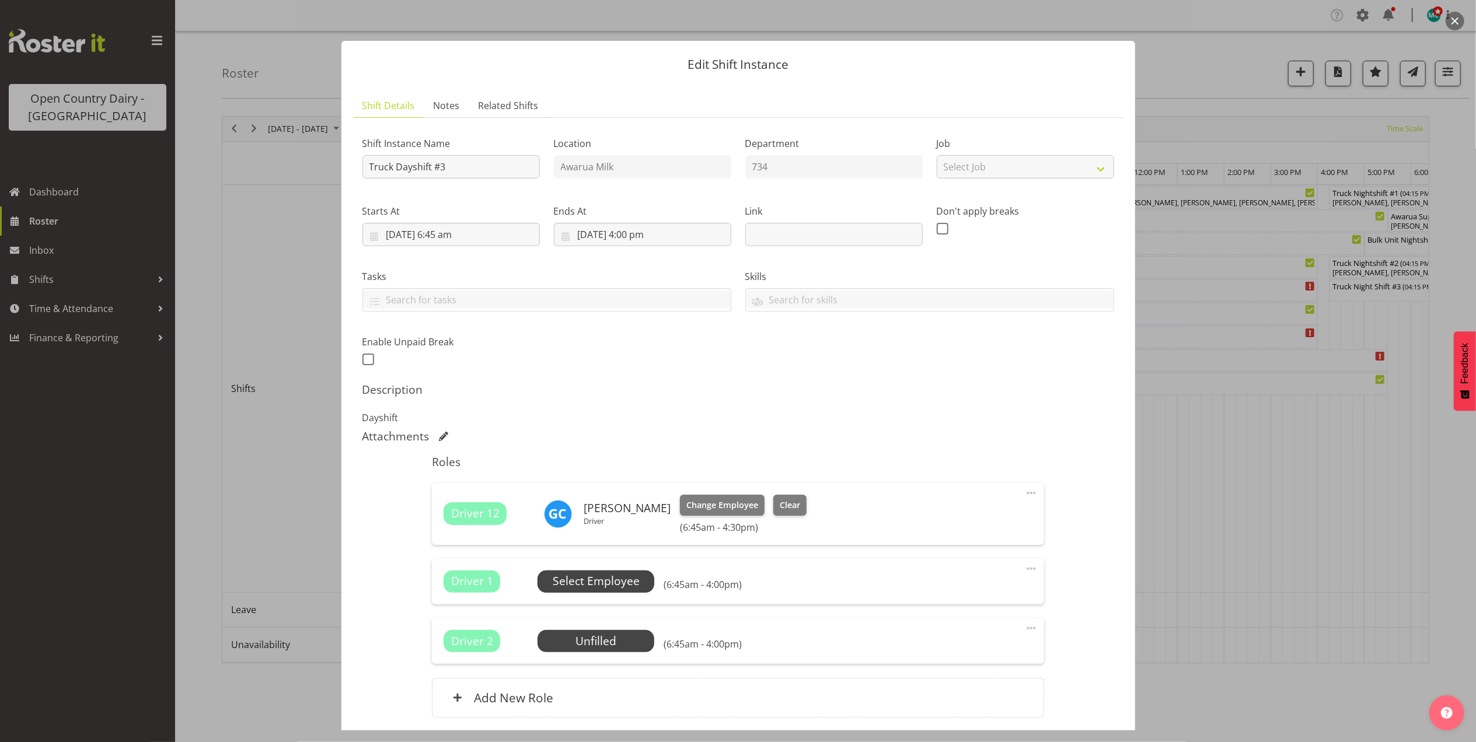
click at [634, 583] on span "Select Employee" at bounding box center [596, 581] width 87 height 17
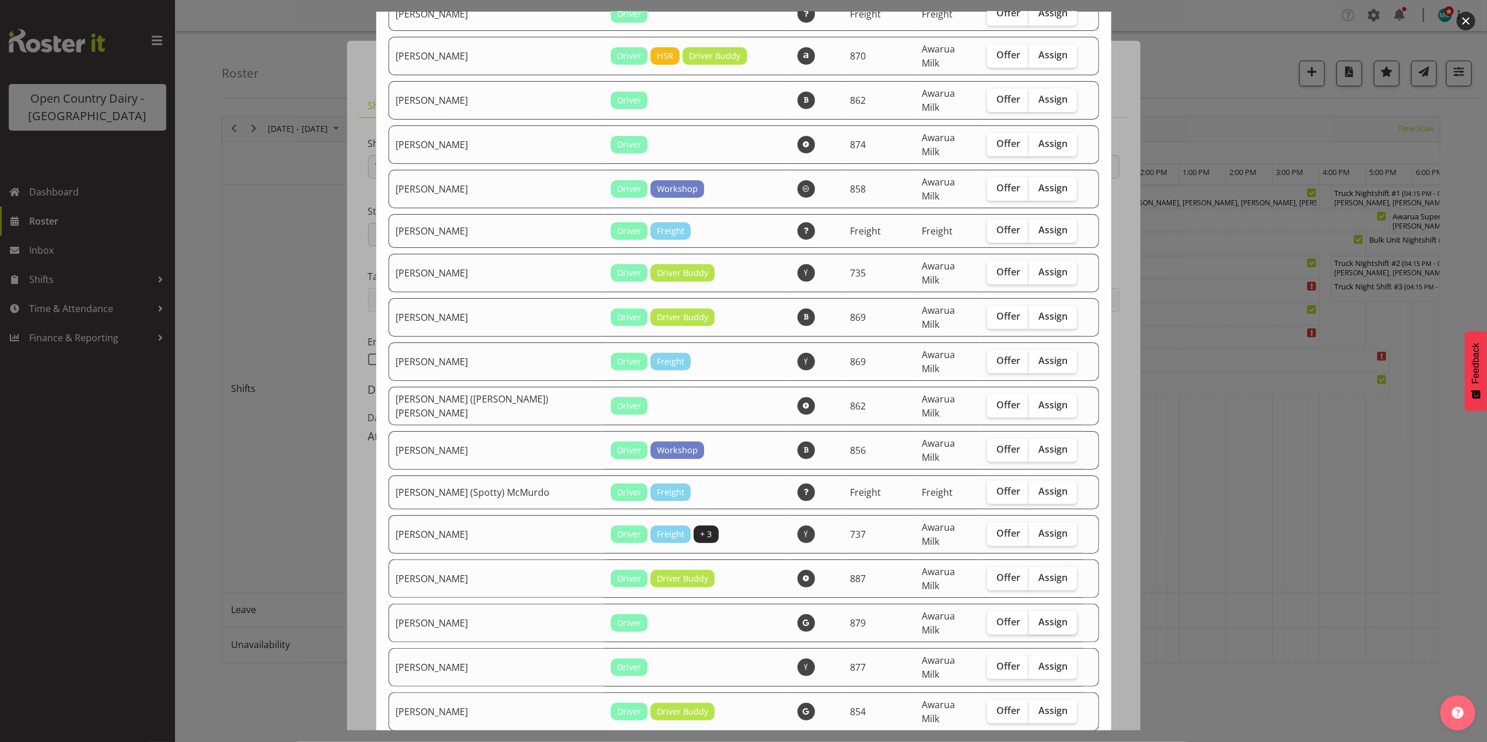
click at [1039, 616] on span "Assign" at bounding box center [1053, 622] width 29 height 12
click at [1034, 618] on input "Assign" at bounding box center [1033, 622] width 8 height 8
checkbox input "true"
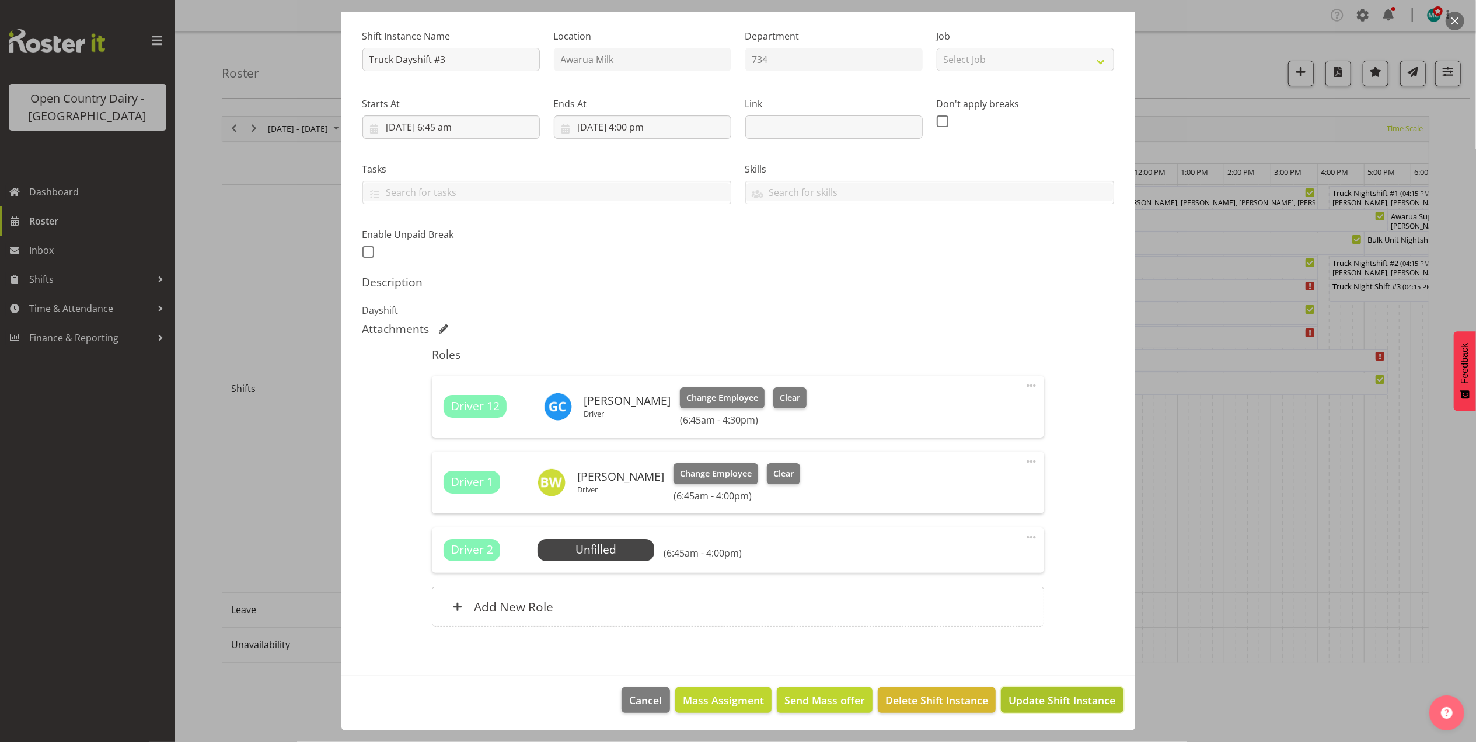
click at [1039, 693] on span "Update Shift Instance" at bounding box center [1061, 700] width 107 height 15
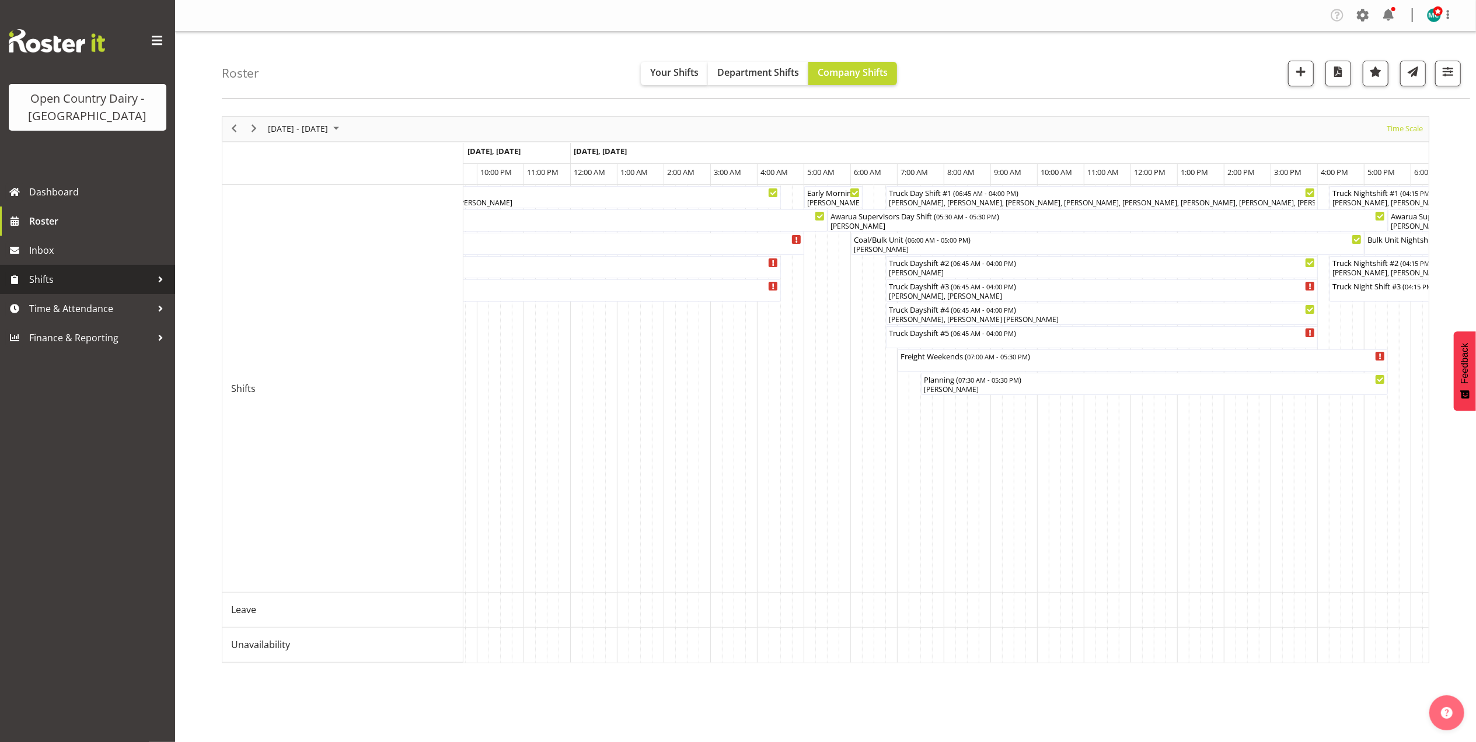
click at [47, 275] on span "Shifts" at bounding box center [90, 280] width 123 height 18
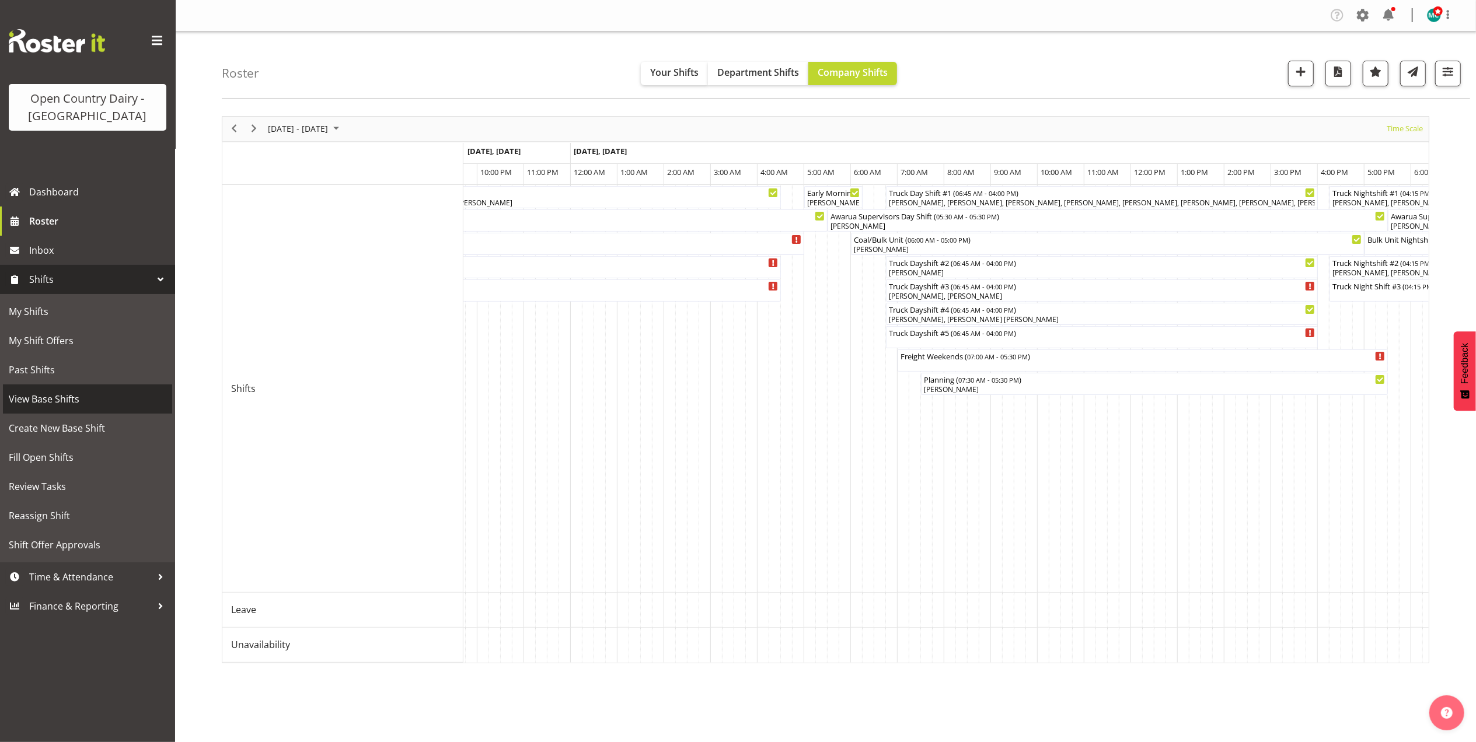
click at [68, 397] on span "View Base Shifts" at bounding box center [88, 399] width 158 height 18
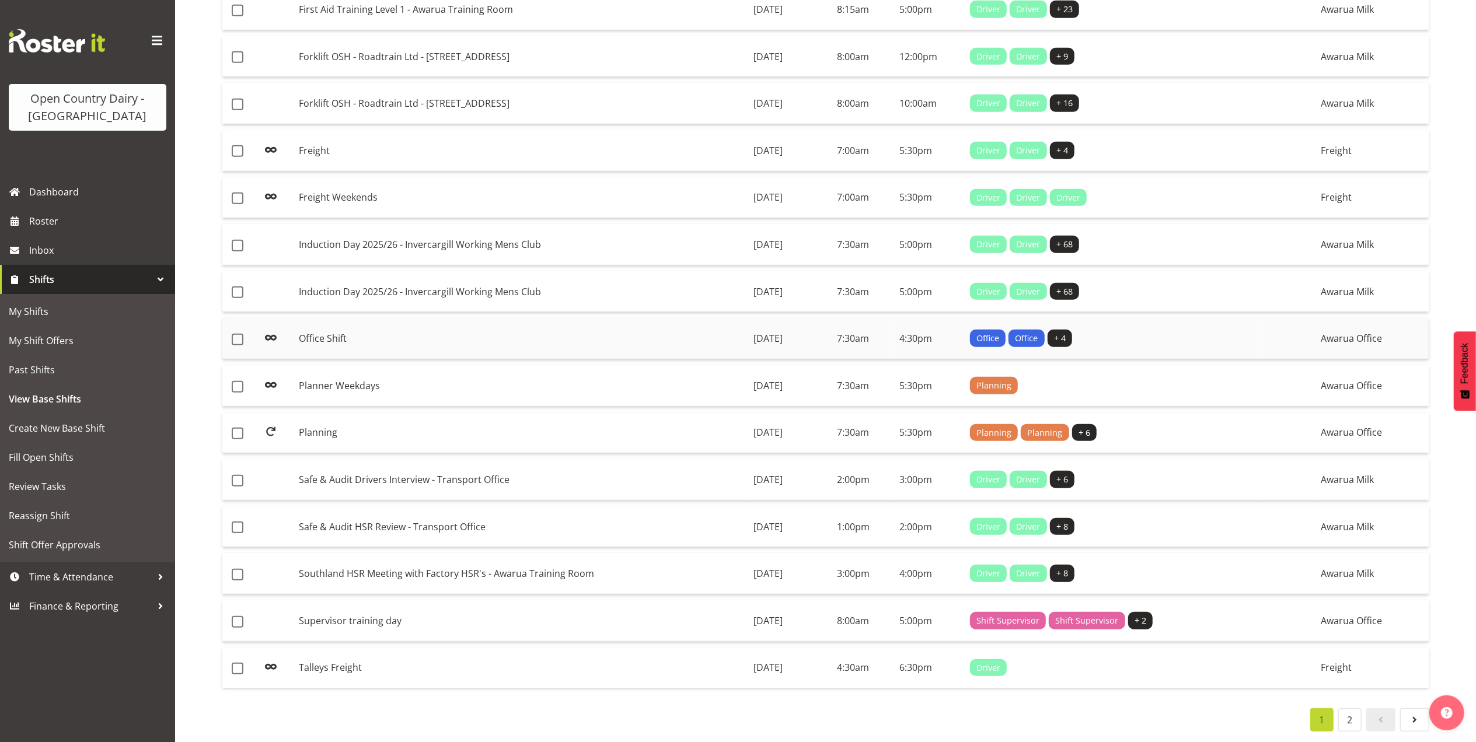
scroll to position [629, 0]
click at [1348, 712] on link "2" at bounding box center [1349, 719] width 23 height 23
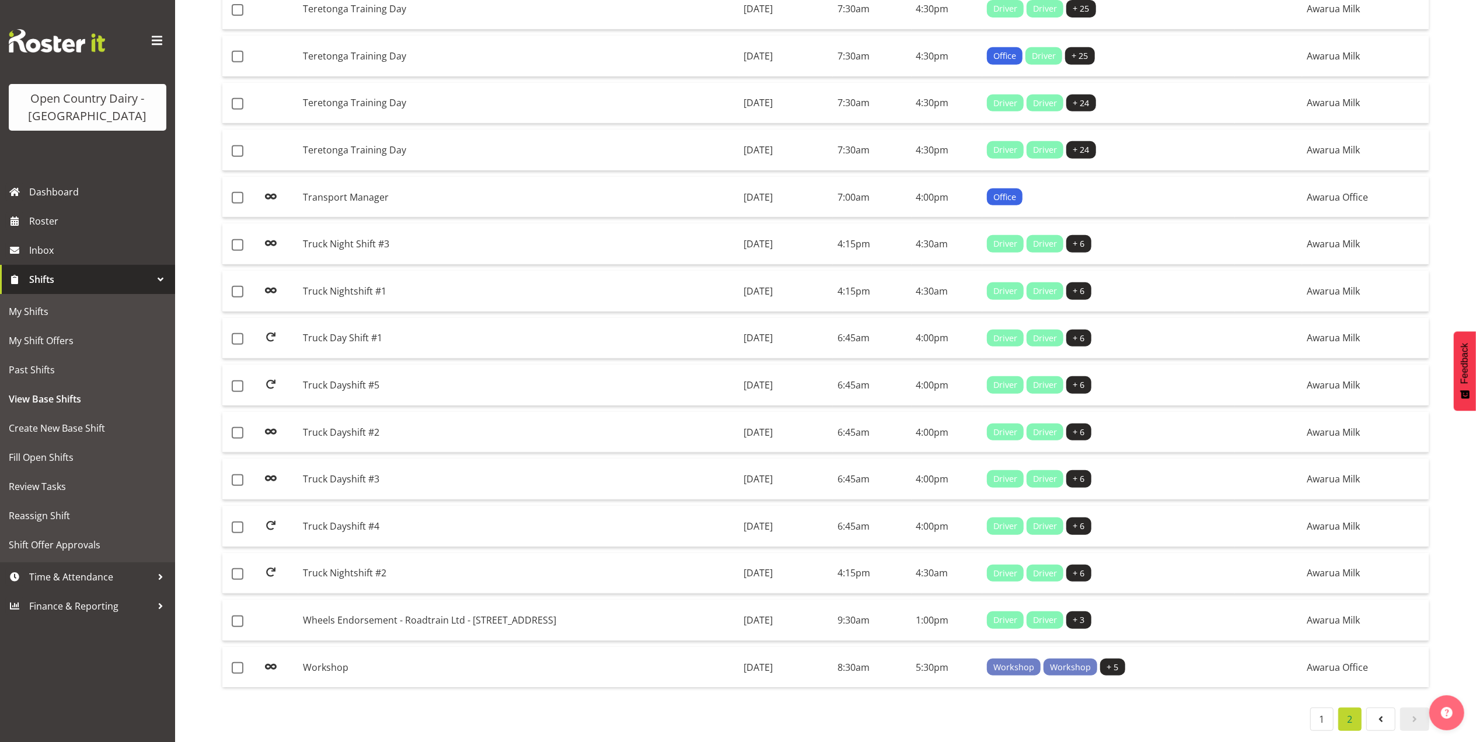
scroll to position [533, 0]
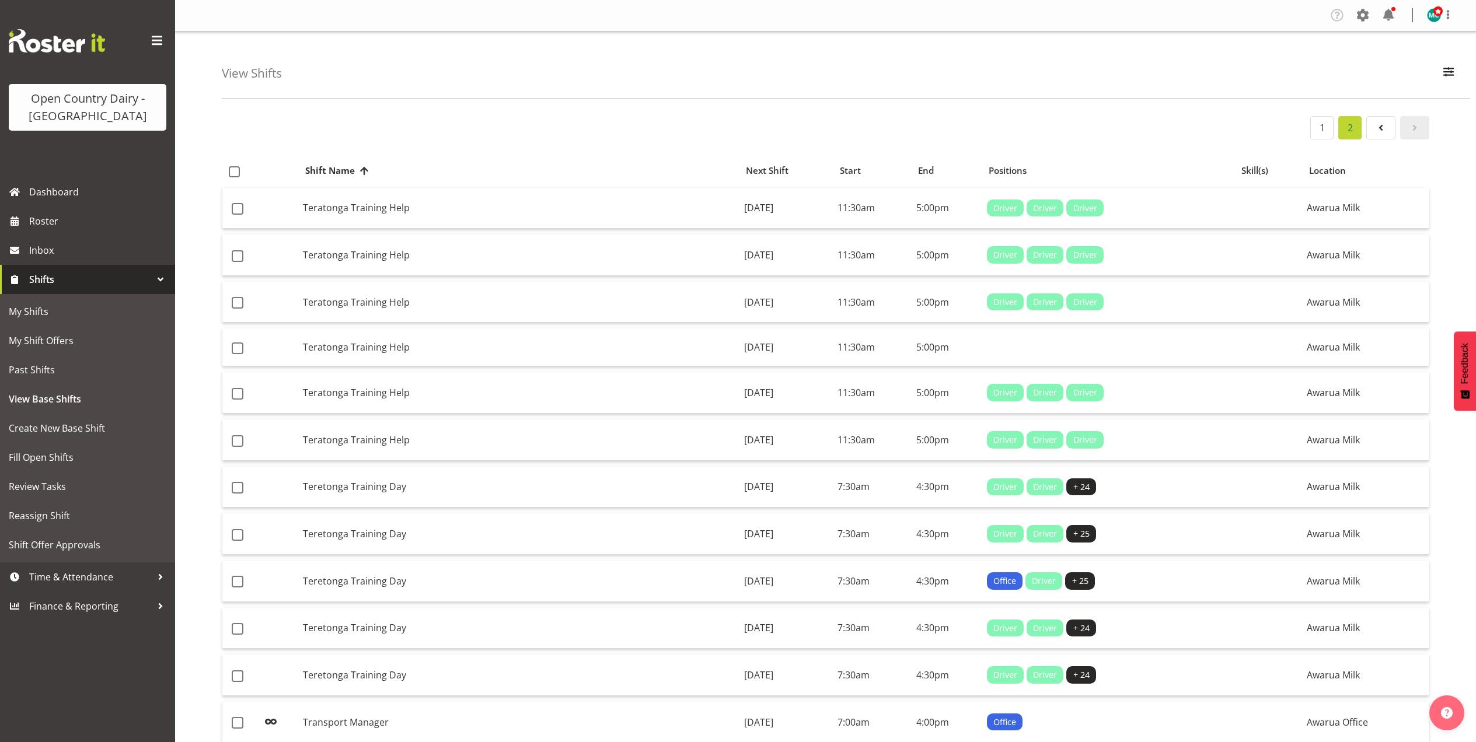
scroll to position [533, 0]
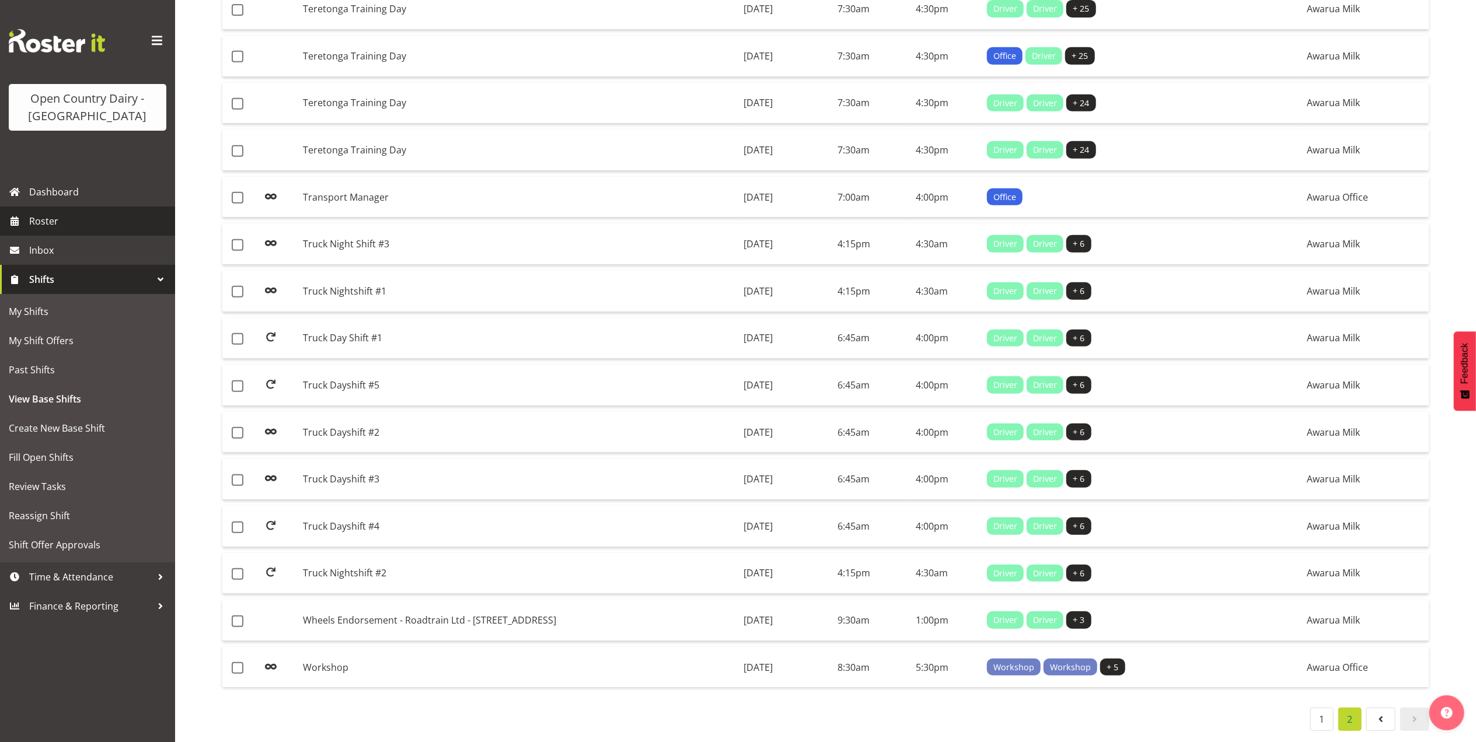
click at [50, 223] on span "Roster" at bounding box center [99, 221] width 140 height 18
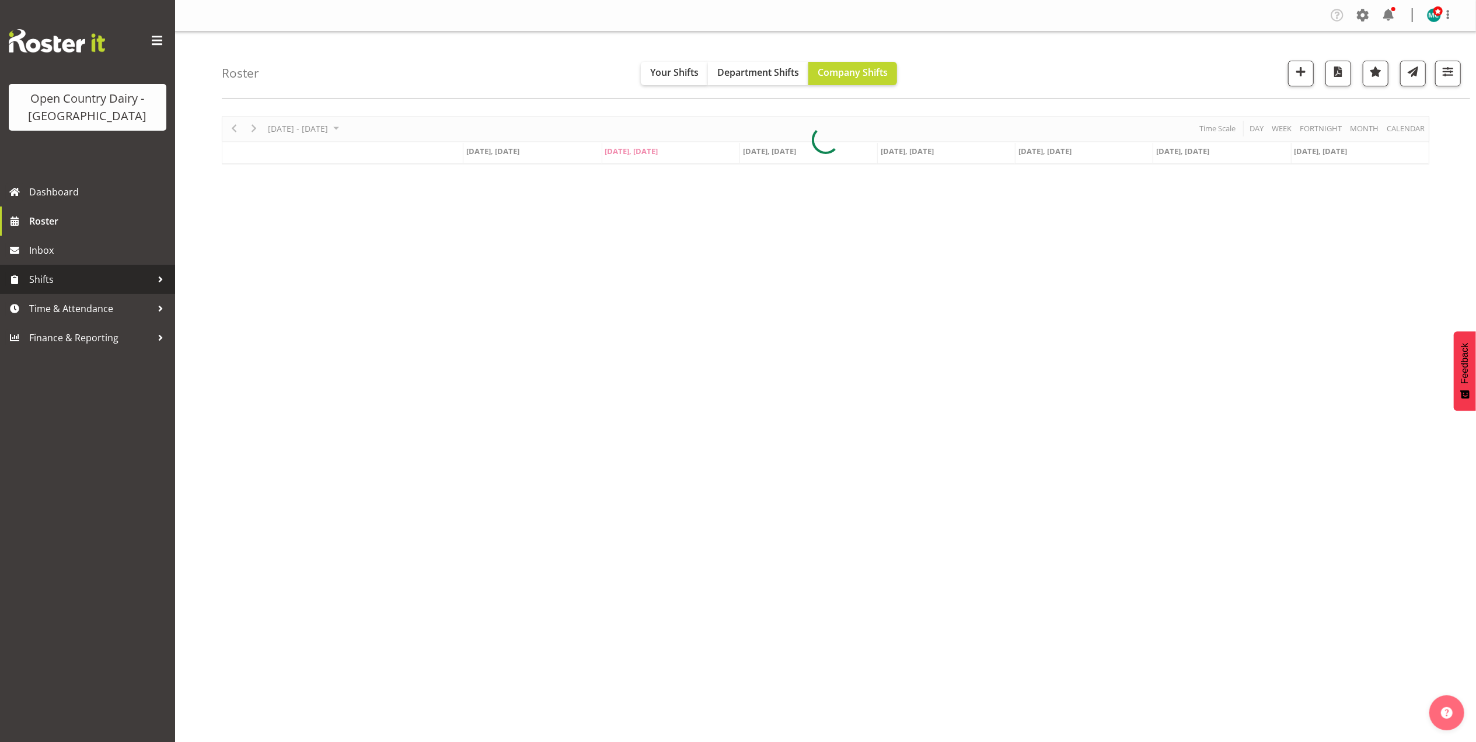
click at [36, 281] on span "Shifts" at bounding box center [90, 280] width 123 height 18
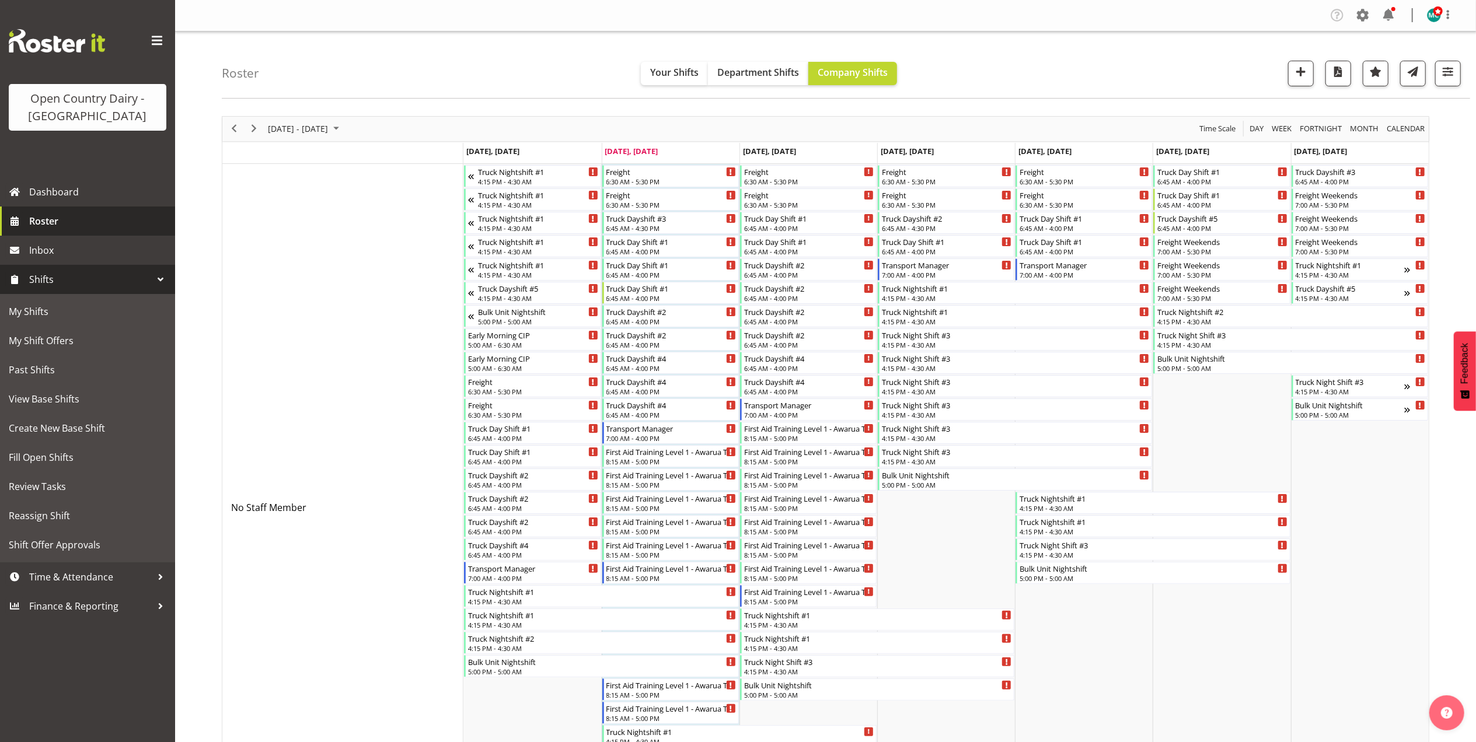
click at [52, 216] on span "Roster" at bounding box center [99, 221] width 140 height 18
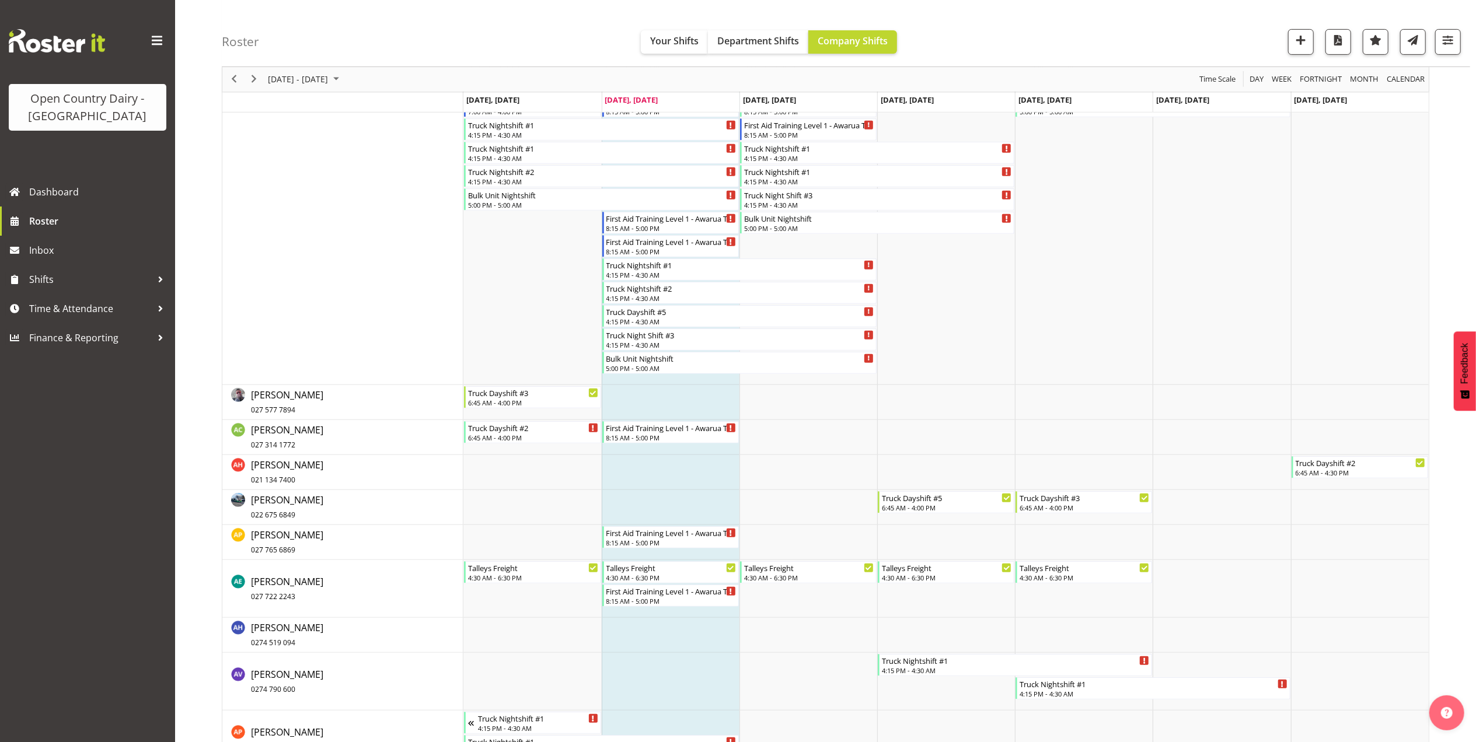
scroll to position [544, 0]
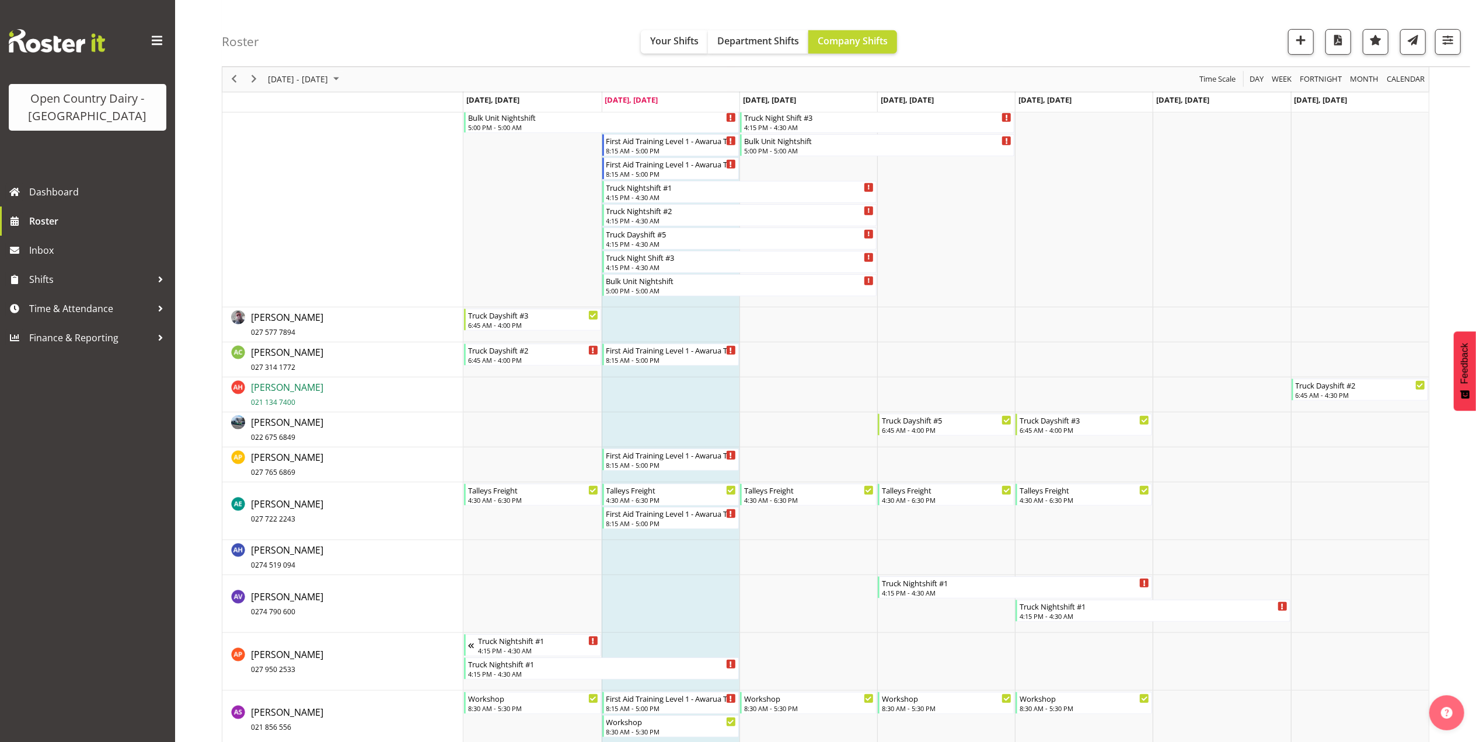
click at [298, 391] on span "[PERSON_NAME] 021 134 7400" at bounding box center [287, 394] width 72 height 27
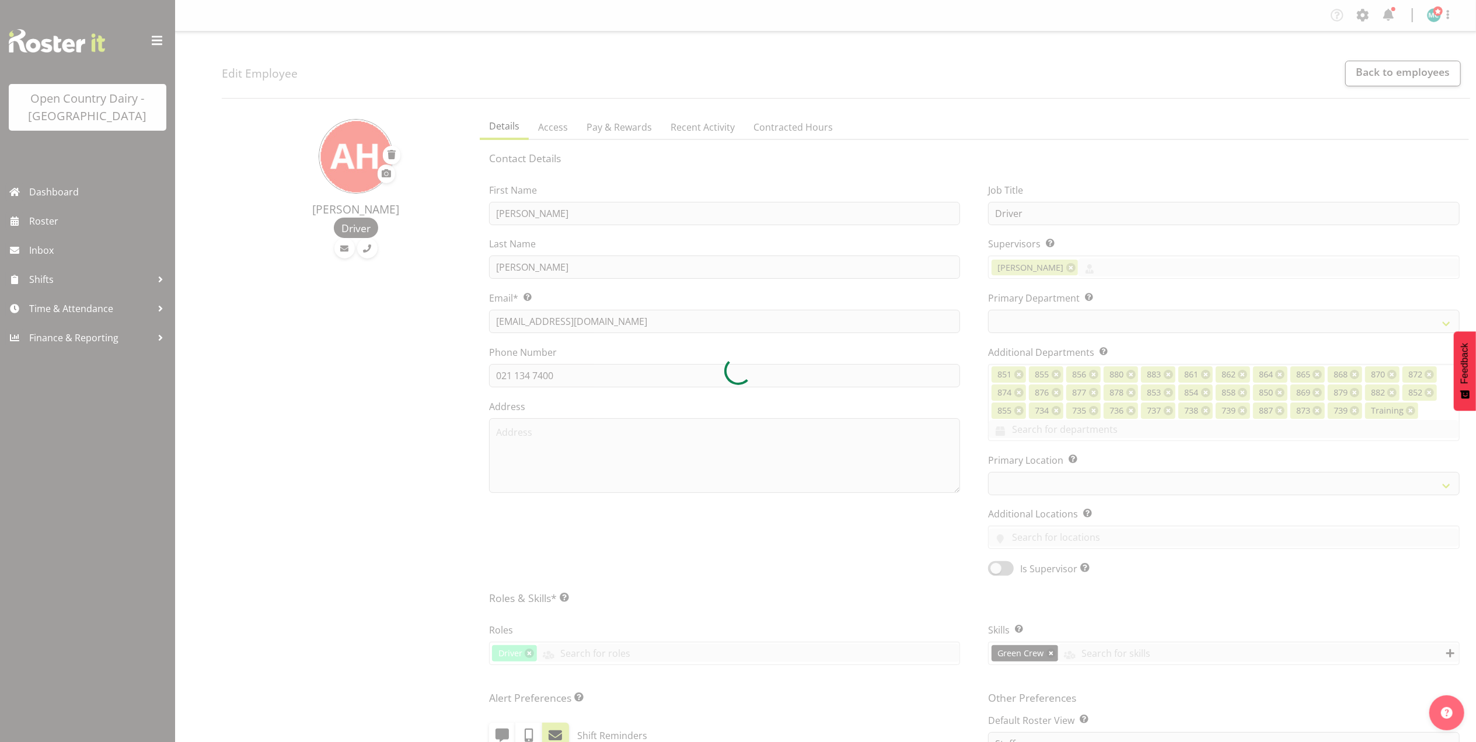
select select
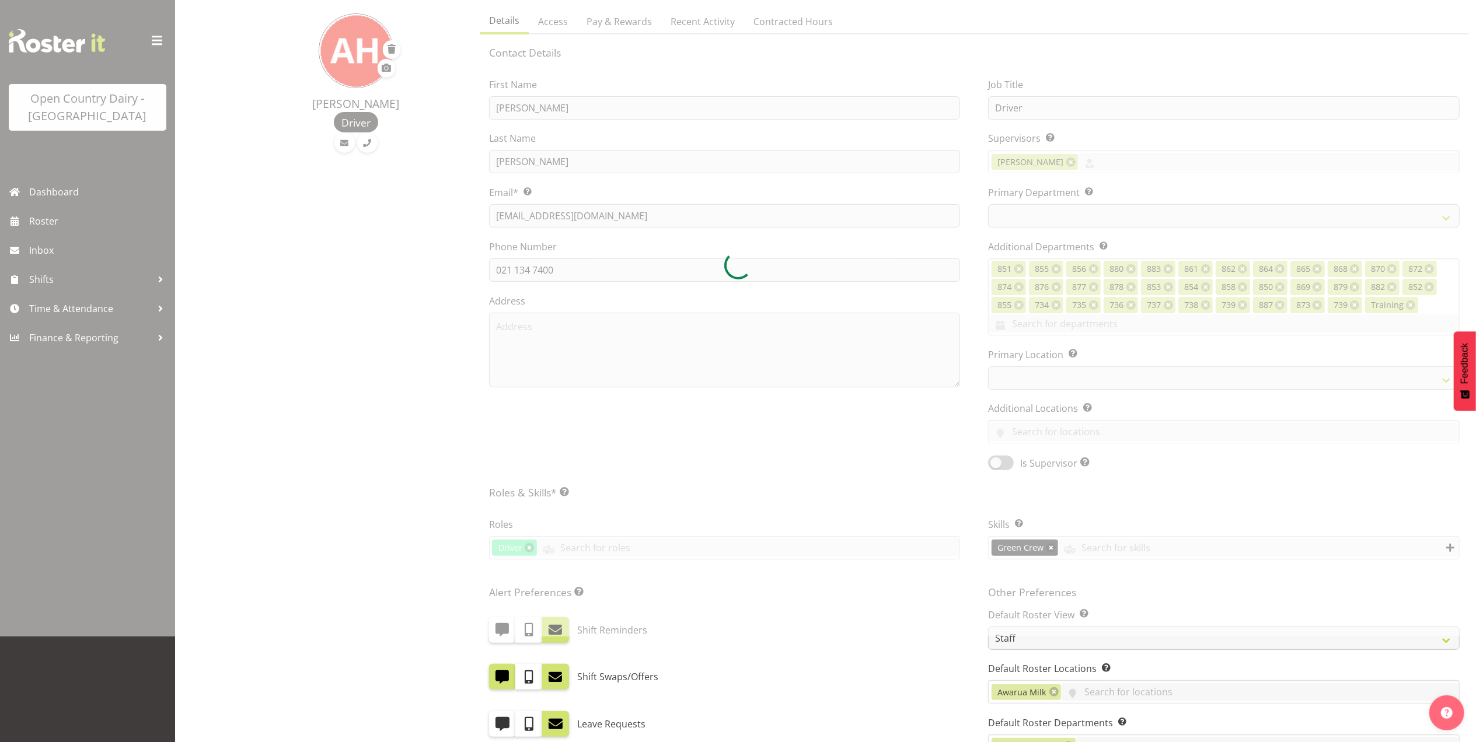
scroll to position [78, 0]
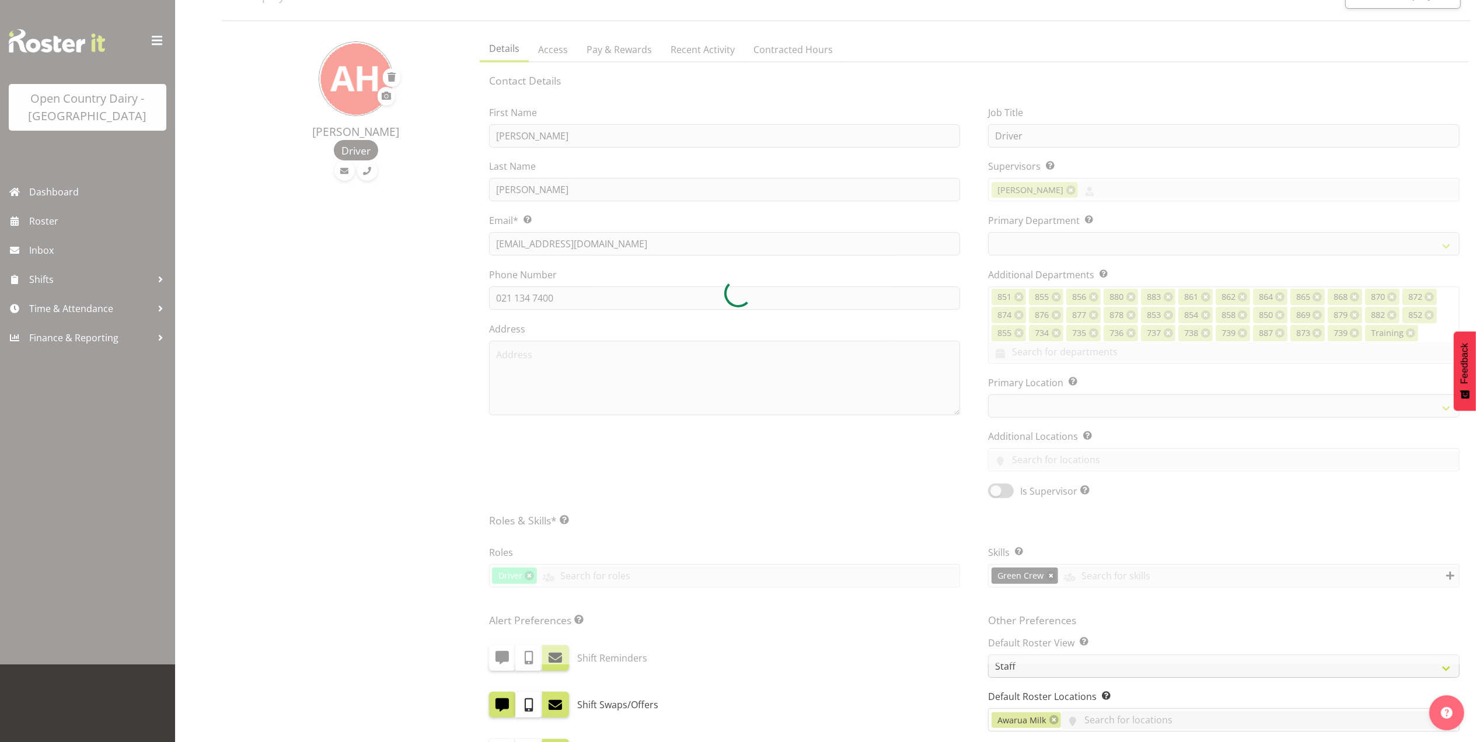
select select "686"
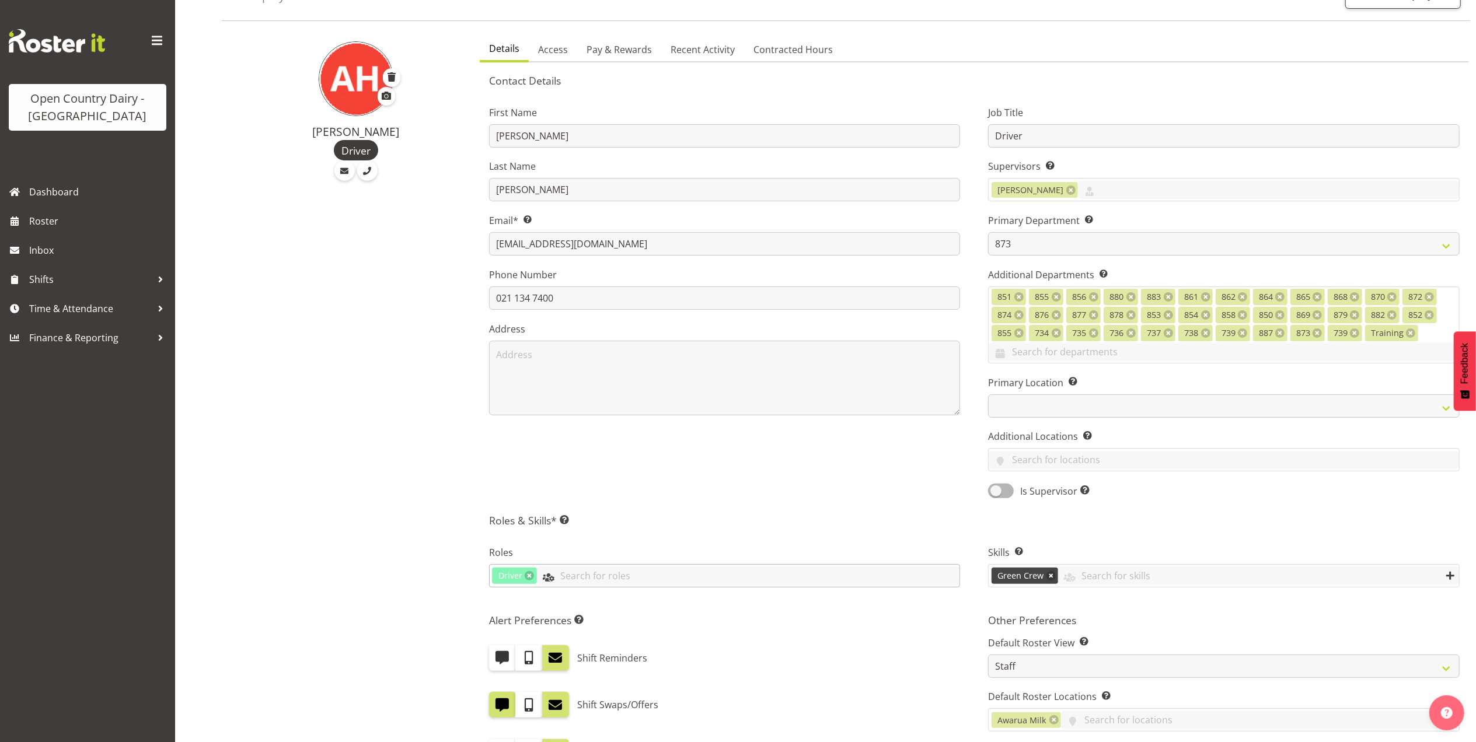
click at [622, 581] on input "text" at bounding box center [748, 576] width 423 height 18
click at [549, 614] on span "Driver Buddy" at bounding box center [528, 610] width 58 height 13
click at [771, 532] on div "Roles Driver Driver Buddy Crew Leader Driver Driver Assessor Dayshift Driver As…" at bounding box center [724, 568] width 499 height 78
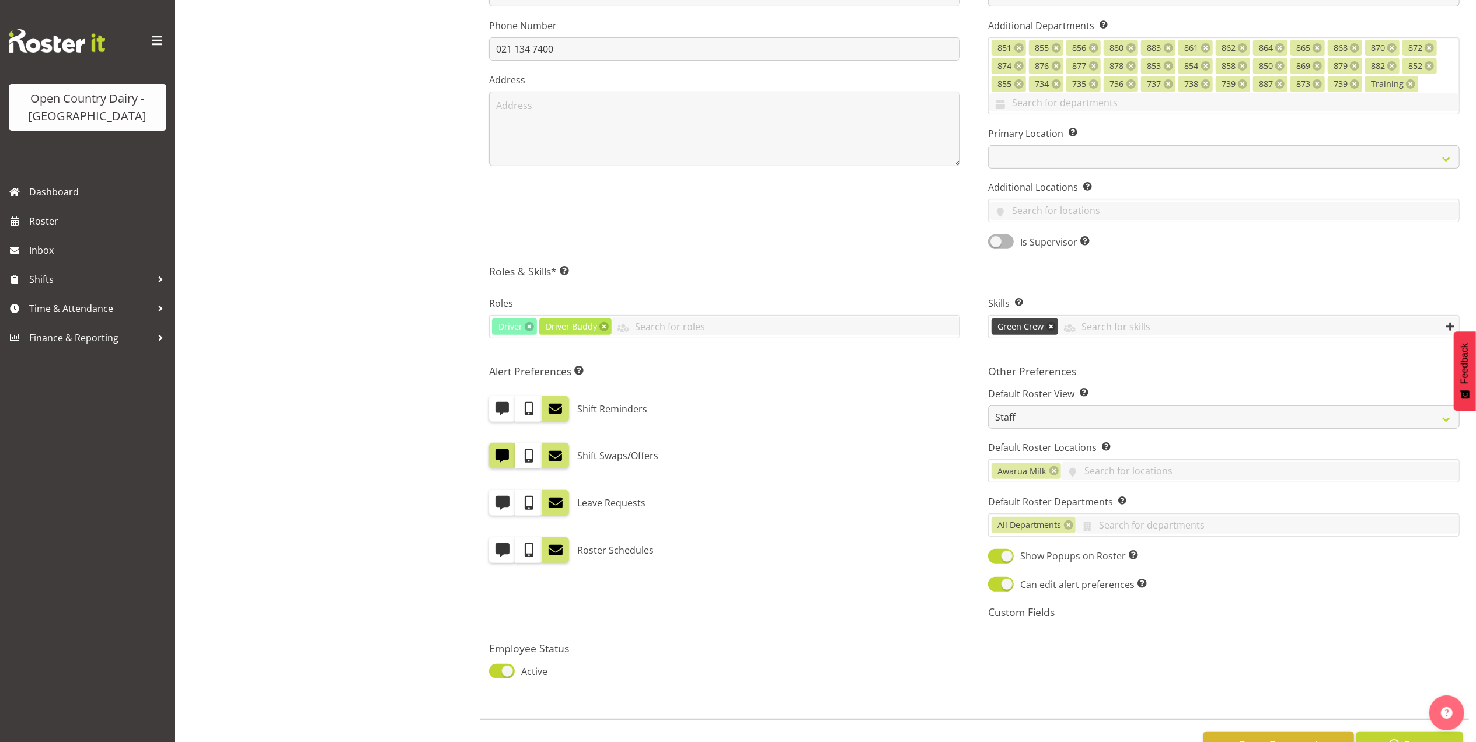
scroll to position [376, 0]
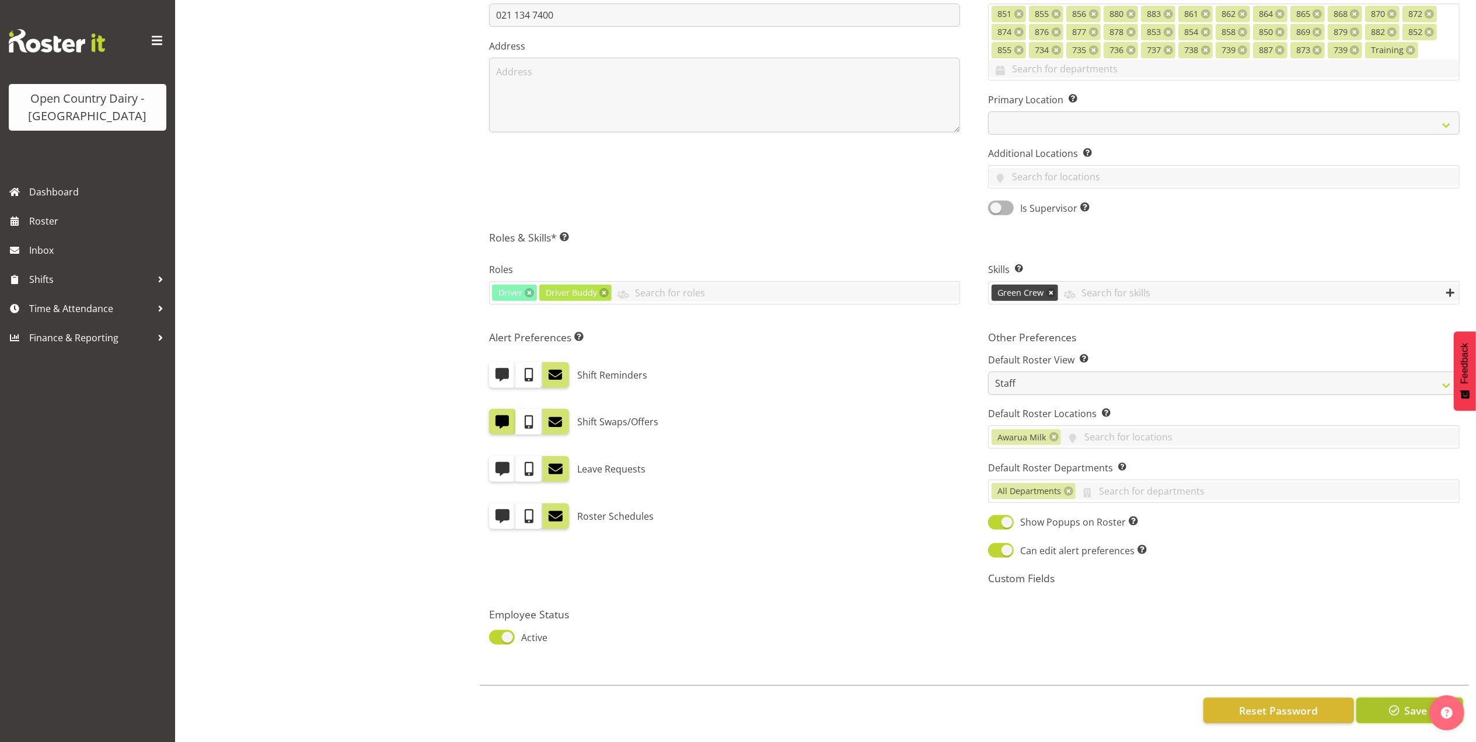
click at [1393, 703] on span "button" at bounding box center [1393, 710] width 15 height 15
